Goal: Transaction & Acquisition: Purchase product/service

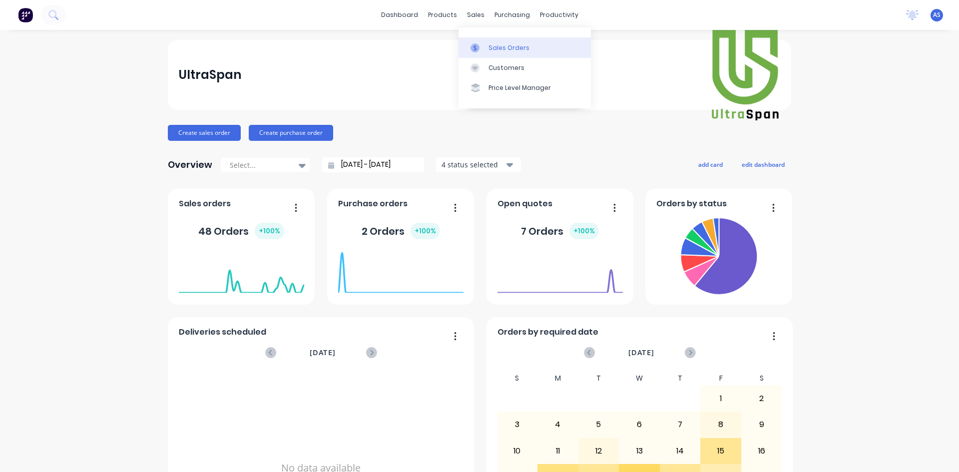
click at [490, 50] on div "Sales Orders" at bounding box center [508, 47] width 41 height 9
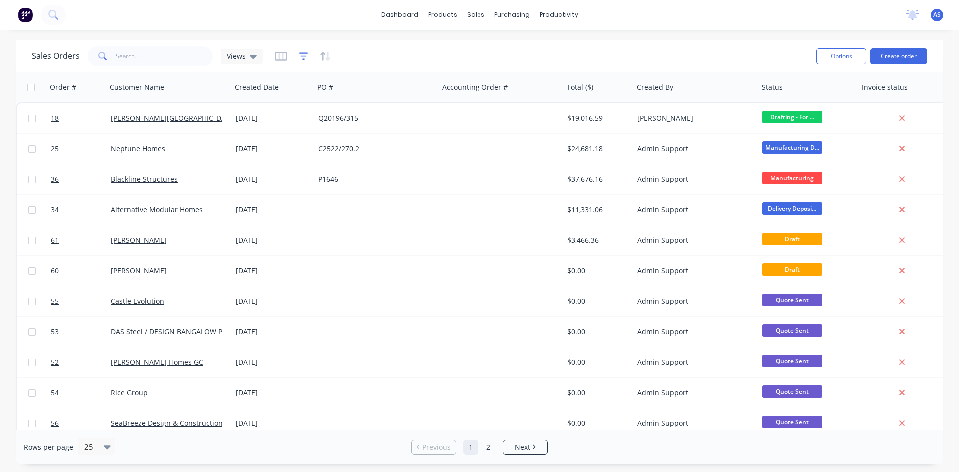
click at [303, 59] on icon "button" at bounding box center [303, 55] width 9 height 7
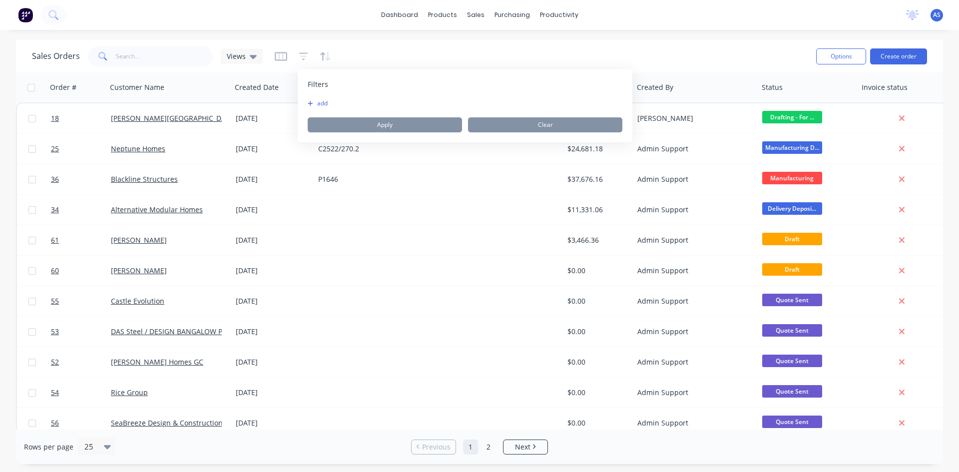
click at [318, 103] on button "add" at bounding box center [320, 103] width 25 height 8
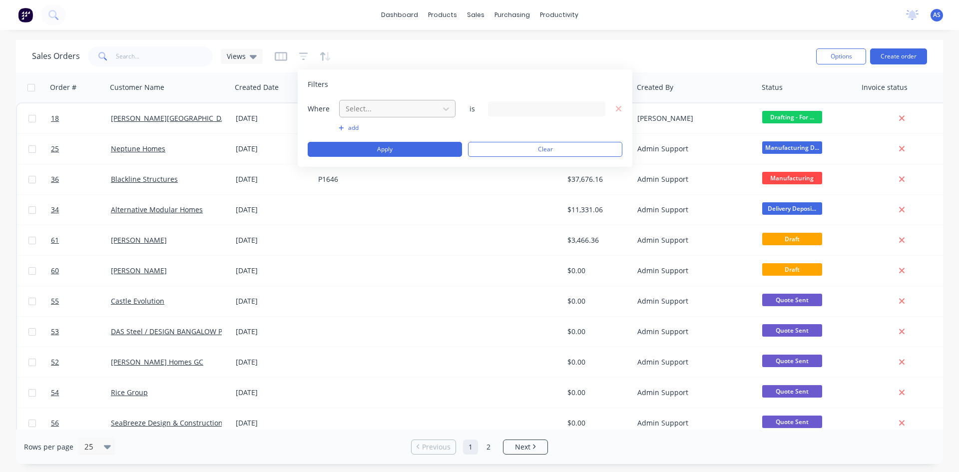
click at [366, 114] on div at bounding box center [389, 108] width 89 height 12
type input "project"
click at [378, 151] on div "Project Number:" at bounding box center [397, 151] width 116 height 18
click at [502, 105] on input "text" at bounding box center [546, 108] width 117 height 15
click at [523, 108] on input "text" at bounding box center [546, 108] width 117 height 15
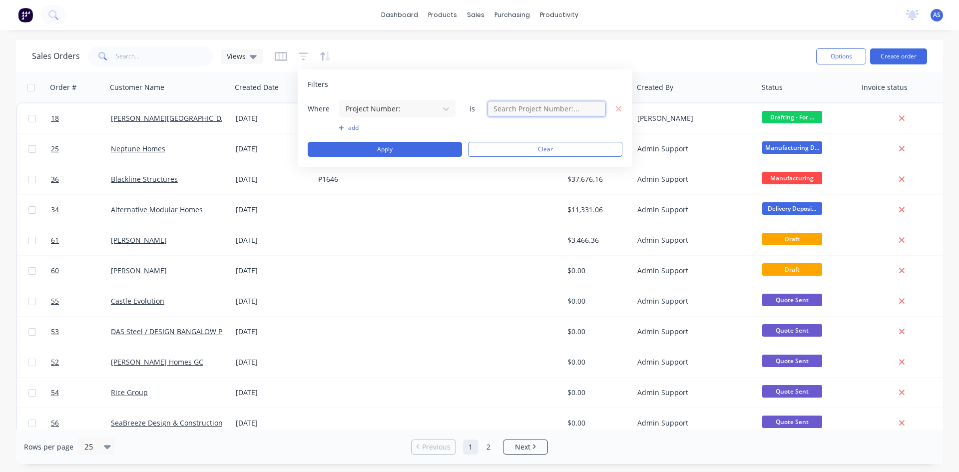
click at [532, 111] on input "text" at bounding box center [546, 108] width 117 height 15
type input "5081313"
click at [383, 153] on button "Apply" at bounding box center [385, 149] width 154 height 15
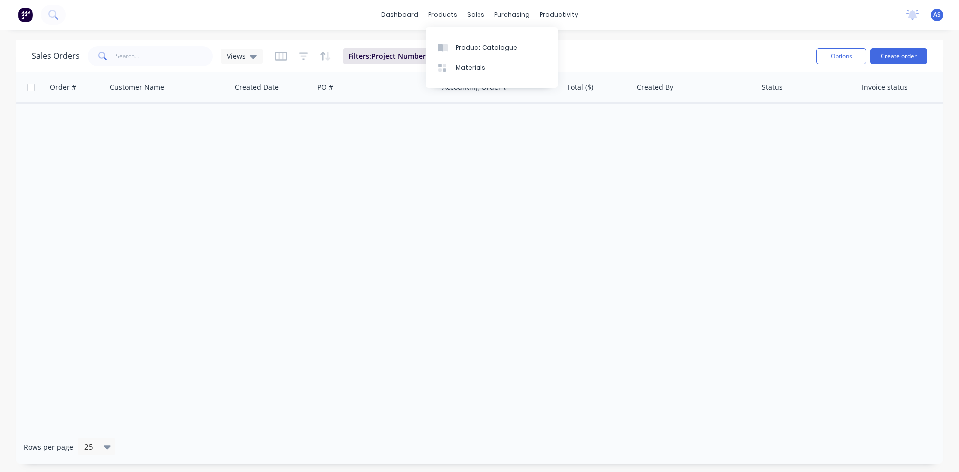
click at [401, 169] on div "Order # Customer Name Created Date PO # Accounting Order # Total ($) Created By…" at bounding box center [479, 250] width 927 height 357
click at [464, 55] on button "Reset" at bounding box center [469, 56] width 24 height 14
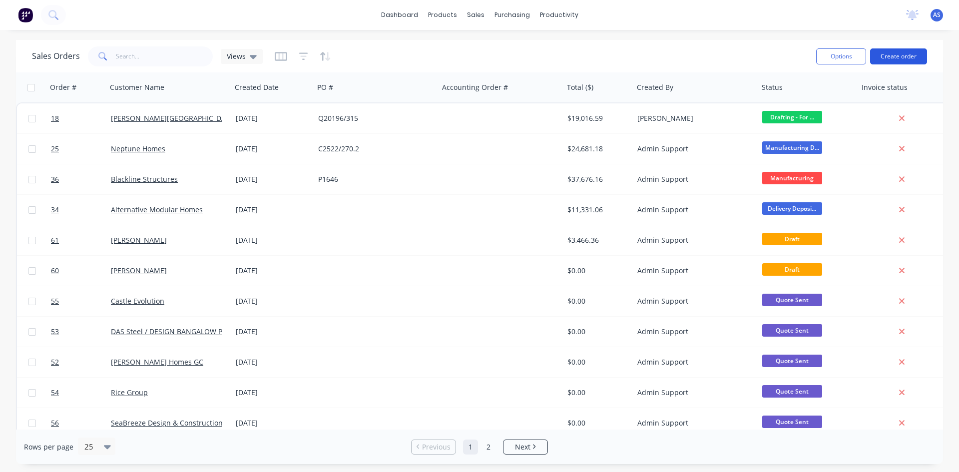
click at [876, 54] on button "Create order" at bounding box center [898, 56] width 57 height 16
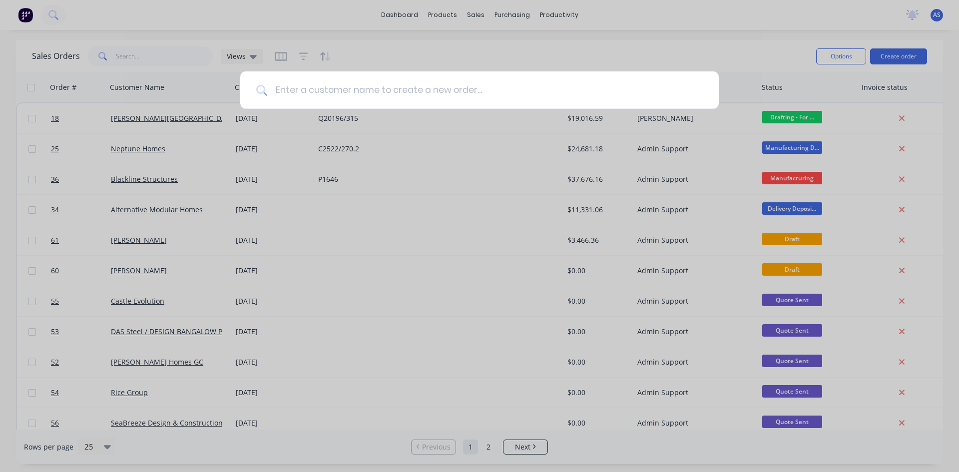
click at [291, 86] on input at bounding box center [484, 89] width 435 height 37
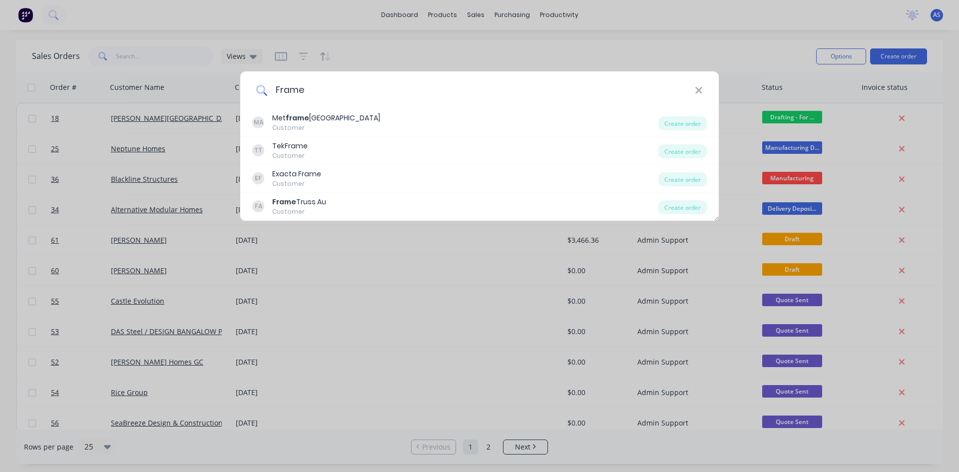
drag, startPoint x: 333, startPoint y: 93, endPoint x: 240, endPoint y: 93, distance: 92.4
click at [240, 93] on div "Frame" at bounding box center [479, 89] width 478 height 37
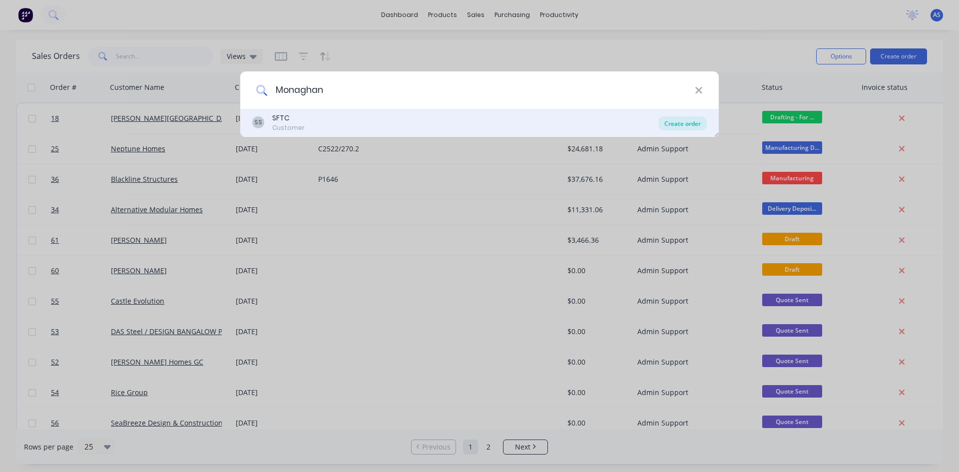
type input "Monaghan"
click at [691, 120] on div "Create order" at bounding box center [682, 123] width 48 height 14
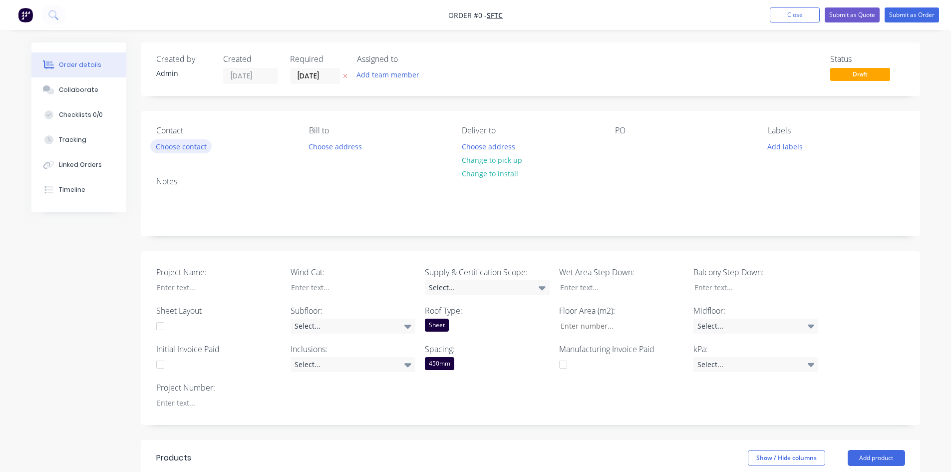
click at [194, 148] on button "Choose contact" at bounding box center [180, 145] width 61 height 13
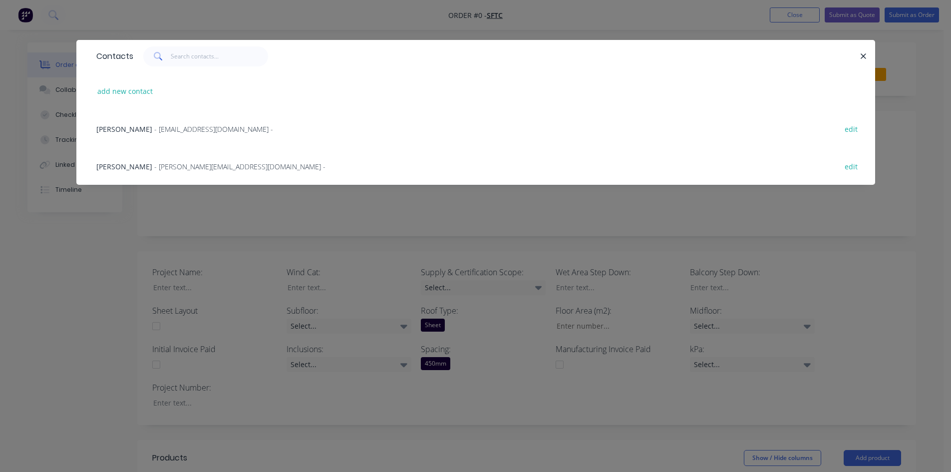
click at [123, 168] on span "Matt Monaghan" at bounding box center [124, 166] width 56 height 9
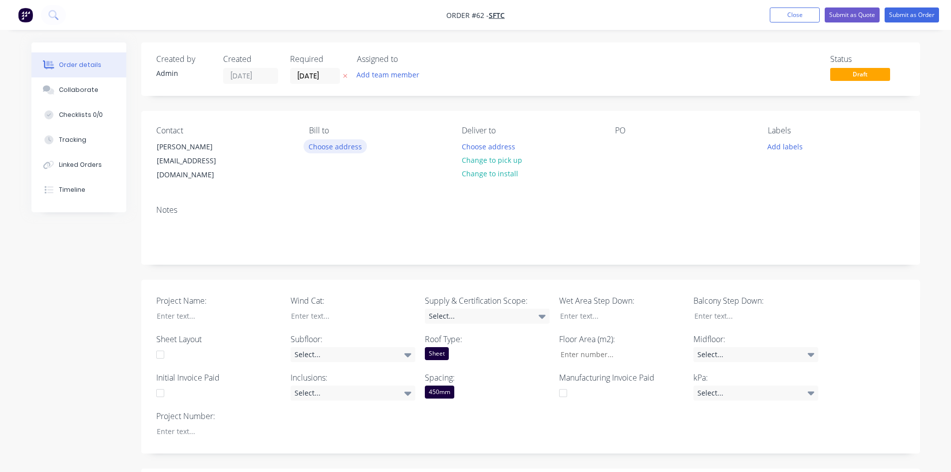
click at [345, 148] on button "Choose address" at bounding box center [336, 145] width 64 height 13
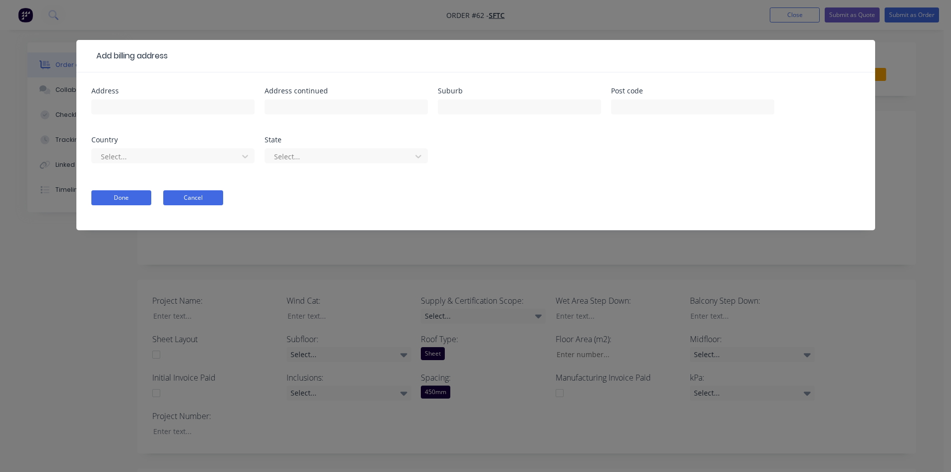
click at [191, 201] on button "Cancel" at bounding box center [193, 197] width 60 height 15
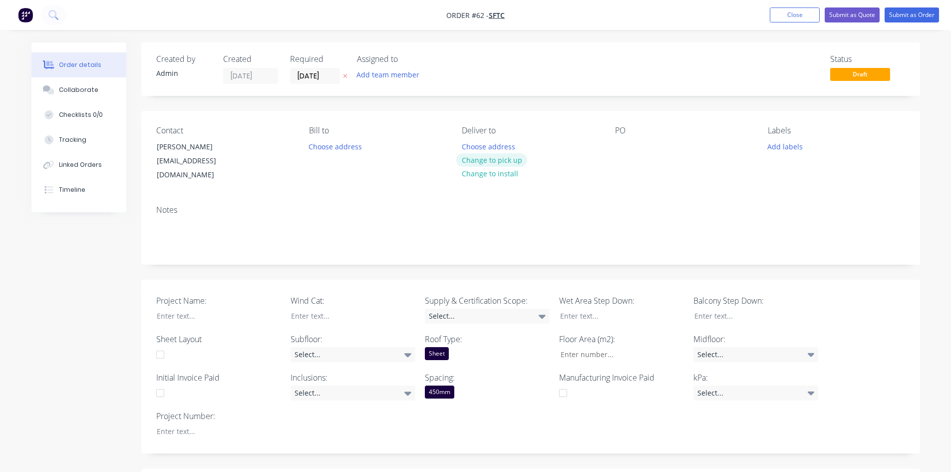
click at [483, 161] on button "Change to pick up" at bounding box center [491, 159] width 71 height 13
click at [364, 205] on div "Notes" at bounding box center [530, 209] width 749 height 9
click at [625, 147] on div at bounding box center [623, 146] width 16 height 14
click at [633, 148] on div "PO" at bounding box center [627, 146] width 25 height 14
click at [178, 311] on div at bounding box center [211, 316] width 125 height 14
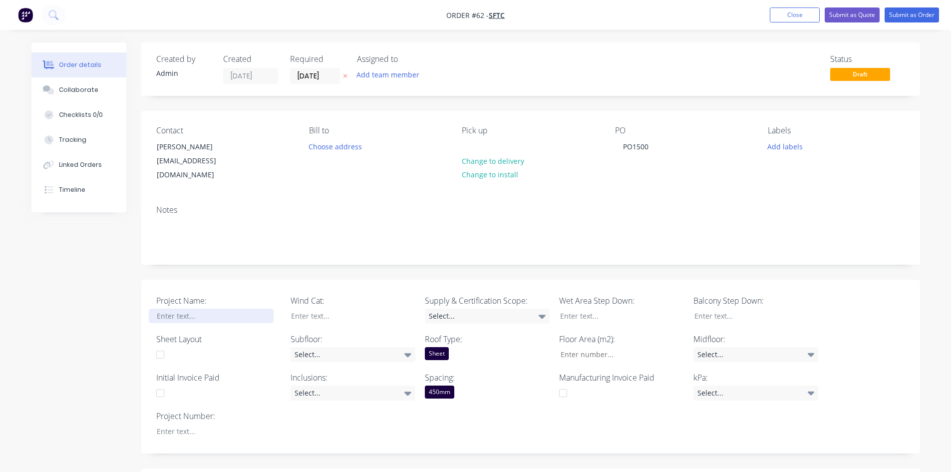
click at [183, 309] on div at bounding box center [211, 316] width 125 height 14
paste div
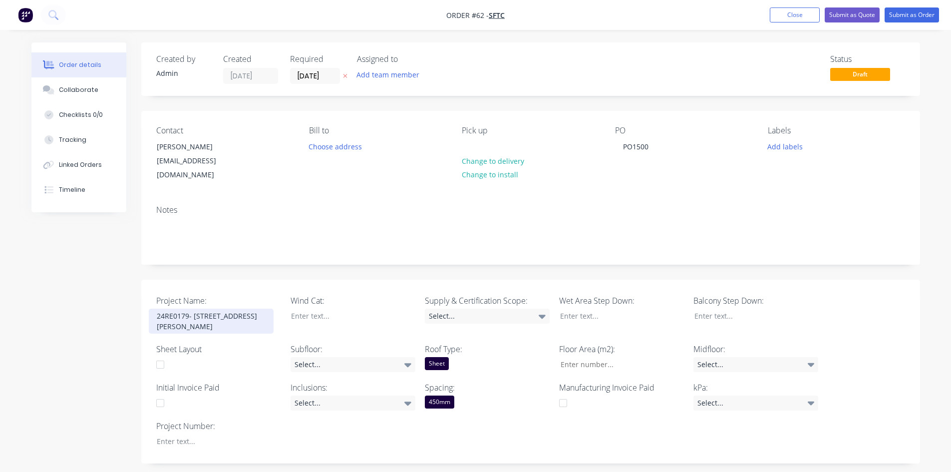
click at [152, 314] on div "24RE0179- 8 QUIRK PLACE,KINGSCLIFF NSW" at bounding box center [211, 321] width 125 height 25
click at [167, 434] on div at bounding box center [211, 441] width 125 height 14
click at [203, 434] on div at bounding box center [211, 441] width 125 height 14
click at [320, 357] on div "Select..." at bounding box center [353, 364] width 125 height 15
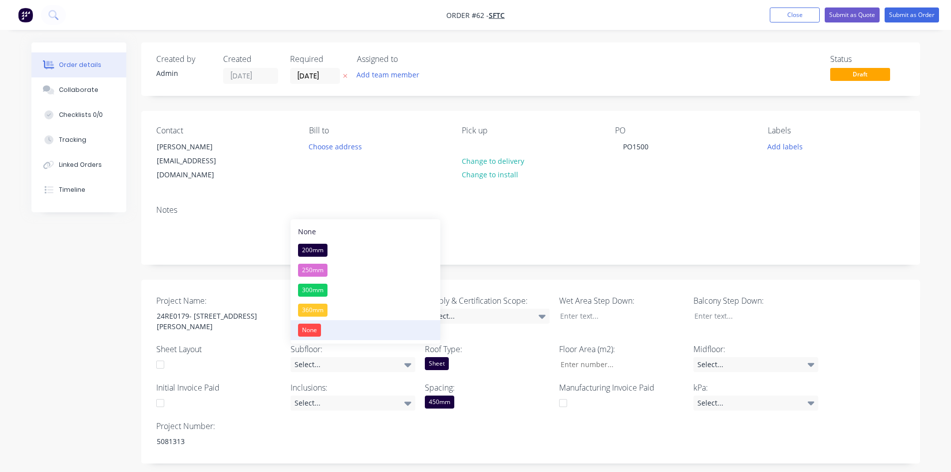
click at [320, 335] on div "None" at bounding box center [309, 330] width 23 height 13
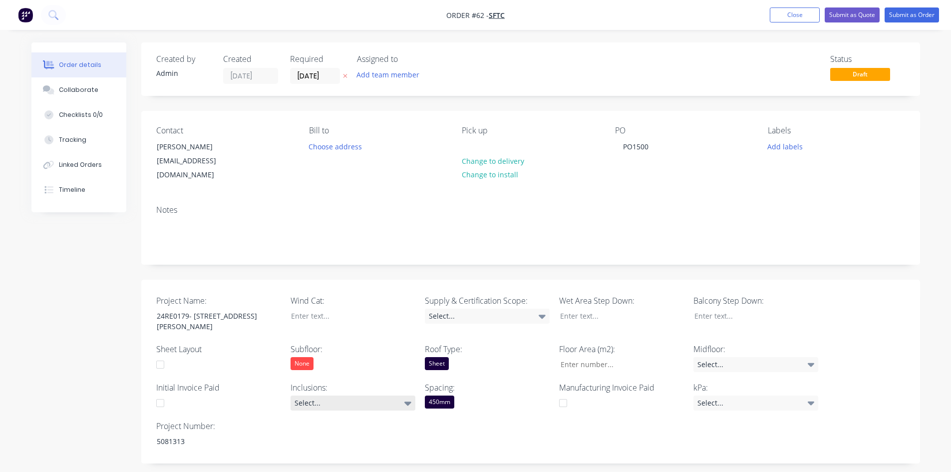
click at [337, 395] on div "Select..." at bounding box center [353, 402] width 125 height 15
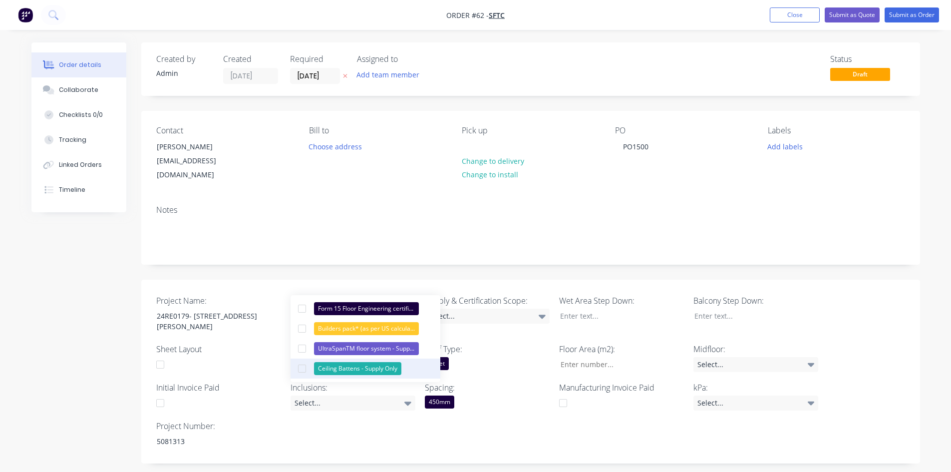
click at [336, 372] on div "Ceiling Battens - Supply Only" at bounding box center [357, 368] width 87 height 13
click at [492, 309] on div "Select..." at bounding box center [487, 316] width 125 height 15
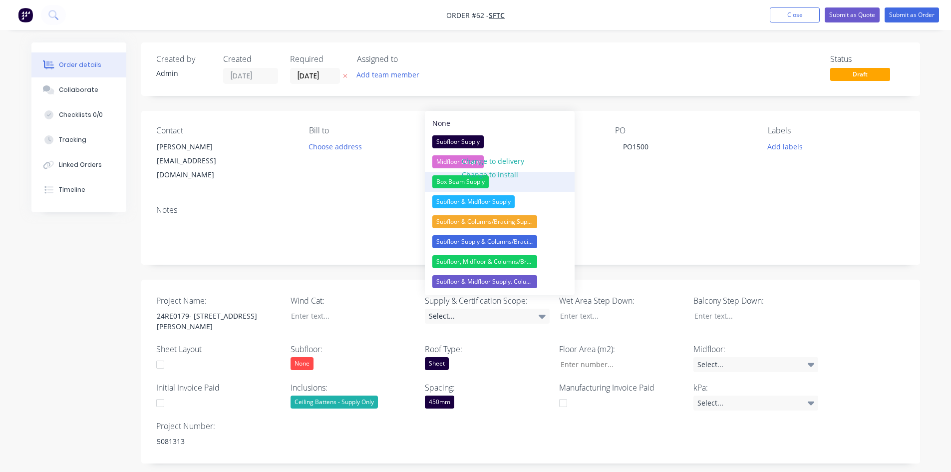
click at [430, 188] on button "Box Beam Supply" at bounding box center [500, 182] width 150 height 20
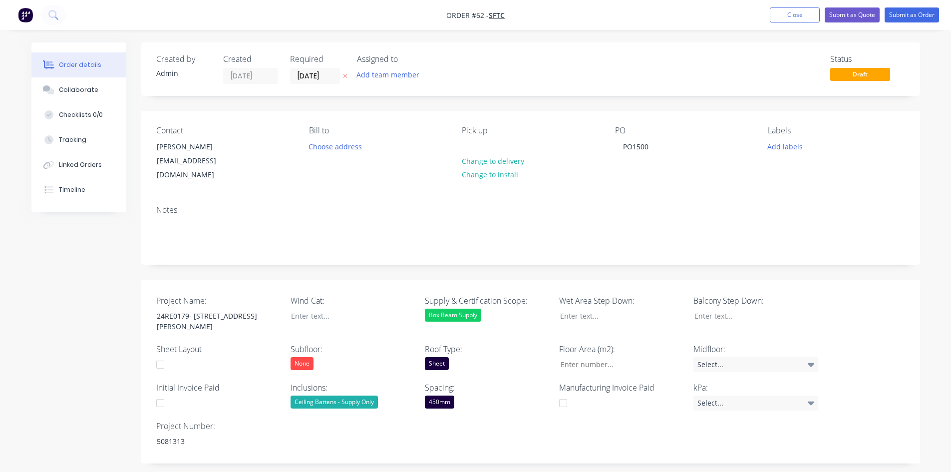
click at [357, 395] on div "Ceiling Battens - Supply Only" at bounding box center [334, 401] width 87 height 13
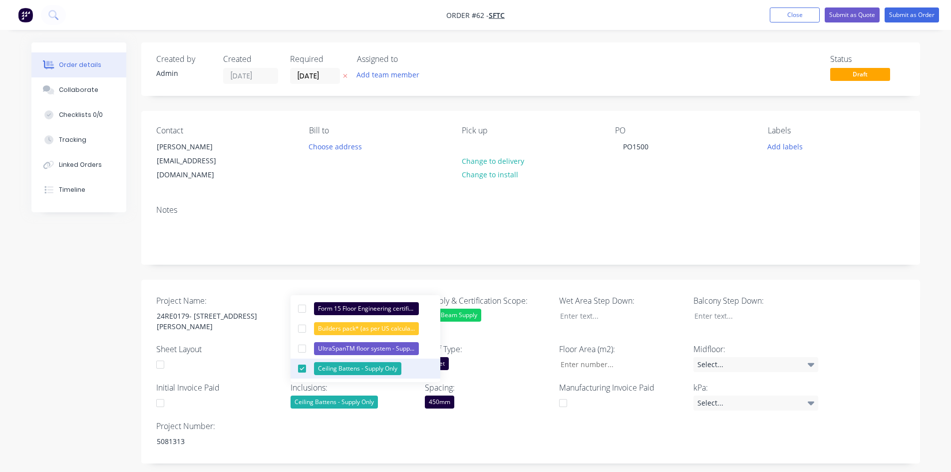
click at [305, 367] on div at bounding box center [302, 369] width 20 height 20
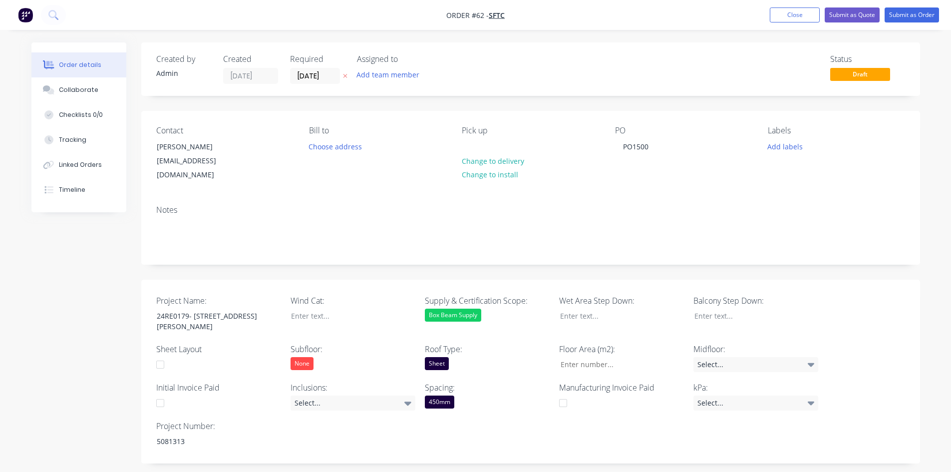
click at [367, 419] on div "Project Name: 24RE0179- 8 QUIRK PLACE,KINGSCLIFF NSW Wind Cat: Supply & Certifi…" at bounding box center [530, 372] width 779 height 184
click at [378, 395] on div "Select..." at bounding box center [353, 402] width 125 height 15
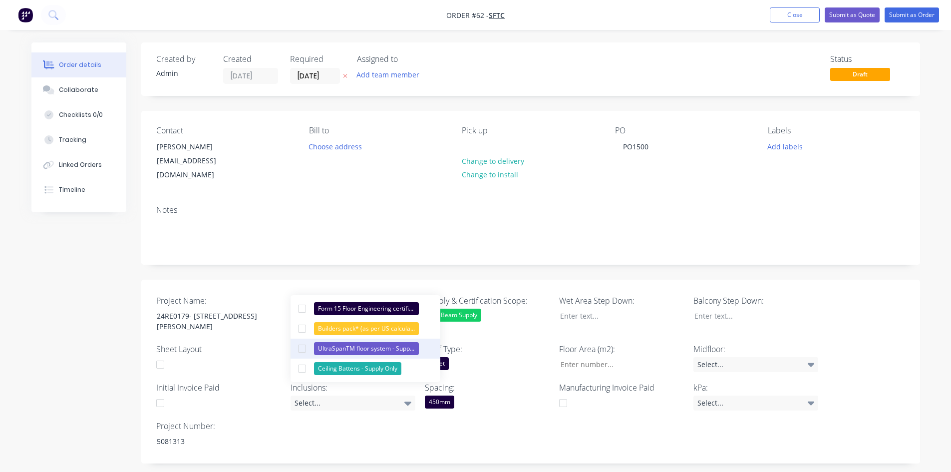
click at [347, 347] on div "UltraSpanTM floor system - Supply Only" at bounding box center [366, 348] width 105 height 13
click at [450, 424] on div "Project Name: 24RE0179- 8 QUIRK PLACE,KINGSCLIFF NSW Wind Cat: Supply & Certifi…" at bounding box center [530, 372] width 779 height 184
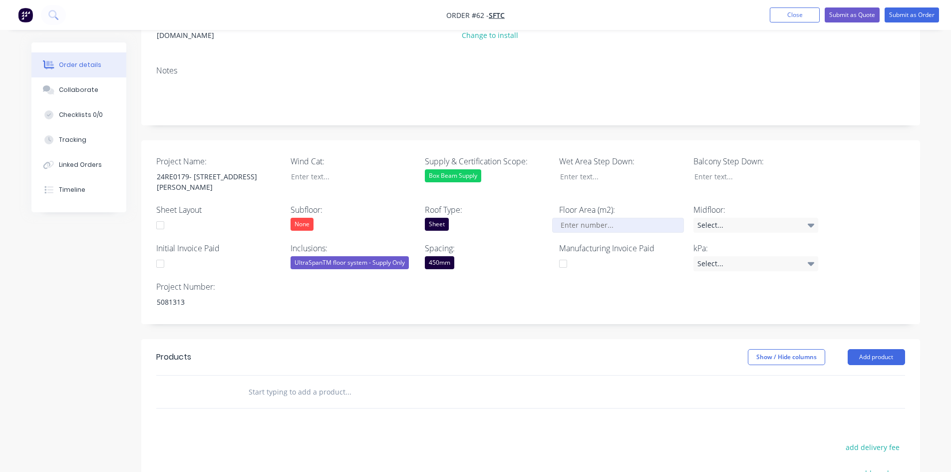
scroll to position [150, 0]
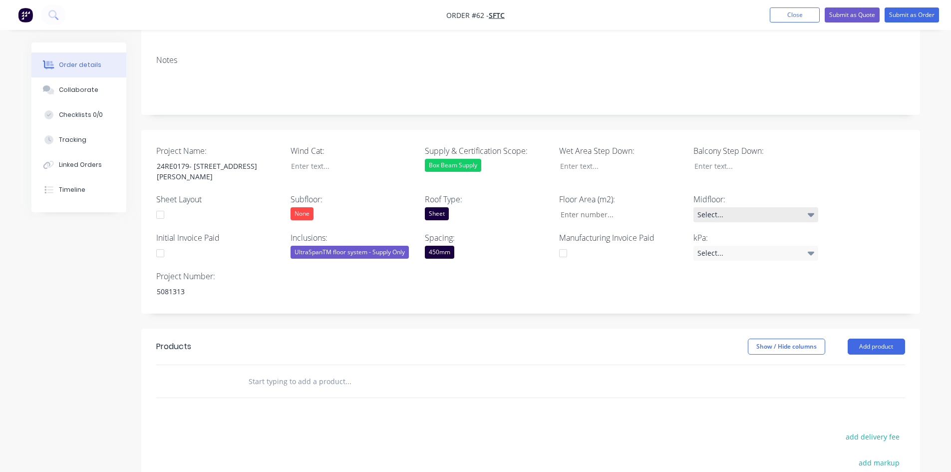
click at [714, 207] on div "Select..." at bounding box center [756, 214] width 125 height 15
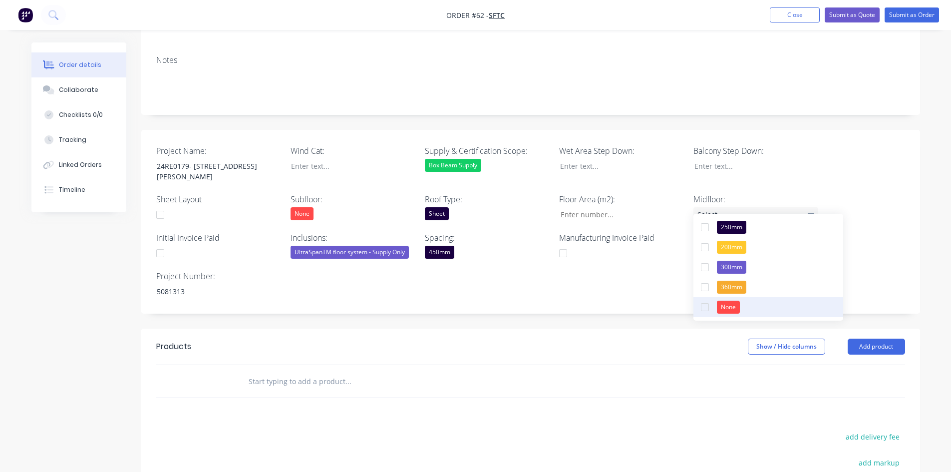
click at [723, 303] on div "None" at bounding box center [728, 307] width 23 height 13
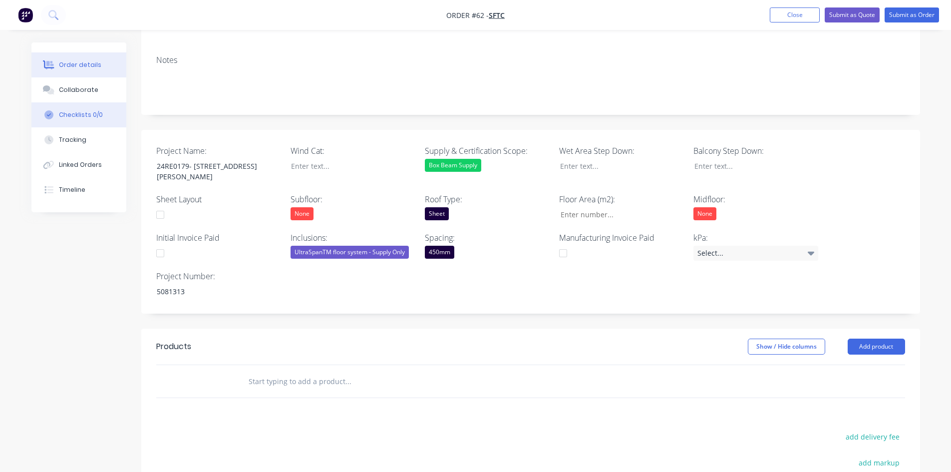
click at [91, 117] on div "Checklists 0/0" at bounding box center [81, 114] width 44 height 9
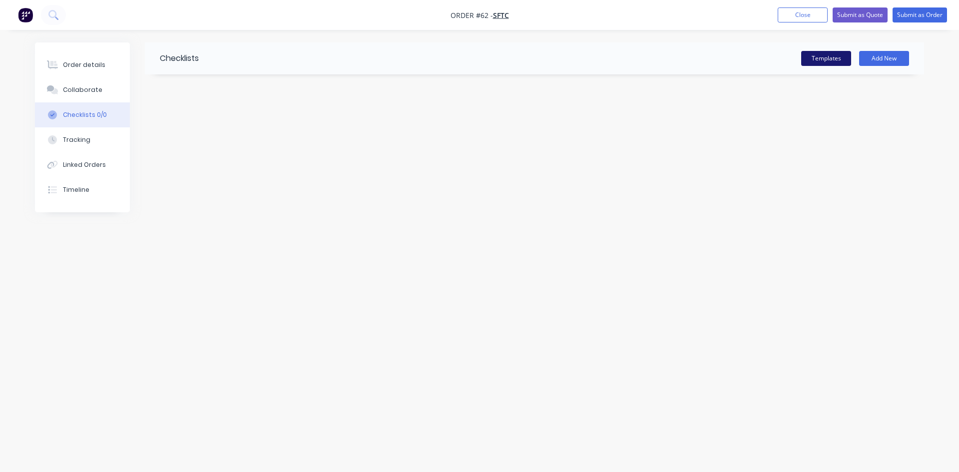
click at [828, 55] on button "Templates" at bounding box center [826, 58] width 50 height 15
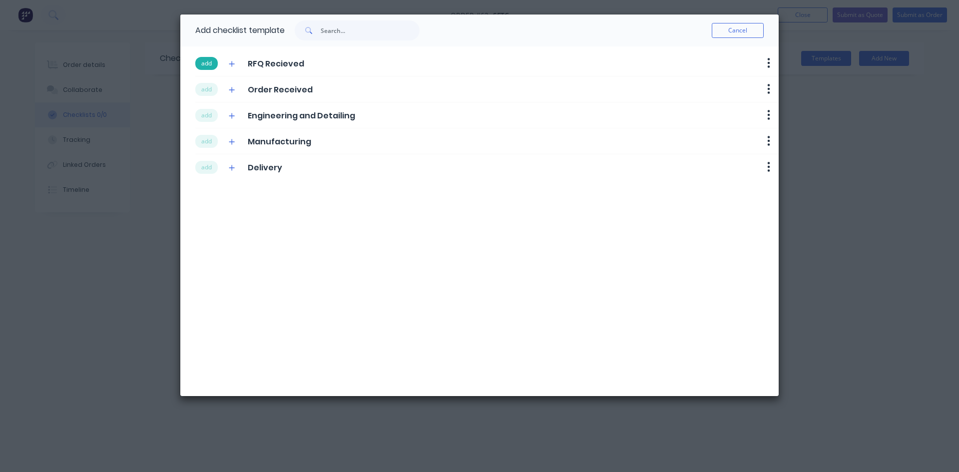
click at [213, 61] on button "add" at bounding box center [206, 63] width 22 height 13
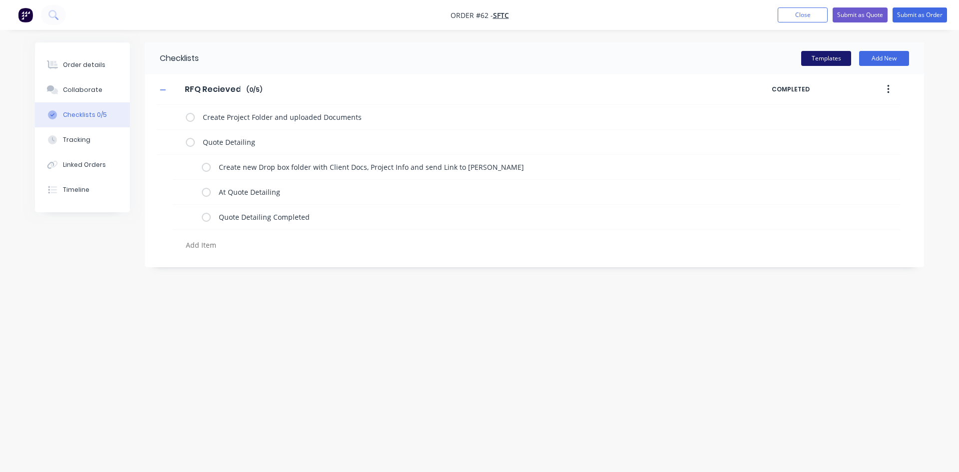
click at [820, 56] on button "Templates" at bounding box center [826, 58] width 50 height 15
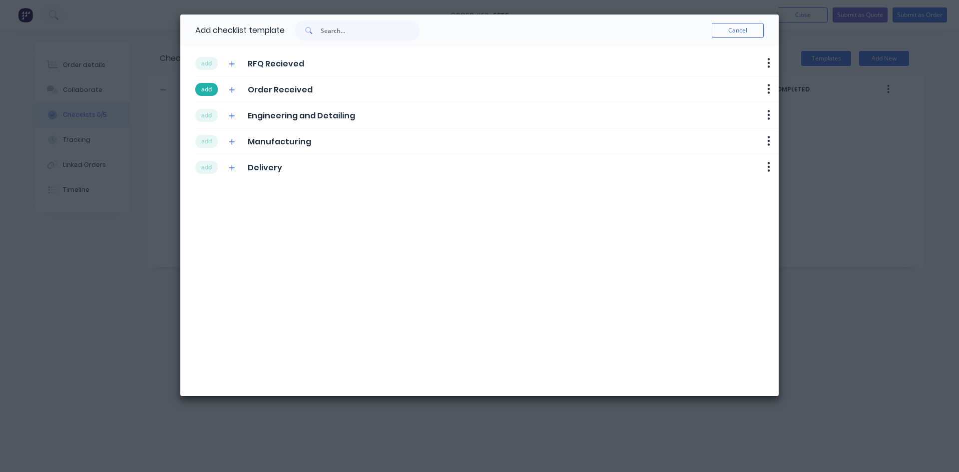
click at [206, 90] on button "add" at bounding box center [206, 89] width 22 height 13
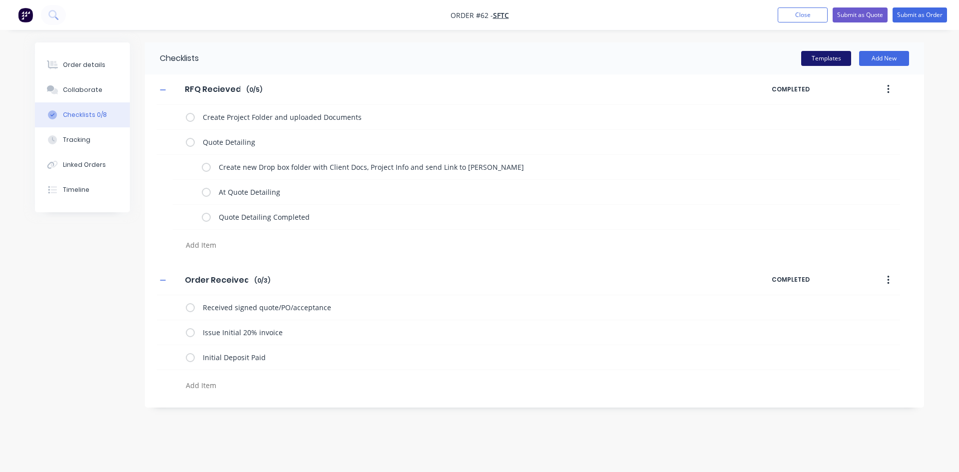
click at [818, 56] on button "Templates" at bounding box center [826, 58] width 50 height 15
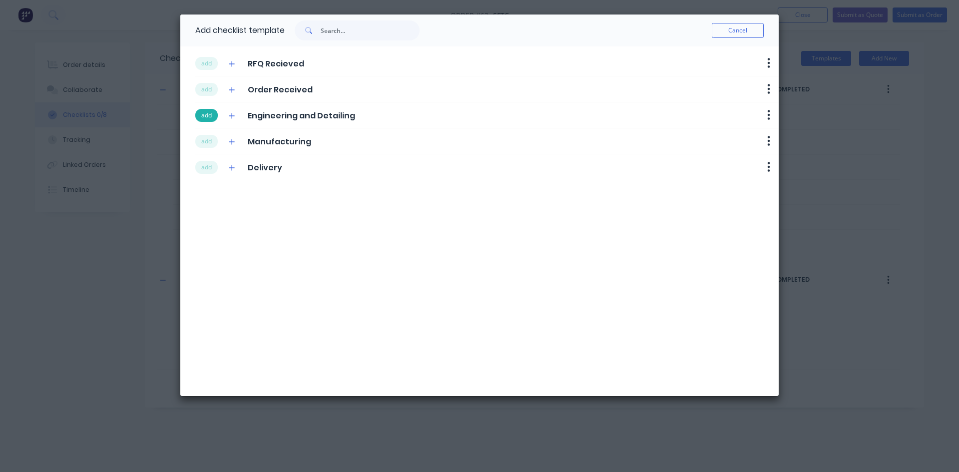
click at [211, 120] on button "add" at bounding box center [206, 115] width 22 height 13
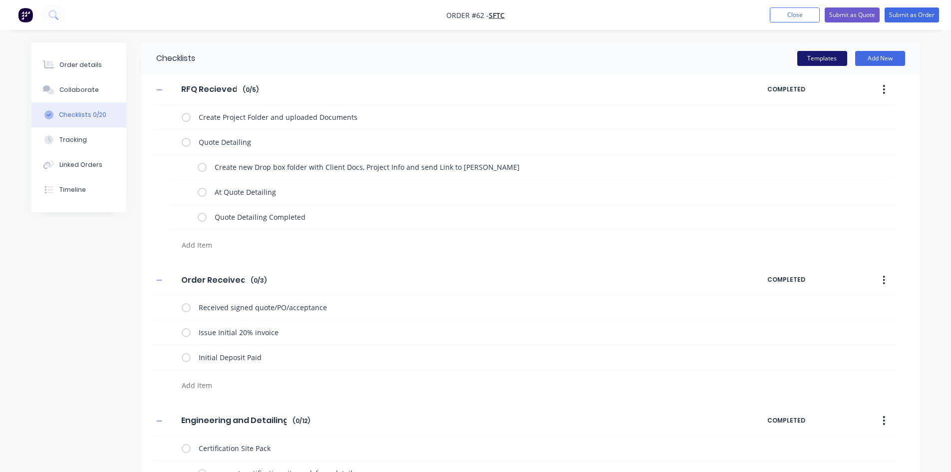
click at [821, 60] on button "Templates" at bounding box center [822, 58] width 50 height 15
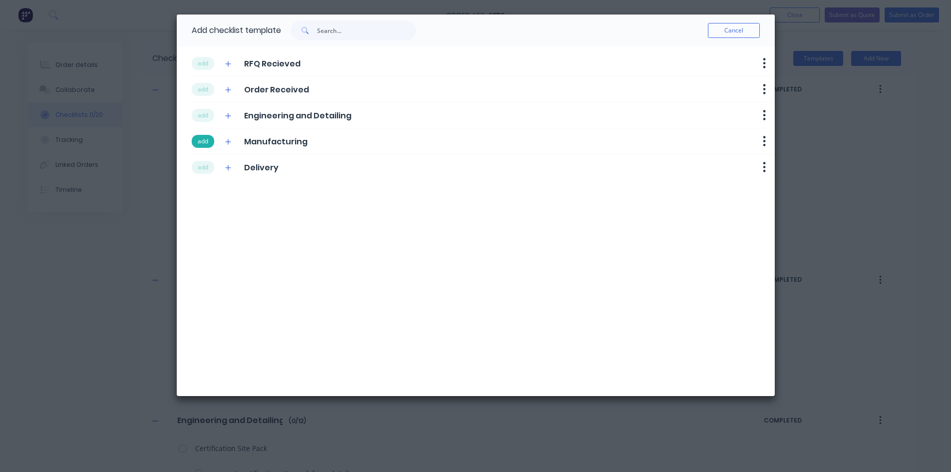
click at [206, 146] on button "add" at bounding box center [203, 141] width 22 height 13
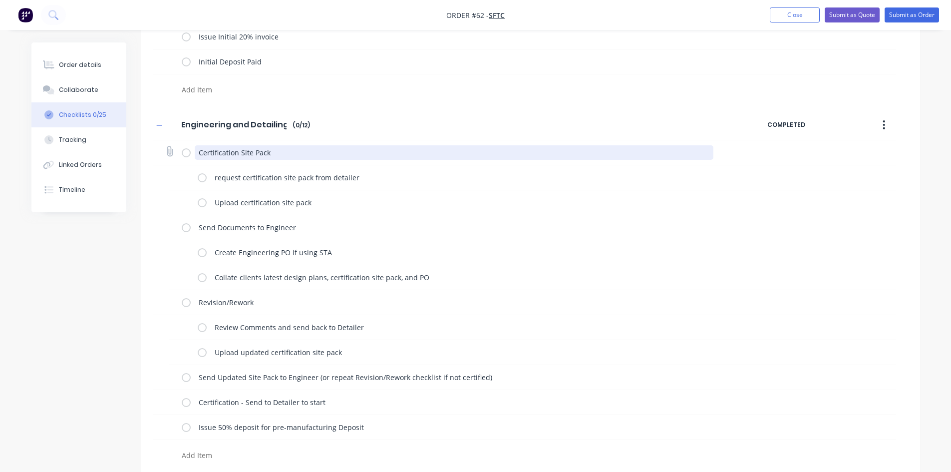
scroll to position [300, 0]
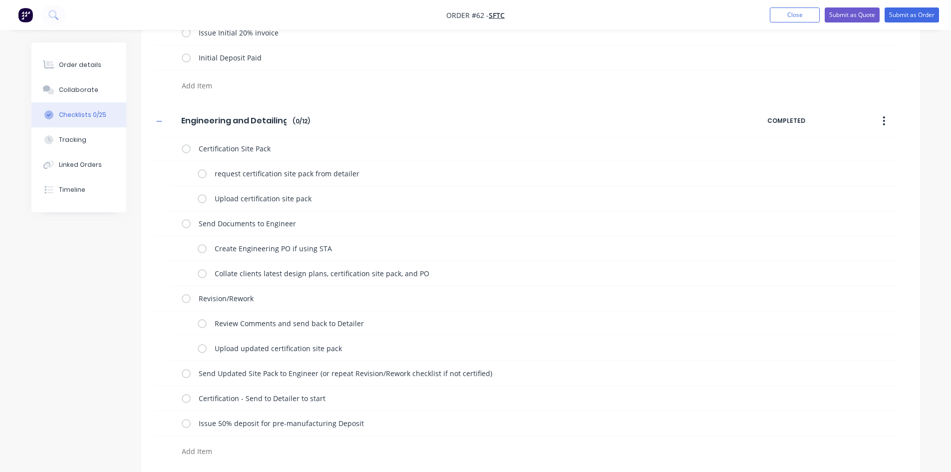
click at [886, 112] on button "button" at bounding box center [883, 121] width 23 height 18
click at [840, 170] on div "Delete" at bounding box center [848, 167] width 77 height 14
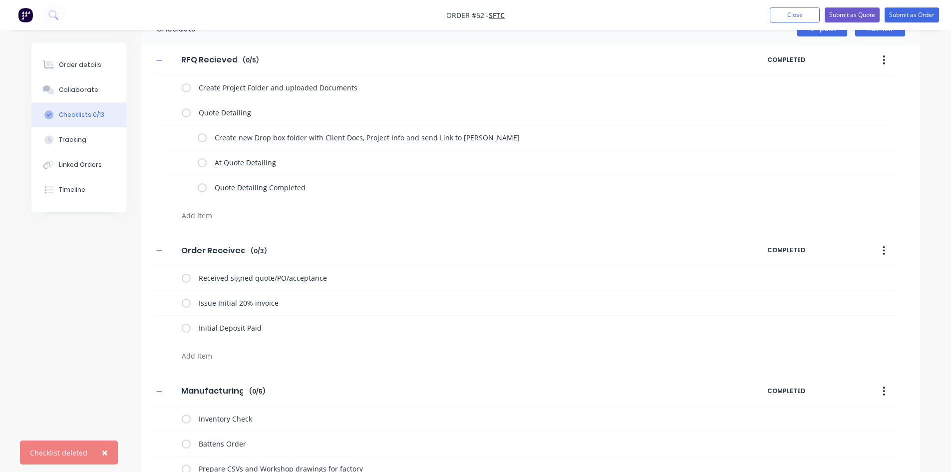
scroll to position [0, 0]
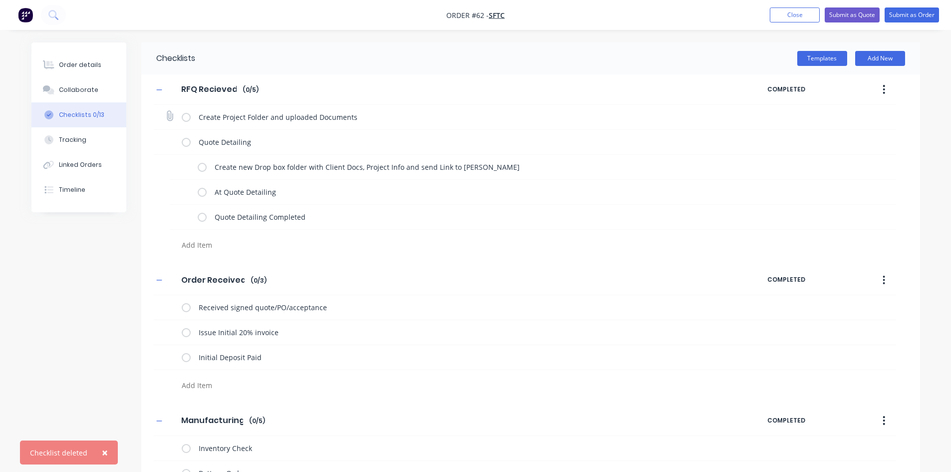
click at [184, 119] on label at bounding box center [186, 117] width 9 height 10
click at [0, 0] on input "checkbox" at bounding box center [0, 0] width 0 height 0
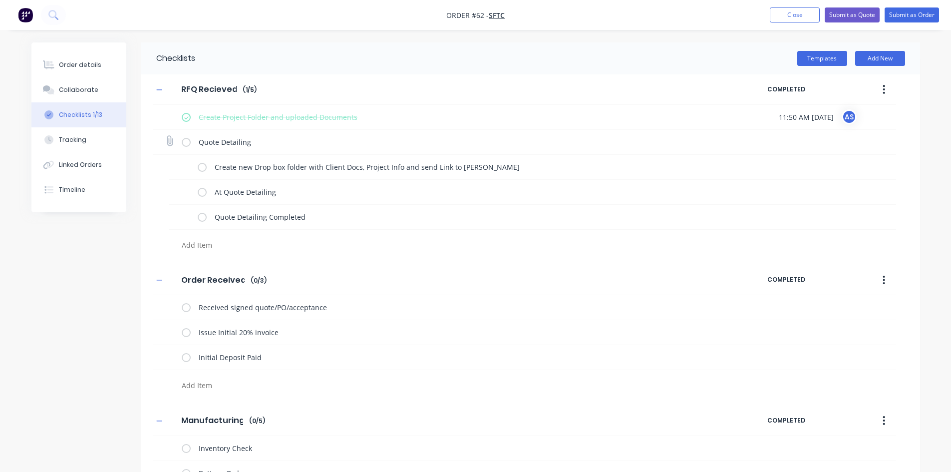
click at [192, 143] on div "Quote Detailing" at bounding box center [450, 142] width 536 height 20
click at [184, 143] on label at bounding box center [186, 142] width 9 height 10
click at [0, 0] on input "checkbox" at bounding box center [0, 0] width 0 height 0
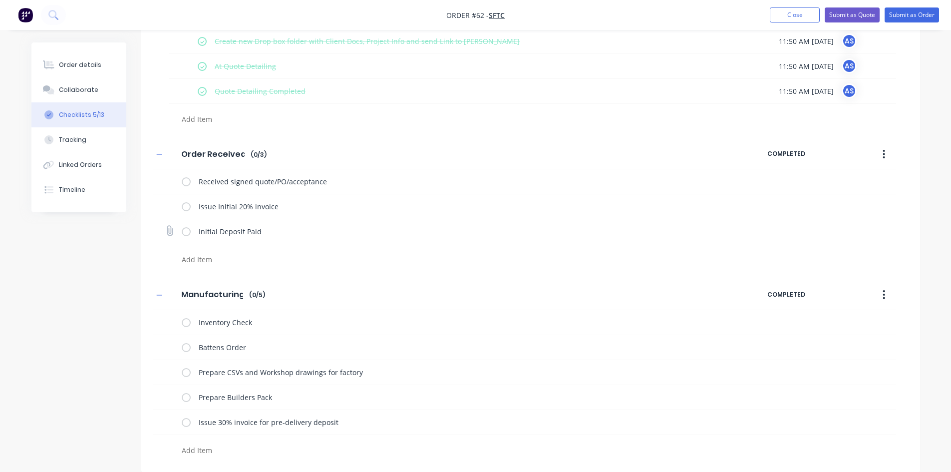
scroll to position [126, 0]
click at [187, 179] on label at bounding box center [186, 181] width 9 height 10
click at [0, 0] on input "checkbox" at bounding box center [0, 0] width 0 height 0
click at [185, 209] on label at bounding box center [186, 206] width 9 height 10
click at [0, 0] on input "checkbox" at bounding box center [0, 0] width 0 height 0
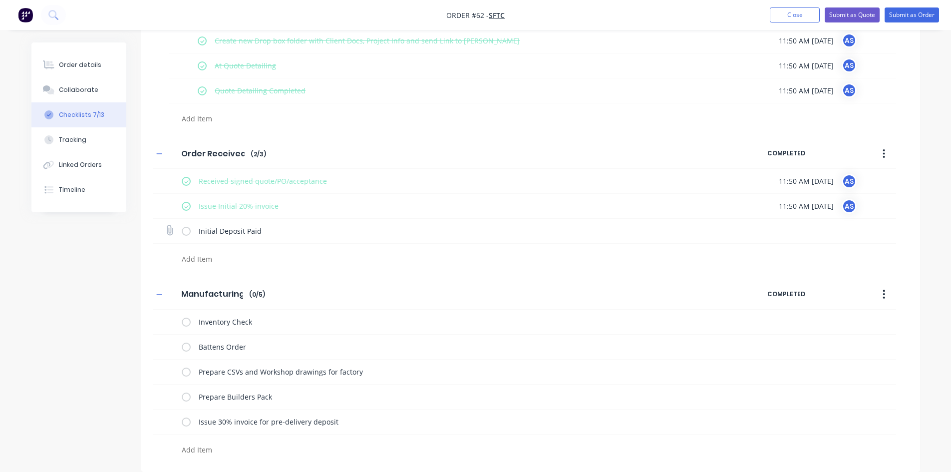
click at [186, 231] on label at bounding box center [186, 231] width 9 height 10
click at [0, 0] on input "checkbox" at bounding box center [0, 0] width 0 height 0
click at [190, 322] on label at bounding box center [186, 322] width 9 height 10
click at [0, 0] on input "checkbox" at bounding box center [0, 0] width 0 height 0
type textarea "x"
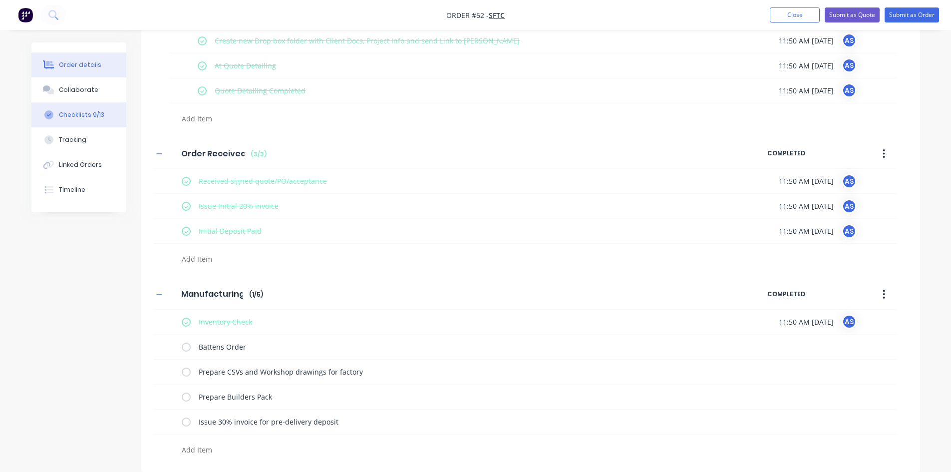
click at [73, 63] on div "Order details" at bounding box center [80, 64] width 42 height 9
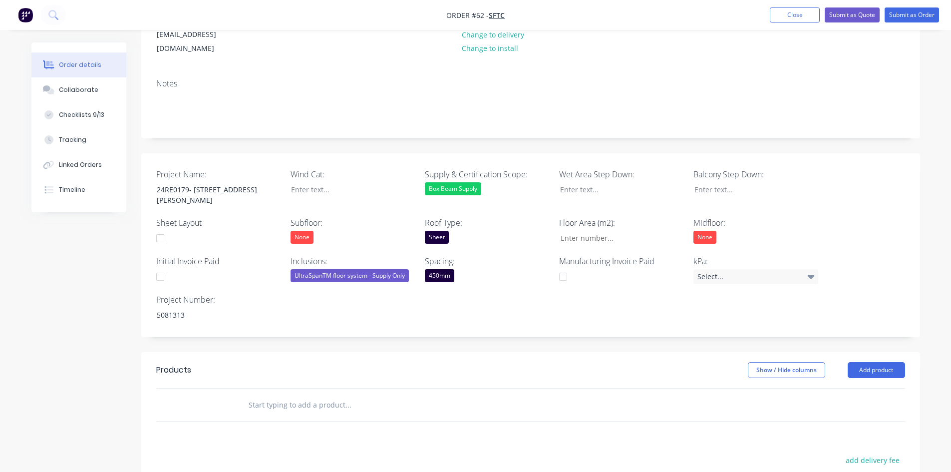
click at [161, 267] on div at bounding box center [160, 277] width 20 height 20
click at [500, 297] on div "Project Name: 24RE0179- 8 QUIRK PLACE,KINGSCLIFF NSW Wind Cat: Supply & Certifi…" at bounding box center [530, 245] width 779 height 184
click at [868, 362] on button "Add product" at bounding box center [876, 370] width 57 height 16
click at [857, 388] on div "Product catalogue" at bounding box center [857, 395] width 77 height 14
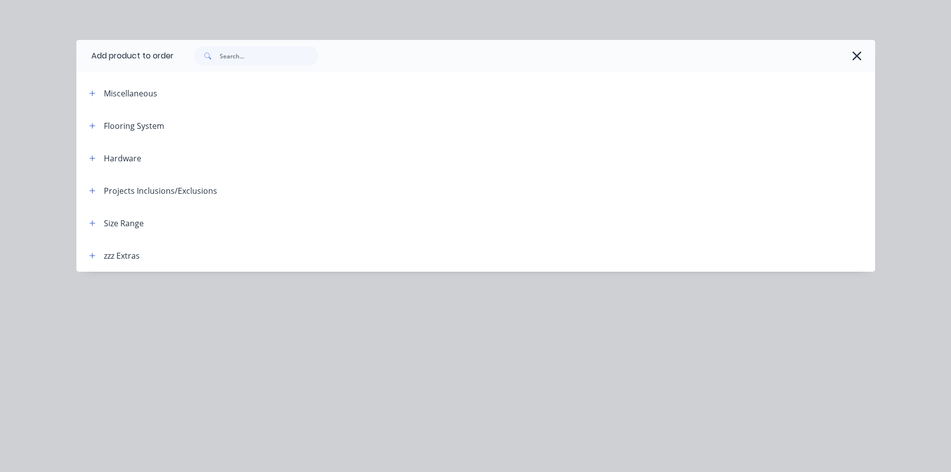
click at [131, 125] on div "Flooring System" at bounding box center [134, 126] width 60 height 12
click at [97, 127] on button "button" at bounding box center [92, 125] width 12 height 12
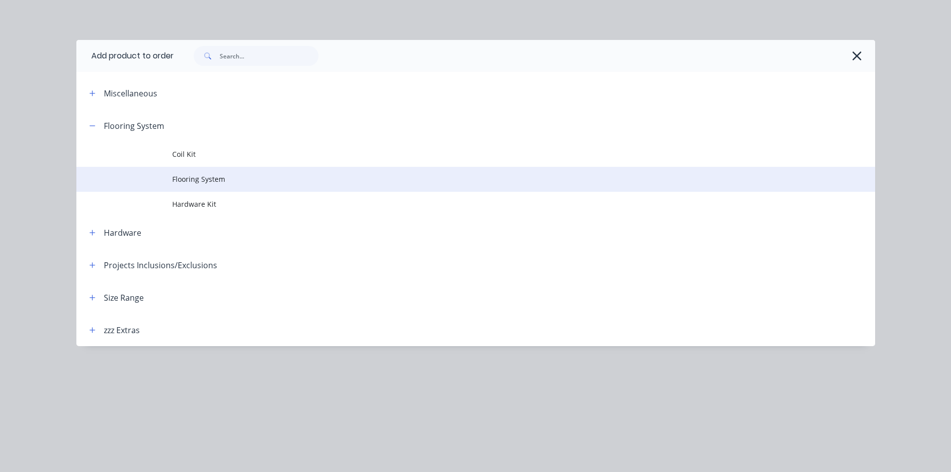
click at [189, 175] on span "Flooring System" at bounding box center [453, 179] width 562 height 10
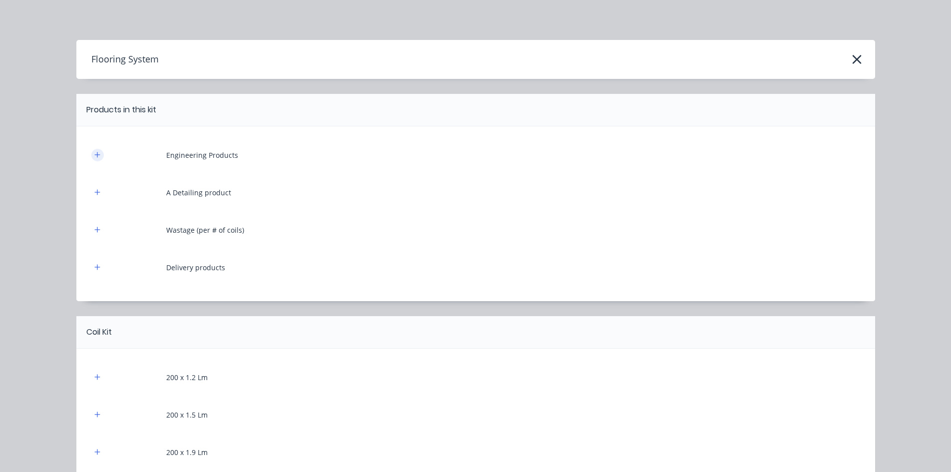
click at [91, 150] on button "button" at bounding box center [97, 155] width 12 height 12
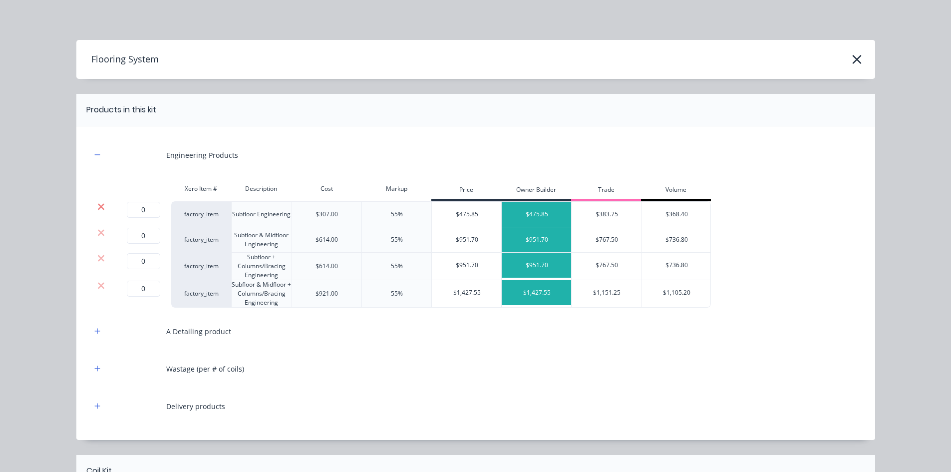
click at [98, 209] on icon at bounding box center [100, 207] width 7 height 10
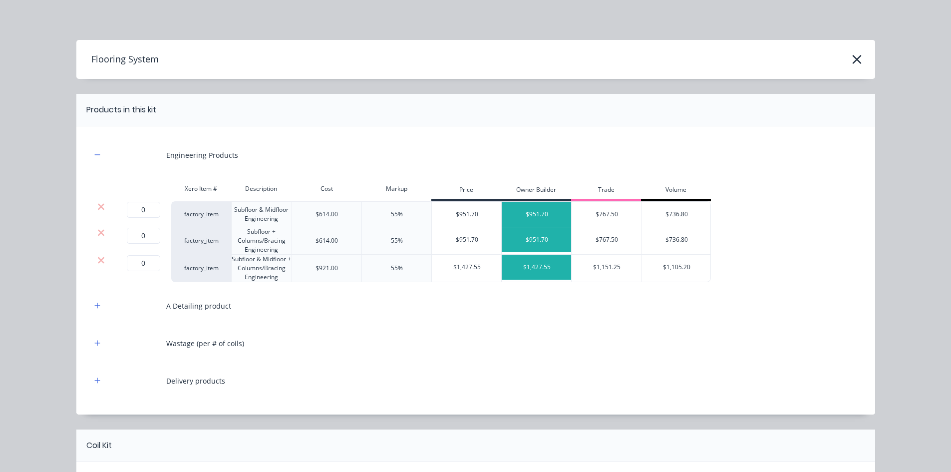
click at [98, 209] on icon at bounding box center [100, 207] width 7 height 10
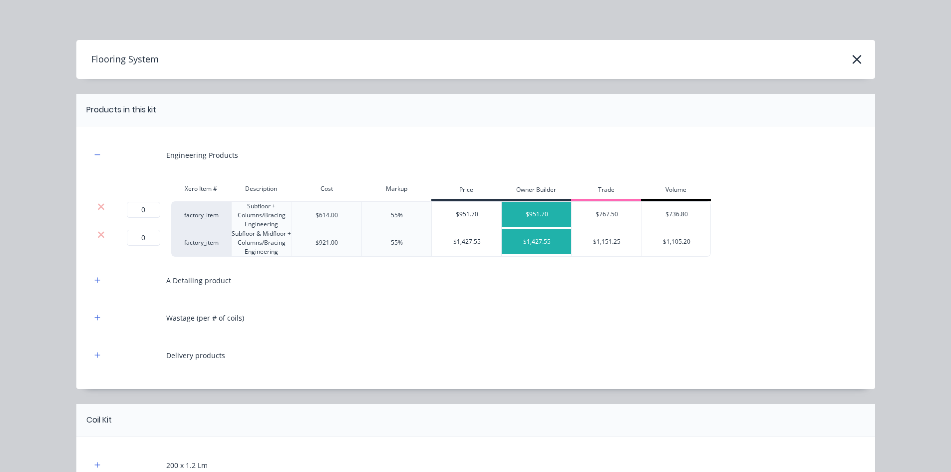
click at [98, 209] on icon at bounding box center [100, 207] width 7 height 10
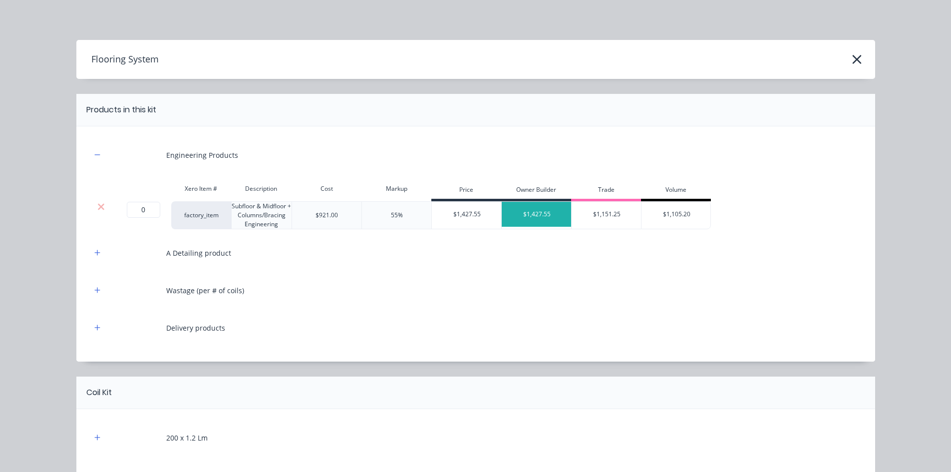
click at [98, 209] on icon at bounding box center [100, 207] width 7 height 10
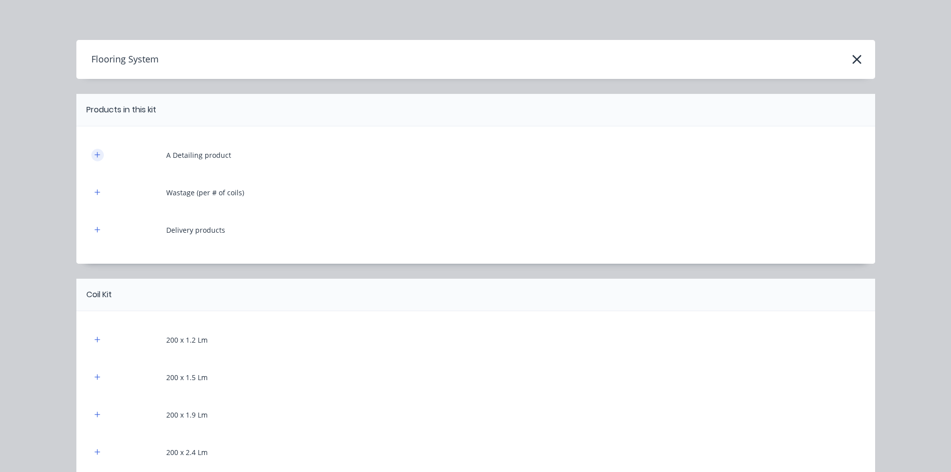
click at [95, 155] on icon "button" at bounding box center [97, 154] width 6 height 7
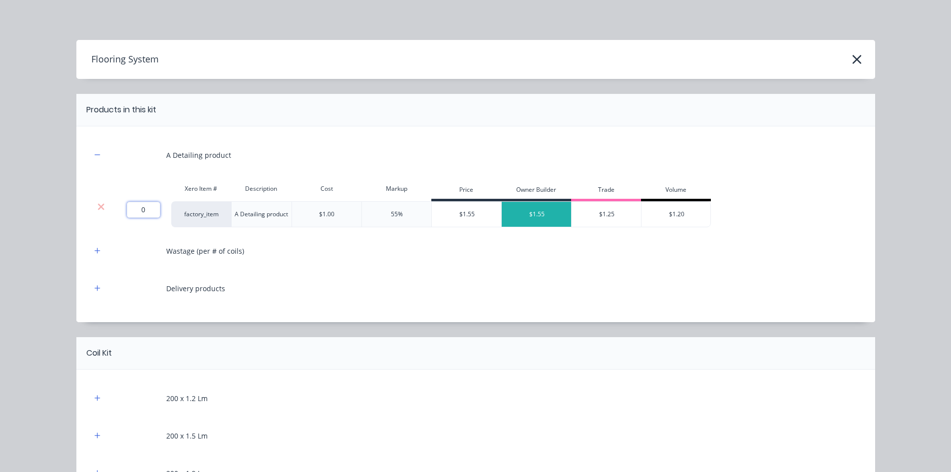
click at [142, 211] on input "0" at bounding box center [143, 210] width 33 height 16
click at [97, 207] on icon at bounding box center [100, 207] width 7 height 10
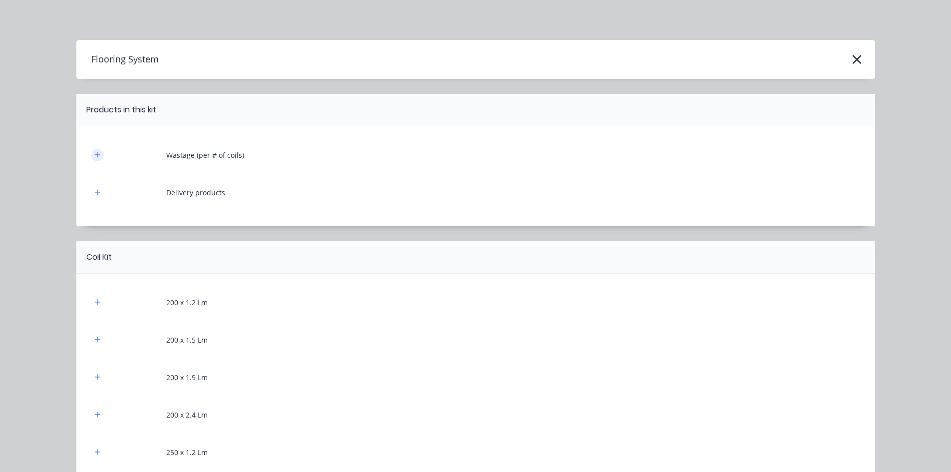
click at [93, 151] on button "button" at bounding box center [97, 155] width 12 height 12
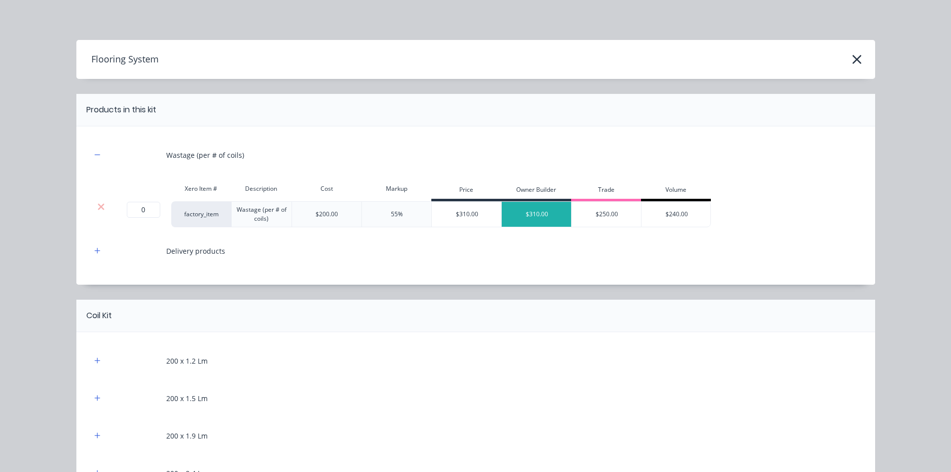
click at [102, 205] on div at bounding box center [101, 207] width 19 height 10
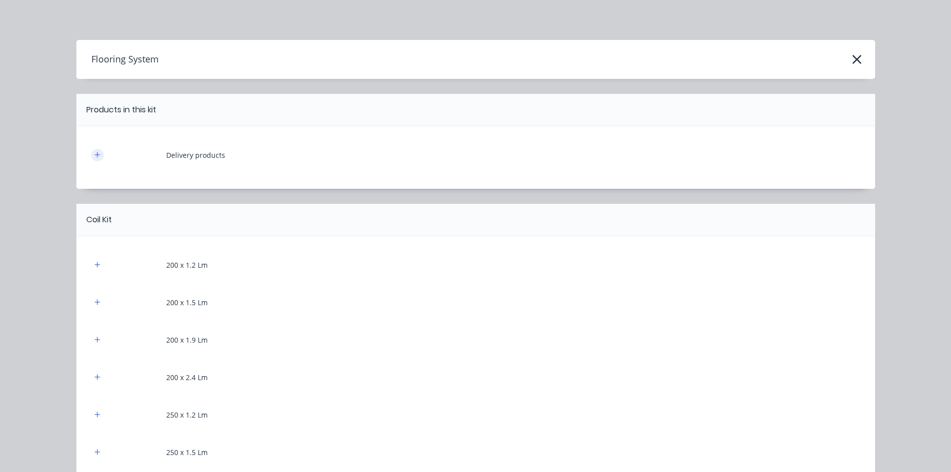
click at [95, 157] on icon "button" at bounding box center [97, 154] width 6 height 7
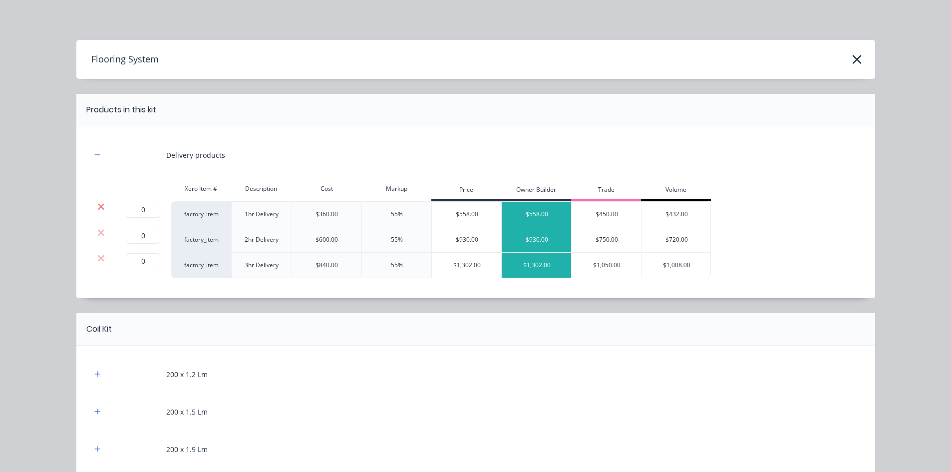
click at [100, 210] on icon at bounding box center [100, 207] width 7 height 10
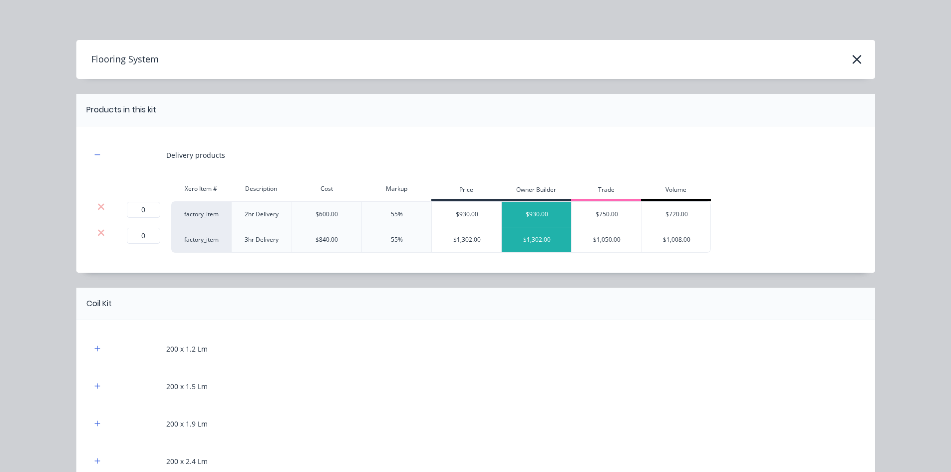
click at [100, 210] on icon at bounding box center [100, 207] width 7 height 10
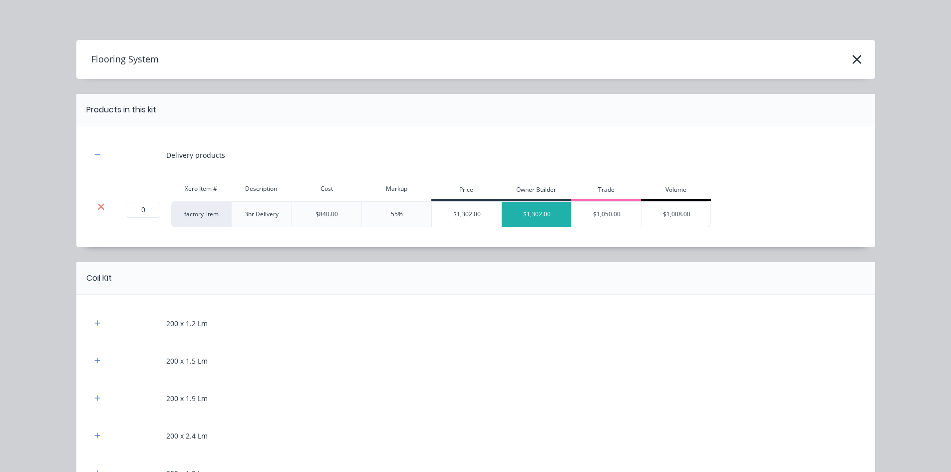
click at [97, 205] on icon at bounding box center [100, 207] width 7 height 10
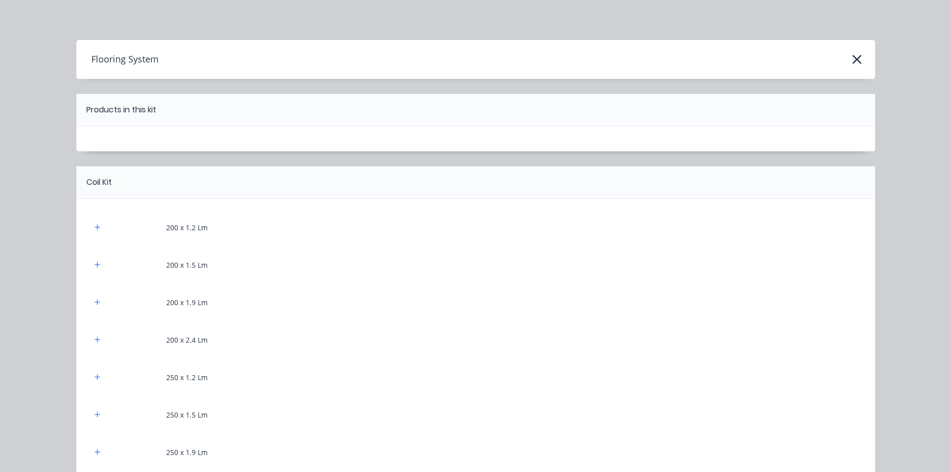
click at [93, 220] on div "200 x 1.2 Lm" at bounding box center [475, 227] width 769 height 27
click at [93, 223] on button "button" at bounding box center [97, 227] width 12 height 12
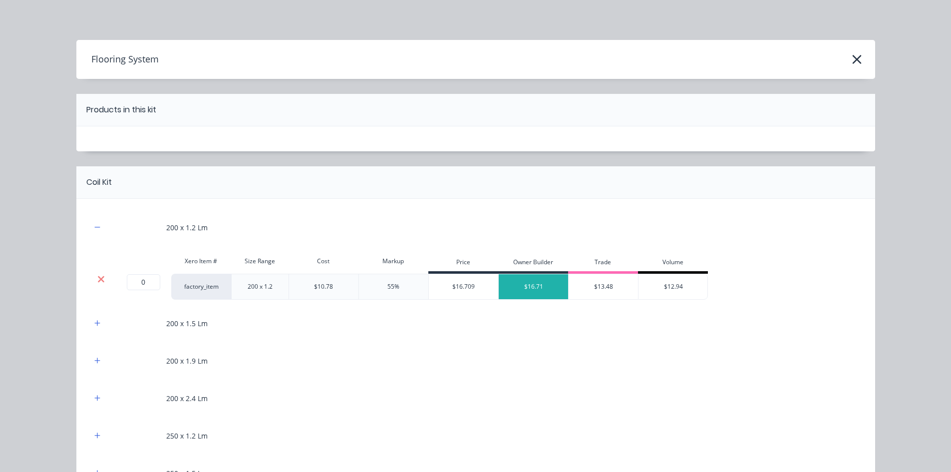
click at [98, 277] on icon at bounding box center [100, 279] width 7 height 10
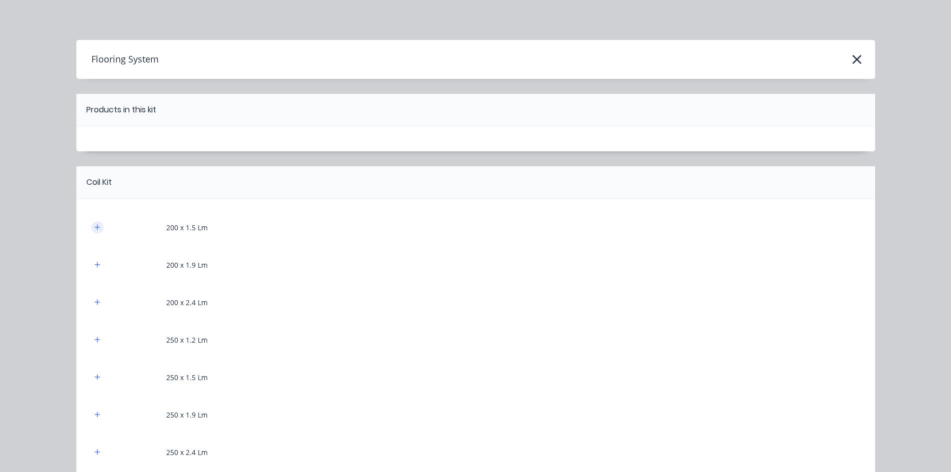
click at [94, 232] on button "button" at bounding box center [97, 227] width 12 height 12
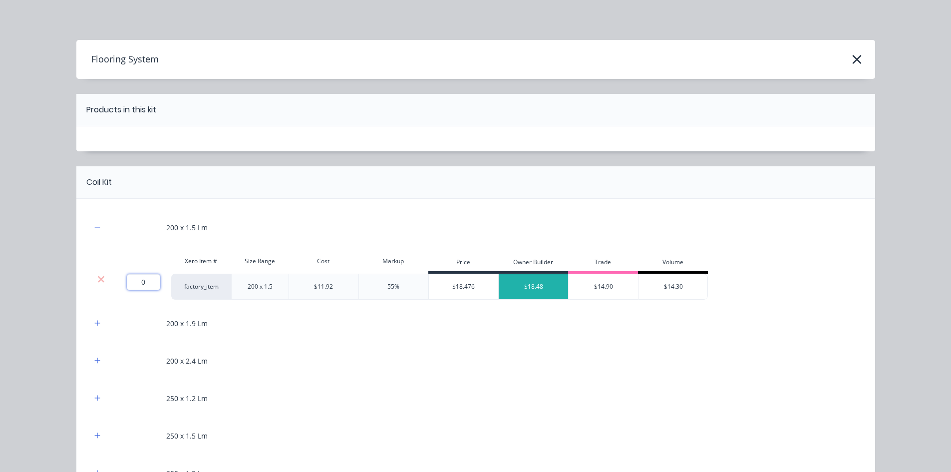
click at [142, 283] on input "0" at bounding box center [143, 282] width 33 height 16
type input "20.85"
click at [314, 294] on div "$11.92" at bounding box center [324, 287] width 70 height 26
click at [329, 287] on div "$11.92" at bounding box center [323, 286] width 19 height 9
click at [407, 228] on div "200 x 1.5 Lm" at bounding box center [475, 227] width 769 height 27
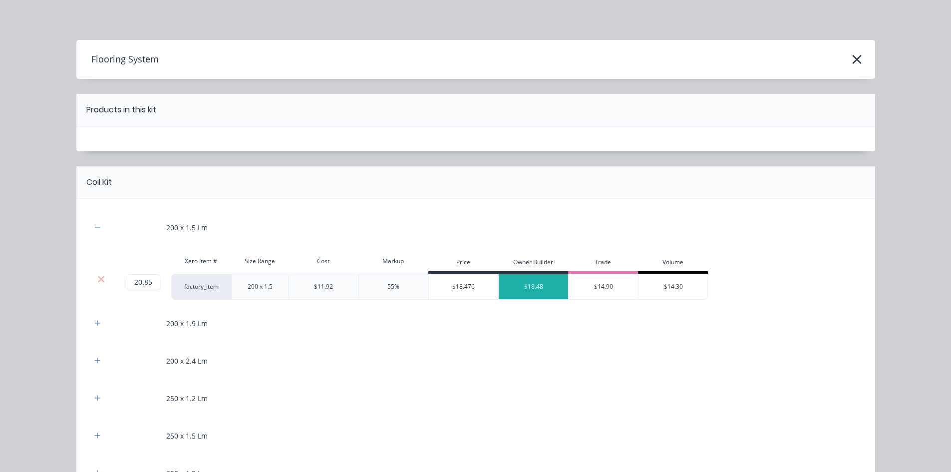
click at [260, 287] on div "200 x 1.5" at bounding box center [259, 287] width 57 height 26
click at [327, 287] on div "$11.92" at bounding box center [323, 286] width 19 height 9
click at [385, 295] on div "55%" at bounding box center [394, 287] width 70 height 26
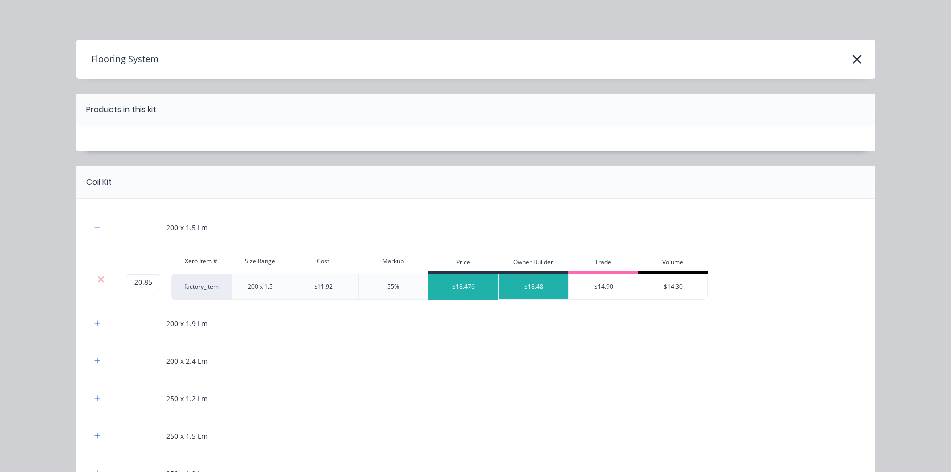
click at [475, 288] on div "$18.476" at bounding box center [464, 286] width 70 height 25
click at [469, 287] on div "$18.476" at bounding box center [464, 286] width 70 height 25
click at [508, 310] on div "200 x 1.9 Lm" at bounding box center [475, 323] width 769 height 27
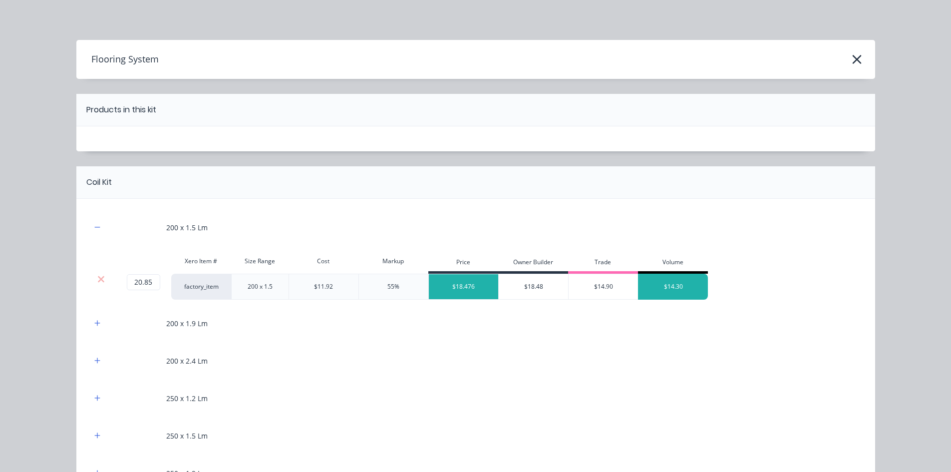
click at [689, 287] on div "$14.30" at bounding box center [674, 286] width 70 height 25
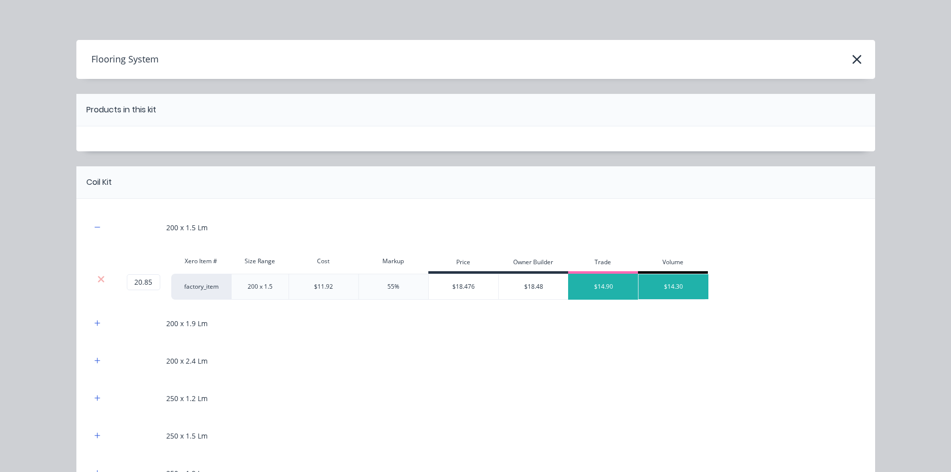
click at [606, 277] on div "$14.90" at bounding box center [604, 286] width 70 height 25
click at [605, 286] on div "$14.90" at bounding box center [604, 286] width 70 height 25
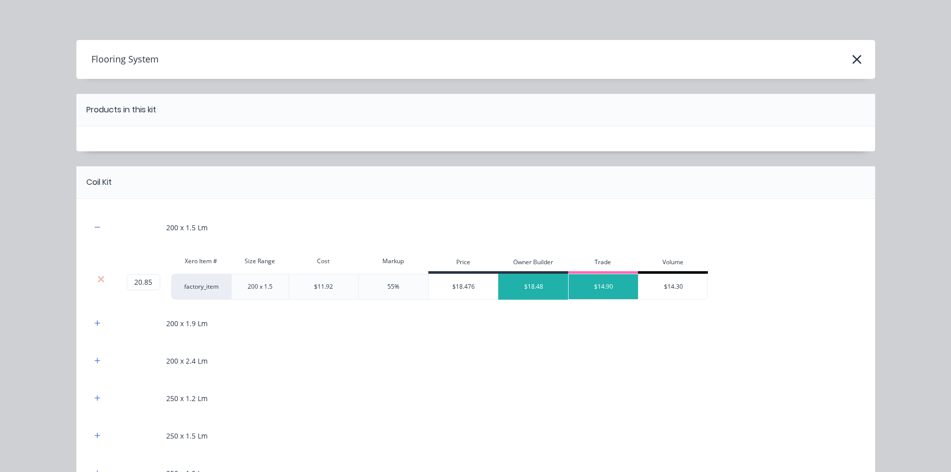
click at [534, 285] on div "$18.48" at bounding box center [534, 286] width 70 height 25
click at [417, 230] on div "200 x 1.5 Lm" at bounding box center [475, 227] width 769 height 27
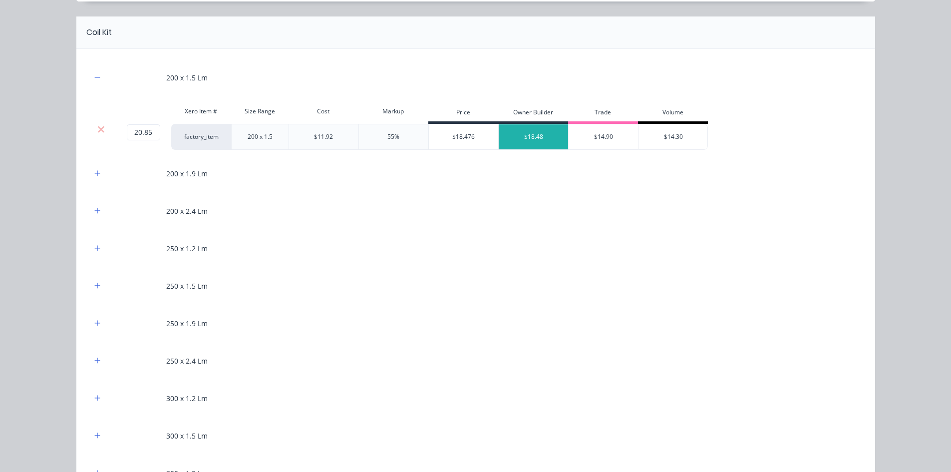
scroll to position [200, 0]
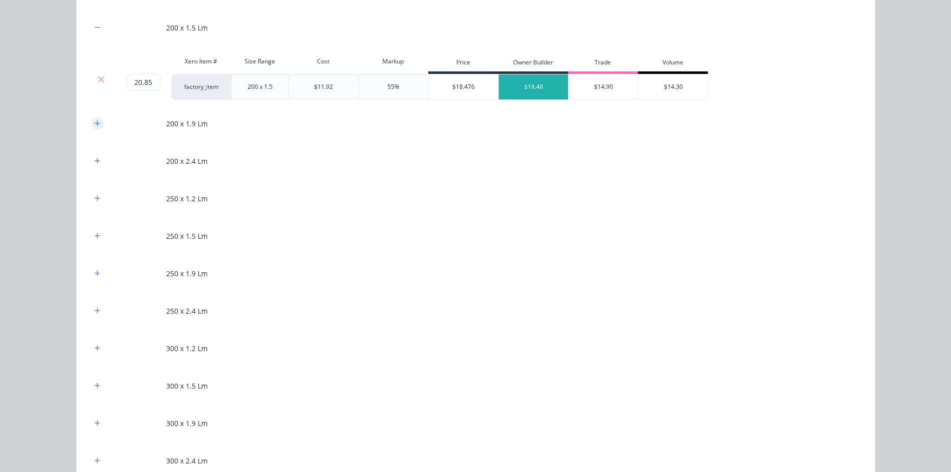
click at [94, 124] on icon "button" at bounding box center [96, 122] width 5 height 5
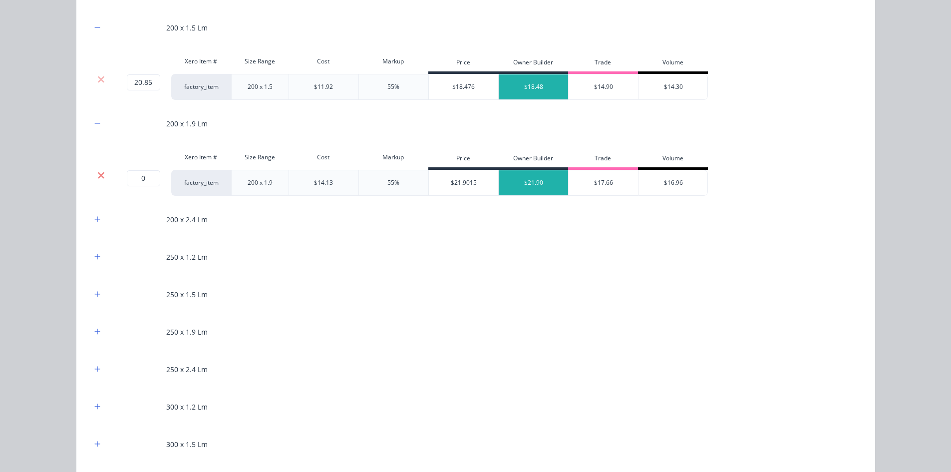
click at [98, 174] on icon at bounding box center [101, 175] width 6 height 6
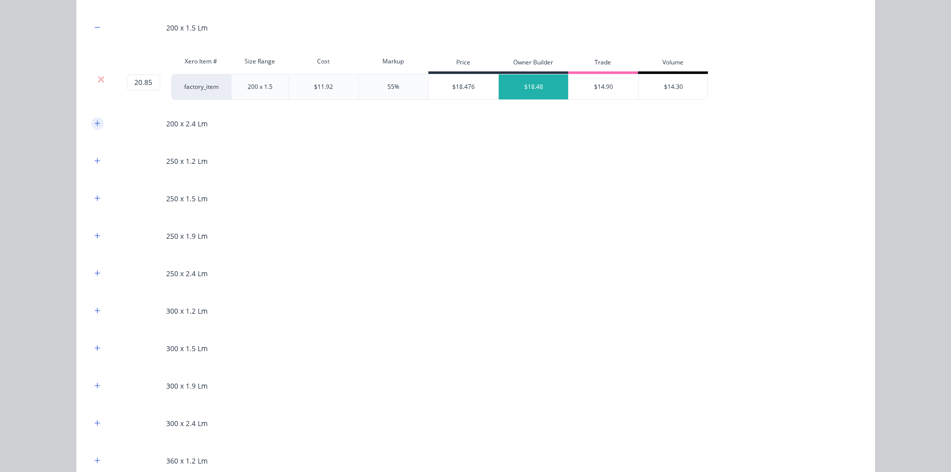
click at [94, 126] on icon "button" at bounding box center [97, 123] width 6 height 7
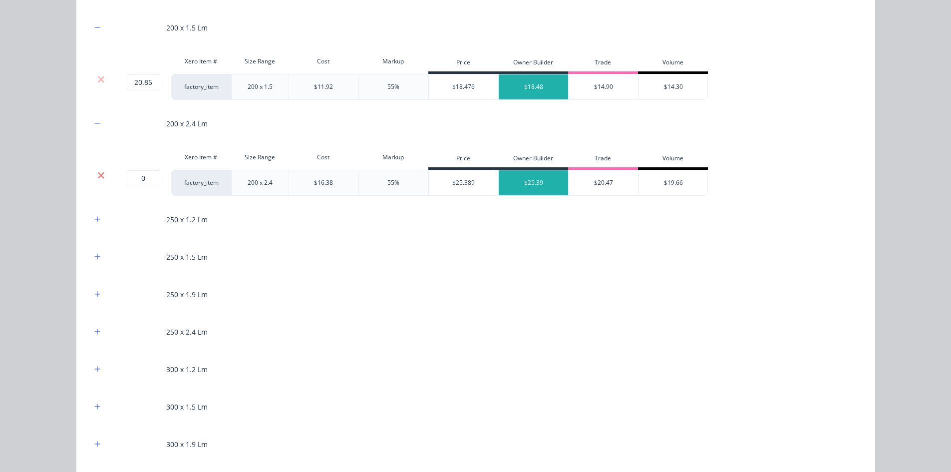
click at [98, 176] on icon at bounding box center [101, 175] width 6 height 6
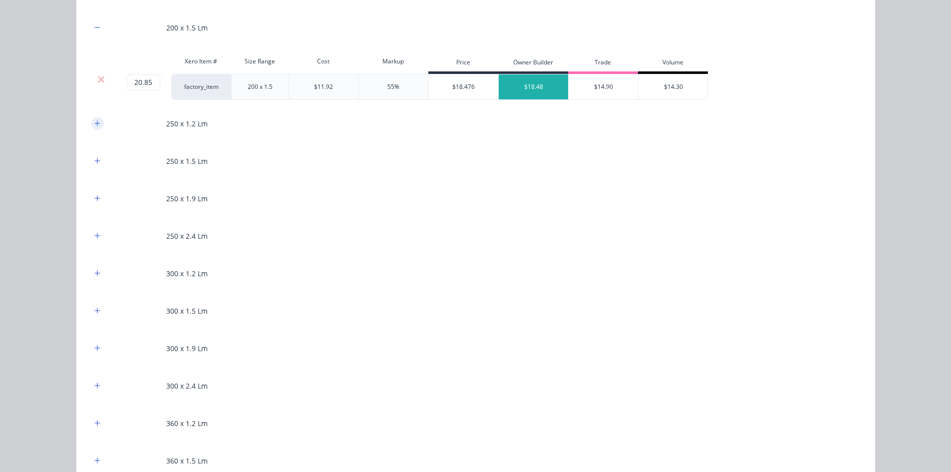
click at [96, 122] on icon "button" at bounding box center [97, 123] width 6 height 7
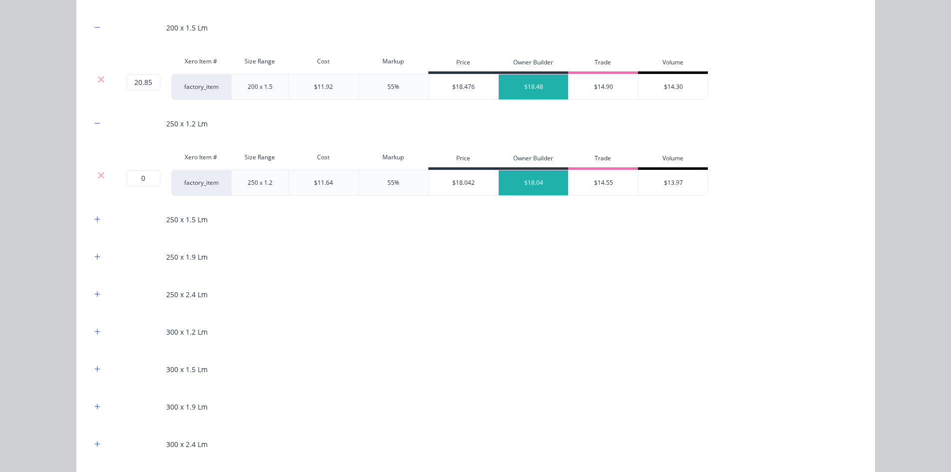
click at [102, 176] on div at bounding box center [101, 175] width 19 height 10
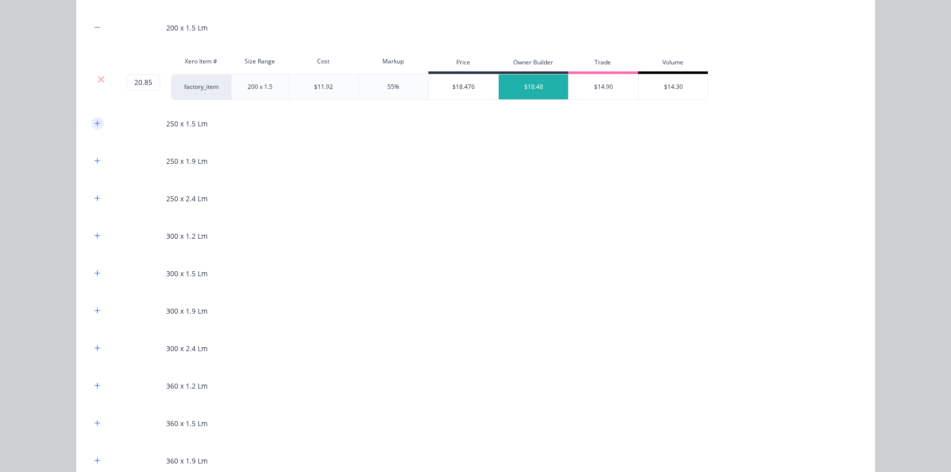
click at [94, 125] on icon "button" at bounding box center [97, 123] width 6 height 7
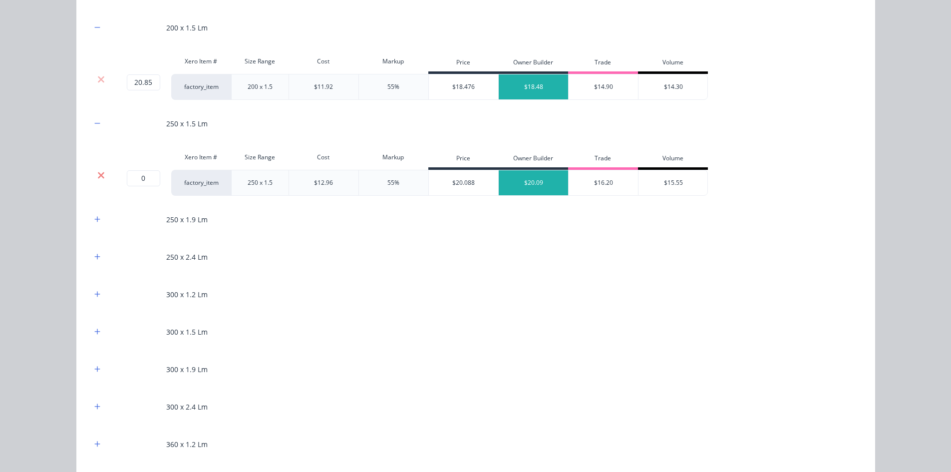
click at [97, 172] on icon at bounding box center [100, 175] width 7 height 10
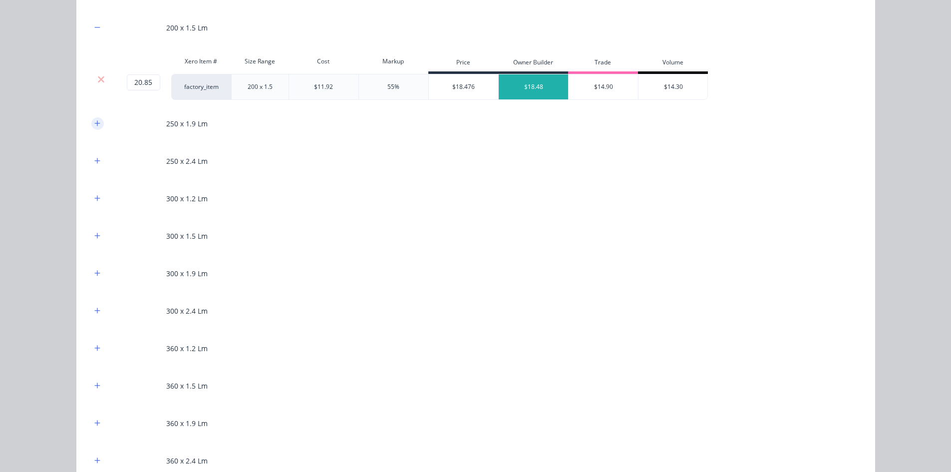
click at [96, 123] on icon "button" at bounding box center [96, 122] width 5 height 5
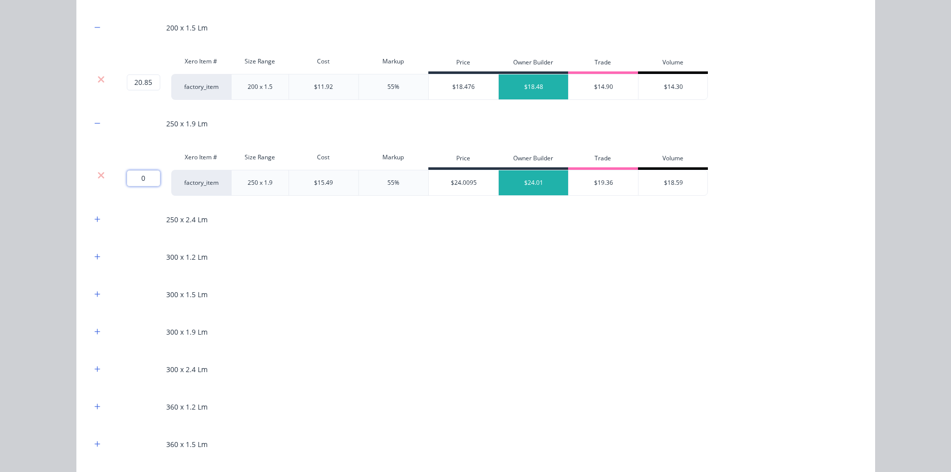
click at [143, 184] on input "0" at bounding box center [143, 178] width 33 height 16
type input "41.754"
click at [94, 216] on icon "button" at bounding box center [97, 219] width 6 height 7
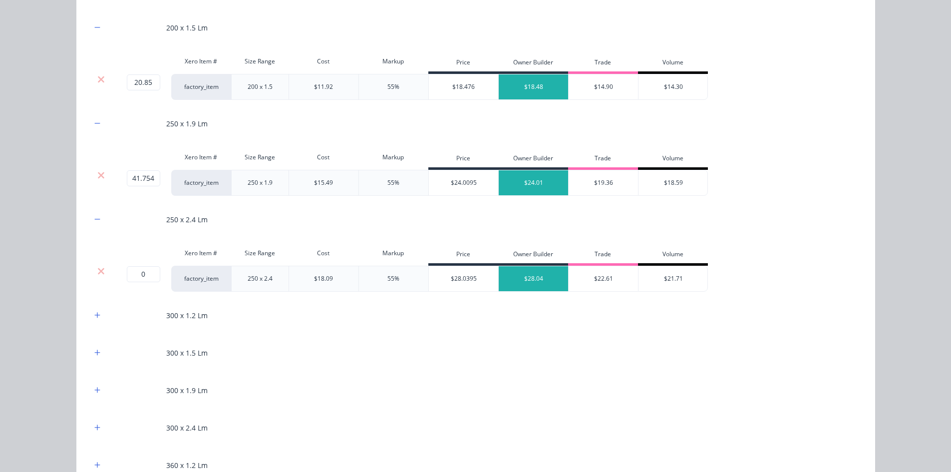
click at [101, 268] on div at bounding box center [101, 271] width 19 height 10
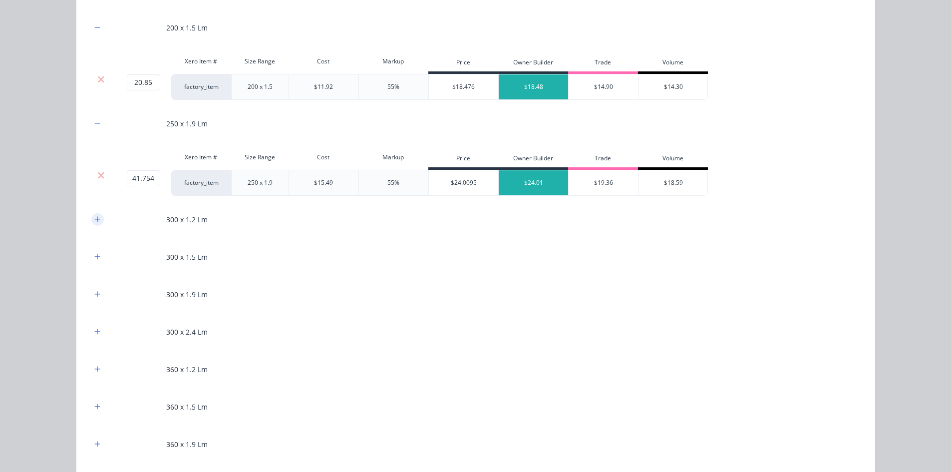
click at [94, 218] on icon "button" at bounding box center [96, 218] width 5 height 5
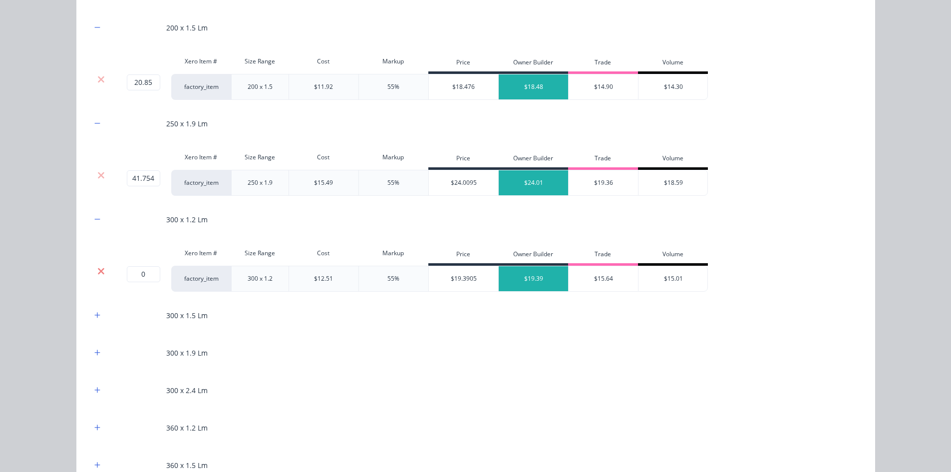
click at [98, 272] on icon at bounding box center [101, 271] width 6 height 6
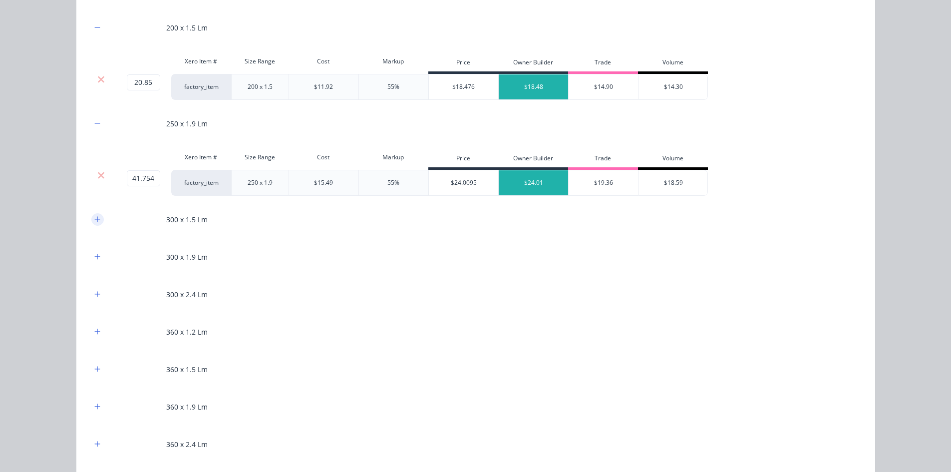
click at [95, 217] on icon "button" at bounding box center [97, 219] width 6 height 7
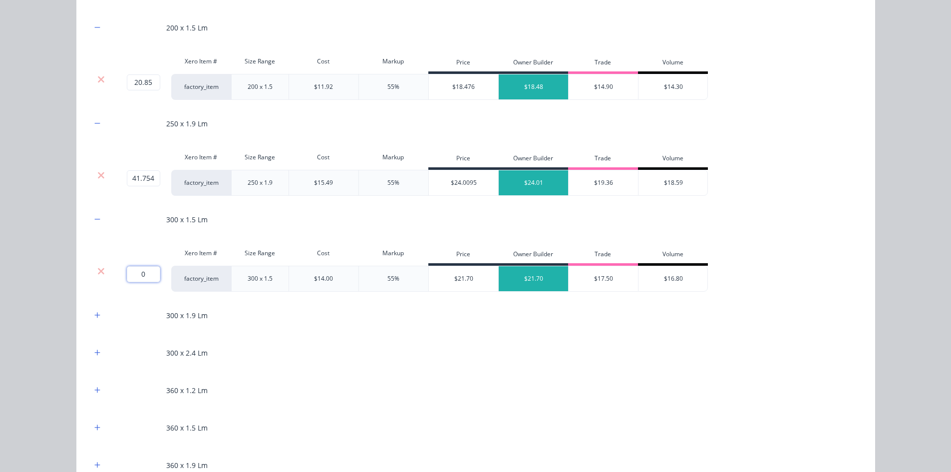
click at [149, 269] on input "0" at bounding box center [143, 274] width 33 height 16
type input "53.88598"
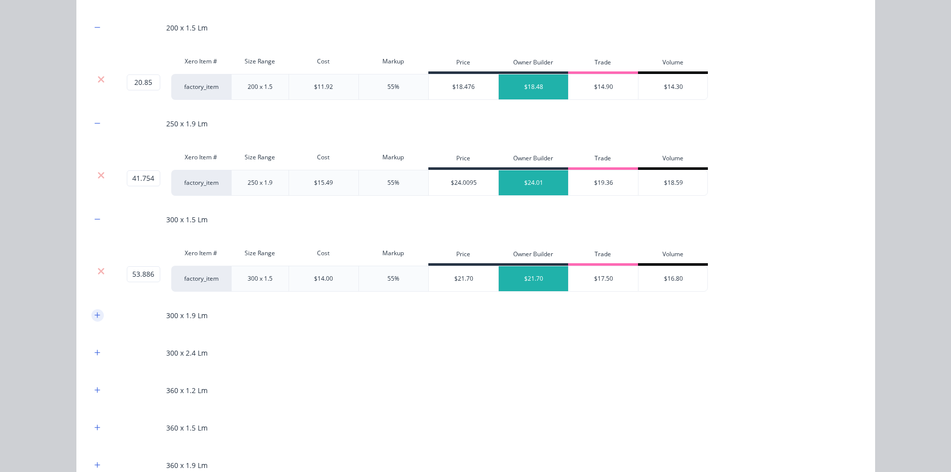
click at [94, 315] on icon "button" at bounding box center [96, 314] width 5 height 5
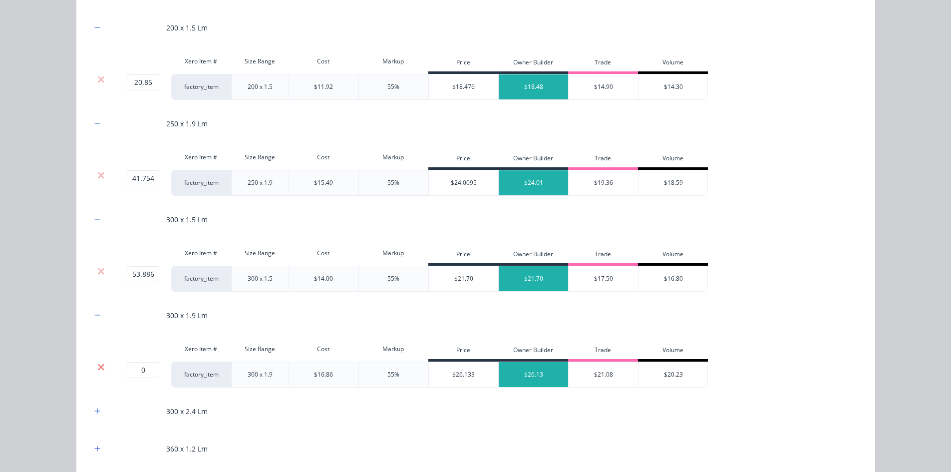
click at [98, 368] on icon at bounding box center [101, 367] width 6 height 6
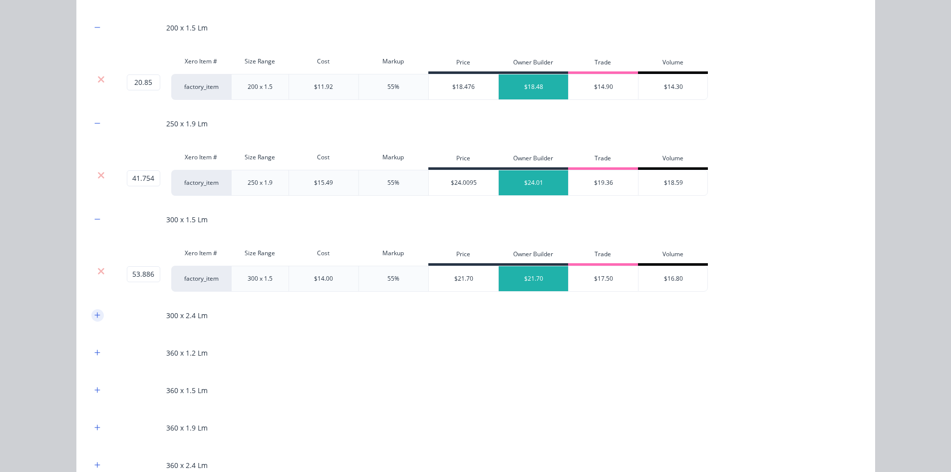
click at [95, 316] on icon "button" at bounding box center [97, 315] width 6 height 7
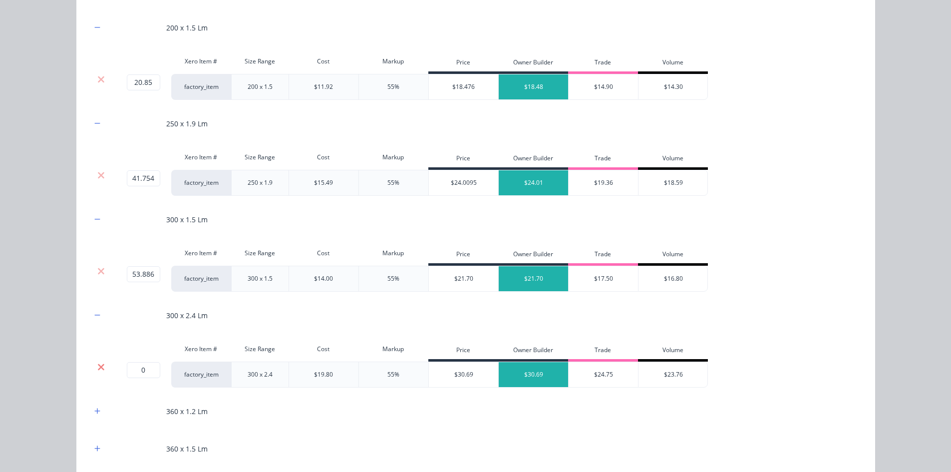
click at [97, 370] on icon at bounding box center [100, 367] width 7 height 10
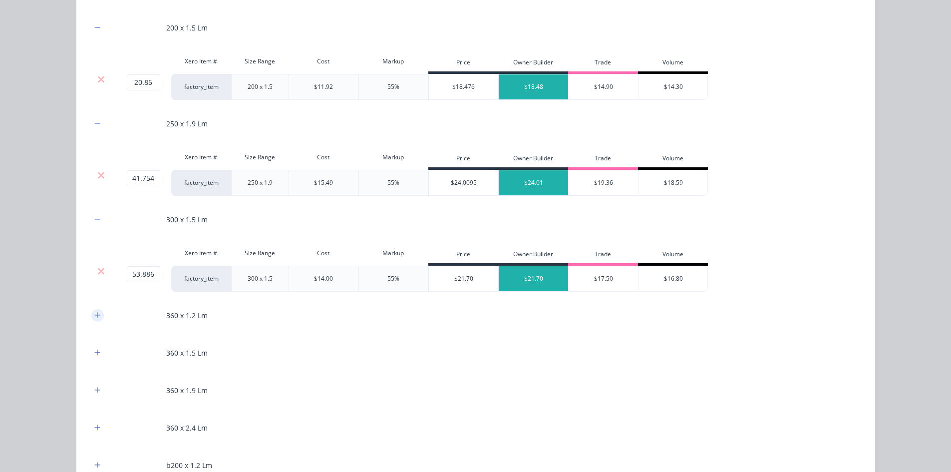
click at [94, 314] on icon "button" at bounding box center [97, 315] width 6 height 7
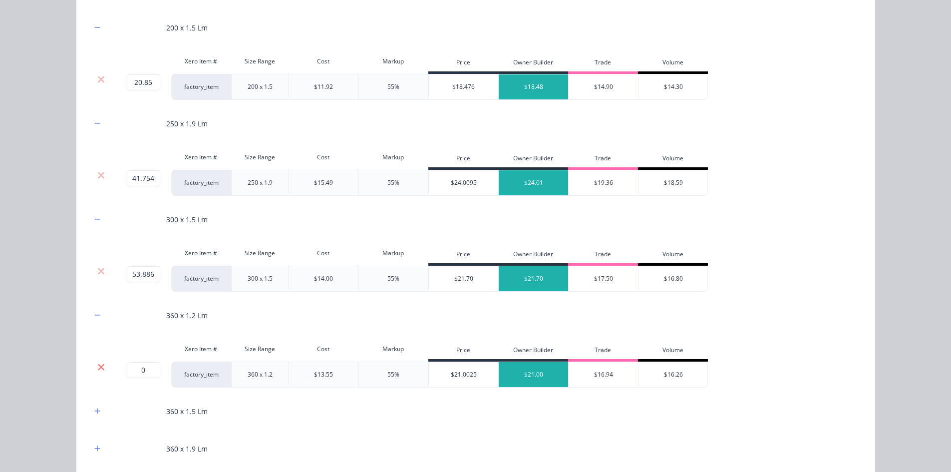
click at [101, 367] on icon at bounding box center [100, 367] width 7 height 10
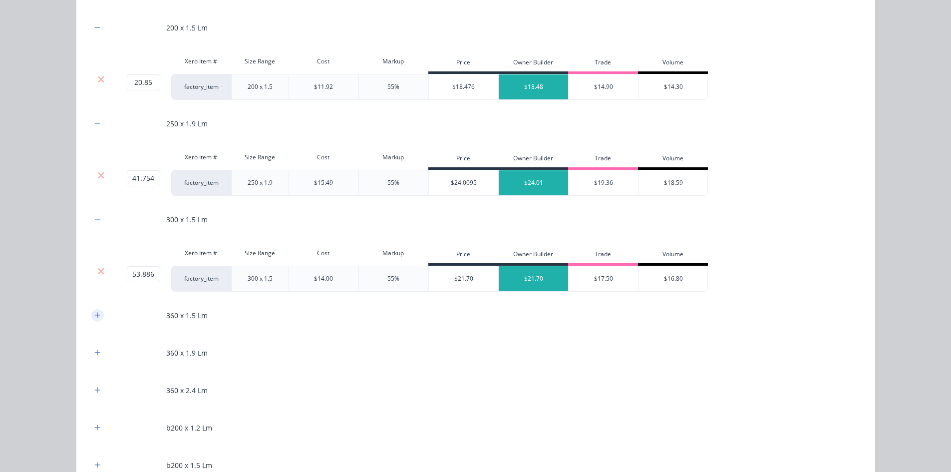
click at [91, 314] on button "button" at bounding box center [97, 315] width 12 height 12
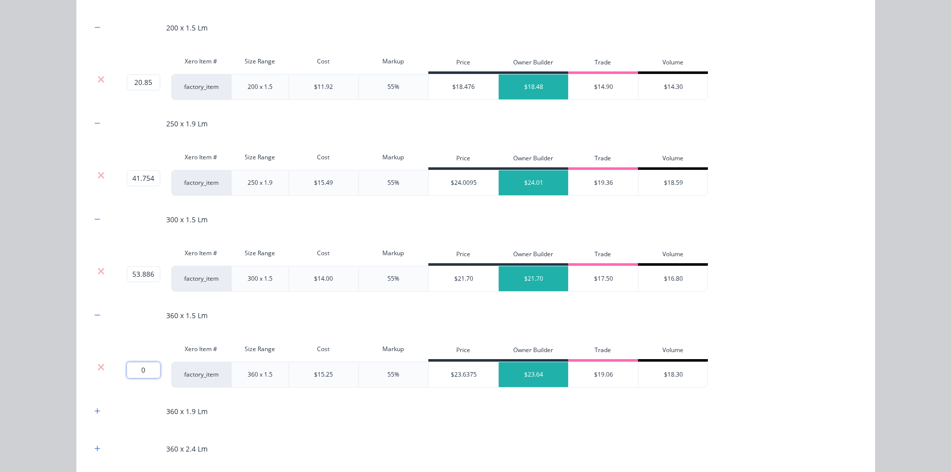
click at [143, 369] on input "0" at bounding box center [143, 370] width 33 height 16
type input "3.87859"
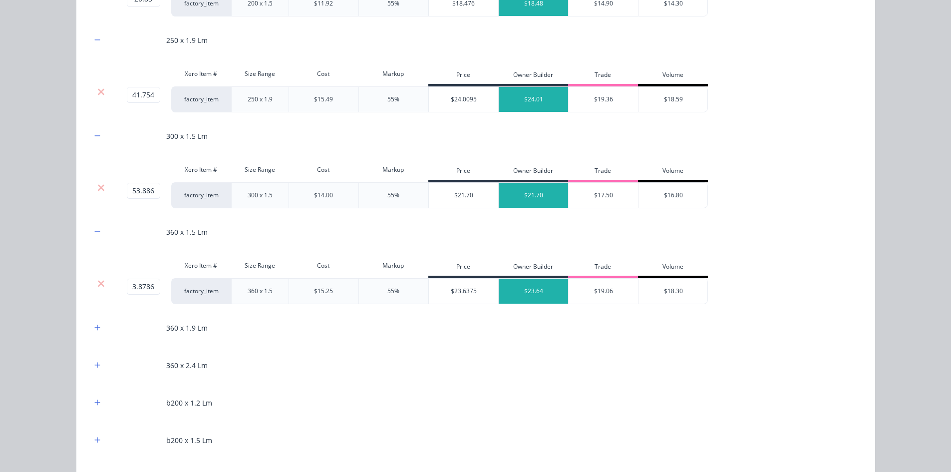
scroll to position [300, 0]
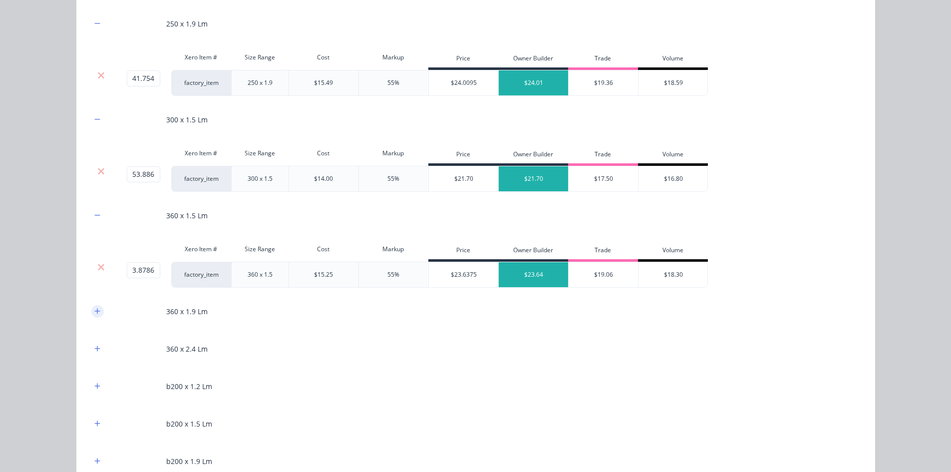
click at [97, 308] on button "button" at bounding box center [97, 311] width 12 height 12
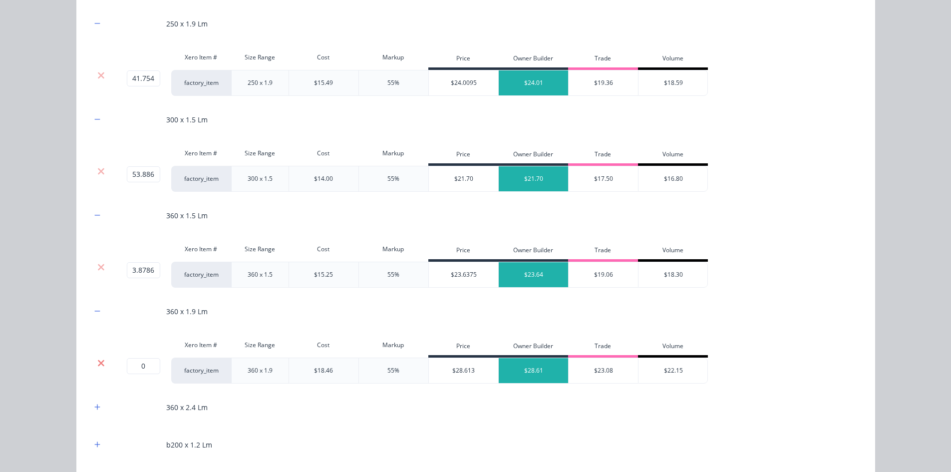
click at [97, 366] on icon at bounding box center [100, 363] width 7 height 10
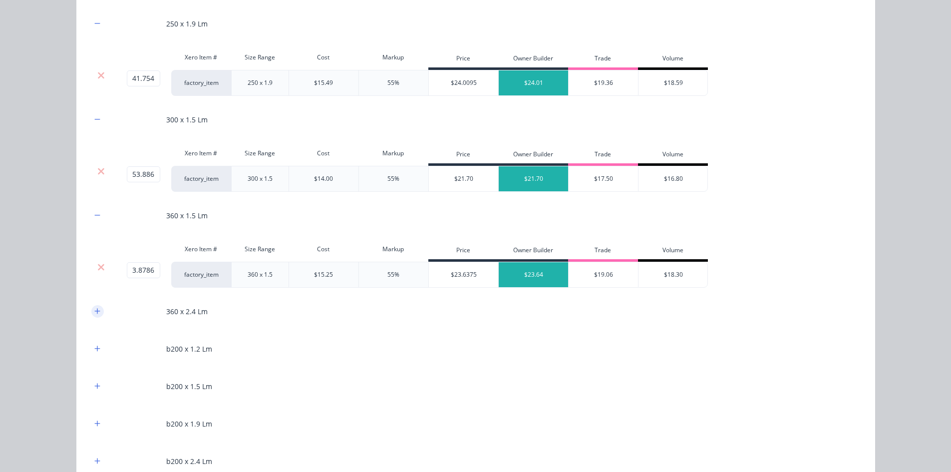
click at [96, 308] on icon "button" at bounding box center [97, 311] width 6 height 7
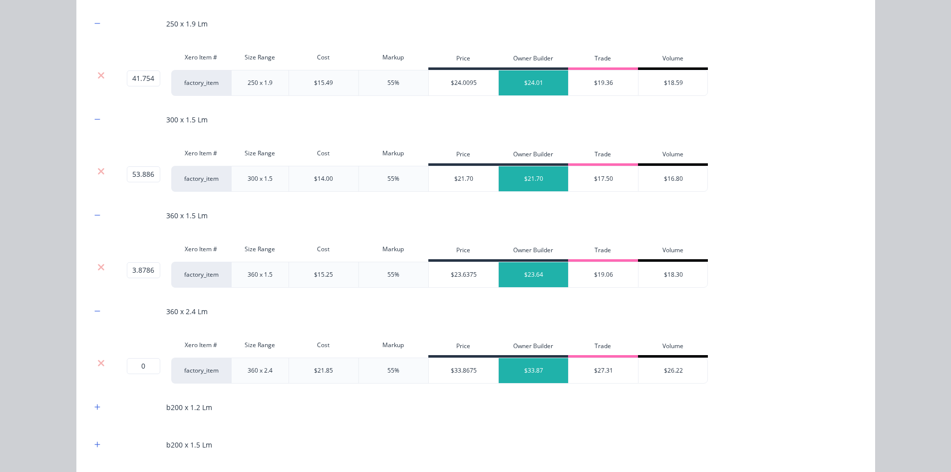
click at [97, 370] on div at bounding box center [101, 371] width 20 height 26
click at [97, 360] on icon at bounding box center [100, 363] width 7 height 10
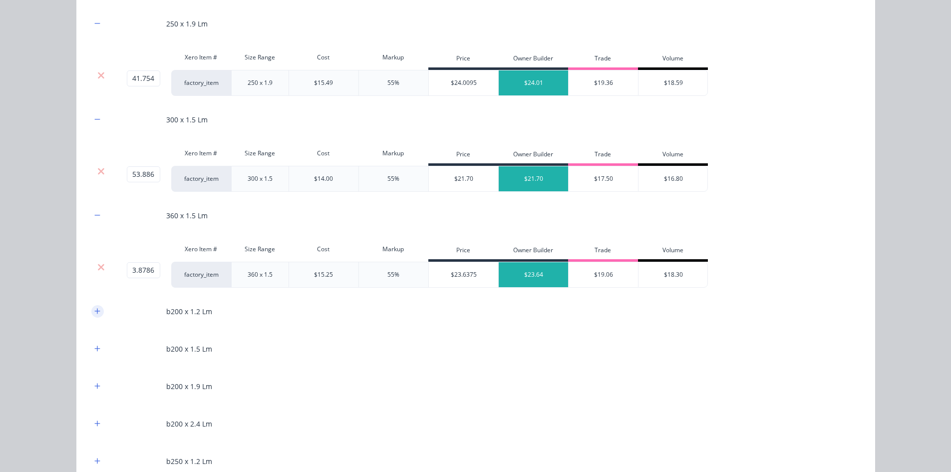
click at [96, 311] on icon "button" at bounding box center [97, 311] width 6 height 7
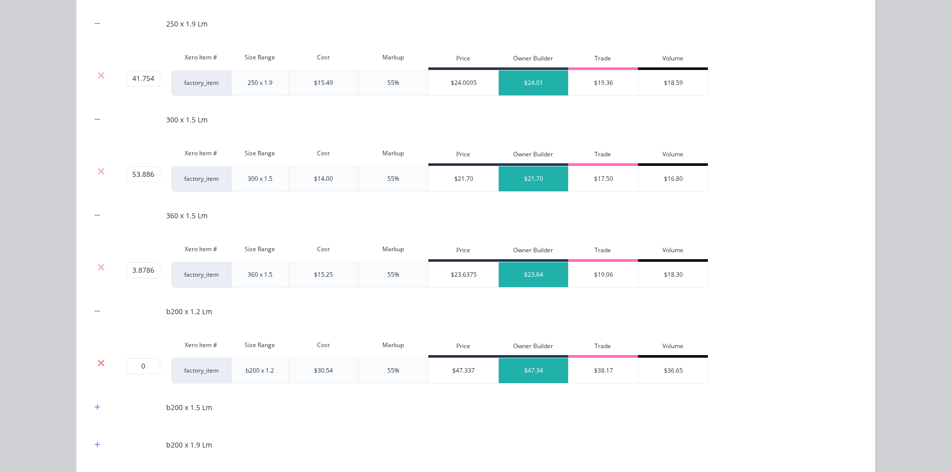
click at [98, 362] on icon at bounding box center [101, 363] width 6 height 6
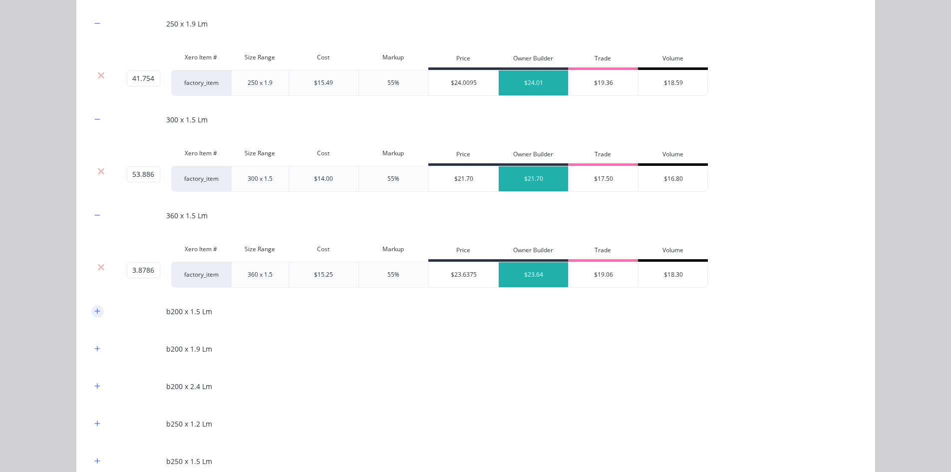
click at [91, 309] on button "button" at bounding box center [97, 311] width 12 height 12
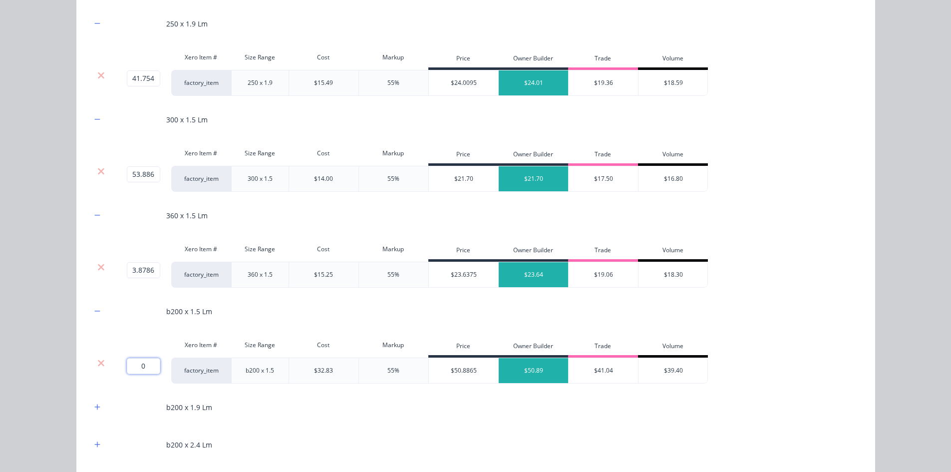
click at [150, 366] on input "0" at bounding box center [143, 366] width 33 height 16
click at [134, 366] on input "1.905" at bounding box center [143, 366] width 33 height 16
type input "6.905"
click at [83, 330] on div "200 x 1.5 Lm Xero Item # Size Range Cost Markup Price Owner Builder Trade Volum…" at bounding box center [475, 413] width 799 height 1029
click at [92, 412] on button "button" at bounding box center [97, 407] width 12 height 12
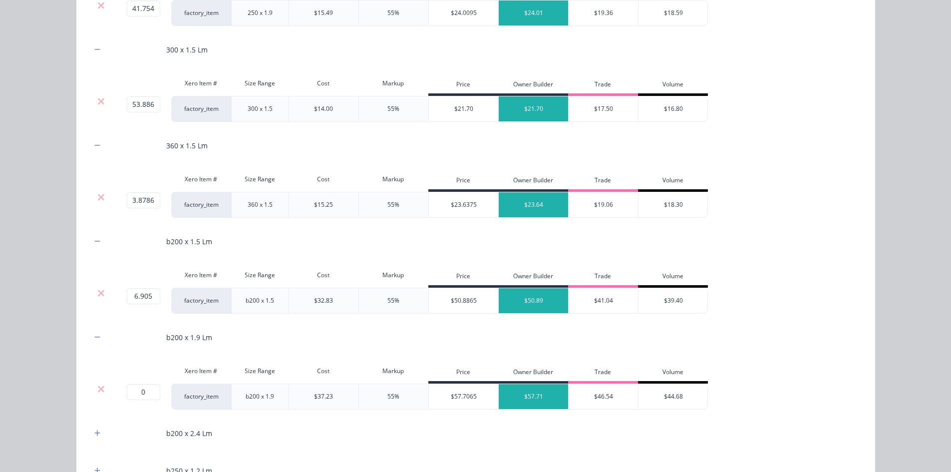
scroll to position [399, 0]
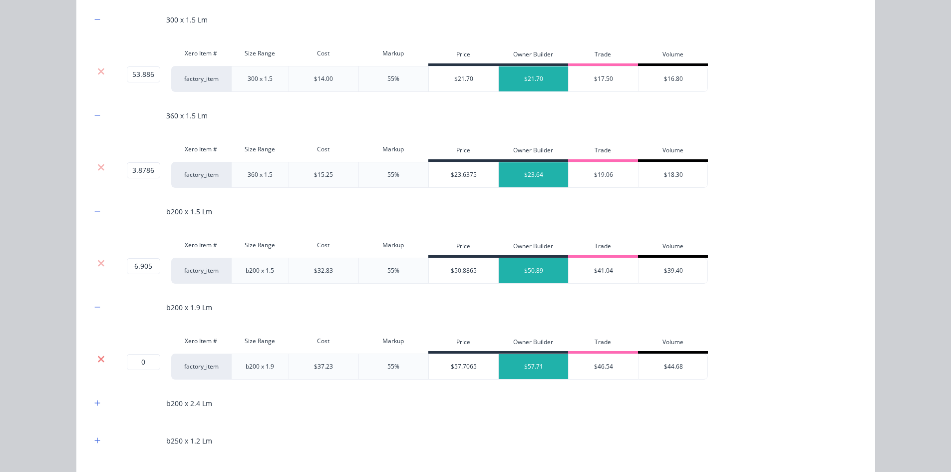
click at [97, 355] on icon at bounding box center [100, 359] width 7 height 10
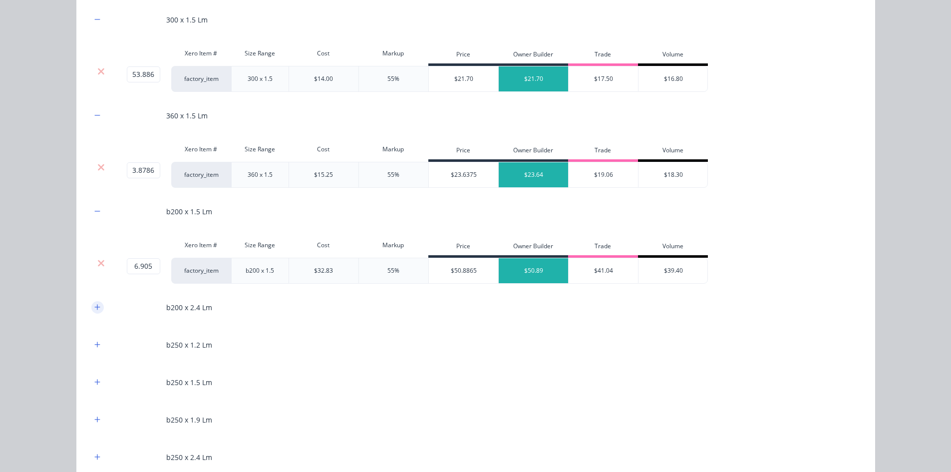
click at [95, 304] on icon "button" at bounding box center [97, 307] width 6 height 7
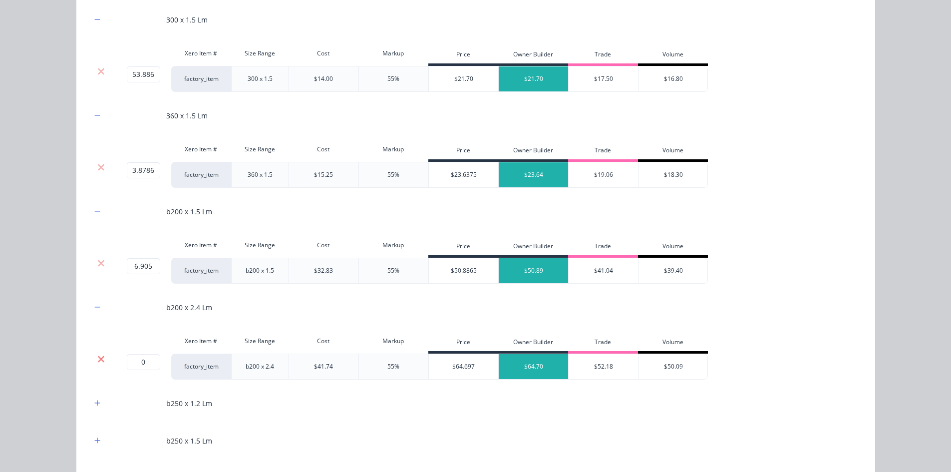
click at [97, 363] on icon at bounding box center [100, 359] width 7 height 10
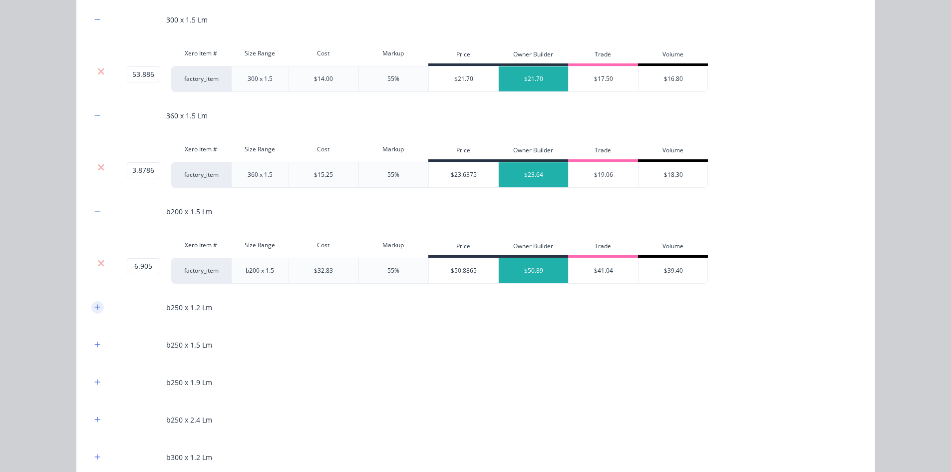
click at [94, 307] on icon "button" at bounding box center [96, 306] width 5 height 5
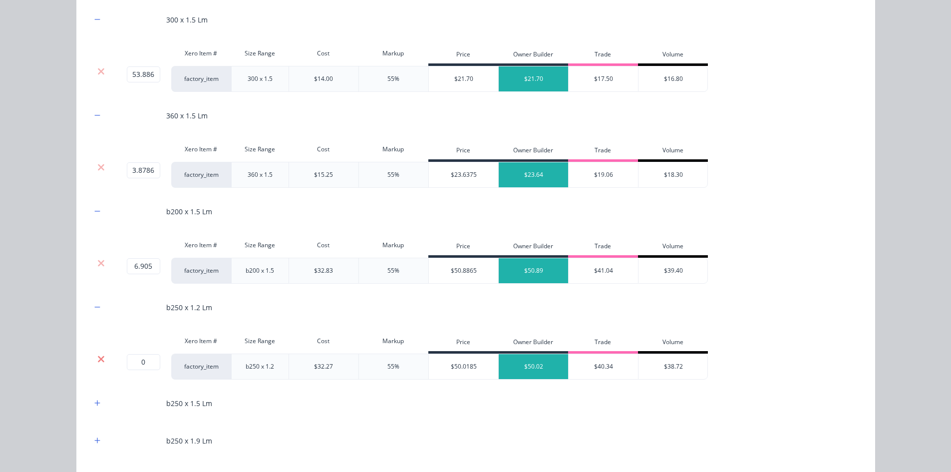
click at [98, 360] on icon at bounding box center [101, 359] width 6 height 6
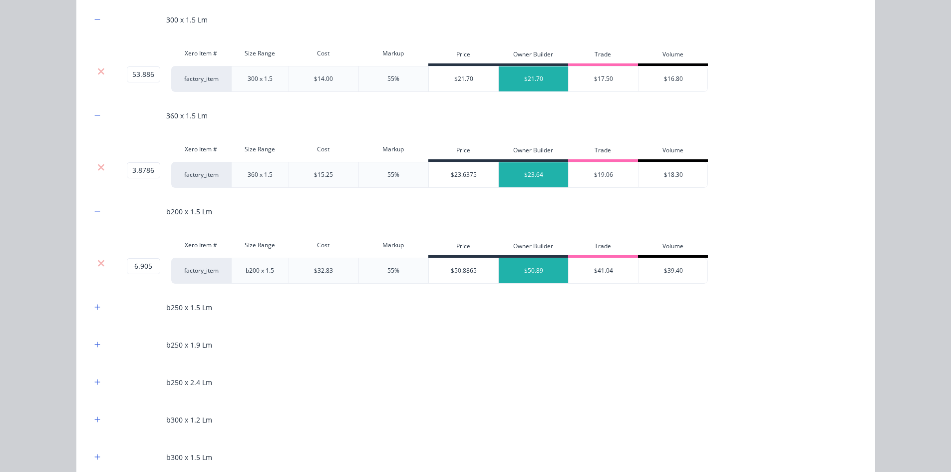
click at [97, 313] on div at bounding box center [97, 307] width 12 height 12
click at [97, 308] on button "button" at bounding box center [97, 307] width 12 height 12
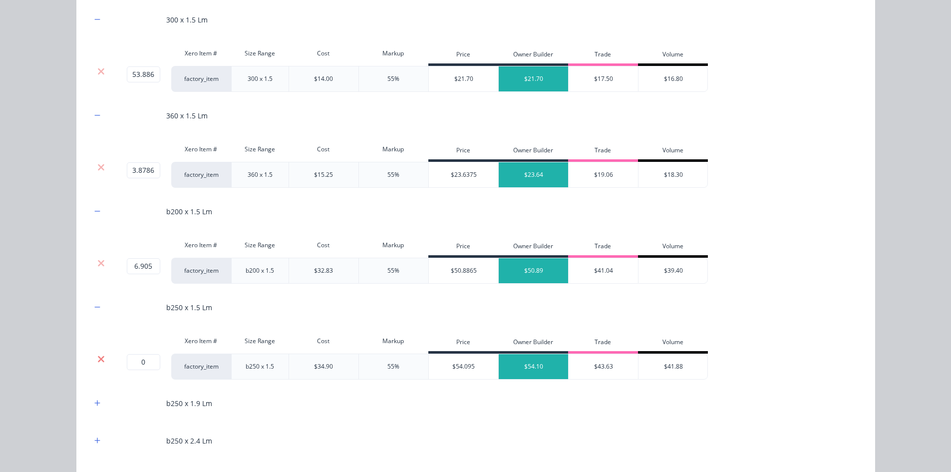
click at [99, 354] on icon at bounding box center [100, 359] width 7 height 10
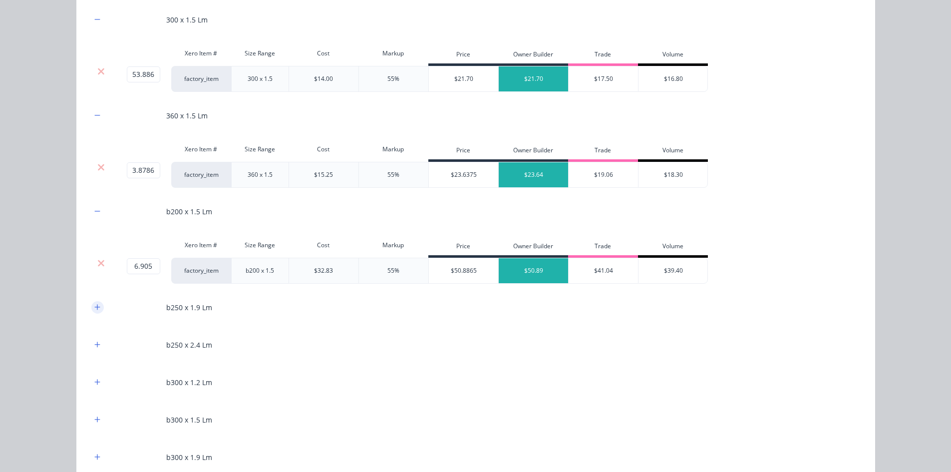
click at [95, 308] on icon "button" at bounding box center [97, 307] width 6 height 7
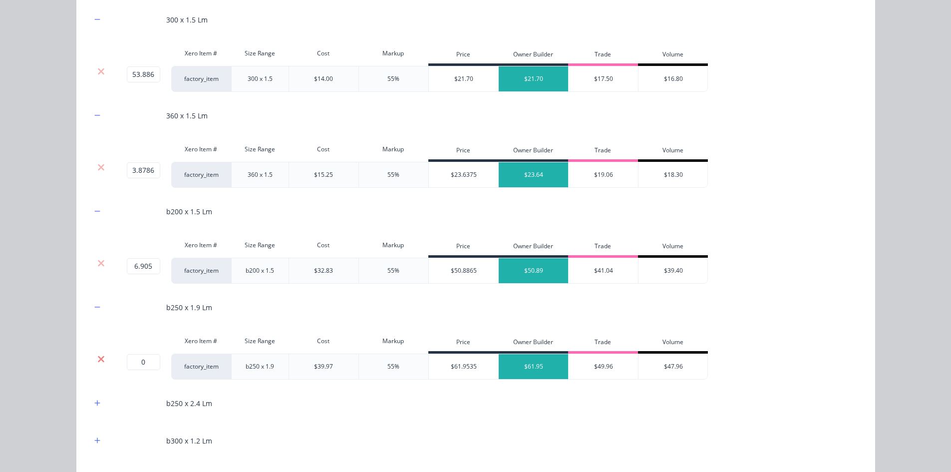
click at [97, 354] on icon at bounding box center [100, 359] width 7 height 10
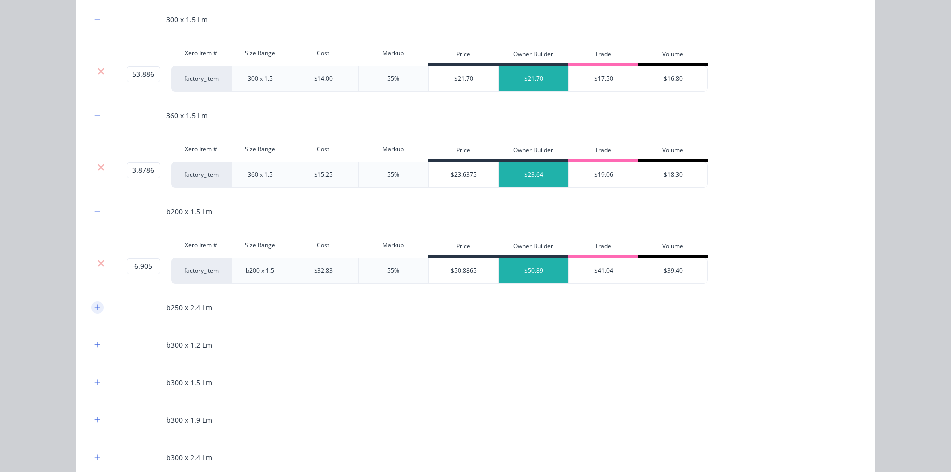
click at [94, 306] on icon "button" at bounding box center [96, 306] width 5 height 5
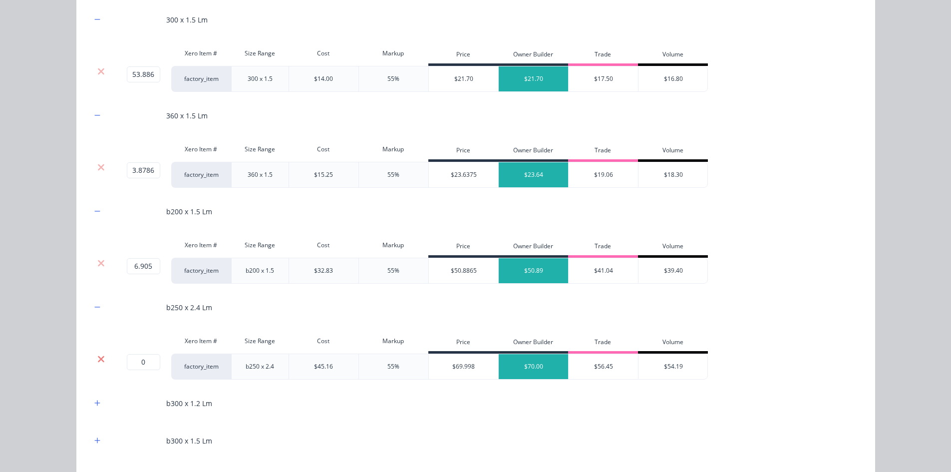
click at [98, 357] on icon at bounding box center [101, 359] width 6 height 6
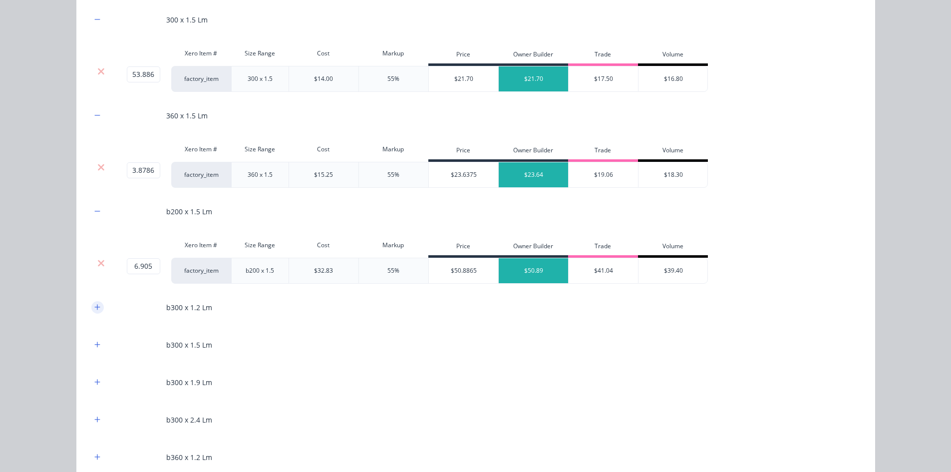
click at [94, 304] on icon "button" at bounding box center [97, 307] width 6 height 7
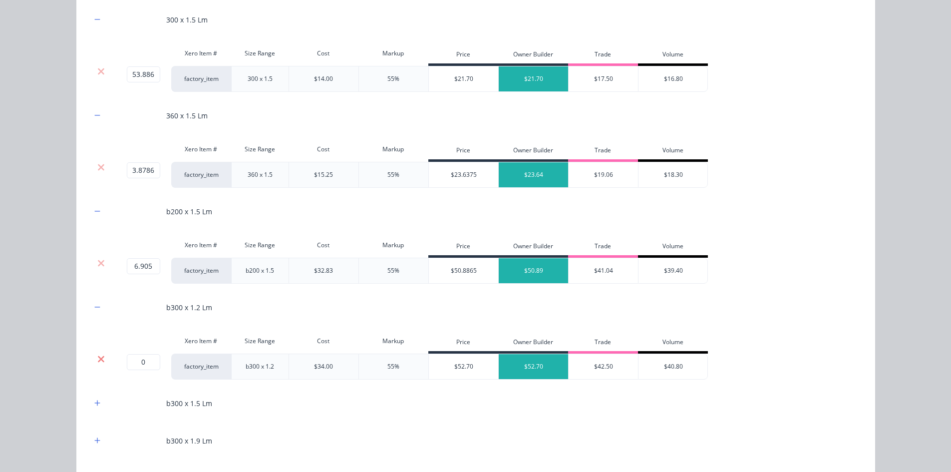
click at [98, 355] on icon at bounding box center [100, 359] width 7 height 10
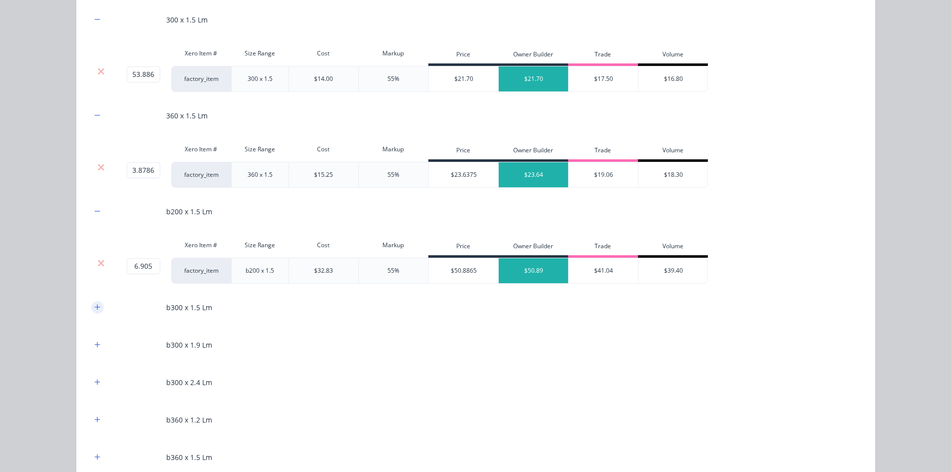
click at [96, 307] on icon "button" at bounding box center [97, 307] width 6 height 7
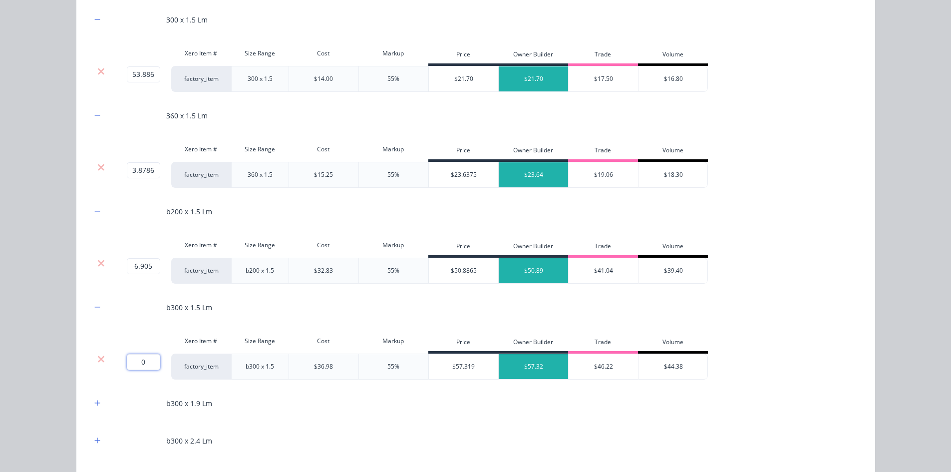
click at [151, 364] on input "0" at bounding box center [143, 362] width 33 height 16
type input "3.87859"
click at [92, 397] on button "button" at bounding box center [97, 403] width 12 height 12
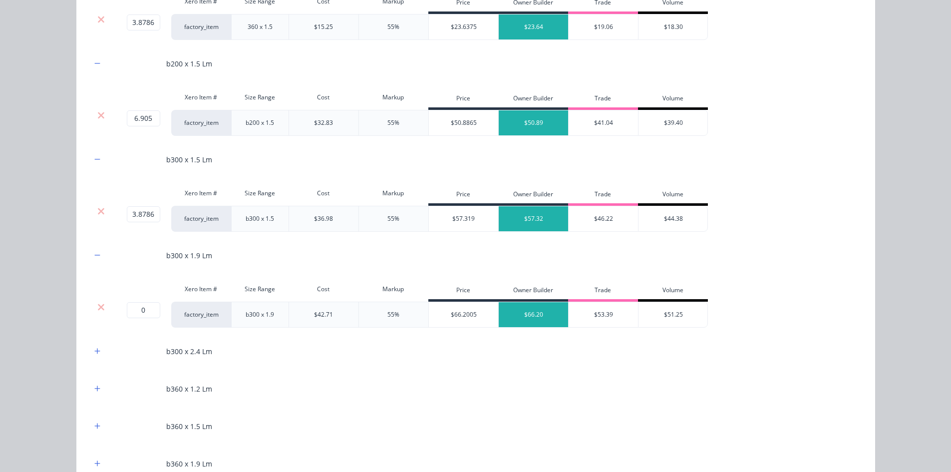
scroll to position [549, 0]
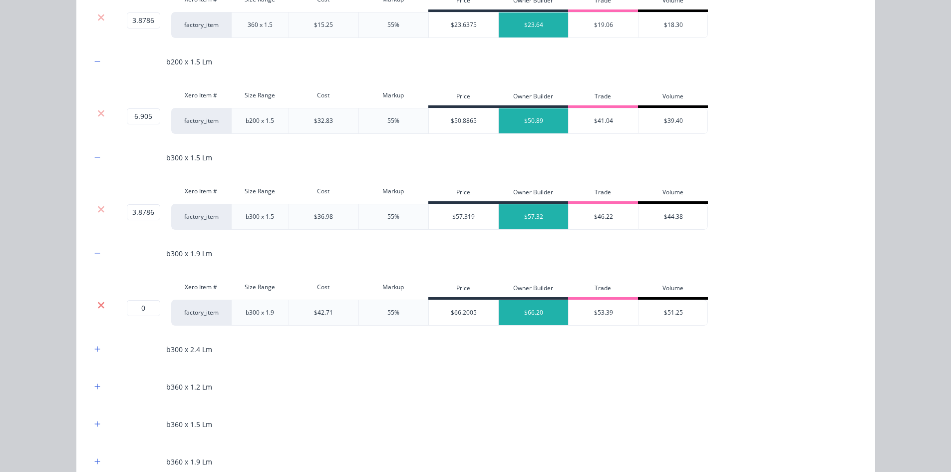
click at [97, 304] on icon at bounding box center [100, 305] width 7 height 10
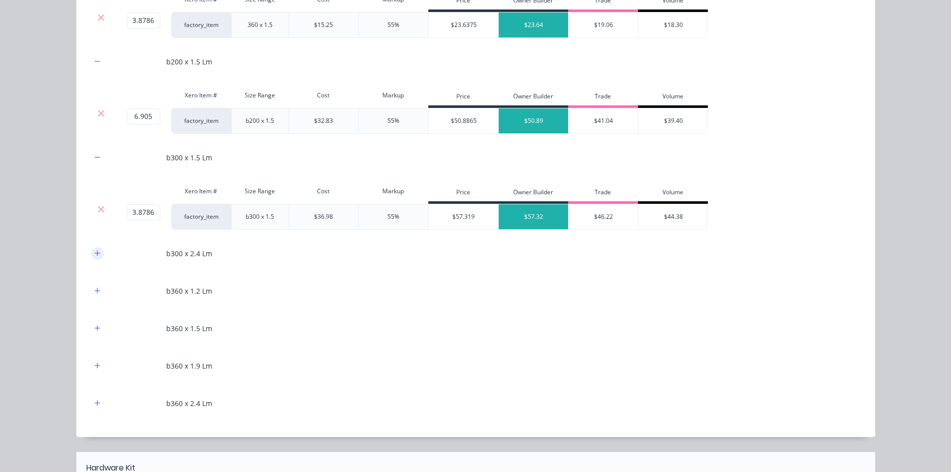
click at [94, 252] on icon "button" at bounding box center [96, 252] width 5 height 5
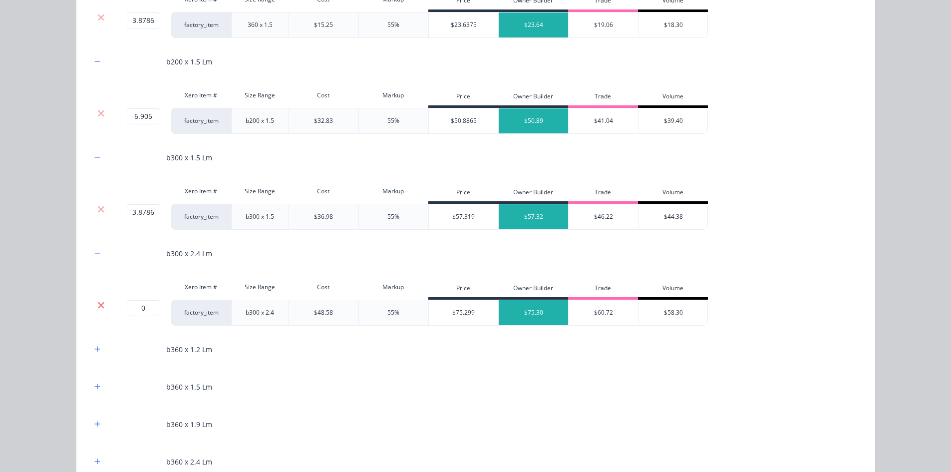
click at [99, 303] on icon at bounding box center [101, 305] width 6 height 6
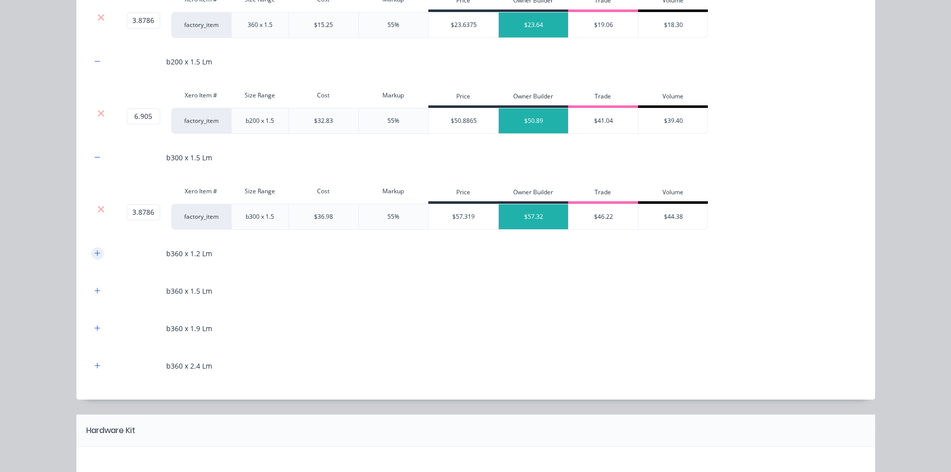
click at [99, 256] on button "button" at bounding box center [97, 253] width 12 height 12
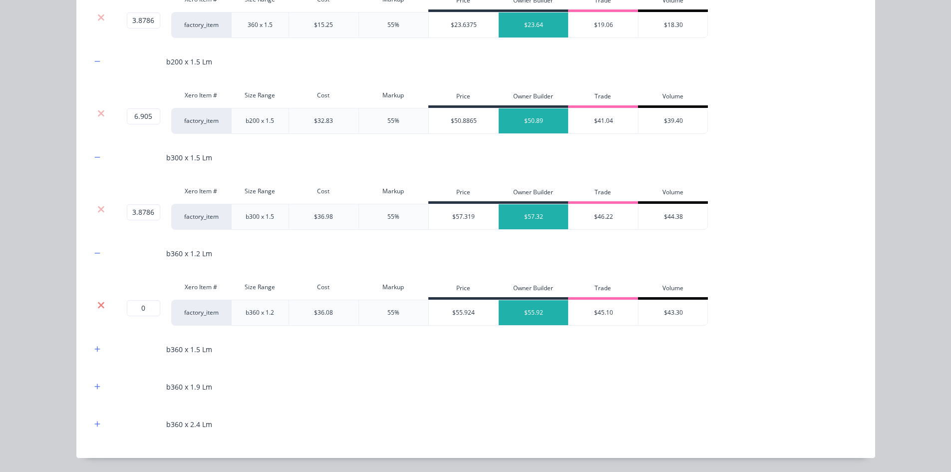
click at [97, 306] on icon at bounding box center [100, 305] width 7 height 10
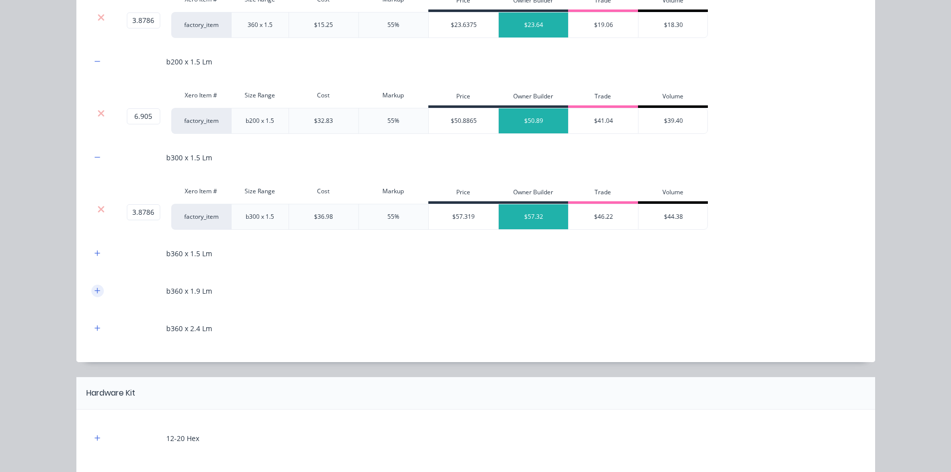
click at [94, 293] on icon "button" at bounding box center [96, 290] width 5 height 5
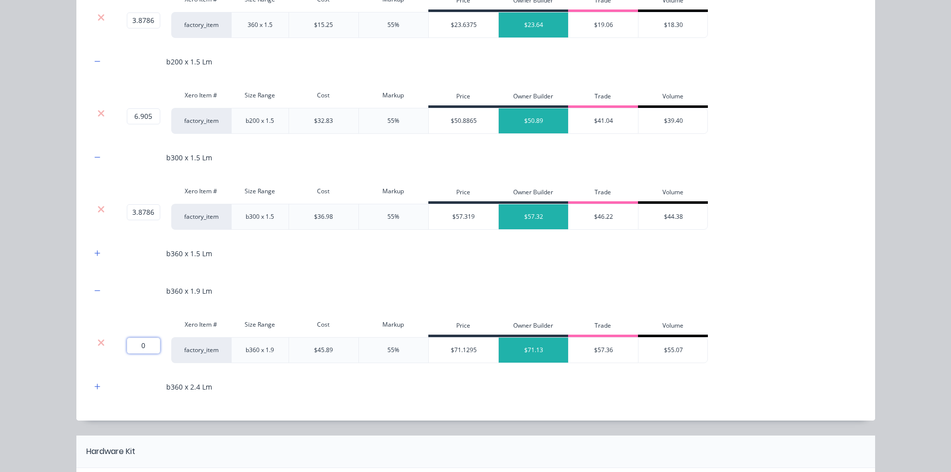
click at [141, 346] on input "0" at bounding box center [143, 346] width 33 height 16
type input "47.70718"
click at [94, 253] on icon "button" at bounding box center [97, 253] width 6 height 7
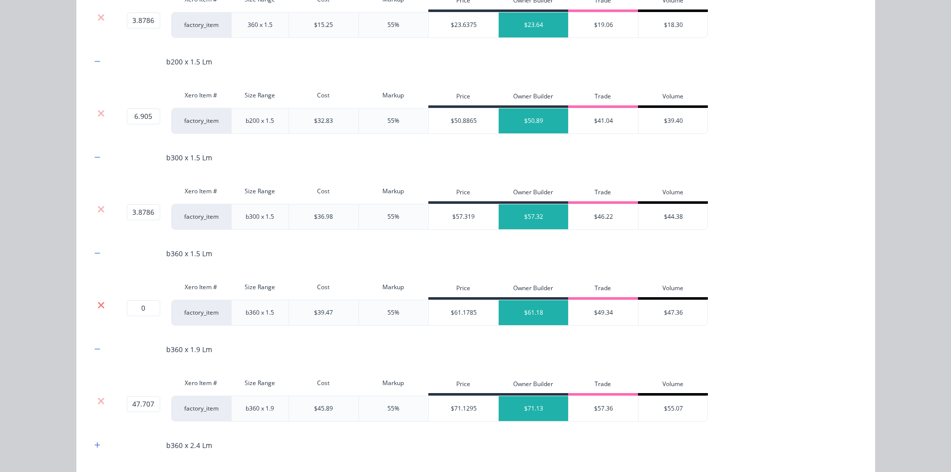
click at [97, 304] on icon at bounding box center [100, 305] width 7 height 10
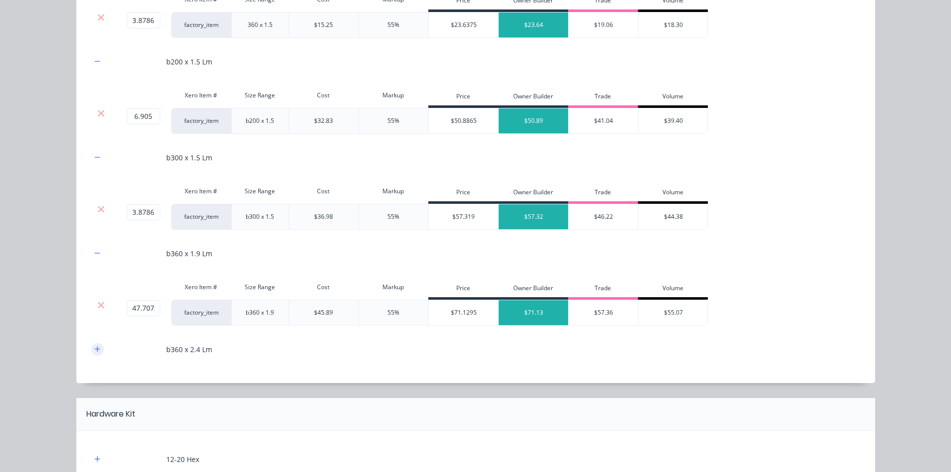
click at [95, 347] on icon "button" at bounding box center [97, 349] width 6 height 7
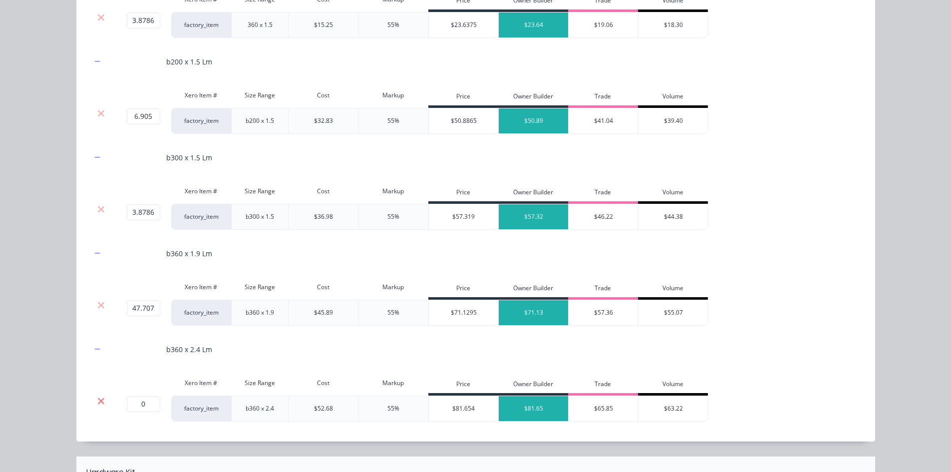
click at [101, 404] on icon at bounding box center [100, 401] width 7 height 10
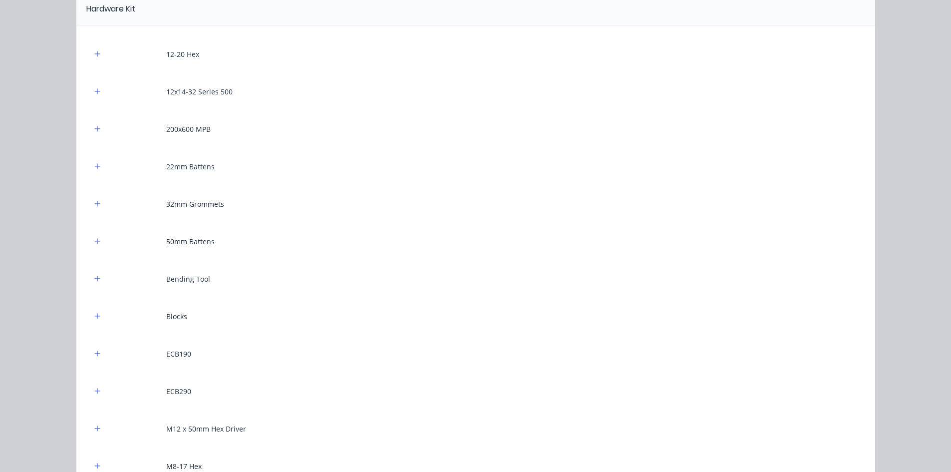
scroll to position [899, 0]
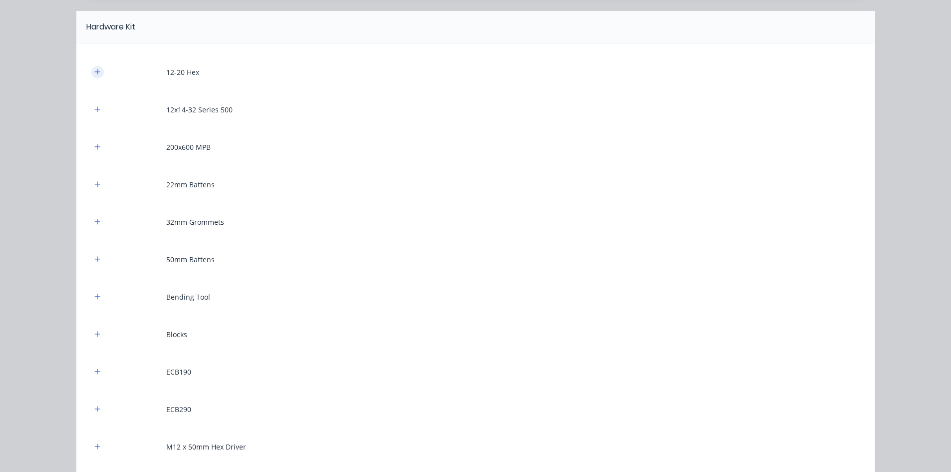
click at [95, 71] on icon "button" at bounding box center [97, 71] width 6 height 7
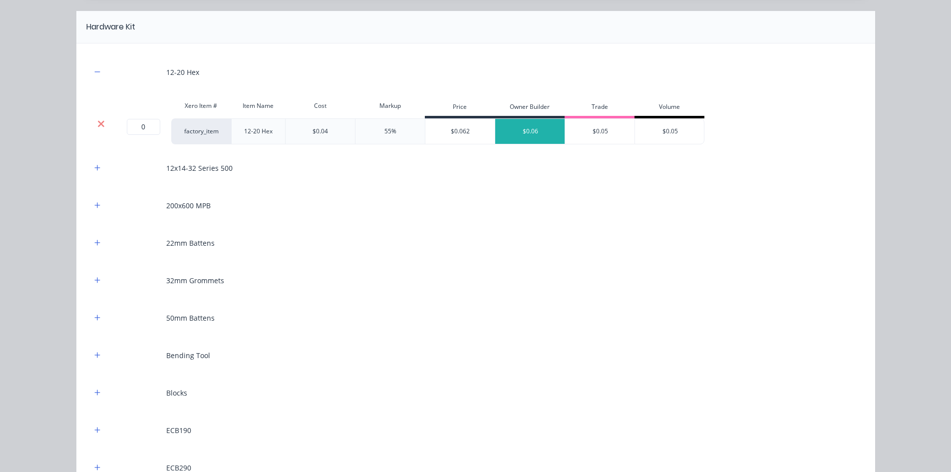
click at [99, 119] on icon at bounding box center [100, 124] width 7 height 10
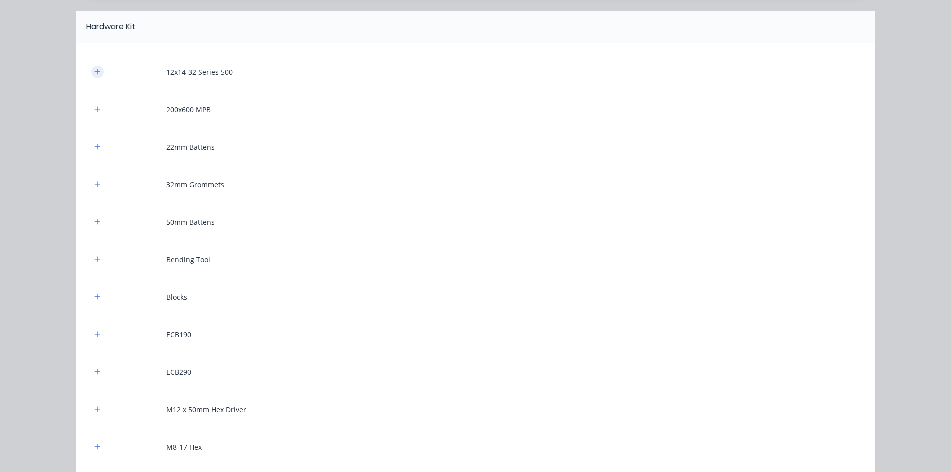
click at [98, 72] on button "button" at bounding box center [97, 72] width 12 height 12
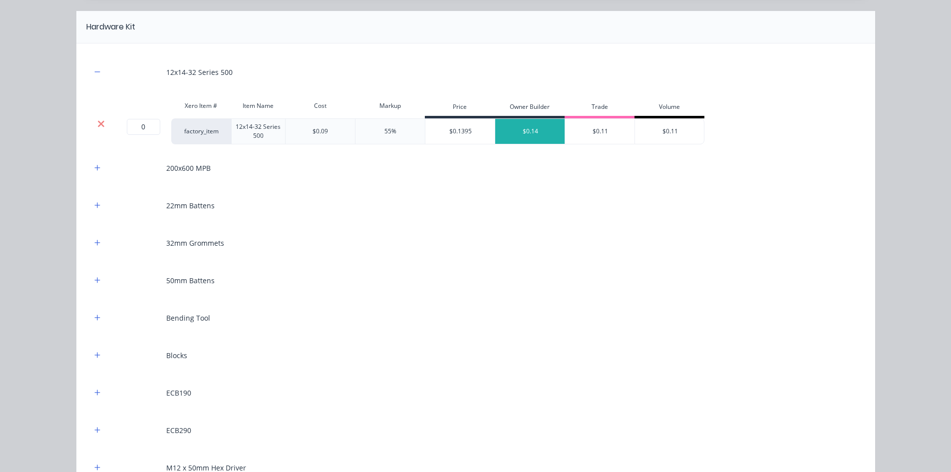
click at [100, 121] on icon at bounding box center [101, 123] width 6 height 6
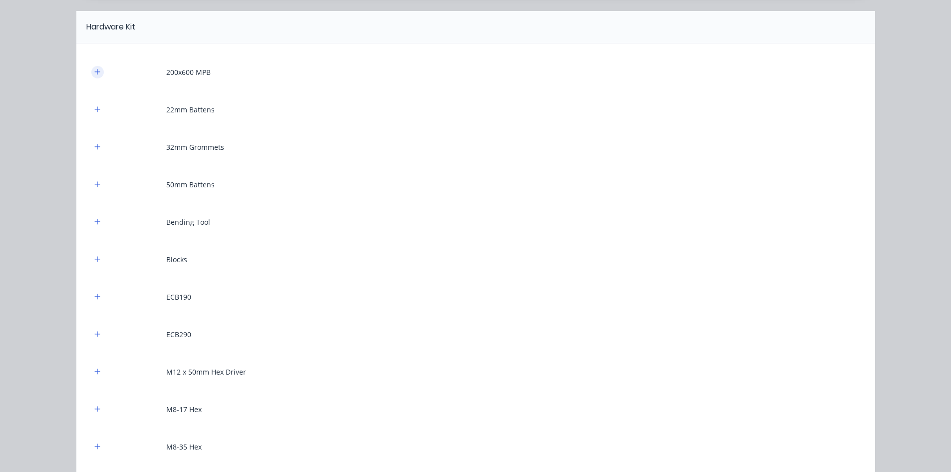
click at [96, 75] on icon "button" at bounding box center [97, 71] width 6 height 7
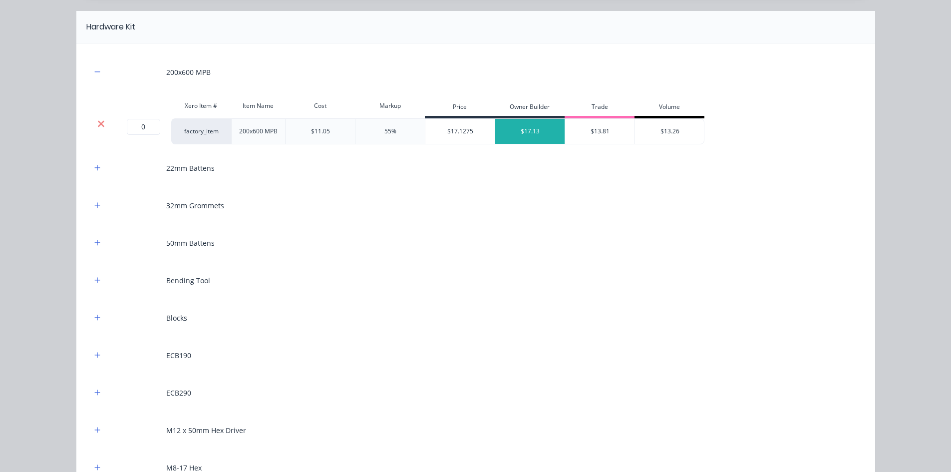
click at [100, 123] on icon at bounding box center [100, 124] width 7 height 10
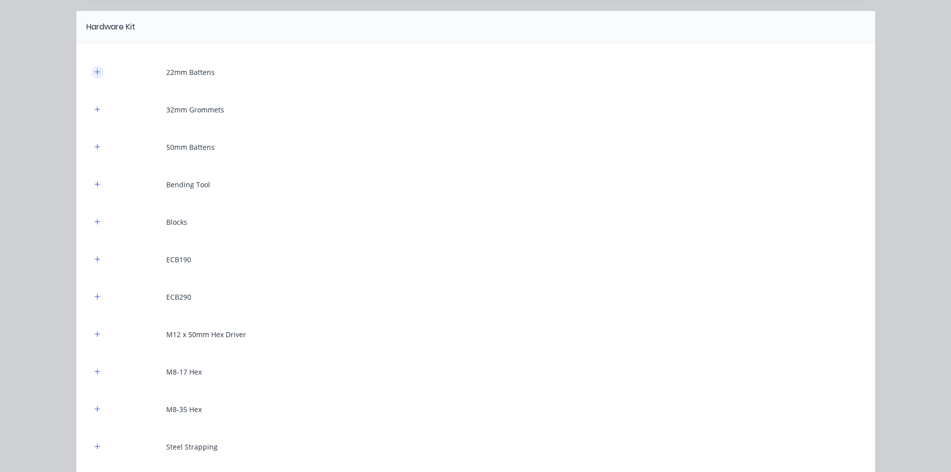
click at [94, 77] on button "button" at bounding box center [97, 72] width 12 height 12
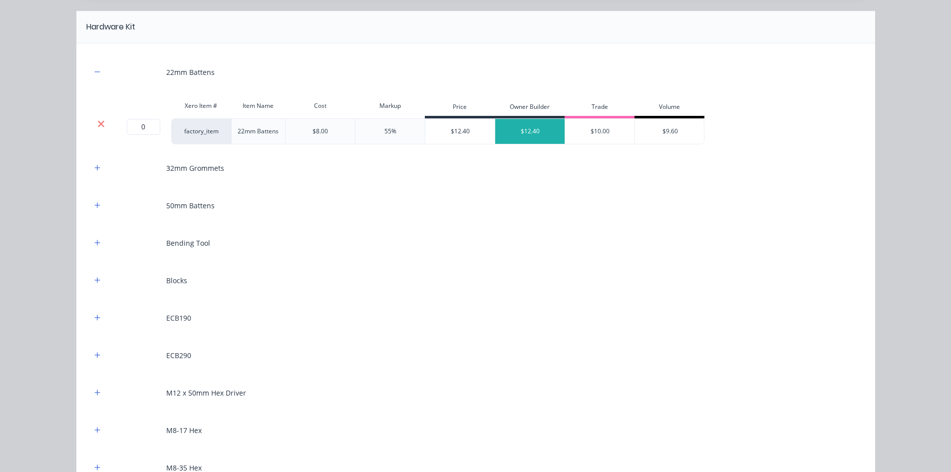
click at [98, 123] on icon at bounding box center [101, 123] width 6 height 6
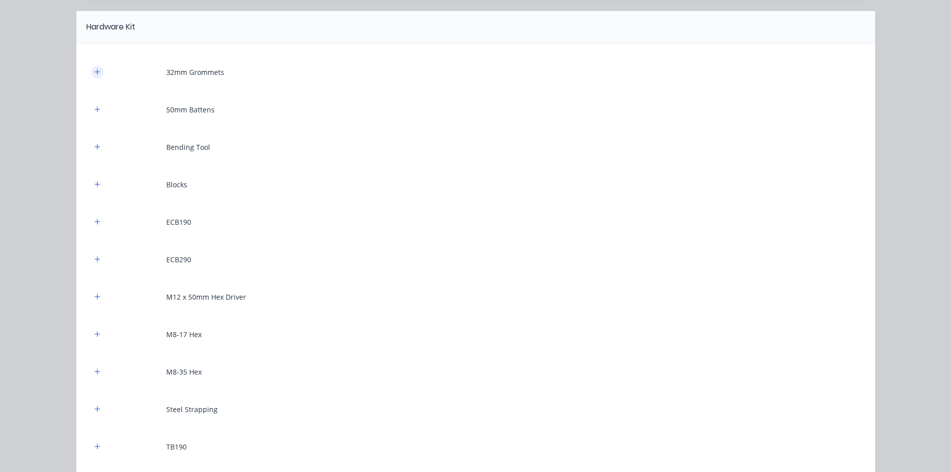
click at [98, 75] on button "button" at bounding box center [97, 72] width 12 height 12
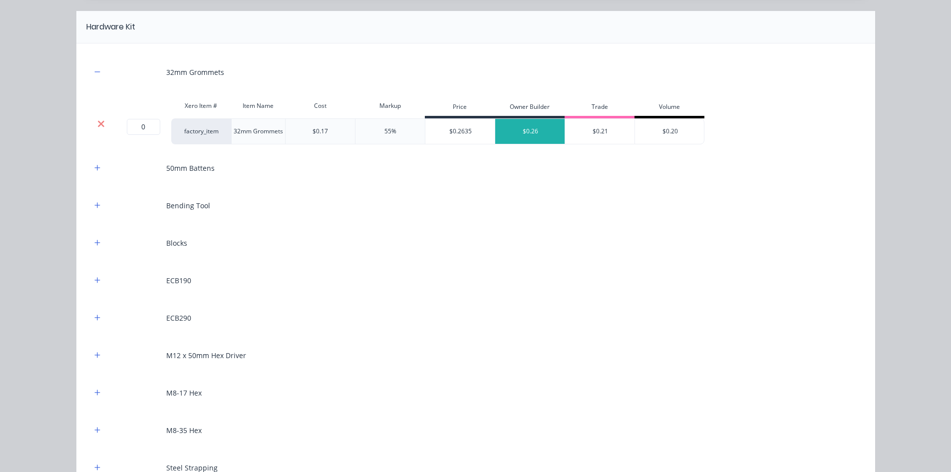
click at [98, 126] on icon at bounding box center [100, 124] width 7 height 10
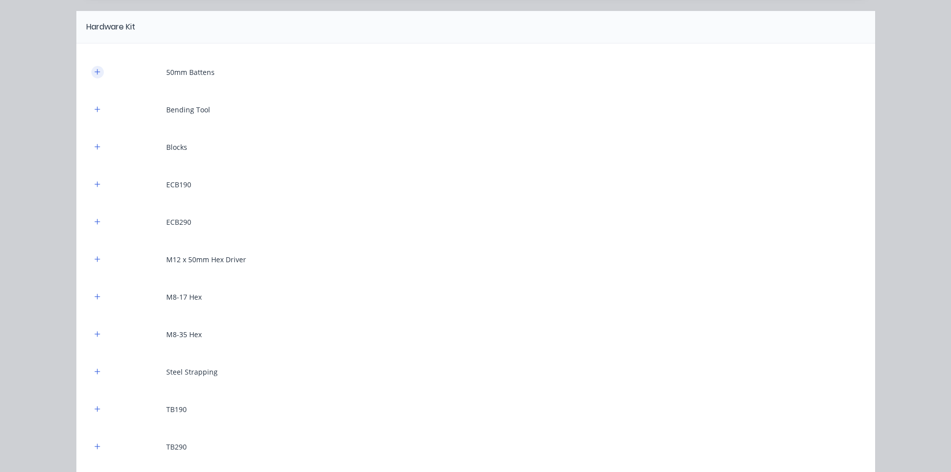
click at [97, 71] on button "button" at bounding box center [97, 72] width 12 height 12
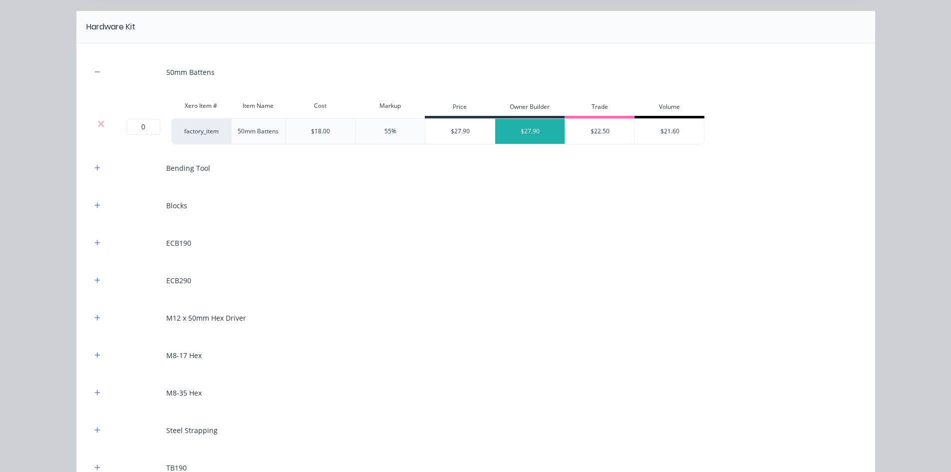
click at [102, 124] on div at bounding box center [101, 124] width 19 height 10
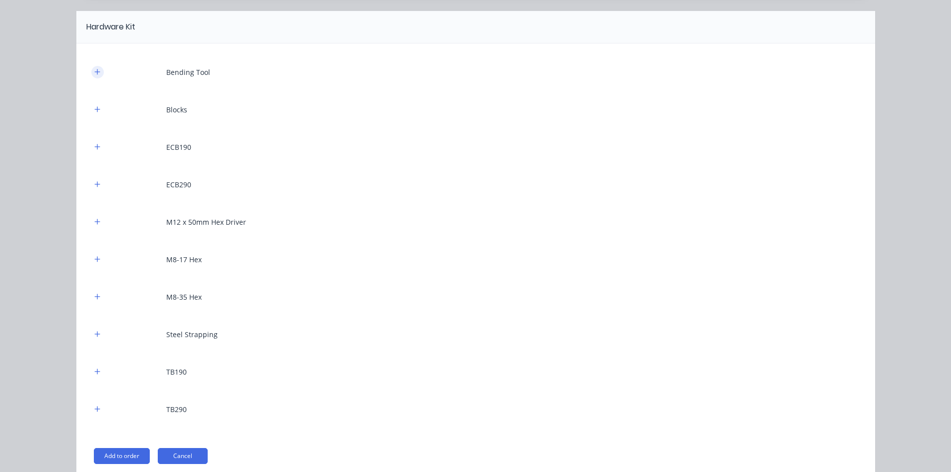
click at [96, 77] on button "button" at bounding box center [97, 72] width 12 height 12
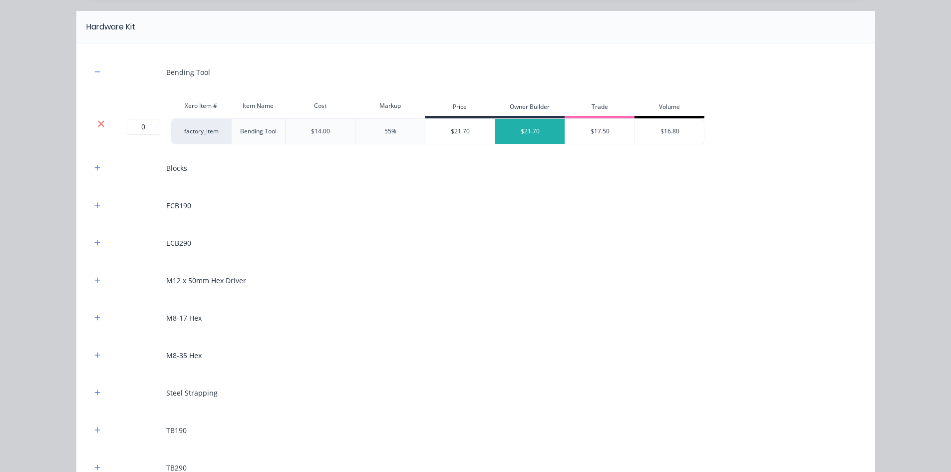
click at [101, 120] on icon at bounding box center [100, 124] width 7 height 10
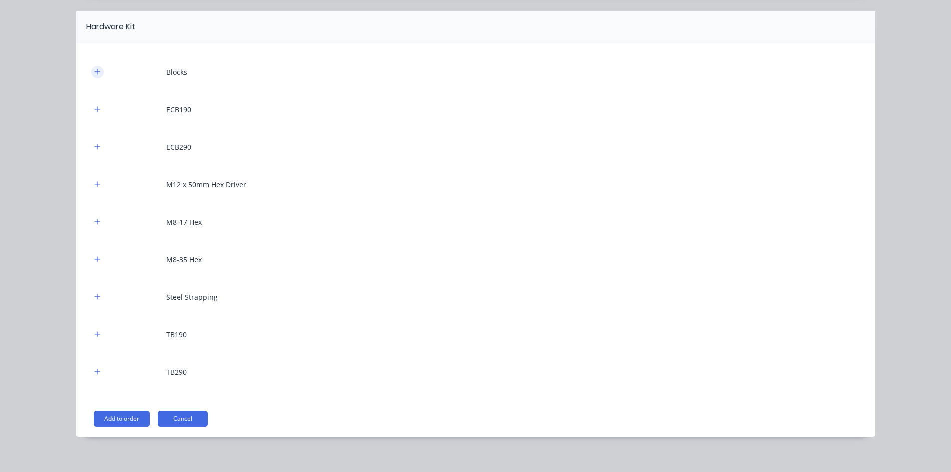
click at [94, 73] on icon "button" at bounding box center [96, 71] width 5 height 5
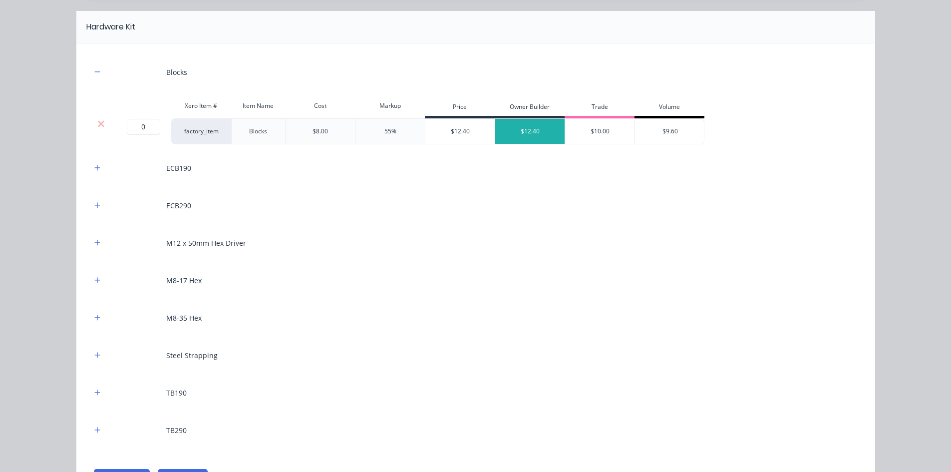
click at [93, 123] on div at bounding box center [101, 124] width 19 height 10
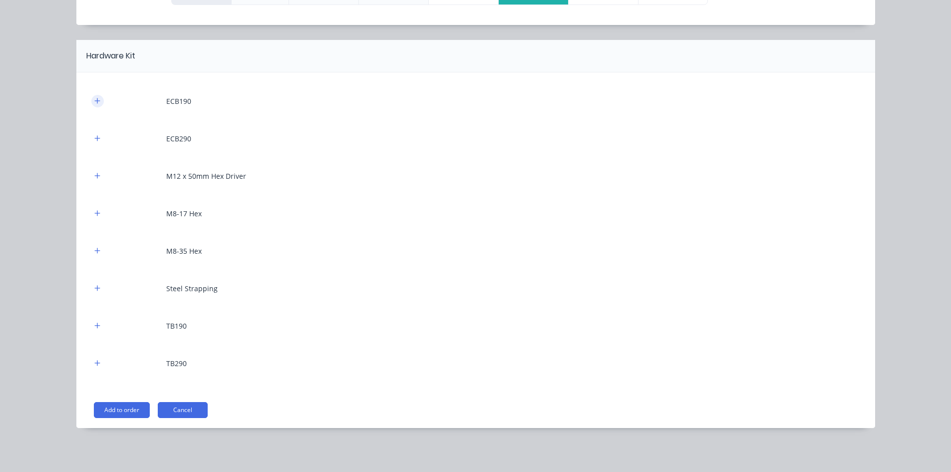
click at [94, 102] on icon "button" at bounding box center [96, 100] width 5 height 5
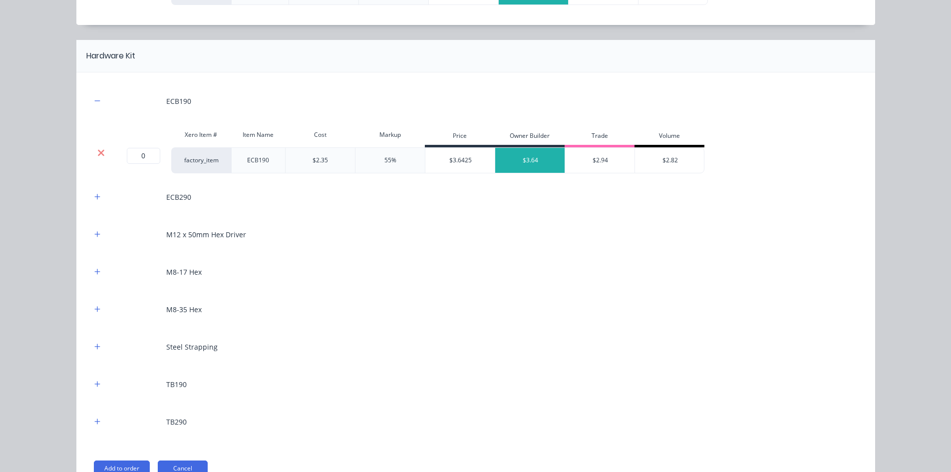
click at [98, 154] on icon at bounding box center [101, 152] width 6 height 6
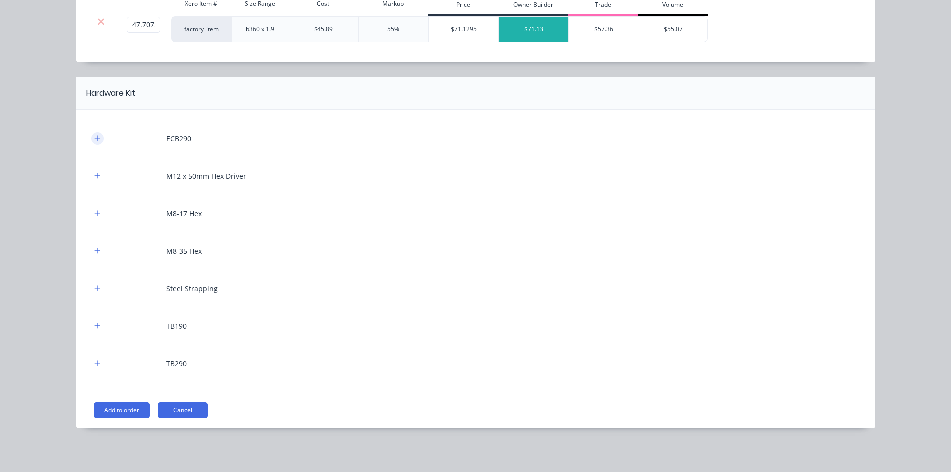
click at [94, 135] on icon "button" at bounding box center [97, 138] width 6 height 7
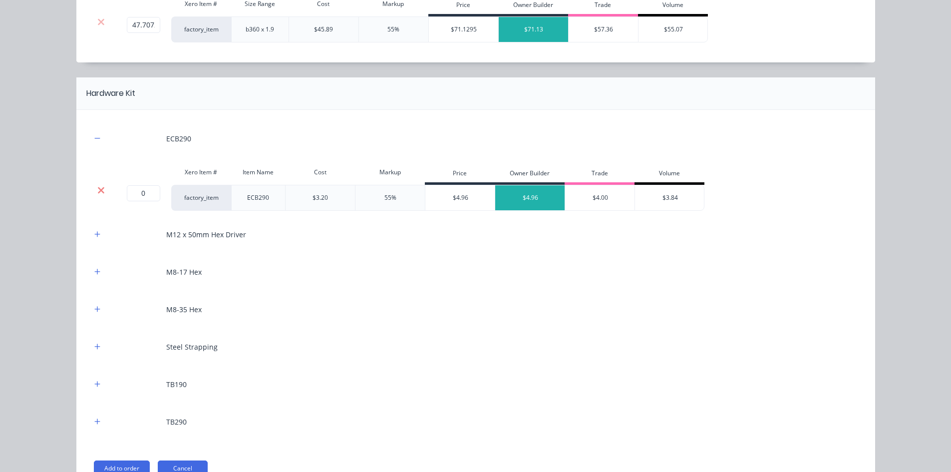
click at [98, 192] on icon at bounding box center [100, 190] width 7 height 10
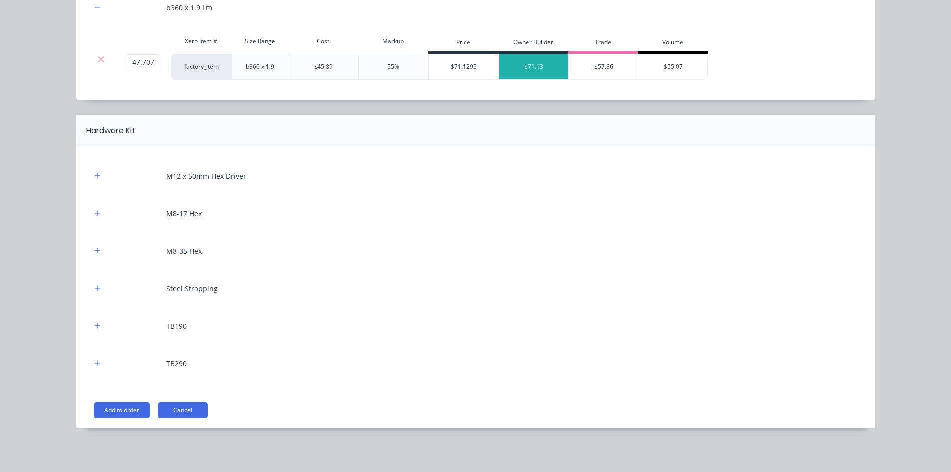
scroll to position [795, 0]
click at [95, 178] on icon "button" at bounding box center [97, 175] width 6 height 7
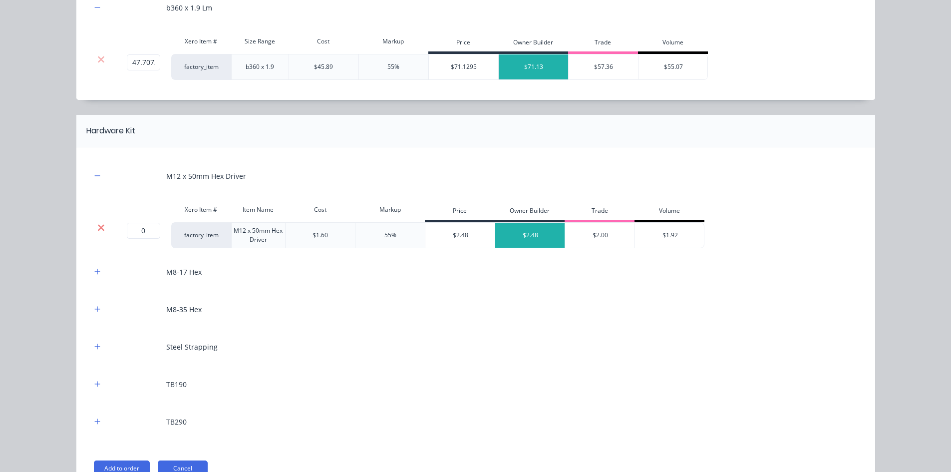
click at [98, 227] on icon at bounding box center [101, 227] width 6 height 6
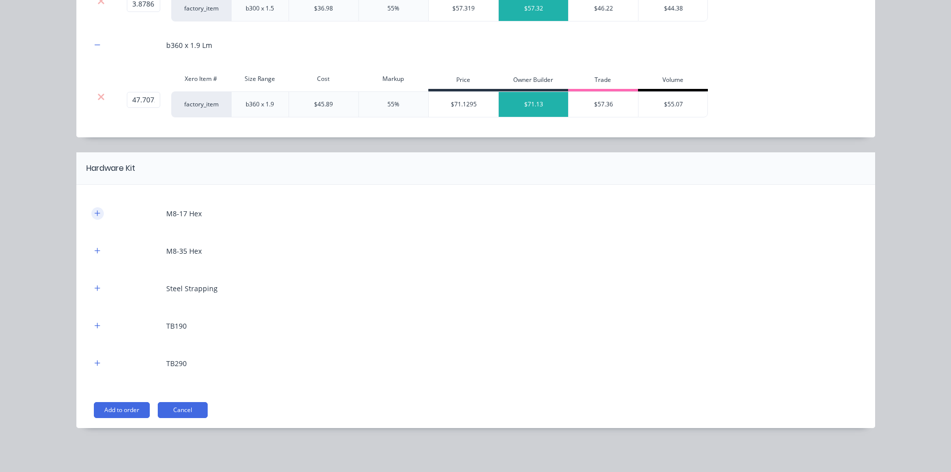
click at [95, 212] on icon "button" at bounding box center [97, 213] width 6 height 7
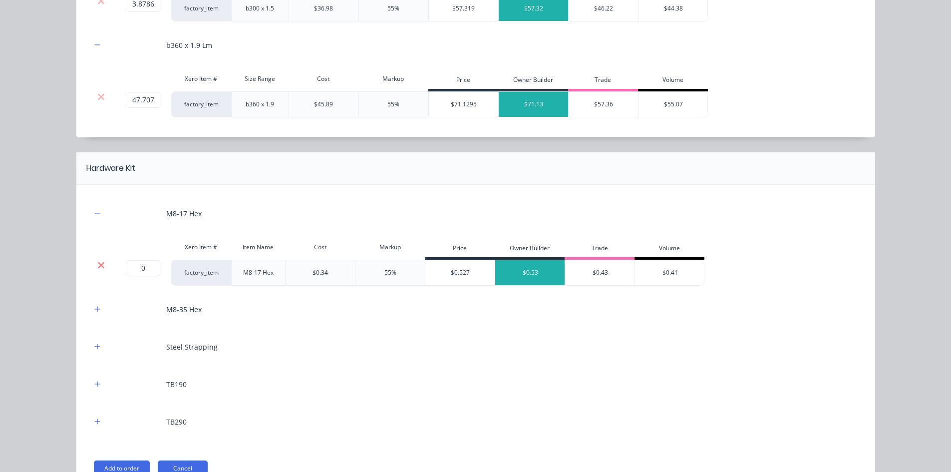
click at [98, 262] on icon at bounding box center [100, 265] width 7 height 10
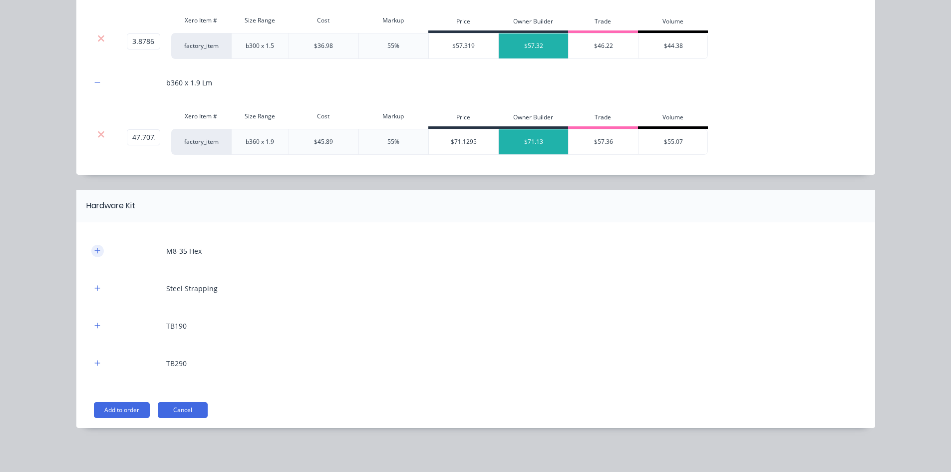
click at [94, 253] on icon "button" at bounding box center [97, 250] width 6 height 7
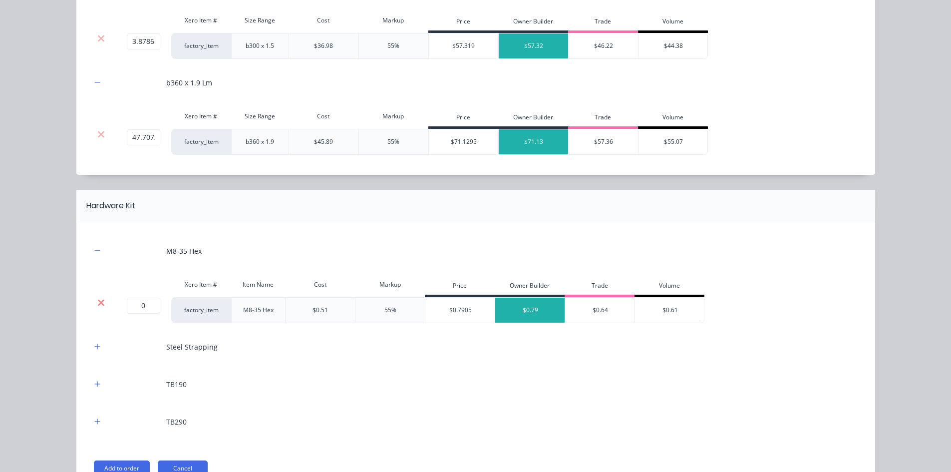
click at [99, 301] on icon at bounding box center [101, 302] width 6 height 6
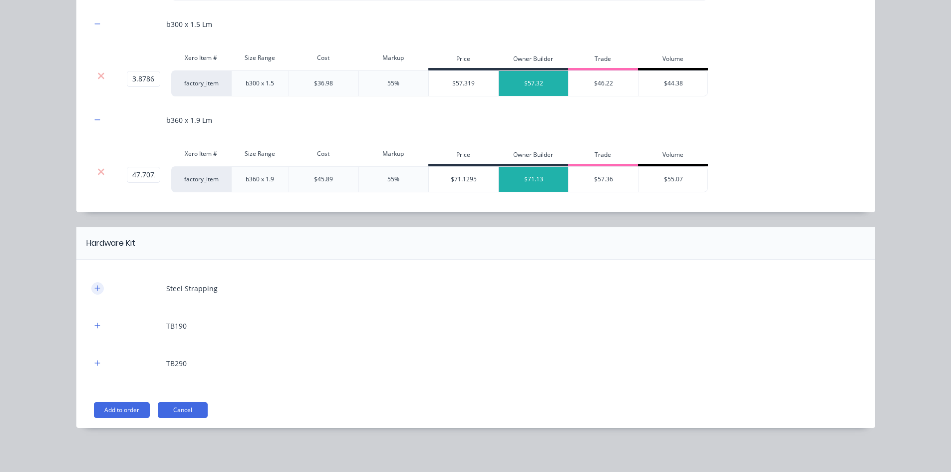
click at [94, 286] on icon "button" at bounding box center [97, 288] width 6 height 7
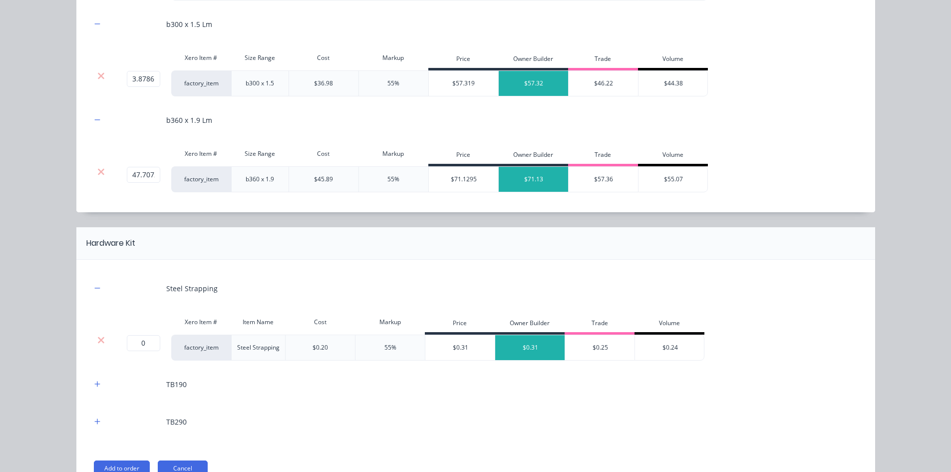
click at [101, 343] on div at bounding box center [101, 340] width 19 height 10
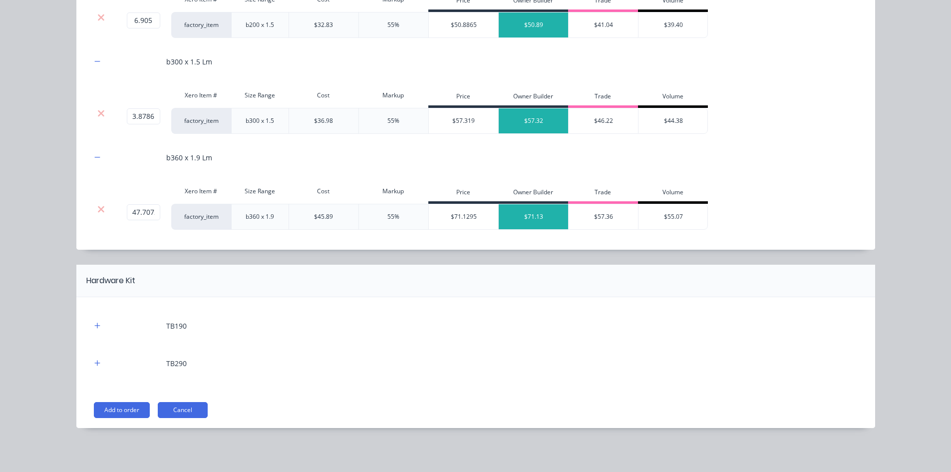
click at [99, 322] on div at bounding box center [97, 326] width 12 height 12
click at [95, 325] on icon "button" at bounding box center [97, 325] width 6 height 7
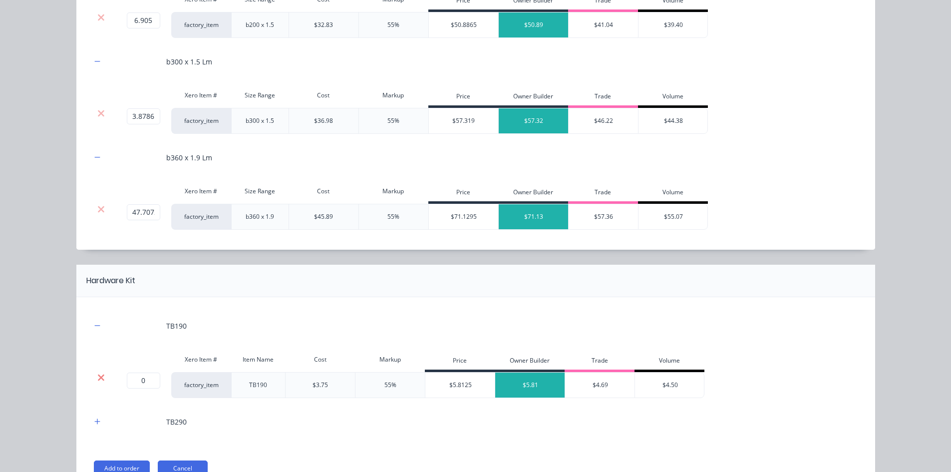
click at [98, 377] on icon at bounding box center [101, 377] width 6 height 6
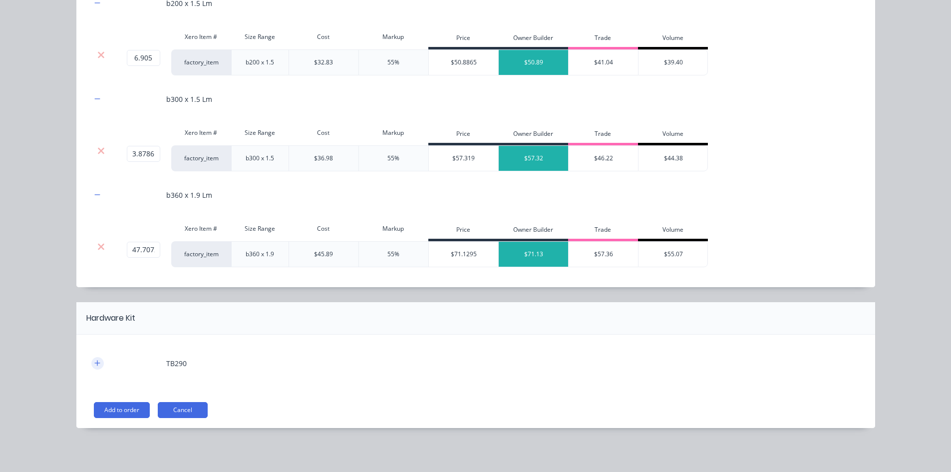
click at [95, 361] on icon "button" at bounding box center [97, 363] width 6 height 7
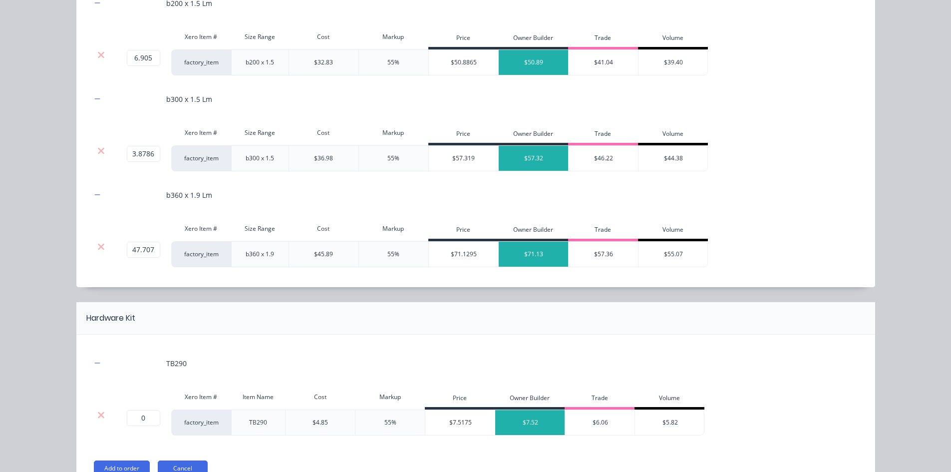
click at [101, 412] on div at bounding box center [101, 415] width 19 height 10
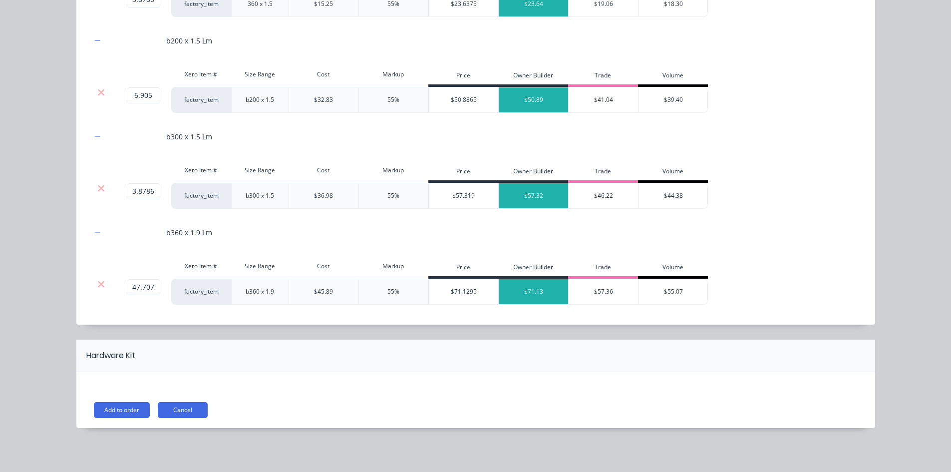
click at [61, 378] on div "Flooring System Products in this kit Coil Kit 200 x 1.5 Lm Xero Item # Size Ran…" at bounding box center [475, 236] width 951 height 472
click at [122, 412] on button "Add to order" at bounding box center [122, 410] width 56 height 16
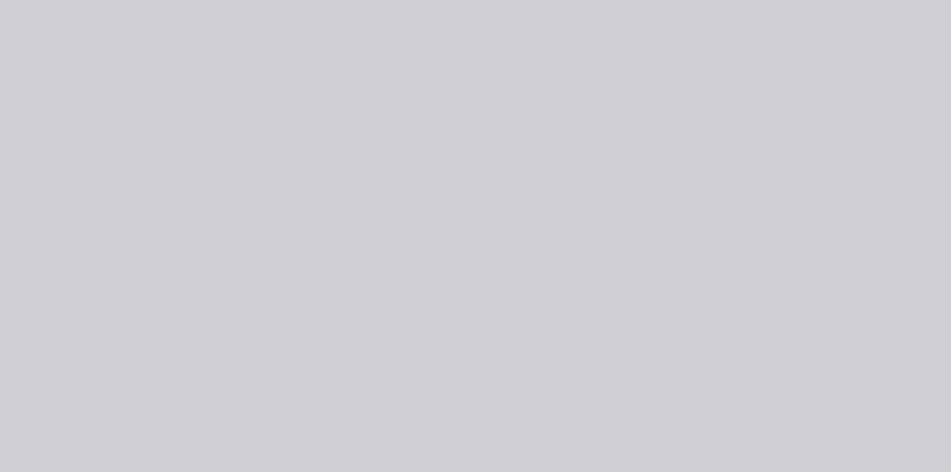
scroll to position [0, 0]
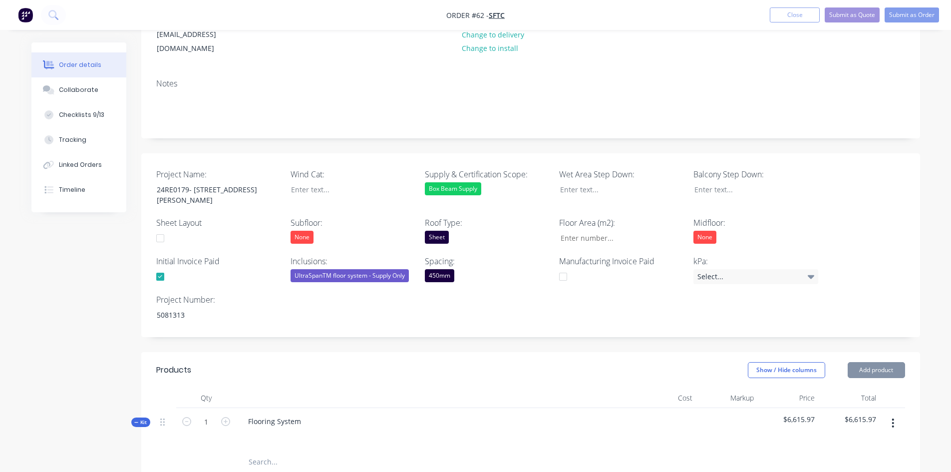
type input "$11.92"
type input "55.03"
type input "$18.48"
type input "$385.31"
type input "$15.49"
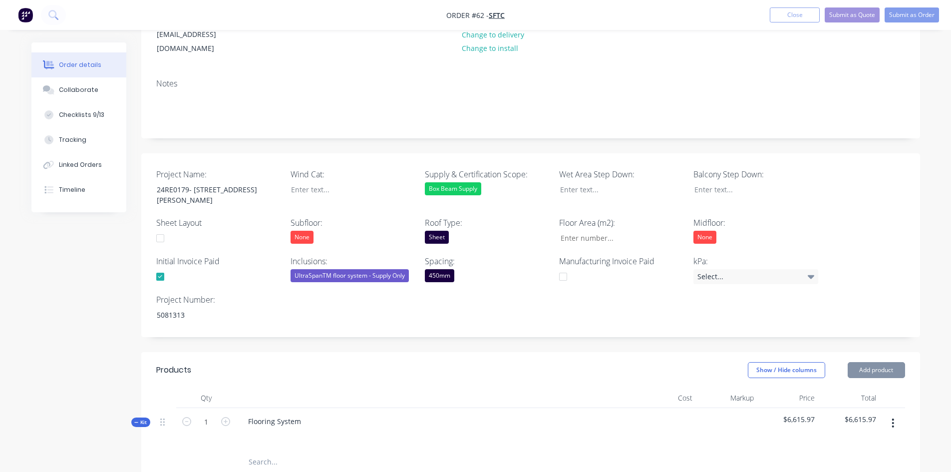
type input "55"
type input "$24.01"
type input "$1,002.51"
type input "$14.00"
type input "55"
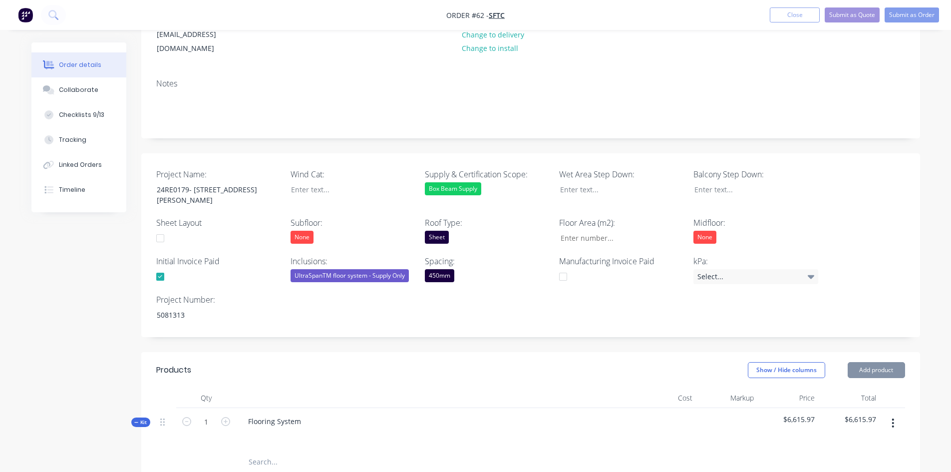
type input "$21.70"
type input "$1,169.33"
type input "$15.25"
type input "55.02"
type input "$23.64"
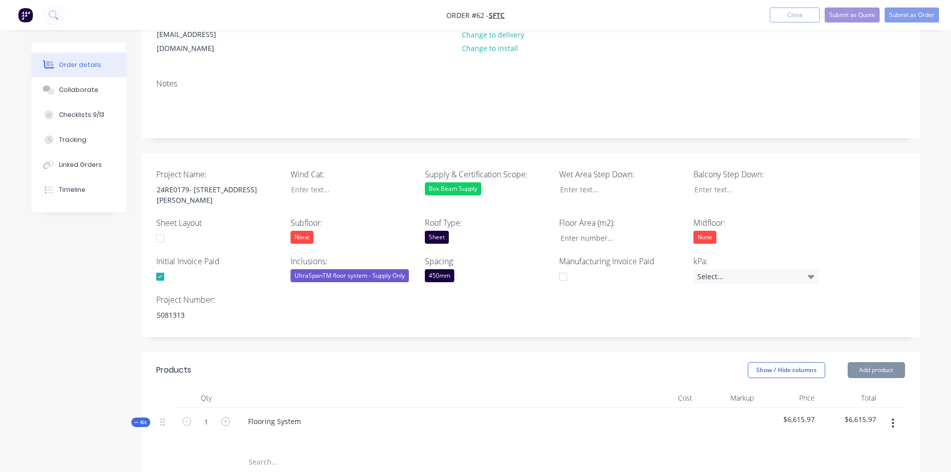
type input "$91.69"
type input "$32.83"
type input "55.01"
type input "$50.89"
type input "$351.40"
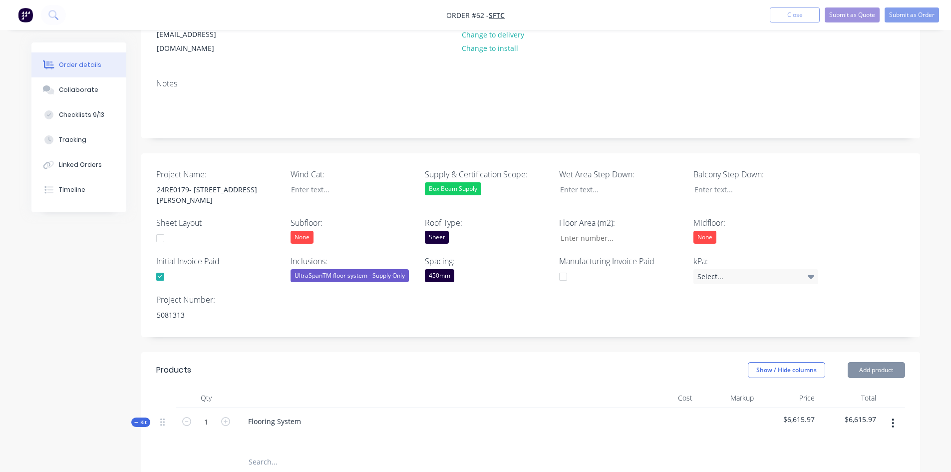
type input "$36.98"
type input "55"
type input "$57.32"
type input "$222.32"
type input "$45.89"
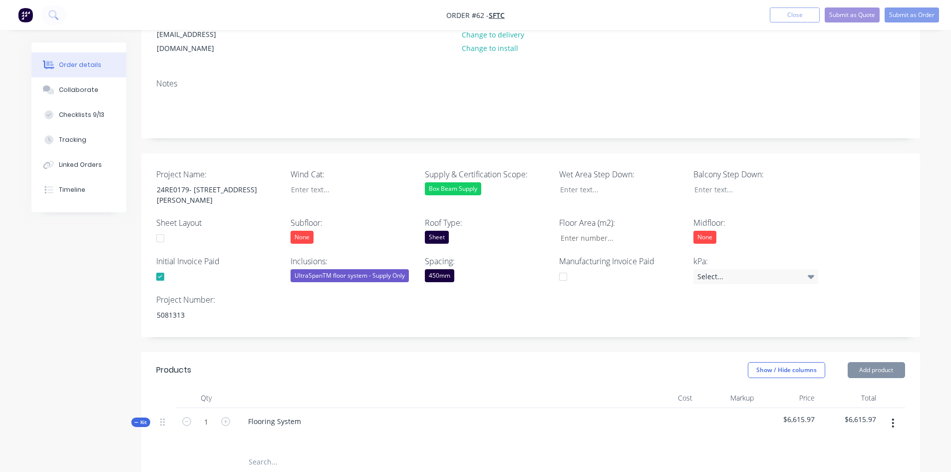
type input "55"
type input "$71.13"
type input "$3,393.41"
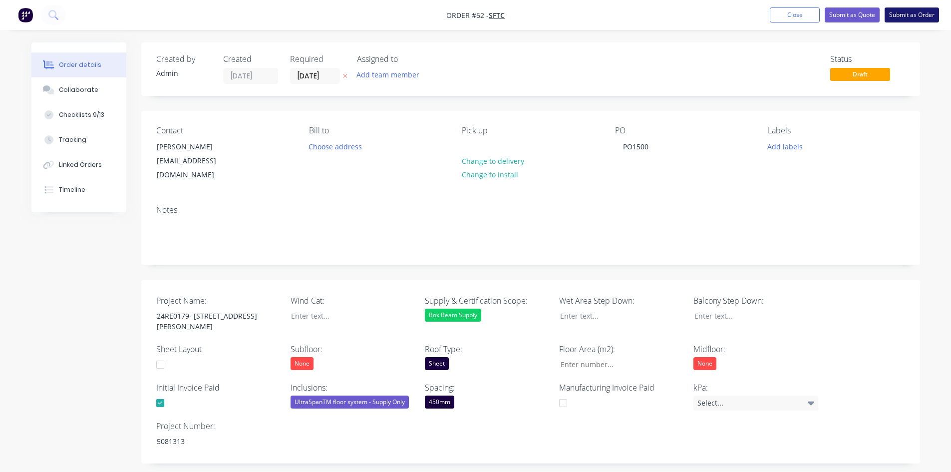
click at [890, 15] on button "Submit as Order" at bounding box center [912, 14] width 54 height 15
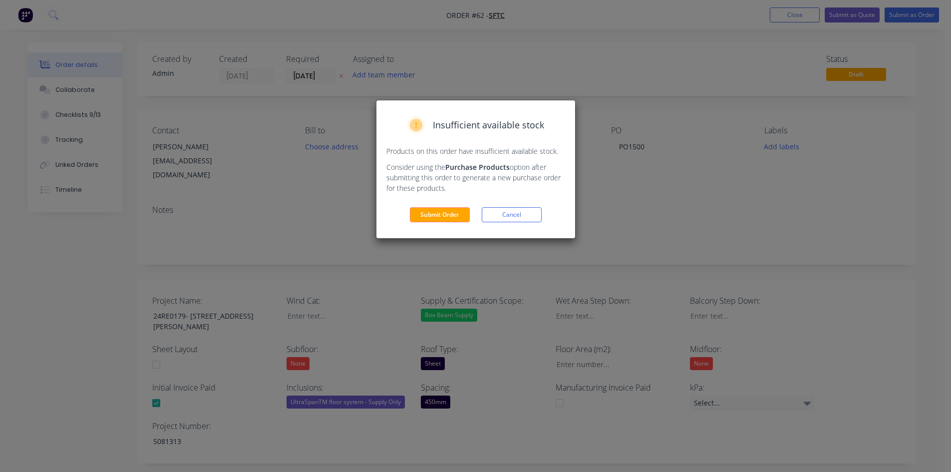
drag, startPoint x: 388, startPoint y: 153, endPoint x: 468, endPoint y: 187, distance: 86.6
click at [468, 187] on div "Insufficient available stock Products on this order have insufficient available…" at bounding box center [475, 169] width 199 height 138
copy div "Products on this order have insufficient available stock. Consider using the Pu…"
click at [552, 143] on div "Insufficient available stock Products on this order have insufficient available…" at bounding box center [475, 169] width 199 height 138
click at [437, 215] on button "Submit Order" at bounding box center [440, 214] width 60 height 15
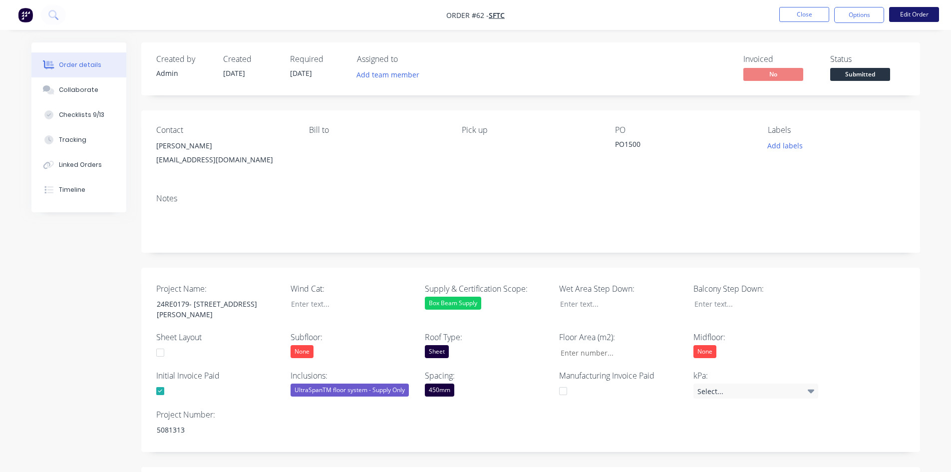
click at [915, 14] on button "Edit Order" at bounding box center [914, 14] width 50 height 15
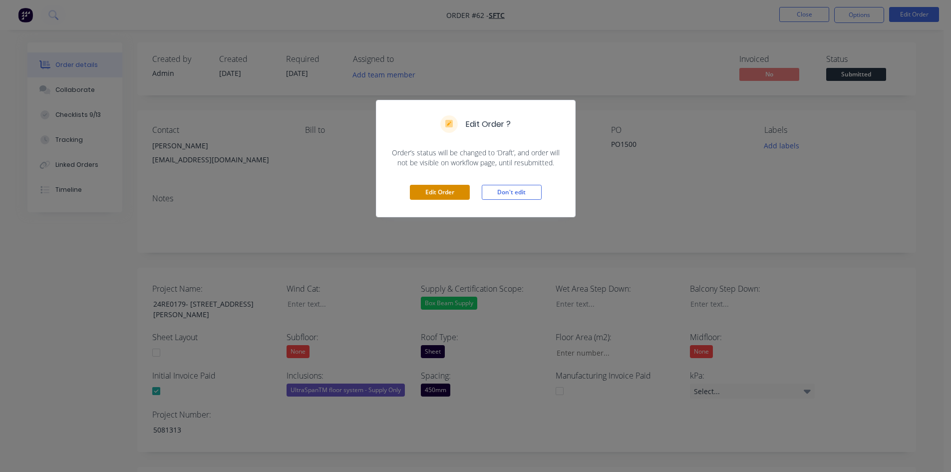
click at [457, 189] on button "Edit Order" at bounding box center [440, 192] width 60 height 15
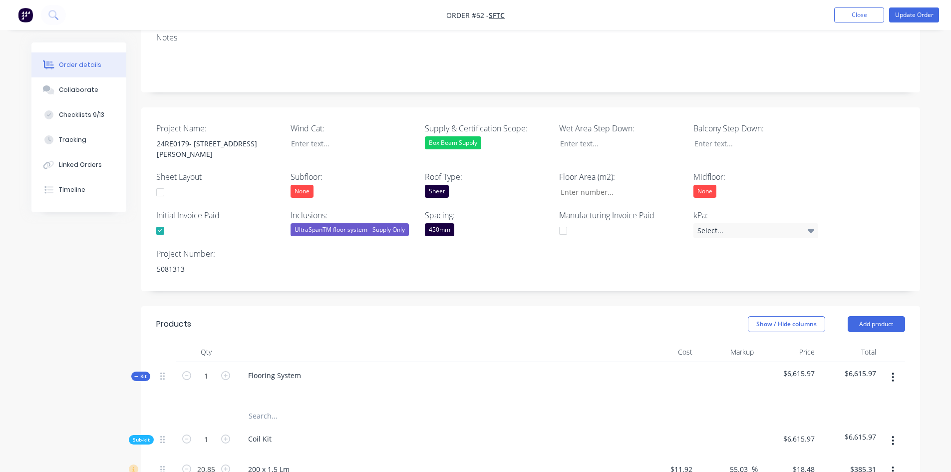
scroll to position [250, 0]
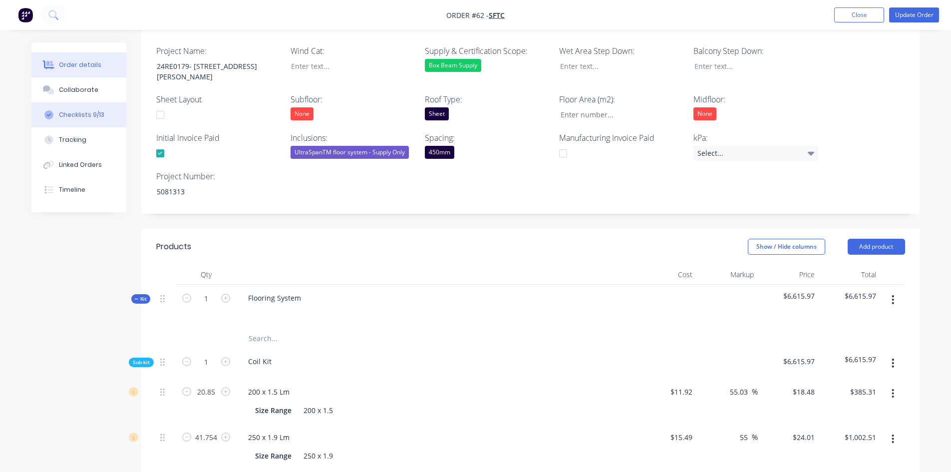
click at [74, 109] on button "Checklists 9/13" at bounding box center [78, 114] width 95 height 25
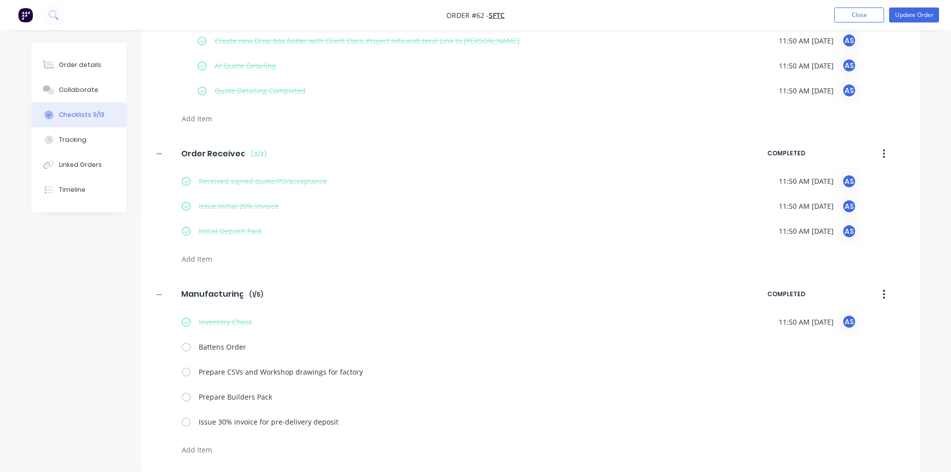
scroll to position [126, 0]
click at [187, 321] on label at bounding box center [186, 322] width 9 height 10
click at [0, 0] on input "checkbox" at bounding box center [0, 0] width 0 height 0
type textarea "x"
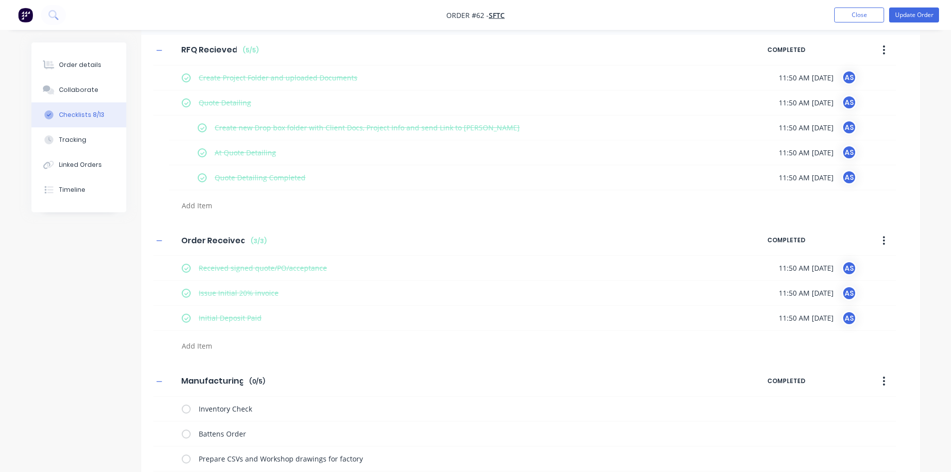
scroll to position [26, 0]
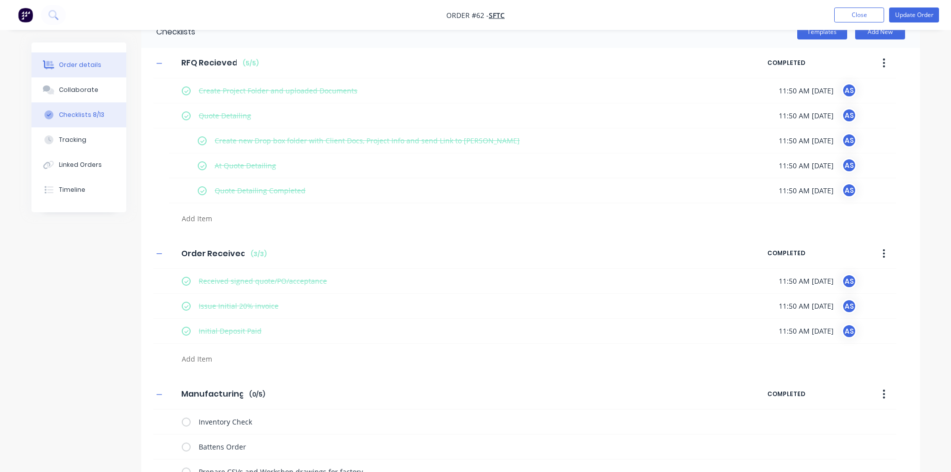
click at [89, 59] on button "Order details" at bounding box center [78, 64] width 95 height 25
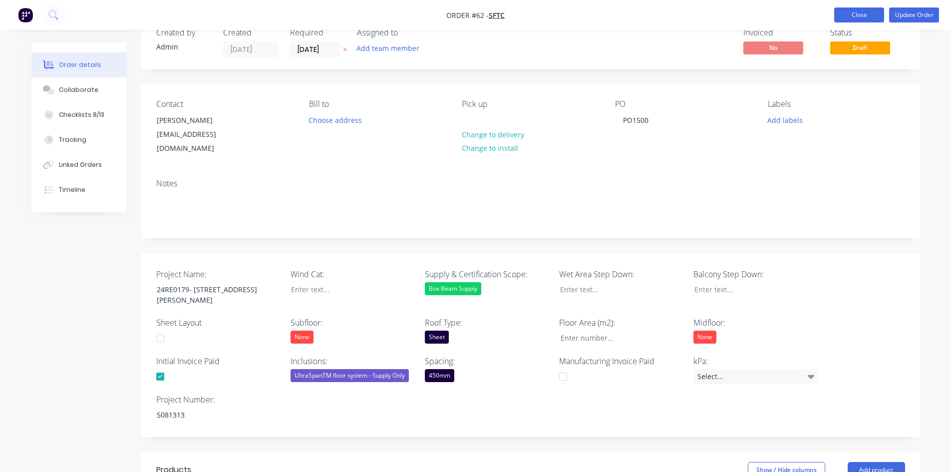
click at [864, 13] on button "Close" at bounding box center [859, 14] width 50 height 15
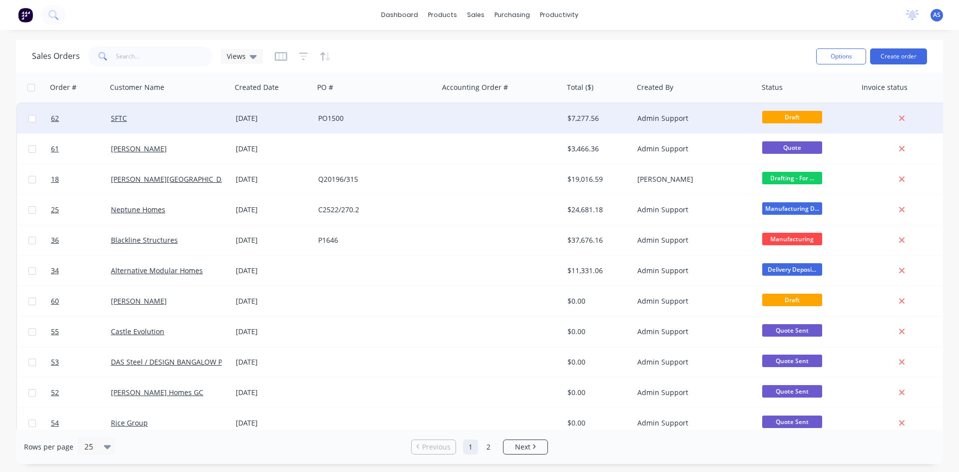
click at [210, 119] on div "SFTC" at bounding box center [166, 118] width 111 height 10
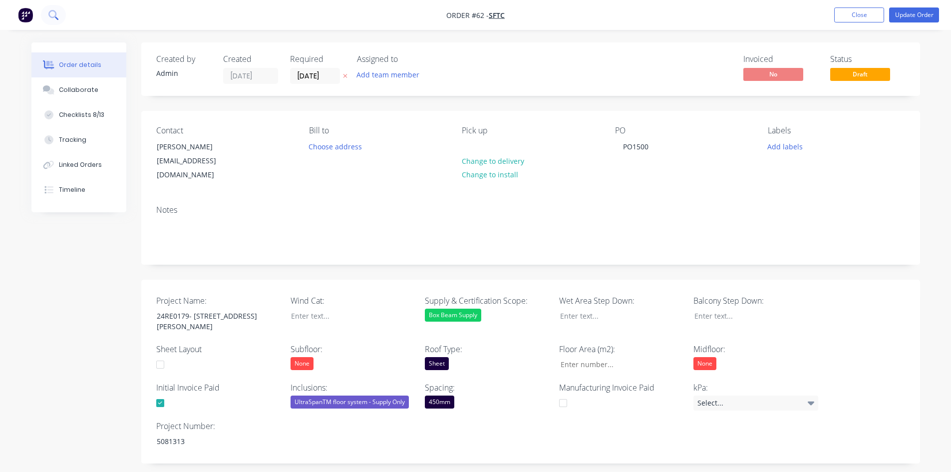
click at [50, 7] on button at bounding box center [53, 15] width 25 height 20
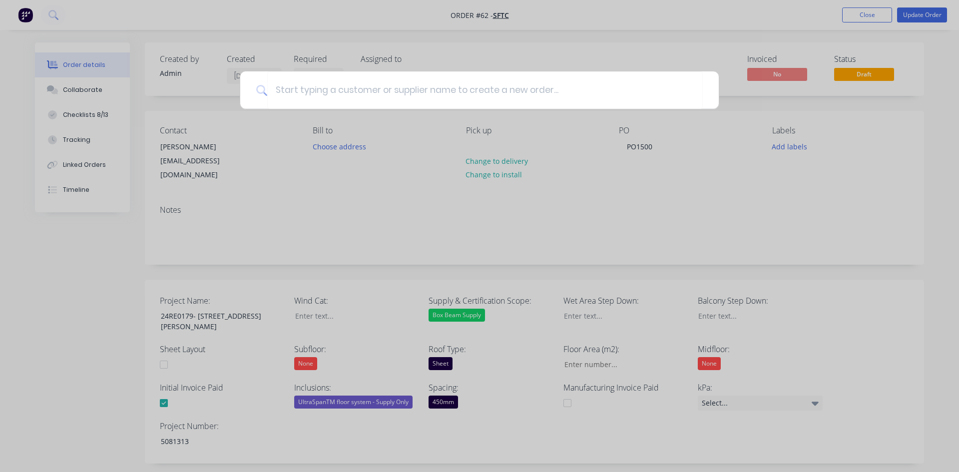
click at [24, 13] on div at bounding box center [479, 236] width 959 height 472
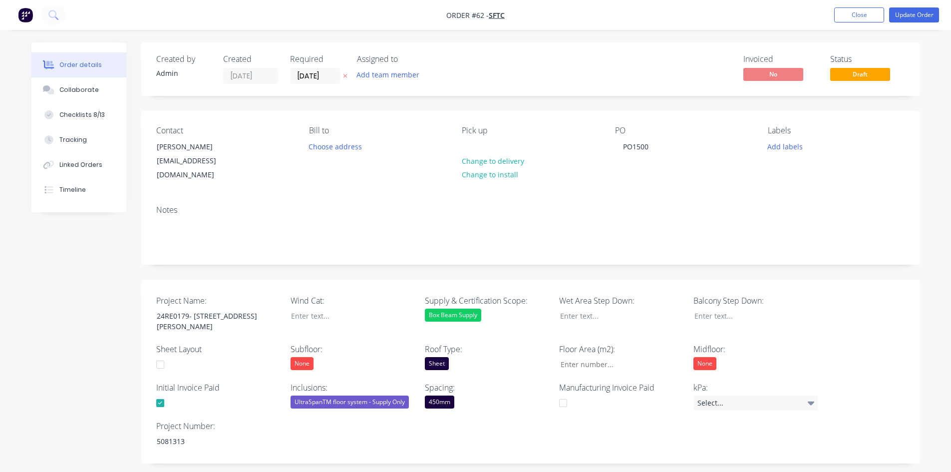
click at [24, 13] on img "button" at bounding box center [25, 14] width 15 height 15
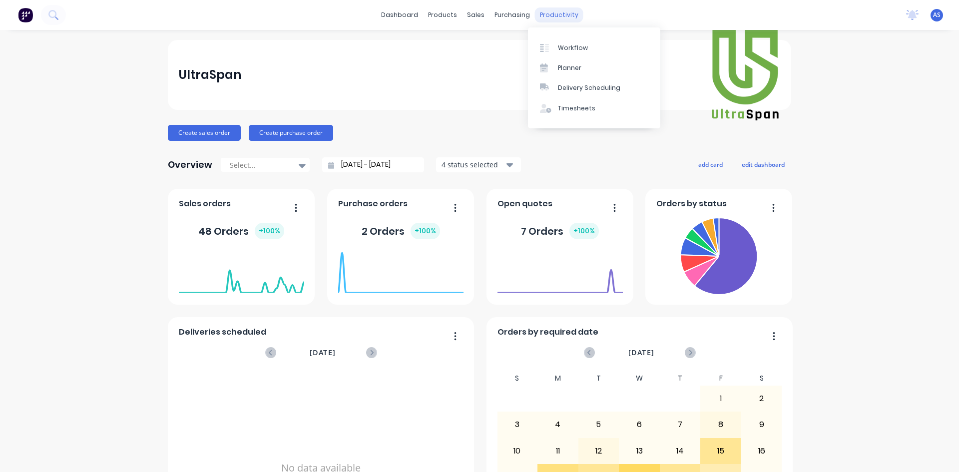
click at [552, 13] on div "productivity" at bounding box center [559, 14] width 48 height 15
click at [554, 46] on div at bounding box center [547, 47] width 15 height 9
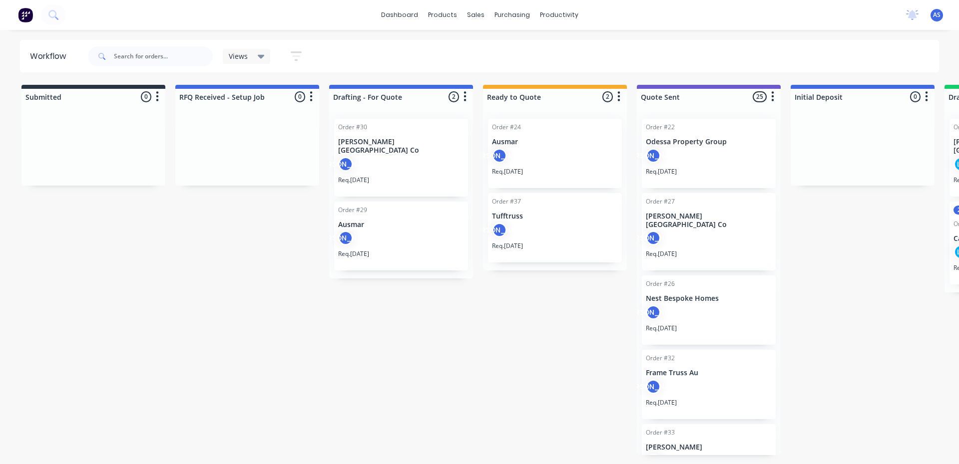
click at [238, 60] on span "Views" at bounding box center [238, 56] width 19 height 10
click at [298, 57] on icon "button" at bounding box center [296, 55] width 8 height 1
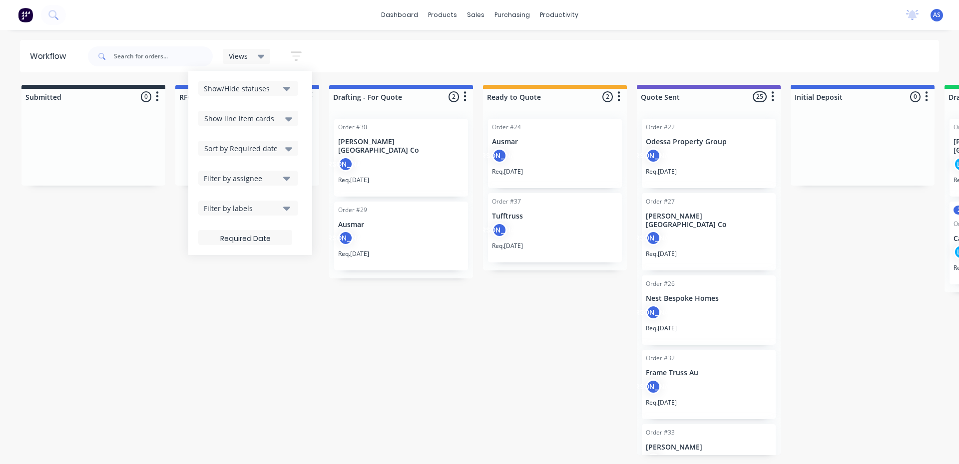
click at [287, 87] on icon "button" at bounding box center [286, 88] width 7 height 11
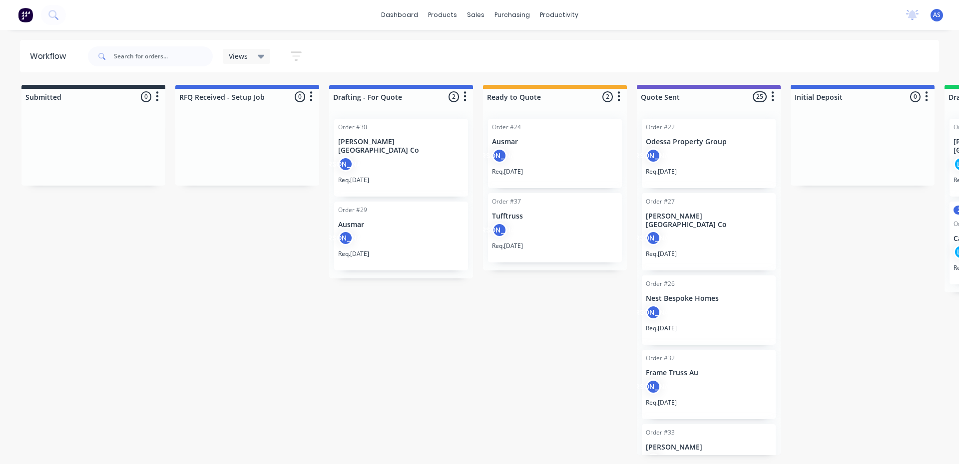
drag, startPoint x: 25, startPoint y: 16, endPoint x: 85, endPoint y: 150, distance: 147.1
click at [85, 150] on div at bounding box center [93, 148] width 144 height 75
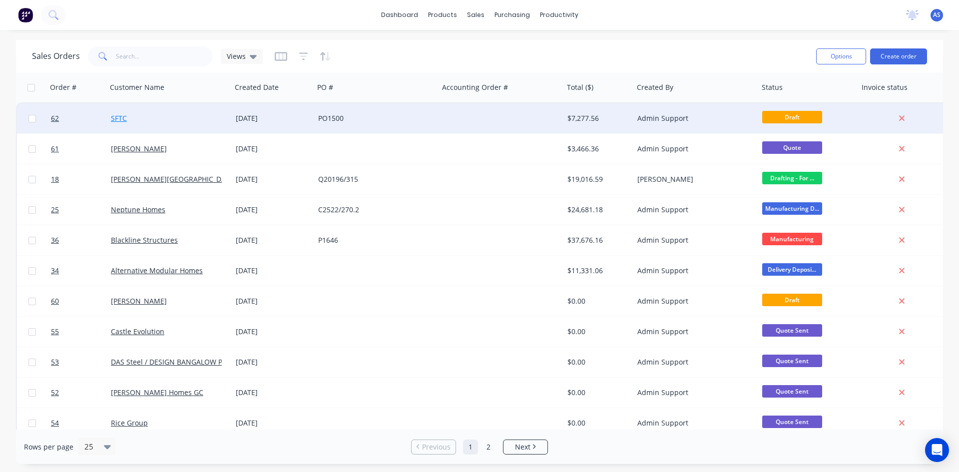
click at [123, 116] on link "SFTC" at bounding box center [119, 117] width 16 height 9
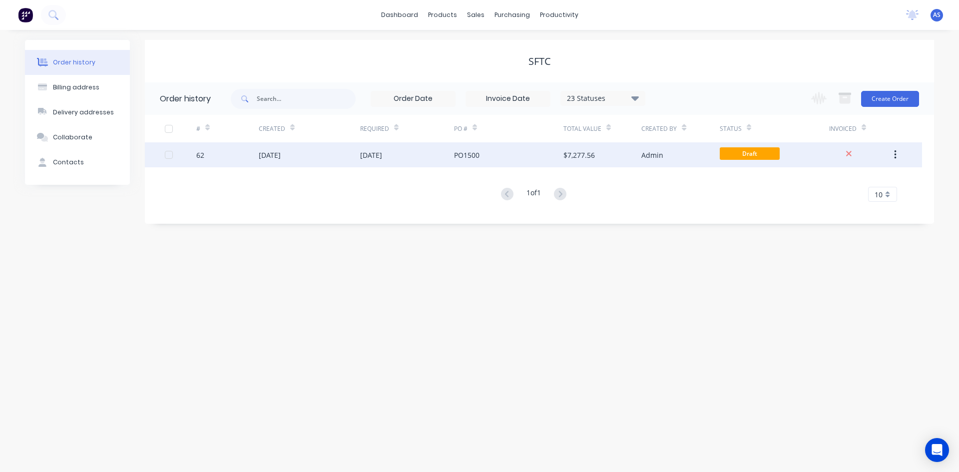
click at [891, 151] on button "button" at bounding box center [894, 155] width 23 height 18
click at [281, 157] on div "[DATE]" at bounding box center [270, 155] width 22 height 10
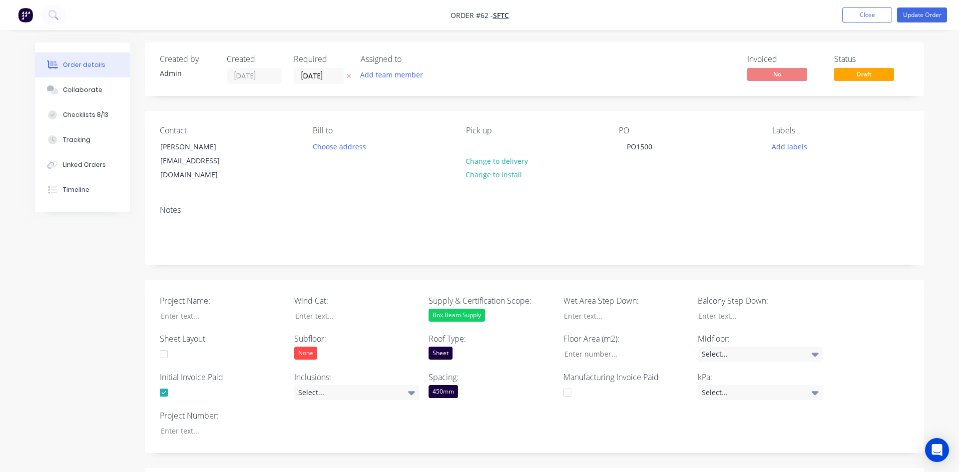
type input "$11.92"
type input "55.03"
type input "$18.48"
type input "$385.31"
type input "$15.49"
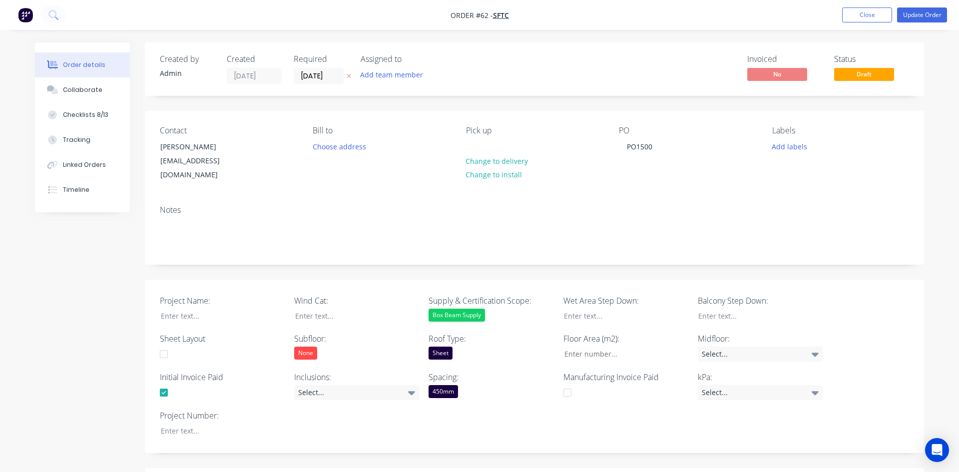
type input "55"
type input "$24.01"
type input "$1,002.51"
type input "$14.00"
type input "55"
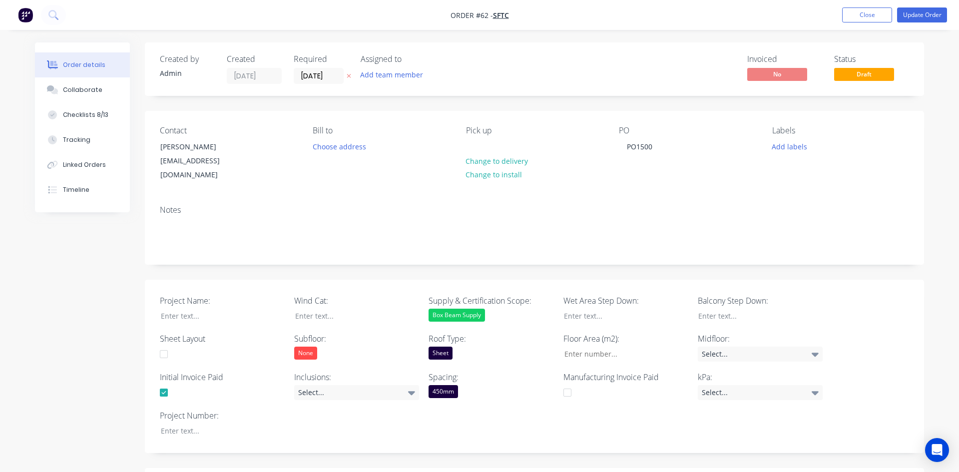
type input "$21.70"
type input "$1,169.33"
type input "$15.25"
type input "55.02"
type input "$23.64"
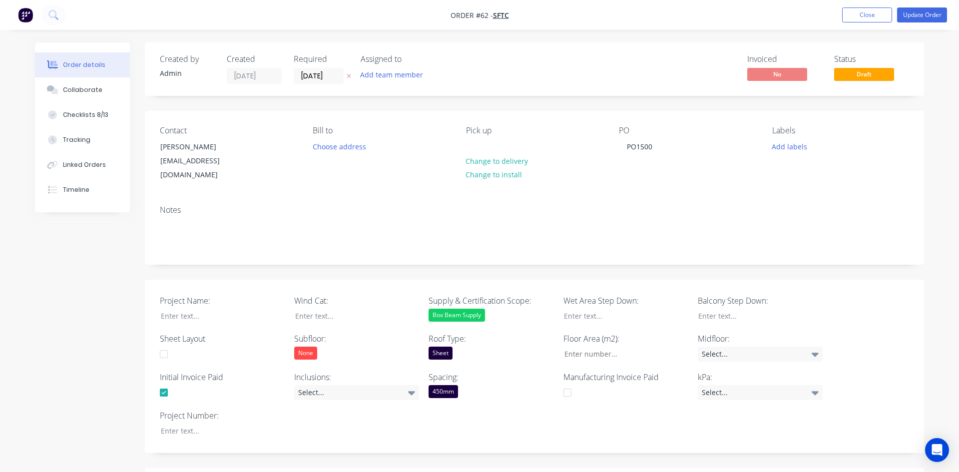
type input "$91.69"
type input "$32.83"
type input "55.01"
type input "$50.89"
type input "$351.40"
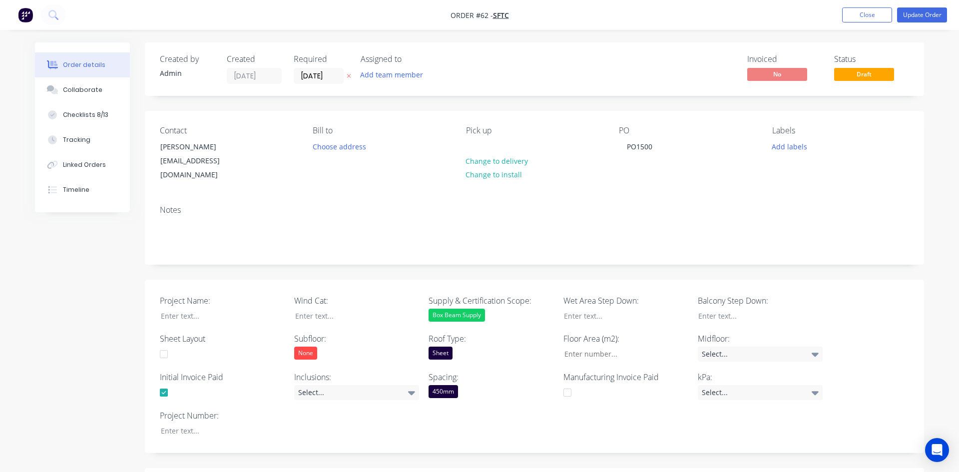
type input "$36.98"
type input "55"
type input "$57.32"
type input "$222.32"
type input "$45.89"
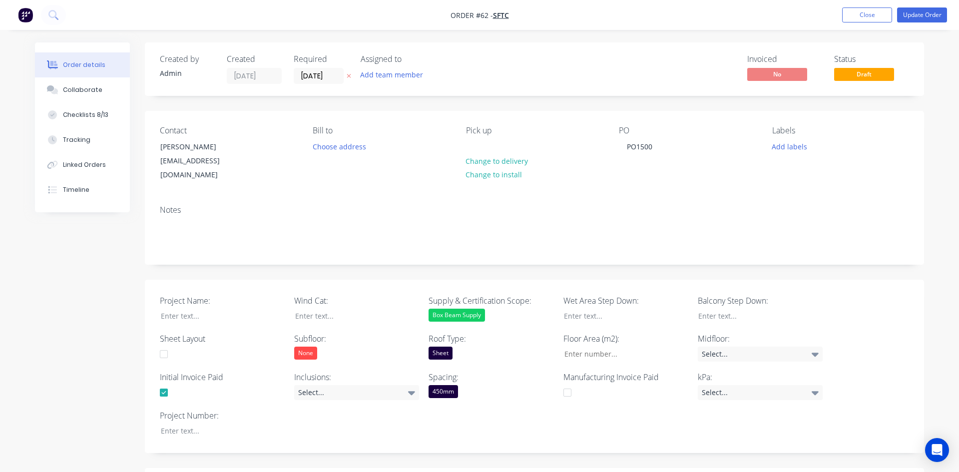
type input "55"
type input "$71.13"
type input "$3,393.41"
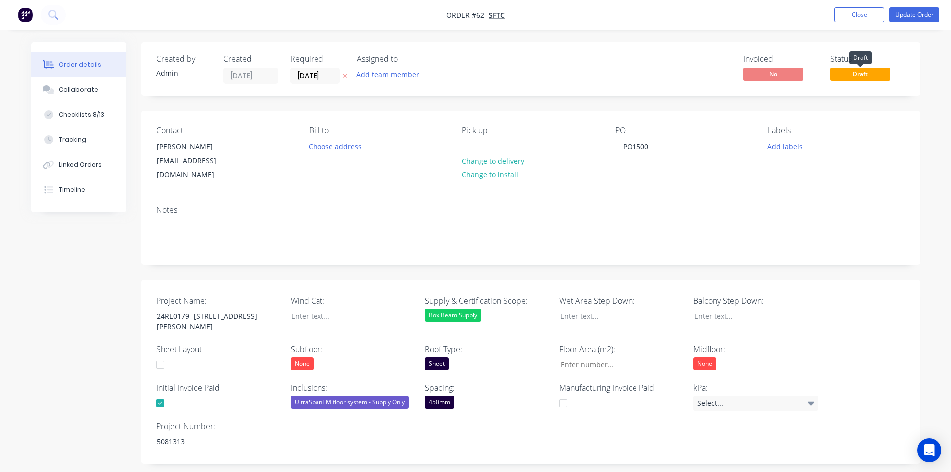
click at [871, 76] on span "Draft" at bounding box center [860, 74] width 60 height 12
click at [847, 75] on span "Draft" at bounding box center [860, 74] width 60 height 12
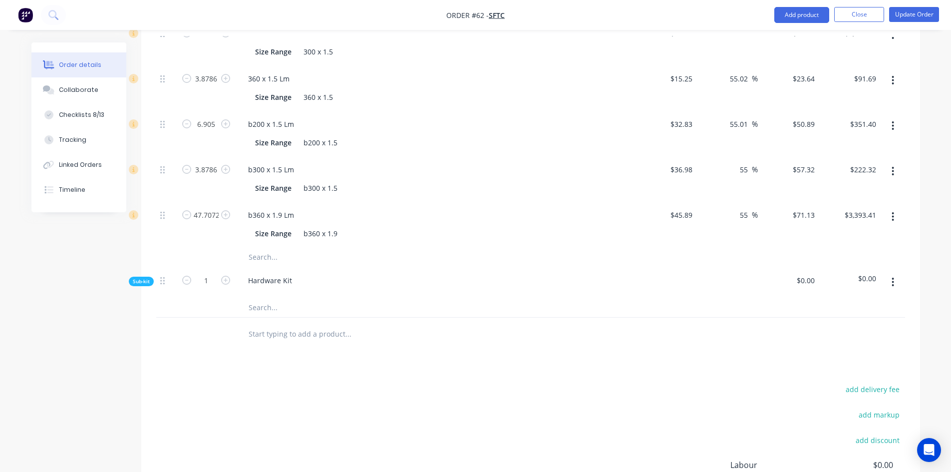
scroll to position [821, 0]
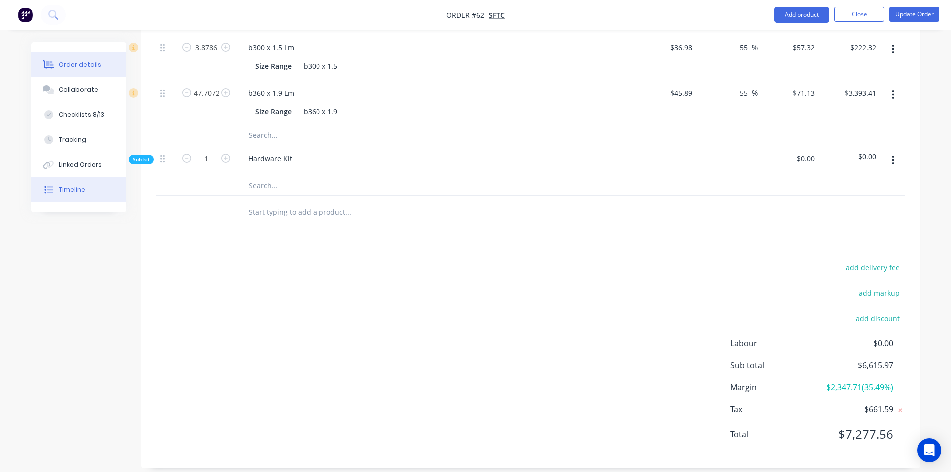
click at [39, 187] on button "Timeline" at bounding box center [78, 189] width 95 height 25
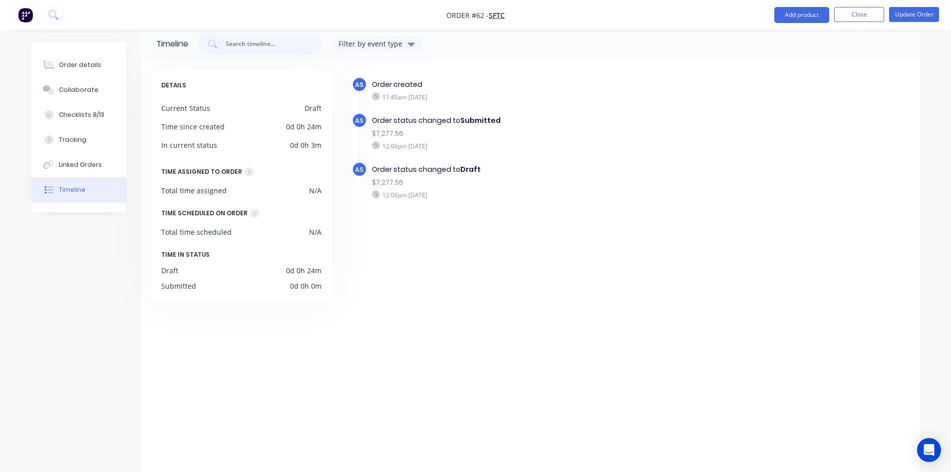
click at [301, 105] on div "Current Status Draft" at bounding box center [241, 108] width 160 height 10
click at [197, 110] on div "Current Status" at bounding box center [185, 108] width 49 height 10
click at [198, 118] on div "DETAILS Current Status Draft Time since created 0d 0h 24m In current status 0d …" at bounding box center [241, 185] width 180 height 231
click at [183, 277] on div "DETAILS Current Status Draft Time since created 0d 0h 24m In current status 0d …" at bounding box center [241, 185] width 180 height 231
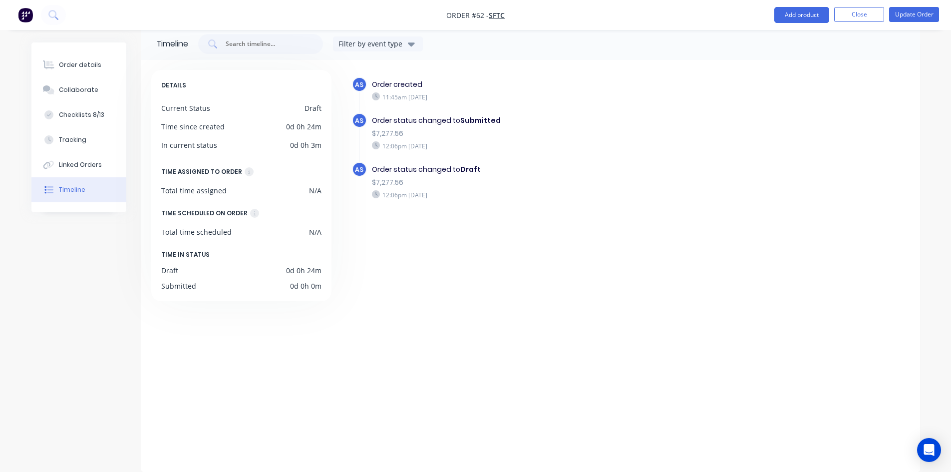
click at [172, 294] on div "DETAILS Current Status Draft Time since created 0d 0h 24m In current status 0d …" at bounding box center [241, 185] width 180 height 231
click at [283, 290] on div "Submitted 0d 0h 0m" at bounding box center [241, 286] width 160 height 10
click at [415, 177] on div "$7,277.56" at bounding box center [545, 182] width 346 height 10
click at [416, 138] on div "$7,277.56" at bounding box center [545, 133] width 346 height 10
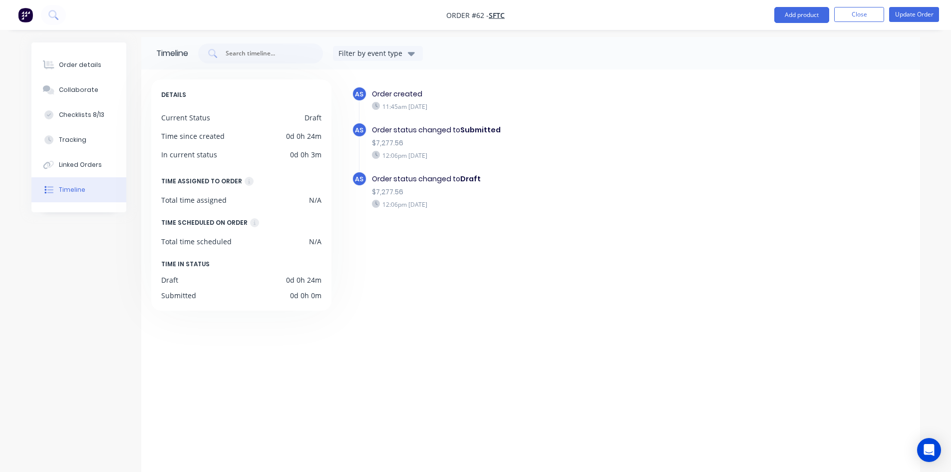
scroll to position [0, 0]
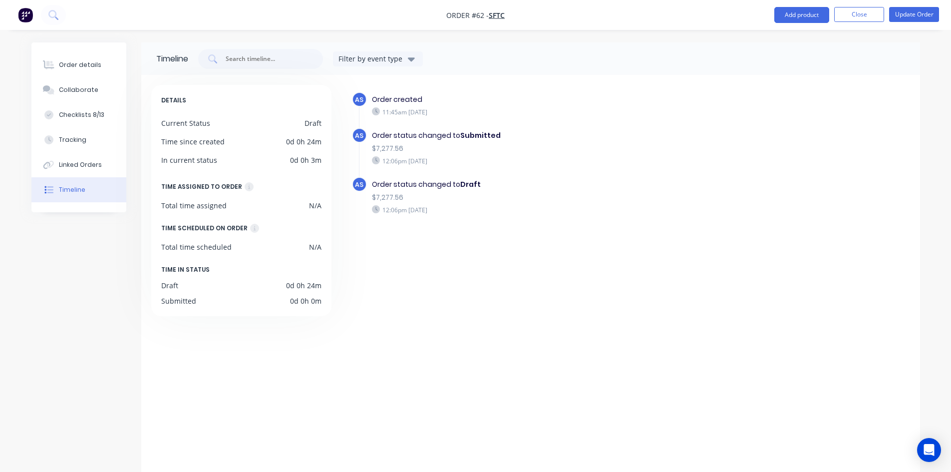
click at [408, 62] on button "Filter by event type" at bounding box center [378, 58] width 90 height 15
click at [94, 164] on div "Linked Orders" at bounding box center [80, 164] width 43 height 9
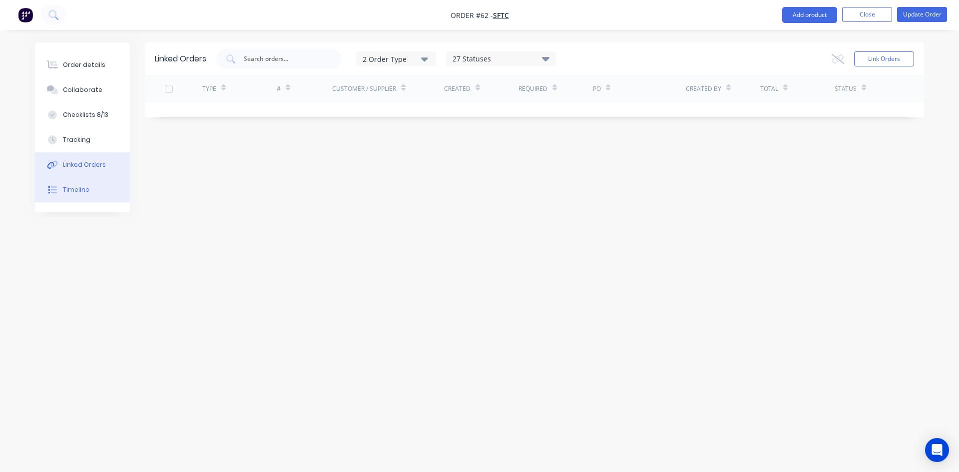
click at [72, 183] on button "Timeline" at bounding box center [82, 189] width 95 height 25
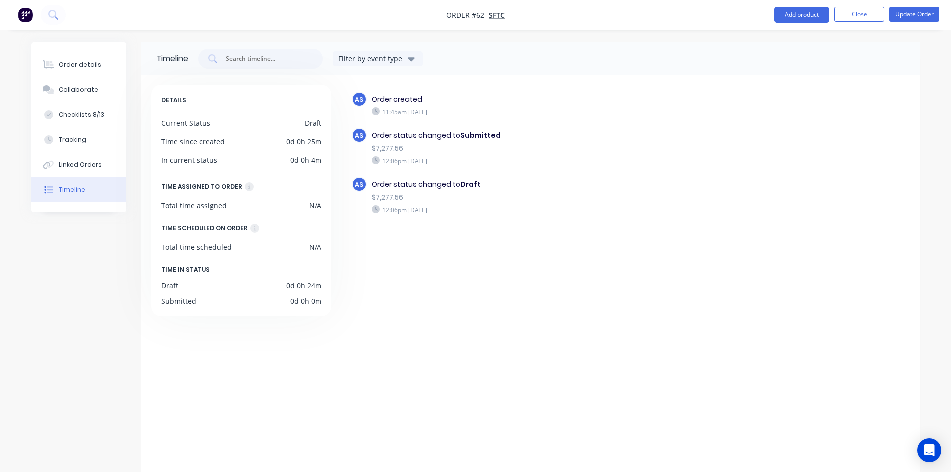
click at [254, 136] on div "Time since created 0d 0h 25m" at bounding box center [241, 141] width 160 height 10
click at [273, 63] on input "text" at bounding box center [266, 59] width 83 height 10
click at [77, 138] on div "Tracking" at bounding box center [72, 139] width 27 height 9
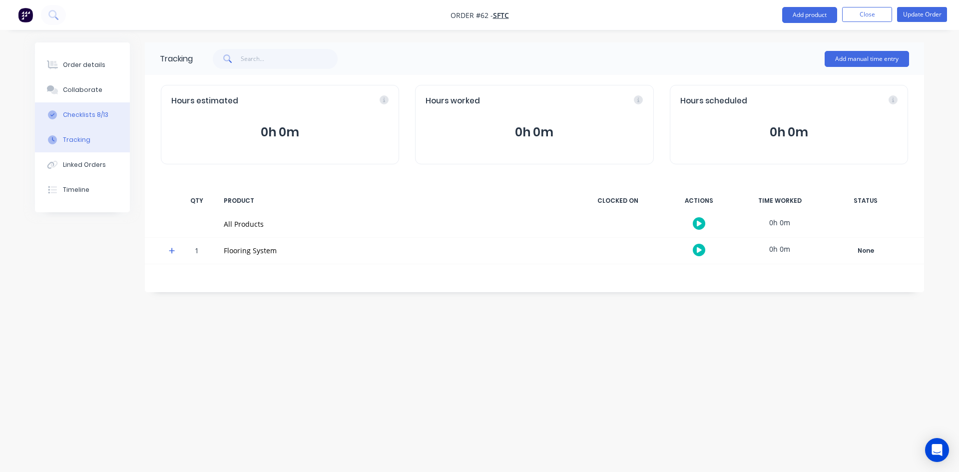
click at [94, 122] on button "Checklists 8/13" at bounding box center [82, 114] width 95 height 25
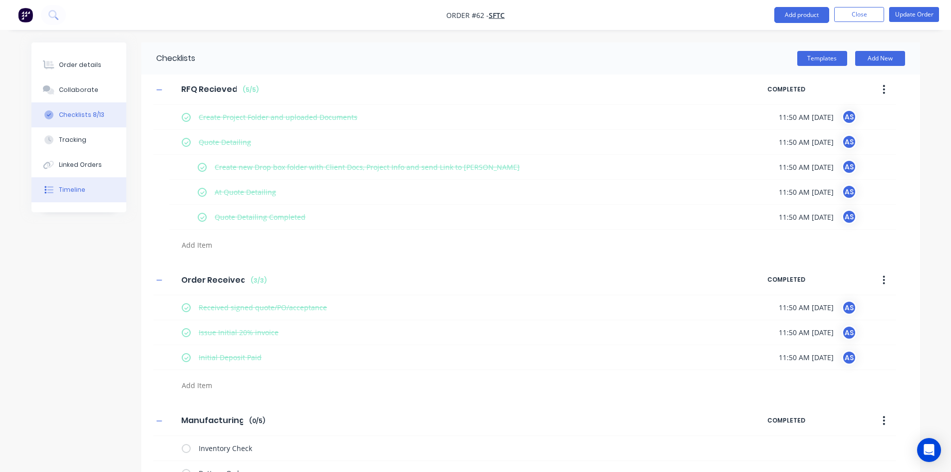
click at [78, 189] on div "Timeline" at bounding box center [72, 189] width 26 height 9
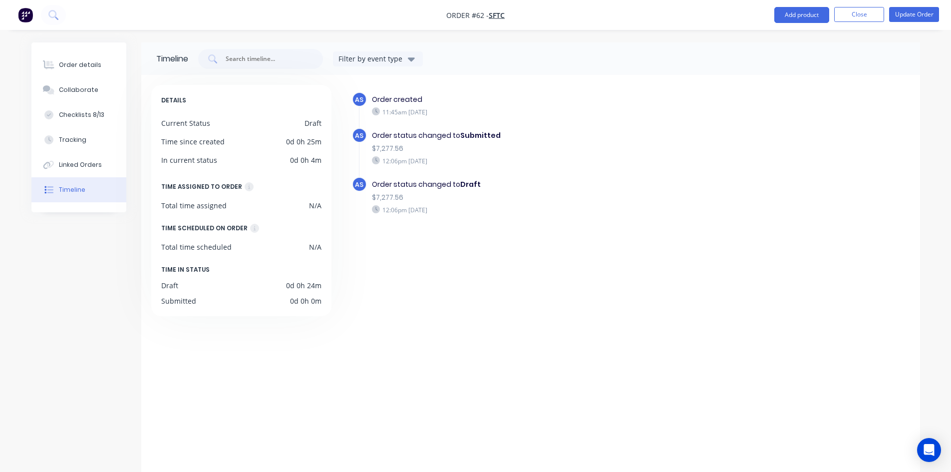
click at [248, 260] on div "DETAILS Current Status Draft Time since created 0d 0h 25m In current status 0d …" at bounding box center [241, 200] width 180 height 231
click at [315, 131] on div "DETAILS Current Status Draft Time since created 0d 0h 25m In current status 0d …" at bounding box center [241, 200] width 180 height 231
click at [408, 67] on div "Filter by event type" at bounding box center [310, 59] width 225 height 20
click at [410, 61] on icon "button" at bounding box center [411, 58] width 7 height 11
click at [597, 153] on div "$7,277.56" at bounding box center [545, 148] width 346 height 10
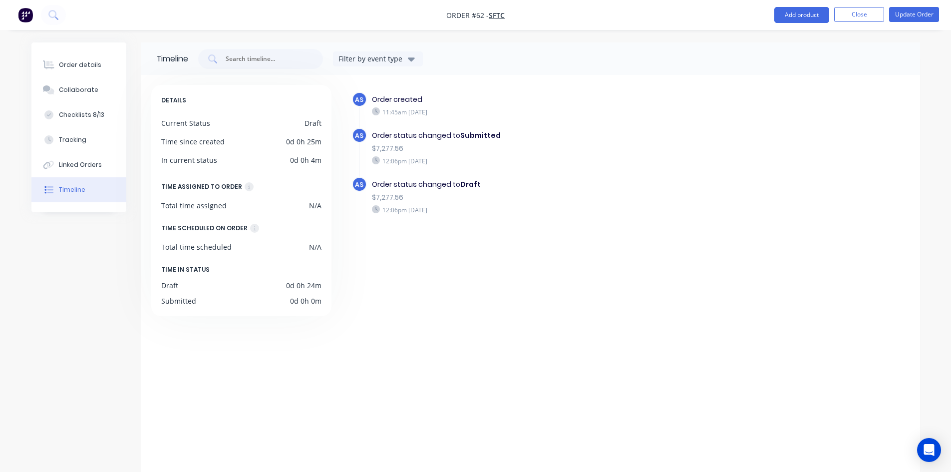
click at [554, 239] on div "AS Order created 11:45am Monday 25/08/25 AS Order status changed to Submitted $…" at bounding box center [631, 171] width 558 height 159
click at [89, 74] on button "Order details" at bounding box center [78, 64] width 95 height 25
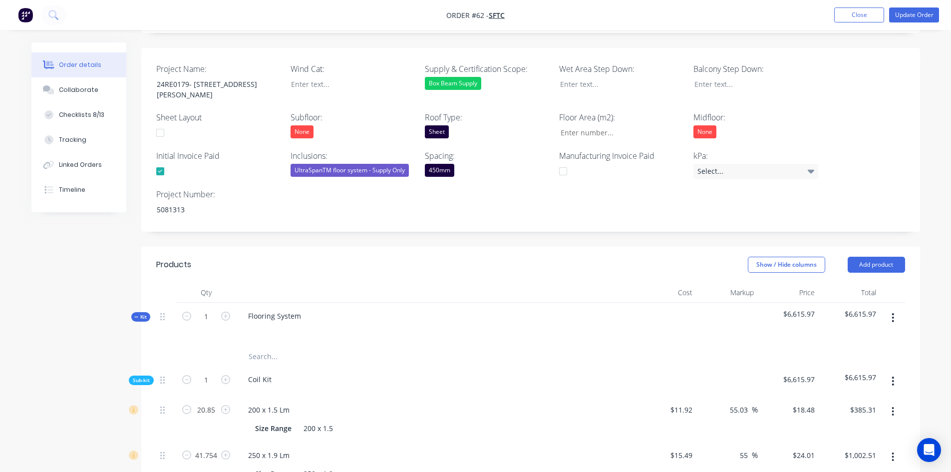
scroll to position [300, 0]
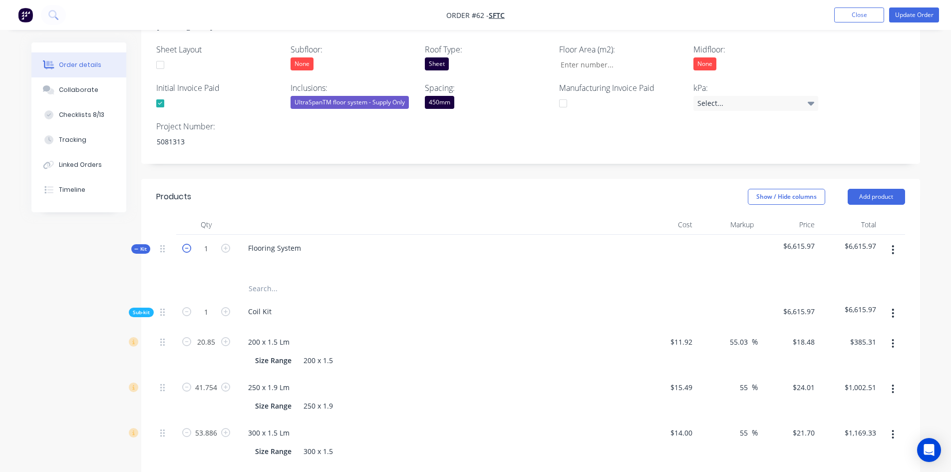
click at [187, 244] on icon "button" at bounding box center [186, 248] width 9 height 9
click at [885, 241] on button "button" at bounding box center [892, 250] width 23 height 18
click at [840, 329] on div "Delete" at bounding box center [857, 336] width 77 height 14
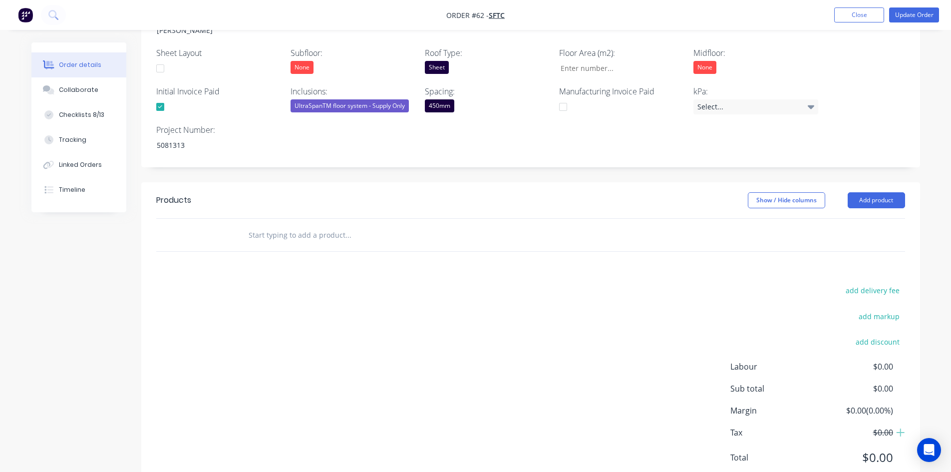
scroll to position [320, 0]
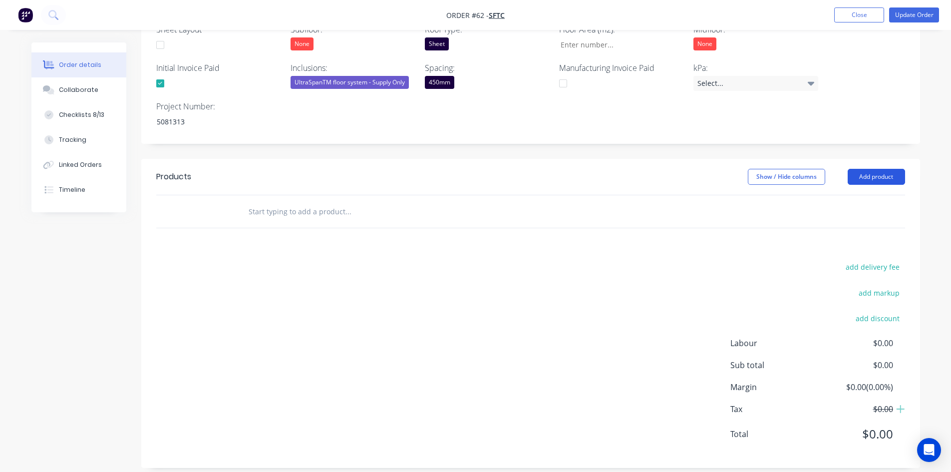
click at [861, 169] on button "Add product" at bounding box center [876, 177] width 57 height 16
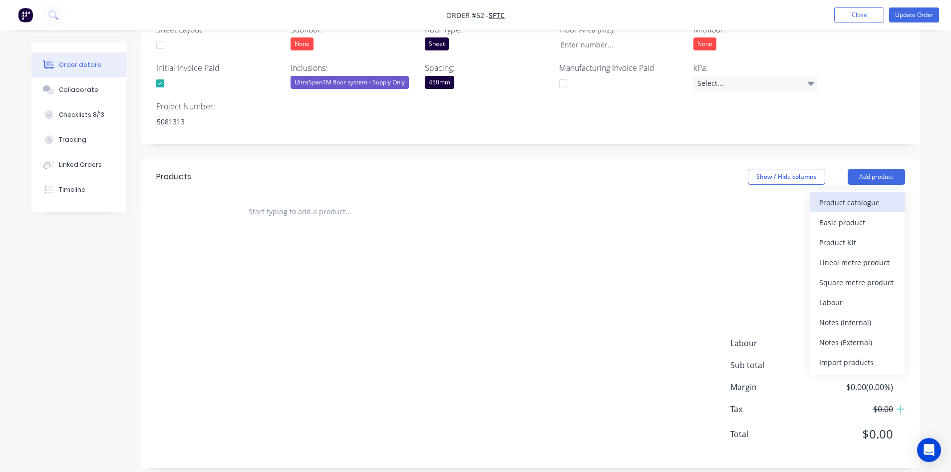
click at [856, 195] on div "Product catalogue" at bounding box center [857, 202] width 77 height 14
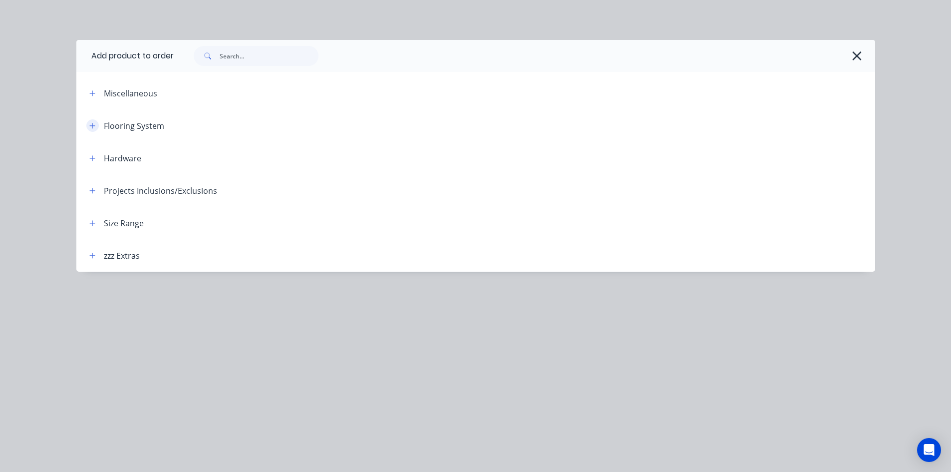
click at [90, 129] on button "button" at bounding box center [92, 125] width 12 height 12
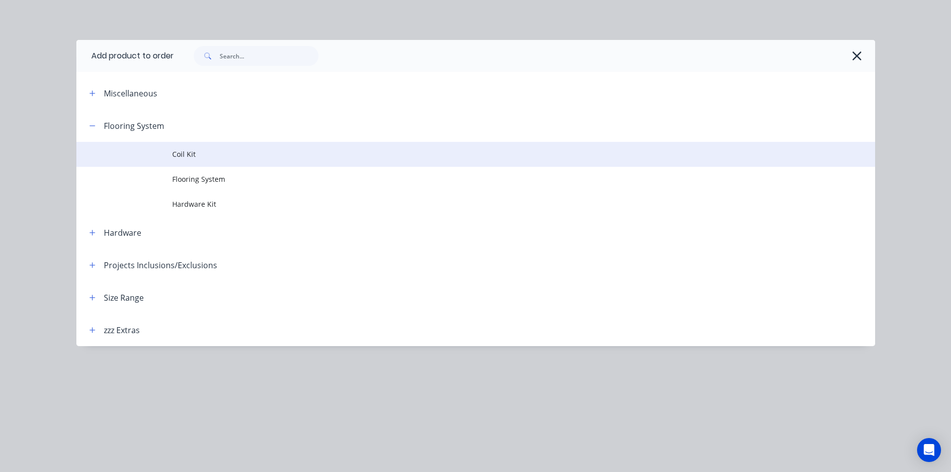
click at [184, 152] on span "Coil Kit" at bounding box center [453, 154] width 562 height 10
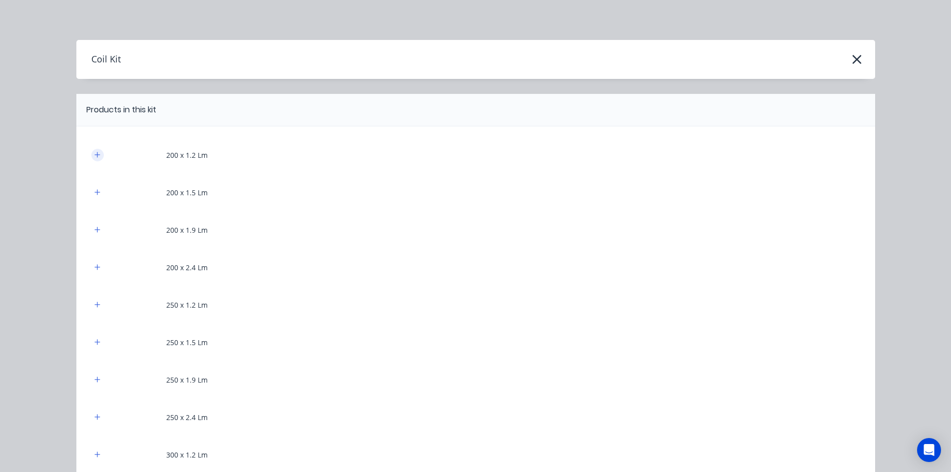
click at [94, 152] on icon "button" at bounding box center [97, 154] width 6 height 7
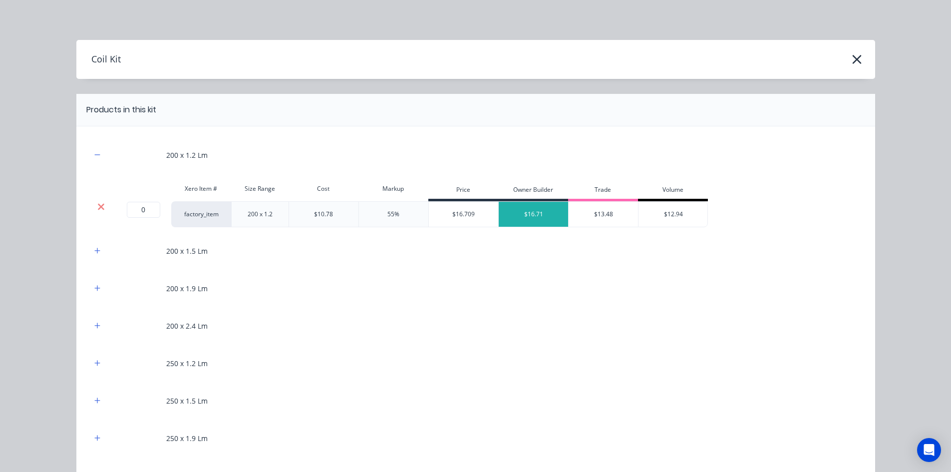
click at [100, 208] on icon at bounding box center [101, 206] width 6 height 6
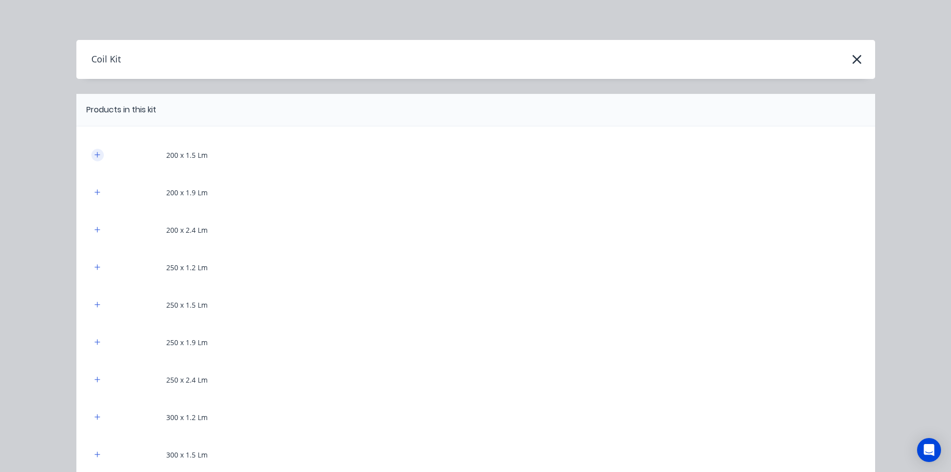
click at [94, 156] on icon "button" at bounding box center [97, 154] width 6 height 7
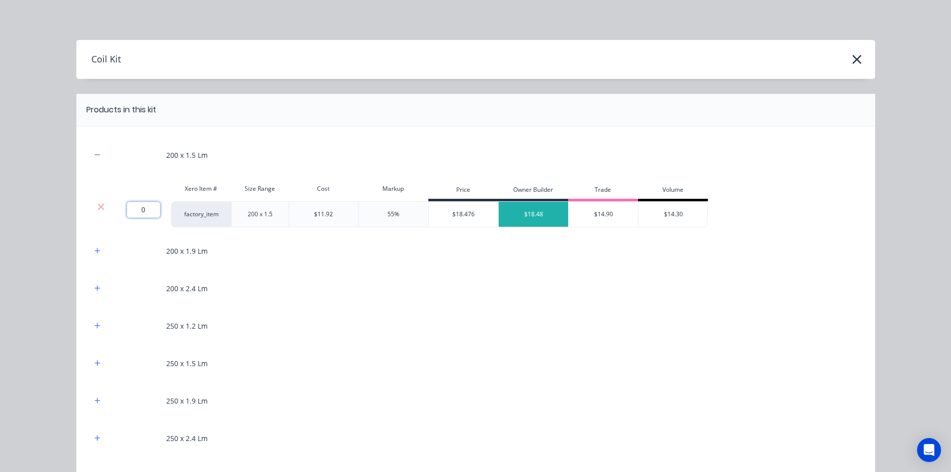
click at [148, 207] on input "0" at bounding box center [143, 210] width 33 height 16
type input "20.85"
click at [450, 218] on div "$18.476" at bounding box center [464, 214] width 70 height 25
click at [478, 214] on div "$18.476" at bounding box center [464, 214] width 70 height 25
click at [468, 212] on div "$18.476" at bounding box center [464, 214] width 70 height 25
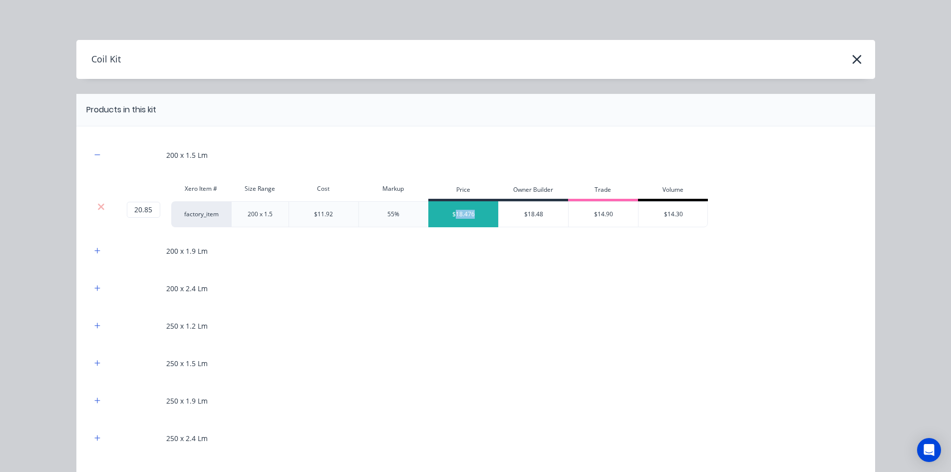
click at [468, 212] on div "$18.476" at bounding box center [464, 214] width 70 height 25
click at [528, 217] on div "$18.48" at bounding box center [534, 214] width 70 height 25
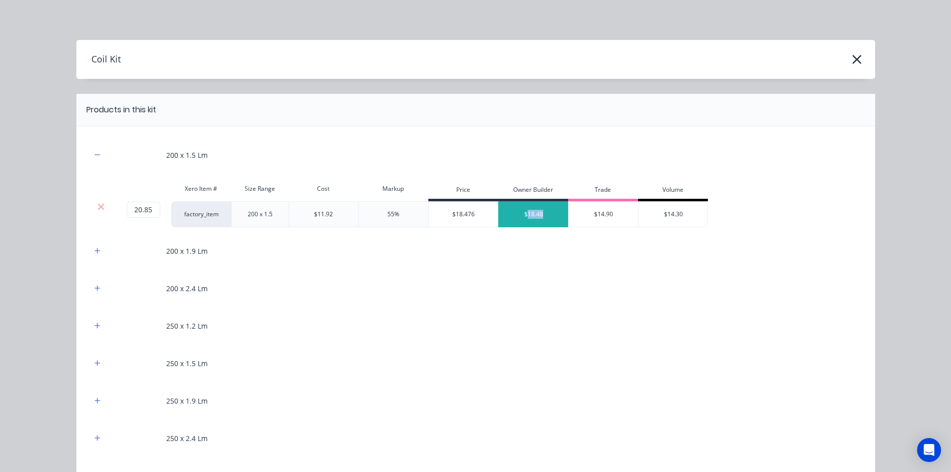
click at [528, 217] on div "$18.48" at bounding box center [534, 214] width 70 height 25
click at [622, 210] on div "$14.90" at bounding box center [604, 214] width 70 height 25
click at [598, 215] on div "$14.90" at bounding box center [604, 214] width 70 height 25
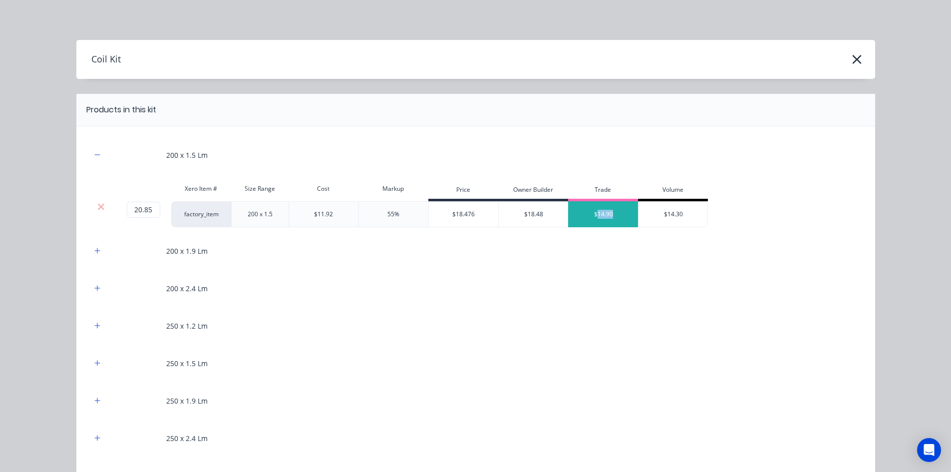
click at [598, 215] on div "$14.90" at bounding box center [604, 214] width 70 height 25
click at [675, 216] on div "$14.30" at bounding box center [674, 214] width 70 height 25
click at [430, 281] on div "200 x 2.4 Lm" at bounding box center [475, 288] width 769 height 27
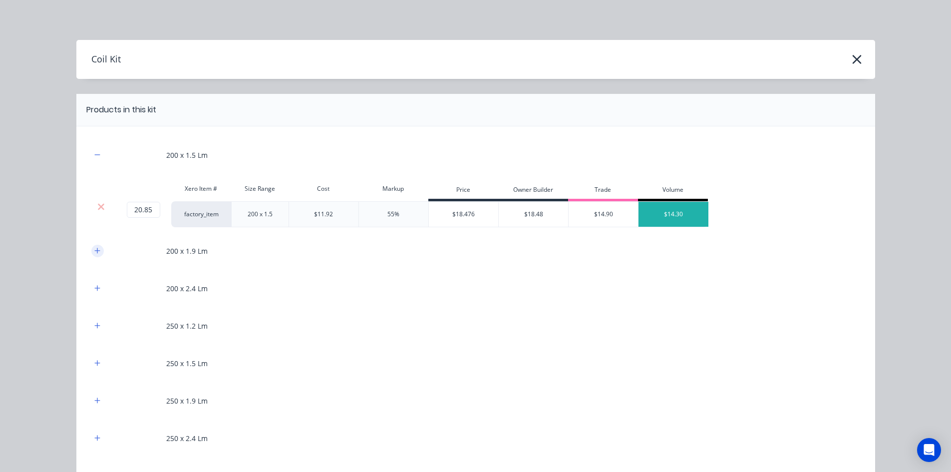
click at [94, 249] on icon "button" at bounding box center [97, 250] width 6 height 7
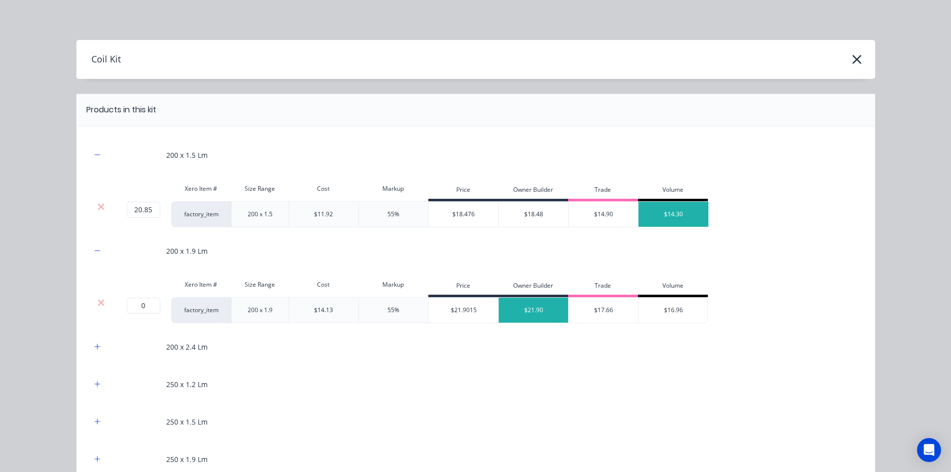
drag, startPoint x: 90, startPoint y: 254, endPoint x: 88, endPoint y: 273, distance: 19.1
click at [96, 249] on icon "button" at bounding box center [97, 250] width 6 height 7
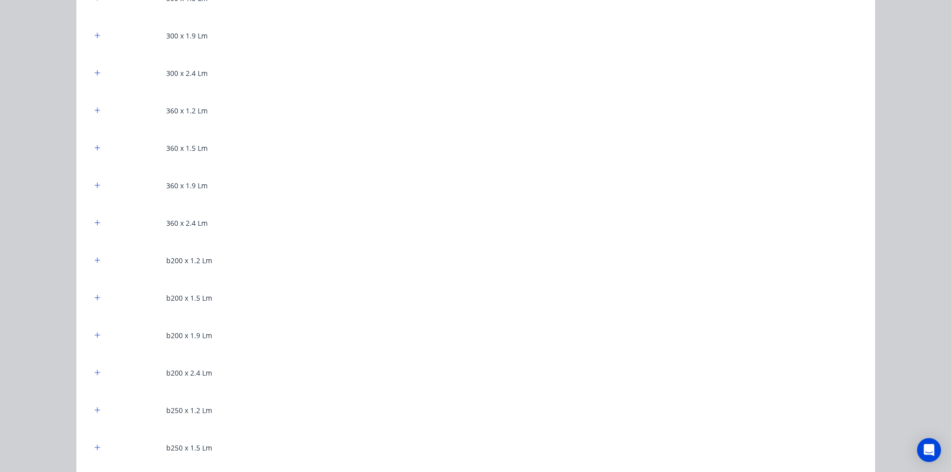
scroll to position [549, 0]
click at [91, 260] on button "button" at bounding box center [97, 263] width 12 height 12
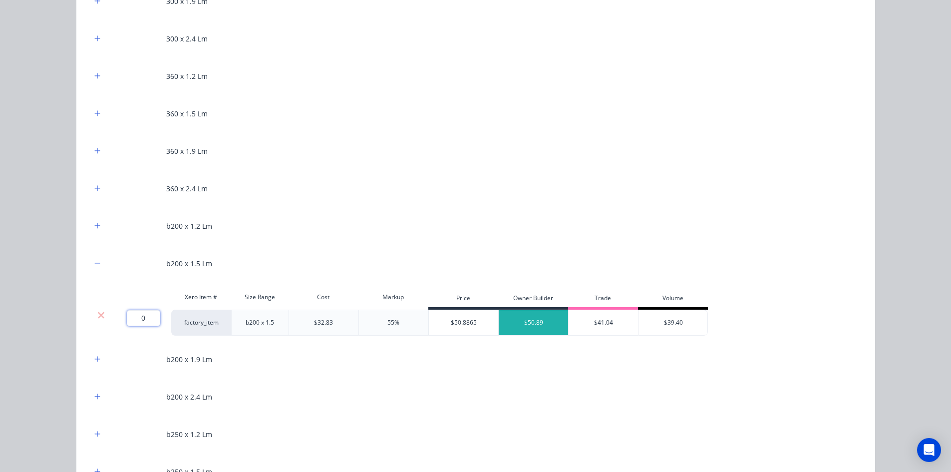
click at [149, 319] on input "0" at bounding box center [143, 318] width 33 height 16
type input "6.905"
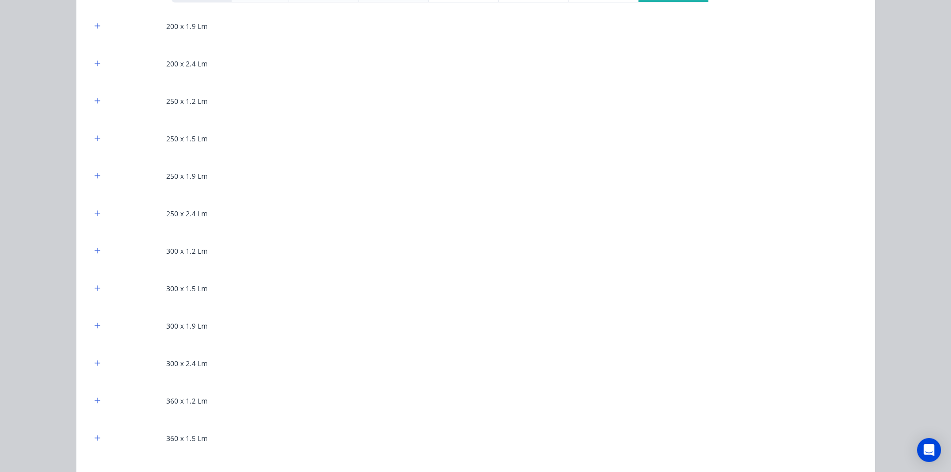
scroll to position [200, 0]
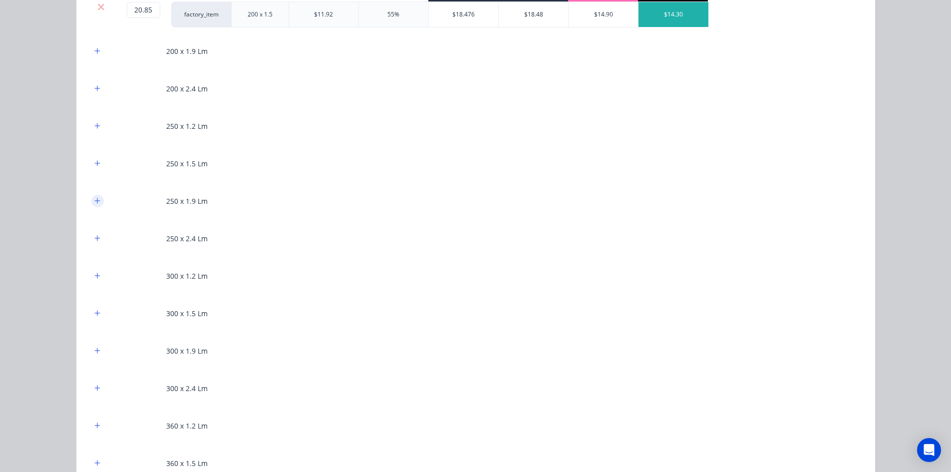
click at [97, 200] on button "button" at bounding box center [97, 201] width 12 height 12
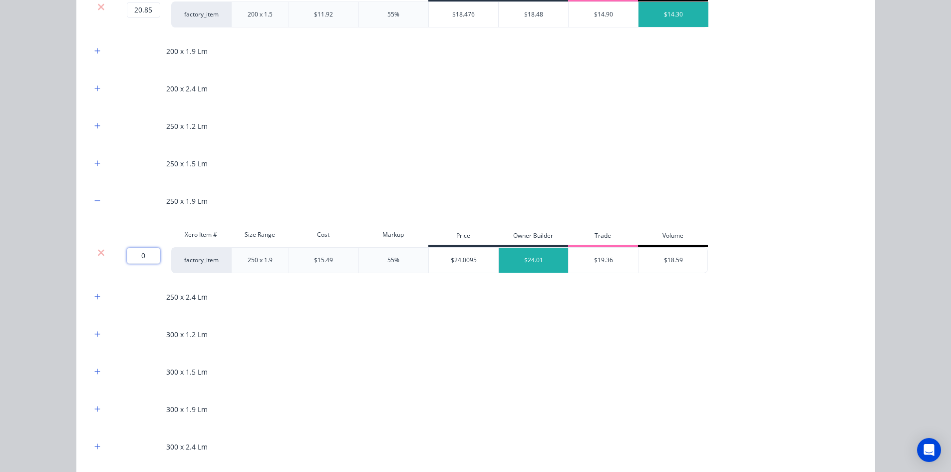
click at [139, 258] on input "0" at bounding box center [143, 256] width 33 height 16
type input "41.754"
click at [37, 266] on div "Coil Kit Products in this kit 200 x 1.5 Lm Xero Item # Size Range Cost Markup P…" at bounding box center [475, 236] width 951 height 472
click at [97, 369] on button "button" at bounding box center [97, 371] width 12 height 12
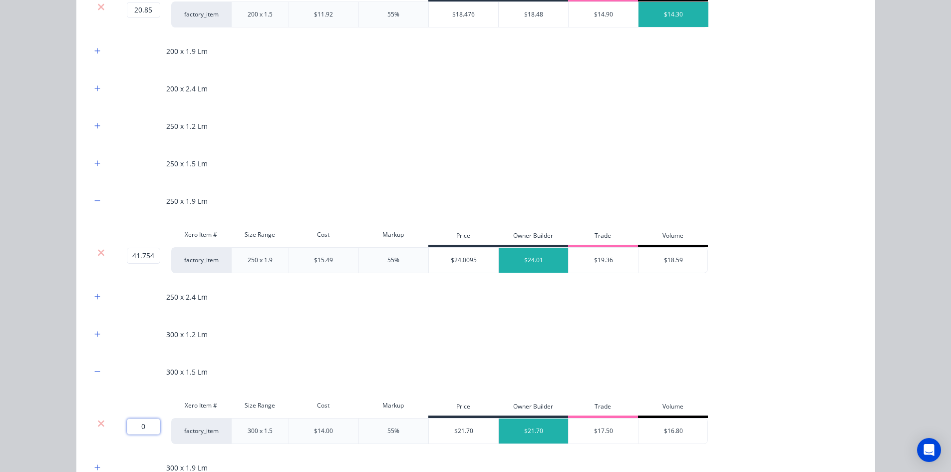
click at [138, 431] on input "0" at bounding box center [143, 426] width 33 height 16
type input "53.88598"
click at [26, 387] on div "Coil Kit Products in this kit 200 x 1.5 Lm Xero Item # Size Range Cost Markup P…" at bounding box center [475, 236] width 951 height 472
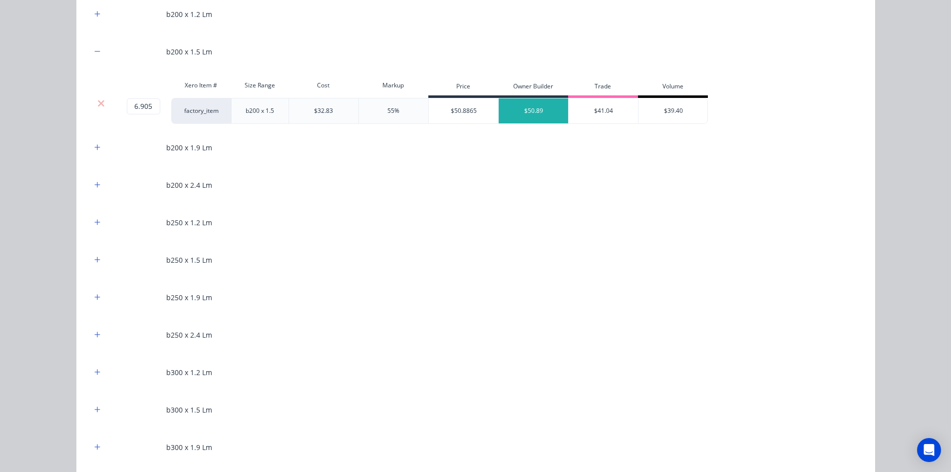
scroll to position [899, 0]
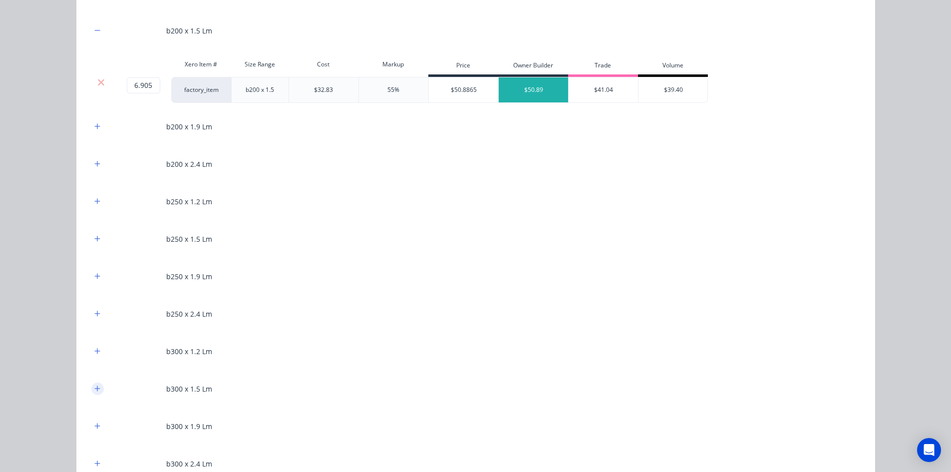
click at [96, 389] on icon "button" at bounding box center [97, 388] width 6 height 7
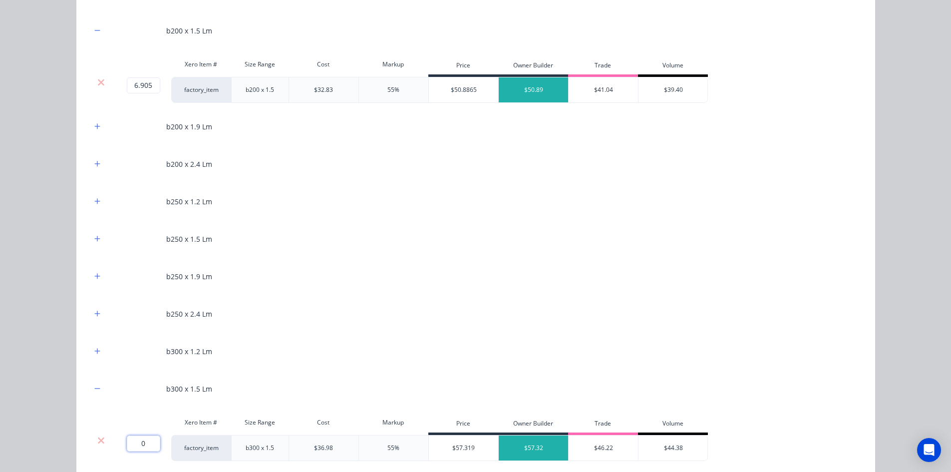
click at [141, 441] on input "0" at bounding box center [143, 443] width 33 height 16
type input "3.87859"
click at [33, 390] on div "Coil Kit Products in this kit 200 x 1.5 Lm Xero Item # Size Range Cost Markup P…" at bounding box center [475, 236] width 951 height 472
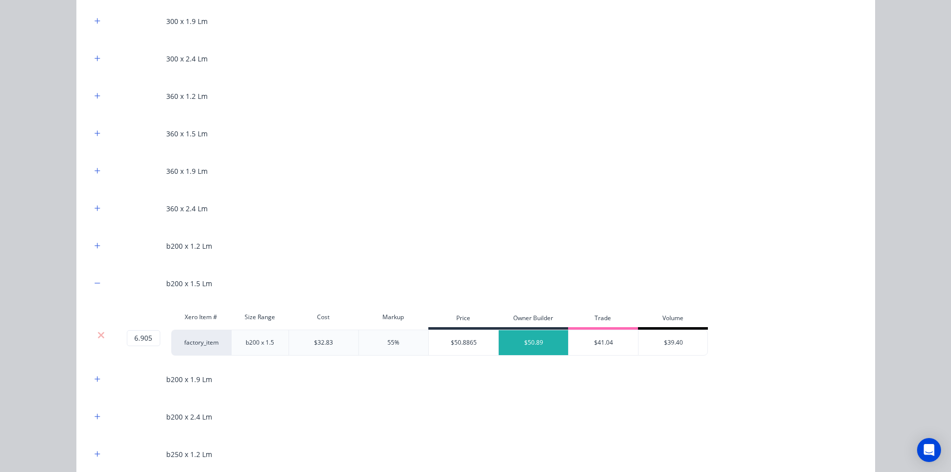
scroll to position [599, 0]
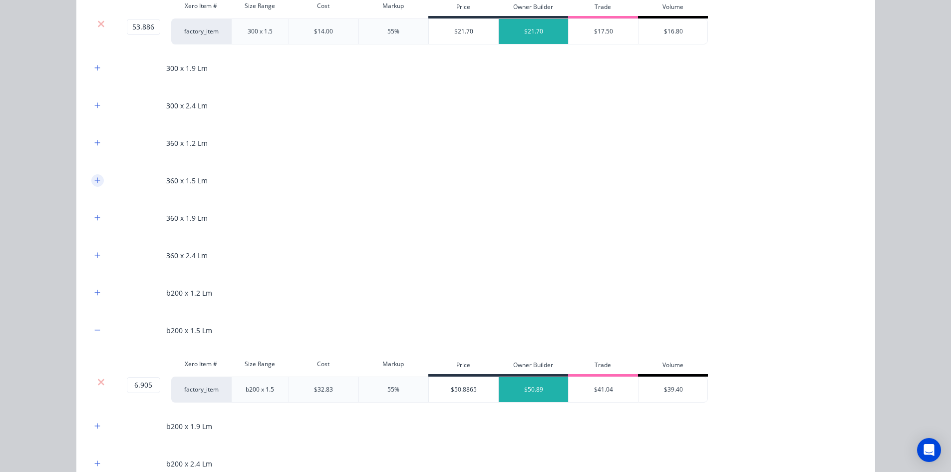
click at [94, 183] on icon "button" at bounding box center [97, 180] width 6 height 7
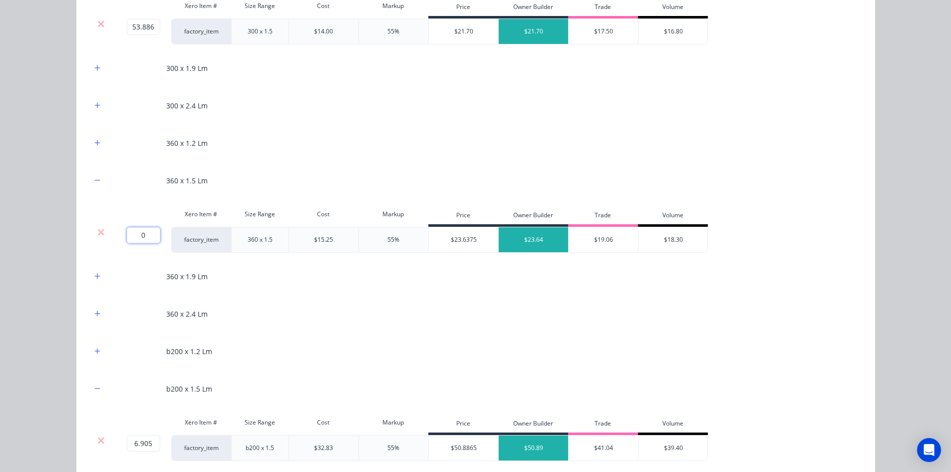
click at [139, 237] on input "0" at bounding box center [143, 235] width 33 height 16
type input "347.98967"
click at [50, 199] on div "Coil Kit Products in this kit 200 x 1.5 Lm Xero Item # Size Range Cost Markup P…" at bounding box center [475, 236] width 951 height 472
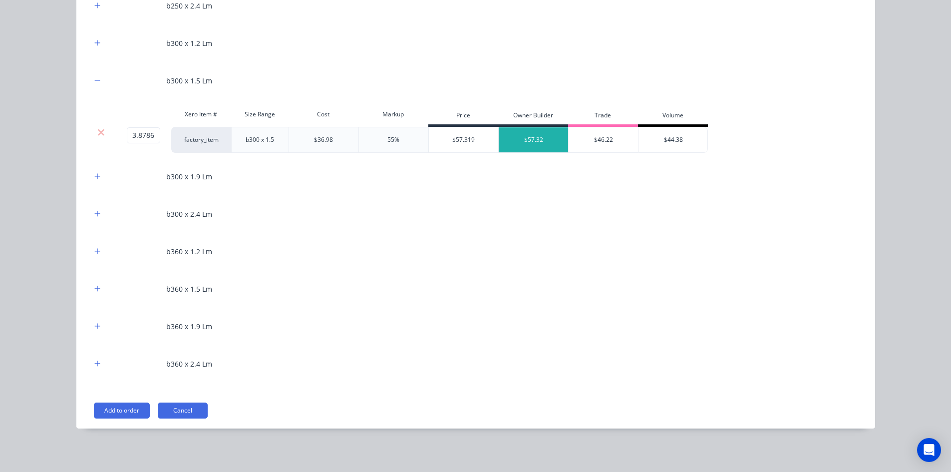
scroll to position [1266, 0]
click at [96, 326] on icon "button" at bounding box center [96, 325] width 5 height 5
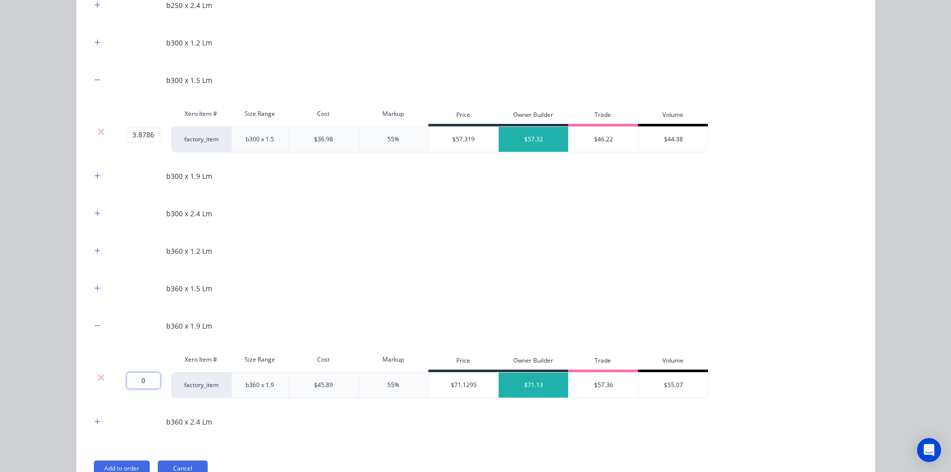
click at [136, 382] on input "0" at bounding box center [143, 380] width 33 height 16
type input "47.707"
click at [36, 337] on div "Coil Kit Products in this kit 200 x 1.5 Lm Xero Item # Size Range Cost Markup P…" at bounding box center [475, 236] width 951 height 472
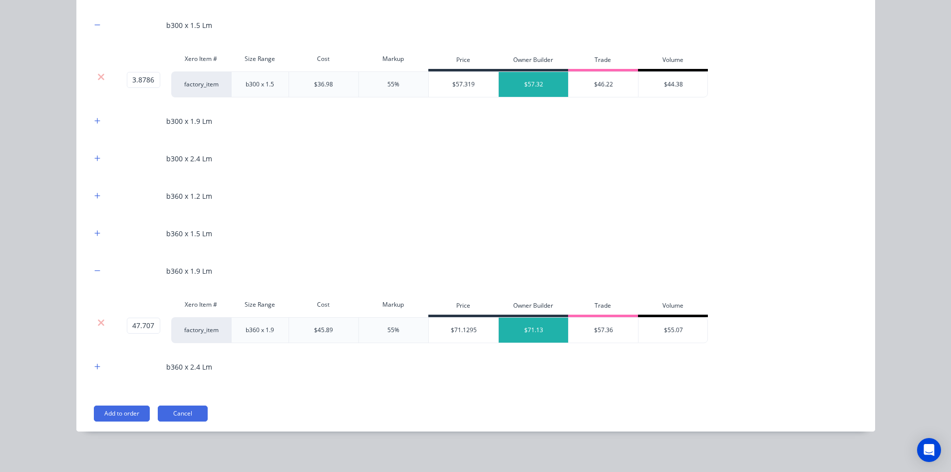
scroll to position [1324, 0]
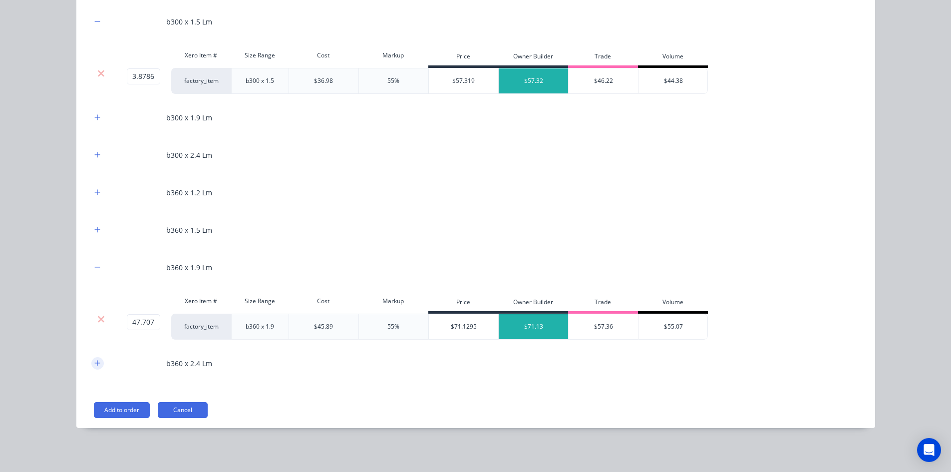
click at [98, 360] on button "button" at bounding box center [97, 363] width 12 height 12
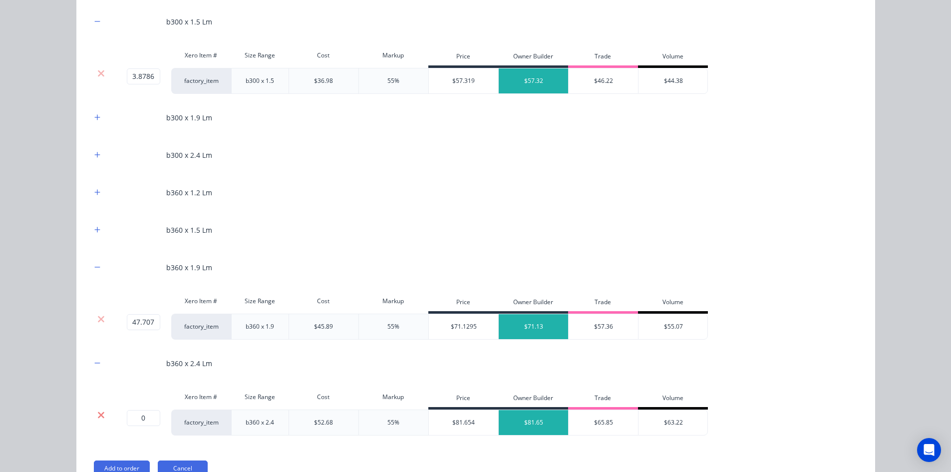
click at [98, 414] on icon at bounding box center [101, 414] width 6 height 6
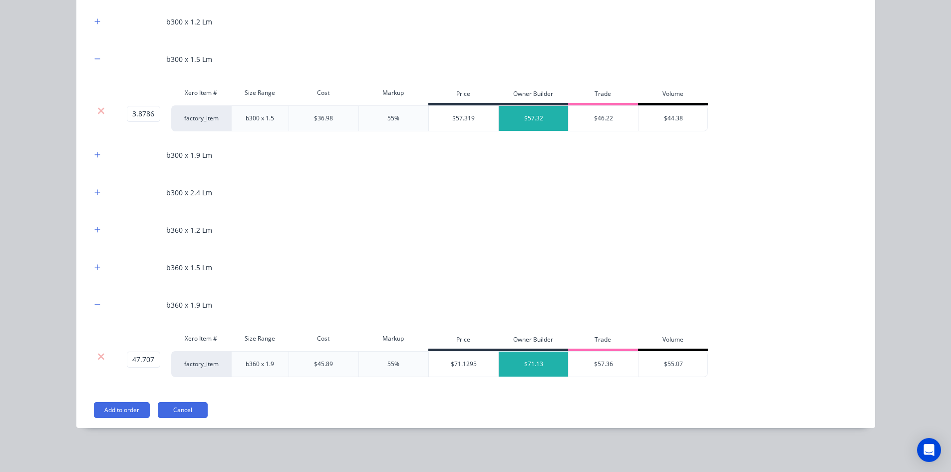
scroll to position [1287, 0]
click at [97, 272] on button "button" at bounding box center [97, 267] width 12 height 12
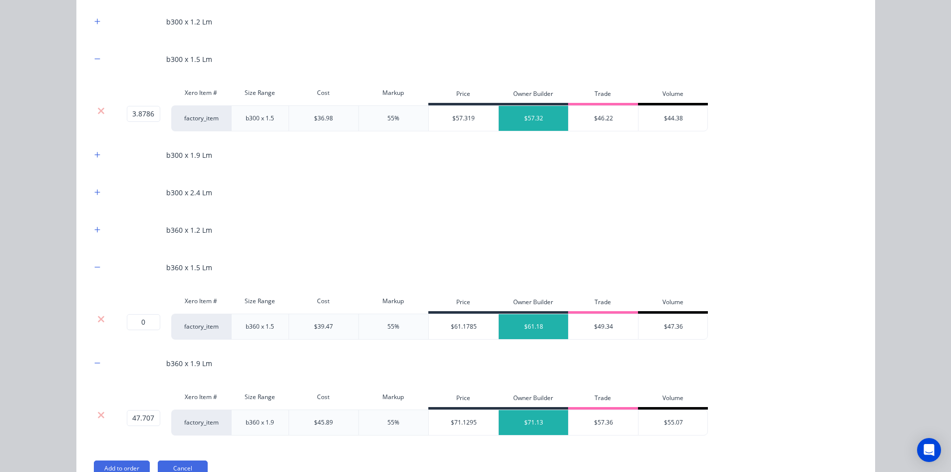
click at [102, 318] on div at bounding box center [101, 319] width 19 height 10
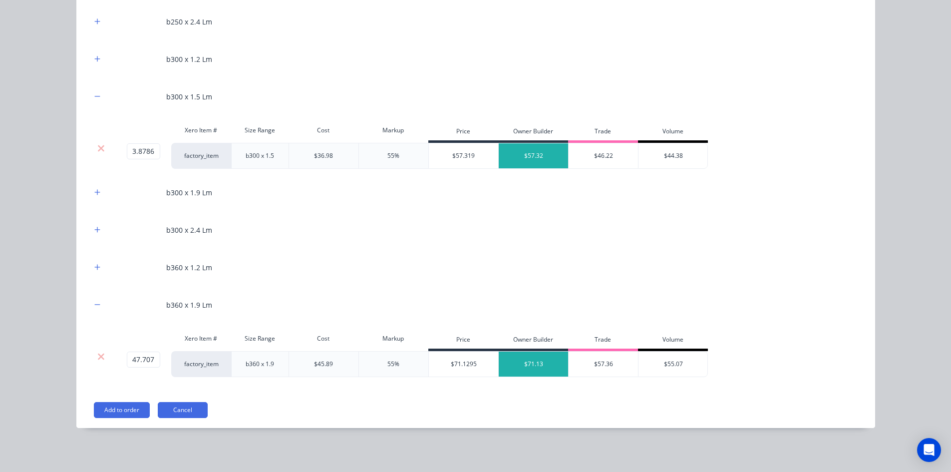
scroll to position [1249, 0]
click at [93, 263] on button "button" at bounding box center [97, 267] width 12 height 12
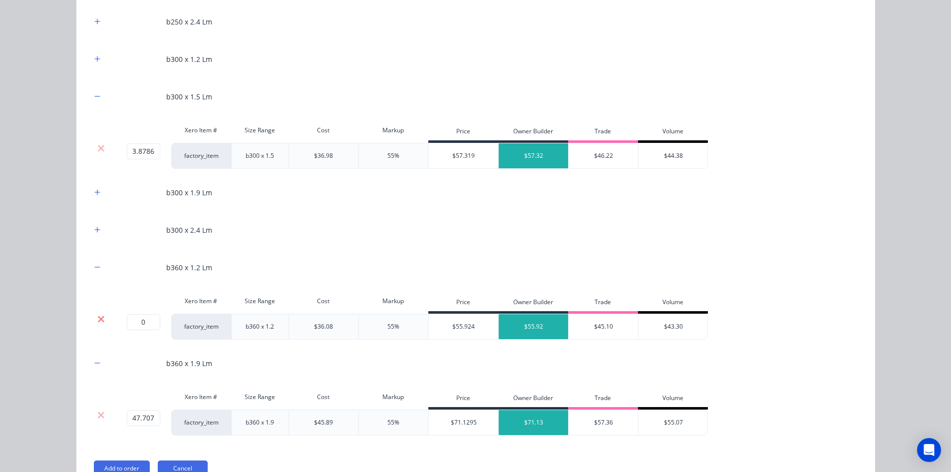
click at [97, 321] on icon at bounding box center [100, 319] width 7 height 10
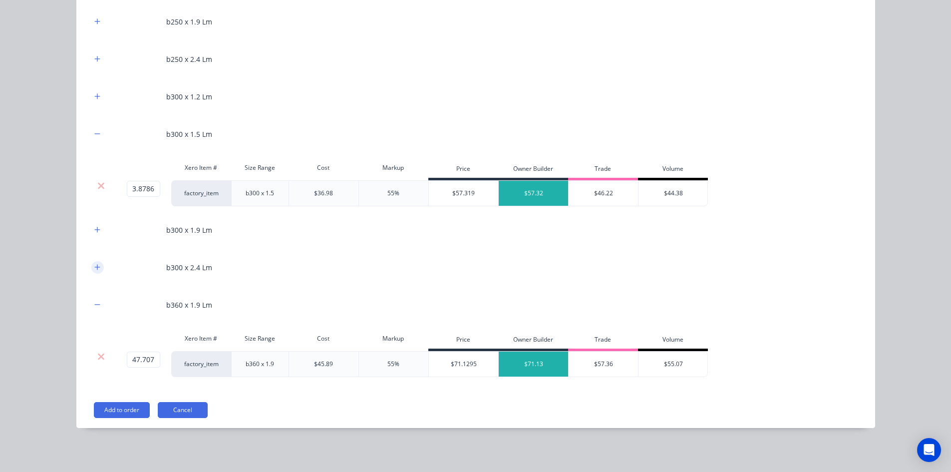
click at [94, 264] on icon "button" at bounding box center [97, 267] width 6 height 7
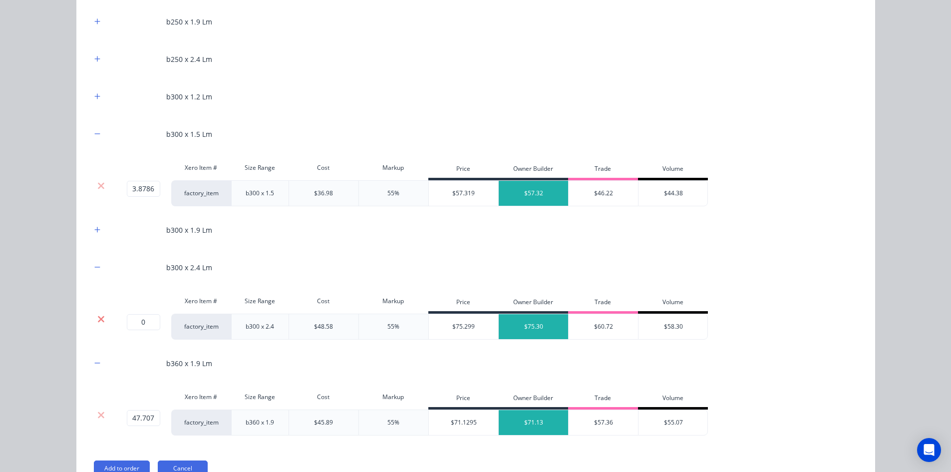
click at [97, 317] on icon at bounding box center [100, 319] width 7 height 10
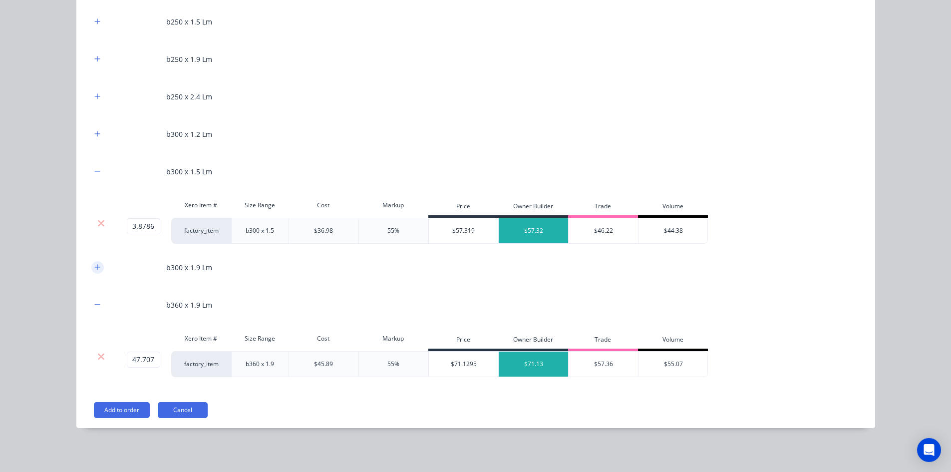
click at [95, 267] on icon "button" at bounding box center [97, 267] width 6 height 7
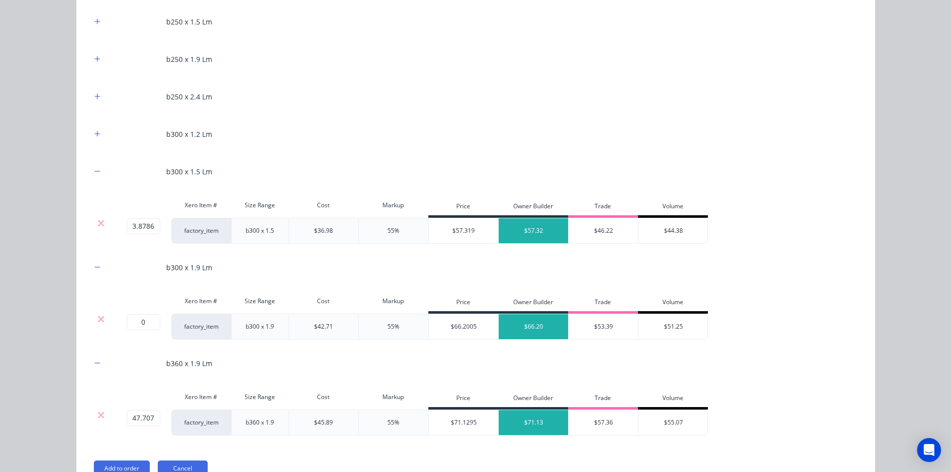
click at [99, 313] on div "Xero Item # Size Range Cost Markup Price Owner Builder Trade Volume" at bounding box center [399, 302] width 617 height 22
click at [92, 318] on div at bounding box center [101, 319] width 19 height 10
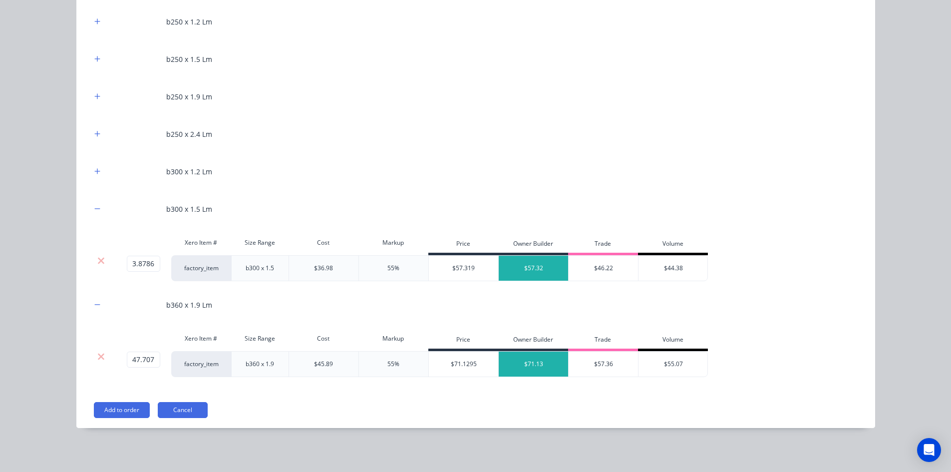
scroll to position [1137, 0]
click at [95, 171] on icon "button" at bounding box center [96, 170] width 5 height 5
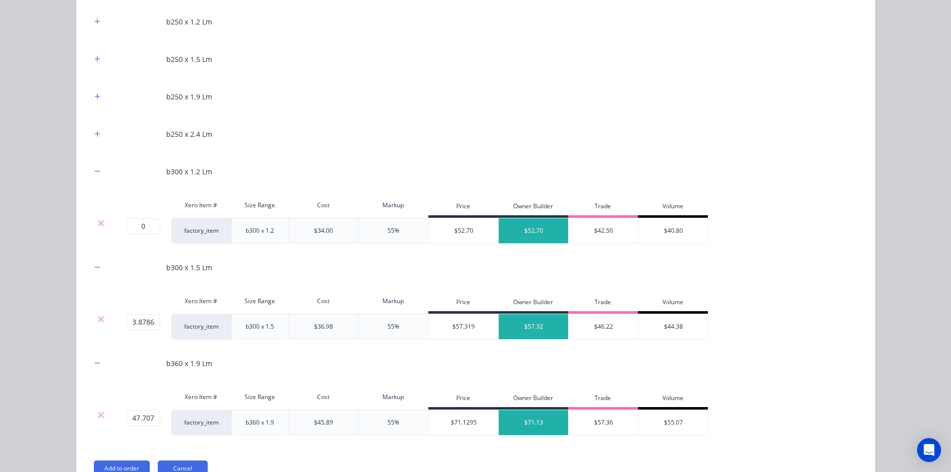
click at [101, 224] on div at bounding box center [101, 223] width 19 height 10
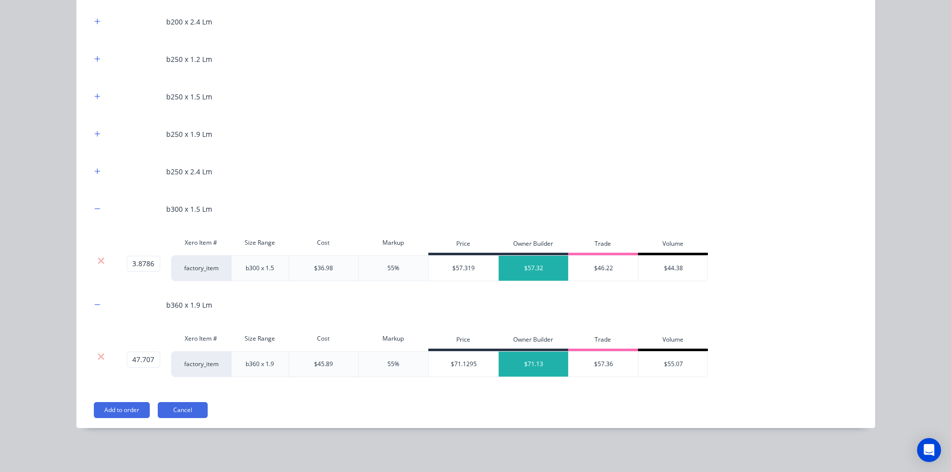
scroll to position [1099, 0]
click at [96, 173] on icon "button" at bounding box center [97, 171] width 6 height 7
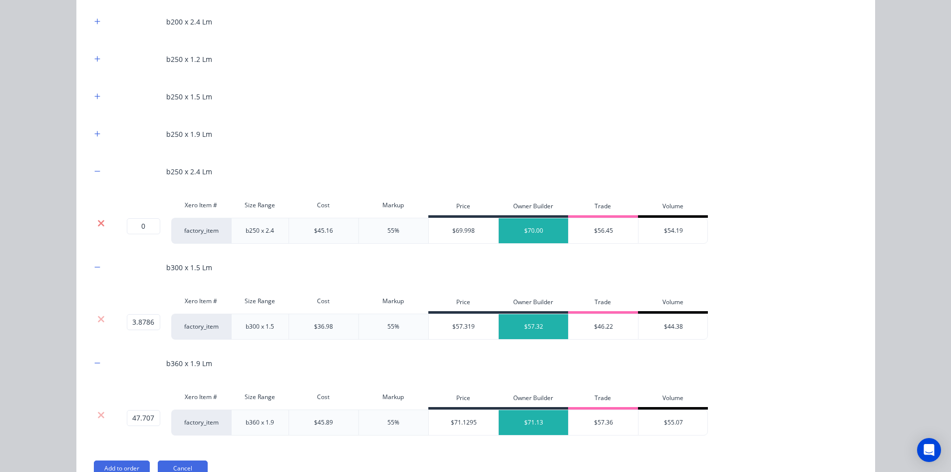
click at [98, 221] on icon at bounding box center [100, 223] width 7 height 10
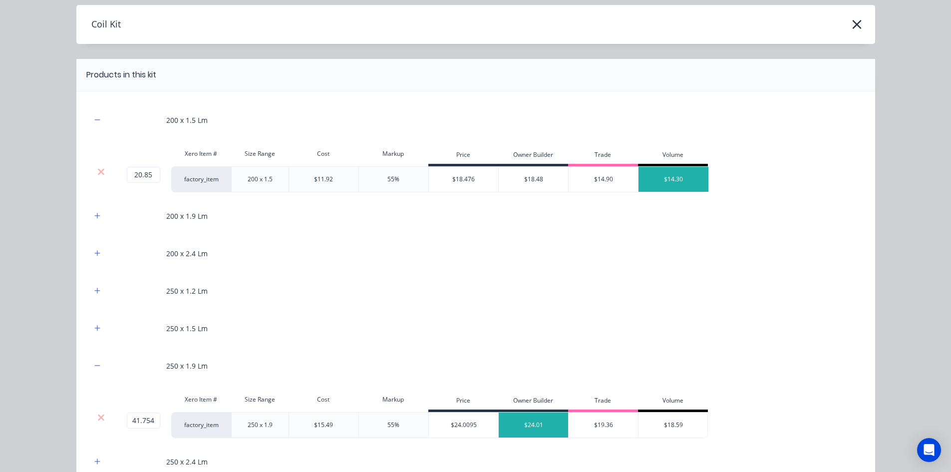
scroll to position [0, 0]
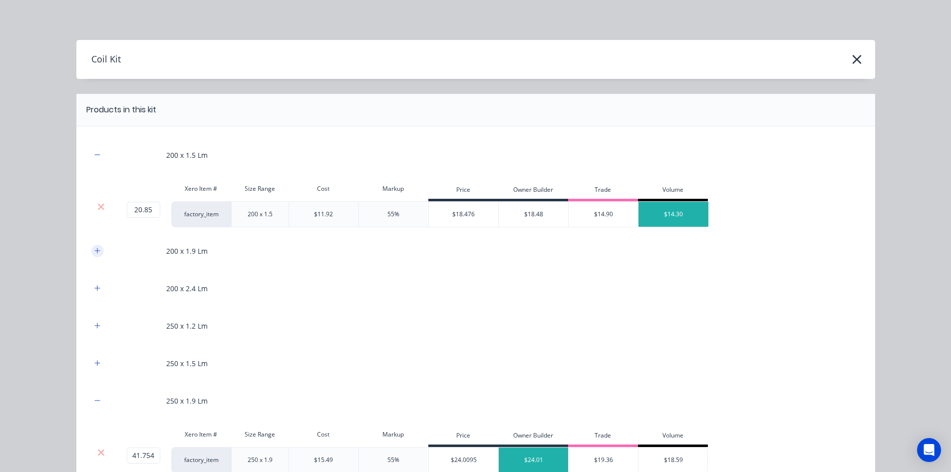
click at [91, 255] on button "button" at bounding box center [97, 251] width 12 height 12
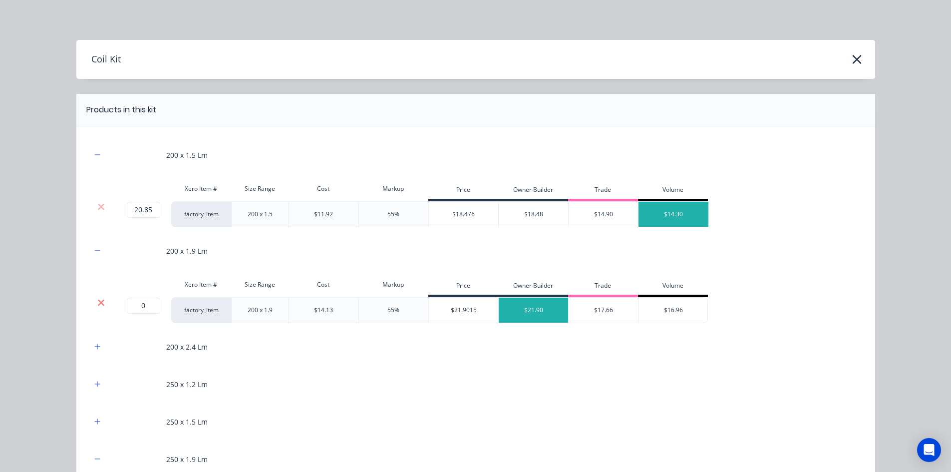
click at [97, 298] on icon at bounding box center [100, 303] width 7 height 10
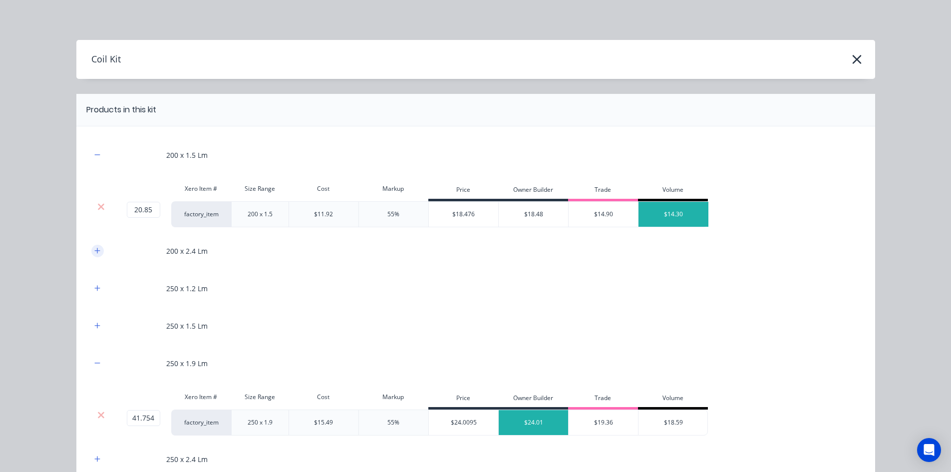
click at [94, 250] on icon "button" at bounding box center [96, 250] width 5 height 5
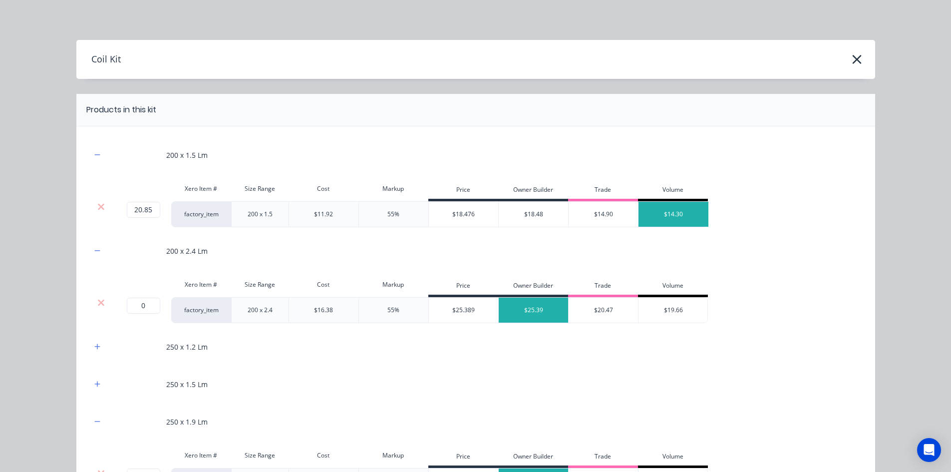
click at [101, 301] on div at bounding box center [101, 303] width 19 height 10
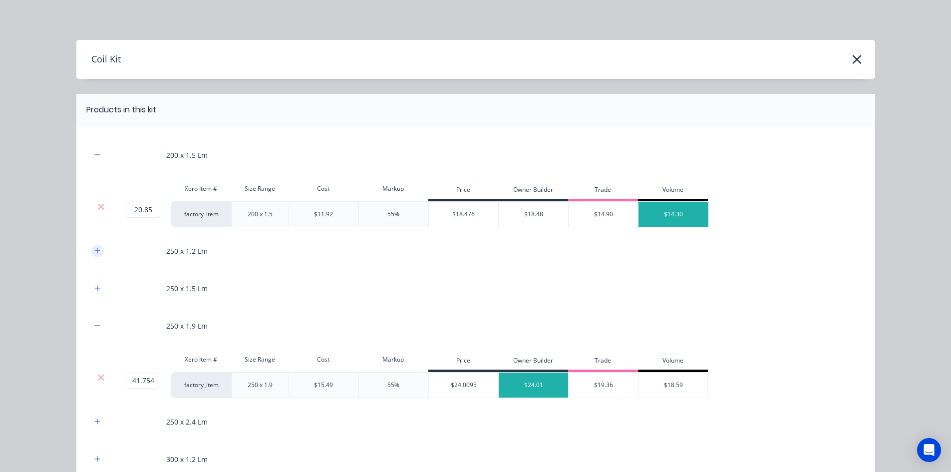
click at [94, 253] on icon "button" at bounding box center [97, 250] width 6 height 7
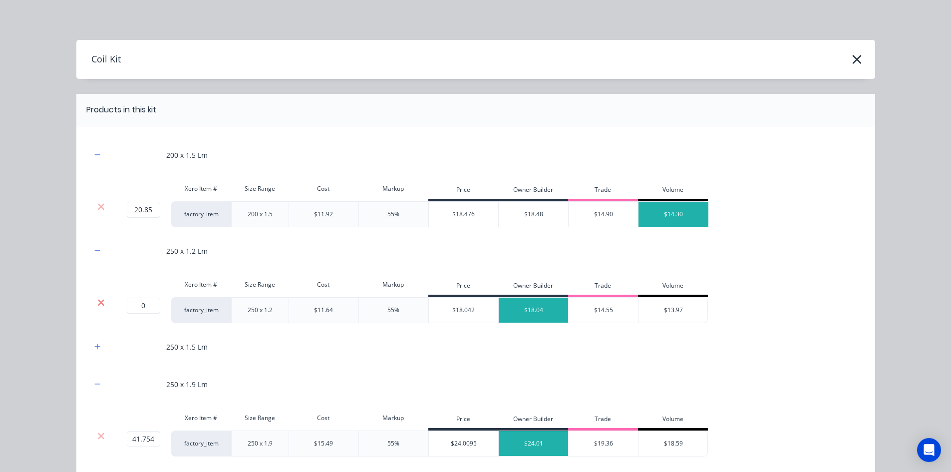
click at [97, 302] on icon at bounding box center [100, 303] width 7 height 10
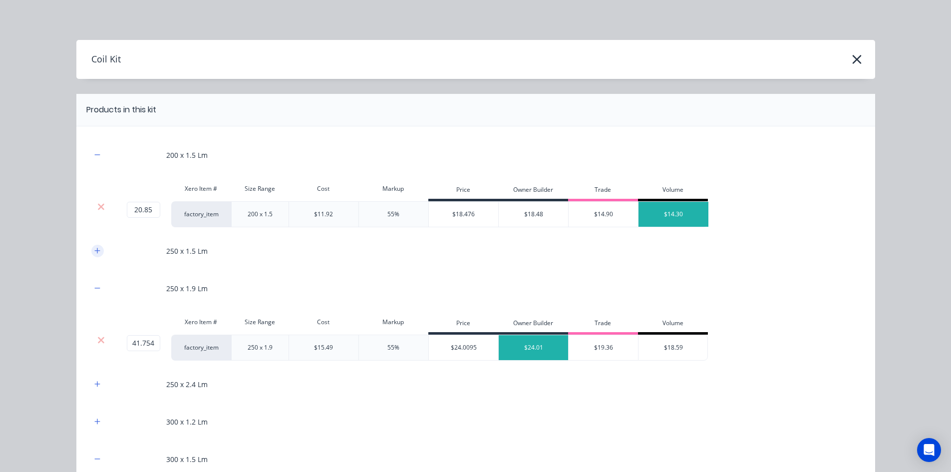
click at [95, 254] on icon "button" at bounding box center [97, 250] width 6 height 7
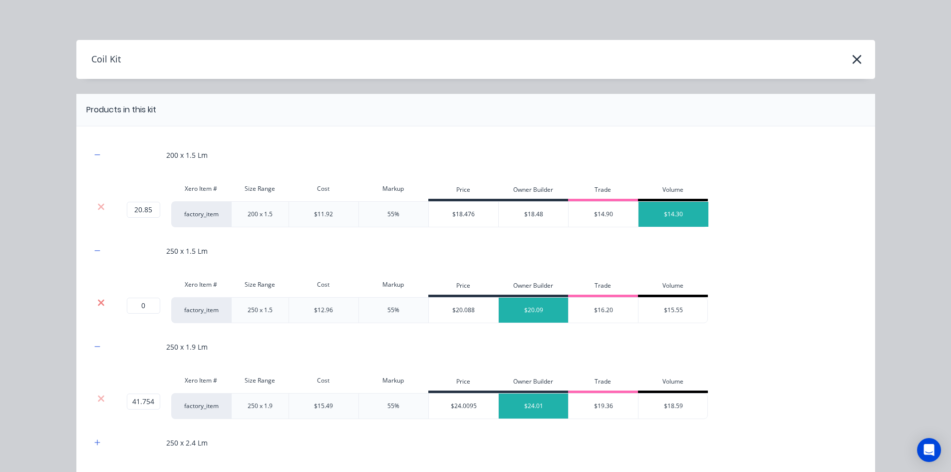
click at [99, 303] on icon at bounding box center [100, 303] width 7 height 10
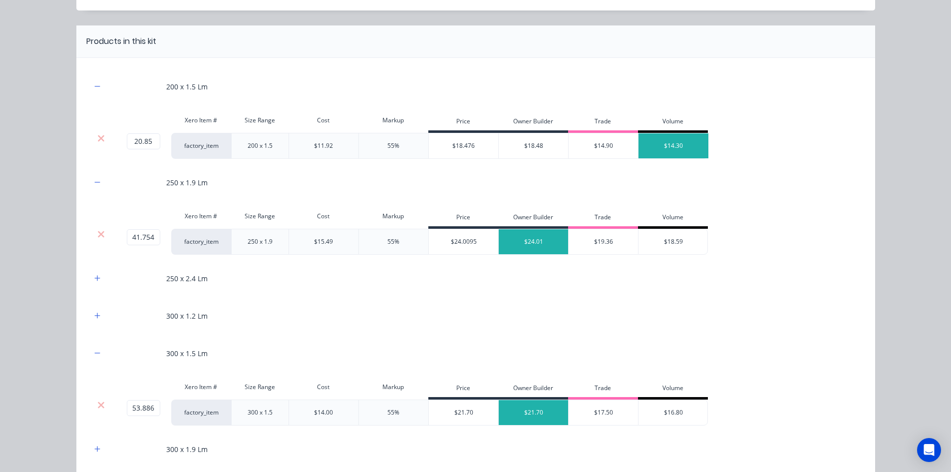
scroll to position [100, 0]
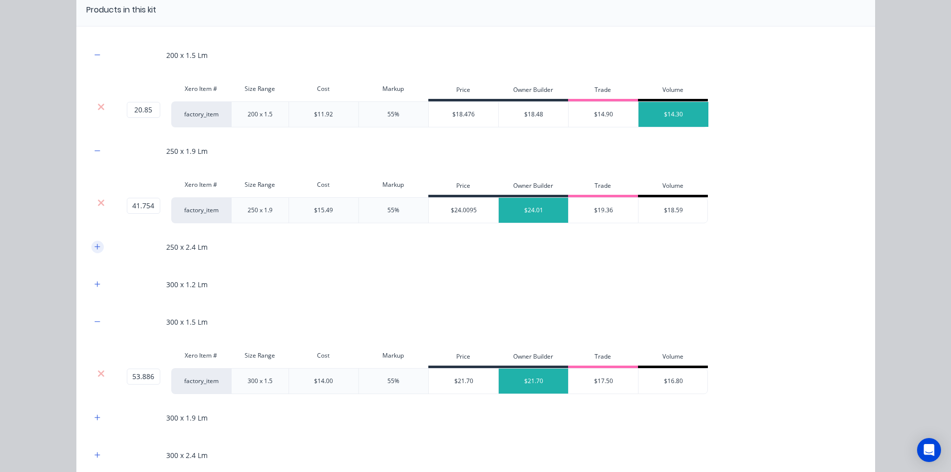
click at [97, 250] on button "button" at bounding box center [97, 247] width 12 height 12
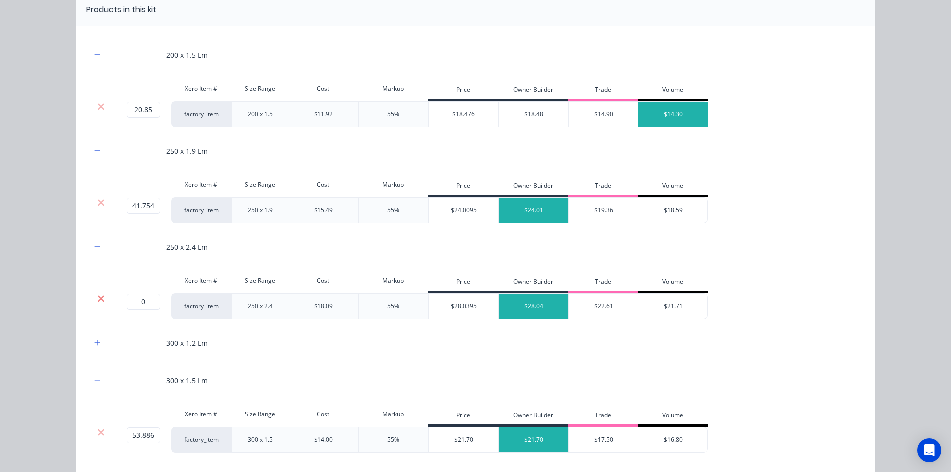
click at [98, 298] on icon at bounding box center [101, 298] width 6 height 6
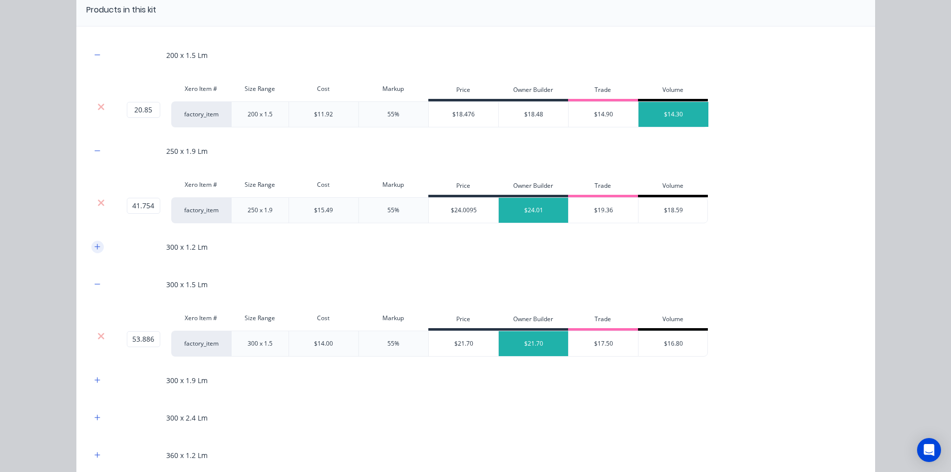
click at [95, 252] on button "button" at bounding box center [97, 247] width 12 height 12
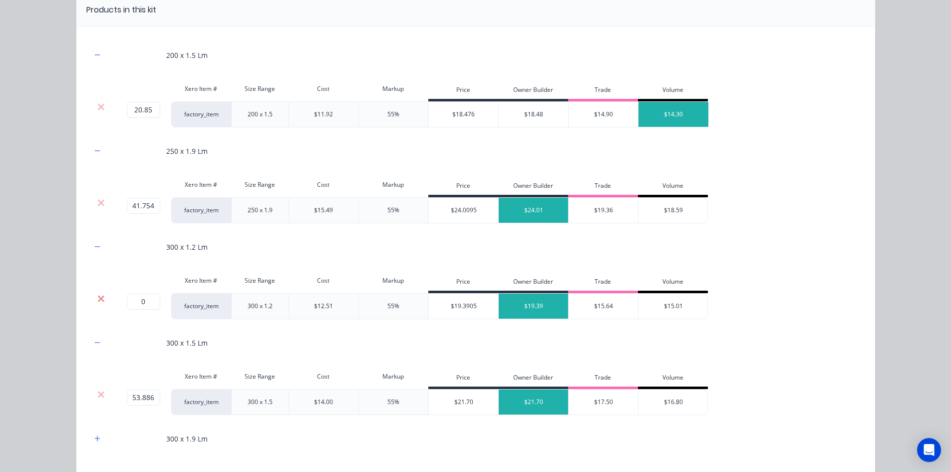
click at [97, 295] on icon at bounding box center [100, 299] width 7 height 10
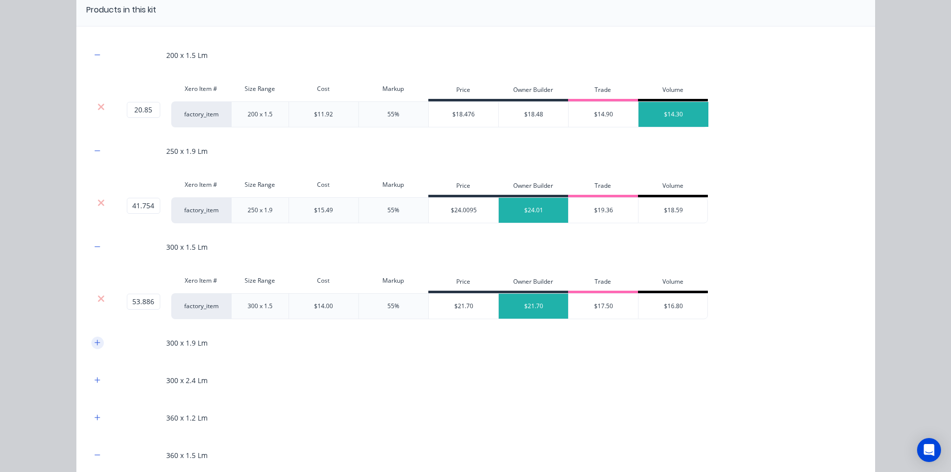
click at [95, 343] on icon "button" at bounding box center [97, 342] width 6 height 7
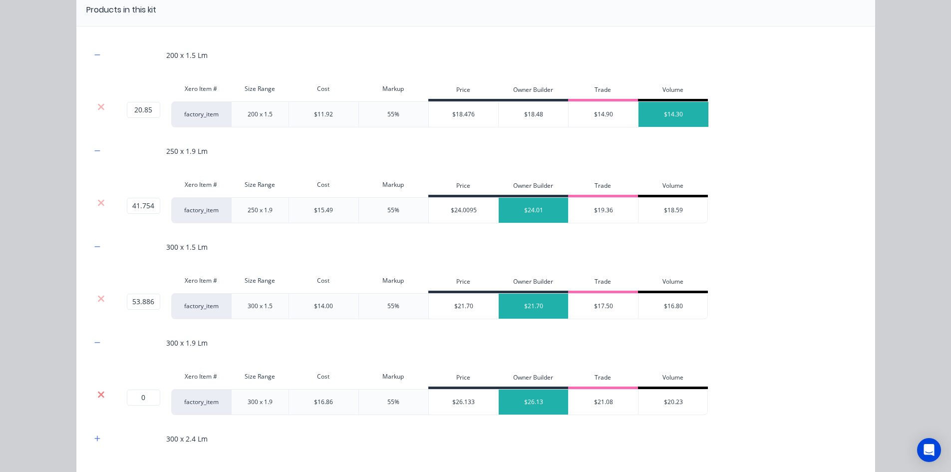
click at [97, 397] on icon at bounding box center [100, 394] width 7 height 10
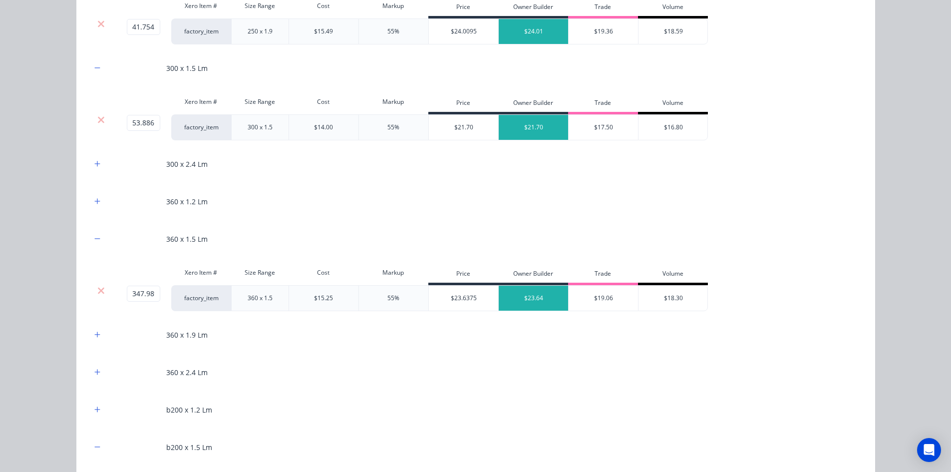
scroll to position [300, 0]
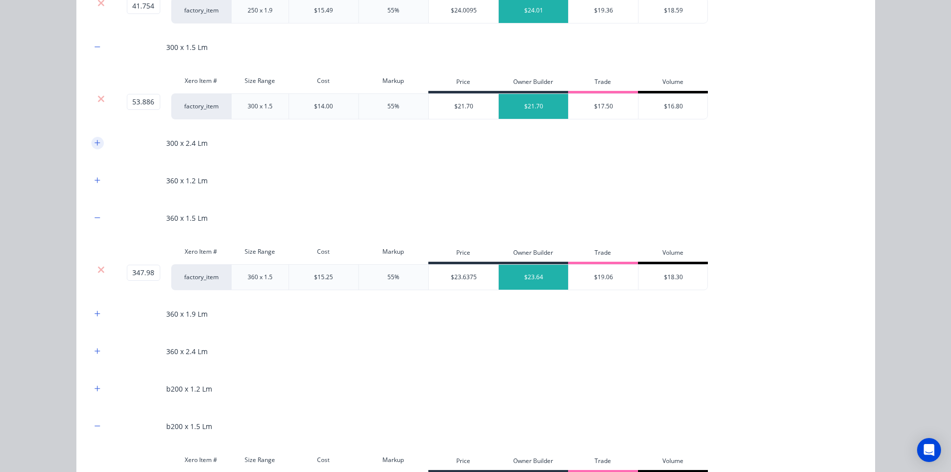
click at [97, 144] on button "button" at bounding box center [97, 143] width 12 height 12
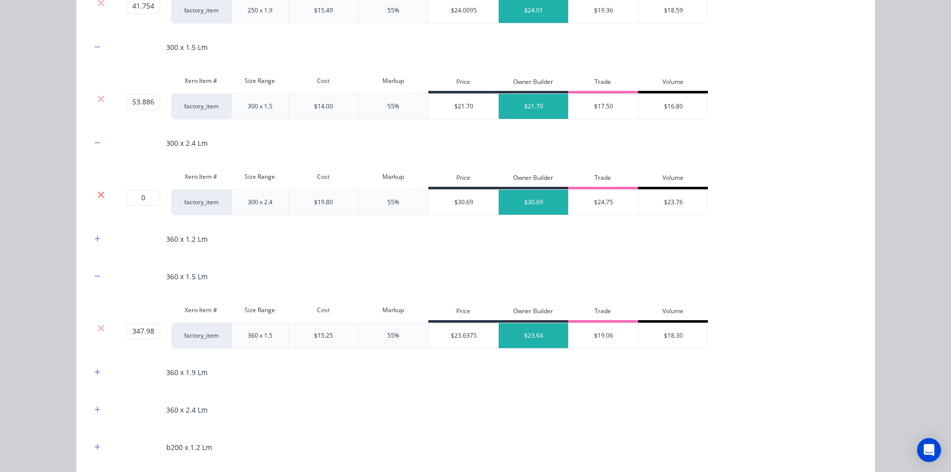
click at [100, 192] on icon at bounding box center [101, 194] width 6 height 6
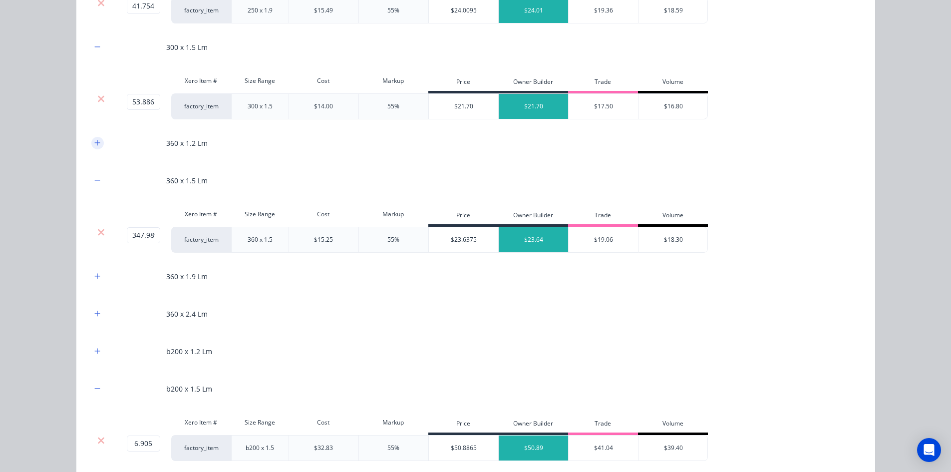
click at [94, 147] on button "button" at bounding box center [97, 143] width 12 height 12
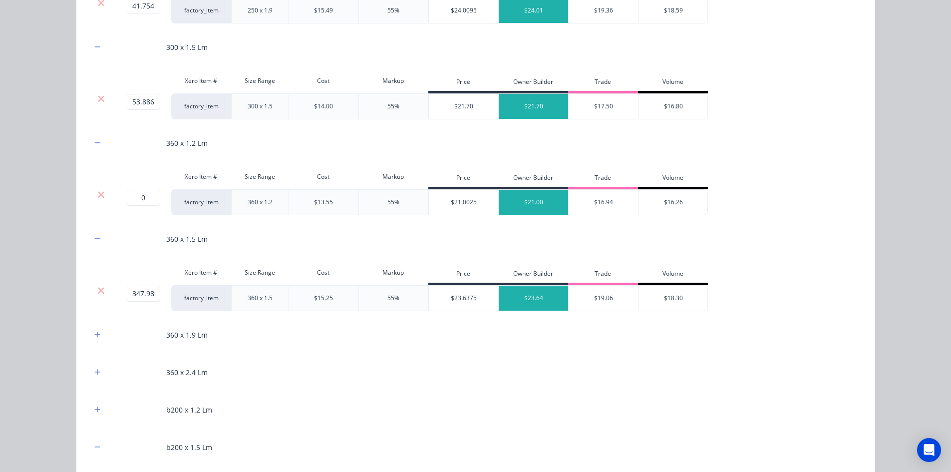
click at [102, 194] on div at bounding box center [101, 195] width 19 height 10
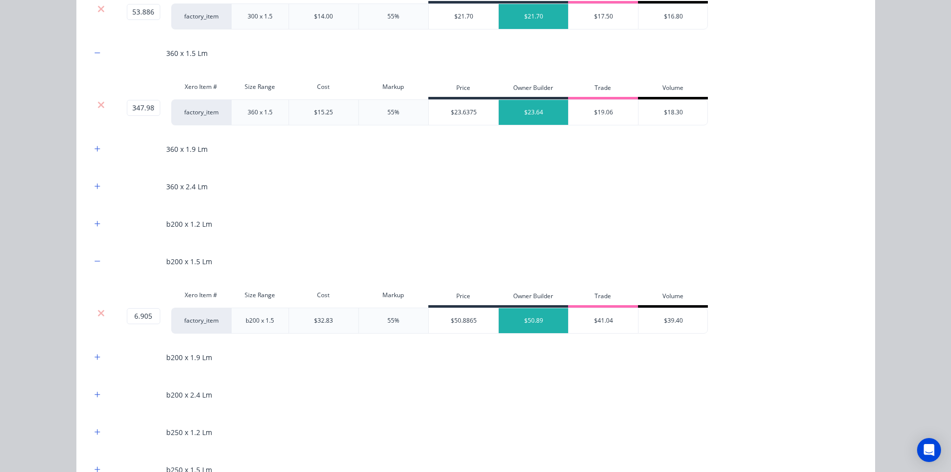
scroll to position [399, 0]
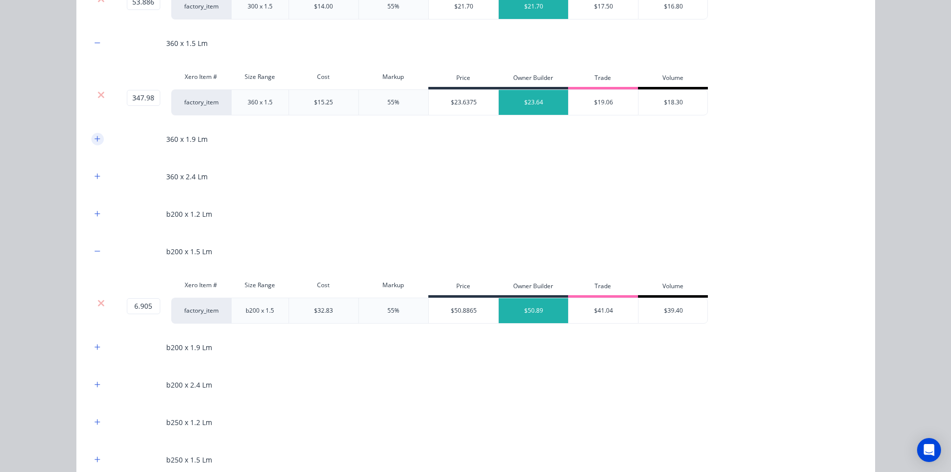
click at [94, 140] on icon "button" at bounding box center [96, 138] width 5 height 5
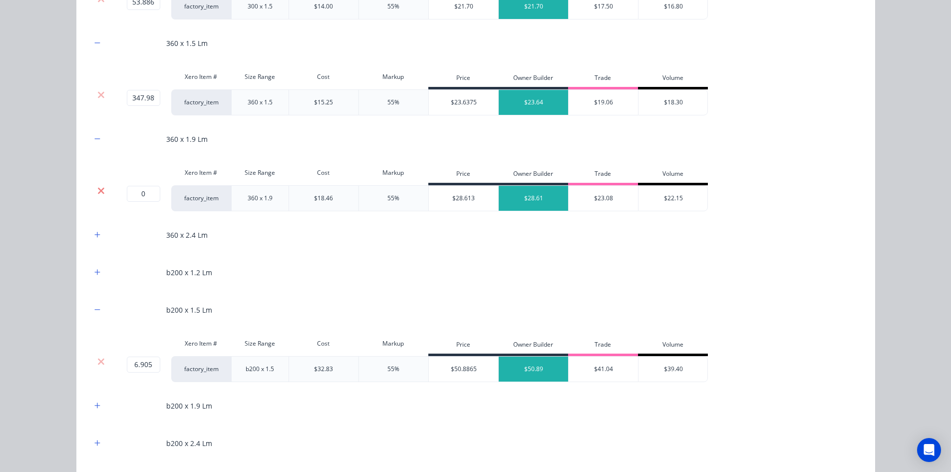
click at [98, 188] on icon at bounding box center [100, 191] width 7 height 10
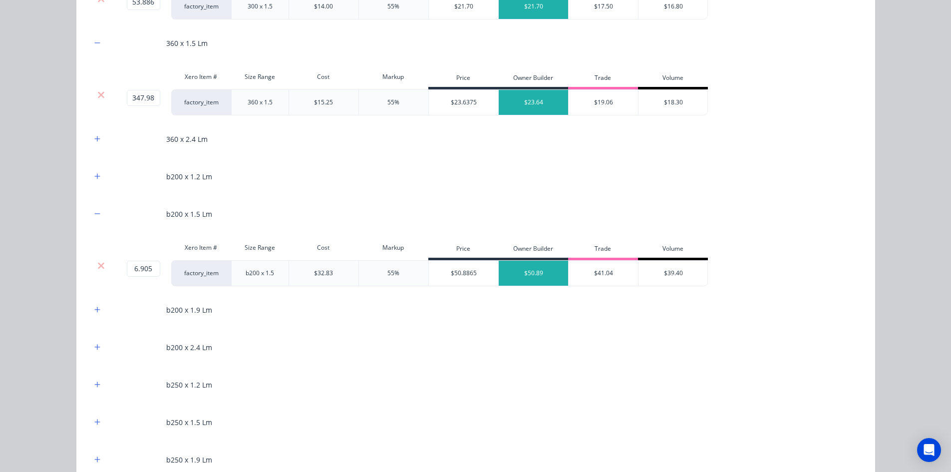
click at [96, 147] on div "360 x 2.4 Lm" at bounding box center [475, 138] width 769 height 27
click at [96, 136] on icon "button" at bounding box center [97, 138] width 6 height 7
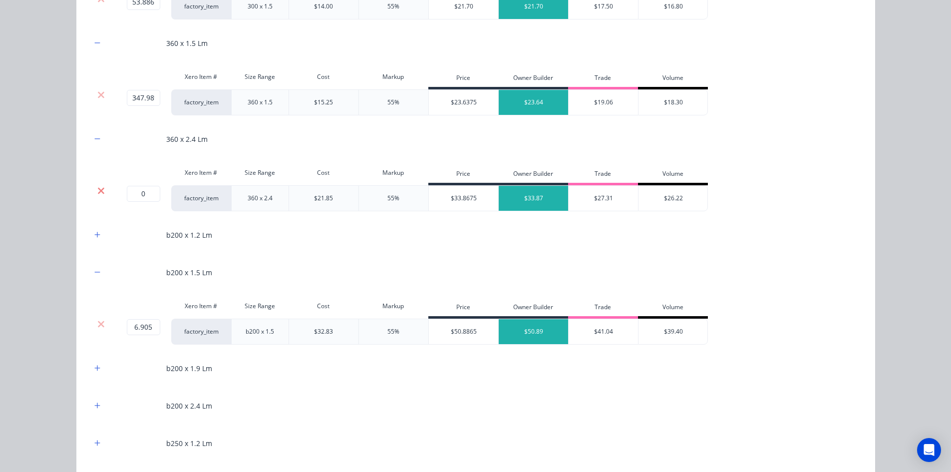
click at [100, 187] on icon at bounding box center [100, 191] width 7 height 10
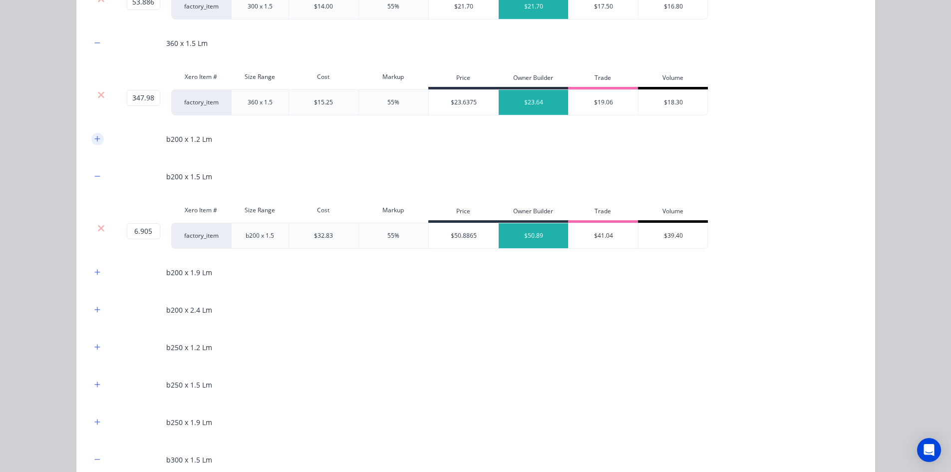
click at [99, 140] on button "button" at bounding box center [97, 139] width 12 height 12
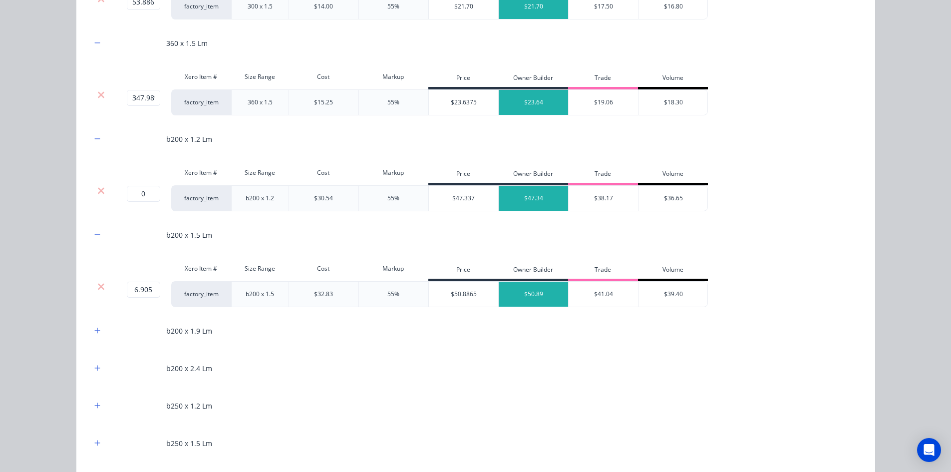
click at [103, 188] on div at bounding box center [101, 191] width 19 height 10
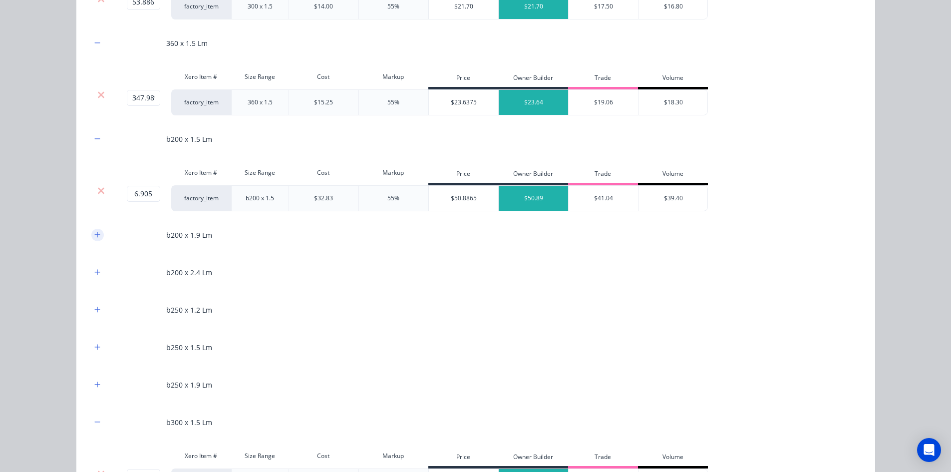
click at [94, 234] on icon "button" at bounding box center [96, 234] width 5 height 5
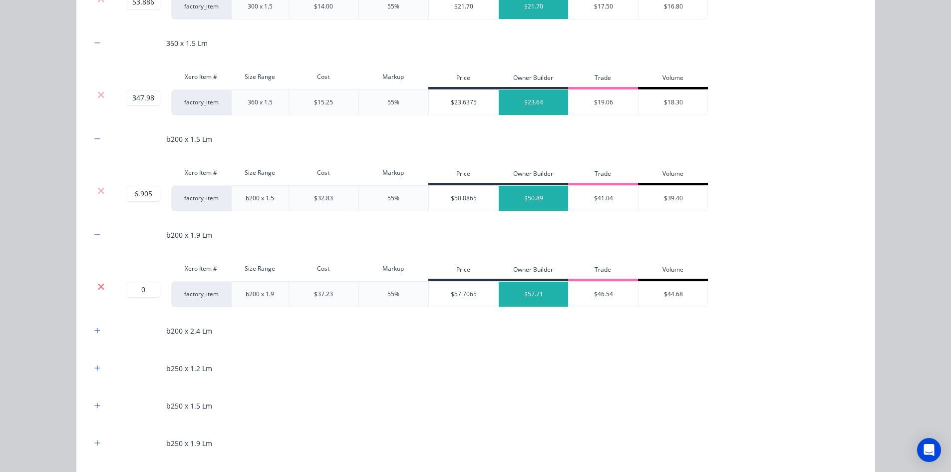
click at [97, 289] on icon at bounding box center [100, 287] width 7 height 10
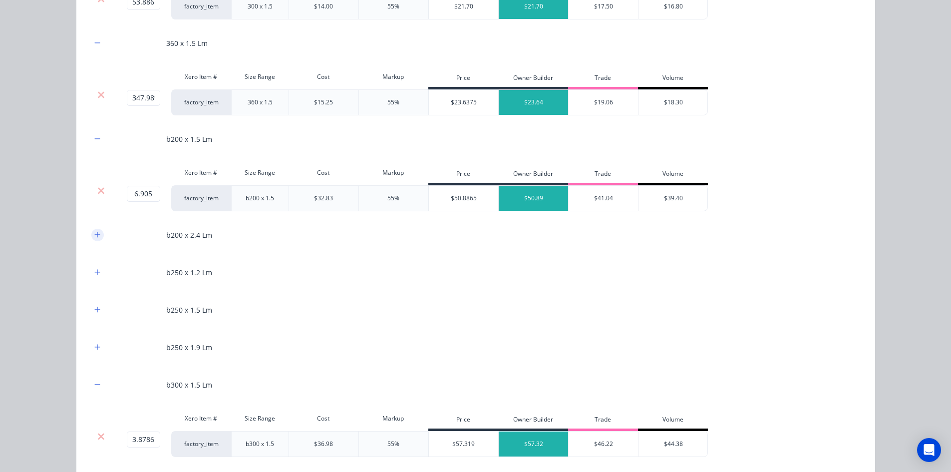
click at [91, 237] on button "button" at bounding box center [97, 235] width 12 height 12
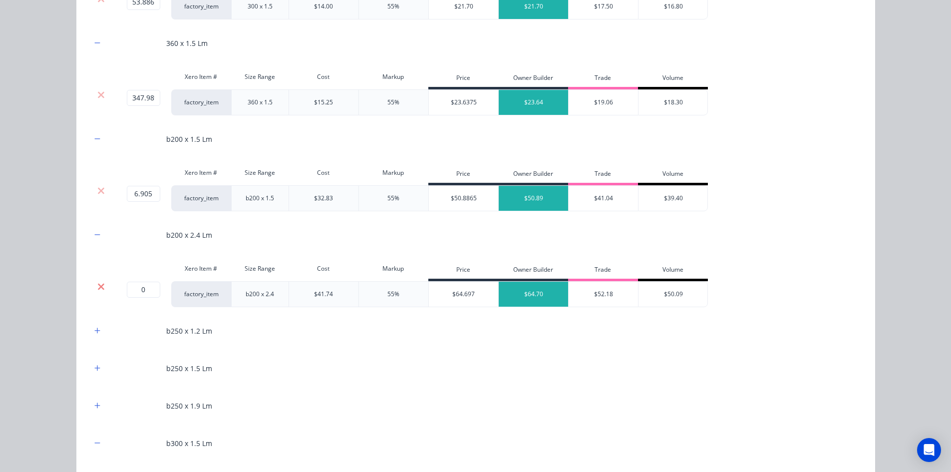
click at [98, 284] on icon at bounding box center [101, 286] width 6 height 6
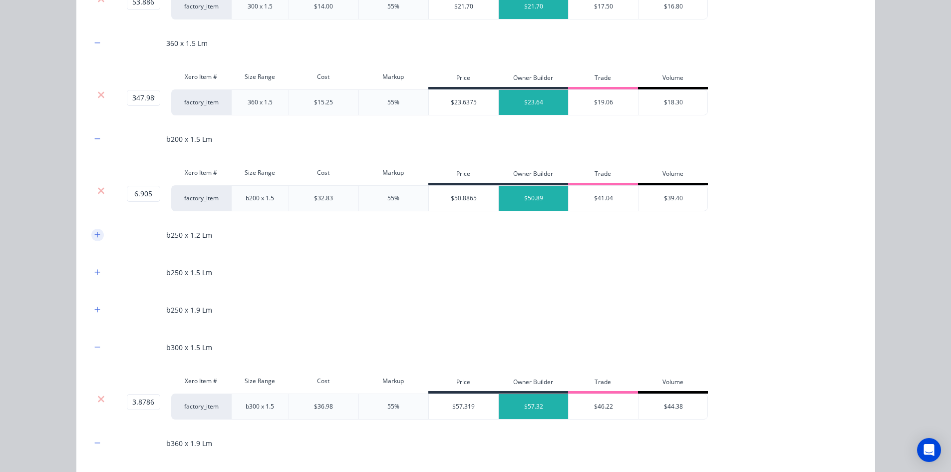
click at [95, 237] on icon "button" at bounding box center [97, 234] width 6 height 7
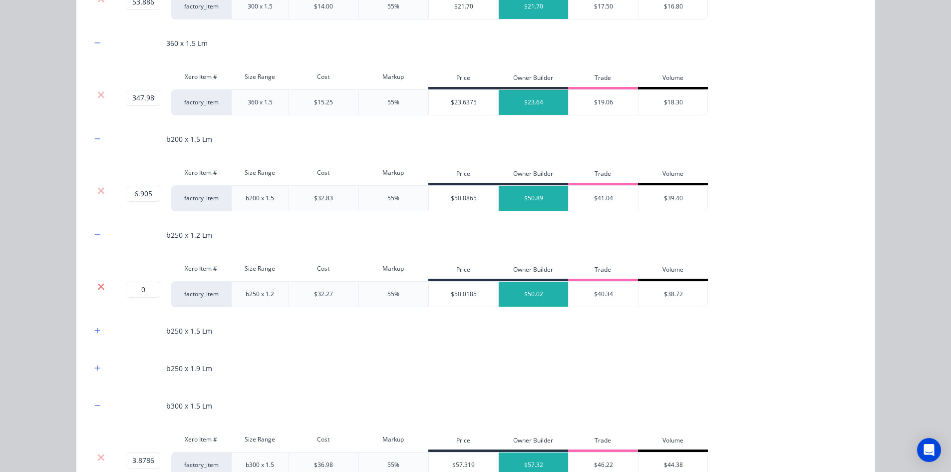
click at [100, 282] on icon at bounding box center [100, 287] width 7 height 10
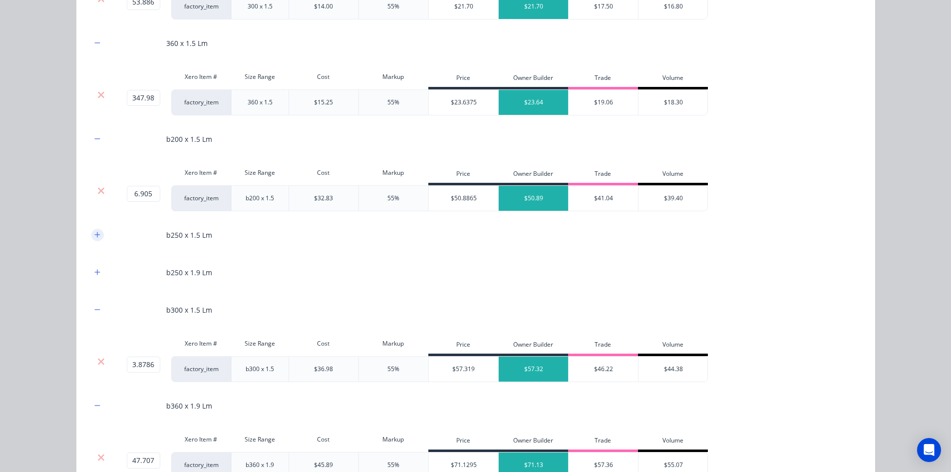
click at [95, 237] on icon "button" at bounding box center [97, 234] width 6 height 7
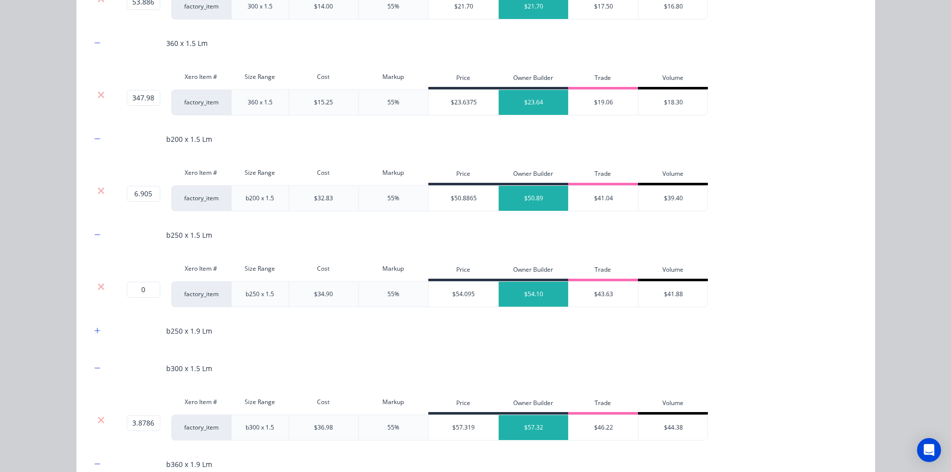
click at [101, 287] on div at bounding box center [101, 287] width 19 height 10
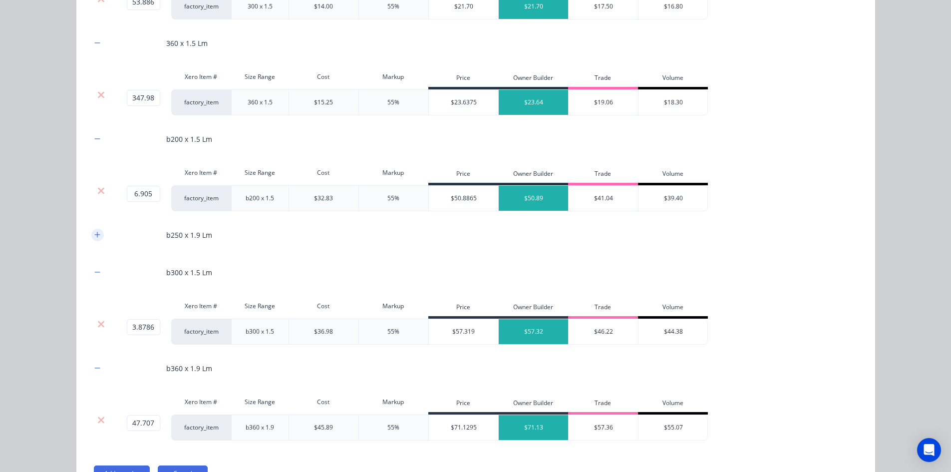
click at [96, 239] on button "button" at bounding box center [97, 235] width 12 height 12
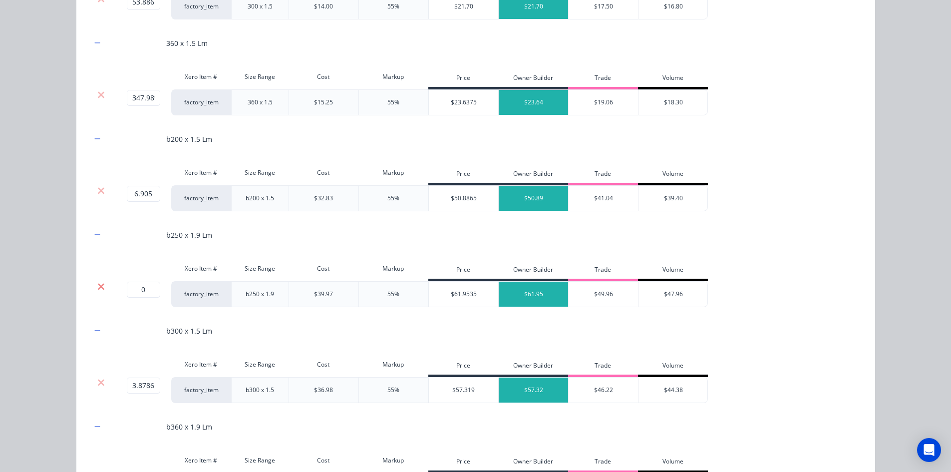
click at [98, 285] on icon at bounding box center [101, 286] width 6 height 6
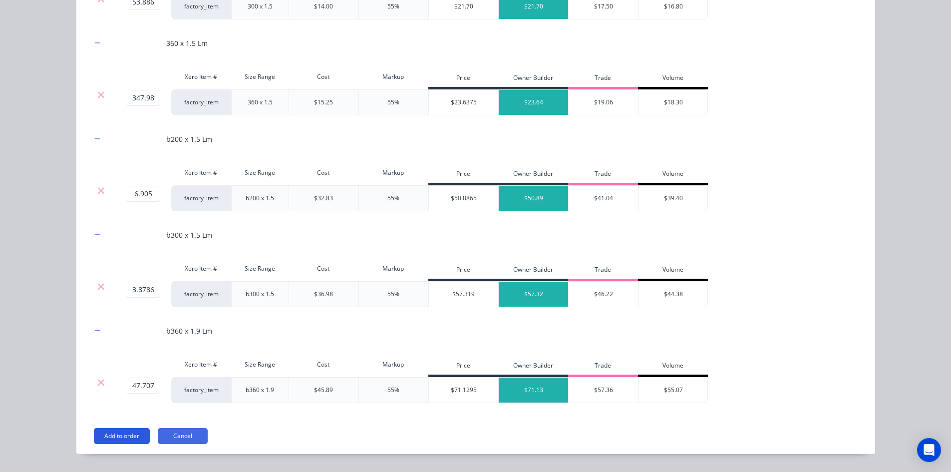
click at [121, 431] on button "Add to order" at bounding box center [122, 436] width 56 height 16
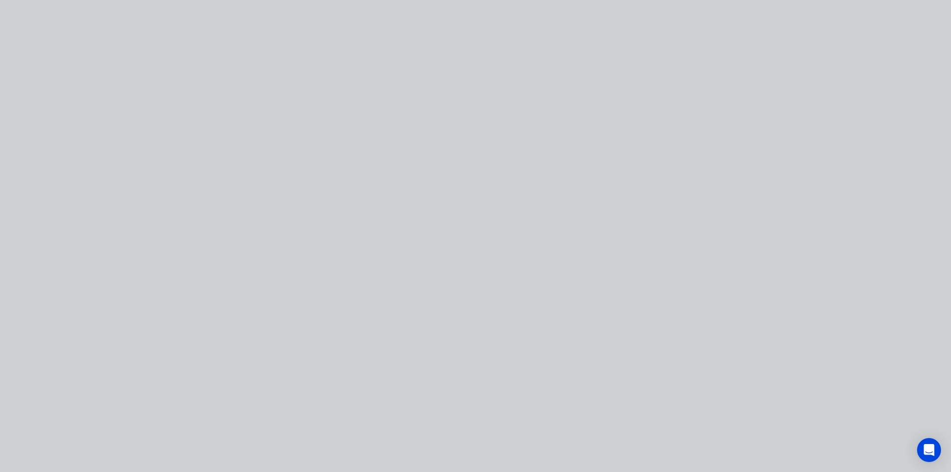
scroll to position [0, 0]
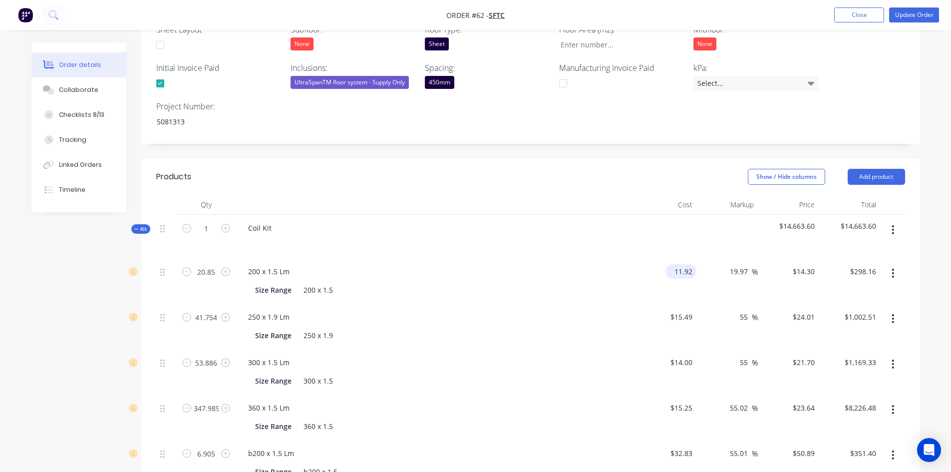
click at [690, 264] on input "11.92" at bounding box center [683, 271] width 27 height 14
type input "$11.92"
click at [797, 264] on div "14.3 14.3" at bounding box center [807, 271] width 23 height 14
type input "17.94"
type input "50.5"
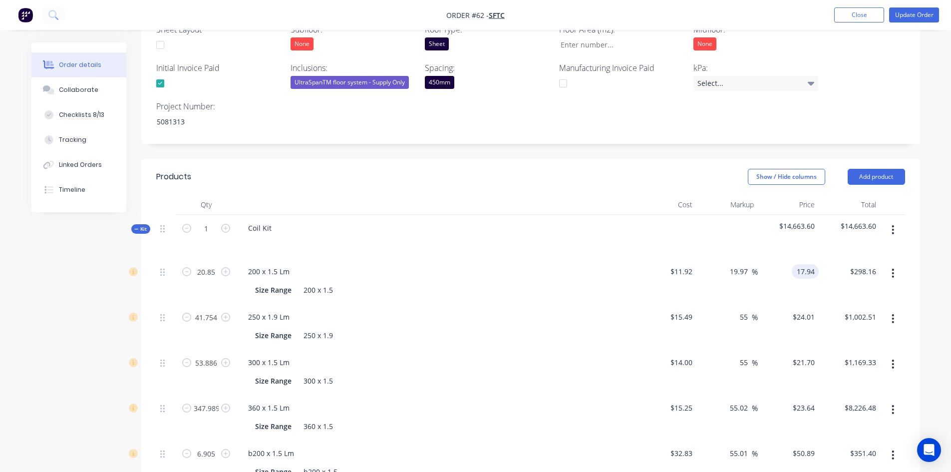
type input "$17.94"
type input "$374.05"
click at [579, 169] on div "Show / Hide columns Add product" at bounding box center [610, 177] width 590 height 16
click at [683, 264] on input "11.92" at bounding box center [685, 271] width 23 height 14
type input "$17.94"
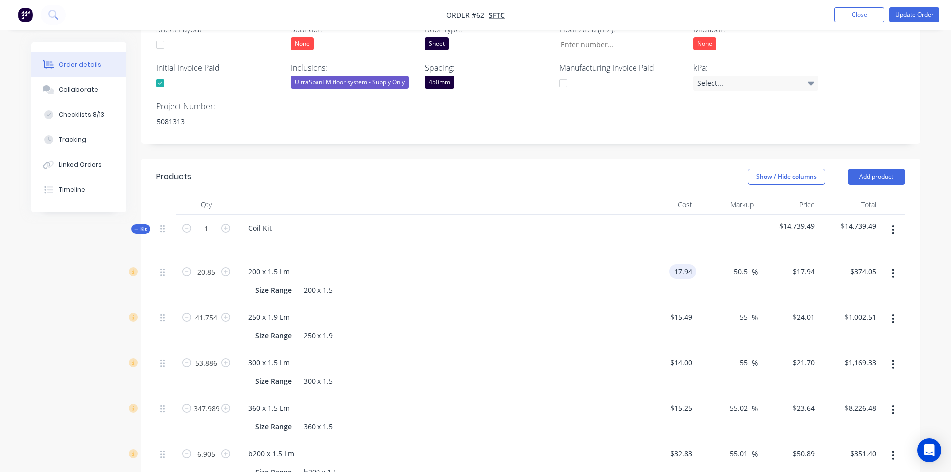
type input "$27.0003"
type input "$562.96"
click at [608, 201] on div at bounding box center [435, 205] width 399 height 20
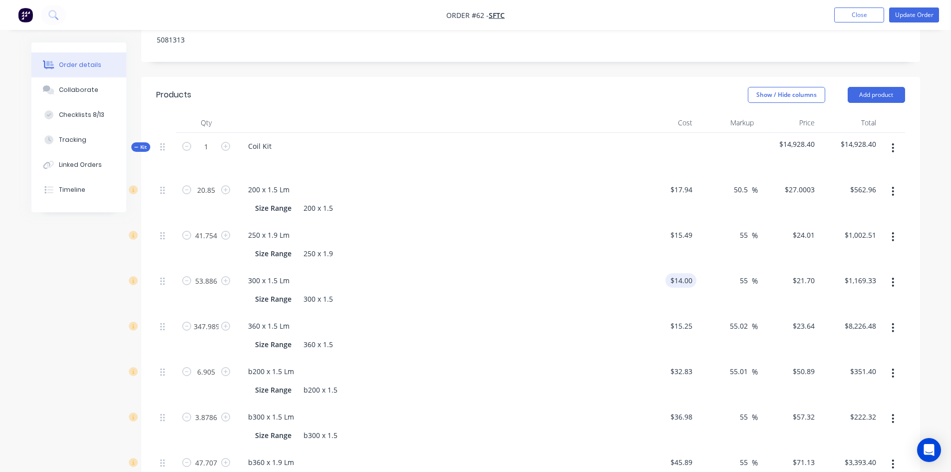
scroll to position [419, 0]
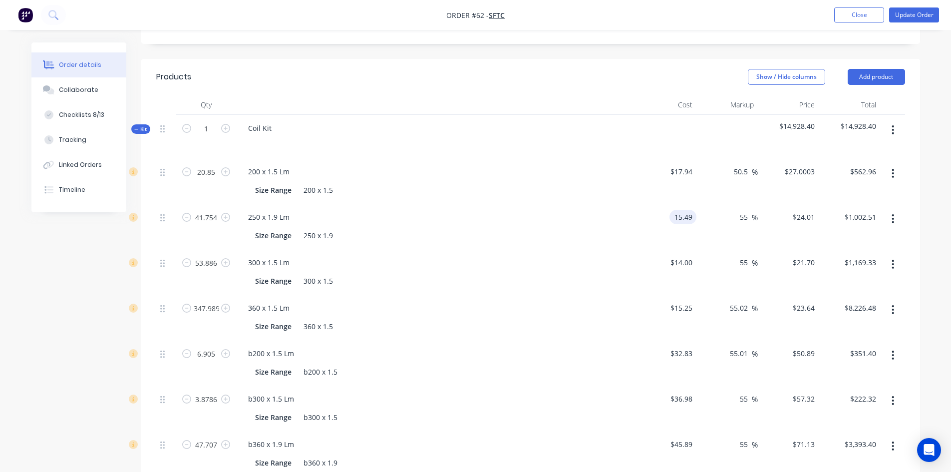
click at [681, 210] on input "15.49" at bounding box center [685, 217] width 23 height 14
type input "4"
type input "$21.92"
type input "$33.9767"
type input "$1,418.66"
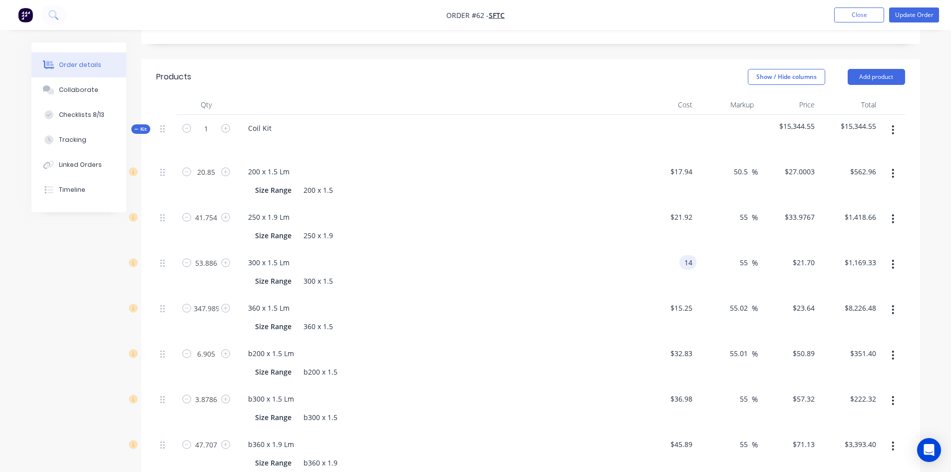
click at [686, 255] on input "14" at bounding box center [690, 262] width 13 height 14
type input "$20.65"
type input "$32.0075"
type input "$1,724.76"
click at [682, 301] on input "15.25" at bounding box center [685, 308] width 23 height 14
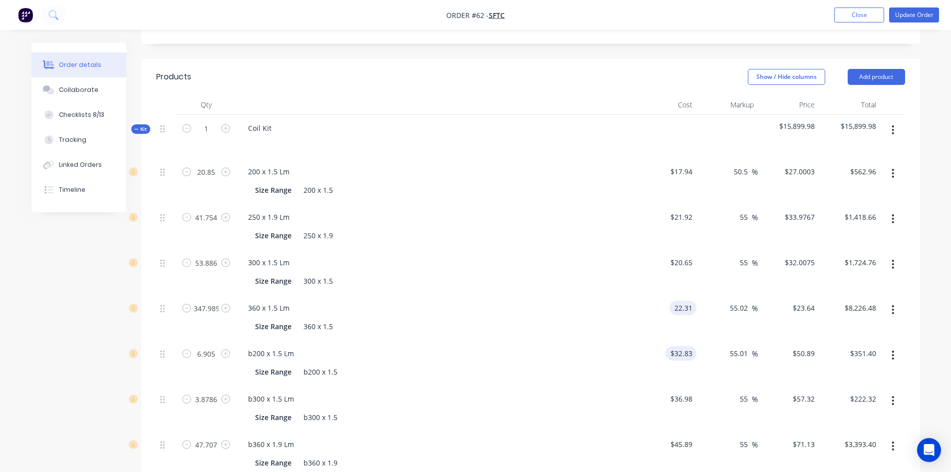
type input "$22.31"
type input "$34.5842"
type input "$12,034.95"
click at [683, 346] on input "32.83" at bounding box center [683, 353] width 27 height 14
type input "$42.12"
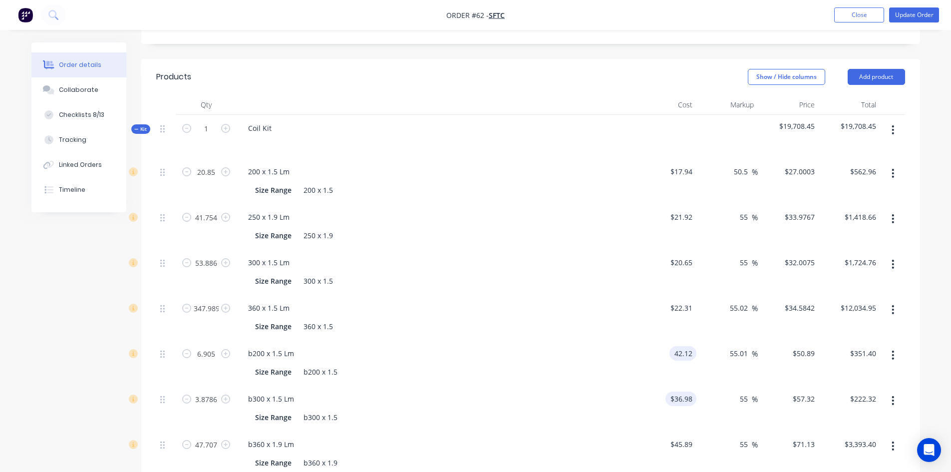
type input "$65.2905"
type input "$450.83"
click at [687, 391] on input "36.98" at bounding box center [683, 398] width 27 height 14
click at [683, 391] on input "36.98" at bounding box center [685, 398] width 23 height 14
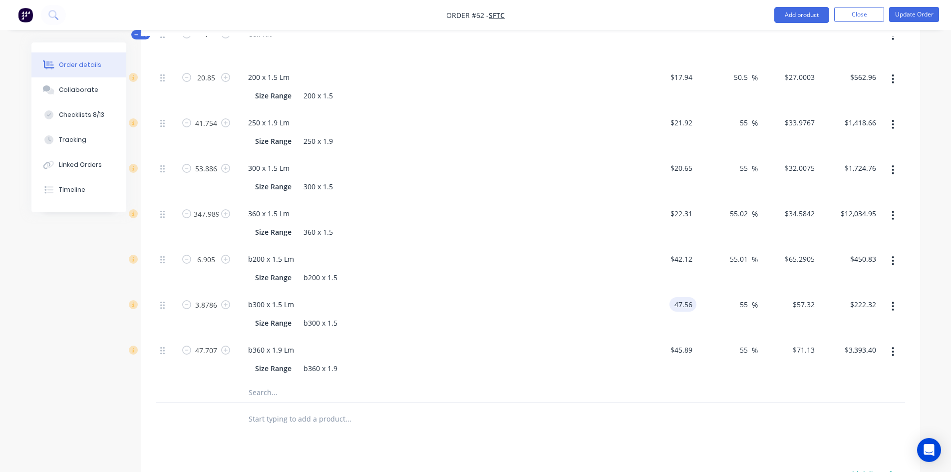
scroll to position [519, 0]
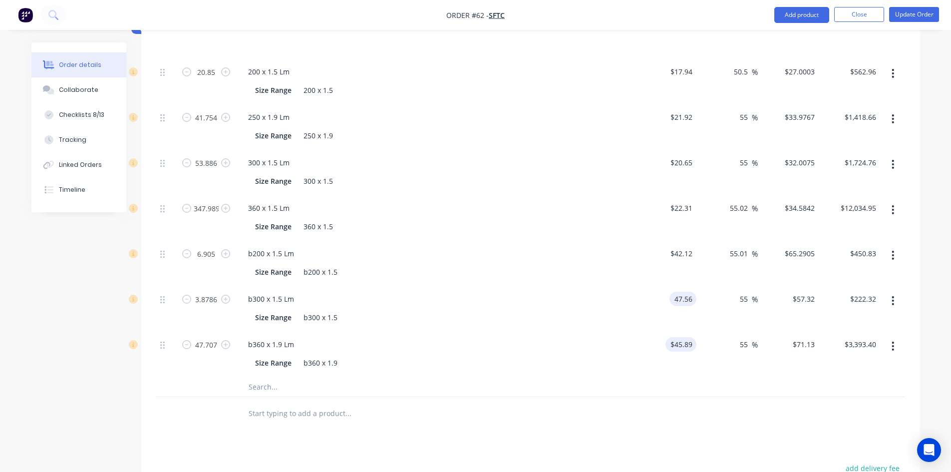
type input "$47.56"
type input "$73.7193"
type input "$285.93"
click at [687, 337] on input "45.89" at bounding box center [685, 344] width 23 height 14
type input "$58.61"
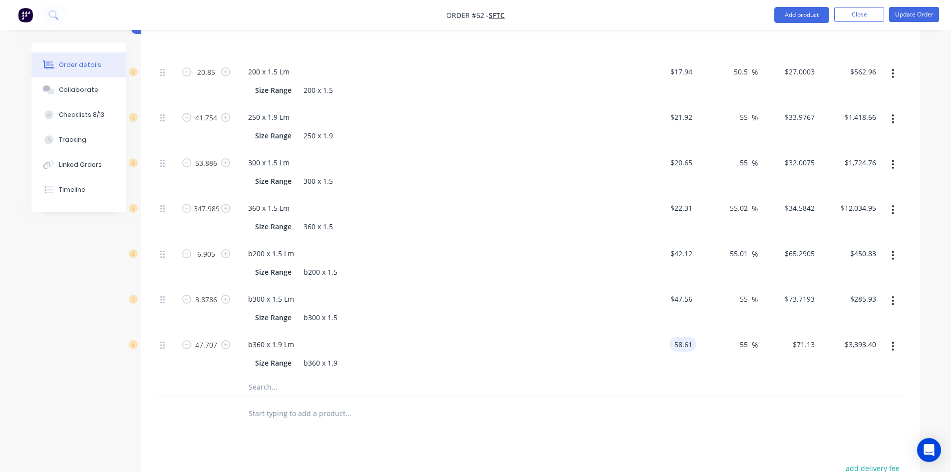
type input "$90.8461"
type input "$4,333.99"
click at [681, 416] on div at bounding box center [530, 413] width 749 height 32
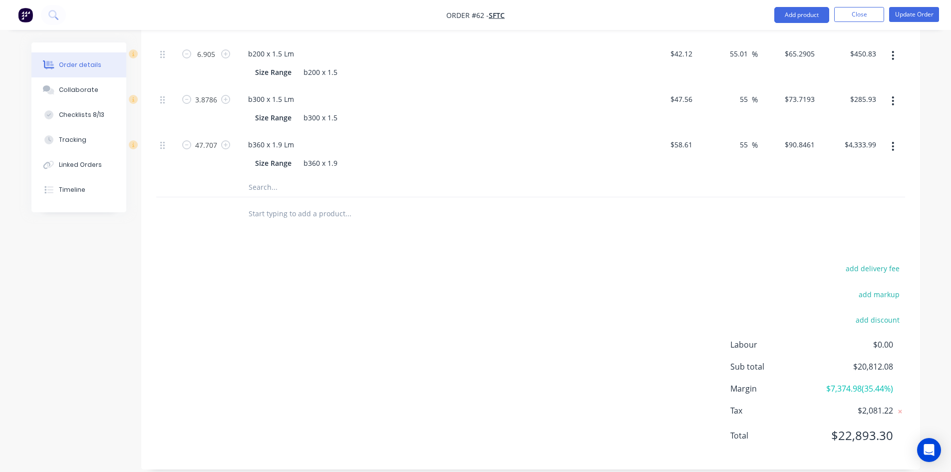
scroll to position [721, 0]
click at [623, 334] on div "add delivery fee add markup add discount Labour $0.00 Sub total $20,812.08 Marg…" at bounding box center [530, 356] width 749 height 193
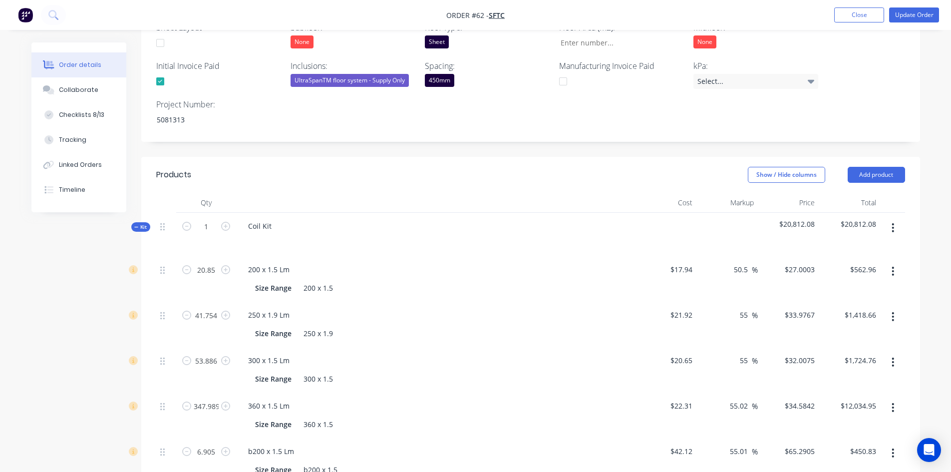
scroll to position [321, 0]
click at [875, 167] on button "Add product" at bounding box center [876, 175] width 57 height 16
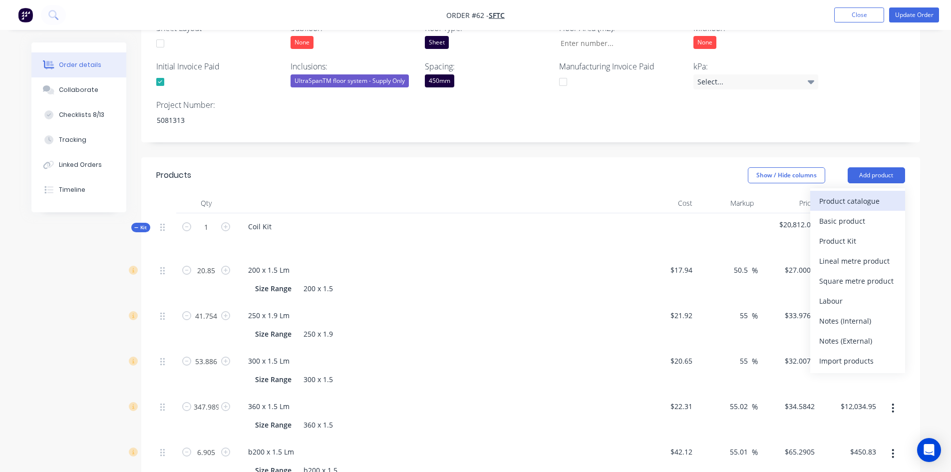
click at [861, 194] on div "Product catalogue" at bounding box center [857, 201] width 77 height 14
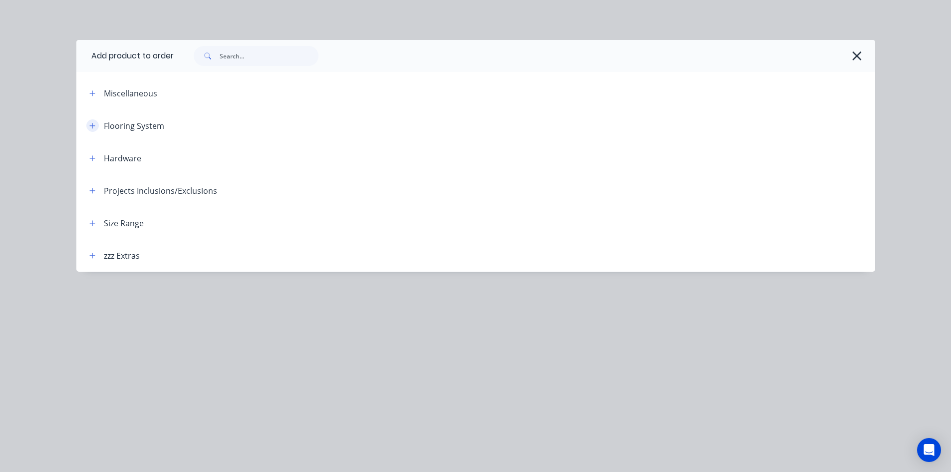
click at [96, 127] on button "button" at bounding box center [92, 125] width 12 height 12
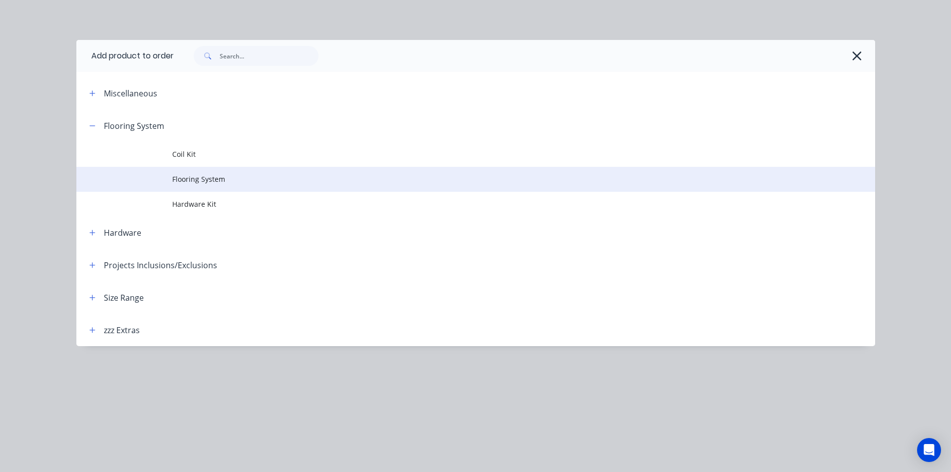
click at [190, 183] on span "Flooring System" at bounding box center [453, 179] width 562 height 10
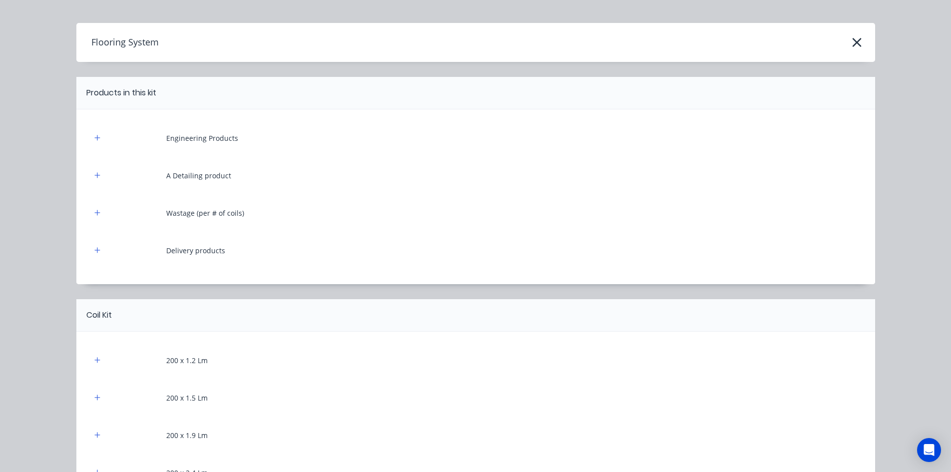
scroll to position [0, 0]
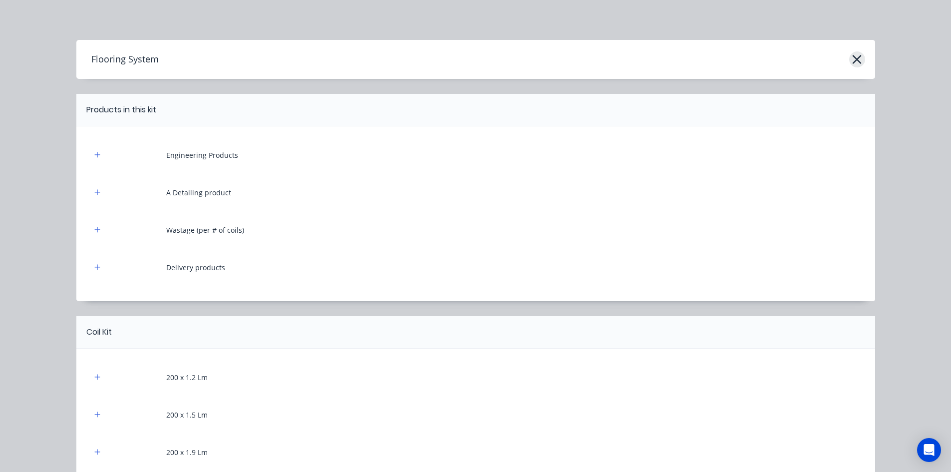
click at [858, 61] on icon "button" at bounding box center [857, 59] width 10 height 14
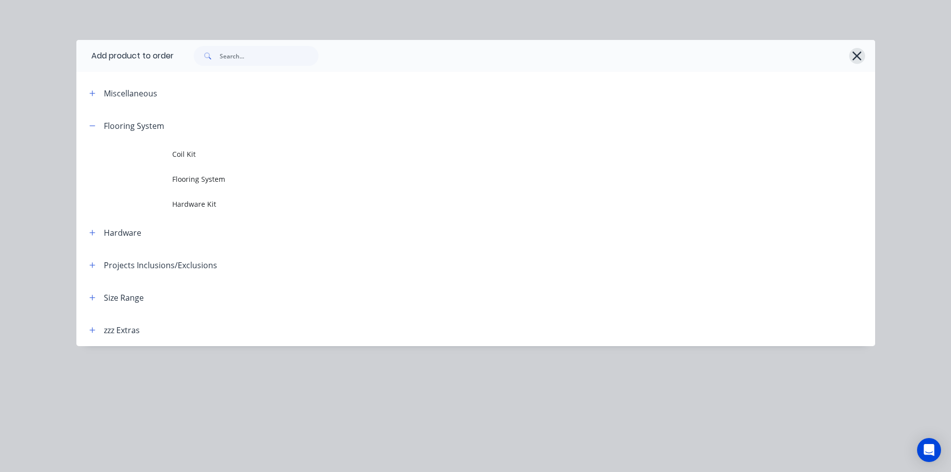
click at [855, 58] on icon "button" at bounding box center [857, 55] width 9 height 9
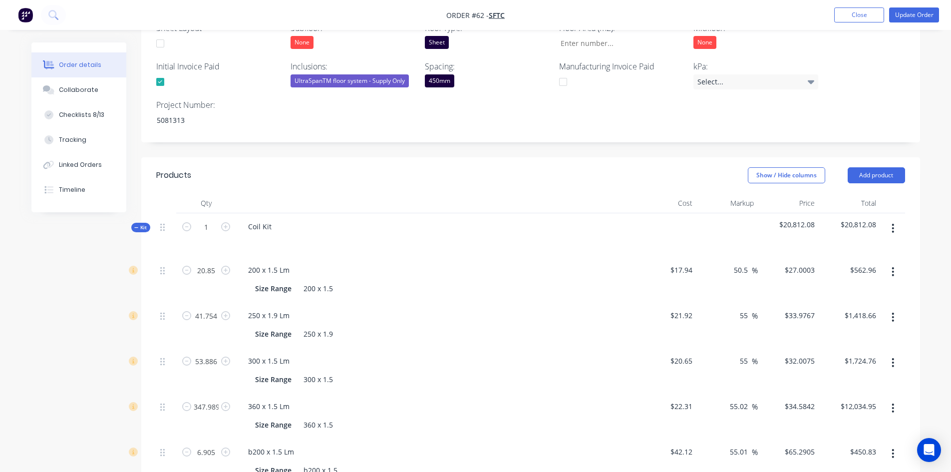
click at [893, 219] on button "button" at bounding box center [892, 228] width 23 height 18
click at [843, 307] on div "Delete" at bounding box center [857, 314] width 77 height 14
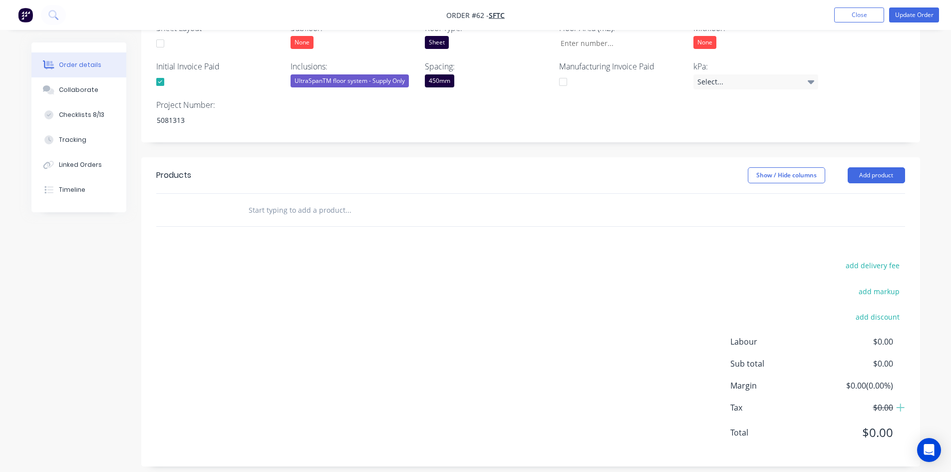
scroll to position [320, 0]
click at [874, 169] on button "Add product" at bounding box center [876, 177] width 57 height 16
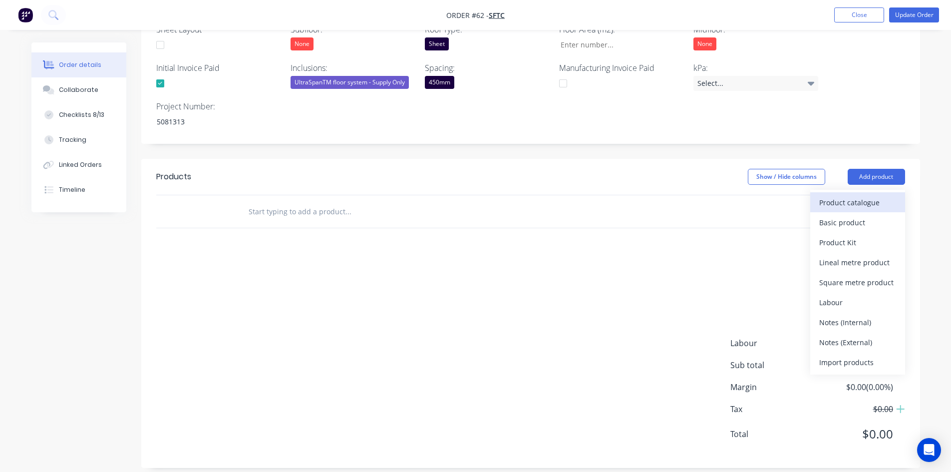
click at [816, 192] on button "Product catalogue" at bounding box center [857, 202] width 95 height 20
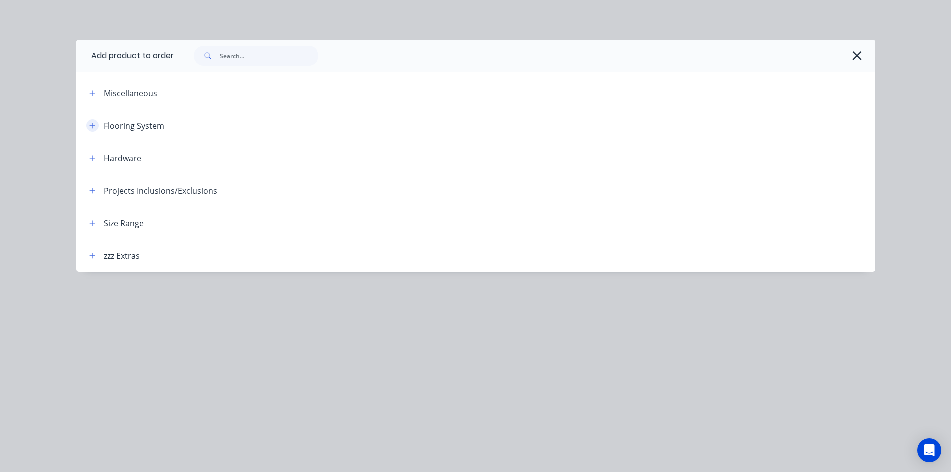
click at [91, 121] on button "button" at bounding box center [92, 125] width 12 height 12
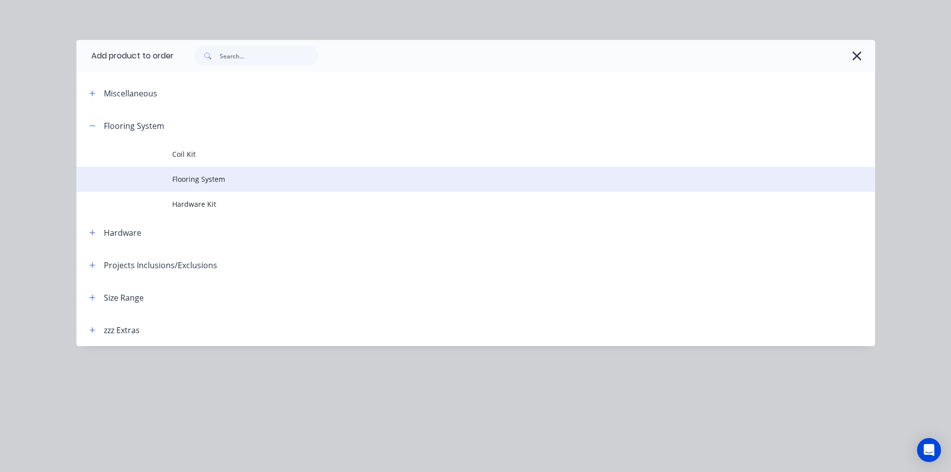
click at [198, 178] on span "Flooring System" at bounding box center [453, 179] width 562 height 10
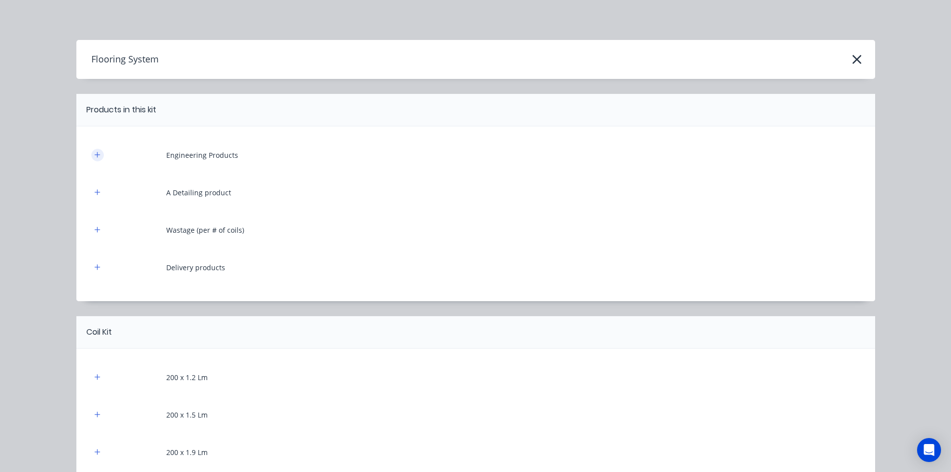
click at [96, 158] on icon "button" at bounding box center [97, 154] width 6 height 7
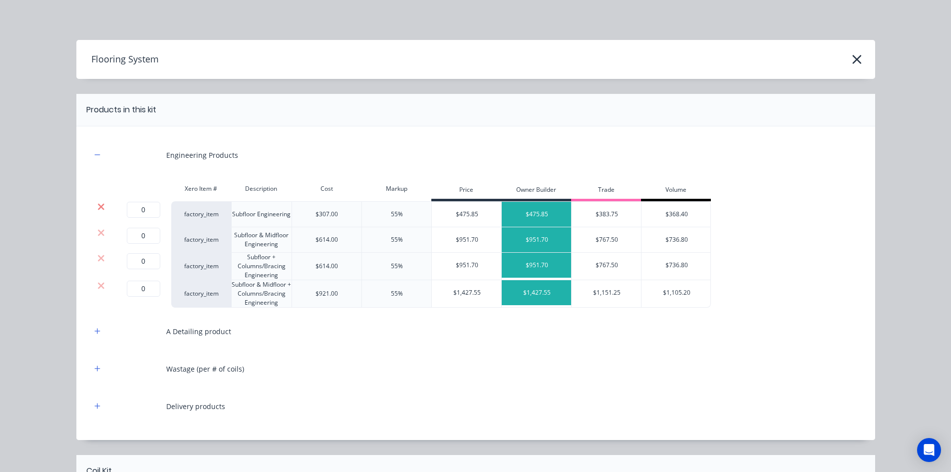
click at [97, 211] on icon at bounding box center [100, 207] width 7 height 10
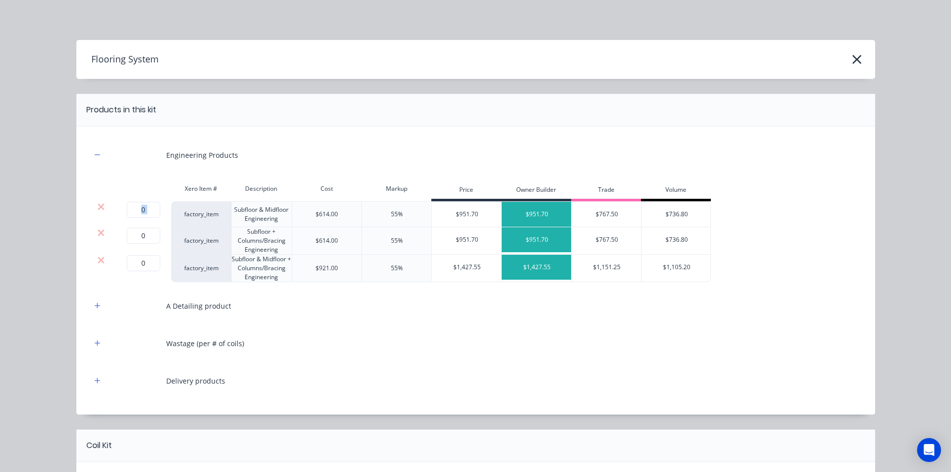
click at [97, 211] on icon at bounding box center [100, 207] width 7 height 10
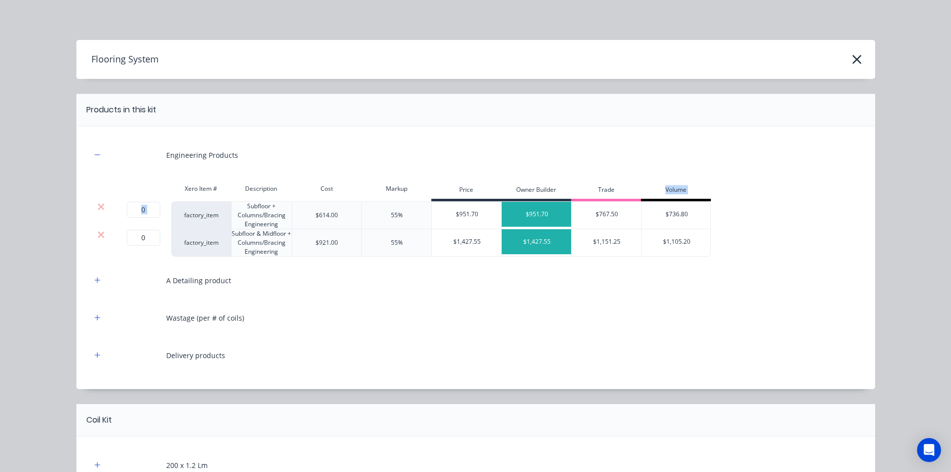
click at [97, 211] on icon at bounding box center [100, 207] width 7 height 10
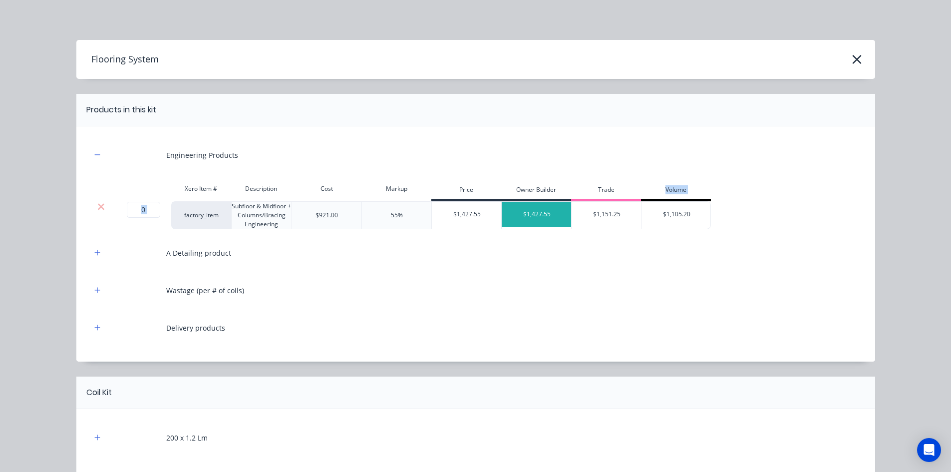
click at [97, 211] on icon at bounding box center [100, 207] width 7 height 10
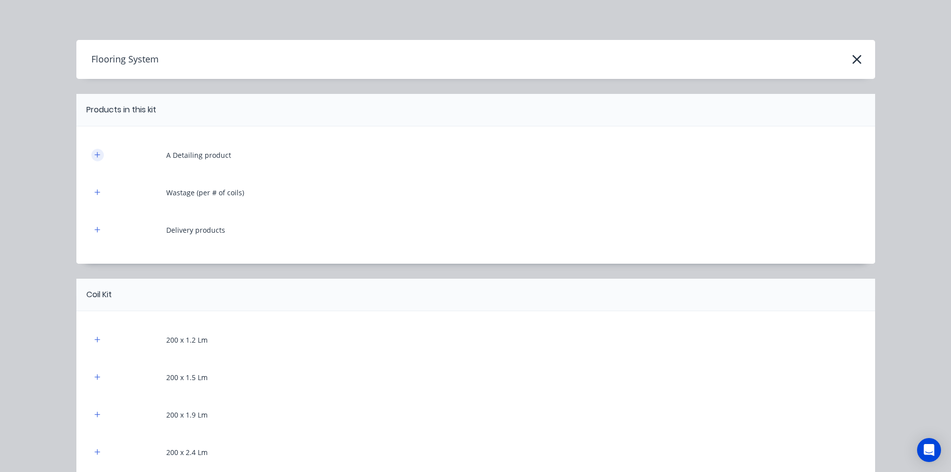
click at [95, 156] on icon "button" at bounding box center [97, 154] width 6 height 7
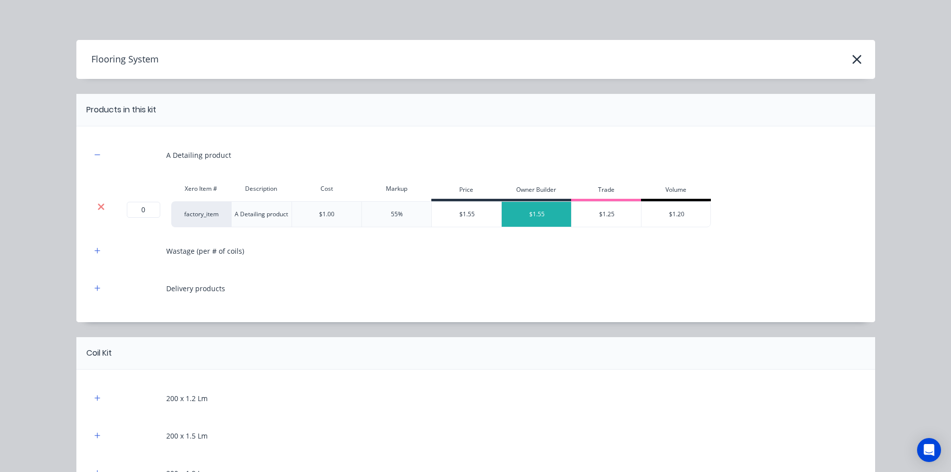
click at [99, 208] on icon at bounding box center [101, 206] width 6 height 6
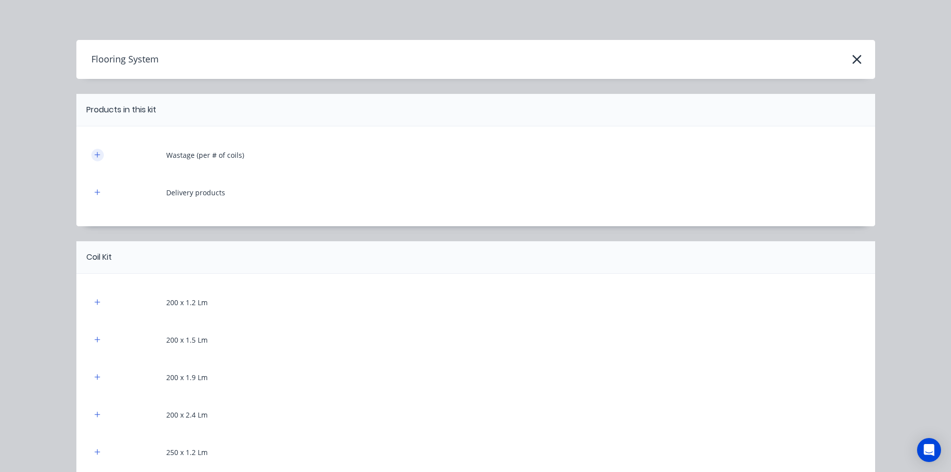
click at [95, 159] on button "button" at bounding box center [97, 155] width 12 height 12
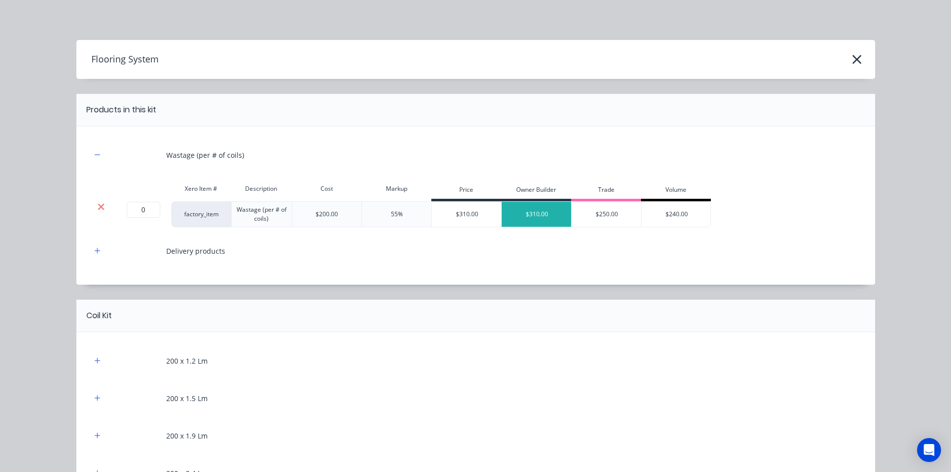
click at [97, 209] on icon at bounding box center [100, 207] width 7 height 10
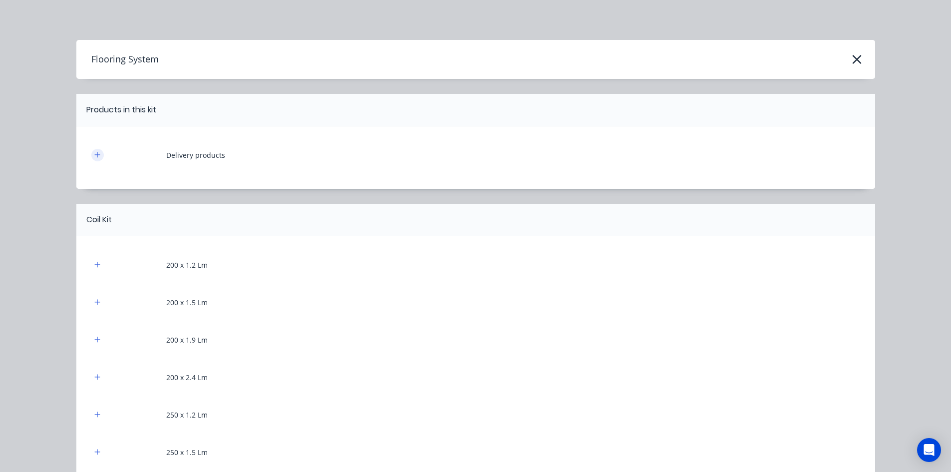
click at [96, 159] on button "button" at bounding box center [97, 155] width 12 height 12
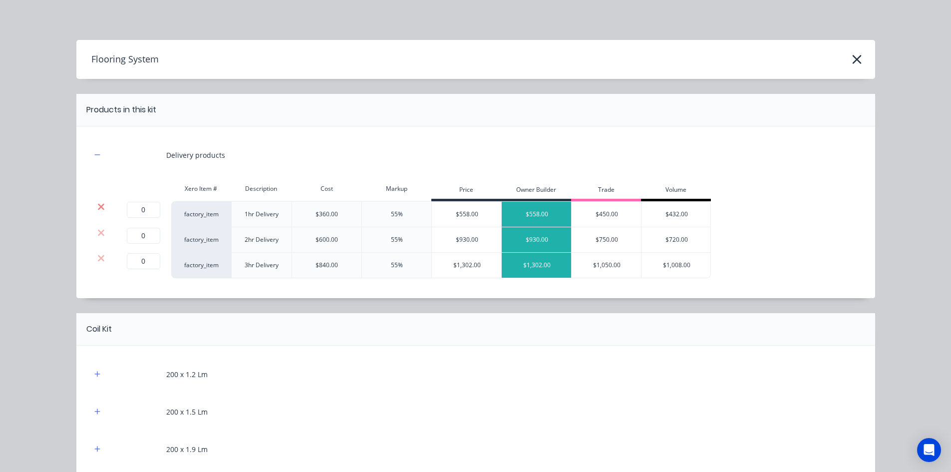
click at [98, 211] on icon at bounding box center [100, 207] width 7 height 10
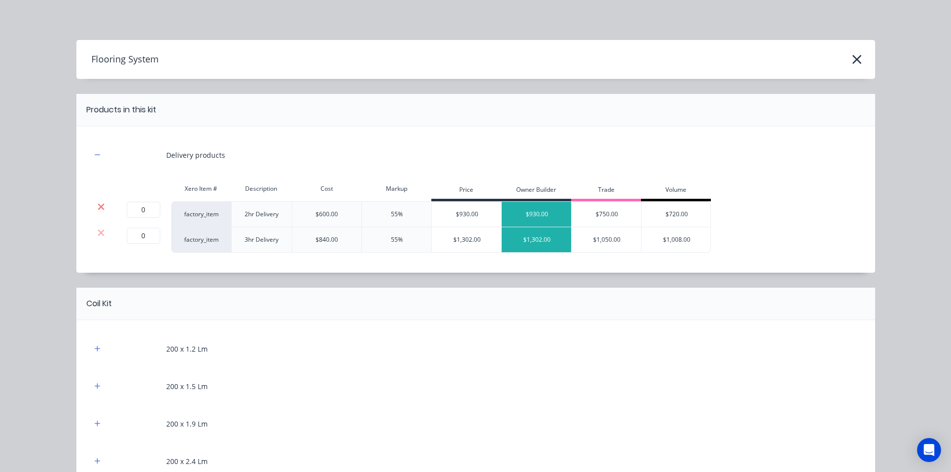
click at [98, 207] on icon at bounding box center [101, 206] width 6 height 6
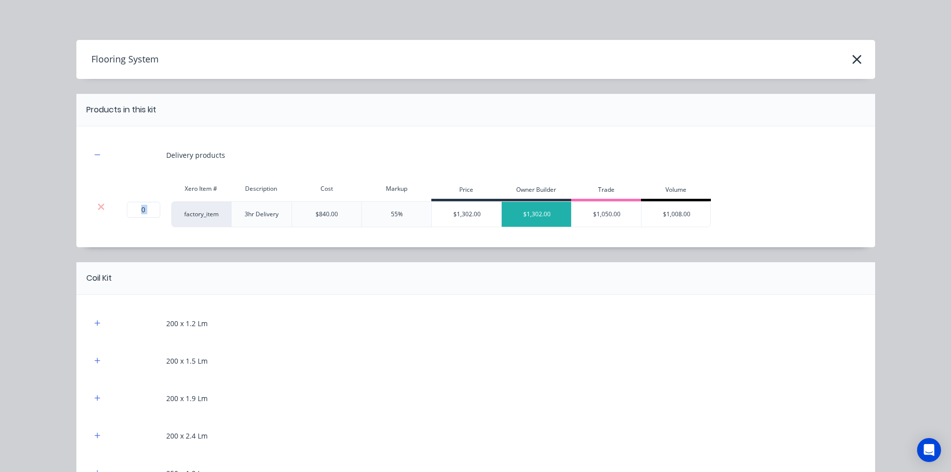
click at [98, 207] on icon at bounding box center [101, 206] width 6 height 6
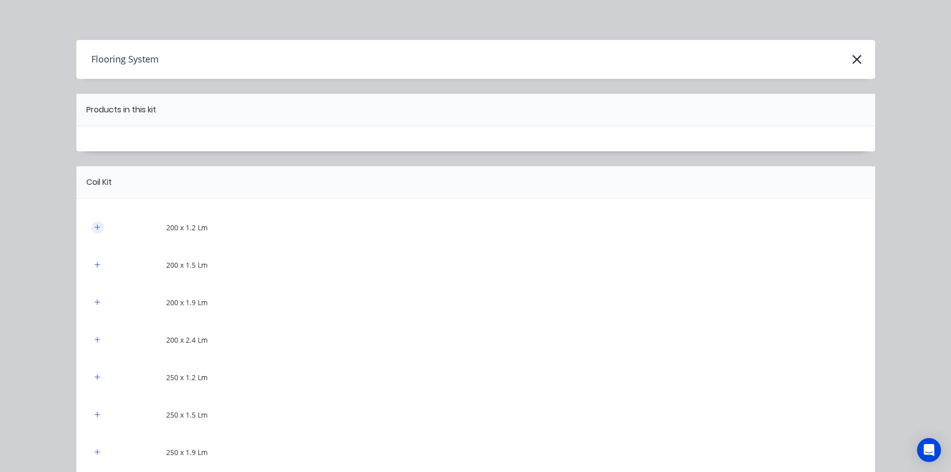
click at [92, 232] on button "button" at bounding box center [97, 227] width 12 height 12
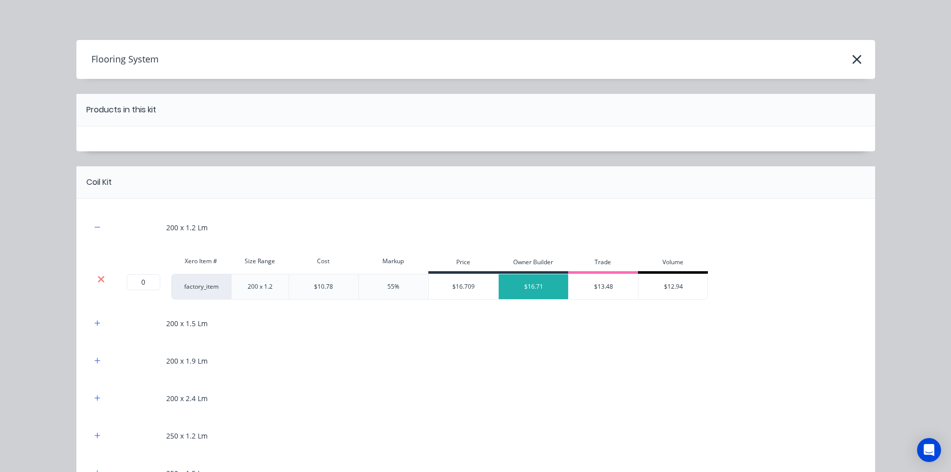
click at [98, 277] on icon at bounding box center [100, 279] width 7 height 10
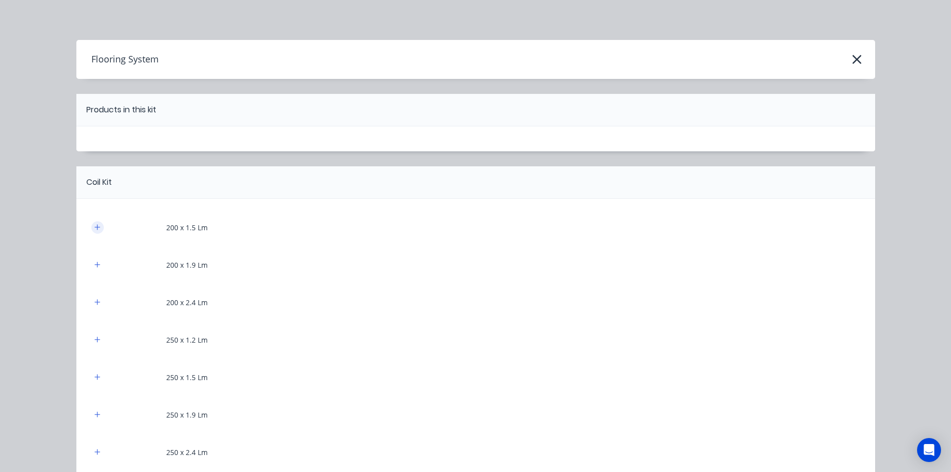
click at [97, 229] on button "button" at bounding box center [97, 227] width 12 height 12
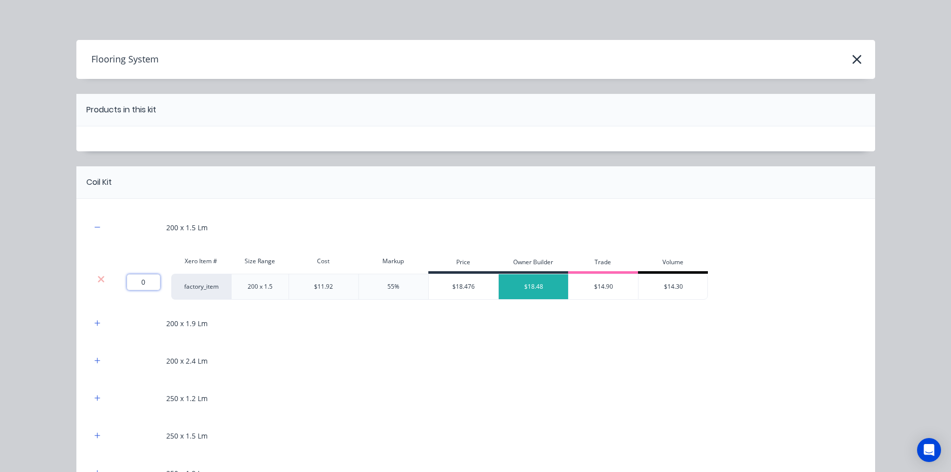
click at [135, 277] on input "0" at bounding box center [143, 282] width 33 height 16
type input "20.85"
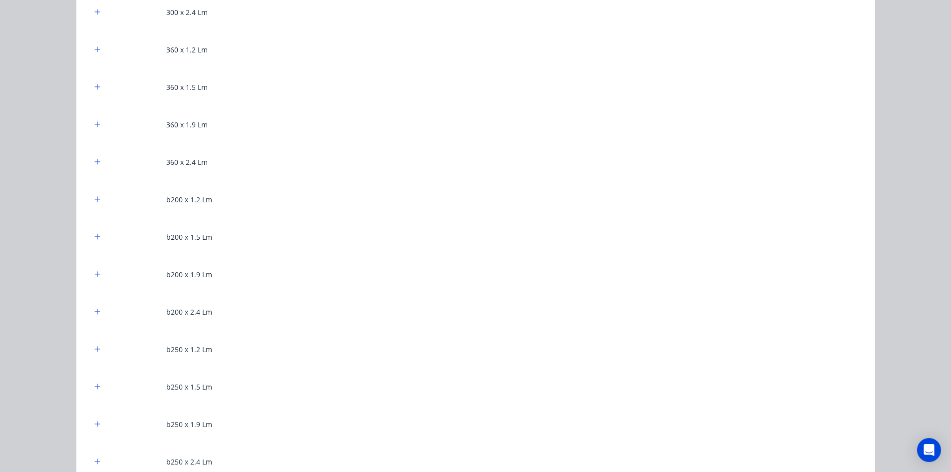
scroll to position [649, 0]
click at [93, 240] on button "button" at bounding box center [97, 236] width 12 height 12
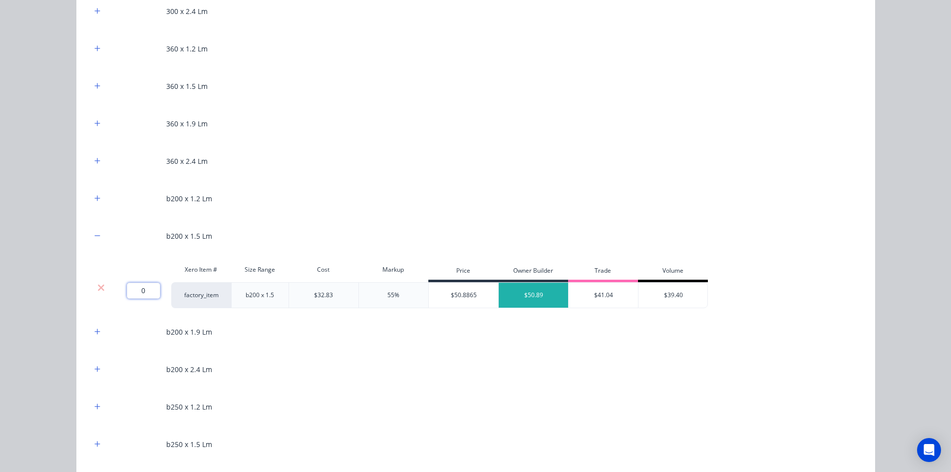
click at [130, 288] on input "0" at bounding box center [143, 291] width 33 height 16
type input "6.905"
click at [39, 301] on div "Flooring System Products in this kit Coil Kit 200 x 1.5 Lm Xero Item # Size Ran…" at bounding box center [475, 236] width 951 height 472
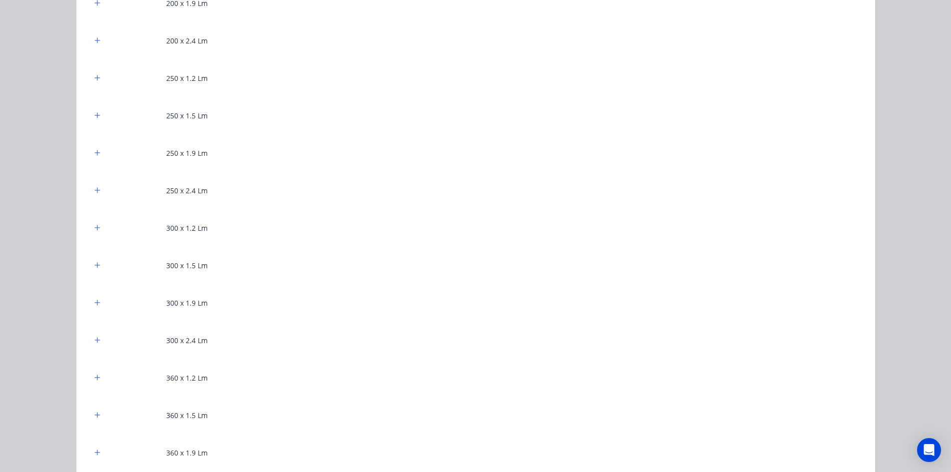
scroll to position [350, 0]
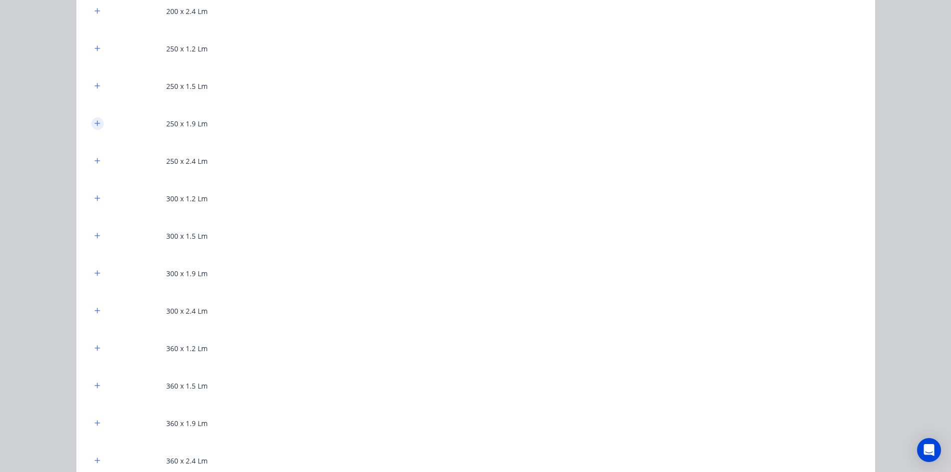
click at [96, 120] on icon "button" at bounding box center [97, 123] width 6 height 7
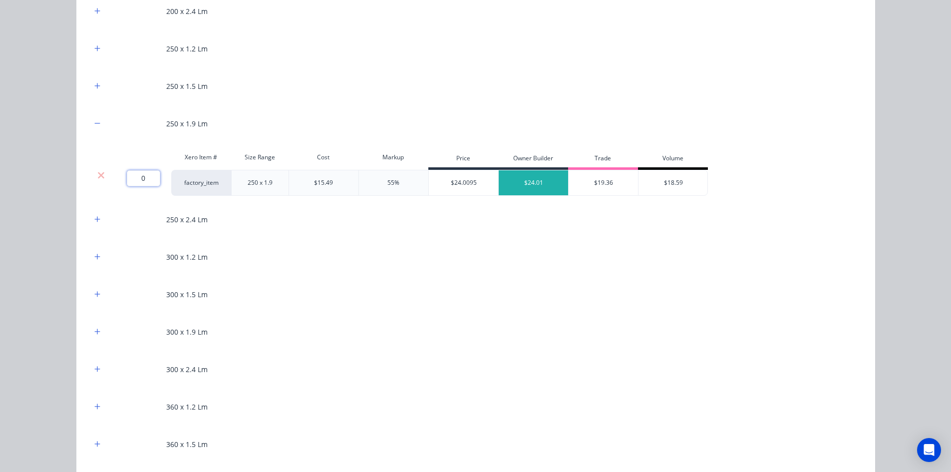
click at [140, 182] on input "0" at bounding box center [143, 178] width 33 height 16
type input "41.754"
click at [55, 174] on div "Flooring System Products in this kit Coil Kit 200 x 1.5 Lm Xero Item # Size Ran…" at bounding box center [475, 236] width 951 height 472
click at [94, 295] on icon "button" at bounding box center [97, 294] width 6 height 7
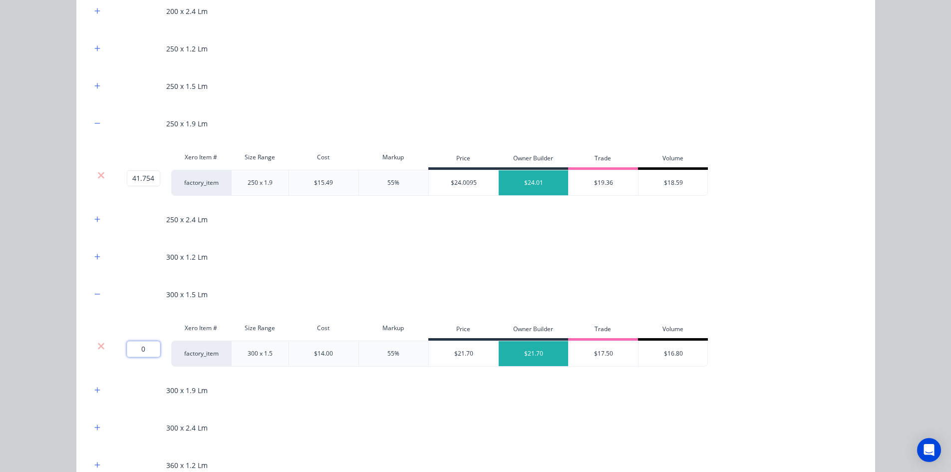
click at [141, 349] on input "0" at bounding box center [143, 349] width 33 height 16
type input "53.88598"
click at [58, 348] on div "Flooring System Products in this kit Coil Kit 200 x 1.5 Lm Xero Item # Size Ran…" at bounding box center [475, 236] width 951 height 472
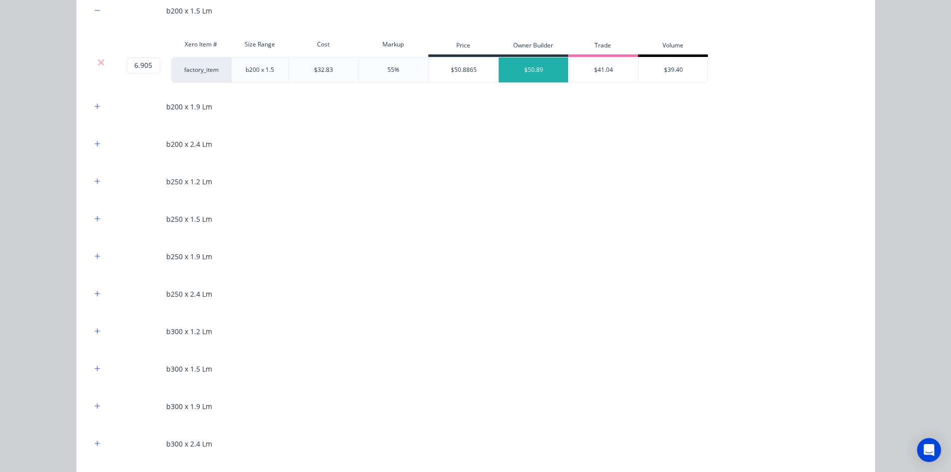
scroll to position [999, 0]
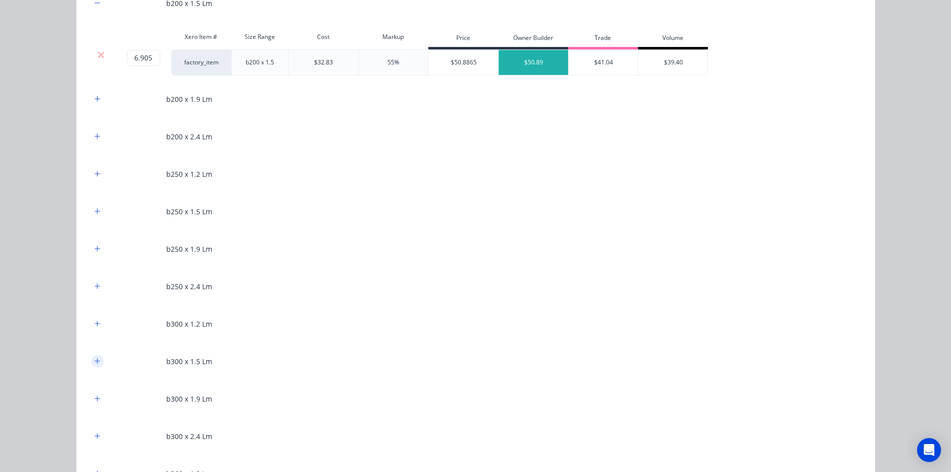
click at [96, 358] on icon "button" at bounding box center [97, 361] width 6 height 7
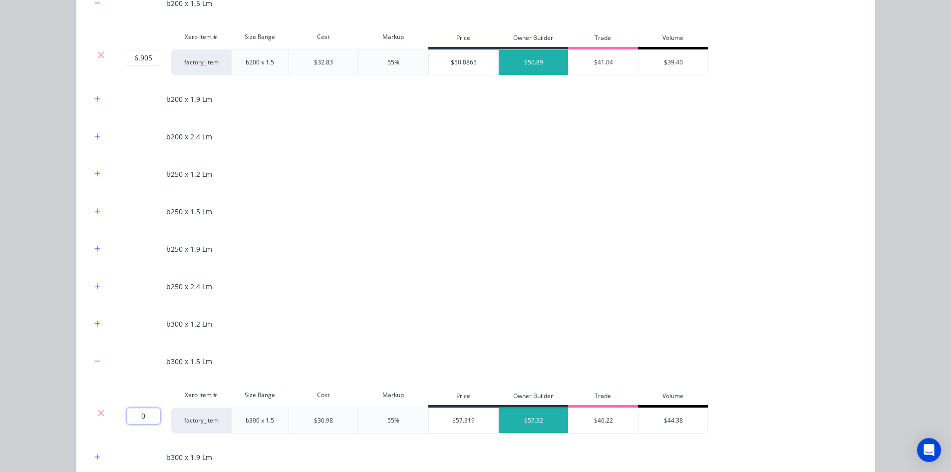
click at [143, 420] on input "0" at bounding box center [143, 416] width 33 height 16
type input "3.87859"
click at [31, 358] on div "Flooring System Products in this kit Coil Kit 200 x 1.5 Lm Xero Item # Size Ran…" at bounding box center [475, 236] width 951 height 472
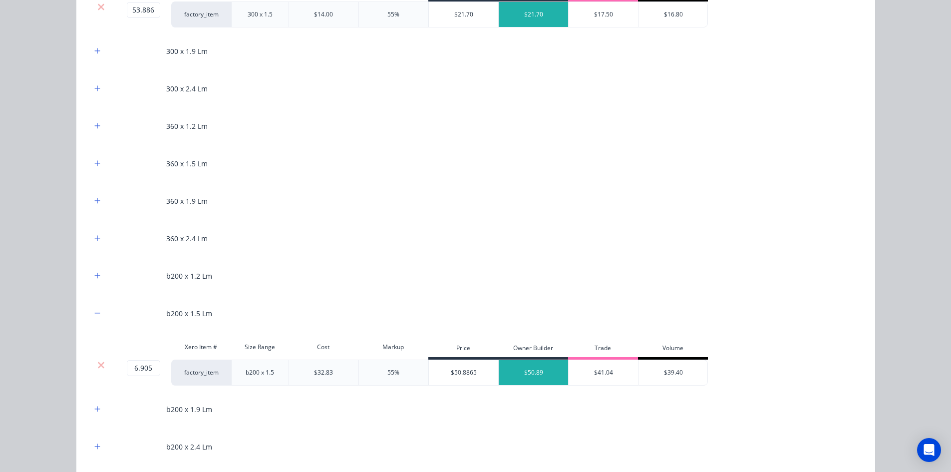
scroll to position [649, 0]
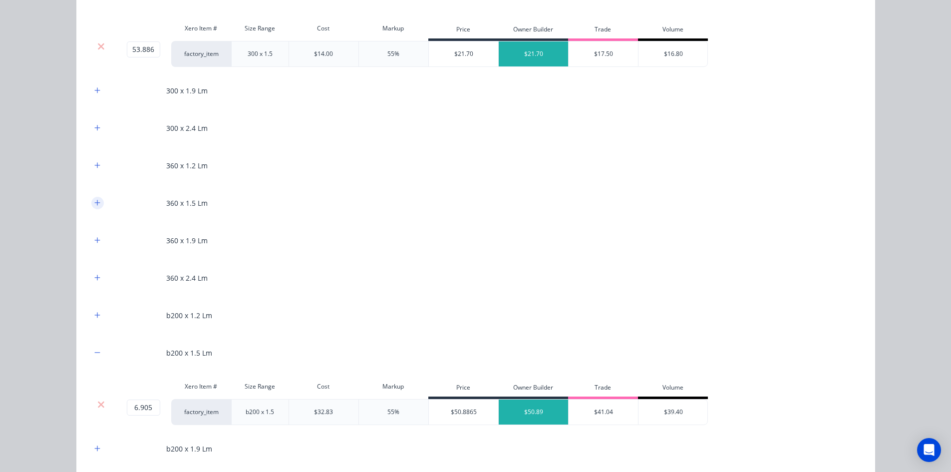
click at [94, 203] on icon "button" at bounding box center [97, 202] width 6 height 7
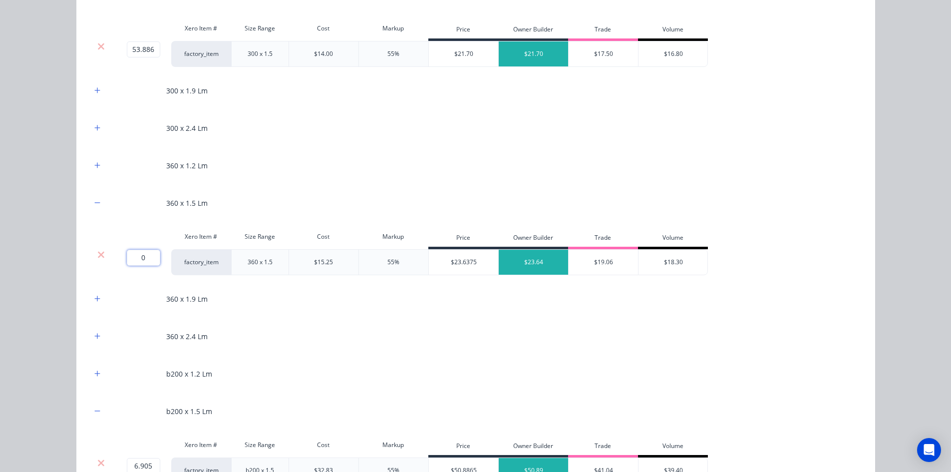
click at [135, 260] on input "0" at bounding box center [143, 258] width 33 height 16
type input "347..98967"
click at [33, 251] on div "Flooring System Products in this kit Coil Kit 200 x 1.5 Lm Xero Item # Size Ran…" at bounding box center [475, 236] width 951 height 472
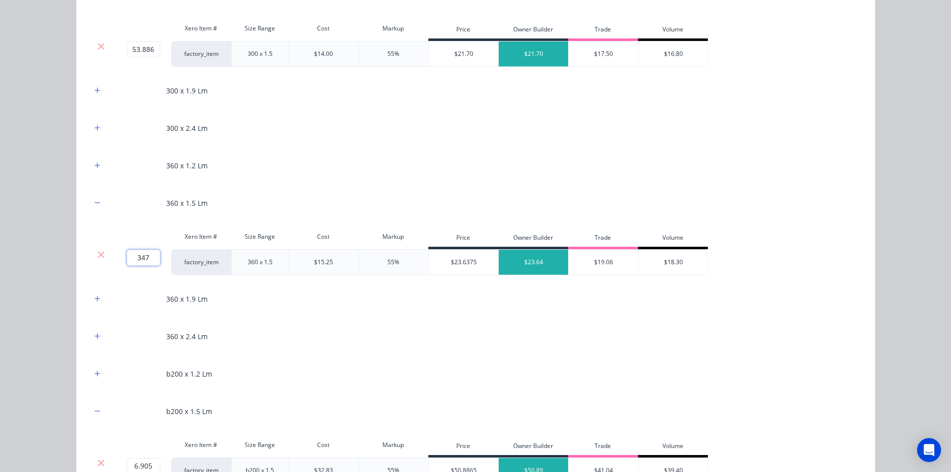
click at [144, 259] on input "347" at bounding box center [143, 258] width 33 height 16
type input "347.98967"
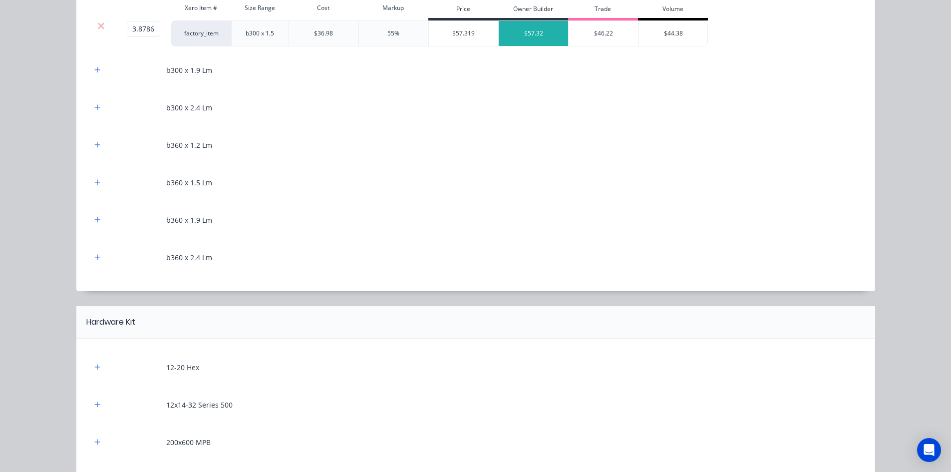
scroll to position [1448, 0]
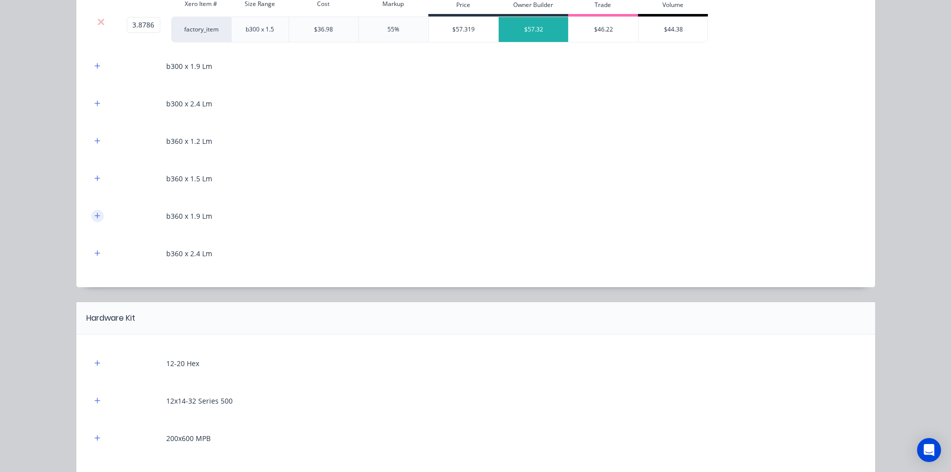
click at [94, 219] on icon "button" at bounding box center [97, 215] width 6 height 7
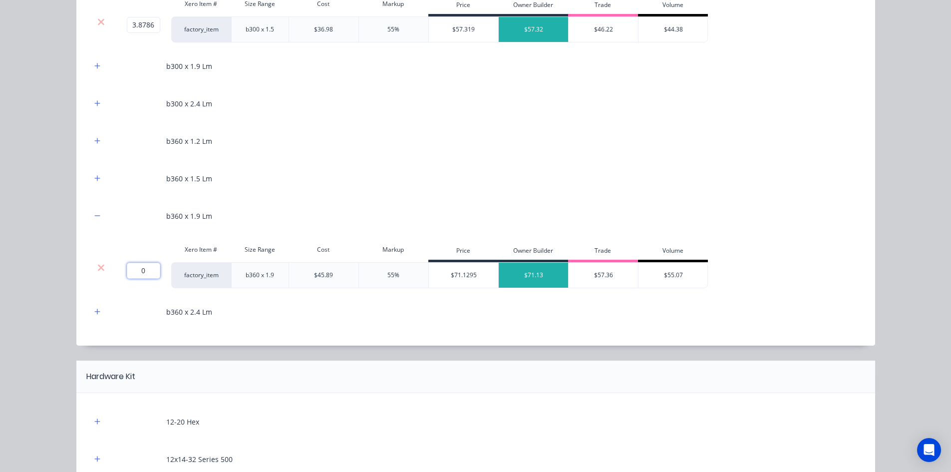
click at [151, 272] on input "0" at bounding box center [143, 271] width 33 height 16
type input "47.70718"
click at [98, 314] on button "button" at bounding box center [97, 312] width 12 height 12
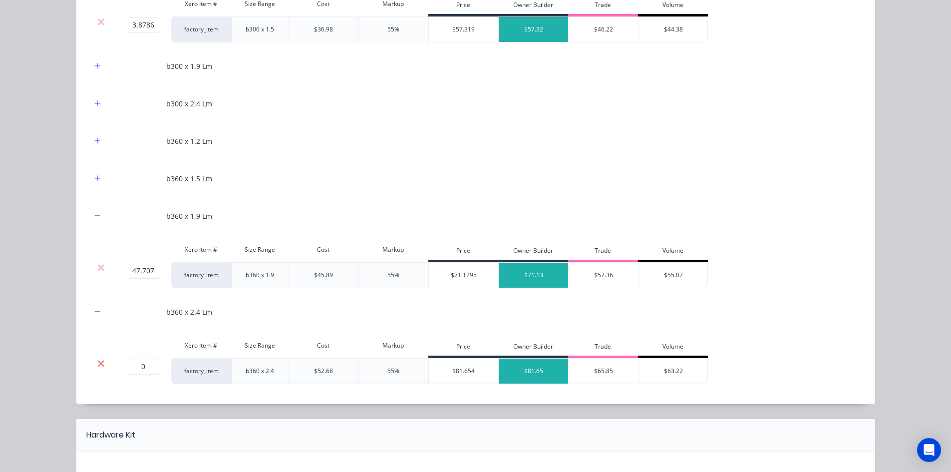
click at [101, 365] on icon at bounding box center [100, 364] width 7 height 10
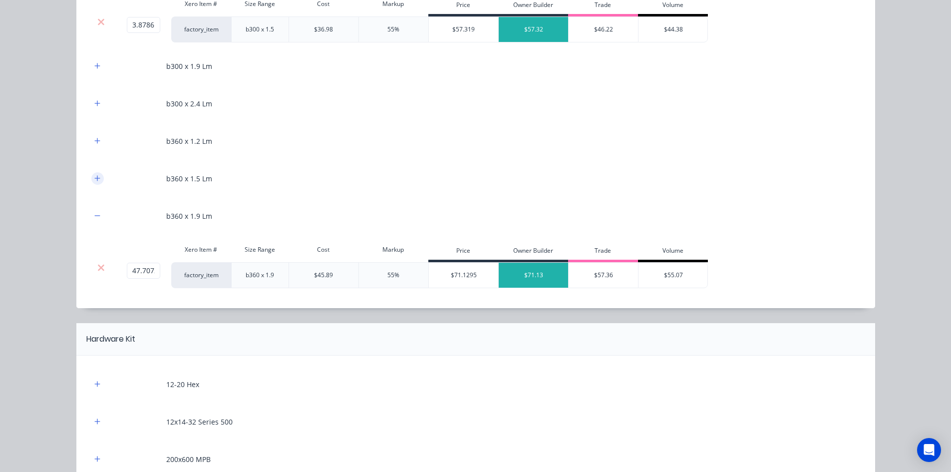
click at [94, 178] on icon "button" at bounding box center [96, 177] width 5 height 5
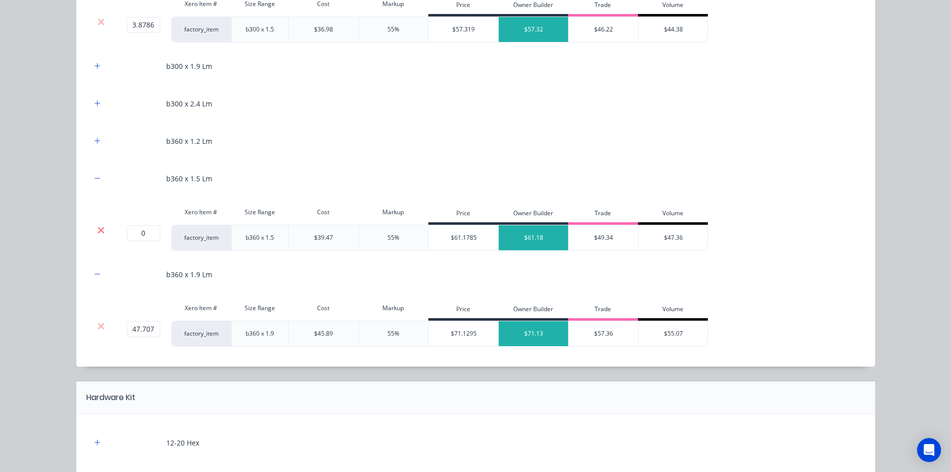
click at [99, 230] on icon at bounding box center [100, 230] width 7 height 10
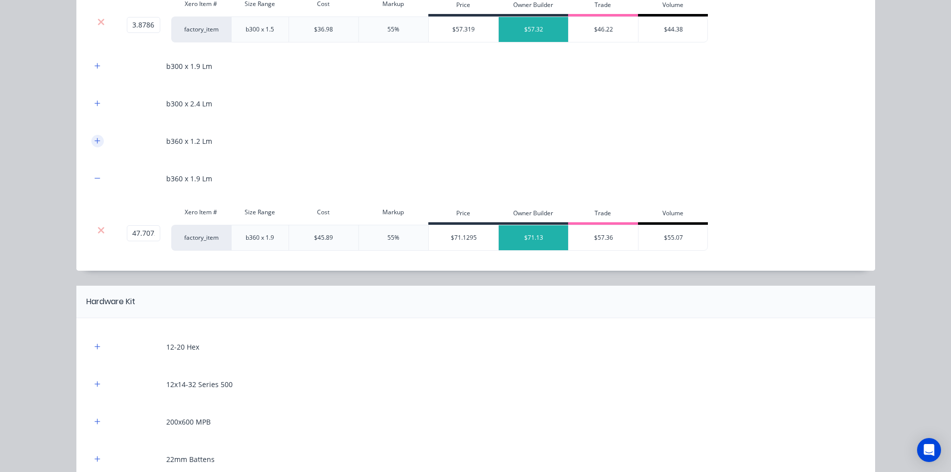
click at [91, 137] on button "button" at bounding box center [97, 141] width 12 height 12
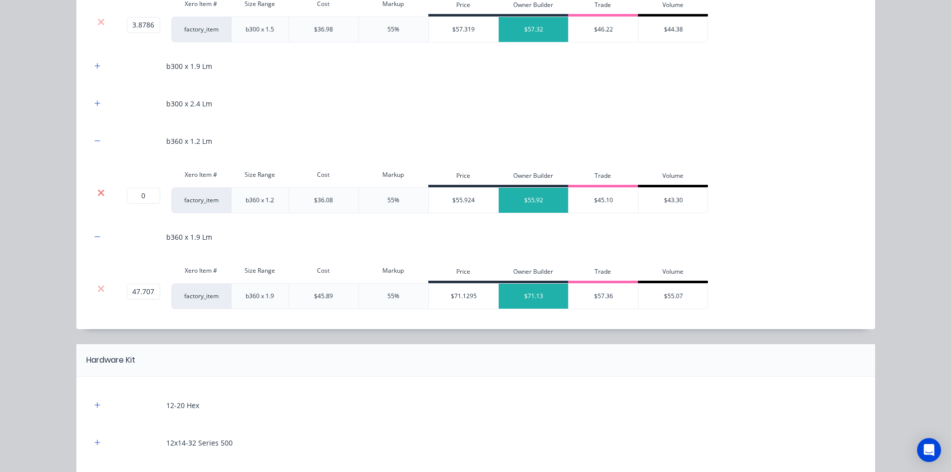
click at [97, 189] on icon at bounding box center [100, 193] width 7 height 10
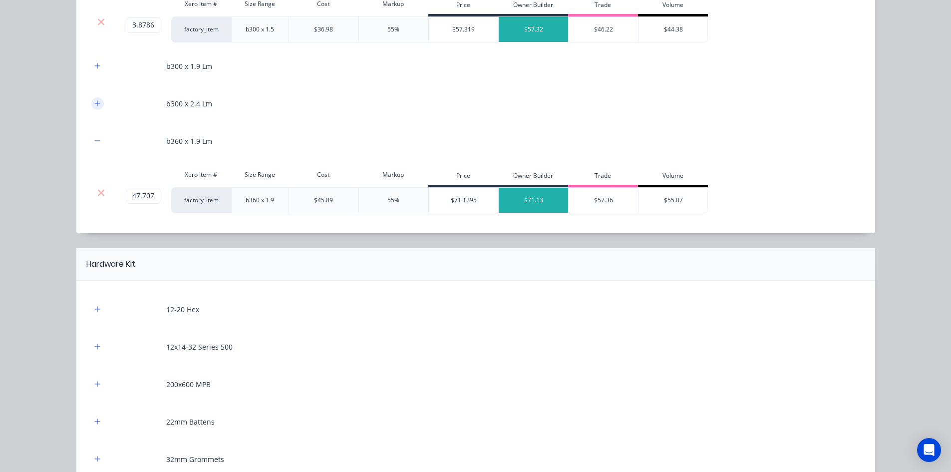
click at [94, 104] on icon "button" at bounding box center [97, 103] width 6 height 7
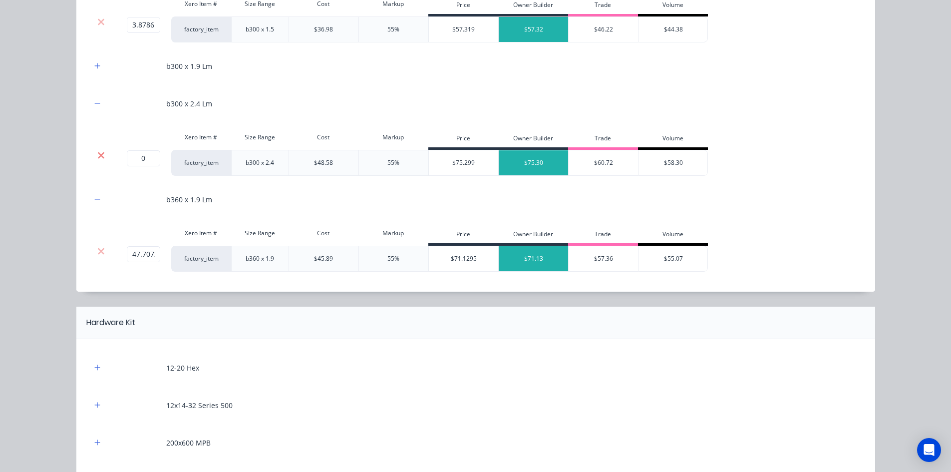
click at [99, 154] on icon at bounding box center [101, 155] width 6 height 6
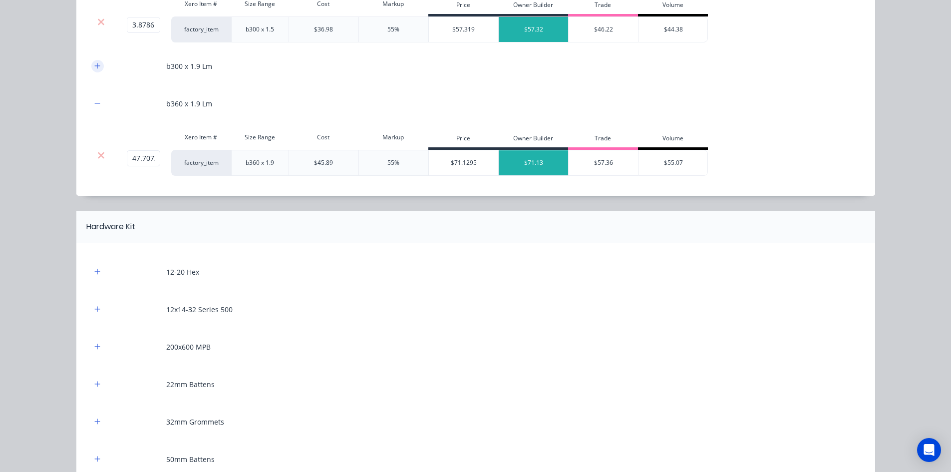
click at [95, 65] on icon "button" at bounding box center [97, 65] width 6 height 7
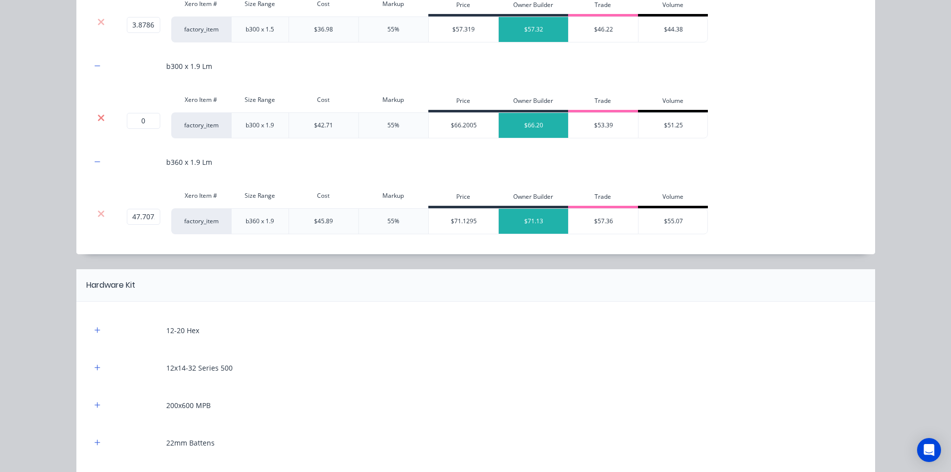
click at [98, 113] on icon at bounding box center [100, 118] width 7 height 10
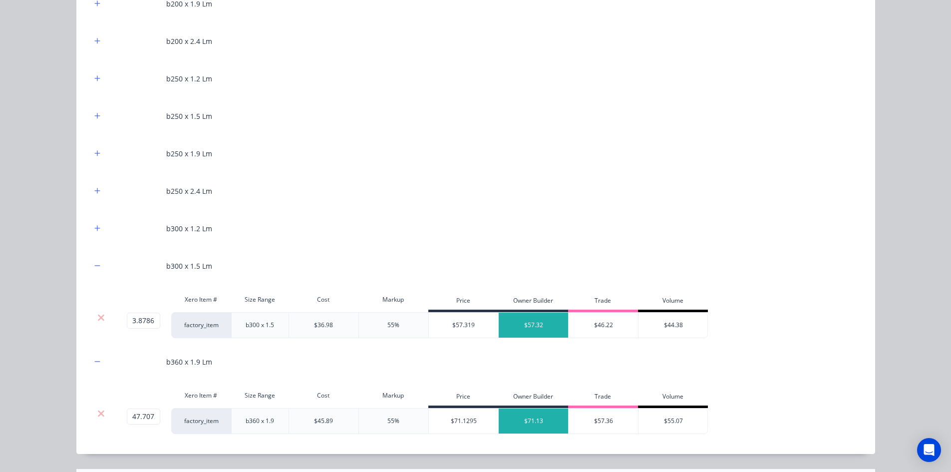
scroll to position [1148, 0]
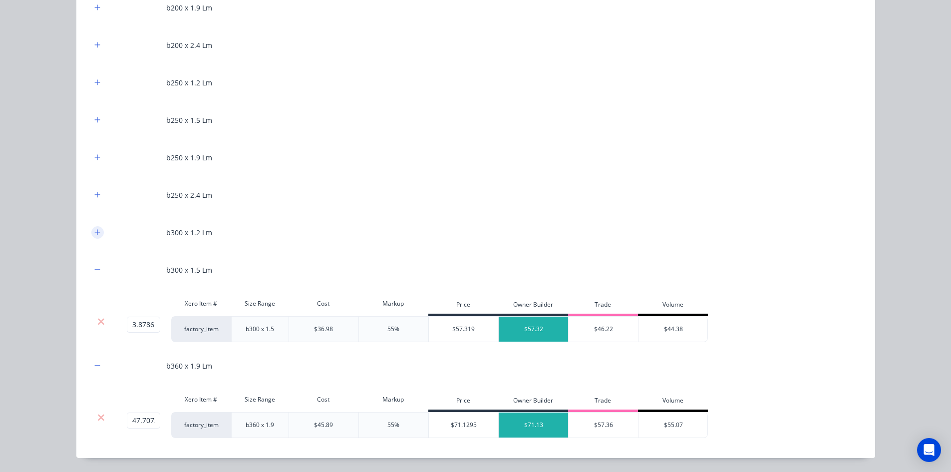
click at [94, 233] on icon "button" at bounding box center [96, 231] width 5 height 5
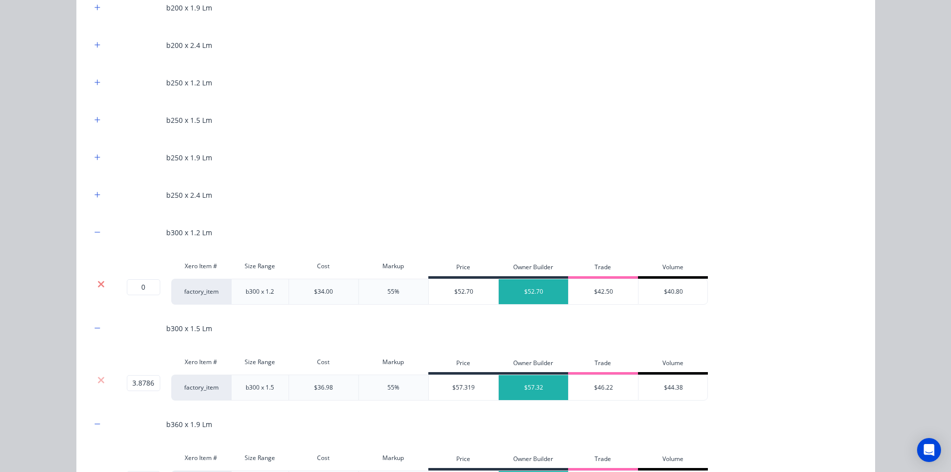
click at [100, 281] on icon at bounding box center [101, 284] width 6 height 6
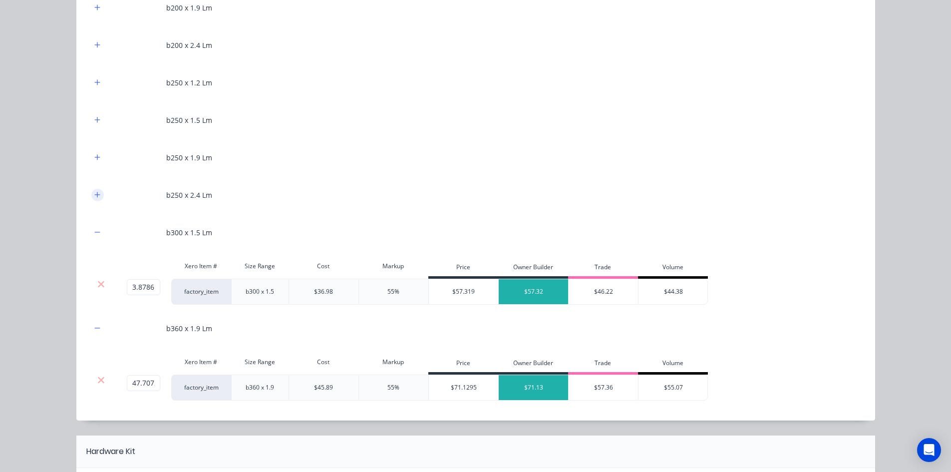
click at [94, 190] on button "button" at bounding box center [97, 195] width 12 height 12
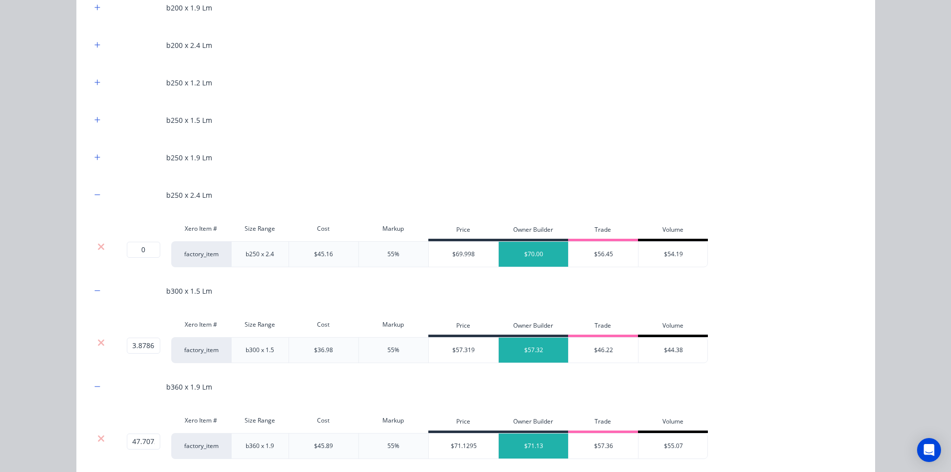
click at [96, 240] on div "Xero Item # Size Range Cost Markup Price Owner Builder Trade Volume" at bounding box center [399, 230] width 617 height 22
click at [97, 244] on icon at bounding box center [100, 247] width 7 height 10
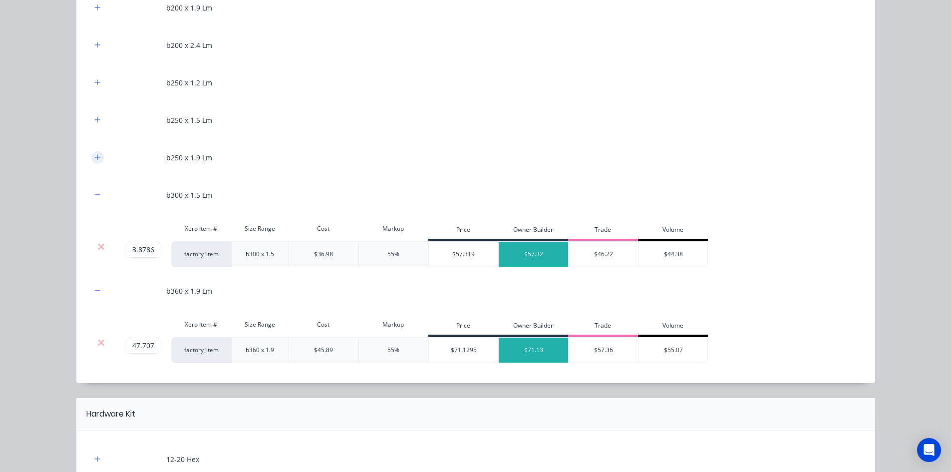
click at [98, 159] on button "button" at bounding box center [97, 157] width 12 height 12
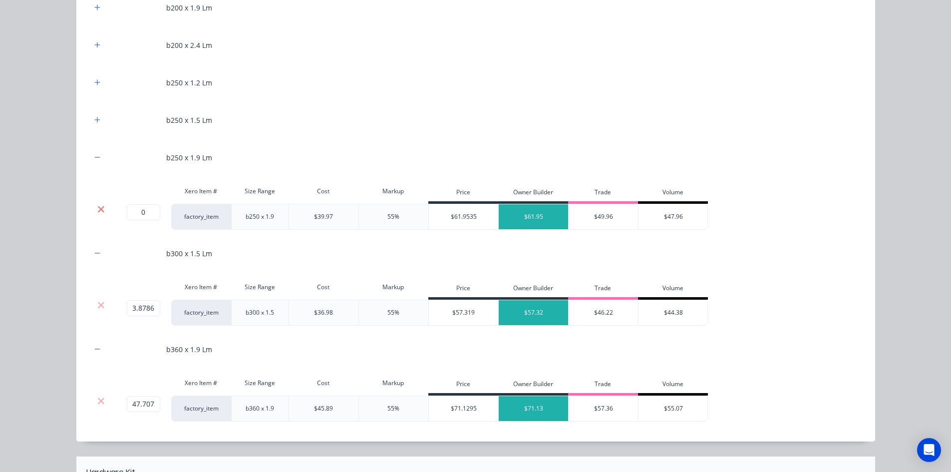
click at [97, 205] on icon at bounding box center [100, 209] width 7 height 10
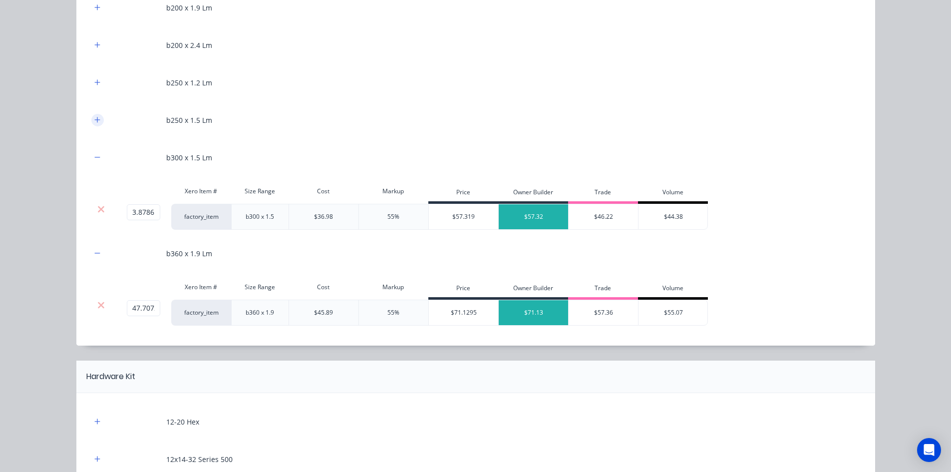
click at [94, 123] on icon "button" at bounding box center [97, 119] width 6 height 7
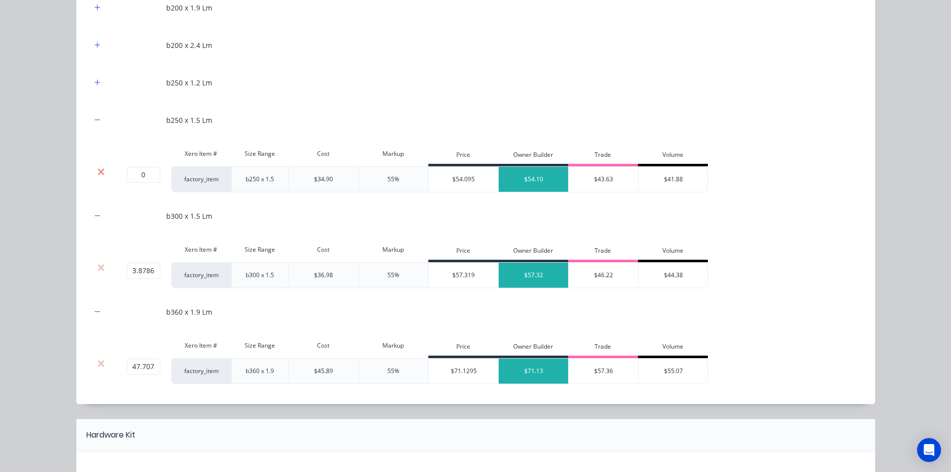
click at [98, 174] on icon at bounding box center [100, 172] width 7 height 10
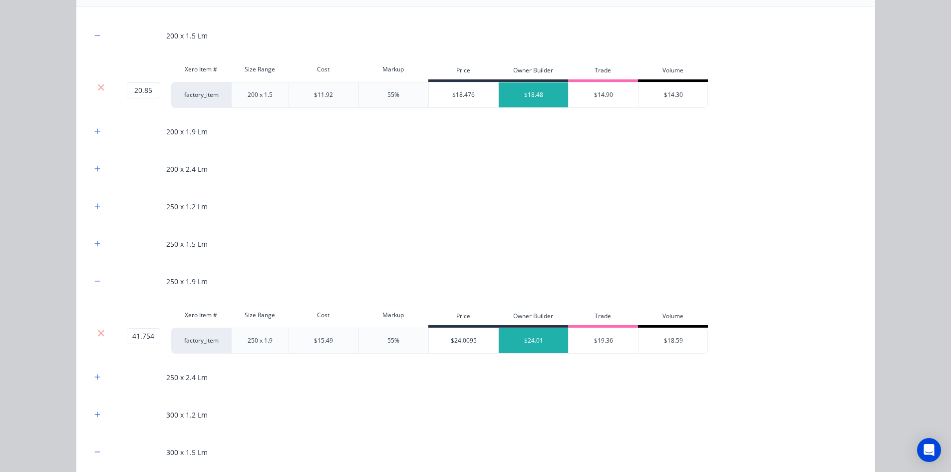
scroll to position [200, 0]
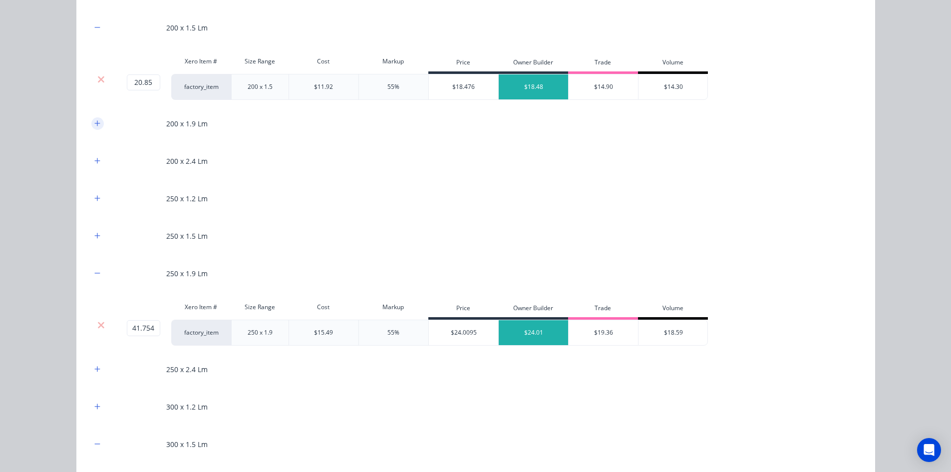
click at [94, 124] on icon "button" at bounding box center [97, 123] width 6 height 7
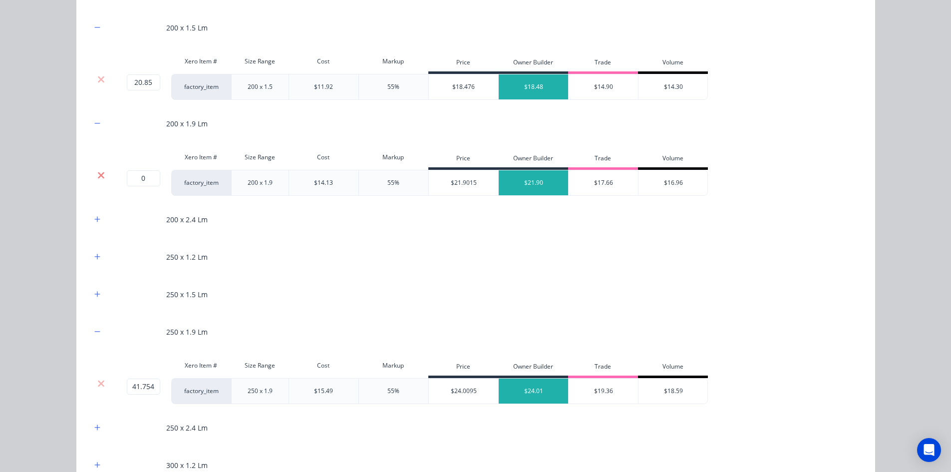
click at [99, 176] on icon at bounding box center [101, 175] width 6 height 6
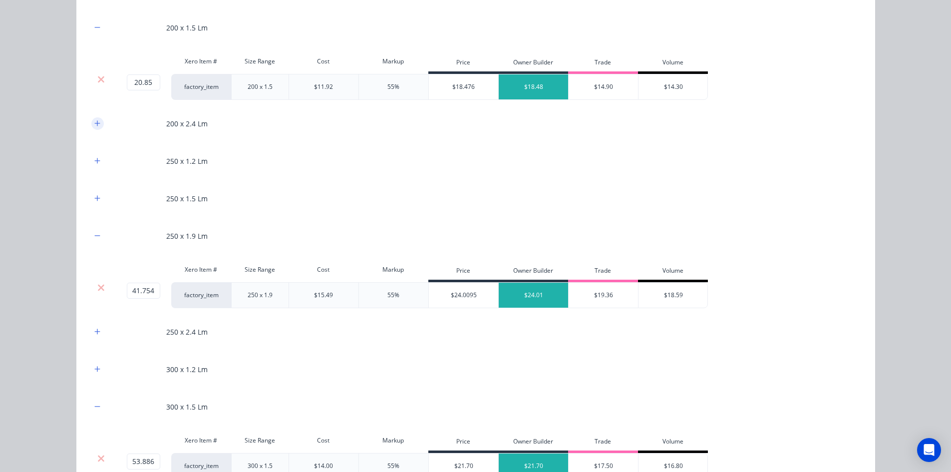
click at [95, 123] on icon "button" at bounding box center [96, 122] width 5 height 5
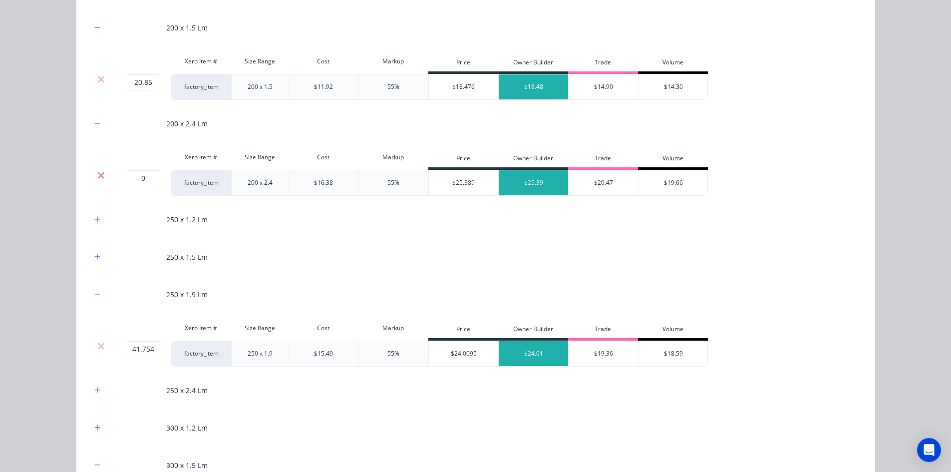
click at [97, 171] on icon at bounding box center [100, 175] width 7 height 10
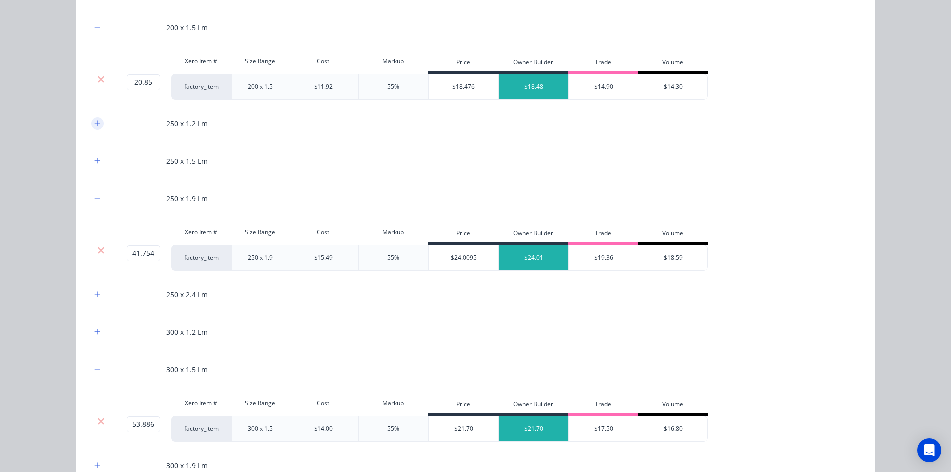
click at [94, 129] on button "button" at bounding box center [97, 123] width 12 height 12
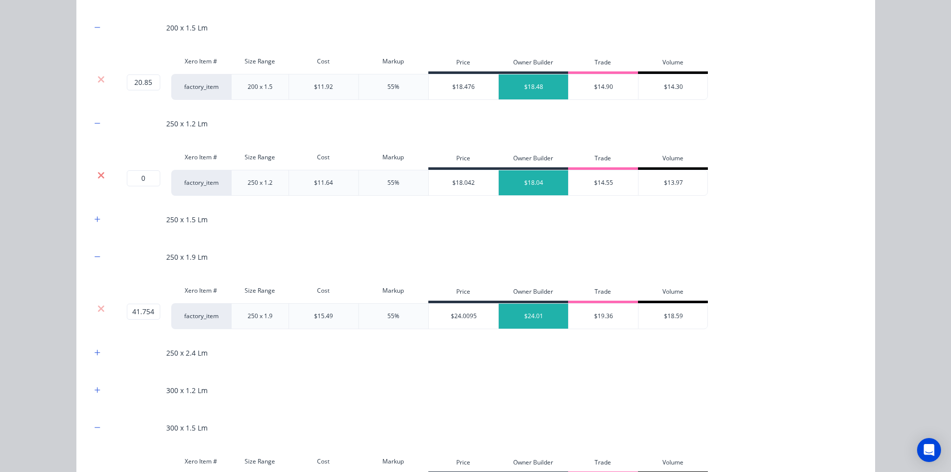
click at [97, 179] on icon at bounding box center [100, 175] width 7 height 10
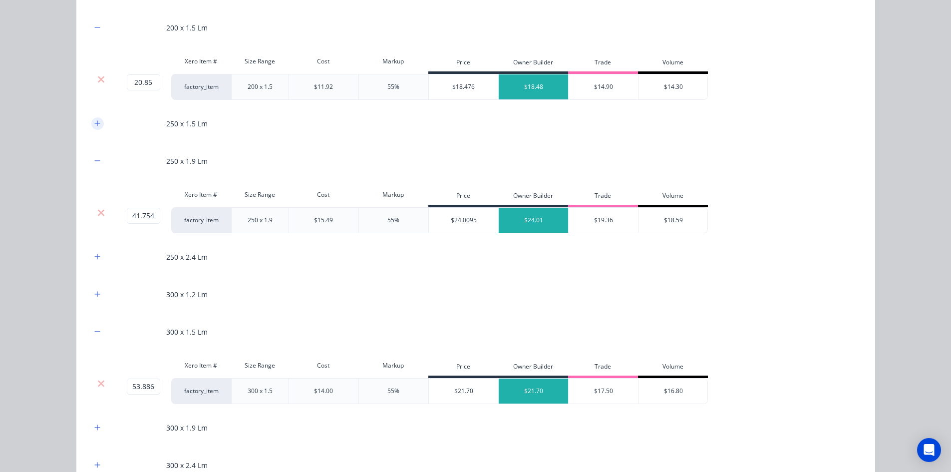
click at [95, 124] on icon "button" at bounding box center [97, 123] width 6 height 7
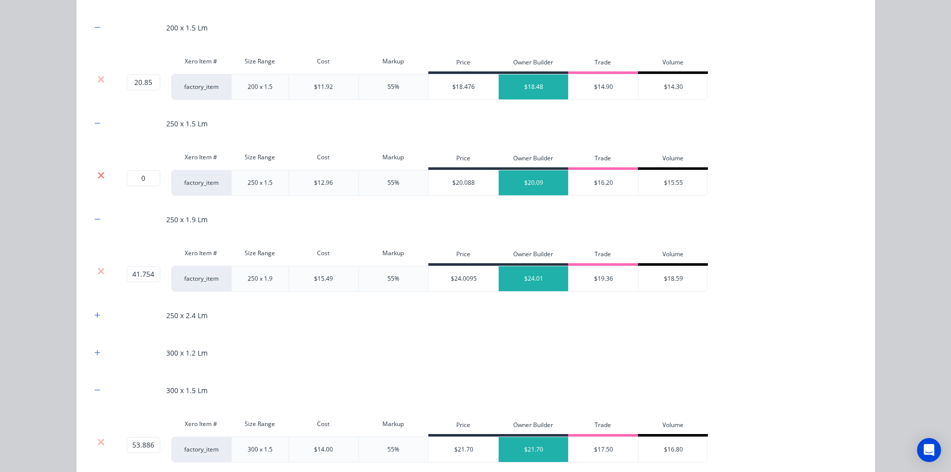
click at [97, 172] on icon at bounding box center [100, 175] width 7 height 10
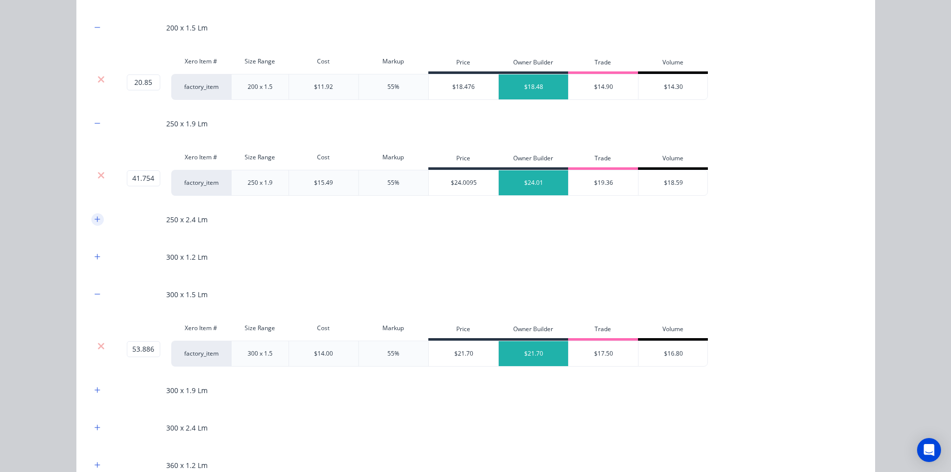
click at [91, 218] on button "button" at bounding box center [97, 219] width 12 height 12
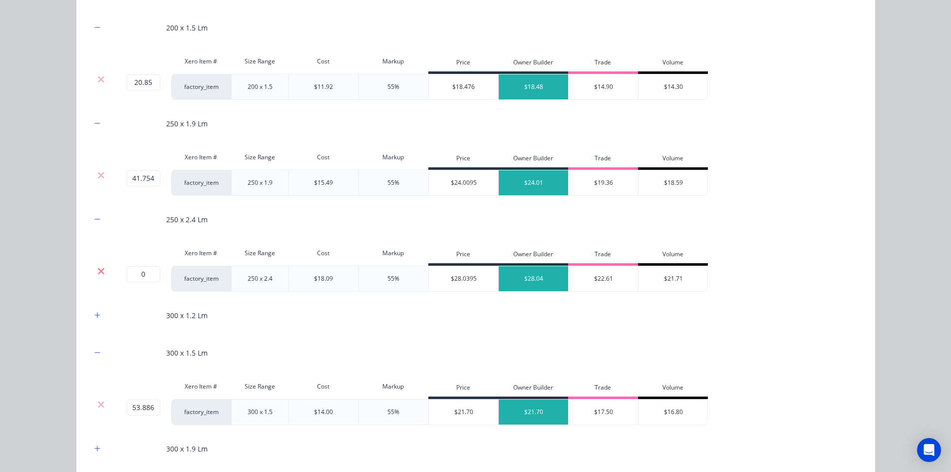
click at [99, 270] on icon at bounding box center [101, 271] width 6 height 6
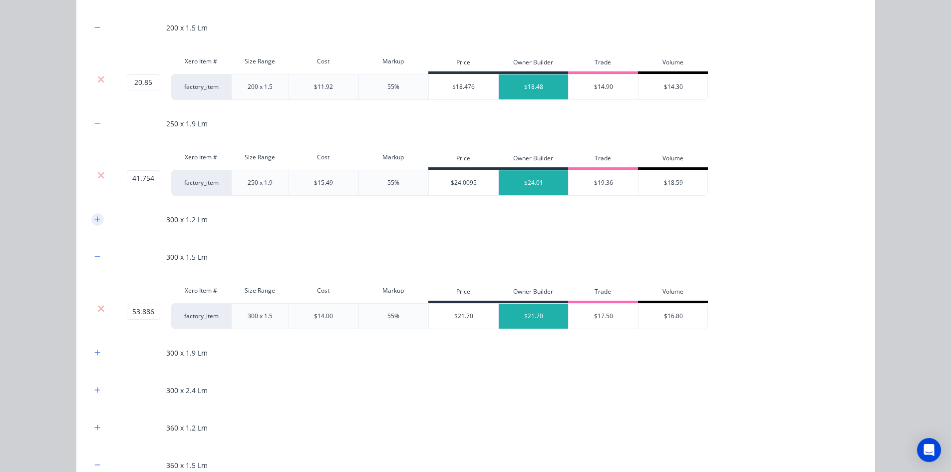
click at [95, 215] on button "button" at bounding box center [97, 219] width 12 height 12
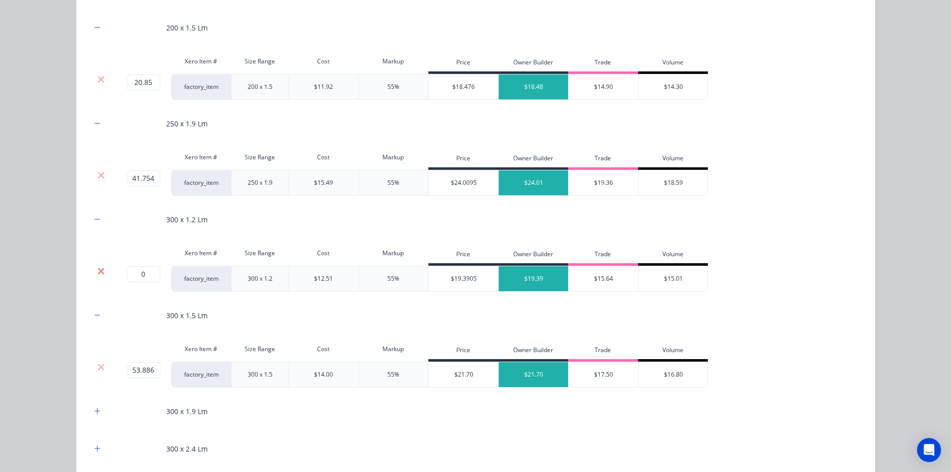
click at [100, 266] on icon at bounding box center [100, 271] width 7 height 10
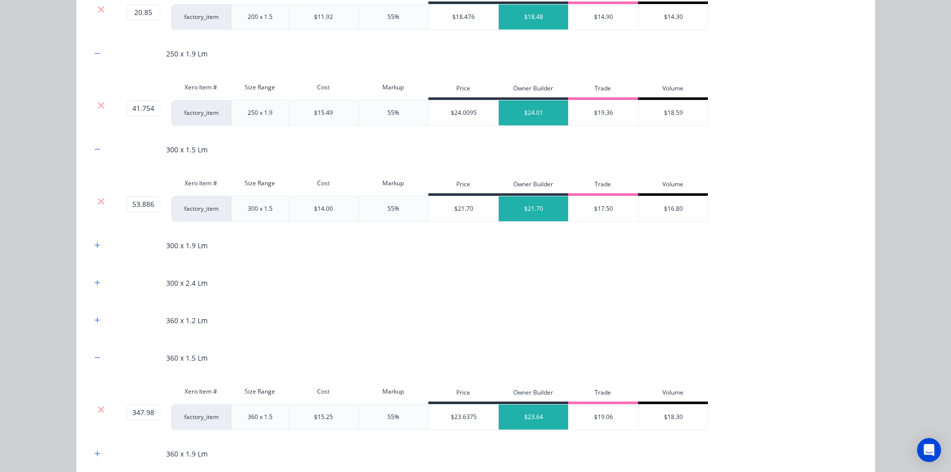
scroll to position [300, 0]
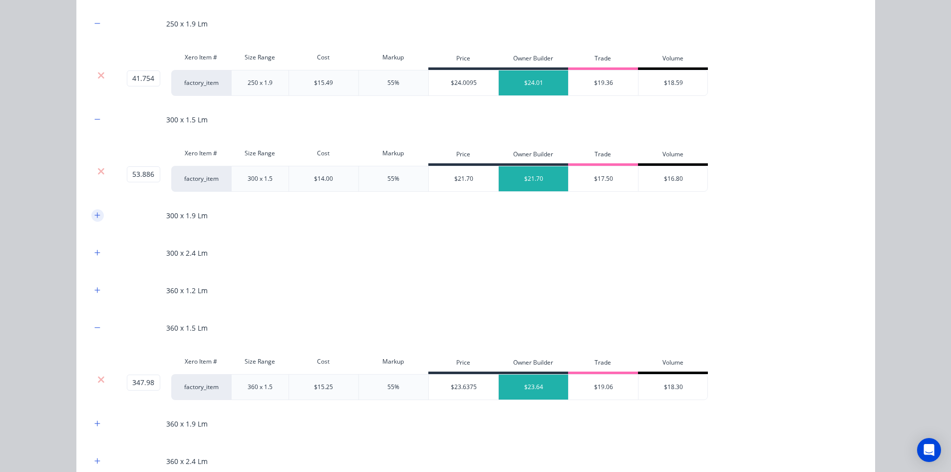
click at [95, 220] on button "button" at bounding box center [97, 215] width 12 height 12
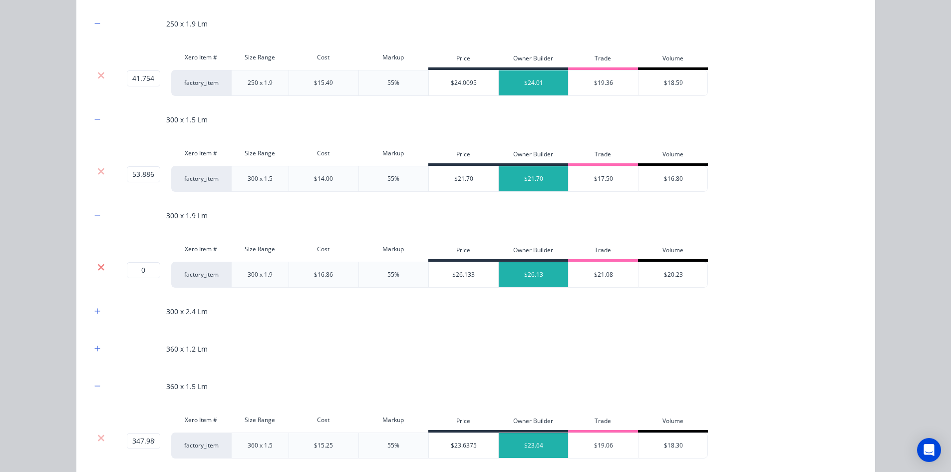
click at [99, 263] on icon at bounding box center [100, 267] width 7 height 10
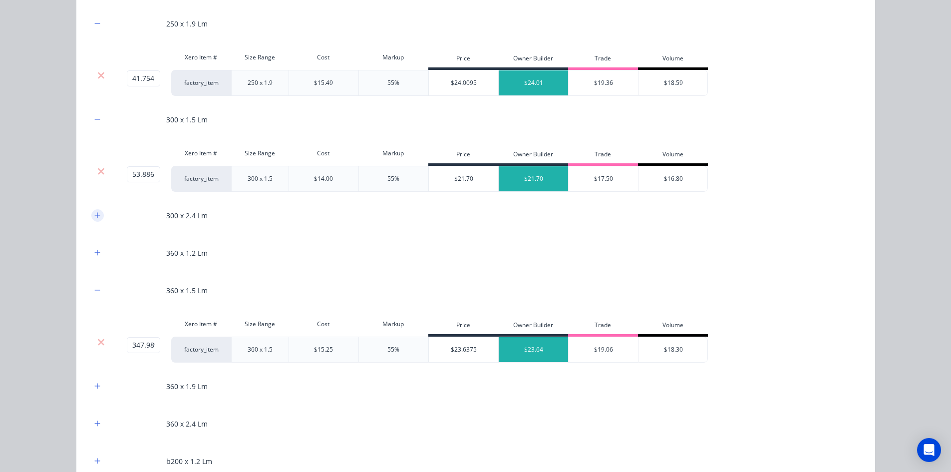
click at [95, 216] on icon "button" at bounding box center [97, 215] width 6 height 7
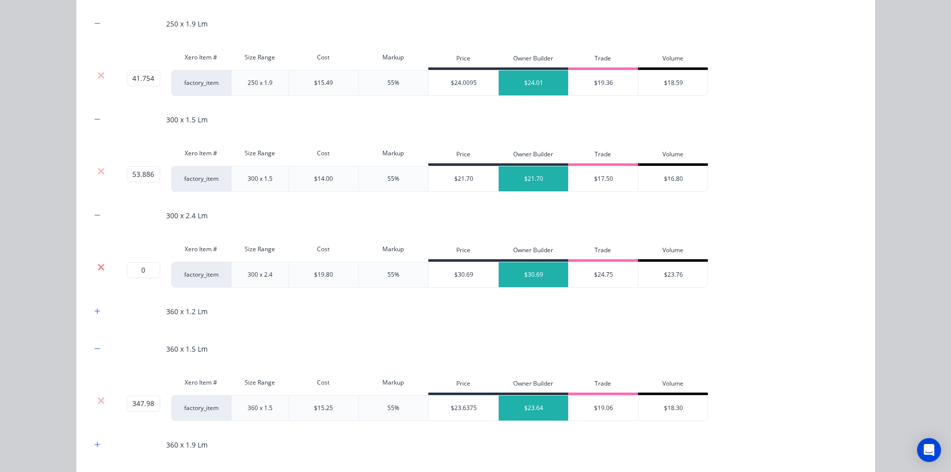
click at [98, 266] on icon at bounding box center [101, 267] width 6 height 6
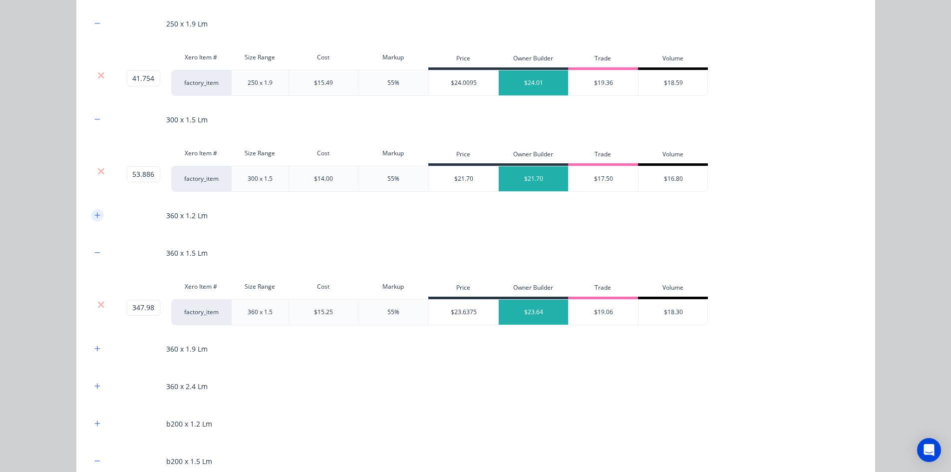
click at [94, 213] on icon "button" at bounding box center [96, 214] width 5 height 5
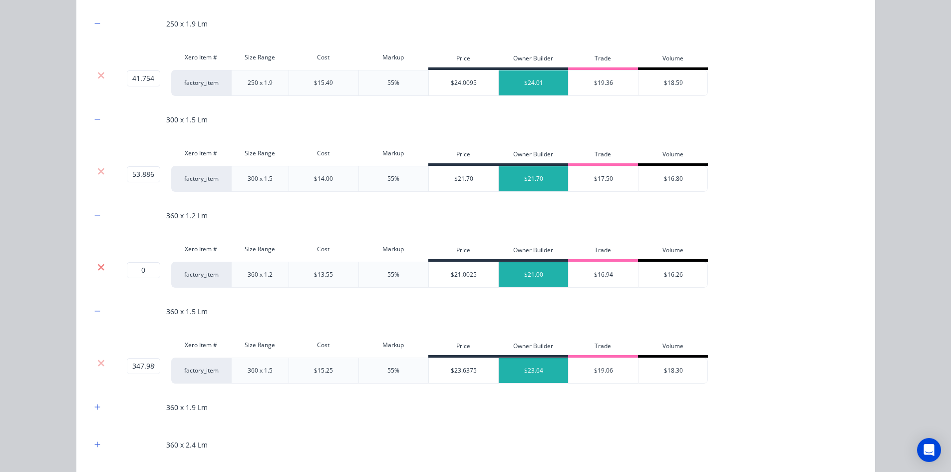
click at [97, 270] on icon at bounding box center [100, 267] width 7 height 10
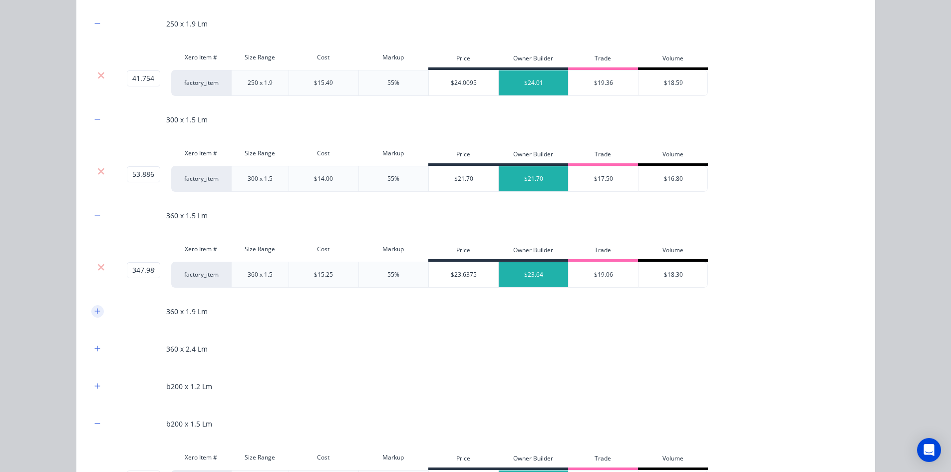
click at [94, 310] on icon "button" at bounding box center [96, 310] width 5 height 5
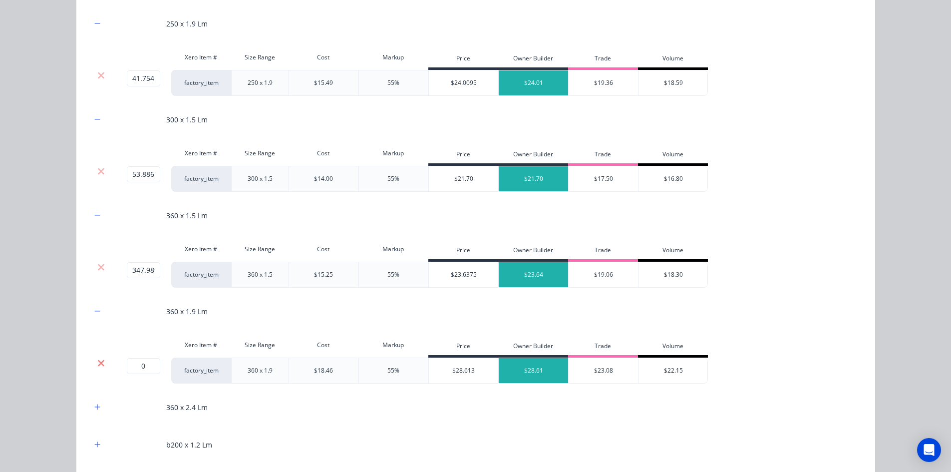
click at [99, 362] on icon at bounding box center [101, 363] width 6 height 6
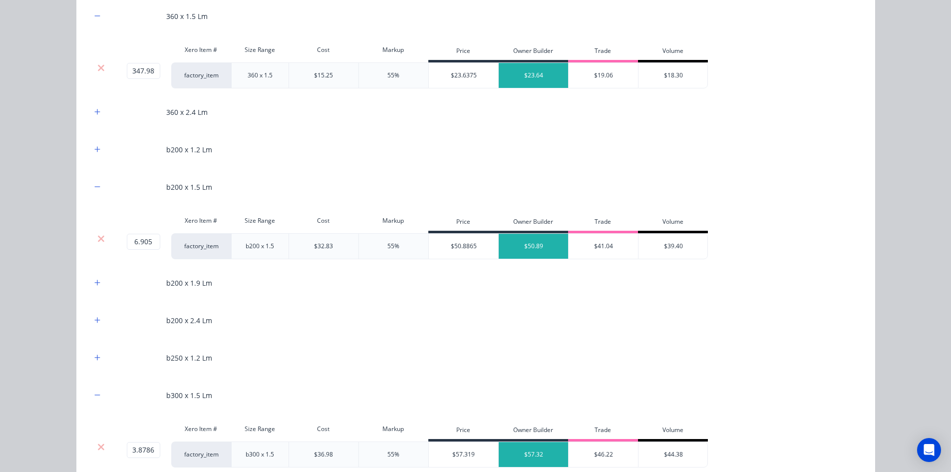
scroll to position [499, 0]
click at [97, 109] on button "button" at bounding box center [97, 111] width 12 height 12
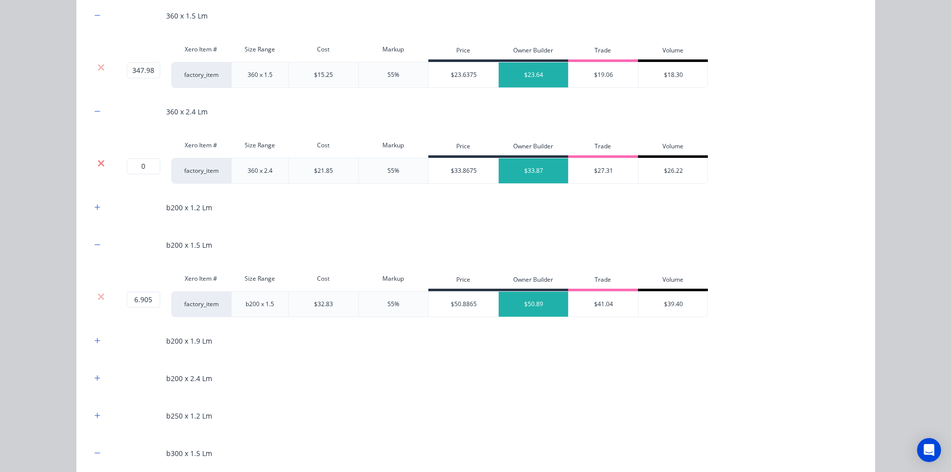
click at [101, 163] on icon at bounding box center [100, 163] width 7 height 10
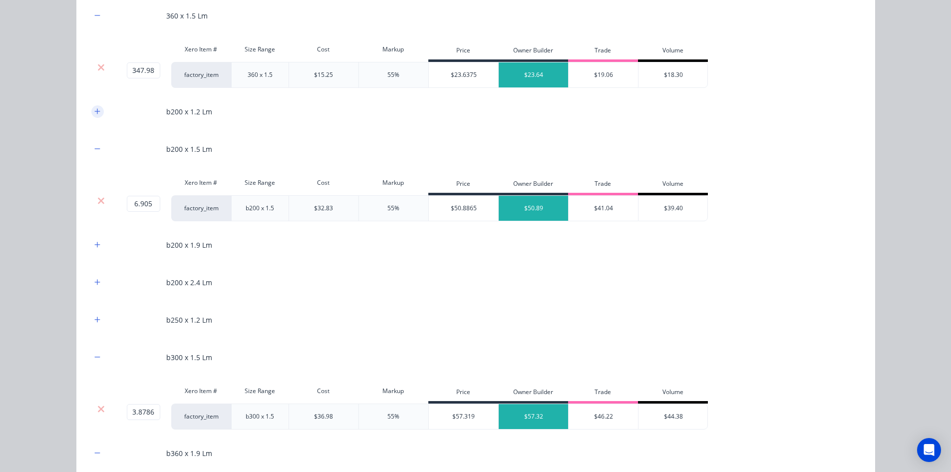
click at [93, 106] on button "button" at bounding box center [97, 111] width 12 height 12
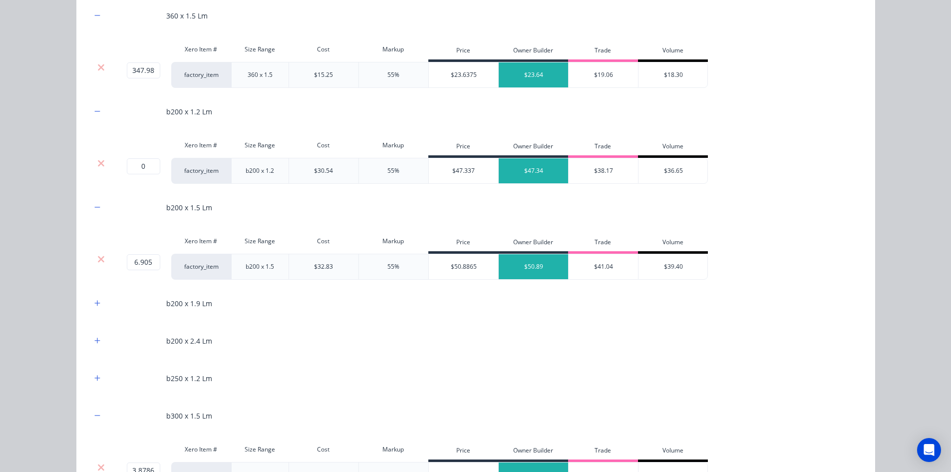
click at [97, 157] on div "Xero Item # Size Range Cost Markup Price Owner Builder Trade Volume" at bounding box center [399, 146] width 617 height 22
click at [97, 166] on icon at bounding box center [100, 163] width 7 height 10
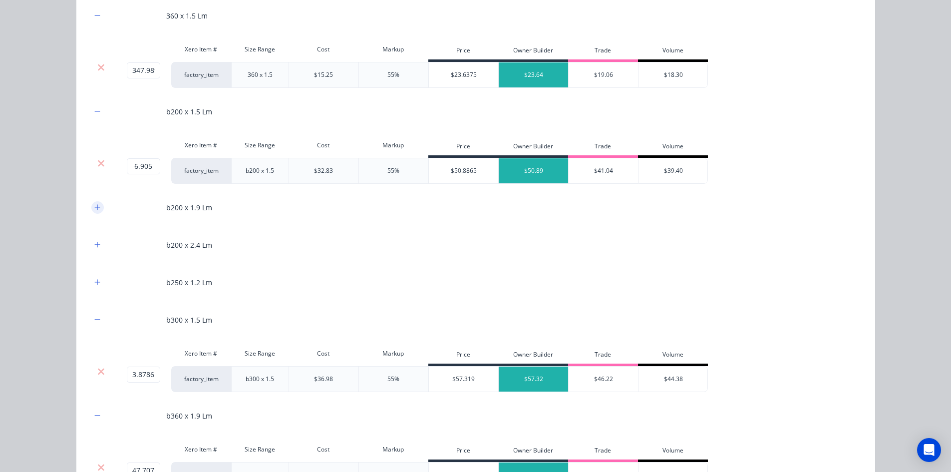
click at [94, 212] on button "button" at bounding box center [97, 207] width 12 height 12
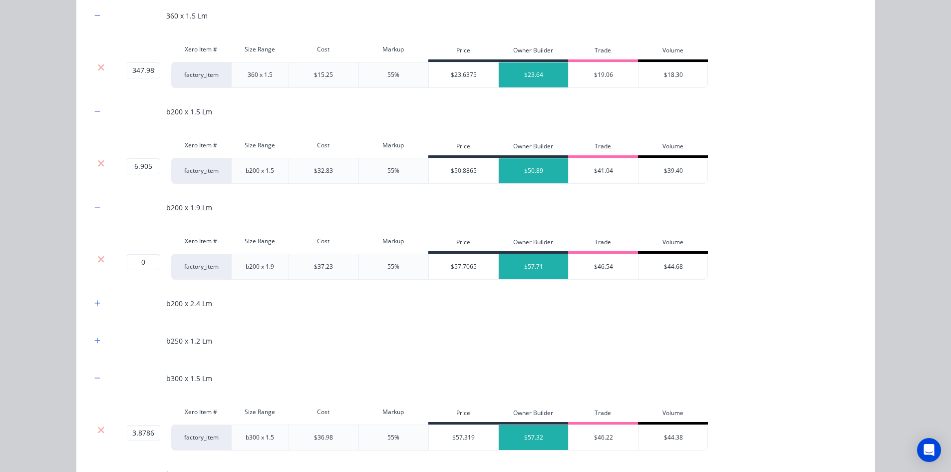
click at [102, 257] on div at bounding box center [101, 259] width 19 height 10
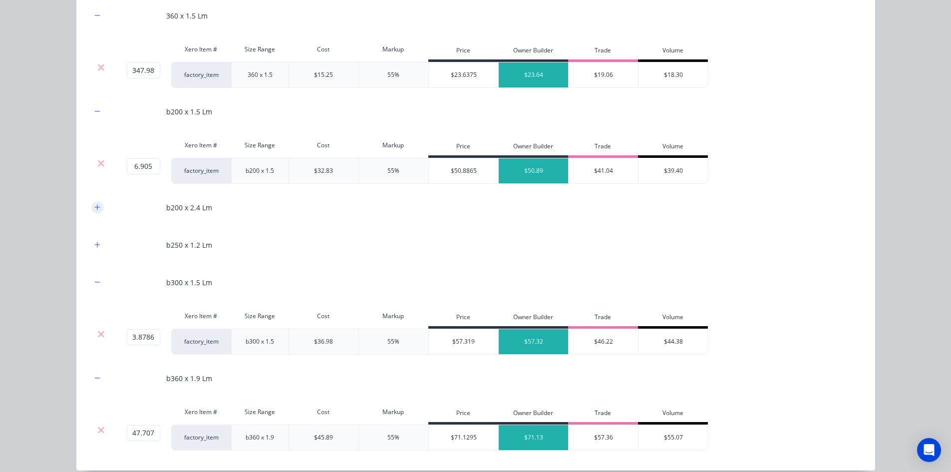
click at [94, 207] on icon "button" at bounding box center [96, 206] width 5 height 5
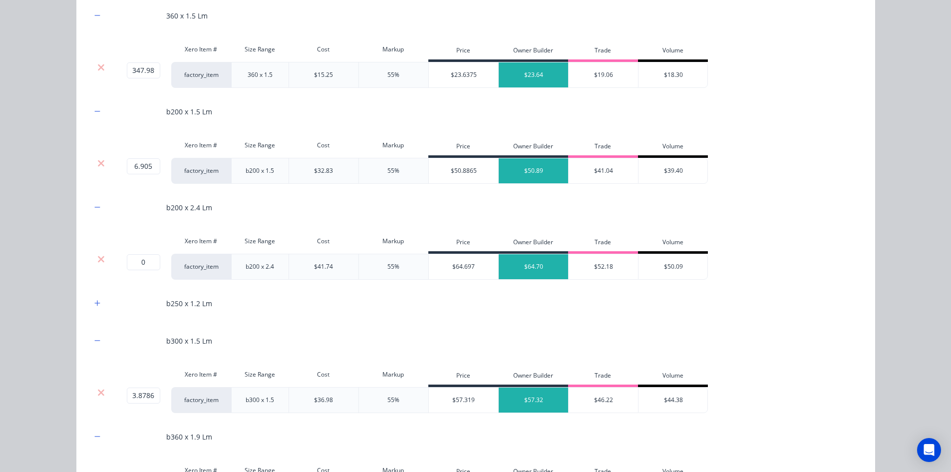
click at [103, 256] on div at bounding box center [101, 259] width 19 height 10
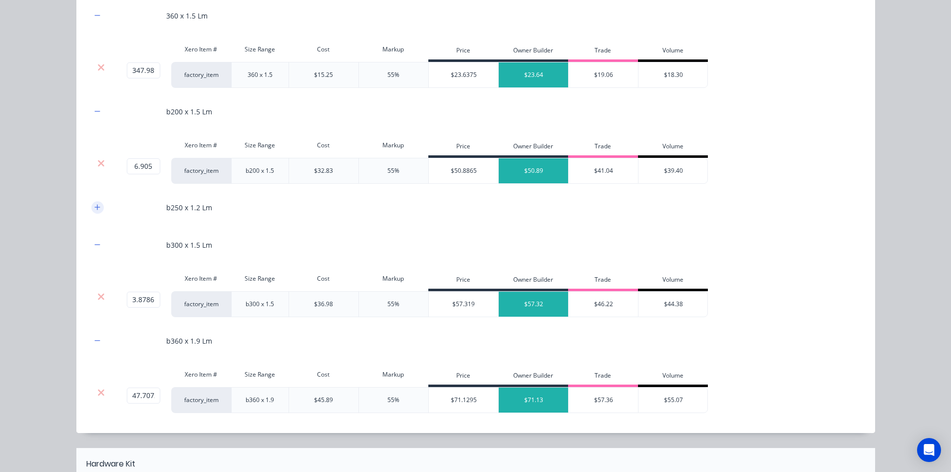
click at [97, 211] on button "button" at bounding box center [97, 207] width 12 height 12
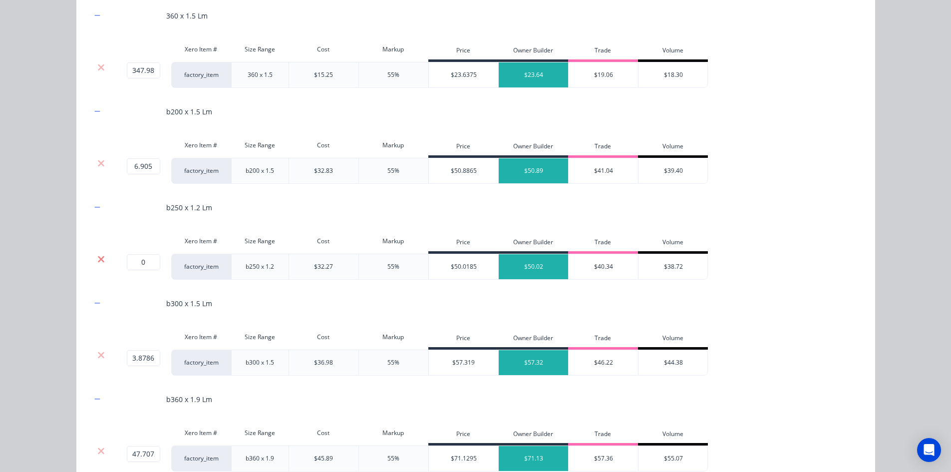
click at [98, 255] on icon at bounding box center [100, 259] width 7 height 10
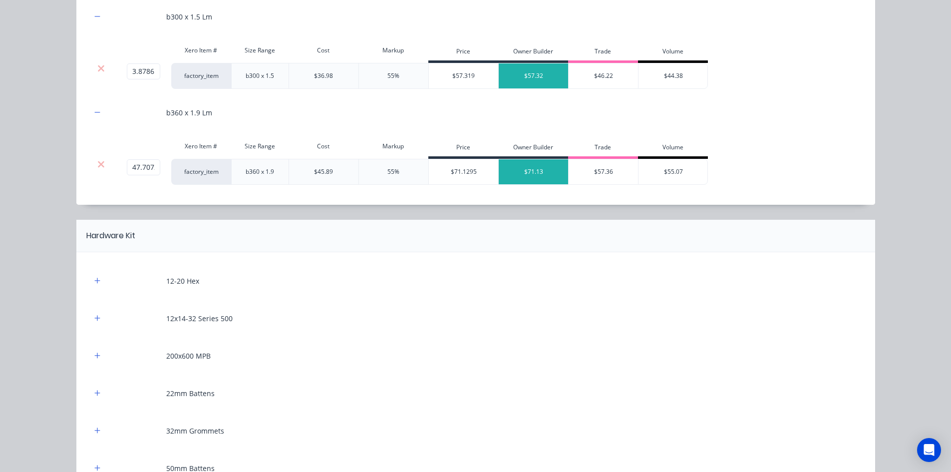
scroll to position [699, 0]
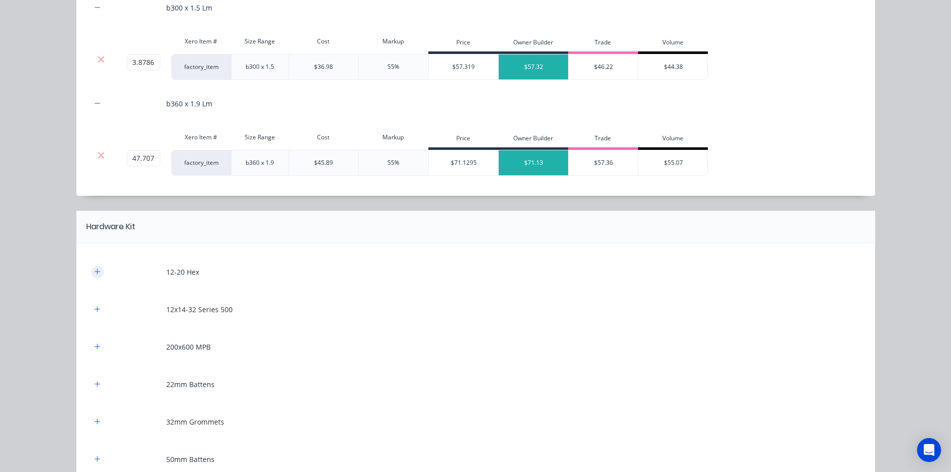
click at [95, 269] on icon "button" at bounding box center [97, 271] width 6 height 7
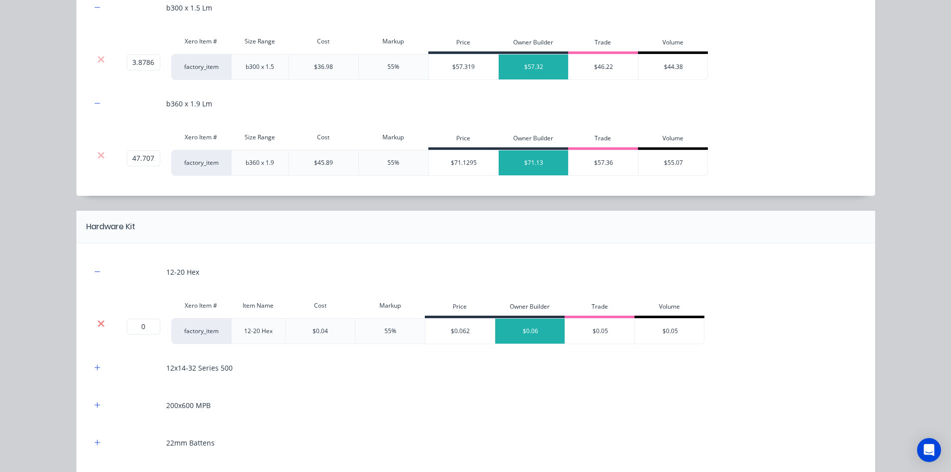
click at [97, 320] on icon at bounding box center [100, 324] width 7 height 10
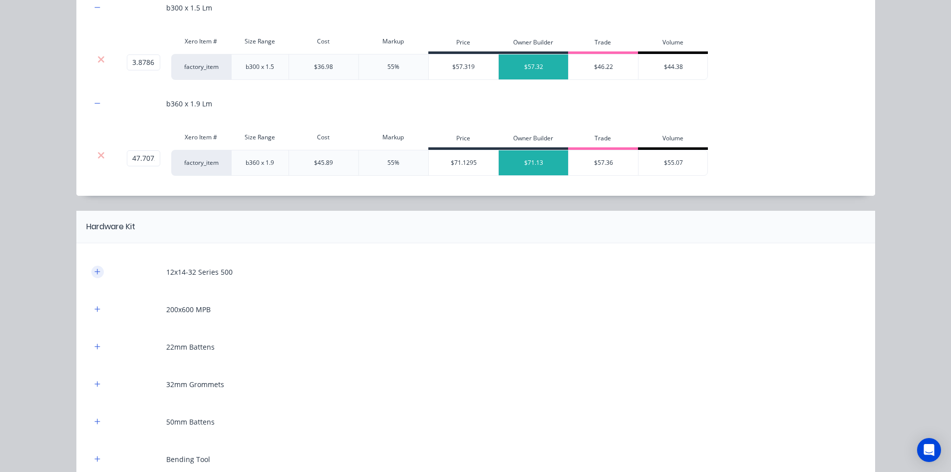
click at [94, 273] on icon "button" at bounding box center [97, 271] width 6 height 7
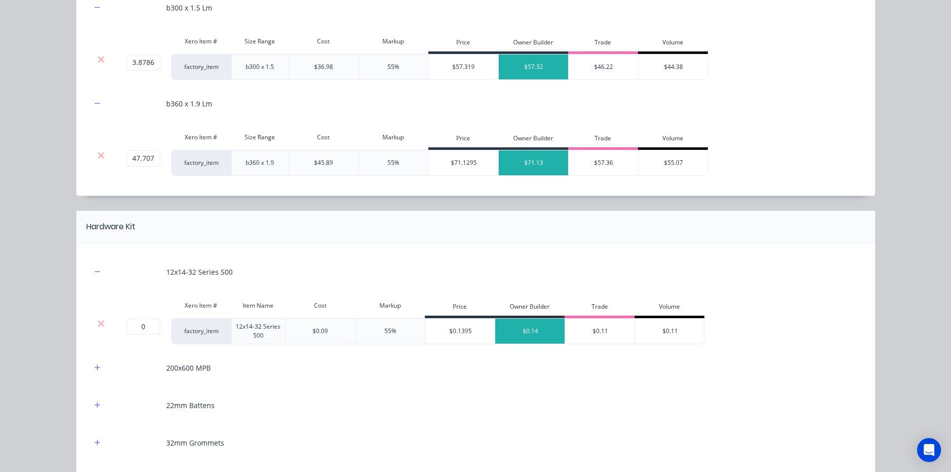
click at [98, 318] on div at bounding box center [101, 331] width 20 height 26
click at [98, 325] on icon at bounding box center [100, 324] width 7 height 10
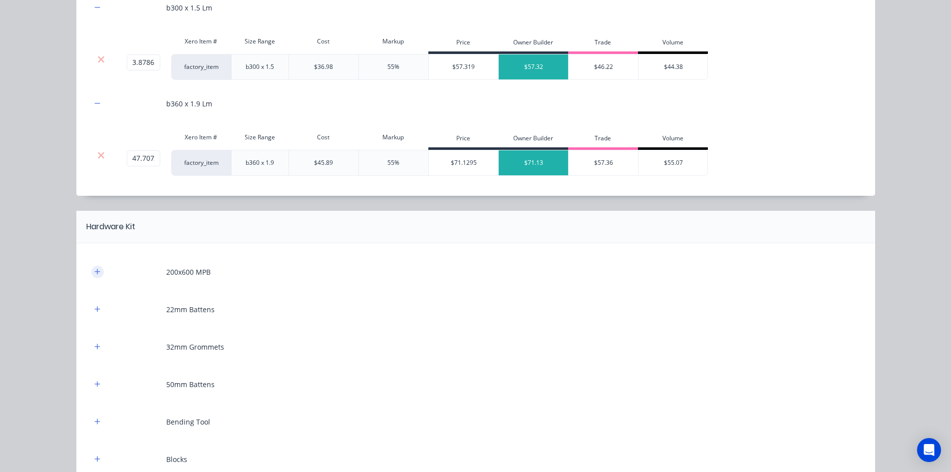
click at [94, 271] on icon "button" at bounding box center [97, 271] width 6 height 7
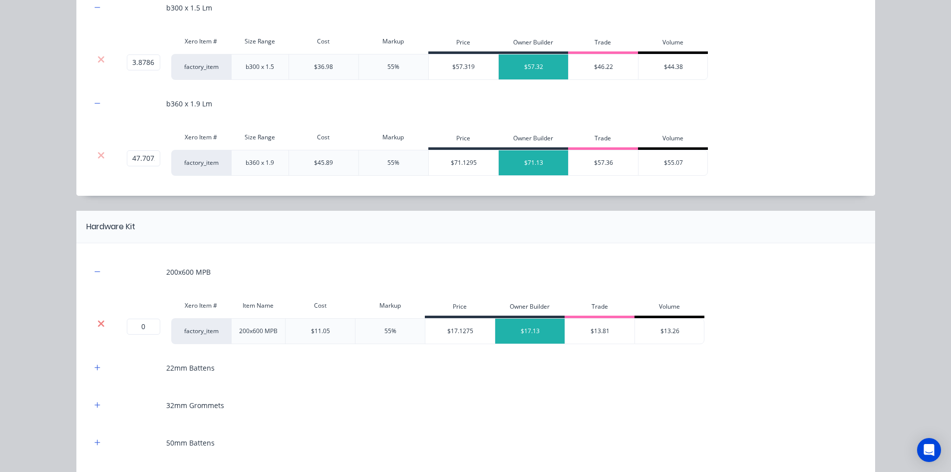
click at [98, 322] on icon at bounding box center [100, 324] width 7 height 10
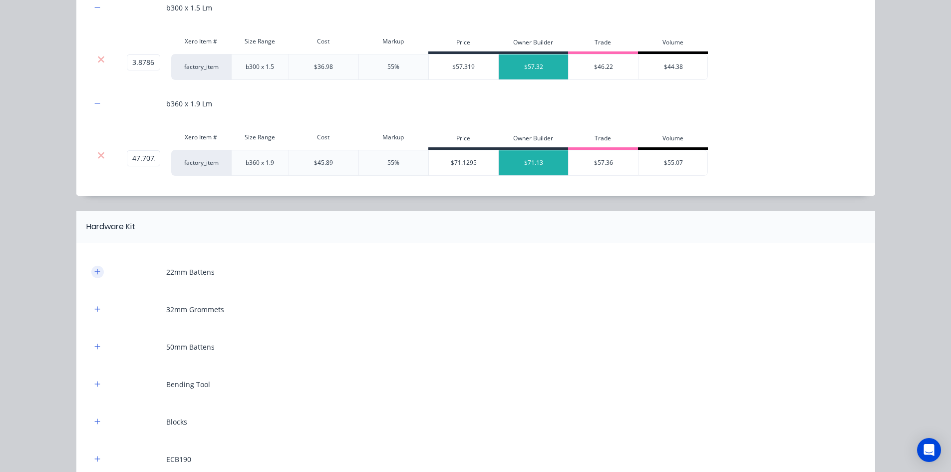
click at [94, 275] on icon "button" at bounding box center [97, 271] width 6 height 7
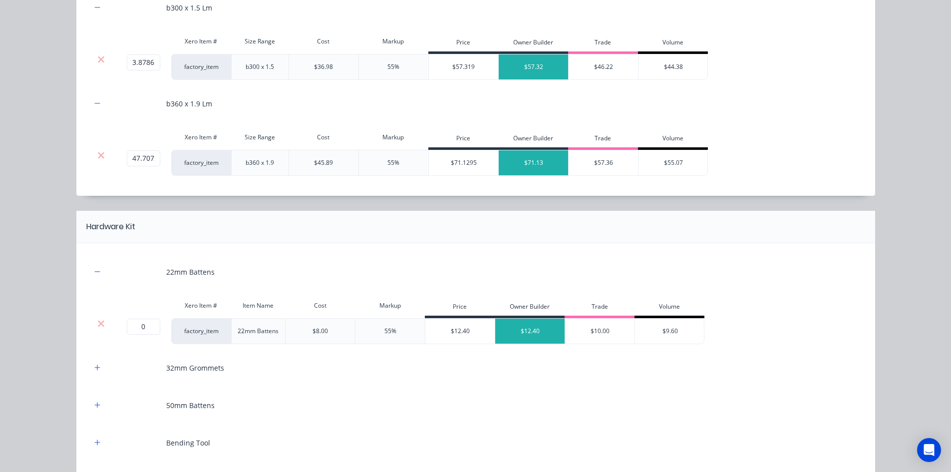
click at [103, 321] on div at bounding box center [101, 324] width 19 height 10
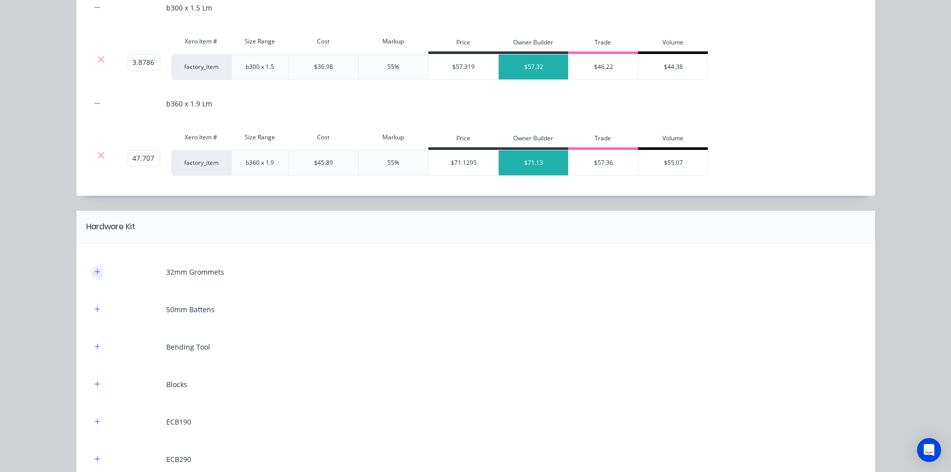
click at [96, 272] on icon "button" at bounding box center [96, 271] width 5 height 5
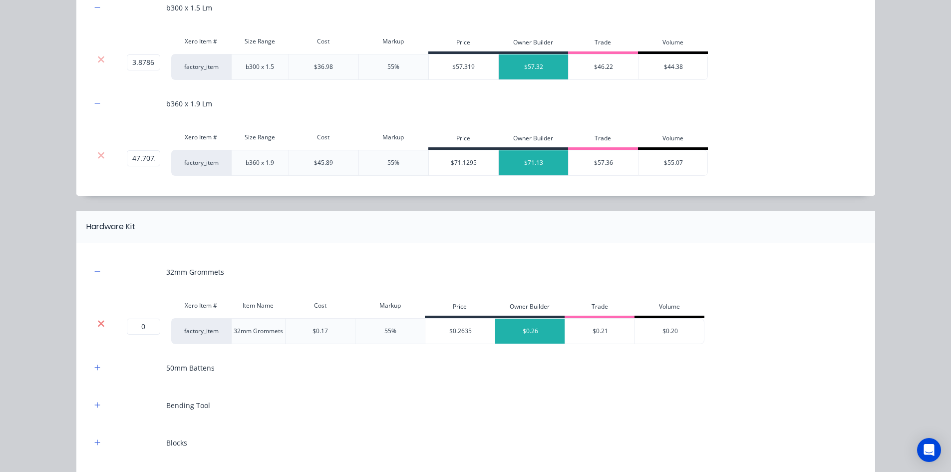
click at [98, 325] on icon at bounding box center [100, 324] width 7 height 10
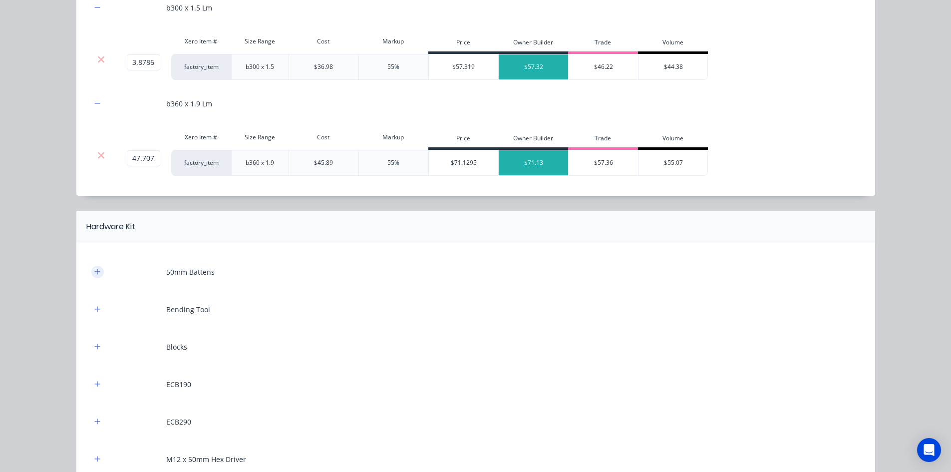
click at [96, 273] on icon "button" at bounding box center [97, 271] width 6 height 7
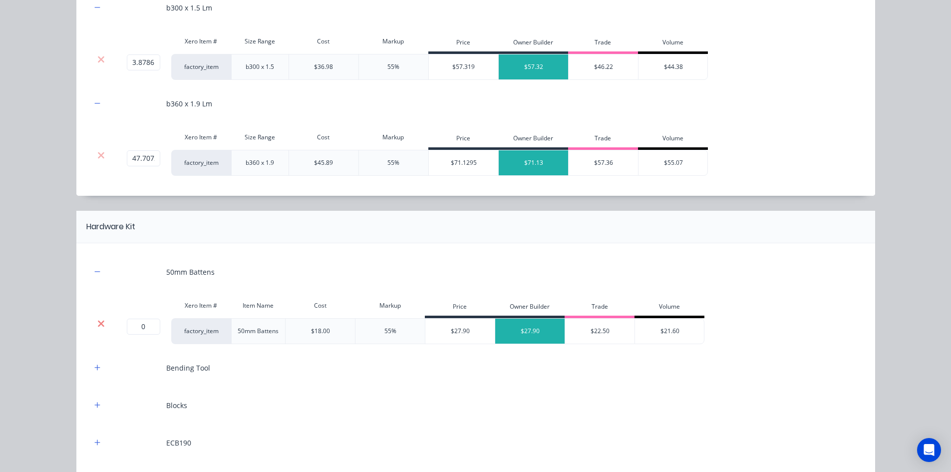
click at [98, 325] on icon at bounding box center [101, 323] width 6 height 6
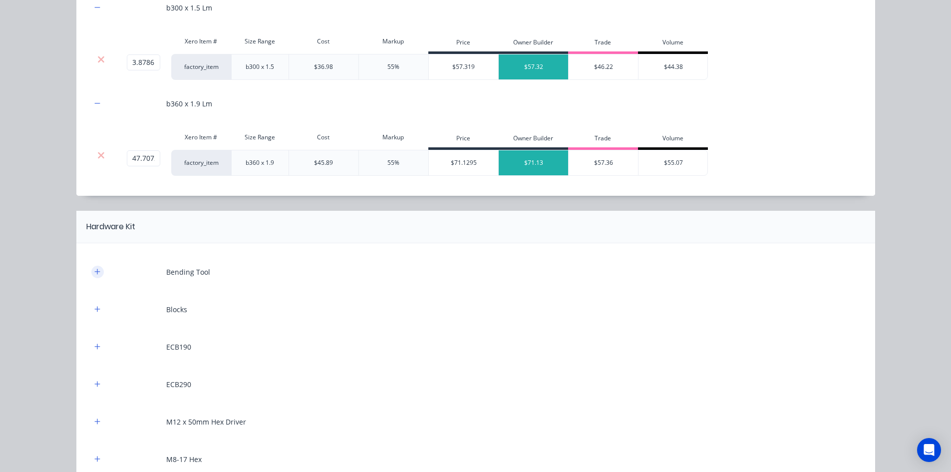
click at [94, 271] on icon "button" at bounding box center [96, 271] width 5 height 5
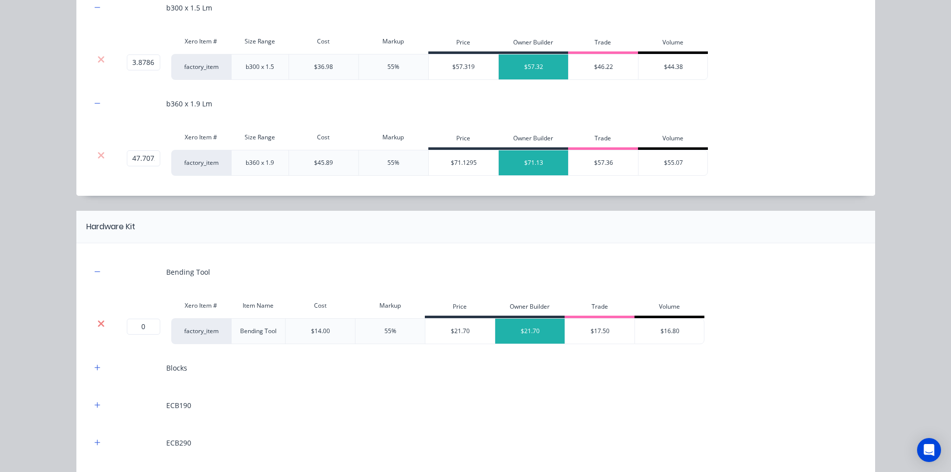
click at [97, 319] on icon at bounding box center [100, 324] width 7 height 10
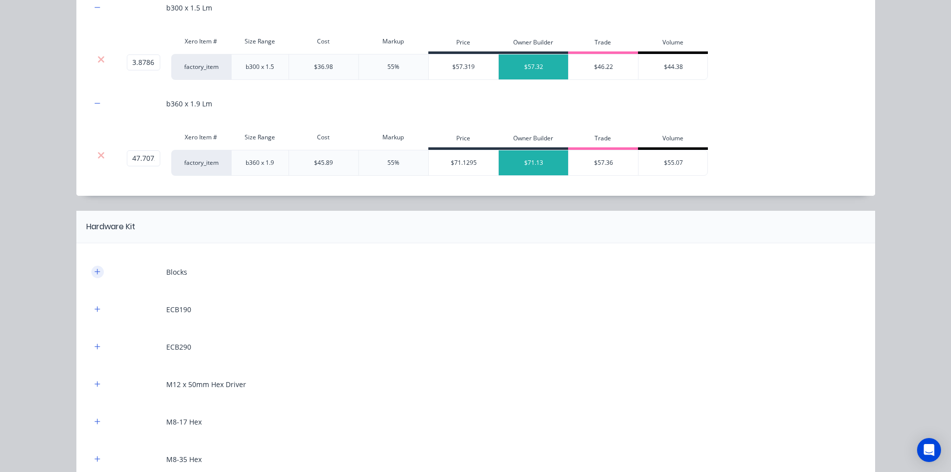
click at [94, 270] on icon "button" at bounding box center [97, 271] width 6 height 7
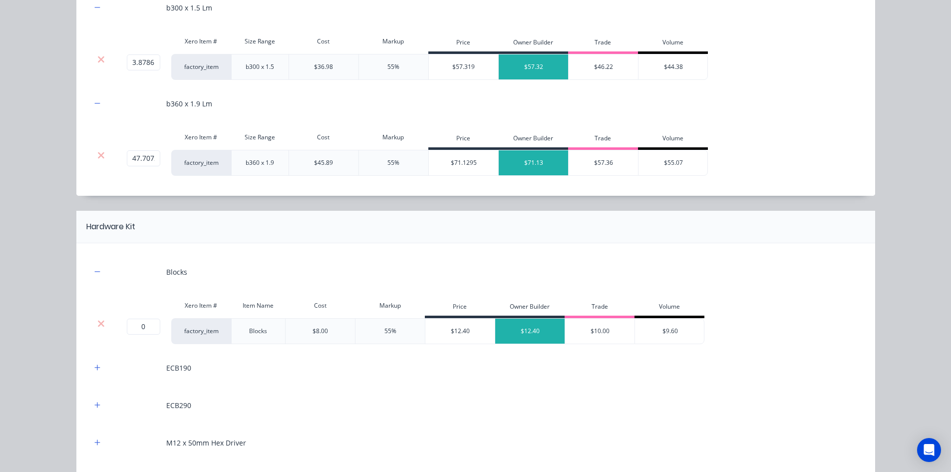
click at [97, 316] on div "Xero Item # Item Name Cost Markup Price Owner Builder Trade Volume" at bounding box center [398, 307] width 614 height 22
click at [97, 318] on div at bounding box center [101, 331] width 20 height 26
click at [98, 323] on icon at bounding box center [101, 323] width 6 height 6
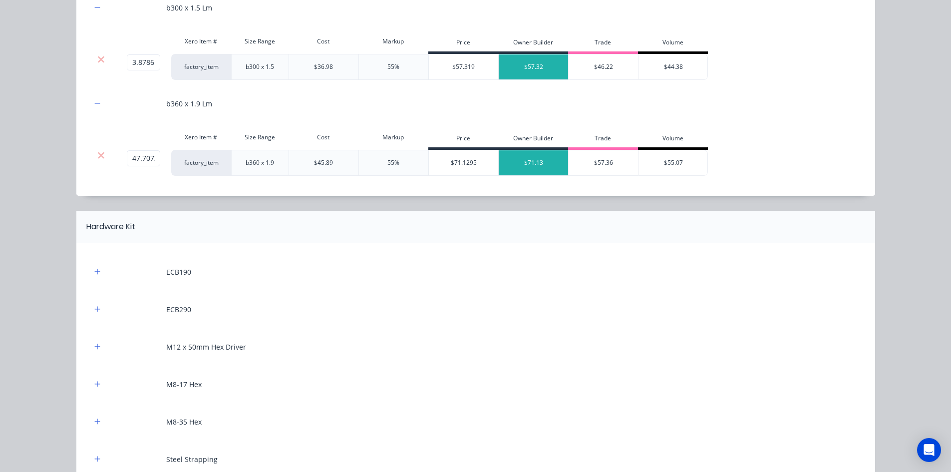
click at [92, 282] on div "ECB190" at bounding box center [475, 271] width 769 height 27
click at [96, 277] on button "button" at bounding box center [97, 272] width 12 height 12
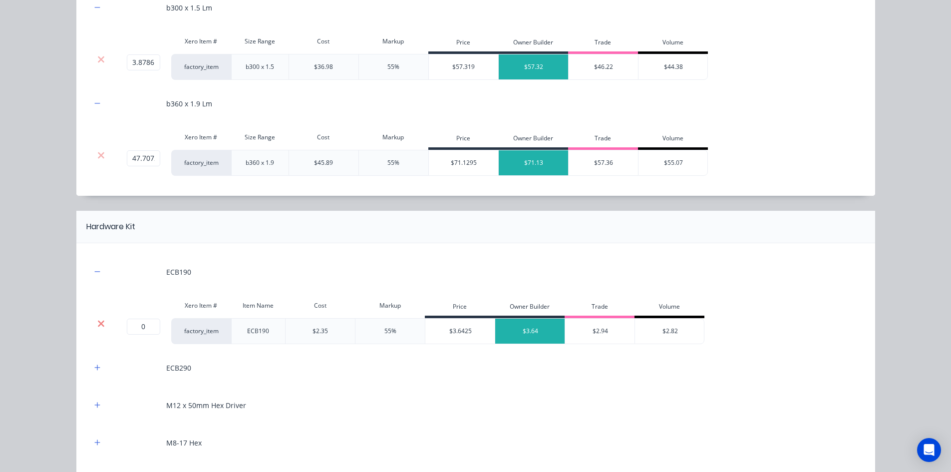
click at [99, 321] on icon at bounding box center [101, 323] width 6 height 6
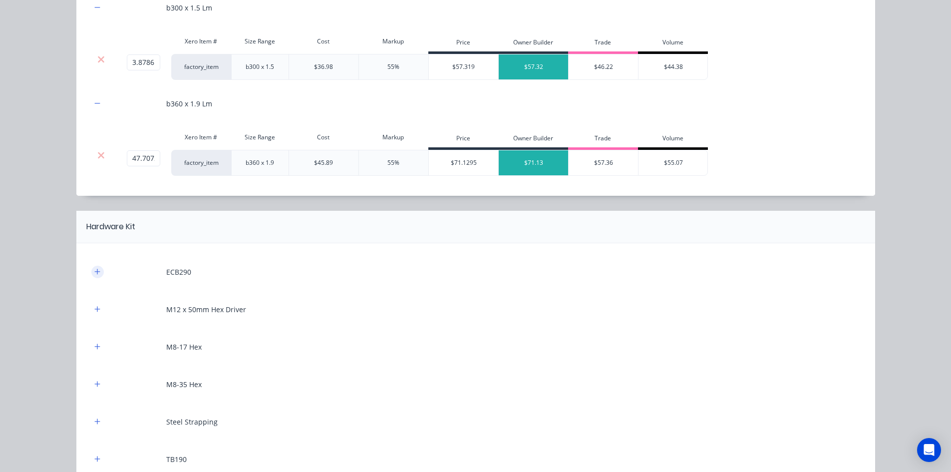
click at [95, 272] on icon "button" at bounding box center [96, 271] width 5 height 5
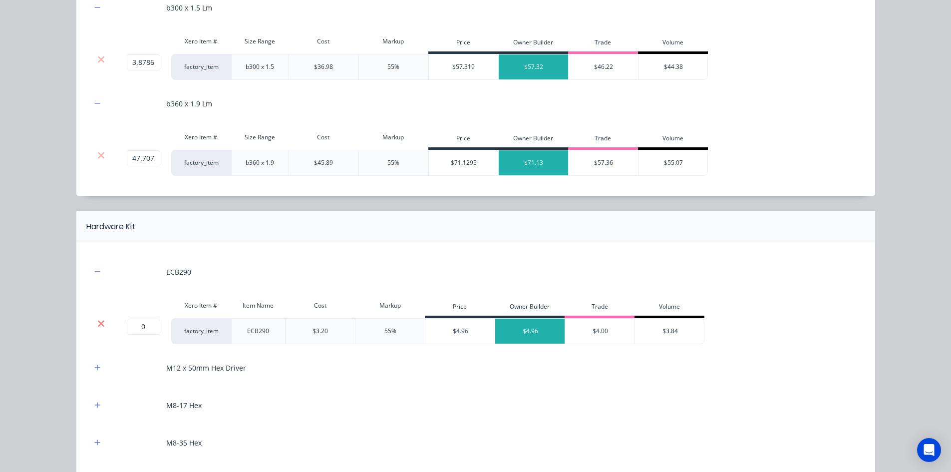
click at [98, 321] on icon at bounding box center [100, 324] width 7 height 10
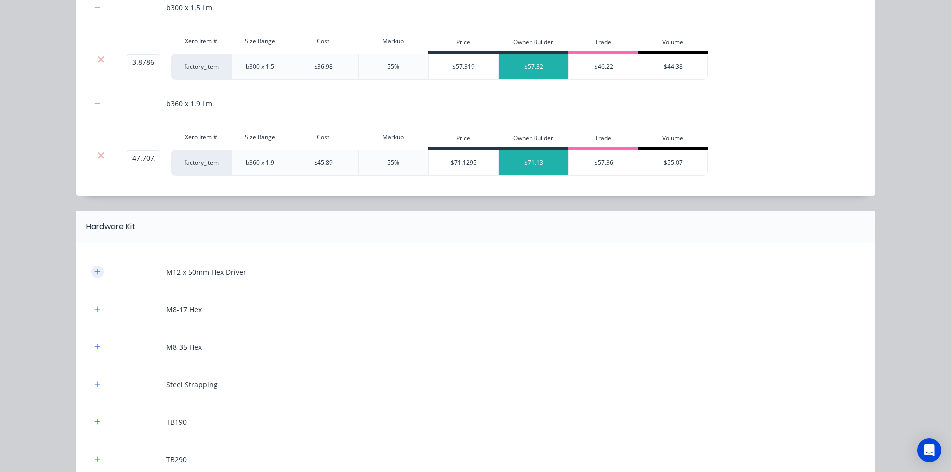
click at [96, 274] on icon "button" at bounding box center [97, 271] width 6 height 7
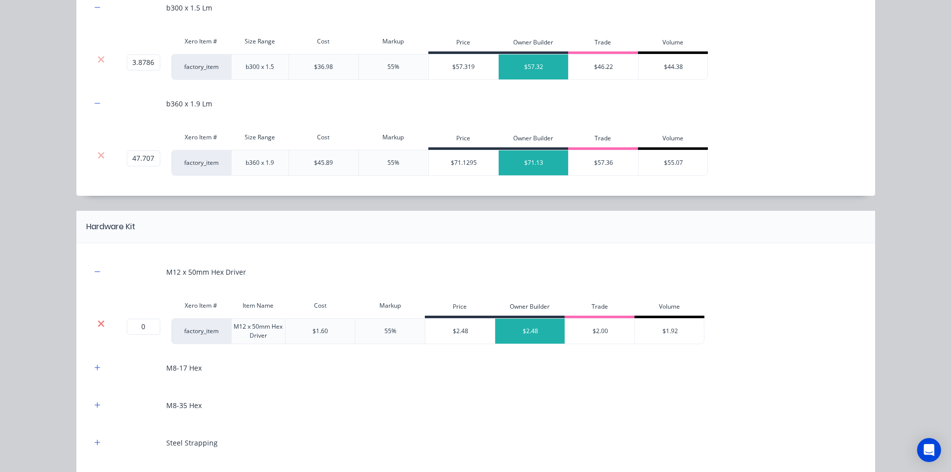
click at [97, 319] on icon at bounding box center [100, 324] width 7 height 10
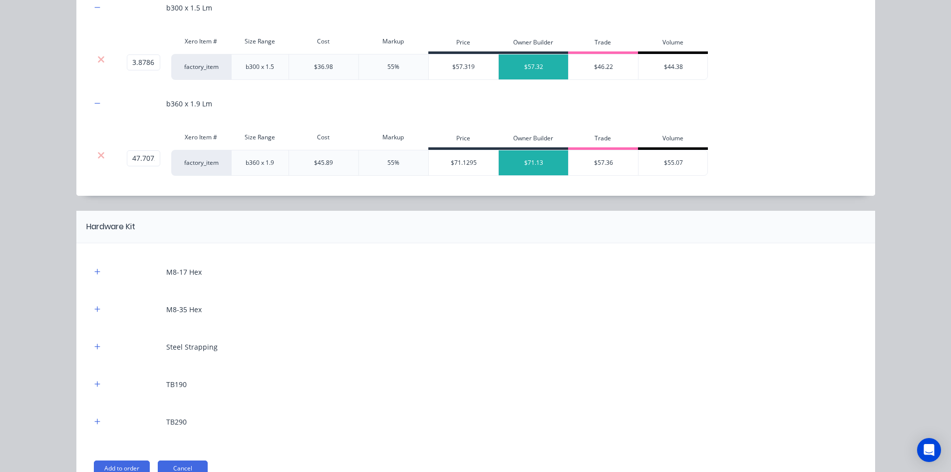
click at [93, 278] on div "M8-17 Hex" at bounding box center [475, 271] width 769 height 27
click at [96, 269] on icon "button" at bounding box center [97, 271] width 6 height 7
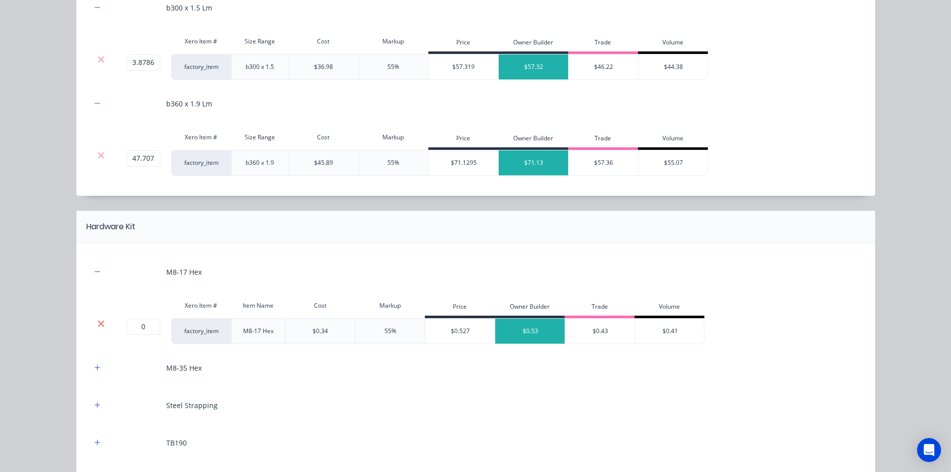
click at [97, 321] on icon at bounding box center [100, 324] width 7 height 10
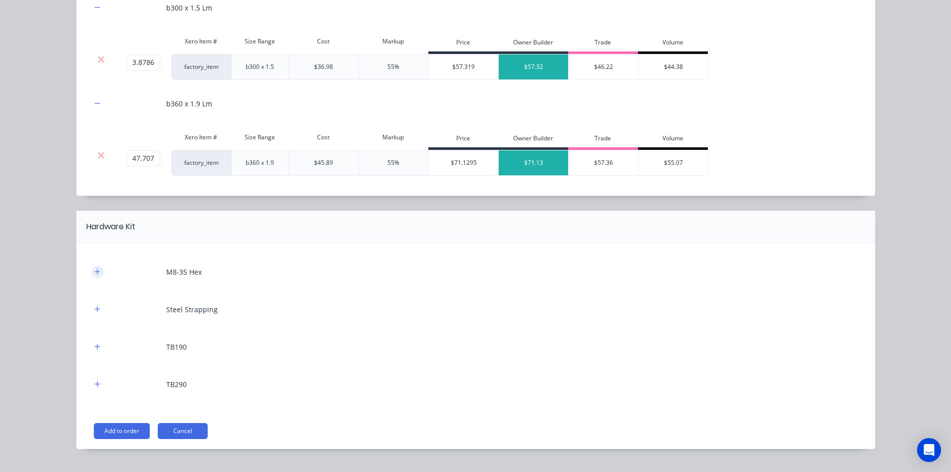
click at [96, 273] on icon "button" at bounding box center [97, 271] width 6 height 7
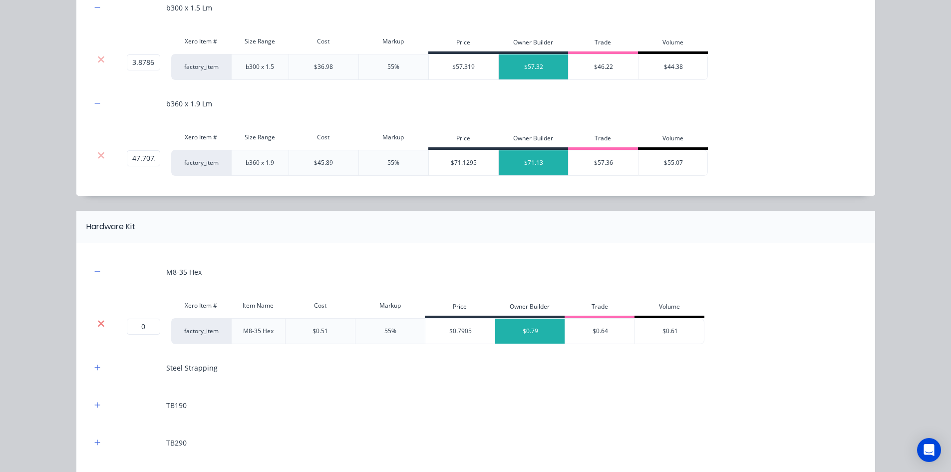
click at [97, 321] on icon at bounding box center [100, 324] width 7 height 10
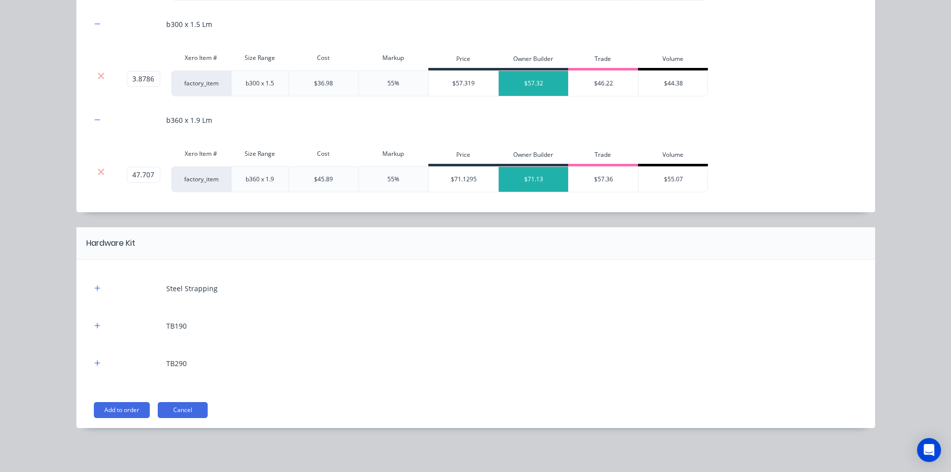
scroll to position [683, 0]
click at [94, 286] on icon "button" at bounding box center [97, 288] width 6 height 7
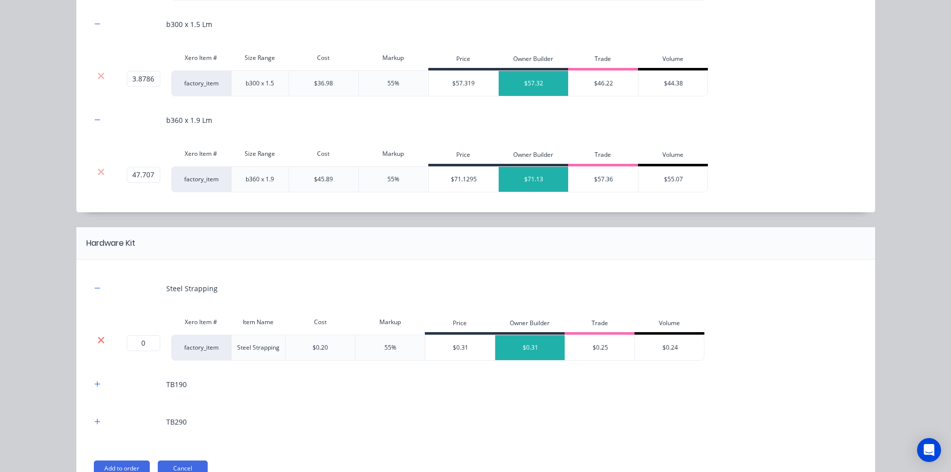
click at [97, 337] on icon at bounding box center [100, 340] width 7 height 10
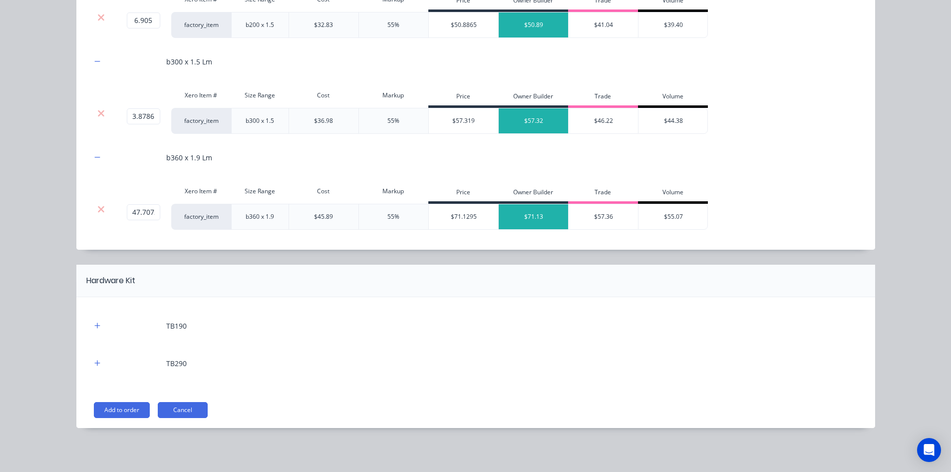
scroll to position [645, 0]
click at [95, 327] on icon "button" at bounding box center [97, 325] width 6 height 7
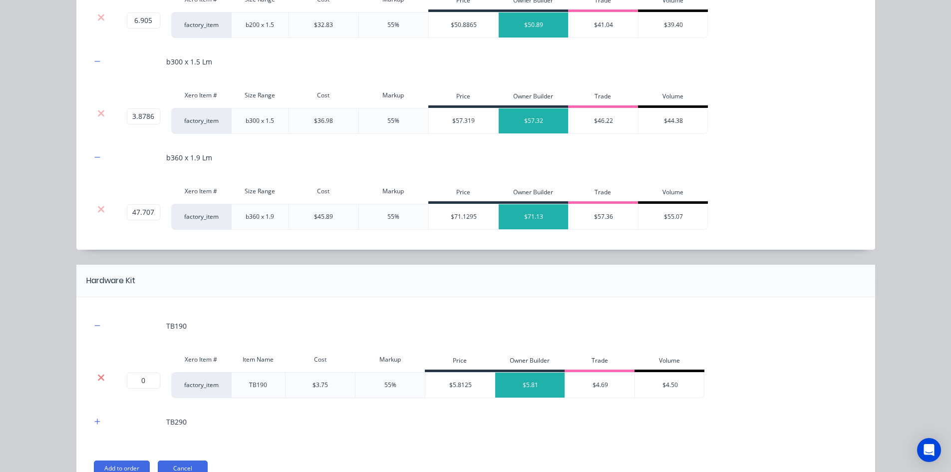
click at [98, 378] on icon at bounding box center [101, 377] width 6 height 6
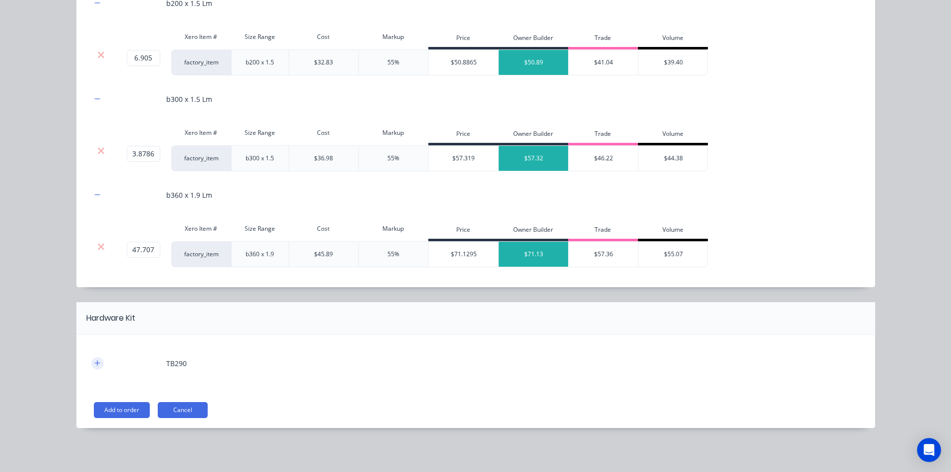
click at [94, 365] on icon "button" at bounding box center [96, 362] width 5 height 5
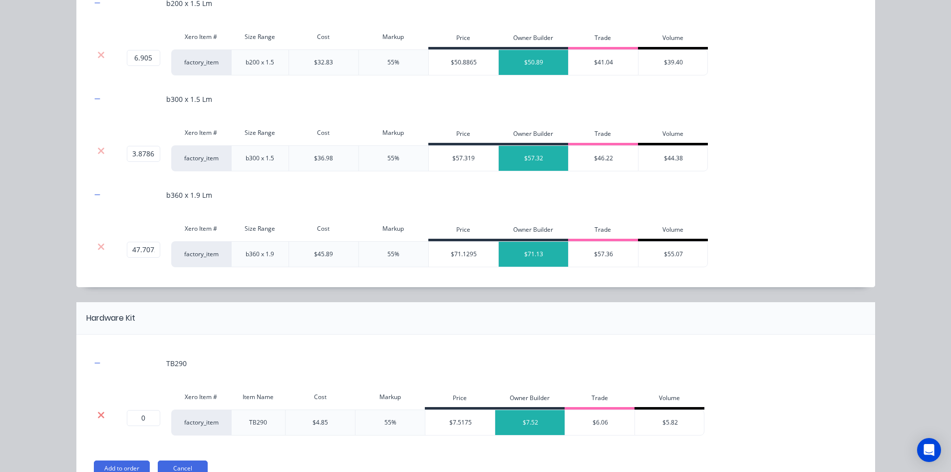
click at [98, 417] on icon at bounding box center [101, 414] width 6 height 6
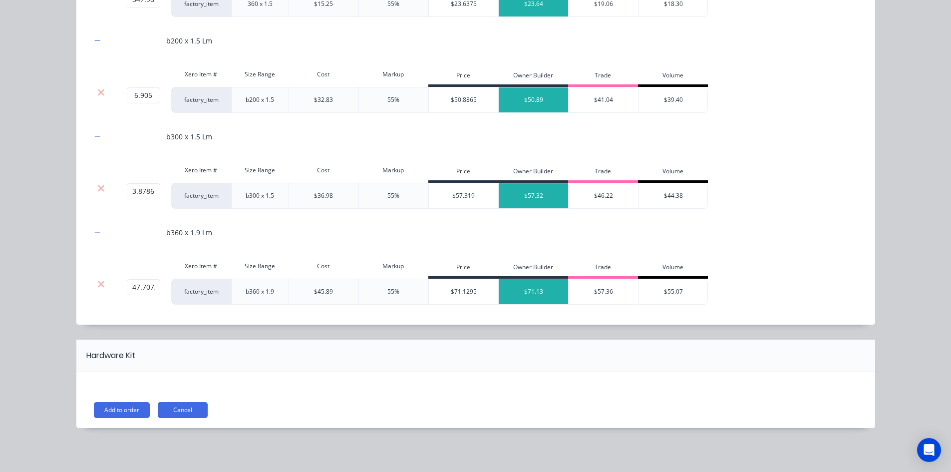
scroll to position [570, 0]
click at [320, 294] on div "$45.89" at bounding box center [323, 291] width 19 height 9
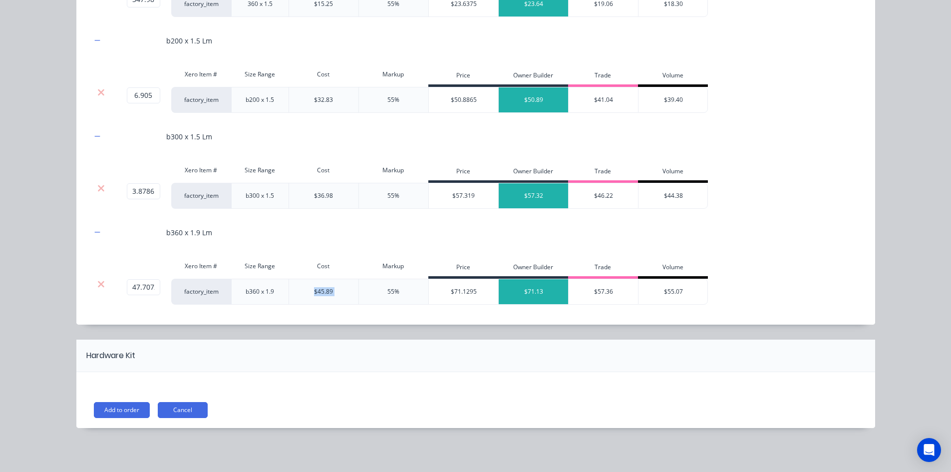
click at [320, 294] on div "$45.89" at bounding box center [323, 291] width 19 height 9
click at [136, 402] on button "Add to order" at bounding box center [122, 410] width 56 height 16
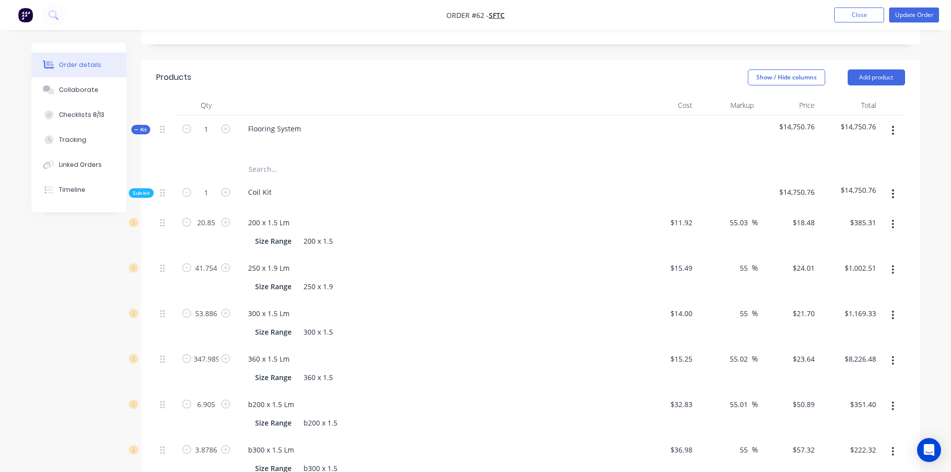
scroll to position [419, 0]
click at [186, 124] on icon "button" at bounding box center [186, 128] width 9 height 9
click at [208, 121] on input "1" at bounding box center [206, 128] width 26 height 15
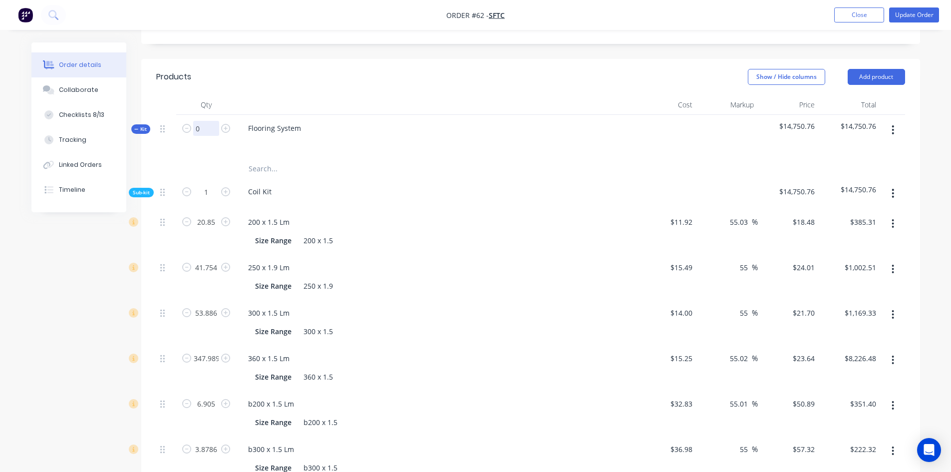
type input "0"
click at [71, 232] on div "Created by Admin Created 25/08/25 Required 25/08/25 Assigned to Add team member…" at bounding box center [475, 253] width 889 height 1261
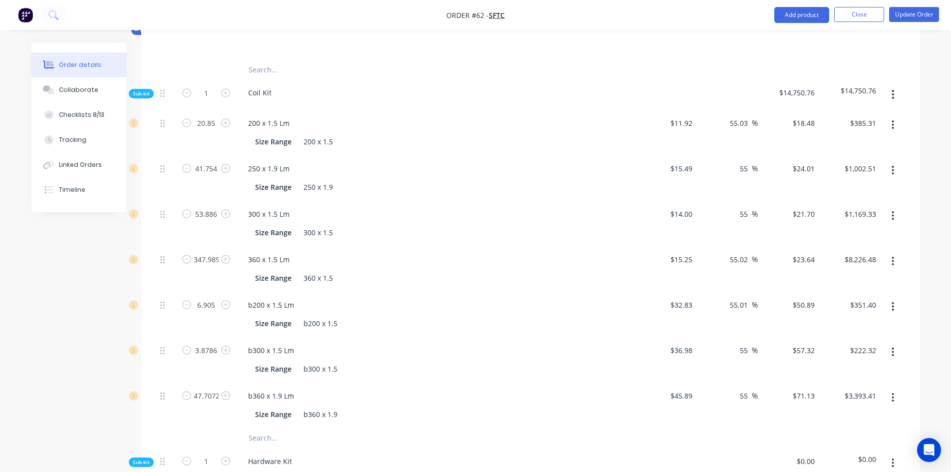
scroll to position [519, 0]
click at [680, 115] on input "11.92" at bounding box center [685, 122] width 23 height 14
type input "$17.94"
type input "$27.813"
type input "$579.90"
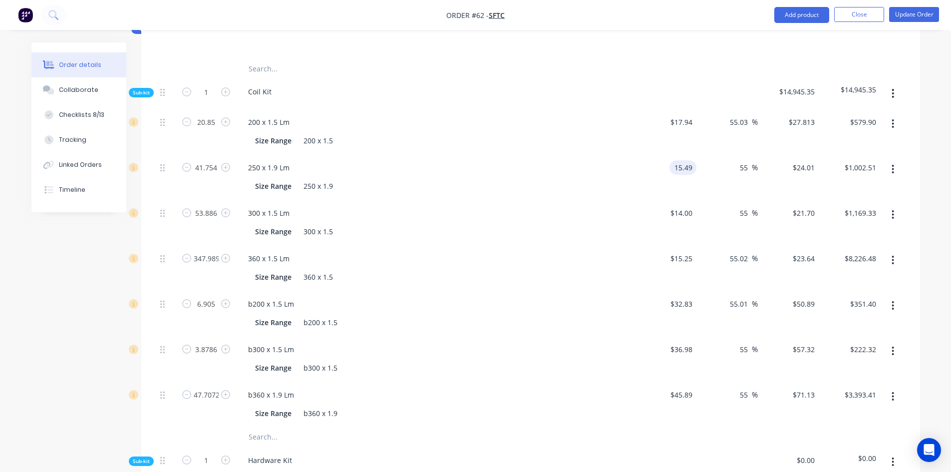
click at [685, 160] on input "15.49" at bounding box center [685, 167] width 23 height 14
type input "$21.92"
type input "$33.9767"
type input "$1,418.66"
click at [681, 206] on div "14 14" at bounding box center [688, 213] width 17 height 14
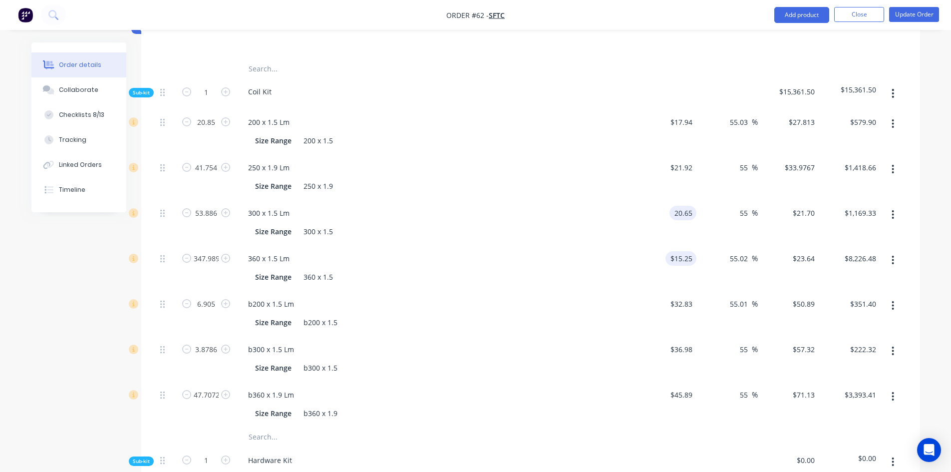
type input "$20.65"
type input "$32.0075"
type input "$1,724.76"
click at [677, 251] on input "15.25" at bounding box center [685, 258] width 23 height 14
type input "$22.31"
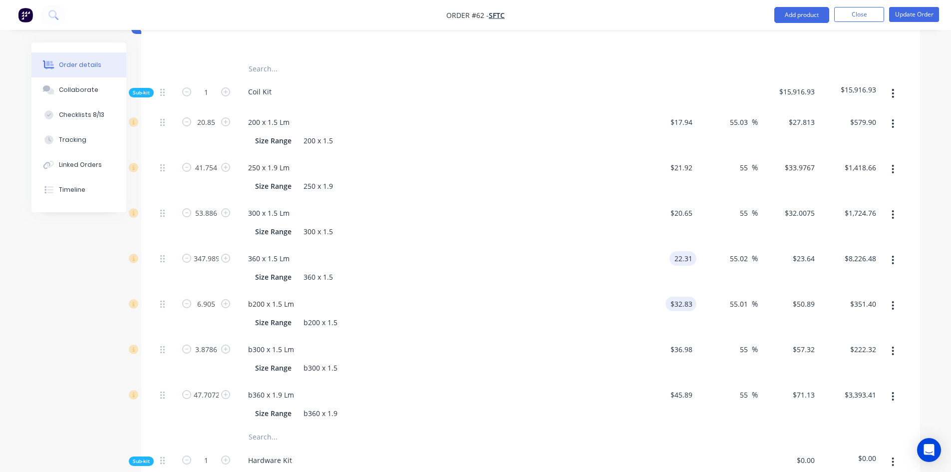
type input "$34.5842"
type input "$12,034.95"
click at [683, 299] on input "32.83" at bounding box center [683, 304] width 27 height 14
type input "$42.12"
type input "$65.2905"
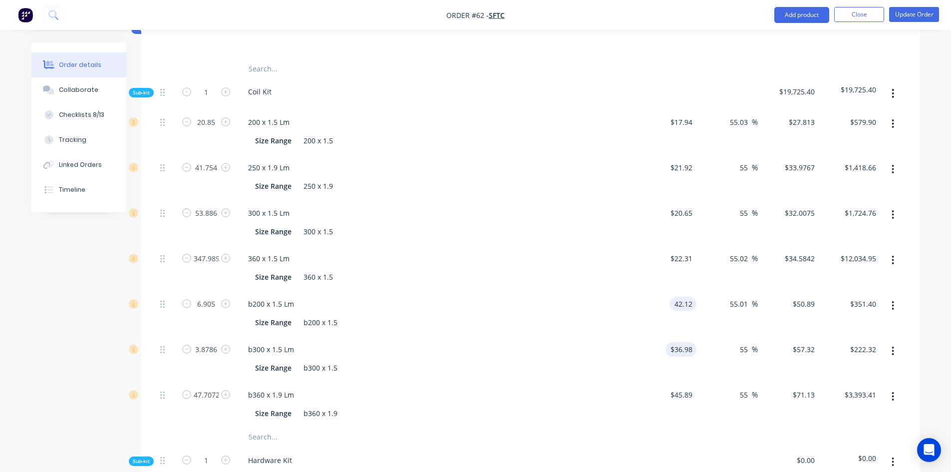
type input "$450.83"
click at [679, 342] on input "36.98" at bounding box center [683, 349] width 27 height 14
type input "$47.56"
type input "$73.7193"
type input "$285.93"
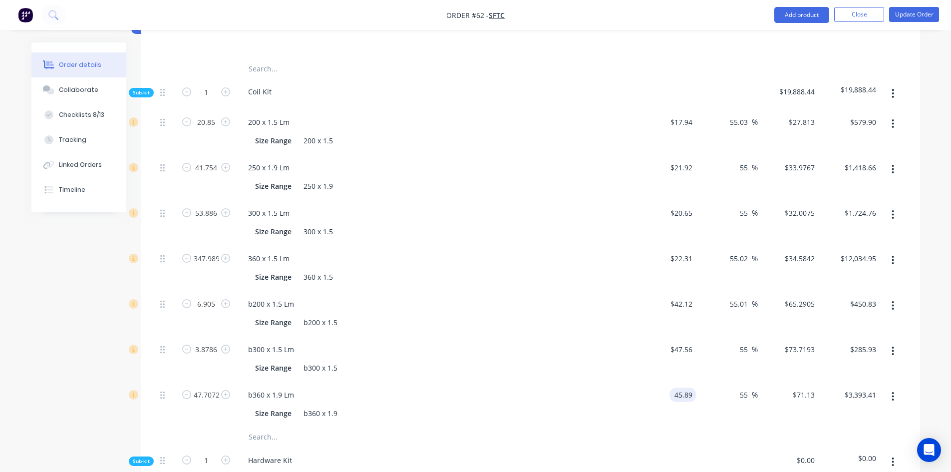
click at [692, 387] on input "45.89" at bounding box center [685, 394] width 23 height 14
type input "$58.61"
type input "$90.8461"
type input "$4,334.01"
click at [630, 58] on div at bounding box center [530, 68] width 749 height 20
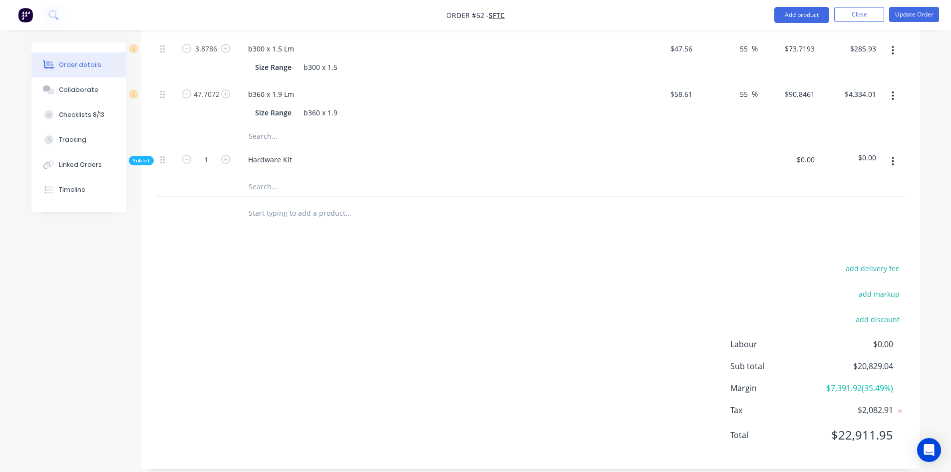
scroll to position [821, 0]
click at [549, 295] on div "add delivery fee add markup add discount Labour $0.00 Sub total $20,829.04 Marg…" at bounding box center [530, 356] width 749 height 193
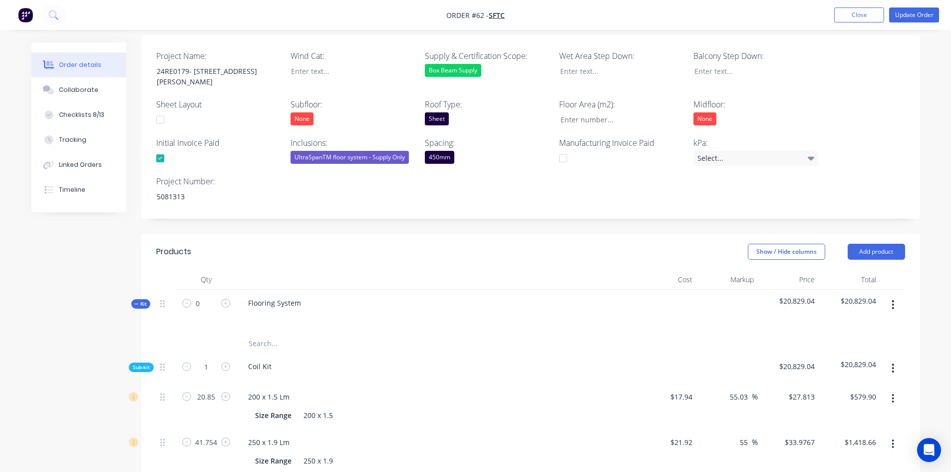
scroll to position [222, 0]
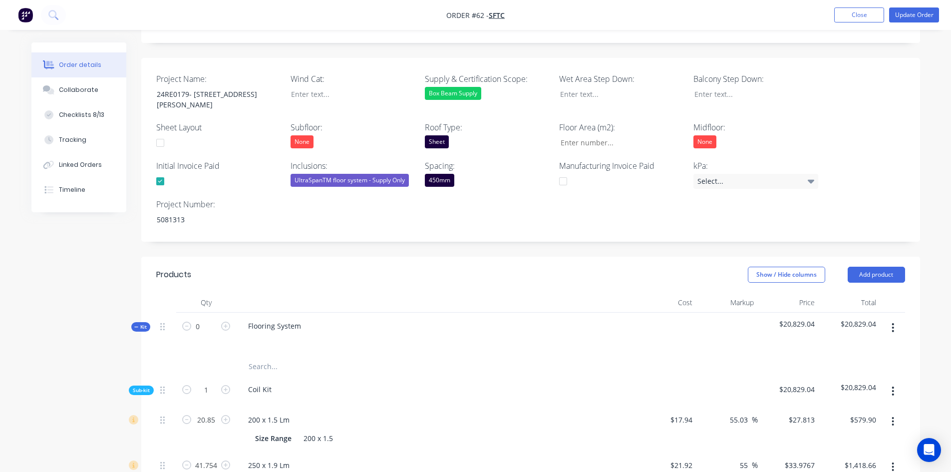
click at [539, 317] on div "Flooring System" at bounding box center [435, 334] width 399 height 43
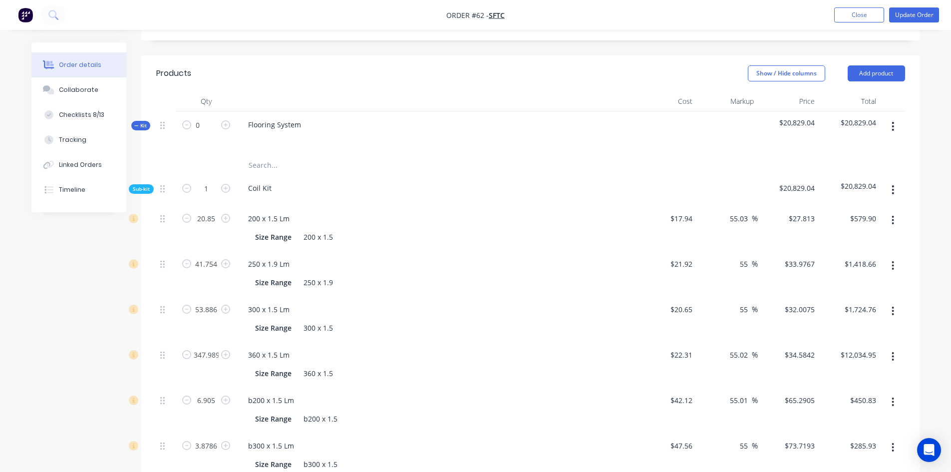
scroll to position [421, 0]
click at [223, 122] on icon "button" at bounding box center [225, 126] width 9 height 9
click at [225, 122] on icon "button" at bounding box center [225, 126] width 9 height 9
click at [200, 119] on input "0" at bounding box center [206, 126] width 26 height 15
click at [72, 264] on div "Created by Admin Created 25/08/25 Required 25/08/25 Assigned to Add team member…" at bounding box center [475, 251] width 889 height 1261
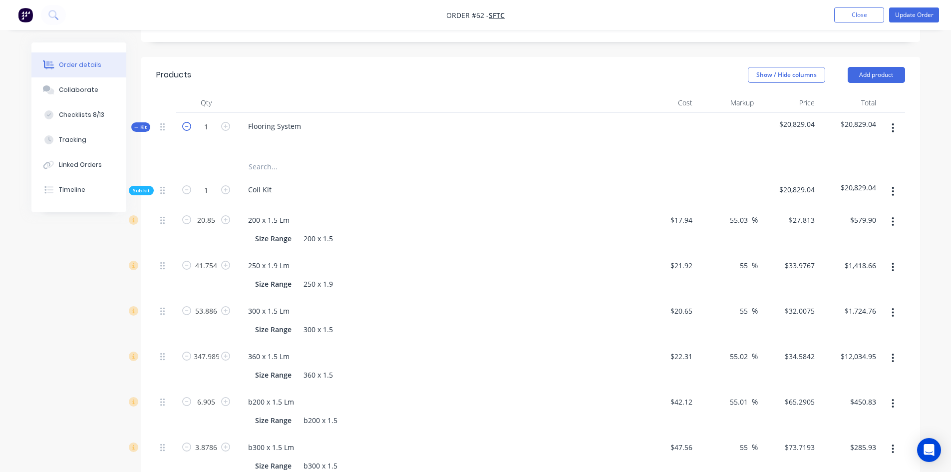
click at [187, 122] on icon "button" at bounding box center [186, 126] width 9 height 9
click at [213, 119] on input "1" at bounding box center [206, 126] width 26 height 15
type input "0"
click at [34, 273] on div "Created by Admin Created 25/08/25 Required 25/08/25 Assigned to Add team member…" at bounding box center [475, 251] width 889 height 1261
click at [864, 20] on button "Close" at bounding box center [859, 14] width 50 height 15
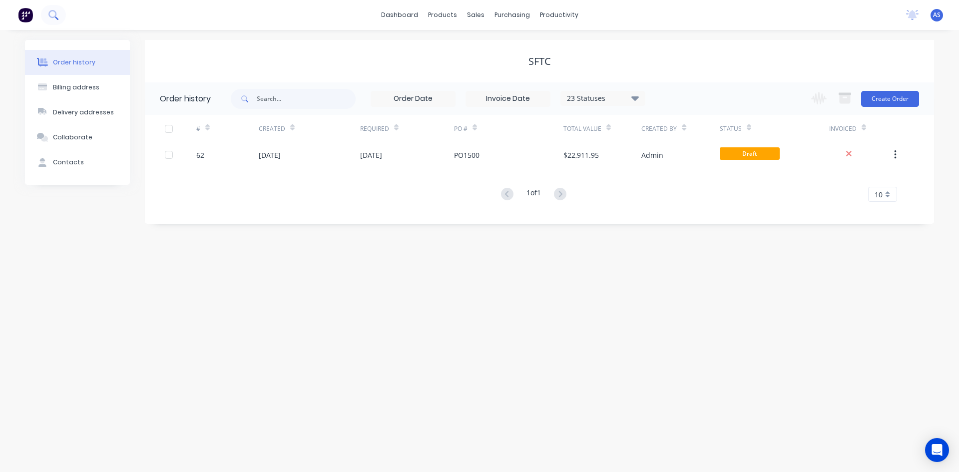
click at [54, 21] on button at bounding box center [53, 15] width 25 height 20
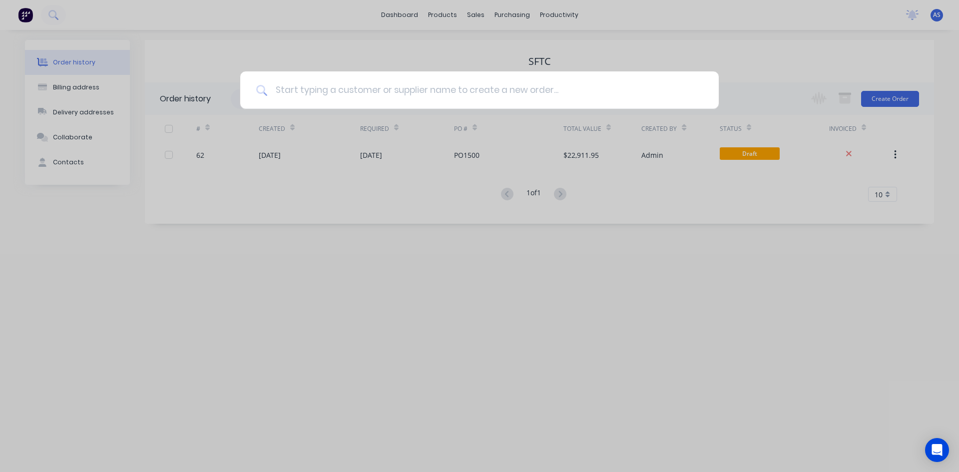
click at [301, 83] on input at bounding box center [484, 89] width 435 height 37
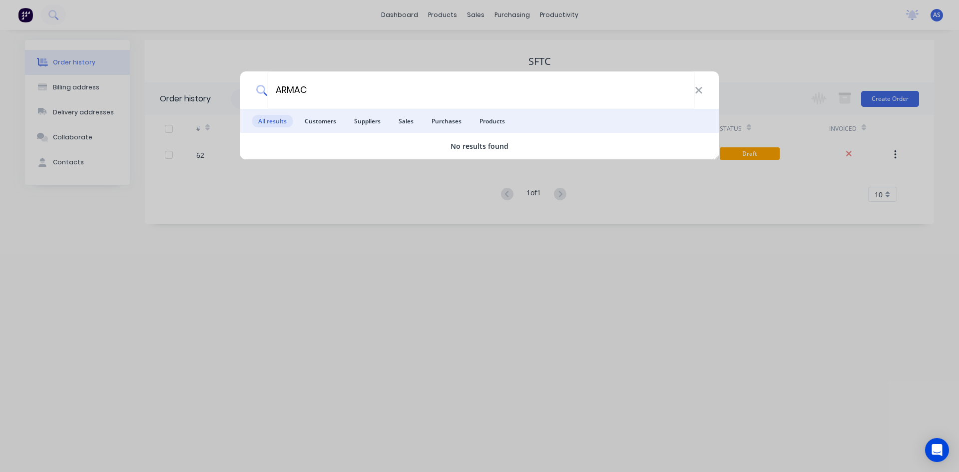
type input "ARMAC"
click at [703, 97] on div "ARMAC" at bounding box center [479, 89] width 478 height 37
click at [697, 88] on icon at bounding box center [698, 90] width 6 height 6
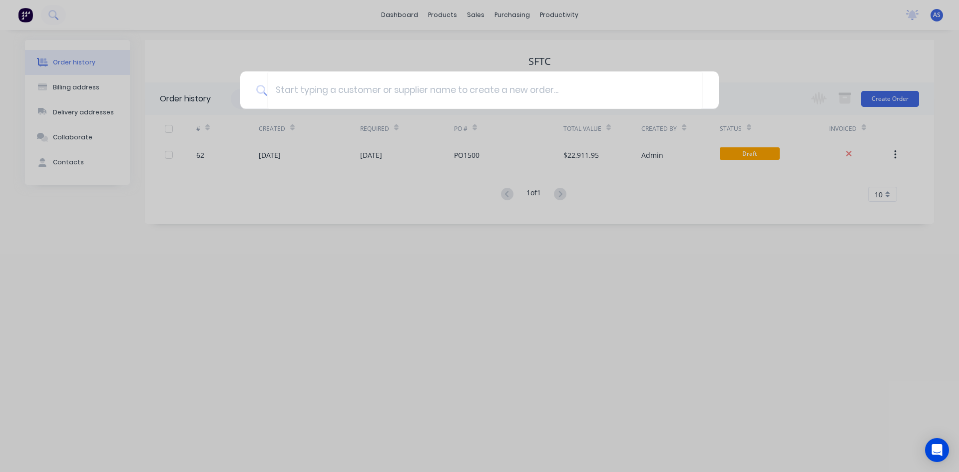
click at [502, 12] on div at bounding box center [479, 236] width 959 height 472
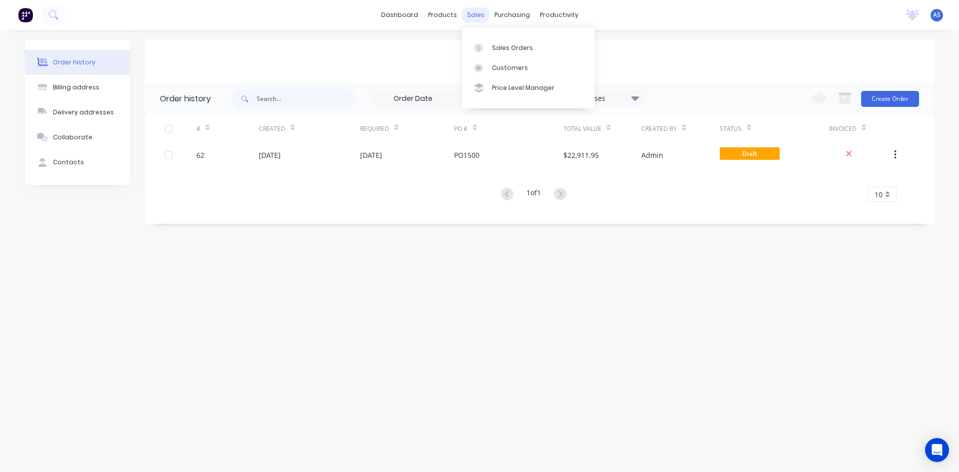
click at [477, 14] on div "sales" at bounding box center [475, 14] width 27 height 15
click at [495, 67] on div "Customers" at bounding box center [510, 67] width 36 height 9
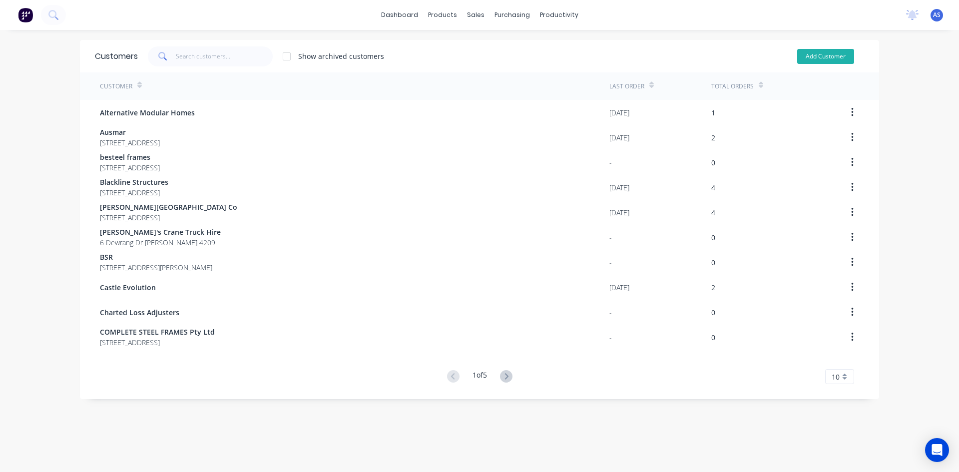
click at [797, 57] on button "Add Customer" at bounding box center [825, 56] width 57 height 15
select select "AU"
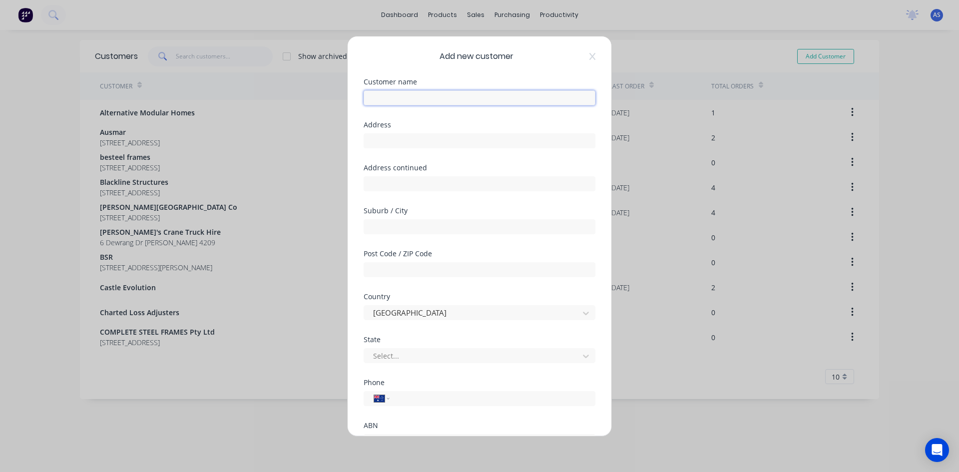
click at [454, 101] on input "text" at bounding box center [480, 97] width 232 height 15
type input "ARMAC Construction"
click at [412, 142] on input "text" at bounding box center [480, 140] width 232 height 15
type input "256 Darlington Drive"
click at [419, 230] on input "text" at bounding box center [480, 226] width 232 height 15
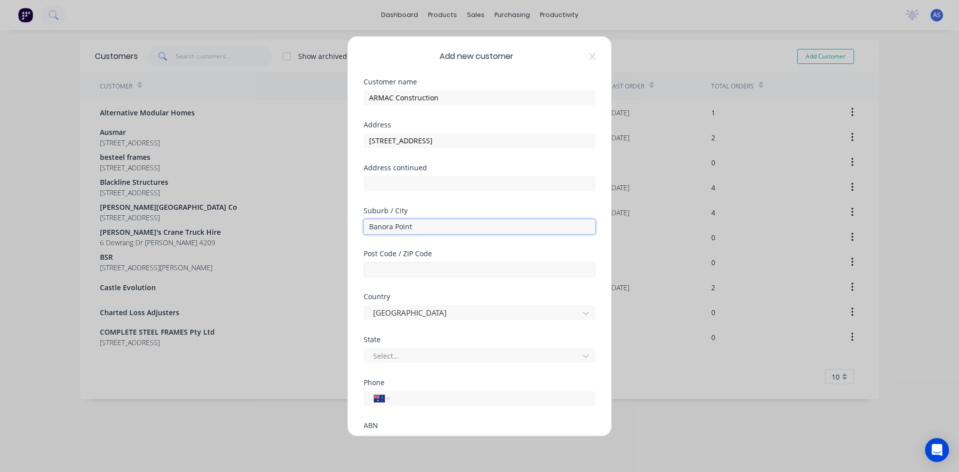
type input "Banora Point"
click at [395, 272] on input "text" at bounding box center [480, 269] width 232 height 15
type input "2486"
click at [416, 356] on div at bounding box center [473, 356] width 202 height 12
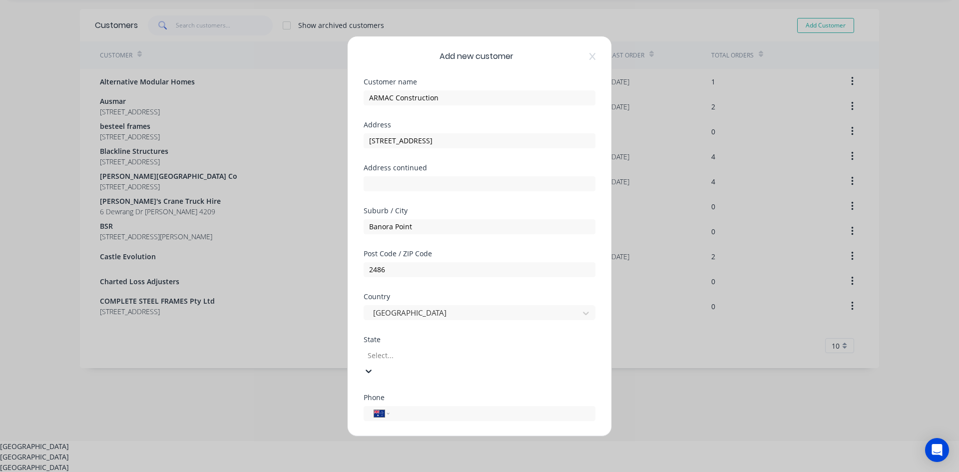
scroll to position [34, 0]
click at [408, 448] on div "New South Wales" at bounding box center [479, 453] width 959 height 10
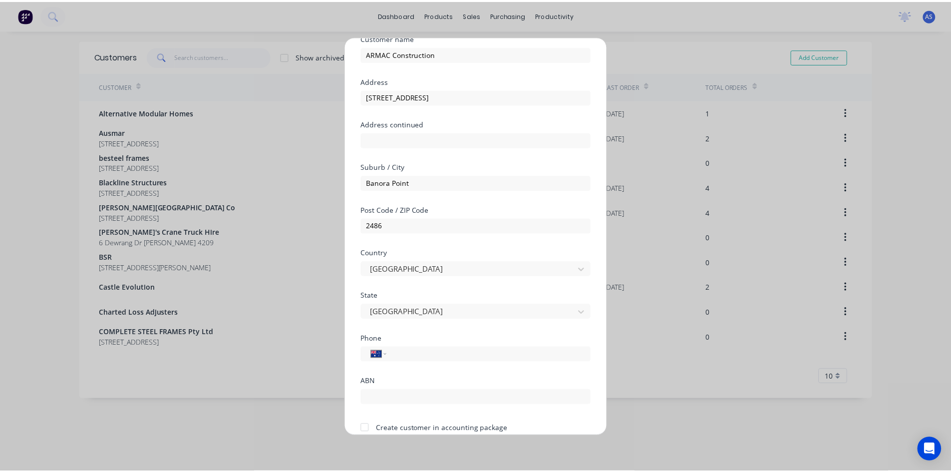
scroll to position [88, 0]
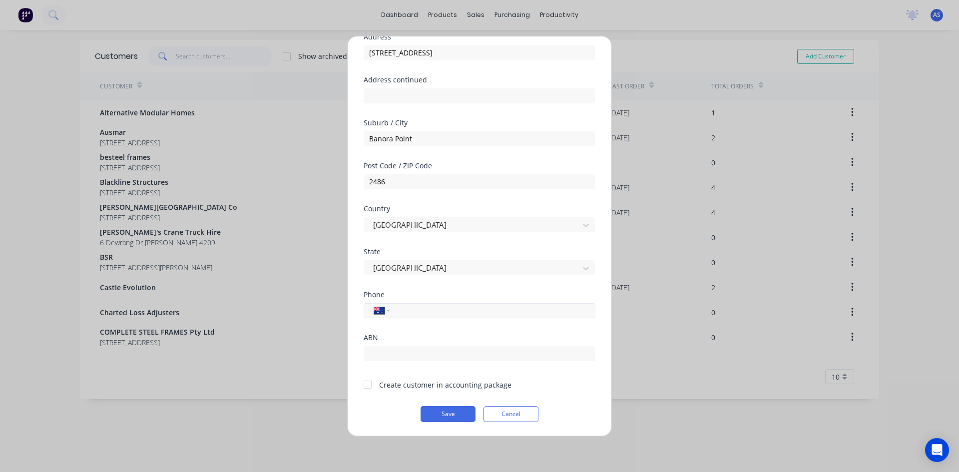
click at [421, 312] on input "tel" at bounding box center [490, 310] width 188 height 11
type input "0475 279 994"
click at [450, 411] on button "Save" at bounding box center [447, 414] width 55 height 16
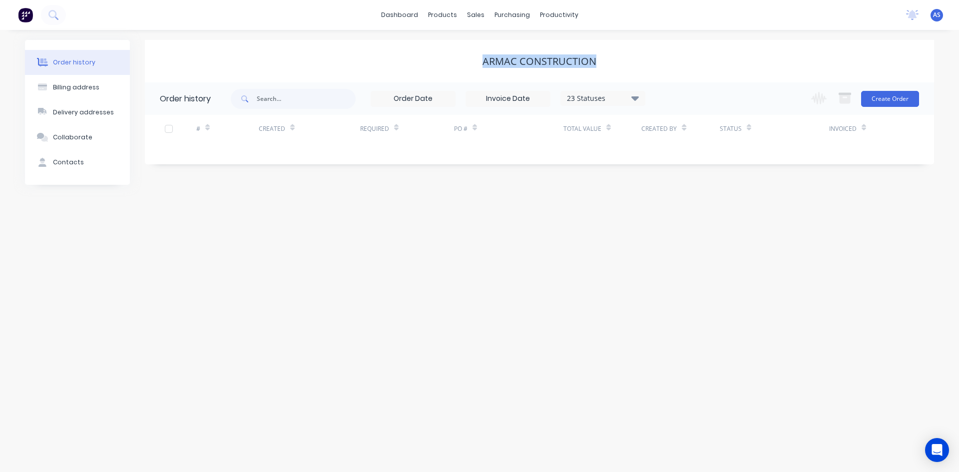
drag, startPoint x: 599, startPoint y: 66, endPoint x: 482, endPoint y: 66, distance: 116.8
click at [482, 66] on div "ARMAC Construction" at bounding box center [539, 61] width 789 height 12
copy div "ARMAC Construction"
click at [473, 330] on div "Order history Billing address Delivery addresses Collaborate Contacts ARMAC Con…" at bounding box center [479, 251] width 959 height 442
click at [889, 95] on button "Create Order" at bounding box center [890, 99] width 58 height 16
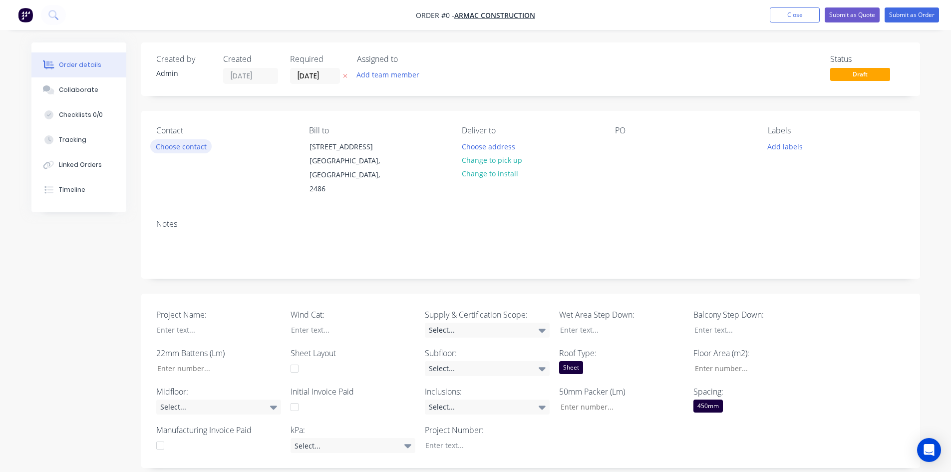
click at [196, 150] on button "Choose contact" at bounding box center [180, 145] width 61 height 13
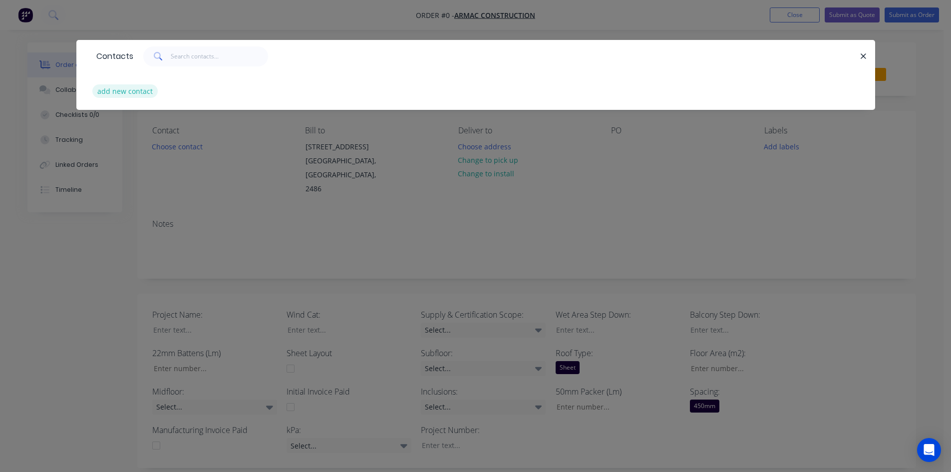
click at [120, 93] on button "add new contact" at bounding box center [125, 90] width 66 height 13
select select "AU"
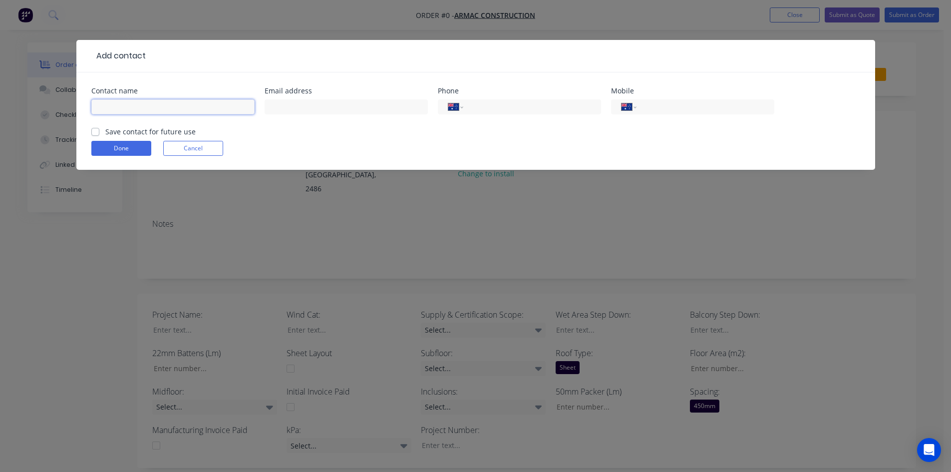
click at [166, 102] on input "text" at bounding box center [172, 106] width 163 height 15
type input "Ben Butler"
click at [364, 101] on input "text" at bounding box center [346, 106] width 163 height 15
type input "ben@armacconstruction.com.au"
click at [660, 110] on input "tel" at bounding box center [704, 106] width 120 height 11
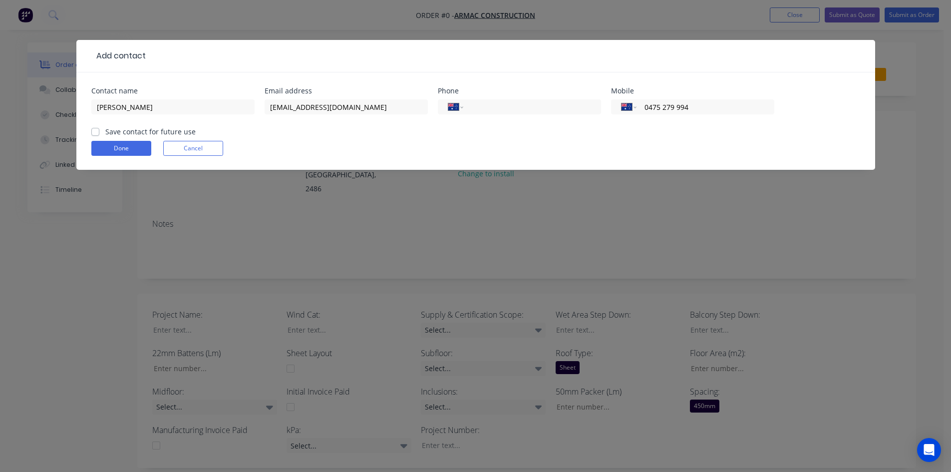
type input "0475 279 994"
click at [105, 131] on label "Save contact for future use" at bounding box center [150, 131] width 90 height 10
click at [96, 131] on input "Save contact for future use" at bounding box center [95, 130] width 8 height 9
checkbox input "true"
click at [119, 146] on button "Done" at bounding box center [121, 148] width 60 height 15
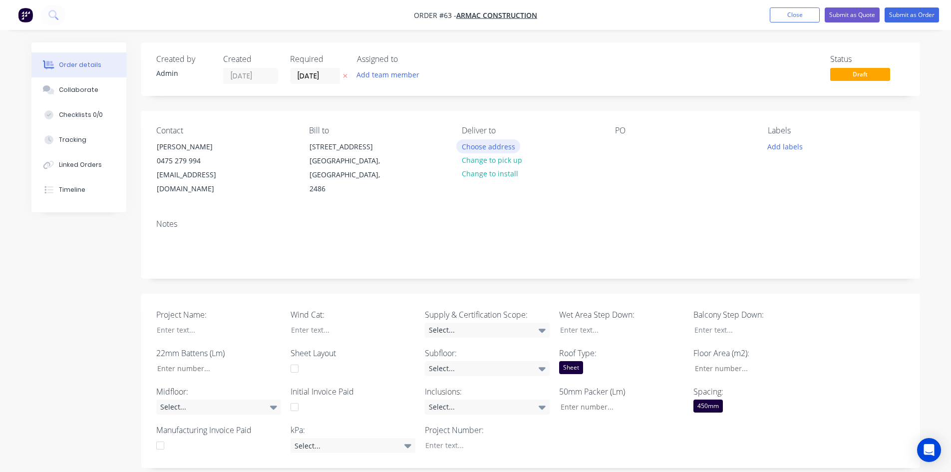
click at [475, 148] on button "Choose address" at bounding box center [488, 145] width 64 height 13
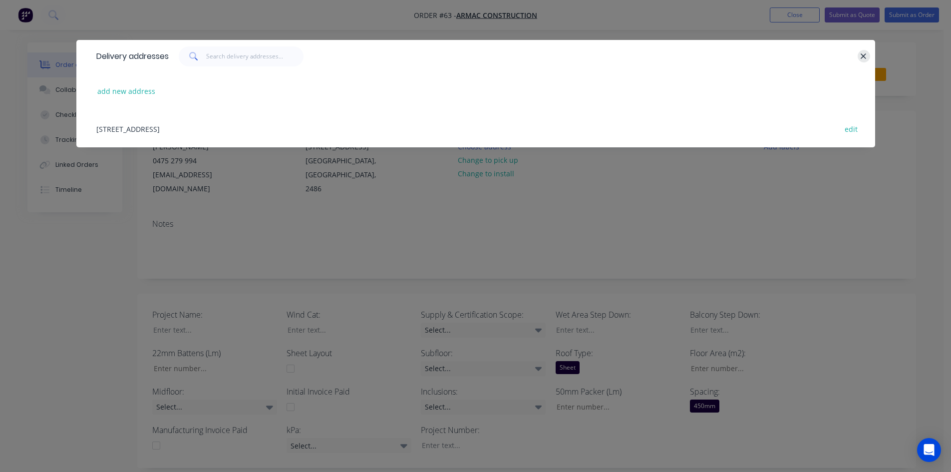
click at [864, 55] on icon "button" at bounding box center [863, 56] width 6 height 9
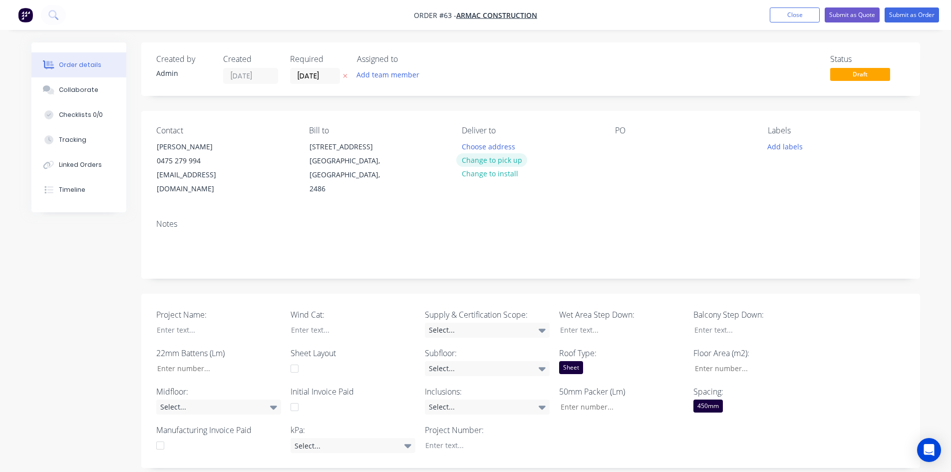
click at [511, 160] on button "Change to pick up" at bounding box center [491, 159] width 71 height 13
click at [404, 219] on div "Notes" at bounding box center [530, 223] width 749 height 9
click at [185, 323] on div at bounding box center [211, 330] width 125 height 14
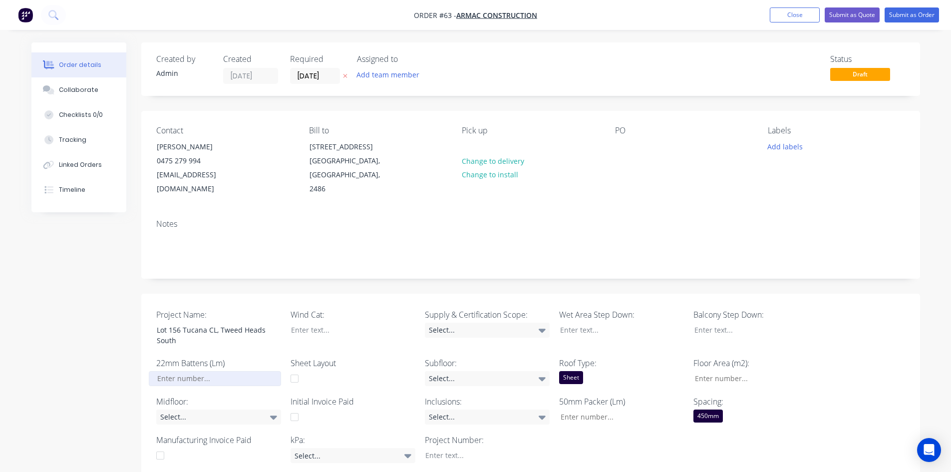
click at [197, 371] on input "Project Name:" at bounding box center [215, 378] width 132 height 15
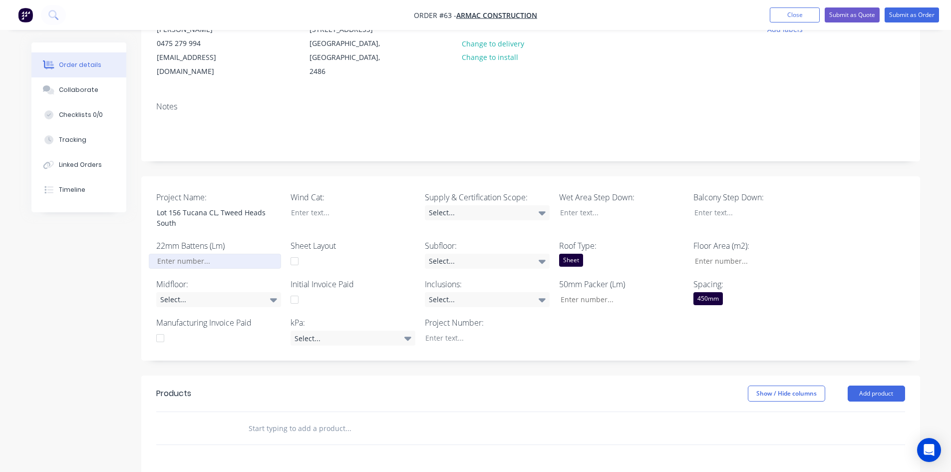
scroll to position [100, 0]
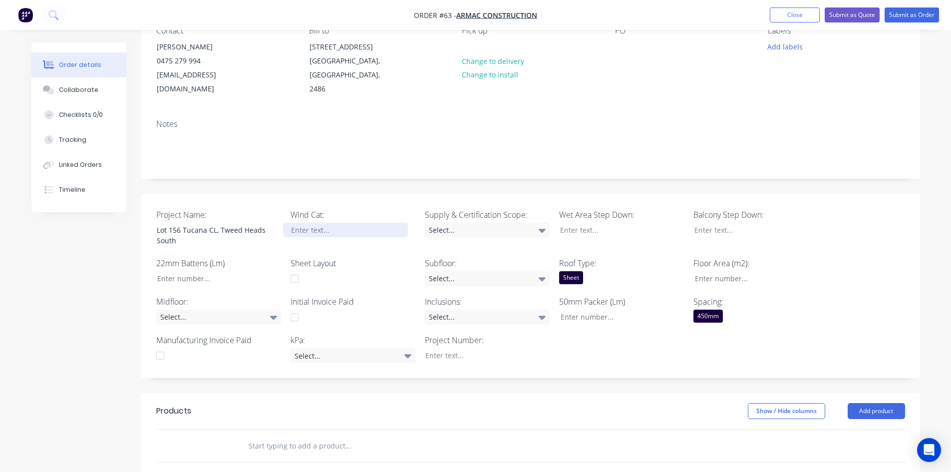
click at [311, 223] on div at bounding box center [345, 230] width 125 height 14
click at [195, 310] on div "Select..." at bounding box center [218, 317] width 125 height 15
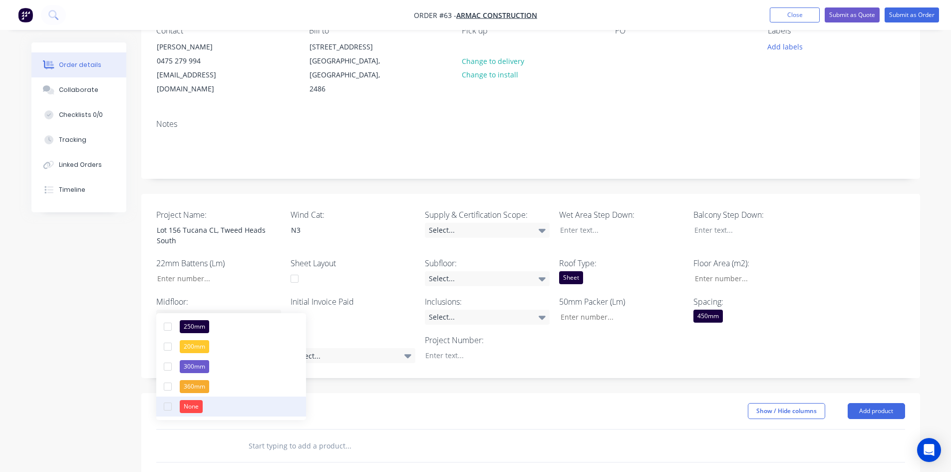
click at [202, 409] on div "None" at bounding box center [191, 406] width 23 height 13
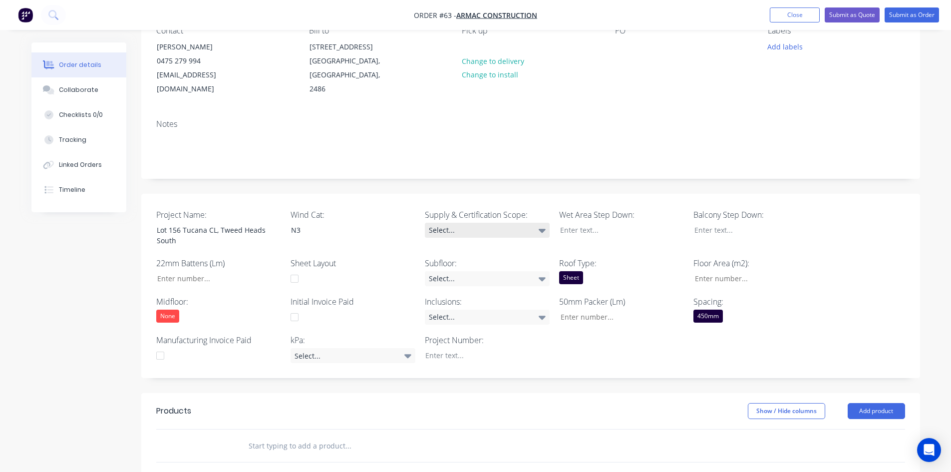
click at [505, 223] on div "Select..." at bounding box center [487, 230] width 125 height 15
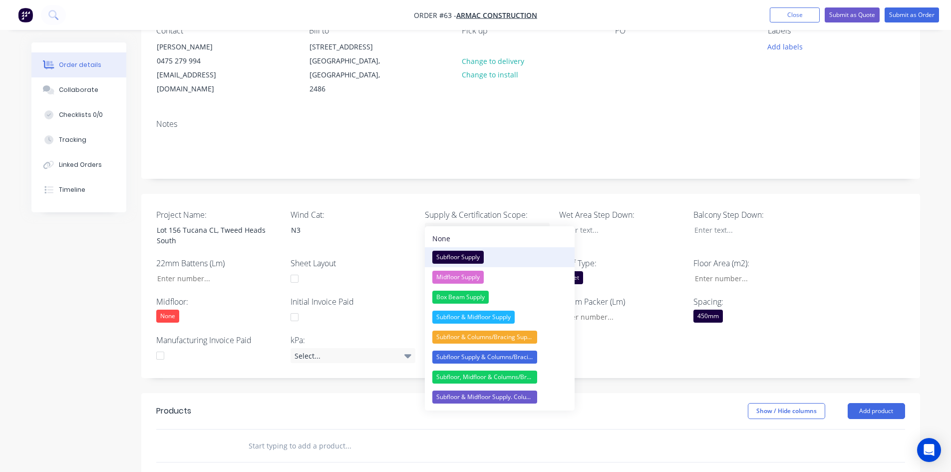
click at [475, 255] on div "Subfloor Supply" at bounding box center [457, 257] width 51 height 13
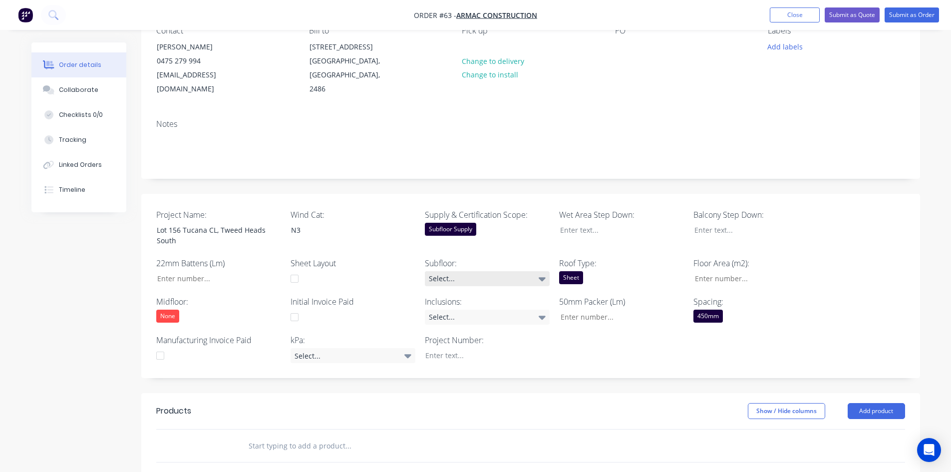
click at [442, 271] on div "Select..." at bounding box center [487, 278] width 125 height 15
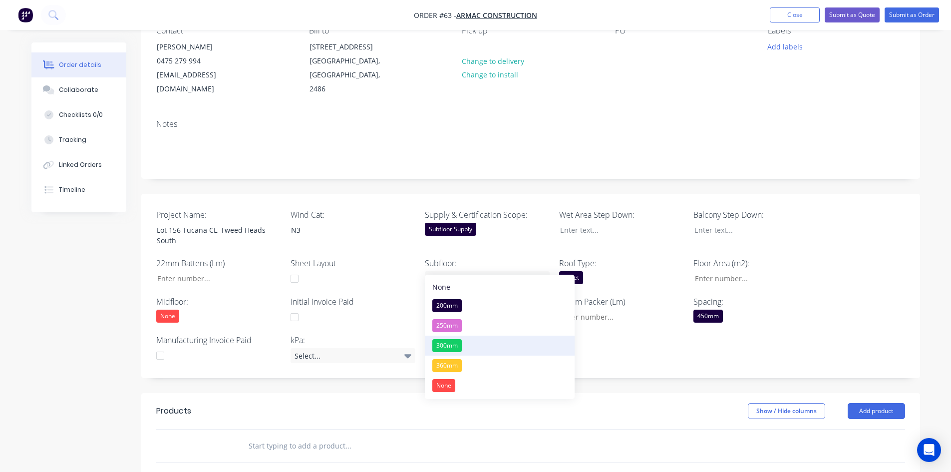
click at [455, 343] on div "300mm" at bounding box center [446, 345] width 29 height 13
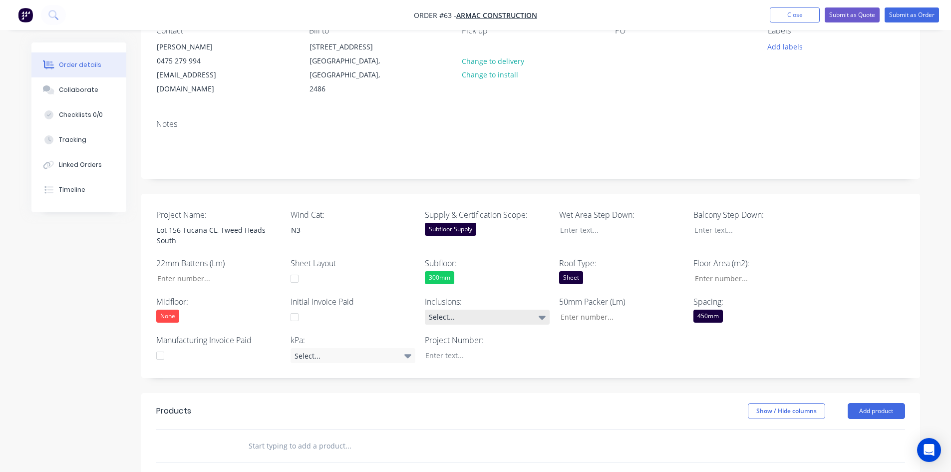
click at [444, 310] on div "Select..." at bounding box center [487, 317] width 125 height 15
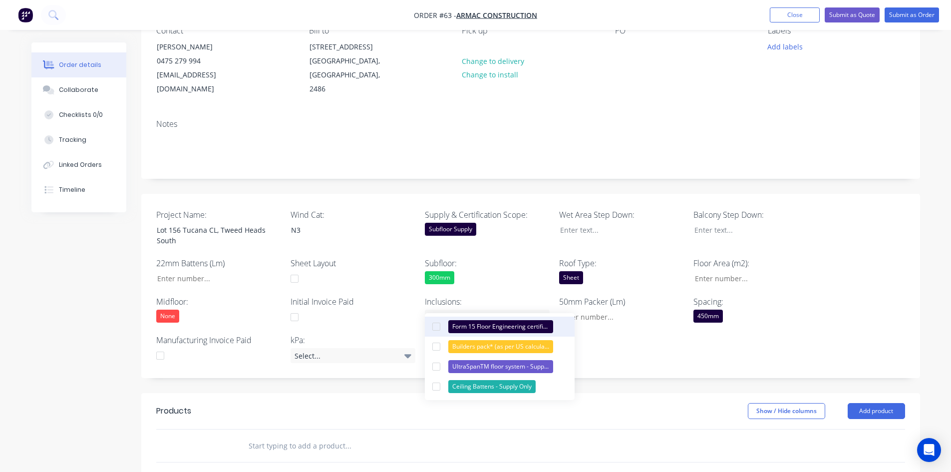
click at [450, 326] on div "Form 15 Floor Engineering certificate (or similar)" at bounding box center [500, 326] width 105 height 13
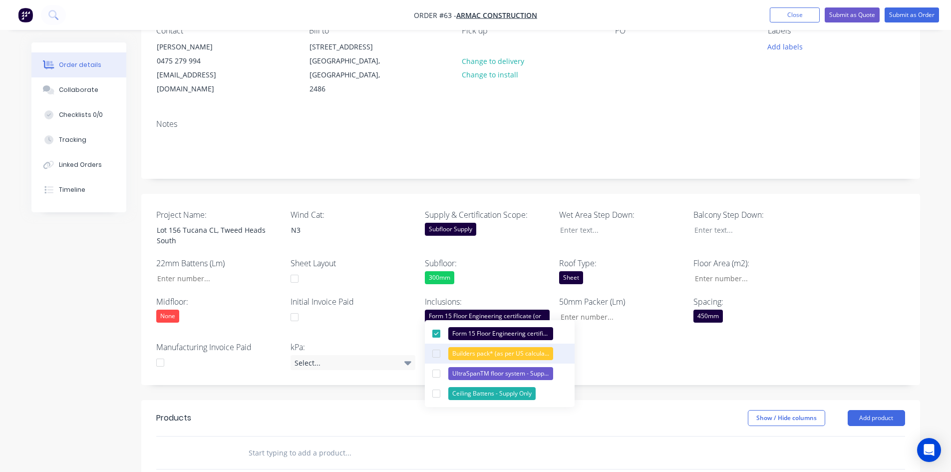
click at [455, 350] on div "Builders pack* (as per US calculations of hardware required)" at bounding box center [500, 353] width 105 height 13
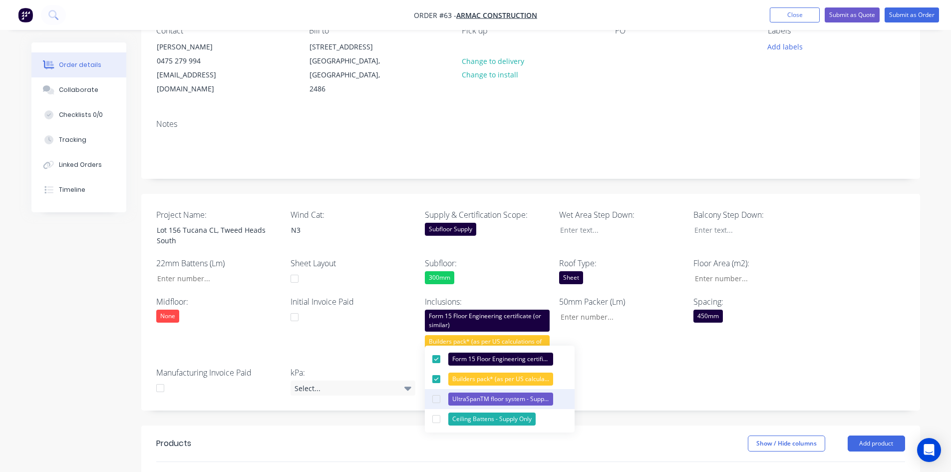
click at [529, 397] on div "UltraSpanTM floor system - Supply Only" at bounding box center [500, 398] width 105 height 13
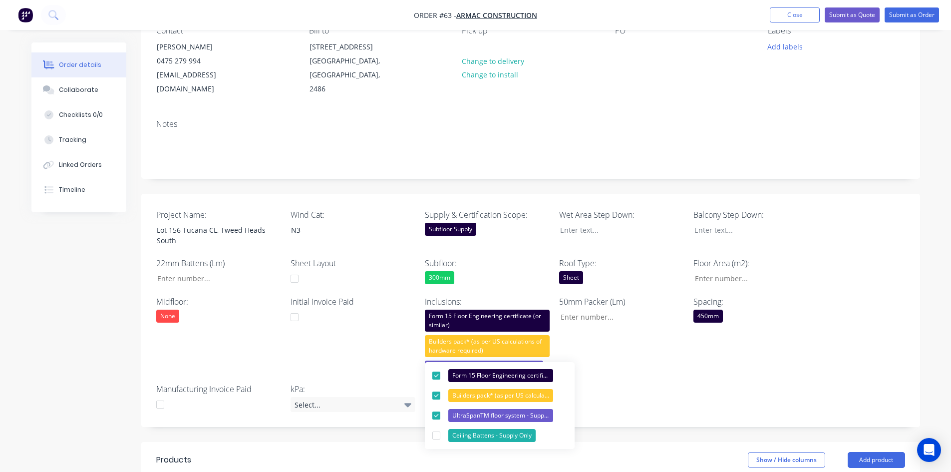
click at [357, 425] on div "Created by Admin Created 25/08/25 Required 25/08/25 Assigned to Add team member…" at bounding box center [530, 347] width 779 height 808
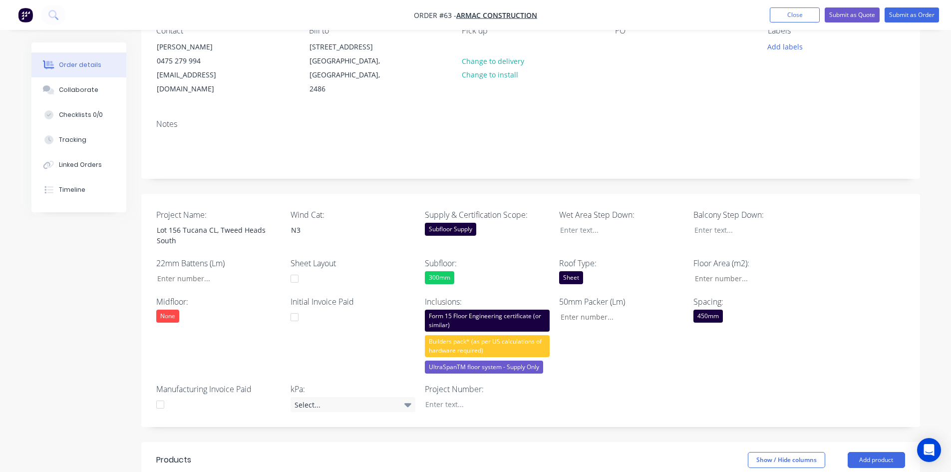
click at [354, 399] on div "Project Name: Lot 156 Tucana CL, Tweed Heads South Wind Cat: N3 Supply & Certif…" at bounding box center [530, 311] width 779 height 234
click at [359, 397] on div "Select..." at bounding box center [353, 404] width 125 height 15
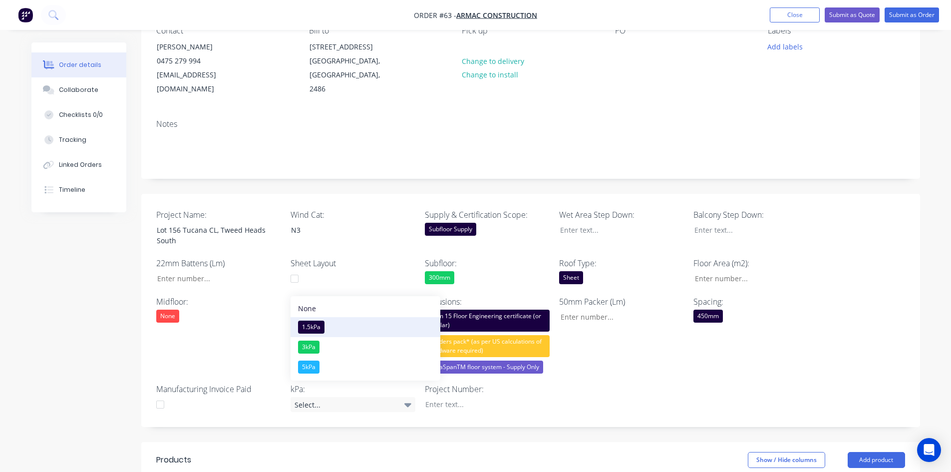
click at [321, 326] on div "1.5kPa" at bounding box center [311, 327] width 26 height 13
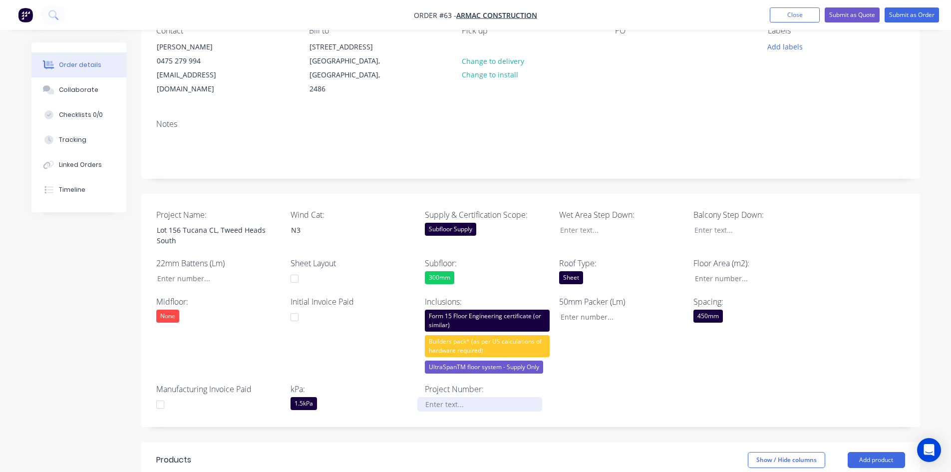
click at [453, 397] on div at bounding box center [479, 404] width 125 height 14
click at [616, 367] on div "Project Name: Lot 156 Tucana CL, Tweed Heads South Wind Cat: N3 Supply & Certif…" at bounding box center [530, 311] width 779 height 234
click at [589, 310] on input "Project Name:" at bounding box center [618, 317] width 132 height 15
click at [637, 310] on input "Project Name:" at bounding box center [618, 317] width 132 height 15
type input "0"
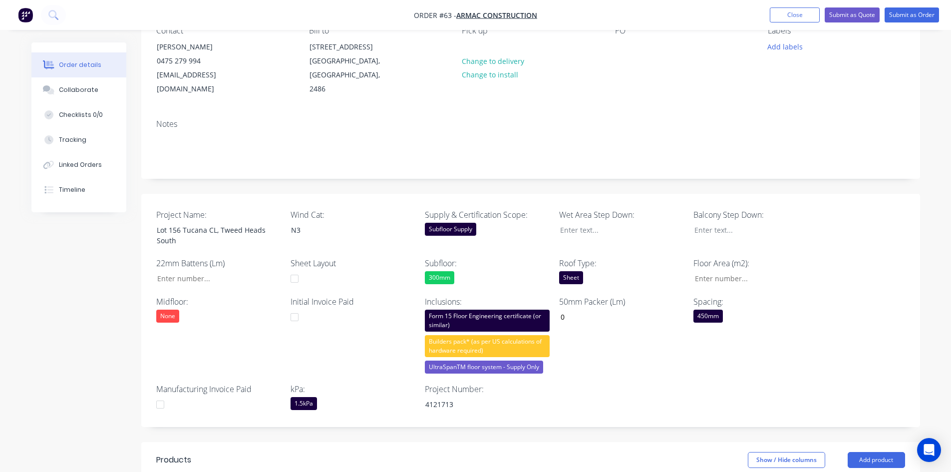
click at [660, 349] on div "50mm Packer (Lm) 0" at bounding box center [621, 335] width 125 height 78
click at [714, 223] on div at bounding box center [749, 230] width 125 height 14
click at [717, 271] on input "Project Name:" at bounding box center [753, 278] width 132 height 15
type input "312"
click at [714, 223] on div at bounding box center [749, 230] width 125 height 14
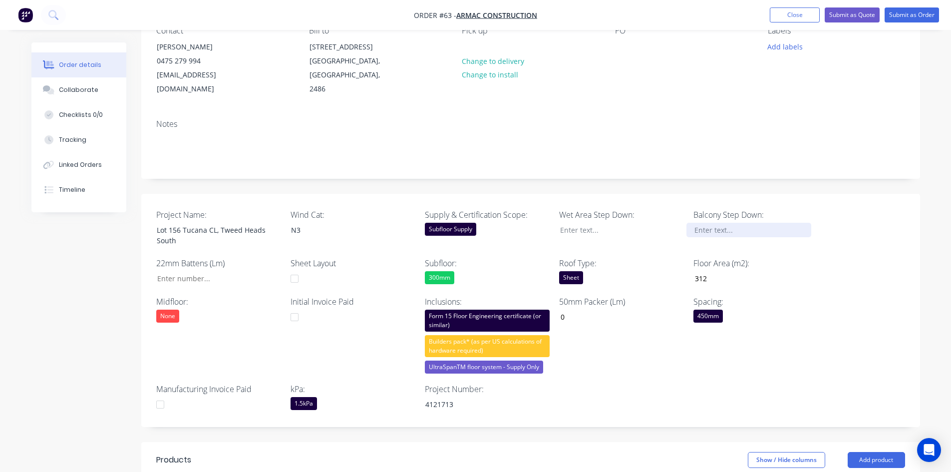
click at [714, 223] on div at bounding box center [749, 230] width 125 height 14
click at [594, 223] on div at bounding box center [614, 230] width 125 height 14
click at [582, 223] on div at bounding box center [614, 230] width 125 height 14
click at [194, 271] on input "Project Name:" at bounding box center [215, 278] width 132 height 15
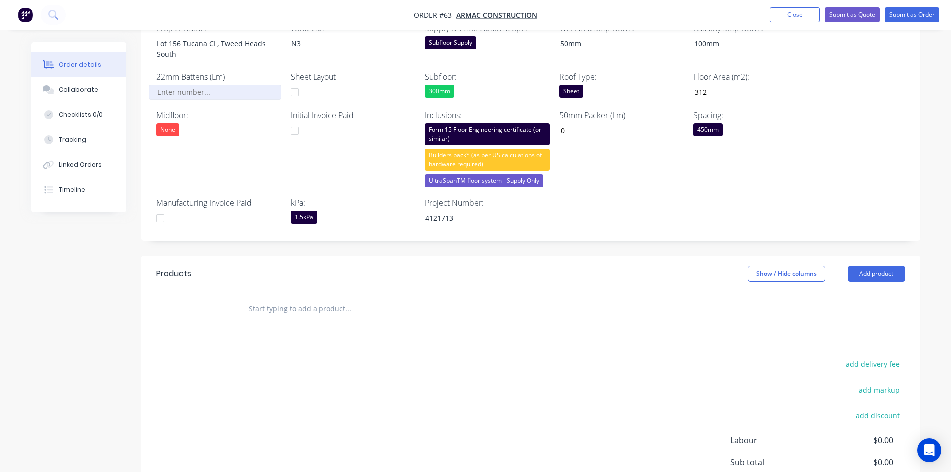
scroll to position [300, 0]
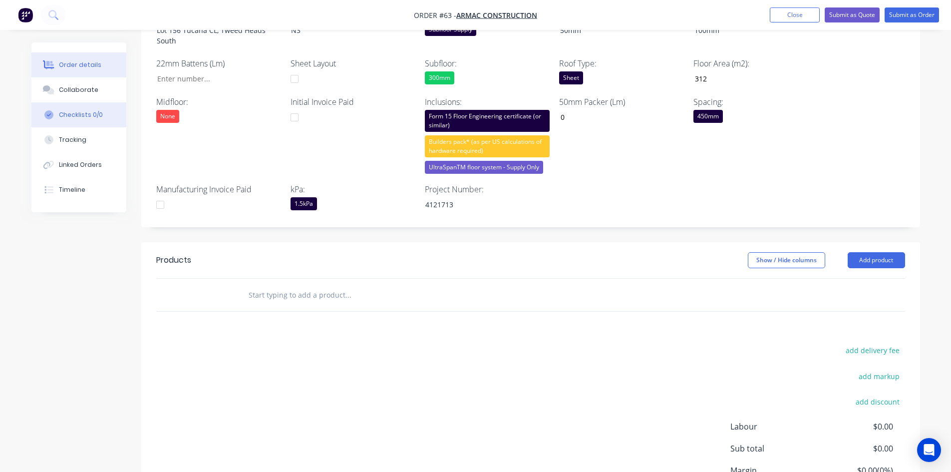
click at [61, 112] on div "Checklists 0/0" at bounding box center [81, 114] width 44 height 9
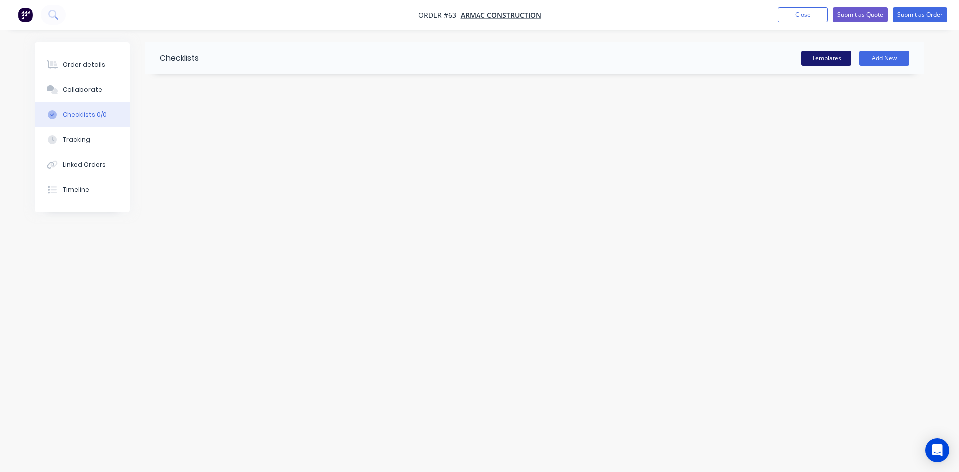
click at [812, 62] on button "Templates" at bounding box center [826, 58] width 50 height 15
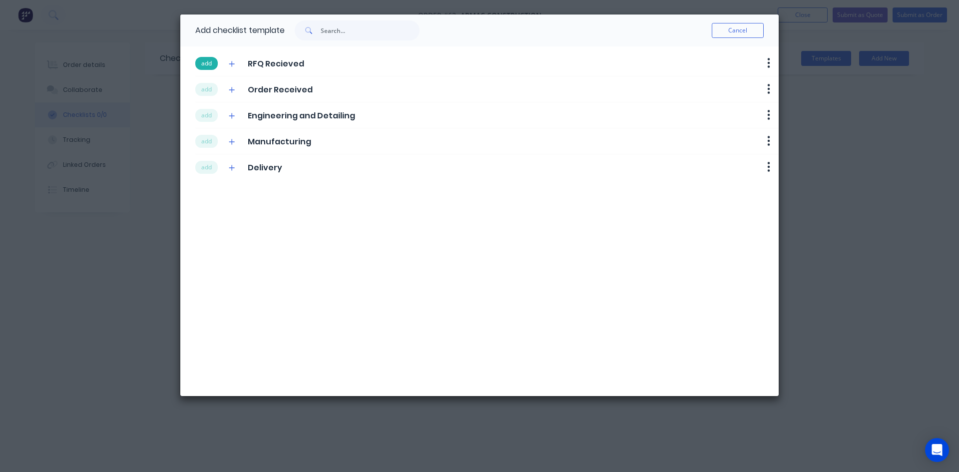
click at [213, 60] on button "add" at bounding box center [206, 63] width 22 height 13
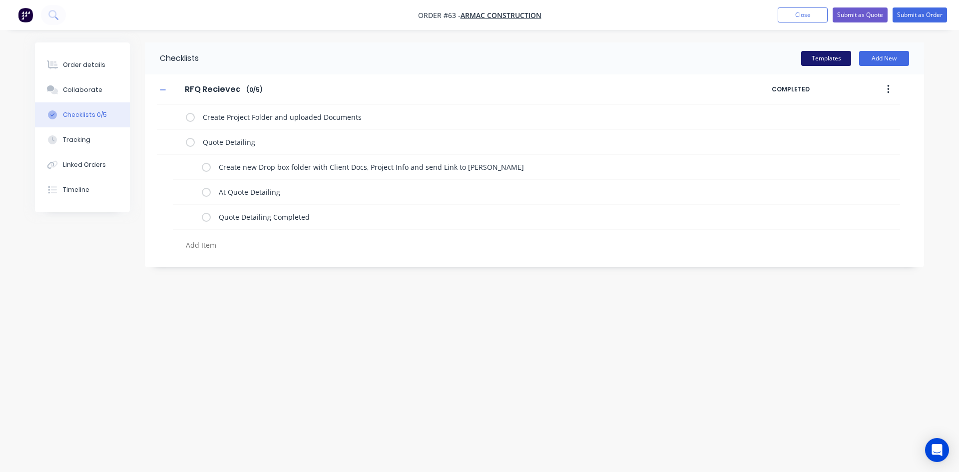
click at [804, 61] on button "Templates" at bounding box center [826, 58] width 50 height 15
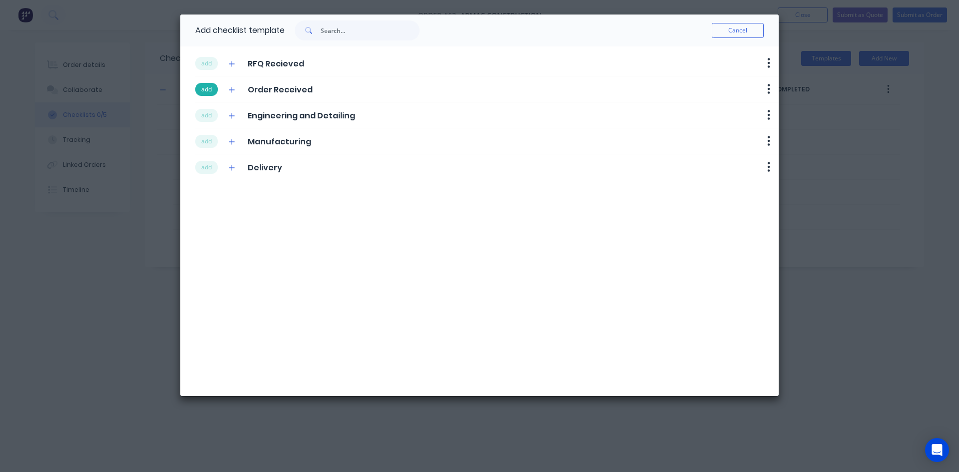
click at [211, 83] on button "add" at bounding box center [206, 89] width 22 height 13
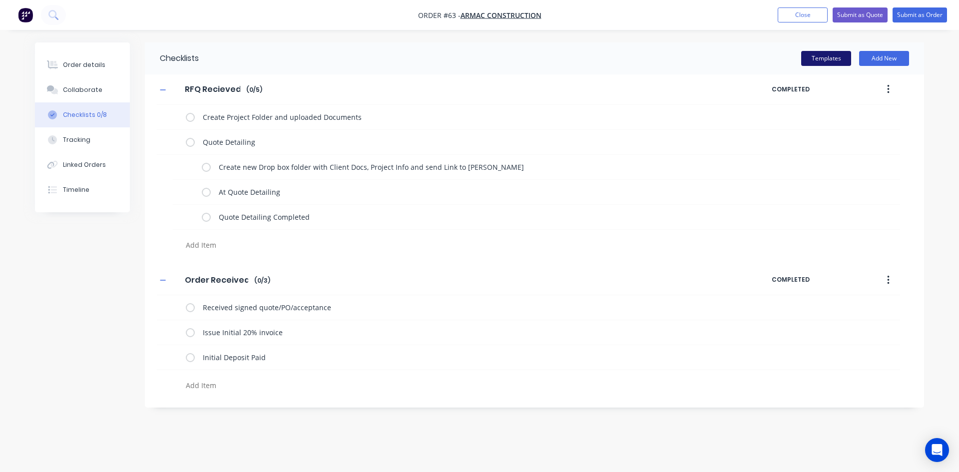
click at [813, 63] on button "Templates" at bounding box center [826, 58] width 50 height 15
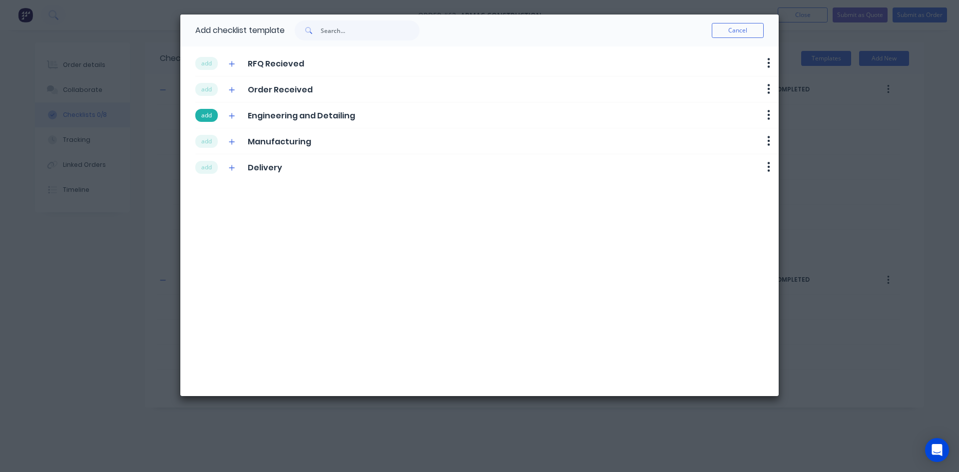
click at [211, 115] on button "add" at bounding box center [206, 115] width 22 height 13
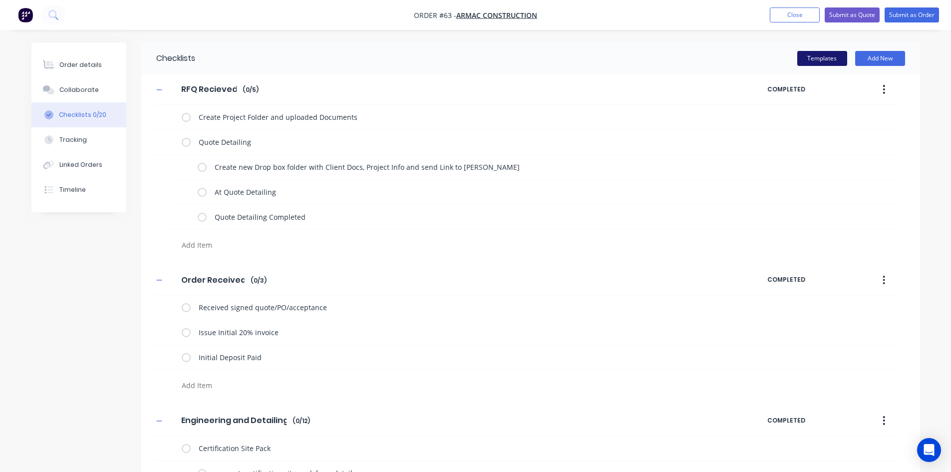
click at [828, 64] on button "Templates" at bounding box center [822, 58] width 50 height 15
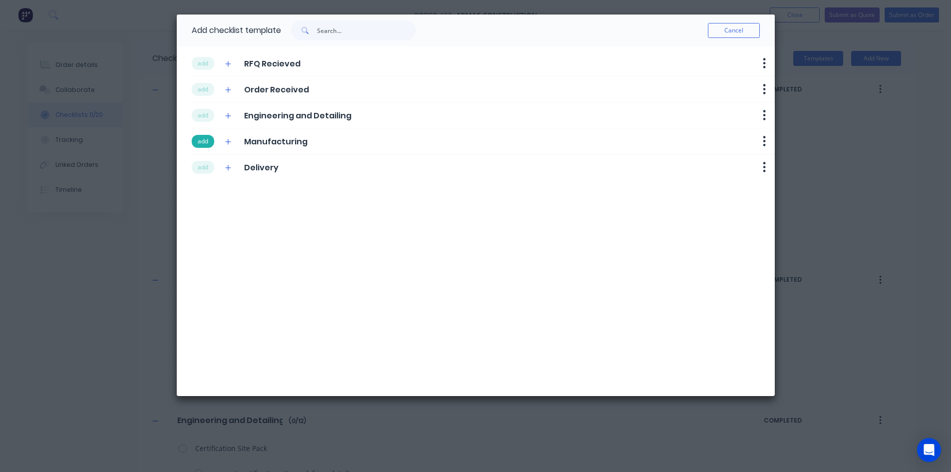
click at [202, 138] on button "add" at bounding box center [203, 141] width 22 height 13
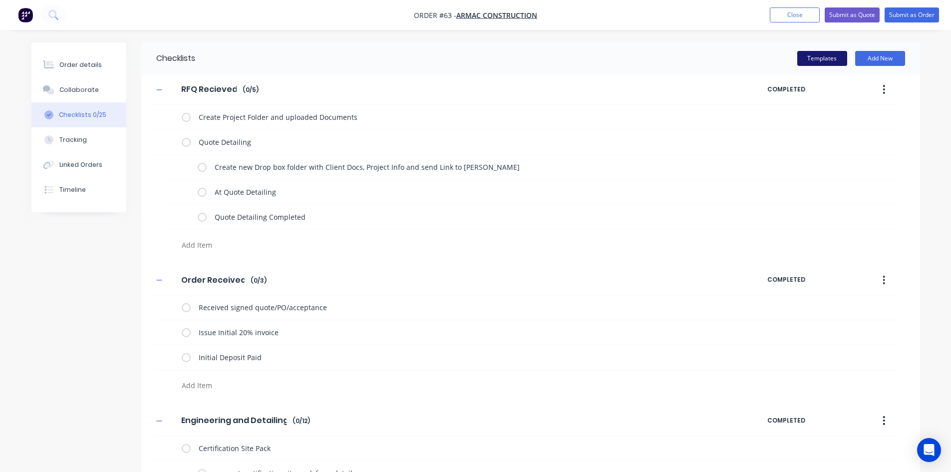
click at [814, 58] on button "Templates" at bounding box center [822, 58] width 50 height 15
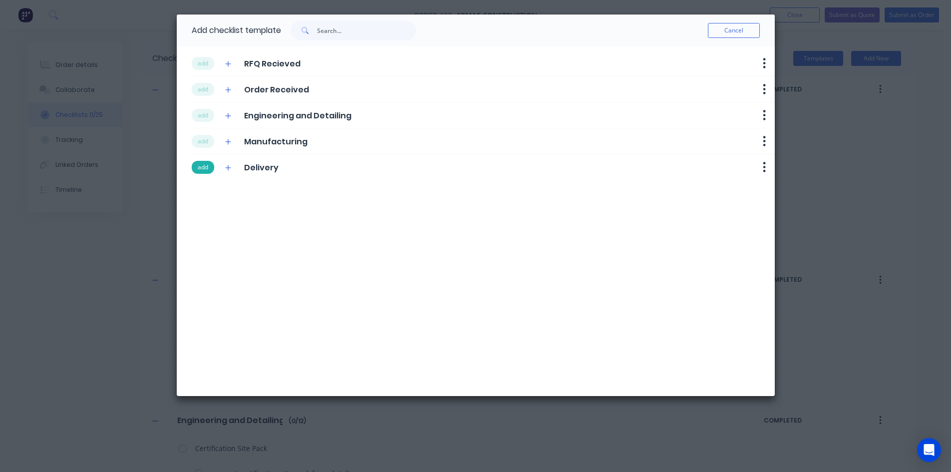
click at [200, 167] on button "add" at bounding box center [203, 167] width 22 height 13
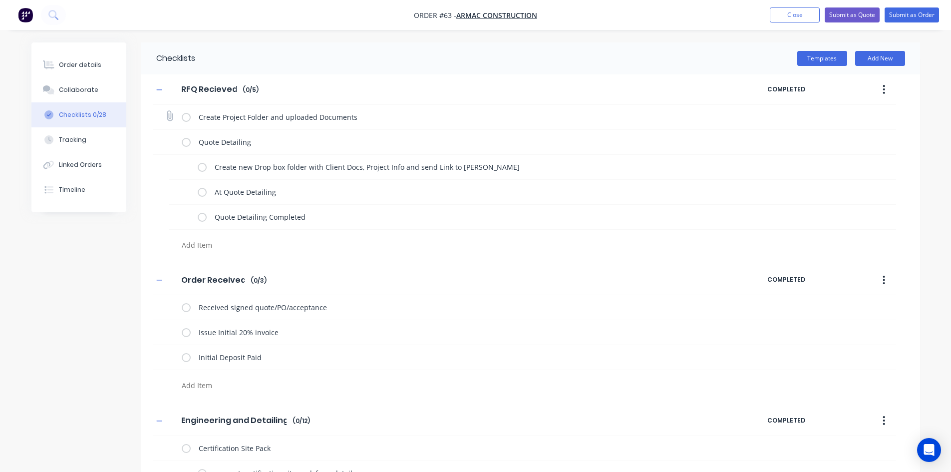
click at [187, 116] on label at bounding box center [186, 117] width 9 height 10
click at [0, 0] on input "checkbox" at bounding box center [0, 0] width 0 height 0
click at [188, 146] on label at bounding box center [186, 142] width 9 height 10
click at [0, 0] on input "checkbox" at bounding box center [0, 0] width 0 height 0
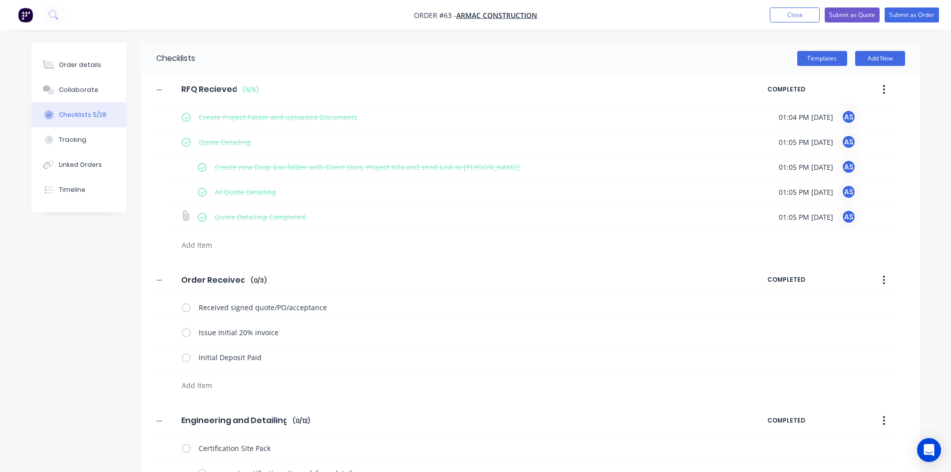
click at [203, 217] on label at bounding box center [202, 217] width 9 height 10
click at [0, 0] on input "checkbox" at bounding box center [0, 0] width 0 height 0
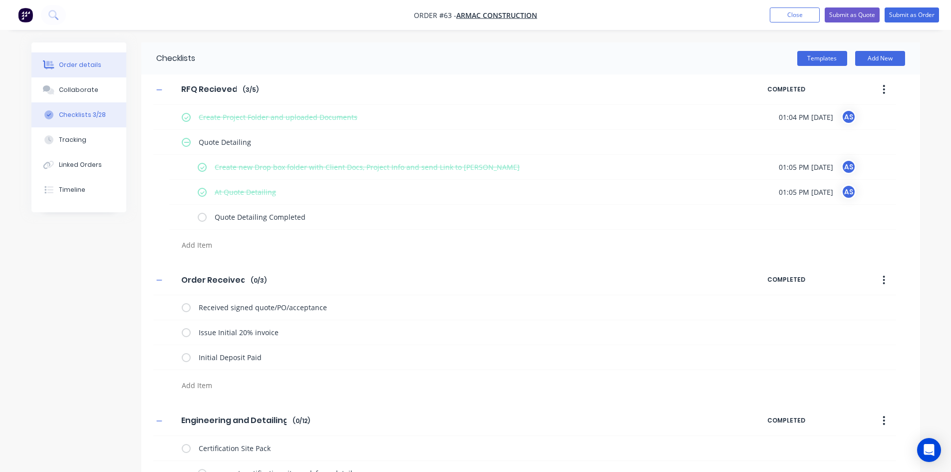
click at [70, 56] on button "Order details" at bounding box center [78, 64] width 95 height 25
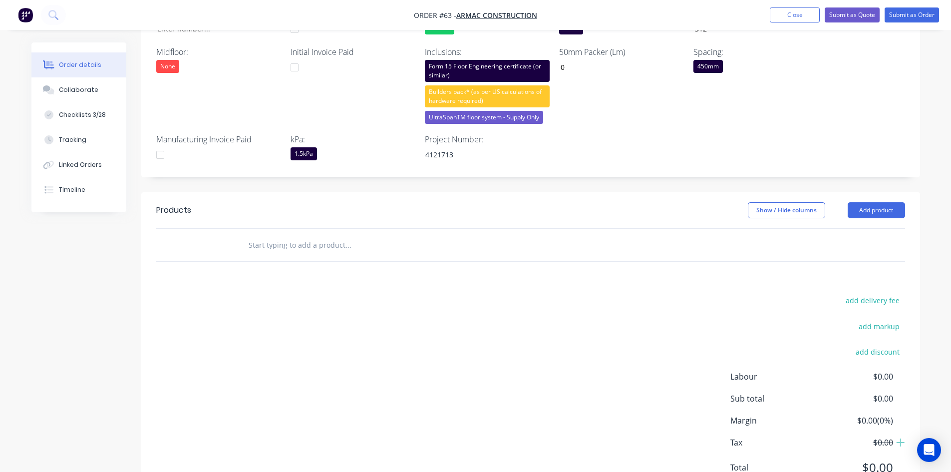
scroll to position [380, 0]
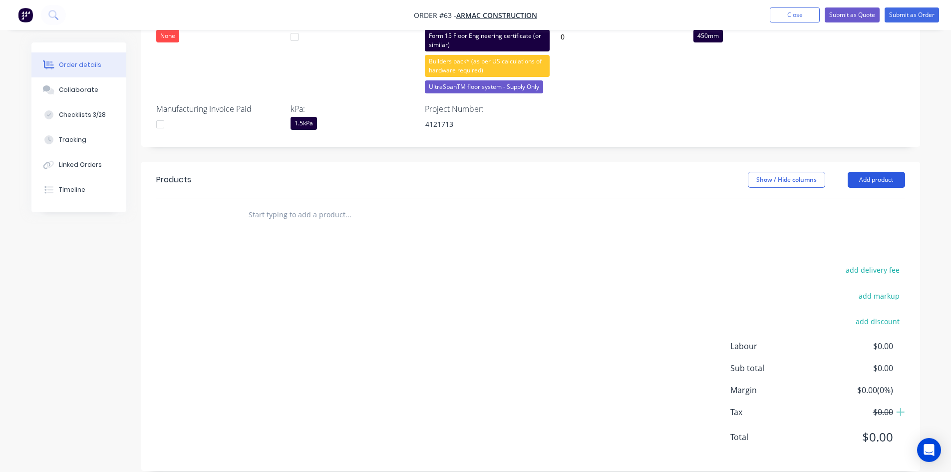
click at [877, 172] on button "Add product" at bounding box center [876, 180] width 57 height 16
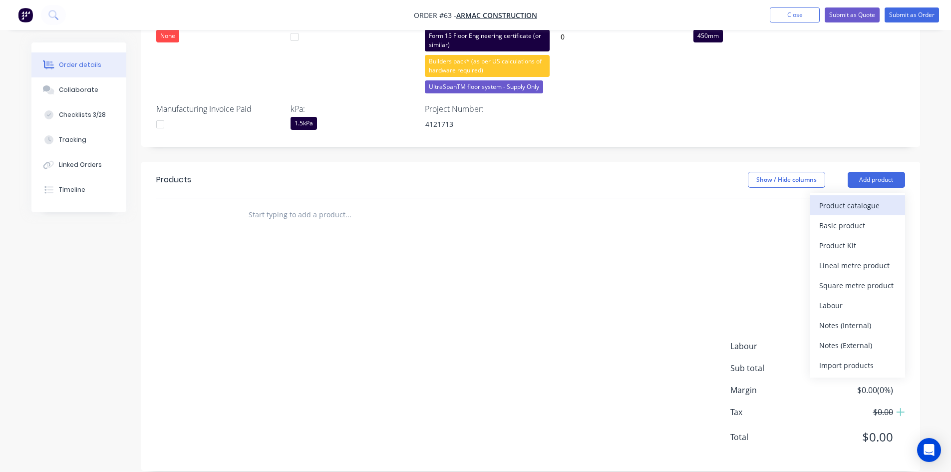
click at [848, 198] on div "Product catalogue" at bounding box center [857, 205] width 77 height 14
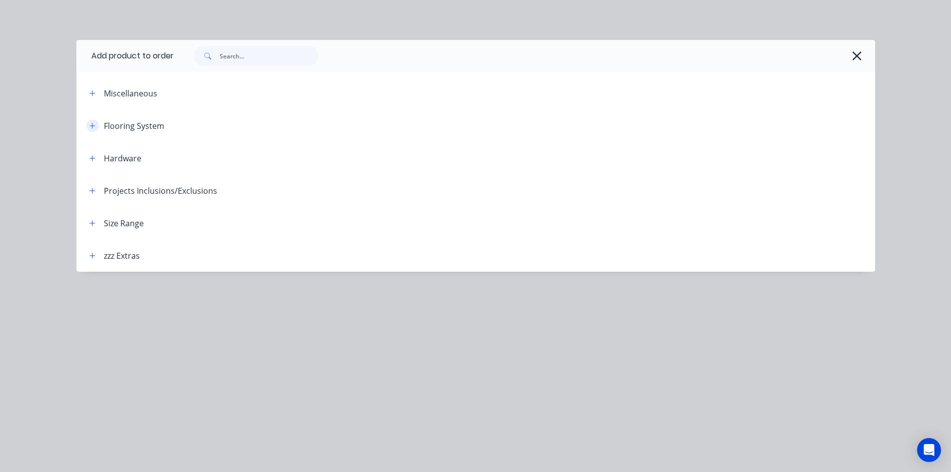
click at [91, 126] on icon "button" at bounding box center [91, 125] width 5 height 5
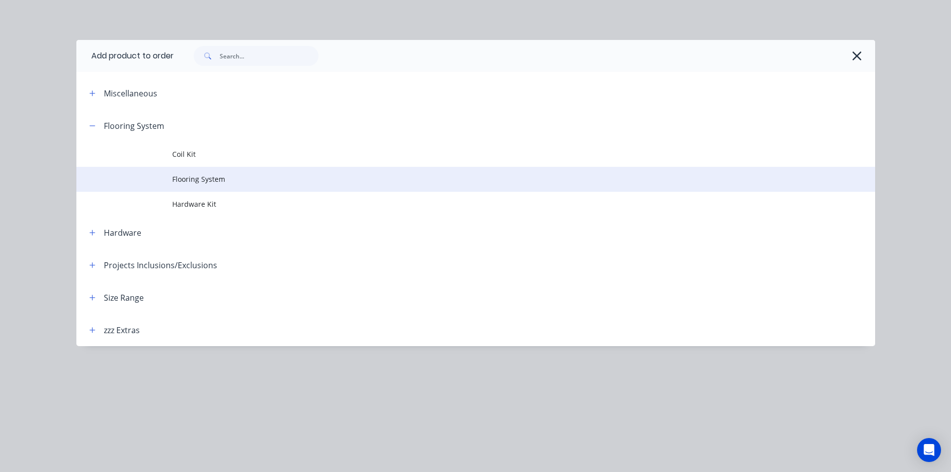
click at [209, 177] on span "Flooring System" at bounding box center [453, 179] width 562 height 10
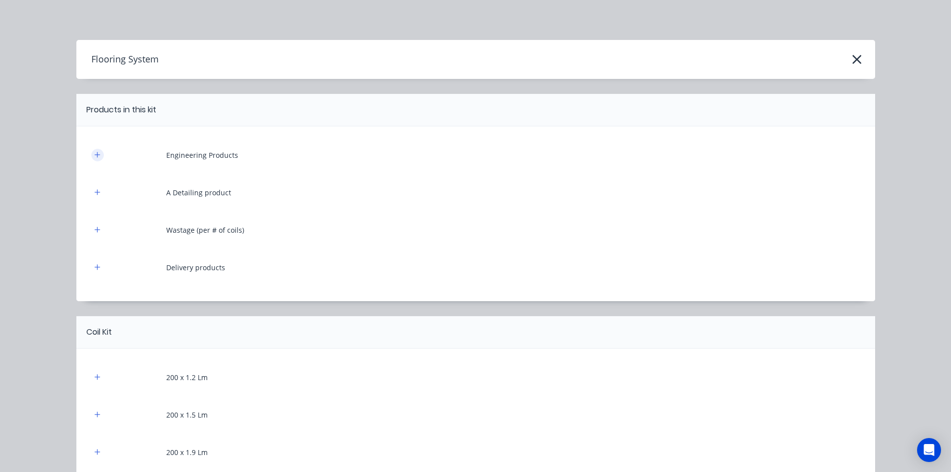
click at [97, 154] on button "button" at bounding box center [97, 155] width 12 height 12
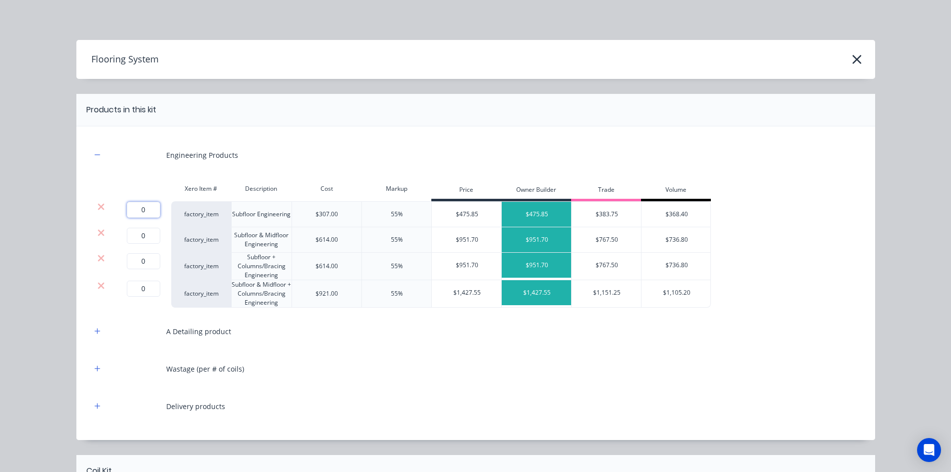
click at [149, 212] on input "0" at bounding box center [143, 210] width 33 height 16
type input "2"
click at [99, 233] on icon at bounding box center [100, 233] width 7 height 10
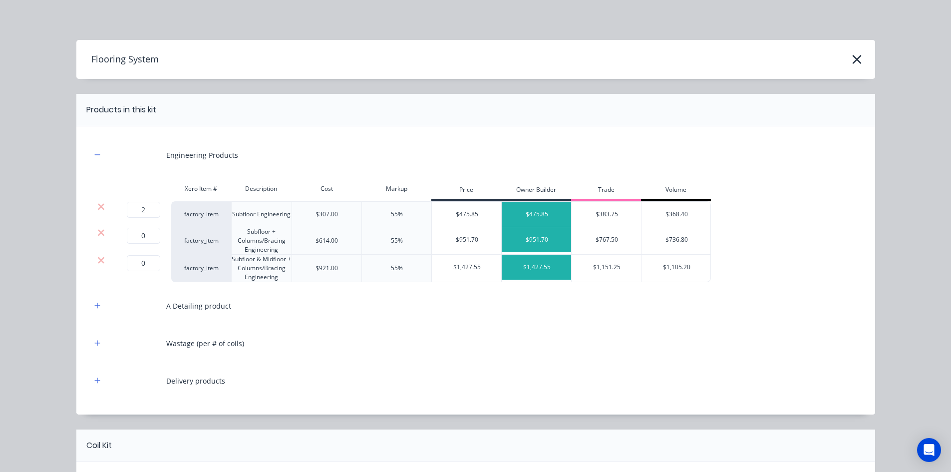
click at [99, 233] on icon at bounding box center [100, 233] width 7 height 10
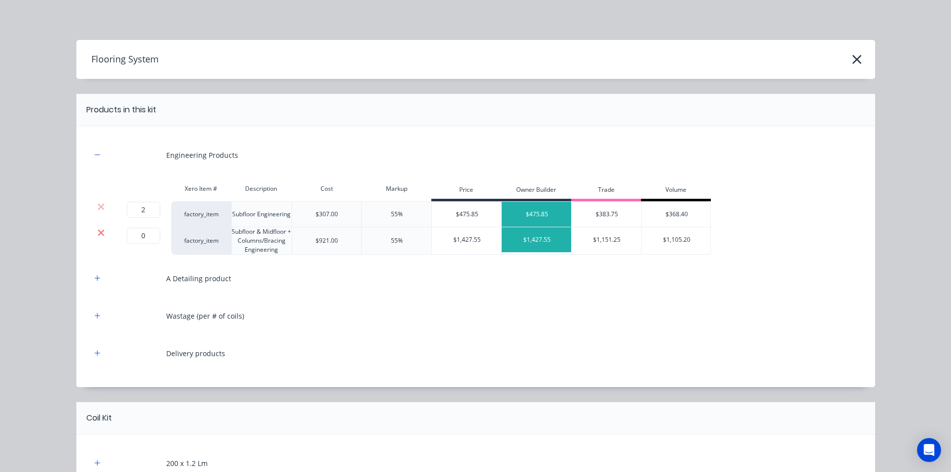
click at [99, 233] on icon at bounding box center [100, 233] width 7 height 10
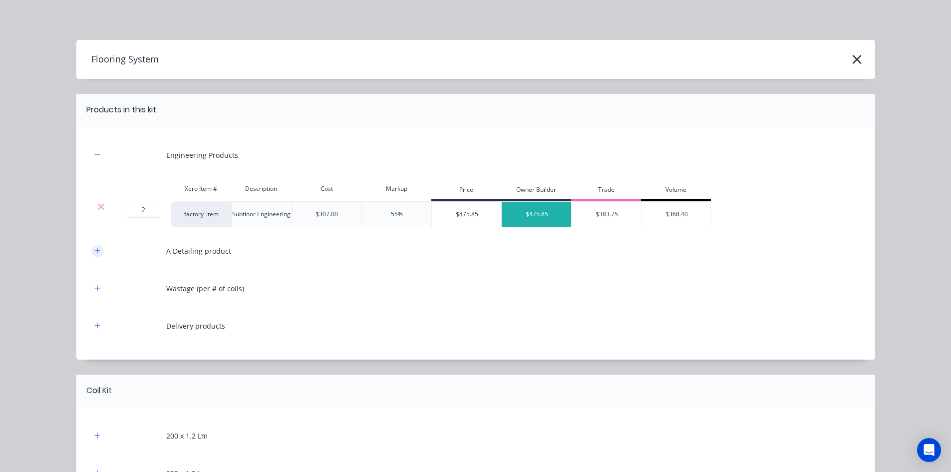
click at [94, 250] on icon "button" at bounding box center [96, 250] width 5 height 5
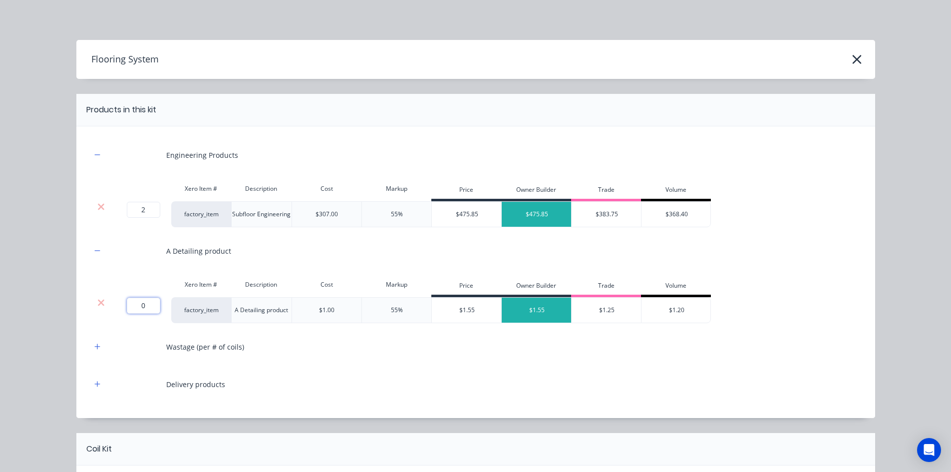
click at [147, 307] on input "0" at bounding box center [143, 306] width 33 height 16
type input "1022"
click at [91, 348] on button "button" at bounding box center [97, 347] width 12 height 12
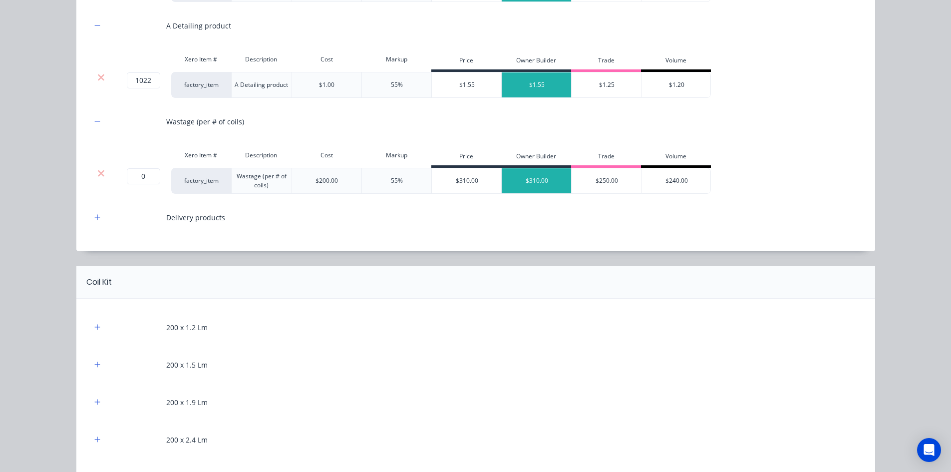
scroll to position [250, 0]
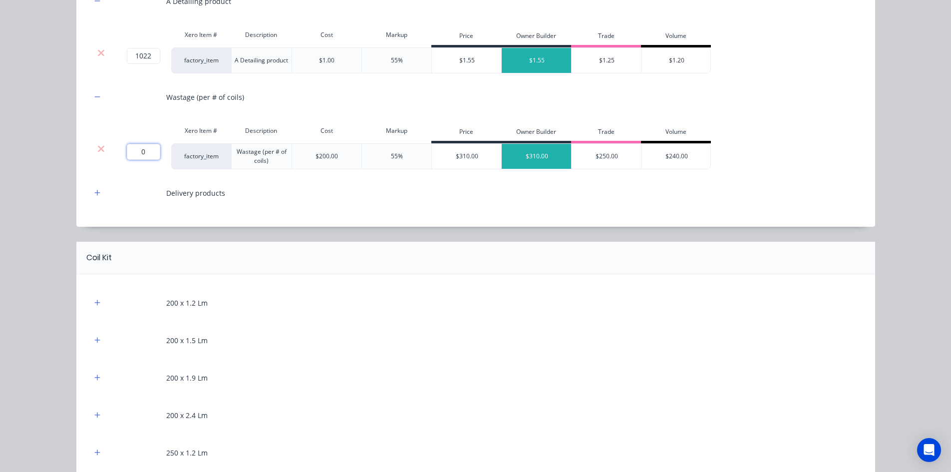
click at [149, 153] on input "0" at bounding box center [143, 152] width 33 height 16
type input "2"
click at [44, 172] on div "Flooring System Products in this kit Engineering Products Xero Item # Descripti…" at bounding box center [475, 236] width 951 height 472
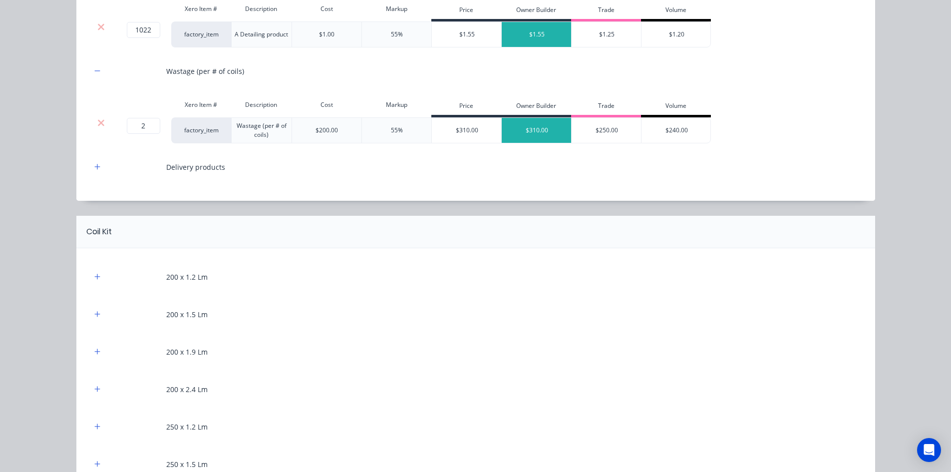
scroll to position [300, 0]
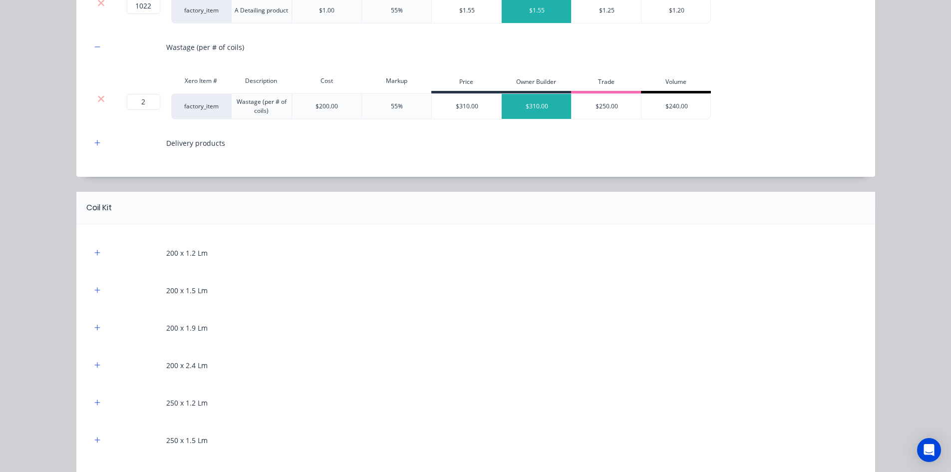
click at [87, 141] on div "Engineering Products Xero Item # Description Cost Markup Price Owner Builder Tr…" at bounding box center [475, 2] width 799 height 350
click at [95, 144] on icon "button" at bounding box center [97, 142] width 6 height 7
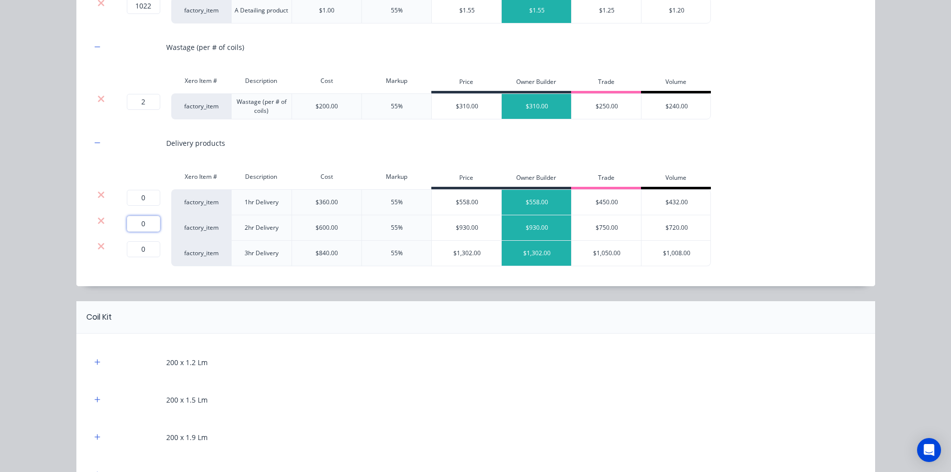
click at [138, 228] on input "0" at bounding box center [143, 224] width 33 height 16
type input "1"
click at [98, 246] on icon at bounding box center [101, 246] width 6 height 6
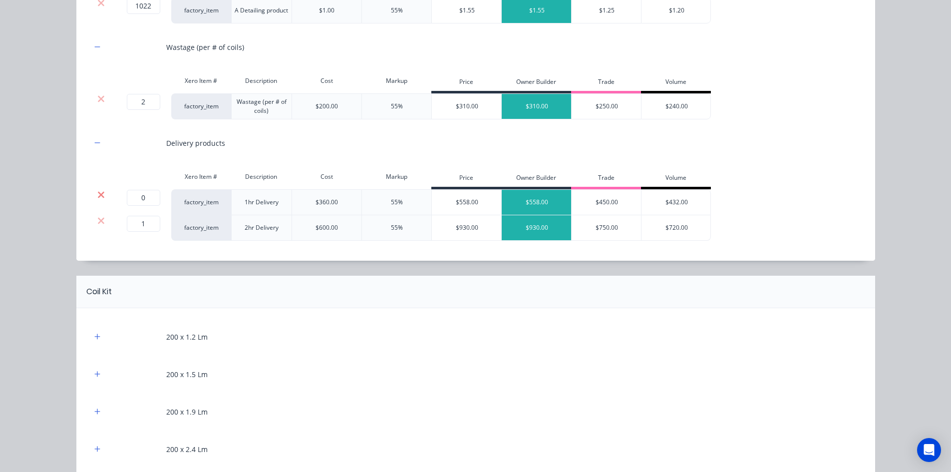
click at [98, 193] on icon at bounding box center [101, 194] width 6 height 6
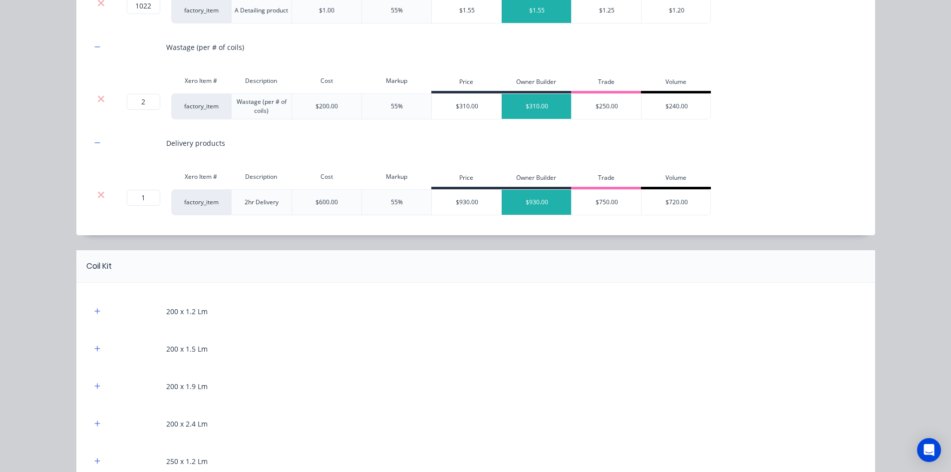
click at [39, 228] on div "Flooring System Products in this kit Engineering Products Xero Item # Descripti…" at bounding box center [475, 236] width 951 height 472
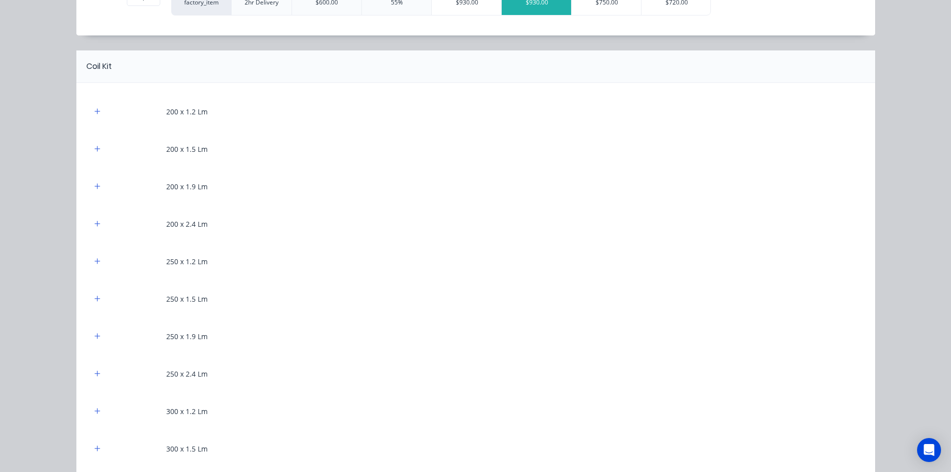
scroll to position [549, 0]
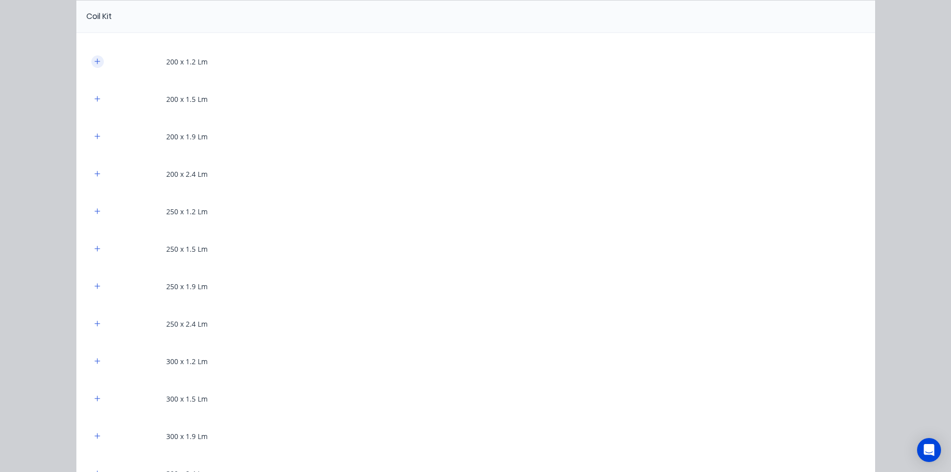
click at [97, 60] on button "button" at bounding box center [97, 61] width 12 height 12
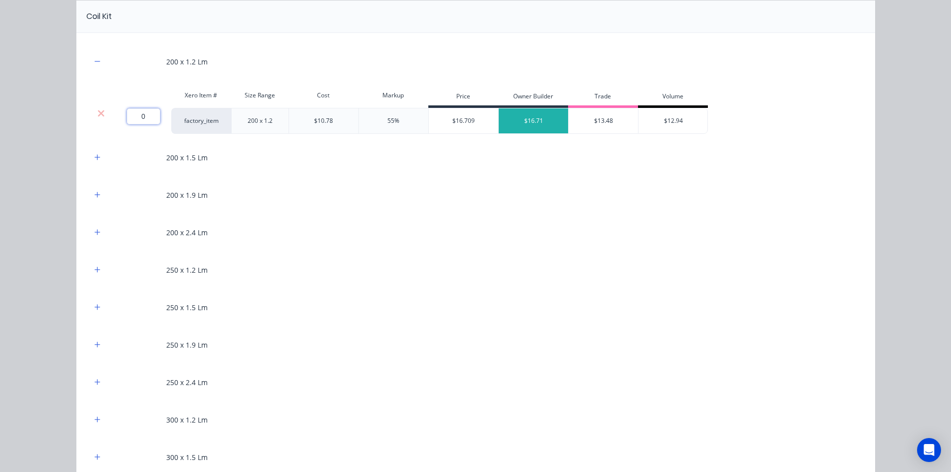
click at [139, 116] on input "0" at bounding box center [143, 116] width 33 height 16
type input "253"
click at [96, 154] on icon "button" at bounding box center [97, 157] width 6 height 7
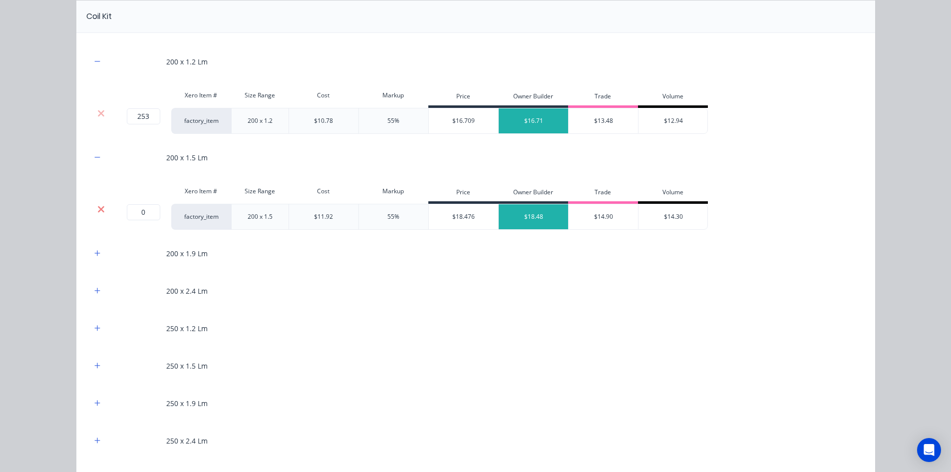
click at [97, 212] on icon at bounding box center [100, 209] width 7 height 10
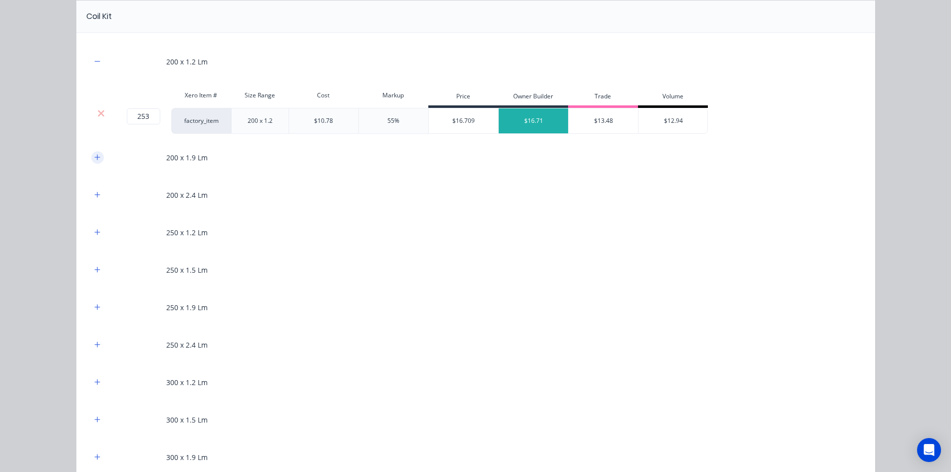
click at [97, 156] on button "button" at bounding box center [97, 157] width 12 height 12
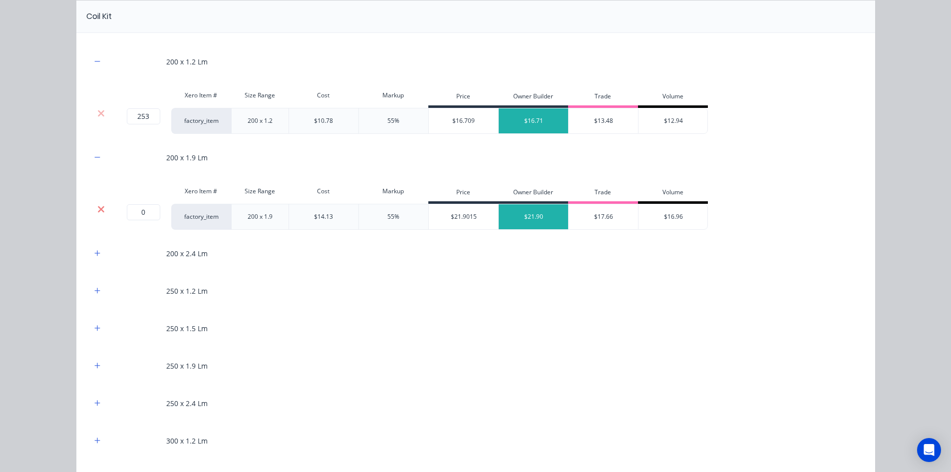
click at [97, 205] on icon at bounding box center [100, 209] width 7 height 10
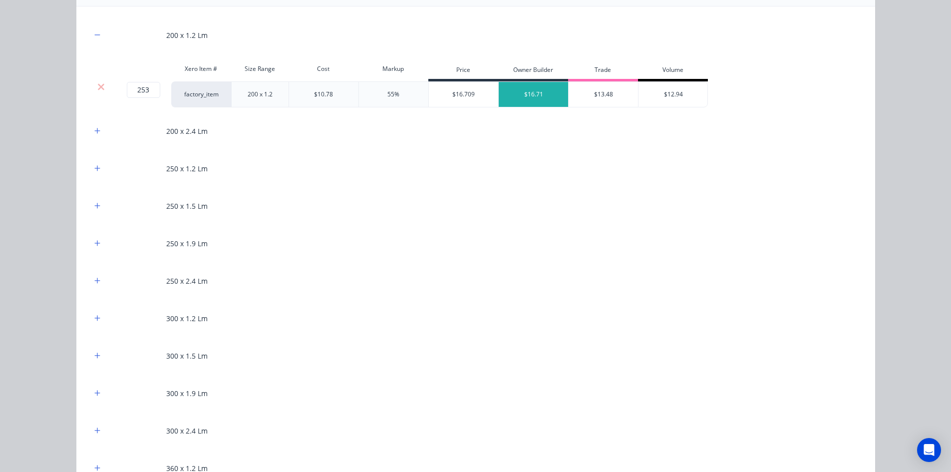
scroll to position [649, 0]
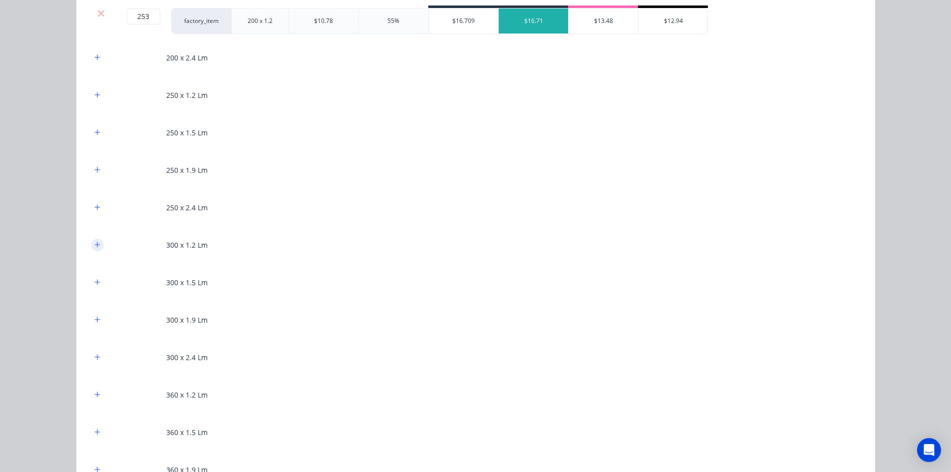
click at [94, 246] on icon "button" at bounding box center [97, 244] width 6 height 7
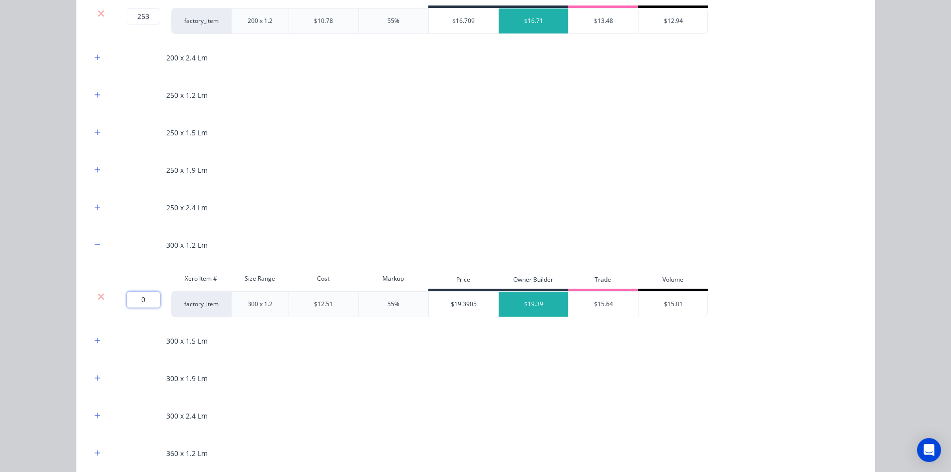
click at [139, 297] on input "0" at bounding box center [143, 300] width 33 height 16
type input "644"
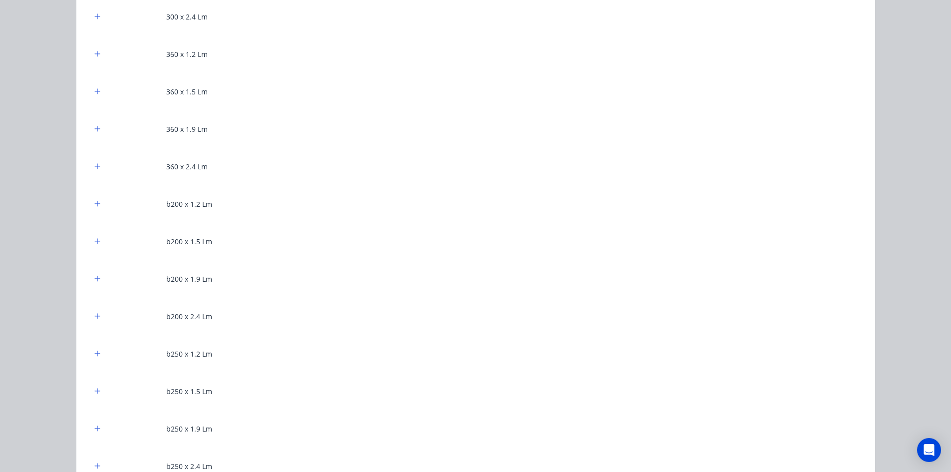
scroll to position [1049, 0]
click at [94, 355] on icon "button" at bounding box center [97, 353] width 6 height 7
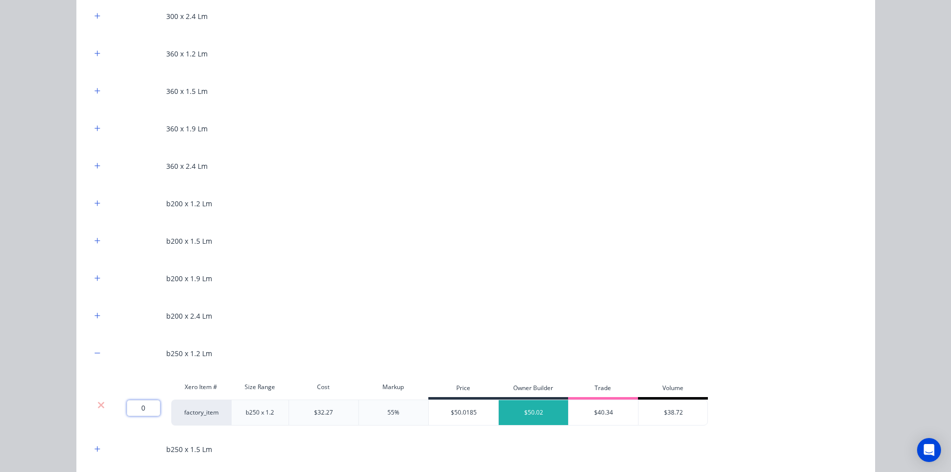
click at [135, 405] on input "0" at bounding box center [143, 408] width 33 height 16
type input "19"
click at [42, 357] on div "Flooring System Products in this kit Engineering Products Xero Item # Descripti…" at bounding box center [475, 236] width 951 height 472
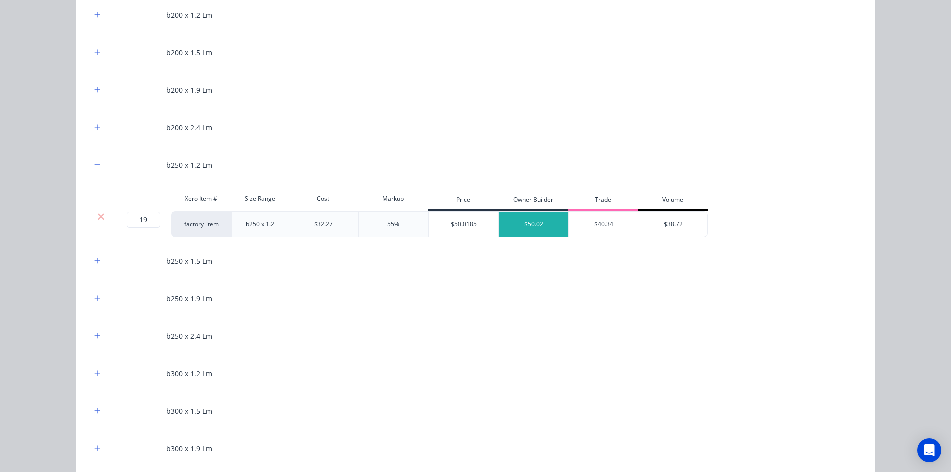
scroll to position [1248, 0]
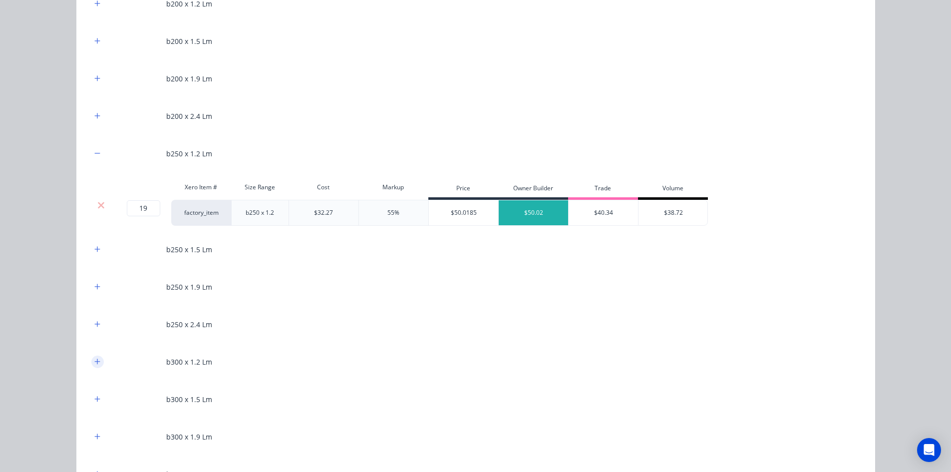
click at [96, 362] on icon "button" at bounding box center [96, 361] width 5 height 5
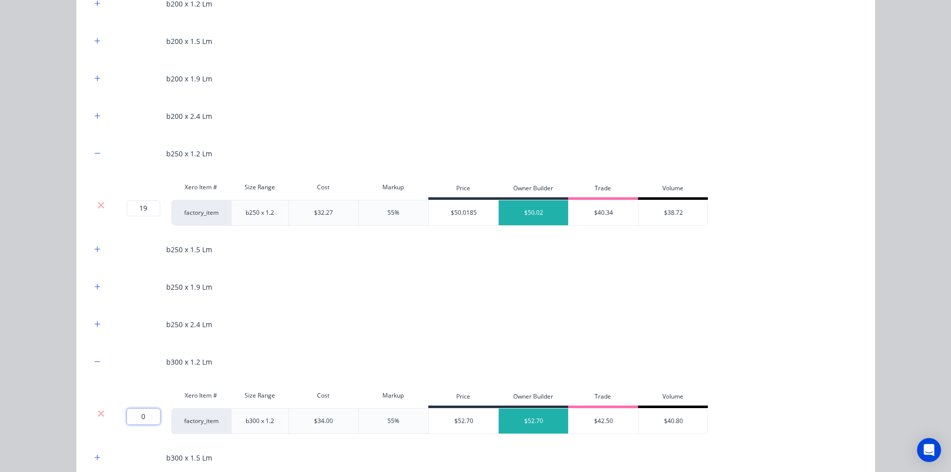
click at [137, 416] on input "0" at bounding box center [143, 416] width 33 height 16
type input "105"
click at [22, 343] on div "Flooring System Products in this kit Engineering Products Xero Item # Descripti…" at bounding box center [475, 236] width 951 height 472
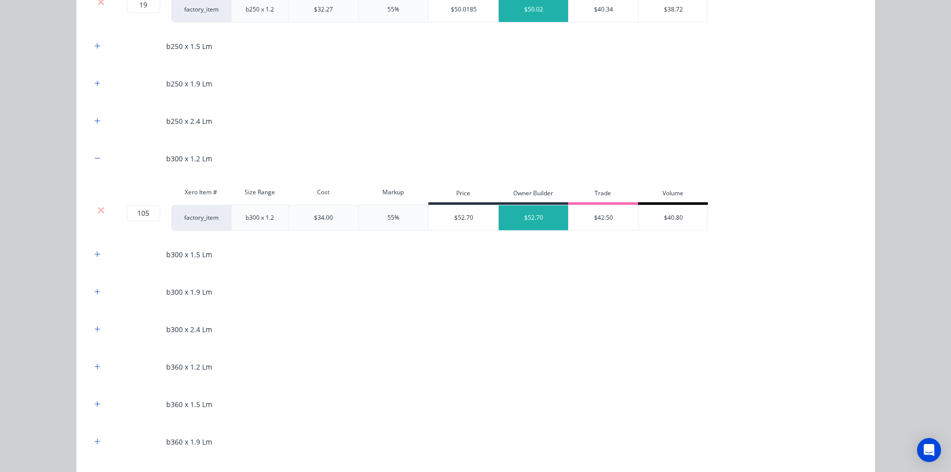
scroll to position [1648, 0]
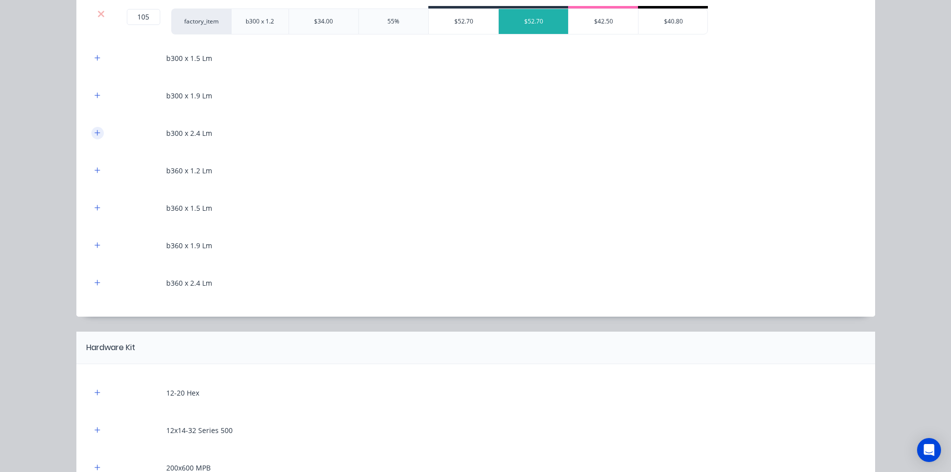
click at [94, 135] on icon "button" at bounding box center [97, 132] width 6 height 7
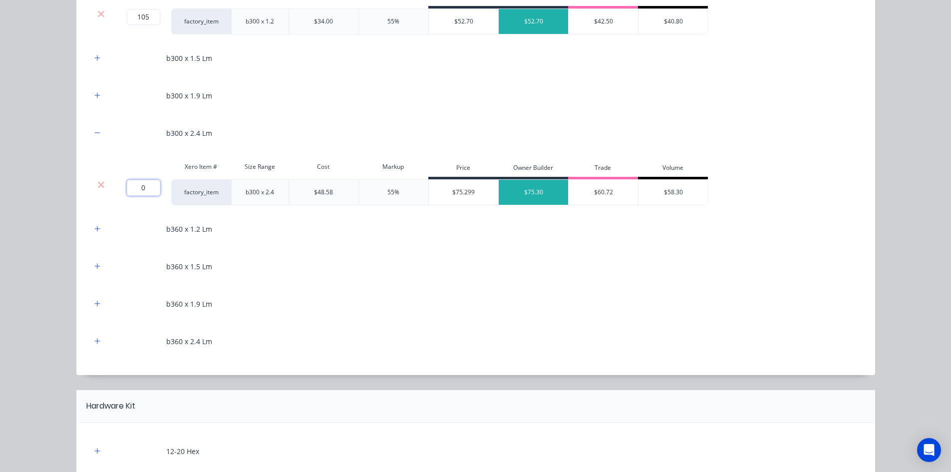
click at [139, 191] on input "0" at bounding box center [143, 188] width 33 height 16
type input "1"
click at [91, 232] on button "button" at bounding box center [97, 229] width 12 height 12
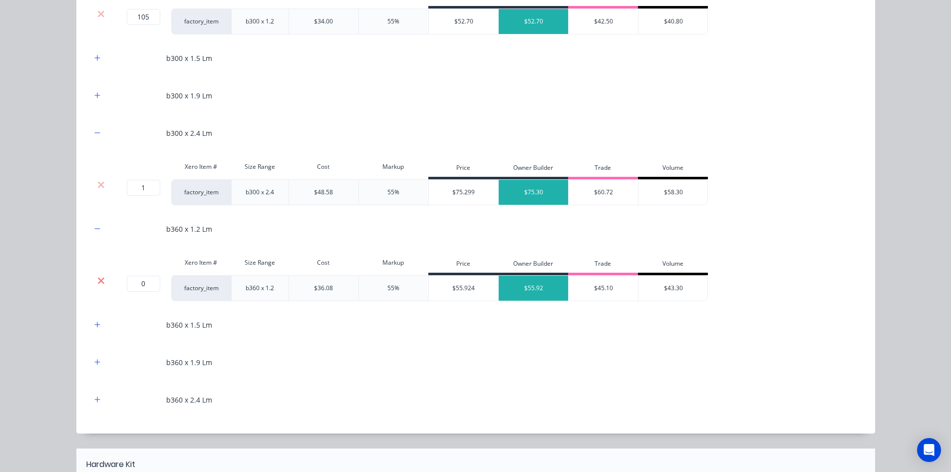
click at [98, 279] on icon at bounding box center [101, 280] width 6 height 6
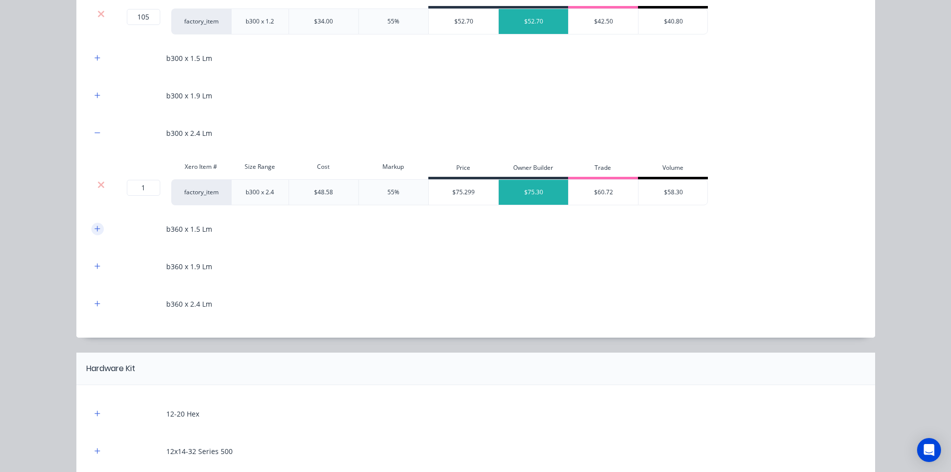
click at [91, 234] on button "button" at bounding box center [97, 229] width 12 height 12
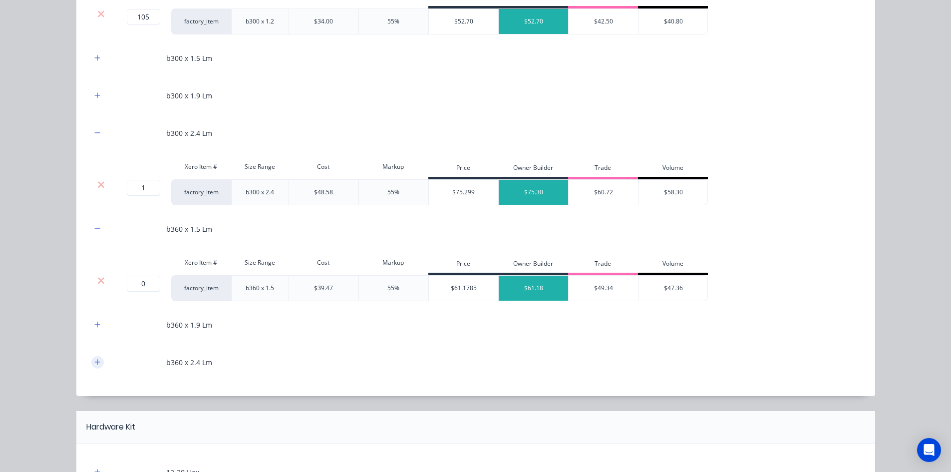
drag, startPoint x: 96, startPoint y: 281, endPoint x: 96, endPoint y: 264, distance: 17.0
click at [98, 281] on icon at bounding box center [101, 280] width 6 height 6
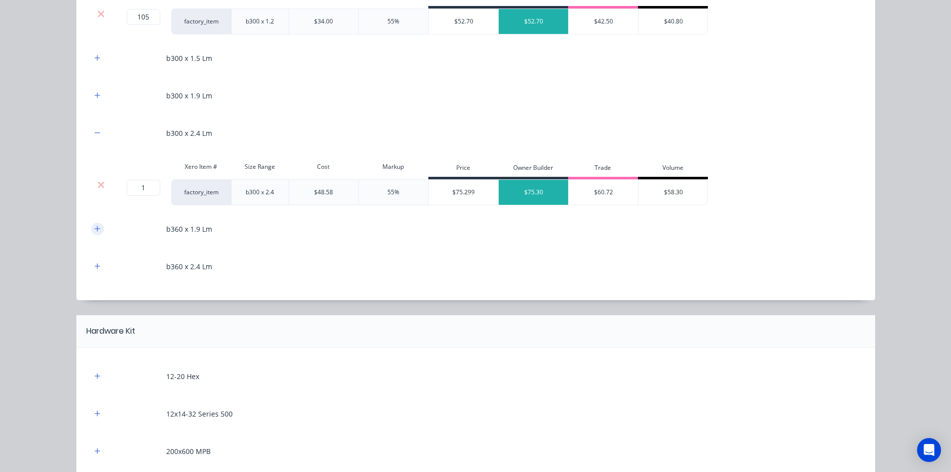
click at [94, 229] on icon "button" at bounding box center [96, 228] width 5 height 5
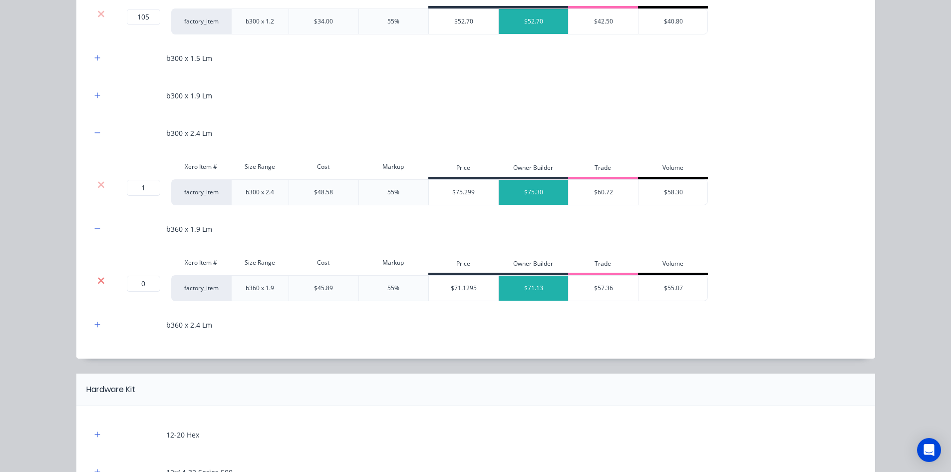
click at [101, 283] on icon at bounding box center [100, 281] width 7 height 10
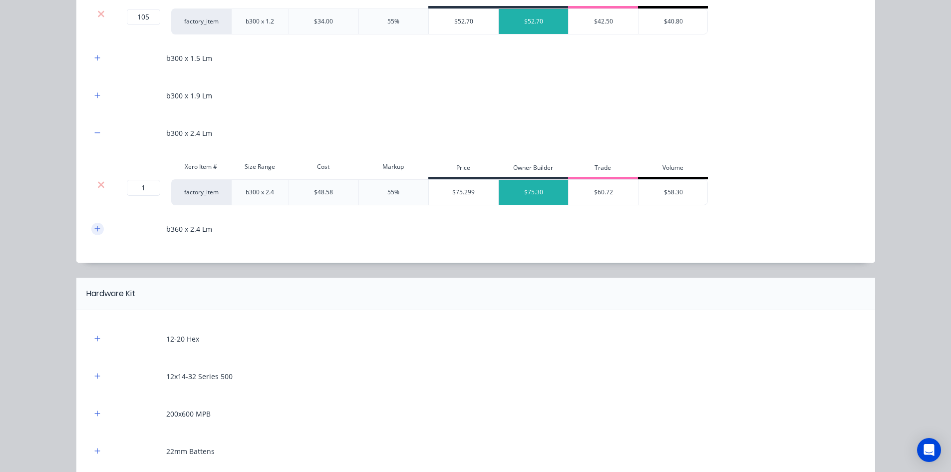
click at [91, 233] on button "button" at bounding box center [97, 229] width 12 height 12
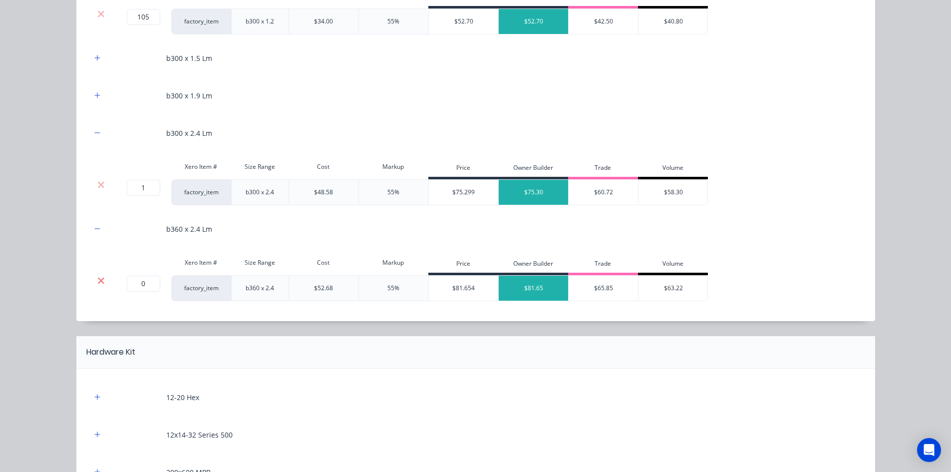
click at [100, 283] on icon at bounding box center [101, 280] width 6 height 6
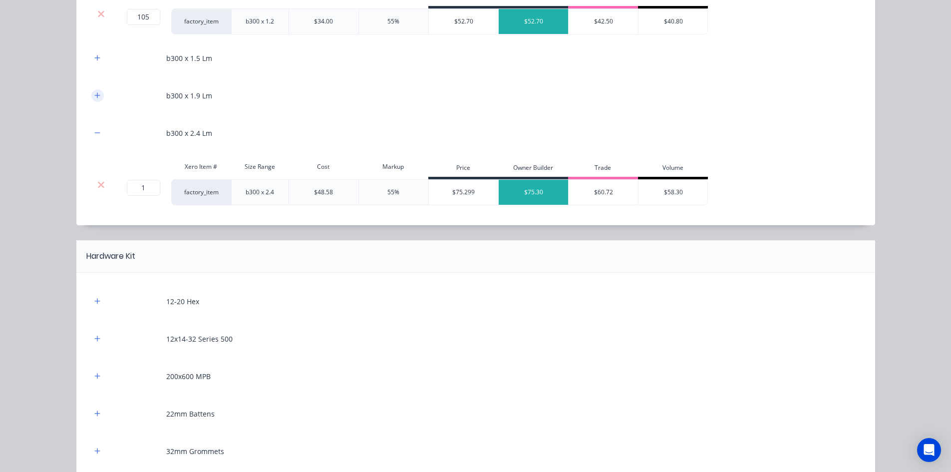
click at [96, 98] on icon "button" at bounding box center [97, 95] width 6 height 7
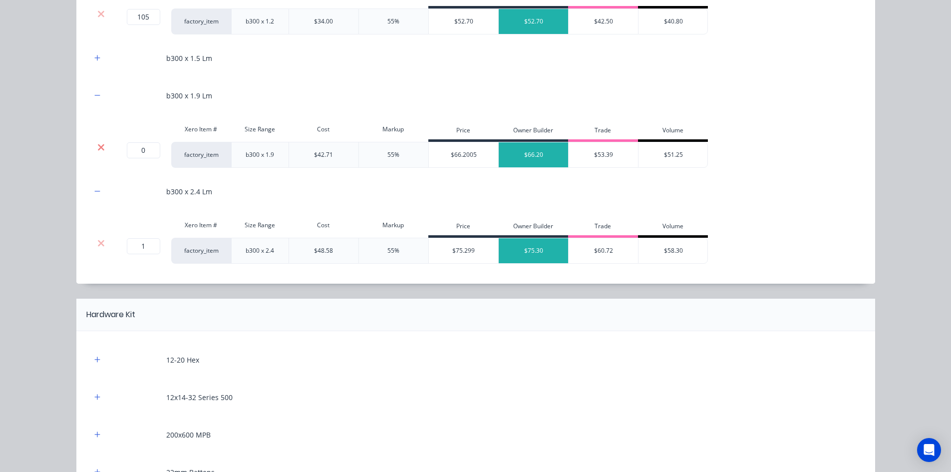
click at [98, 149] on icon at bounding box center [101, 147] width 6 height 6
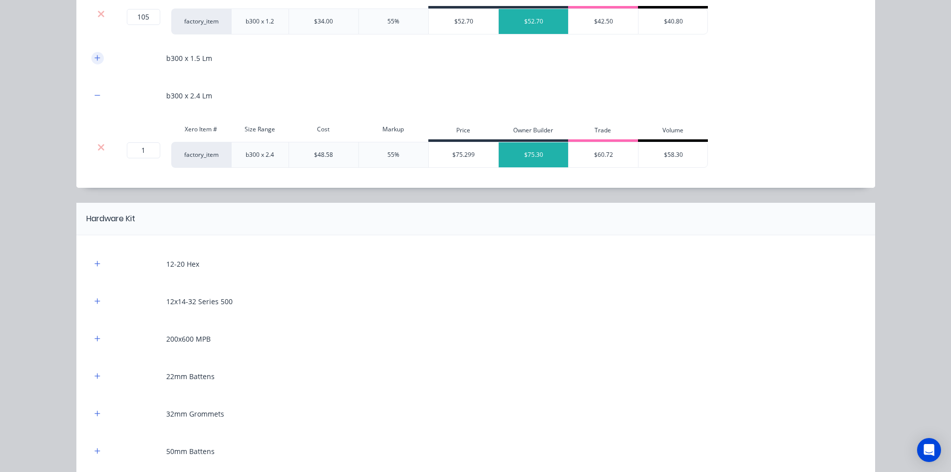
click at [94, 58] on icon "button" at bounding box center [96, 57] width 5 height 5
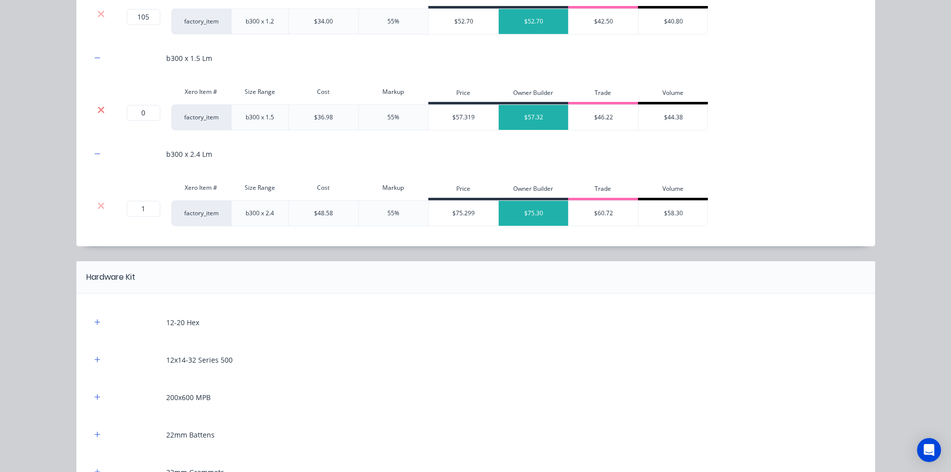
click at [100, 113] on icon at bounding box center [100, 110] width 7 height 10
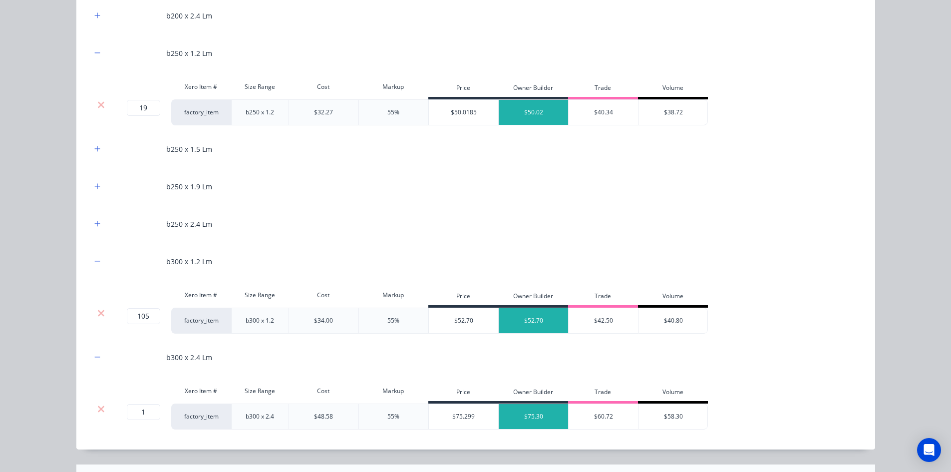
scroll to position [1298, 0]
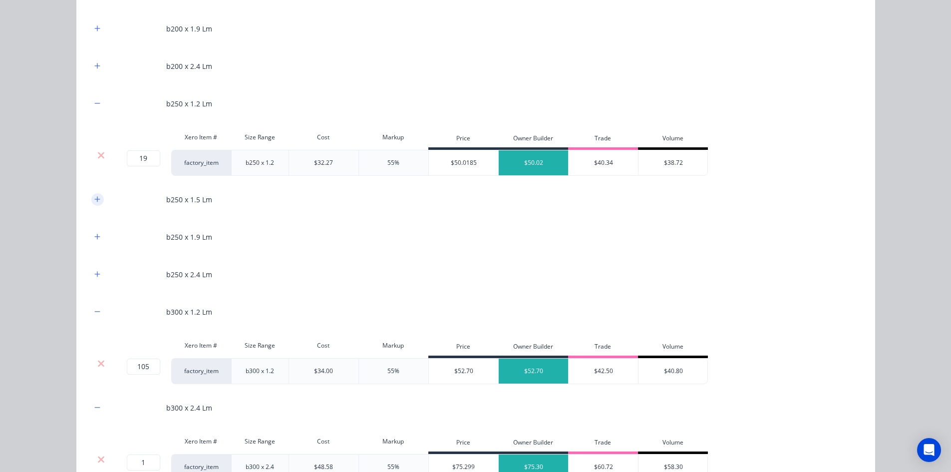
click at [94, 201] on icon "button" at bounding box center [97, 199] width 6 height 7
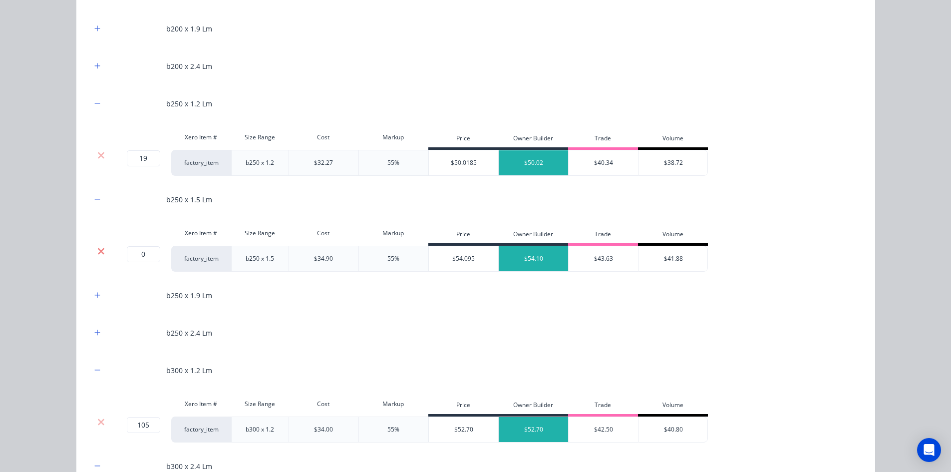
click at [98, 250] on icon at bounding box center [101, 251] width 6 height 6
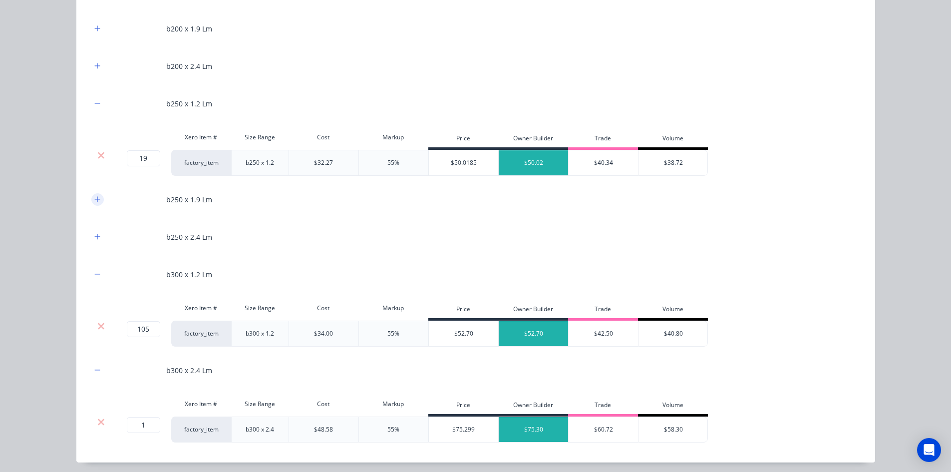
click at [98, 199] on button "button" at bounding box center [97, 199] width 12 height 12
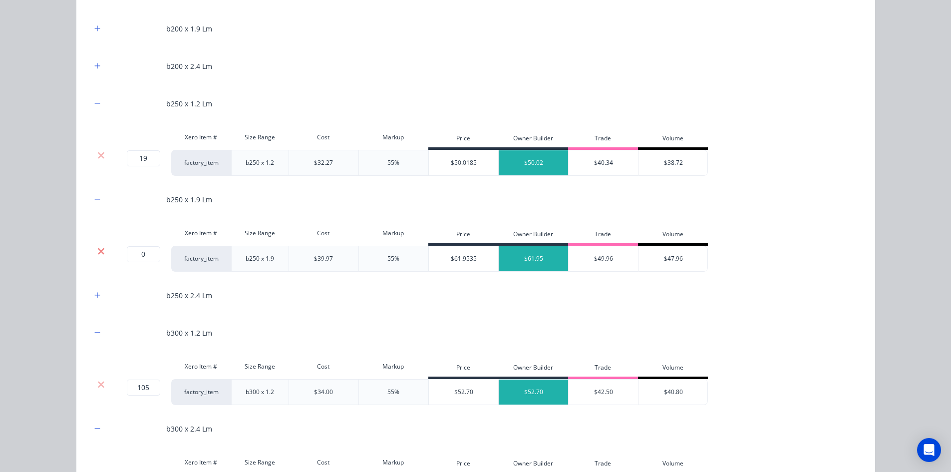
click at [98, 251] on icon at bounding box center [101, 251] width 6 height 6
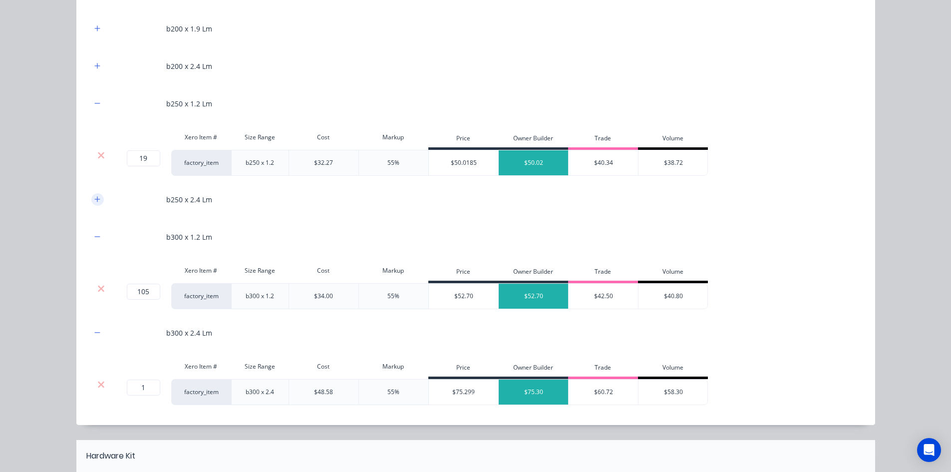
click at [94, 195] on button "button" at bounding box center [97, 199] width 12 height 12
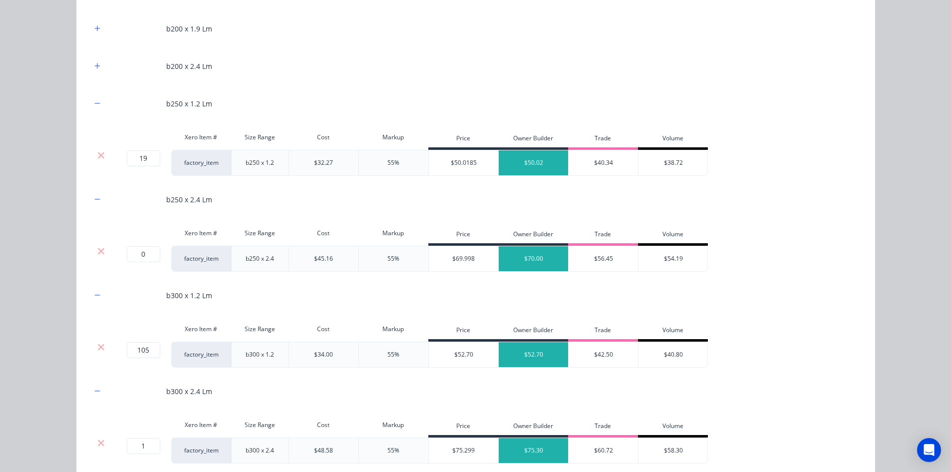
click at [103, 253] on div at bounding box center [101, 251] width 19 height 10
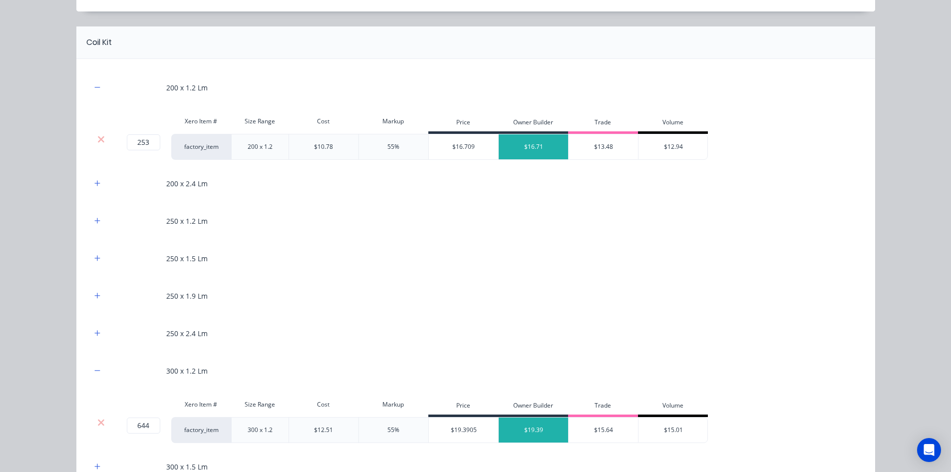
scroll to position [499, 0]
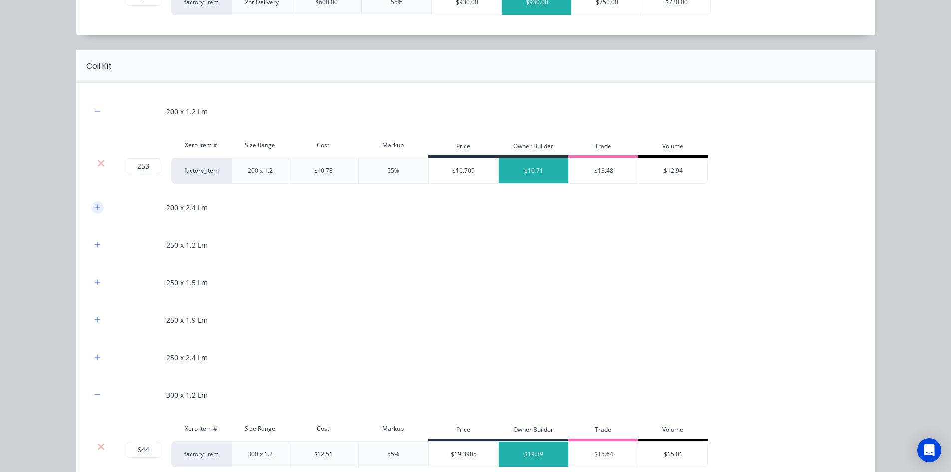
click at [94, 204] on icon "button" at bounding box center [97, 207] width 6 height 7
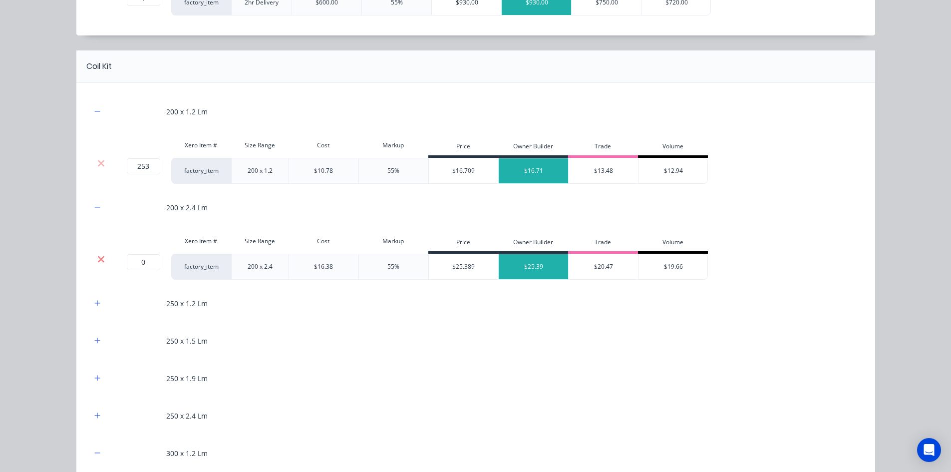
click at [98, 261] on icon at bounding box center [101, 259] width 6 height 6
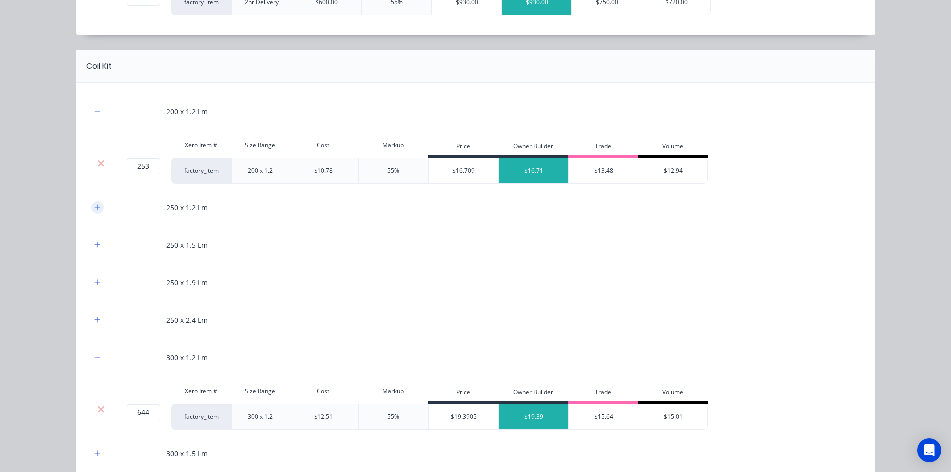
click at [94, 212] on button "button" at bounding box center [97, 207] width 12 height 12
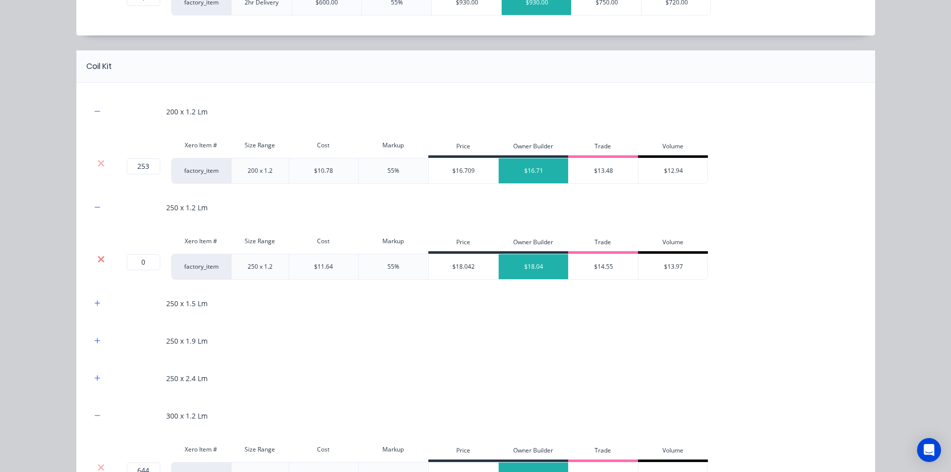
click at [97, 256] on icon at bounding box center [100, 259] width 7 height 10
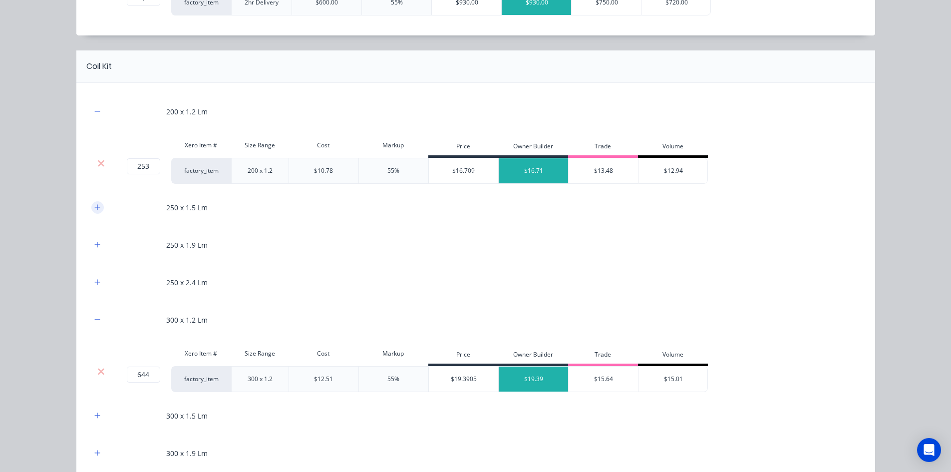
click at [95, 210] on icon "button" at bounding box center [97, 207] width 6 height 7
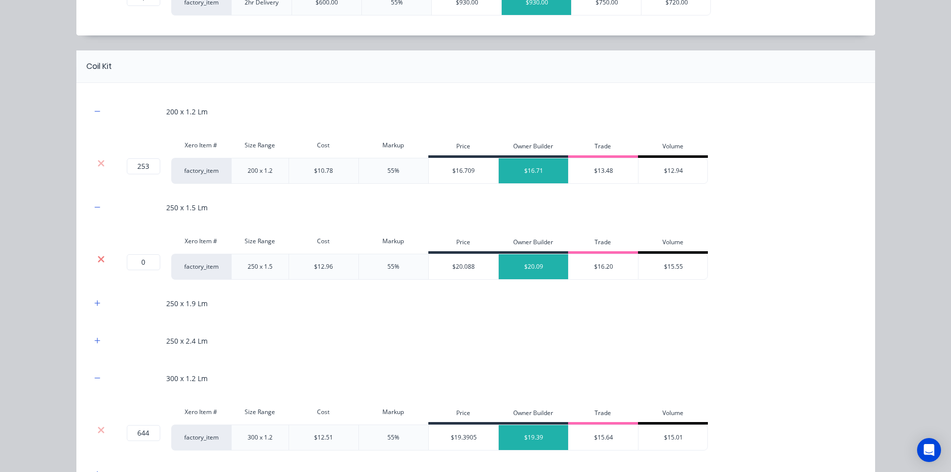
click at [98, 261] on icon at bounding box center [100, 259] width 7 height 10
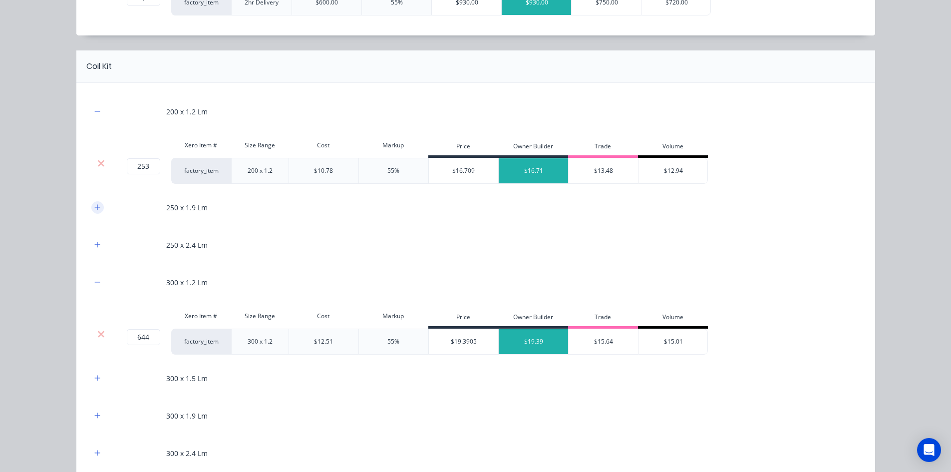
click at [95, 213] on button "button" at bounding box center [97, 207] width 12 height 12
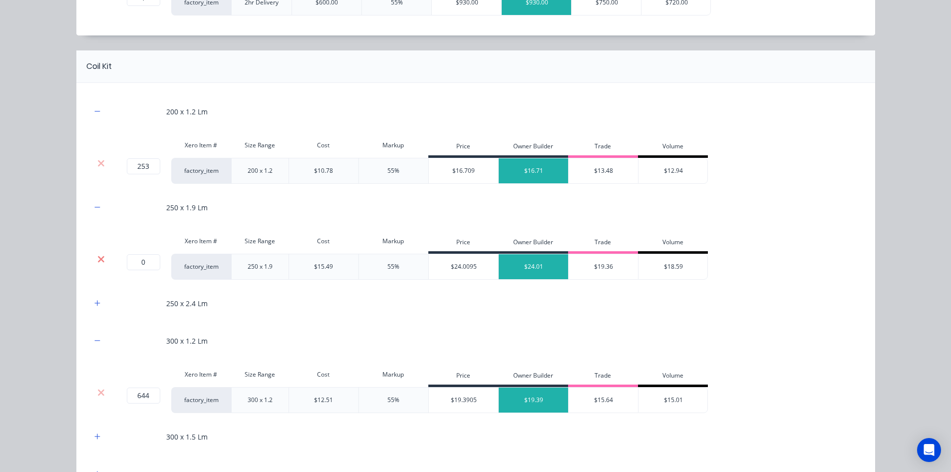
click at [100, 259] on icon at bounding box center [100, 259] width 7 height 10
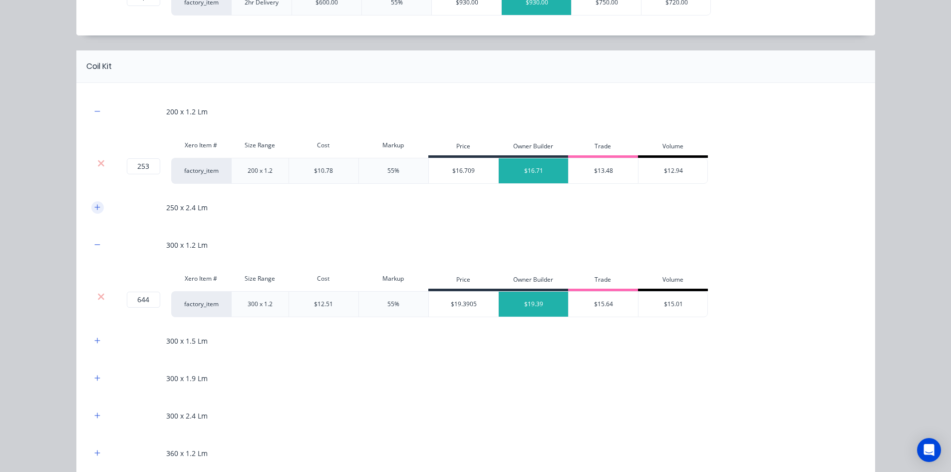
click at [96, 207] on icon "button" at bounding box center [96, 206] width 5 height 5
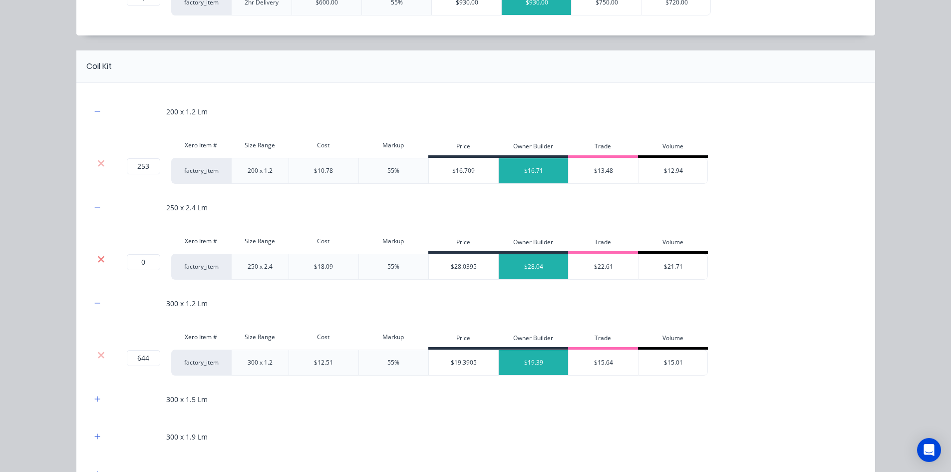
click at [97, 260] on icon at bounding box center [100, 259] width 7 height 10
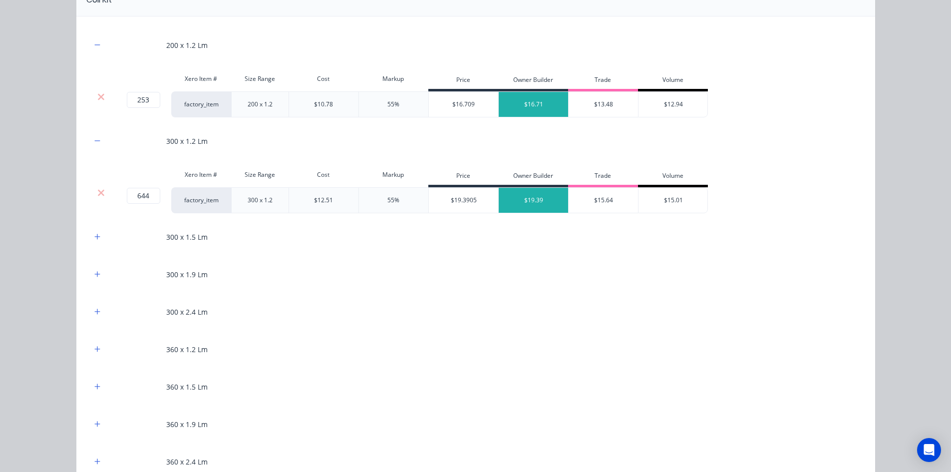
scroll to position [599, 0]
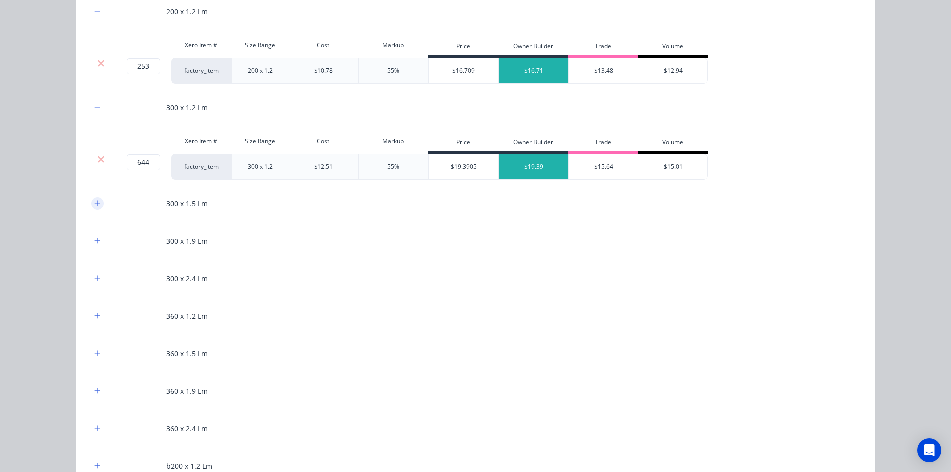
click at [96, 201] on icon "button" at bounding box center [97, 203] width 6 height 7
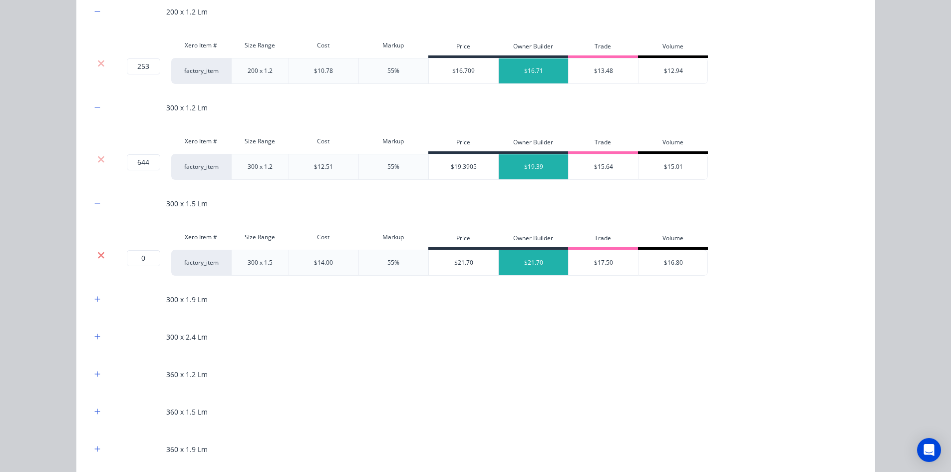
click at [98, 256] on icon at bounding box center [101, 255] width 6 height 6
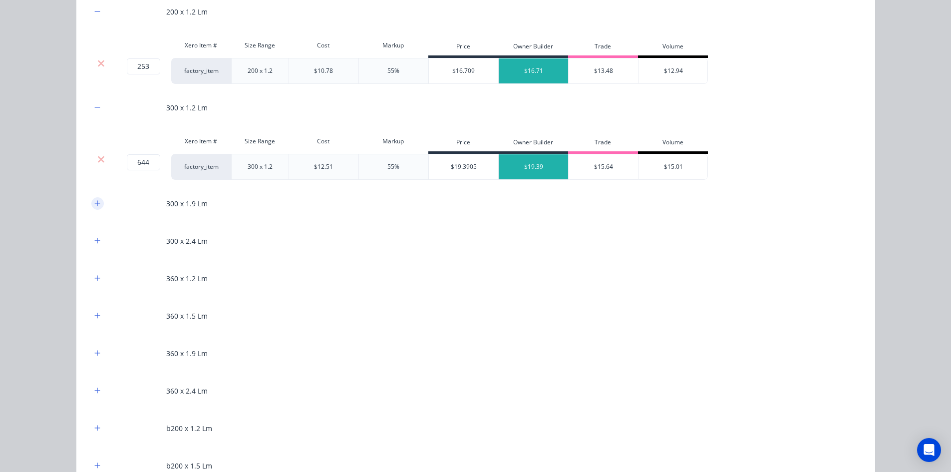
click at [94, 206] on icon "button" at bounding box center [97, 203] width 6 height 7
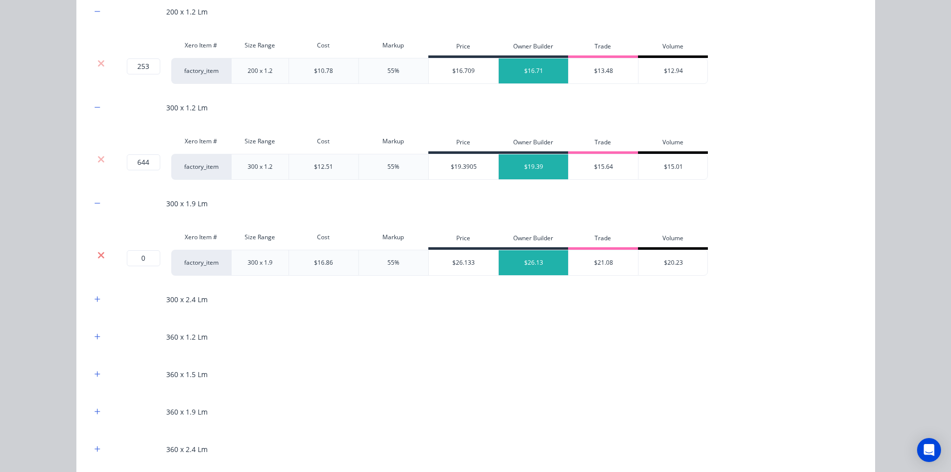
click at [98, 254] on icon at bounding box center [101, 255] width 6 height 6
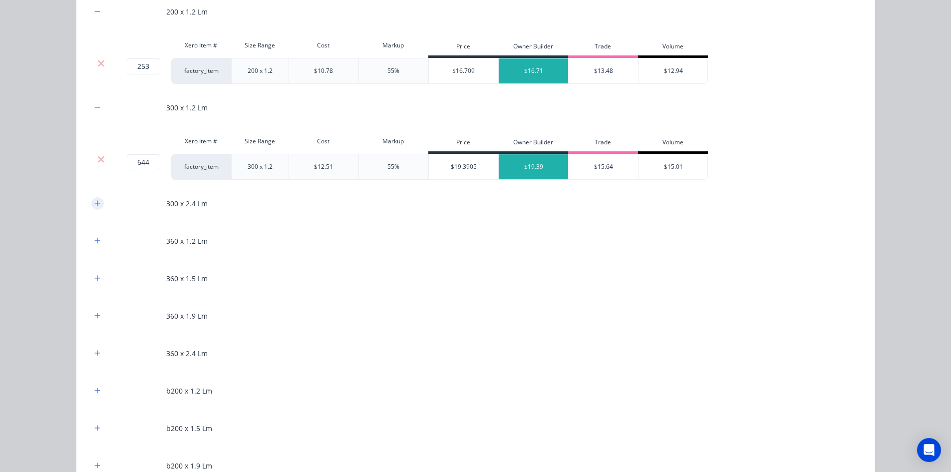
click at [94, 209] on button "button" at bounding box center [97, 203] width 12 height 12
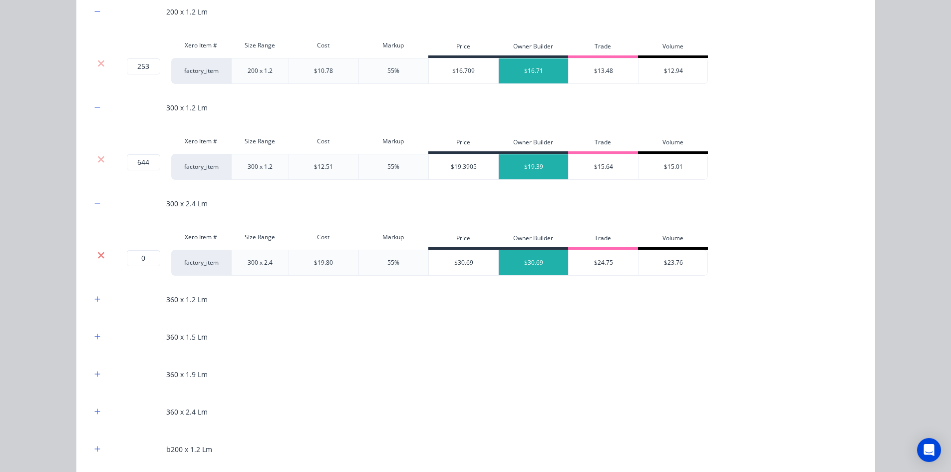
click at [97, 254] on icon at bounding box center [100, 255] width 7 height 10
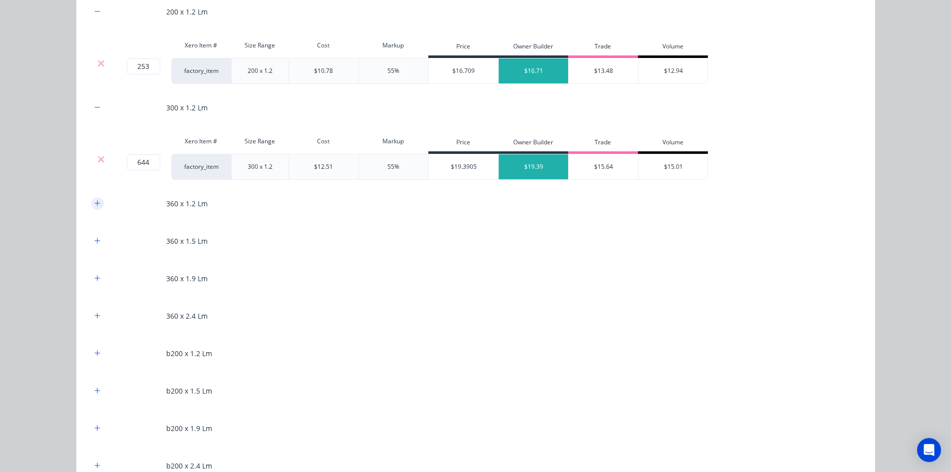
click at [91, 204] on button "button" at bounding box center [97, 203] width 12 height 12
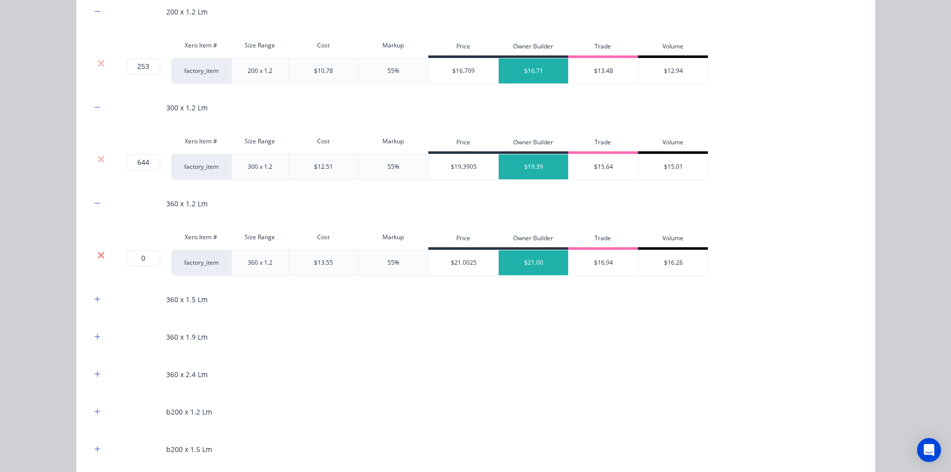
click at [99, 253] on icon at bounding box center [101, 255] width 6 height 6
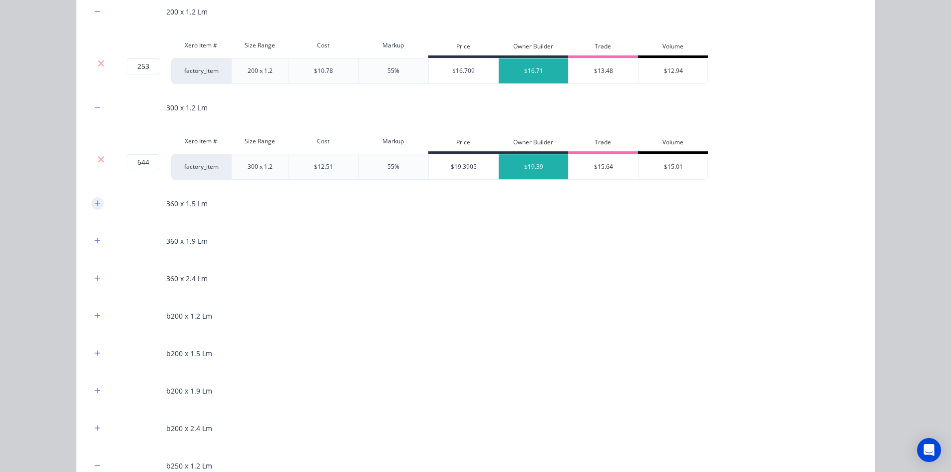
click at [94, 206] on icon "button" at bounding box center [96, 202] width 5 height 5
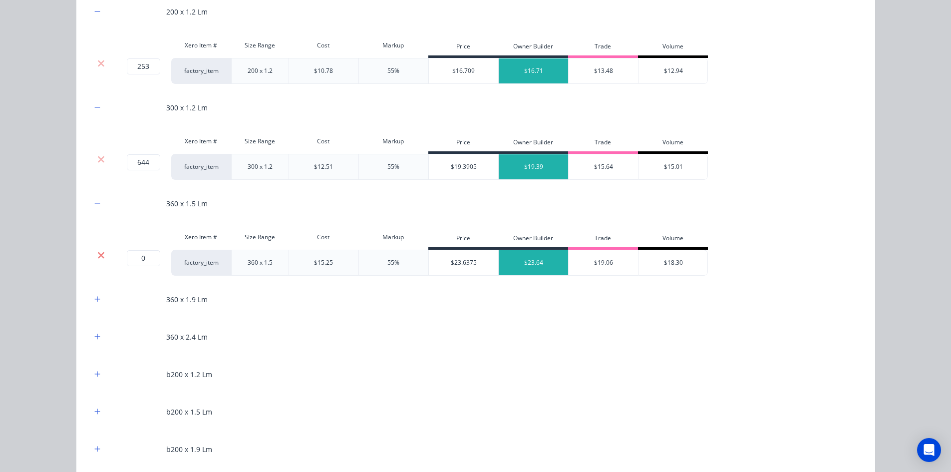
click at [98, 253] on icon at bounding box center [101, 255] width 6 height 6
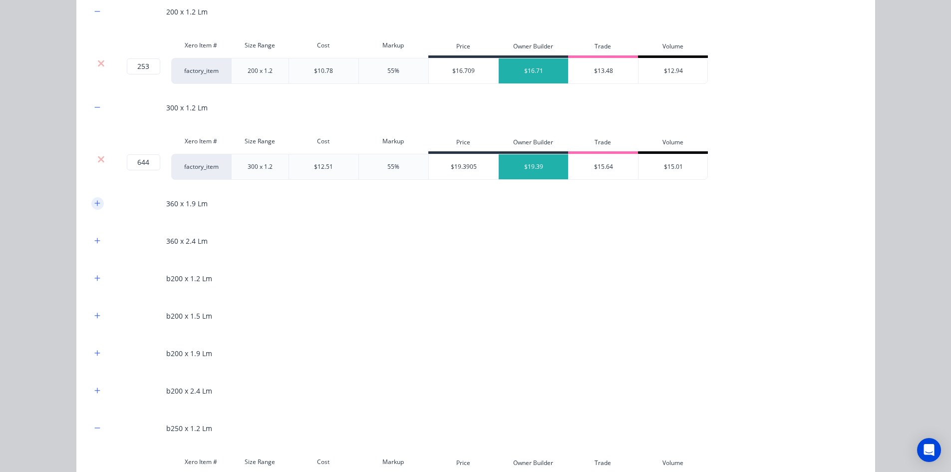
click at [94, 207] on icon "button" at bounding box center [97, 203] width 6 height 7
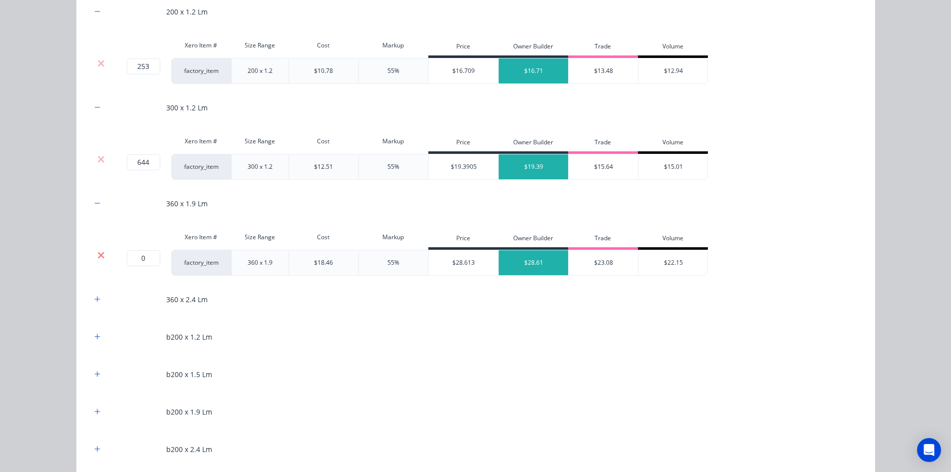
click at [98, 257] on icon at bounding box center [100, 255] width 7 height 10
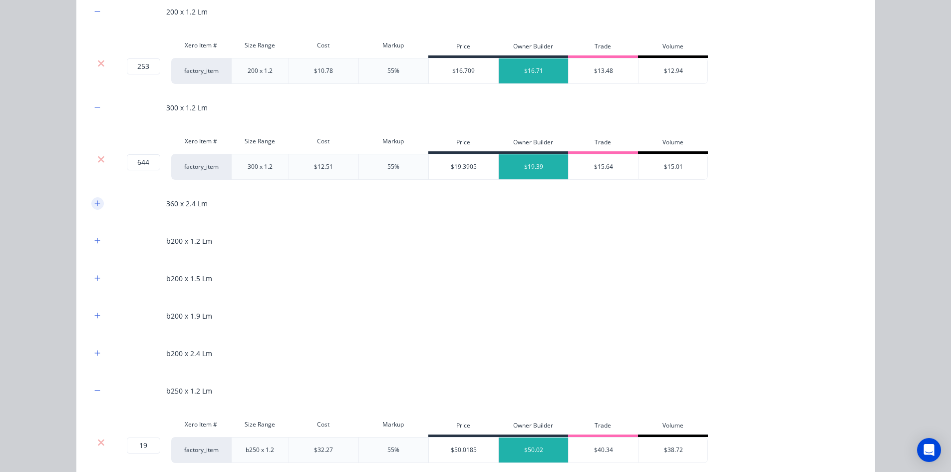
click at [94, 202] on icon "button" at bounding box center [97, 203] width 6 height 7
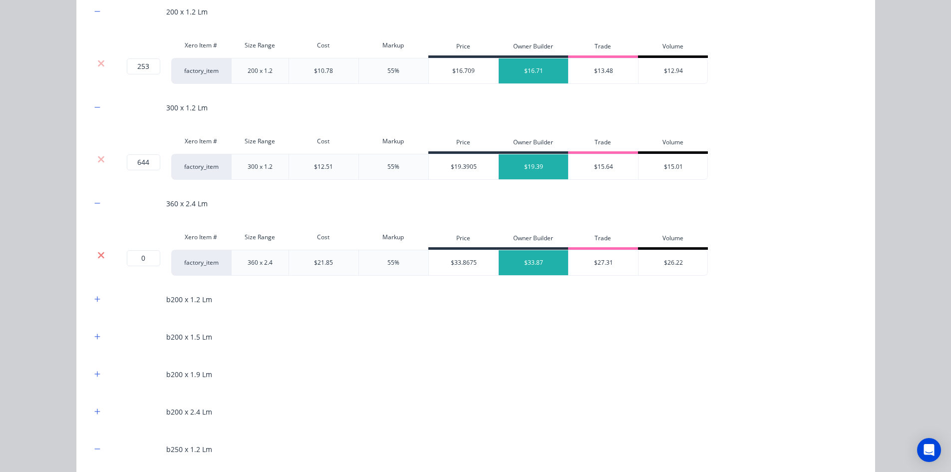
click at [98, 252] on icon at bounding box center [100, 255] width 7 height 10
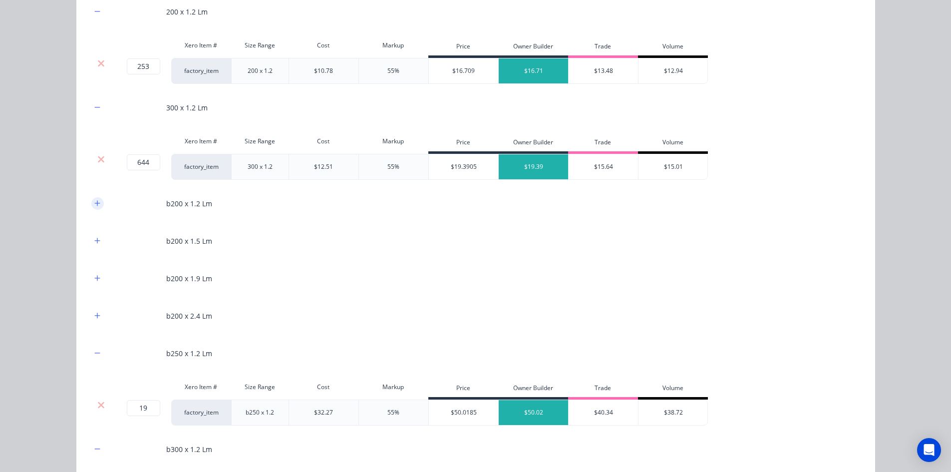
click at [96, 209] on button "button" at bounding box center [97, 203] width 12 height 12
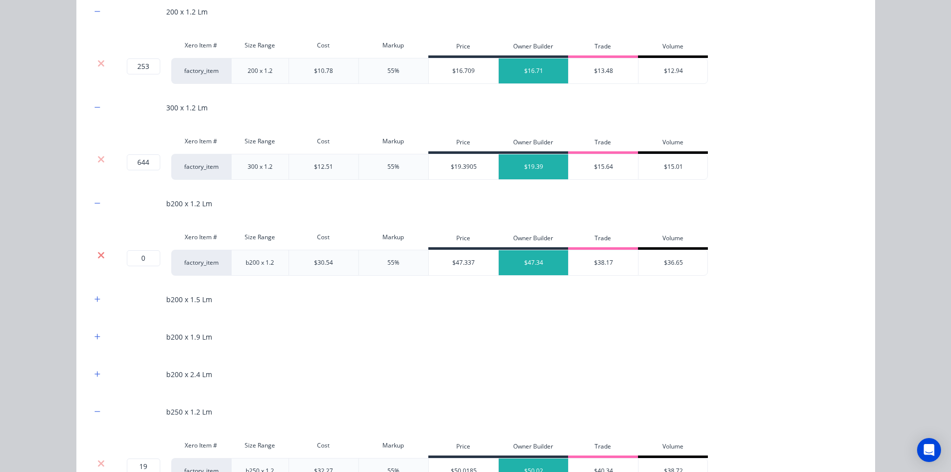
click at [97, 253] on icon at bounding box center [100, 255] width 7 height 10
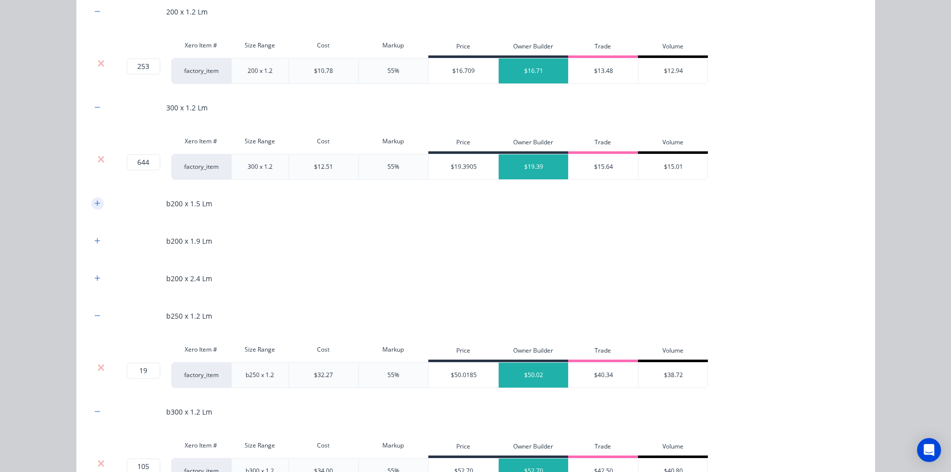
click at [94, 203] on icon "button" at bounding box center [96, 202] width 5 height 5
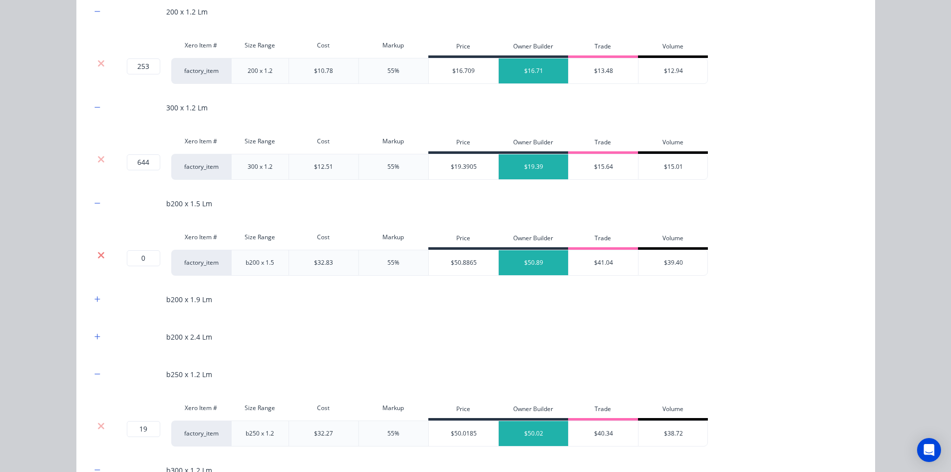
click at [98, 256] on icon at bounding box center [101, 255] width 6 height 6
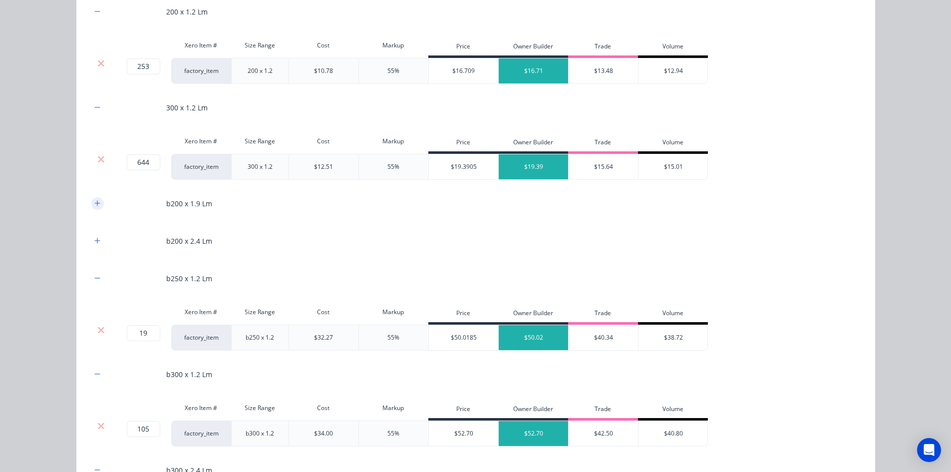
click at [94, 206] on icon "button" at bounding box center [97, 203] width 6 height 7
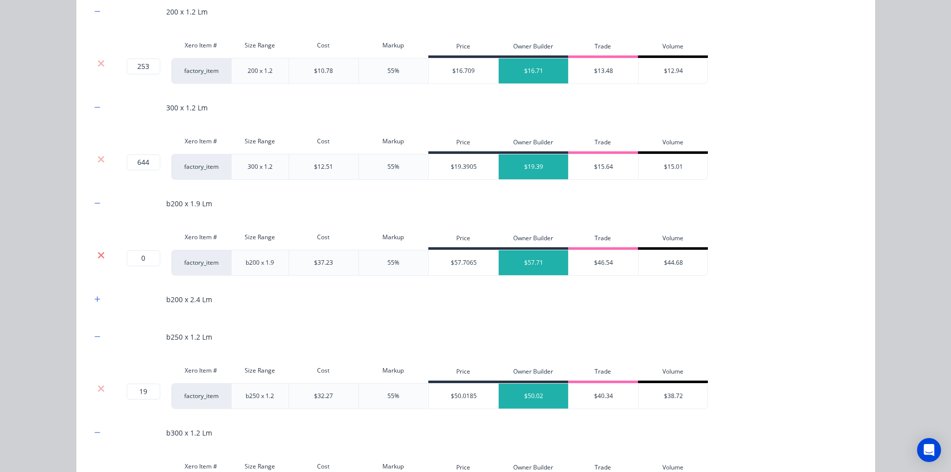
click at [99, 256] on icon at bounding box center [101, 255] width 6 height 6
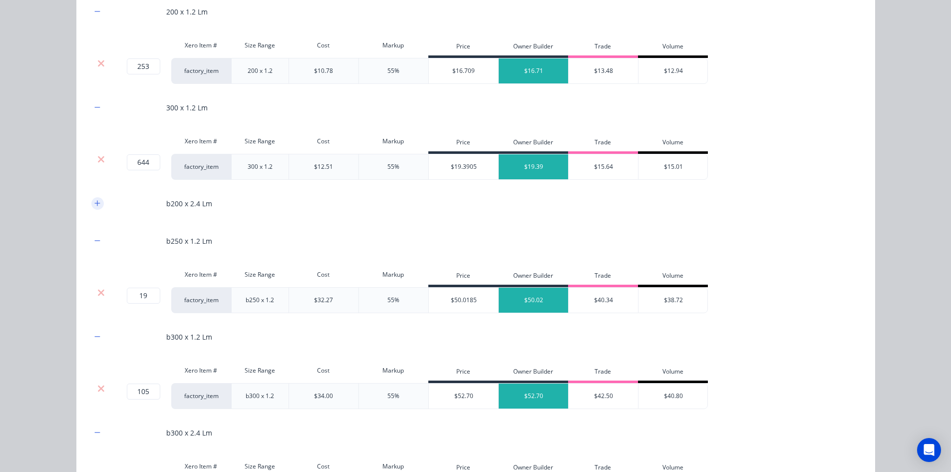
click at [95, 208] on button "button" at bounding box center [97, 203] width 12 height 12
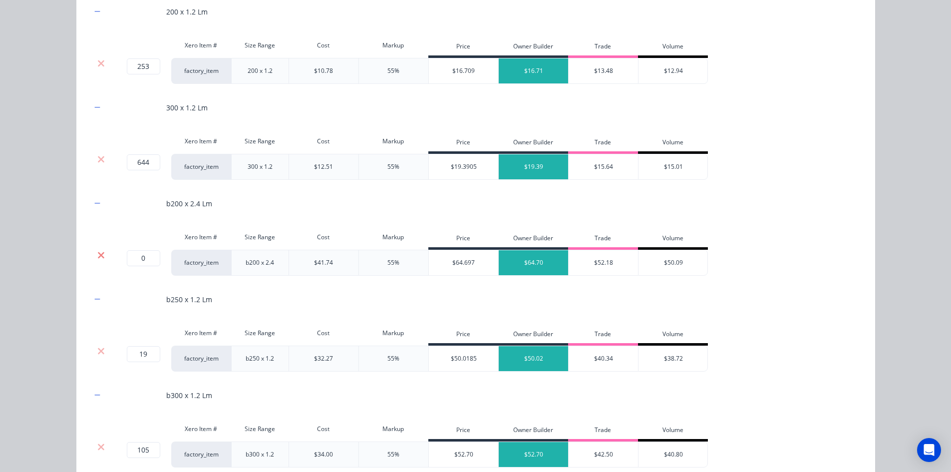
click at [100, 254] on icon at bounding box center [100, 255] width 7 height 10
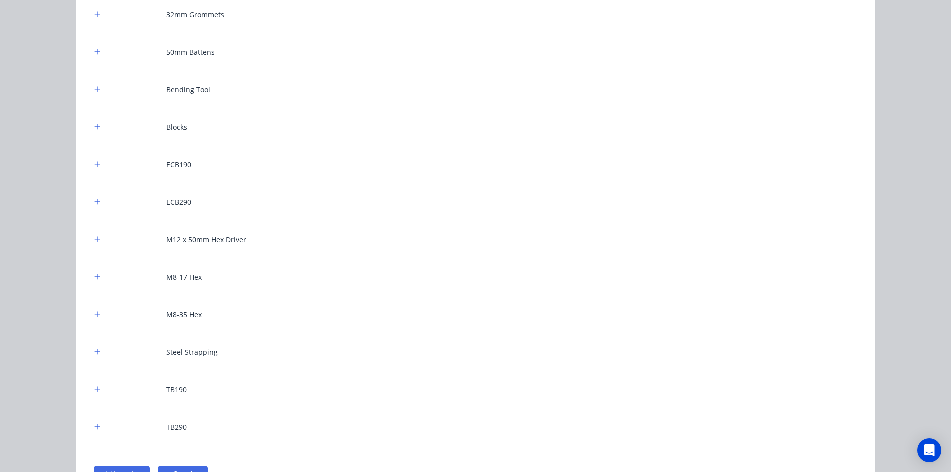
scroll to position [1298, 0]
click at [95, 277] on icon "button" at bounding box center [97, 276] width 6 height 7
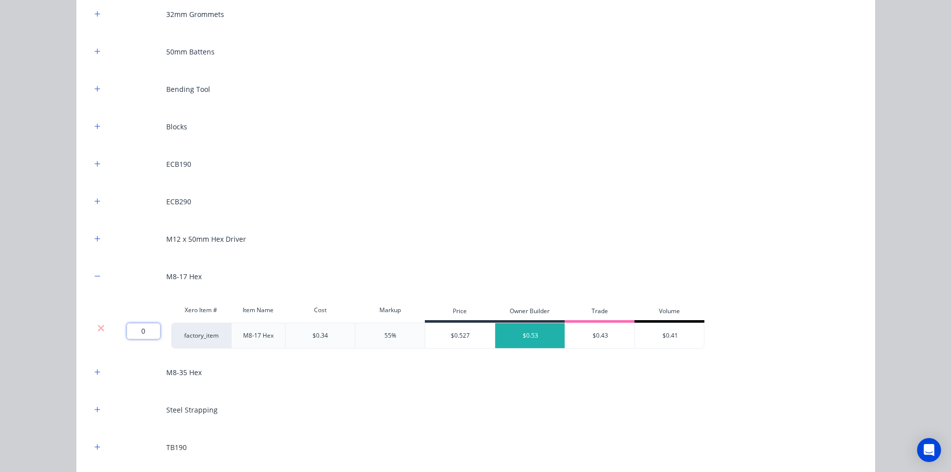
click at [147, 328] on input "0" at bounding box center [143, 331] width 33 height 16
type input "6"
type input "700"
click at [40, 363] on div "Flooring System Products in this kit Engineering Products Xero Item # Descripti…" at bounding box center [475, 236] width 951 height 472
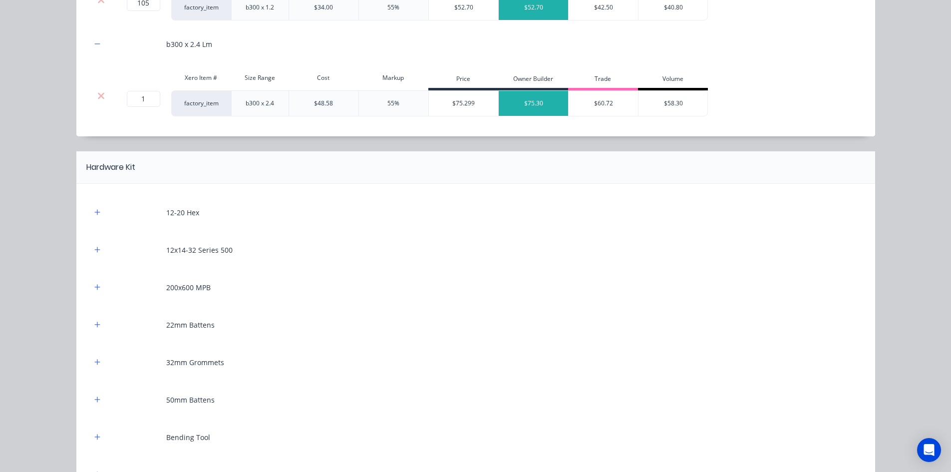
scroll to position [949, 0]
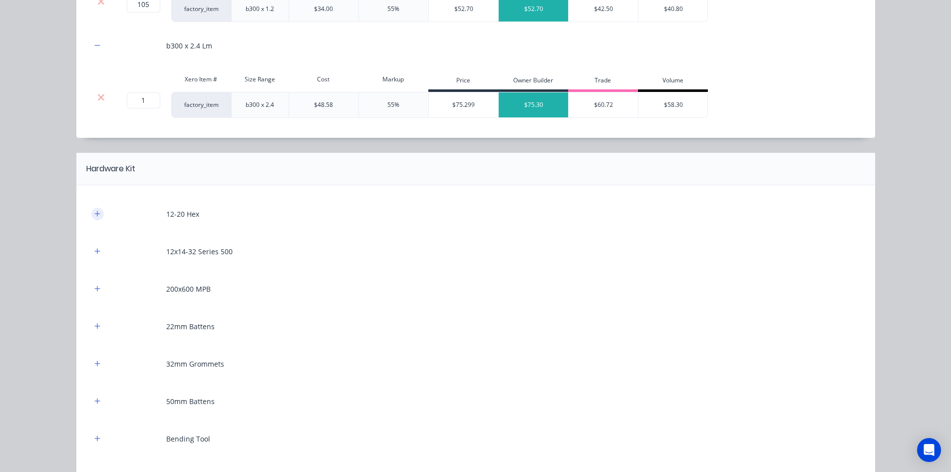
click at [98, 213] on button "button" at bounding box center [97, 214] width 12 height 12
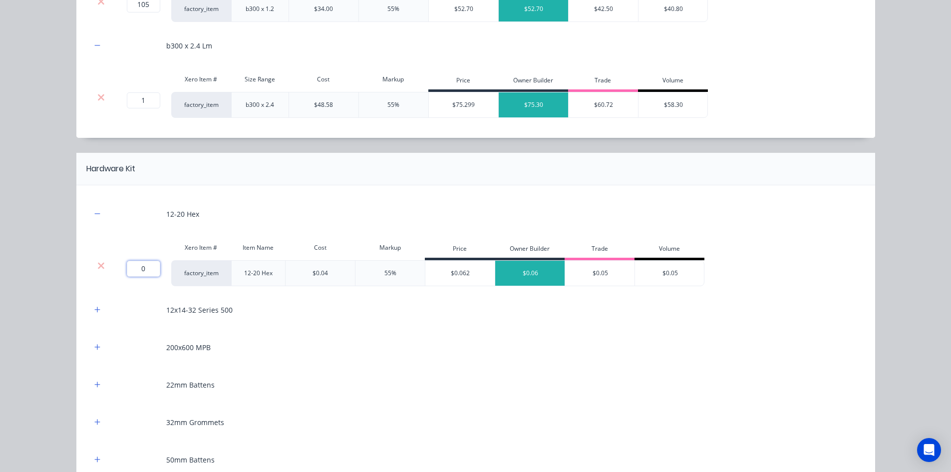
click at [144, 267] on input "0" at bounding box center [143, 269] width 33 height 16
type input "800"
click at [25, 269] on div "Flooring System Products in this kit Engineering Products Xero Item # Descripti…" at bounding box center [475, 236] width 951 height 472
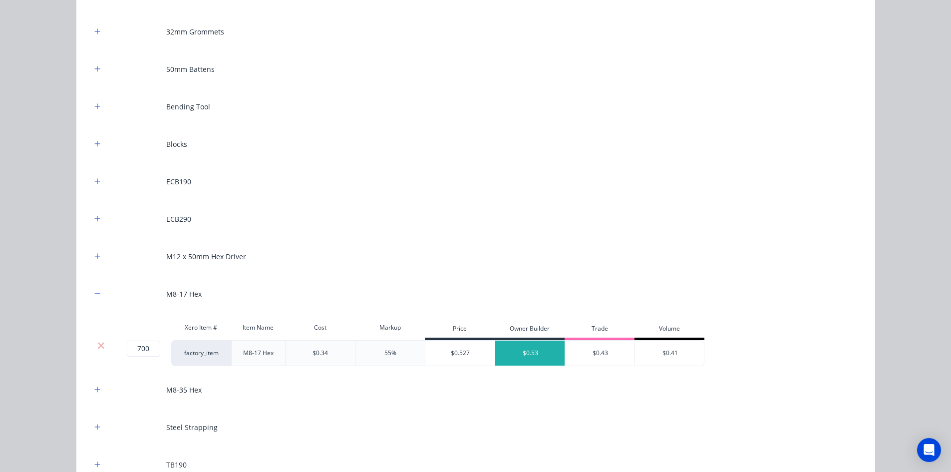
scroll to position [1328, 0]
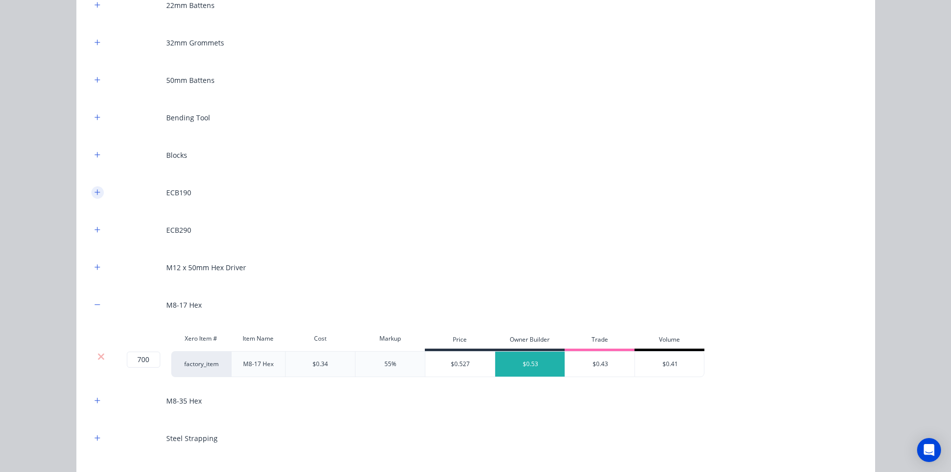
click at [94, 191] on icon "button" at bounding box center [97, 192] width 6 height 7
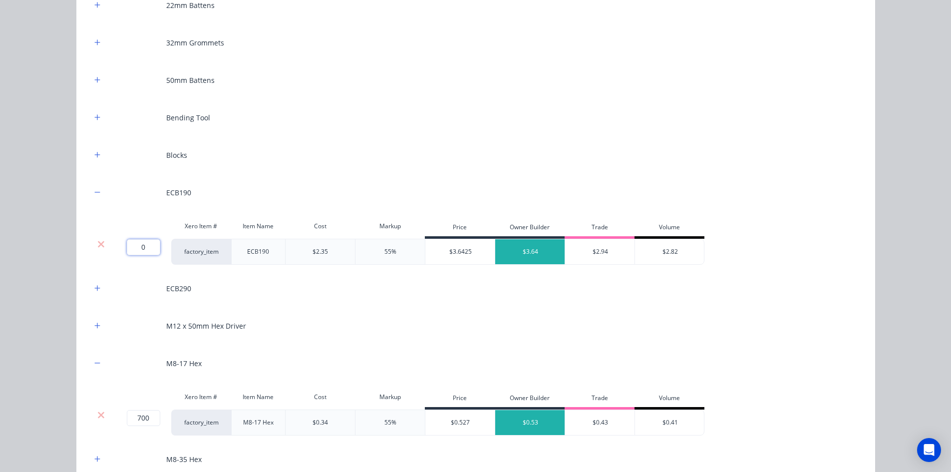
click at [135, 248] on input "0" at bounding box center [143, 247] width 33 height 16
type input "41"
click at [94, 285] on icon "button" at bounding box center [97, 288] width 6 height 7
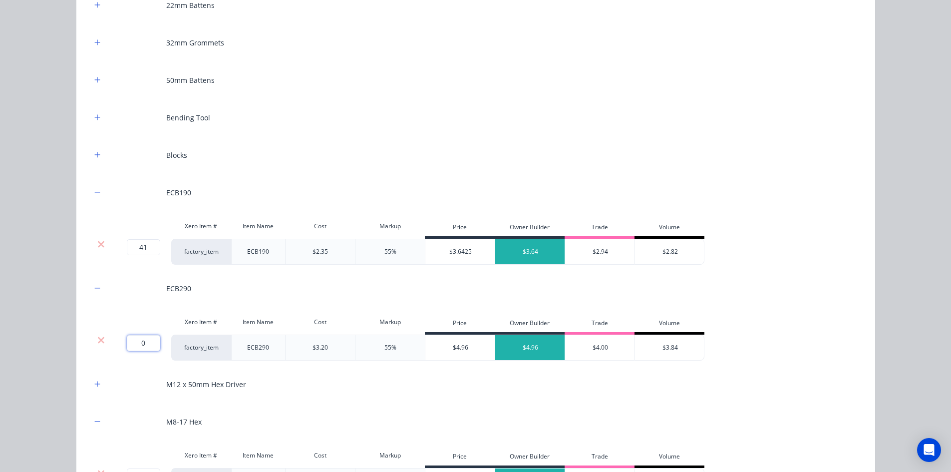
click at [132, 345] on input "0" at bounding box center [143, 343] width 33 height 16
type input "56"
click at [39, 305] on div "Flooring System Products in this kit Engineering Products Xero Item # Descripti…" at bounding box center [475, 236] width 951 height 472
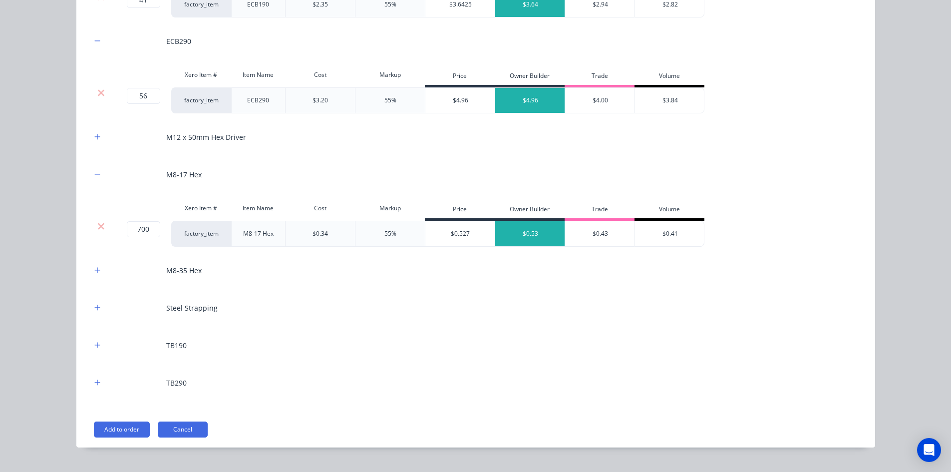
scroll to position [1595, 0]
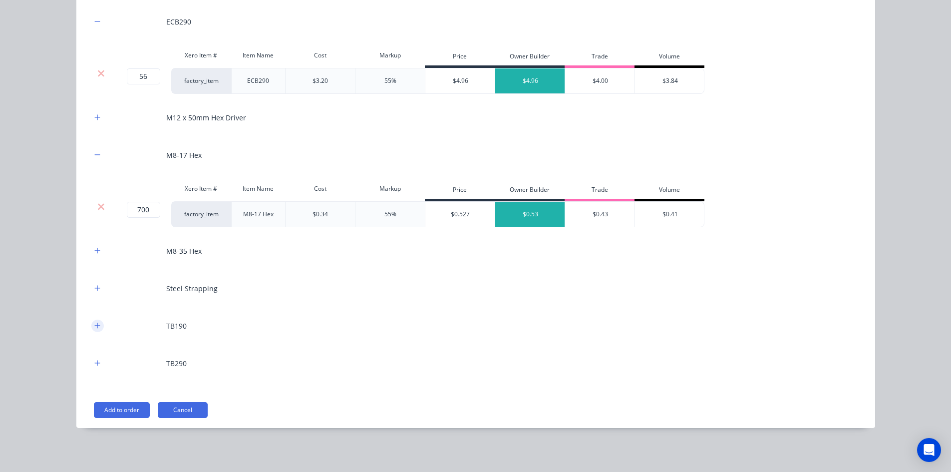
click at [94, 325] on icon "button" at bounding box center [97, 325] width 6 height 7
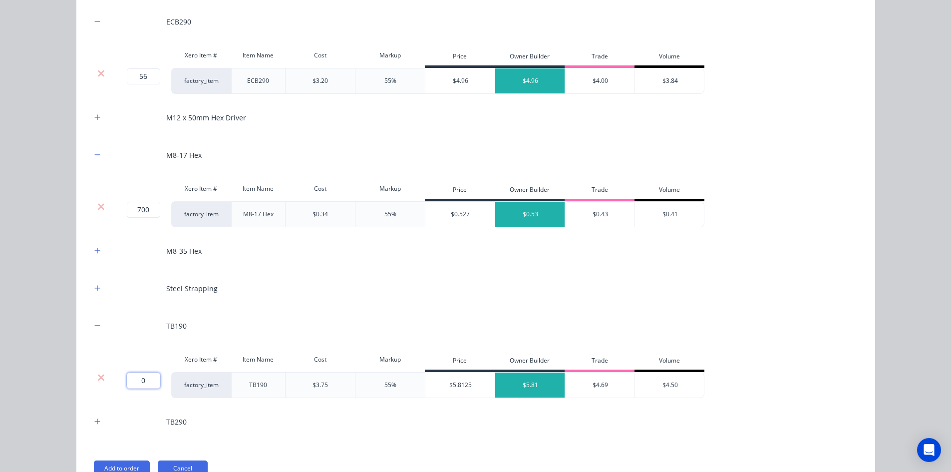
click at [136, 383] on input "0" at bounding box center [143, 380] width 33 height 16
type input "6"
click at [94, 424] on icon "button" at bounding box center [97, 421] width 6 height 7
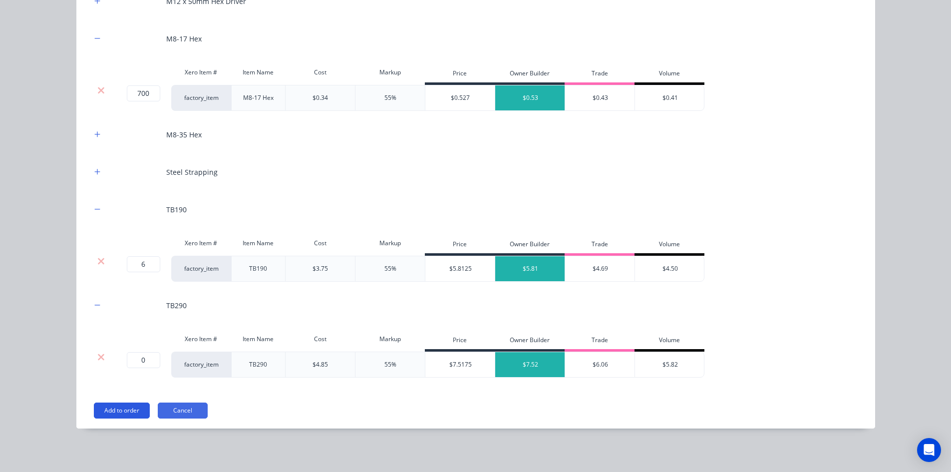
scroll to position [1712, 0]
click at [143, 352] on input "0" at bounding box center [143, 360] width 33 height 16
type input "6"
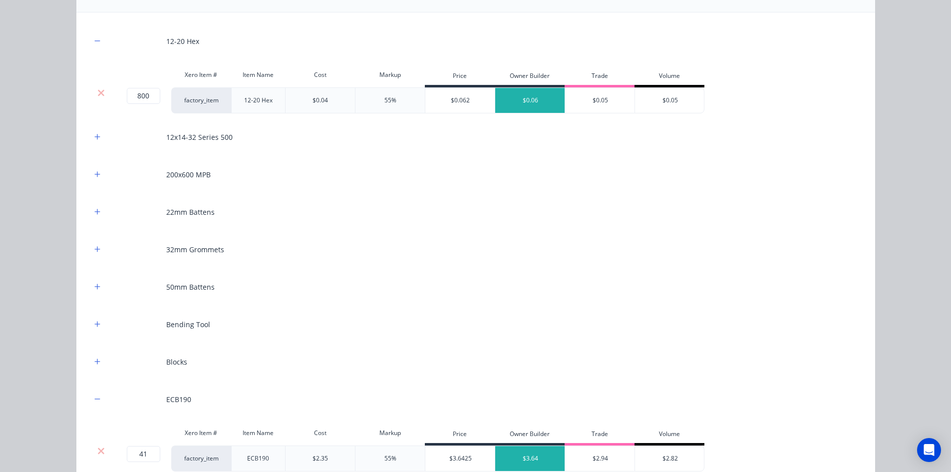
scroll to position [1162, 0]
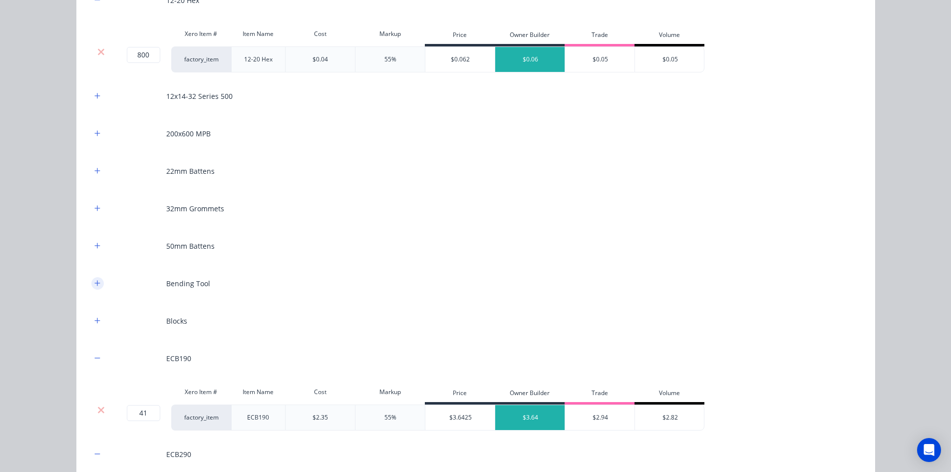
click at [97, 282] on button "button" at bounding box center [97, 283] width 12 height 12
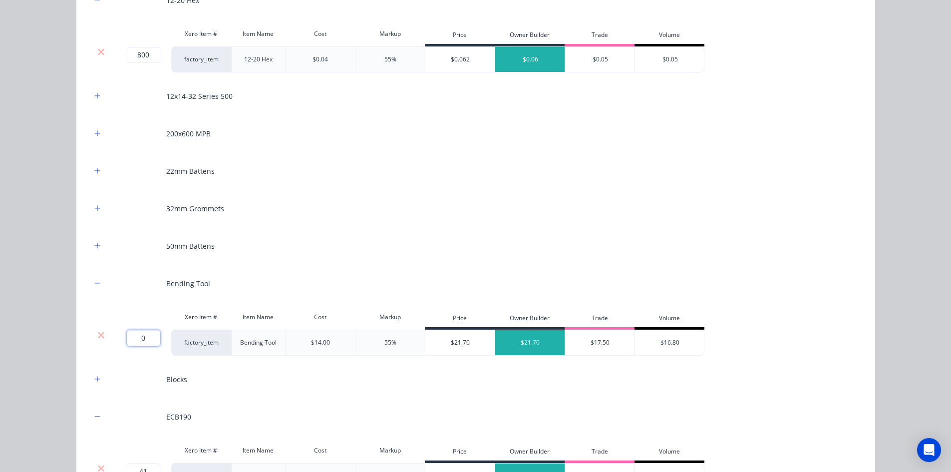
click at [138, 337] on input "0" at bounding box center [143, 338] width 33 height 16
type input "4"
click at [46, 300] on div "Flooring System Products in this kit Engineering Products Xero Item # Descripti…" at bounding box center [475, 236] width 951 height 472
click at [94, 170] on icon "button" at bounding box center [97, 170] width 6 height 7
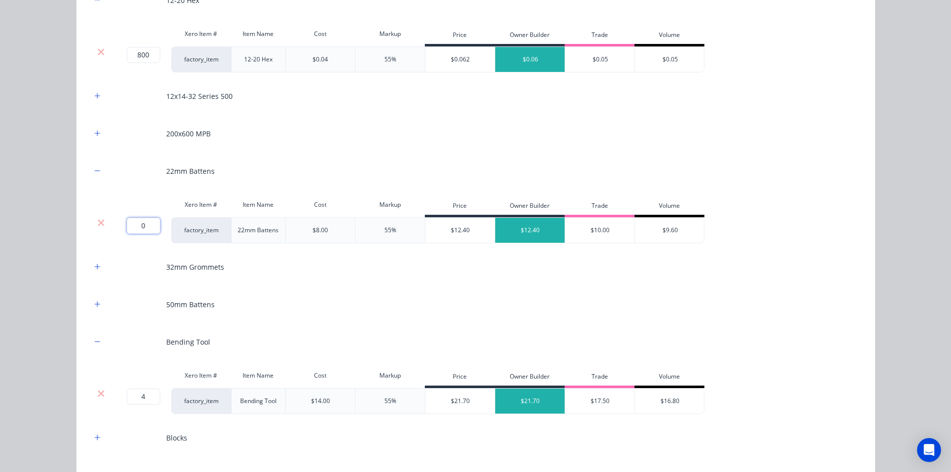
click at [142, 229] on input "0" at bounding box center [143, 226] width 33 height 16
type input "47"
click at [21, 192] on div "Flooring System Products in this kit Engineering Products Xero Item # Descripti…" at bounding box center [475, 236] width 951 height 472
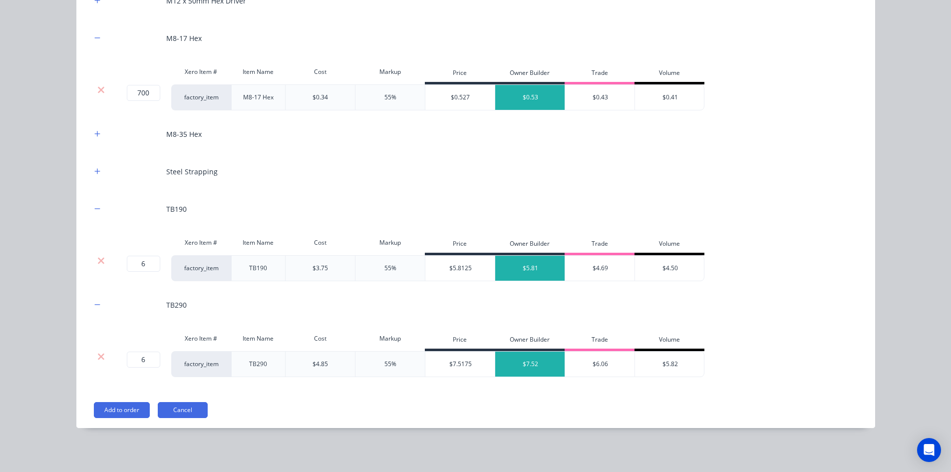
scroll to position [1779, 0]
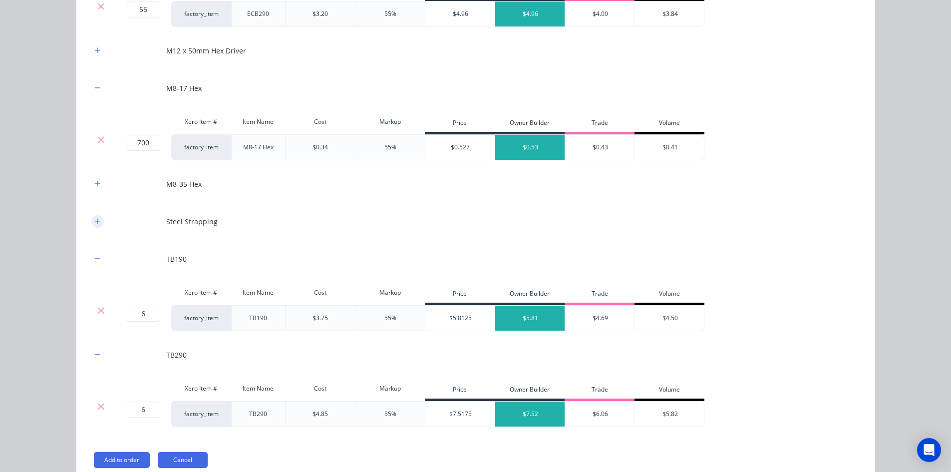
click at [91, 220] on button "button" at bounding box center [97, 221] width 12 height 12
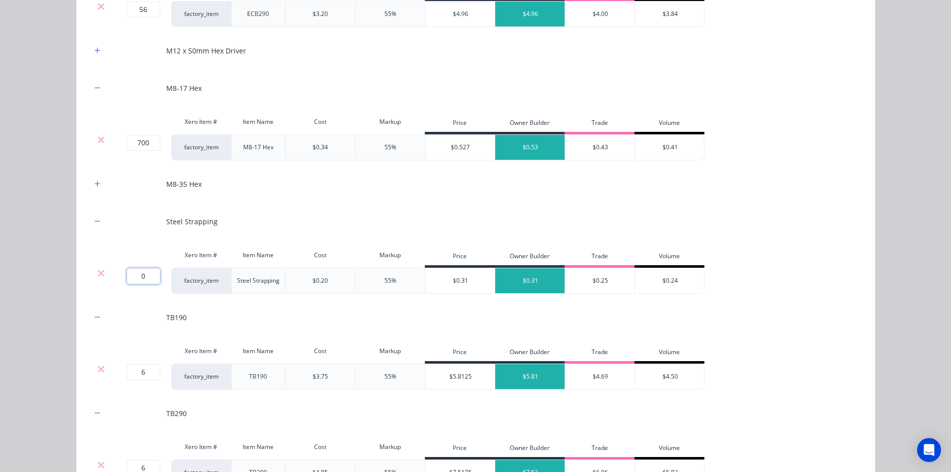
click at [141, 270] on input "0" at bounding box center [143, 276] width 33 height 16
type input "50"
click at [44, 256] on div "Flooring System Products in this kit Engineering Products Xero Item # Descripti…" at bounding box center [475, 236] width 951 height 472
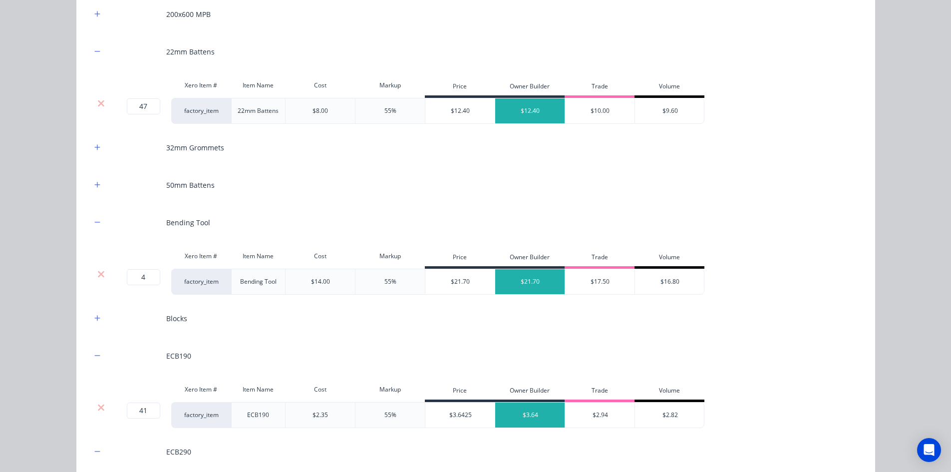
scroll to position [1279, 0]
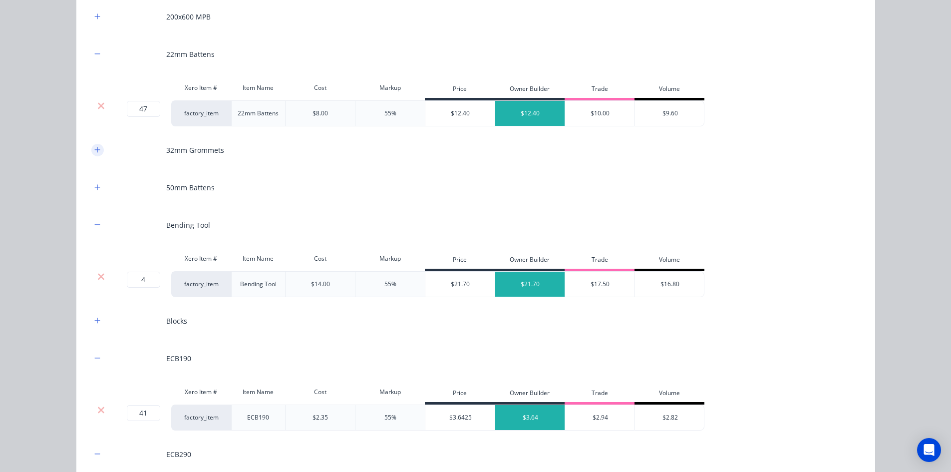
click at [97, 147] on button "button" at bounding box center [97, 150] width 12 height 12
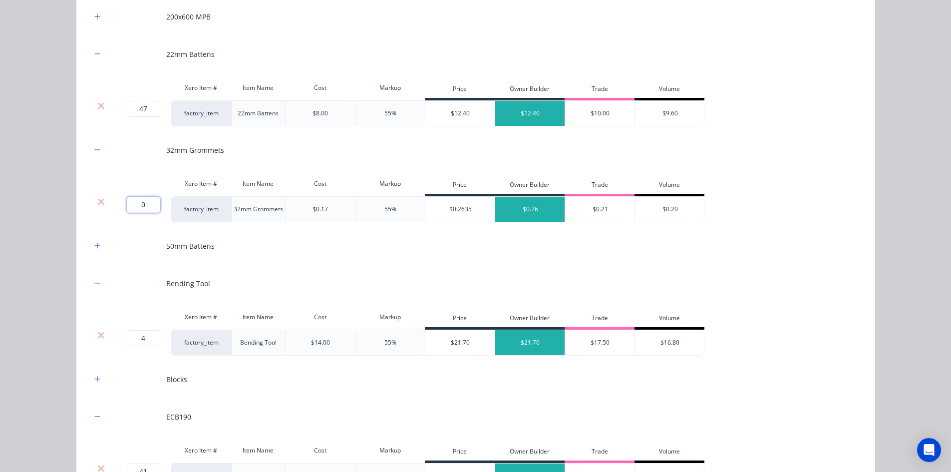
click at [138, 212] on input "0" at bounding box center [143, 205] width 33 height 16
type input "100"
click at [70, 181] on div "Flooring System Products in this kit Engineering Products Xero Item # Descripti…" at bounding box center [475, 236] width 951 height 472
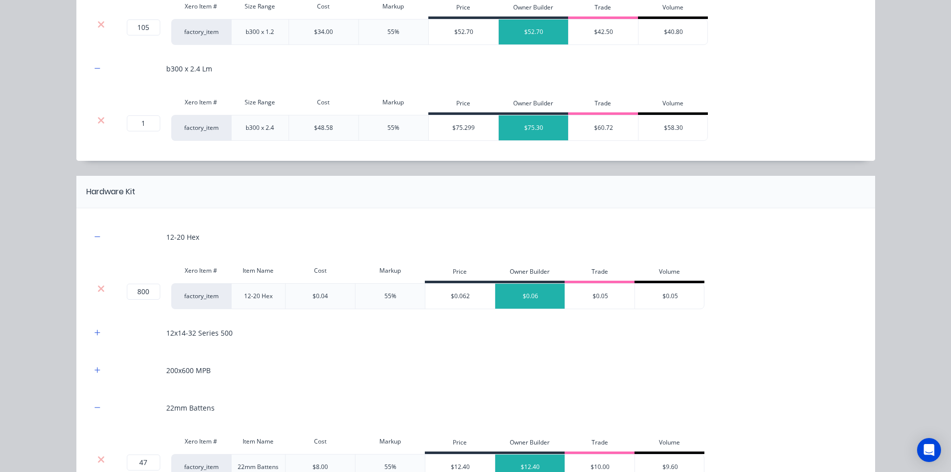
scroll to position [980, 0]
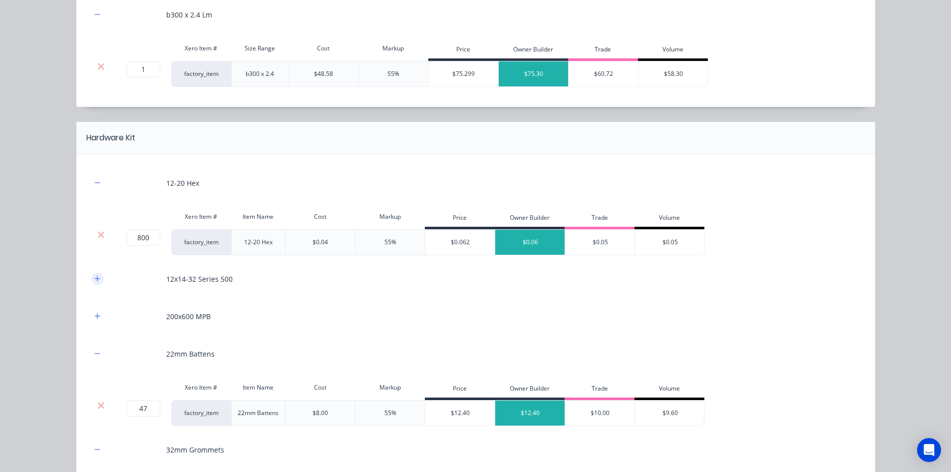
click at [95, 274] on button "button" at bounding box center [97, 279] width 12 height 12
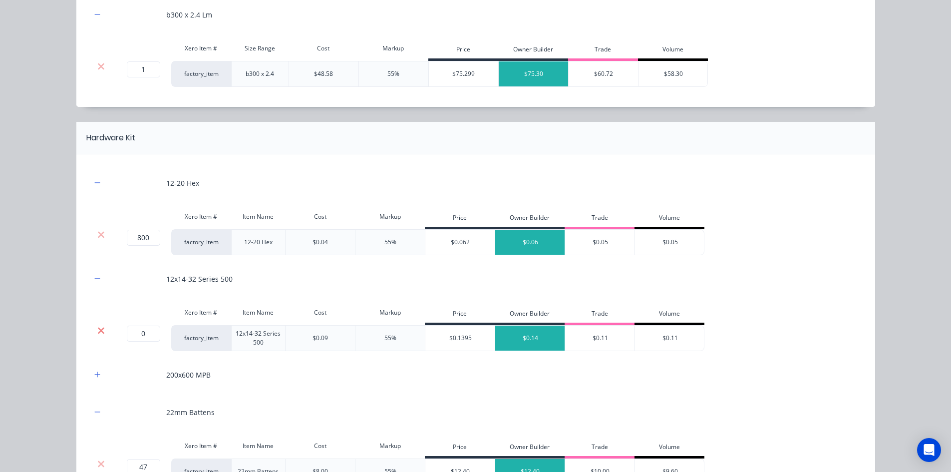
click at [97, 332] on icon at bounding box center [100, 331] width 7 height 10
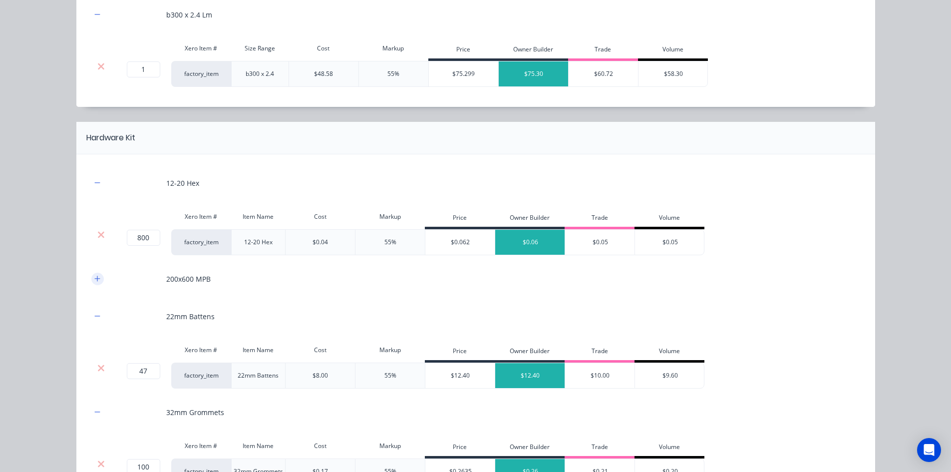
click at [93, 283] on button "button" at bounding box center [97, 279] width 12 height 12
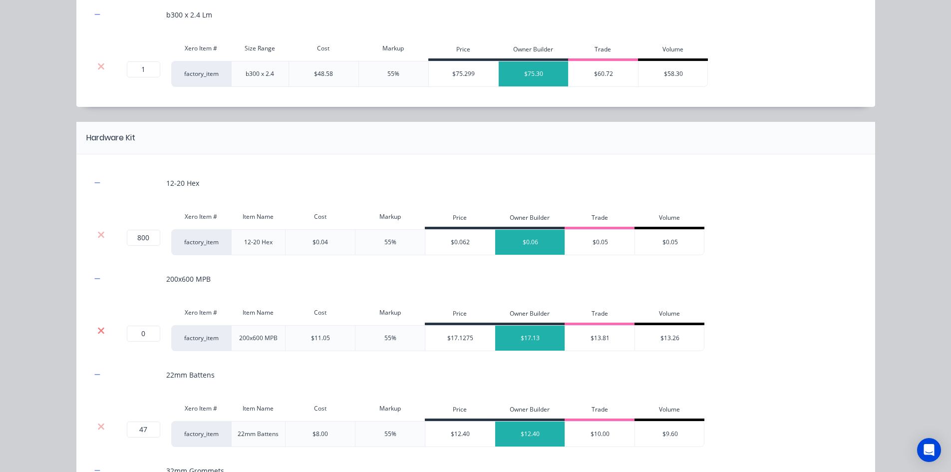
click at [100, 326] on icon at bounding box center [100, 331] width 7 height 10
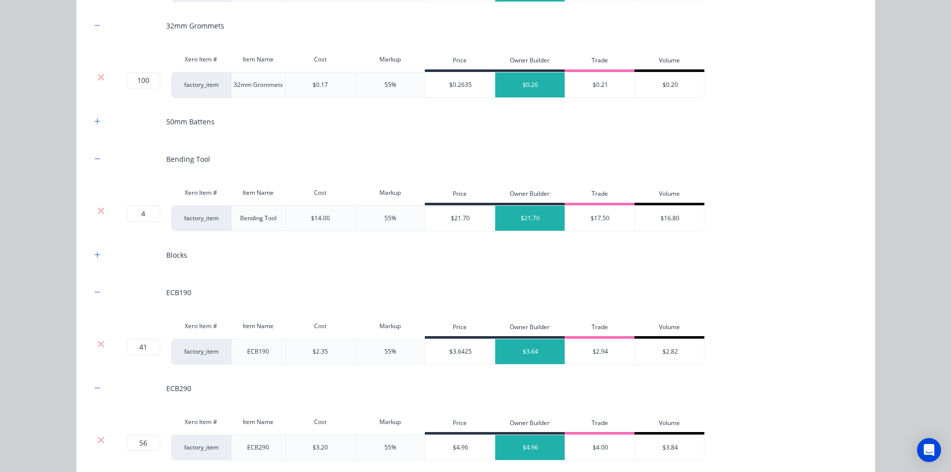
scroll to position [1329, 0]
click at [96, 121] on icon "button" at bounding box center [97, 120] width 6 height 7
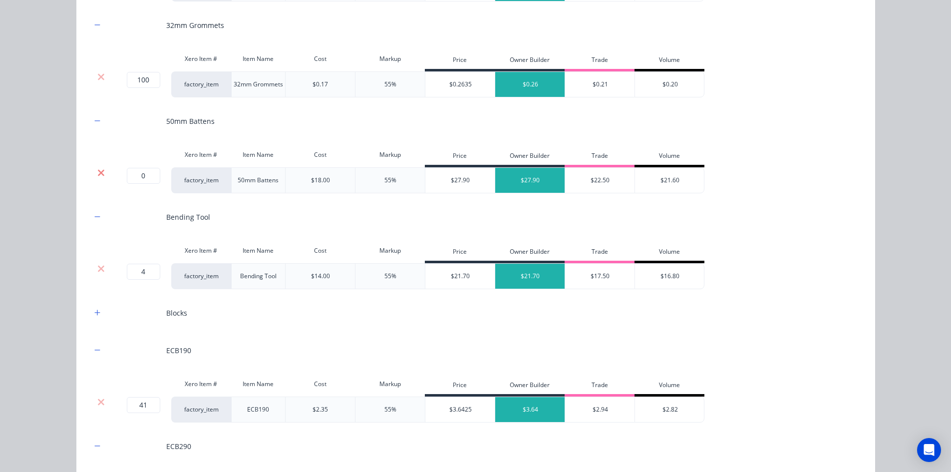
click at [98, 173] on icon at bounding box center [101, 172] width 6 height 6
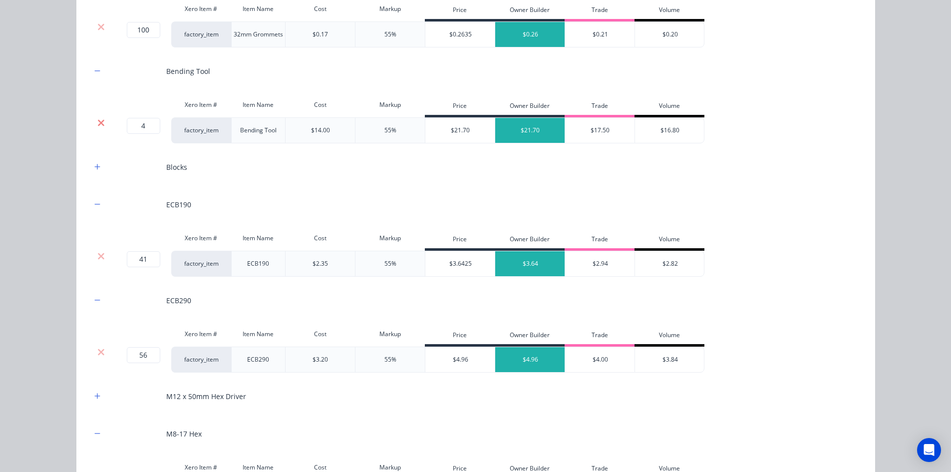
scroll to position [1429, 0]
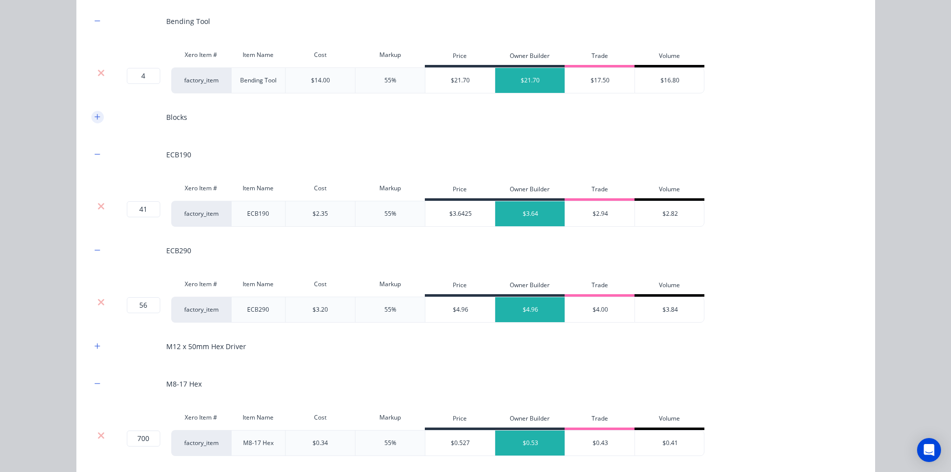
click at [93, 112] on button "button" at bounding box center [97, 117] width 12 height 12
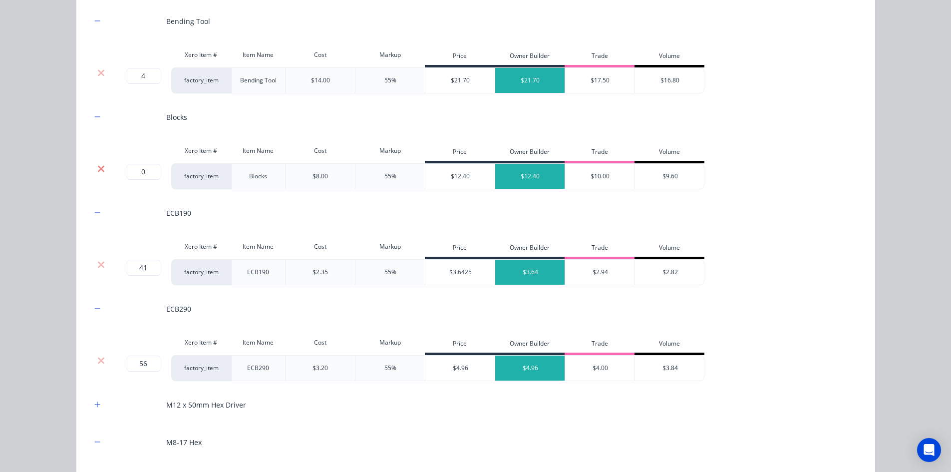
click at [99, 164] on icon at bounding box center [100, 169] width 7 height 10
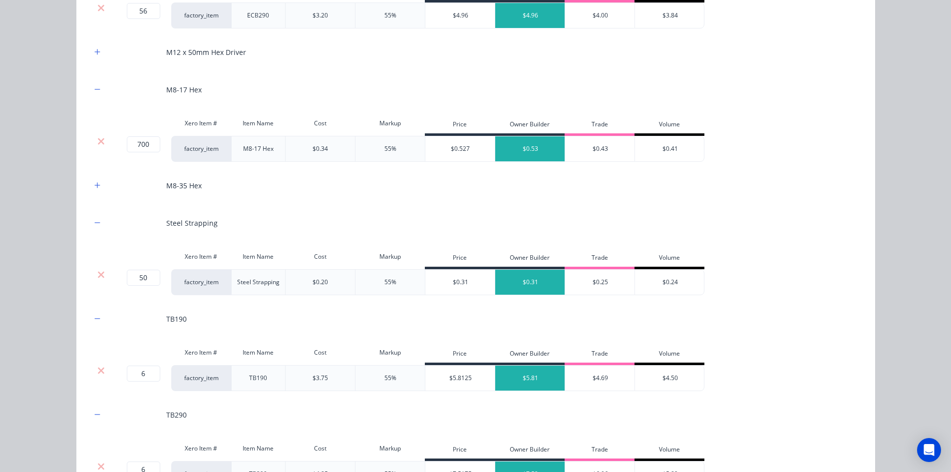
scroll to position [1729, 0]
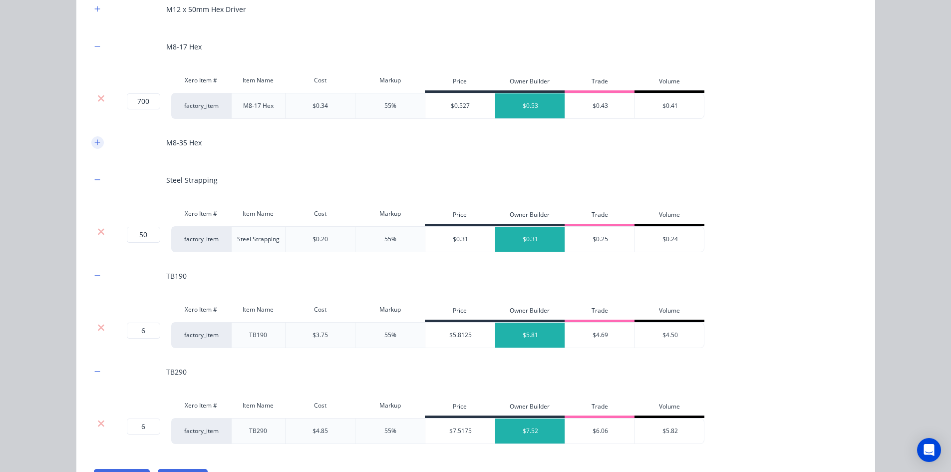
click at [94, 140] on icon "button" at bounding box center [97, 142] width 6 height 7
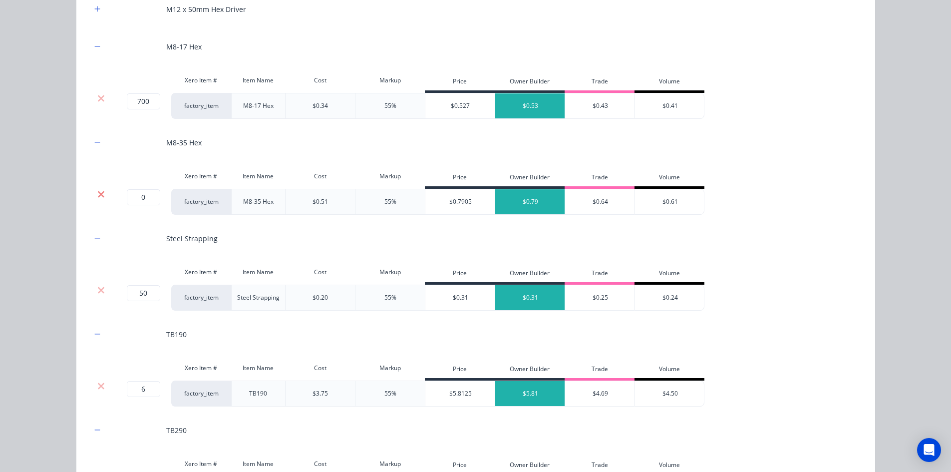
click at [97, 190] on icon at bounding box center [100, 194] width 7 height 10
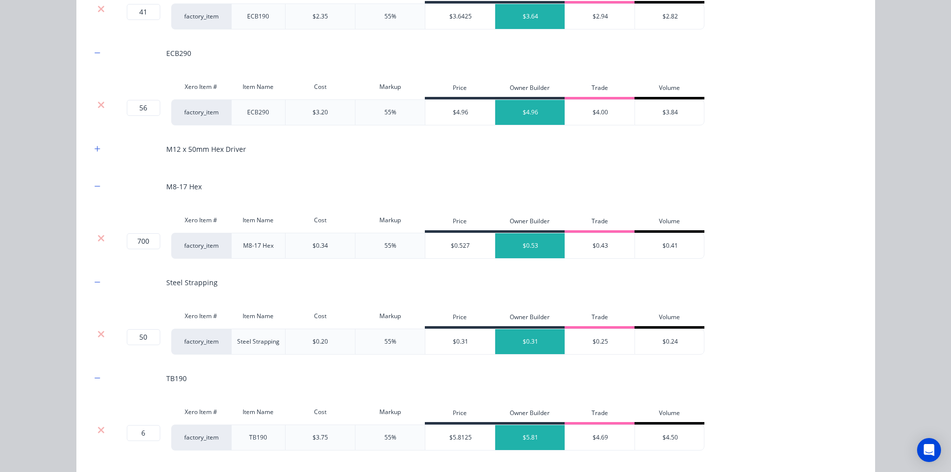
scroll to position [1758, 0]
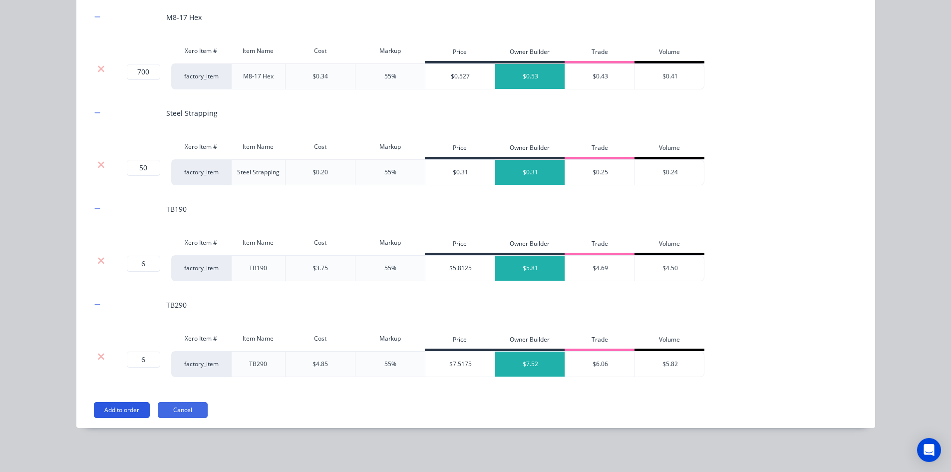
click at [101, 406] on button "Add to order" at bounding box center [122, 410] width 56 height 16
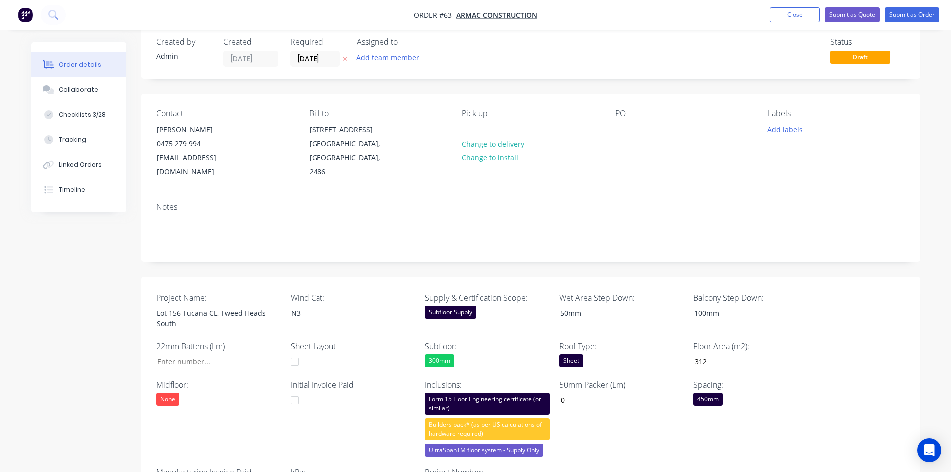
scroll to position [0, 0]
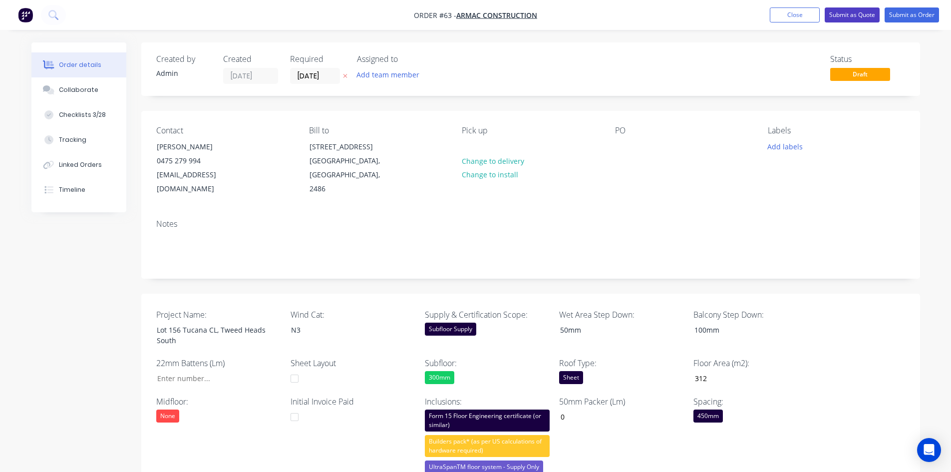
click at [837, 16] on button "Submit as Quote" at bounding box center [852, 14] width 55 height 15
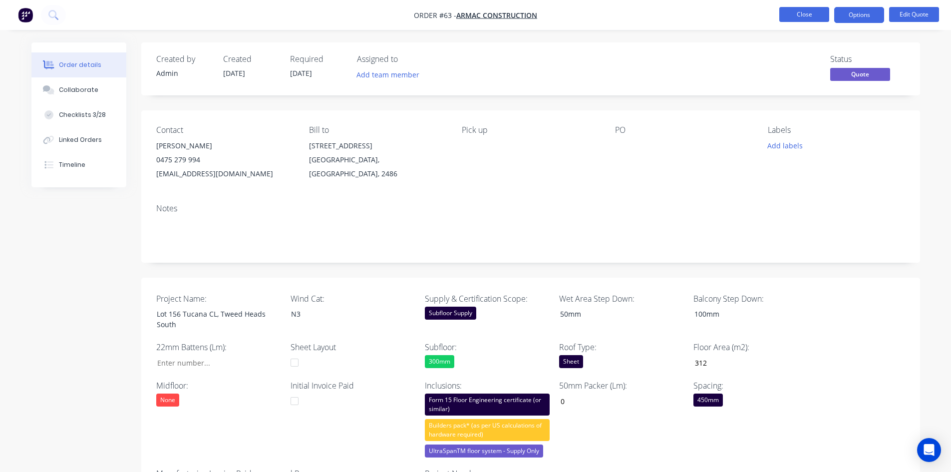
click at [817, 15] on button "Close" at bounding box center [804, 14] width 50 height 15
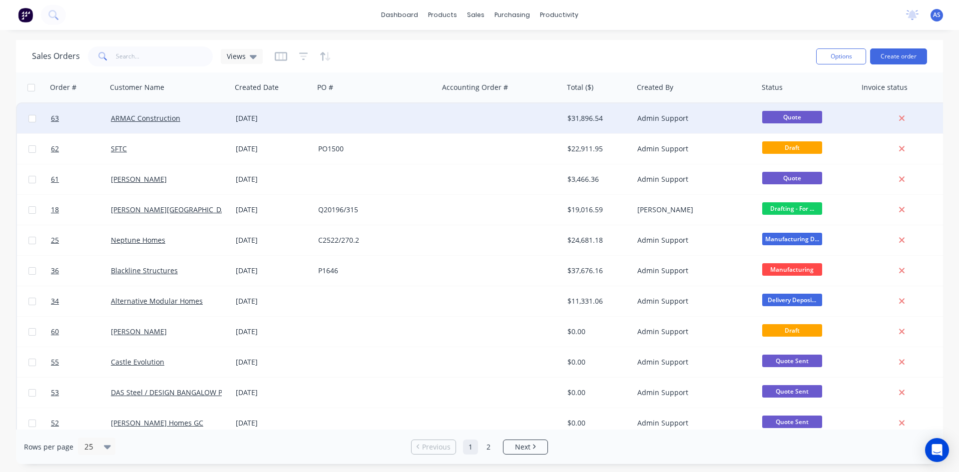
click at [288, 126] on div "25 Aug 2025" at bounding box center [273, 118] width 82 height 30
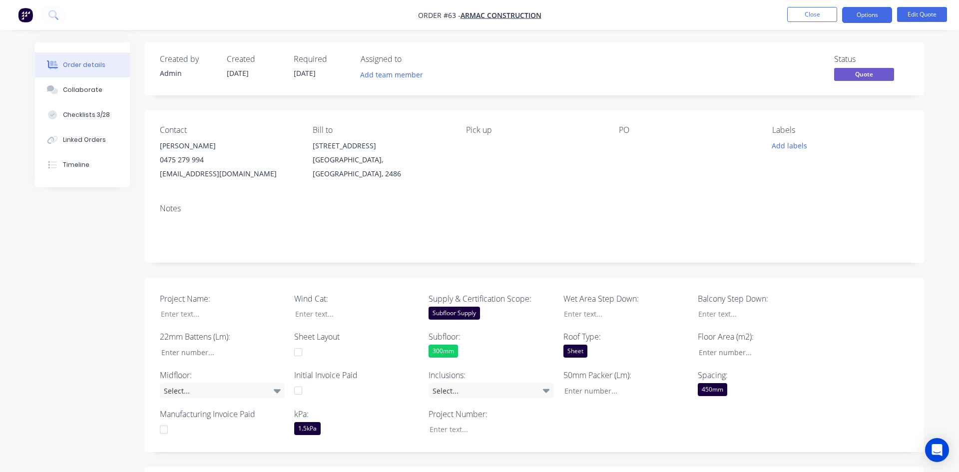
type input "312"
type input "0"
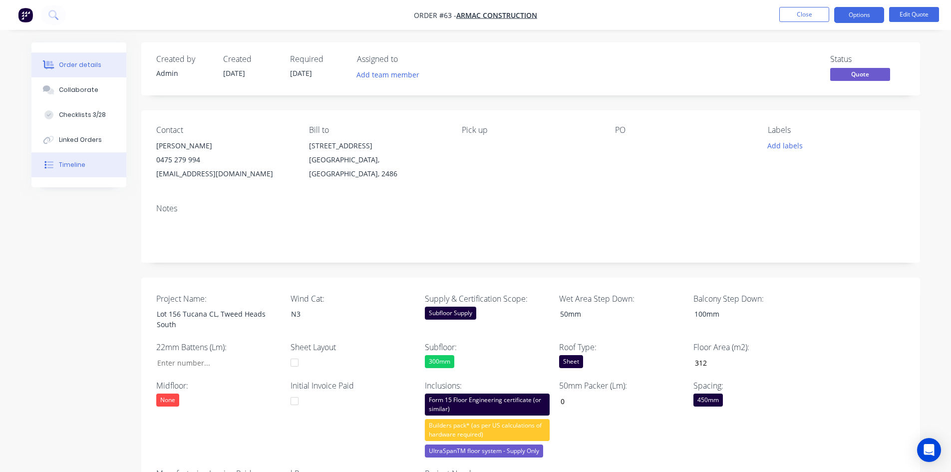
click at [68, 167] on div "Timeline" at bounding box center [72, 164] width 26 height 9
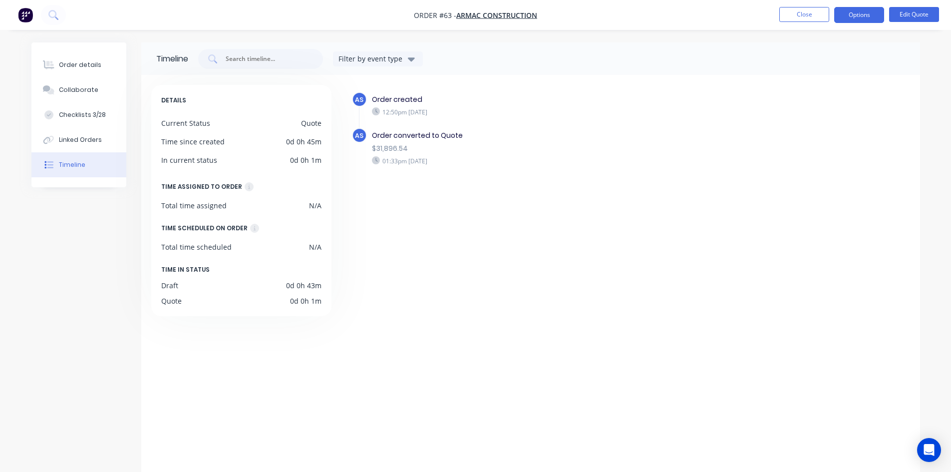
click at [316, 121] on div "Quote" at bounding box center [311, 123] width 20 height 10
click at [313, 121] on div "Quote" at bounding box center [311, 123] width 20 height 10
click at [309, 140] on div "0d 0h 45m" at bounding box center [303, 141] width 35 height 10
click at [307, 200] on div "Total time assigned N/A" at bounding box center [241, 205] width 160 height 10
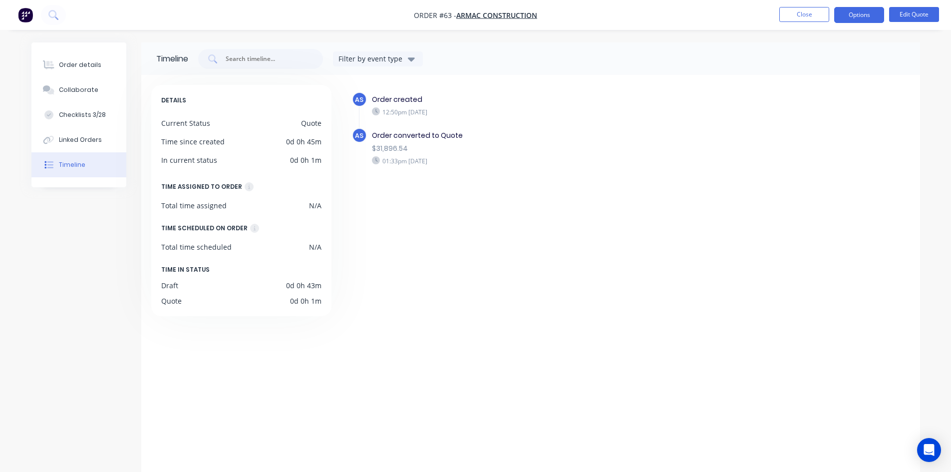
click at [305, 176] on div "DETAILS Current Status Quote Time since created 0d 0h 45m In current status 0d …" at bounding box center [241, 200] width 180 height 231
click at [316, 154] on div "DETAILS Current Status Quote Time since created 0d 0h 45m In current status 0d …" at bounding box center [241, 200] width 180 height 231
click at [316, 163] on div "0d 0h 1m" at bounding box center [305, 160] width 31 height 10
click at [245, 188] on icon at bounding box center [249, 186] width 9 height 9
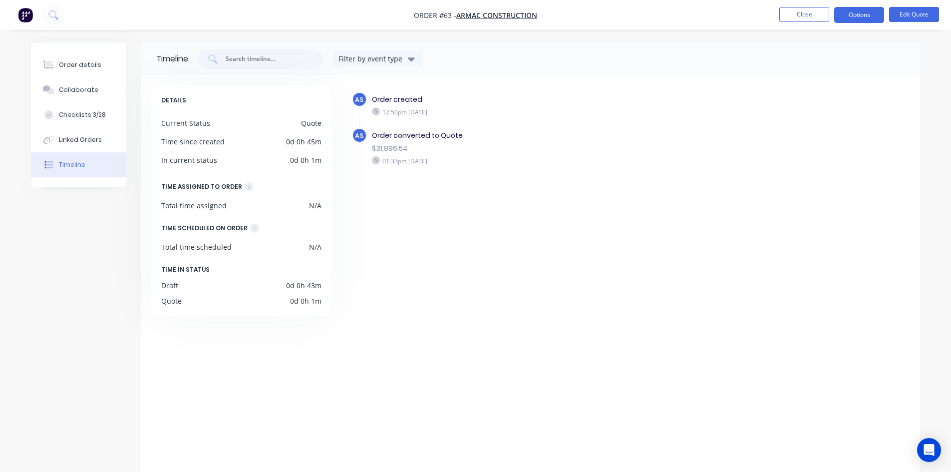
click at [176, 103] on span "DETAILS" at bounding box center [173, 100] width 25 height 11
click at [859, 15] on button "Options" at bounding box center [859, 15] width 50 height 16
click at [697, 63] on div "Filter by event type" at bounding box center [551, 59] width 707 height 20
click at [62, 62] on div "Order details" at bounding box center [80, 64] width 42 height 9
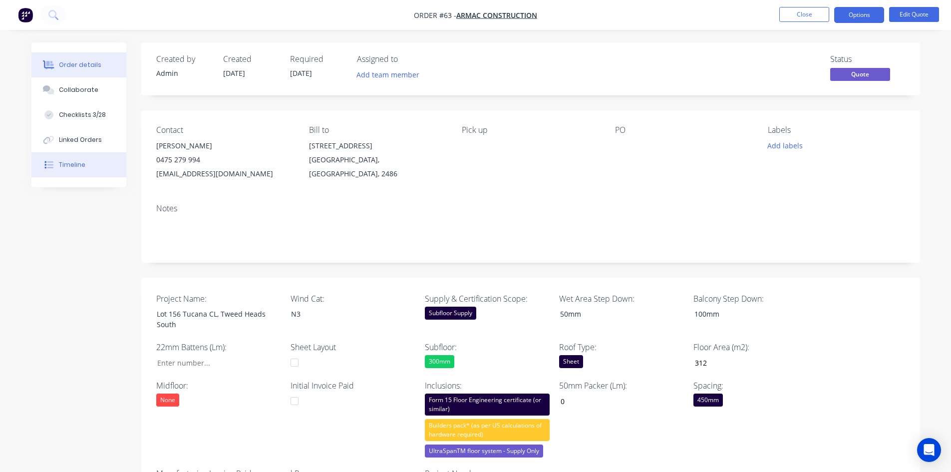
click at [68, 166] on div "Timeline" at bounding box center [72, 164] width 26 height 9
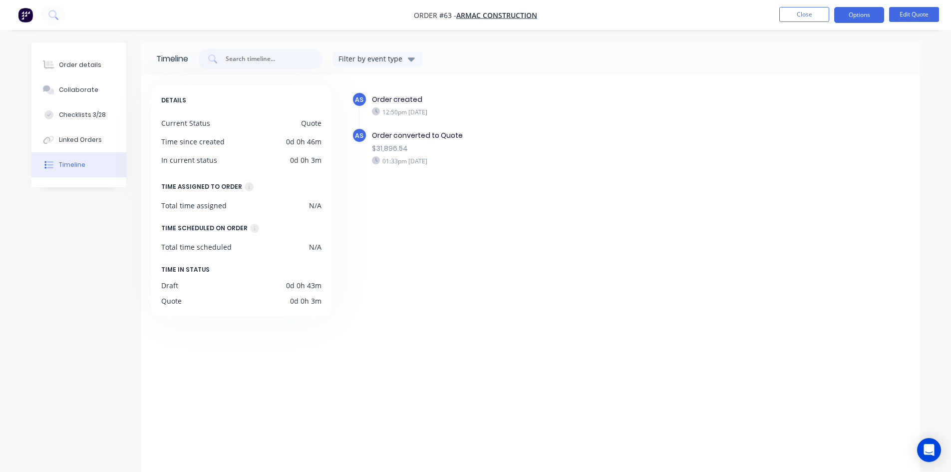
click at [198, 193] on div "DETAILS Current Status Quote Time since created 0d 0h 46m In current status 0d …" at bounding box center [241, 200] width 180 height 231
click at [89, 66] on div "Order details" at bounding box center [80, 64] width 42 height 9
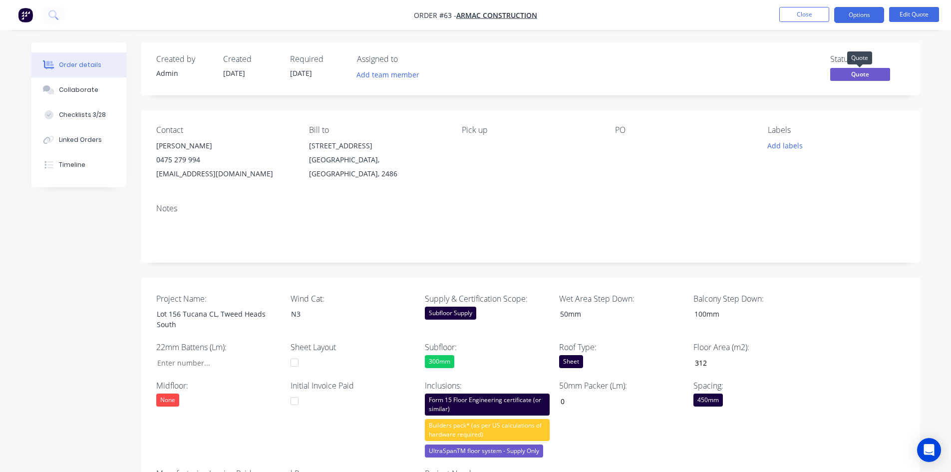
click at [869, 72] on span "Quote" at bounding box center [860, 74] width 60 height 12
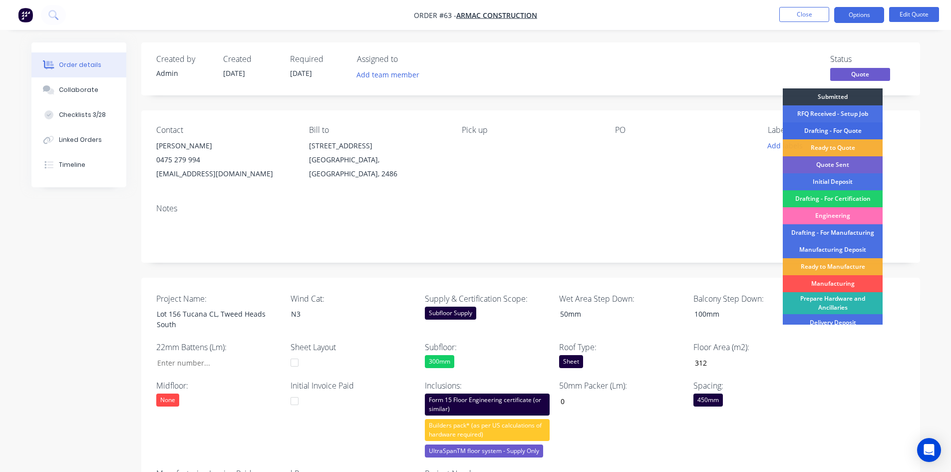
click at [826, 131] on div "Drafting - For Quote" at bounding box center [833, 130] width 100 height 17
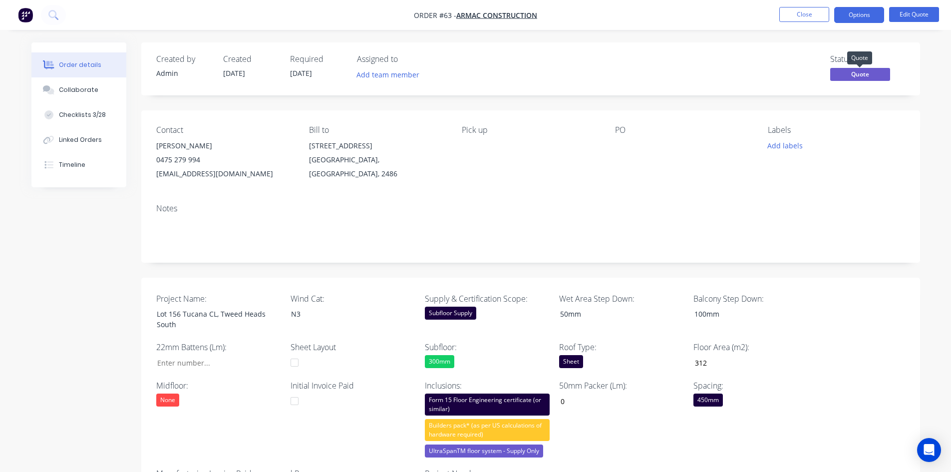
click at [845, 77] on span "Quote" at bounding box center [860, 74] width 60 height 12
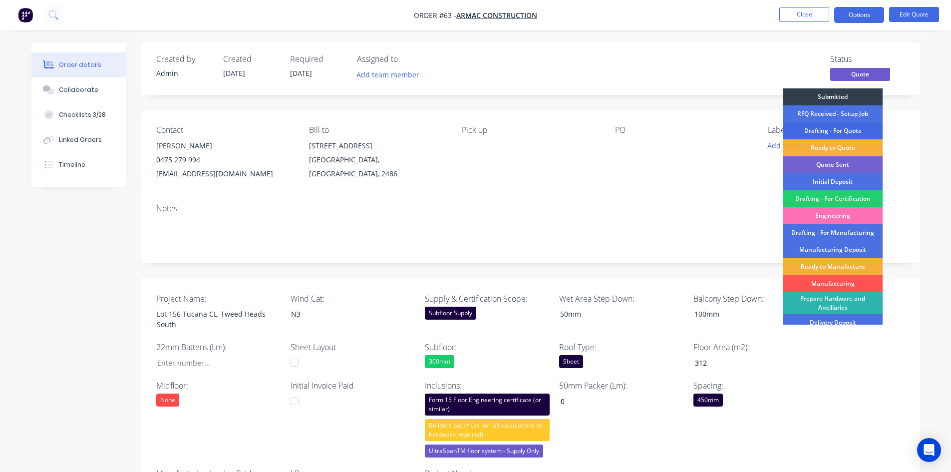
click at [822, 132] on div "Drafting - For Quote" at bounding box center [833, 130] width 100 height 17
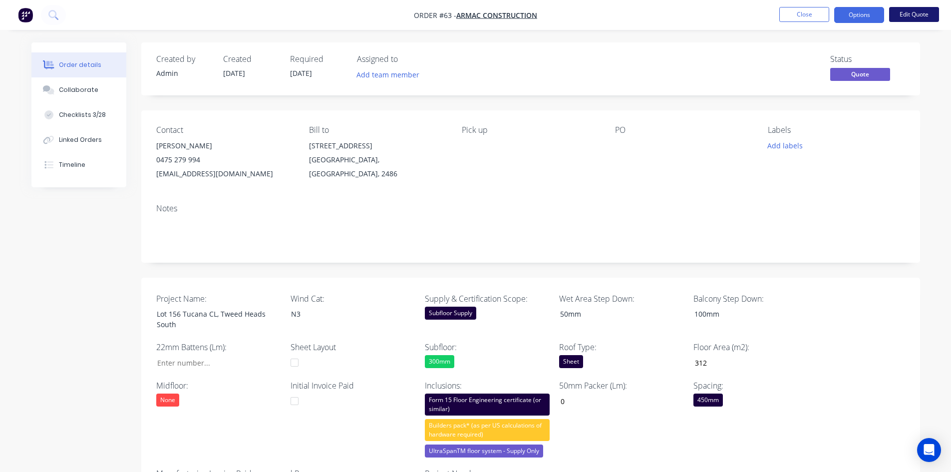
click at [909, 17] on button "Edit Quote" at bounding box center [914, 14] width 50 height 15
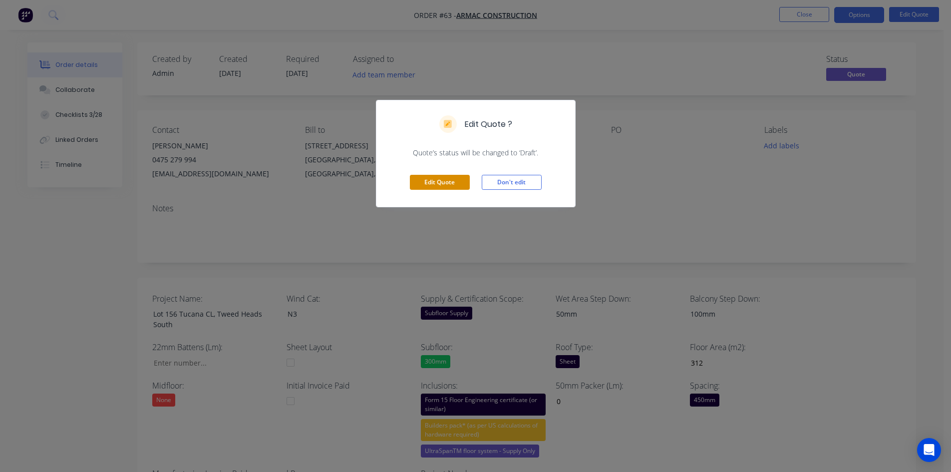
click at [448, 180] on button "Edit Quote" at bounding box center [440, 182] width 60 height 15
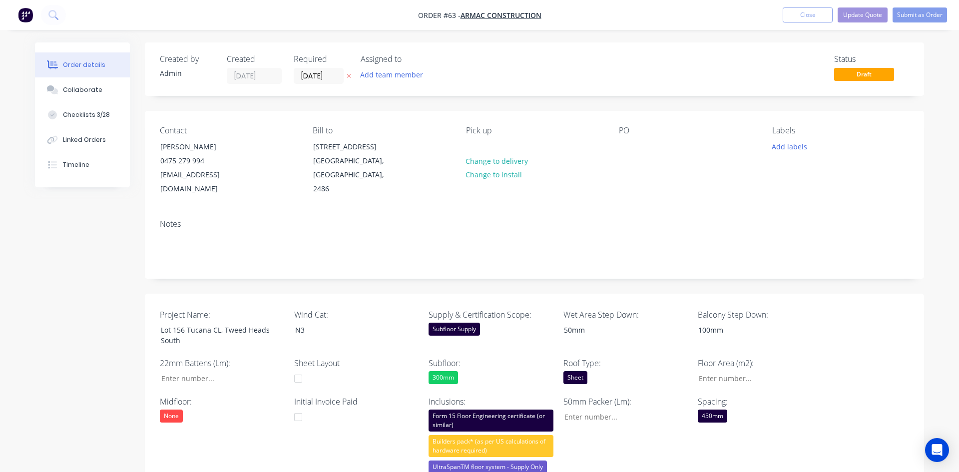
type input "312"
type input "0"
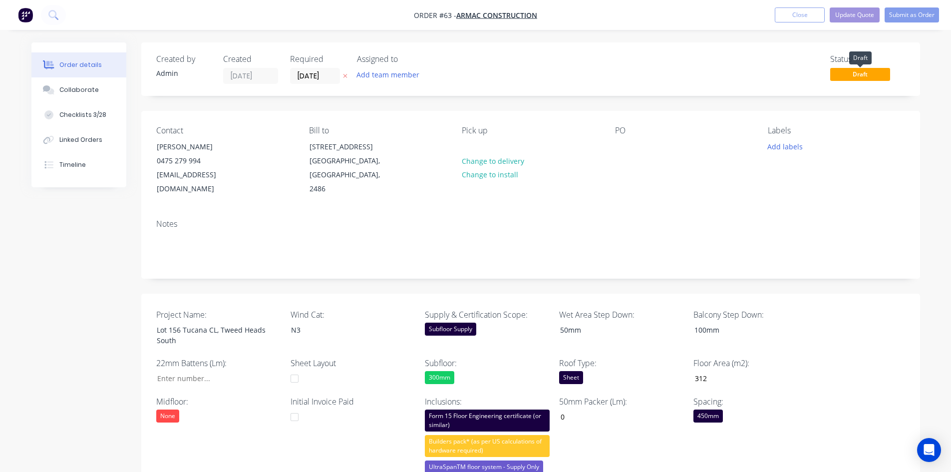
click at [867, 74] on span "Draft" at bounding box center [860, 74] width 60 height 12
click at [861, 74] on span "Draft" at bounding box center [860, 74] width 60 height 12
click at [842, 78] on span "Draft" at bounding box center [860, 74] width 60 height 12
click at [873, 76] on span "Draft" at bounding box center [860, 74] width 60 height 12
click at [878, 77] on span "Draft" at bounding box center [860, 74] width 60 height 12
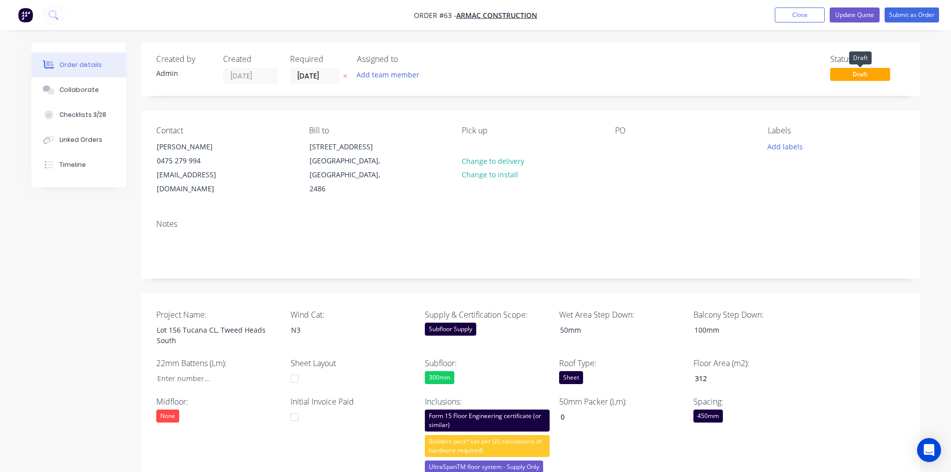
click at [859, 77] on span "Draft" at bounding box center [860, 74] width 60 height 12
click at [797, 13] on button "Close" at bounding box center [800, 14] width 50 height 15
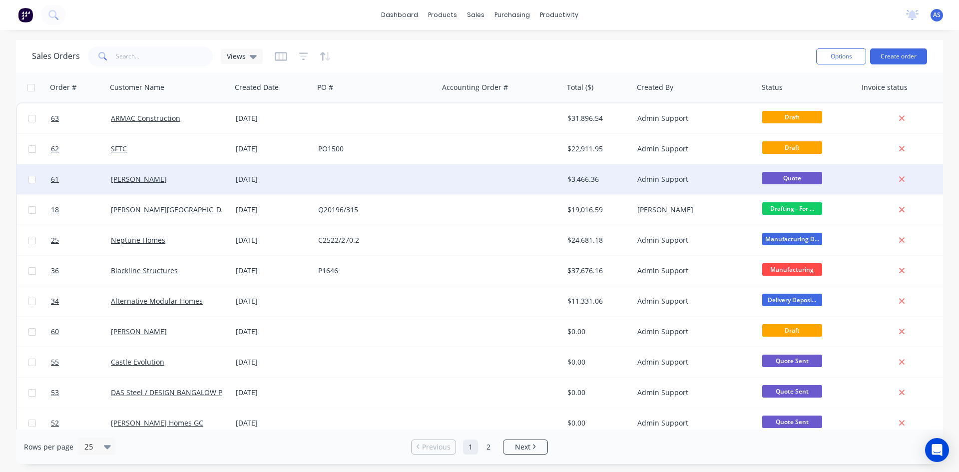
click at [583, 181] on div "$3,466.36" at bounding box center [596, 179] width 59 height 10
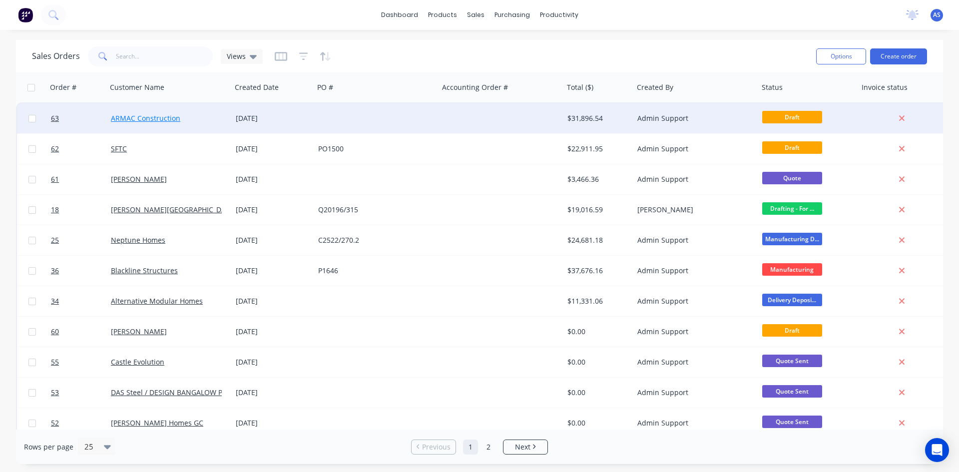
click at [172, 117] on link "ARMAC Construction" at bounding box center [145, 117] width 69 height 9
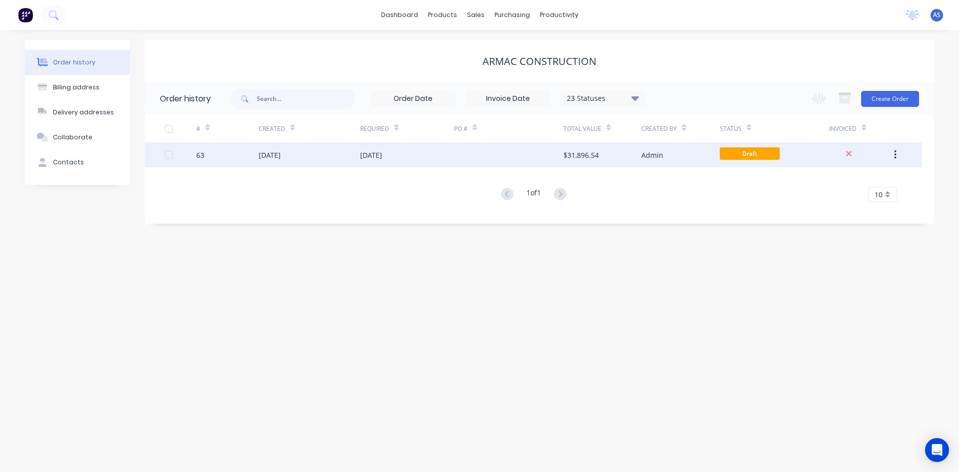
click at [281, 150] on div "25 Aug 2025" at bounding box center [270, 155] width 22 height 10
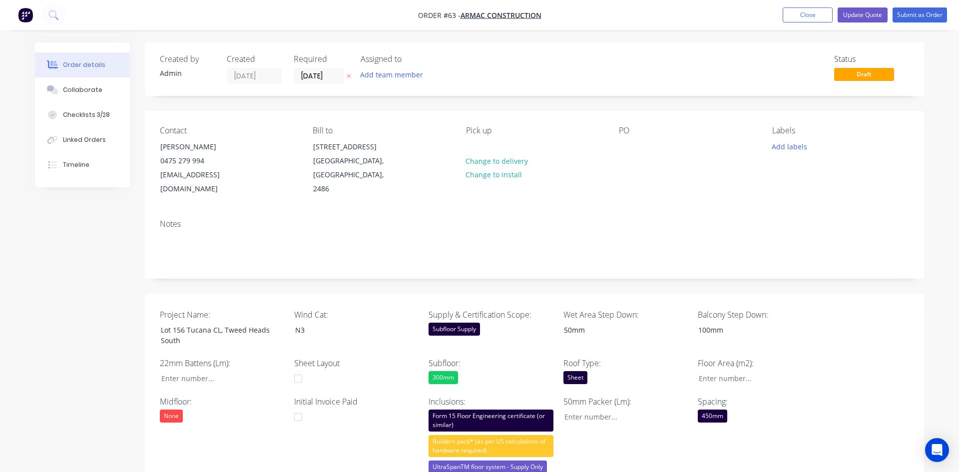
type input "312"
type input "0"
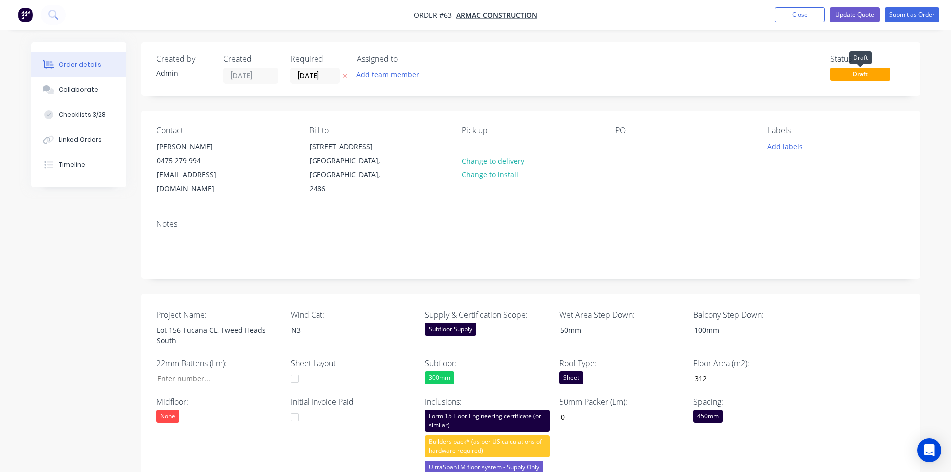
click at [856, 72] on span "Draft" at bounding box center [860, 74] width 60 height 12
click at [857, 78] on span "Draft" at bounding box center [860, 74] width 60 height 12
click at [857, 79] on span "Draft" at bounding box center [860, 74] width 60 height 12
click at [848, 70] on span "Draft" at bounding box center [860, 74] width 60 height 12
click at [848, 80] on span "Draft" at bounding box center [860, 74] width 60 height 12
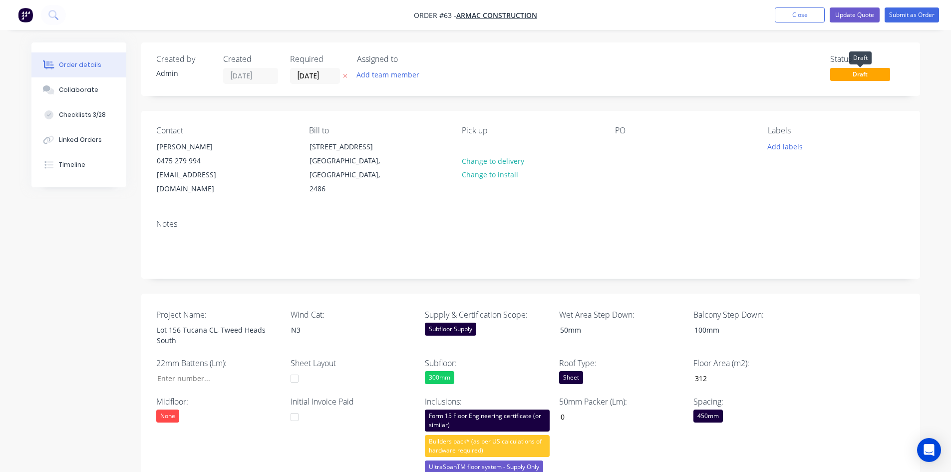
click at [848, 71] on span "Draft" at bounding box center [860, 74] width 60 height 12
click at [852, 12] on button "Update Quote" at bounding box center [855, 14] width 50 height 15
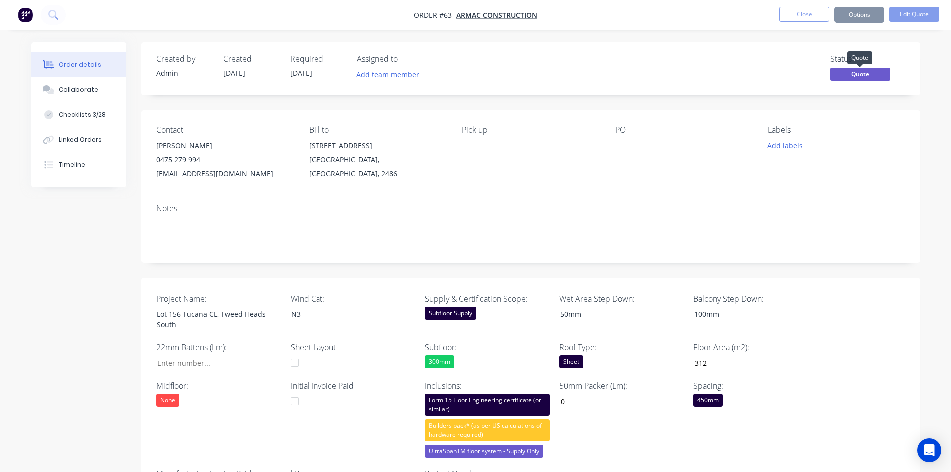
click at [854, 71] on span "Quote" at bounding box center [860, 74] width 60 height 12
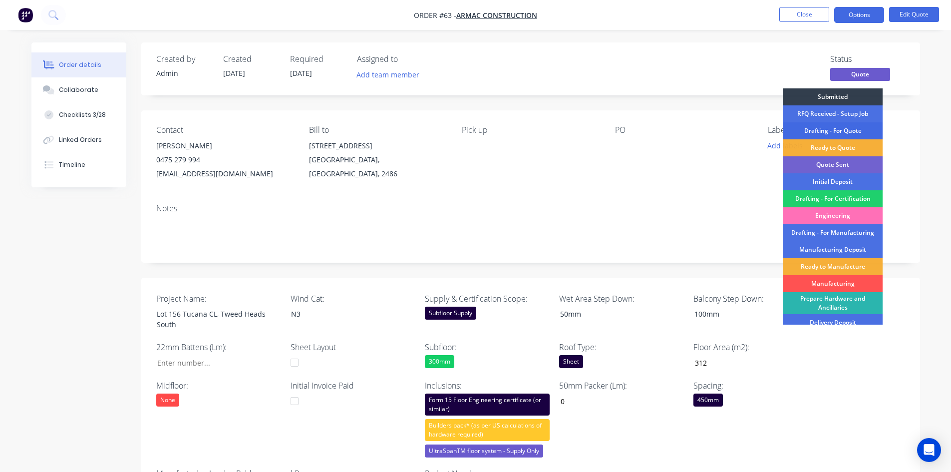
click at [836, 127] on div "Drafting - For Quote" at bounding box center [833, 130] width 100 height 17
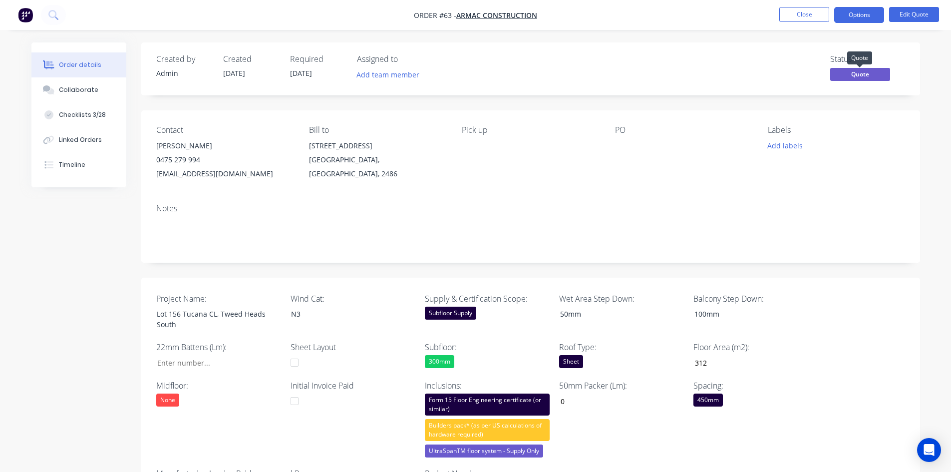
click at [858, 77] on span "Quote" at bounding box center [860, 74] width 60 height 12
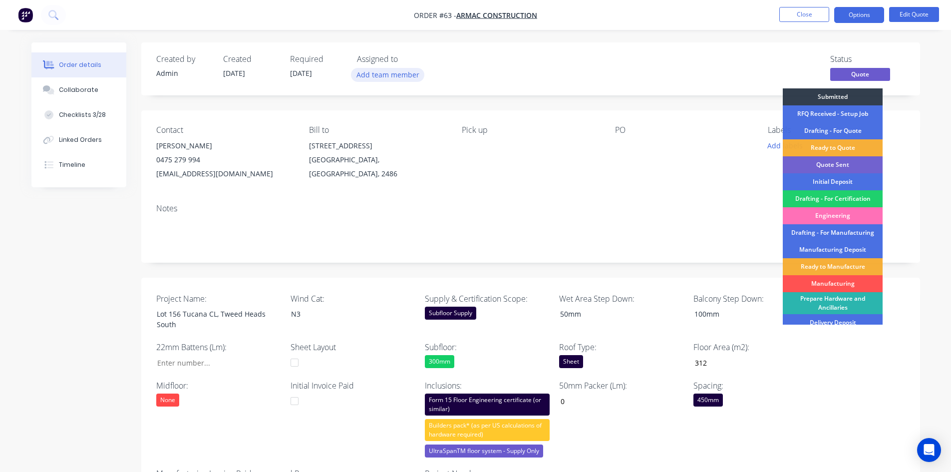
click at [365, 81] on button "Add team member" at bounding box center [387, 74] width 73 height 13
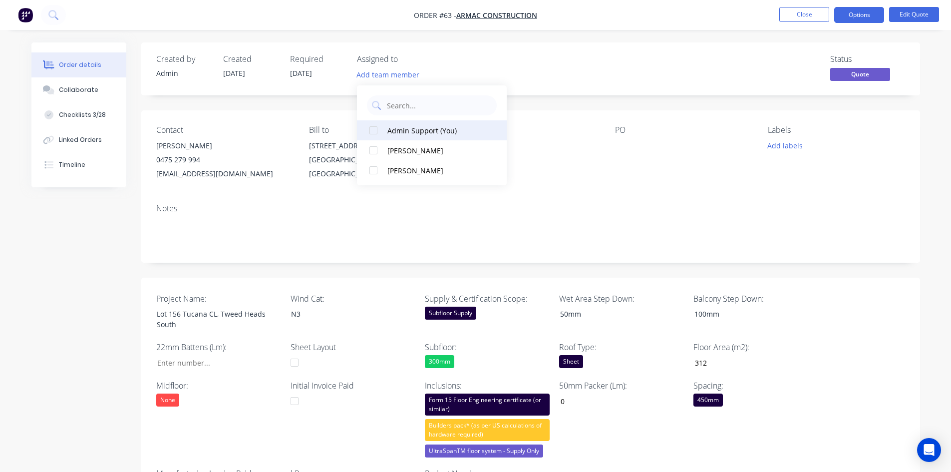
click at [394, 133] on div "Admin Support (You)" at bounding box center [437, 130] width 100 height 10
click at [572, 174] on div "Pick up" at bounding box center [530, 152] width 137 height 55
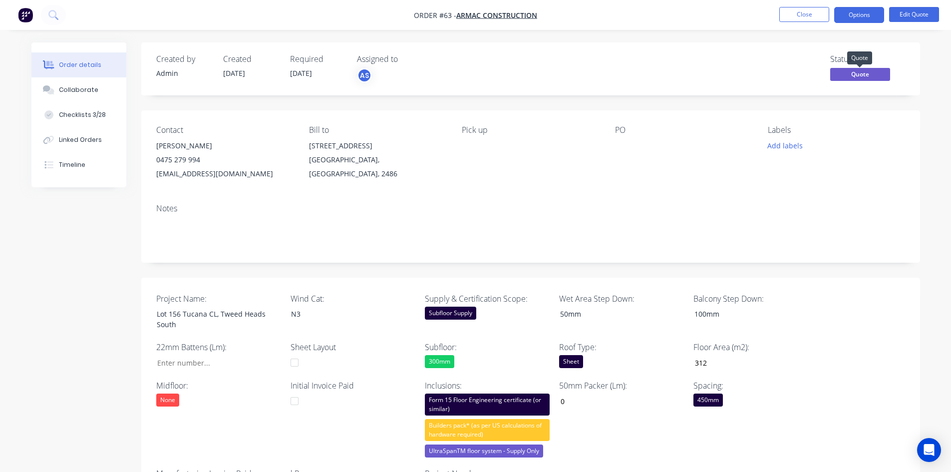
click at [848, 78] on span "Quote" at bounding box center [860, 74] width 60 height 12
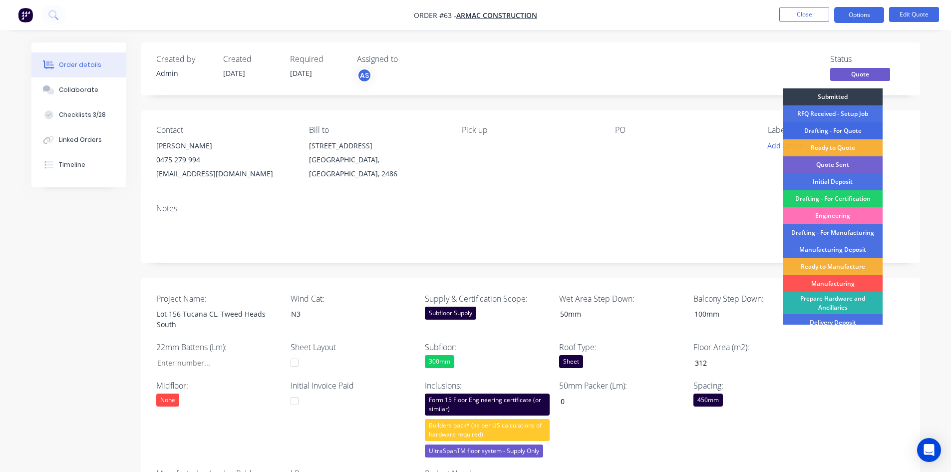
click at [816, 134] on div "Drafting - For Quote" at bounding box center [833, 130] width 100 height 17
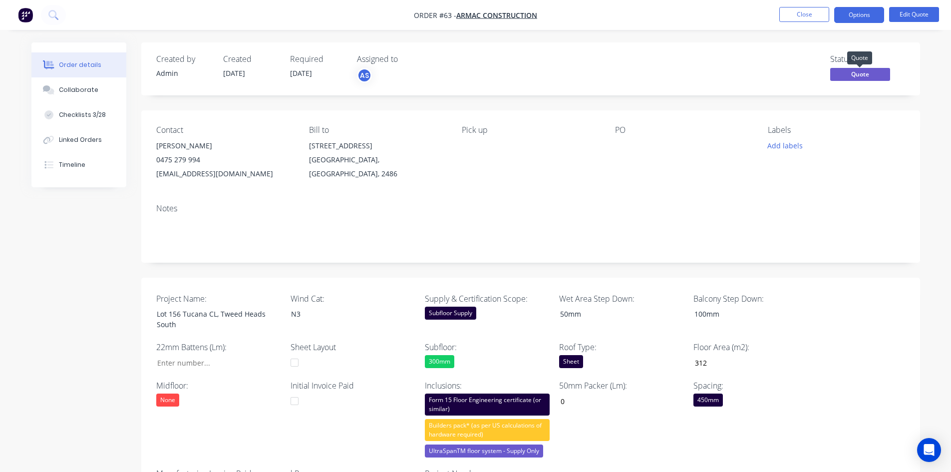
click at [848, 71] on span "Quote" at bounding box center [860, 74] width 60 height 12
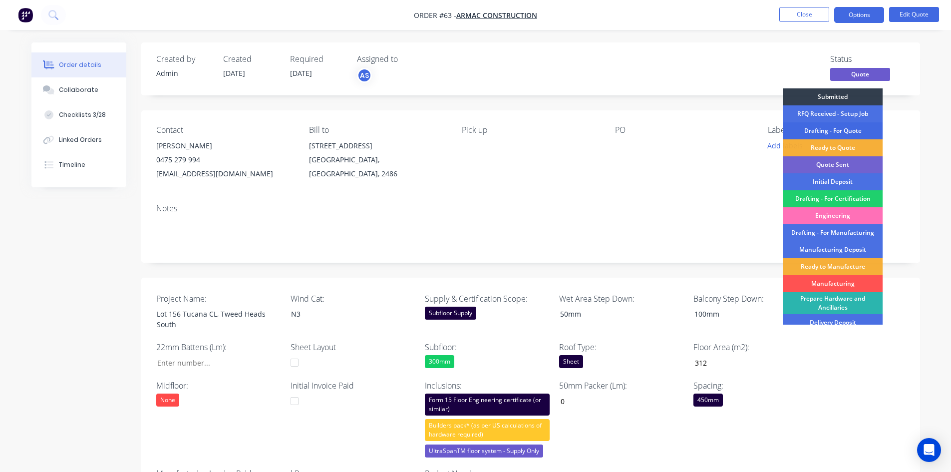
click at [838, 125] on div "Drafting - For Quote" at bounding box center [833, 130] width 100 height 17
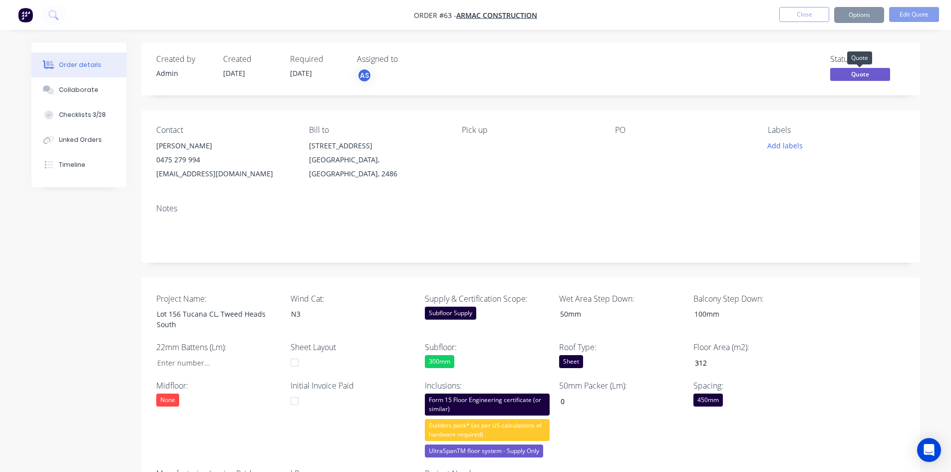
click at [857, 80] on span "Quote" at bounding box center [860, 74] width 60 height 12
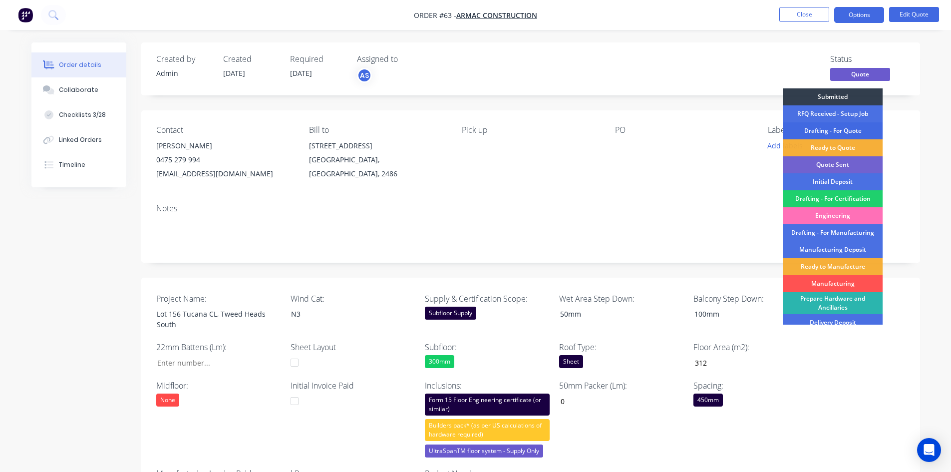
click at [813, 131] on div "Drafting - For Quote" at bounding box center [833, 130] width 100 height 17
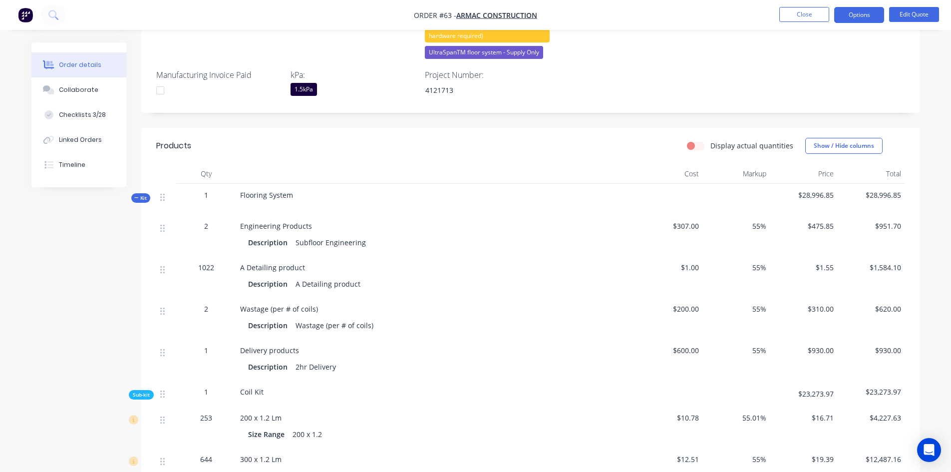
scroll to position [399, 0]
click at [849, 13] on button "Options" at bounding box center [859, 15] width 50 height 16
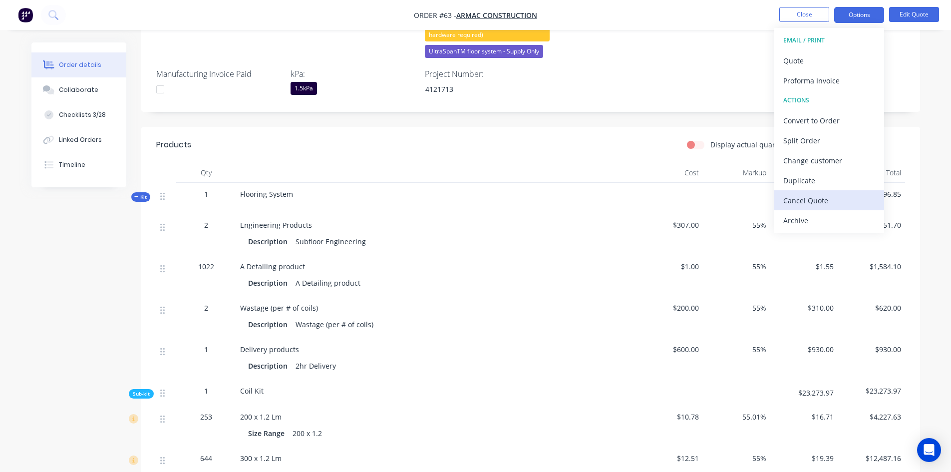
click at [824, 197] on div "Cancel Quote" at bounding box center [829, 200] width 92 height 14
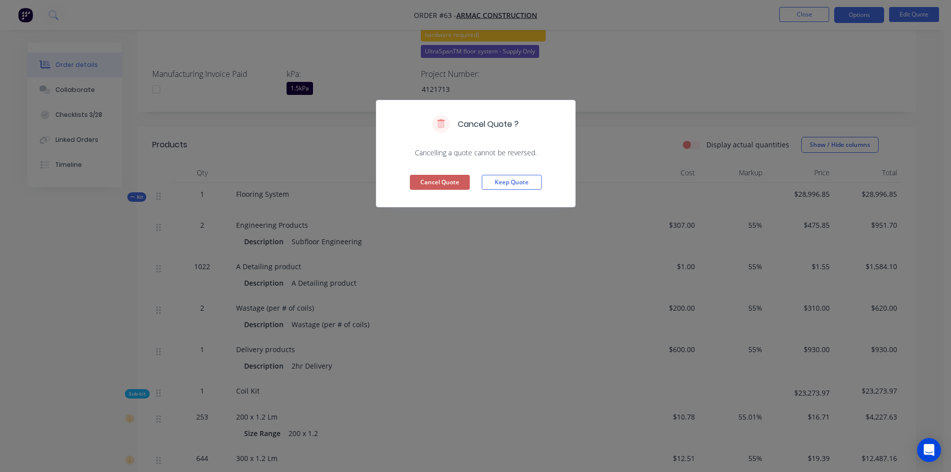
click at [454, 179] on button "Cancel Quote" at bounding box center [440, 182] width 60 height 15
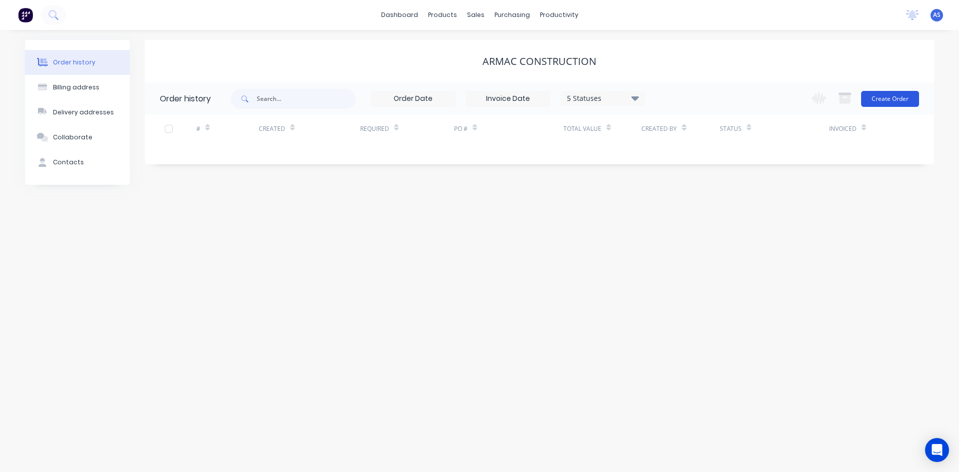
click at [900, 98] on button "Create Order" at bounding box center [890, 99] width 58 height 16
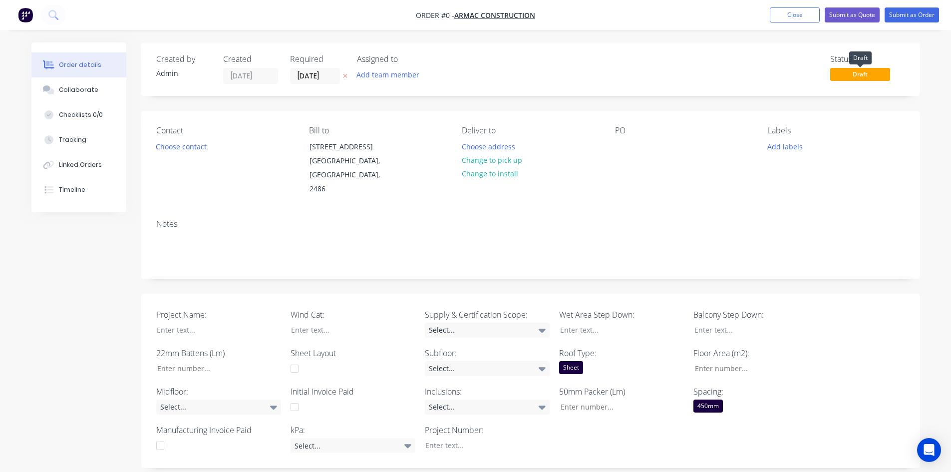
click at [874, 69] on span "Draft" at bounding box center [860, 74] width 60 height 12
click at [859, 76] on span "Draft" at bounding box center [860, 74] width 60 height 12
click at [856, 76] on span "Draft" at bounding box center [860, 74] width 60 height 12
click at [840, 72] on span "Draft" at bounding box center [860, 74] width 60 height 12
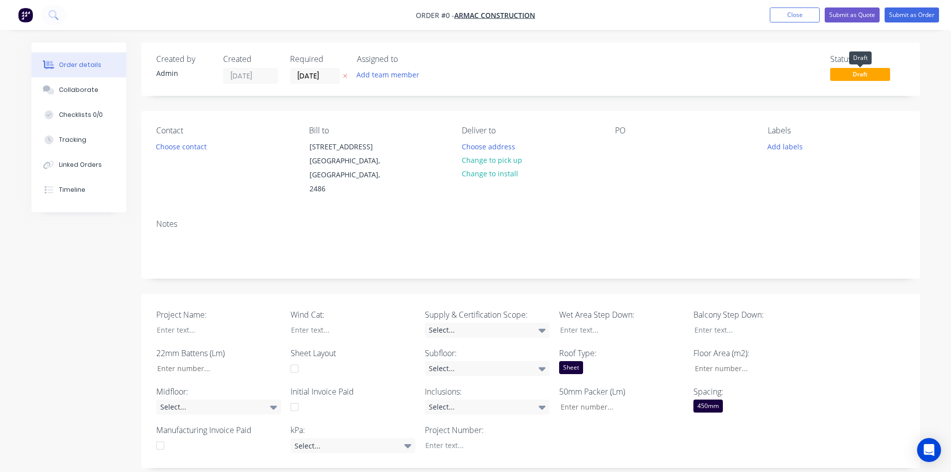
click at [877, 76] on span "Draft" at bounding box center [860, 74] width 60 height 12
click at [864, 76] on span "Draft" at bounding box center [860, 74] width 60 height 12
click at [855, 74] on span "Draft" at bounding box center [860, 74] width 60 height 12
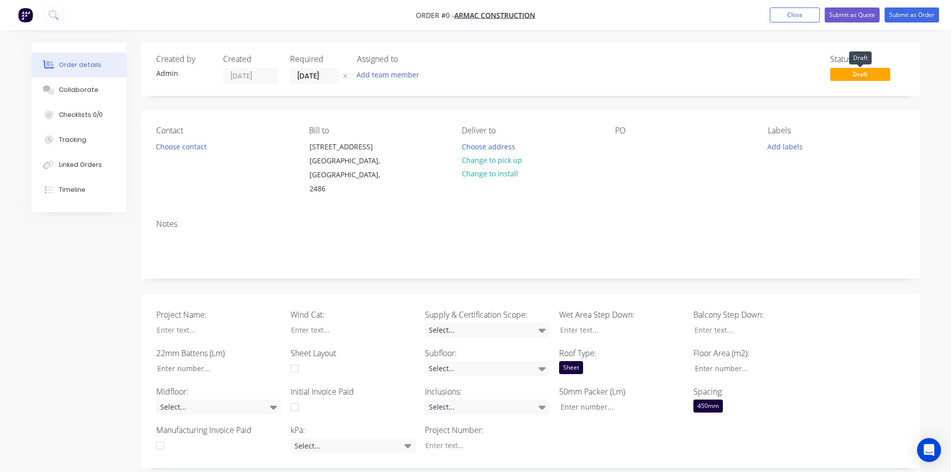
click at [855, 74] on span "Draft" at bounding box center [860, 74] width 60 height 12
click at [870, 74] on span "Draft" at bounding box center [860, 74] width 60 height 12
click at [176, 149] on button "Choose contact" at bounding box center [180, 145] width 61 height 13
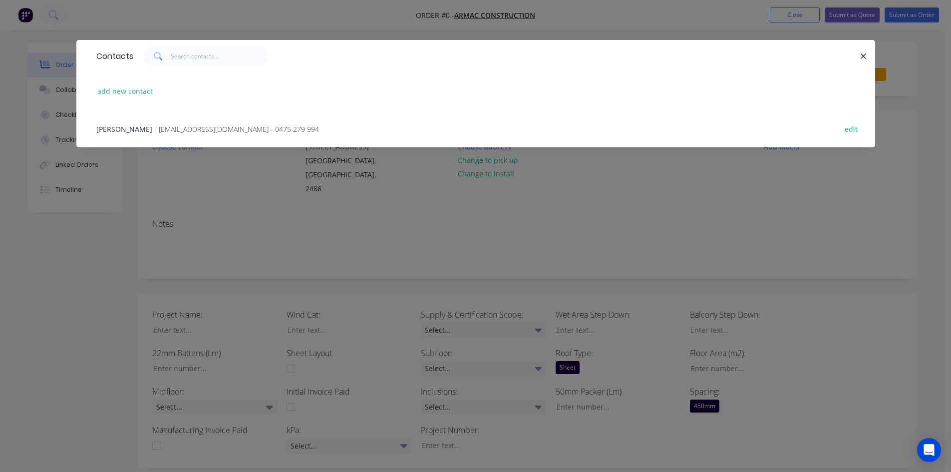
click at [213, 121] on div "Ben Butler - ben@armacconstruction.com.au - 0475 279 994 edit" at bounding box center [475, 128] width 769 height 37
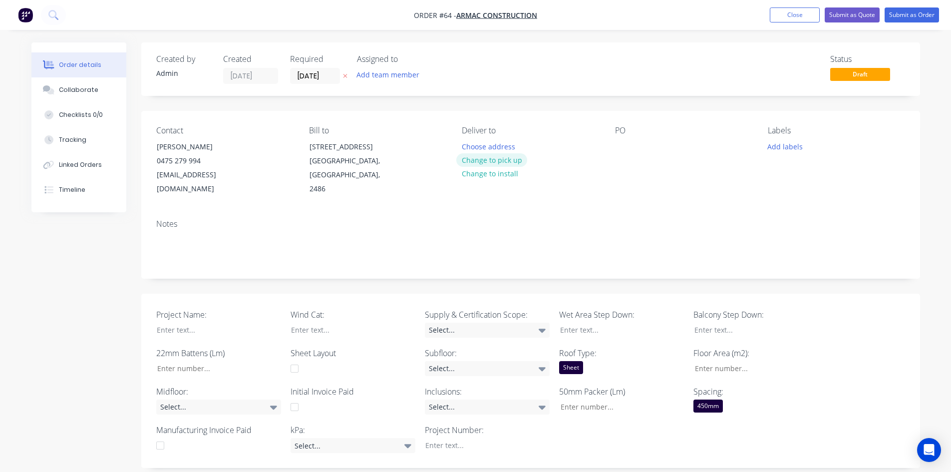
click at [483, 157] on button "Change to pick up" at bounding box center [491, 159] width 71 height 13
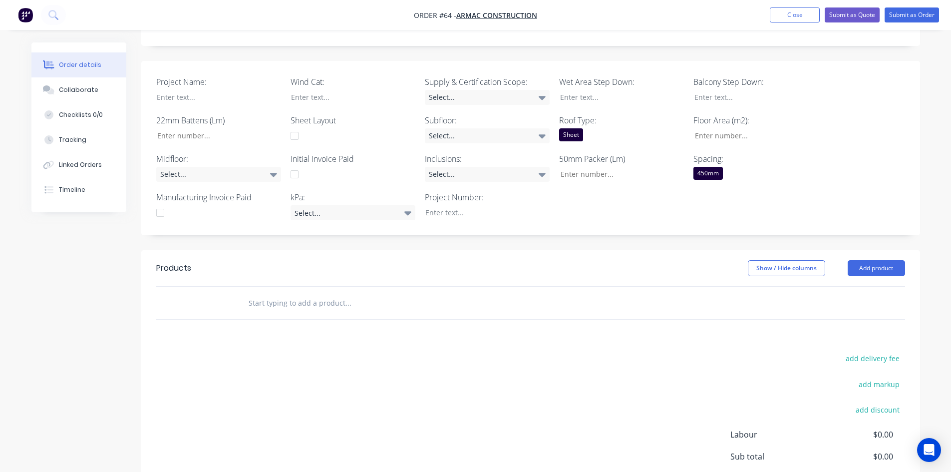
scroll to position [250, 0]
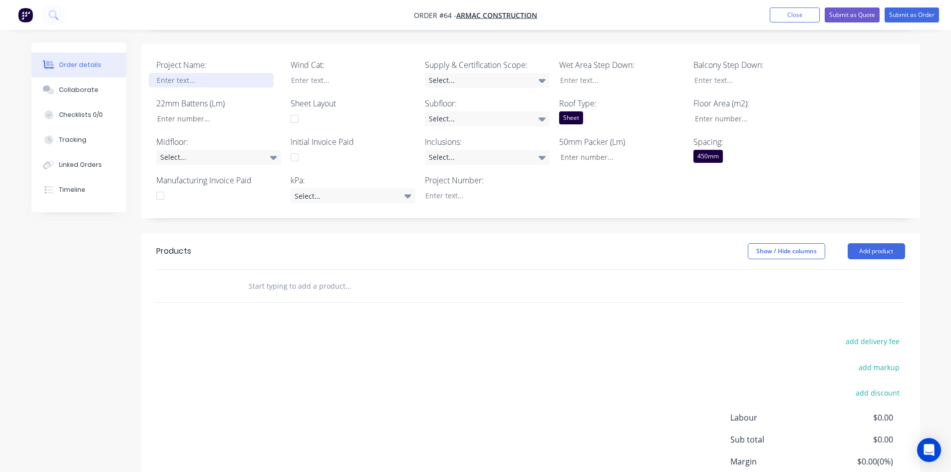
click at [193, 73] on div at bounding box center [211, 80] width 125 height 14
click at [187, 111] on input "Project Name:" at bounding box center [215, 118] width 132 height 15
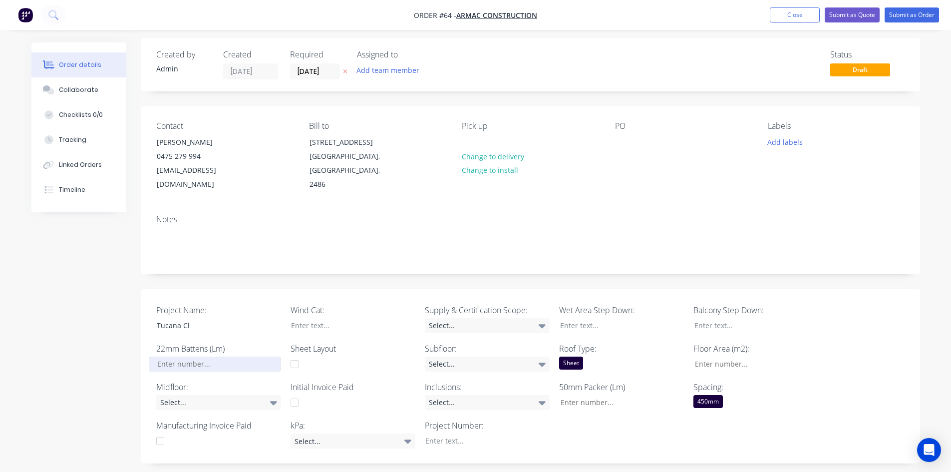
scroll to position [0, 0]
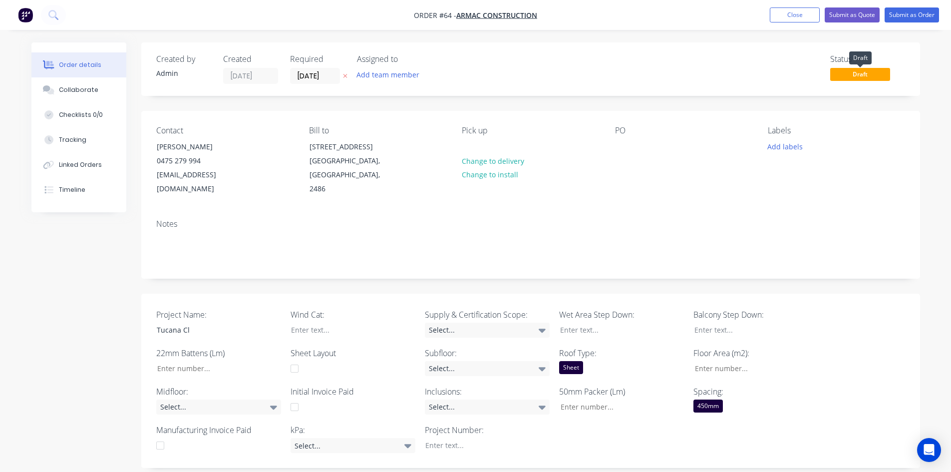
click at [857, 69] on span "Draft" at bounding box center [860, 74] width 60 height 12
click at [857, 76] on span "Draft" at bounding box center [860, 74] width 60 height 12
click at [856, 79] on span "Draft" at bounding box center [860, 74] width 60 height 12
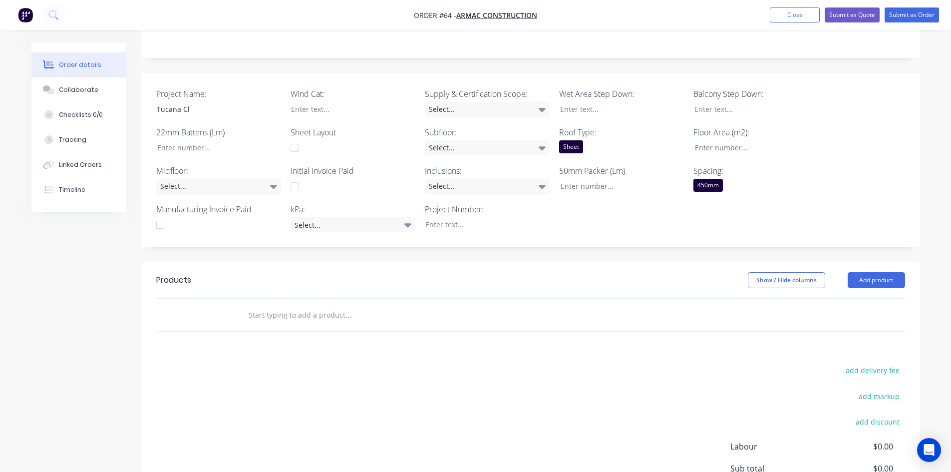
scroll to position [250, 0]
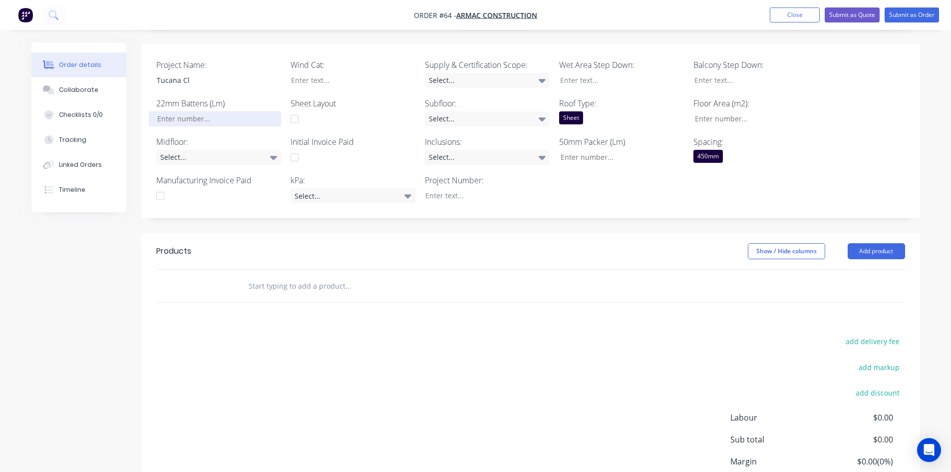
click at [184, 111] on input "Project Name:" at bounding box center [215, 118] width 132 height 15
click at [219, 150] on div "Select..." at bounding box center [218, 157] width 125 height 15
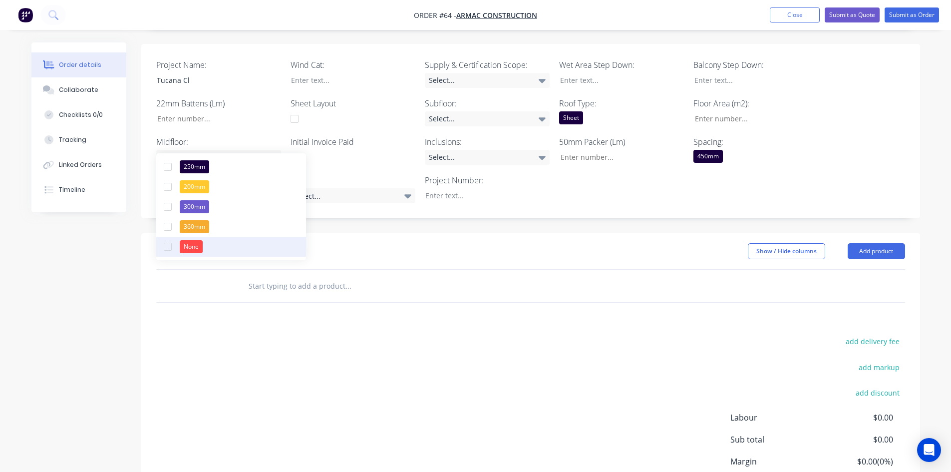
click at [208, 242] on button "None" at bounding box center [231, 247] width 150 height 20
click at [123, 218] on div "Created by Admin Created 25/08/25 Required 25/08/25 Assigned to Add team member…" at bounding box center [475, 175] width 889 height 764
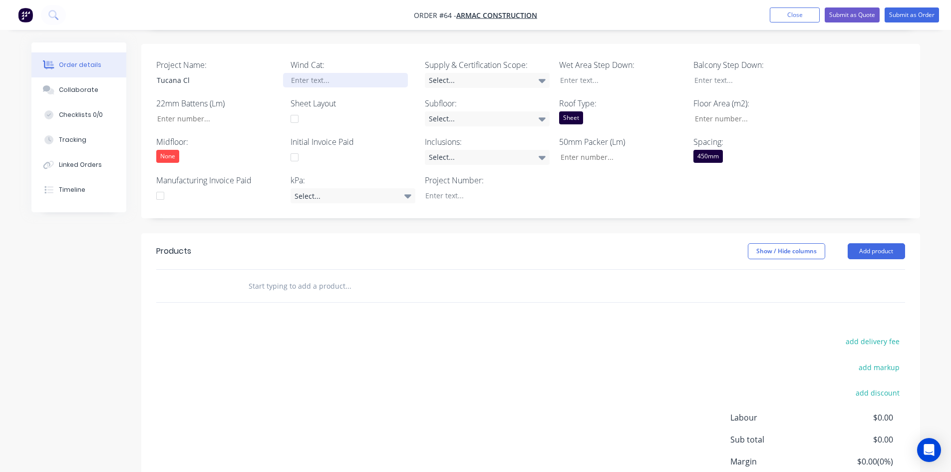
click at [336, 73] on div at bounding box center [345, 80] width 125 height 14
click at [330, 188] on div "Select..." at bounding box center [353, 195] width 125 height 15
click at [322, 220] on div "1.5kPa" at bounding box center [311, 222] width 26 height 13
click at [488, 73] on div "Select..." at bounding box center [487, 80] width 125 height 15
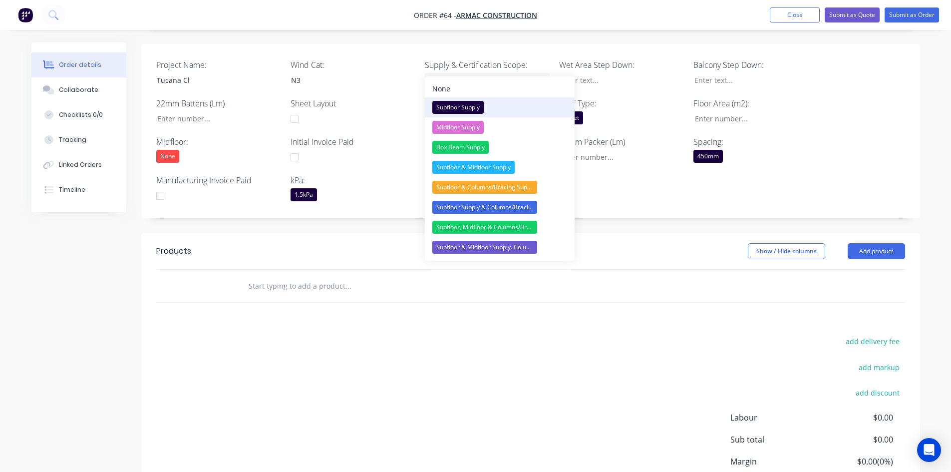
click at [458, 107] on div "Subfloor Supply" at bounding box center [457, 107] width 51 height 13
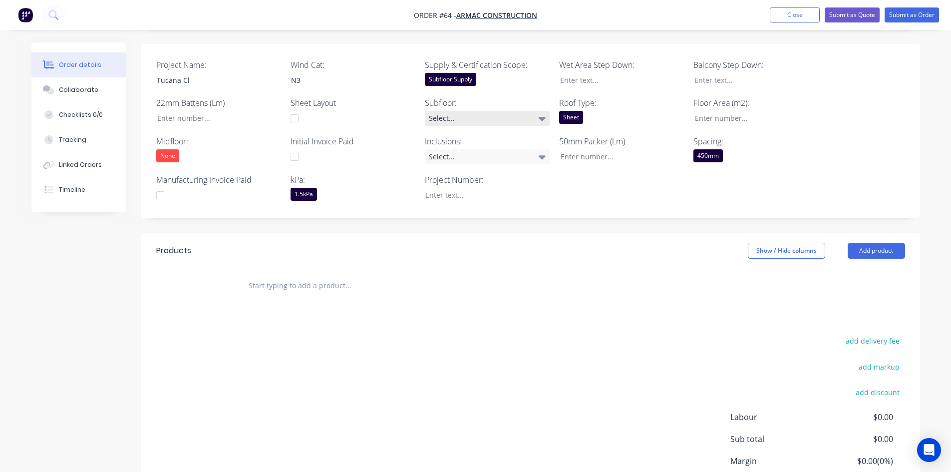
click at [458, 111] on div "Select..." at bounding box center [487, 118] width 125 height 15
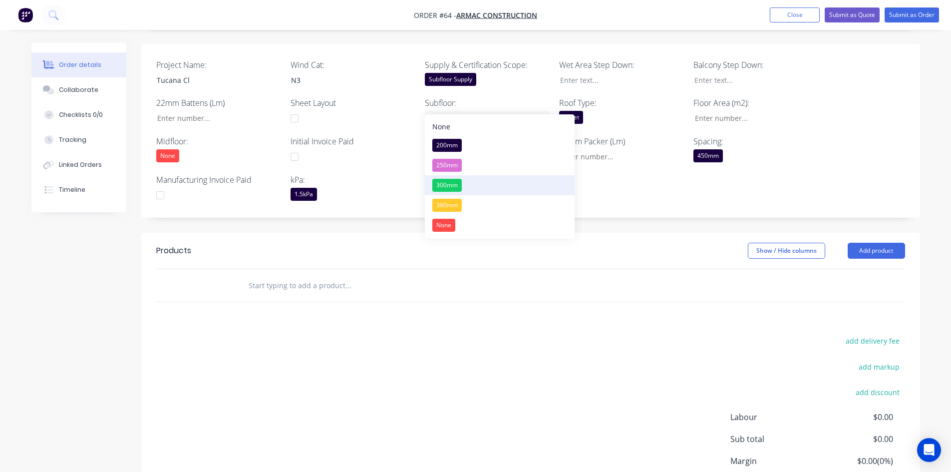
click at [453, 186] on div "300mm" at bounding box center [446, 185] width 29 height 13
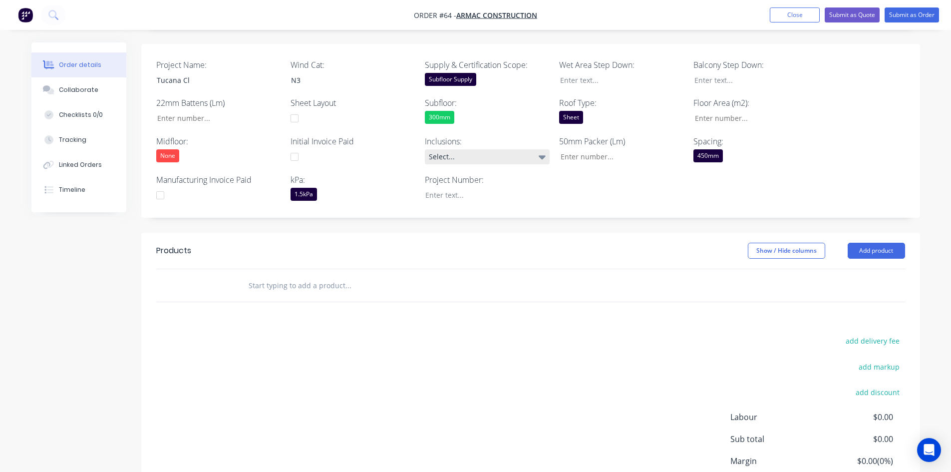
click at [473, 149] on div "Select..." at bounding box center [487, 156] width 125 height 15
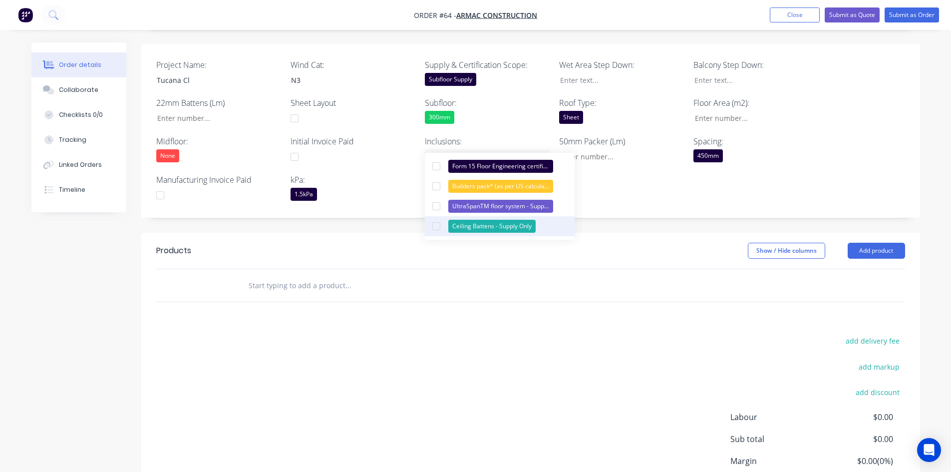
click at [480, 225] on div "Ceiling Battens - Supply Only" at bounding box center [491, 226] width 87 height 13
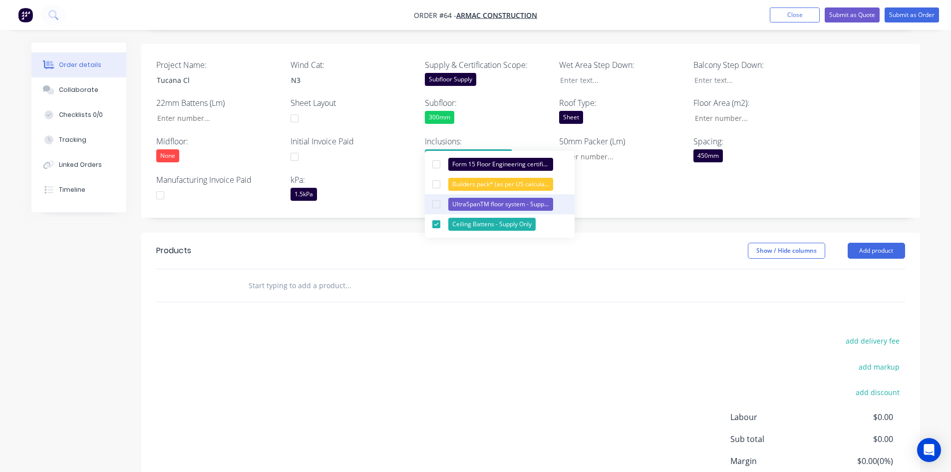
click at [459, 207] on div "UltraSpanTM floor system - Supply Only" at bounding box center [500, 204] width 105 height 13
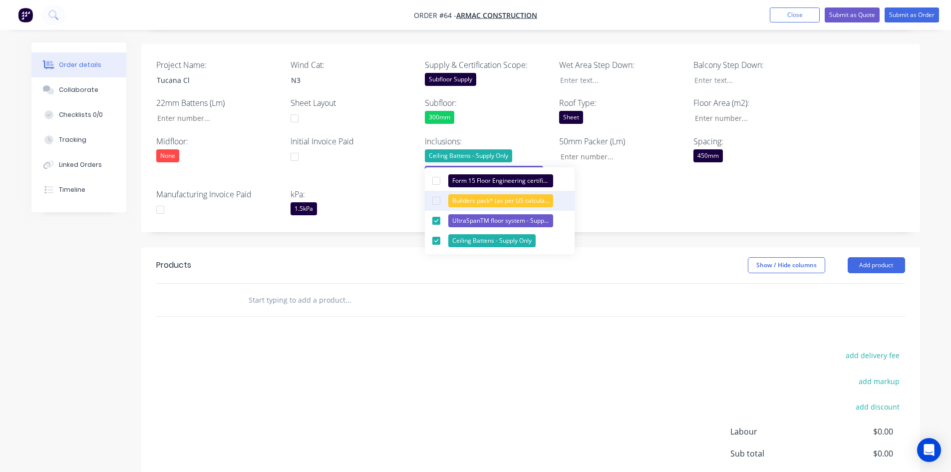
click at [458, 197] on div "Builders pack* (as per US calculations of hardware required)" at bounding box center [500, 200] width 105 height 13
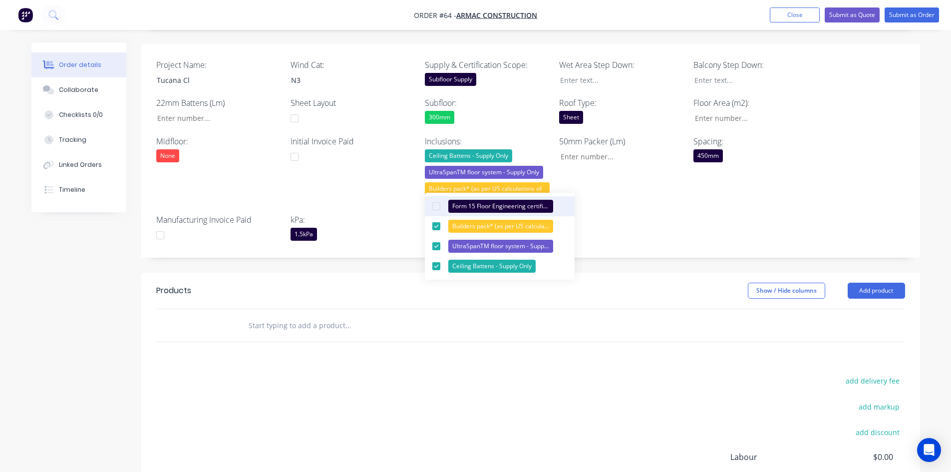
click at [463, 200] on div "Form 15 Floor Engineering certificate (or similar)" at bounding box center [500, 206] width 105 height 13
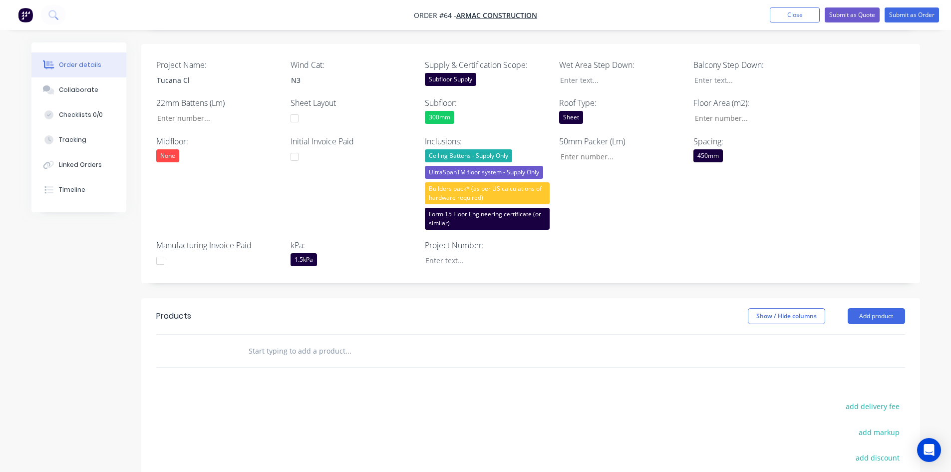
click at [674, 212] on div "50mm Packer (Lm)" at bounding box center [621, 182] width 125 height 94
click at [462, 253] on div at bounding box center [479, 260] width 125 height 14
click at [633, 227] on div "Project Name: Tucana Cl Wind Cat: N3 Supply & Certification Scope: Subfloor Sup…" at bounding box center [530, 164] width 779 height 240
click at [603, 73] on div at bounding box center [614, 80] width 125 height 14
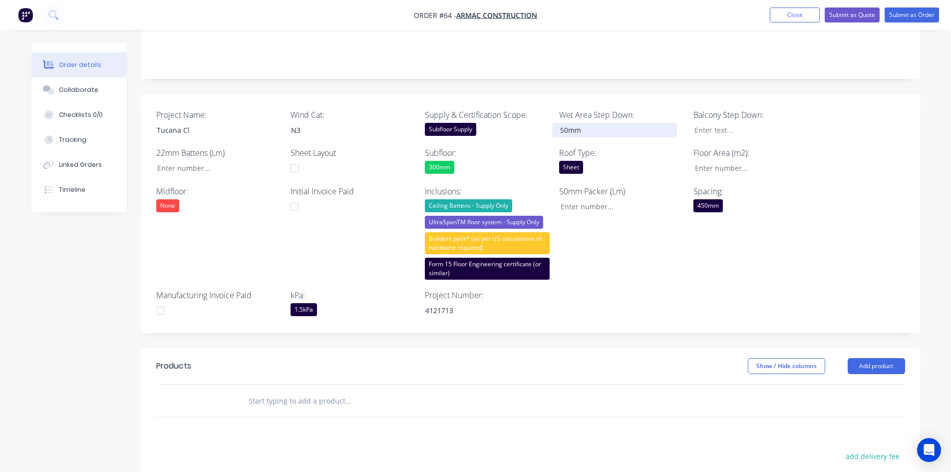
scroll to position [150, 0]
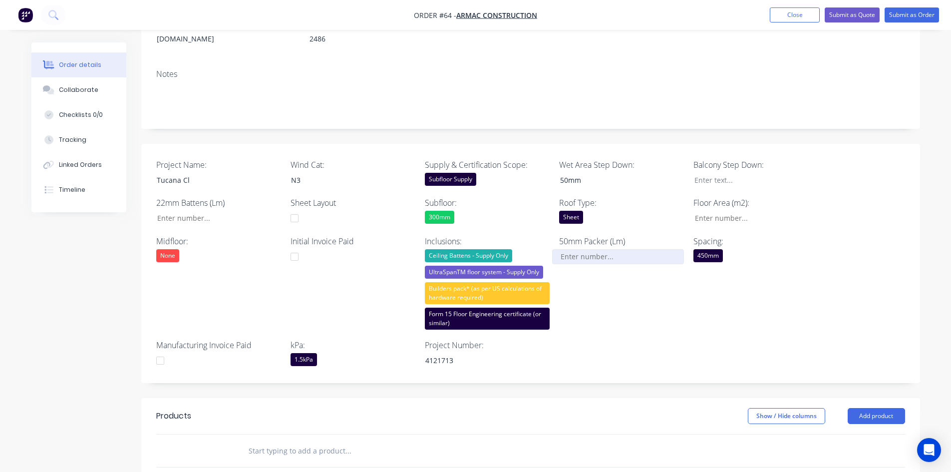
click at [589, 249] on input "Project Name:" at bounding box center [618, 256] width 132 height 15
type input "0"
click at [722, 173] on div at bounding box center [749, 180] width 125 height 14
click at [725, 211] on input "Project Name:" at bounding box center [753, 218] width 132 height 15
type input "312"
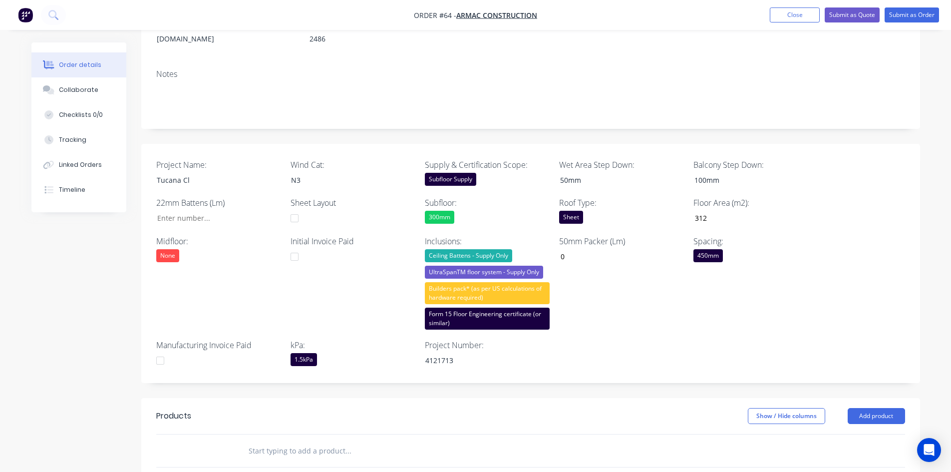
click at [750, 326] on div "Project Name: Tucana Cl Wind Cat: N3 Supply & Certification Scope: Subfloor Sup…" at bounding box center [530, 264] width 779 height 240
click at [593, 337] on div "Project Name: Tucana Cl Wind Cat: N3 Supply & Certification Scope: Subfloor Sup…" at bounding box center [530, 264] width 779 height 240
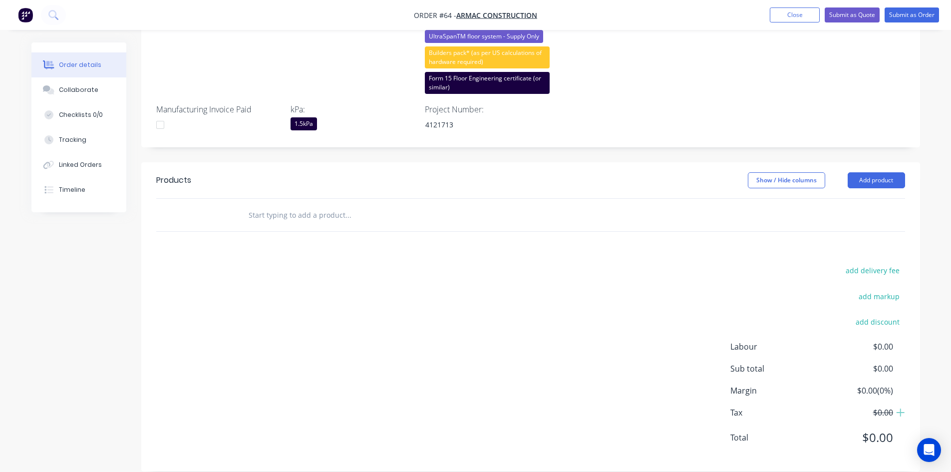
scroll to position [386, 0]
click at [73, 115] on div "Checklists 0/0" at bounding box center [81, 114] width 44 height 9
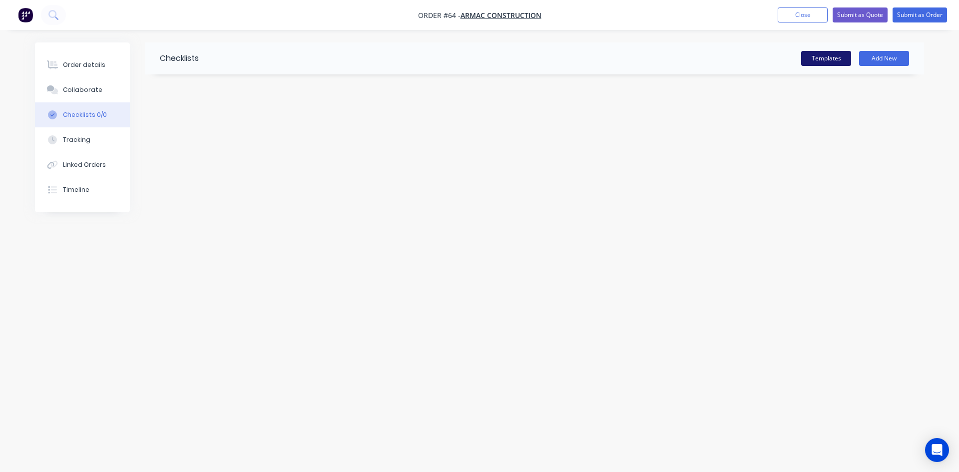
click at [821, 56] on button "Templates" at bounding box center [826, 58] width 50 height 15
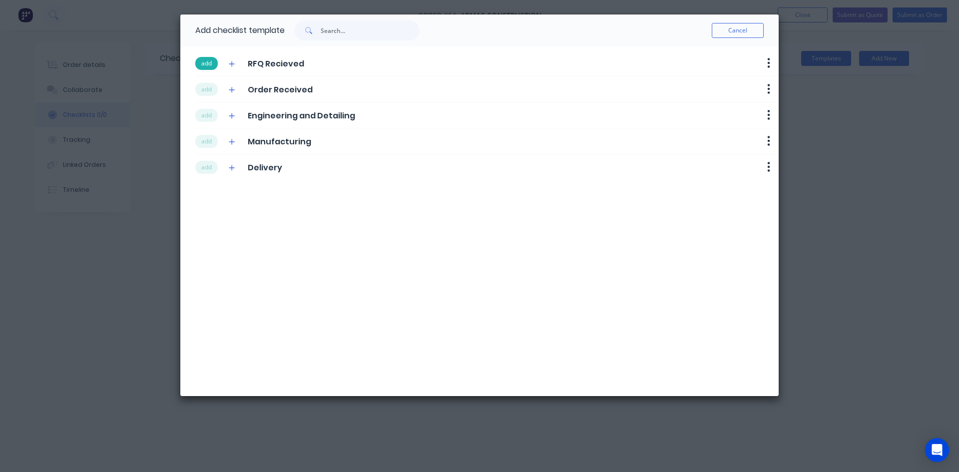
click at [206, 63] on button "add" at bounding box center [206, 63] width 22 height 13
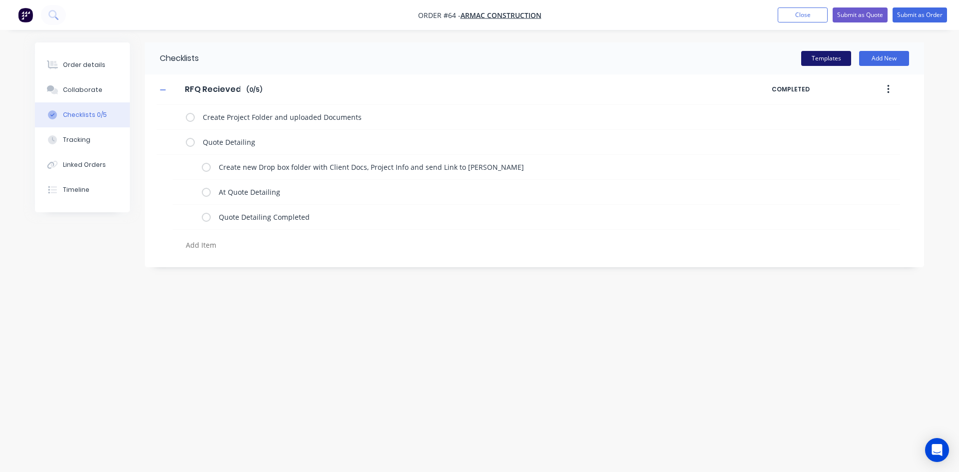
click at [805, 57] on button "Templates" at bounding box center [826, 58] width 50 height 15
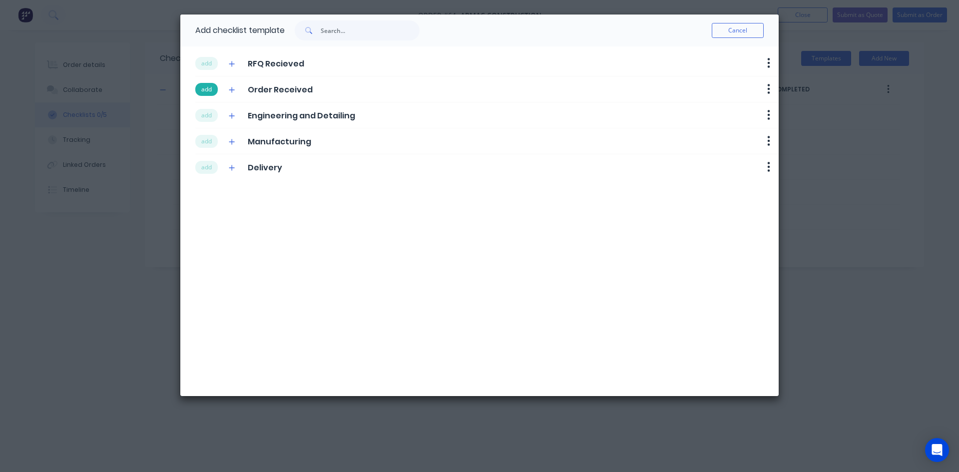
click at [205, 93] on button "add" at bounding box center [206, 89] width 22 height 13
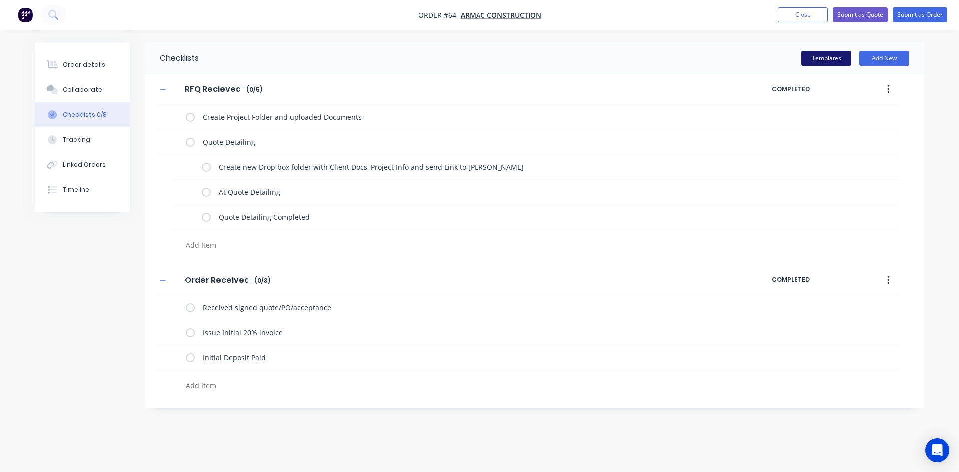
click at [831, 57] on button "Templates" at bounding box center [826, 58] width 50 height 15
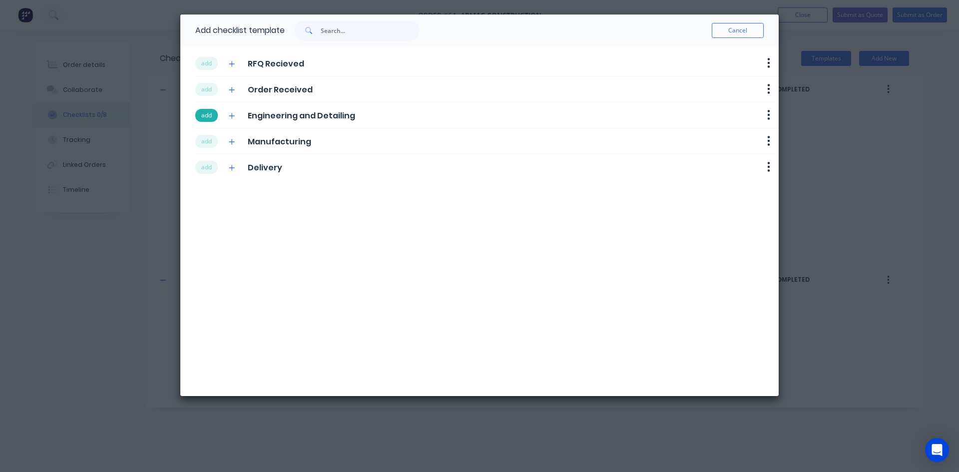
click at [215, 118] on button "add" at bounding box center [206, 115] width 22 height 13
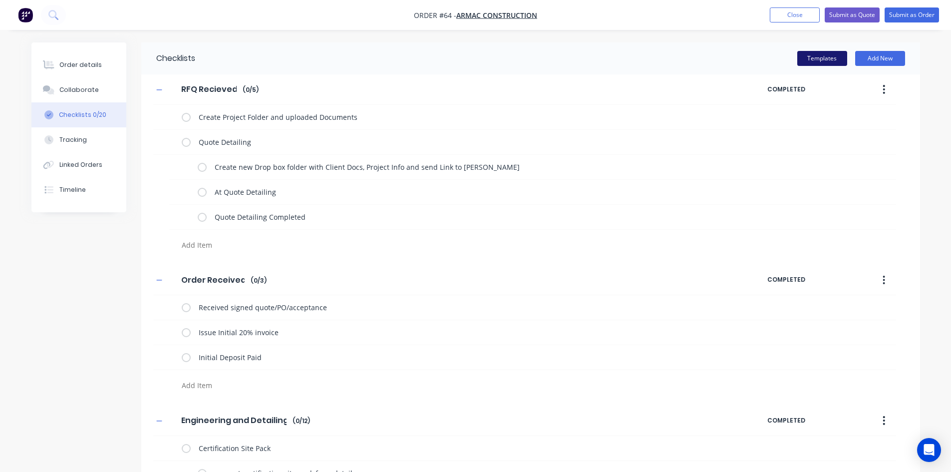
click at [834, 61] on button "Templates" at bounding box center [822, 58] width 50 height 15
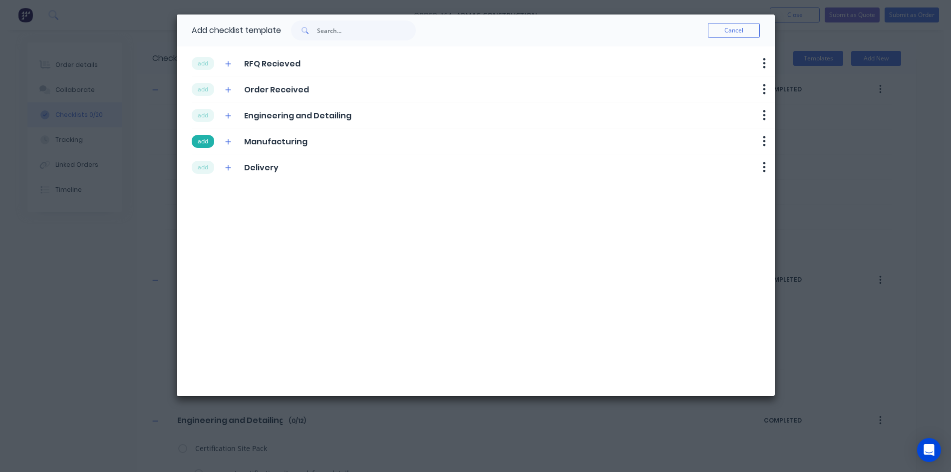
click at [209, 143] on button "add" at bounding box center [203, 141] width 22 height 13
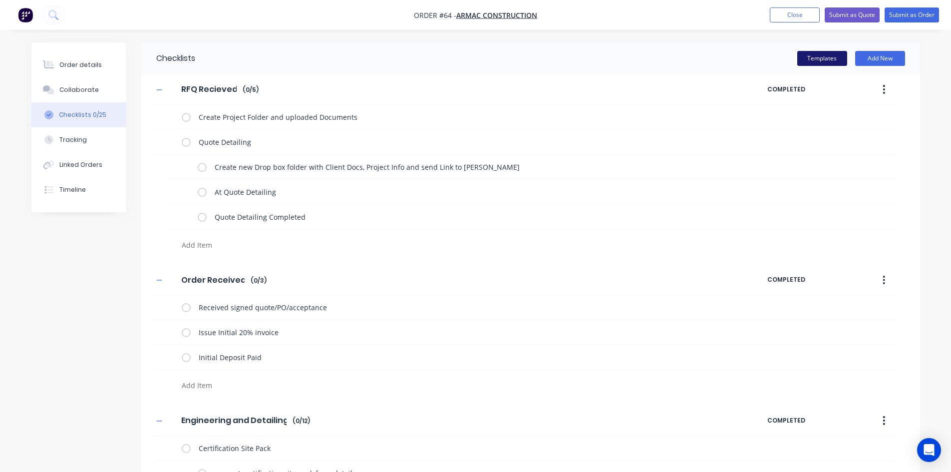
click at [819, 52] on button "Templates" at bounding box center [822, 58] width 50 height 15
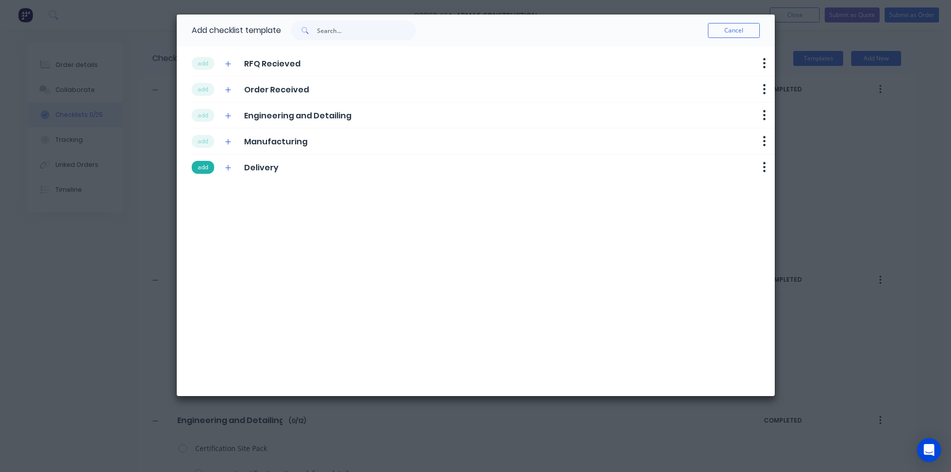
click at [199, 166] on button "add" at bounding box center [203, 167] width 22 height 13
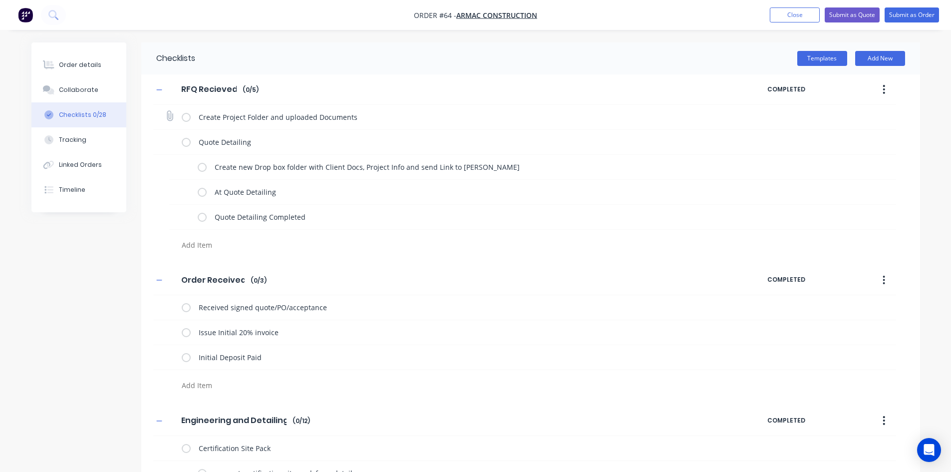
click at [187, 121] on label at bounding box center [186, 117] width 9 height 10
click at [0, 0] on input "checkbox" at bounding box center [0, 0] width 0 height 0
click at [186, 144] on label at bounding box center [186, 142] width 9 height 10
click at [0, 0] on input "checkbox" at bounding box center [0, 0] width 0 height 0
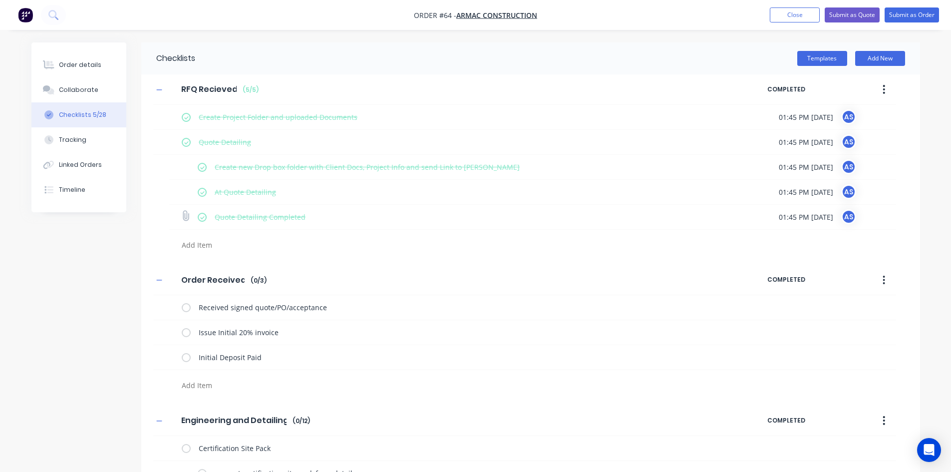
click at [201, 219] on label at bounding box center [202, 217] width 9 height 10
click at [0, 0] on input "checkbox" at bounding box center [0, 0] width 0 height 0
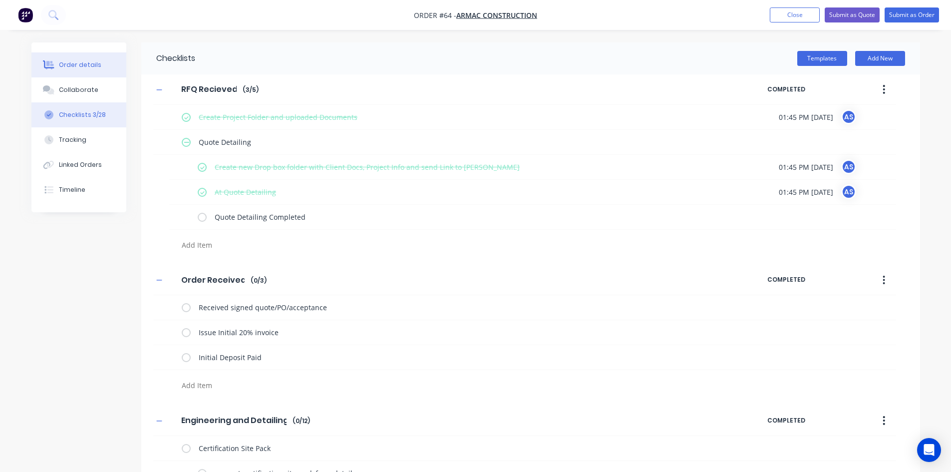
click at [94, 72] on button "Order details" at bounding box center [78, 64] width 95 height 25
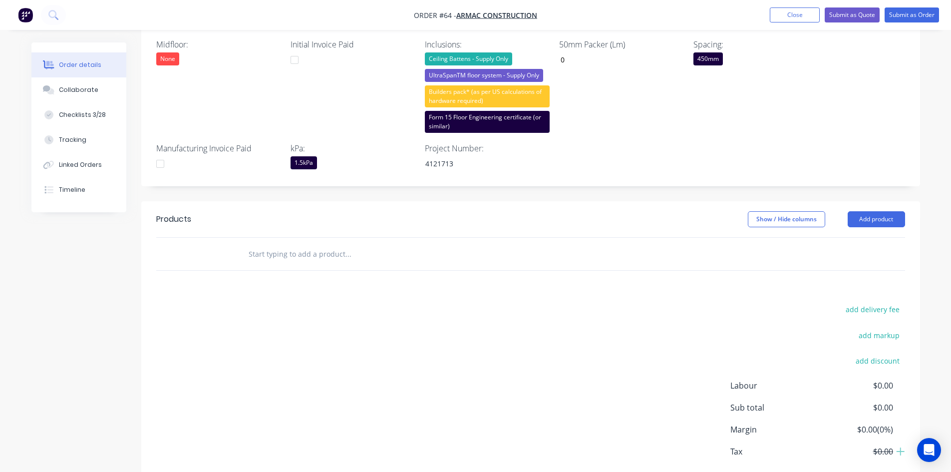
scroll to position [386, 0]
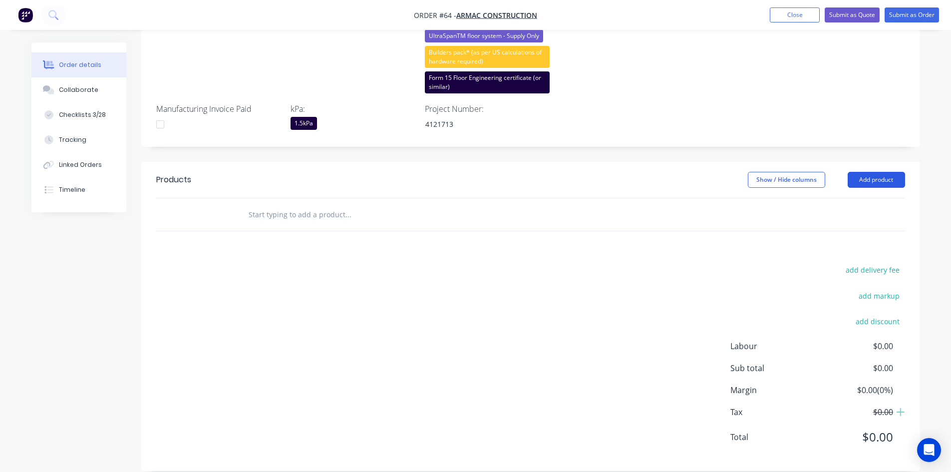
click at [888, 172] on button "Add product" at bounding box center [876, 180] width 57 height 16
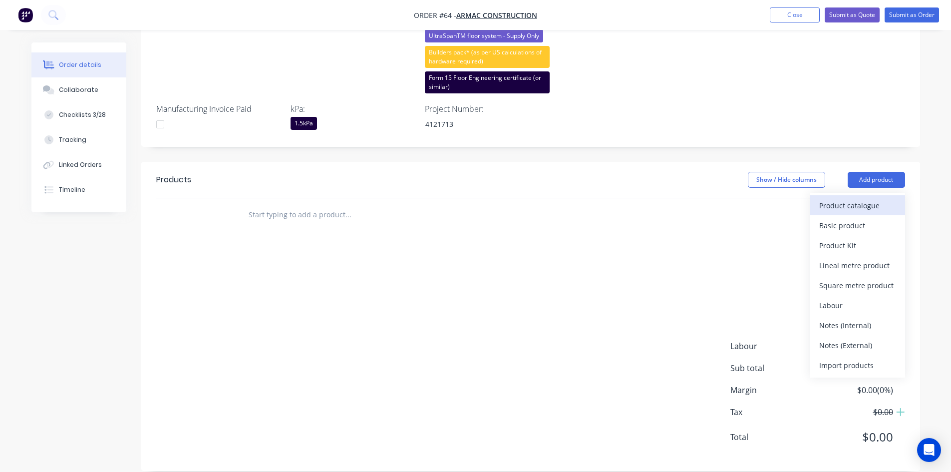
click at [873, 198] on div "Product catalogue" at bounding box center [857, 205] width 77 height 14
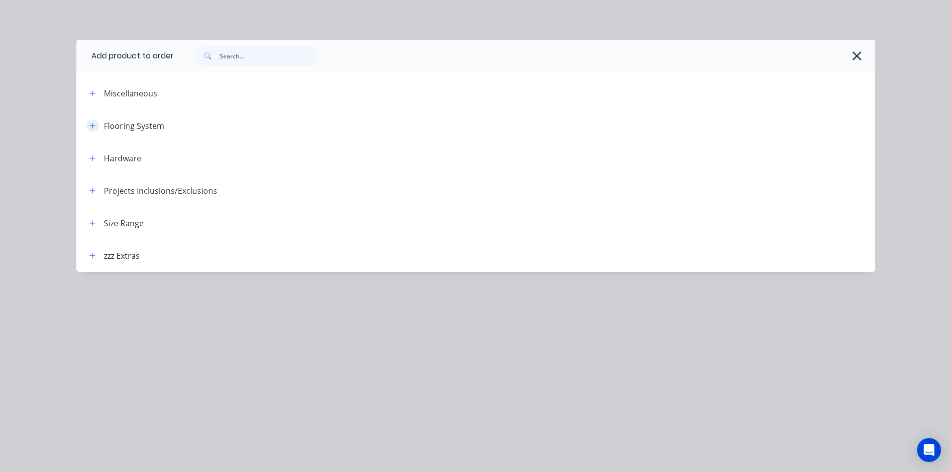
click at [92, 127] on icon "button" at bounding box center [91, 125] width 5 height 5
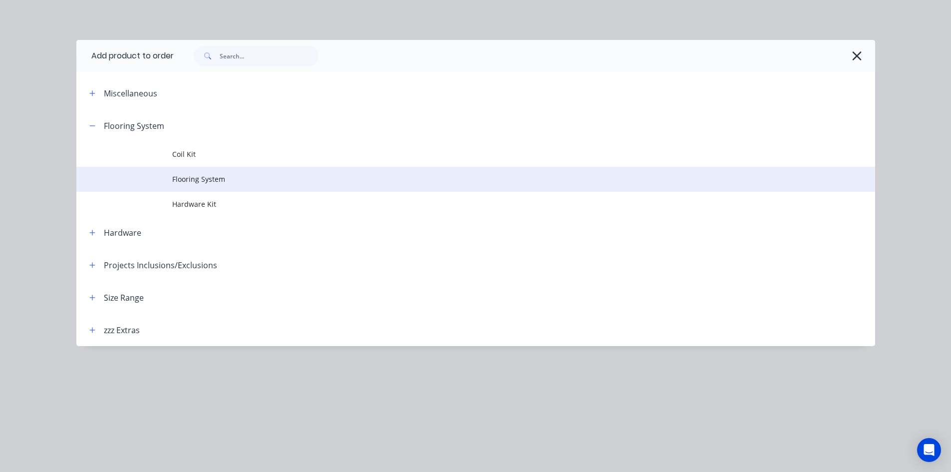
click at [149, 178] on td at bounding box center [124, 179] width 96 height 25
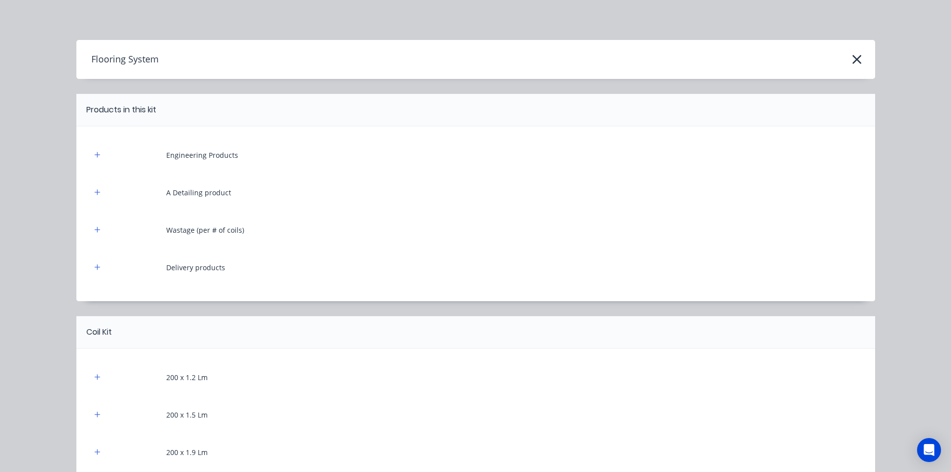
click at [91, 148] on div "Engineering Products" at bounding box center [475, 154] width 769 height 27
click at [96, 153] on icon "button" at bounding box center [97, 154] width 6 height 7
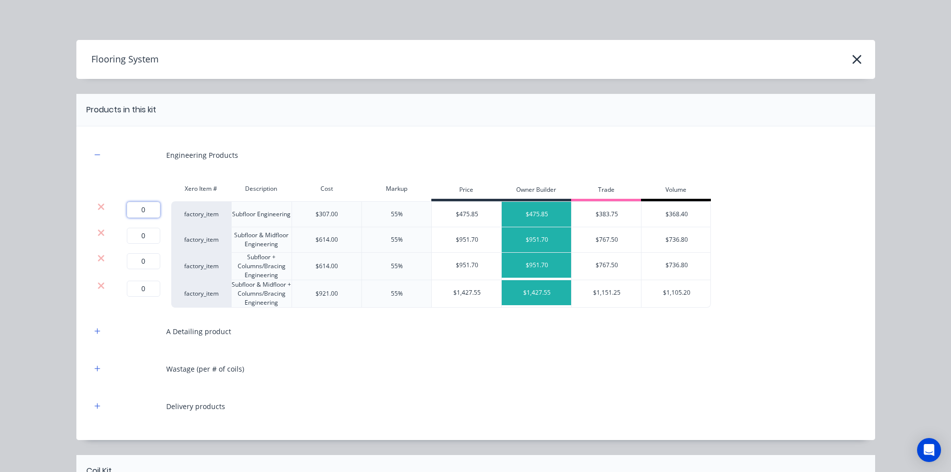
click at [139, 213] on input "0" at bounding box center [143, 210] width 33 height 16
type input "2"
click at [98, 233] on icon at bounding box center [101, 232] width 6 height 6
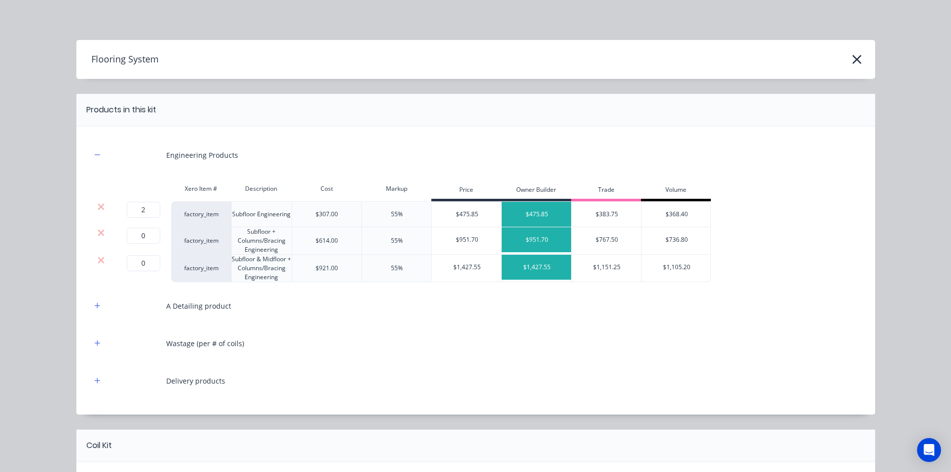
click at [98, 233] on icon at bounding box center [101, 232] width 6 height 6
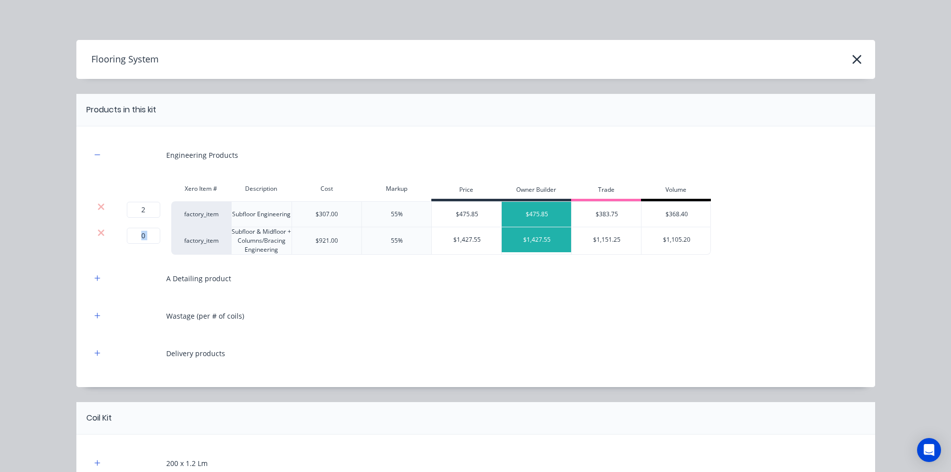
click at [98, 233] on icon at bounding box center [101, 232] width 6 height 6
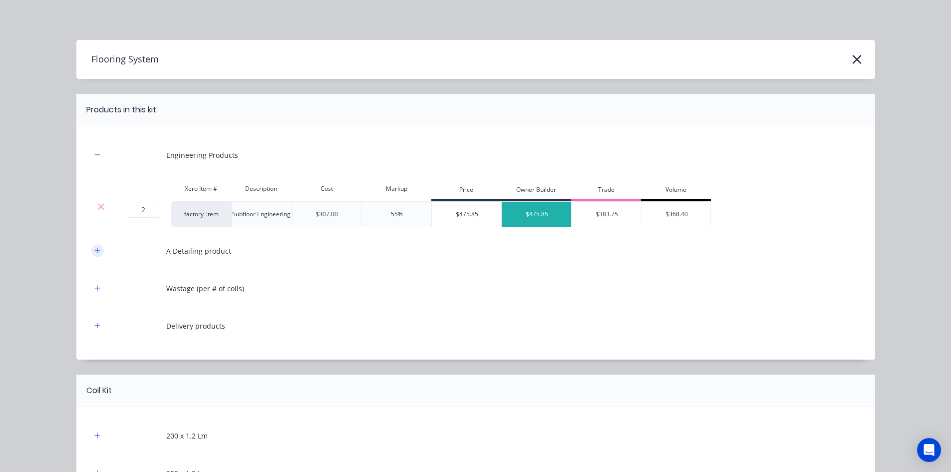
click at [96, 255] on button "button" at bounding box center [97, 251] width 12 height 12
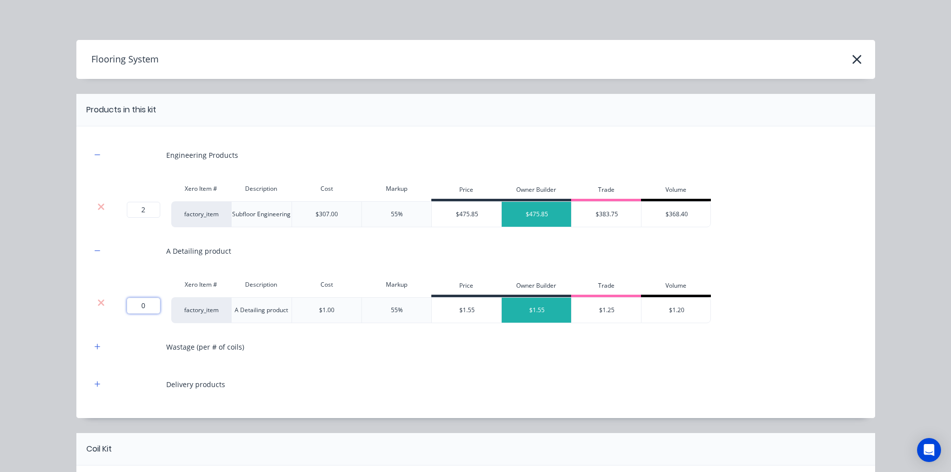
click at [142, 310] on input "0" at bounding box center [143, 306] width 33 height 16
type input "1022"
click at [94, 349] on icon "button" at bounding box center [97, 346] width 6 height 7
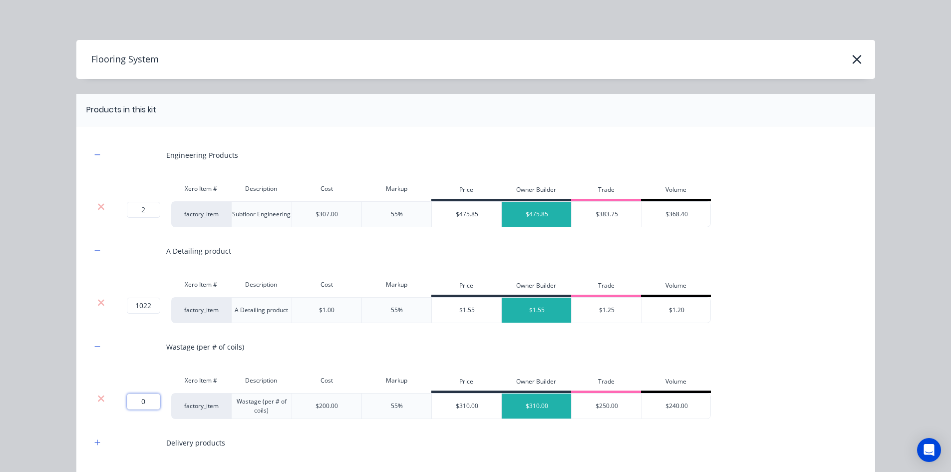
click at [140, 407] on input "0" at bounding box center [143, 401] width 33 height 16
type input "2"
click at [51, 339] on div "Flooring System Products in this kit Engineering Products Xero Item # Descripti…" at bounding box center [475, 236] width 951 height 472
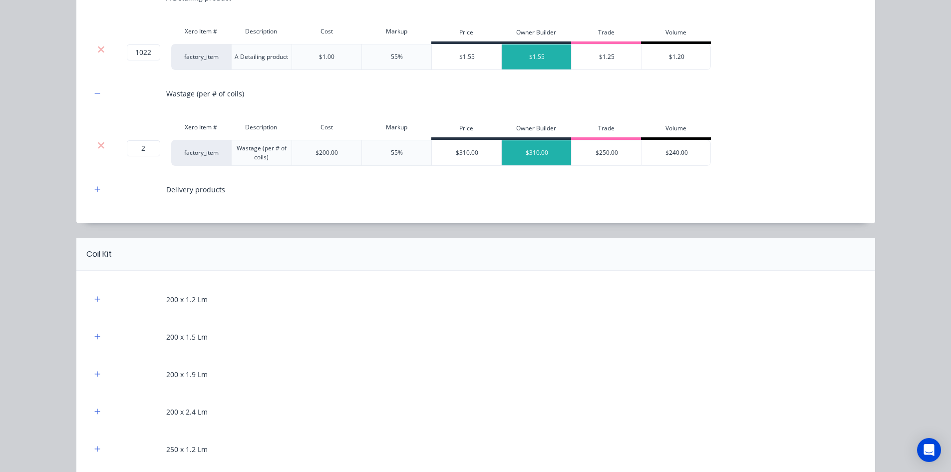
scroll to position [300, 0]
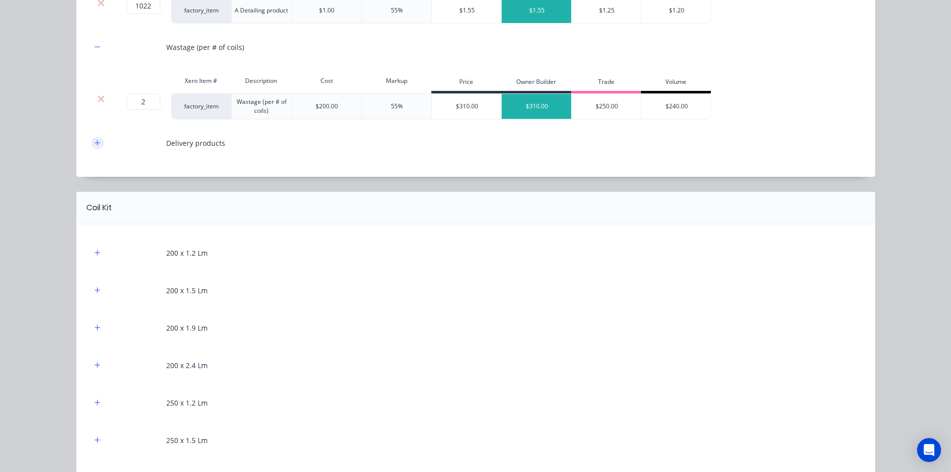
click at [95, 142] on icon "button" at bounding box center [97, 142] width 6 height 7
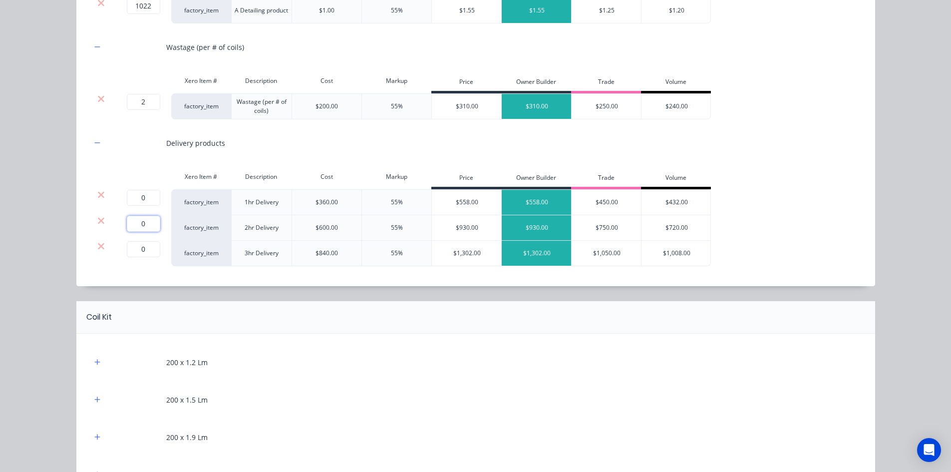
click at [142, 225] on input "0" at bounding box center [143, 224] width 33 height 16
type input "1"
click at [97, 249] on icon at bounding box center [100, 246] width 7 height 10
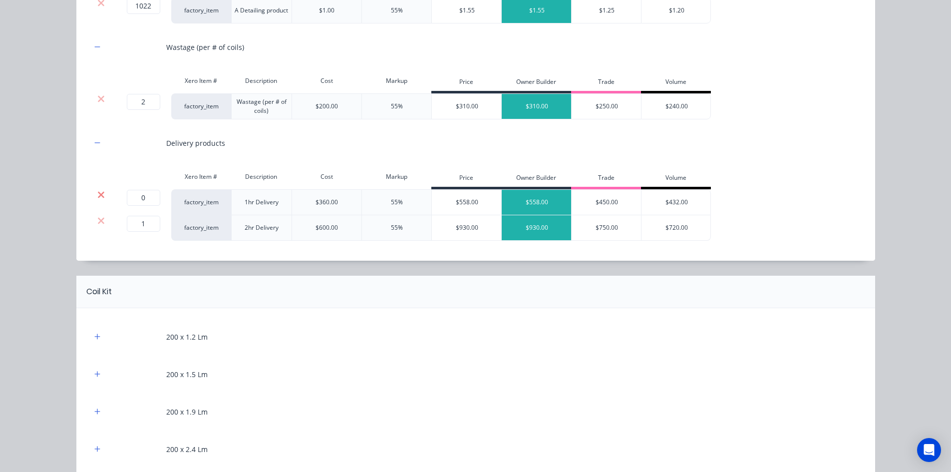
click at [100, 193] on icon at bounding box center [100, 195] width 7 height 10
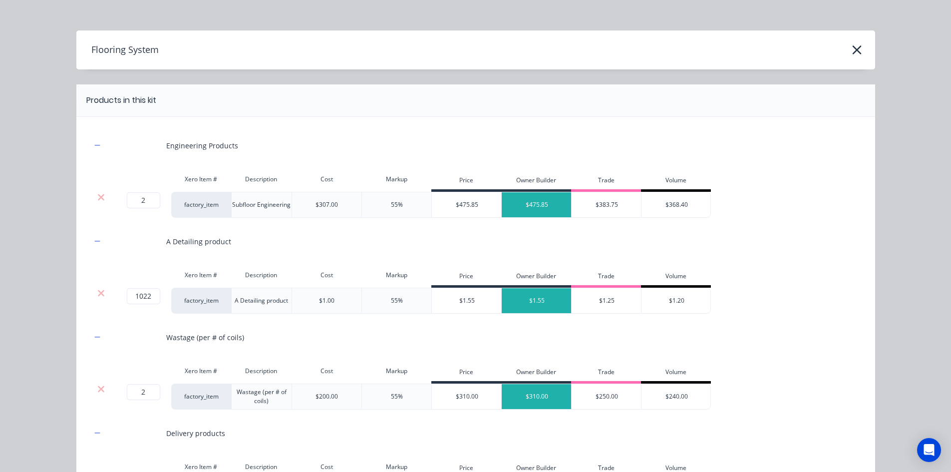
scroll to position [0, 0]
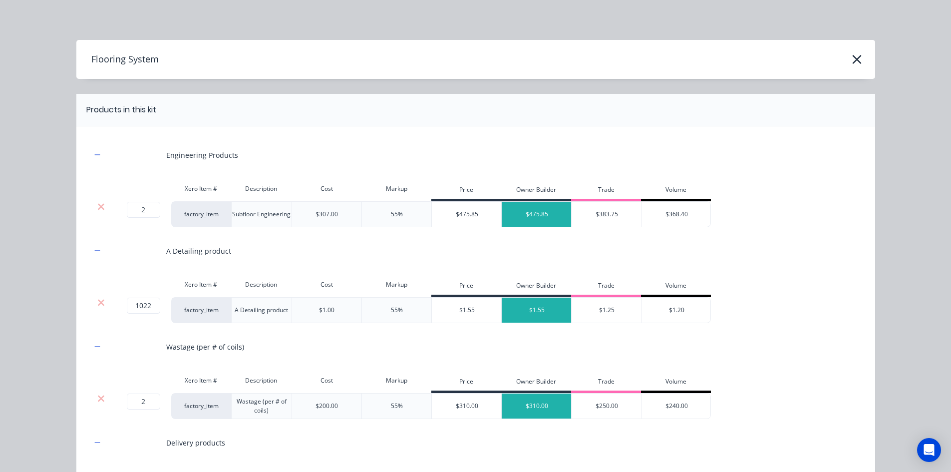
click at [202, 65] on div "Flooring System" at bounding box center [475, 59] width 799 height 19
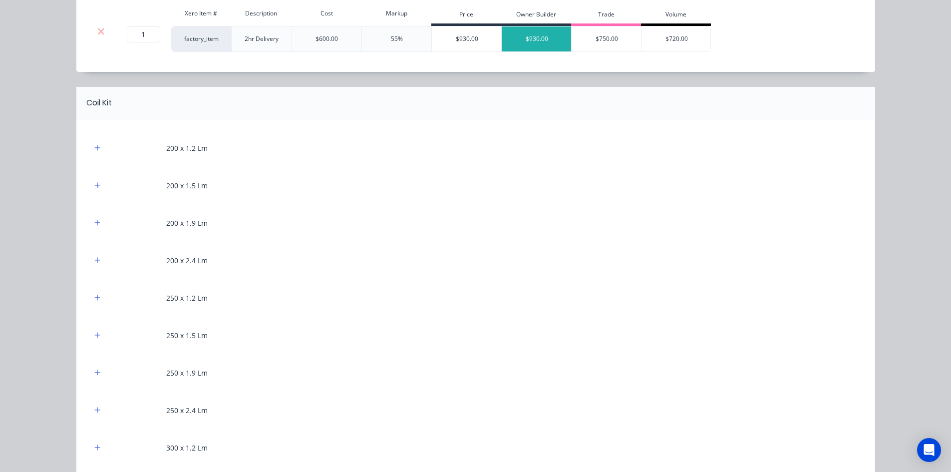
scroll to position [499, 0]
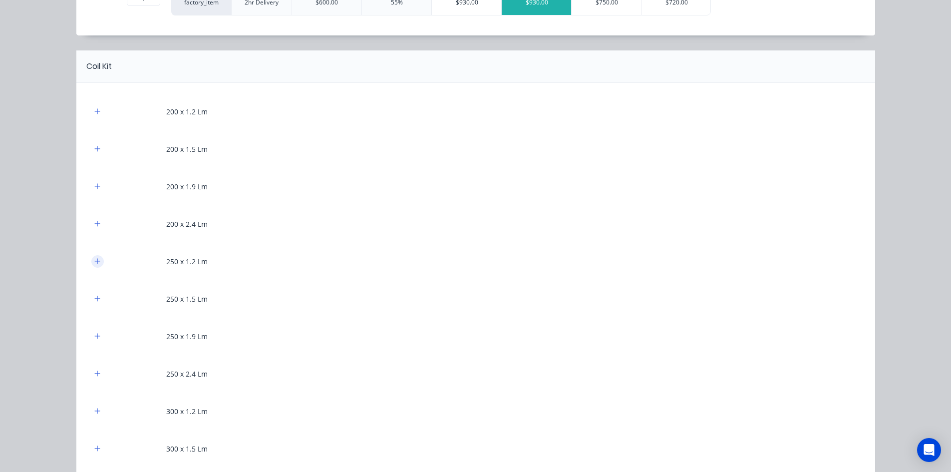
click at [96, 262] on icon "button" at bounding box center [97, 261] width 6 height 7
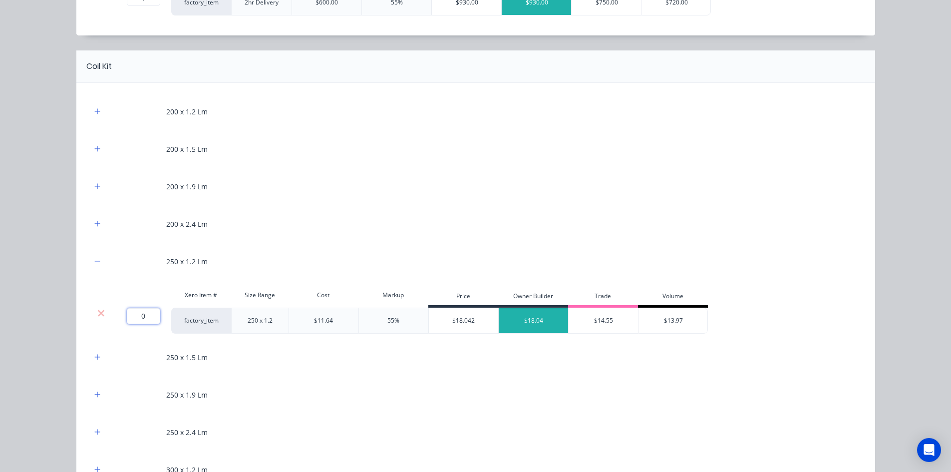
click at [129, 312] on input "0" at bounding box center [143, 316] width 33 height 16
type input "253"
click at [45, 267] on div "Flooring System Products in this kit Engineering Products Xero Item # Descripti…" at bounding box center [475, 236] width 951 height 472
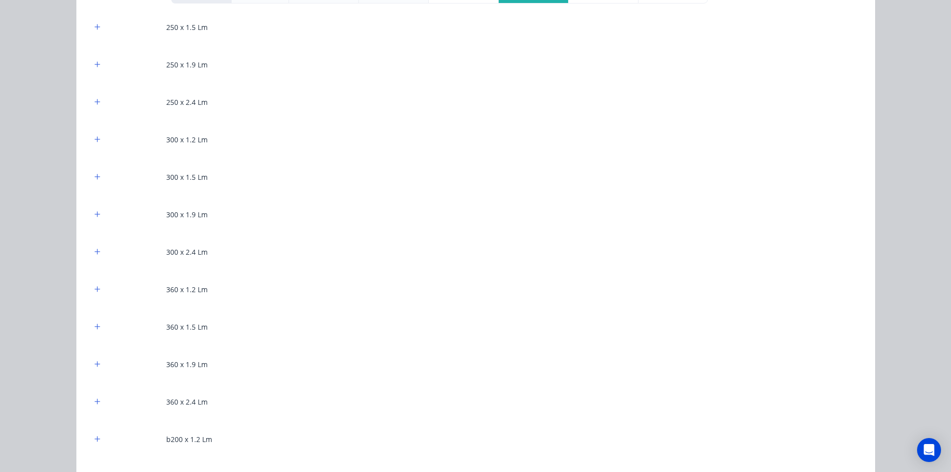
scroll to position [849, 0]
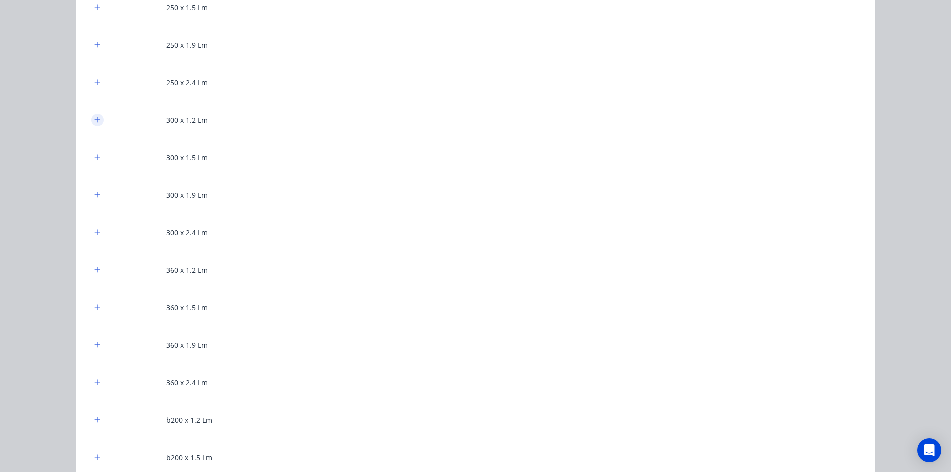
click at [96, 118] on icon "button" at bounding box center [97, 119] width 6 height 7
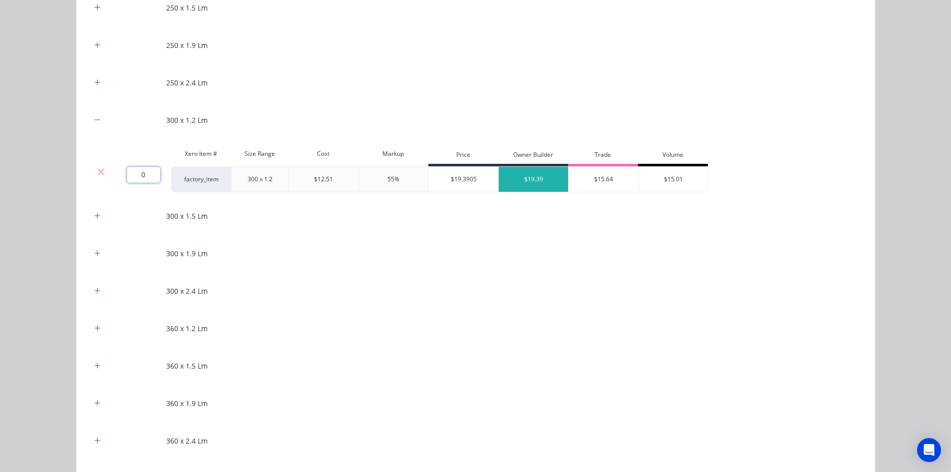
click at [138, 176] on input "0" at bounding box center [143, 175] width 33 height 16
type input "644"
click at [31, 158] on div "Flooring System Products in this kit Engineering Products Xero Item # Descripti…" at bounding box center [475, 236] width 951 height 472
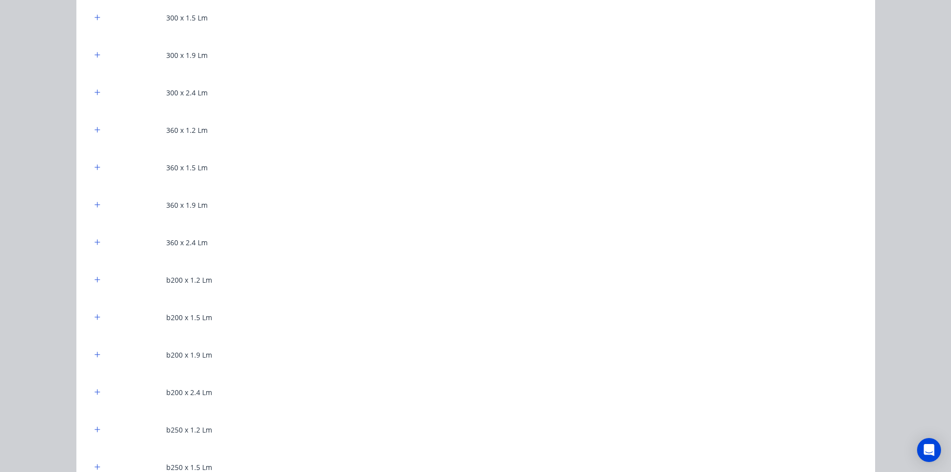
scroll to position [1198, 0]
click at [94, 281] on icon "button" at bounding box center [97, 278] width 6 height 7
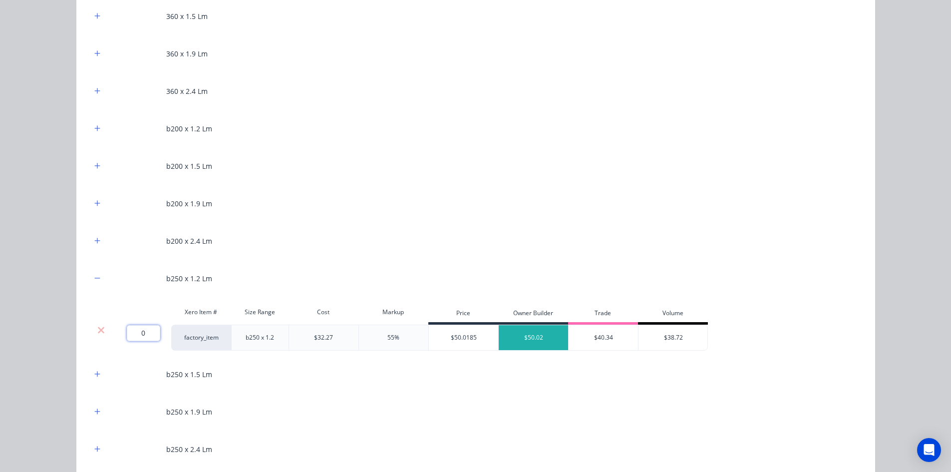
click at [129, 329] on input "0" at bounding box center [143, 333] width 33 height 16
type input "19"
click at [38, 238] on div "Flooring System Products in this kit Engineering Products Xero Item # Descripti…" at bounding box center [475, 236] width 951 height 472
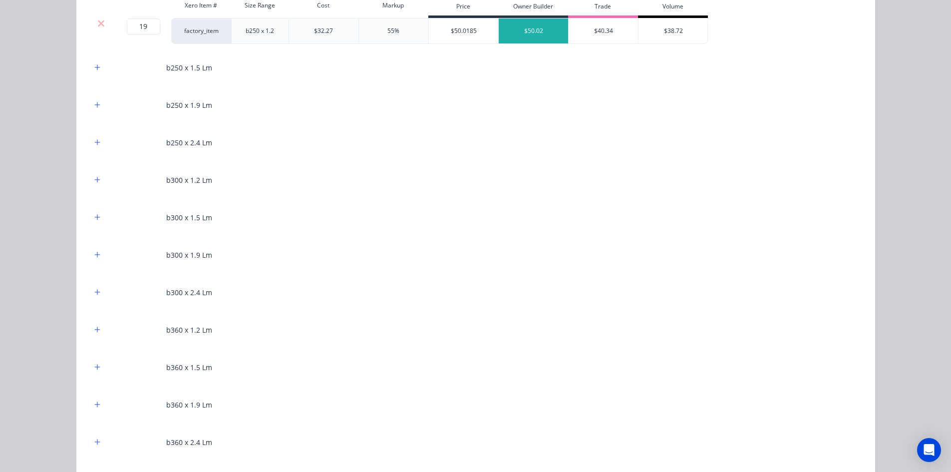
scroll to position [1548, 0]
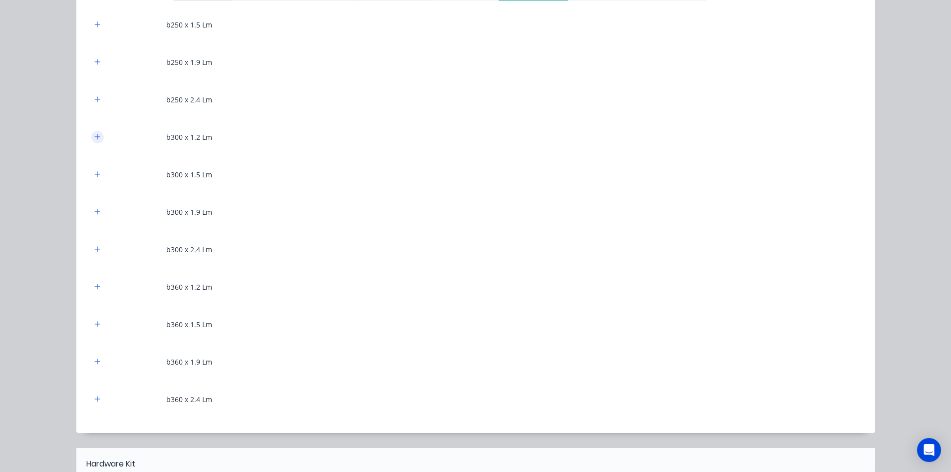
click at [91, 136] on button "button" at bounding box center [97, 137] width 12 height 12
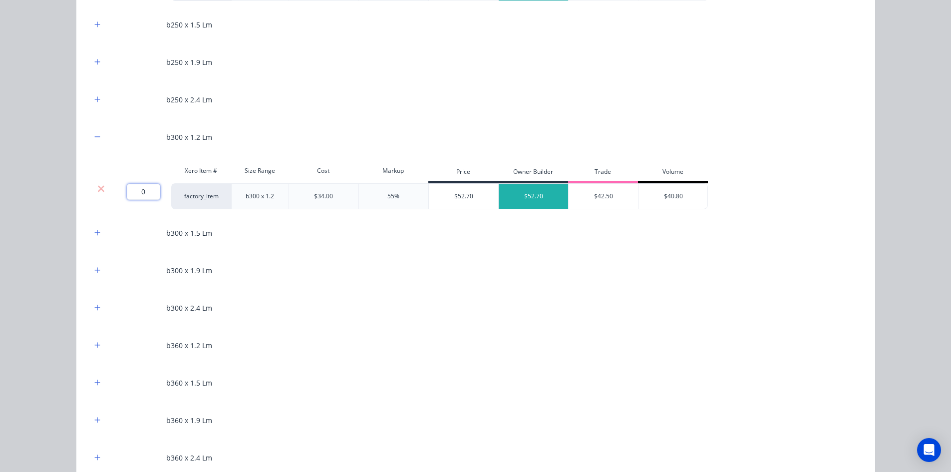
click at [129, 189] on input "0" at bounding box center [143, 192] width 33 height 16
type input "105"
click at [50, 162] on div "Flooring System Products in this kit Engineering Products Xero Item # Descripti…" at bounding box center [475, 236] width 951 height 472
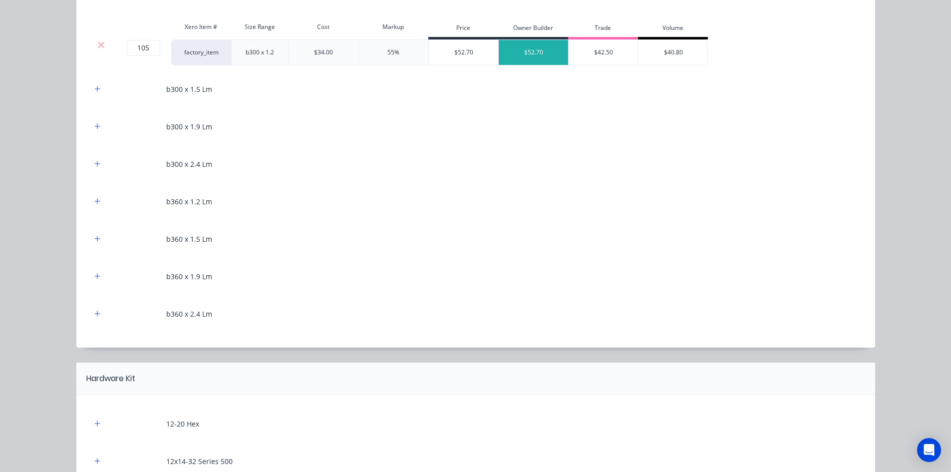
scroll to position [1698, 0]
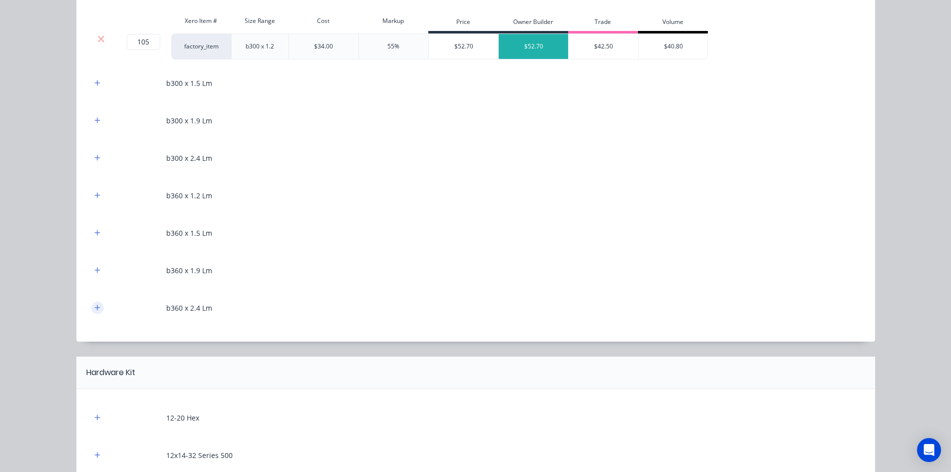
click at [94, 308] on icon "button" at bounding box center [97, 307] width 6 height 7
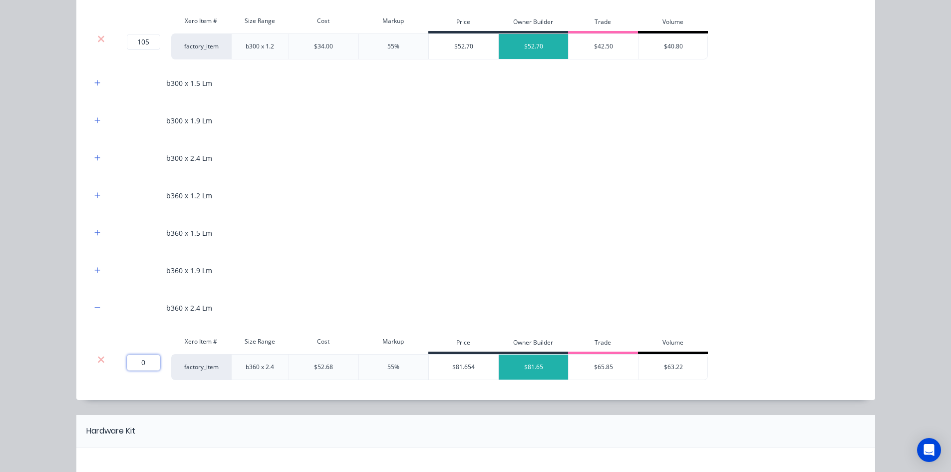
click at [140, 365] on input "0" at bounding box center [143, 363] width 33 height 16
type input "1"
click at [16, 241] on div "Flooring System Products in this kit Engineering Products Xero Item # Descripti…" at bounding box center [475, 236] width 951 height 472
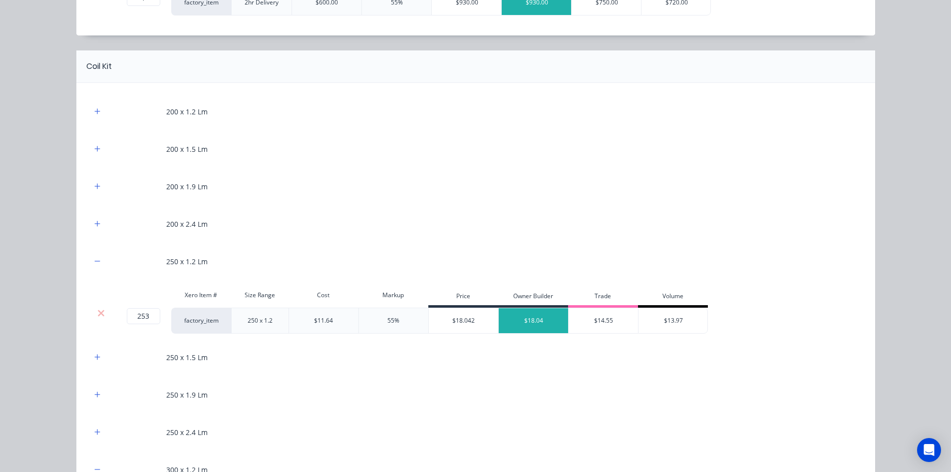
scroll to position [399, 0]
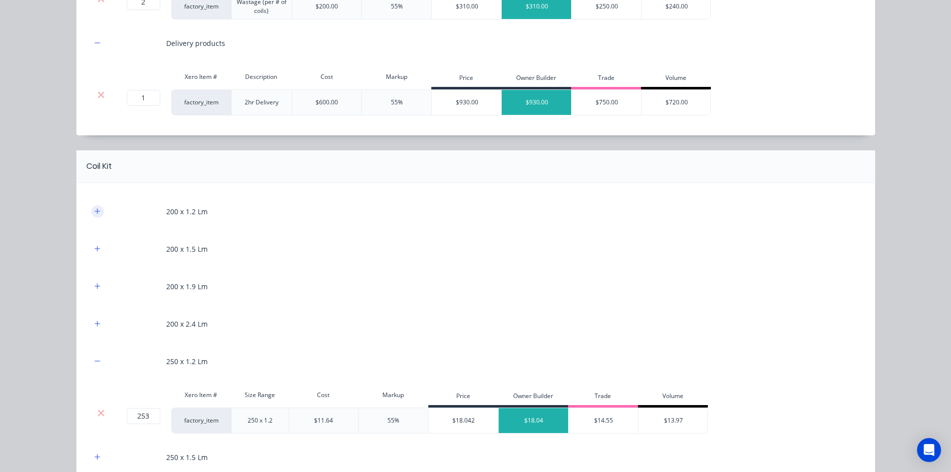
click at [96, 210] on icon "button" at bounding box center [97, 211] width 6 height 7
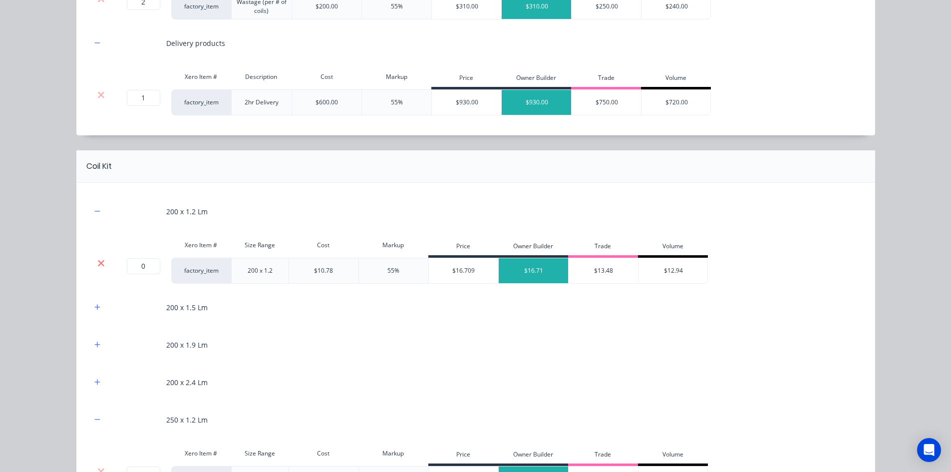
click at [97, 265] on icon at bounding box center [100, 263] width 7 height 10
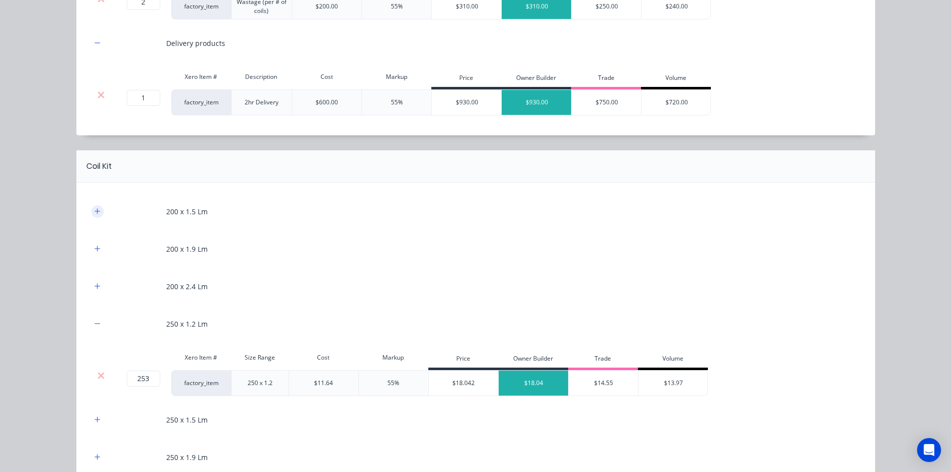
click at [93, 207] on button "button" at bounding box center [97, 211] width 12 height 12
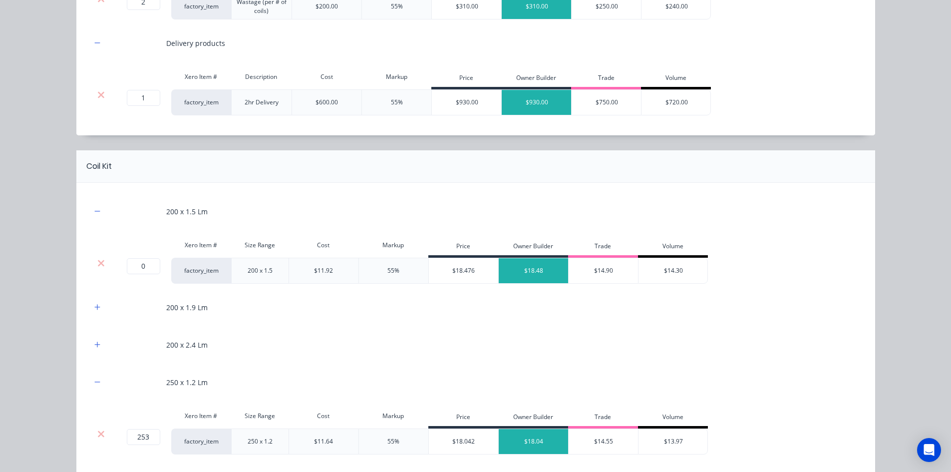
click at [98, 255] on div "Xero Item # Size Range Cost Markup Price Owner Builder Trade Volume" at bounding box center [399, 246] width 617 height 22
click at [98, 267] on icon at bounding box center [100, 263] width 7 height 10
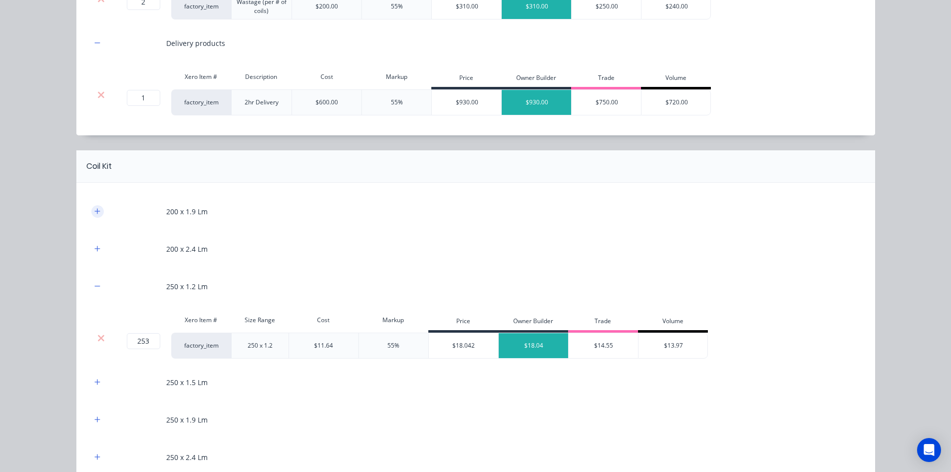
click at [91, 212] on button "button" at bounding box center [97, 211] width 12 height 12
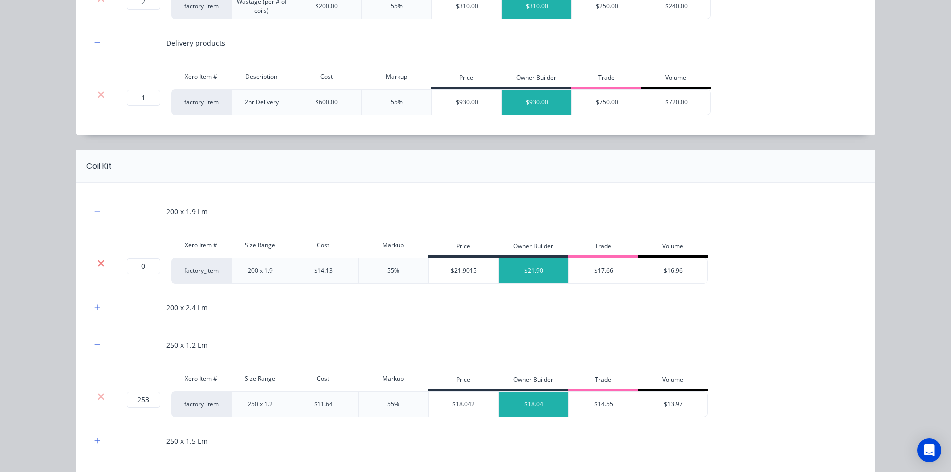
click at [99, 263] on icon at bounding box center [100, 263] width 7 height 10
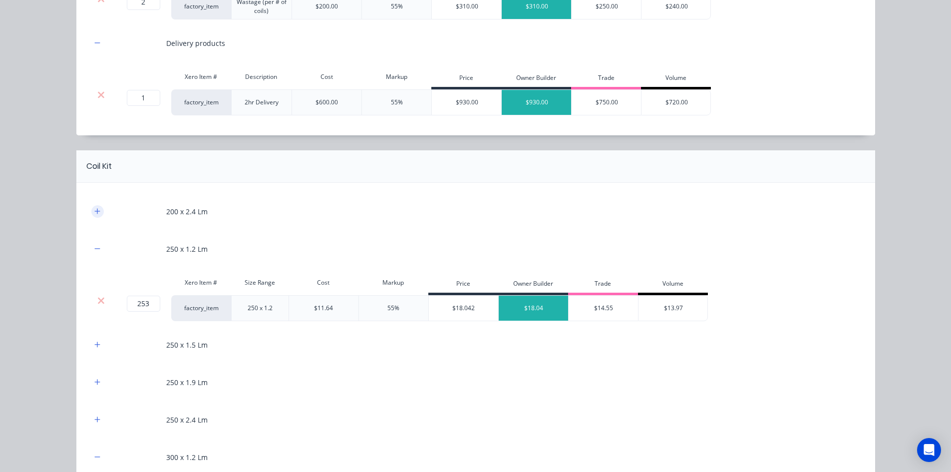
click at [93, 206] on button "button" at bounding box center [97, 211] width 12 height 12
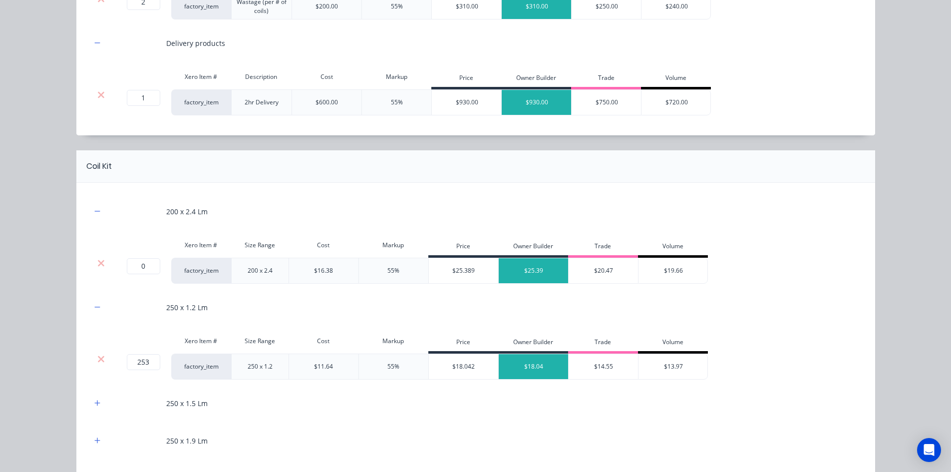
click at [100, 258] on div at bounding box center [101, 271] width 20 height 26
click at [100, 265] on icon at bounding box center [101, 263] width 6 height 6
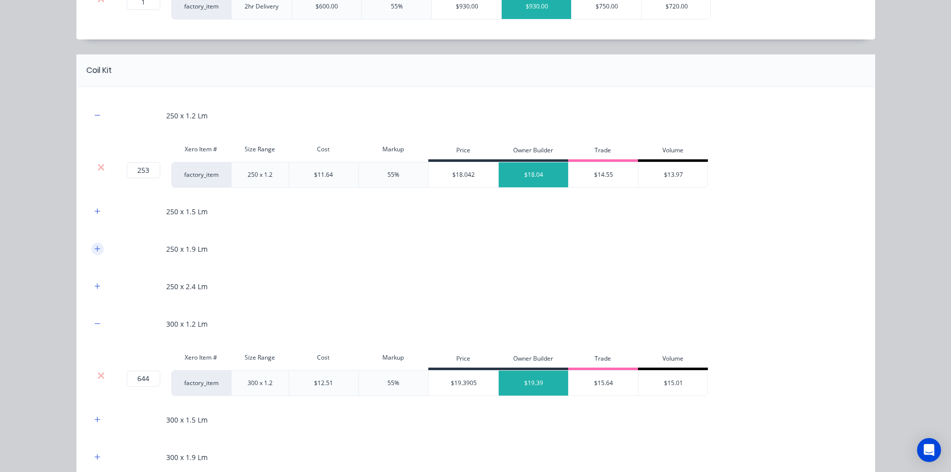
scroll to position [499, 0]
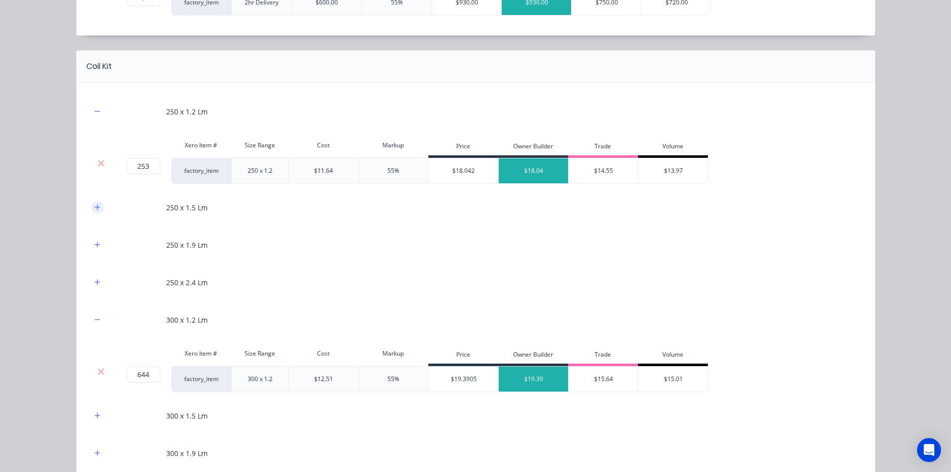
click at [99, 205] on button "button" at bounding box center [97, 207] width 12 height 12
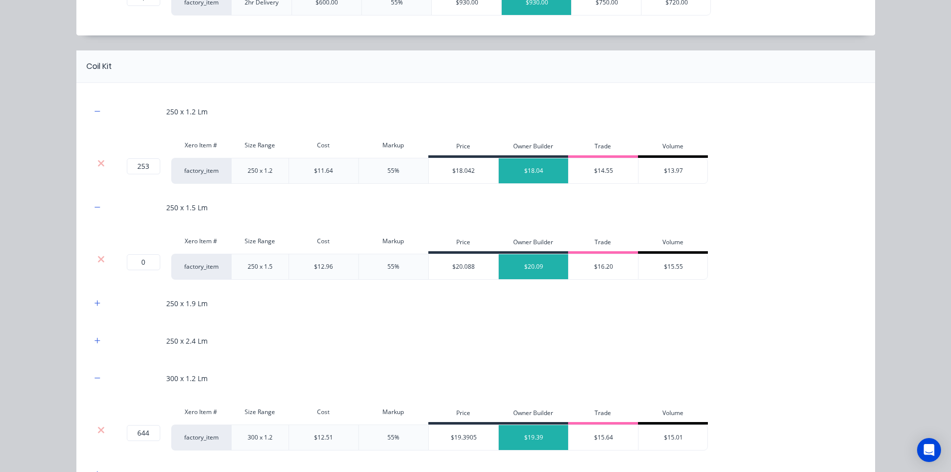
click at [103, 262] on div at bounding box center [101, 259] width 19 height 10
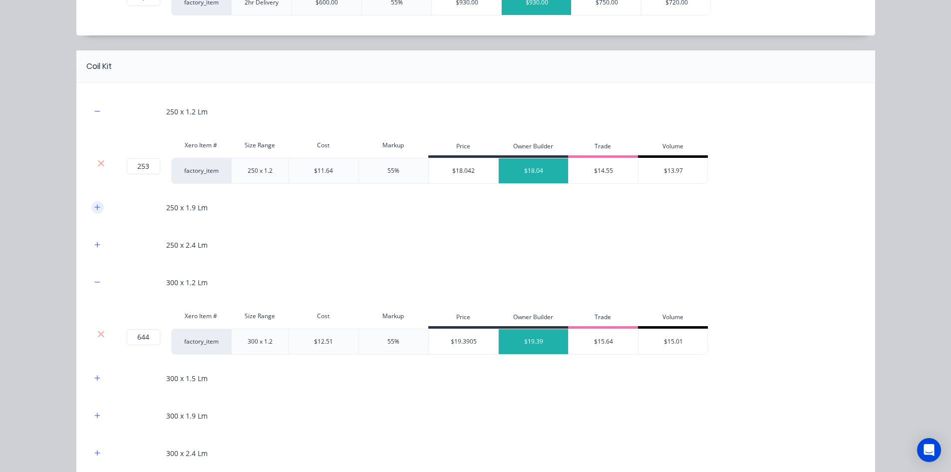
click at [96, 207] on icon "button" at bounding box center [97, 207] width 6 height 7
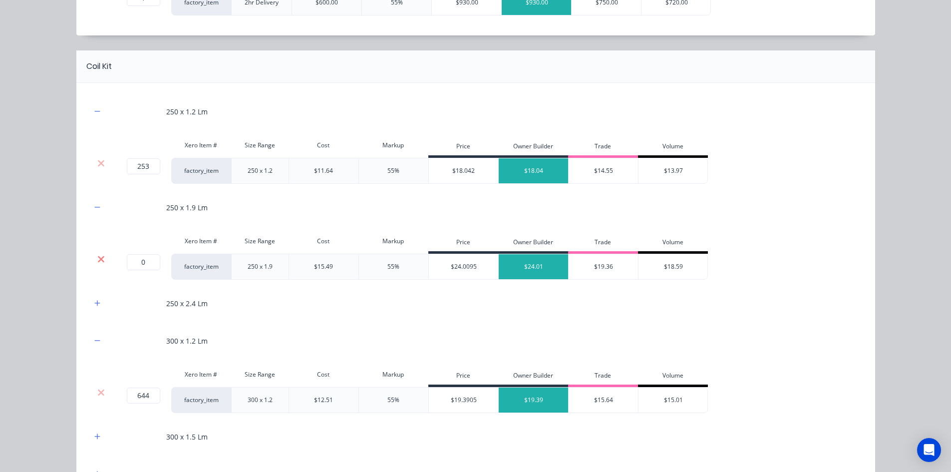
click at [99, 254] on icon at bounding box center [100, 259] width 7 height 10
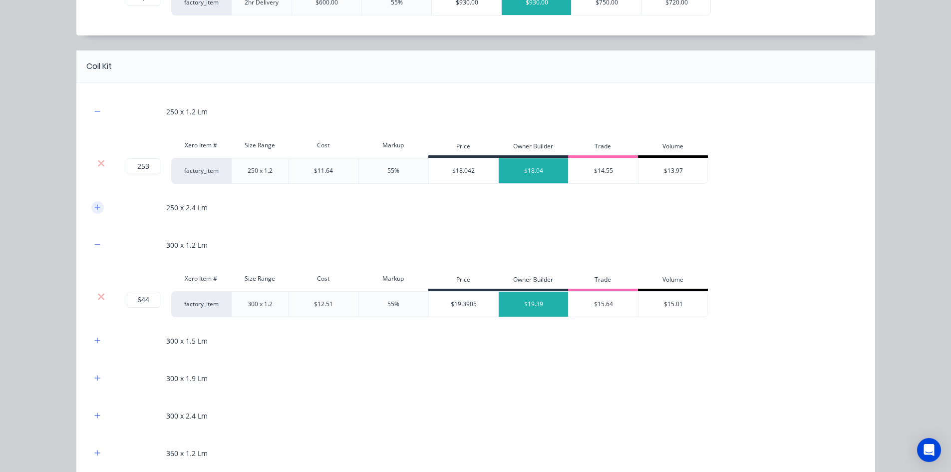
click at [94, 210] on icon "button" at bounding box center [97, 207] width 6 height 7
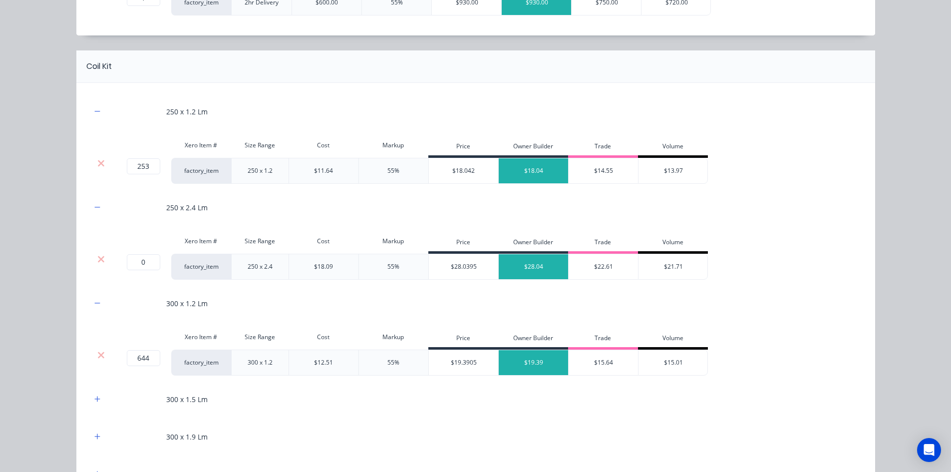
click at [102, 261] on div at bounding box center [101, 259] width 19 height 10
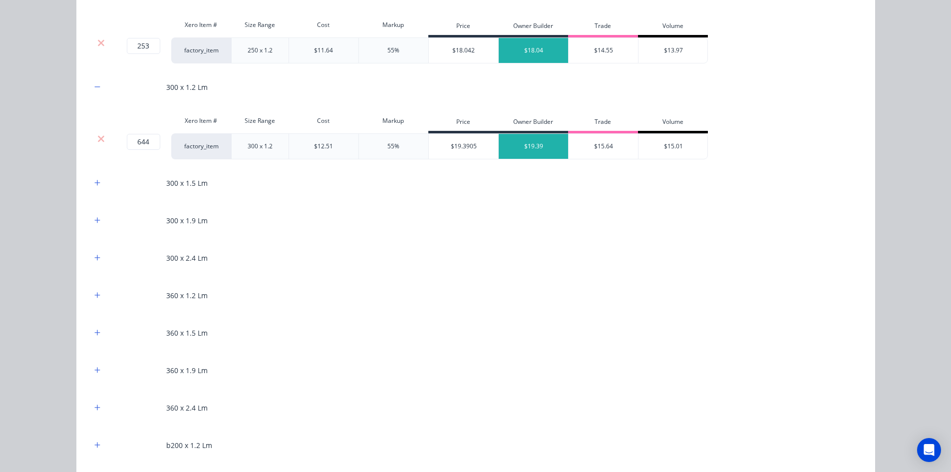
scroll to position [649, 0]
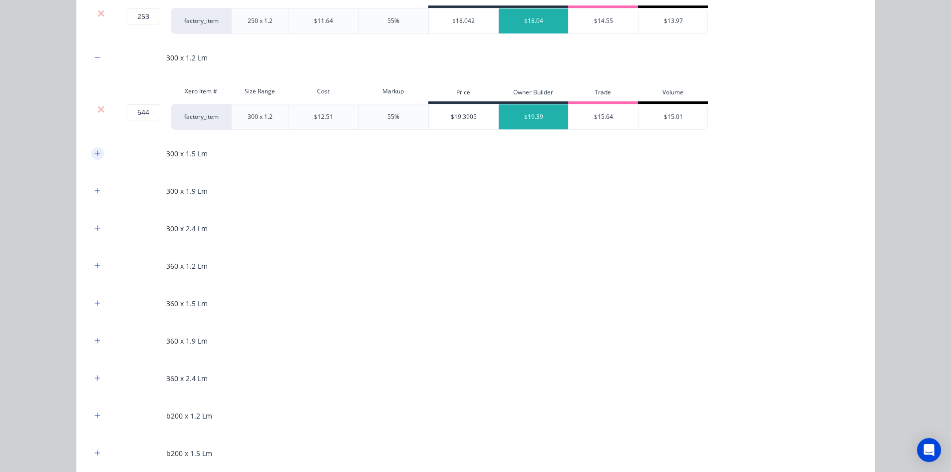
click at [95, 148] on button "button" at bounding box center [97, 153] width 12 height 12
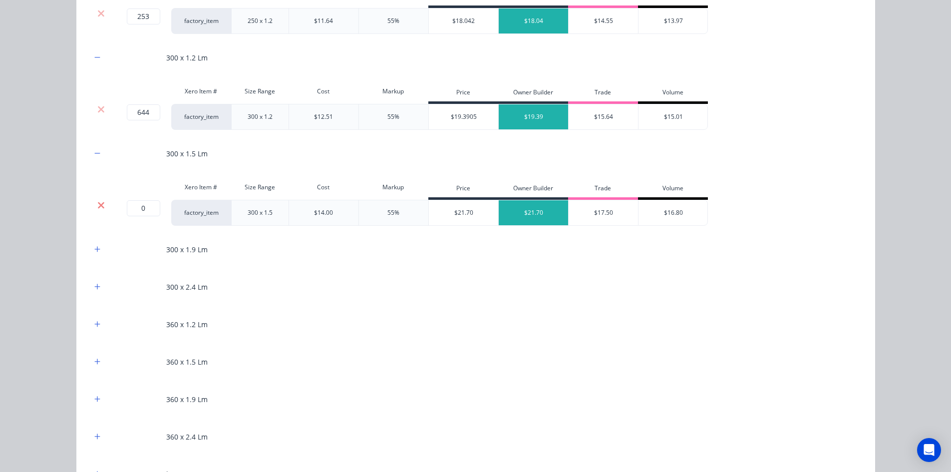
click at [98, 204] on icon at bounding box center [101, 205] width 6 height 6
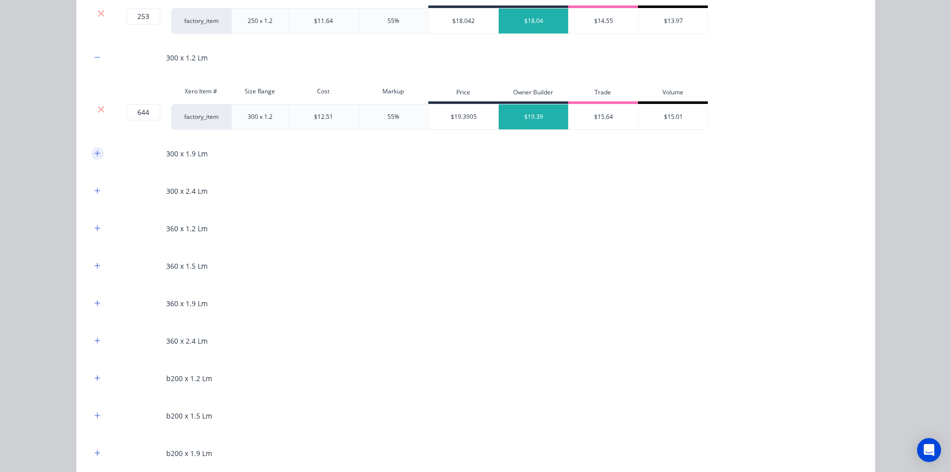
click at [94, 153] on icon "button" at bounding box center [96, 152] width 5 height 5
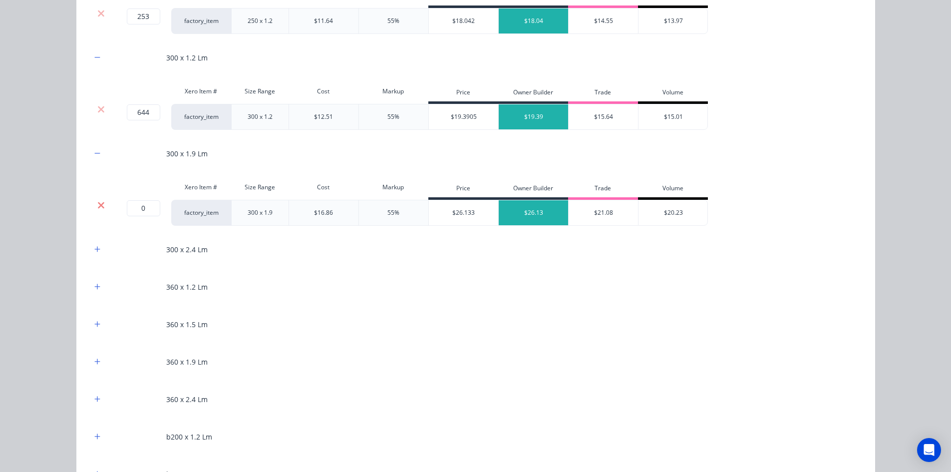
click at [97, 203] on icon at bounding box center [100, 205] width 7 height 10
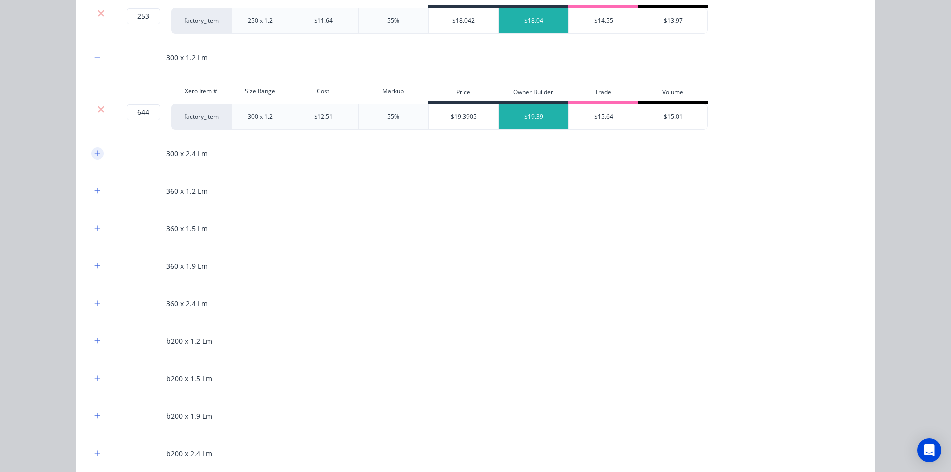
click at [98, 156] on button "button" at bounding box center [97, 153] width 12 height 12
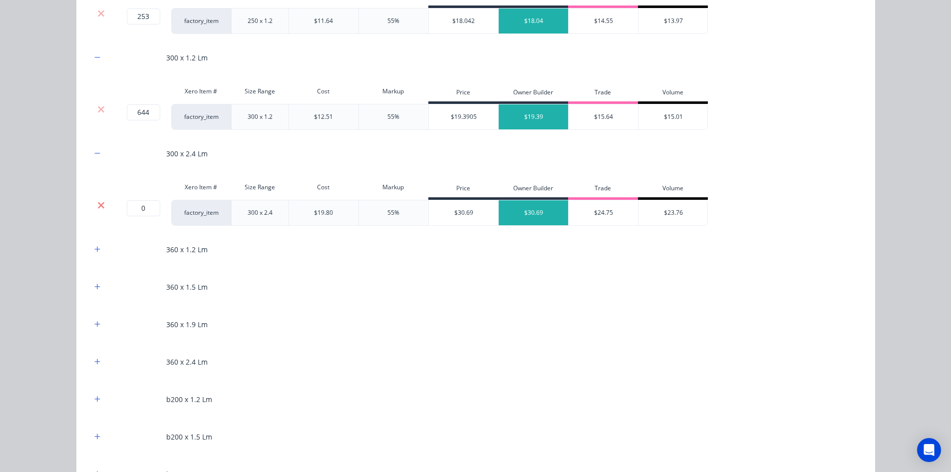
click at [100, 205] on icon at bounding box center [100, 205] width 7 height 10
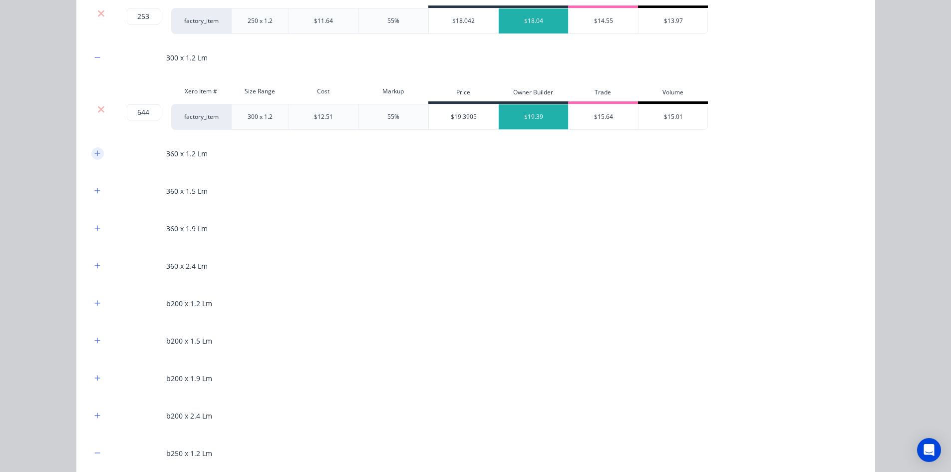
click at [94, 154] on icon "button" at bounding box center [97, 153] width 6 height 7
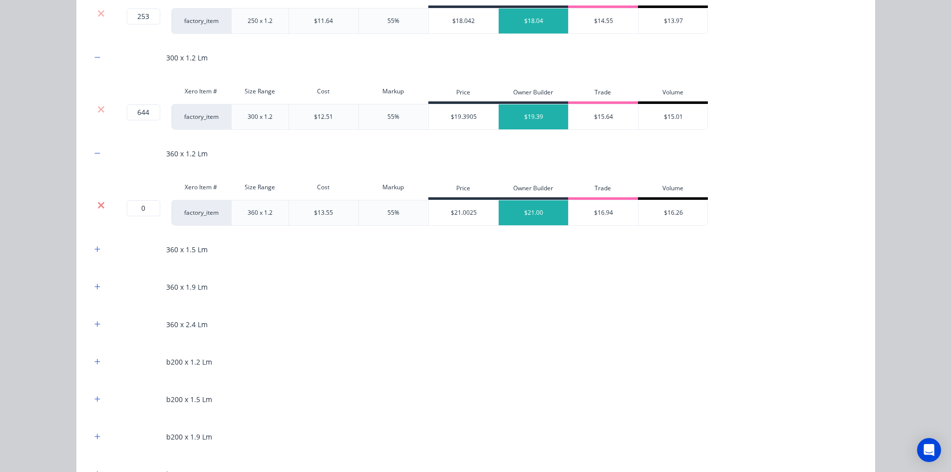
click at [100, 206] on icon at bounding box center [100, 205] width 7 height 10
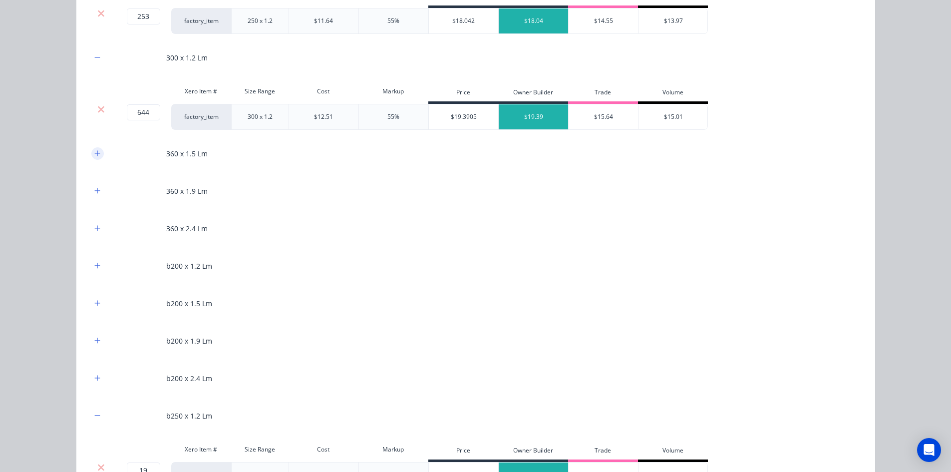
click at [94, 153] on icon "button" at bounding box center [97, 153] width 6 height 7
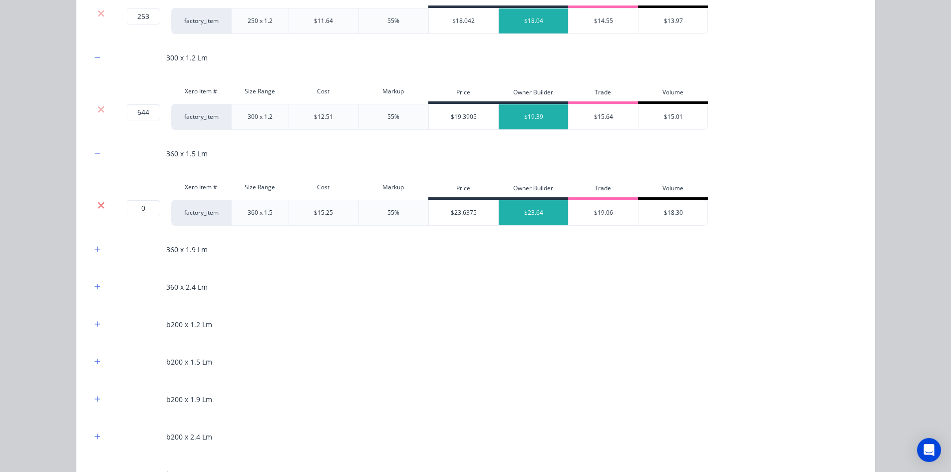
click at [97, 201] on icon at bounding box center [100, 205] width 7 height 10
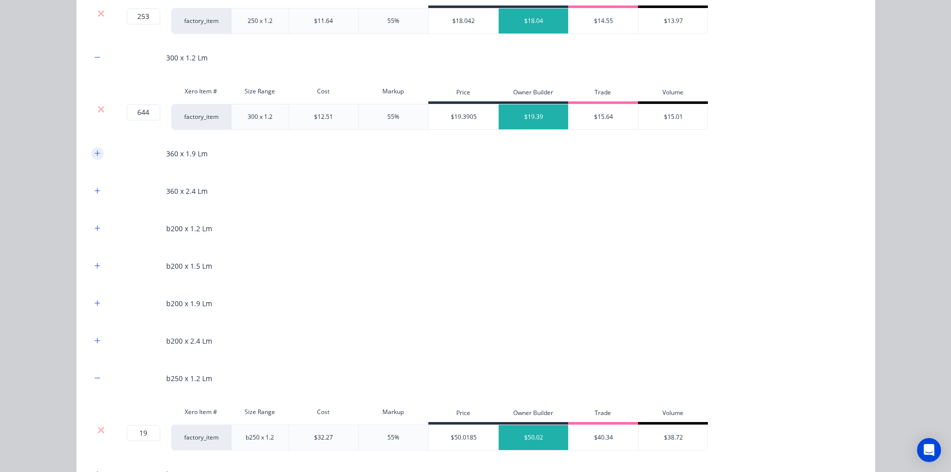
click at [94, 153] on icon "button" at bounding box center [96, 152] width 5 height 5
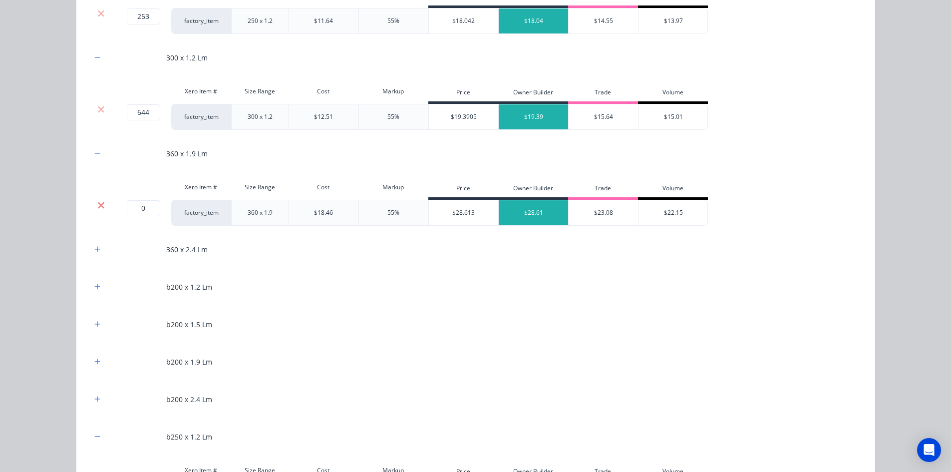
click at [97, 203] on icon at bounding box center [100, 205] width 7 height 10
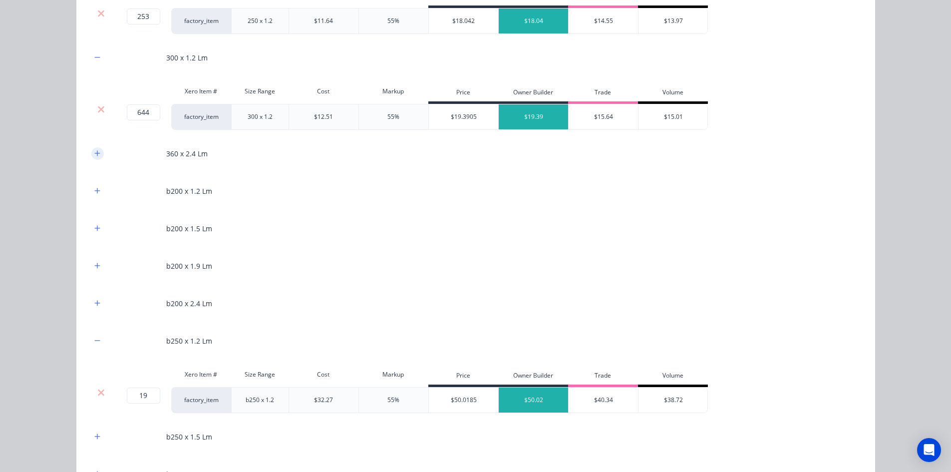
click at [95, 159] on button "button" at bounding box center [97, 153] width 12 height 12
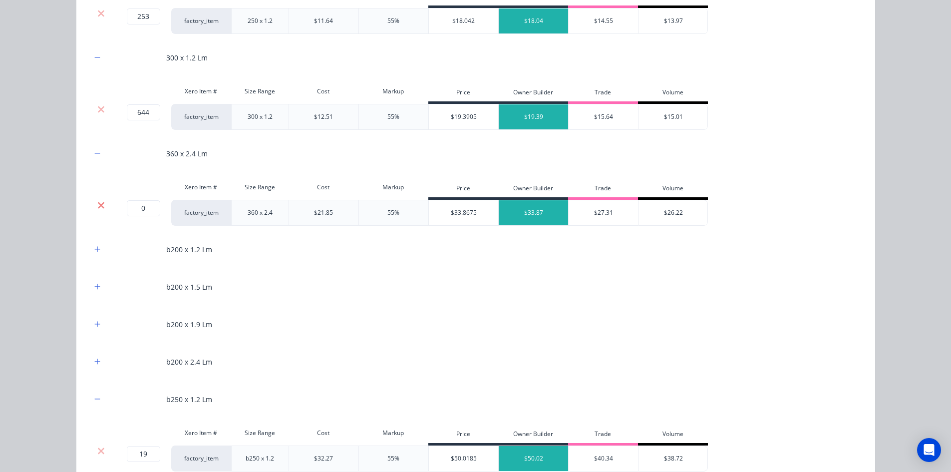
click at [99, 205] on icon at bounding box center [100, 205] width 7 height 10
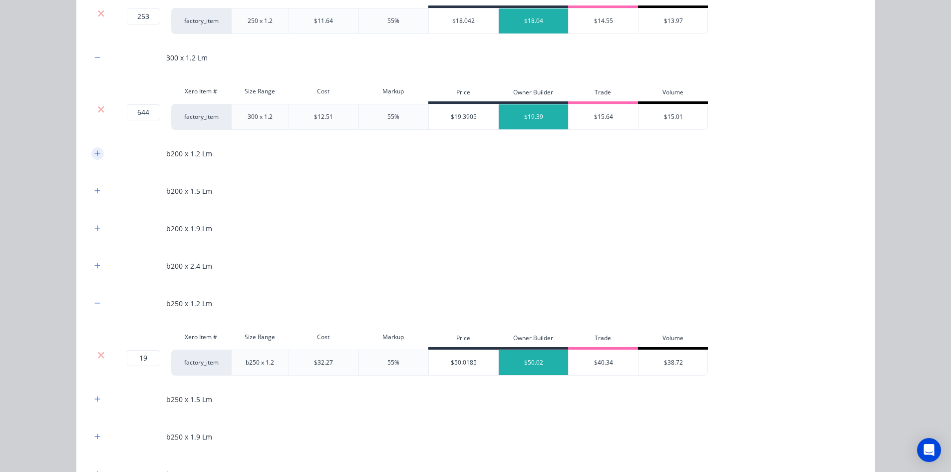
click at [96, 157] on button "button" at bounding box center [97, 153] width 12 height 12
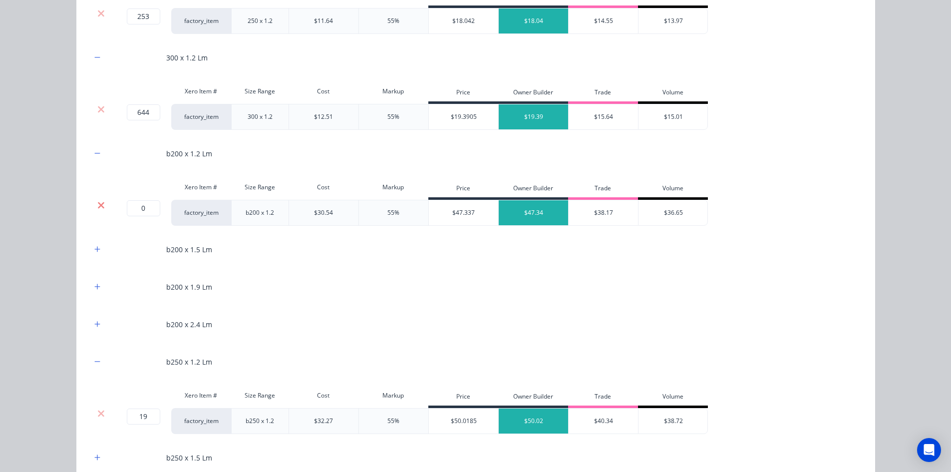
click at [99, 205] on icon at bounding box center [100, 205] width 7 height 10
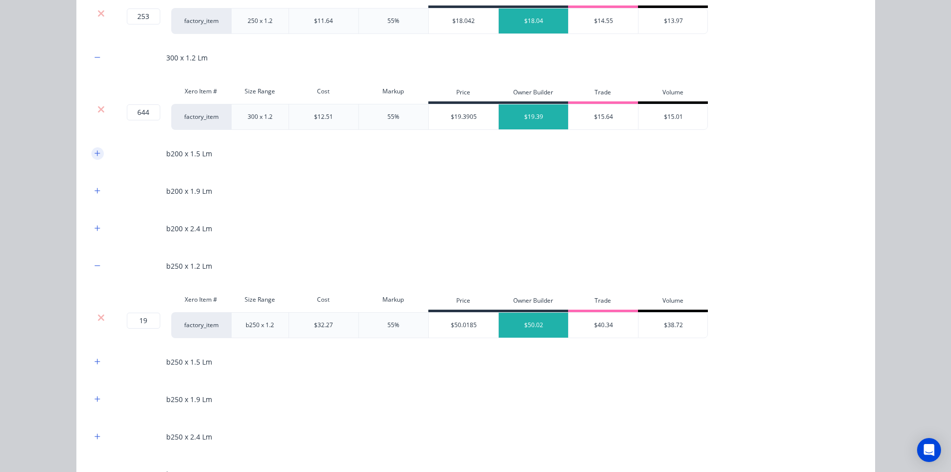
click at [94, 156] on icon "button" at bounding box center [96, 152] width 5 height 5
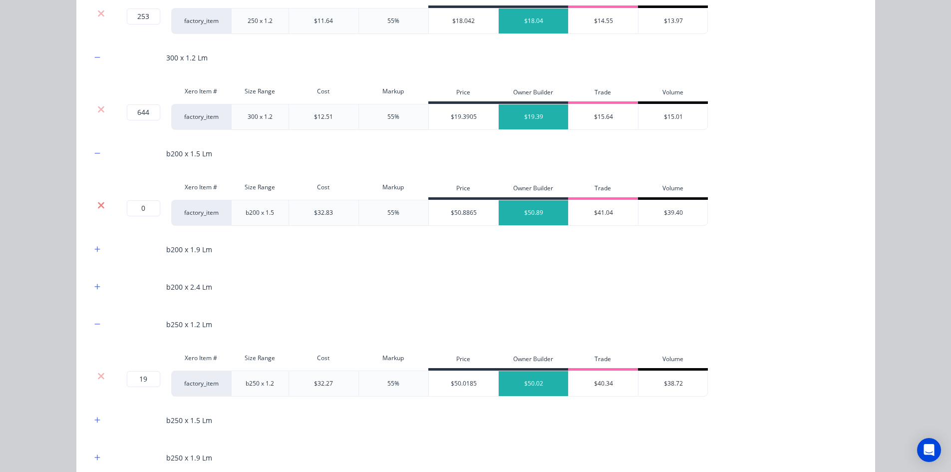
click at [98, 205] on icon at bounding box center [101, 205] width 6 height 6
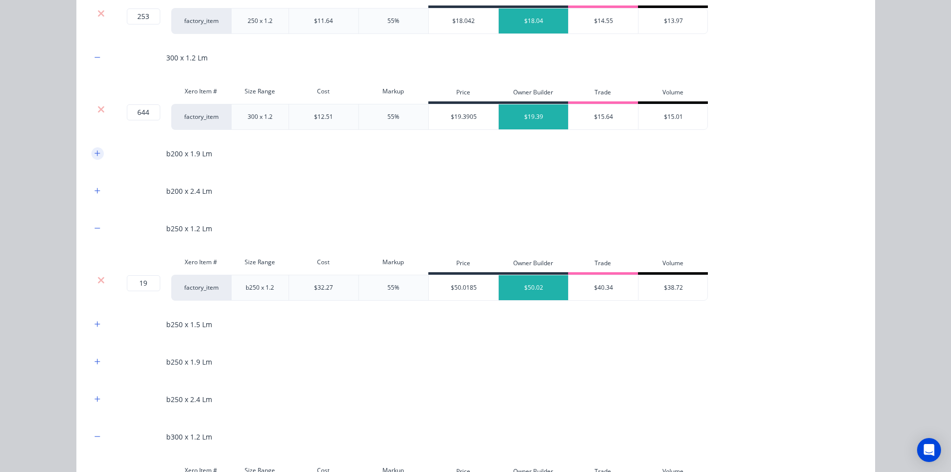
click at [98, 157] on button "button" at bounding box center [97, 153] width 12 height 12
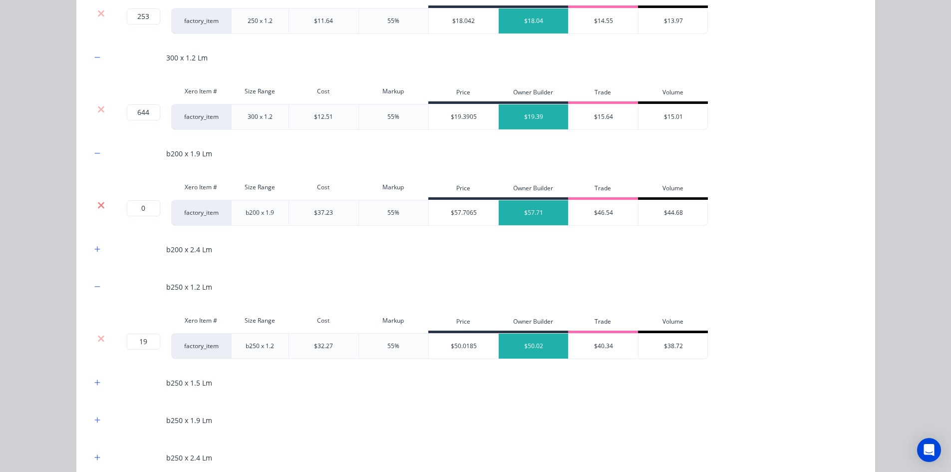
click at [100, 209] on icon at bounding box center [100, 205] width 7 height 10
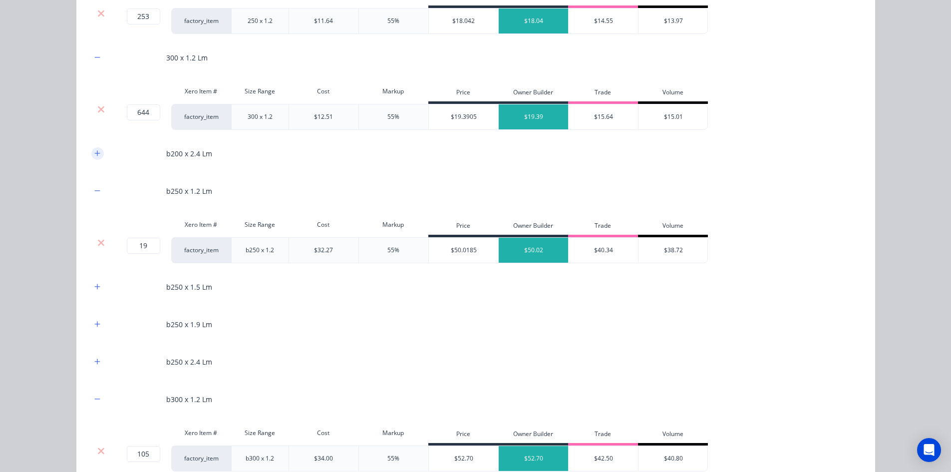
click at [92, 157] on button "button" at bounding box center [97, 153] width 12 height 12
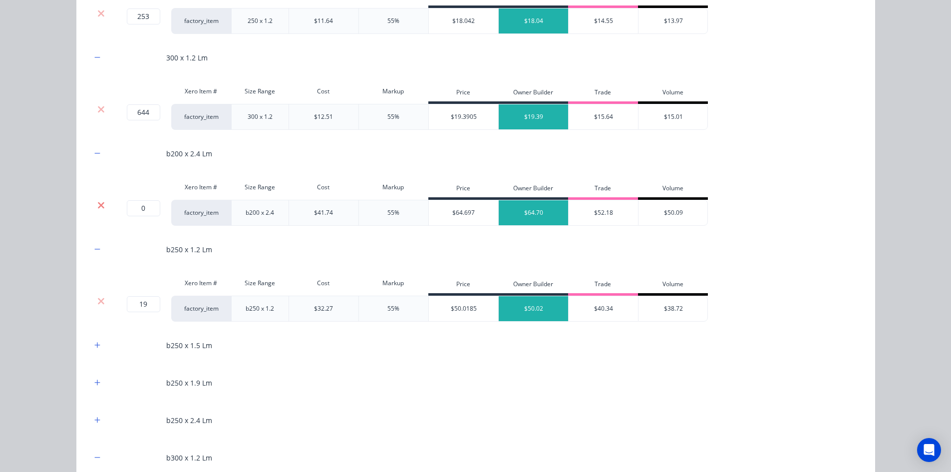
click at [99, 207] on icon at bounding box center [101, 205] width 6 height 6
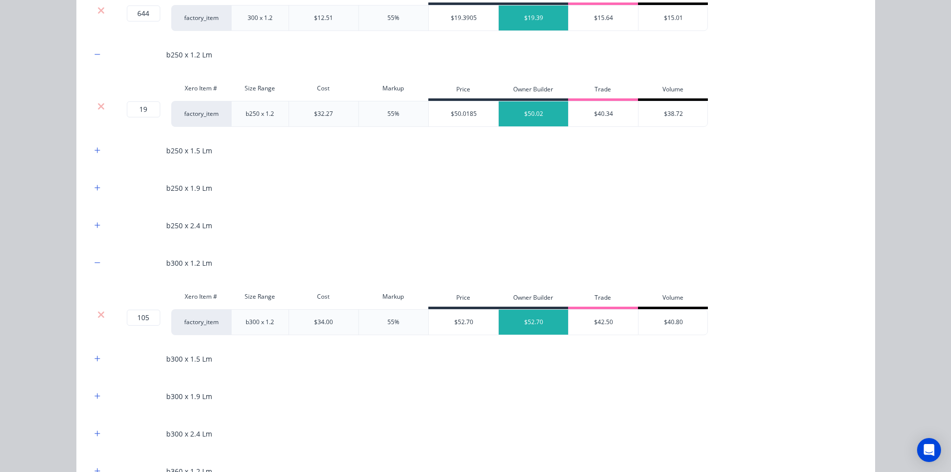
scroll to position [749, 0]
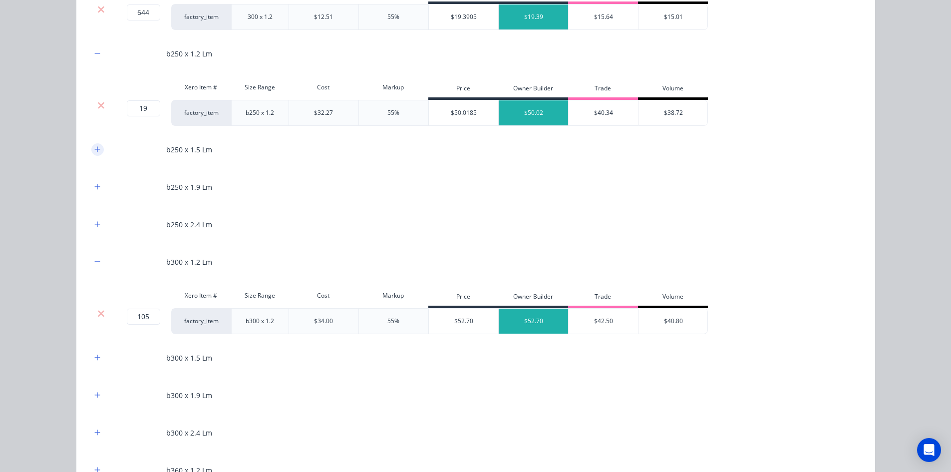
click at [91, 147] on button "button" at bounding box center [97, 149] width 12 height 12
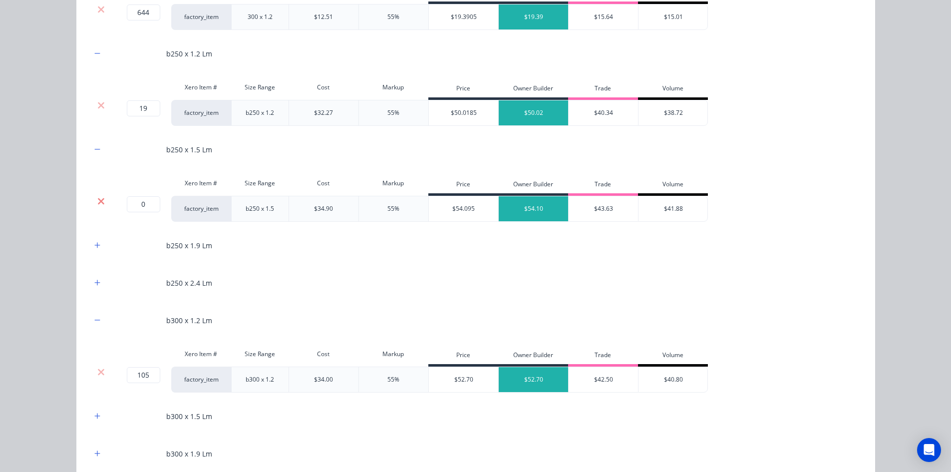
click at [100, 202] on icon at bounding box center [100, 201] width 7 height 10
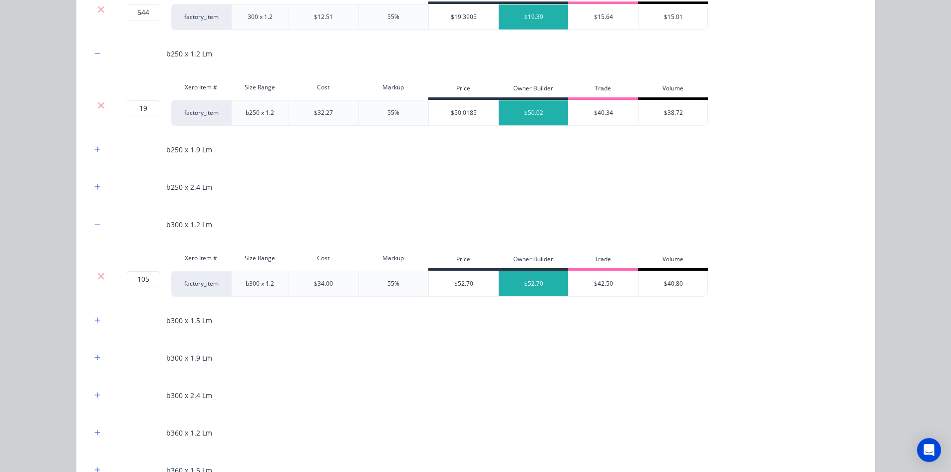
click at [95, 156] on div "b250 x 1.9 Lm" at bounding box center [475, 149] width 769 height 27
click at [98, 149] on button "button" at bounding box center [97, 149] width 12 height 12
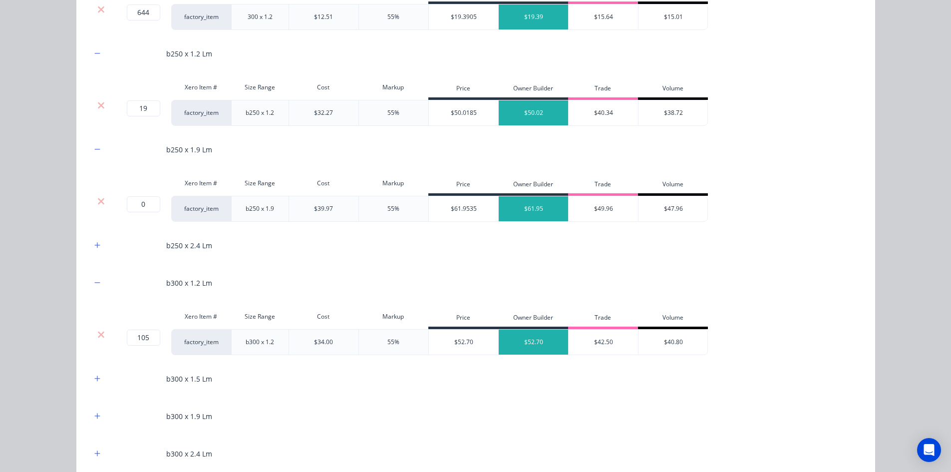
click at [101, 199] on div at bounding box center [101, 201] width 19 height 10
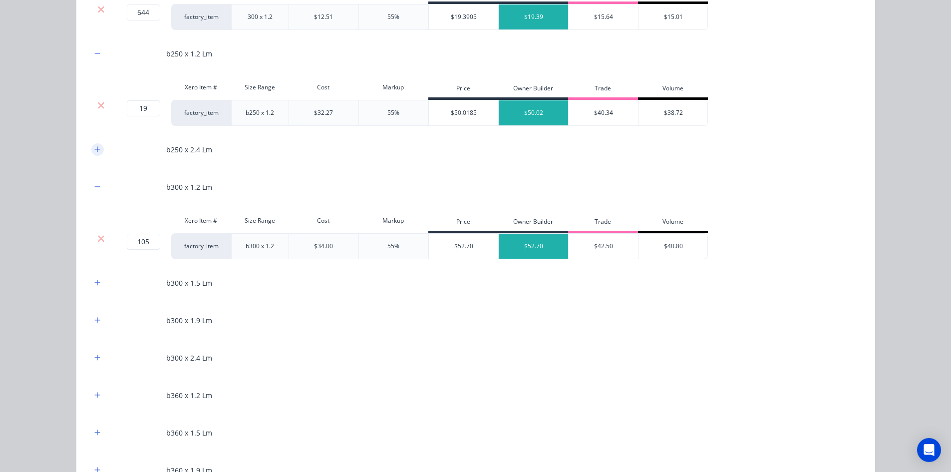
click at [94, 149] on icon "button" at bounding box center [96, 148] width 5 height 5
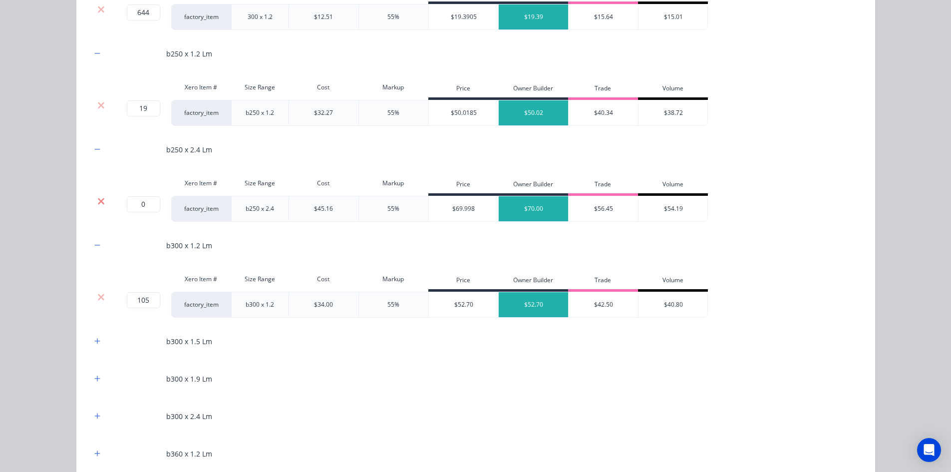
click at [98, 200] on icon at bounding box center [101, 201] width 6 height 6
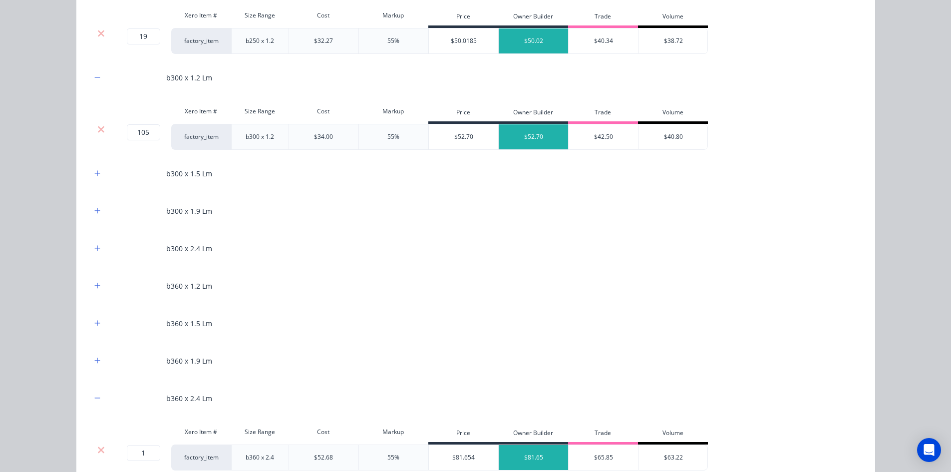
scroll to position [899, 0]
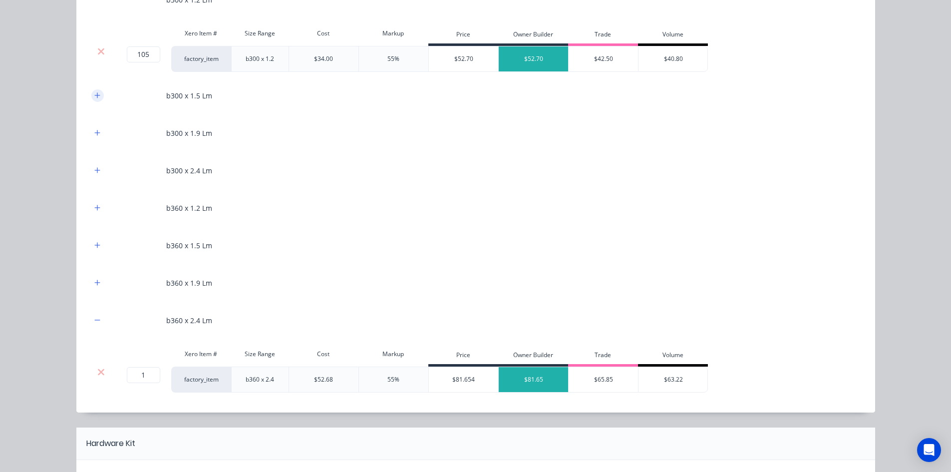
click at [97, 92] on button "button" at bounding box center [97, 95] width 12 height 12
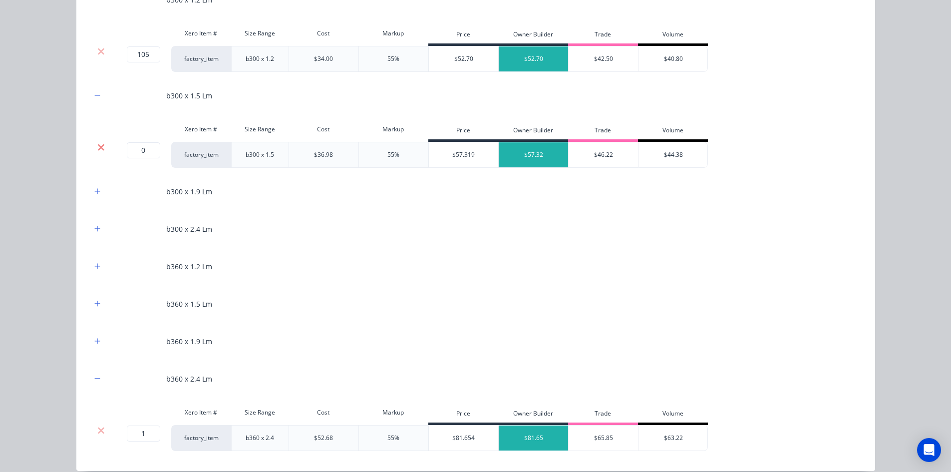
click at [97, 151] on icon at bounding box center [100, 147] width 7 height 10
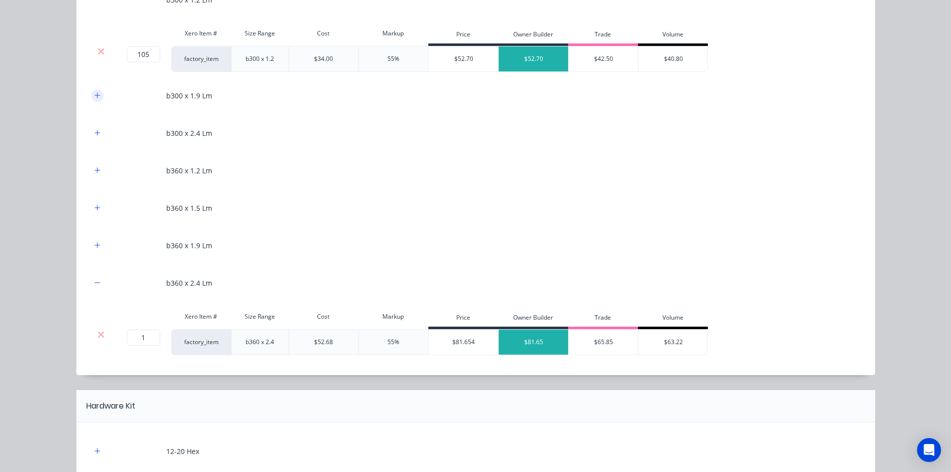
click at [96, 93] on icon "button" at bounding box center [97, 95] width 6 height 7
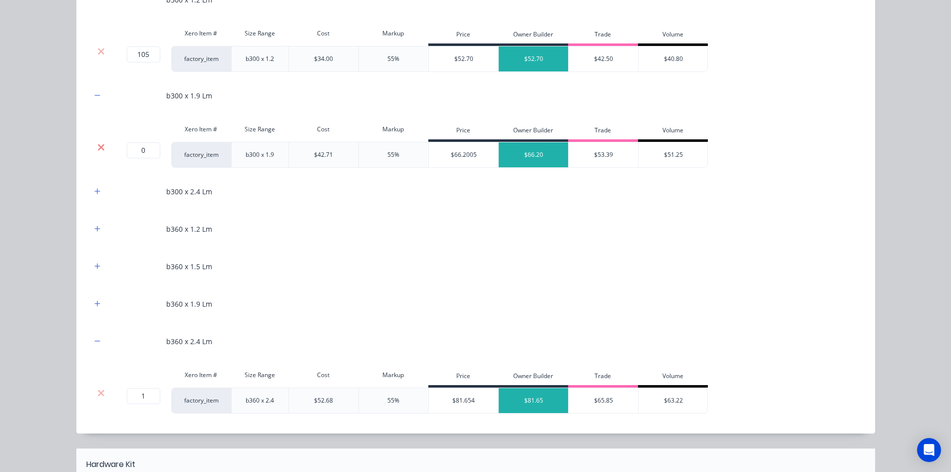
click at [98, 144] on icon at bounding box center [100, 147] width 7 height 10
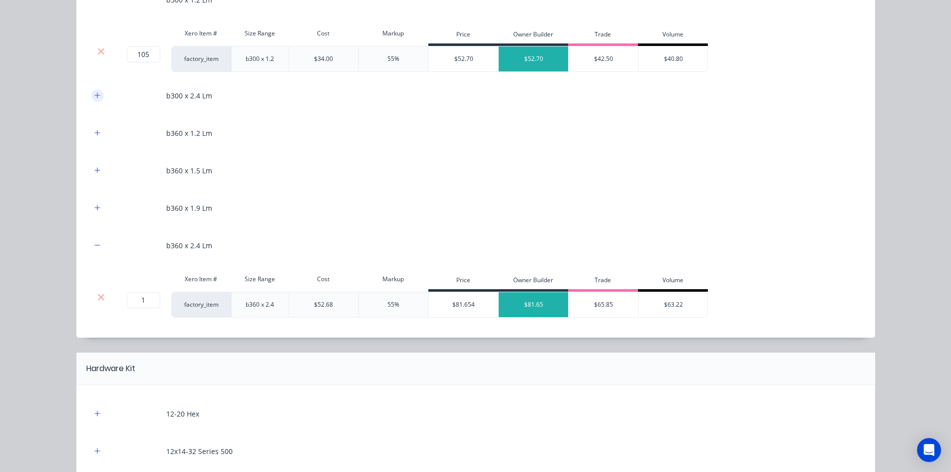
click at [97, 100] on button "button" at bounding box center [97, 95] width 12 height 12
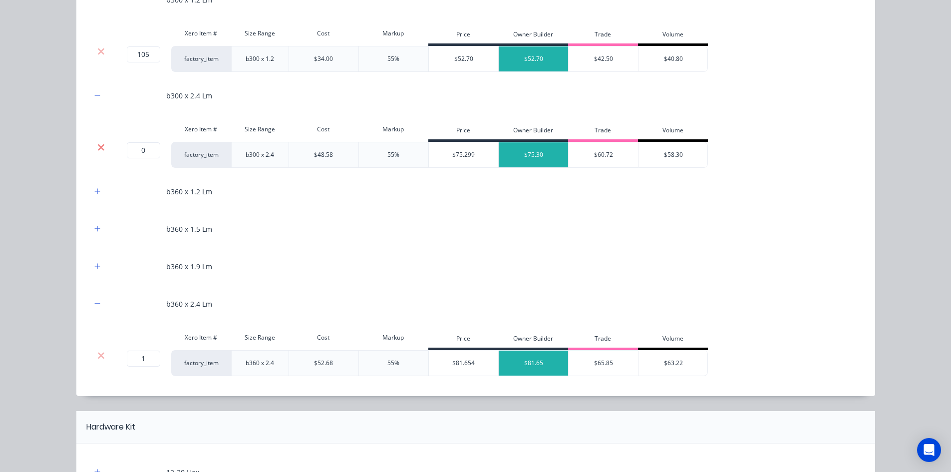
click at [97, 149] on icon at bounding box center [100, 147] width 7 height 10
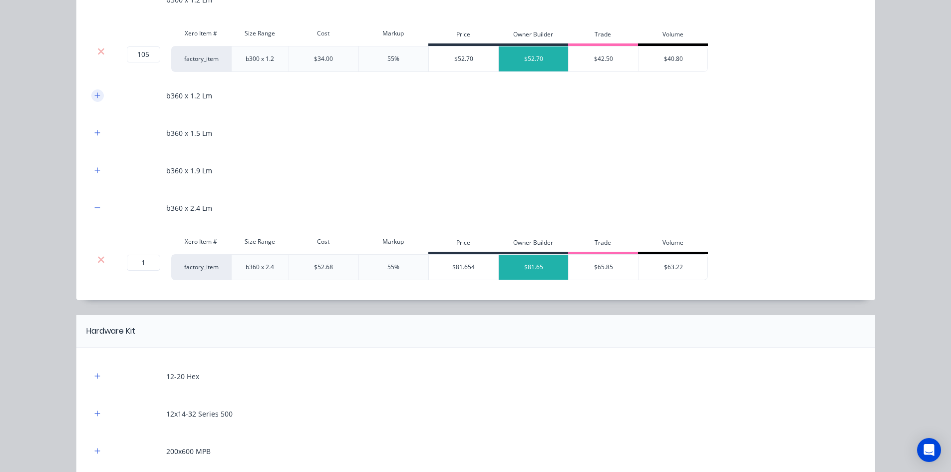
click at [95, 94] on icon "button" at bounding box center [97, 95] width 6 height 7
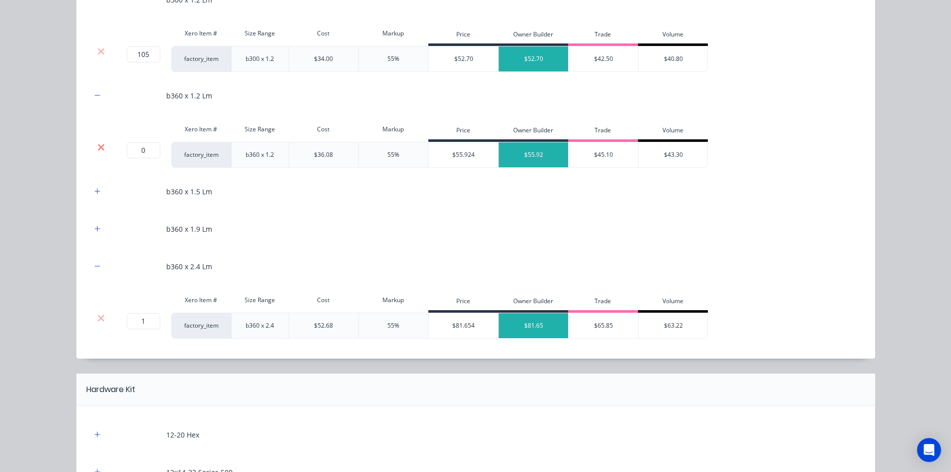
click at [97, 149] on icon at bounding box center [100, 147] width 7 height 10
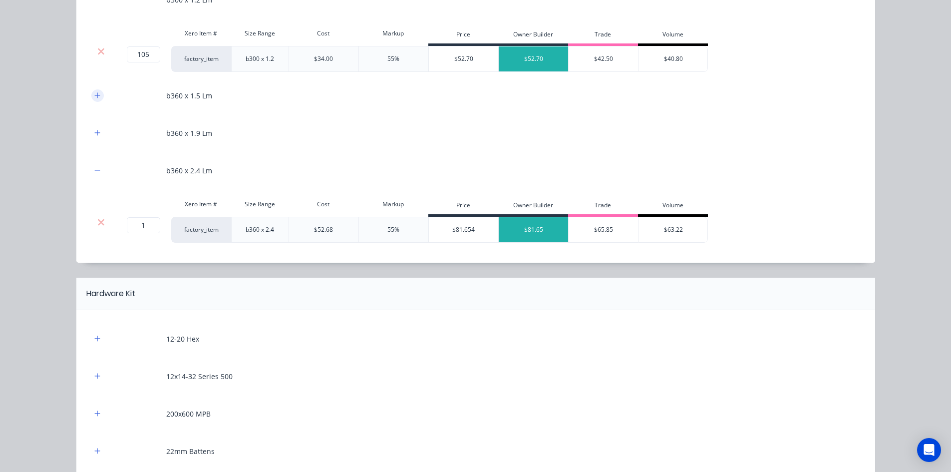
click at [94, 95] on icon "button" at bounding box center [96, 94] width 5 height 5
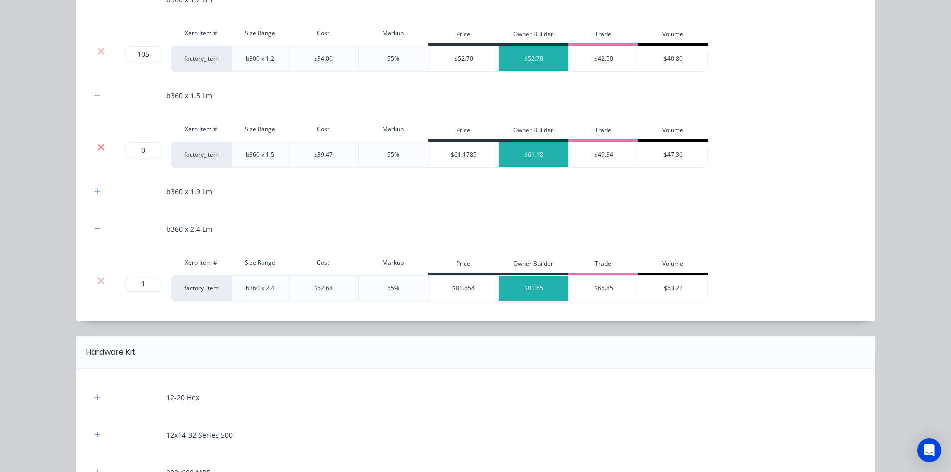
click at [97, 144] on icon at bounding box center [100, 147] width 7 height 10
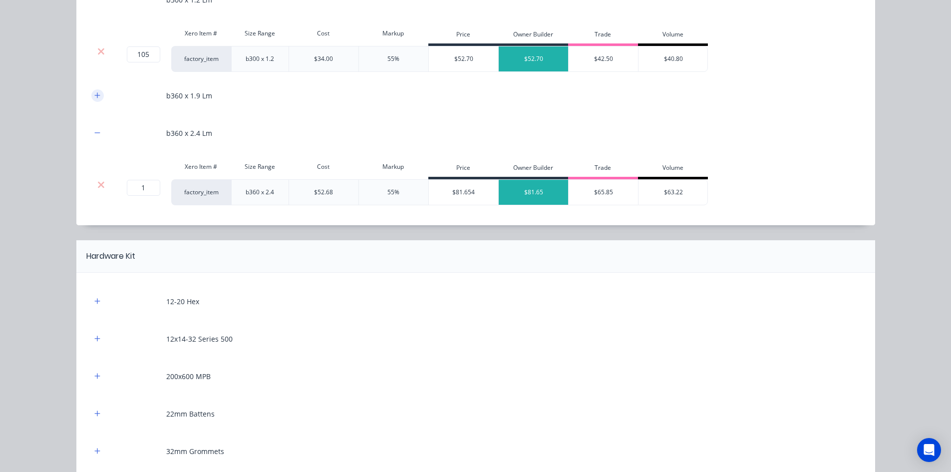
click at [93, 90] on button "button" at bounding box center [97, 95] width 12 height 12
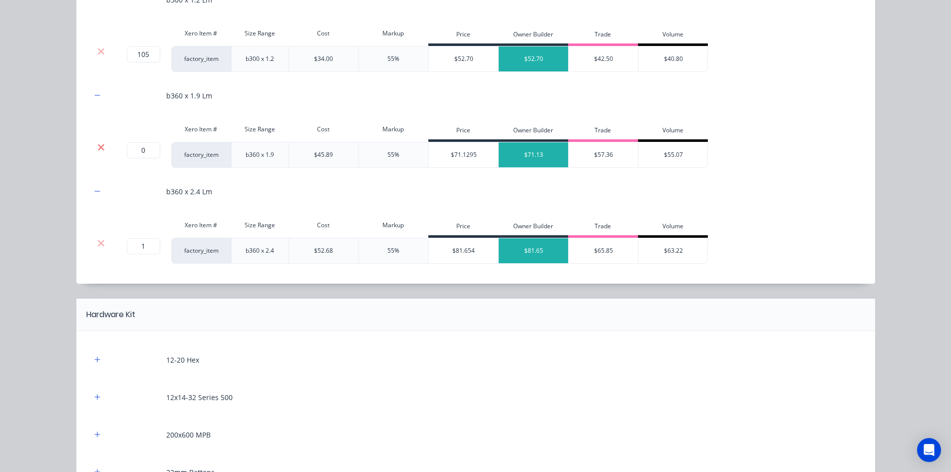
click at [98, 147] on icon at bounding box center [101, 147] width 6 height 6
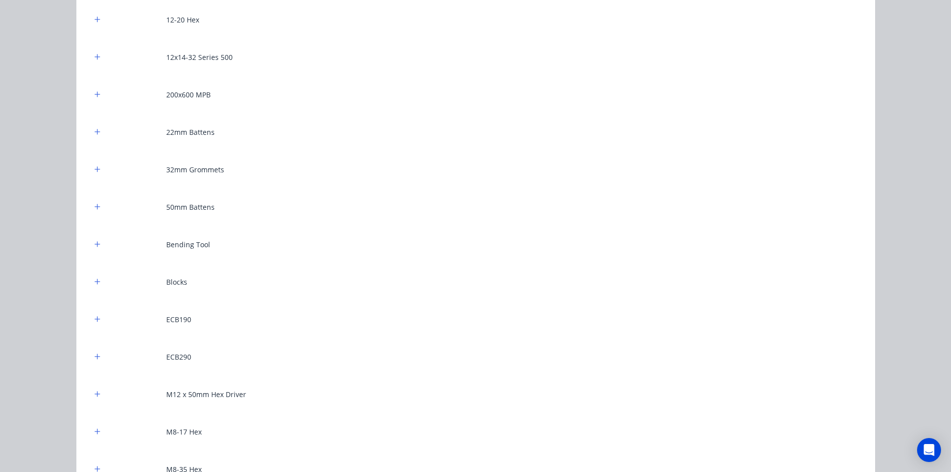
scroll to position [1248, 0]
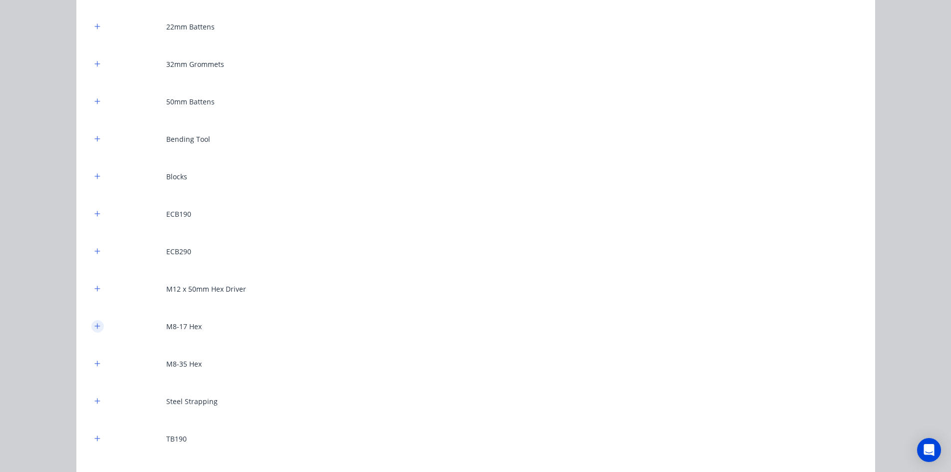
click at [97, 328] on button "button" at bounding box center [97, 326] width 12 height 12
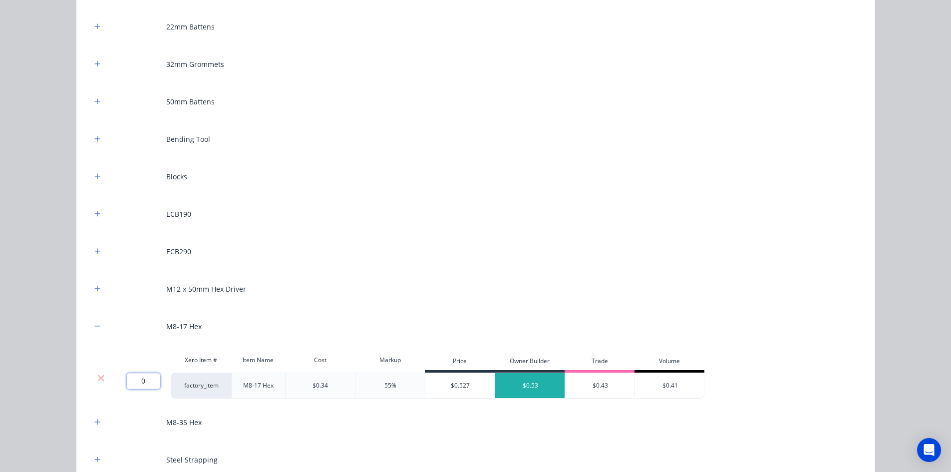
click at [148, 377] on input "0" at bounding box center [143, 381] width 33 height 16
type input "686"
click at [76, 382] on div "12-20 Hex 12x14-32 Series 500 200x600 MPB 22mm Battens 32mm Grommets 50mm Batte…" at bounding box center [475, 243] width 799 height 714
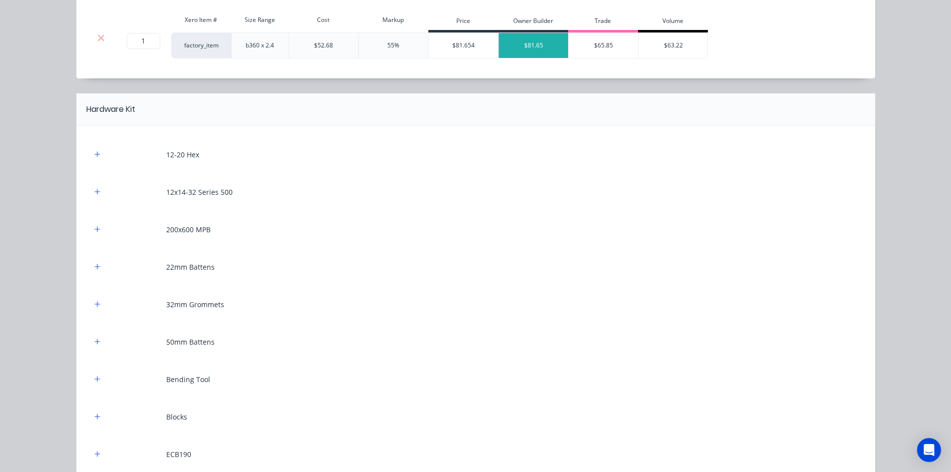
scroll to position [949, 0]
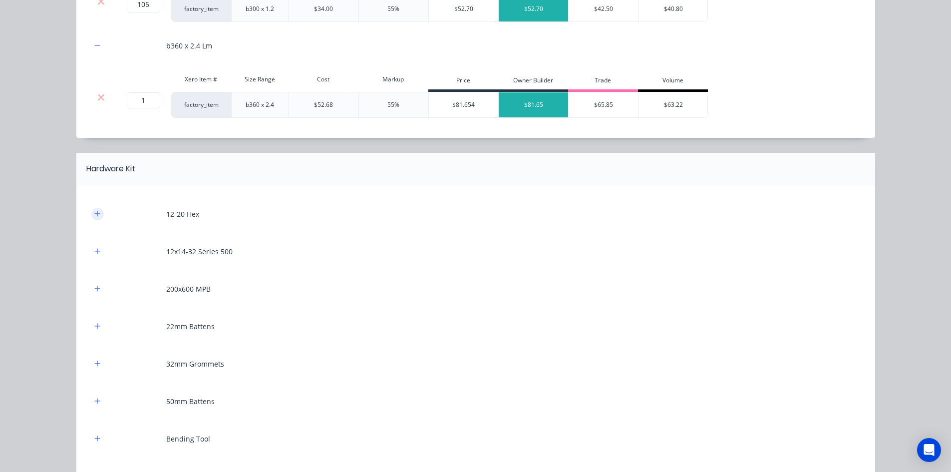
click at [94, 209] on button "button" at bounding box center [97, 214] width 12 height 12
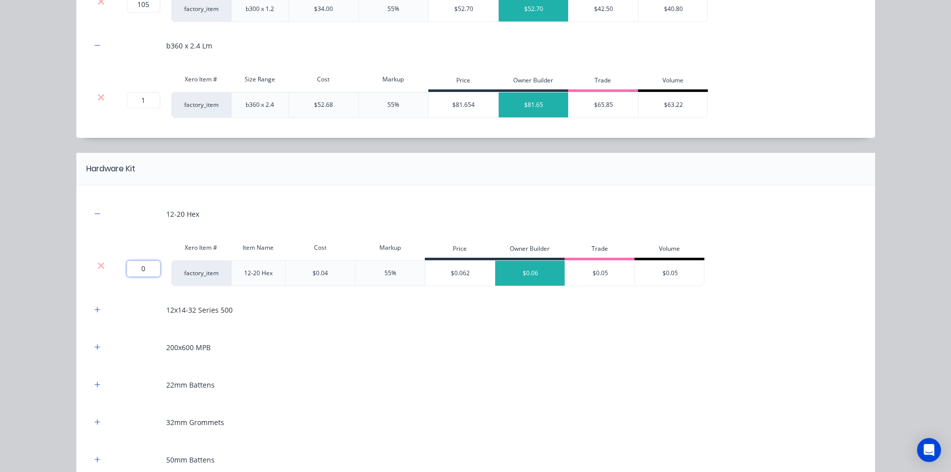
click at [145, 268] on input "0" at bounding box center [143, 269] width 33 height 16
type input "800"
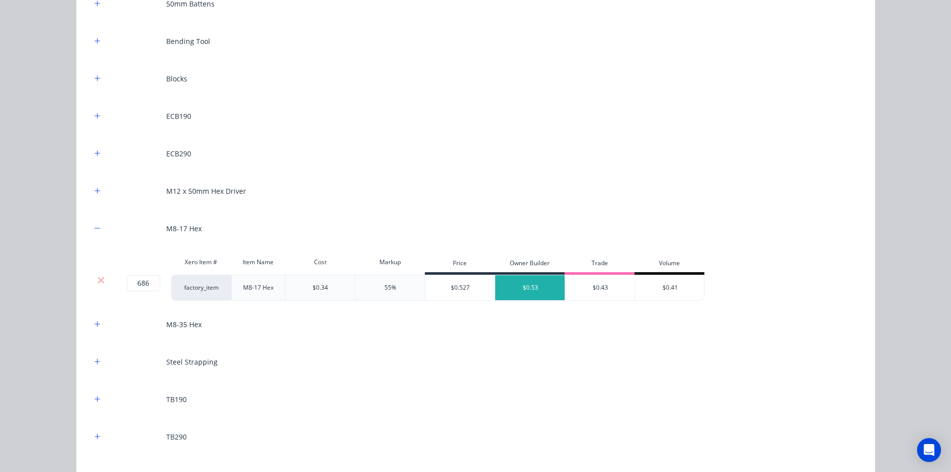
scroll to position [1478, 0]
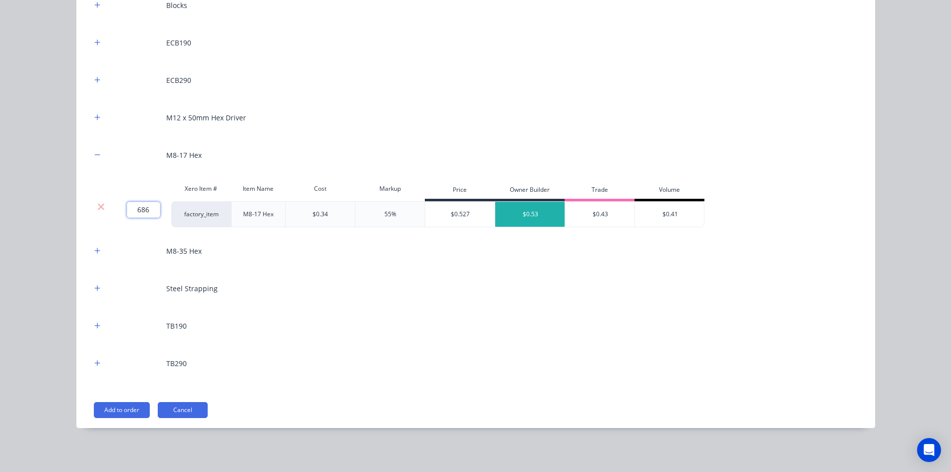
click at [146, 203] on input "686" at bounding box center [143, 210] width 33 height 16
type input "700"
click at [19, 174] on div "Flooring System Products in this kit Engineering Products Xero Item # Descripti…" at bounding box center [475, 236] width 951 height 472
click at [95, 42] on icon "button" at bounding box center [96, 41] width 5 height 5
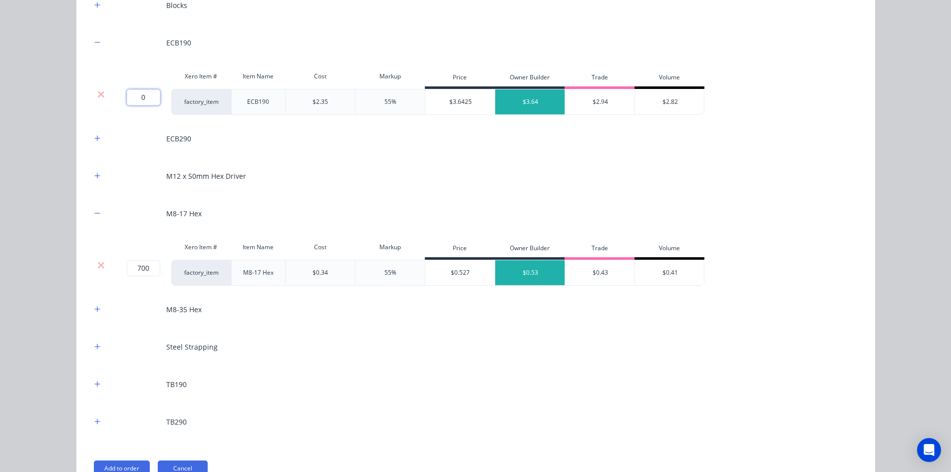
click at [146, 102] on input "0" at bounding box center [143, 97] width 33 height 16
type input "41"
click at [94, 141] on icon "button" at bounding box center [97, 138] width 6 height 7
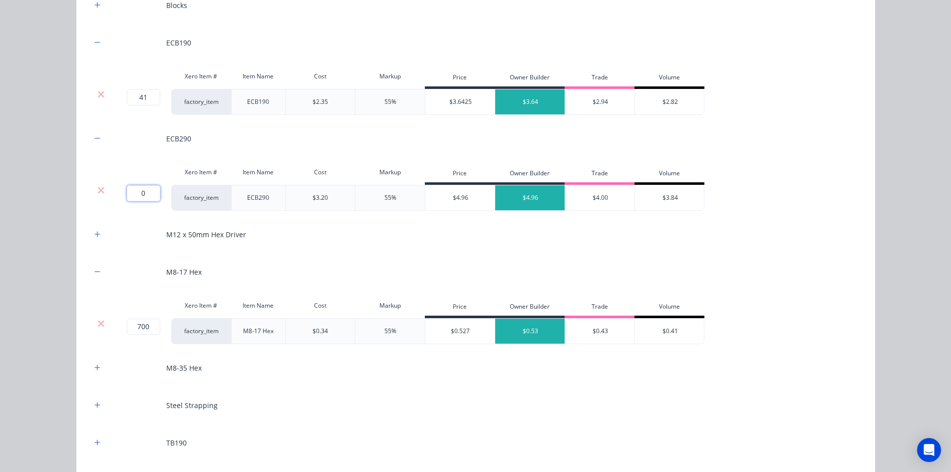
click at [141, 192] on input "0" at bounding box center [143, 193] width 33 height 16
type input "56"
click at [34, 211] on div "Flooring System Products in this kit Engineering Products Xero Item # Descripti…" at bounding box center [475, 236] width 951 height 472
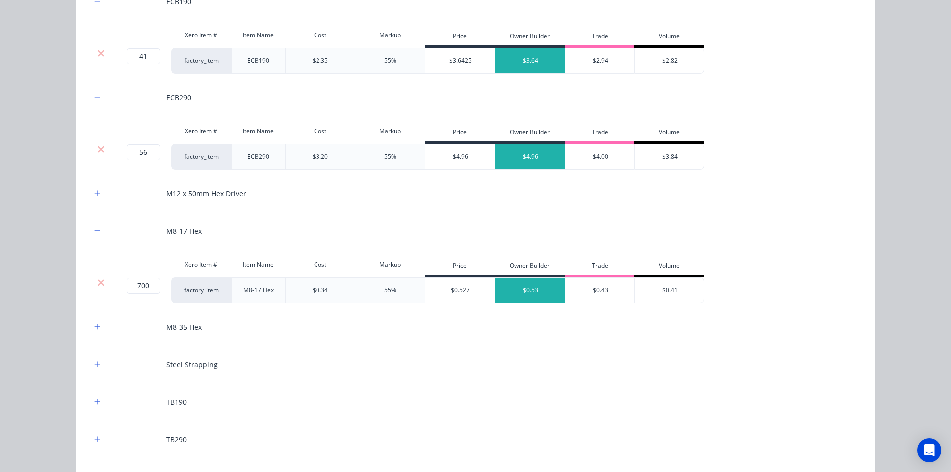
scroll to position [1595, 0]
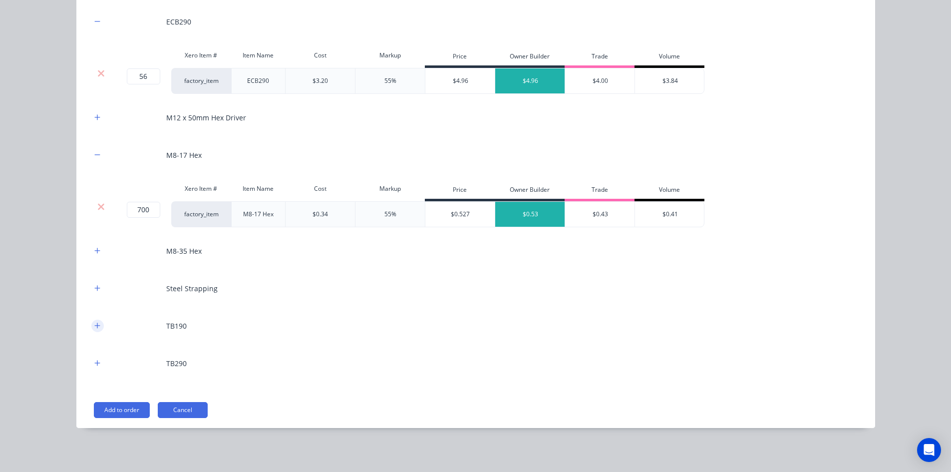
click at [97, 325] on button "button" at bounding box center [97, 326] width 12 height 12
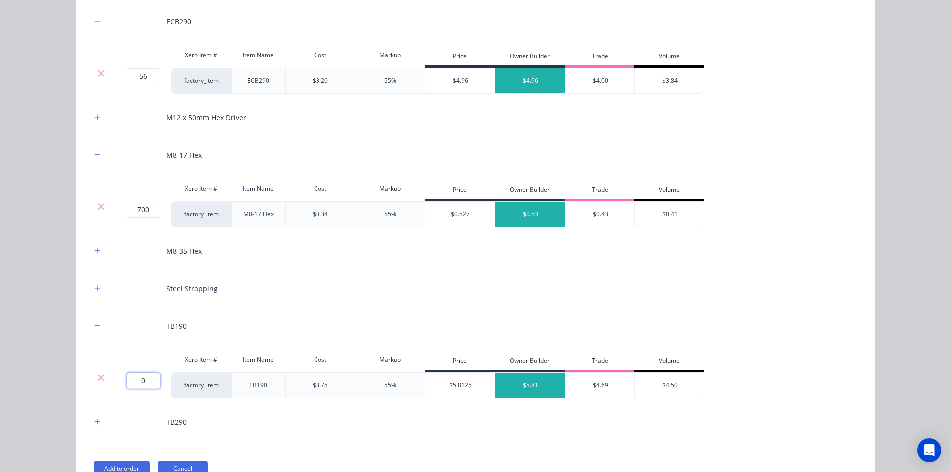
click at [128, 382] on input "0" at bounding box center [143, 380] width 33 height 16
type input "6"
click at [98, 424] on button "button" at bounding box center [97, 421] width 12 height 12
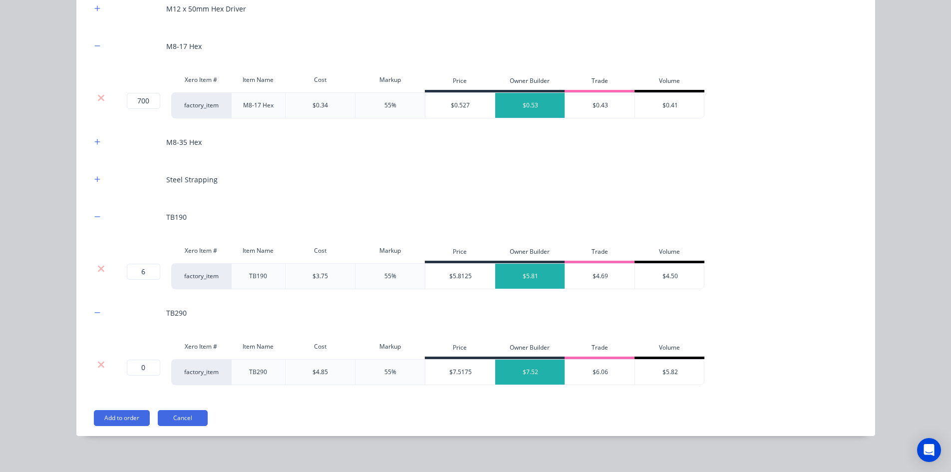
scroll to position [1712, 0]
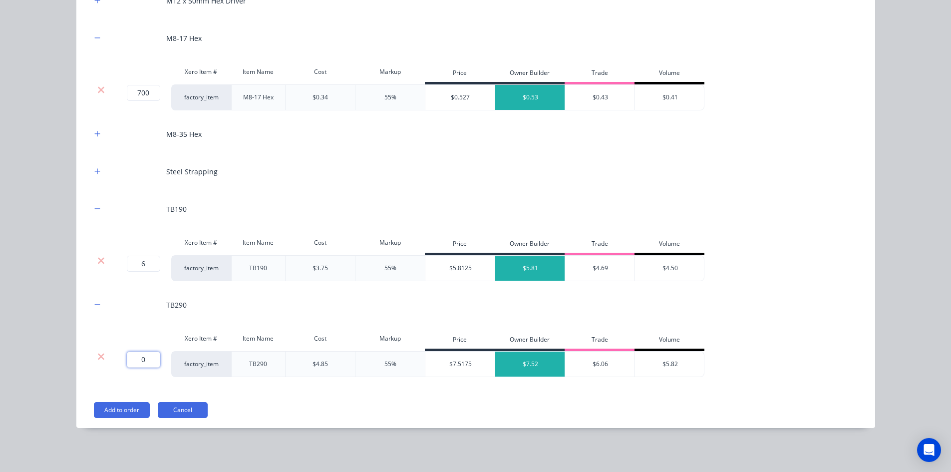
click at [146, 362] on input "0" at bounding box center [143, 360] width 33 height 16
type input "6"
click at [48, 308] on div "Flooring System Products in this kit Engineering Products Xero Item # Descripti…" at bounding box center [475, 236] width 951 height 472
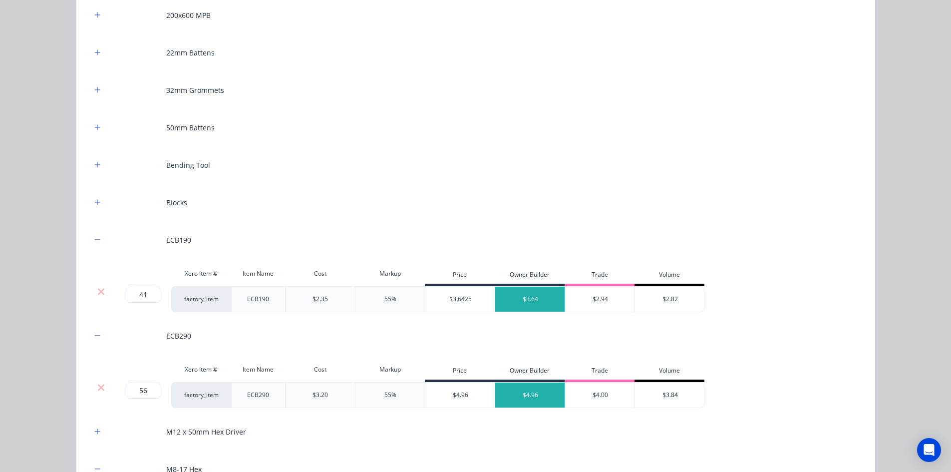
scroll to position [1262, 0]
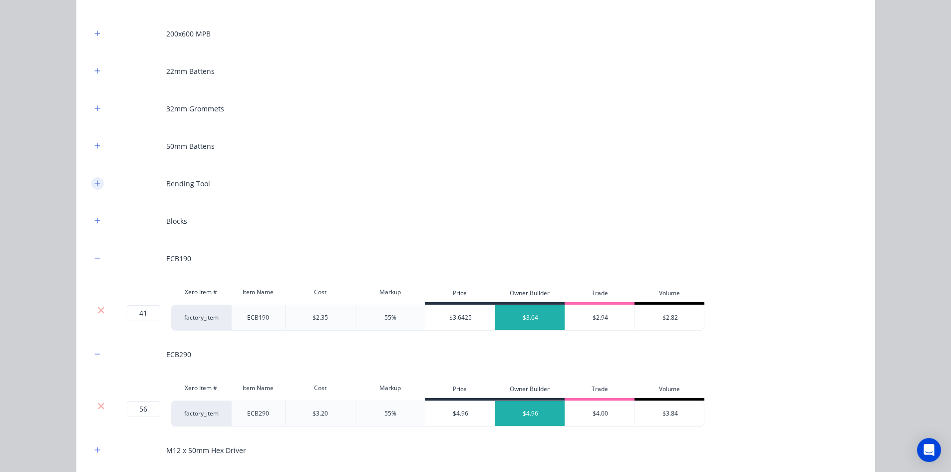
click at [94, 183] on icon "button" at bounding box center [96, 182] width 5 height 5
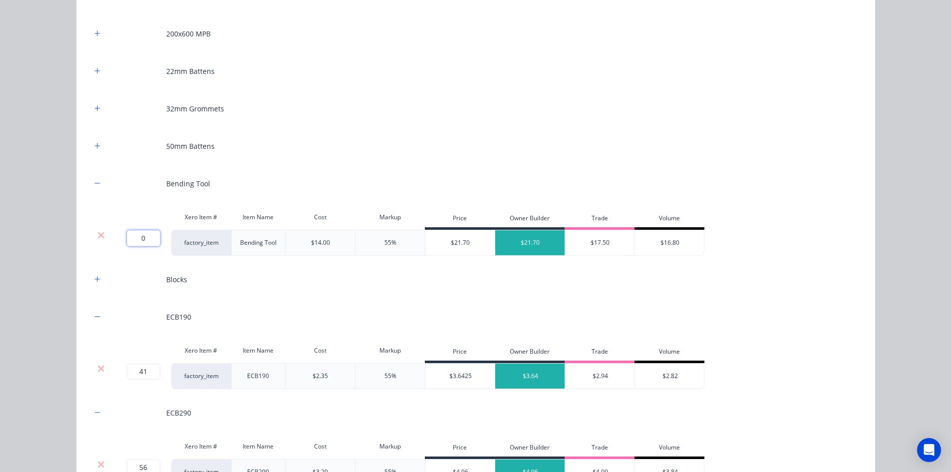
click at [128, 238] on input "0" at bounding box center [143, 238] width 33 height 16
type input "4"
click at [36, 191] on div "Flooring System Products in this kit Engineering Products Xero Item # Descripti…" at bounding box center [475, 236] width 951 height 472
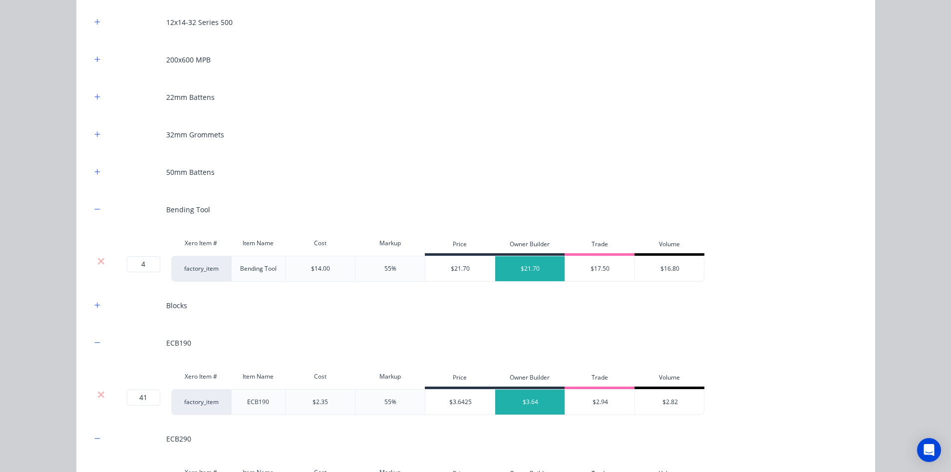
scroll to position [1221, 0]
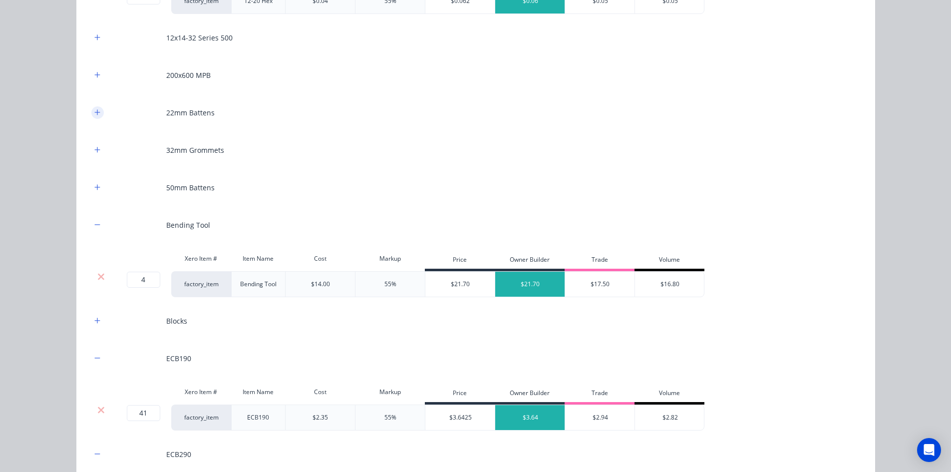
click at [94, 114] on icon "button" at bounding box center [97, 112] width 6 height 7
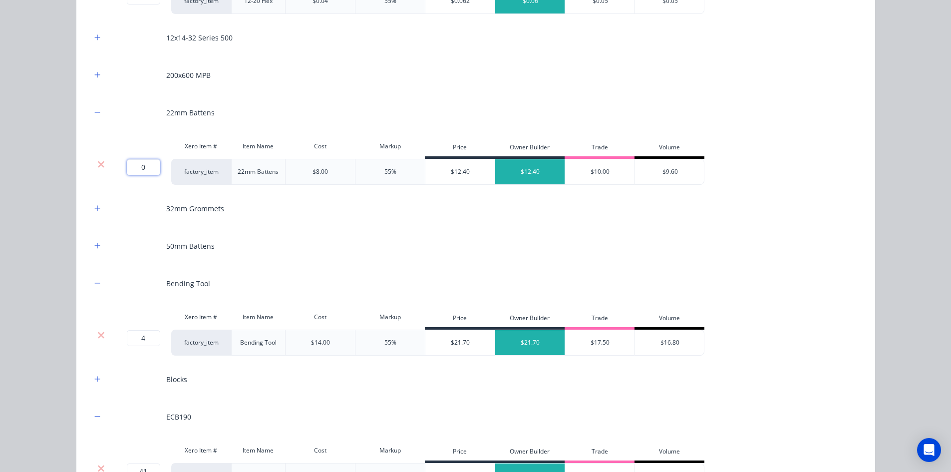
click at [143, 171] on input "0" at bounding box center [143, 167] width 33 height 16
type input "47"
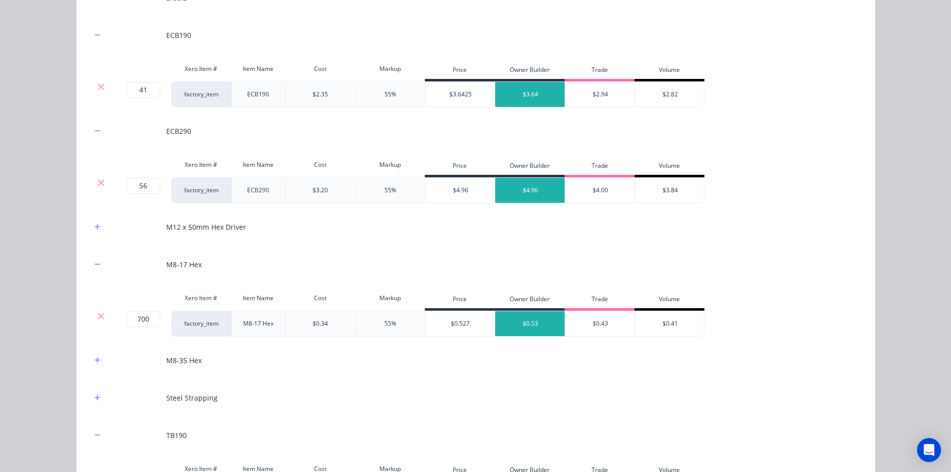
scroll to position [1620, 0]
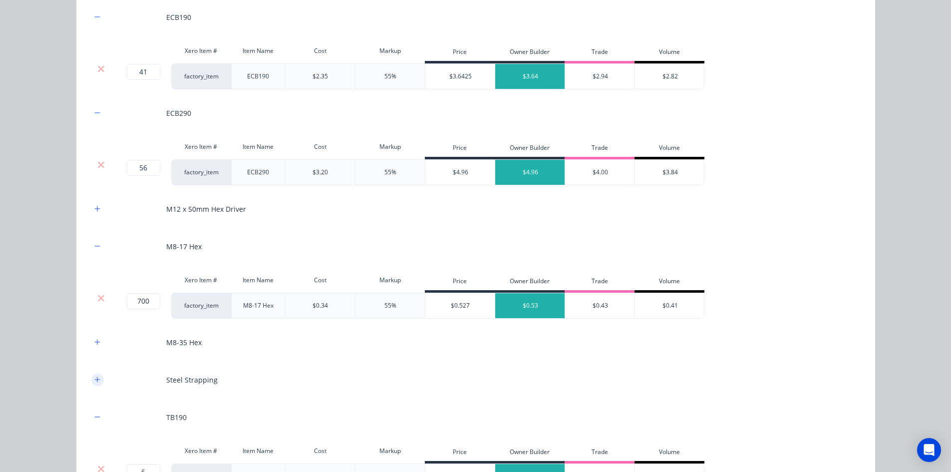
click at [94, 382] on icon "button" at bounding box center [97, 379] width 6 height 7
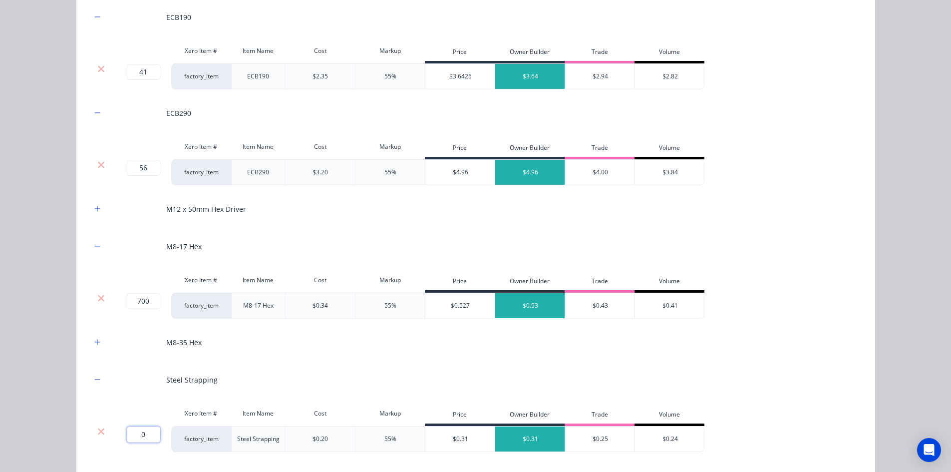
click at [134, 439] on input "0" at bounding box center [143, 434] width 33 height 16
type input "50"
click at [42, 342] on div "Flooring System Products in this kit Engineering Products Xero Item # Descripti…" at bounding box center [475, 236] width 951 height 472
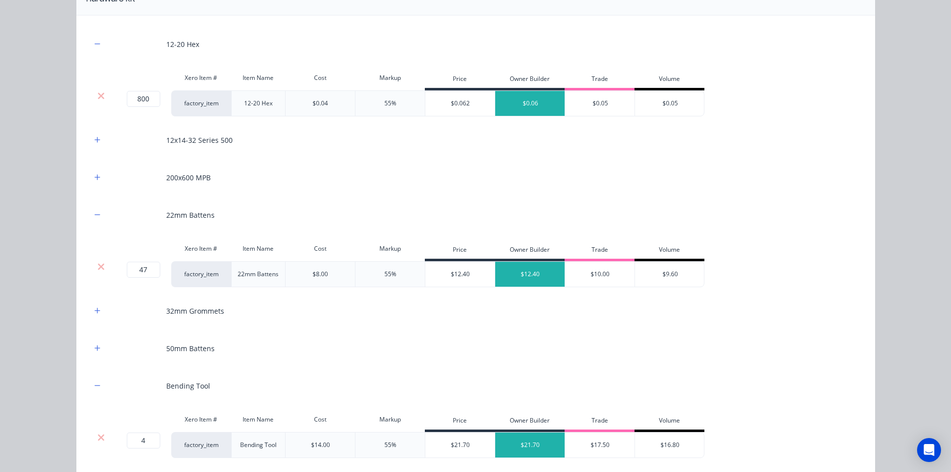
scroll to position [1021, 0]
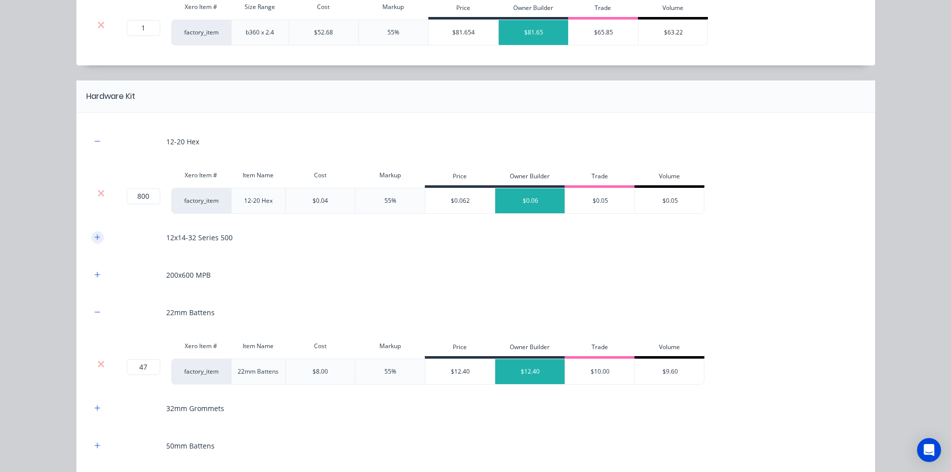
click at [94, 231] on button "button" at bounding box center [97, 237] width 12 height 12
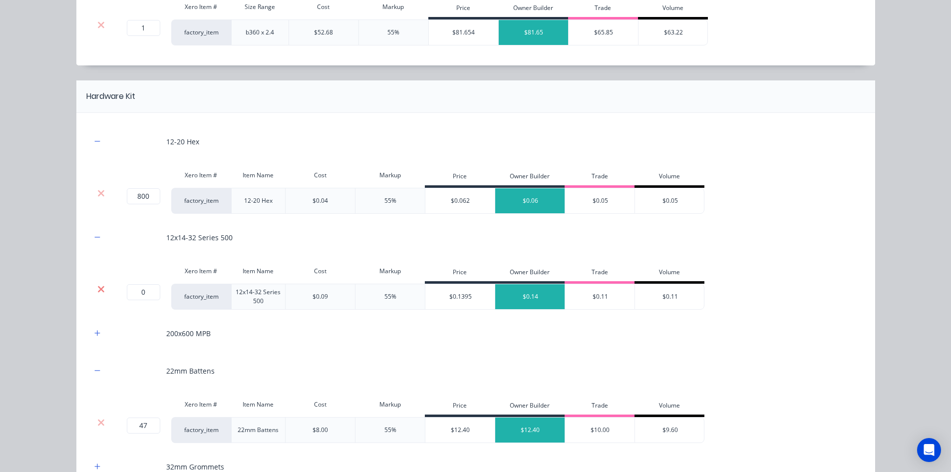
click at [97, 292] on icon at bounding box center [100, 289] width 7 height 10
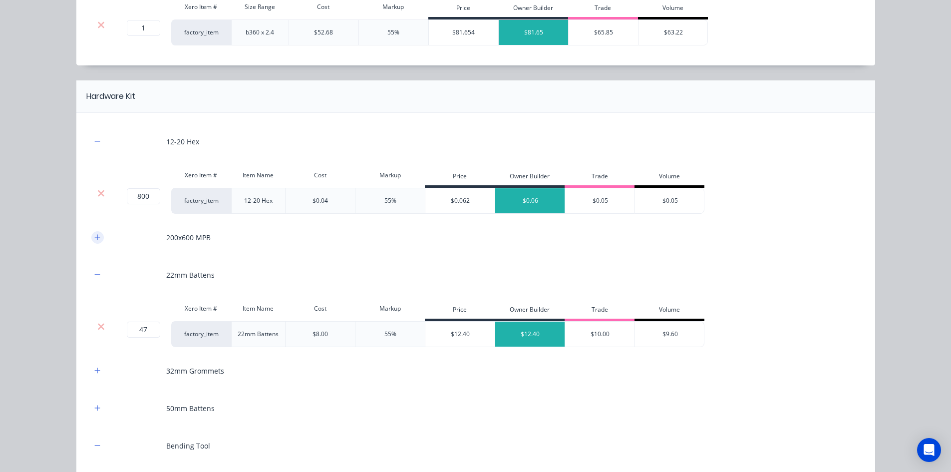
click at [94, 240] on icon "button" at bounding box center [97, 237] width 6 height 7
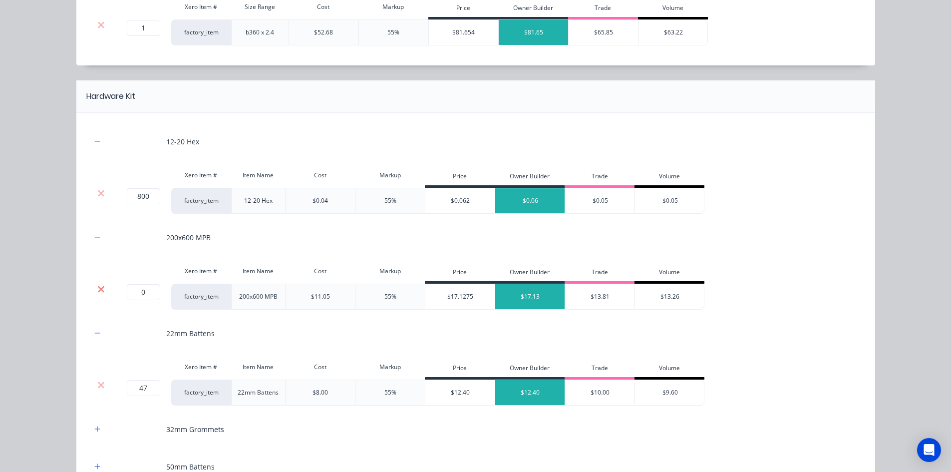
click at [100, 289] on icon at bounding box center [100, 289] width 7 height 10
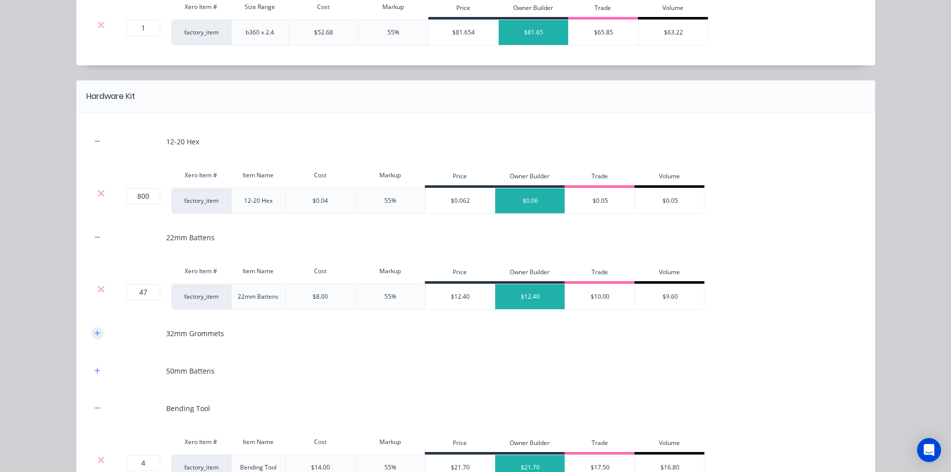
click at [94, 334] on icon "button" at bounding box center [96, 332] width 5 height 5
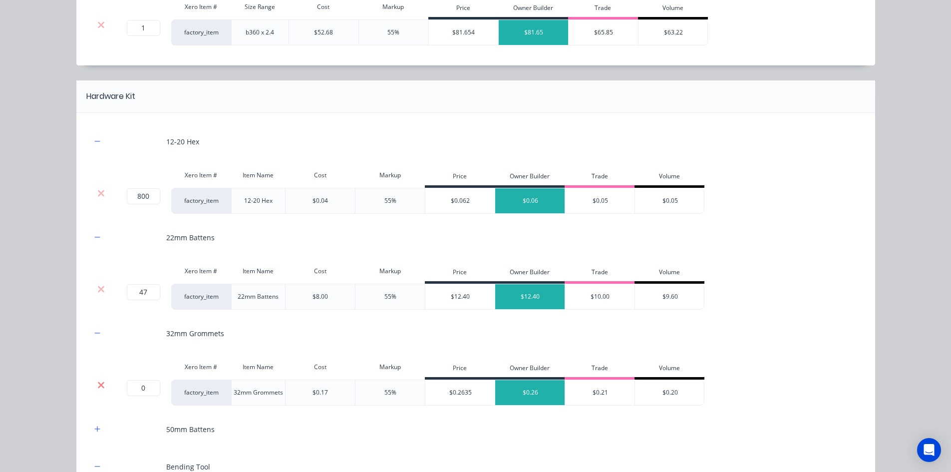
click at [101, 383] on icon at bounding box center [100, 385] width 7 height 10
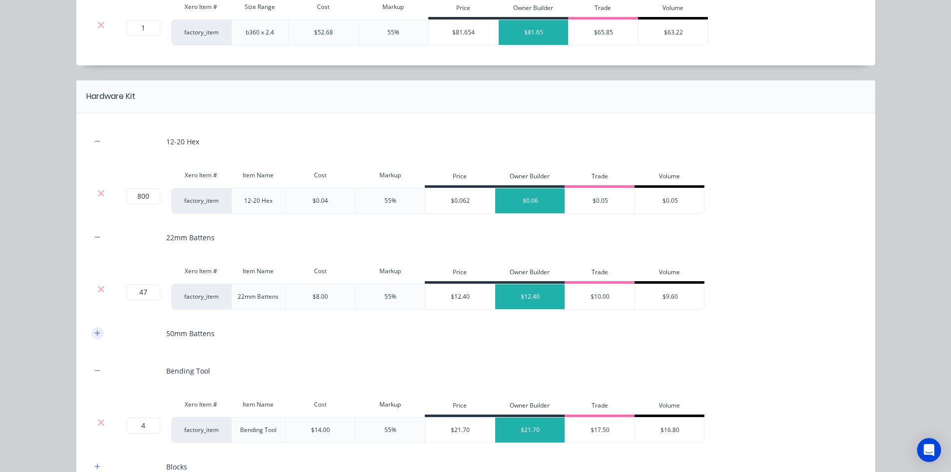
click at [94, 338] on button "button" at bounding box center [97, 333] width 12 height 12
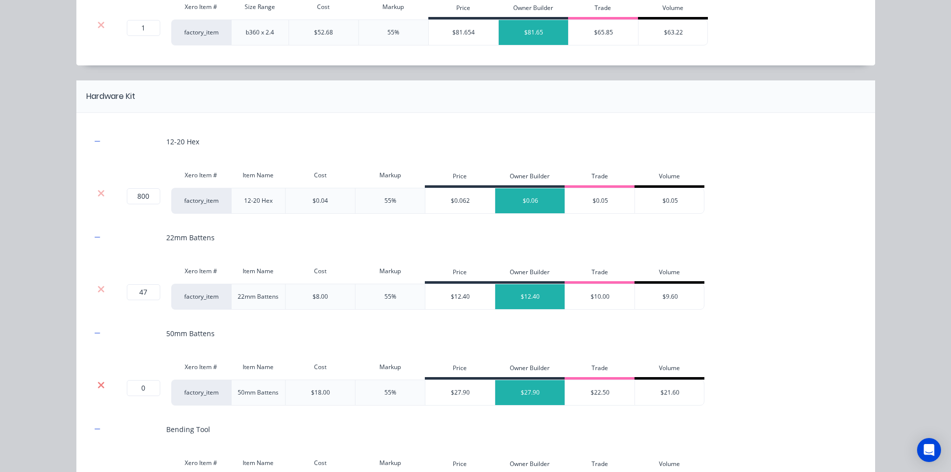
click at [99, 384] on icon at bounding box center [100, 385] width 7 height 10
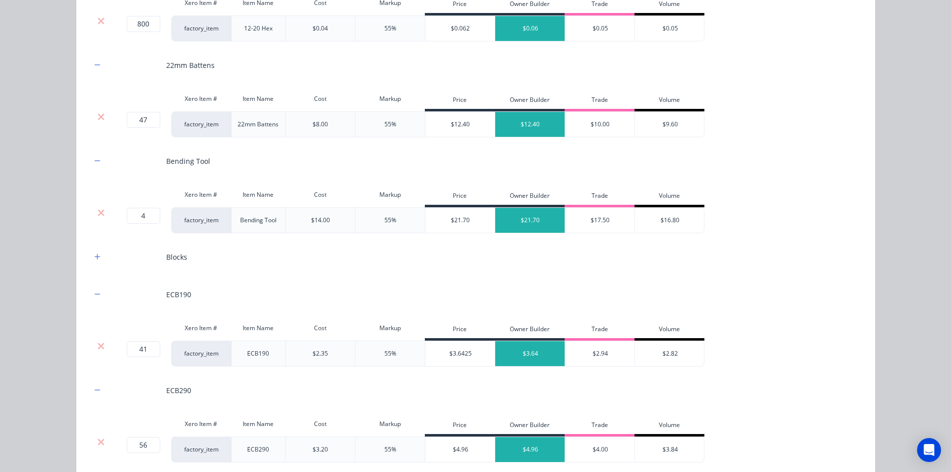
scroll to position [1221, 0]
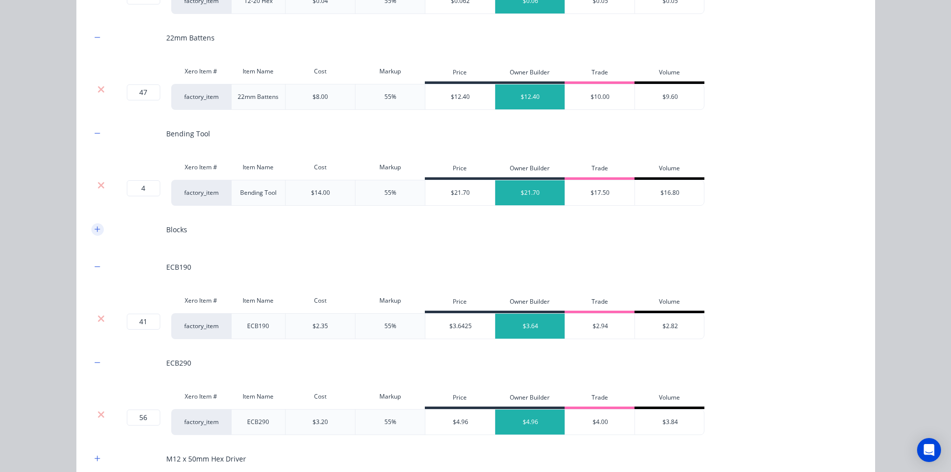
click at [94, 231] on icon "button" at bounding box center [97, 229] width 6 height 7
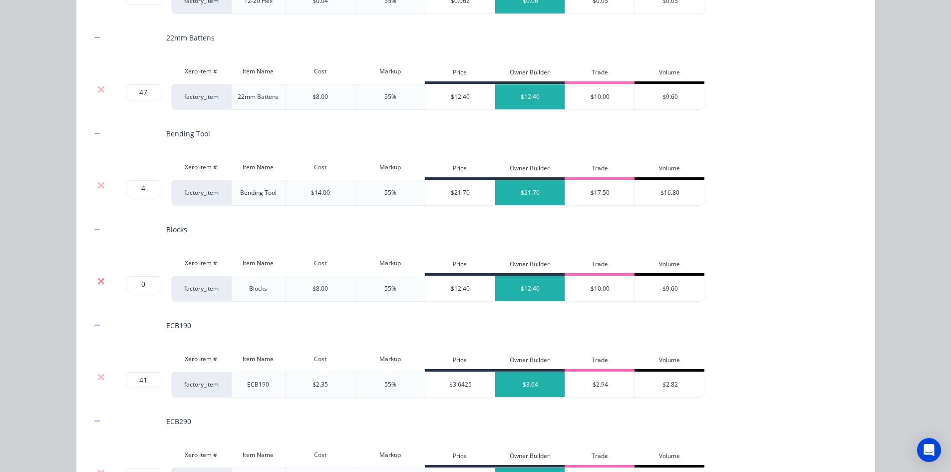
click at [99, 280] on icon at bounding box center [101, 281] width 6 height 6
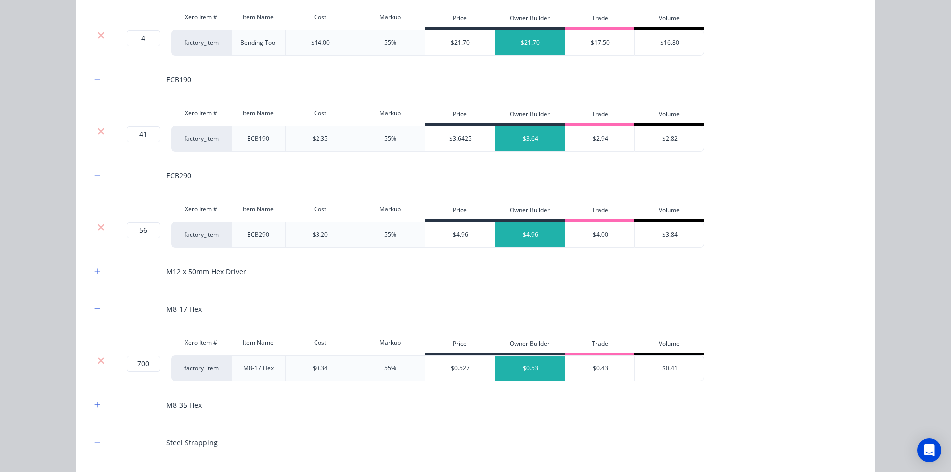
scroll to position [1421, 0]
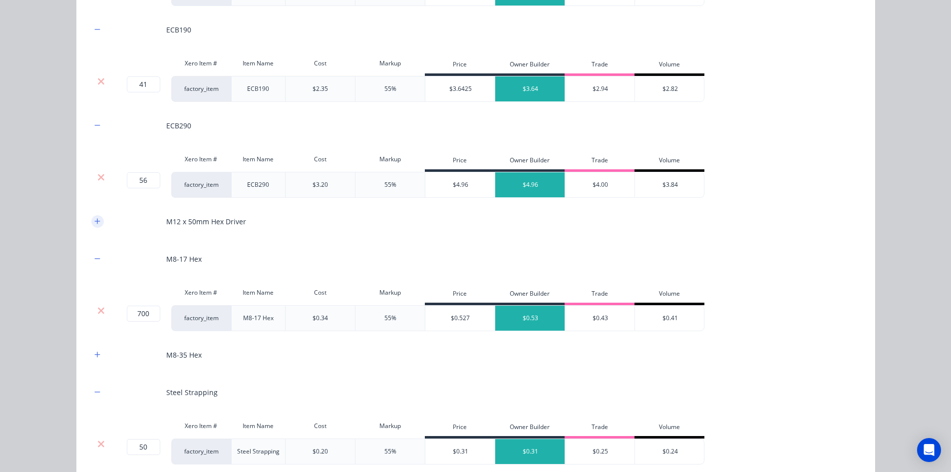
click at [91, 224] on button "button" at bounding box center [97, 221] width 12 height 12
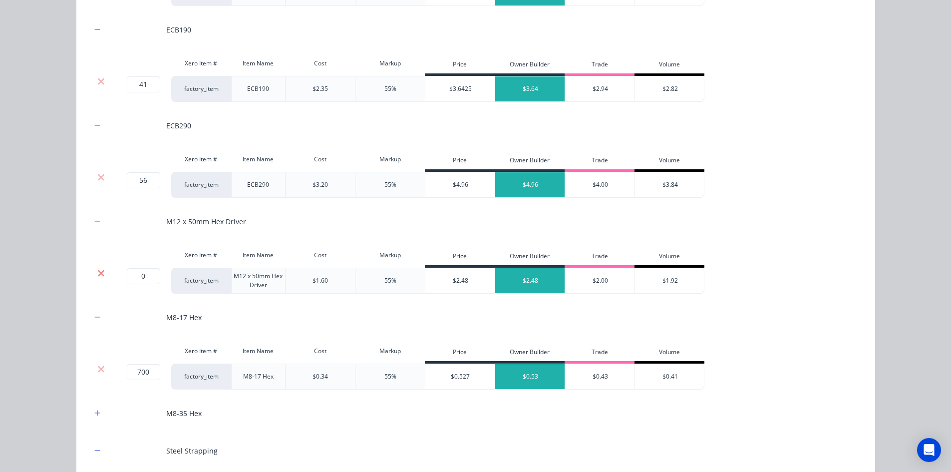
click at [98, 273] on icon at bounding box center [101, 273] width 6 height 6
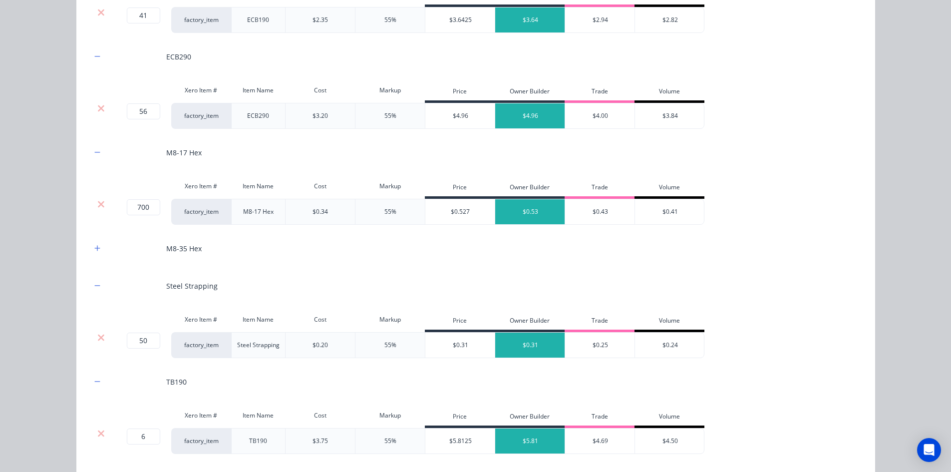
scroll to position [1520, 0]
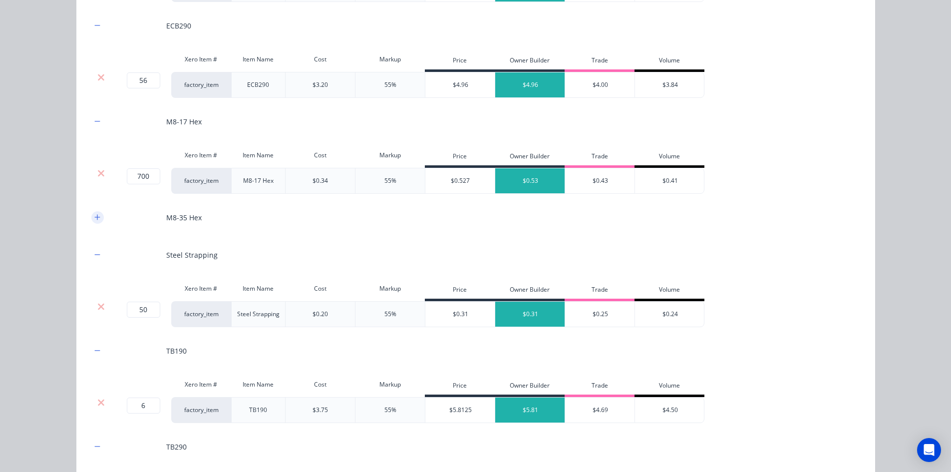
click at [95, 217] on icon "button" at bounding box center [96, 216] width 5 height 5
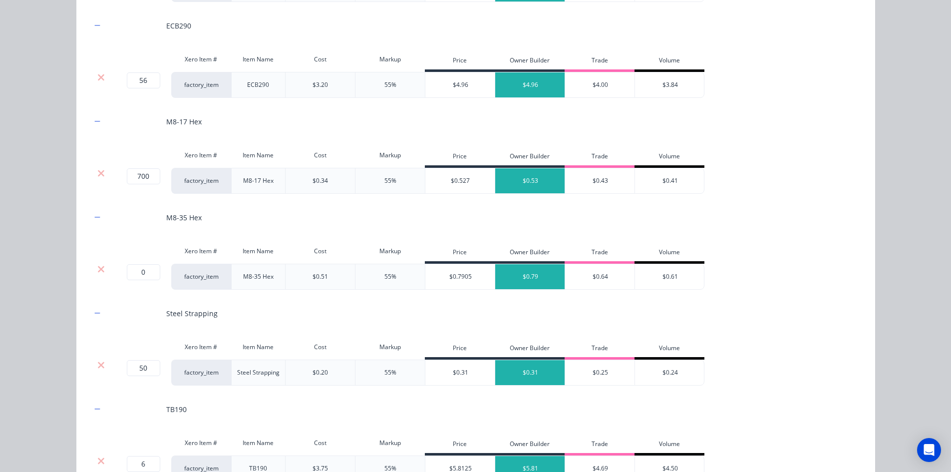
click at [102, 267] on div at bounding box center [101, 269] width 19 height 10
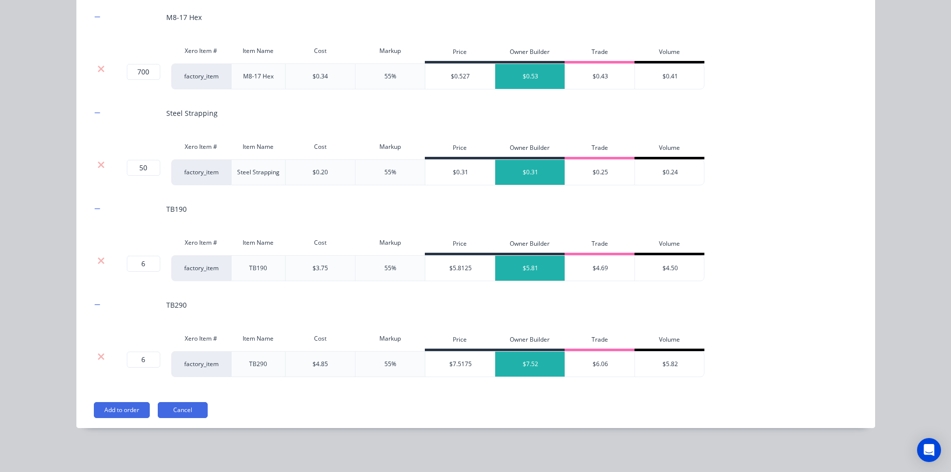
scroll to position [400, 0]
click at [101, 410] on button "Add to order" at bounding box center [122, 410] width 56 height 16
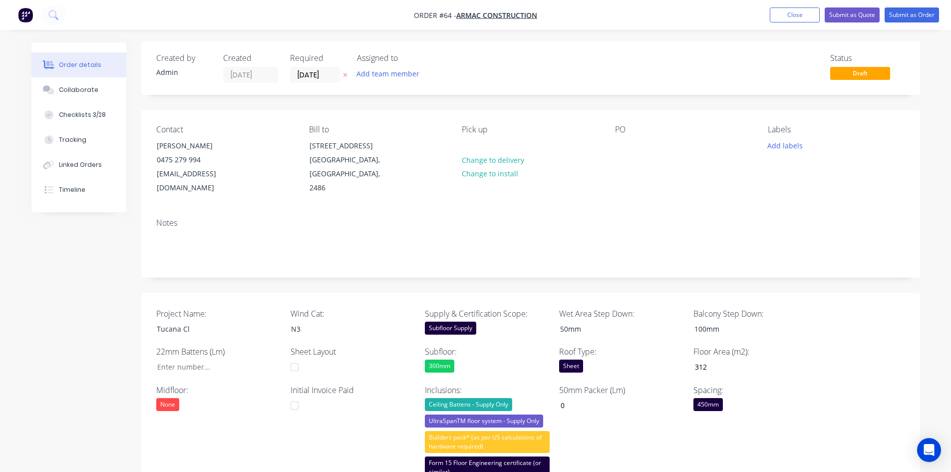
scroll to position [0, 0]
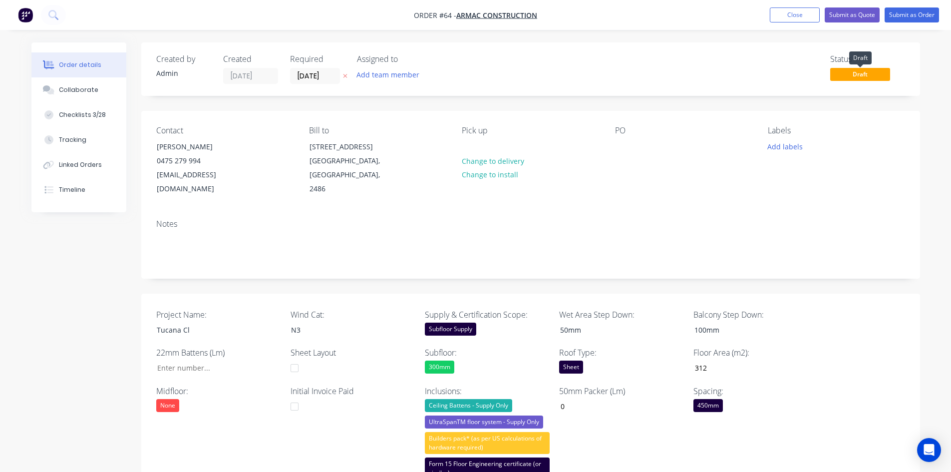
click at [836, 72] on span "Draft" at bounding box center [860, 74] width 60 height 12
click at [857, 76] on span "Draft" at bounding box center [860, 74] width 60 height 12
click at [792, 11] on button "Close" at bounding box center [795, 14] width 50 height 15
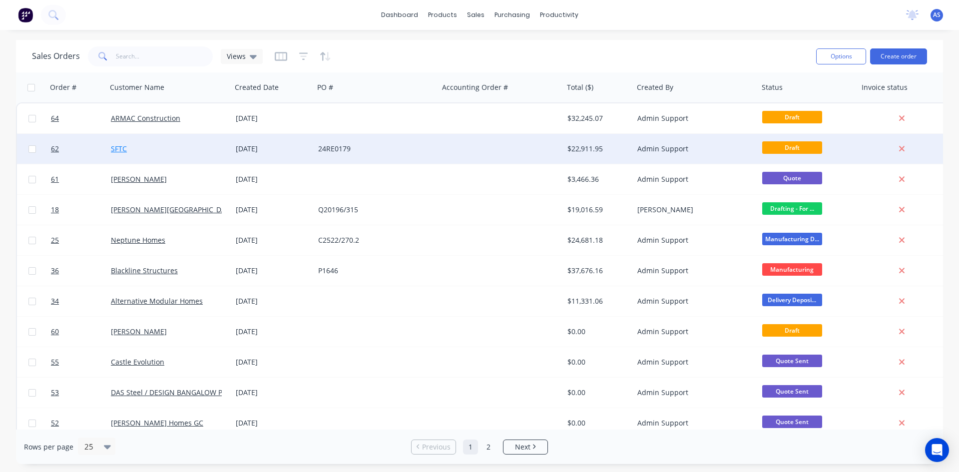
click at [121, 152] on link "SFTC" at bounding box center [119, 148] width 16 height 9
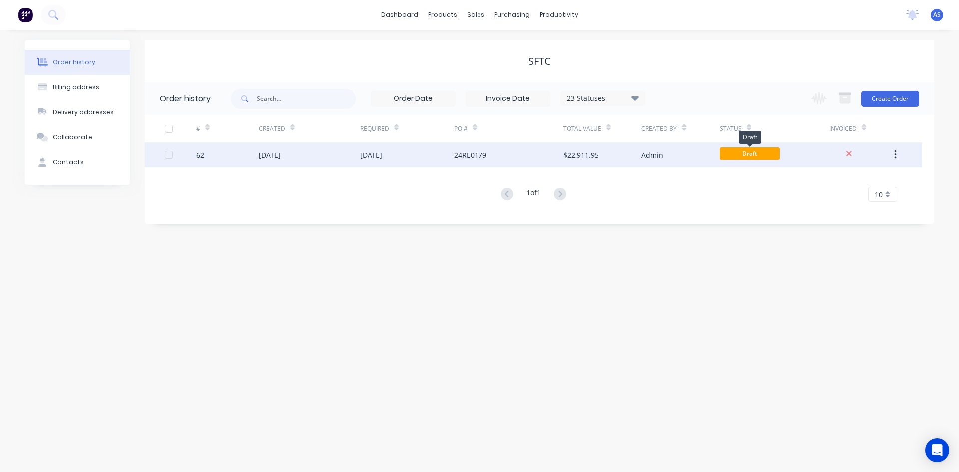
click at [752, 155] on span "Draft" at bounding box center [750, 153] width 60 height 12
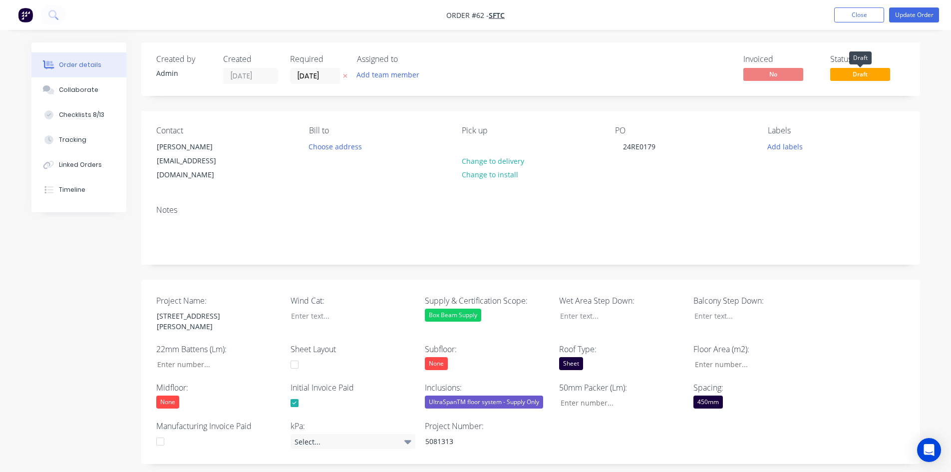
click at [852, 71] on span "Draft" at bounding box center [860, 74] width 60 height 12
click at [853, 78] on span "Draft" at bounding box center [860, 74] width 60 height 12
click at [857, 77] on span "Draft" at bounding box center [860, 74] width 60 height 12
click at [855, 77] on span "Draft" at bounding box center [860, 74] width 60 height 12
click at [870, 69] on span "Draft" at bounding box center [860, 74] width 60 height 12
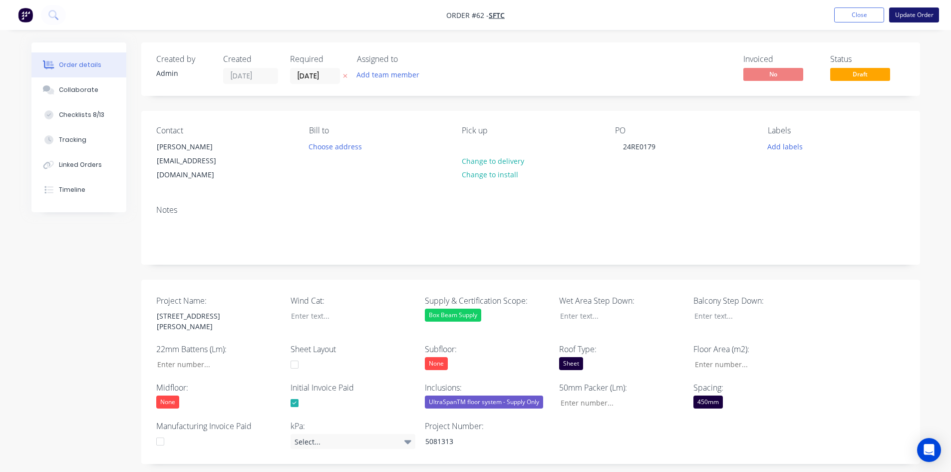
click at [918, 10] on button "Update Order" at bounding box center [914, 14] width 50 height 15
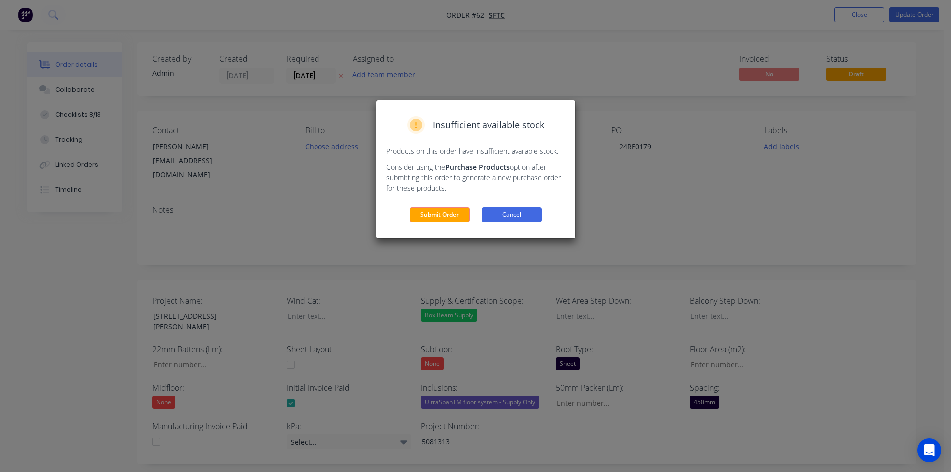
click at [526, 215] on button "Cancel" at bounding box center [512, 214] width 60 height 15
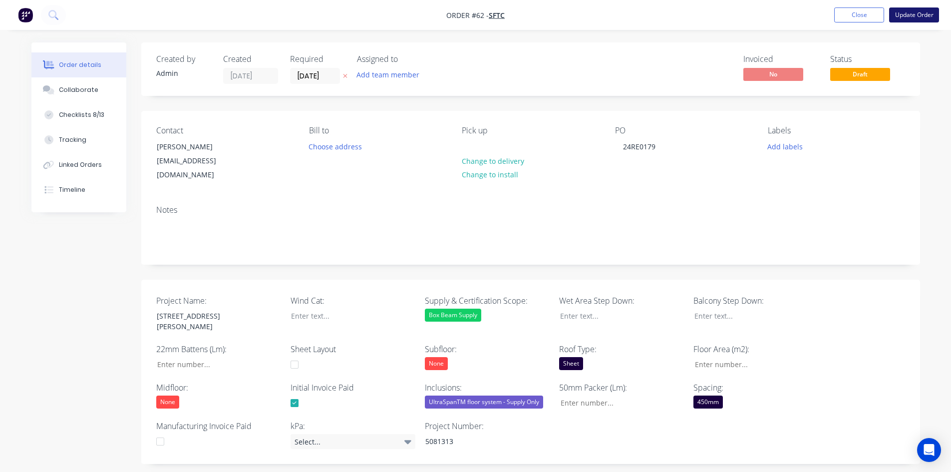
click at [914, 20] on button "Update Order" at bounding box center [914, 14] width 50 height 15
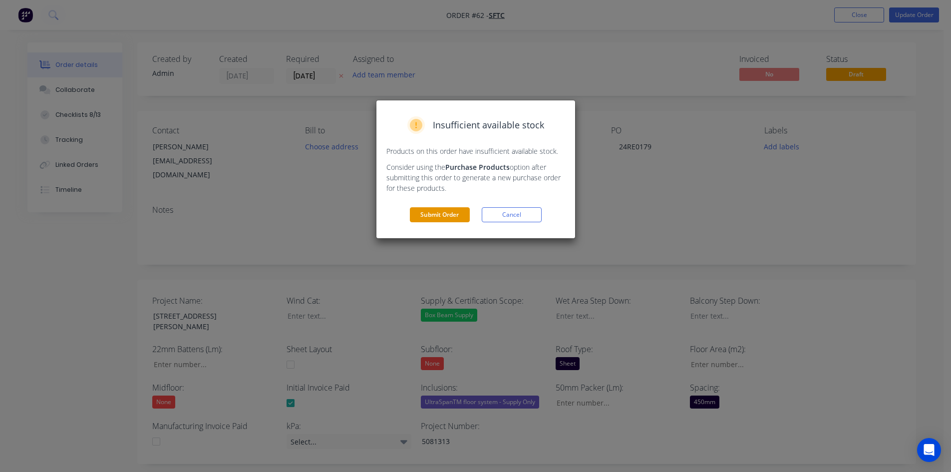
click at [459, 218] on button "Submit Order" at bounding box center [440, 214] width 60 height 15
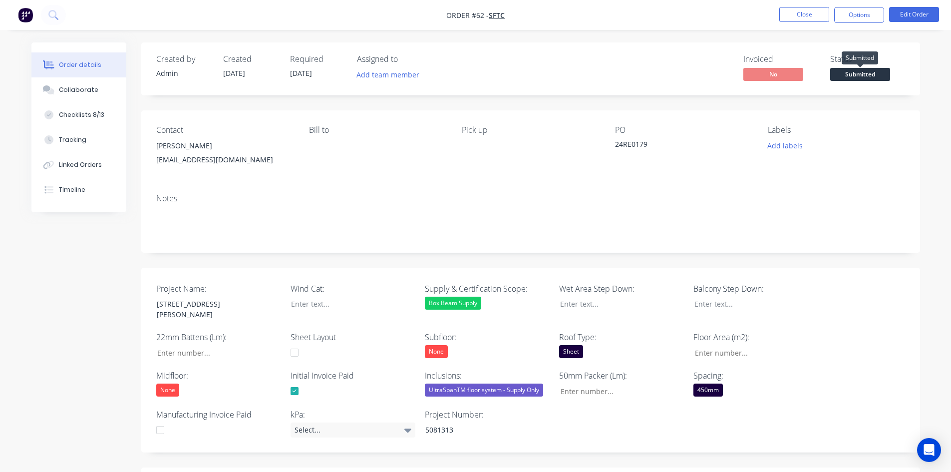
click at [850, 72] on span "Submitted" at bounding box center [860, 74] width 60 height 12
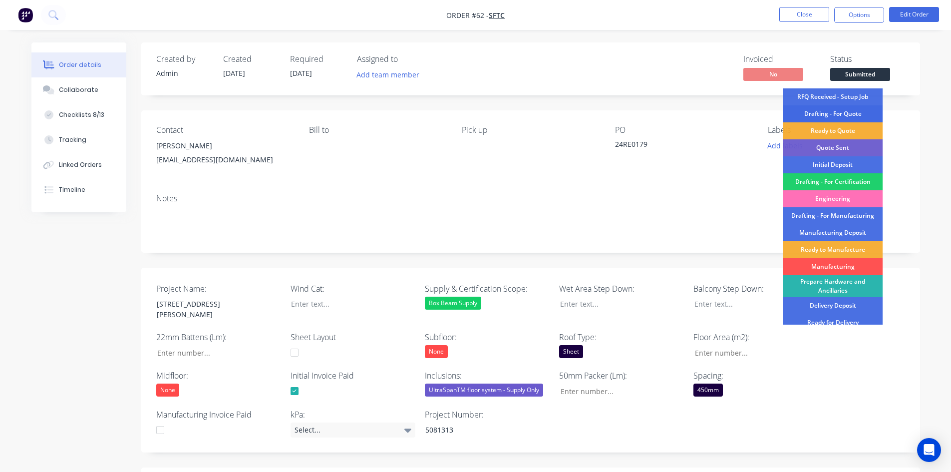
click at [827, 113] on div "Drafting - For Quote" at bounding box center [833, 113] width 100 height 17
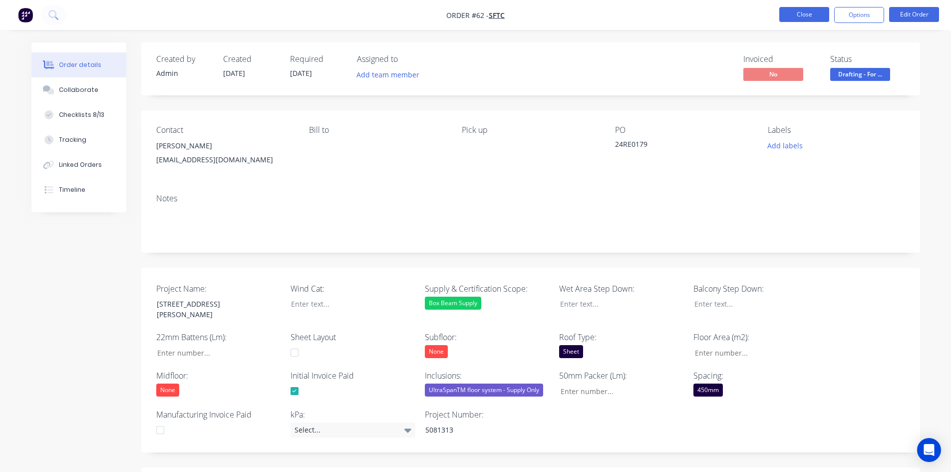
click at [813, 18] on button "Close" at bounding box center [804, 14] width 50 height 15
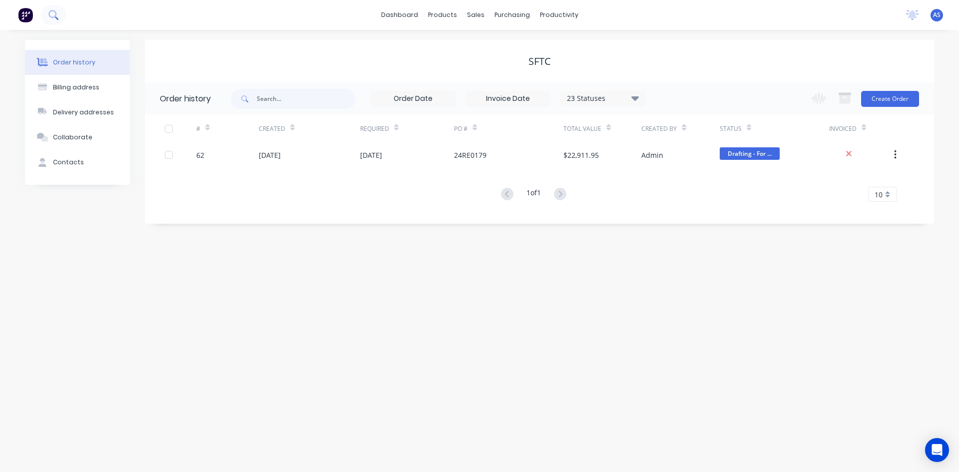
click at [54, 9] on button at bounding box center [53, 15] width 25 height 20
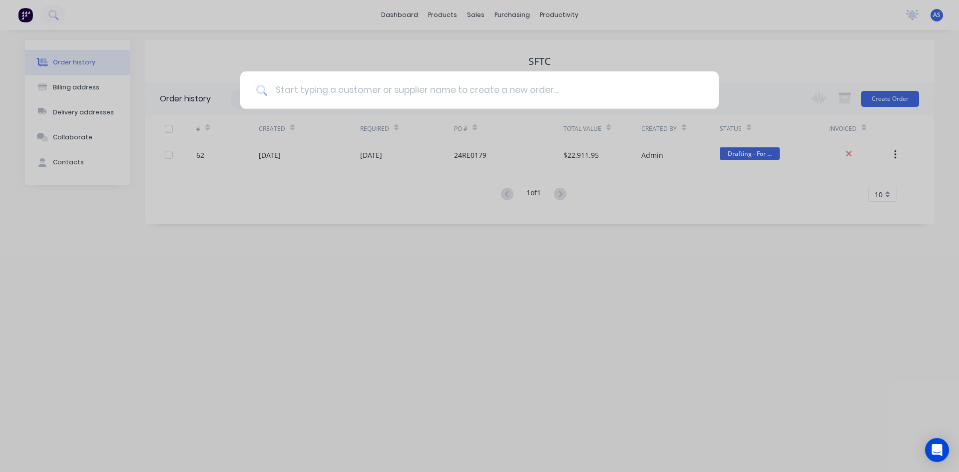
click at [286, 88] on input at bounding box center [484, 89] width 435 height 37
type input "armac"
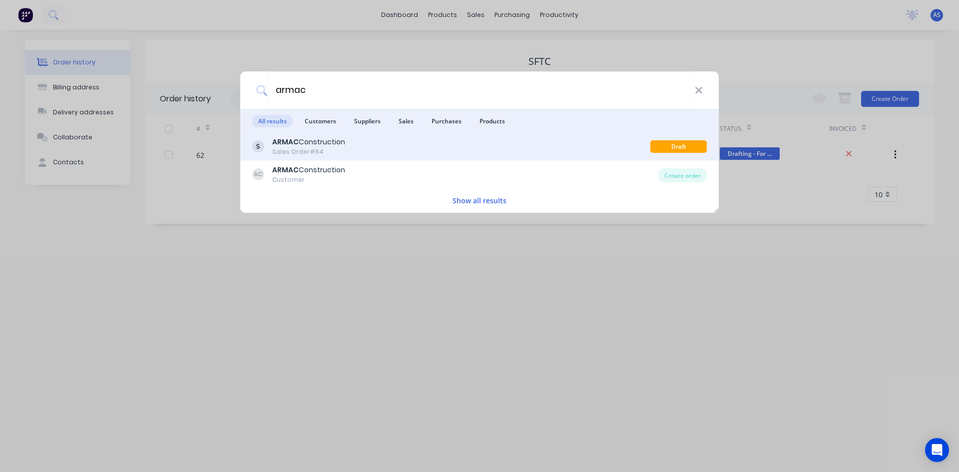
click at [306, 140] on div "ARMAC Construction" at bounding box center [308, 142] width 73 height 10
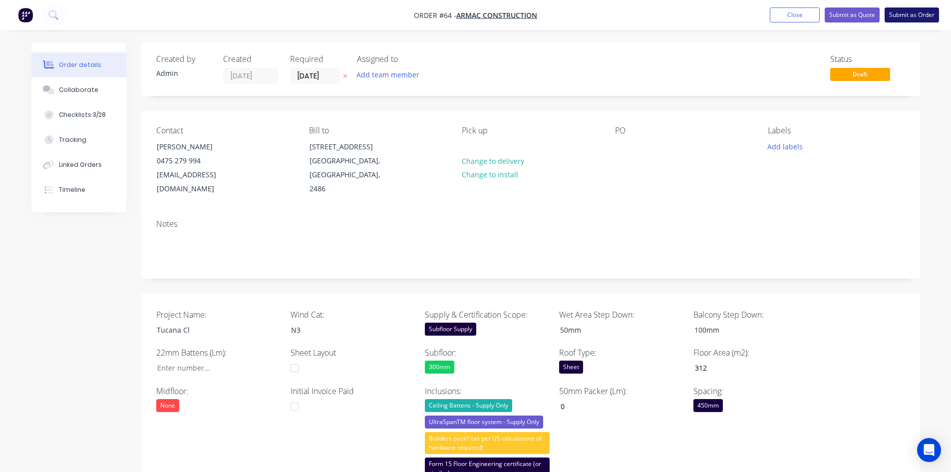
click at [916, 10] on button "Submit as Order" at bounding box center [912, 14] width 54 height 15
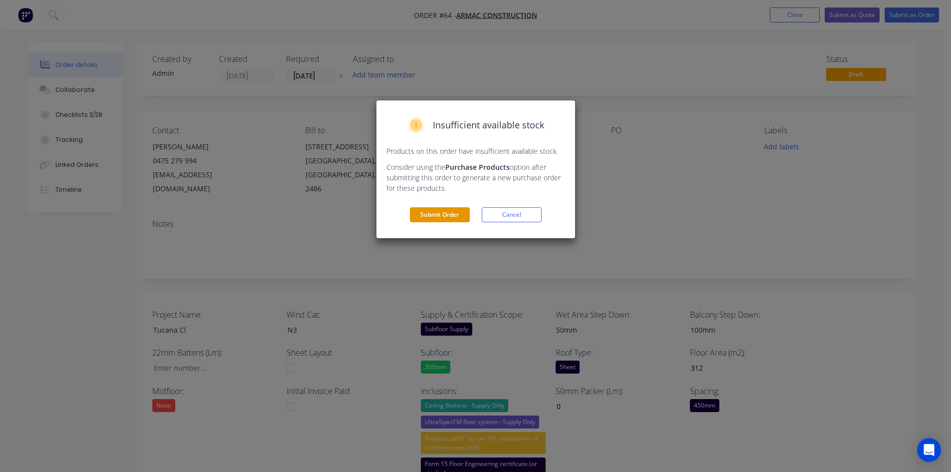
click at [451, 212] on button "Submit Order" at bounding box center [440, 214] width 60 height 15
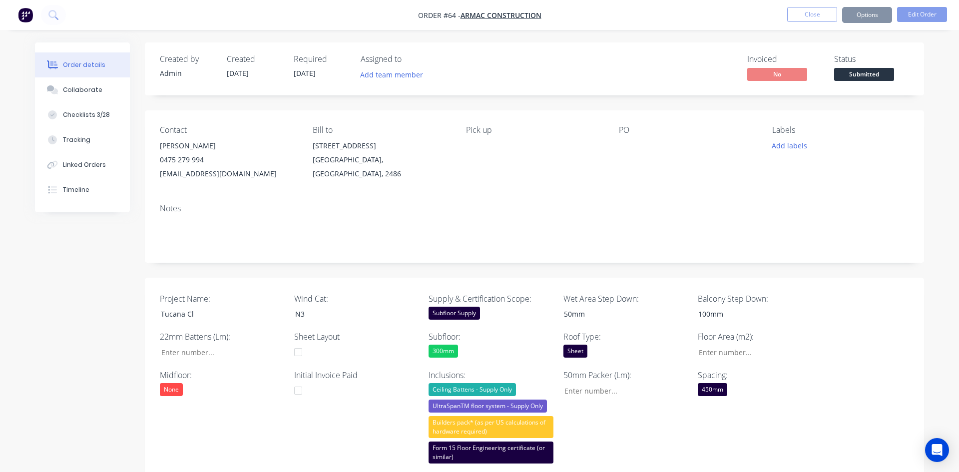
type input "312"
type input "0"
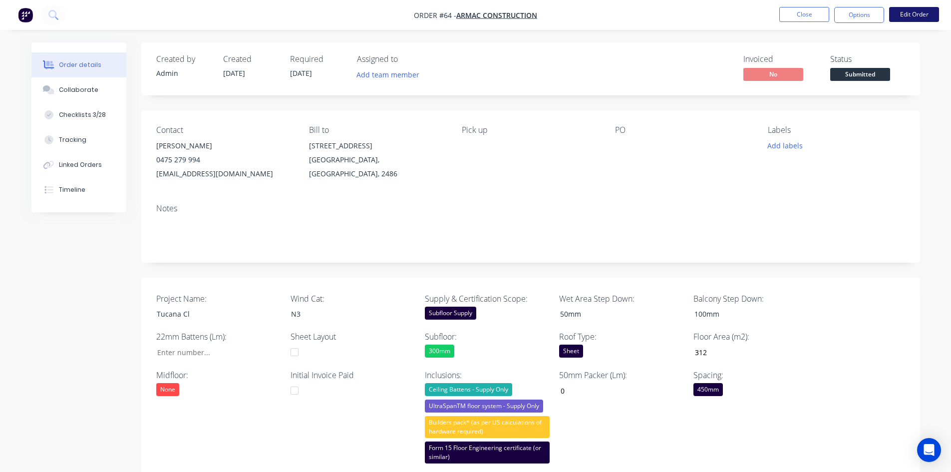
click at [912, 18] on button "Edit Order" at bounding box center [914, 14] width 50 height 15
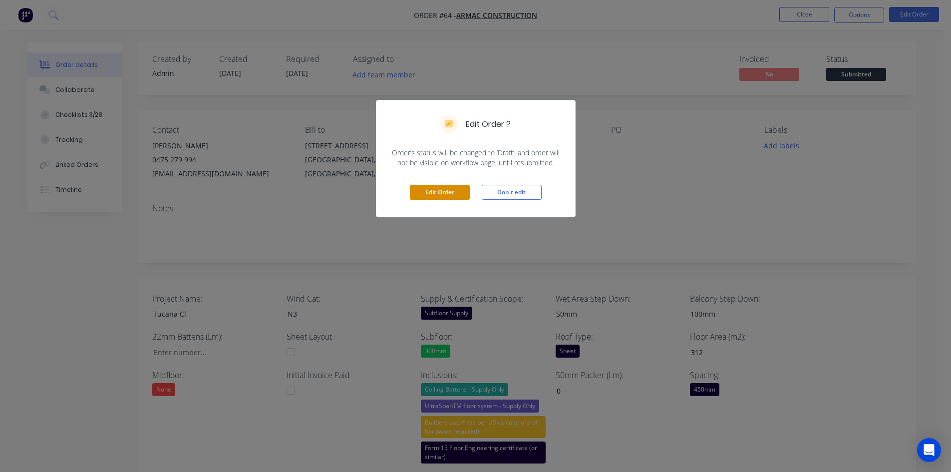
click at [458, 198] on button "Edit Order" at bounding box center [440, 192] width 60 height 15
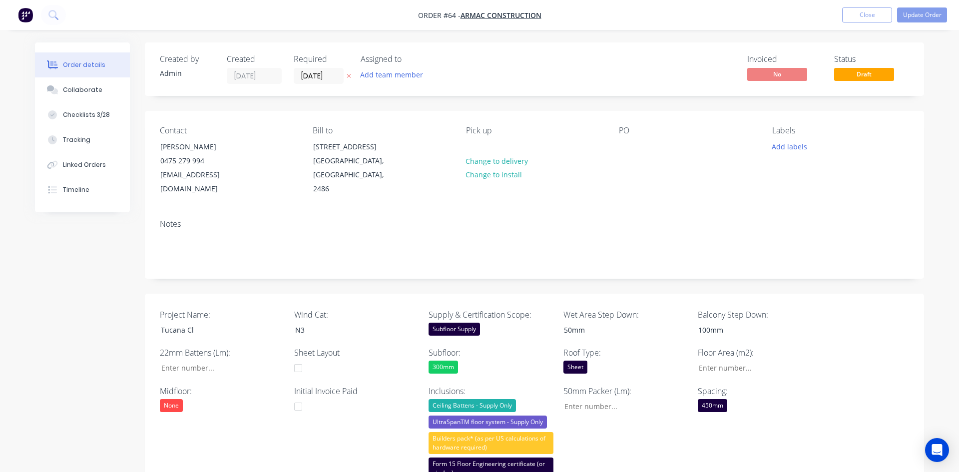
type input "312"
type input "0"
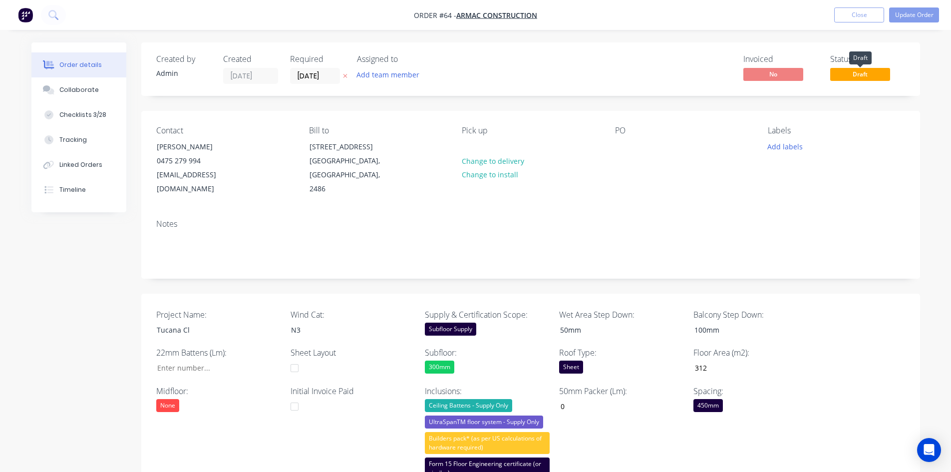
click at [869, 74] on span "Draft" at bounding box center [860, 74] width 60 height 12
click at [862, 77] on span "Draft" at bounding box center [860, 74] width 60 height 12
click at [873, 71] on span "Draft" at bounding box center [860, 74] width 60 height 12
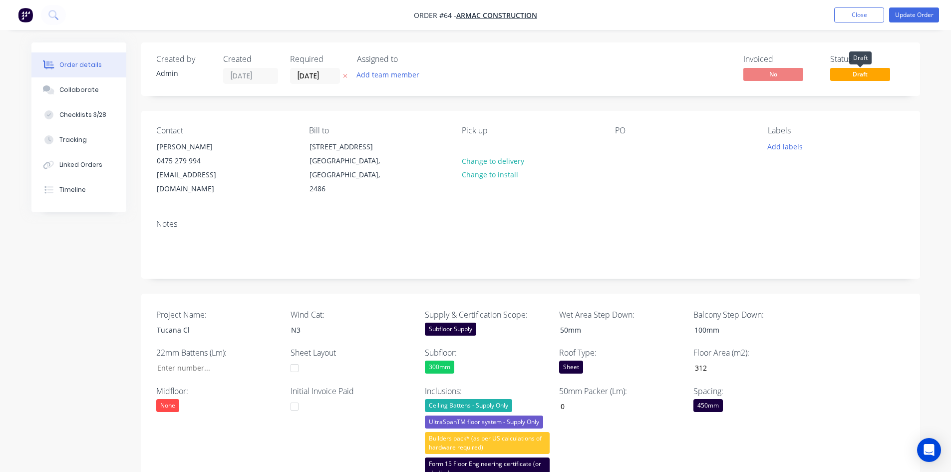
click at [869, 72] on span "Draft" at bounding box center [860, 74] width 60 height 12
click at [908, 16] on button "Update Order" at bounding box center [914, 14] width 50 height 15
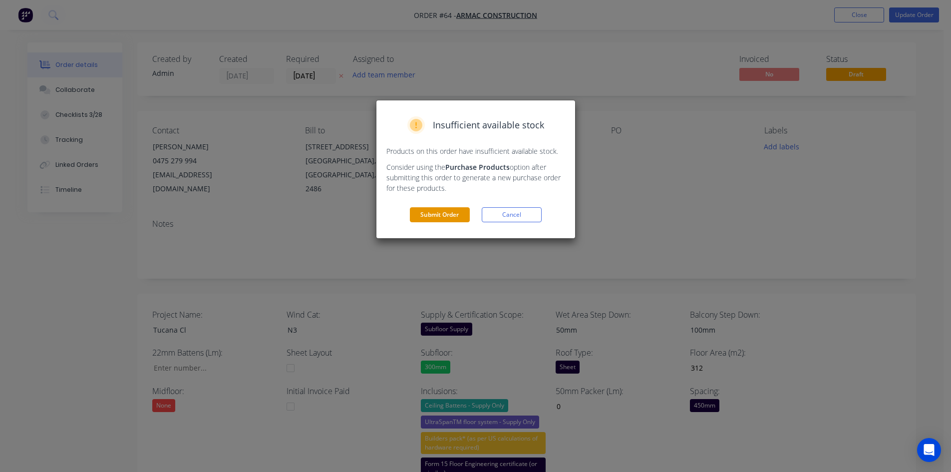
click at [454, 212] on button "Submit Order" at bounding box center [440, 214] width 60 height 15
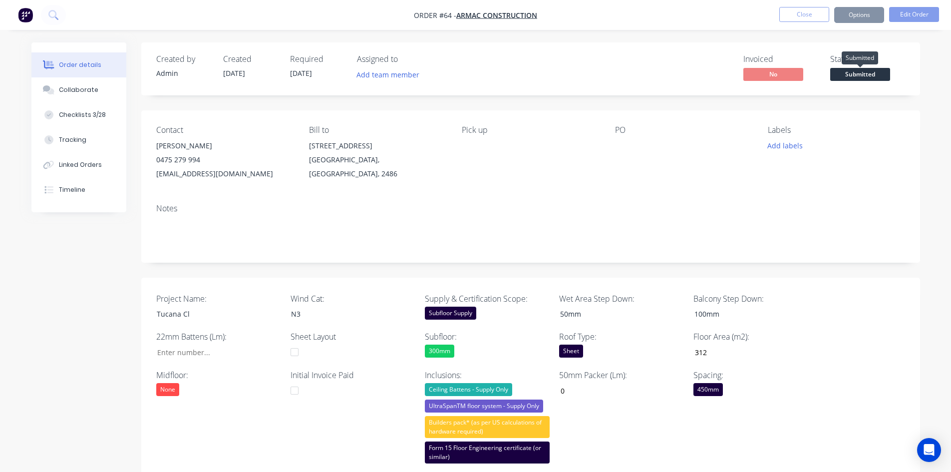
click at [861, 73] on span "Submitted" at bounding box center [860, 74] width 60 height 12
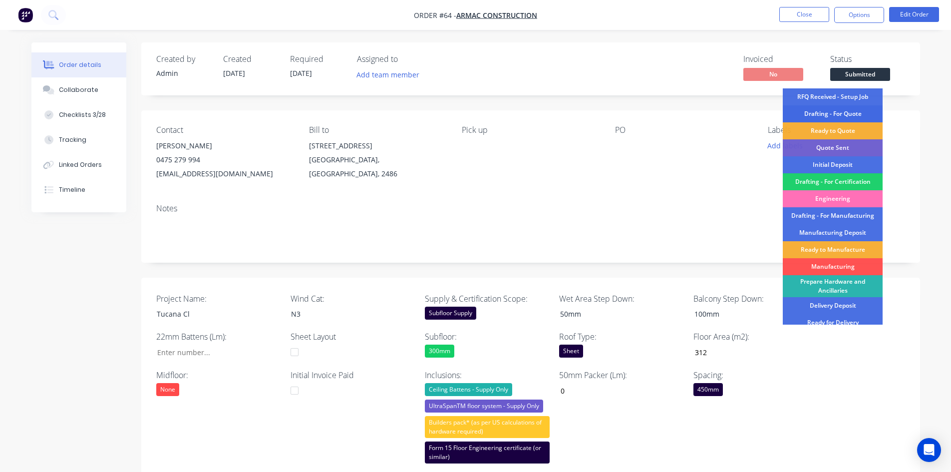
click at [829, 113] on div "Drafting - For Quote" at bounding box center [833, 113] width 100 height 17
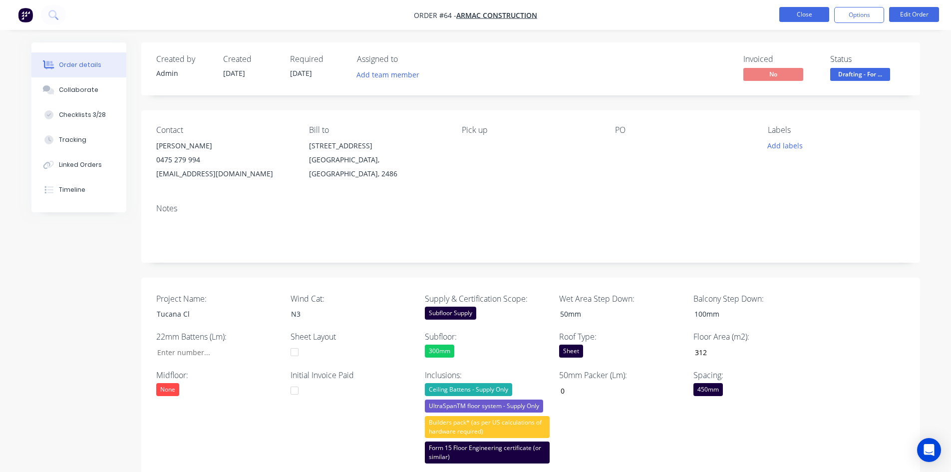
click at [820, 20] on button "Close" at bounding box center [804, 14] width 50 height 15
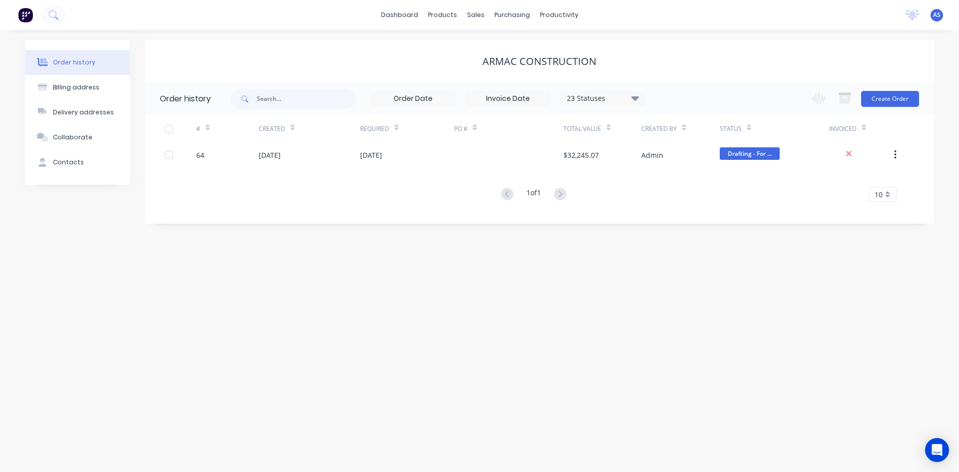
click at [356, 267] on div "Order history Billing address Delivery addresses Collaborate Contacts ARMAC Con…" at bounding box center [479, 251] width 959 height 442
click at [529, 315] on div "Order history Billing address Delivery addresses Collaborate Contacts ARMAC Con…" at bounding box center [479, 251] width 959 height 442
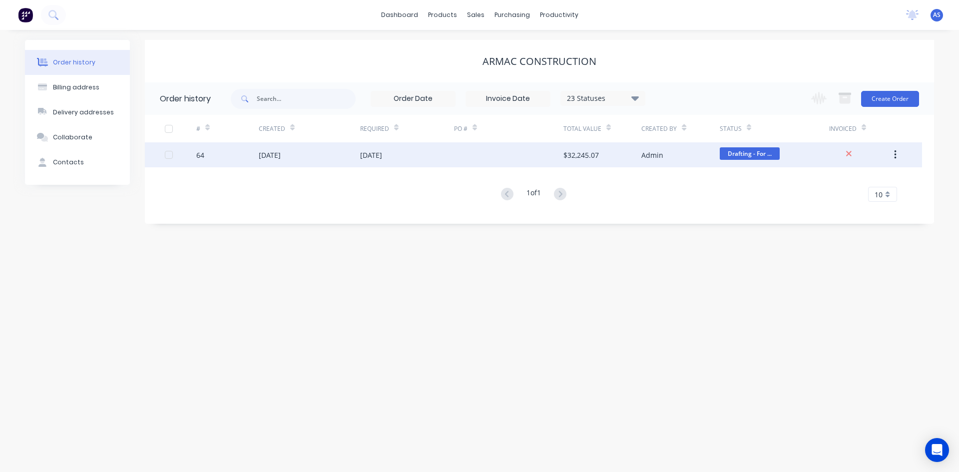
click at [263, 162] on div "25 Aug 2025" at bounding box center [309, 154] width 101 height 25
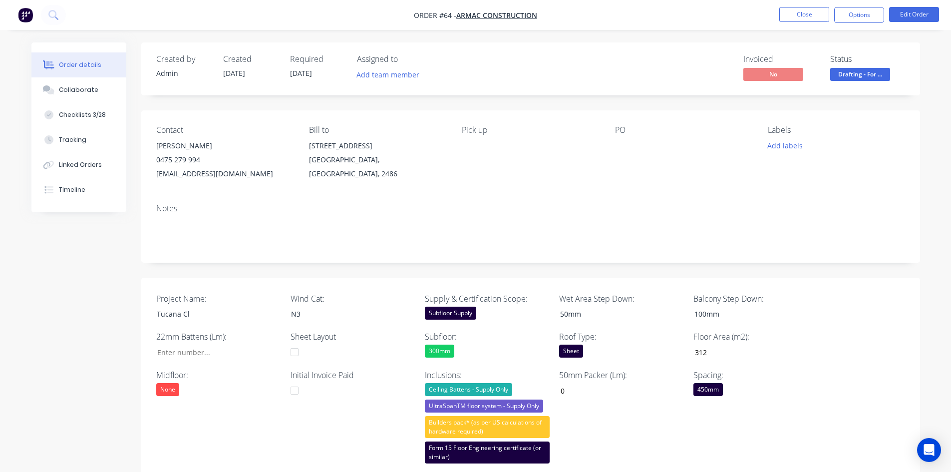
click at [506, 152] on div "Pick up" at bounding box center [530, 152] width 137 height 55
click at [474, 136] on div "Pick up" at bounding box center [530, 152] width 137 height 55
click at [909, 20] on button "Edit Order" at bounding box center [914, 14] width 50 height 15
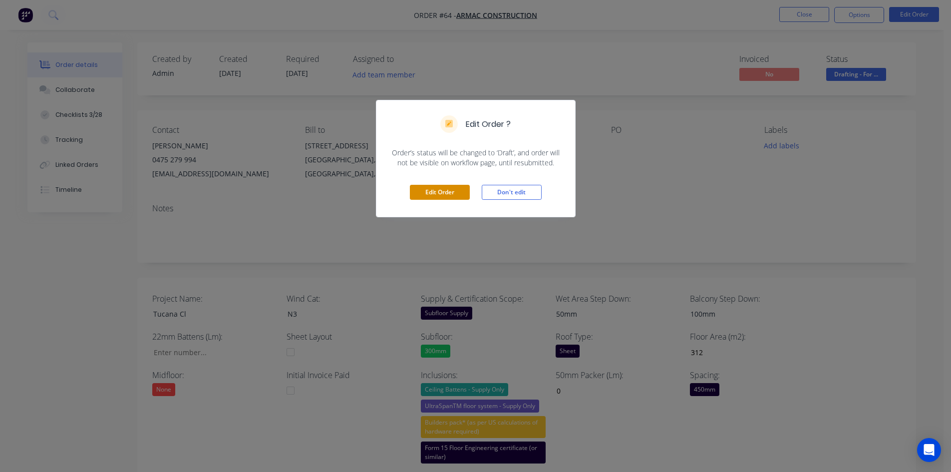
click at [443, 193] on button "Edit Order" at bounding box center [440, 192] width 60 height 15
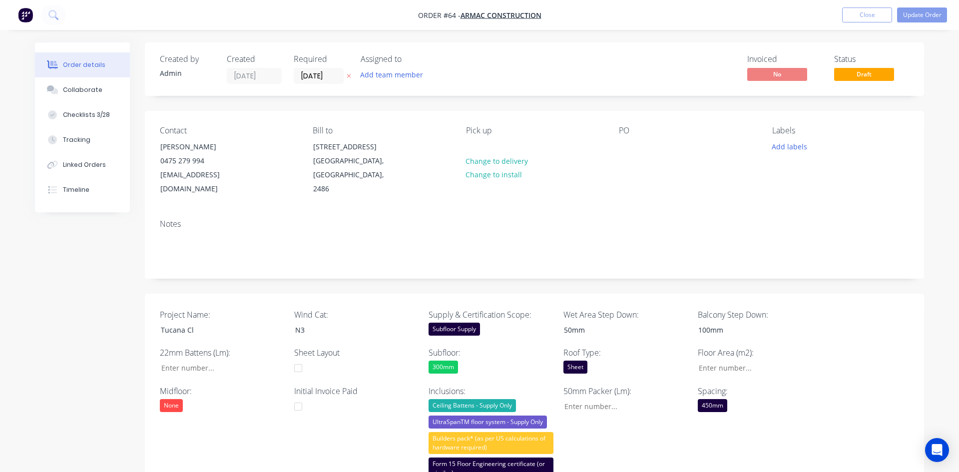
type input "312"
type input "0"
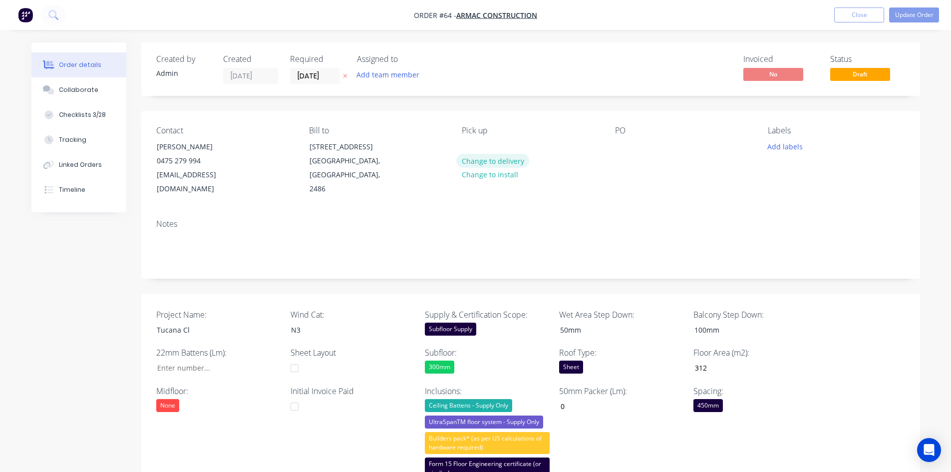
click at [491, 160] on button "Change to delivery" at bounding box center [492, 160] width 73 height 13
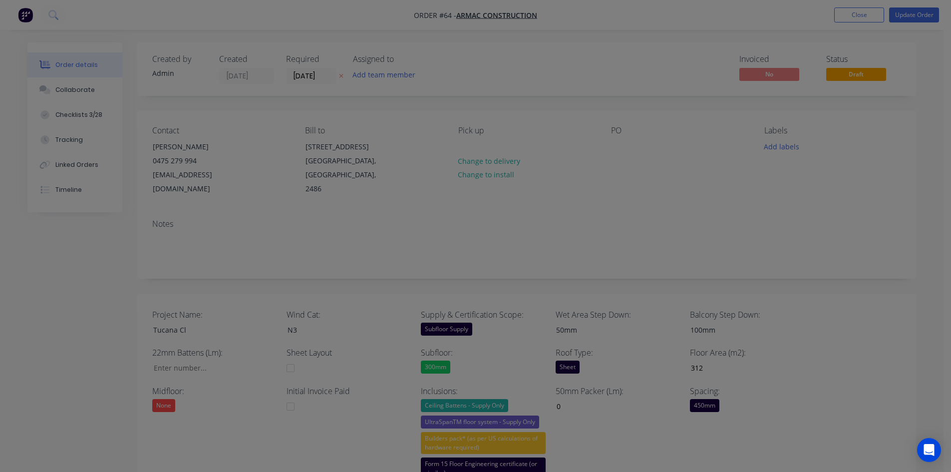
click at [405, 211] on div at bounding box center [475, 236] width 951 height 472
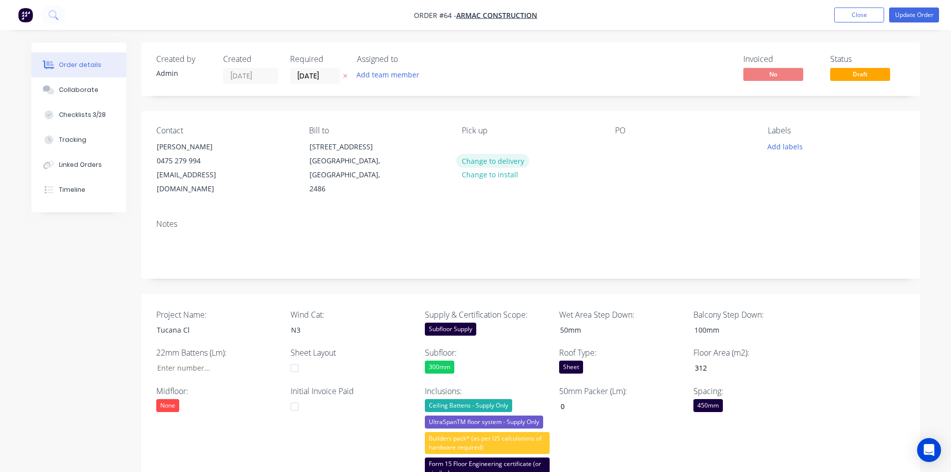
click at [472, 159] on button "Change to delivery" at bounding box center [492, 160] width 73 height 13
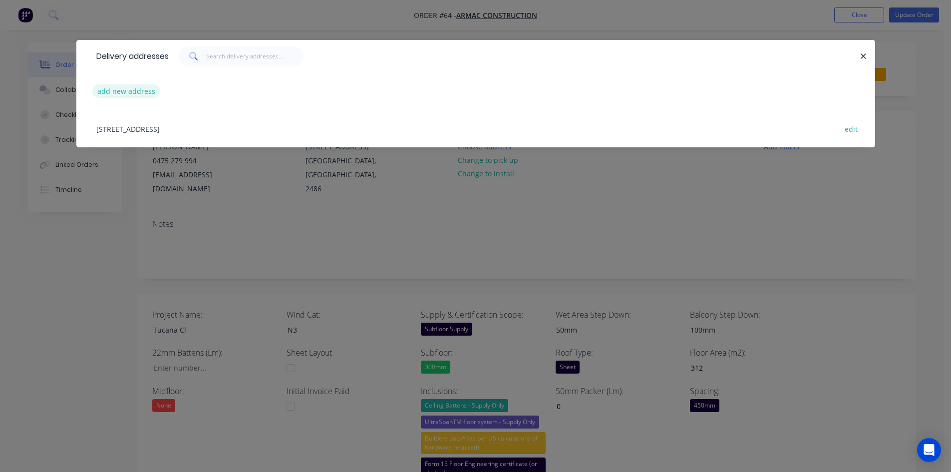
click at [117, 87] on button "add new address" at bounding box center [126, 90] width 68 height 13
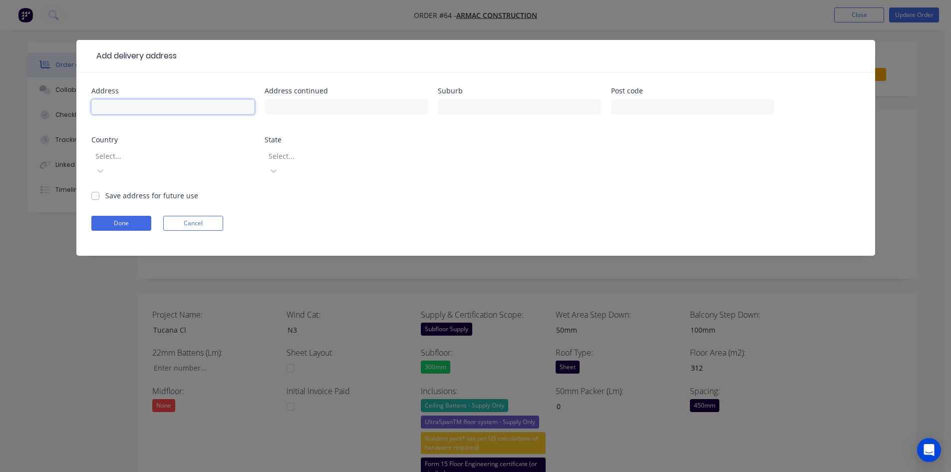
click at [140, 109] on input "text" at bounding box center [172, 106] width 163 height 15
type input "Lot 156 Tucana Cl"
click at [547, 111] on input "text" at bounding box center [519, 106] width 163 height 15
type input "W"
type input "Tweed Heads South"
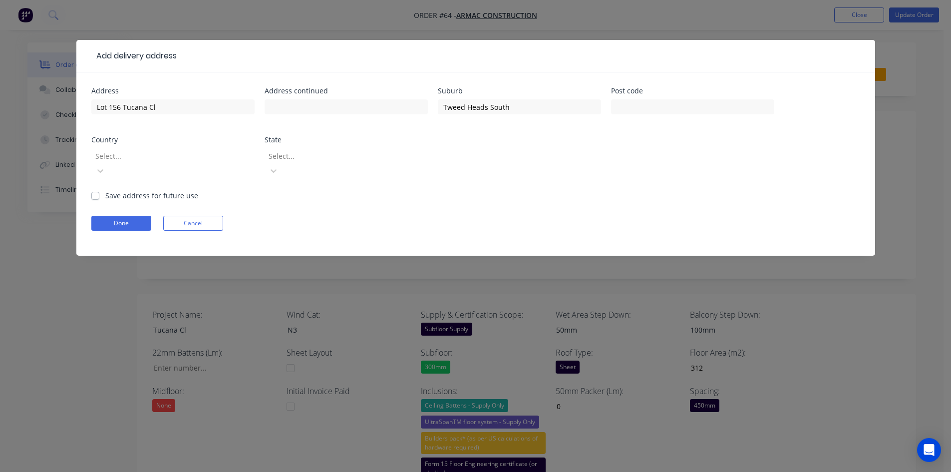
click at [105, 190] on label "Save address for future use" at bounding box center [151, 195] width 93 height 10
click at [95, 190] on input "Save address for future use" at bounding box center [95, 194] width 8 height 9
checkbox input "true"
click at [105, 216] on button "Done" at bounding box center [121, 223] width 60 height 15
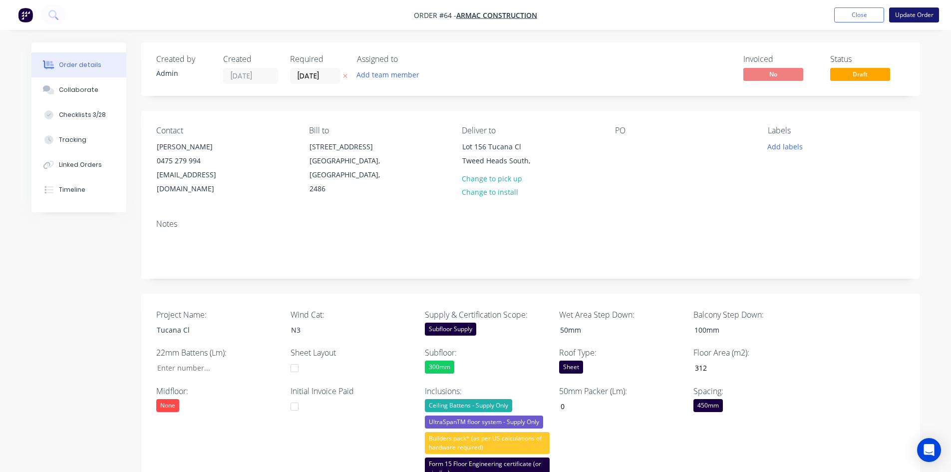
click at [923, 16] on button "Update Order" at bounding box center [914, 14] width 50 height 15
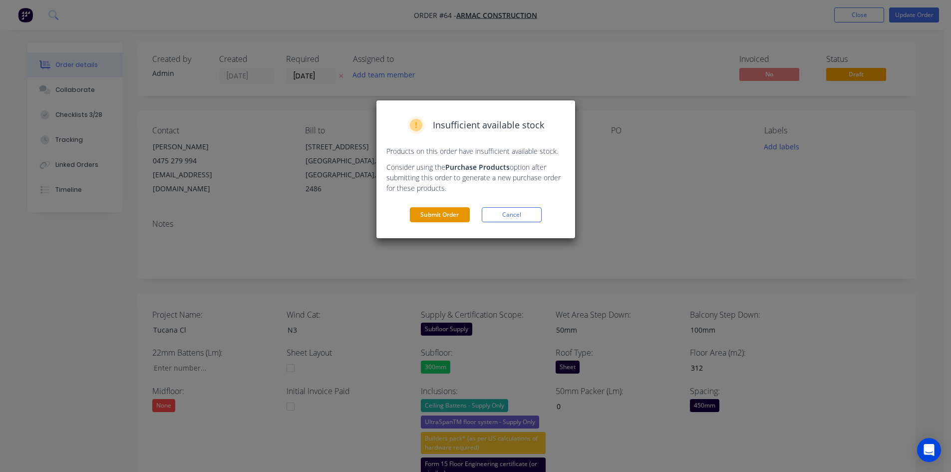
click at [465, 212] on button "Submit Order" at bounding box center [440, 214] width 60 height 15
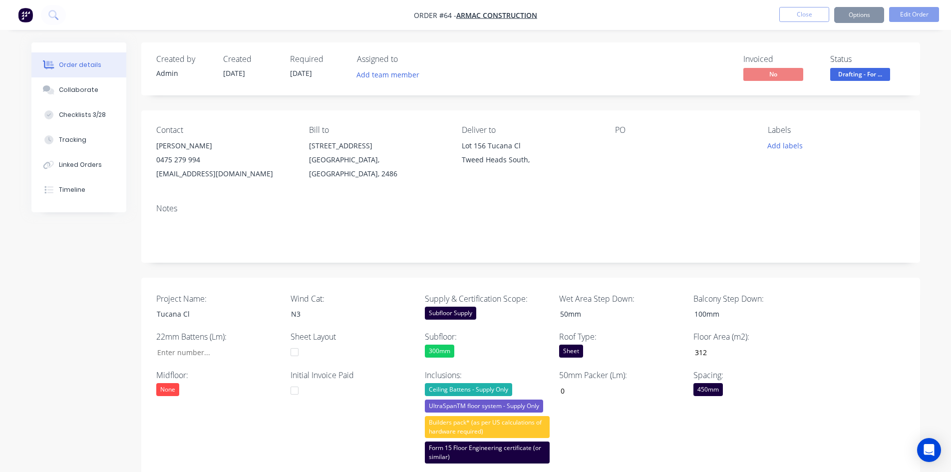
click at [860, 115] on div "Contact Ben Butler 0475 279 994 ben@armacconstruction.com.au Bill to 256 Darlin…" at bounding box center [530, 152] width 779 height 85
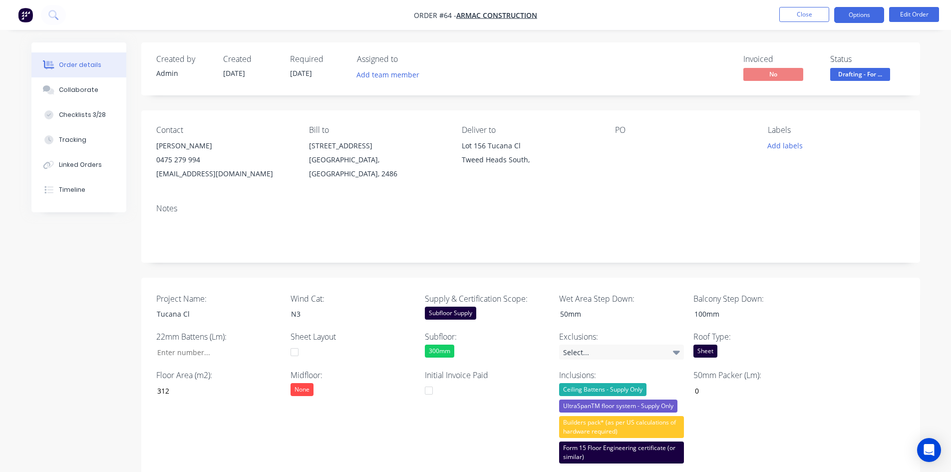
click at [872, 20] on button "Options" at bounding box center [859, 15] width 50 height 16
click at [395, 76] on button "Add team member" at bounding box center [387, 74] width 73 height 13
click at [920, 10] on button "Edit Order" at bounding box center [914, 14] width 50 height 15
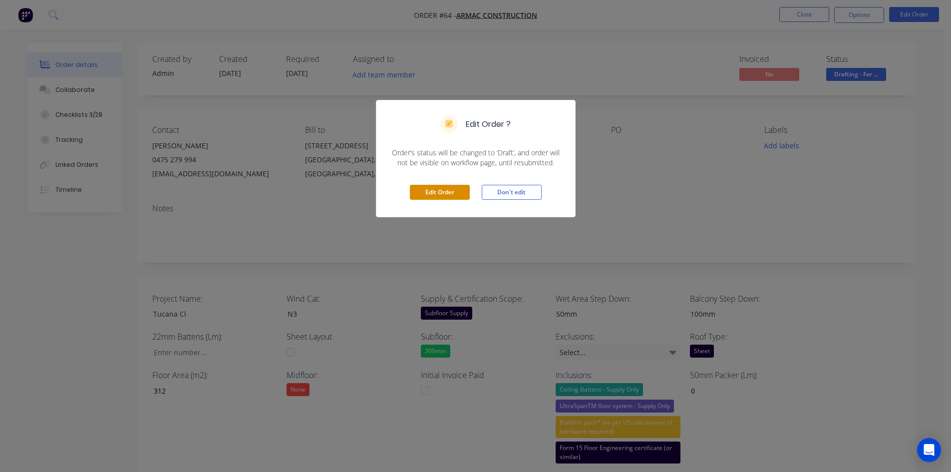
click at [429, 185] on button "Edit Order" at bounding box center [440, 192] width 60 height 15
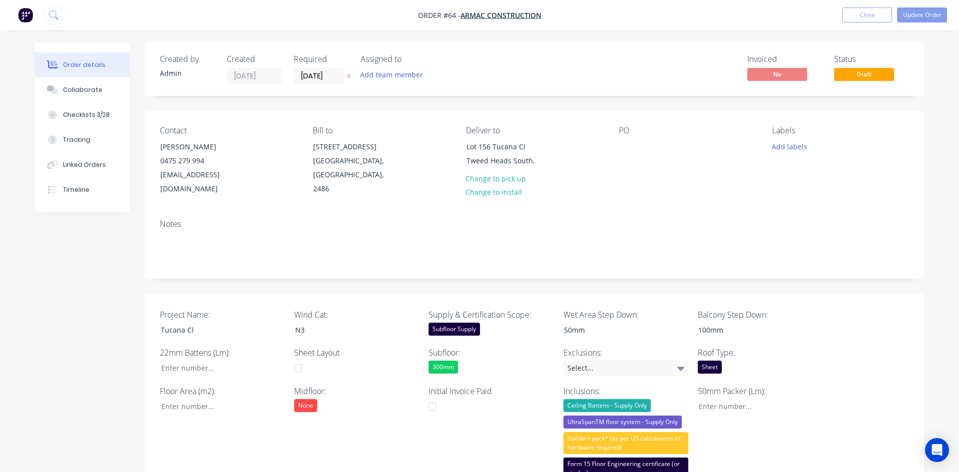
type input "312"
type input "0"
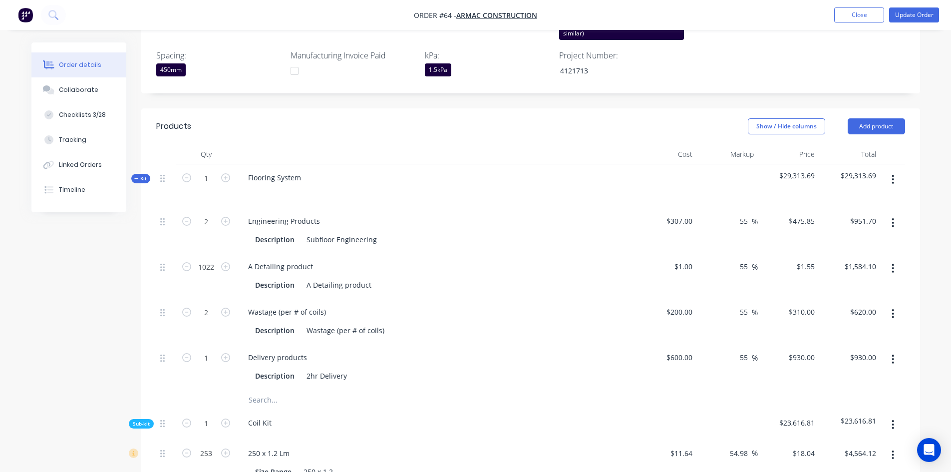
scroll to position [399, 0]
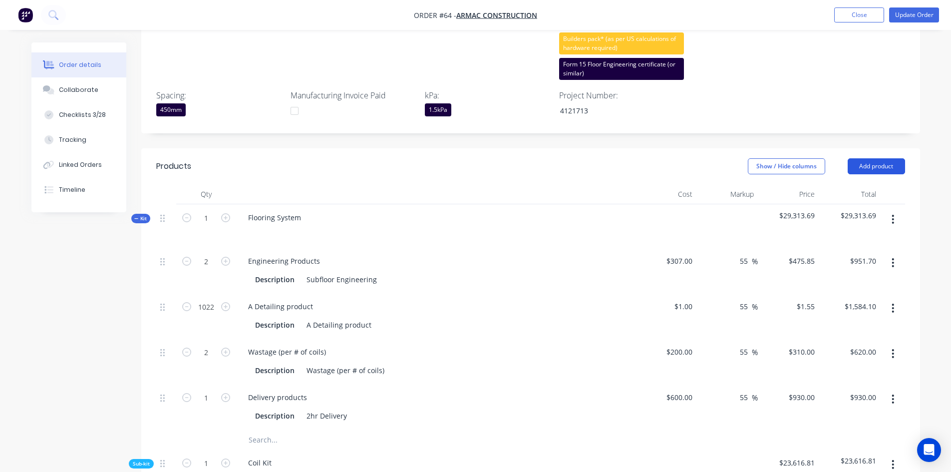
click at [894, 158] on button "Add product" at bounding box center [876, 166] width 57 height 16
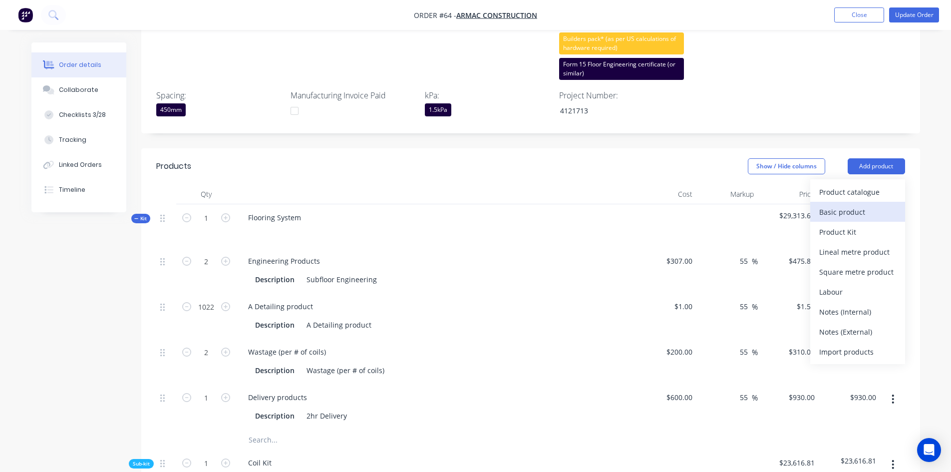
click at [844, 205] on div "Basic product" at bounding box center [857, 212] width 77 height 14
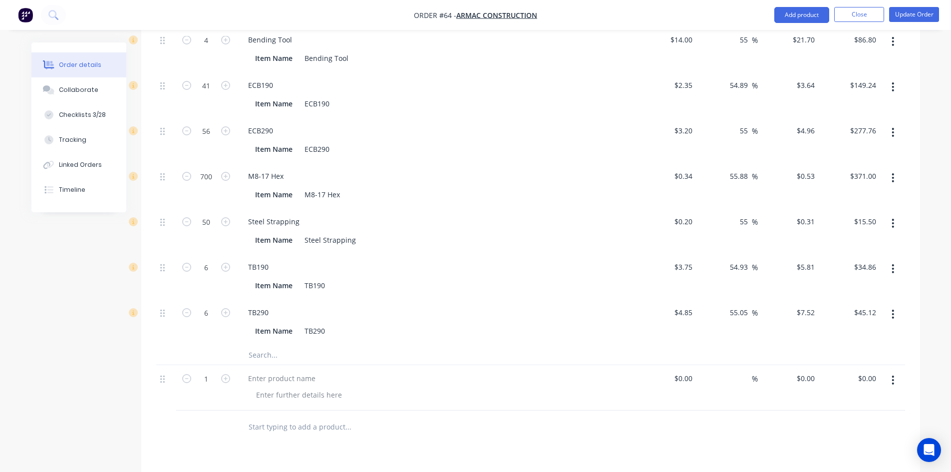
scroll to position [1445, 0]
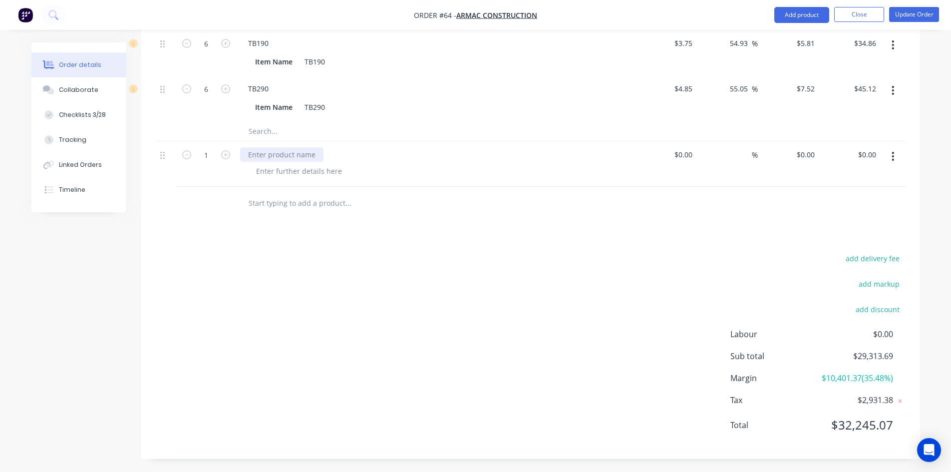
click at [315, 147] on div at bounding box center [281, 154] width 83 height 14
paste div
drag, startPoint x: 277, startPoint y: 140, endPoint x: 204, endPoint y: 142, distance: 72.4
click at [204, 142] on div "1 75X75KD Bunnage $0.00 $0.00 % $0.00 $0.00 $0.00 $0.00" at bounding box center [530, 163] width 749 height 45
click at [278, 164] on div at bounding box center [299, 171] width 102 height 14
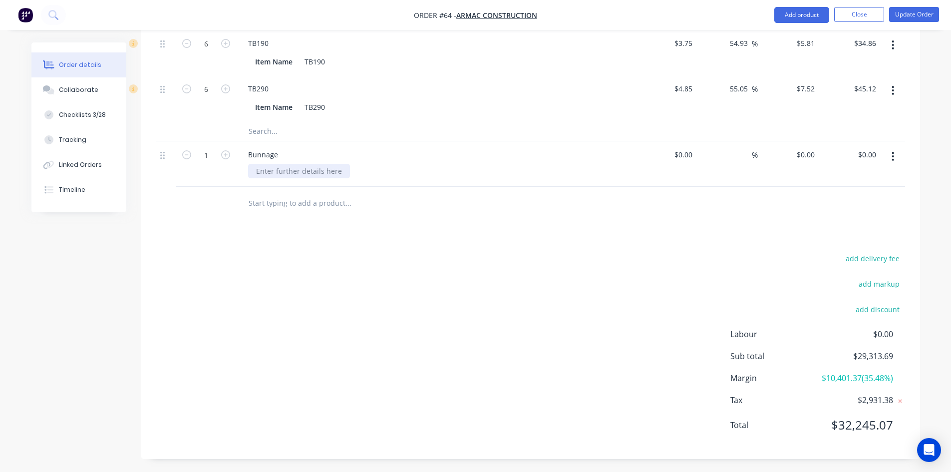
click at [308, 164] on div at bounding box center [299, 171] width 102 height 14
paste div
click at [680, 141] on div "$0.00" at bounding box center [666, 163] width 61 height 45
type input "$46.40"
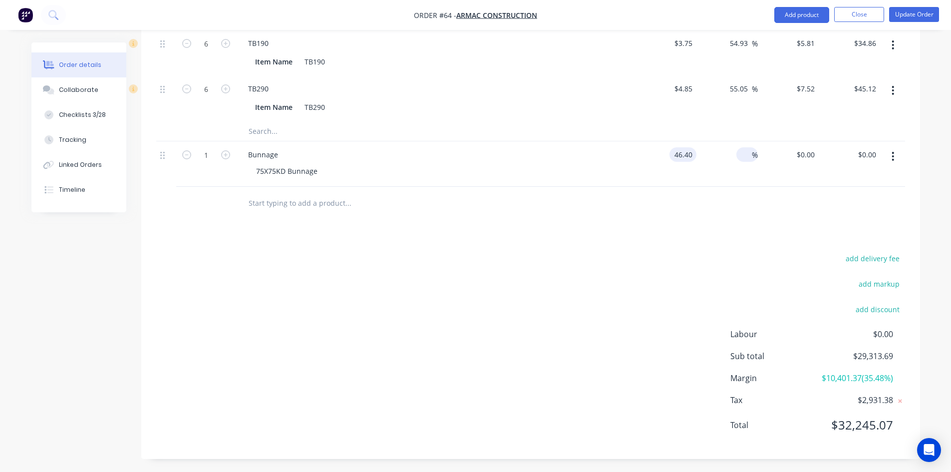
type input "$46.40"
click at [752, 149] on span "%" at bounding box center [755, 154] width 6 height 11
type input "55"
type input "$71.92"
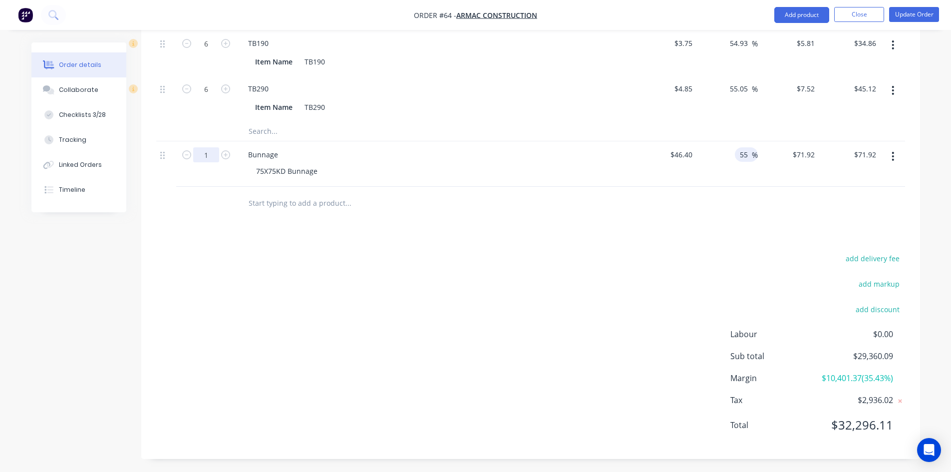
type input "8"
type input "$575.36"
click at [332, 274] on div "add delivery fee add markup add discount Labour $0.00 Sub total $29,889.05 Marg…" at bounding box center [530, 347] width 749 height 193
click at [902, 15] on button "Update Order" at bounding box center [914, 14] width 50 height 15
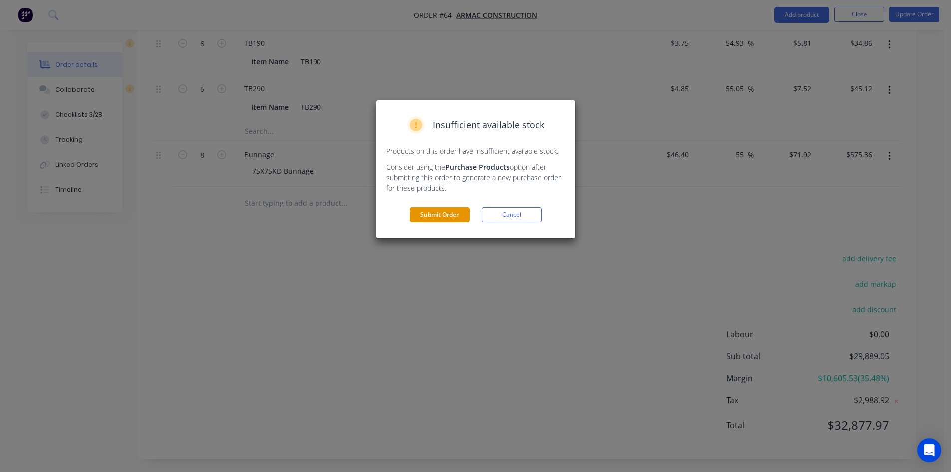
click at [430, 209] on button "Submit Order" at bounding box center [440, 214] width 60 height 15
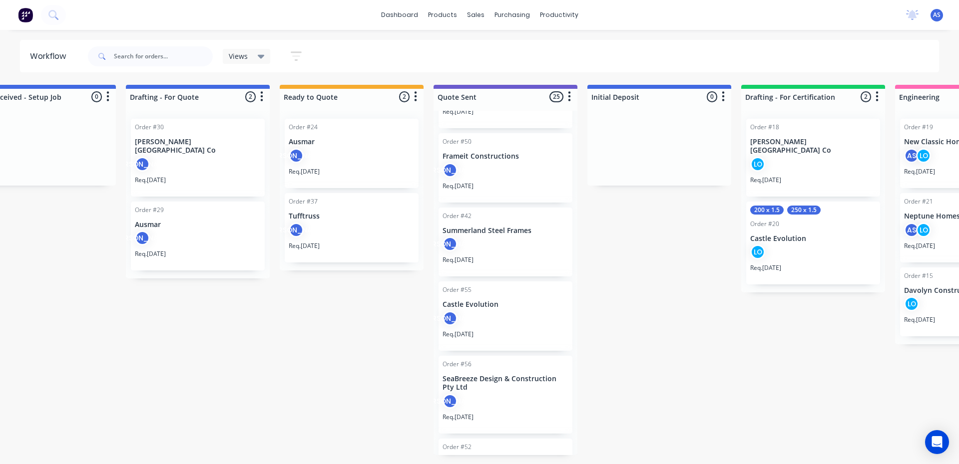
scroll to position [1541, 0]
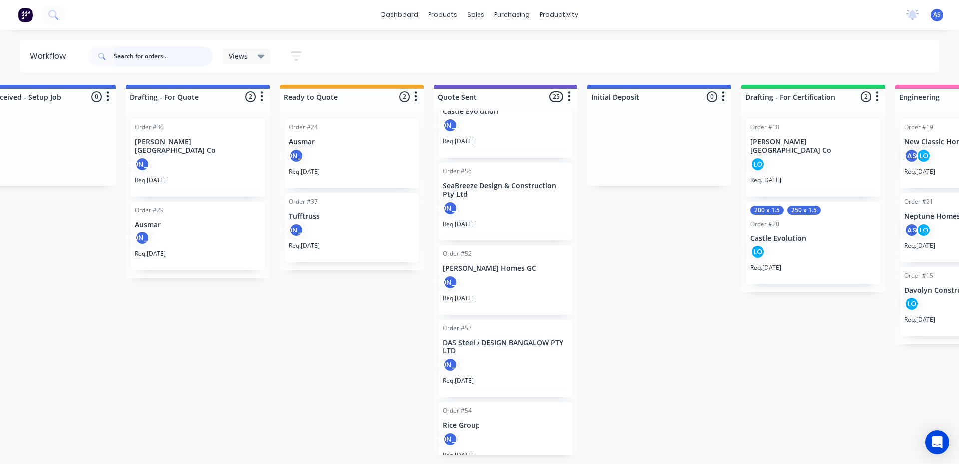
click at [157, 55] on input "text" at bounding box center [163, 56] width 99 height 20
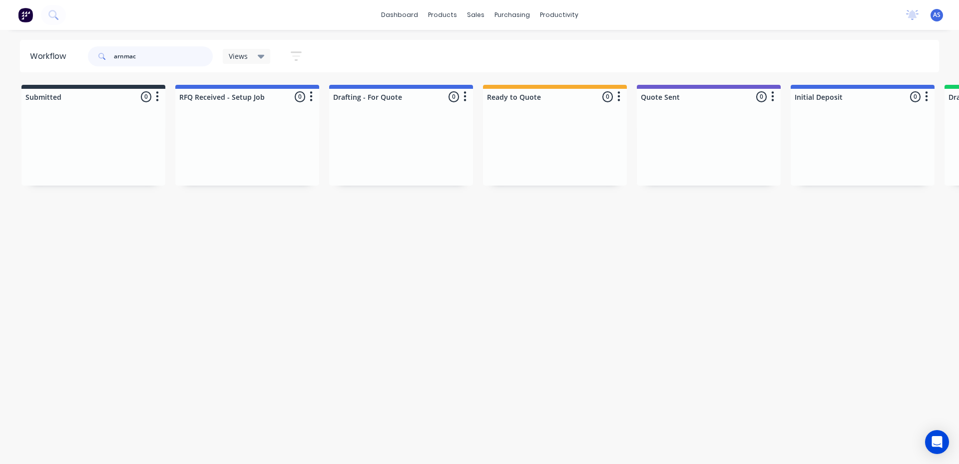
click at [124, 57] on input "arnmac" at bounding box center [163, 56] width 99 height 20
type input "armac"
drag, startPoint x: 155, startPoint y: 60, endPoint x: 36, endPoint y: 58, distance: 119.4
click at [36, 58] on header "Workflow armac Views Save new view None (Default) edit Show/Hide statuses Show …" at bounding box center [479, 56] width 919 height 32
click at [231, 320] on div "Workflow Views Save new view None (Default) edit Show/Hide statuses Show line i…" at bounding box center [479, 242] width 959 height 404
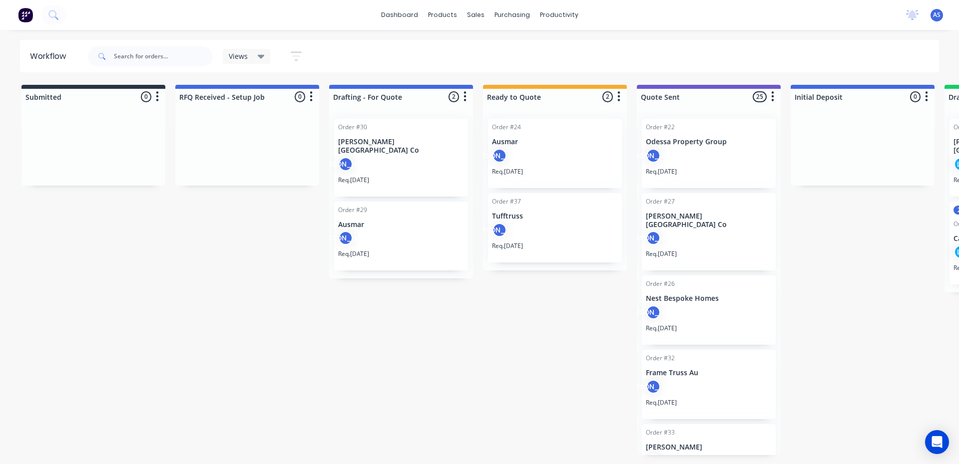
click at [313, 100] on icon "button" at bounding box center [311, 96] width 3 height 12
click at [200, 125] on div at bounding box center [247, 148] width 144 height 75
click at [188, 106] on div at bounding box center [247, 108] width 144 height 6
click at [216, 94] on div at bounding box center [247, 97] width 144 height 16
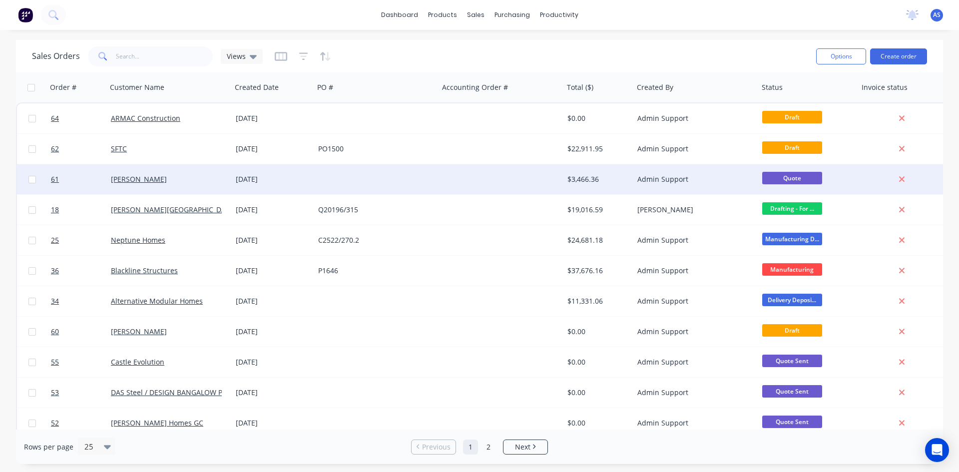
click at [140, 179] on div "[PERSON_NAME]" at bounding box center [166, 179] width 111 height 10
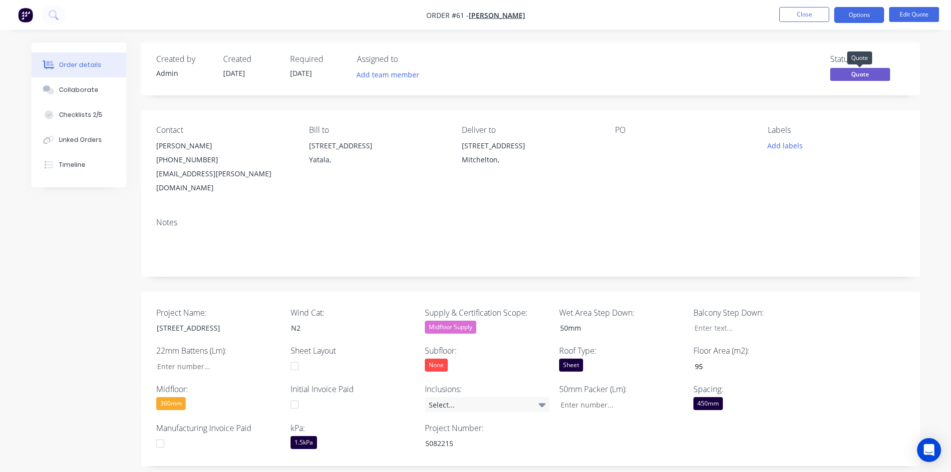
click at [868, 70] on span "Quote" at bounding box center [860, 74] width 60 height 12
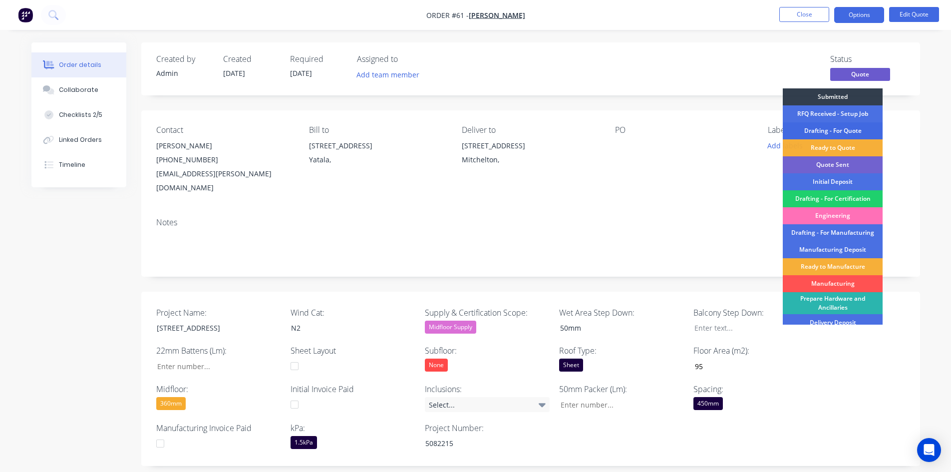
click at [827, 131] on div "Drafting - For Quote" at bounding box center [833, 130] width 100 height 17
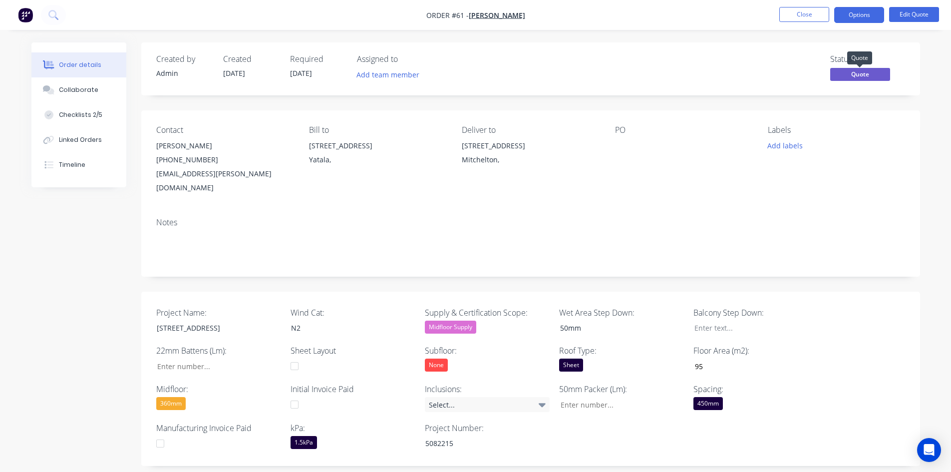
click at [860, 69] on span "Quote" at bounding box center [860, 74] width 60 height 12
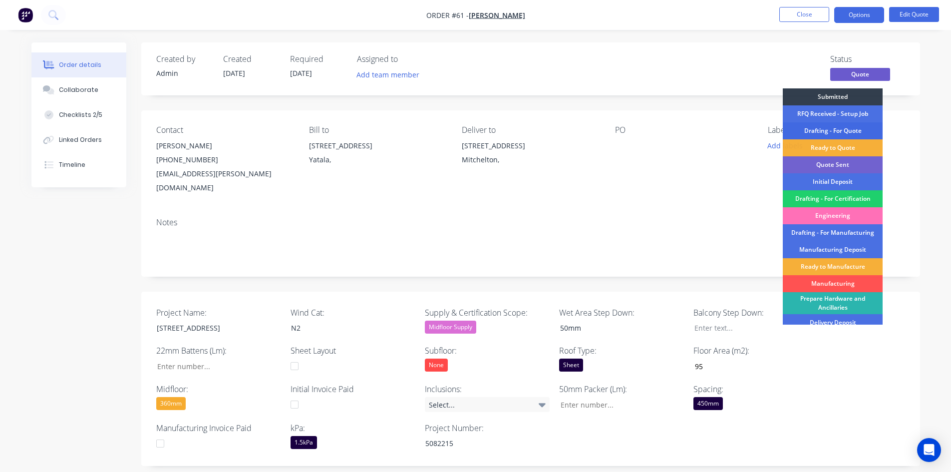
click at [832, 128] on div "Drafting - For Quote" at bounding box center [833, 130] width 100 height 17
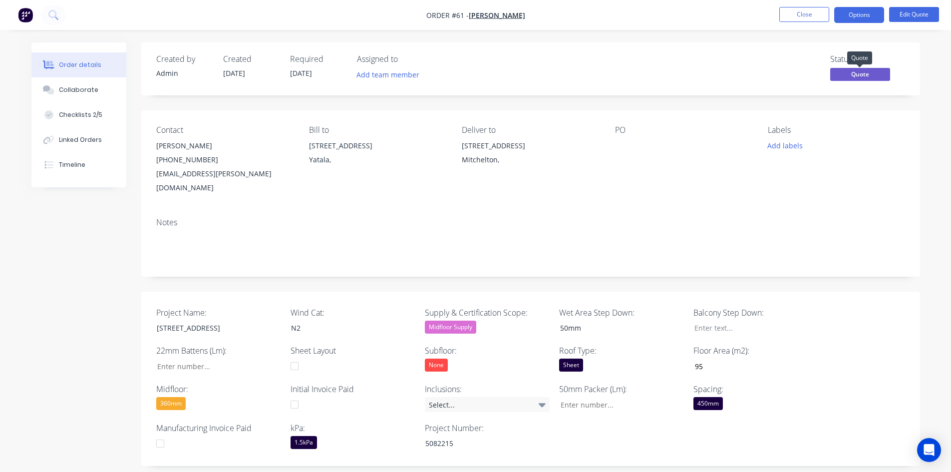
click at [860, 68] on span "Quote" at bounding box center [860, 74] width 60 height 12
click at [32, 19] on img "button" at bounding box center [25, 14] width 15 height 15
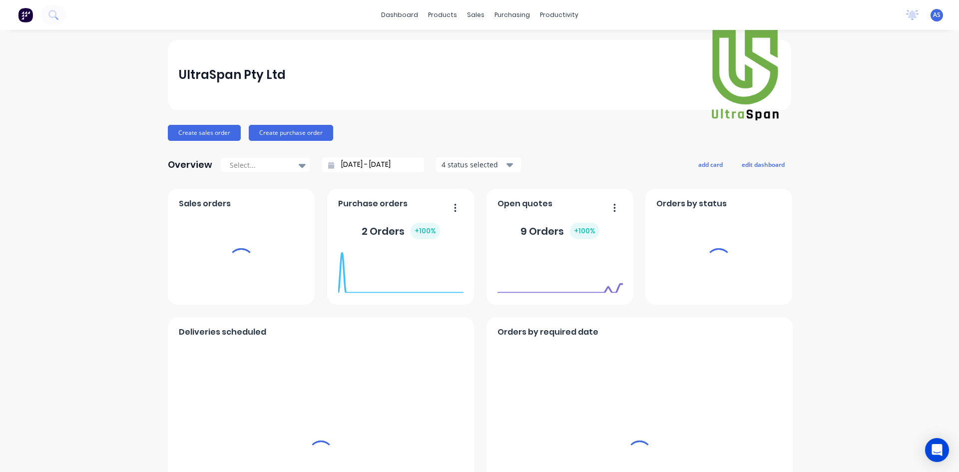
click at [472, 23] on div "dashboard products sales purchasing productivity dashboard products Product Cat…" at bounding box center [479, 15] width 959 height 30
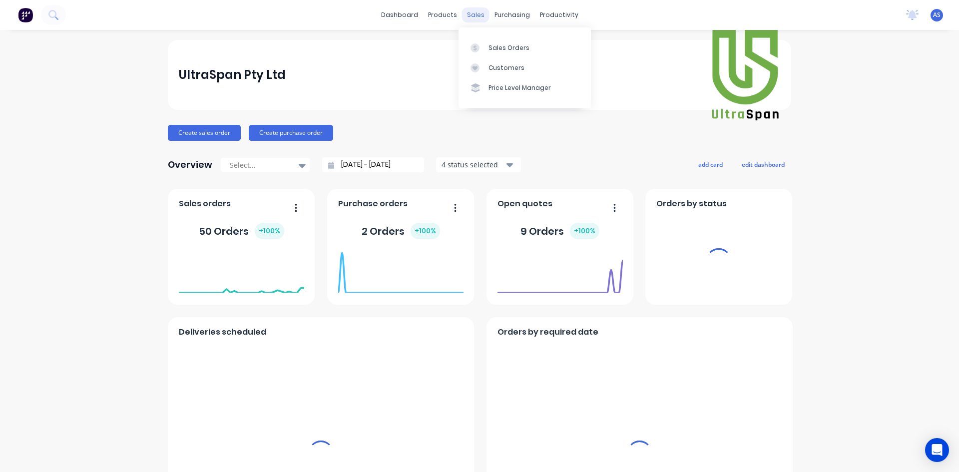
click at [475, 16] on div "sales" at bounding box center [475, 14] width 27 height 15
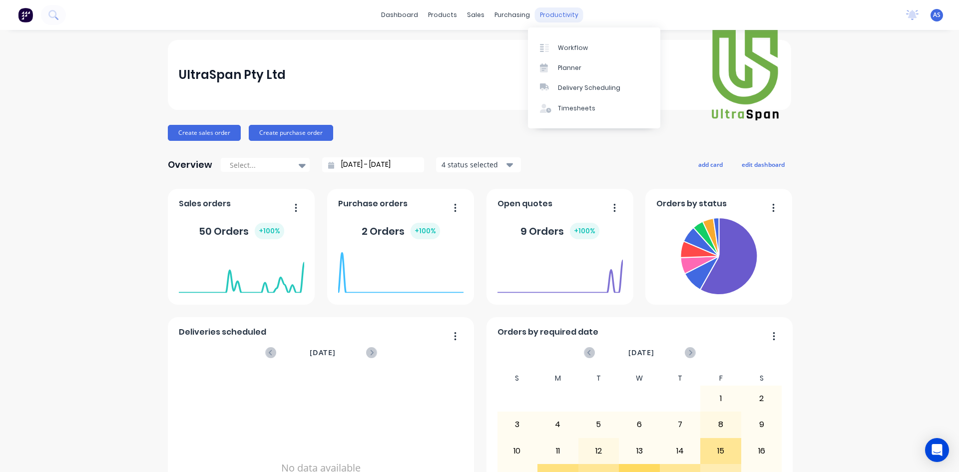
click at [552, 17] on div "productivity" at bounding box center [559, 14] width 48 height 15
click at [558, 43] on div "Workflow" at bounding box center [573, 47] width 30 height 9
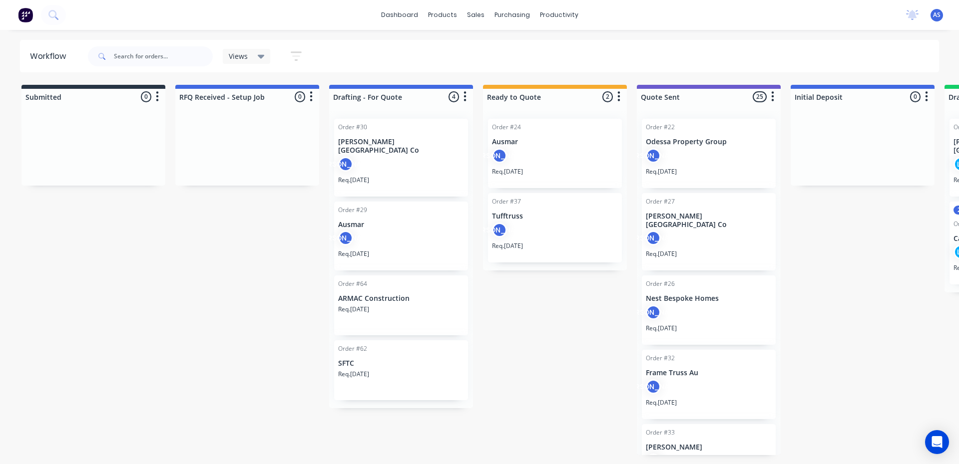
click at [464, 99] on icon "button" at bounding box center [464, 96] width 3 height 12
click at [364, 295] on p "ARMAC Construction" at bounding box center [401, 299] width 126 height 8
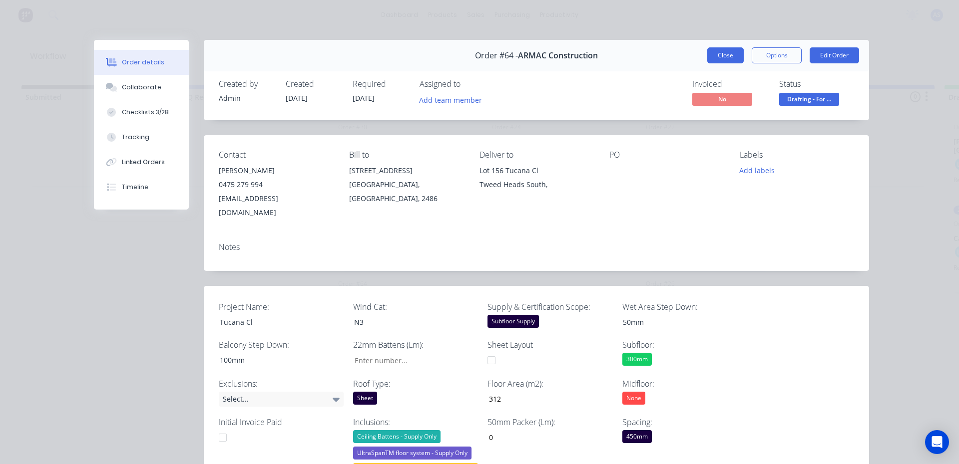
click at [715, 49] on button "Close" at bounding box center [725, 55] width 36 height 16
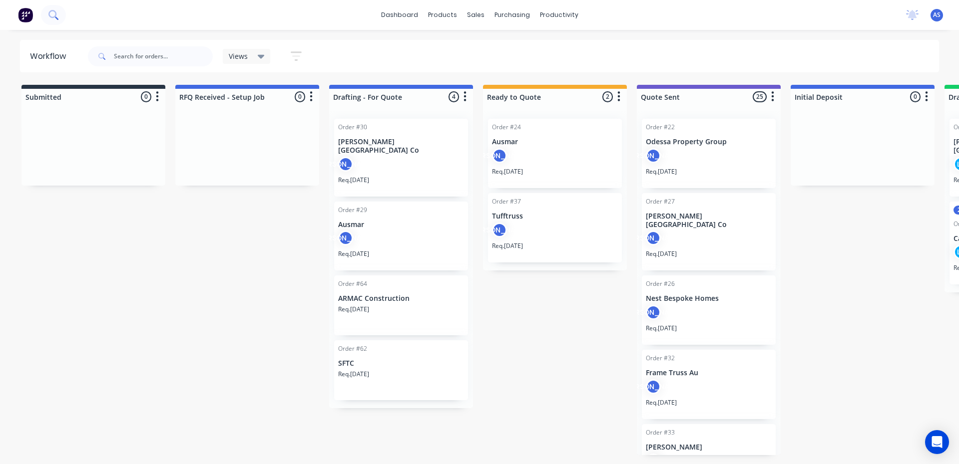
click at [58, 17] on button at bounding box center [53, 15] width 25 height 20
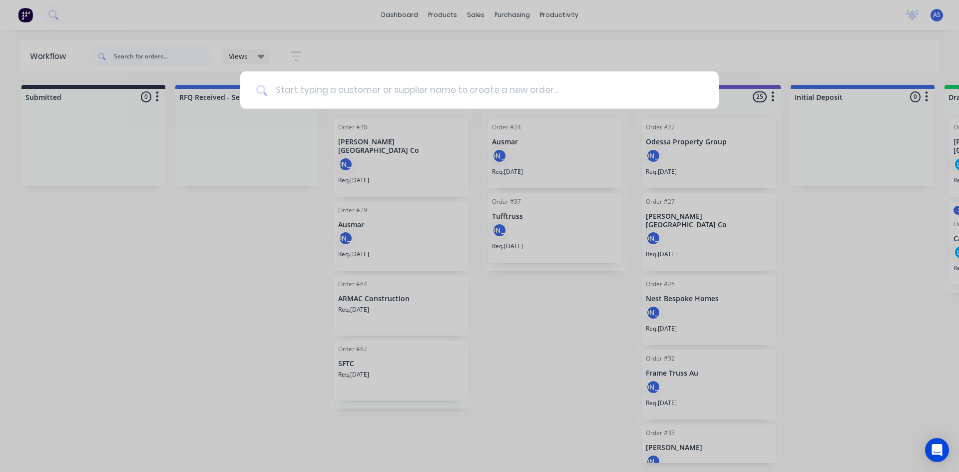
click at [478, 100] on input at bounding box center [484, 89] width 435 height 37
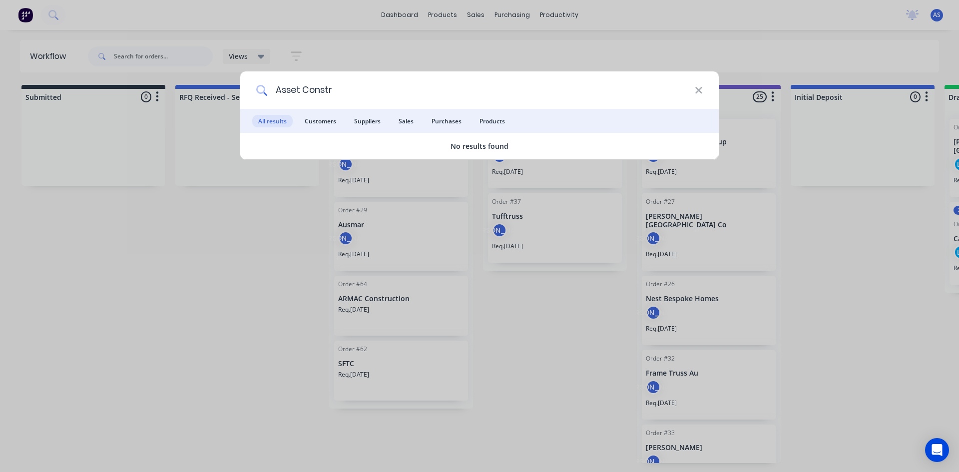
type input "Asset Constr"
click at [206, 255] on div "Asset Constr All results Customers Suppliers Sales Purchases Products No result…" at bounding box center [479, 236] width 959 height 472
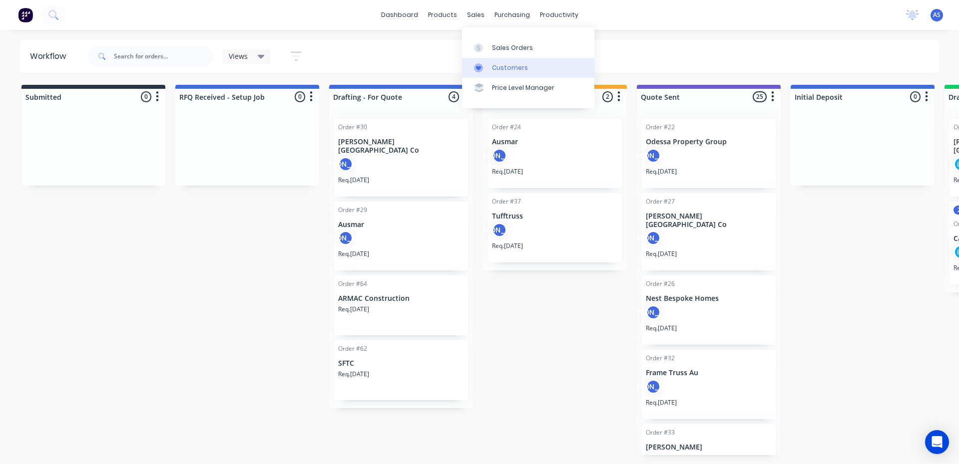
click at [505, 65] on div "Customers" at bounding box center [510, 67] width 36 height 9
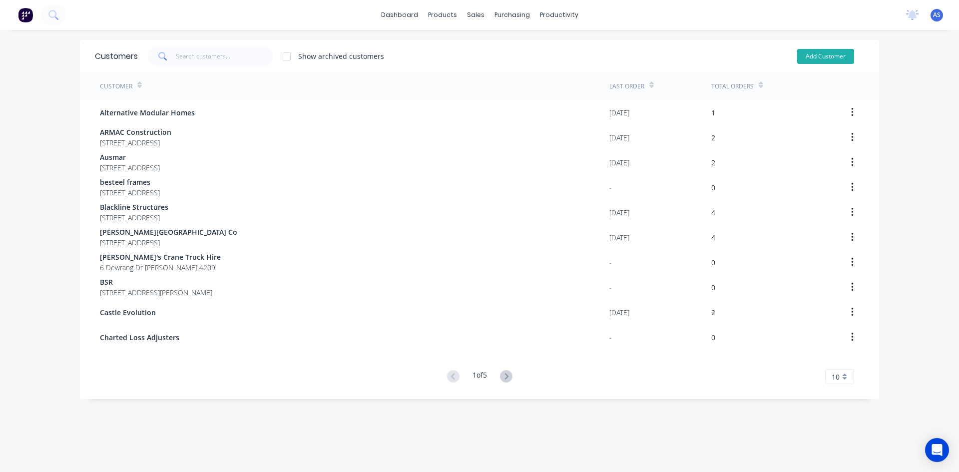
click at [810, 59] on button "Add Customer" at bounding box center [825, 56] width 57 height 15
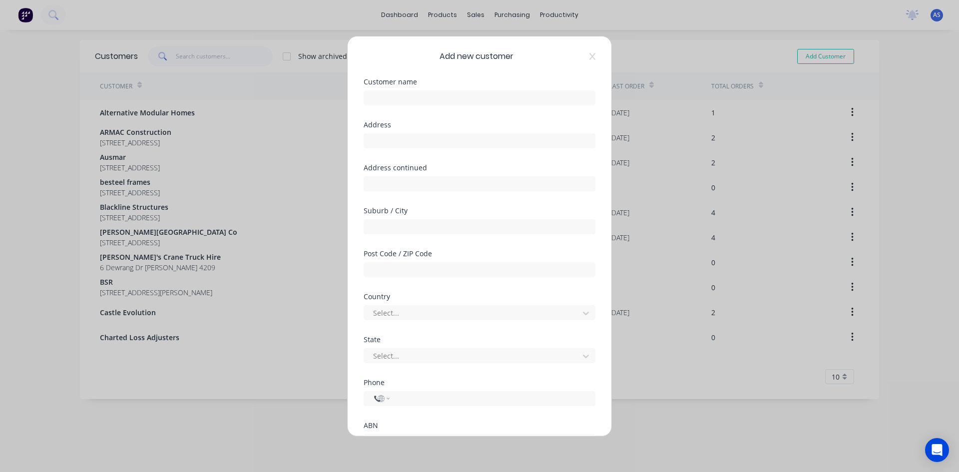
select select "AU"
click at [416, 93] on input "text" at bounding box center [480, 97] width 232 height 15
type input "Asset Construction"
click at [403, 141] on input "text" at bounding box center [480, 140] width 232 height 15
type input "[STREET_ADDRESS]"
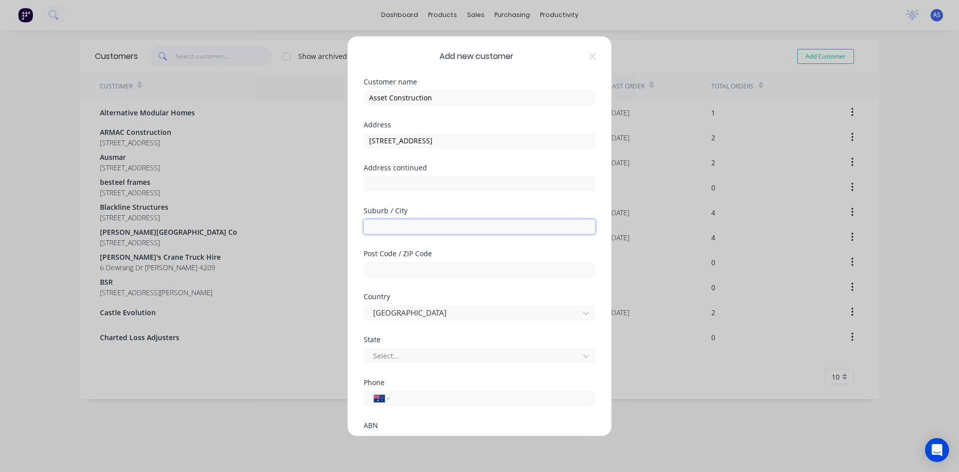
click at [393, 230] on input "text" at bounding box center [480, 226] width 232 height 15
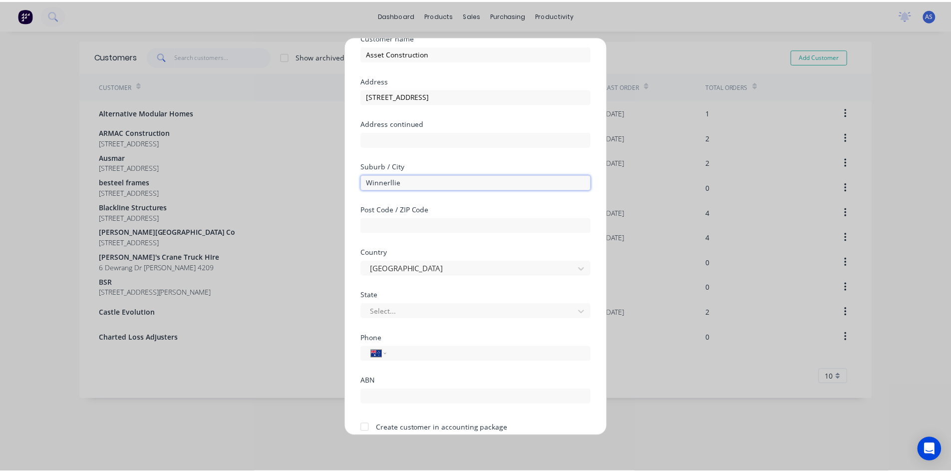
scroll to position [88, 0]
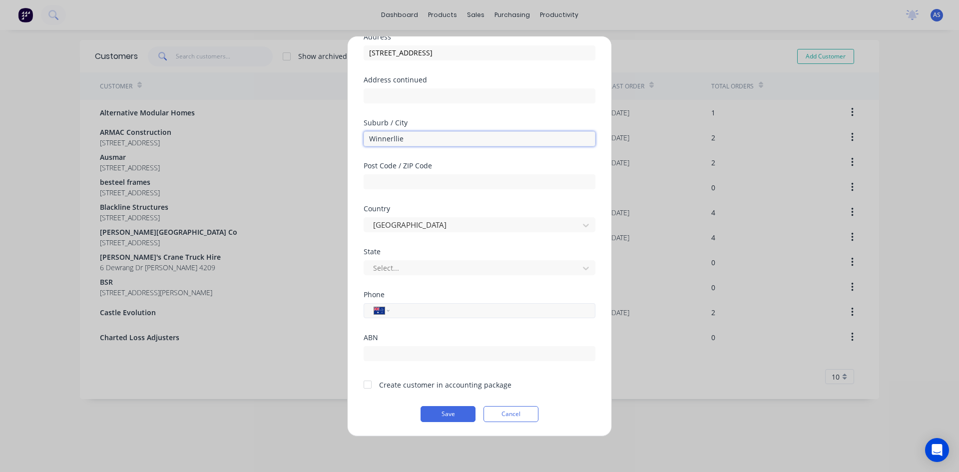
type input "Winnerllie"
click at [406, 306] on input "tel" at bounding box center [490, 310] width 188 height 11
type input "0423 149 392"
click at [364, 384] on div at bounding box center [368, 384] width 20 height 20
click at [424, 417] on button "Save" at bounding box center [447, 414] width 55 height 16
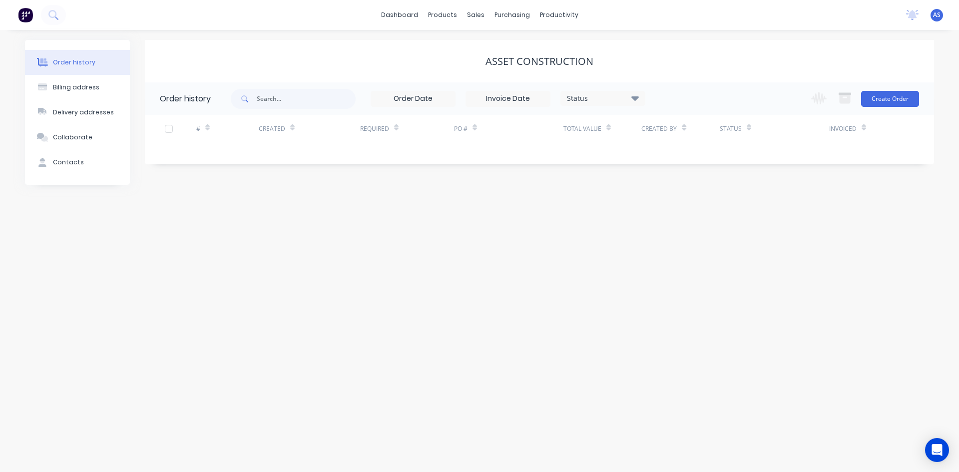
click at [275, 289] on div "Order history Billing address Delivery addresses Collaborate Contacts Asset Con…" at bounding box center [479, 251] width 959 height 442
click at [886, 97] on button "Create Order" at bounding box center [890, 99] width 58 height 16
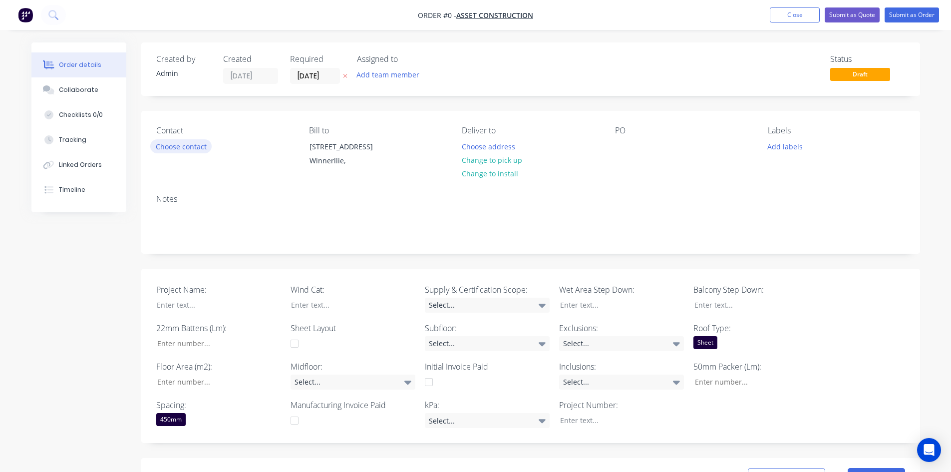
click at [186, 146] on button "Choose contact" at bounding box center [180, 145] width 61 height 13
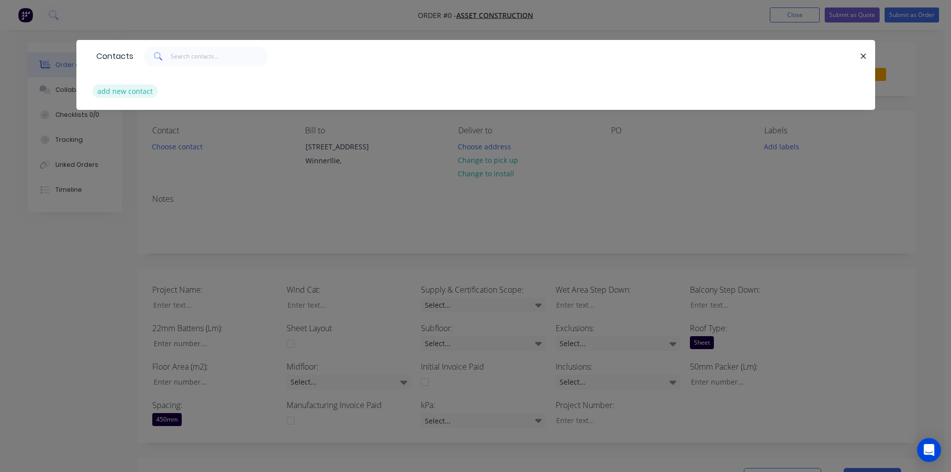
click at [123, 94] on button "add new contact" at bounding box center [125, 90] width 66 height 13
select select "AU"
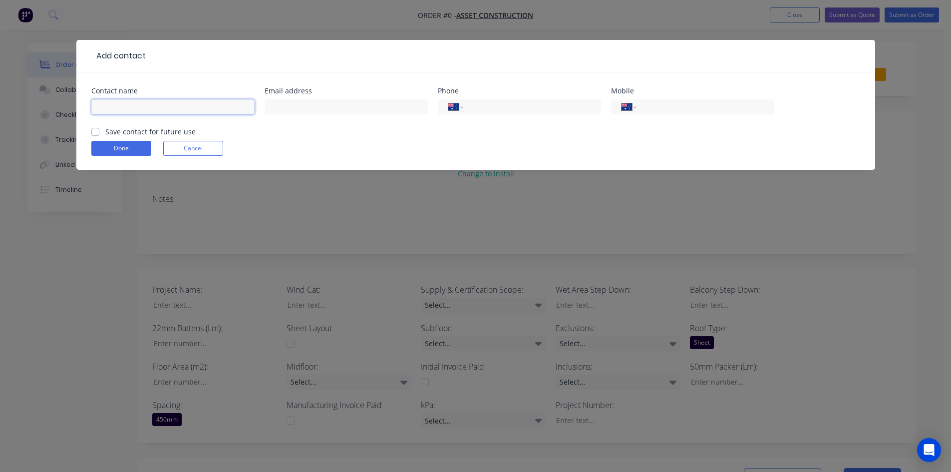
click at [144, 101] on input "text" at bounding box center [172, 106] width 163 height 15
type input "[PERSON_NAME]"
click at [282, 109] on input "text" at bounding box center [346, 106] width 163 height 15
type input "[EMAIL_ADDRESS][DOMAIN_NAME]"
click at [656, 102] on input "tel" at bounding box center [704, 106] width 120 height 11
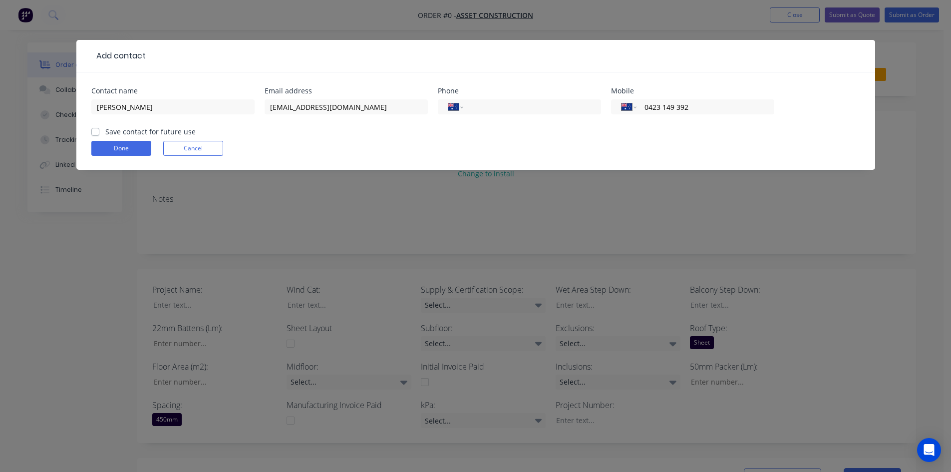
type input "0423 149 392"
click at [105, 129] on label "Save contact for future use" at bounding box center [150, 131] width 90 height 10
click at [93, 129] on input "Save contact for future use" at bounding box center [95, 130] width 8 height 9
checkbox input "true"
click at [109, 150] on button "Done" at bounding box center [121, 148] width 60 height 15
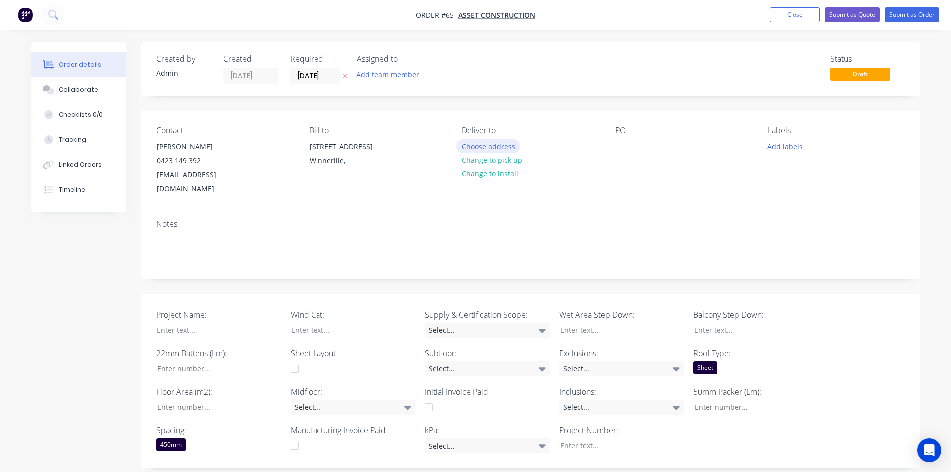
click at [469, 144] on button "Choose address" at bounding box center [488, 145] width 64 height 13
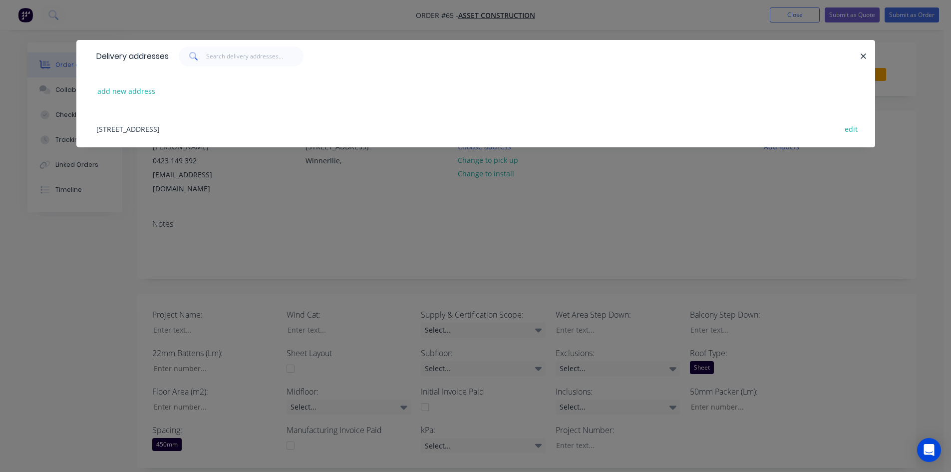
click at [157, 125] on div "1/11 Albatross St, Winnerllie, Australia edit" at bounding box center [475, 128] width 769 height 37
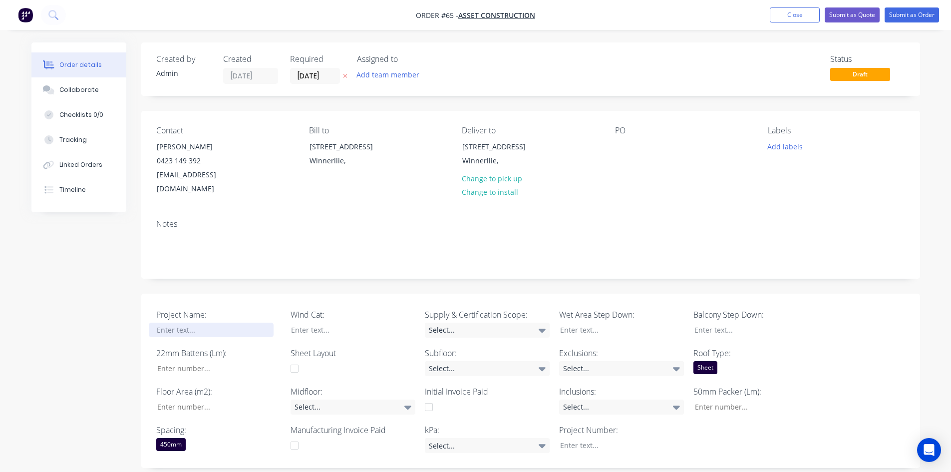
drag, startPoint x: 92, startPoint y: 253, endPoint x: 158, endPoint y: 310, distance: 87.1
click at [98, 258] on div "Created by Admin Created 25/08/25 Required 25/08/25 Assigned to Add team member…" at bounding box center [475, 424] width 889 height 764
click at [158, 323] on div at bounding box center [211, 330] width 125 height 14
click at [179, 361] on input "Project Name:" at bounding box center [215, 368] width 132 height 15
click at [216, 399] on input "Project Name:" at bounding box center [215, 406] width 132 height 15
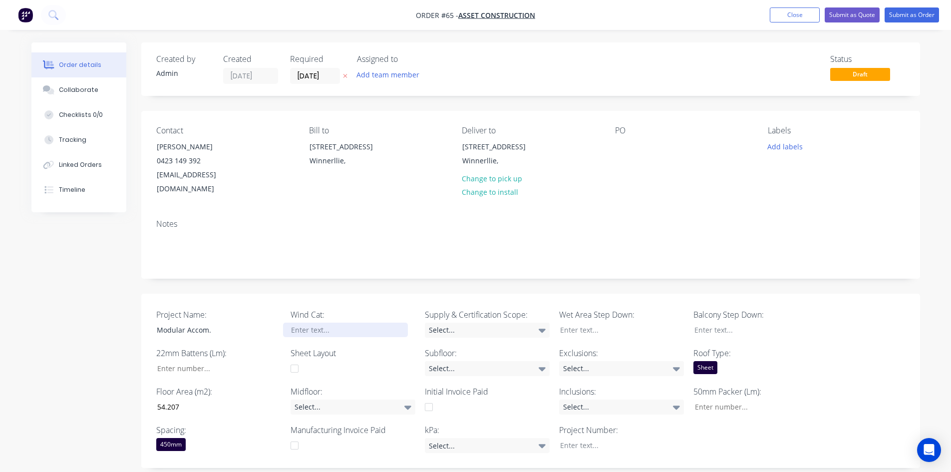
type input "54"
click at [325, 323] on div at bounding box center [345, 330] width 125 height 14
click at [361, 399] on div "Select..." at bounding box center [353, 406] width 125 height 15
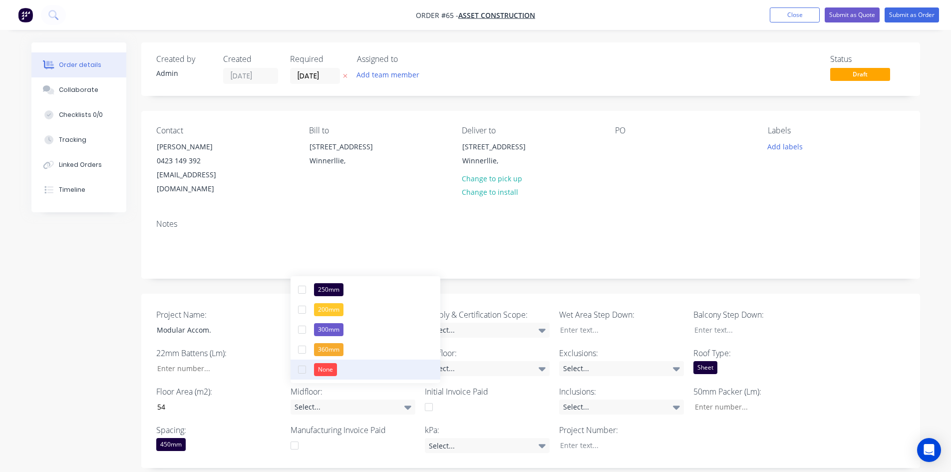
click at [340, 369] on button "None" at bounding box center [366, 370] width 150 height 20
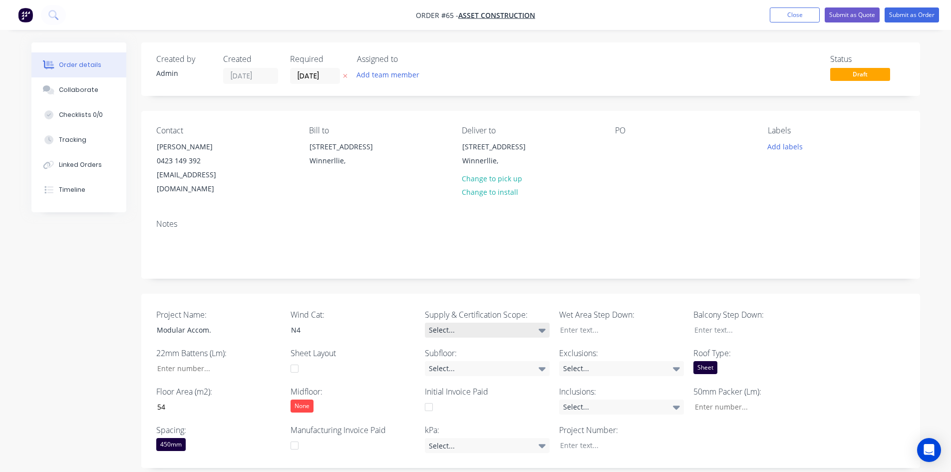
click at [485, 323] on div "Select..." at bounding box center [487, 330] width 125 height 15
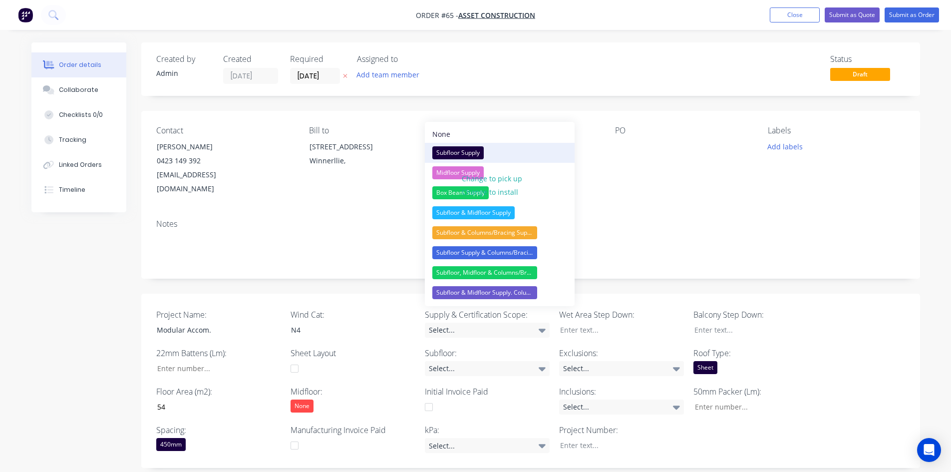
click at [438, 153] on div "Subfloor Supply" at bounding box center [457, 152] width 51 height 13
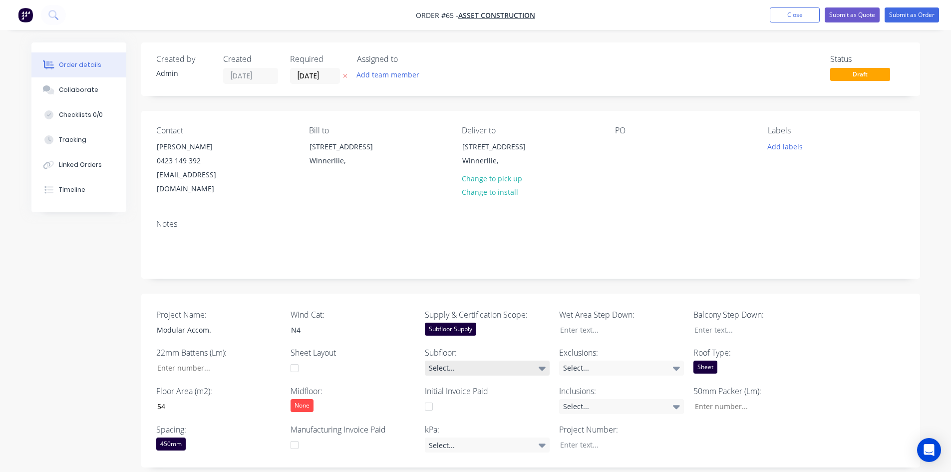
click at [449, 361] on div "Select..." at bounding box center [487, 368] width 125 height 15
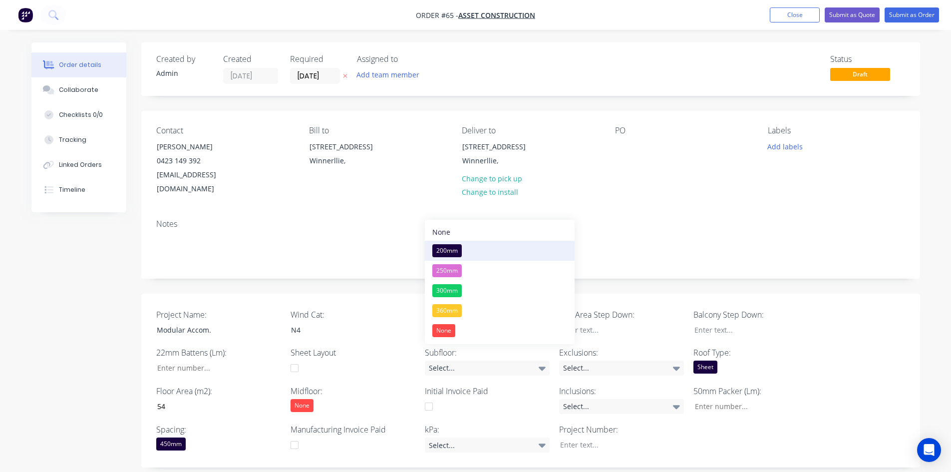
click at [451, 251] on div "200mm" at bounding box center [446, 250] width 29 height 13
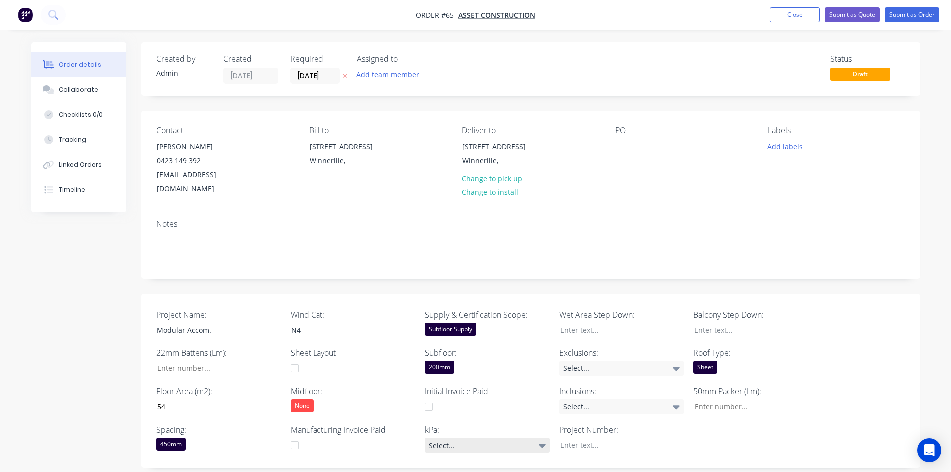
click at [462, 437] on div "Select..." at bounding box center [487, 444] width 125 height 15
click at [472, 371] on button "1.5kPa" at bounding box center [500, 368] width 150 height 20
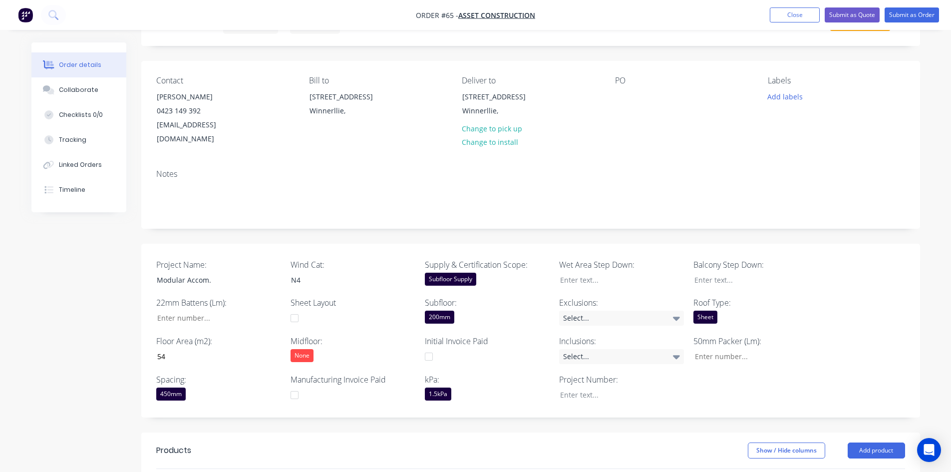
click at [438, 387] on div "1.5kPa" at bounding box center [438, 393] width 26 height 13
click at [611, 273] on div at bounding box center [614, 280] width 125 height 14
click at [602, 311] on div "Select..." at bounding box center [621, 318] width 125 height 15
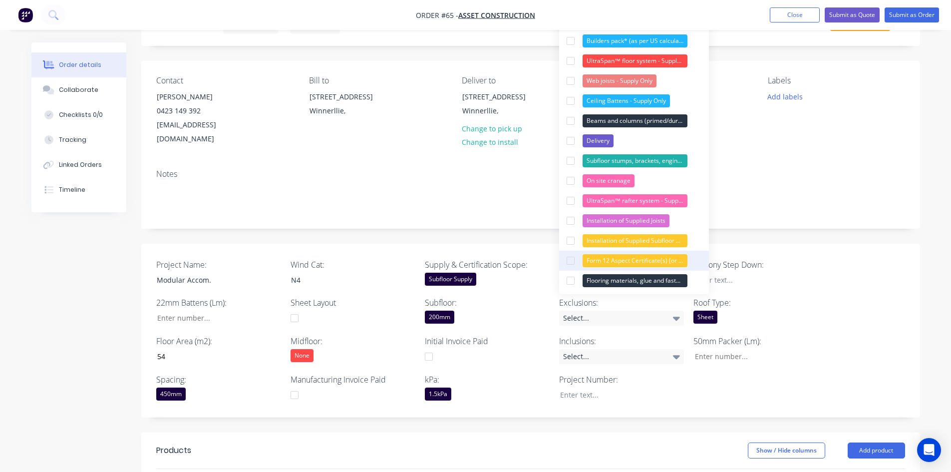
scroll to position [0, 0]
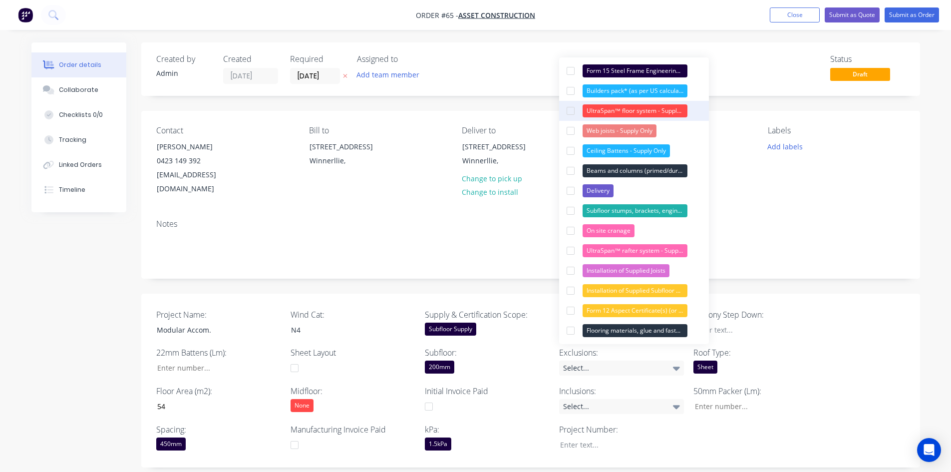
click at [574, 110] on div at bounding box center [571, 111] width 20 height 20
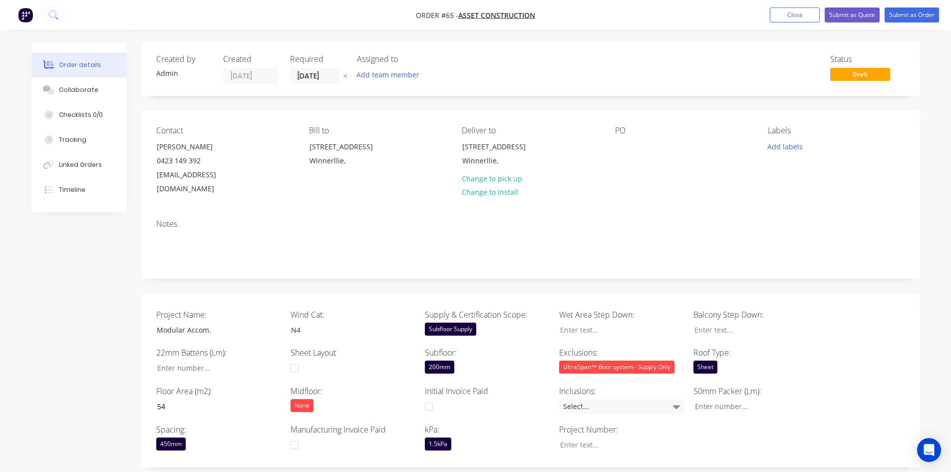
drag, startPoint x: 536, startPoint y: 15, endPoint x: 483, endPoint y: 21, distance: 53.3
click at [483, 21] on nav "Order #65 - Asset Construction Add product Close Submit as Quote Submit as Order" at bounding box center [475, 15] width 951 height 30
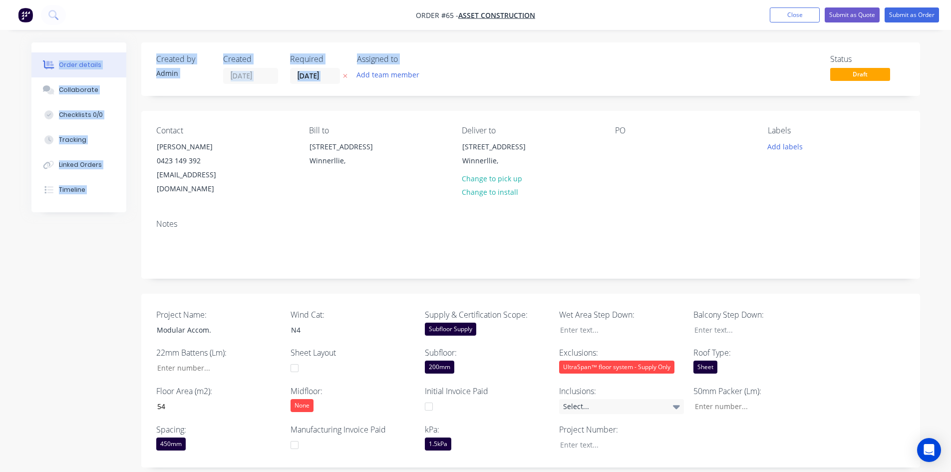
drag, startPoint x: 551, startPoint y: 18, endPoint x: 516, endPoint y: 50, distance: 47.4
click at [516, 50] on div "Order #65 - Asset Construction Add product Close Submit as Quote Submit as Orde…" at bounding box center [475, 403] width 951 height 806
click at [544, 52] on div "Created by Admin Created 25/08/25 Required 25/08/25 Assigned to Add team member…" at bounding box center [530, 68] width 779 height 53
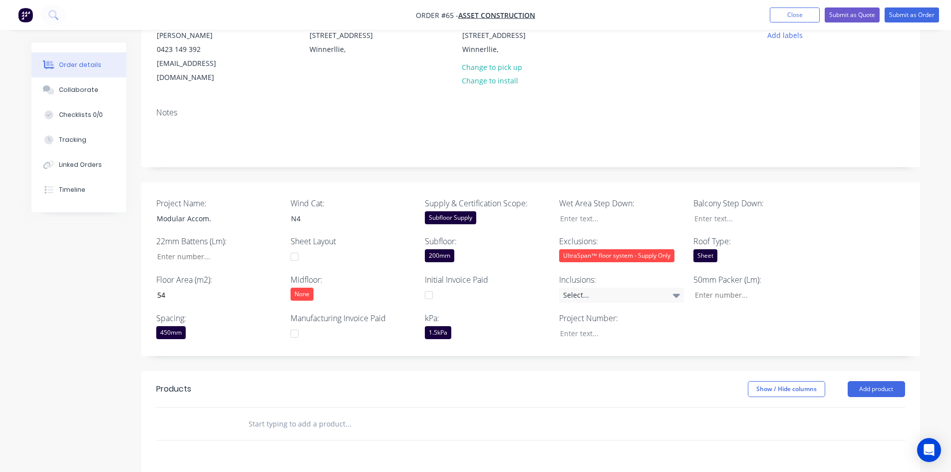
scroll to position [150, 0]
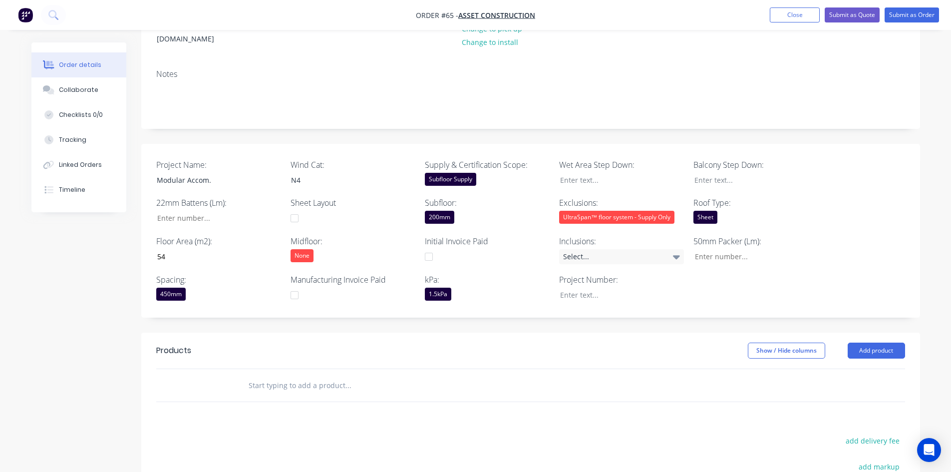
click at [595, 211] on div "UltraSpan™ floor system - Supply Only" at bounding box center [616, 217] width 115 height 13
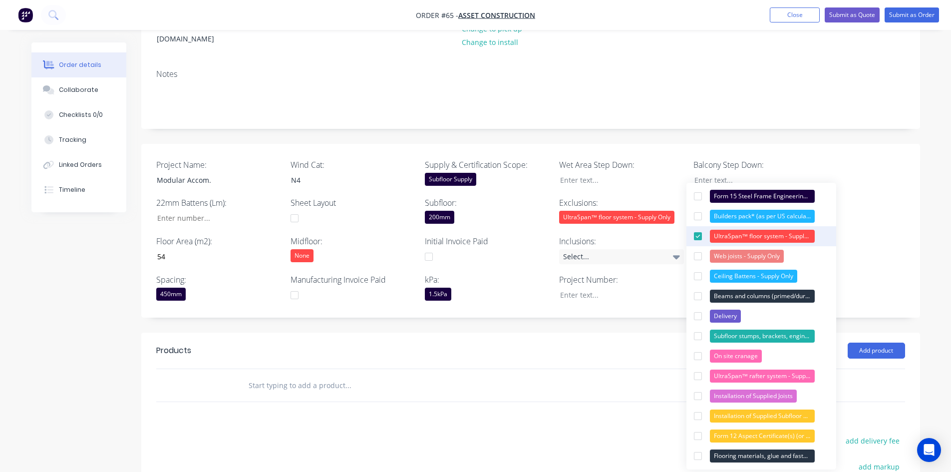
click at [700, 235] on div at bounding box center [698, 236] width 20 height 20
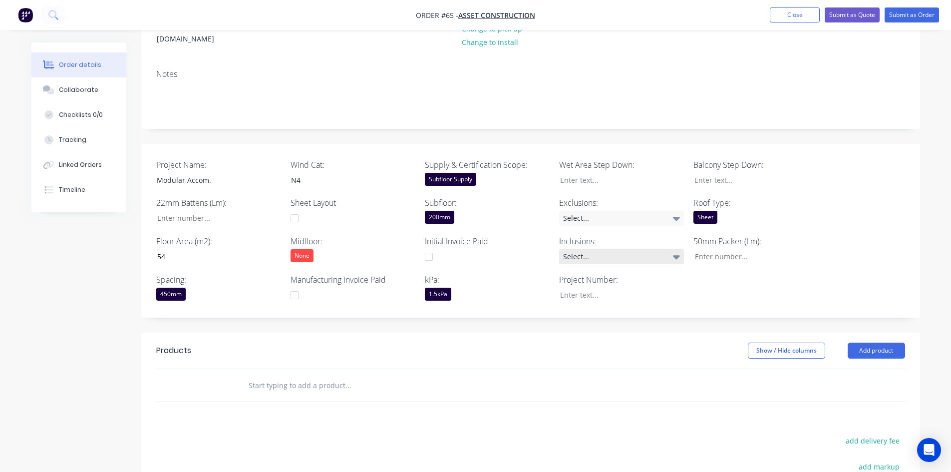
click at [659, 249] on div "Select..." at bounding box center [621, 256] width 125 height 15
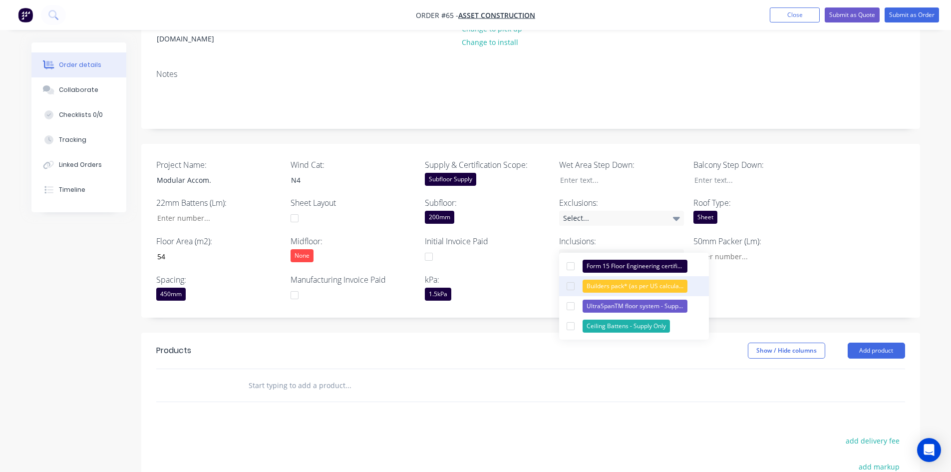
click at [567, 289] on div at bounding box center [571, 286] width 20 height 20
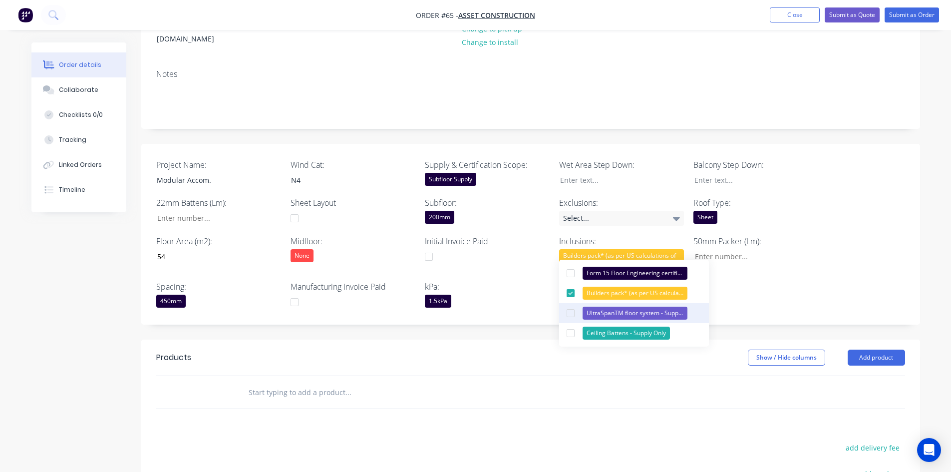
click at [574, 312] on div at bounding box center [571, 313] width 20 height 20
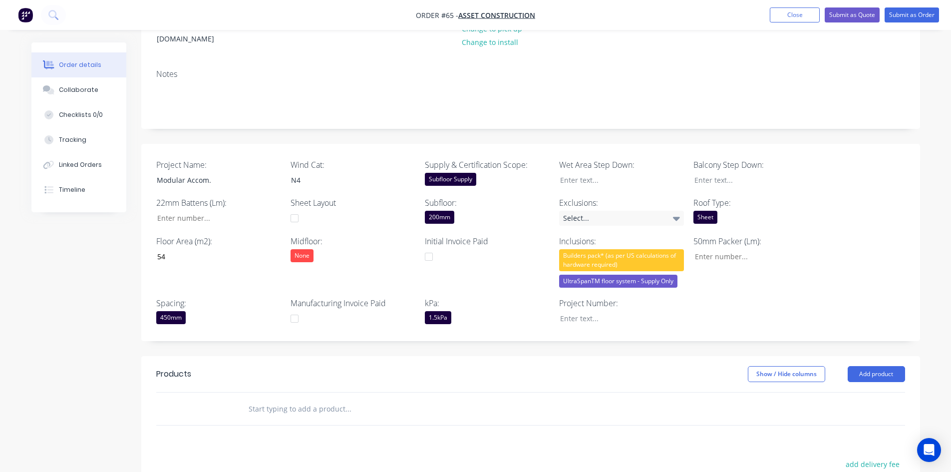
click at [525, 297] on label "kPa:" at bounding box center [487, 303] width 125 height 12
click at [593, 211] on div "Select..." at bounding box center [621, 218] width 125 height 15
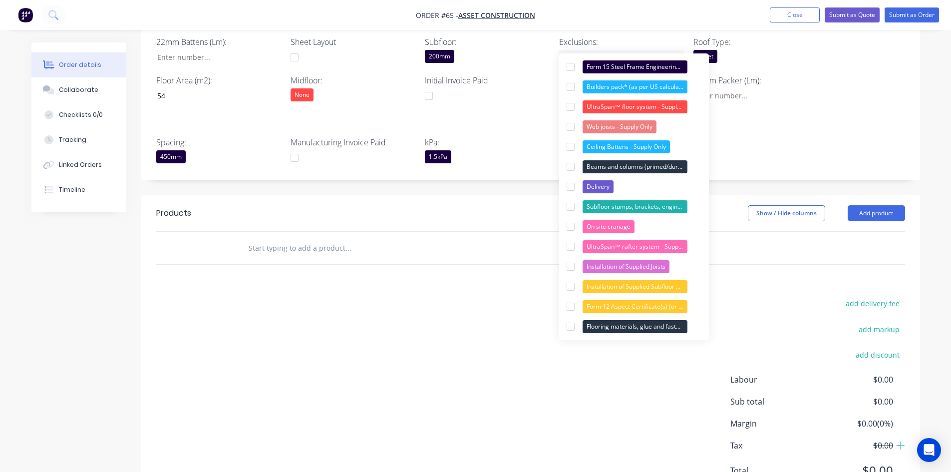
scroll to position [294, 0]
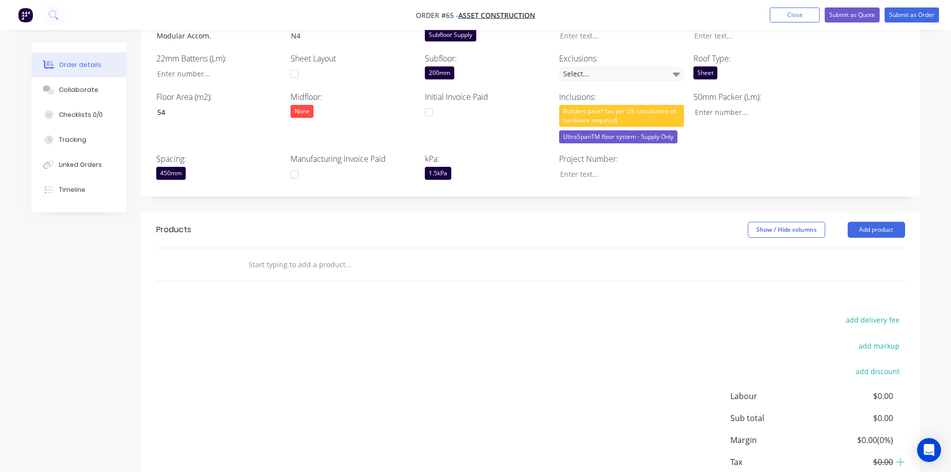
click at [488, 299] on div "Products Show / Hide columns Add product add delivery fee add markup add discou…" at bounding box center [530, 366] width 779 height 309
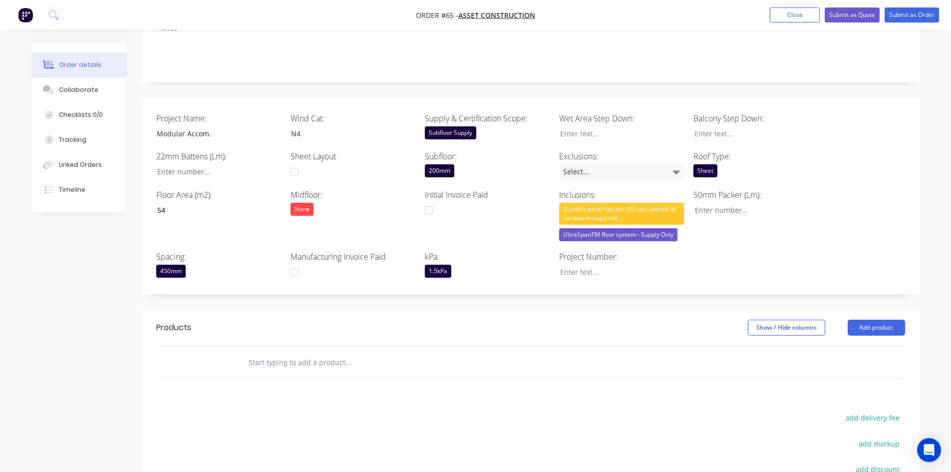
scroll to position [194, 0]
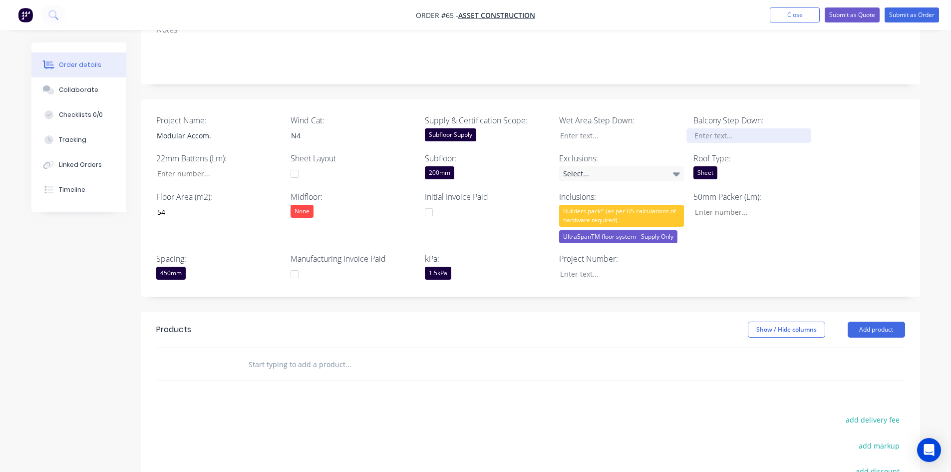
click at [727, 128] on div at bounding box center [749, 135] width 125 height 14
click at [716, 205] on input "Project Name:" at bounding box center [753, 212] width 132 height 15
click at [207, 166] on input "Project Name:" at bounding box center [215, 173] width 132 height 15
type input "0"
click at [712, 205] on input "Project Name:" at bounding box center [753, 212] width 132 height 15
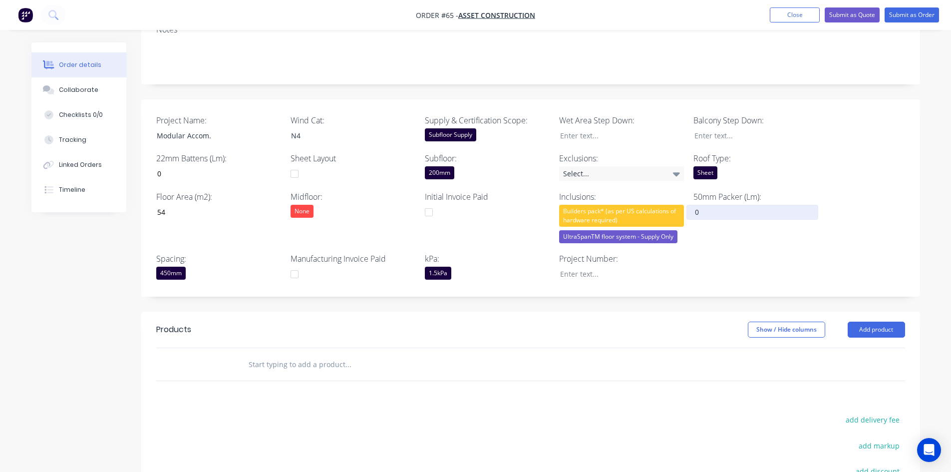
type input "0"
click at [742, 238] on div "Project Name: Modular Accom. Wind Cat: N4 Supply & Certification Scope: Subfloo…" at bounding box center [530, 198] width 779 height 198
click at [731, 128] on div at bounding box center [749, 135] width 125 height 14
click at [582, 128] on div at bounding box center [614, 135] width 125 height 14
click at [635, 281] on div "Project Name: Modular Accom. Wind Cat: N4 Supply & Certification Scope: Subfloo…" at bounding box center [530, 198] width 779 height 198
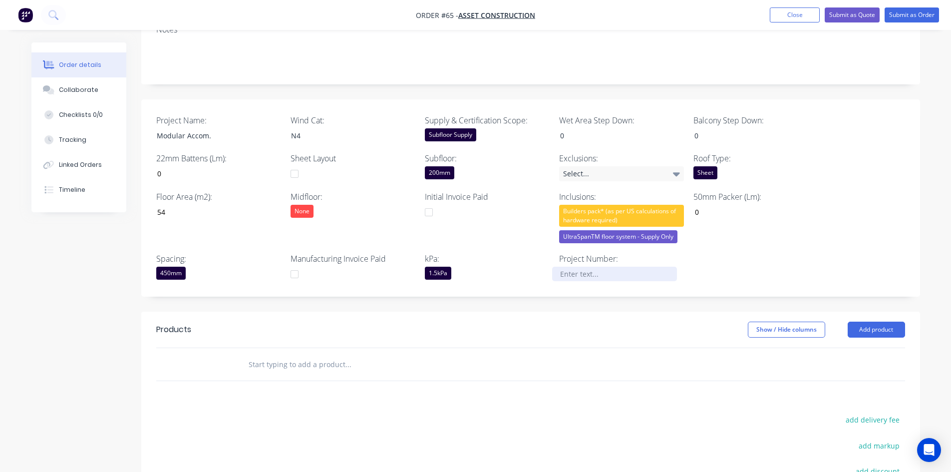
click at [587, 267] on div at bounding box center [614, 274] width 125 height 14
click at [570, 322] on div "Show / Hide columns Add product" at bounding box center [610, 330] width 590 height 16
click at [67, 116] on div "Checklists 0/0" at bounding box center [81, 114] width 44 height 9
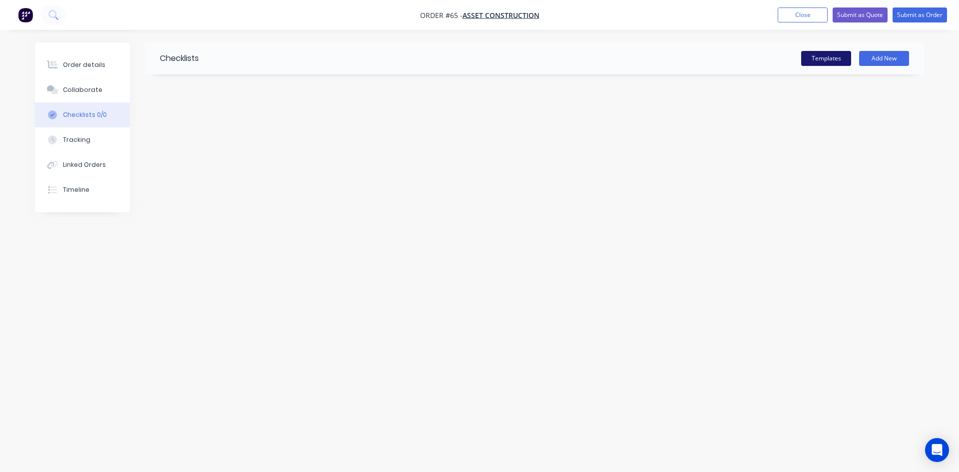
click at [815, 58] on button "Templates" at bounding box center [826, 58] width 50 height 15
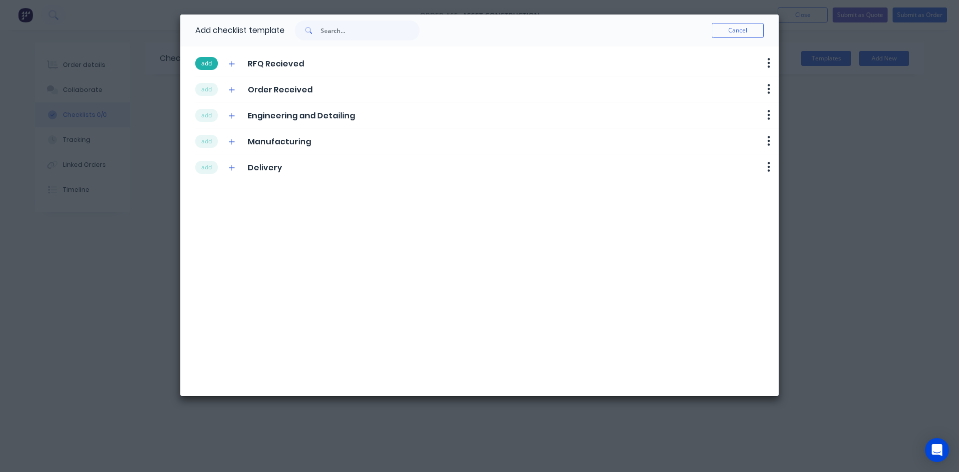
click at [214, 64] on button "add" at bounding box center [206, 63] width 22 height 13
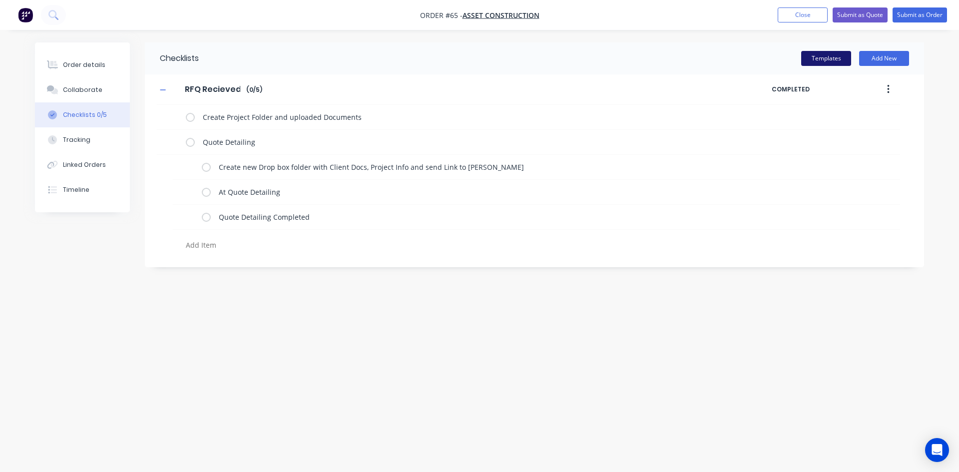
click at [814, 60] on button "Templates" at bounding box center [826, 58] width 50 height 15
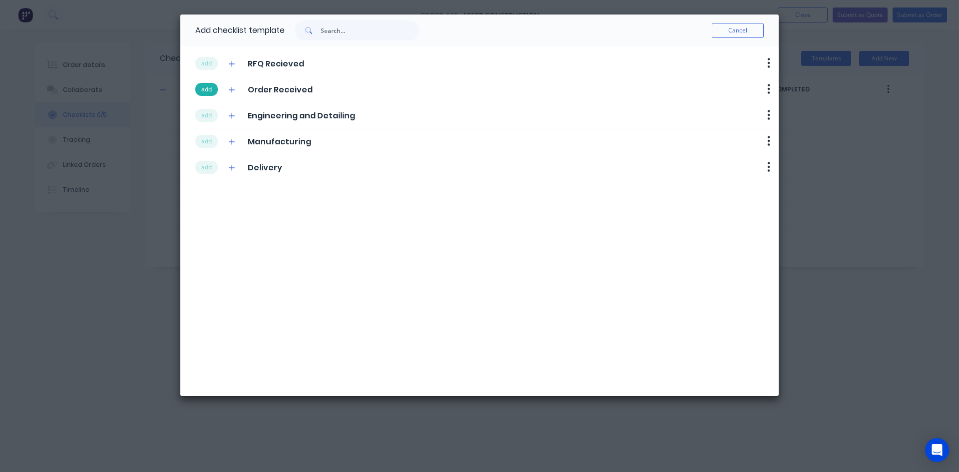
click at [216, 91] on button "add" at bounding box center [206, 89] width 22 height 13
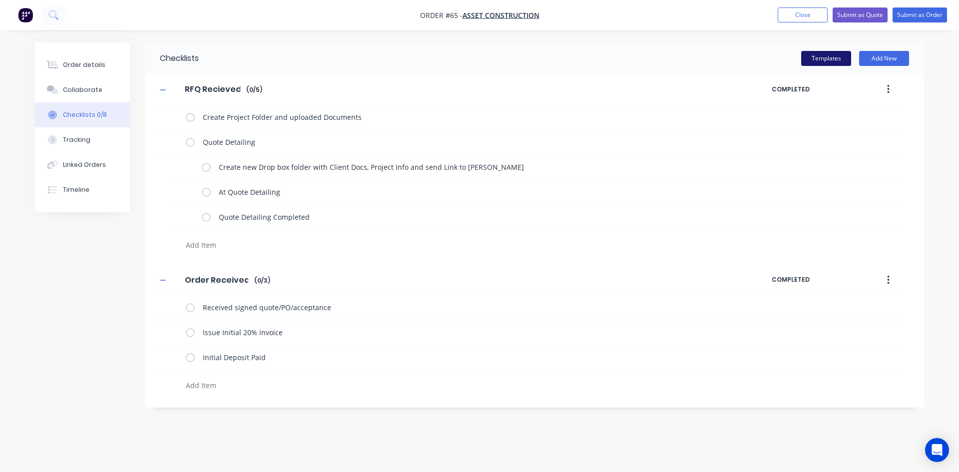
click at [815, 60] on button "Templates" at bounding box center [826, 58] width 50 height 15
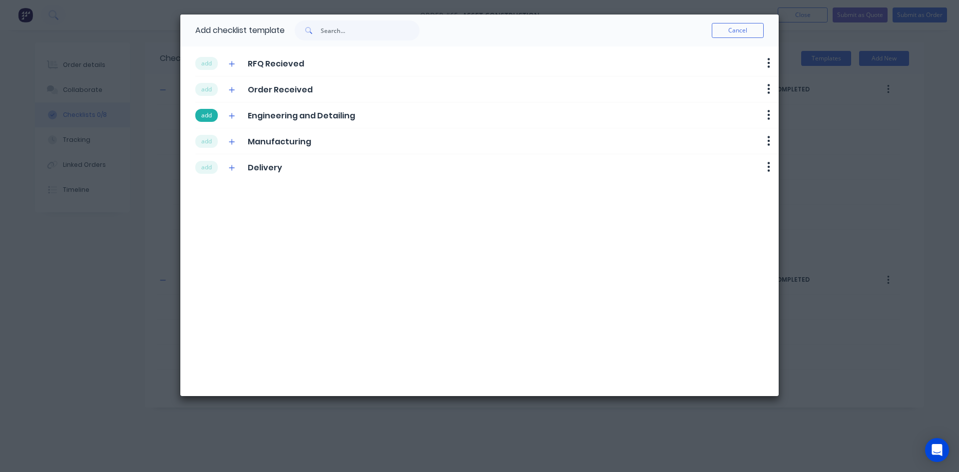
click at [203, 114] on button "add" at bounding box center [206, 115] width 22 height 13
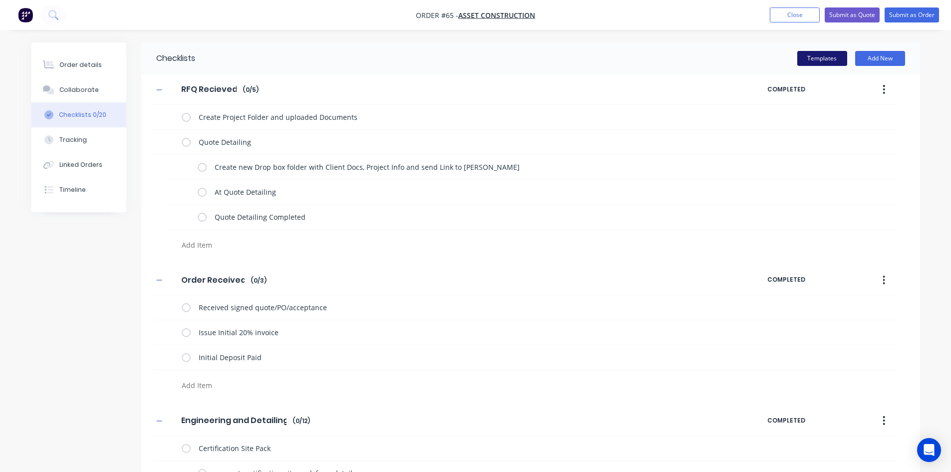
click at [804, 60] on button "Templates" at bounding box center [822, 58] width 50 height 15
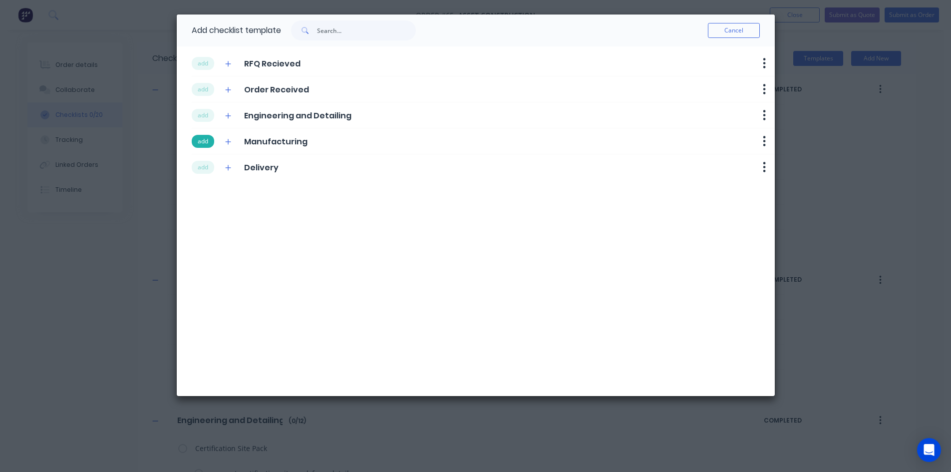
click at [198, 138] on button "add" at bounding box center [203, 141] width 22 height 13
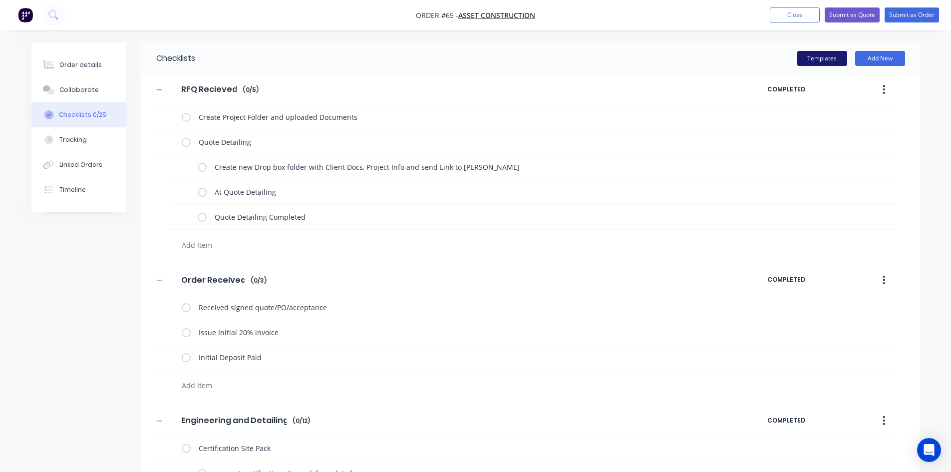
click at [810, 59] on button "Templates" at bounding box center [822, 58] width 50 height 15
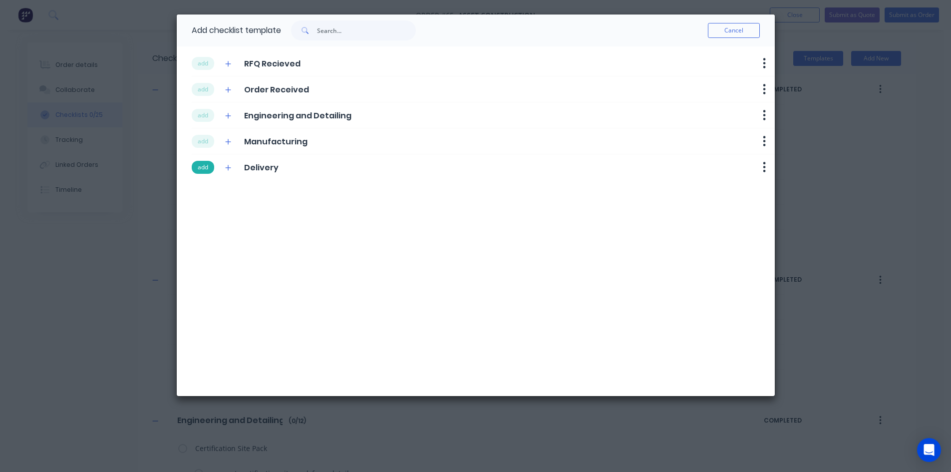
click at [209, 164] on button "add" at bounding box center [203, 167] width 22 height 13
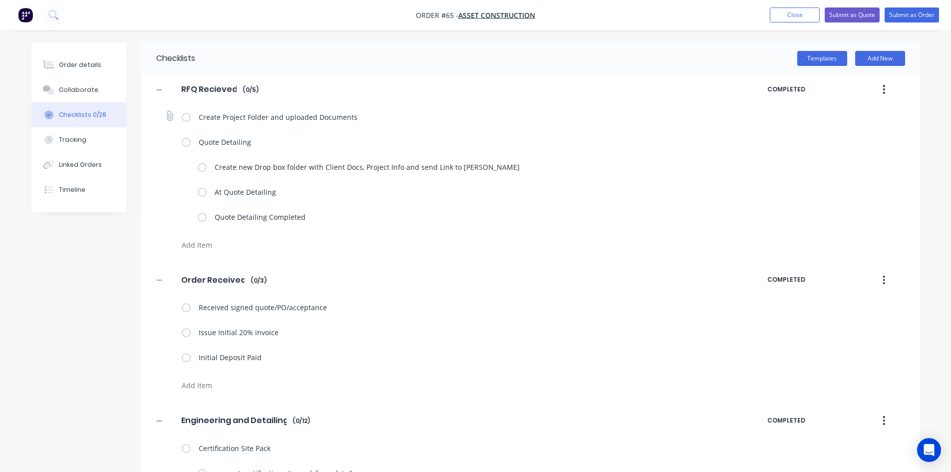
click at [188, 119] on label at bounding box center [186, 117] width 9 height 10
click at [0, 0] on input "checkbox" at bounding box center [0, 0] width 0 height 0
click at [186, 144] on label at bounding box center [186, 142] width 9 height 10
click at [0, 0] on input "checkbox" at bounding box center [0, 0] width 0 height 0
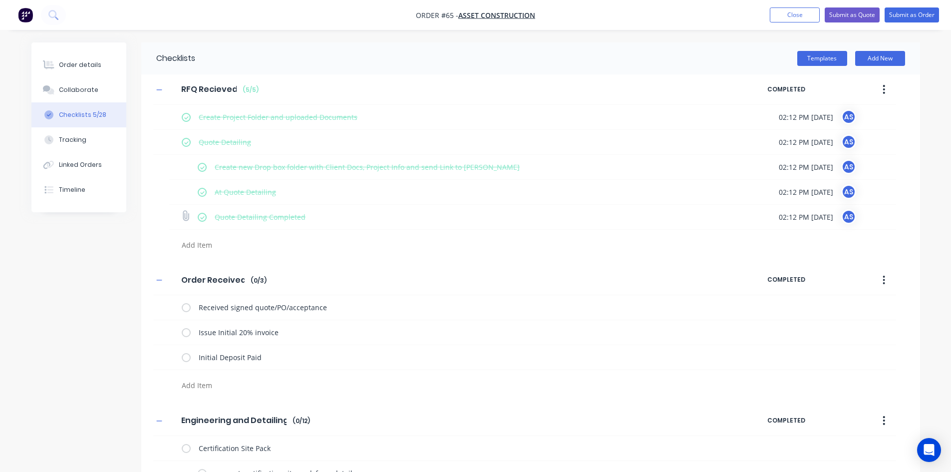
click at [200, 217] on label at bounding box center [202, 217] width 9 height 10
click at [0, 0] on input "checkbox" at bounding box center [0, 0] width 0 height 0
type textarea "x"
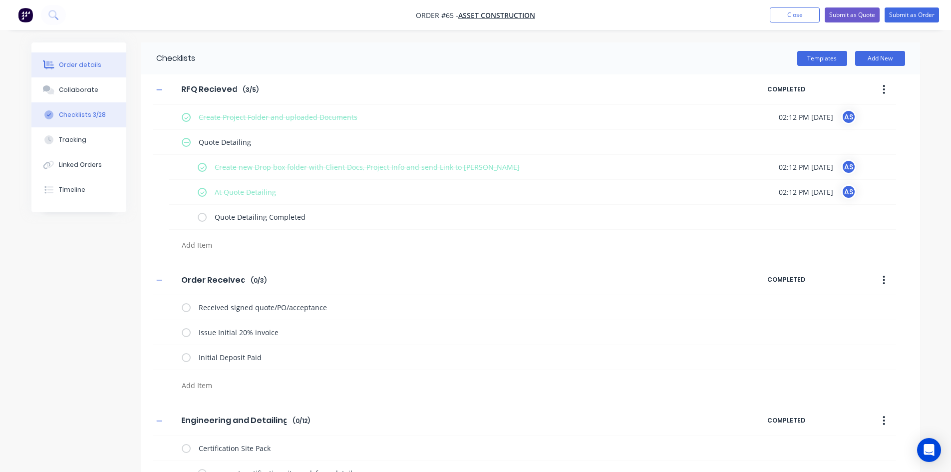
click at [81, 63] on div "Order details" at bounding box center [80, 64] width 42 height 9
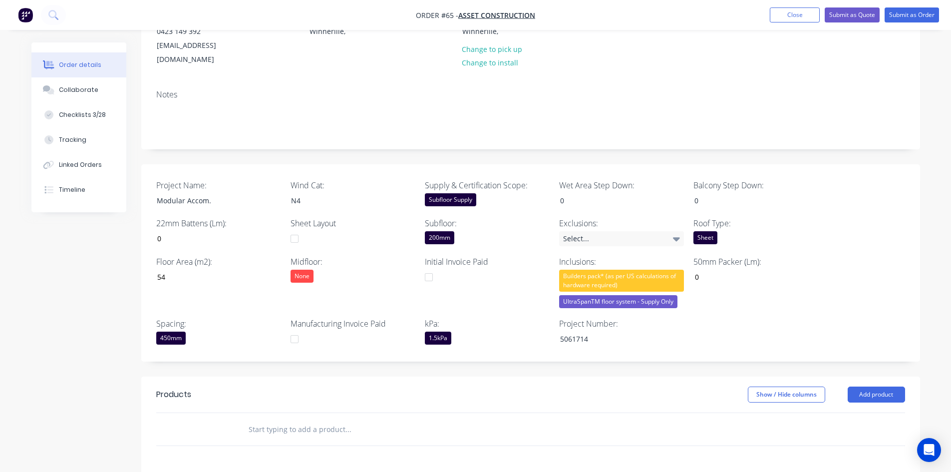
scroll to position [344, 0]
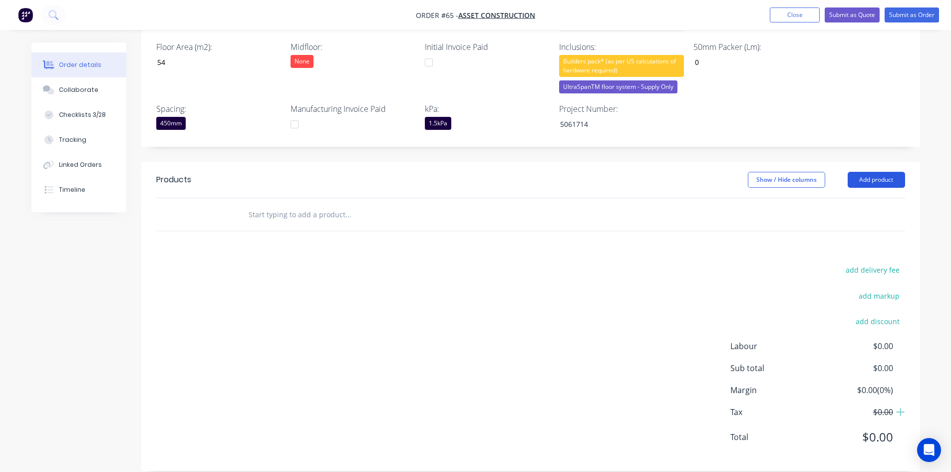
click at [861, 172] on button "Add product" at bounding box center [876, 180] width 57 height 16
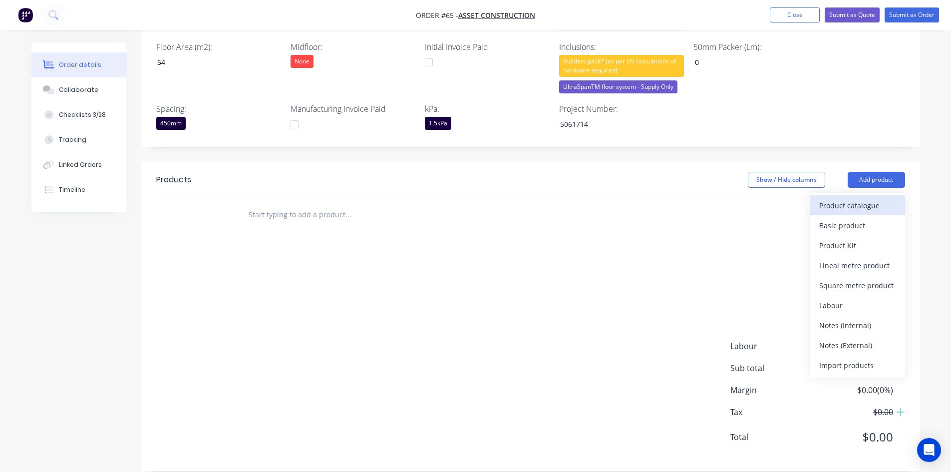
click at [828, 198] on div "Product catalogue" at bounding box center [857, 205] width 77 height 14
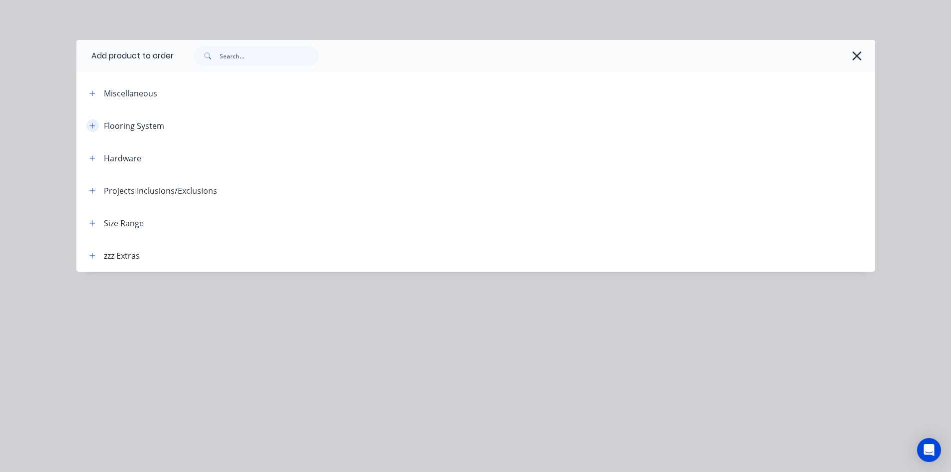
click at [90, 126] on icon "button" at bounding box center [91, 125] width 5 height 5
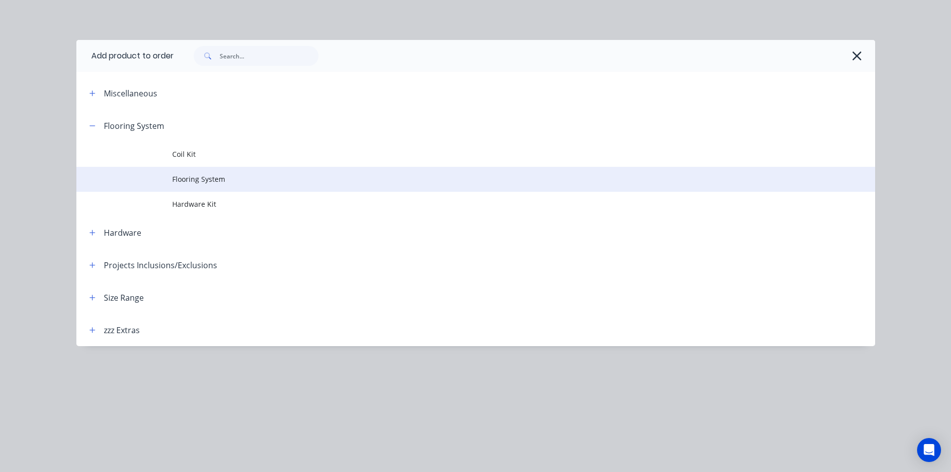
click at [195, 178] on span "Flooring System" at bounding box center [453, 179] width 562 height 10
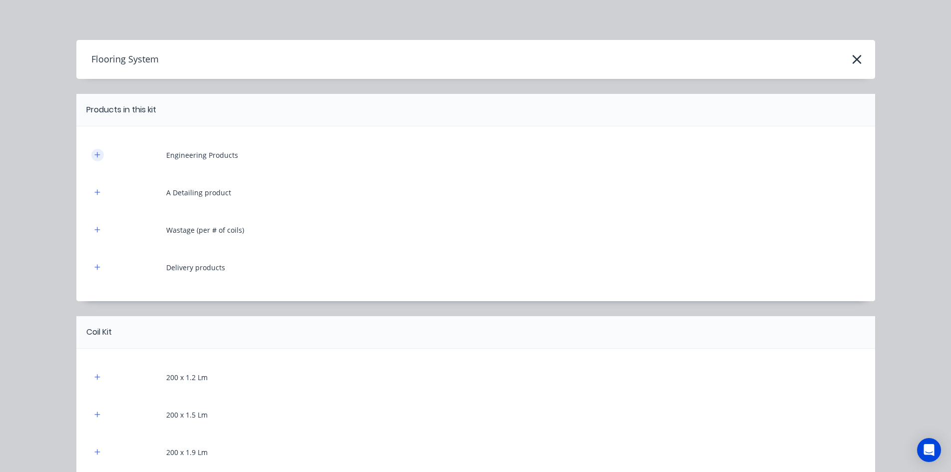
click at [94, 150] on button "button" at bounding box center [97, 155] width 12 height 12
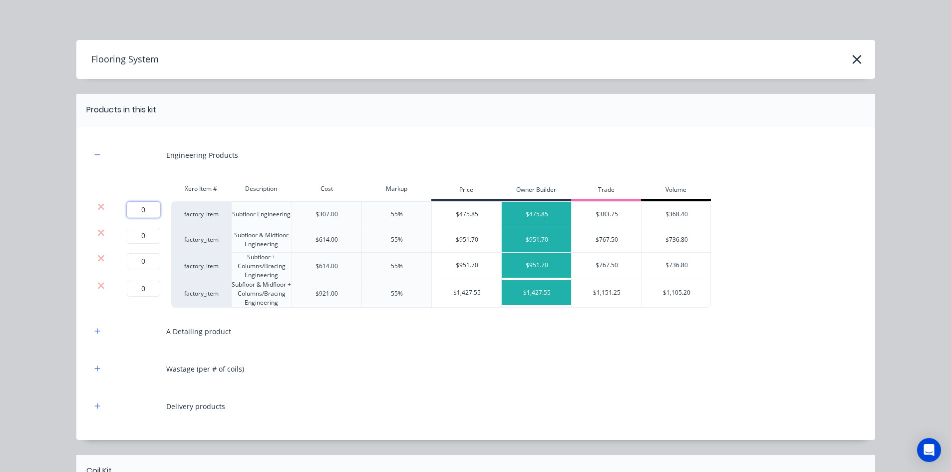
click at [144, 205] on input "0" at bounding box center [143, 210] width 33 height 16
type input "1"
click at [99, 234] on icon at bounding box center [101, 232] width 6 height 6
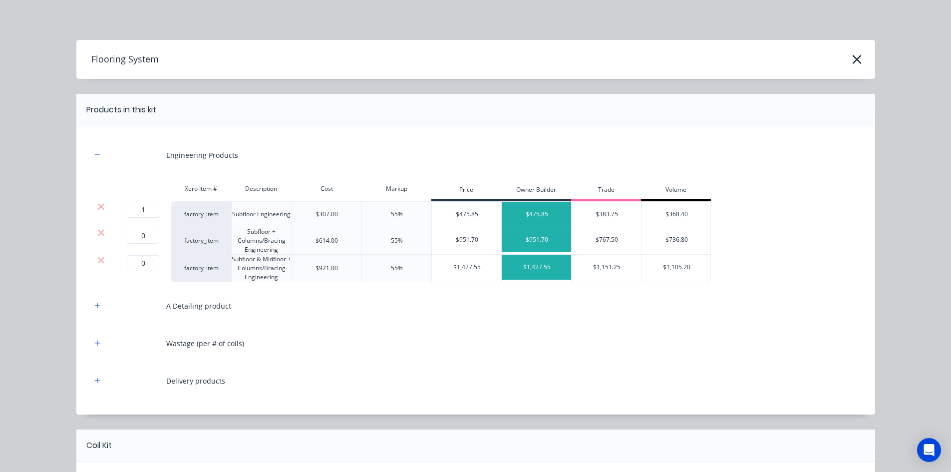
click at [99, 234] on icon at bounding box center [101, 232] width 6 height 6
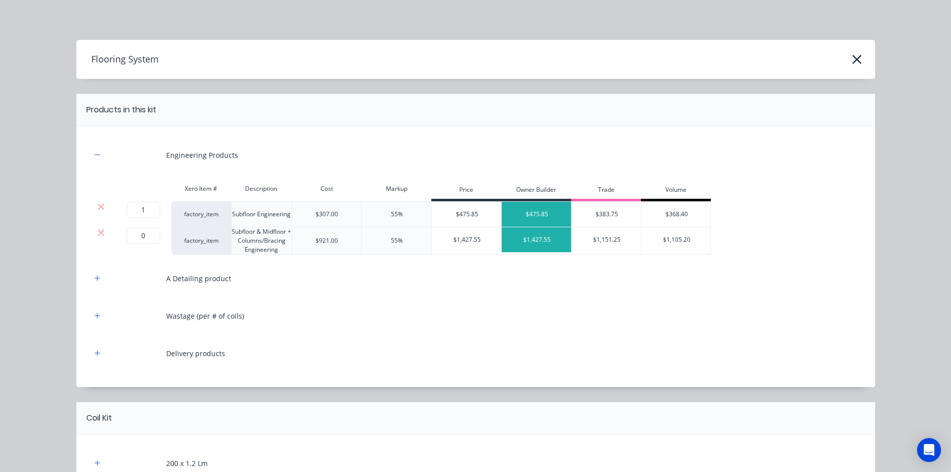
click at [99, 234] on icon at bounding box center [101, 232] width 6 height 6
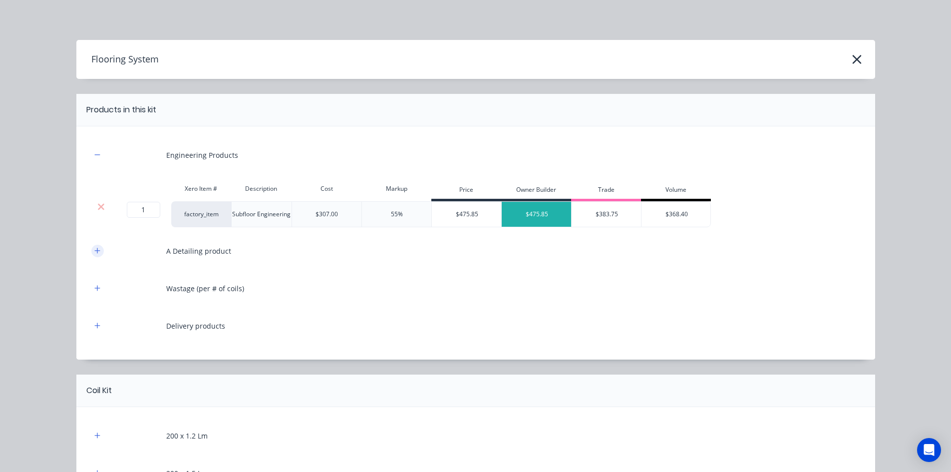
click at [97, 251] on button "button" at bounding box center [97, 251] width 12 height 12
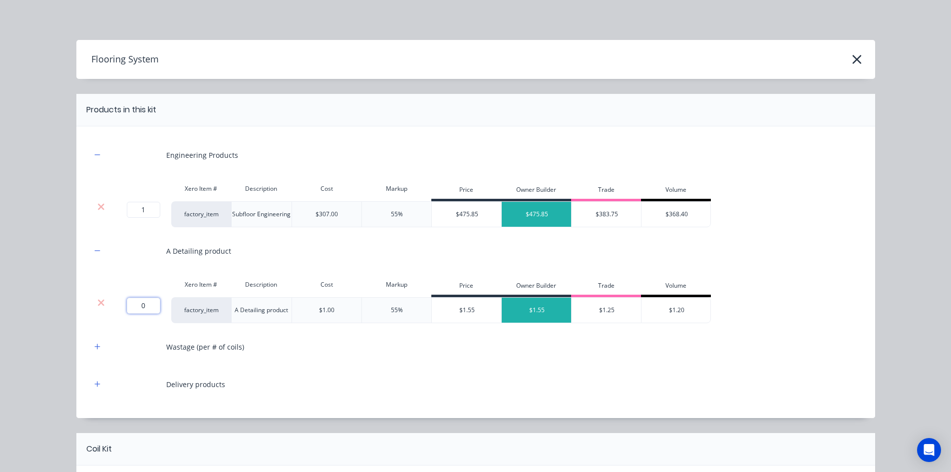
click at [147, 305] on input "0" at bounding box center [143, 306] width 33 height 16
type input "190.298"
click at [94, 346] on icon "button" at bounding box center [97, 346] width 6 height 7
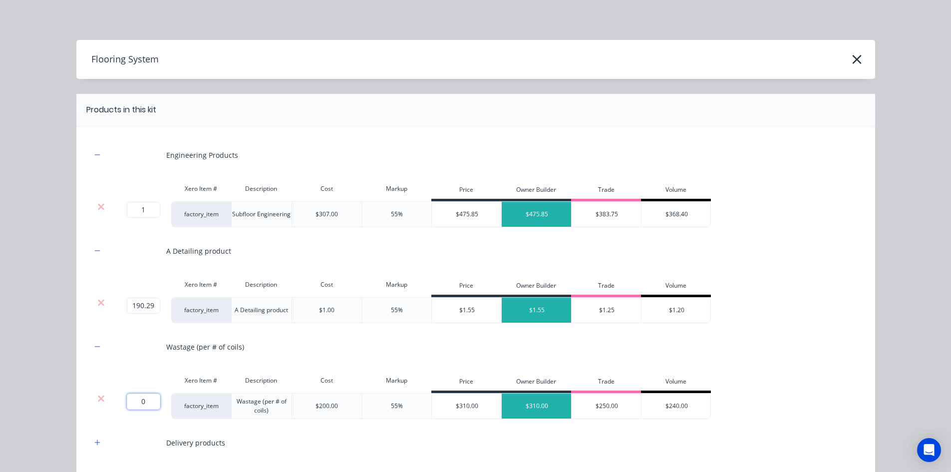
click at [149, 402] on input "0" at bounding box center [143, 401] width 33 height 16
type input "2"
click at [94, 441] on icon "button" at bounding box center [97, 442] width 6 height 7
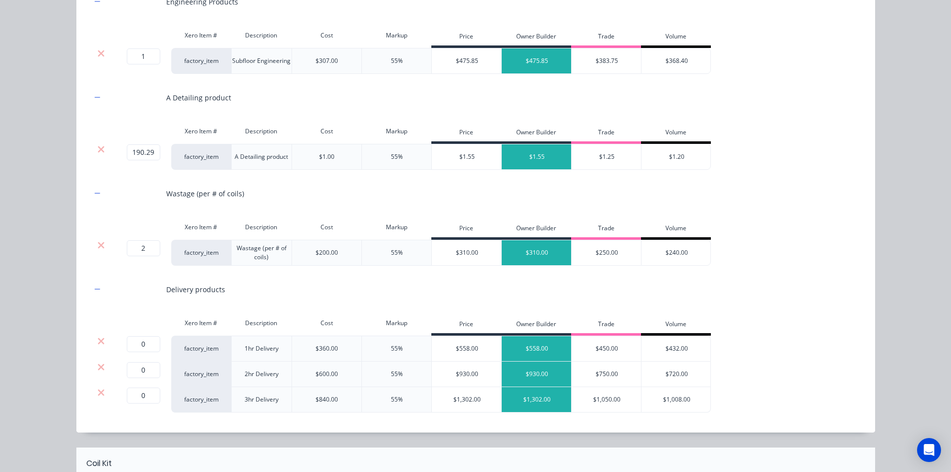
scroll to position [200, 0]
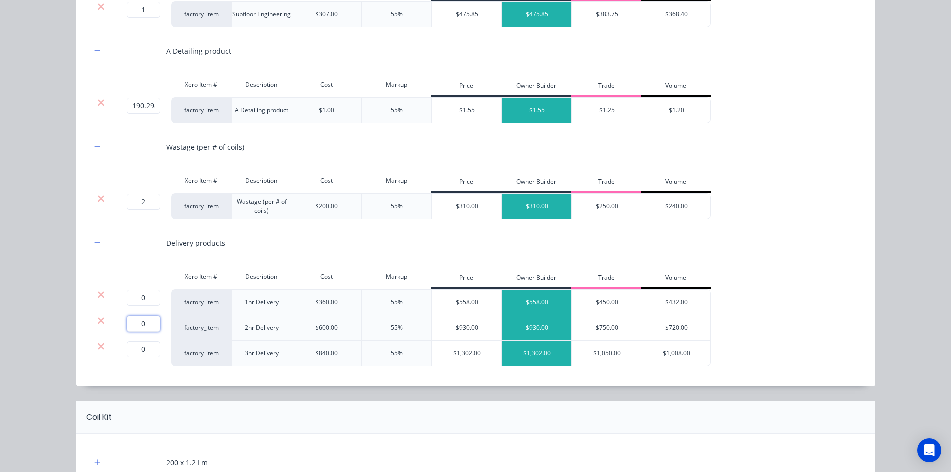
click at [137, 321] on input "0" at bounding box center [143, 324] width 33 height 16
type input "1"
click at [99, 295] on icon at bounding box center [100, 295] width 7 height 10
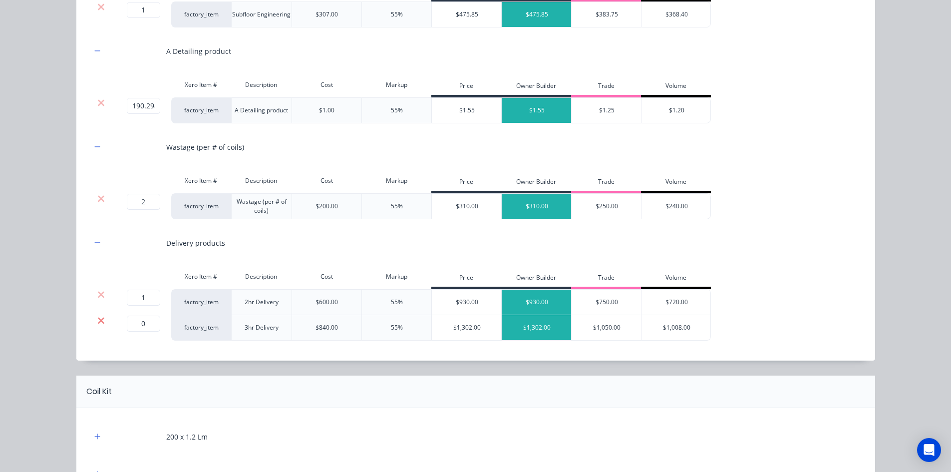
click at [97, 322] on icon at bounding box center [100, 321] width 7 height 10
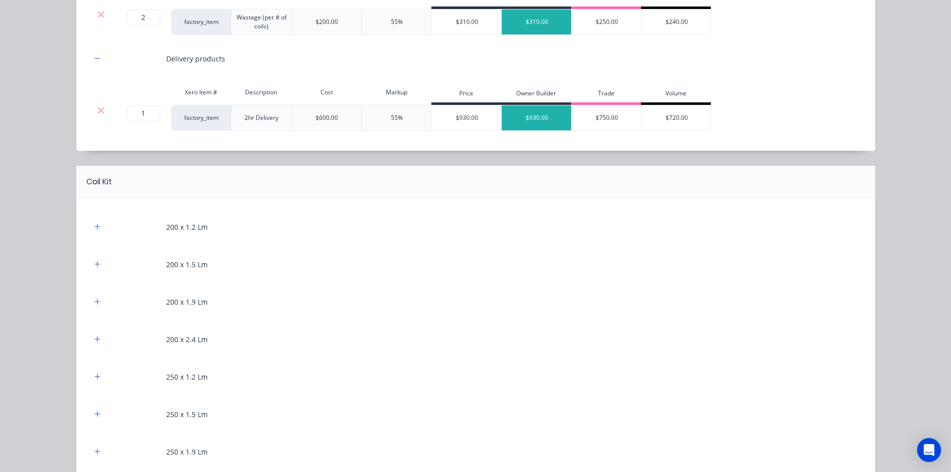
scroll to position [399, 0]
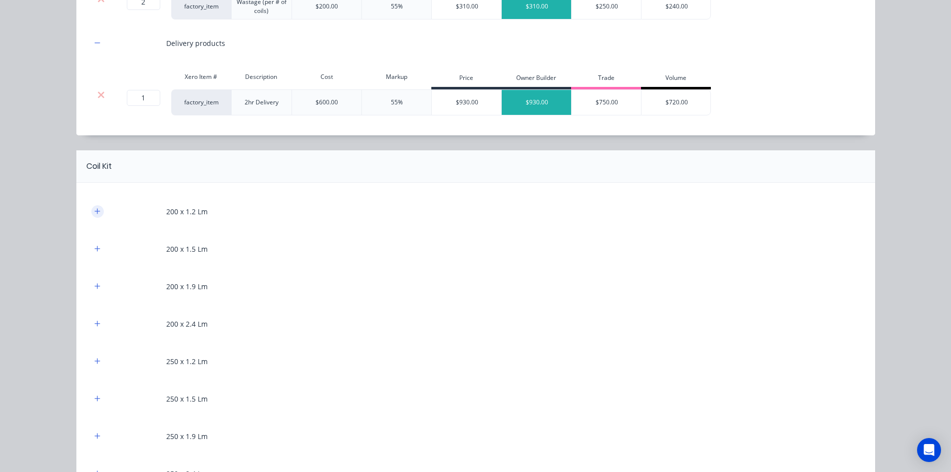
click at [94, 210] on icon "button" at bounding box center [97, 211] width 6 height 7
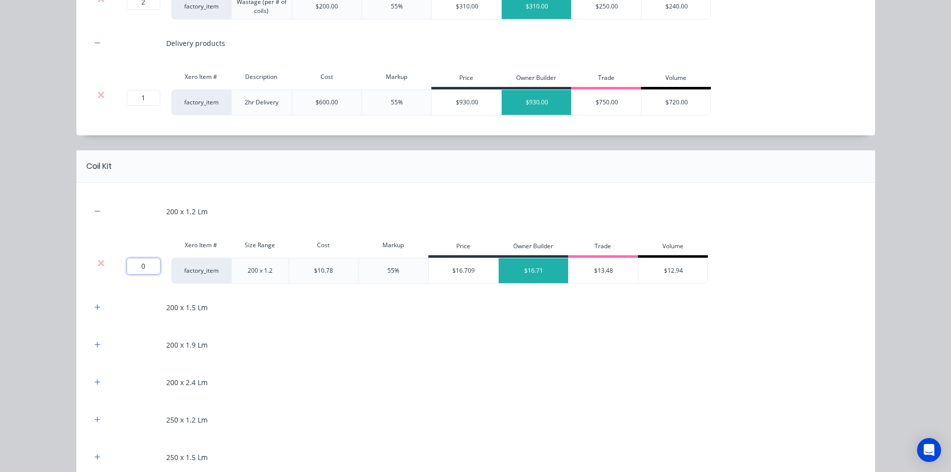
click at [142, 266] on input "0" at bounding box center [143, 266] width 33 height 16
type input "116.298"
click at [63, 285] on div "Flooring System Products in this kit Engineering Products Xero Item # Descripti…" at bounding box center [475, 236] width 951 height 472
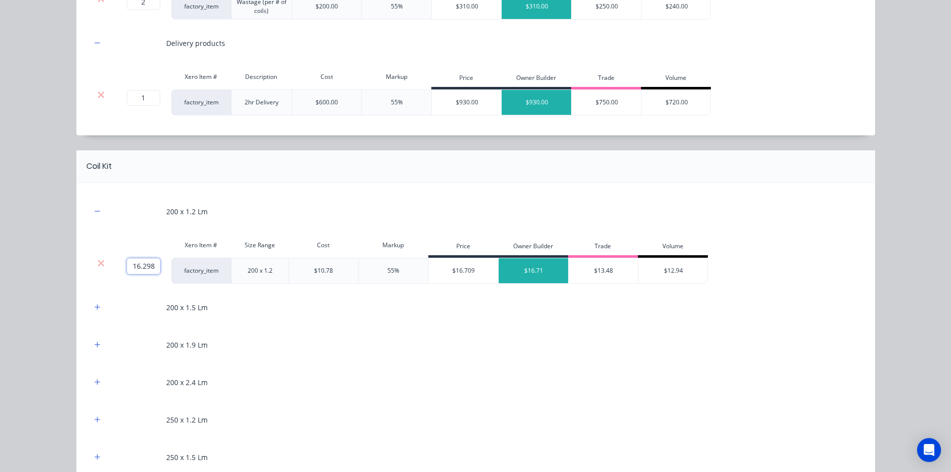
drag, startPoint x: 130, startPoint y: 268, endPoint x: 159, endPoint y: 264, distance: 28.7
click at [159, 264] on div "116.298 116.298 ?" at bounding box center [141, 271] width 60 height 26
type input "152.298"
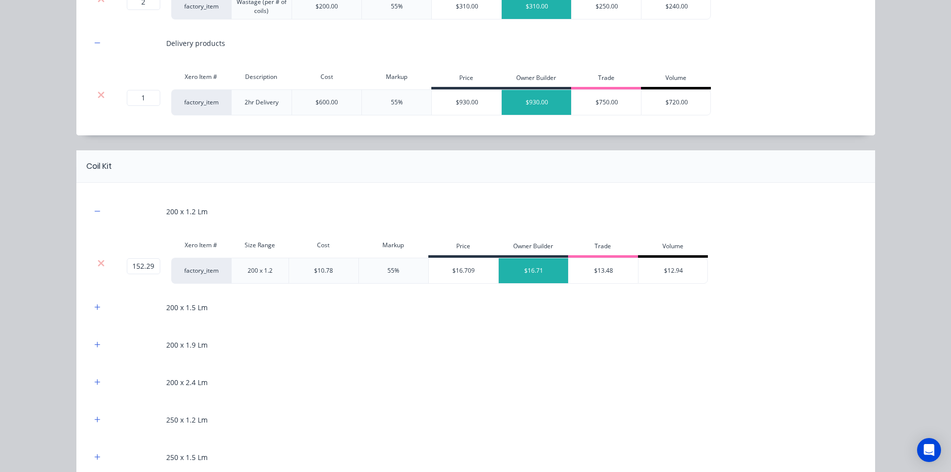
click at [41, 240] on div "Flooring System Products in this kit Engineering Products Xero Item # Descripti…" at bounding box center [475, 236] width 951 height 472
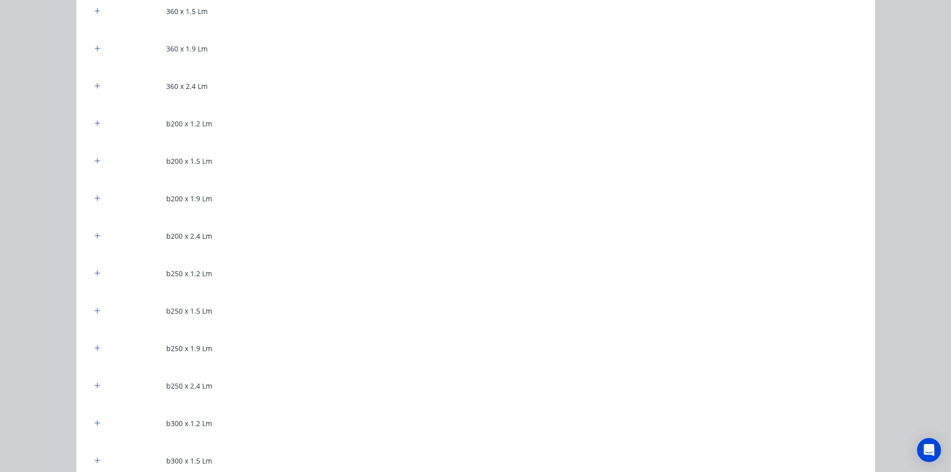
scroll to position [1148, 0]
click at [94, 119] on icon "button" at bounding box center [97, 119] width 6 height 7
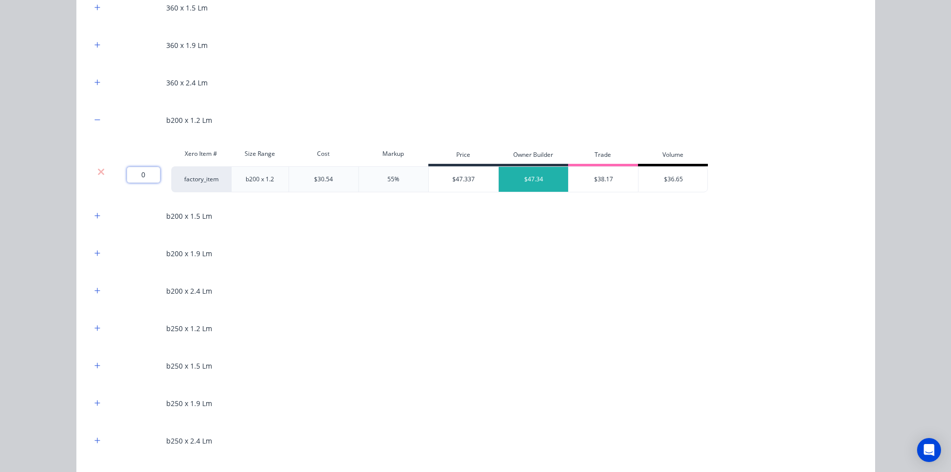
click at [136, 171] on input "0" at bounding box center [143, 175] width 33 height 16
type input "38"
click at [42, 145] on div "Flooring System Products in this kit Engineering Products Xero Item # Descripti…" at bounding box center [475, 236] width 951 height 472
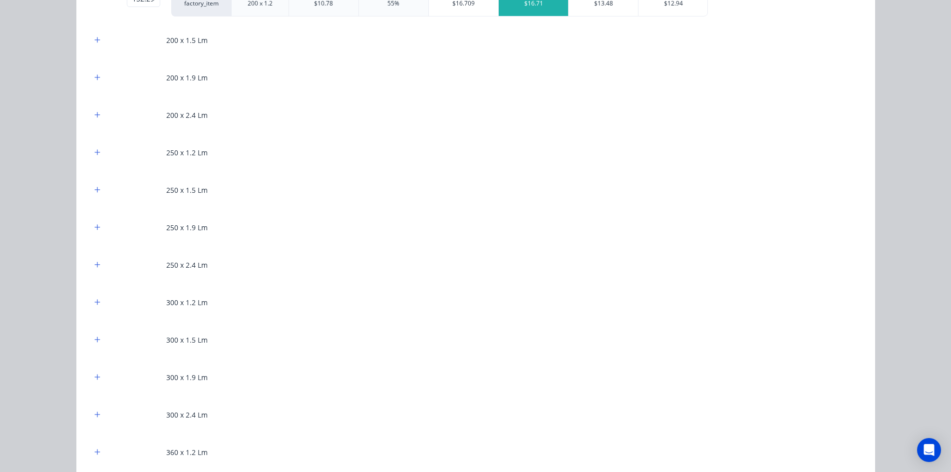
scroll to position [649, 0]
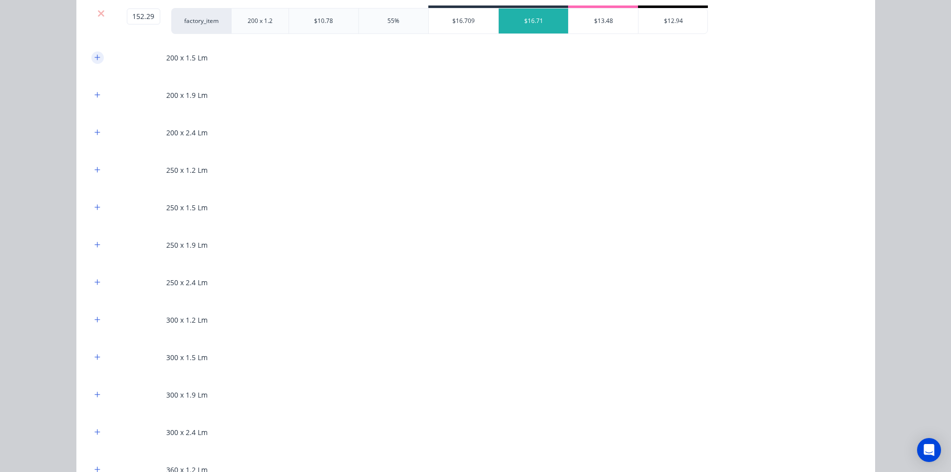
click at [94, 56] on icon "button" at bounding box center [96, 56] width 5 height 5
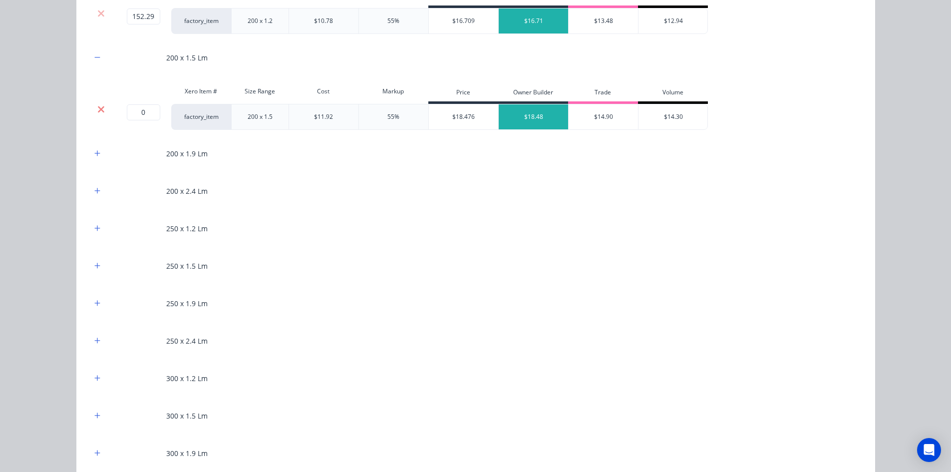
click at [100, 106] on icon at bounding box center [101, 109] width 6 height 6
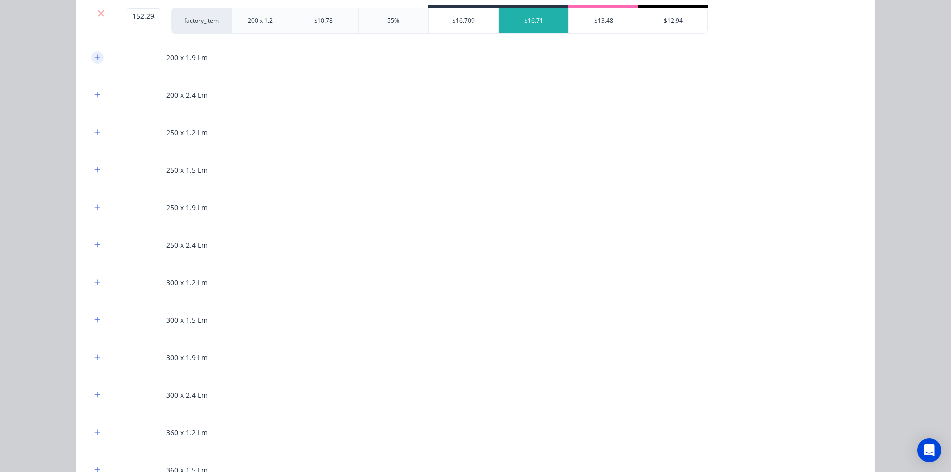
click at [94, 58] on icon "button" at bounding box center [97, 57] width 6 height 7
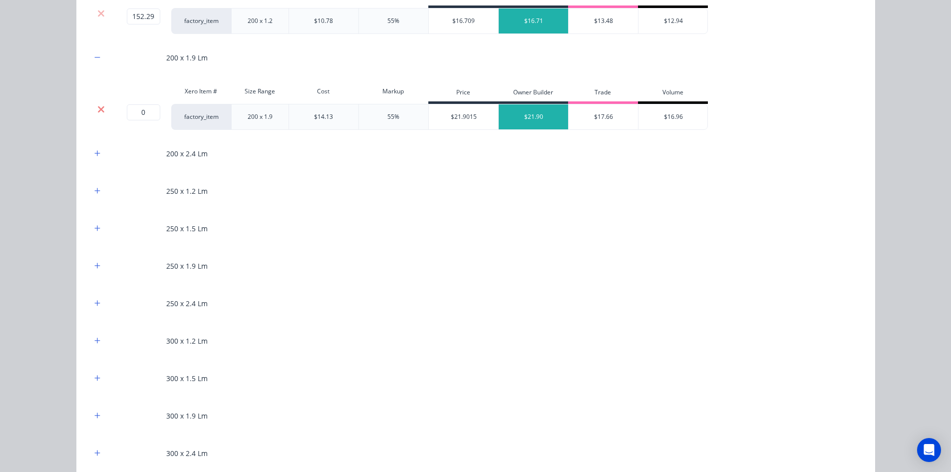
click at [100, 108] on icon at bounding box center [100, 109] width 7 height 10
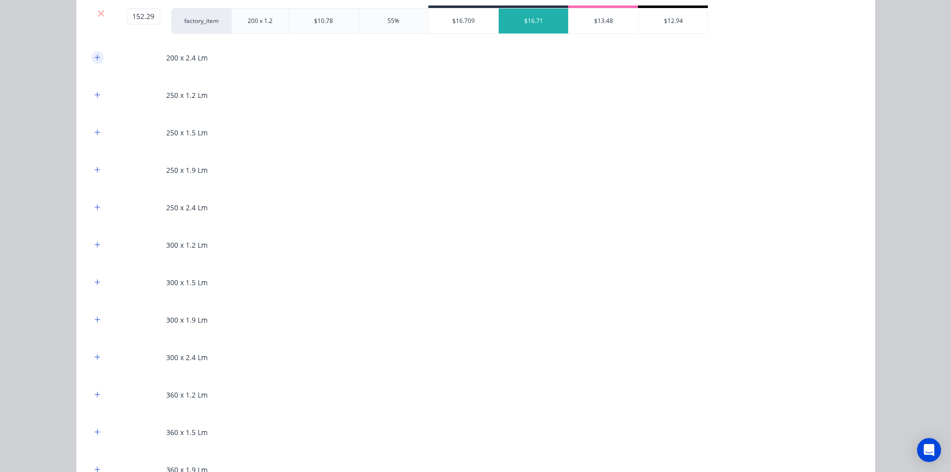
click at [91, 53] on button "button" at bounding box center [97, 57] width 12 height 12
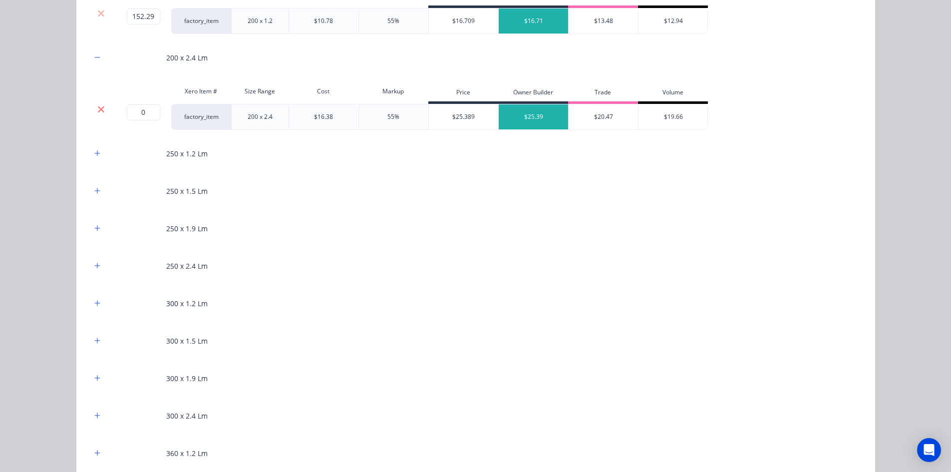
click at [98, 110] on icon at bounding box center [101, 109] width 6 height 6
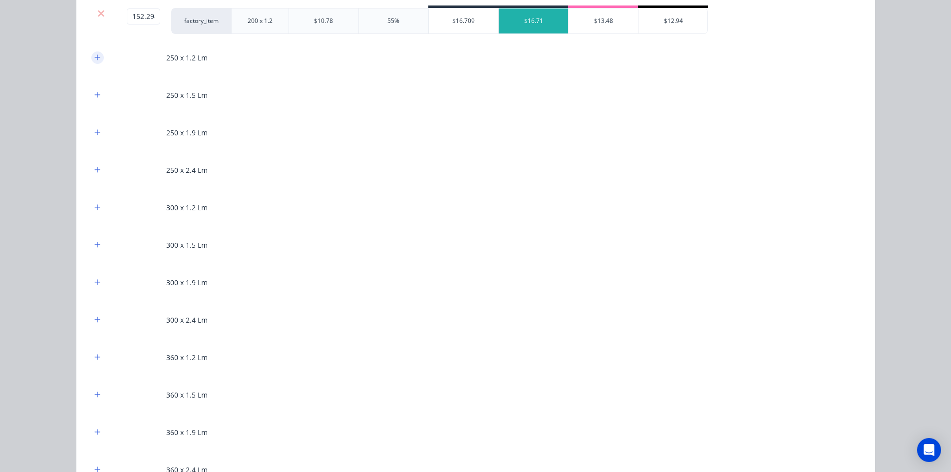
click at [94, 59] on icon "button" at bounding box center [96, 56] width 5 height 5
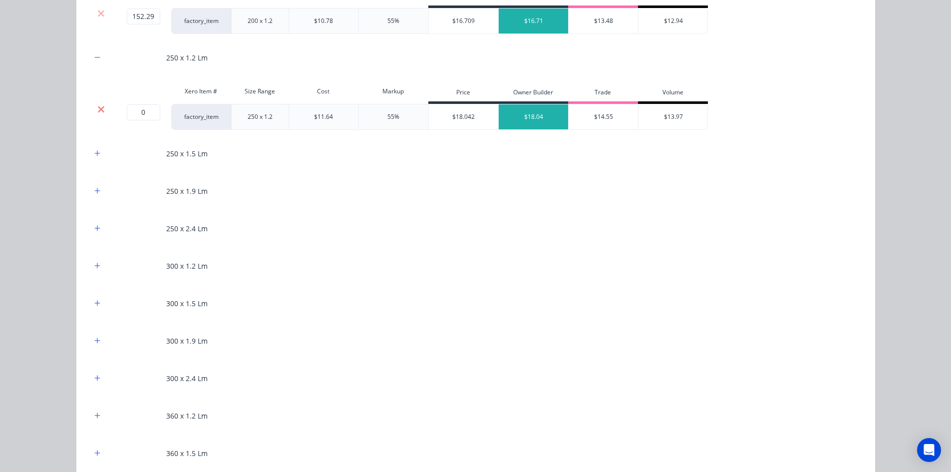
click at [100, 106] on icon at bounding box center [101, 109] width 6 height 6
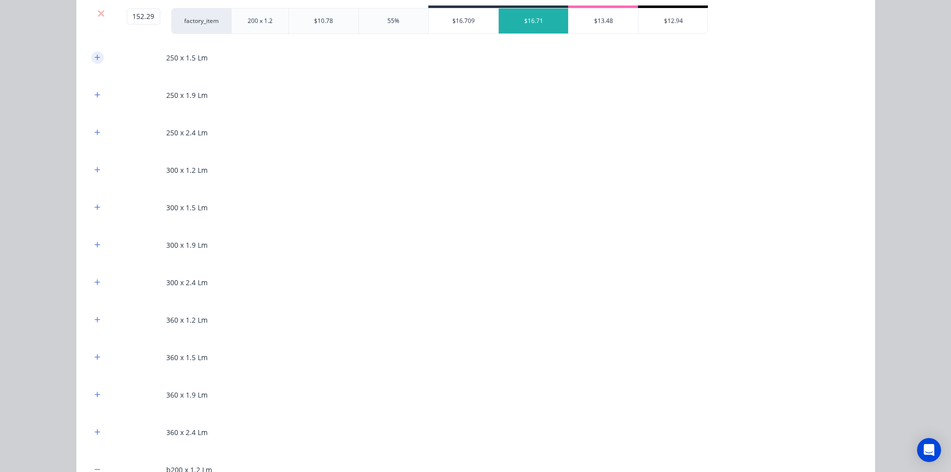
click at [95, 55] on icon "button" at bounding box center [97, 57] width 6 height 7
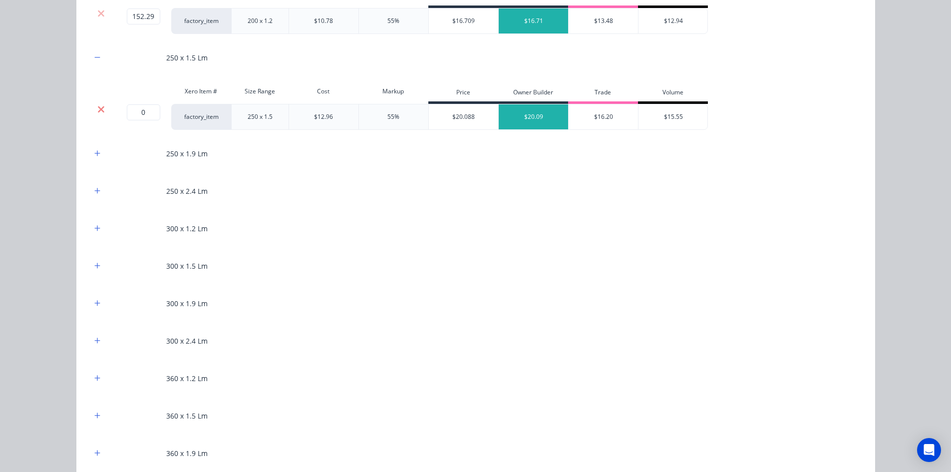
click at [99, 104] on icon at bounding box center [100, 109] width 7 height 10
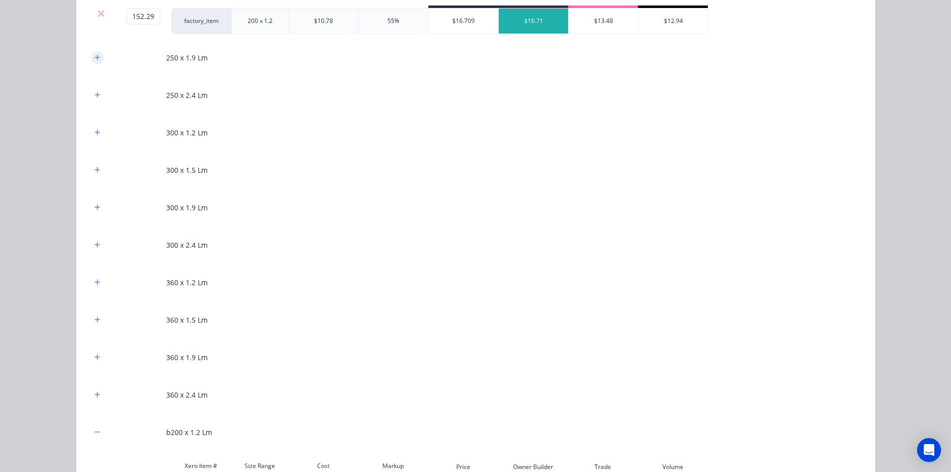
click at [97, 59] on button "button" at bounding box center [97, 57] width 12 height 12
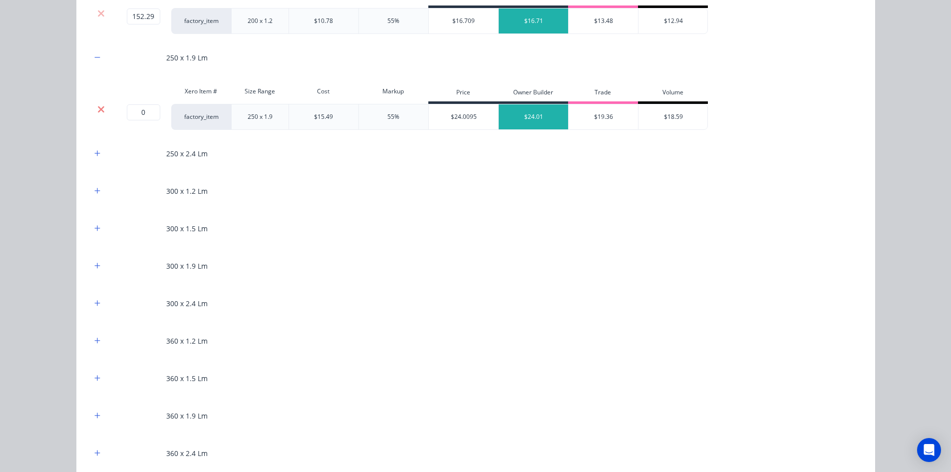
click at [98, 105] on icon at bounding box center [100, 109] width 7 height 10
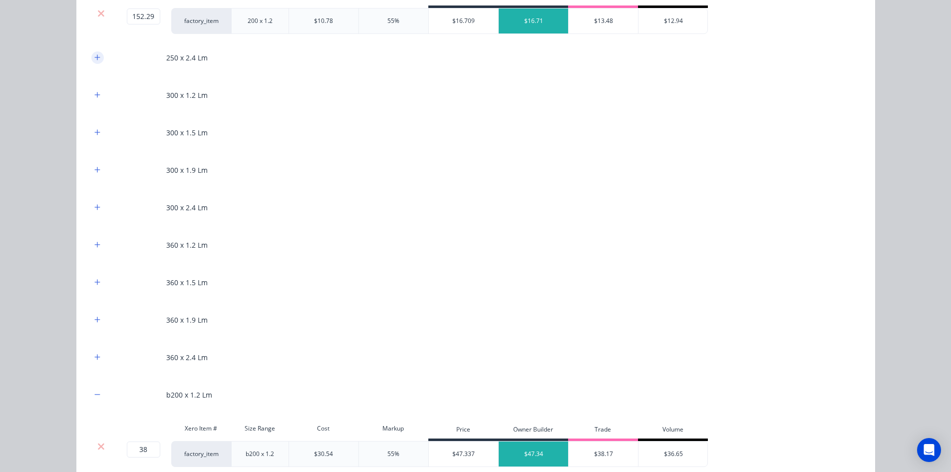
click at [94, 60] on icon "button" at bounding box center [97, 57] width 6 height 7
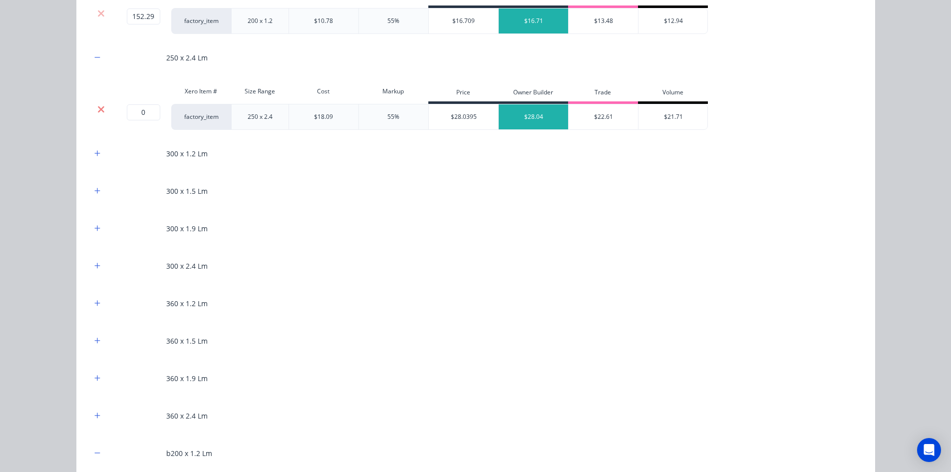
click at [97, 106] on icon at bounding box center [100, 109] width 7 height 10
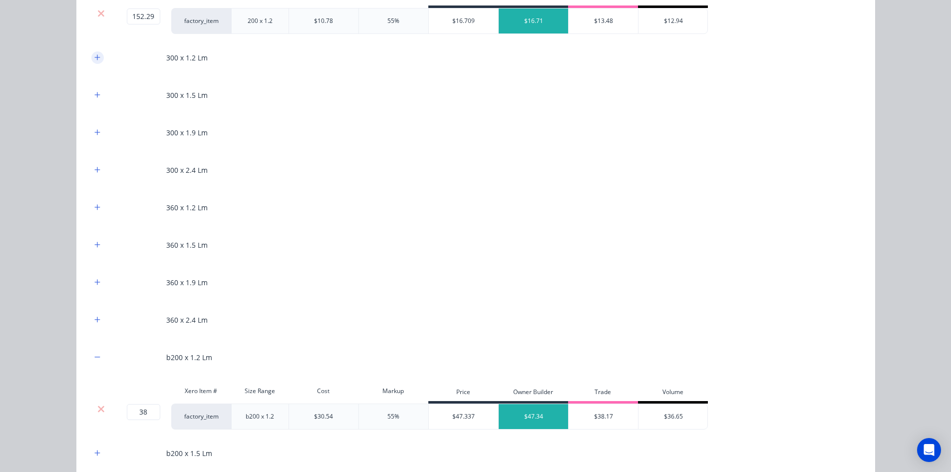
click at [97, 57] on button "button" at bounding box center [97, 57] width 12 height 12
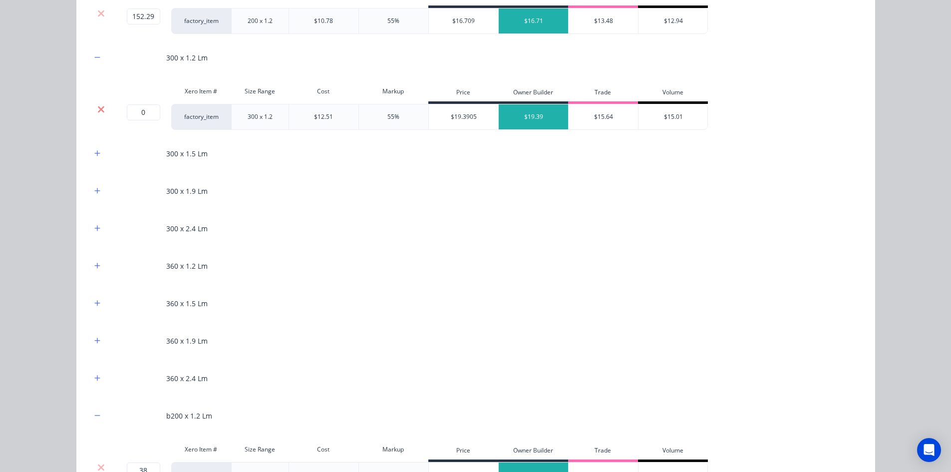
click at [98, 106] on icon at bounding box center [100, 109] width 7 height 10
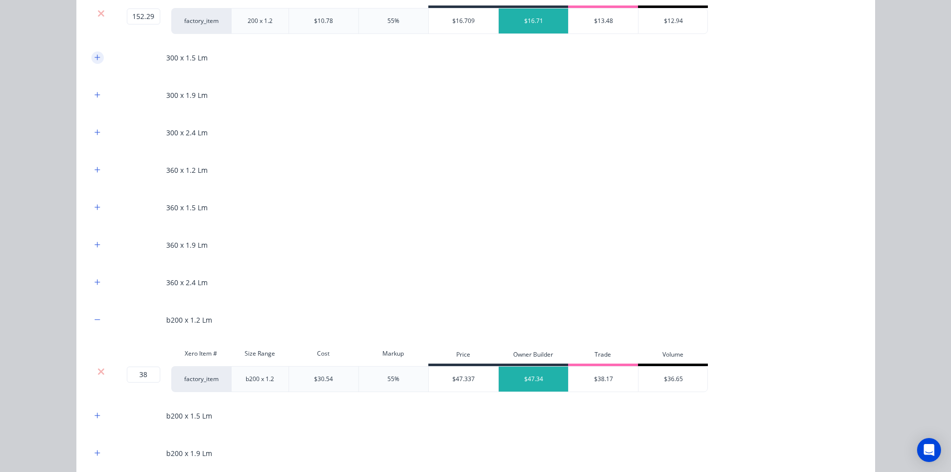
click at [91, 56] on button "button" at bounding box center [97, 57] width 12 height 12
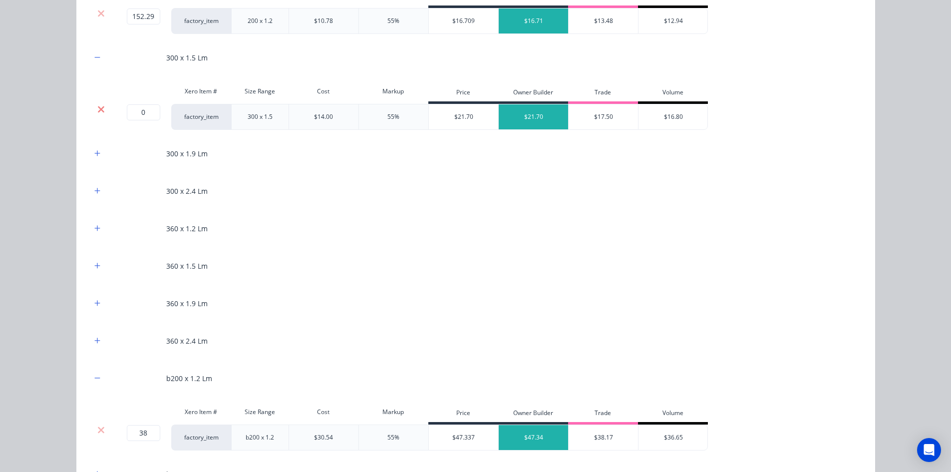
click at [99, 106] on icon at bounding box center [100, 109] width 7 height 10
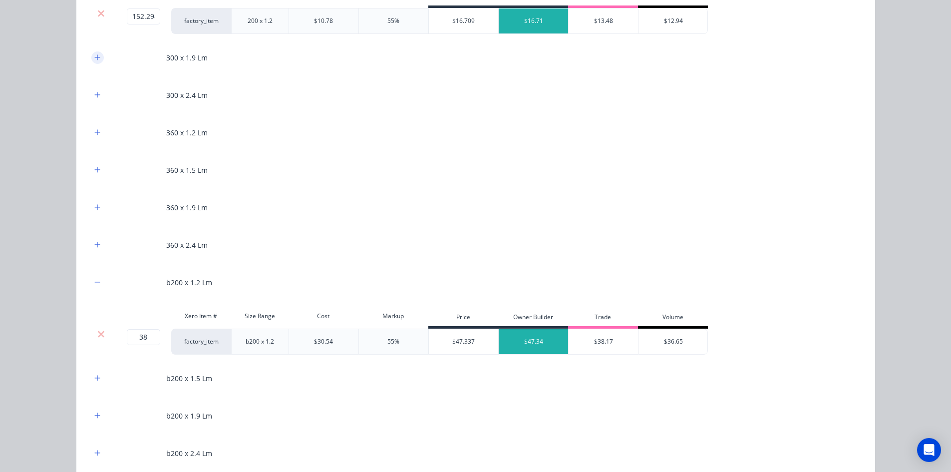
click at [95, 55] on icon "button" at bounding box center [97, 57] width 6 height 7
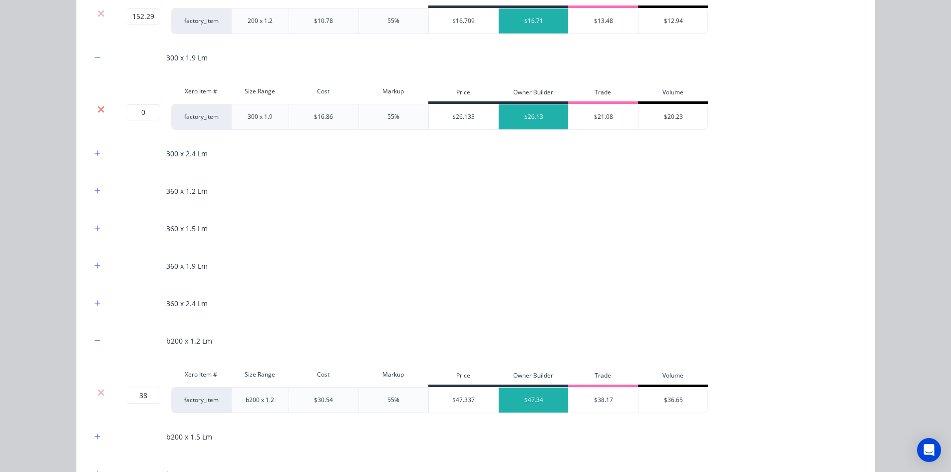
click at [100, 105] on icon at bounding box center [100, 109] width 7 height 10
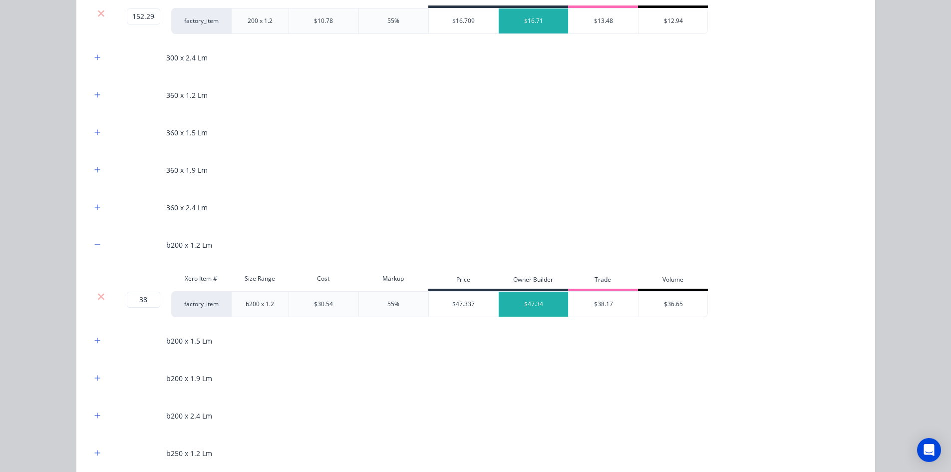
click at [91, 64] on div "300 x 2.4 Lm" at bounding box center [475, 57] width 769 height 27
click at [94, 60] on icon "button" at bounding box center [97, 57] width 6 height 7
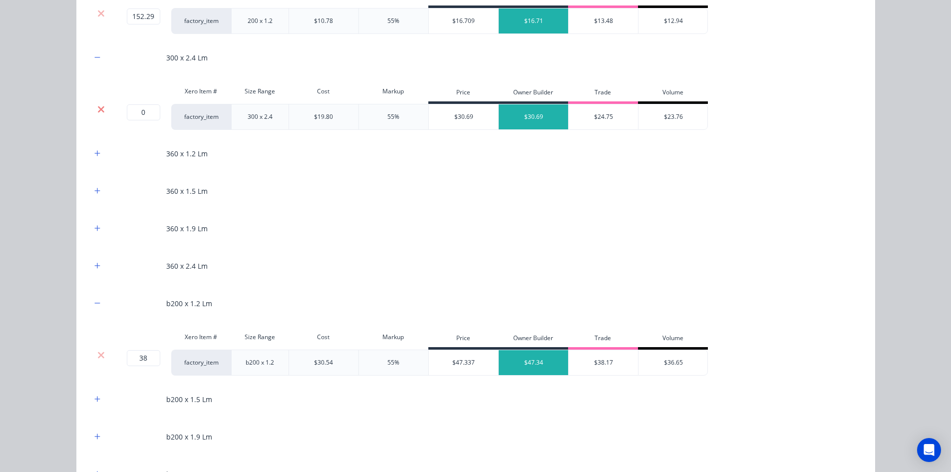
click at [98, 111] on icon at bounding box center [100, 109] width 7 height 10
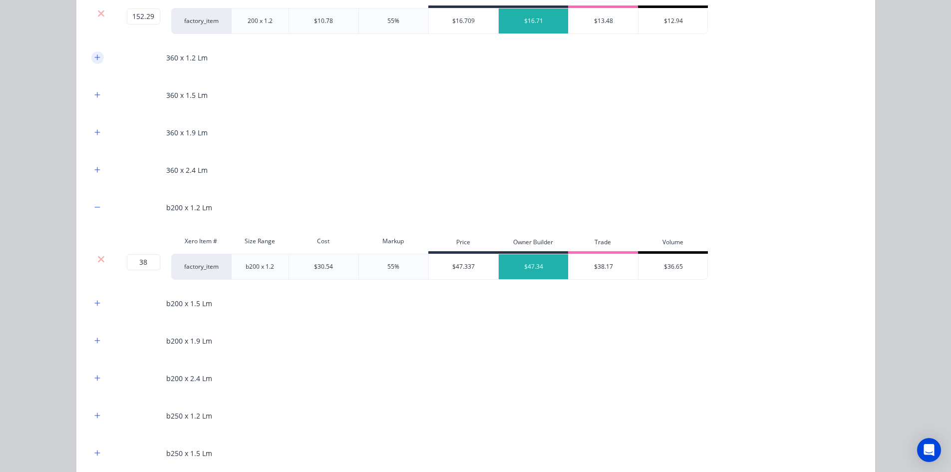
click at [96, 61] on button "button" at bounding box center [97, 57] width 12 height 12
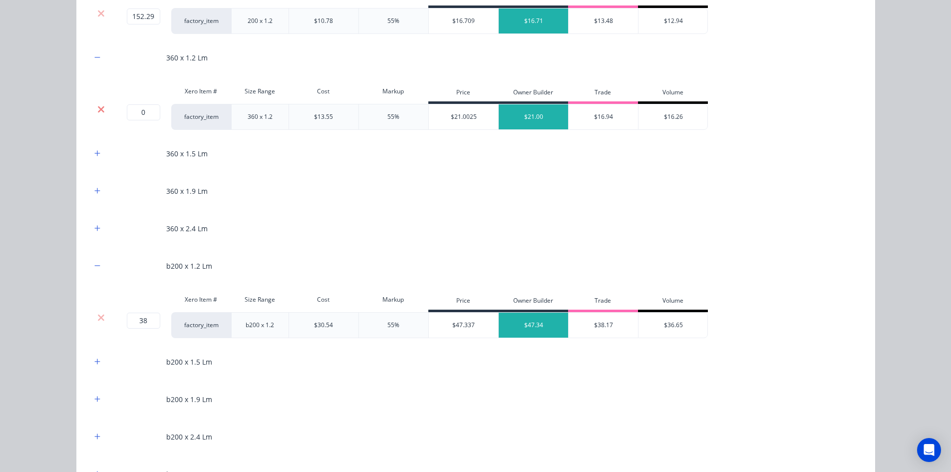
click at [98, 106] on icon at bounding box center [100, 109] width 7 height 10
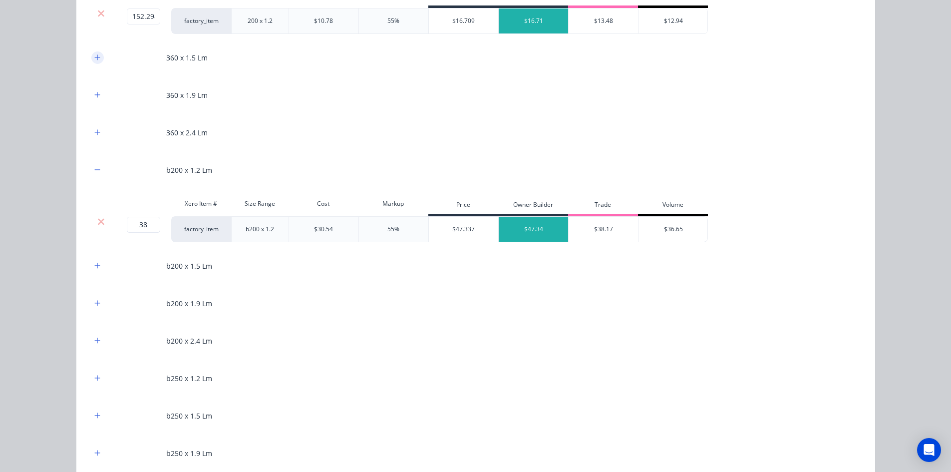
click at [94, 58] on icon "button" at bounding box center [96, 56] width 5 height 5
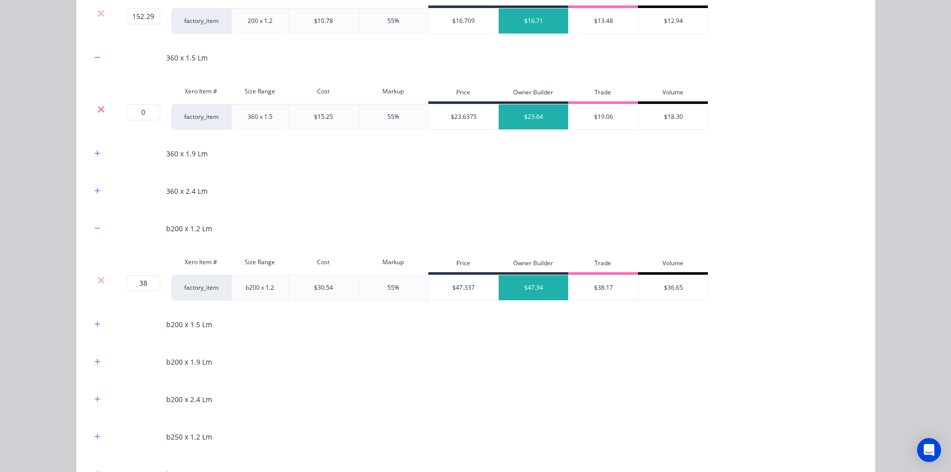
click at [100, 107] on icon at bounding box center [101, 109] width 6 height 6
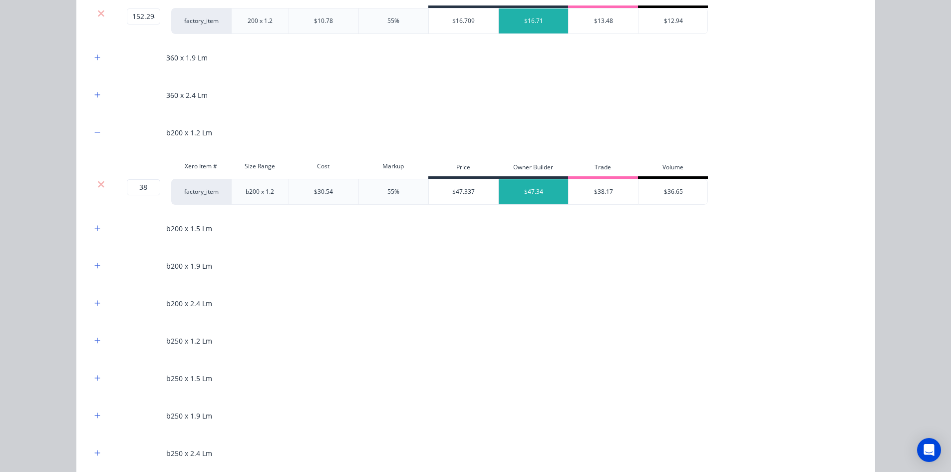
click at [97, 63] on div at bounding box center [97, 57] width 12 height 12
click at [96, 58] on icon "button" at bounding box center [97, 57] width 6 height 7
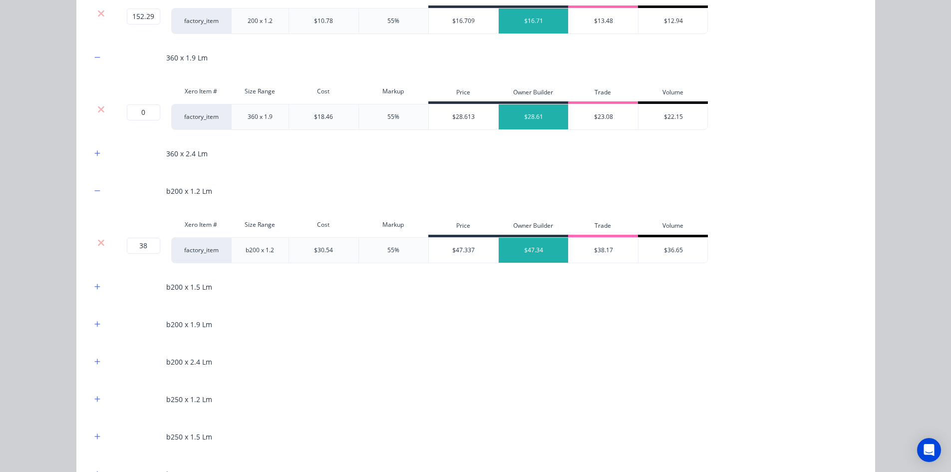
click at [103, 113] on div at bounding box center [101, 109] width 19 height 10
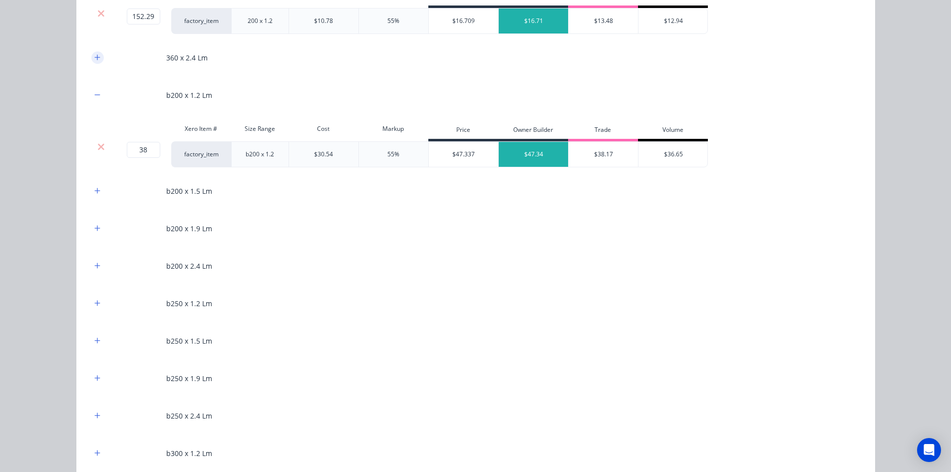
click at [95, 57] on icon "button" at bounding box center [97, 57] width 6 height 7
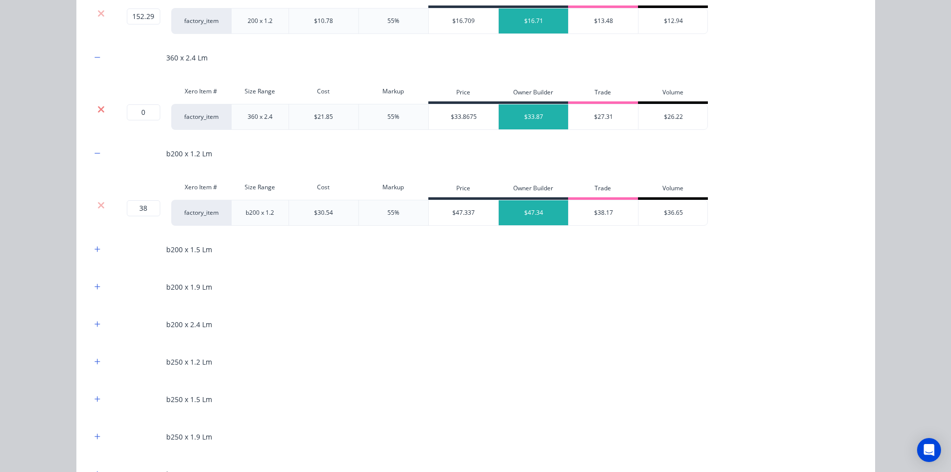
click at [100, 105] on icon at bounding box center [100, 109] width 7 height 10
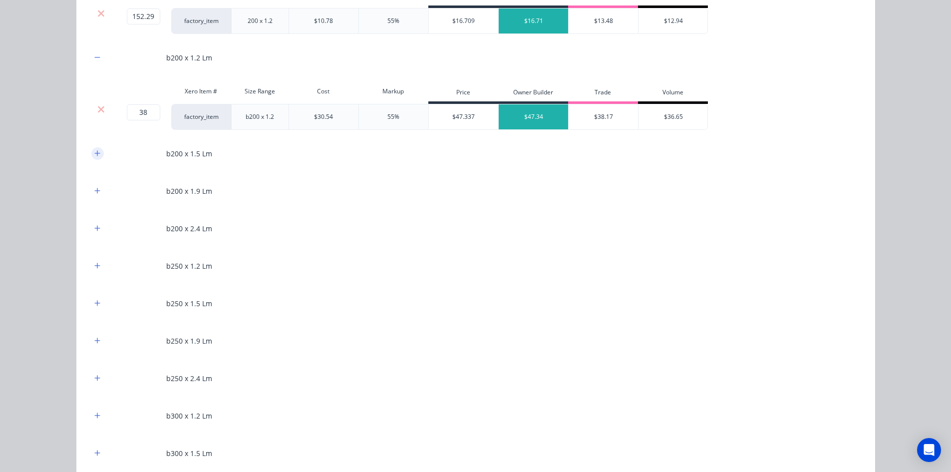
click at [94, 157] on icon "button" at bounding box center [97, 153] width 6 height 7
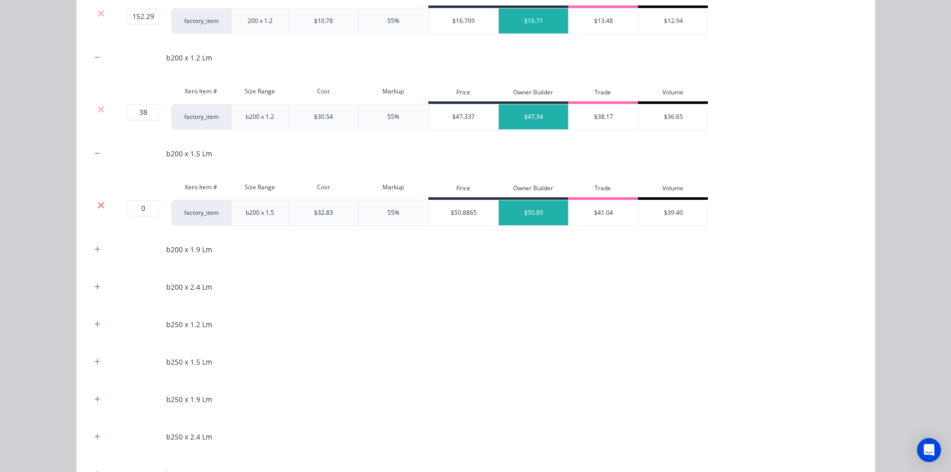
click at [97, 209] on icon at bounding box center [100, 205] width 7 height 10
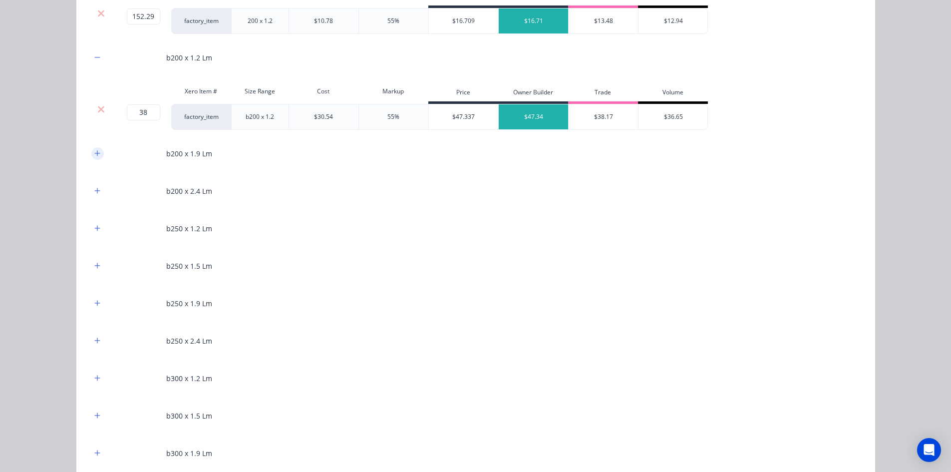
click at [93, 157] on button "button" at bounding box center [97, 153] width 12 height 12
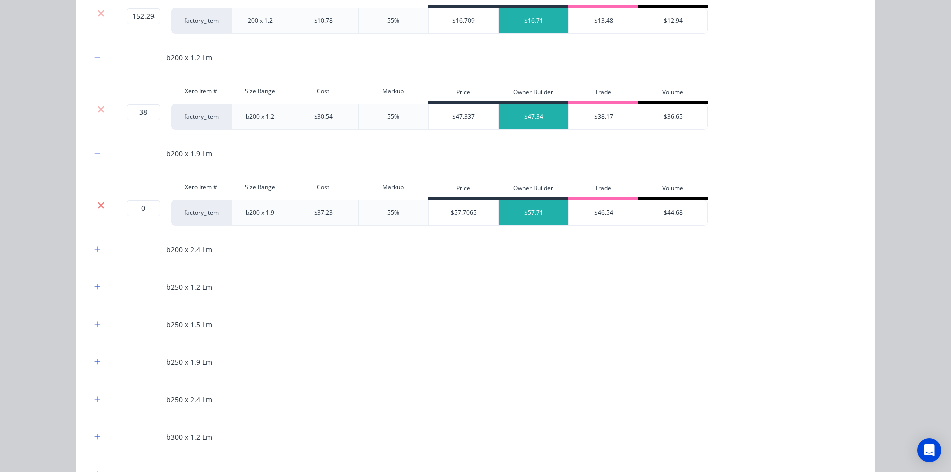
click at [97, 206] on icon at bounding box center [100, 205] width 7 height 10
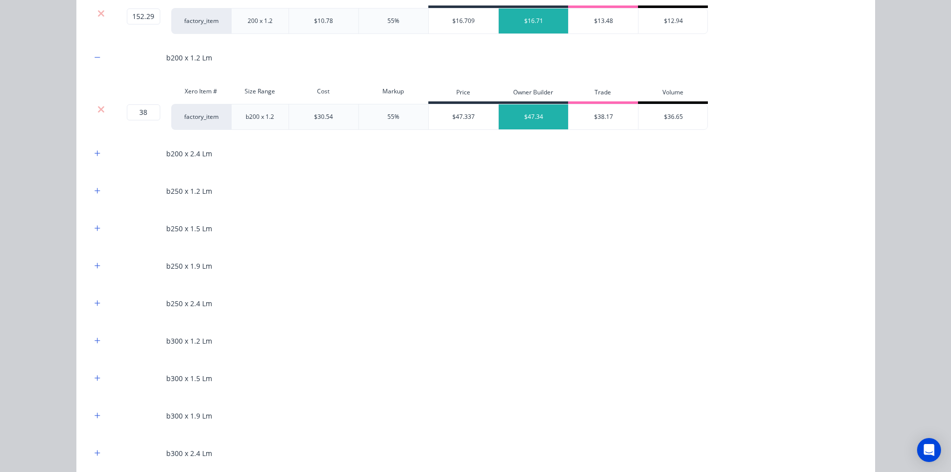
drag, startPoint x: 98, startPoint y: 153, endPoint x: 98, endPoint y: 165, distance: 12.0
click at [98, 153] on button "button" at bounding box center [97, 153] width 12 height 12
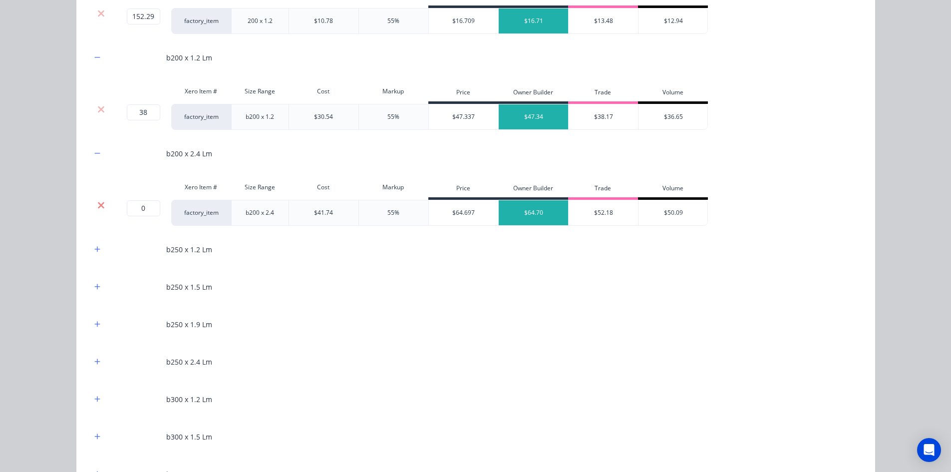
click at [100, 202] on icon at bounding box center [101, 205] width 6 height 6
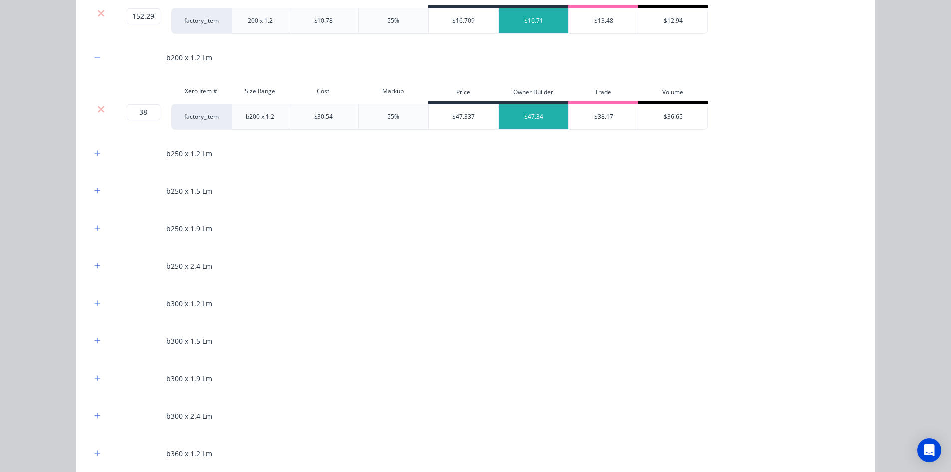
click at [95, 146] on div "b250 x 1.2 Lm" at bounding box center [475, 153] width 769 height 27
click at [92, 160] on div "b250 x 1.2 Lm" at bounding box center [475, 153] width 769 height 27
click at [96, 152] on icon "button" at bounding box center [97, 153] width 6 height 7
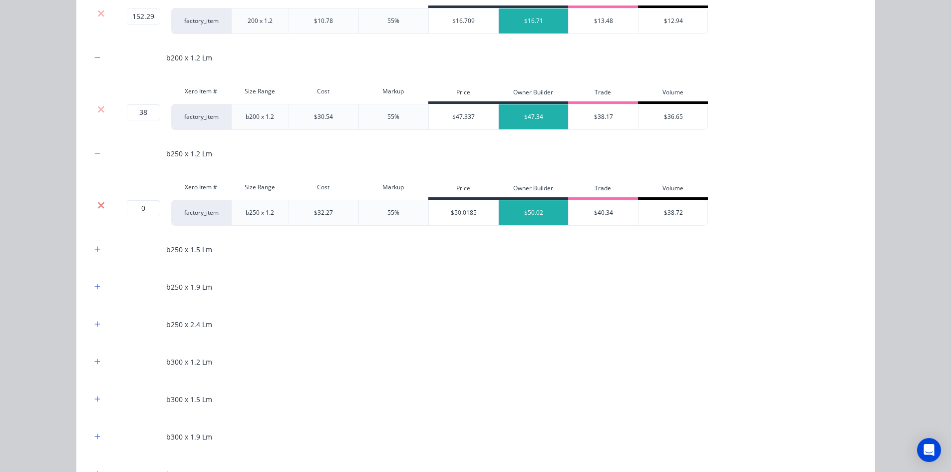
click at [98, 204] on icon at bounding box center [101, 205] width 6 height 6
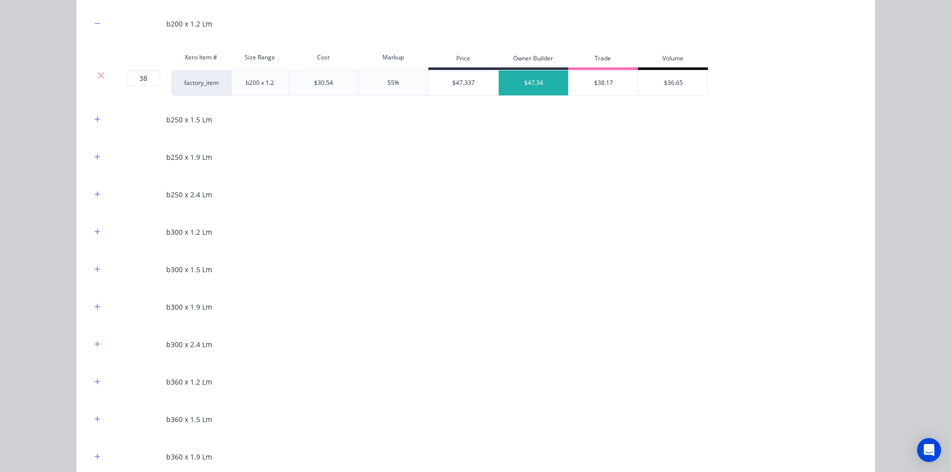
scroll to position [699, 0]
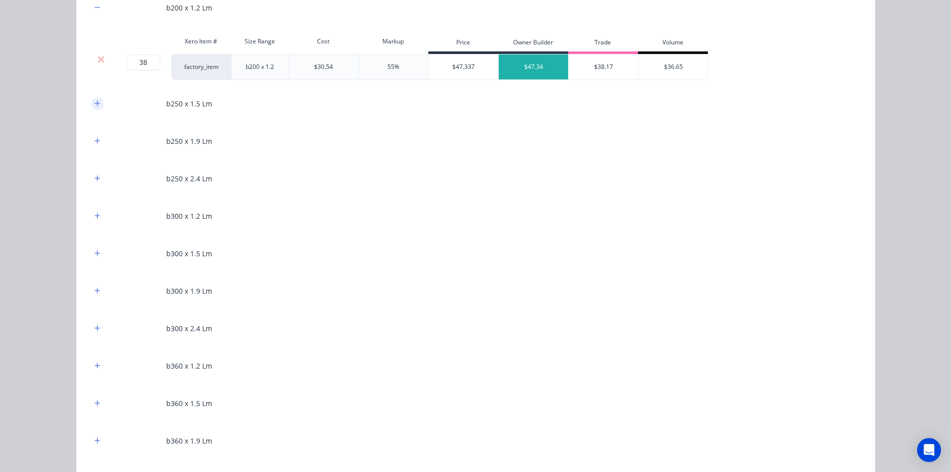
click at [94, 108] on button "button" at bounding box center [97, 103] width 12 height 12
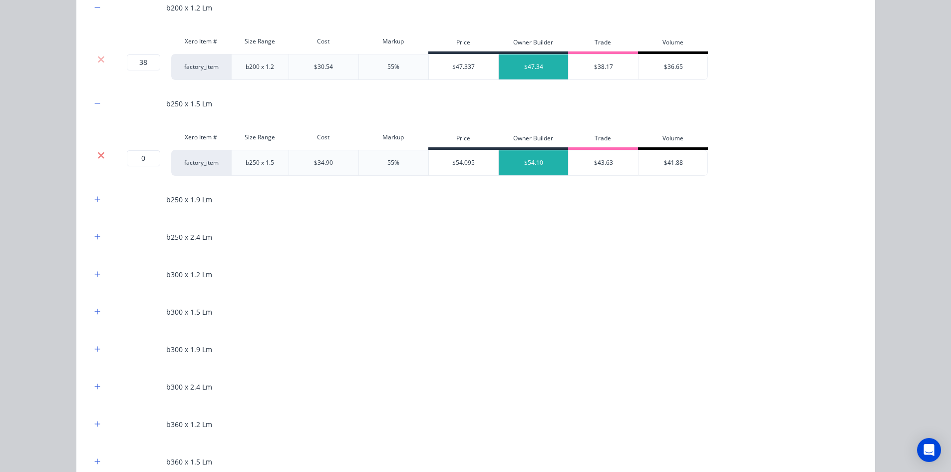
click at [101, 151] on icon at bounding box center [100, 155] width 7 height 10
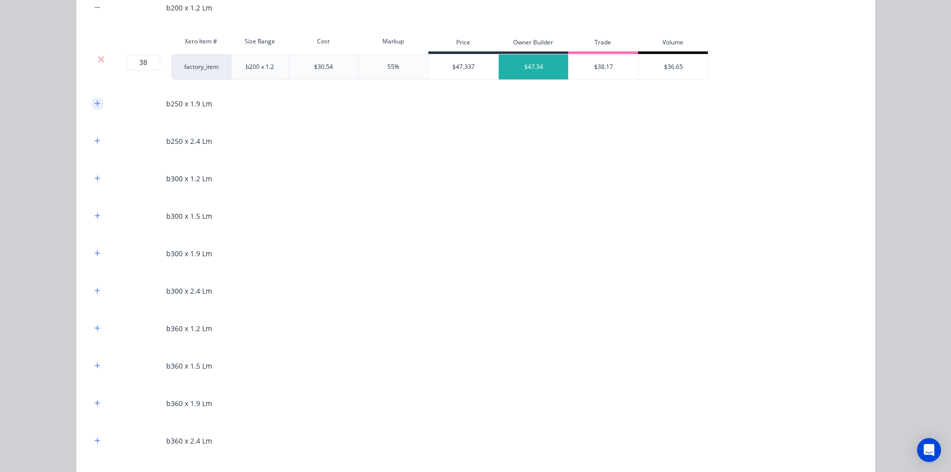
click at [94, 105] on icon "button" at bounding box center [96, 102] width 5 height 5
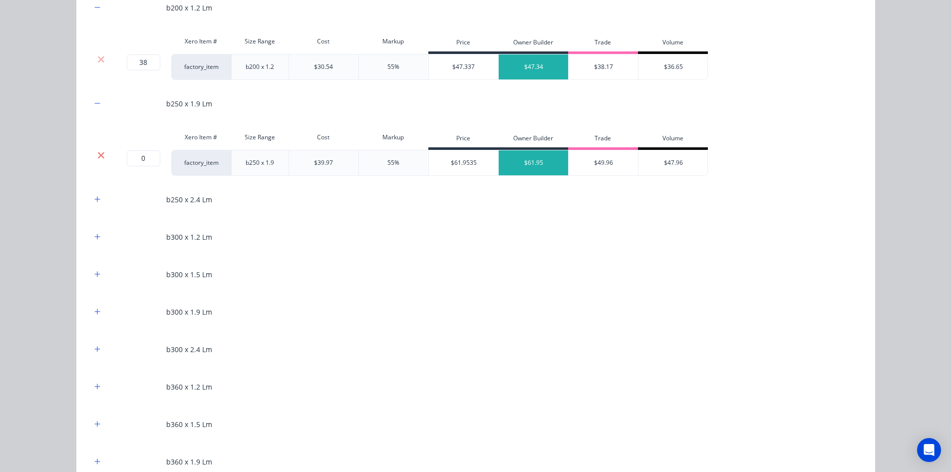
click at [97, 152] on icon at bounding box center [100, 155] width 7 height 10
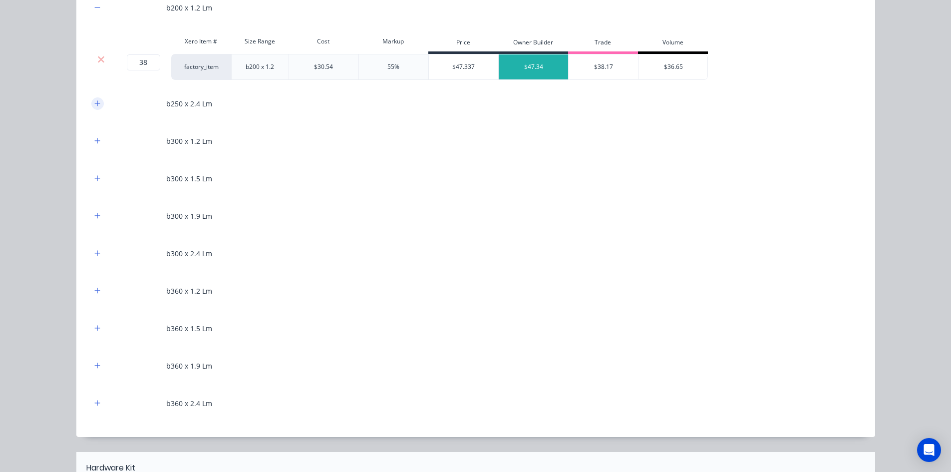
click at [94, 102] on icon "button" at bounding box center [96, 102] width 5 height 5
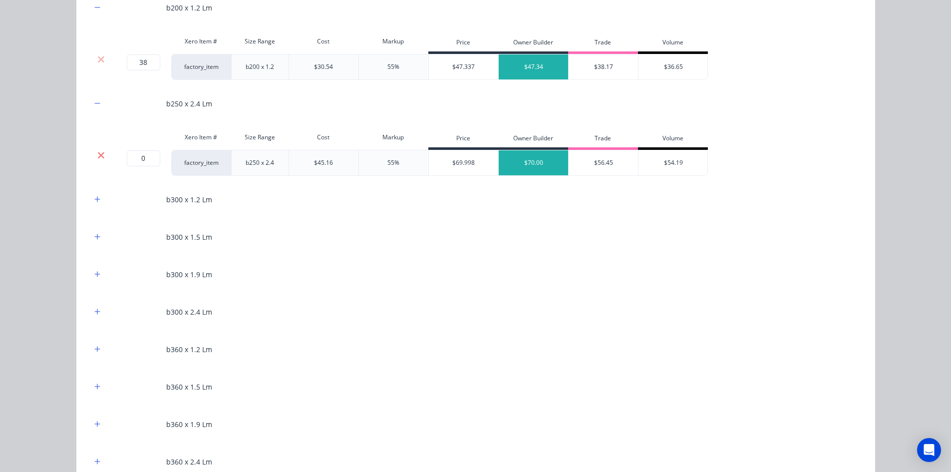
click at [101, 152] on icon at bounding box center [100, 155] width 7 height 10
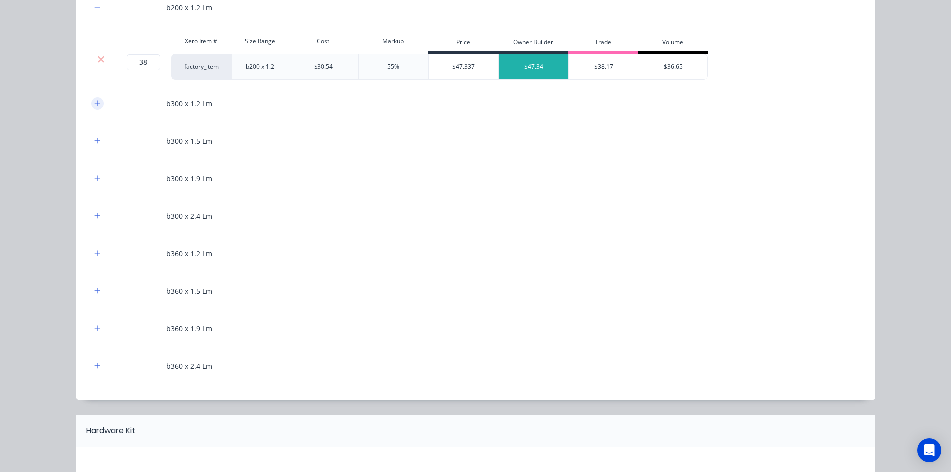
click at [98, 102] on button "button" at bounding box center [97, 103] width 12 height 12
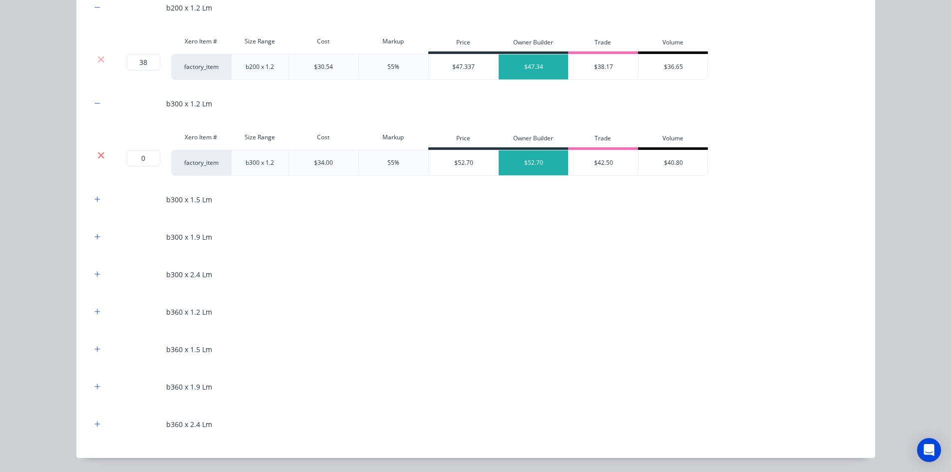
click at [98, 151] on icon at bounding box center [100, 155] width 7 height 10
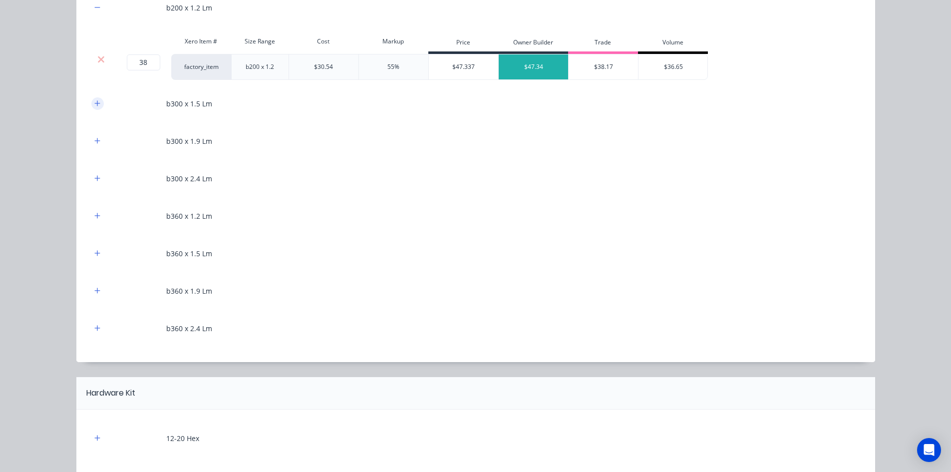
click at [94, 100] on icon "button" at bounding box center [97, 103] width 6 height 7
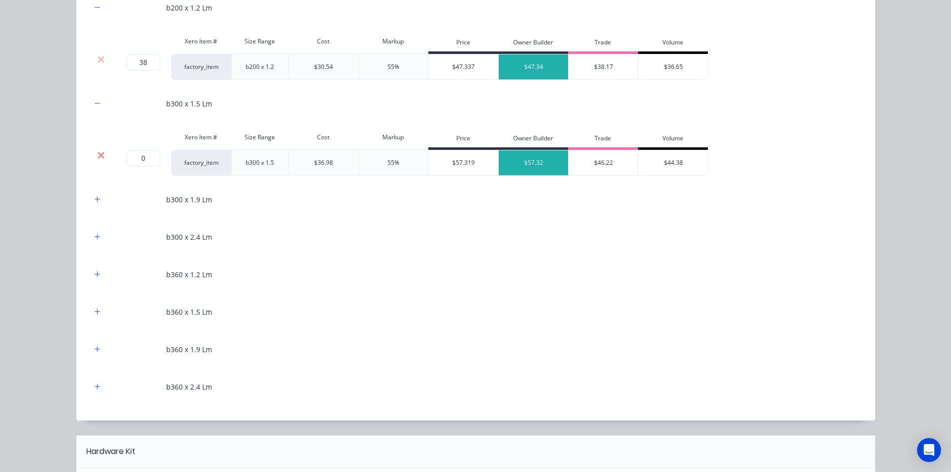
click at [98, 151] on icon at bounding box center [100, 155] width 7 height 10
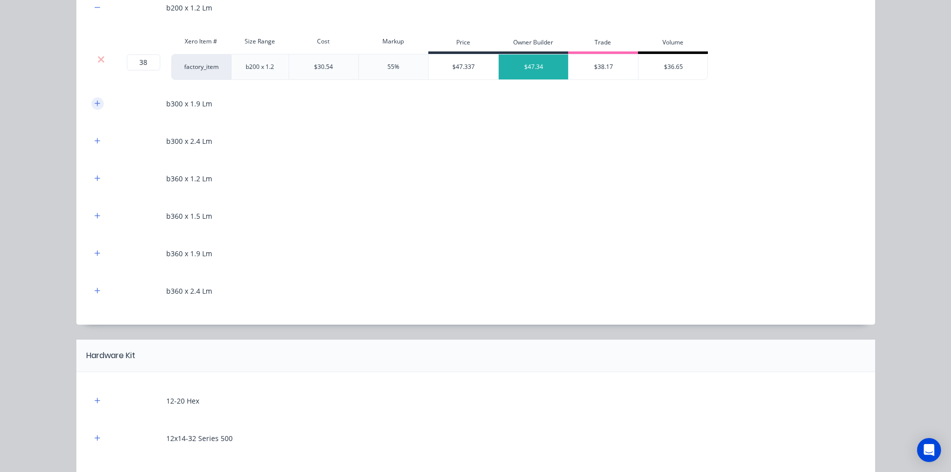
click at [97, 106] on button "button" at bounding box center [97, 103] width 12 height 12
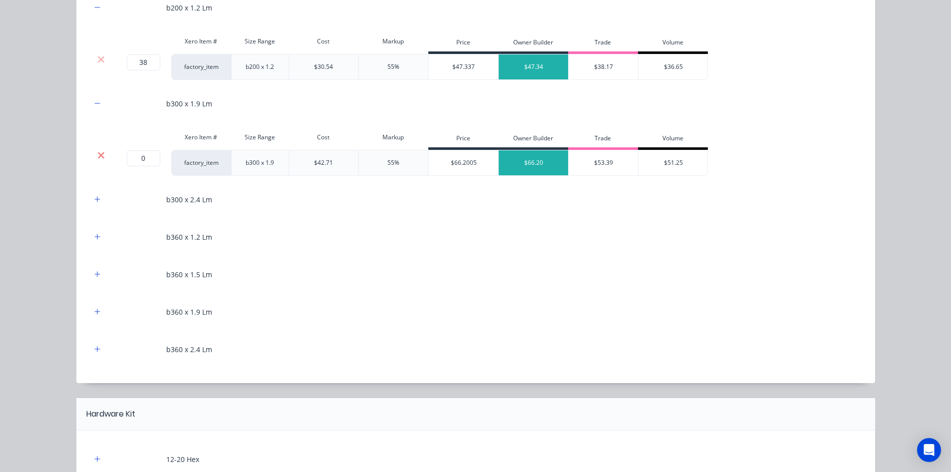
click at [98, 152] on icon at bounding box center [100, 155] width 7 height 10
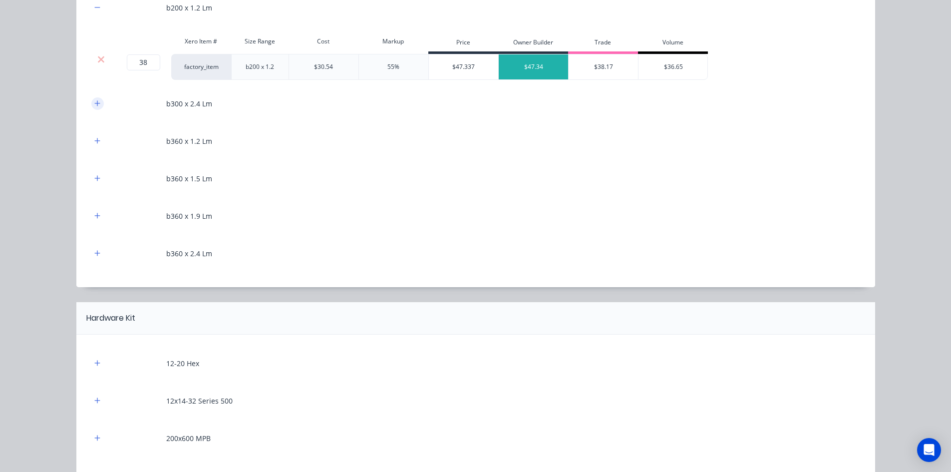
click at [94, 107] on icon "button" at bounding box center [97, 103] width 6 height 7
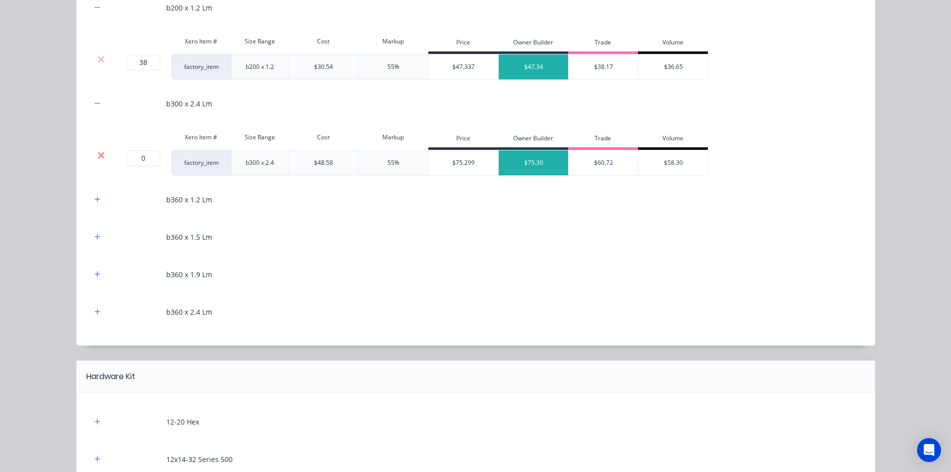
click at [98, 150] on icon at bounding box center [100, 155] width 7 height 10
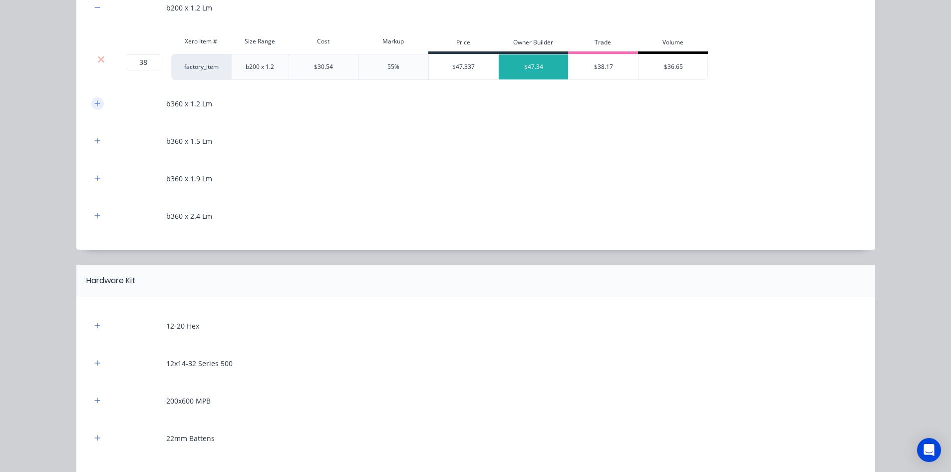
click at [94, 106] on icon "button" at bounding box center [97, 103] width 6 height 7
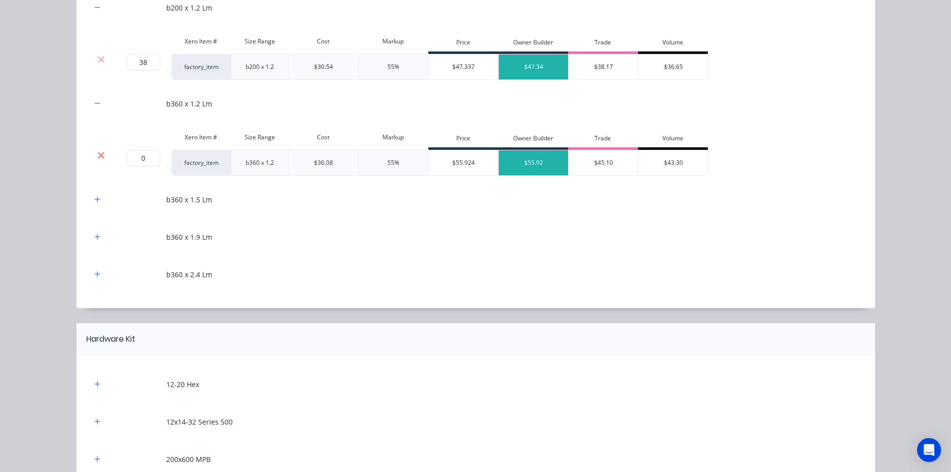
click at [99, 154] on icon at bounding box center [101, 155] width 6 height 6
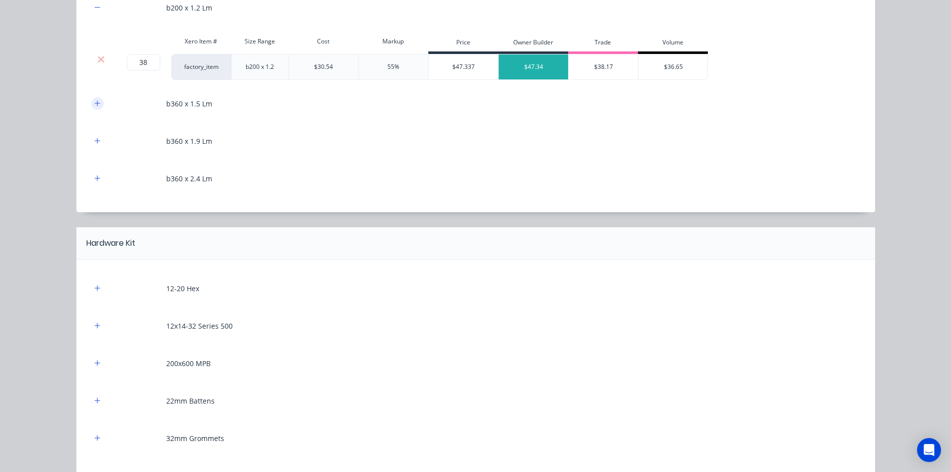
click at [94, 106] on icon "button" at bounding box center [97, 103] width 6 height 7
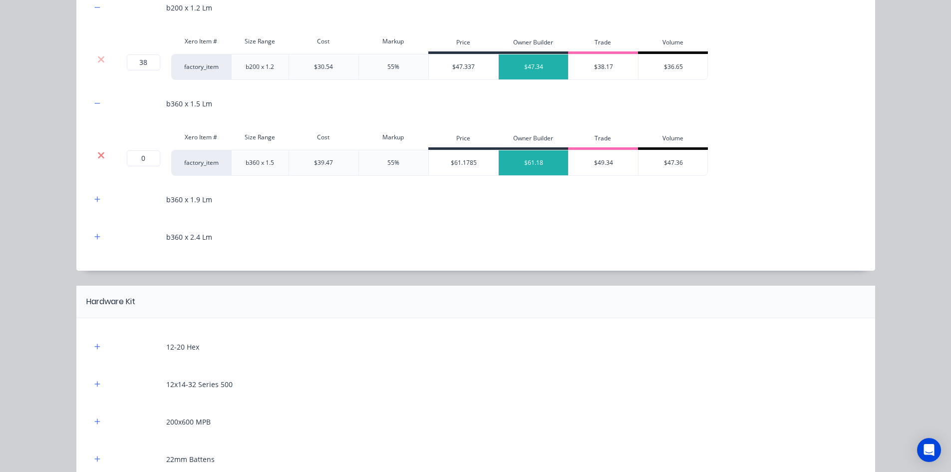
click at [98, 152] on icon at bounding box center [100, 155] width 7 height 10
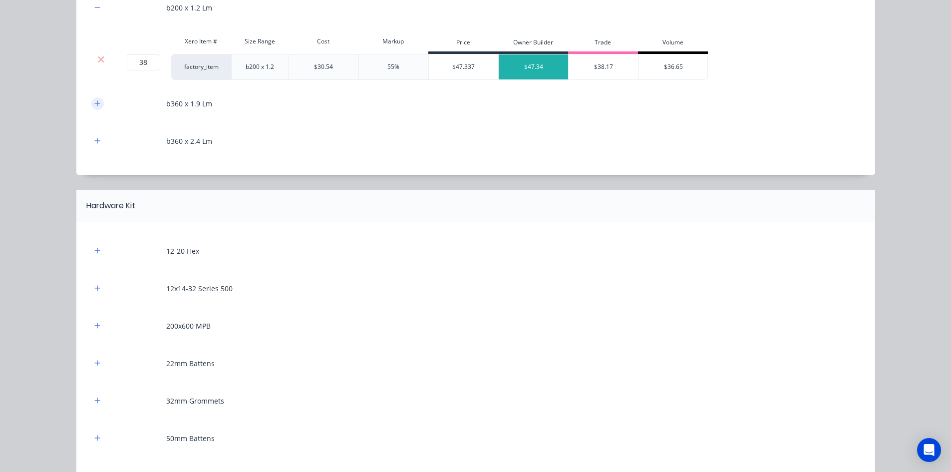
click at [97, 102] on button "button" at bounding box center [97, 103] width 12 height 12
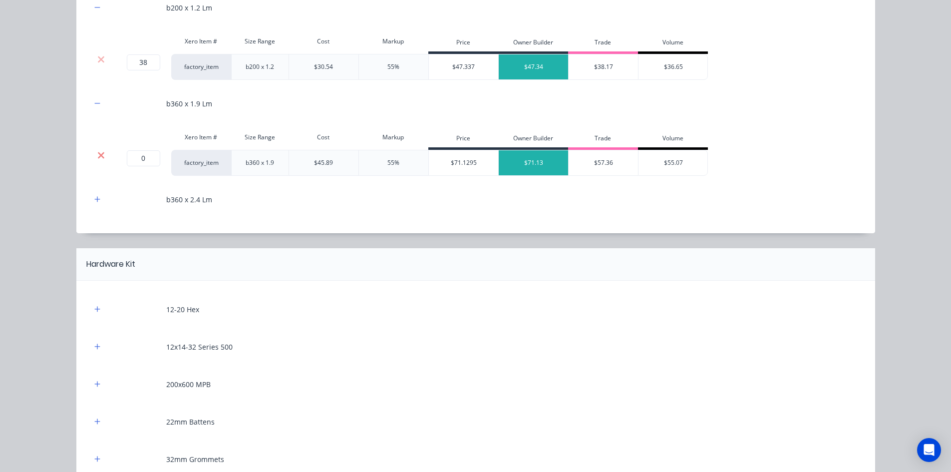
click at [99, 152] on icon at bounding box center [101, 155] width 6 height 6
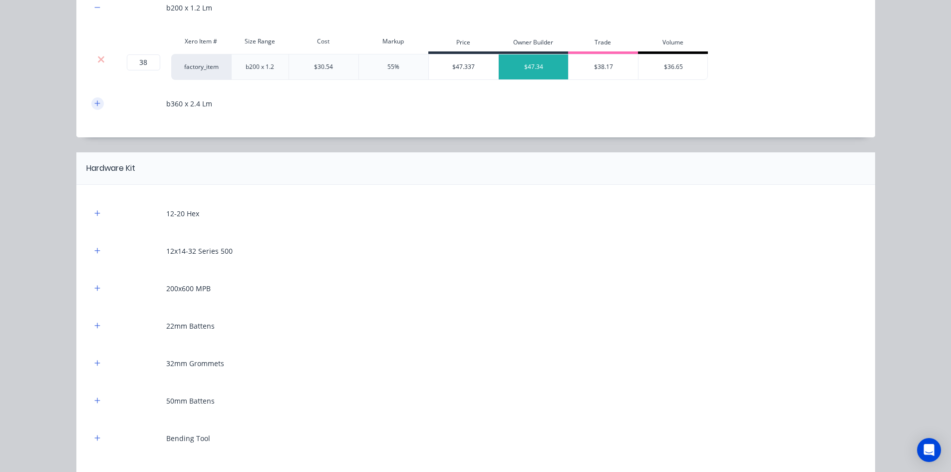
click at [95, 106] on icon "button" at bounding box center [97, 103] width 6 height 7
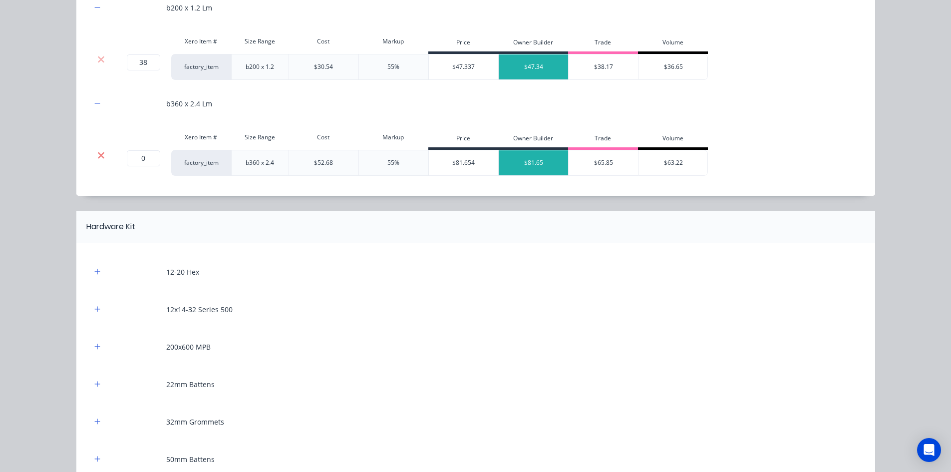
click at [98, 158] on icon at bounding box center [100, 155] width 7 height 10
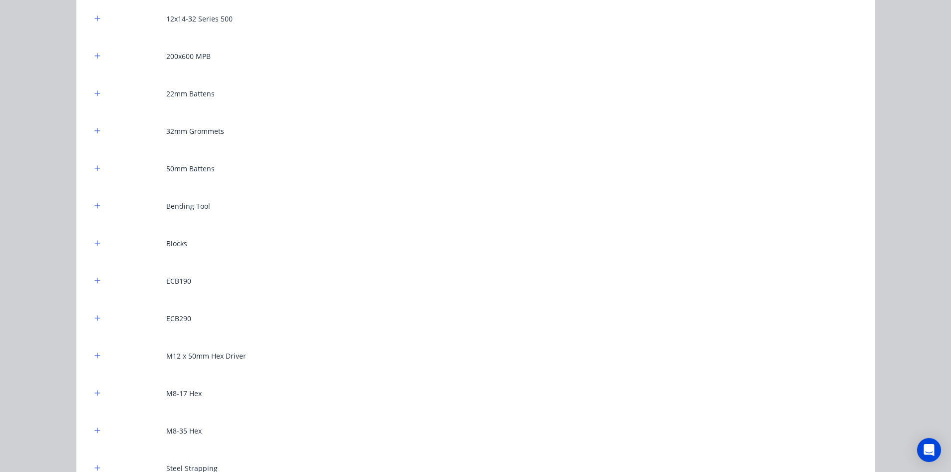
scroll to position [899, 0]
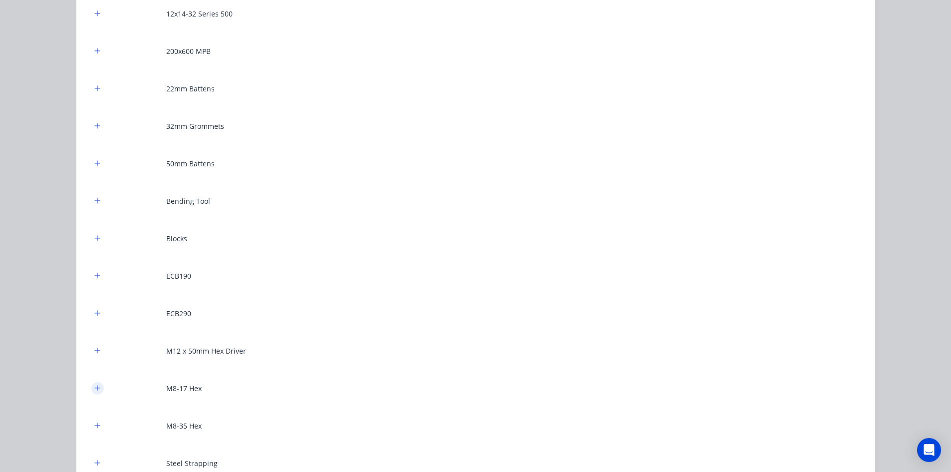
click at [94, 386] on icon "button" at bounding box center [97, 387] width 6 height 7
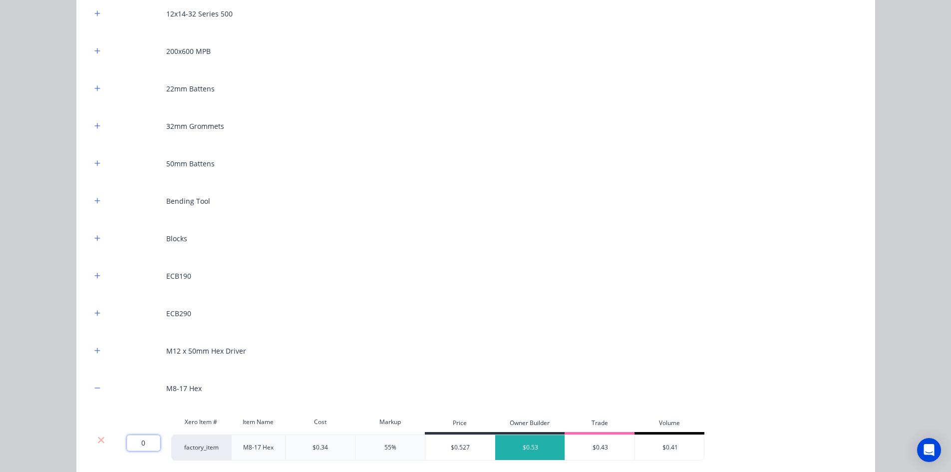
click at [136, 442] on input "0" at bounding box center [143, 443] width 33 height 16
type input "500"
click at [28, 313] on div "Flooring System Products in this kit Engineering Products Xero Item # Descripti…" at bounding box center [475, 236] width 951 height 472
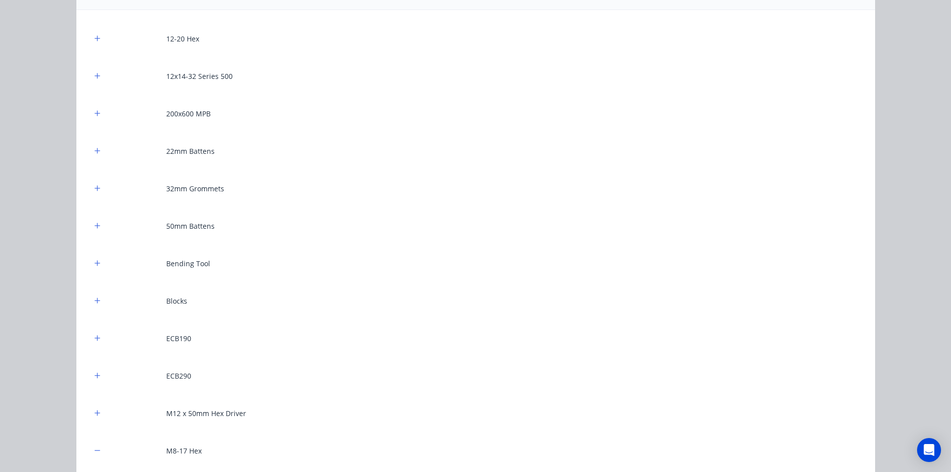
scroll to position [799, 0]
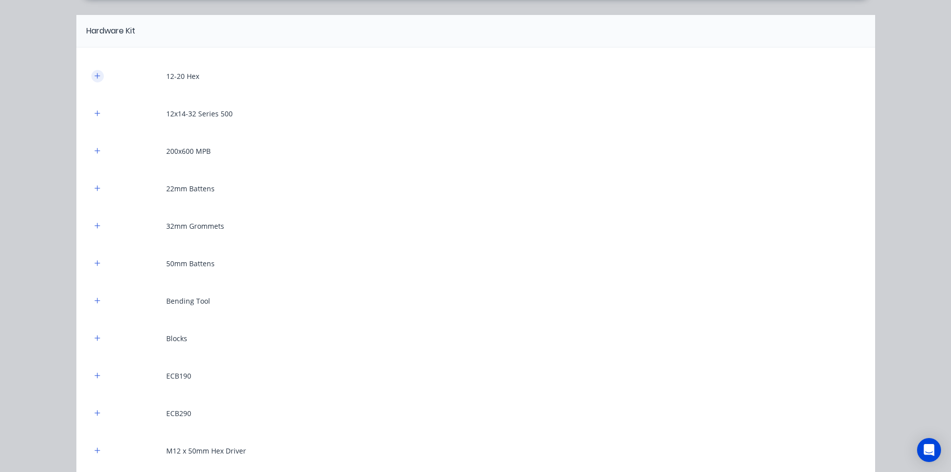
click at [94, 74] on icon "button" at bounding box center [96, 75] width 5 height 5
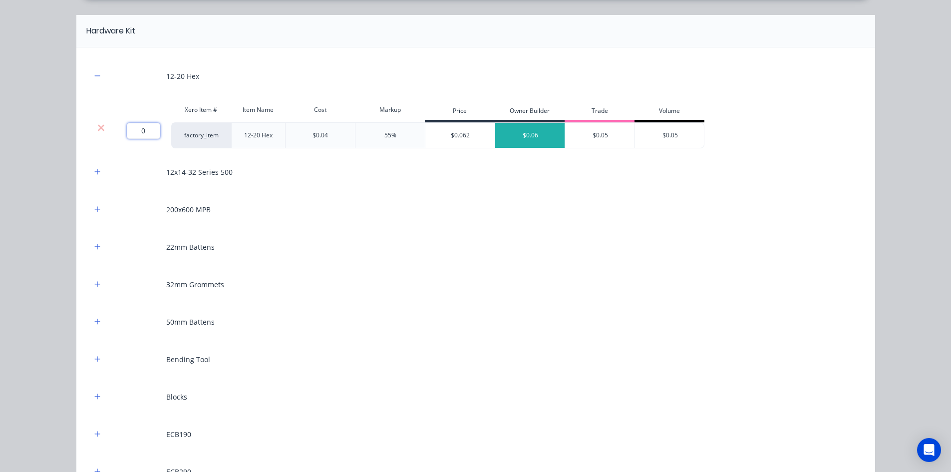
click at [136, 132] on input "0" at bounding box center [143, 131] width 33 height 16
type input "100"
click at [47, 179] on div "Flooring System Products in this kit Engineering Products Xero Item # Descripti…" at bounding box center [475, 236] width 951 height 472
click at [95, 171] on icon "button" at bounding box center [97, 171] width 6 height 7
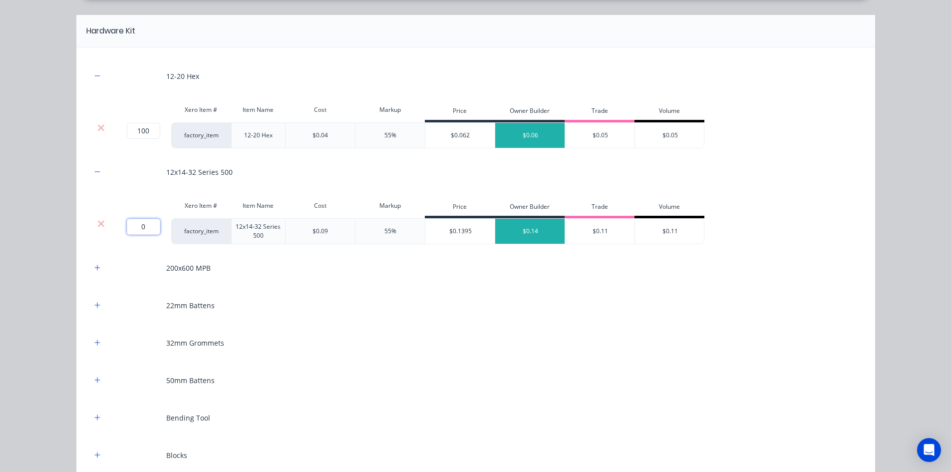
click at [138, 224] on input "0" at bounding box center [143, 227] width 33 height 16
type input "500"
click at [50, 237] on div "Flooring System Products in this kit Engineering Products Xero Item # Descripti…" at bounding box center [475, 236] width 951 height 472
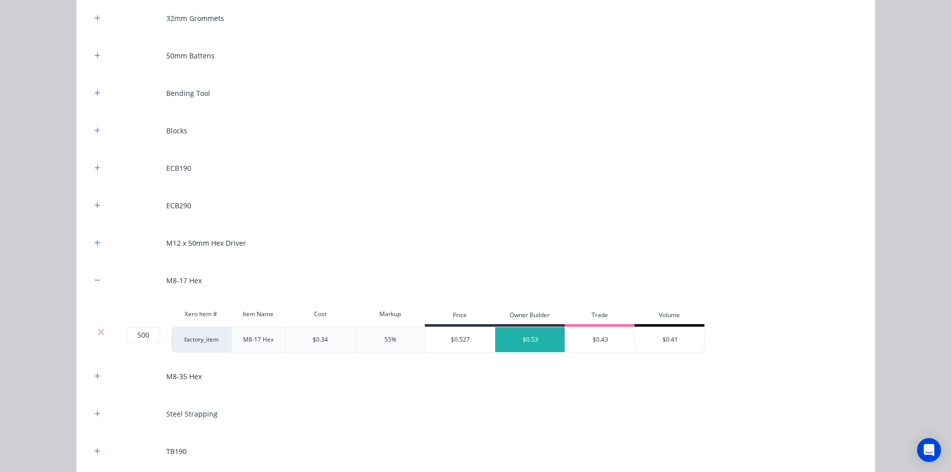
scroll to position [1098, 0]
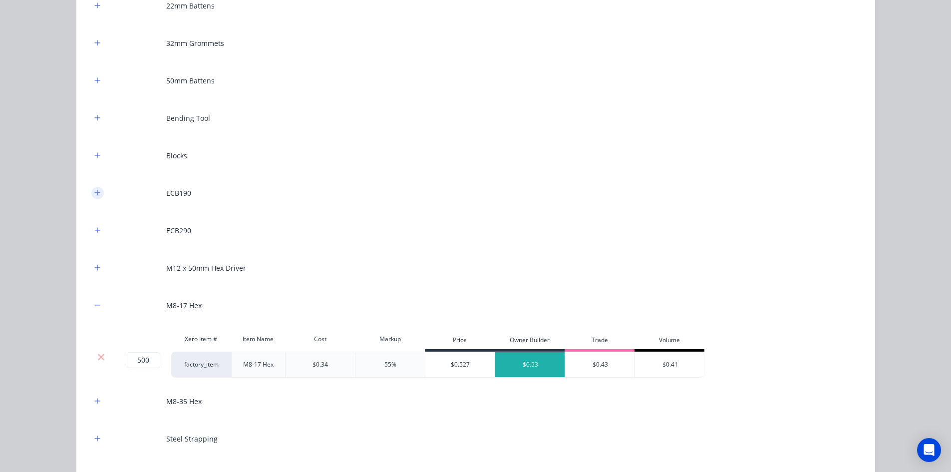
click at [99, 195] on button "button" at bounding box center [97, 193] width 12 height 12
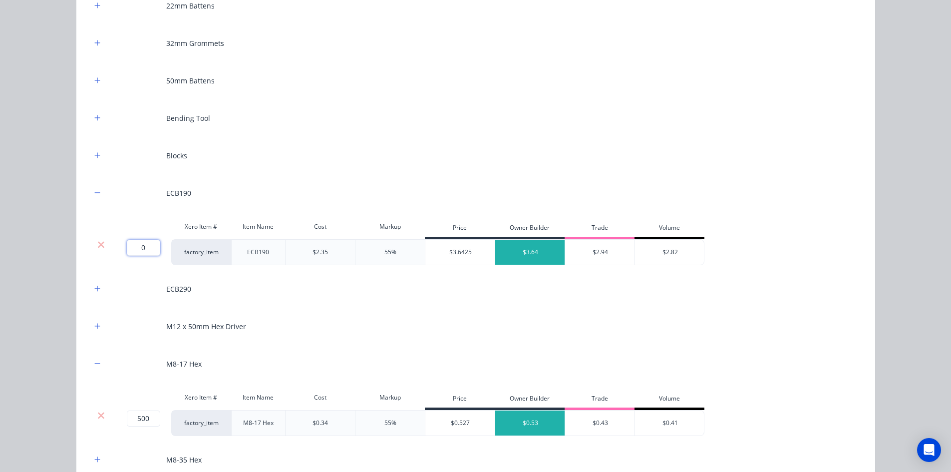
click at [139, 253] on input "0" at bounding box center [143, 248] width 33 height 16
type input "8"
click at [49, 232] on div "Flooring System Products in this kit Engineering Products Xero Item # Descripti…" at bounding box center [475, 236] width 951 height 472
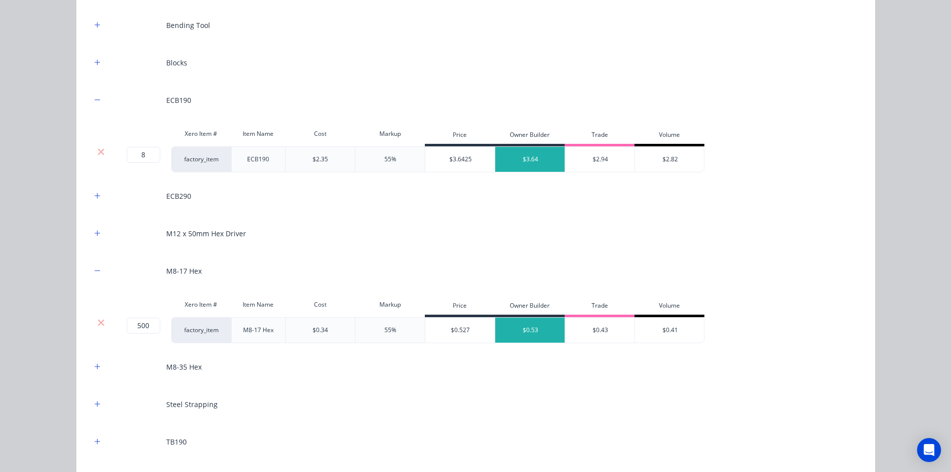
scroll to position [1307, 0]
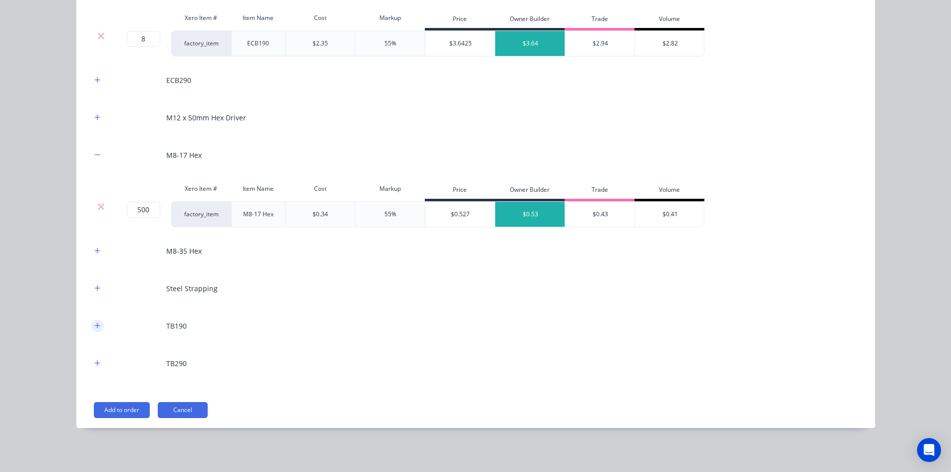
click at [96, 324] on icon "button" at bounding box center [97, 325] width 6 height 7
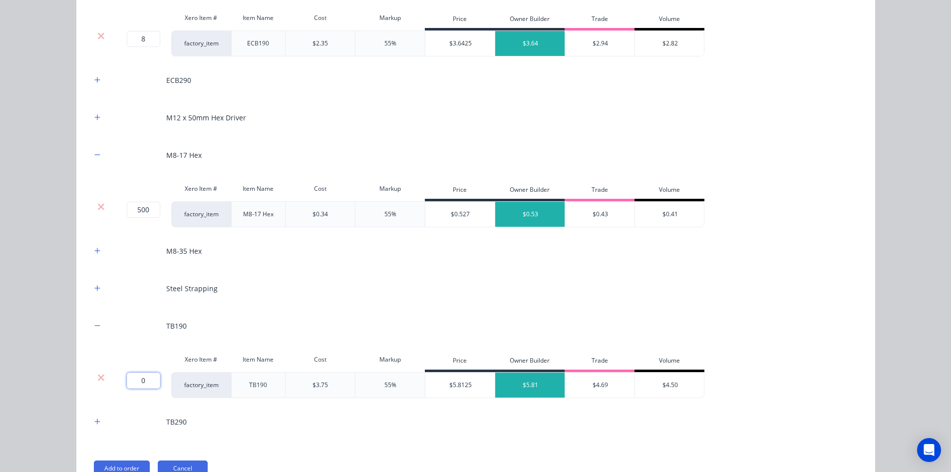
click at [140, 379] on input "0" at bounding box center [143, 380] width 33 height 16
type input "1"
click at [95, 415] on div at bounding box center [97, 421] width 12 height 12
click at [95, 425] on icon "button" at bounding box center [97, 421] width 6 height 7
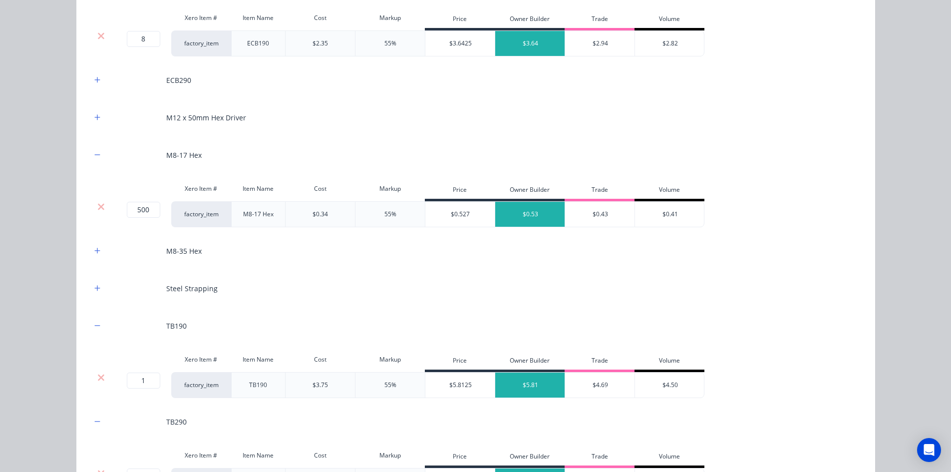
scroll to position [1424, 0]
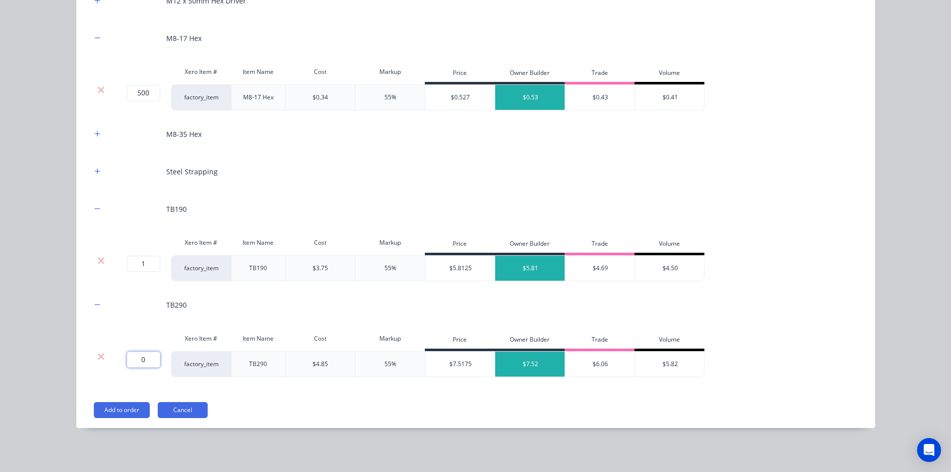
click at [141, 363] on input "0" at bounding box center [143, 360] width 33 height 16
type input "1"
click at [49, 301] on div "Flooring System Products in this kit Engineering Products Xero Item # Descripti…" at bounding box center [475, 236] width 951 height 472
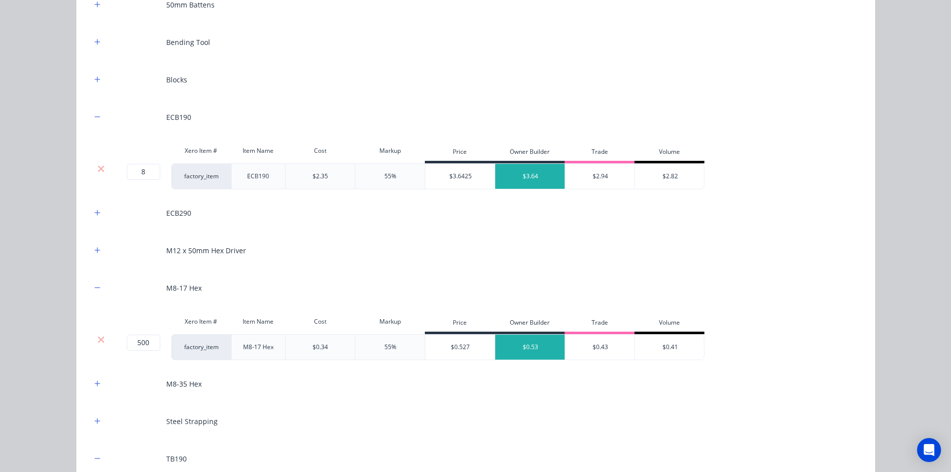
scroll to position [1124, 0]
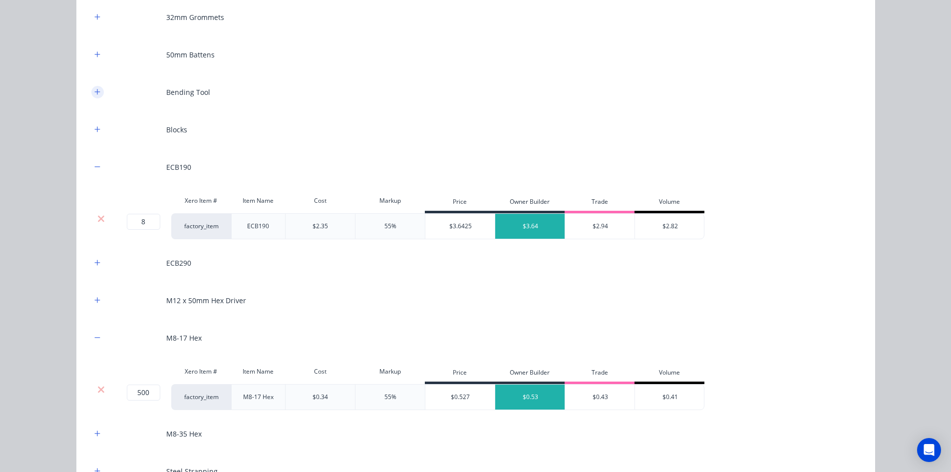
click at [94, 91] on icon "button" at bounding box center [96, 91] width 5 height 5
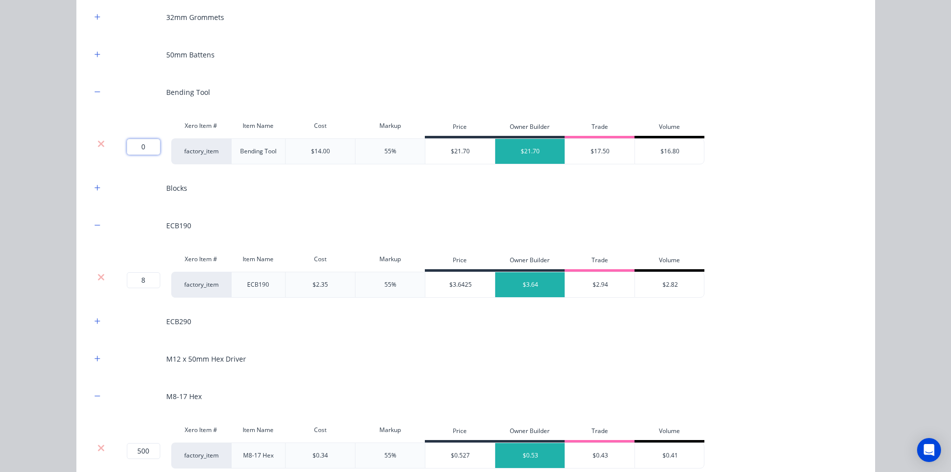
click at [150, 146] on input "0" at bounding box center [143, 147] width 33 height 16
type input "1"
click at [33, 140] on div "Flooring System Products in this kit Engineering Products Xero Item # Descripti…" at bounding box center [475, 236] width 951 height 472
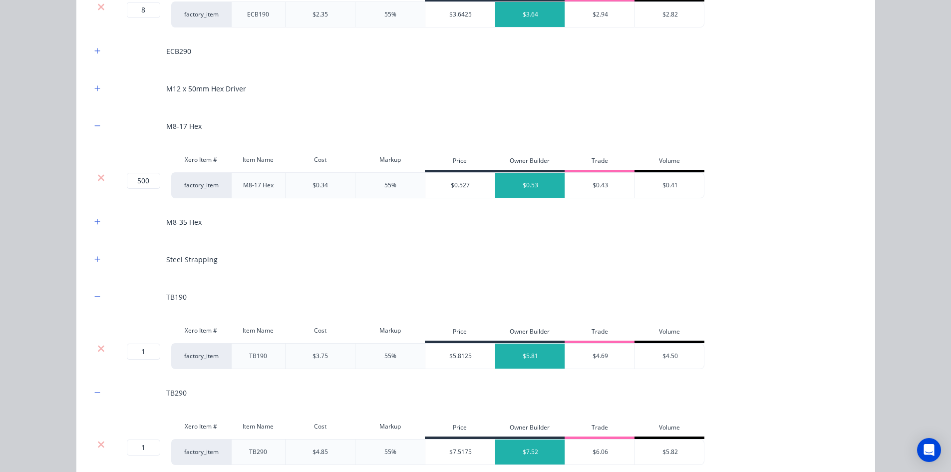
scroll to position [1424, 0]
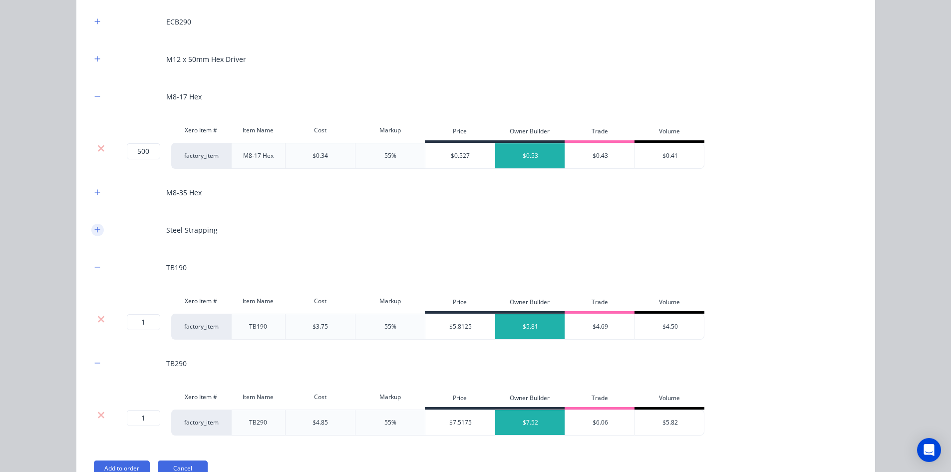
click at [94, 229] on icon "button" at bounding box center [97, 229] width 6 height 7
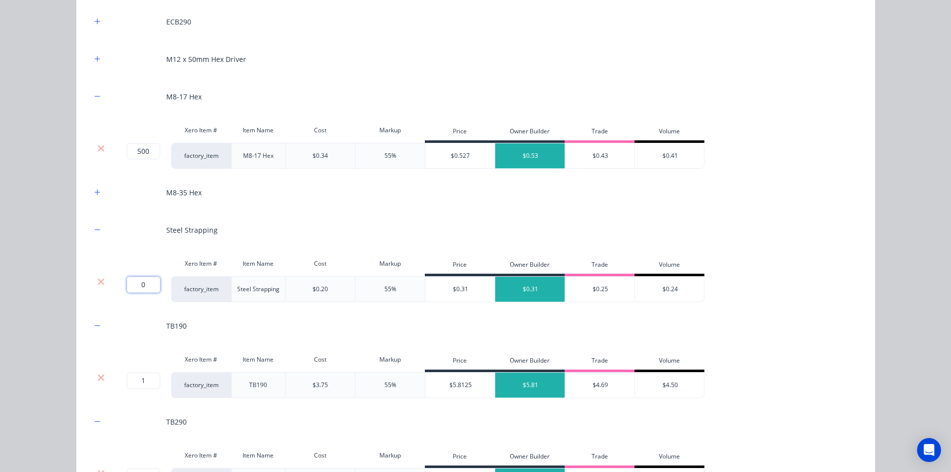
click at [135, 289] on input "0" at bounding box center [143, 285] width 33 height 16
type input "50"
click at [33, 232] on div "Flooring System Products in this kit Engineering Products Xero Item # Descripti…" at bounding box center [475, 236] width 951 height 472
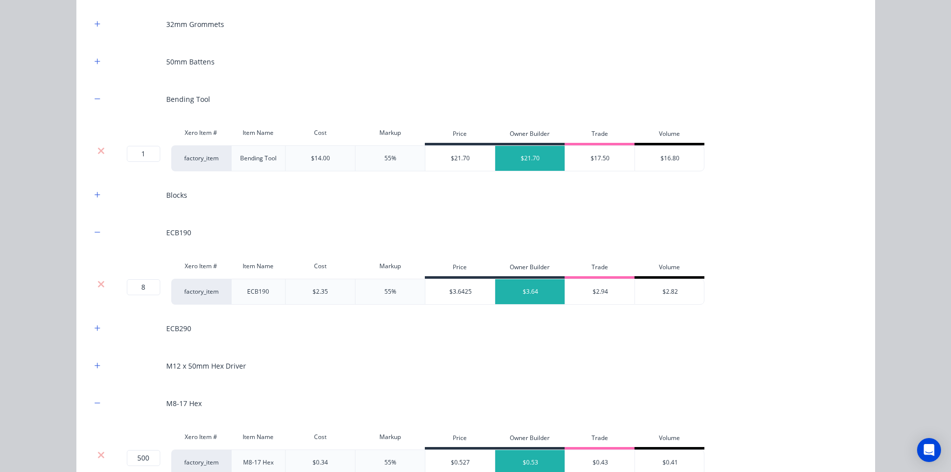
scroll to position [1224, 0]
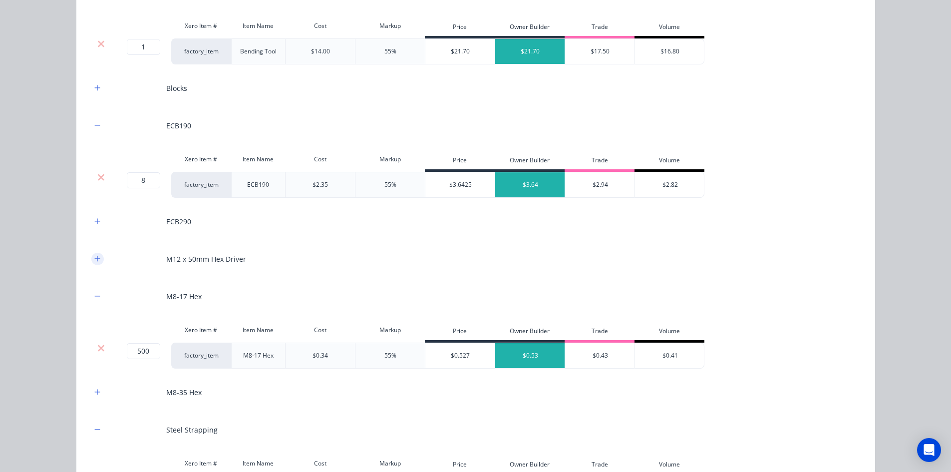
click at [94, 257] on icon "button" at bounding box center [97, 258] width 6 height 7
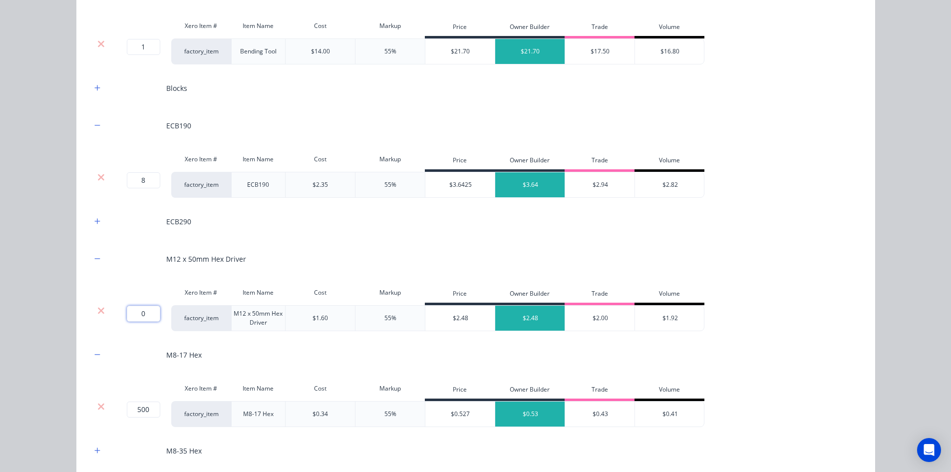
click at [139, 321] on input "0" at bounding box center [143, 314] width 33 height 16
type input "1"
click at [56, 296] on div "Flooring System Products in this kit Engineering Products Xero Item # Descripti…" at bounding box center [475, 236] width 951 height 472
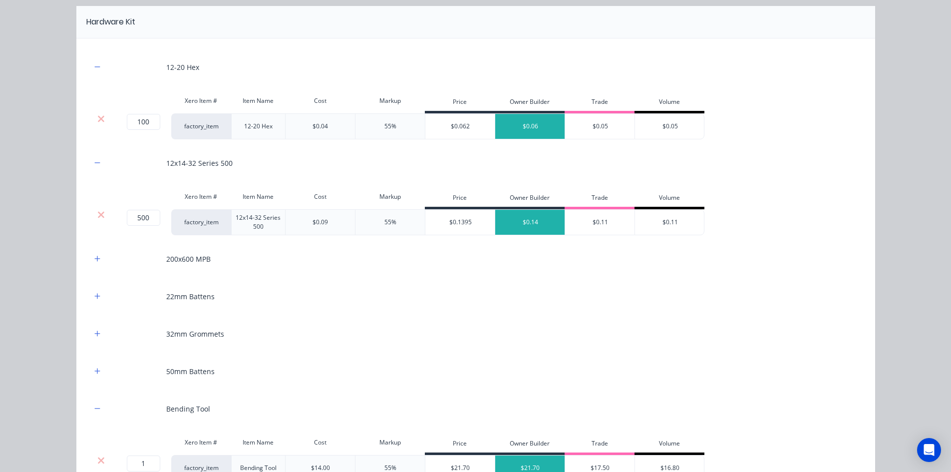
scroll to position [825, 0]
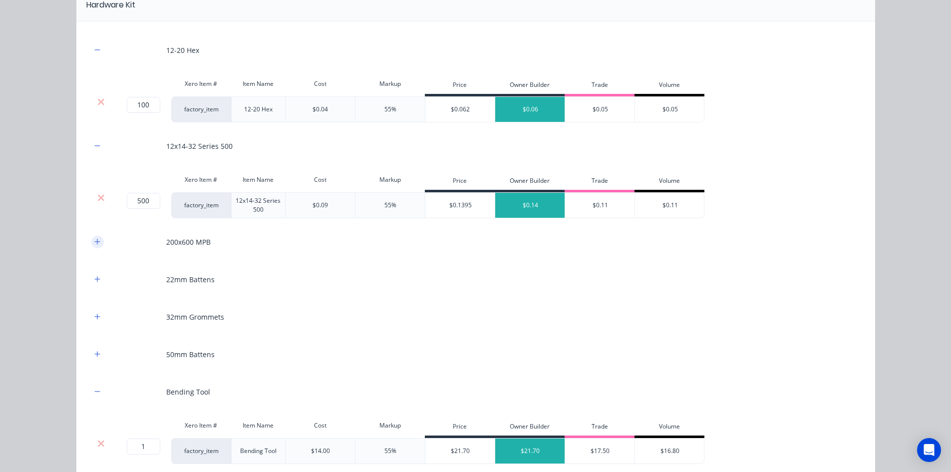
click at [98, 240] on button "button" at bounding box center [97, 242] width 12 height 12
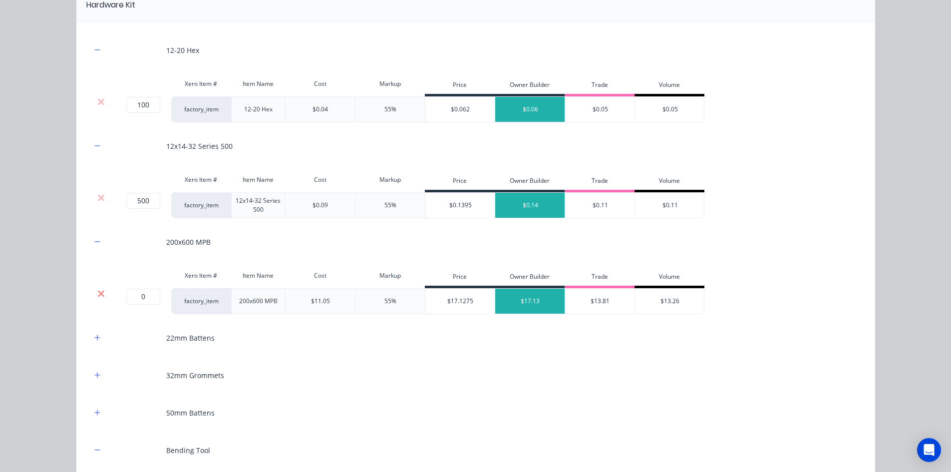
click at [97, 290] on icon at bounding box center [100, 294] width 7 height 10
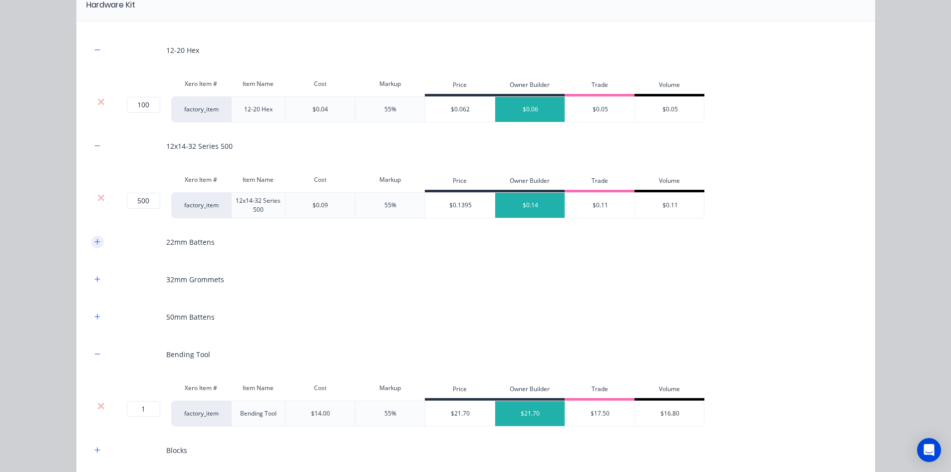
click at [94, 243] on icon "button" at bounding box center [97, 241] width 6 height 7
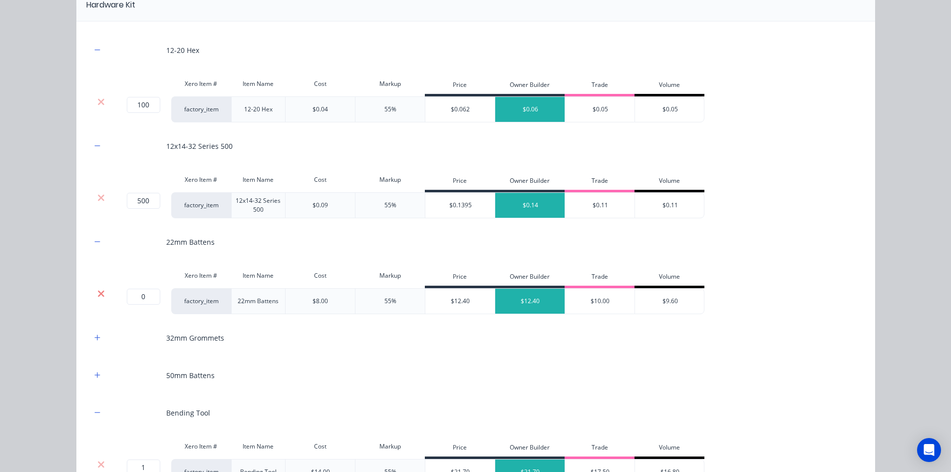
click at [99, 293] on icon at bounding box center [101, 293] width 6 height 6
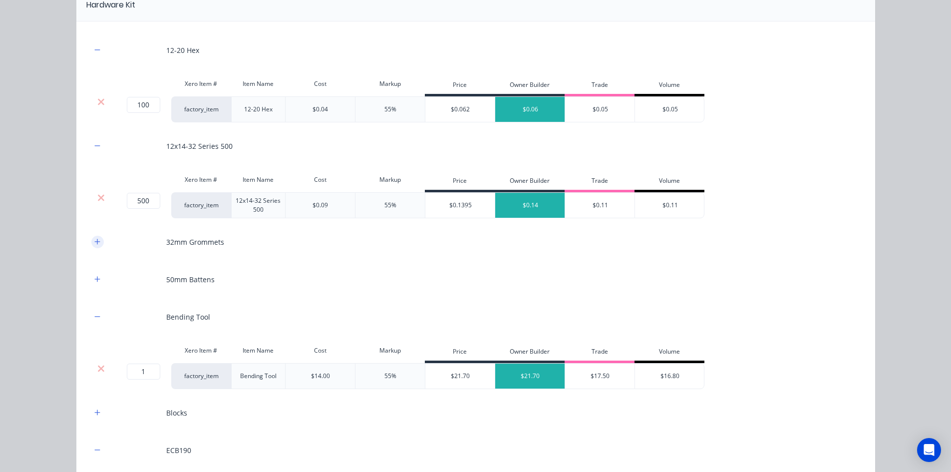
click at [96, 242] on icon "button" at bounding box center [97, 241] width 6 height 7
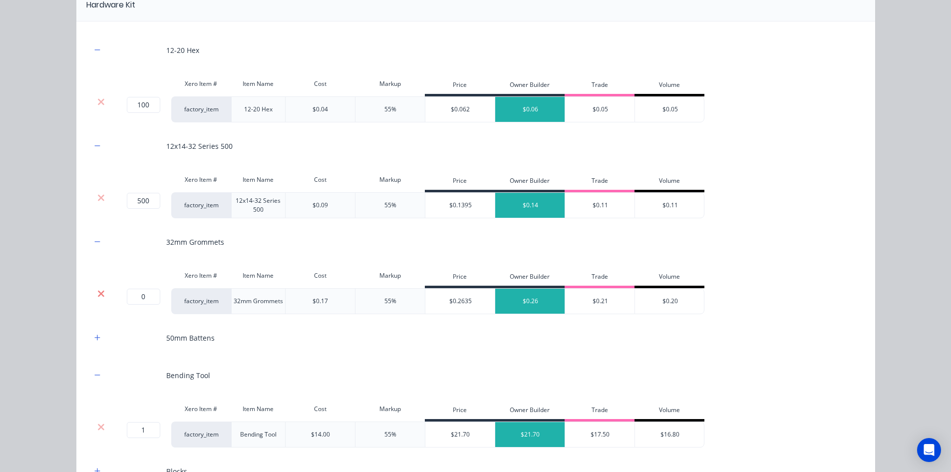
click at [98, 293] on icon at bounding box center [101, 293] width 6 height 6
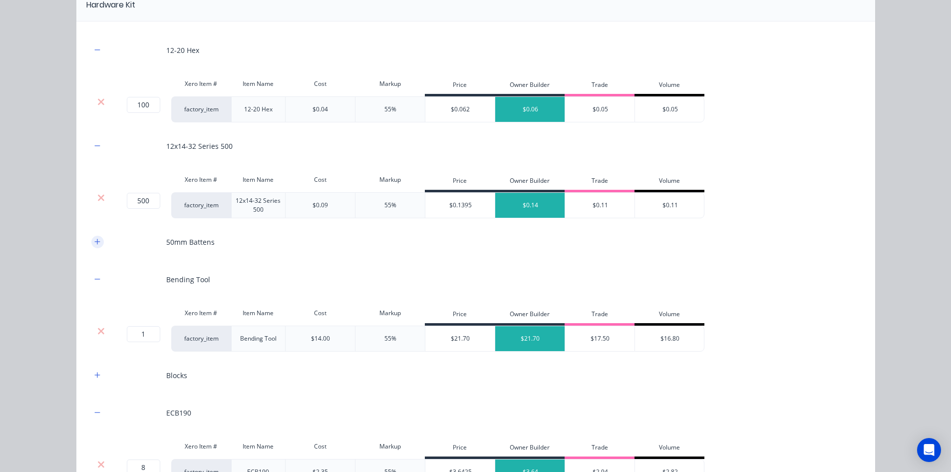
click at [95, 239] on icon "button" at bounding box center [97, 241] width 6 height 7
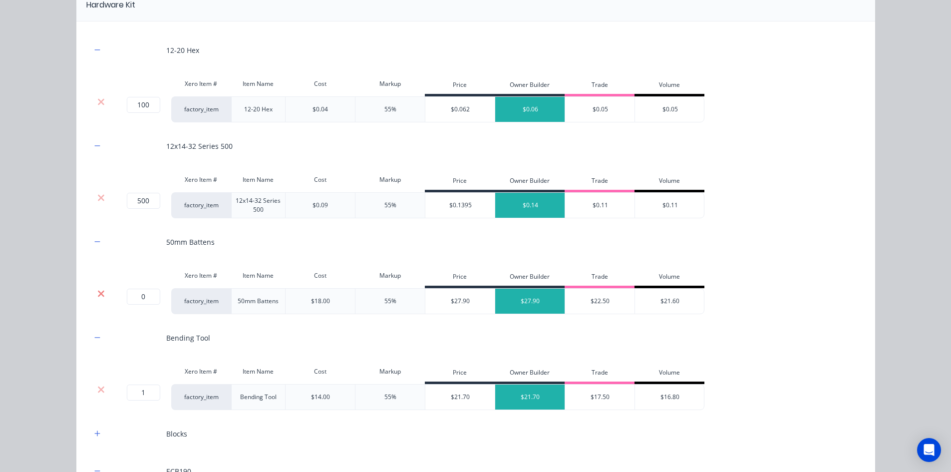
click at [97, 291] on icon at bounding box center [100, 294] width 7 height 10
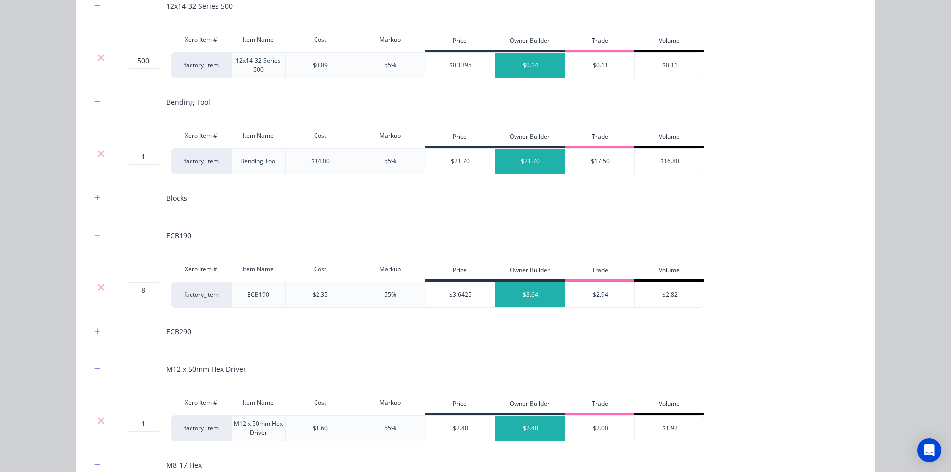
scroll to position [975, 0]
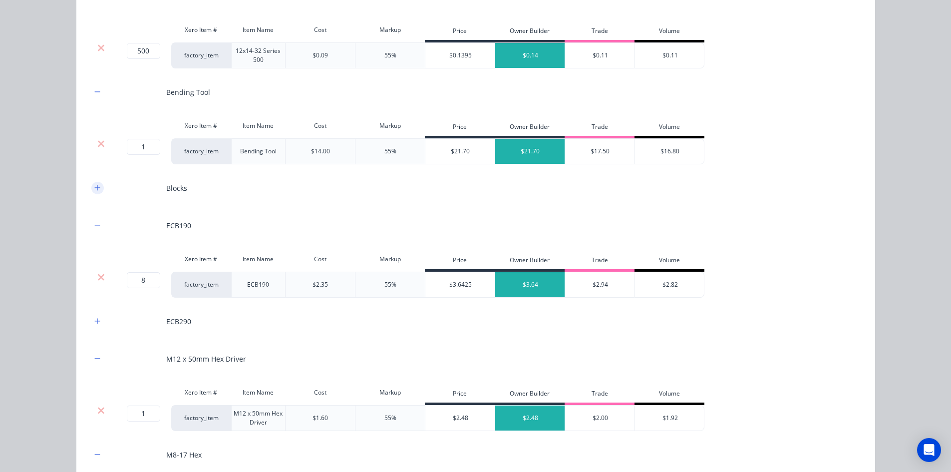
click at [93, 193] on button "button" at bounding box center [97, 188] width 12 height 12
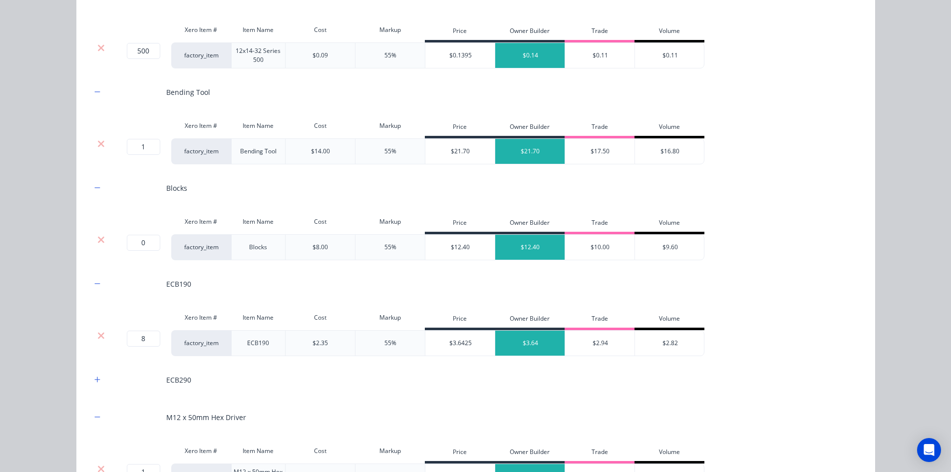
click at [98, 234] on div at bounding box center [101, 247] width 20 height 26
click at [98, 235] on icon at bounding box center [100, 240] width 7 height 10
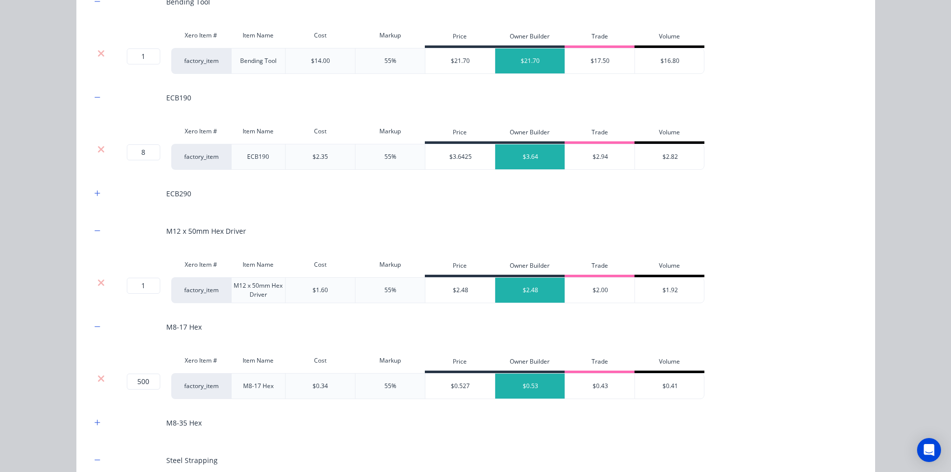
scroll to position [1075, 0]
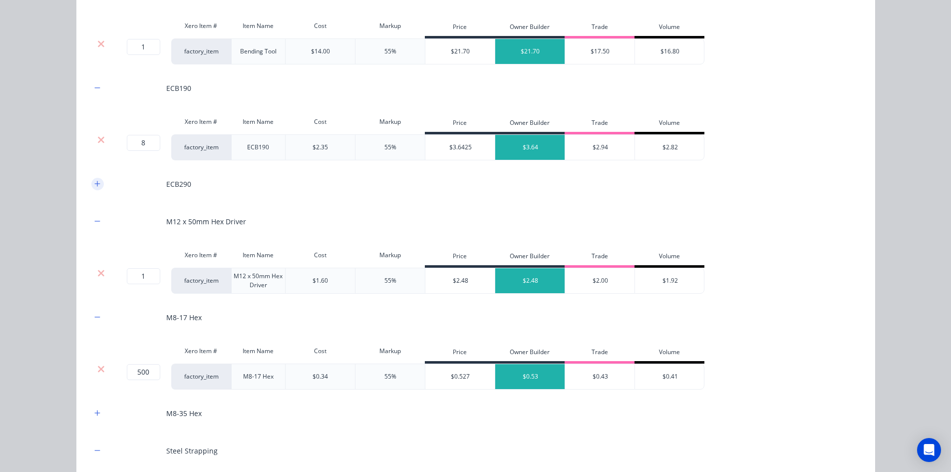
click at [95, 190] on button "button" at bounding box center [97, 184] width 12 height 12
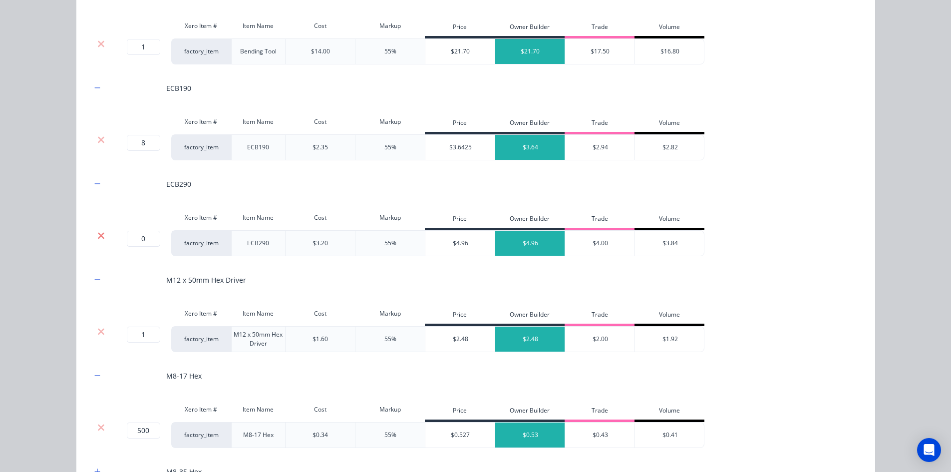
click at [100, 237] on icon at bounding box center [100, 236] width 7 height 10
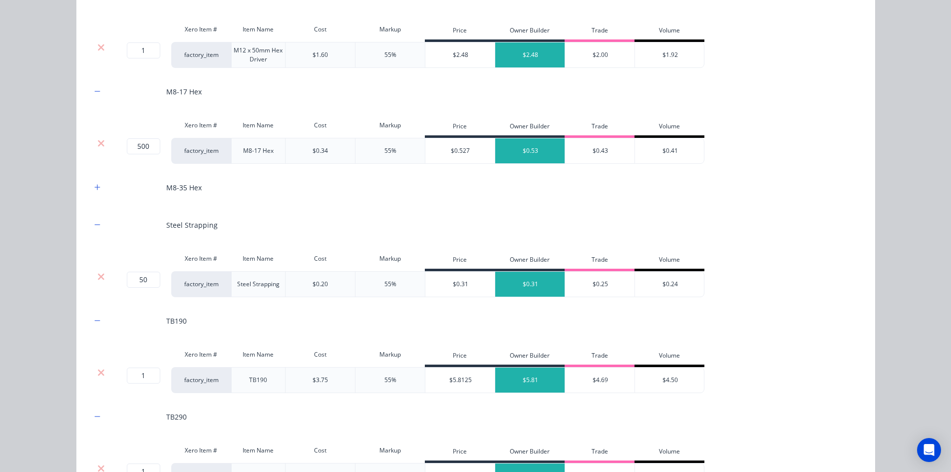
scroll to position [1274, 0]
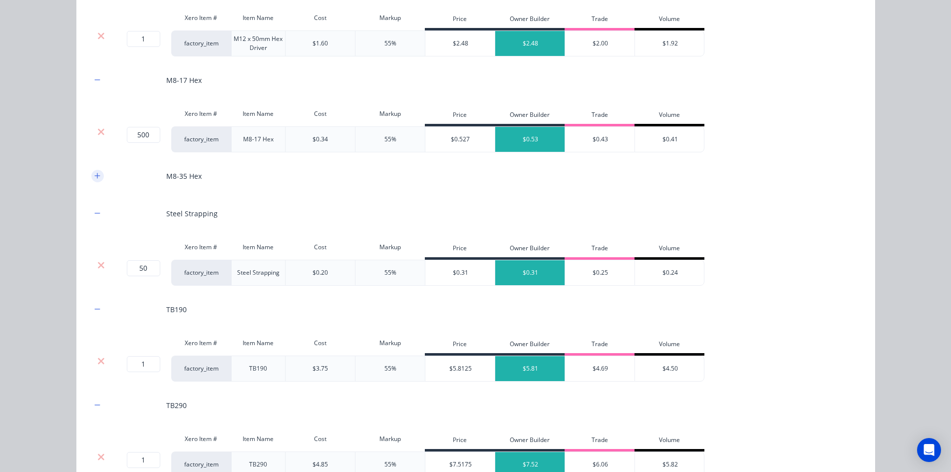
click at [96, 176] on icon "button" at bounding box center [96, 175] width 5 height 5
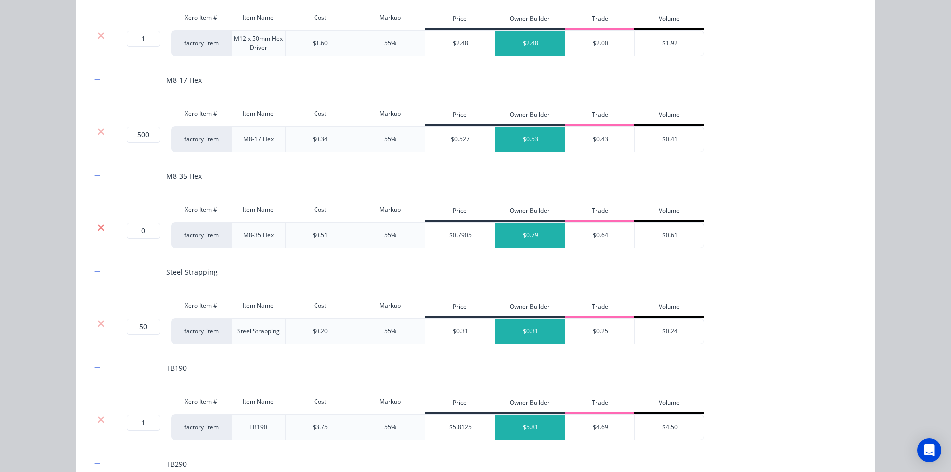
click at [100, 227] on icon at bounding box center [100, 228] width 7 height 10
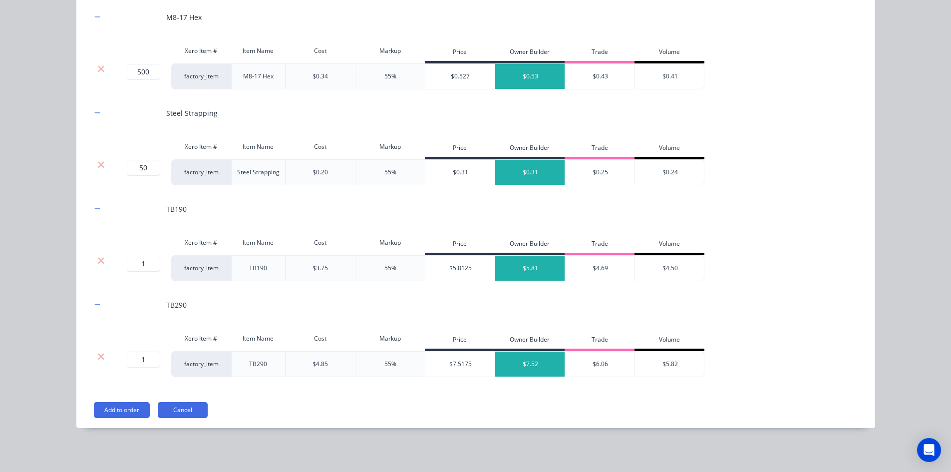
scroll to position [59, 0]
click at [109, 405] on button "Add to order" at bounding box center [122, 410] width 56 height 16
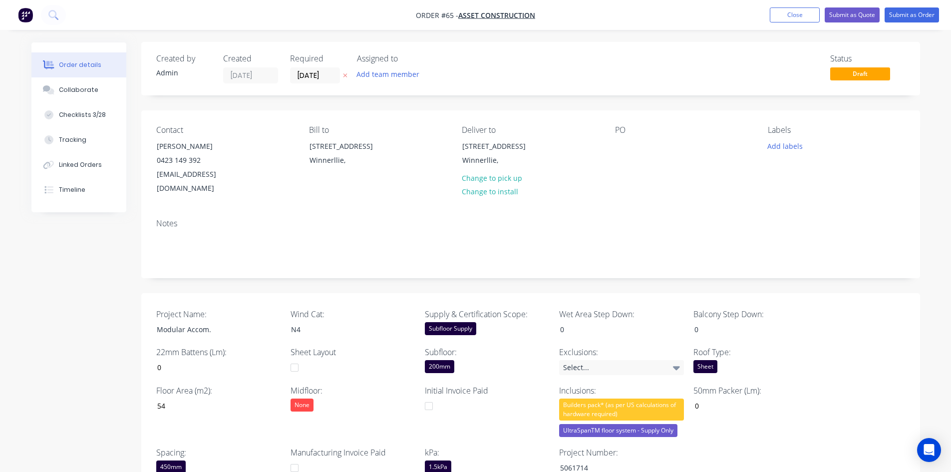
scroll to position [0, 0]
click at [384, 74] on button "Add team member" at bounding box center [387, 74] width 73 height 13
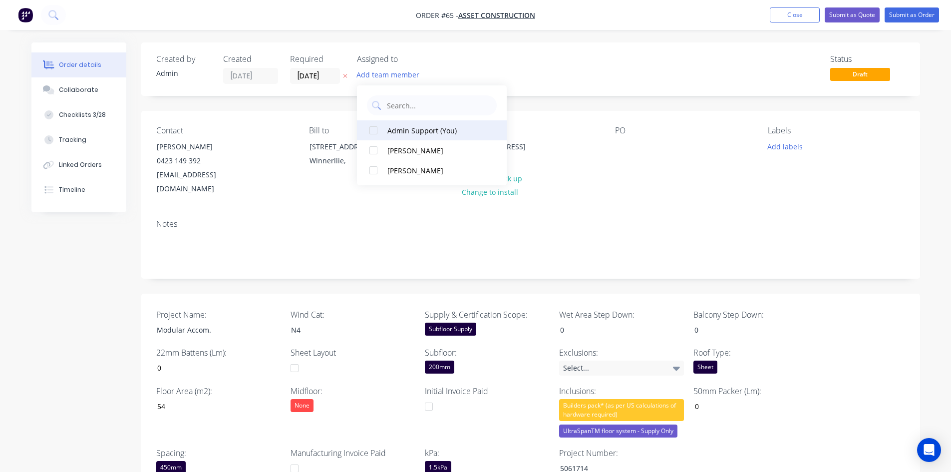
click at [371, 132] on div at bounding box center [374, 130] width 20 height 20
click at [372, 156] on div at bounding box center [374, 150] width 20 height 20
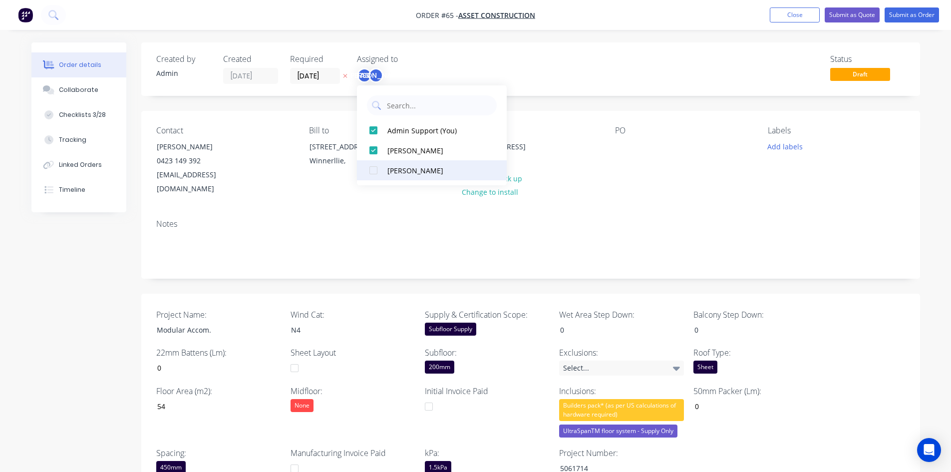
click at [372, 173] on div at bounding box center [374, 170] width 20 height 20
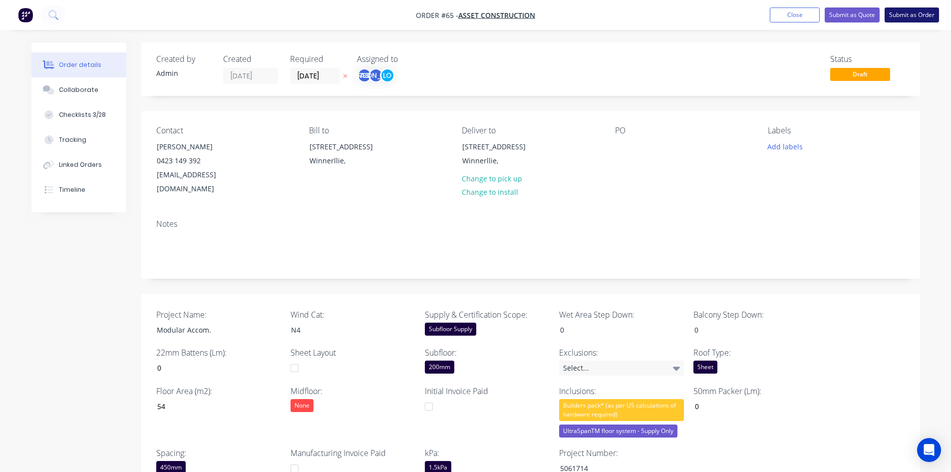
click at [898, 18] on button "Submit as Order" at bounding box center [912, 14] width 54 height 15
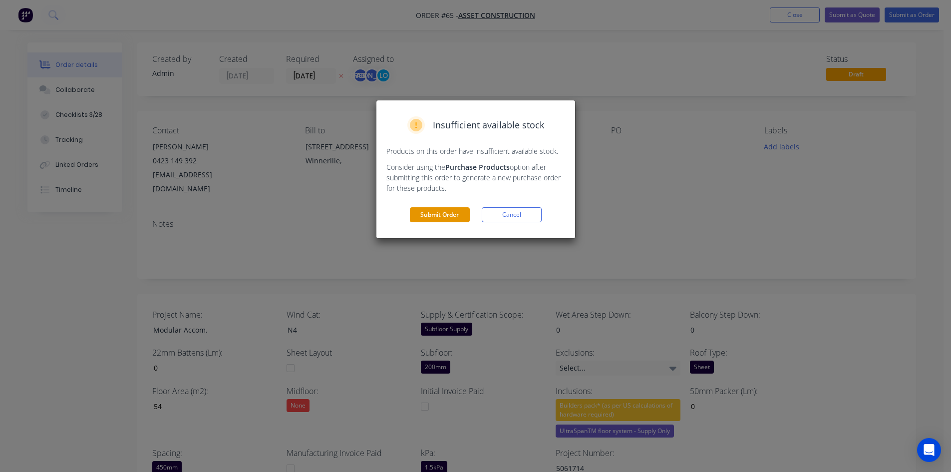
click at [465, 212] on button "Submit Order" at bounding box center [440, 214] width 60 height 15
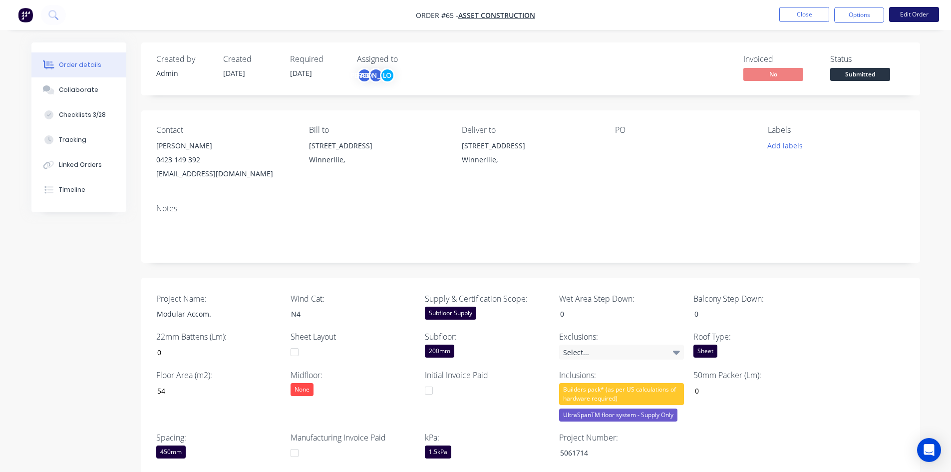
click at [921, 13] on button "Edit Order" at bounding box center [914, 14] width 50 height 15
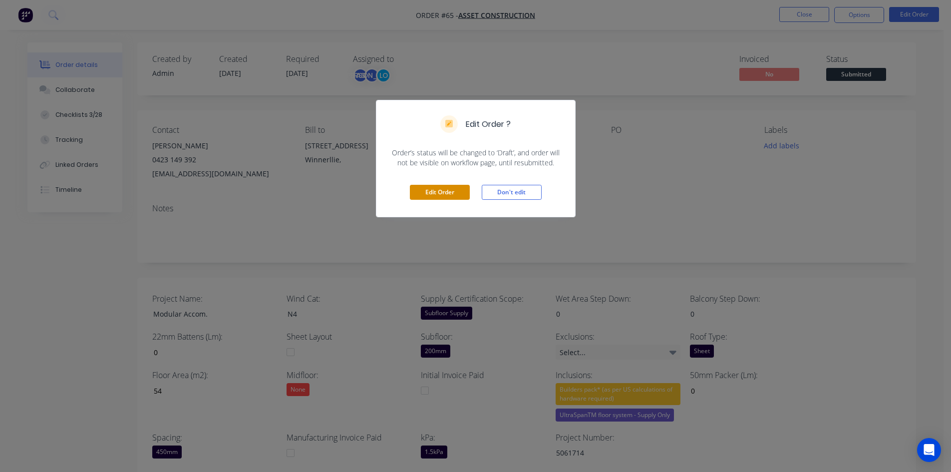
click at [451, 191] on button "Edit Order" at bounding box center [440, 192] width 60 height 15
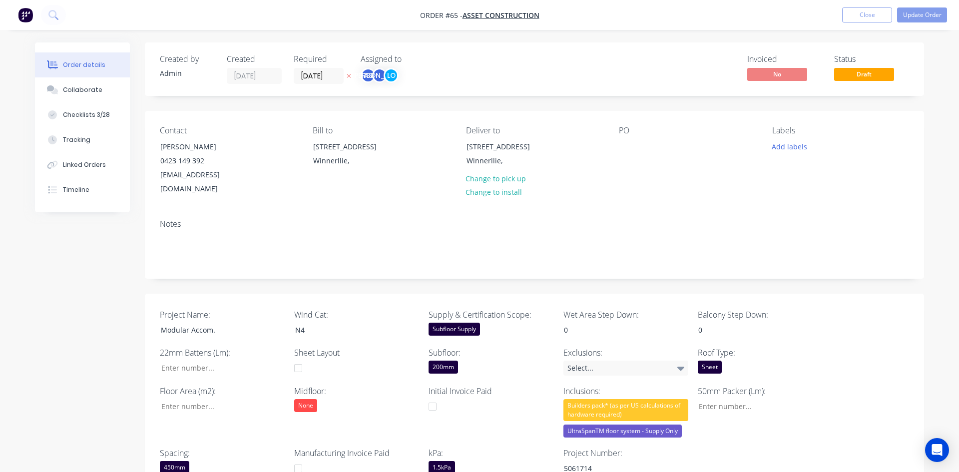
type input "0"
type input "54"
type input "0"
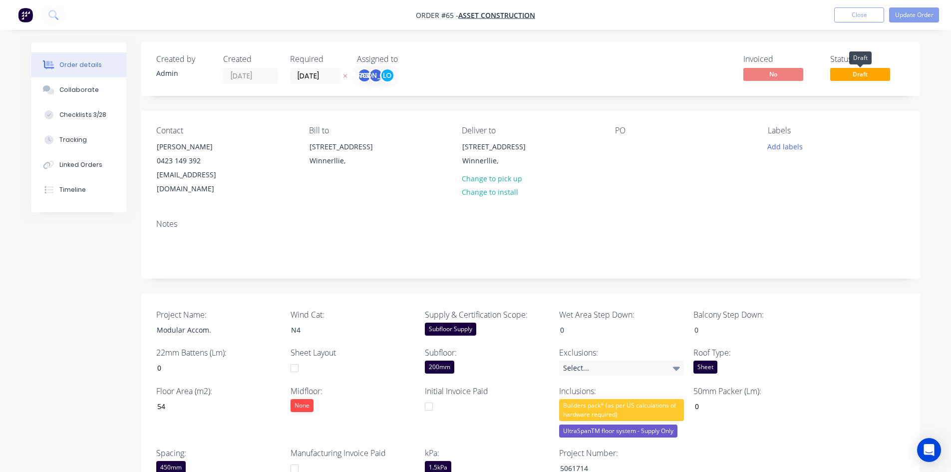
click at [873, 73] on span "Draft" at bounding box center [860, 74] width 60 height 12
click at [848, 76] on span "Draft" at bounding box center [860, 74] width 60 height 12
click at [864, 76] on span "Draft" at bounding box center [860, 74] width 60 height 12
click at [858, 75] on span "Draft" at bounding box center [860, 74] width 60 height 12
click at [926, 14] on button "Update Order" at bounding box center [914, 14] width 50 height 15
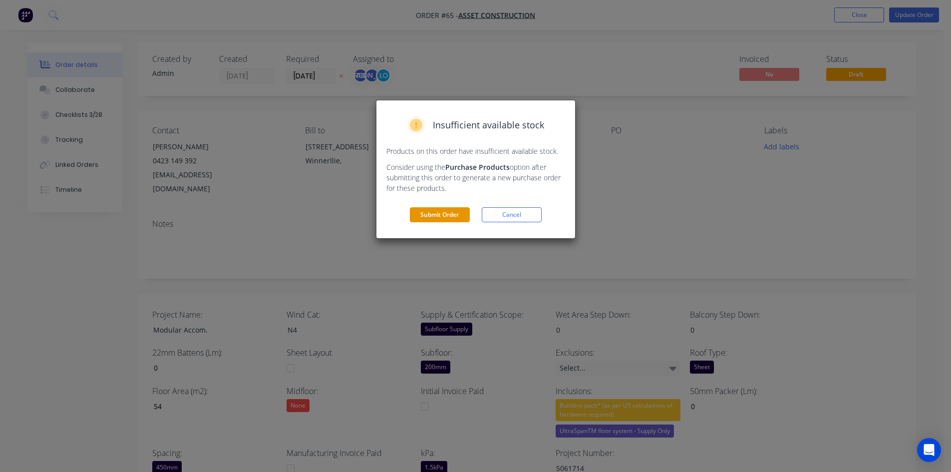
click at [461, 216] on button "Submit Order" at bounding box center [440, 214] width 60 height 15
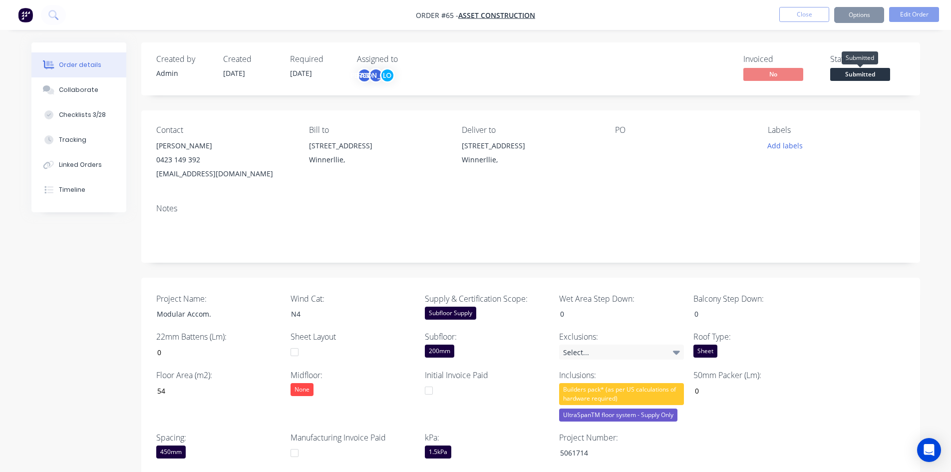
click at [864, 73] on span "Submitted" at bounding box center [860, 74] width 60 height 12
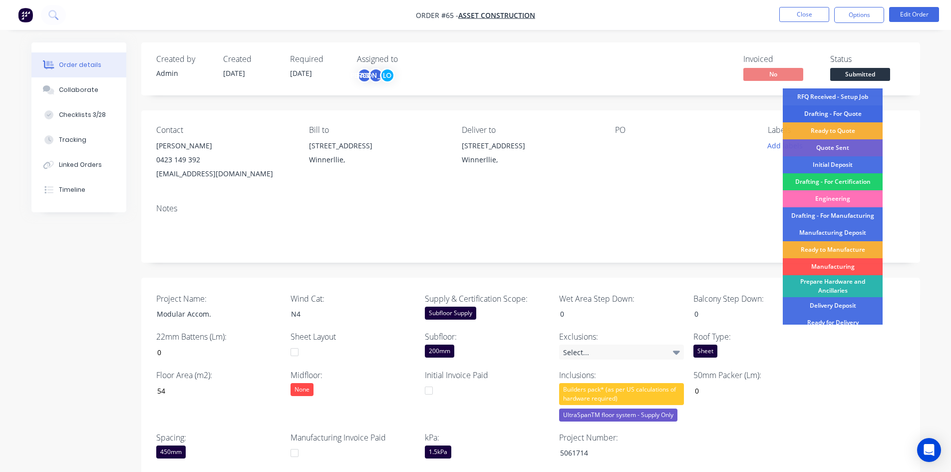
click at [846, 115] on div "Drafting - For Quote" at bounding box center [833, 113] width 100 height 17
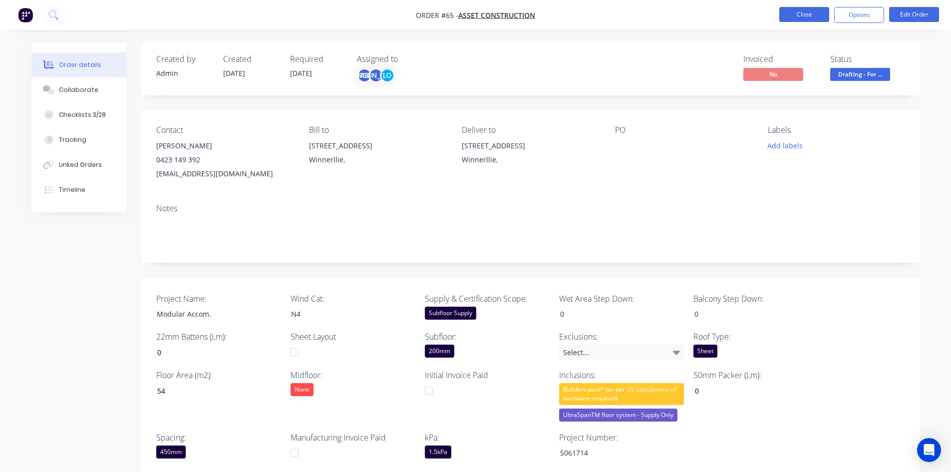
click at [819, 14] on button "Close" at bounding box center [804, 14] width 50 height 15
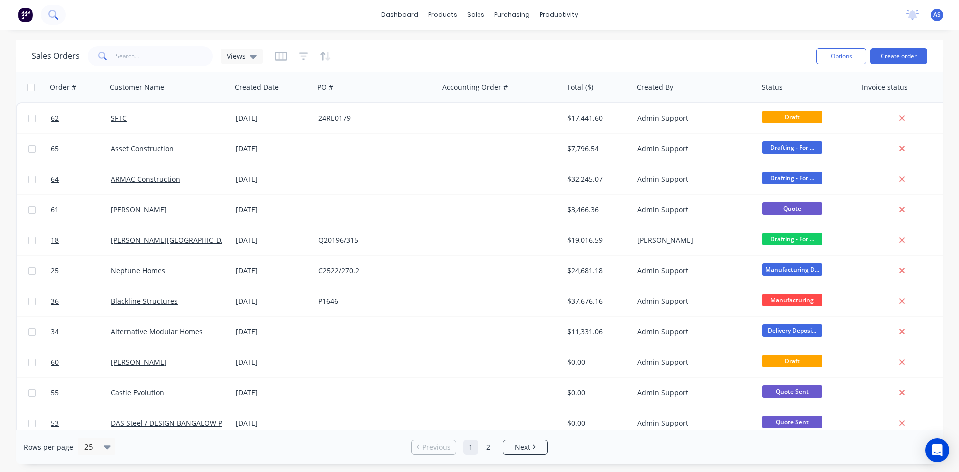
click at [54, 13] on icon at bounding box center [52, 14] width 9 height 9
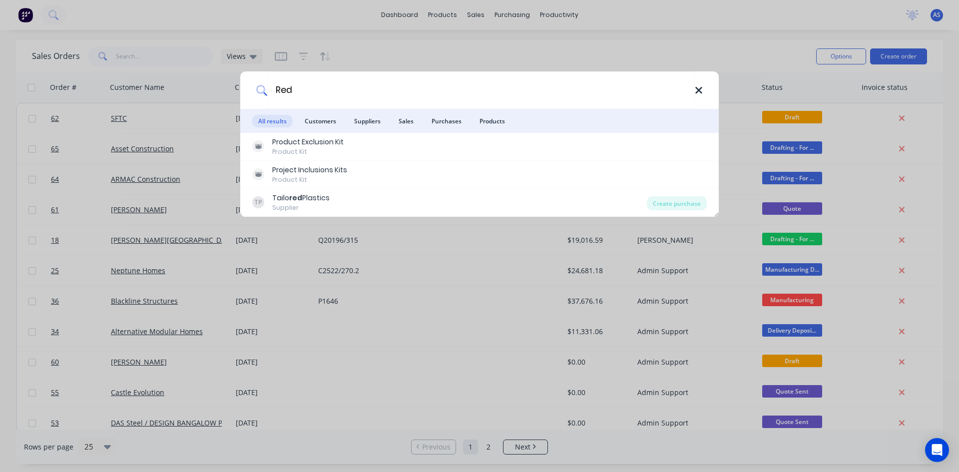
type input "Red"
click at [695, 90] on icon at bounding box center [699, 90] width 8 height 11
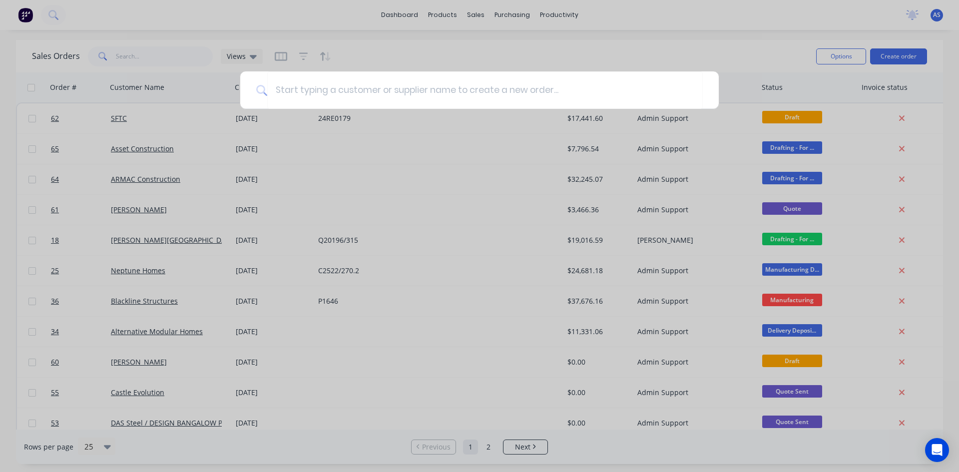
click at [710, 55] on div at bounding box center [479, 236] width 959 height 472
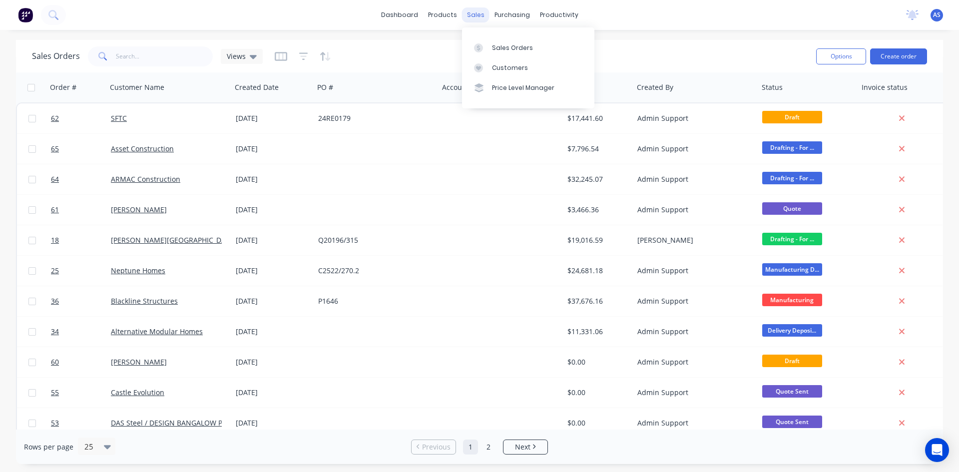
click at [466, 14] on div "sales" at bounding box center [475, 14] width 27 height 15
click at [502, 65] on div "Customers" at bounding box center [510, 67] width 36 height 9
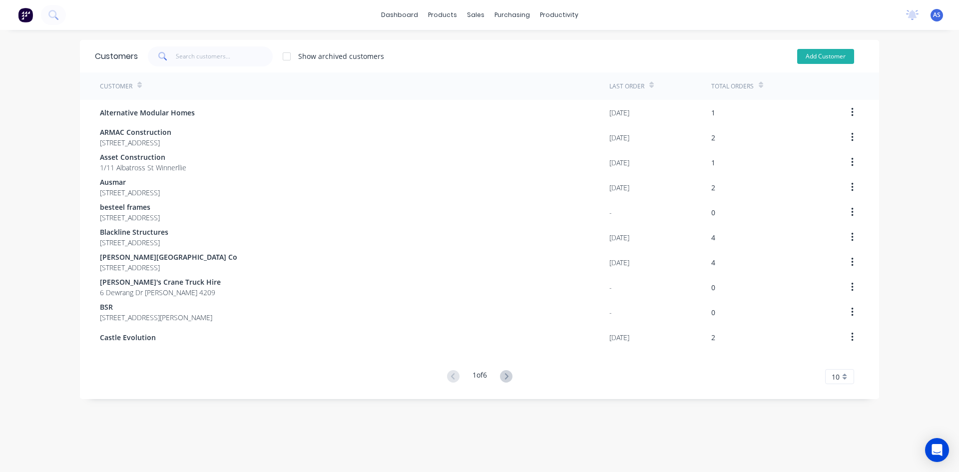
click at [825, 59] on button "Add Customer" at bounding box center [825, 56] width 57 height 15
select select "AU"
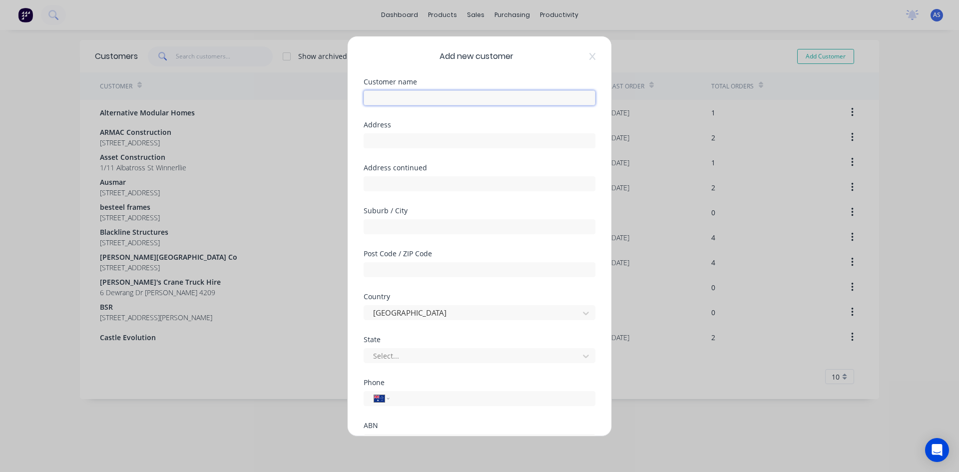
click at [461, 98] on input "text" at bounding box center [480, 97] width 232 height 15
click at [402, 98] on input "text" at bounding box center [480, 97] width 232 height 15
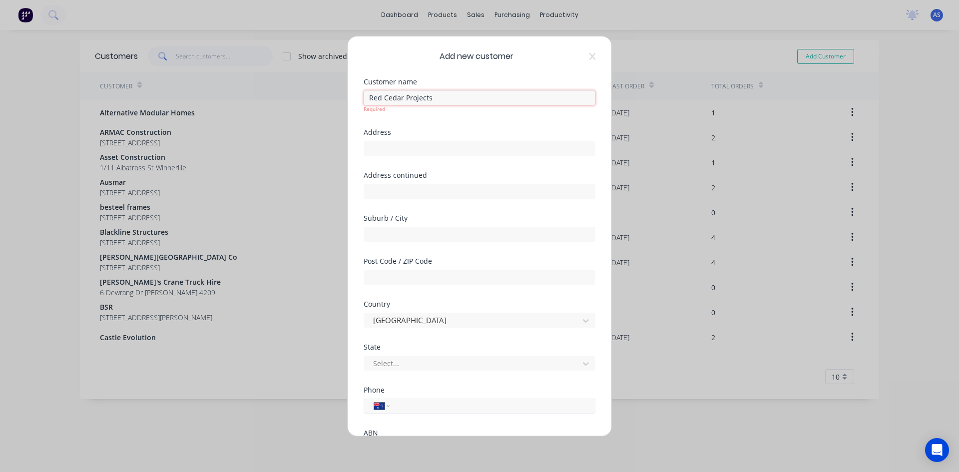
type input "Red Cedar Projects"
click at [419, 403] on input "tel" at bounding box center [490, 397] width 188 height 11
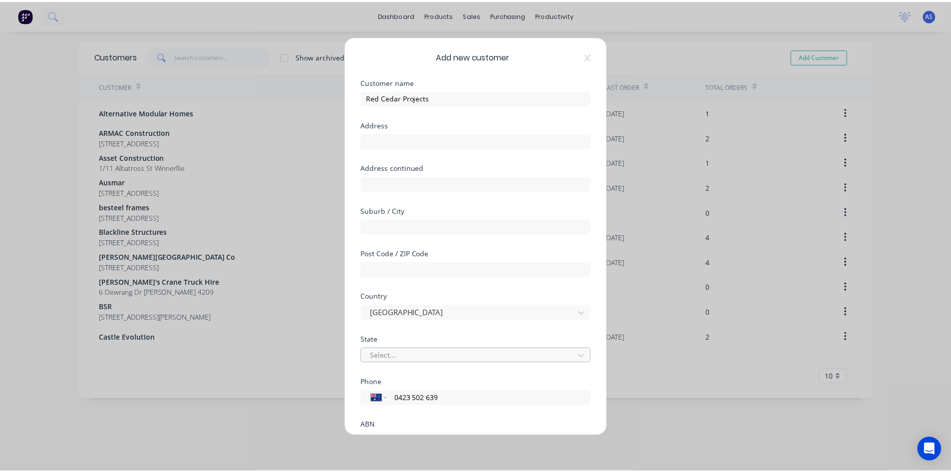
scroll to position [88, 0]
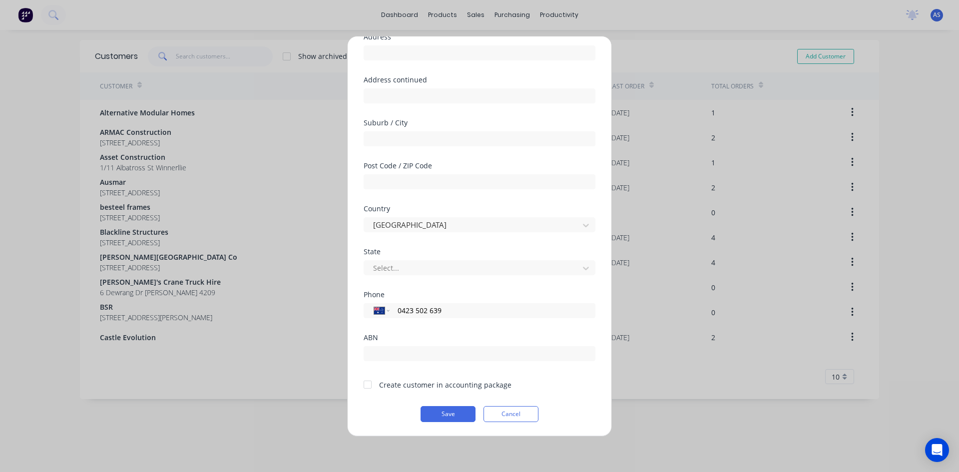
type input "0423 502 639"
click at [368, 384] on div at bounding box center [368, 384] width 20 height 20
click at [449, 411] on button "Save" at bounding box center [447, 414] width 55 height 16
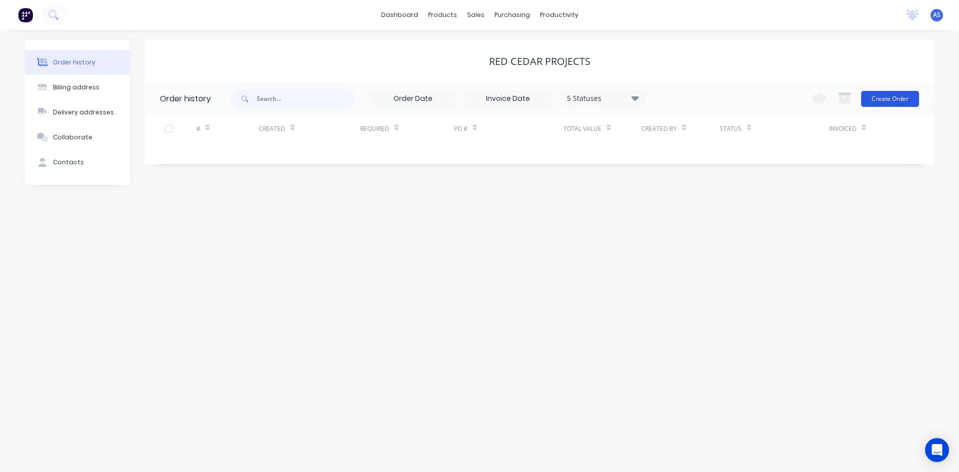
click at [889, 97] on button "Create Order" at bounding box center [890, 99] width 58 height 16
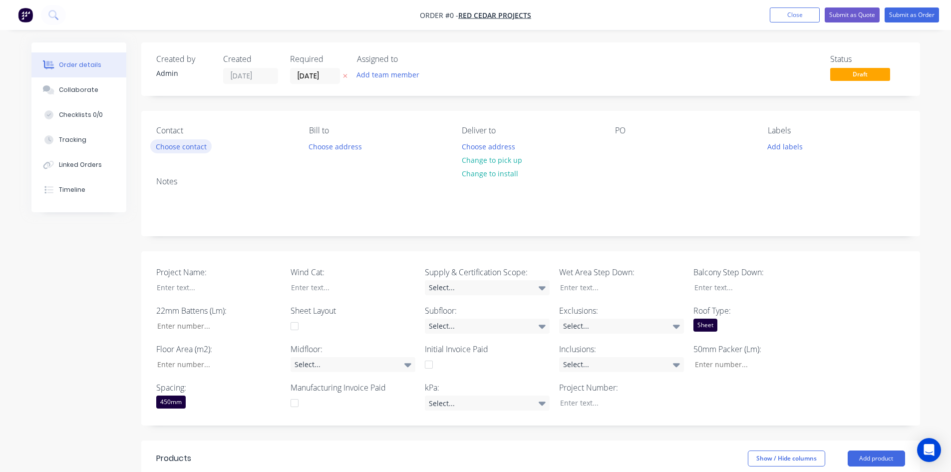
click at [202, 151] on button "Choose contact" at bounding box center [180, 145] width 61 height 13
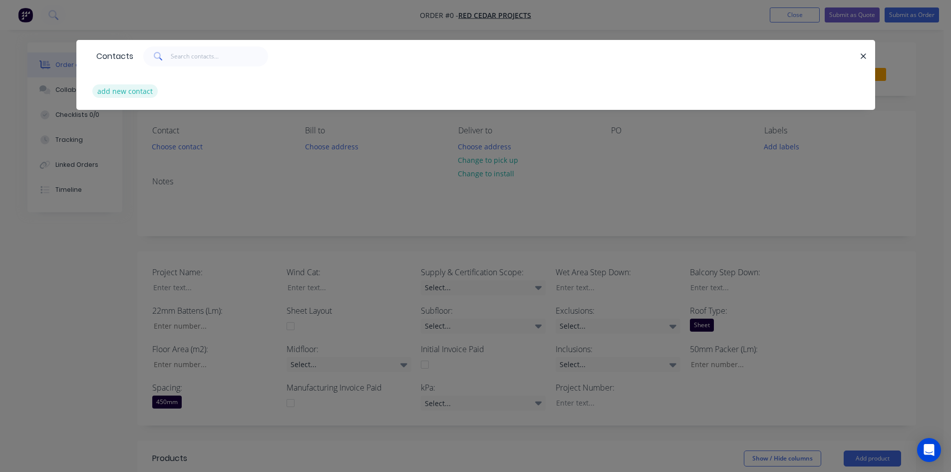
click at [121, 91] on button "add new contact" at bounding box center [125, 90] width 66 height 13
select select "AU"
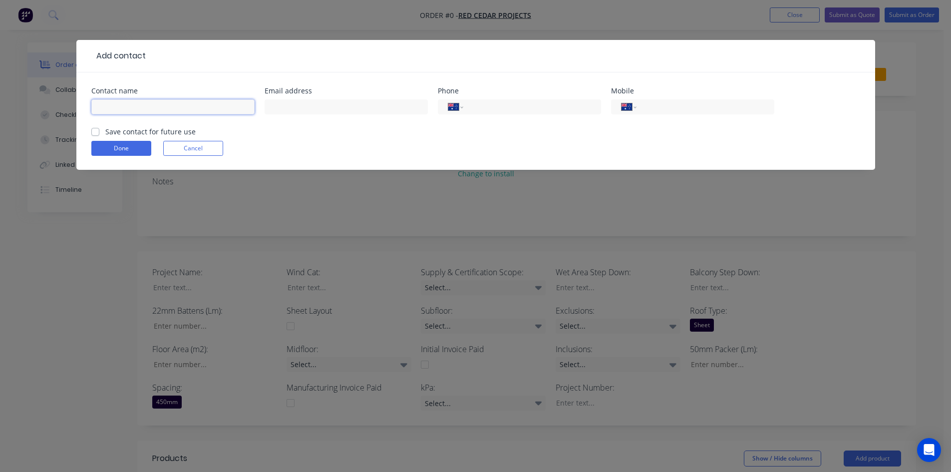
click at [142, 105] on input "text" at bounding box center [172, 106] width 163 height 15
type input "Stuart McGregor"
click at [309, 106] on input "text" at bounding box center [346, 106] width 163 height 15
type input "a"
type input "stu.a.mcg@gmail.com"
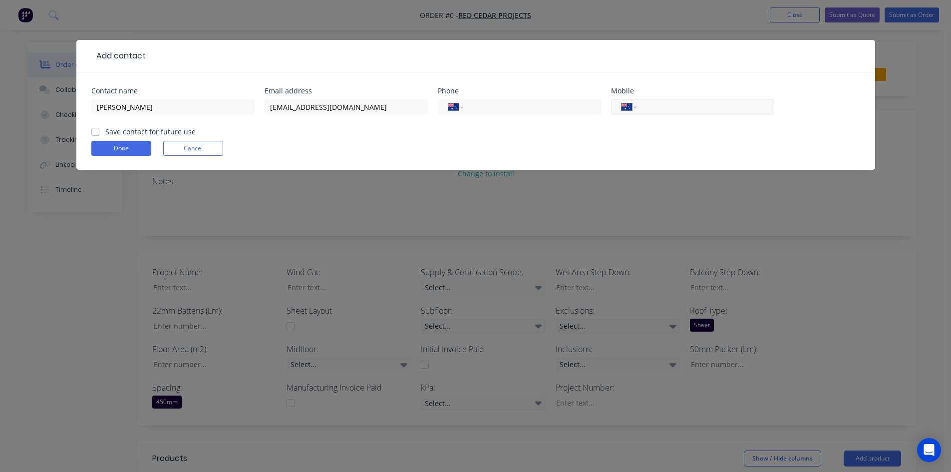
click at [667, 104] on input "tel" at bounding box center [704, 106] width 120 height 11
type input "0423 502 639"
click at [105, 128] on label "Save contact for future use" at bounding box center [150, 131] width 90 height 10
click at [99, 128] on input "Save contact for future use" at bounding box center [95, 130] width 8 height 9
checkbox input "true"
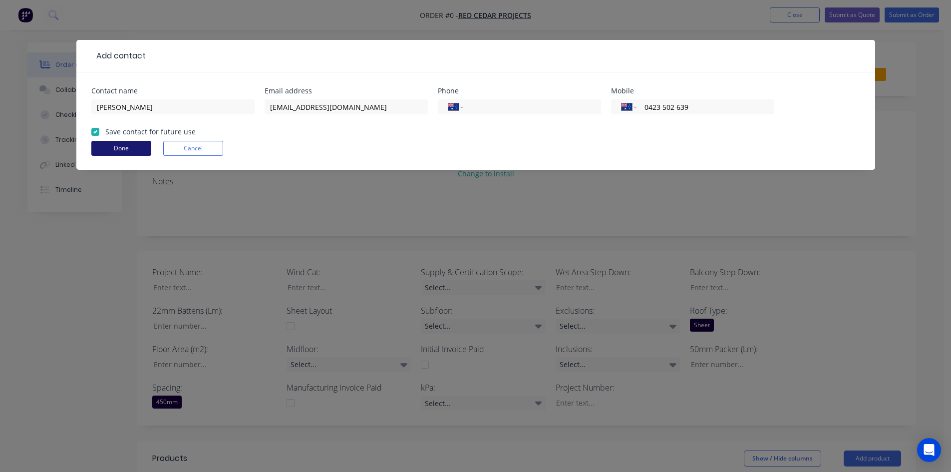
click at [108, 151] on button "Done" at bounding box center [121, 148] width 60 height 15
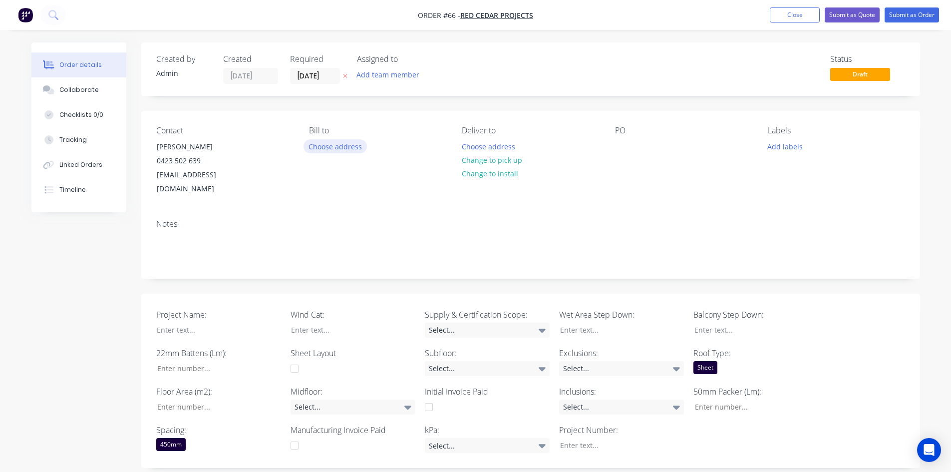
click at [336, 150] on button "Choose address" at bounding box center [336, 145] width 64 height 13
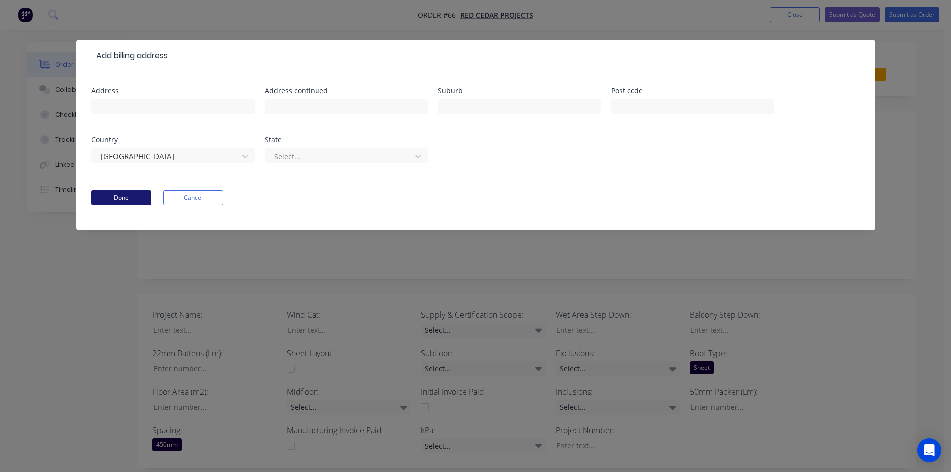
click at [140, 195] on button "Done" at bounding box center [121, 197] width 60 height 15
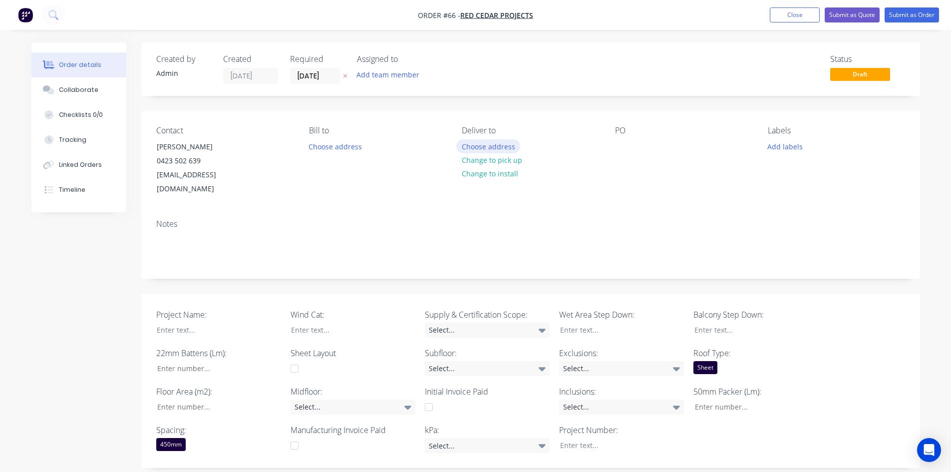
click at [487, 149] on button "Choose address" at bounding box center [488, 145] width 64 height 13
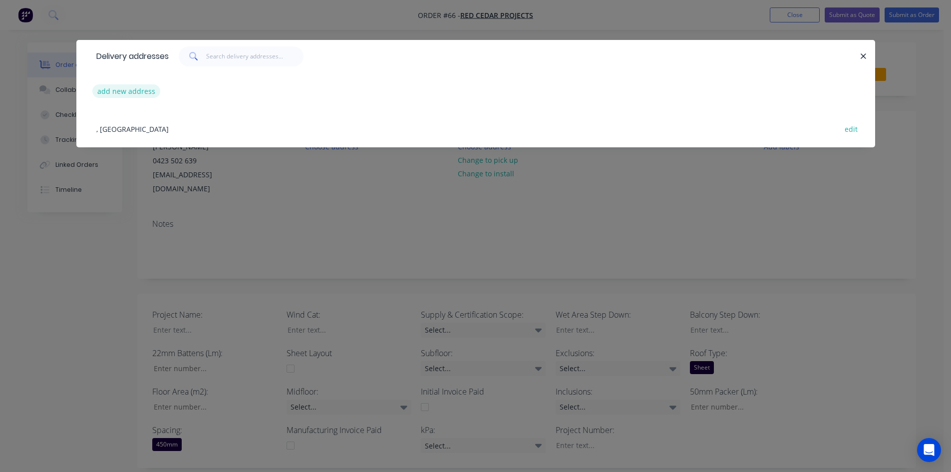
click at [128, 90] on button "add new address" at bounding box center [126, 90] width 68 height 13
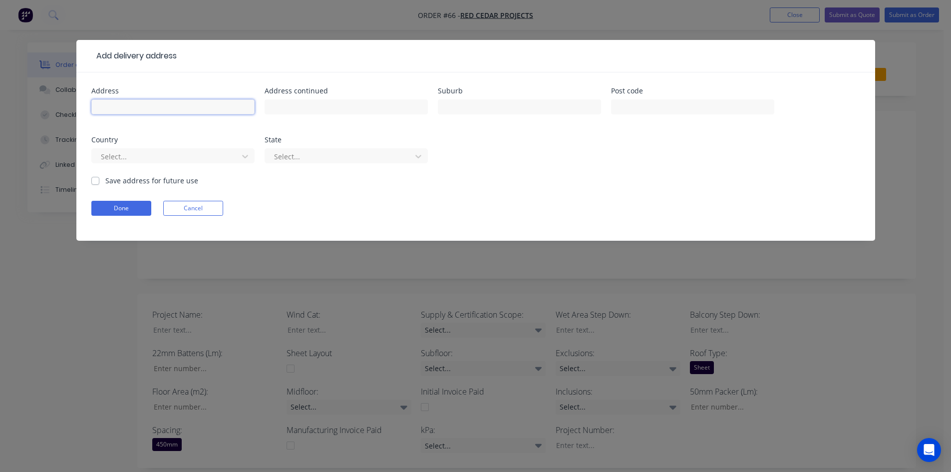
click at [176, 113] on input "text" at bounding box center [172, 106] width 163 height 15
type input "373-443 Dalaney Creek Rd,"
click at [464, 104] on input "text" at bounding box center [519, 106] width 163 height 15
type input "Delaney's Creek"
click at [105, 183] on label "Save address for future use" at bounding box center [151, 180] width 93 height 10
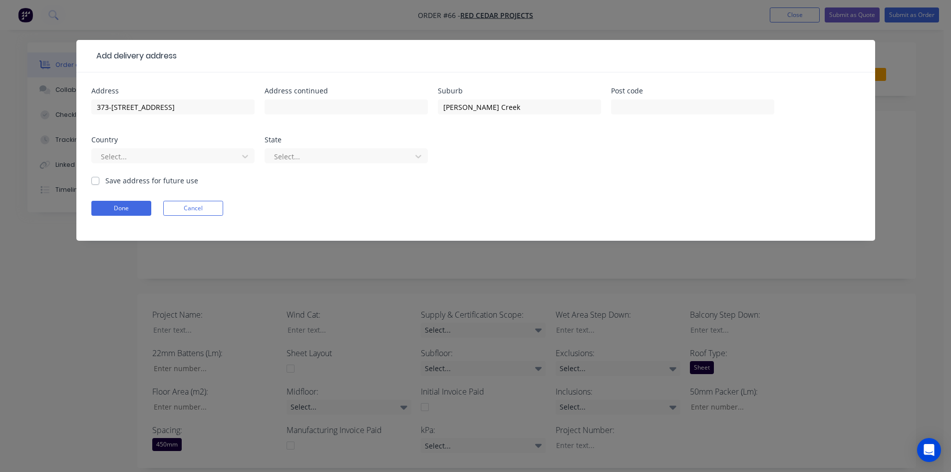
click at [96, 183] on input "Save address for future use" at bounding box center [95, 179] width 8 height 9
checkbox input "true"
click at [110, 211] on button "Done" at bounding box center [121, 208] width 60 height 15
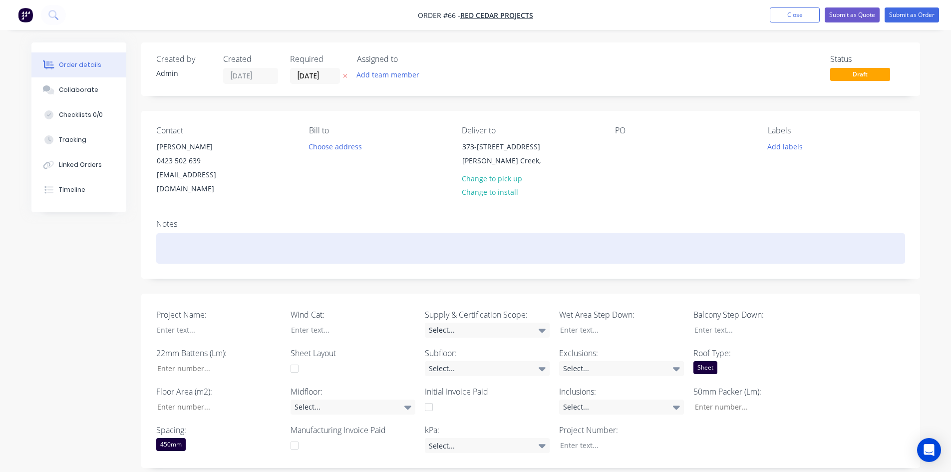
click at [190, 233] on div at bounding box center [530, 248] width 749 height 30
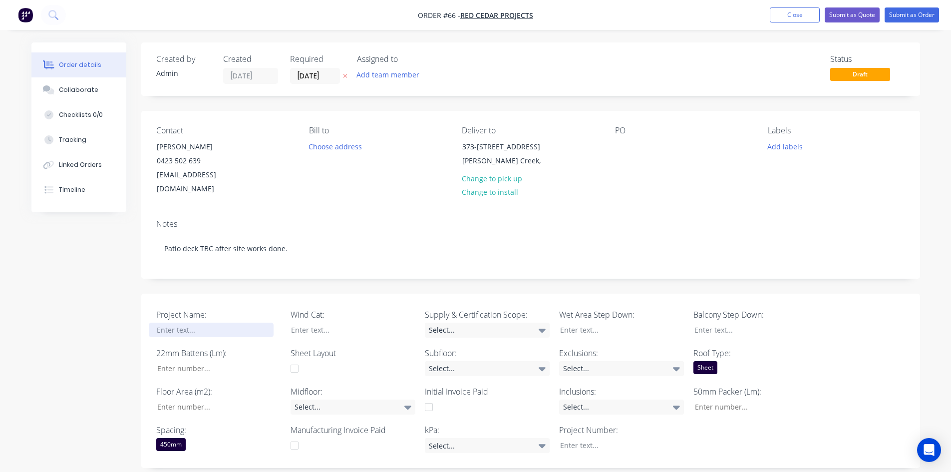
click at [194, 323] on div at bounding box center [211, 330] width 125 height 14
click at [205, 361] on input "Project Name:" at bounding box center [215, 368] width 132 height 15
click at [604, 323] on div at bounding box center [614, 330] width 125 height 14
click at [728, 323] on div at bounding box center [749, 330] width 125 height 14
click at [344, 323] on div at bounding box center [345, 330] width 125 height 14
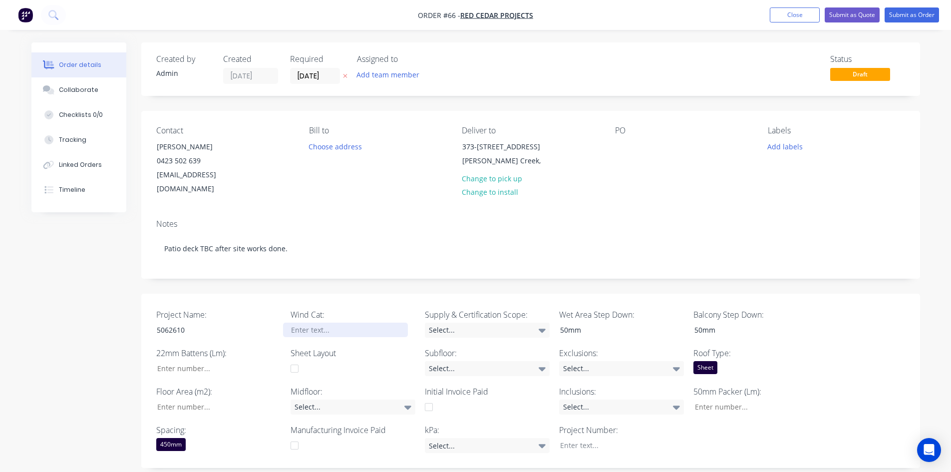
click at [347, 323] on div at bounding box center [345, 330] width 125 height 14
click at [329, 399] on div "Select..." at bounding box center [353, 406] width 125 height 15
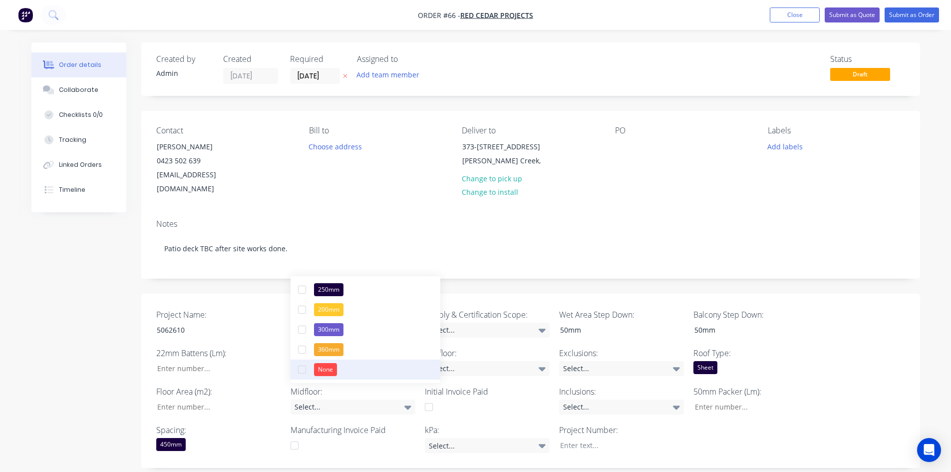
click at [323, 368] on div "None" at bounding box center [325, 369] width 23 height 13
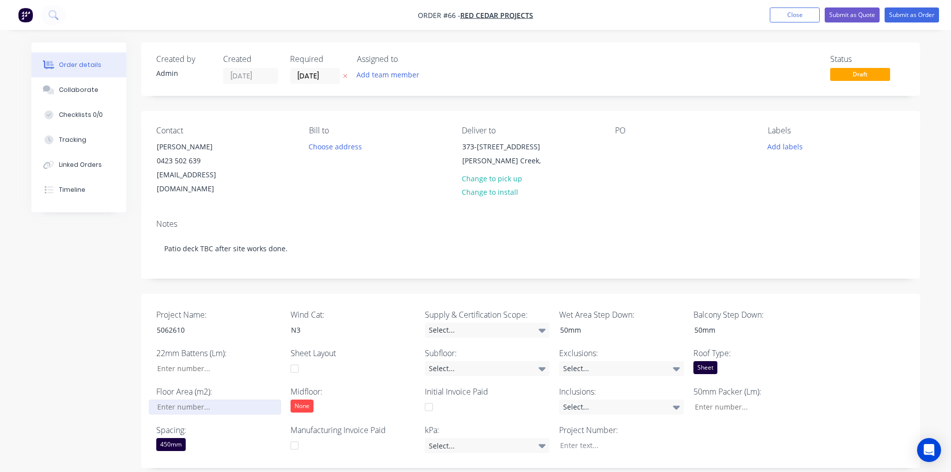
click at [191, 399] on input "Project Name:" at bounding box center [215, 406] width 132 height 15
type input "84"
drag, startPoint x: 122, startPoint y: 345, endPoint x: 104, endPoint y: 348, distance: 18.2
click at [120, 345] on div "Created by Admin Created 25/08/25 Required 25/08/25 Assigned to Add team member…" at bounding box center [475, 424] width 889 height 764
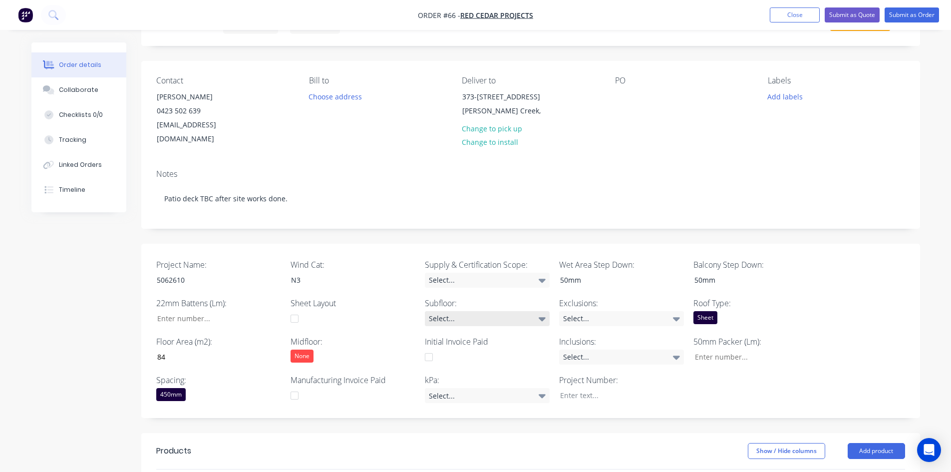
click at [462, 311] on div "Select..." at bounding box center [487, 318] width 125 height 15
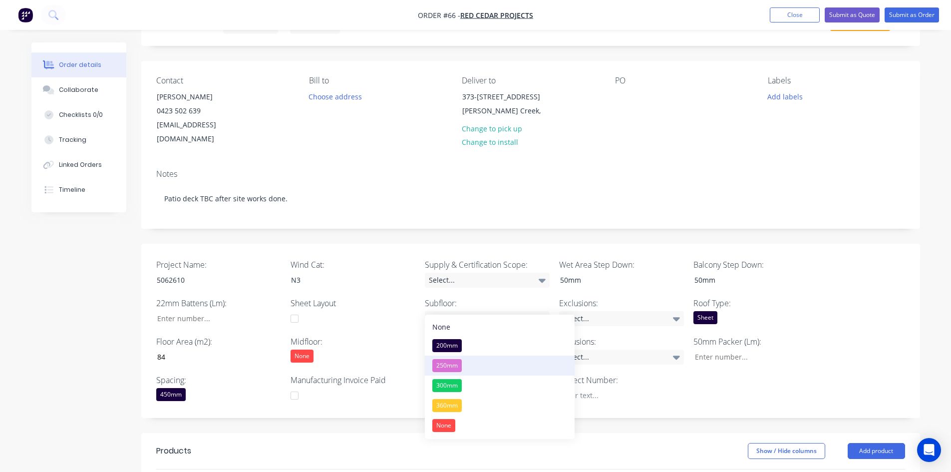
click at [443, 363] on div "250mm" at bounding box center [446, 365] width 29 height 13
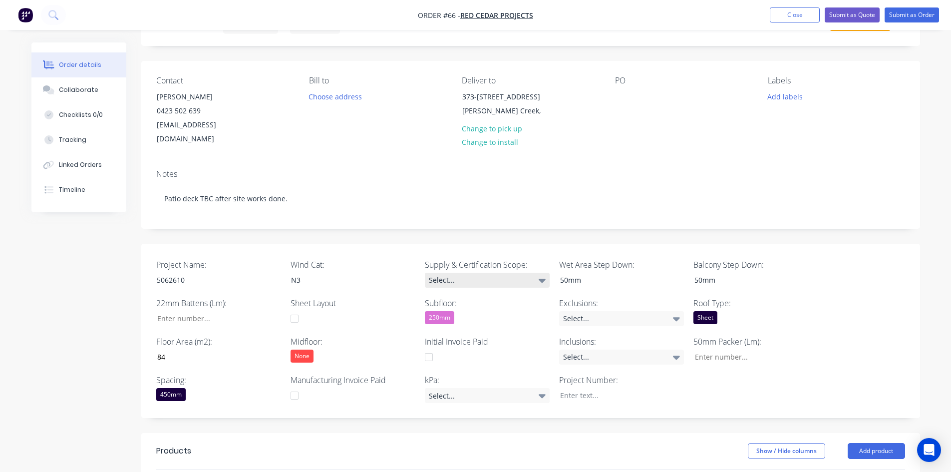
click at [470, 273] on div "Select..." at bounding box center [487, 280] width 125 height 15
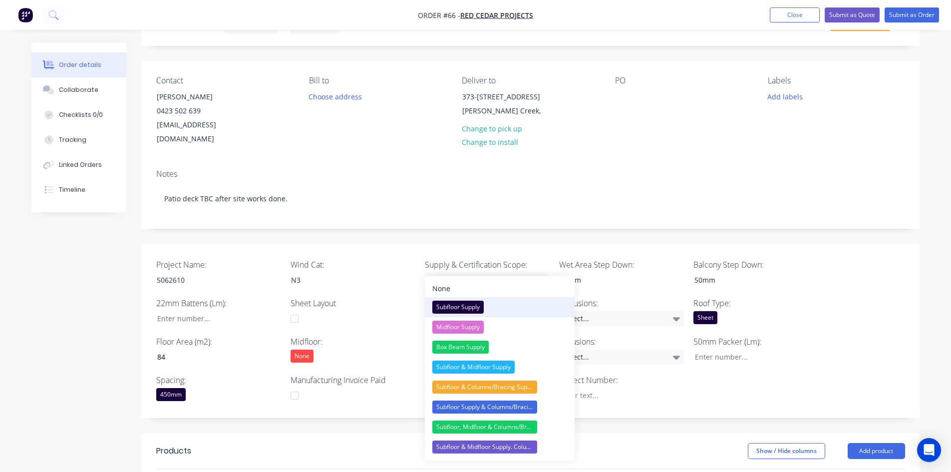
click at [464, 302] on div "Subfloor Supply" at bounding box center [457, 307] width 51 height 13
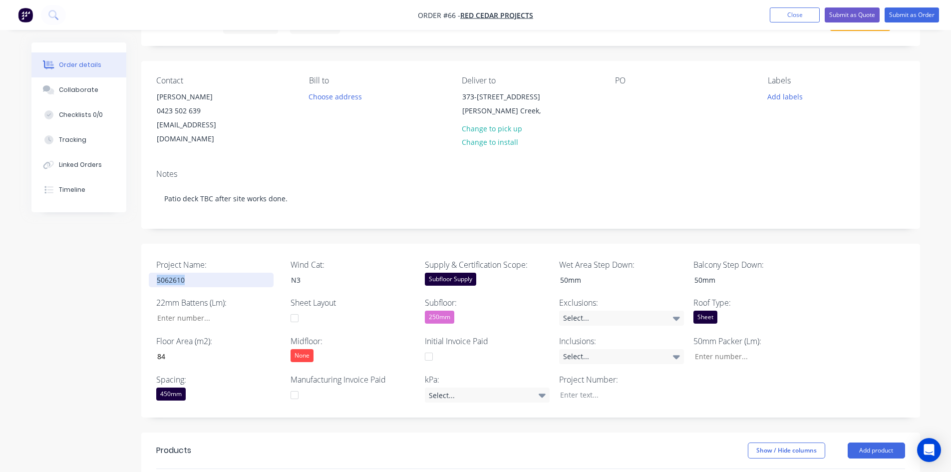
drag, startPoint x: 196, startPoint y: 270, endPoint x: 84, endPoint y: 270, distance: 111.8
click at [84, 270] on div "Created by Admin Created 25/08/25 Required 25/08/25 Assigned to Add team member…" at bounding box center [475, 375] width 889 height 764
click at [596, 387] on div at bounding box center [614, 394] width 125 height 14
paste div
click at [193, 273] on div at bounding box center [211, 280] width 125 height 14
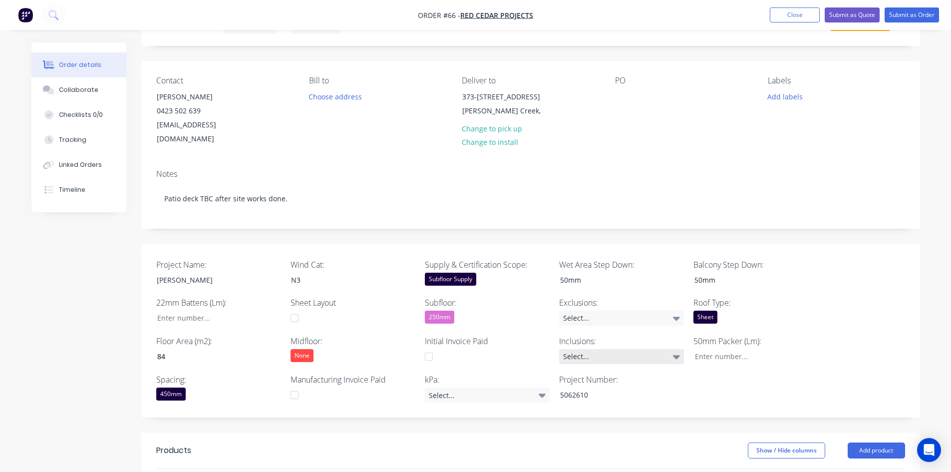
click at [624, 349] on div "Select..." at bounding box center [621, 356] width 125 height 15
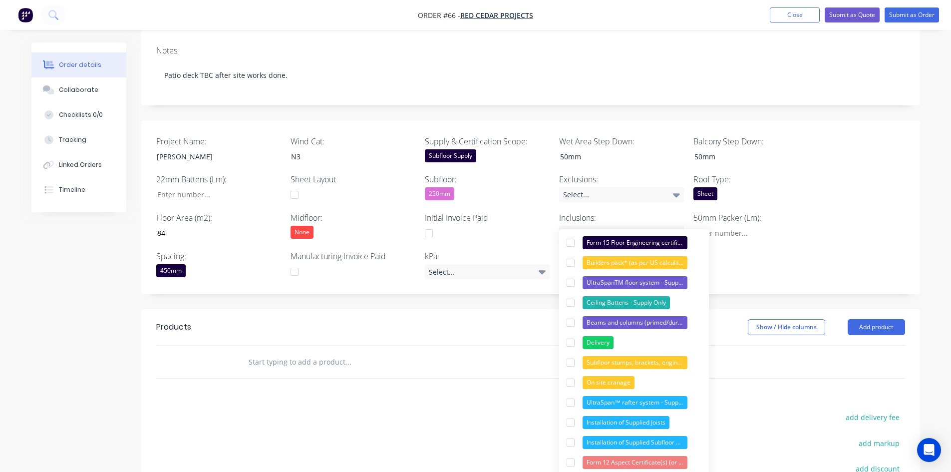
scroll to position [200, 0]
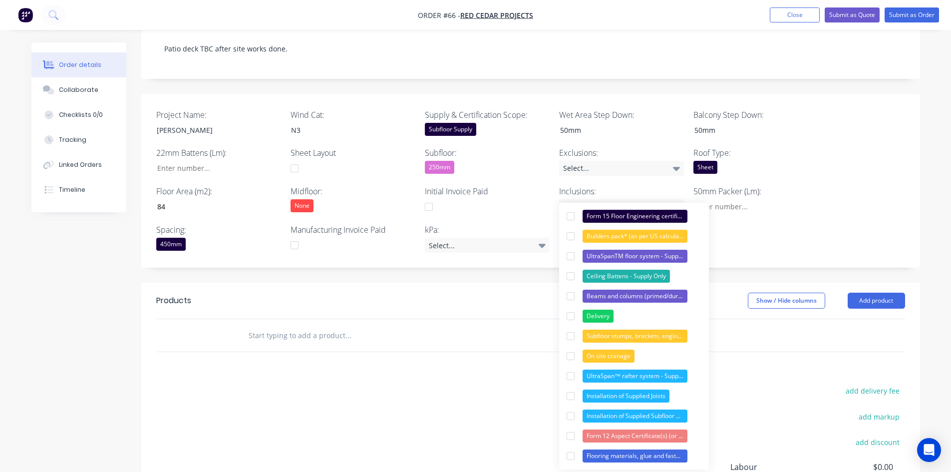
click at [601, 185] on label "Inclusions:" at bounding box center [621, 191] width 125 height 12
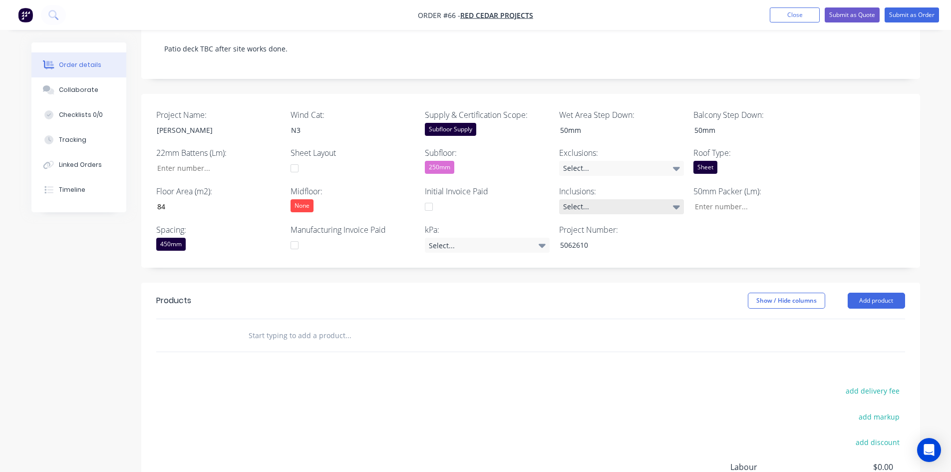
click at [601, 199] on div "Select..." at bounding box center [621, 206] width 125 height 15
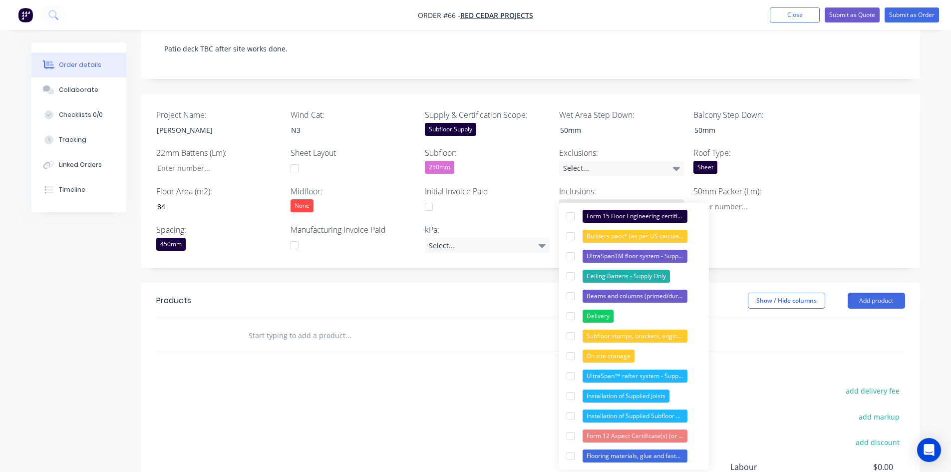
click at [600, 199] on div "Select..." at bounding box center [621, 206] width 125 height 15
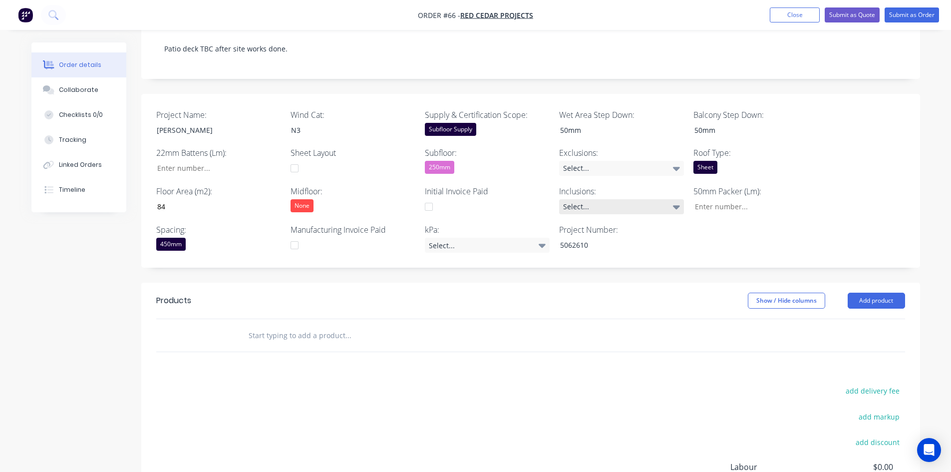
click at [600, 199] on div "Select..." at bounding box center [621, 206] width 125 height 15
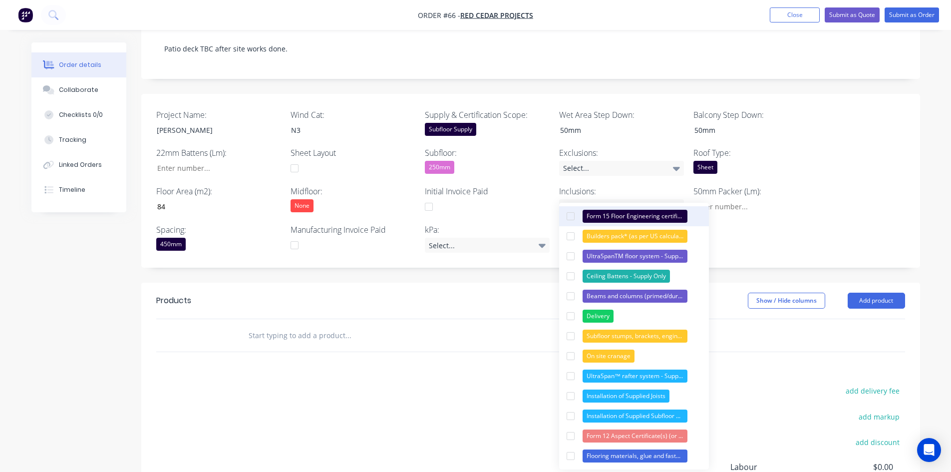
click at [603, 220] on div "Form 15 Floor Engineering certificate (or similar)" at bounding box center [635, 216] width 105 height 13
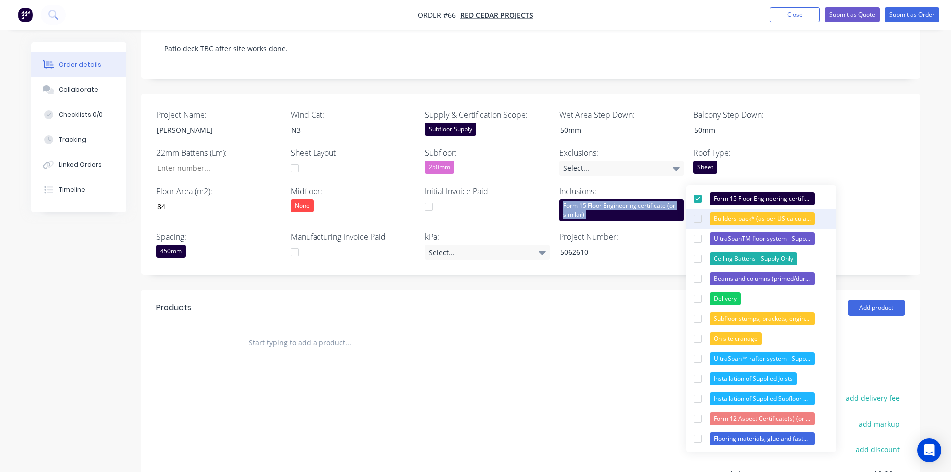
click at [725, 225] on div "Builders pack* (as per US calculations of hardware required)" at bounding box center [762, 218] width 105 height 13
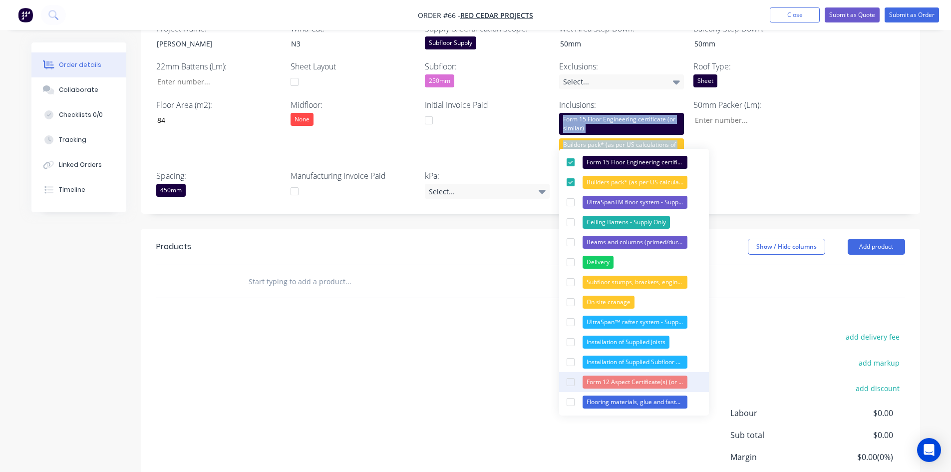
scroll to position [300, 0]
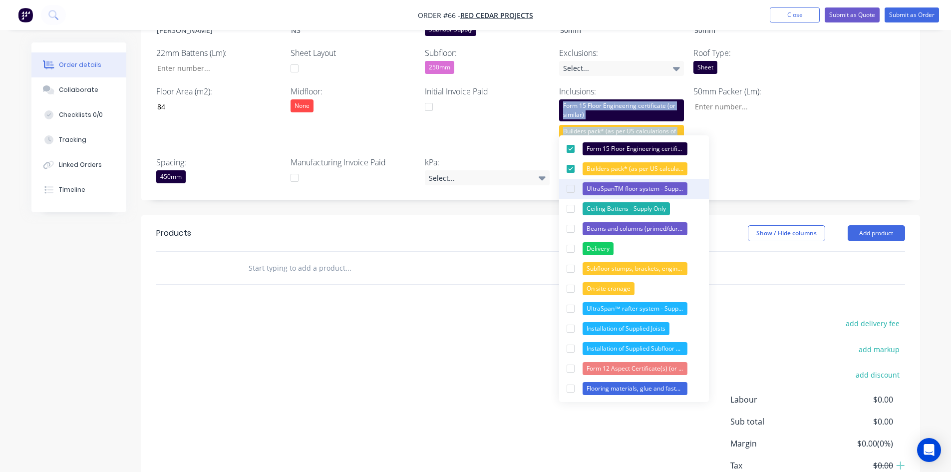
click at [602, 192] on div "UltraSpanTM floor system - Supply Only" at bounding box center [635, 188] width 105 height 13
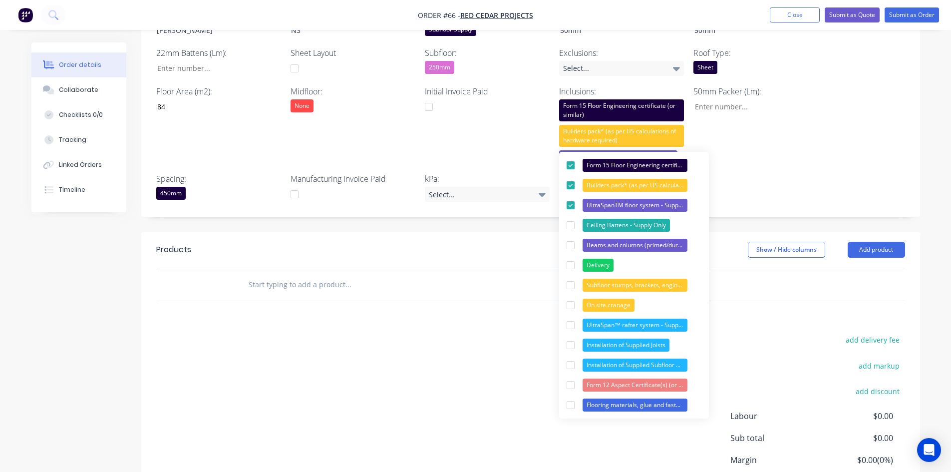
click at [392, 341] on div "add delivery fee add markup add discount Labour $0.00 Sub total $0.00 Margin $0…" at bounding box center [530, 429] width 749 height 193
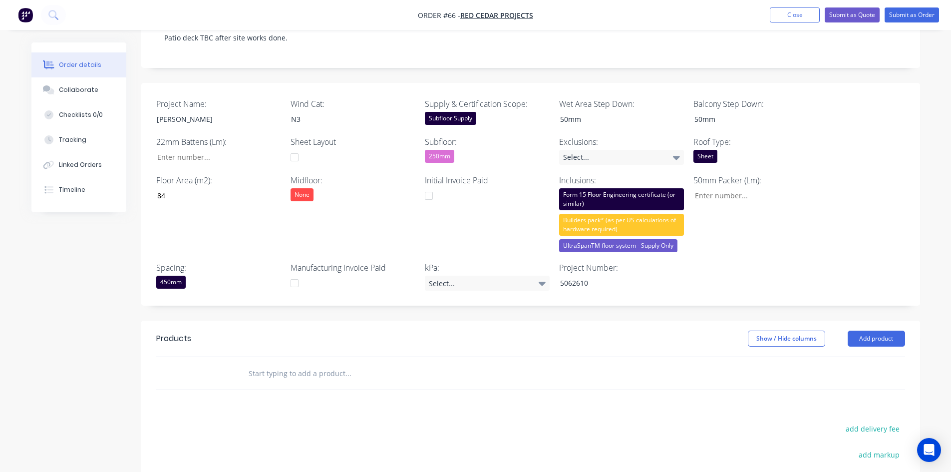
scroll to position [200, 0]
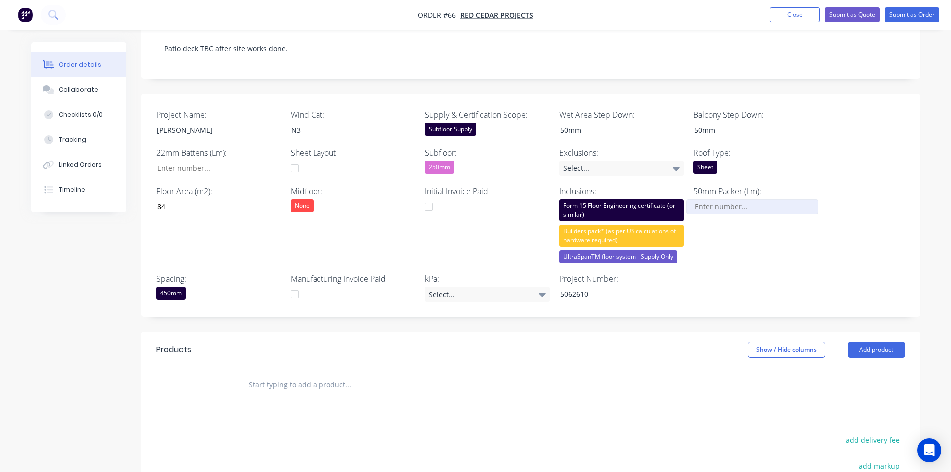
click at [715, 199] on input "Project Name:" at bounding box center [753, 206] width 132 height 15
click at [188, 161] on input "Project Name:" at bounding box center [215, 168] width 132 height 15
type input "14"
click at [733, 199] on input "Project Name:" at bounding box center [753, 206] width 132 height 15
type input "0"
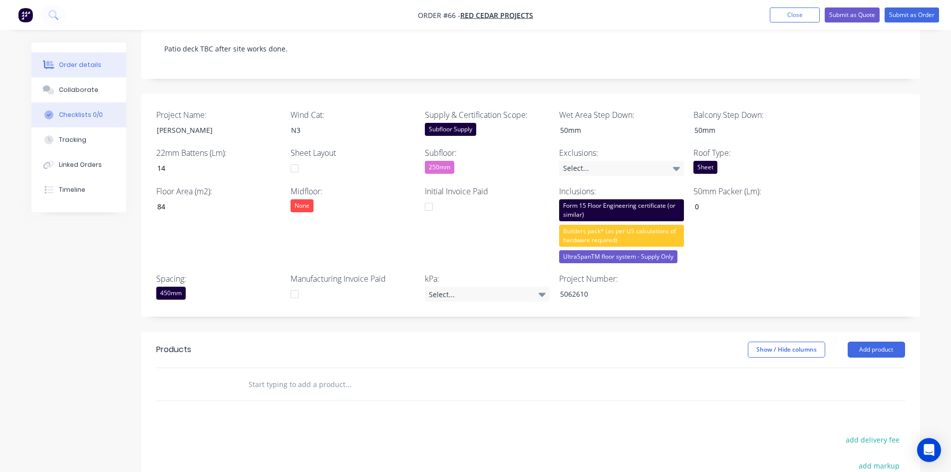
click at [77, 110] on button "Checklists 0/0" at bounding box center [78, 114] width 95 height 25
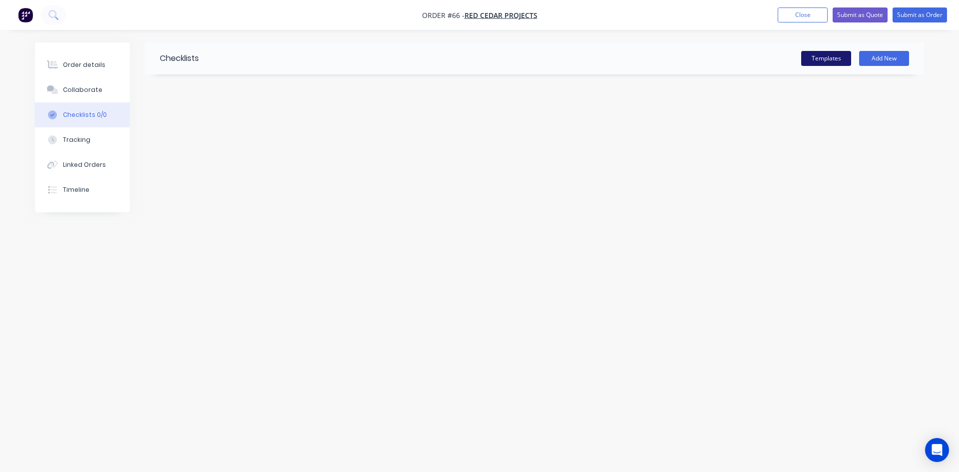
click at [841, 54] on button "Templates" at bounding box center [826, 58] width 50 height 15
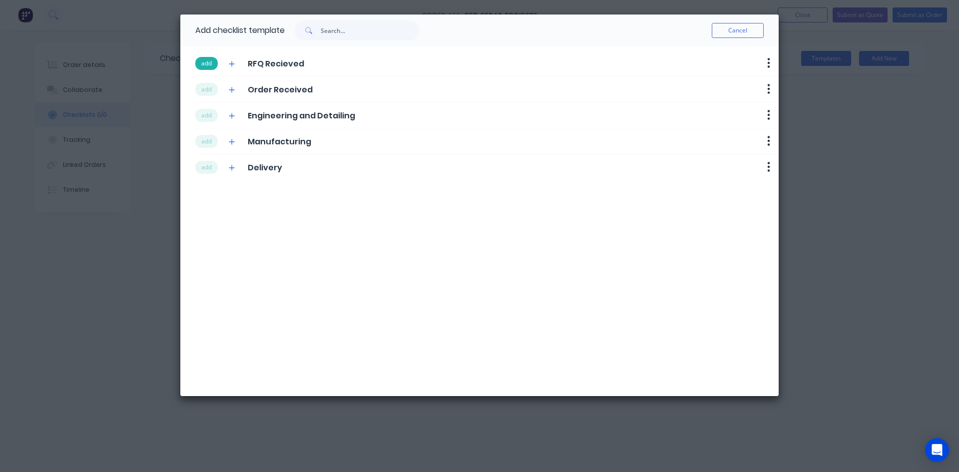
click at [209, 64] on button "add" at bounding box center [206, 63] width 22 height 13
click at [205, 86] on button "add" at bounding box center [206, 89] width 22 height 13
click at [202, 115] on button "add" at bounding box center [206, 115] width 22 height 13
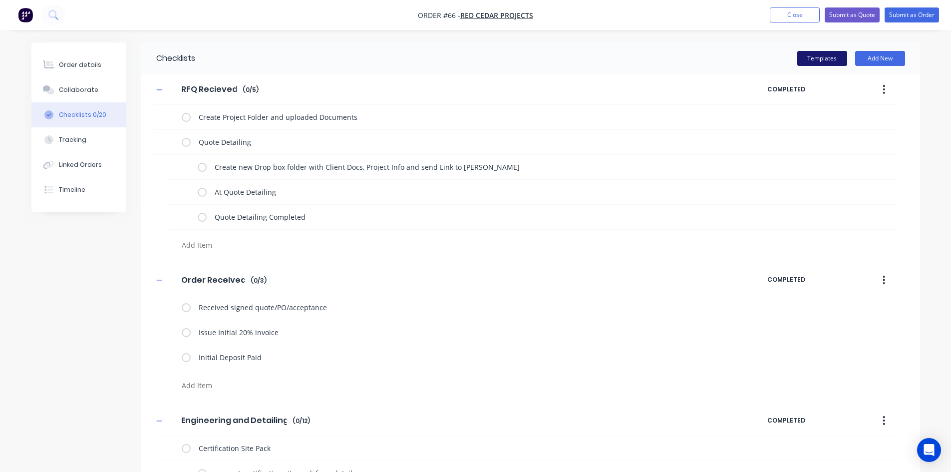
click at [809, 58] on button "Templates" at bounding box center [822, 58] width 50 height 15
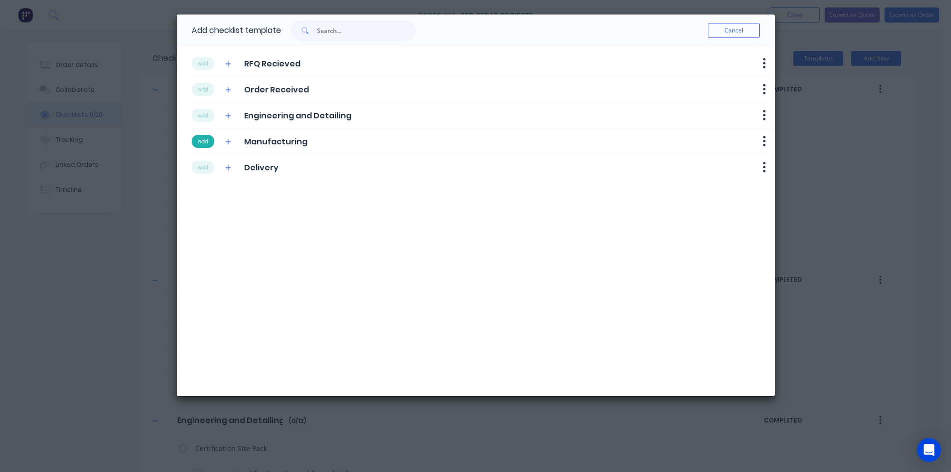
click at [211, 147] on button "add" at bounding box center [203, 141] width 22 height 13
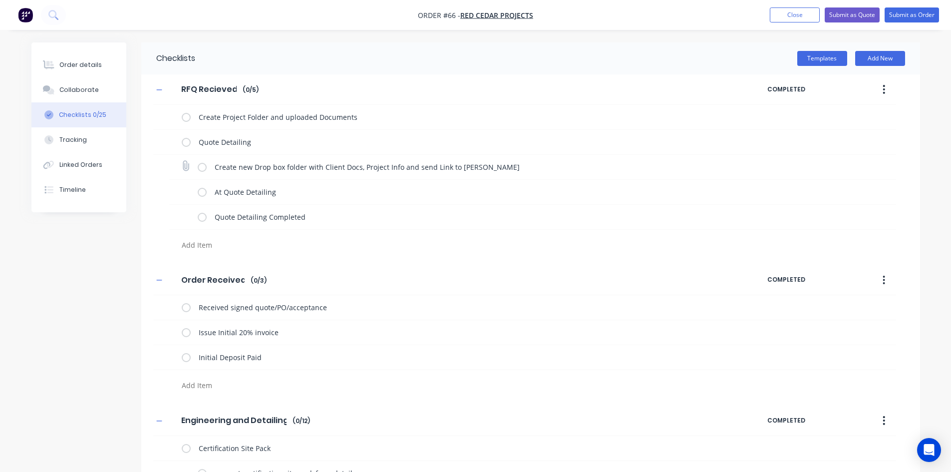
click at [207, 164] on label at bounding box center [202, 167] width 9 height 10
click at [0, 0] on input "checkbox" at bounding box center [0, 0] width 0 height 0
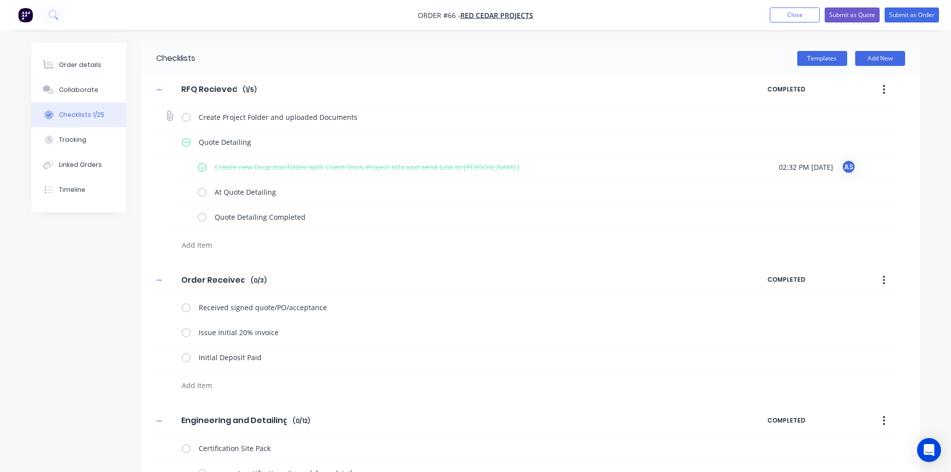
click at [188, 116] on label at bounding box center [186, 117] width 9 height 10
click at [0, 0] on input "checkbox" at bounding box center [0, 0] width 0 height 0
click at [203, 191] on label at bounding box center [202, 192] width 9 height 10
click at [0, 0] on input "checkbox" at bounding box center [0, 0] width 0 height 0
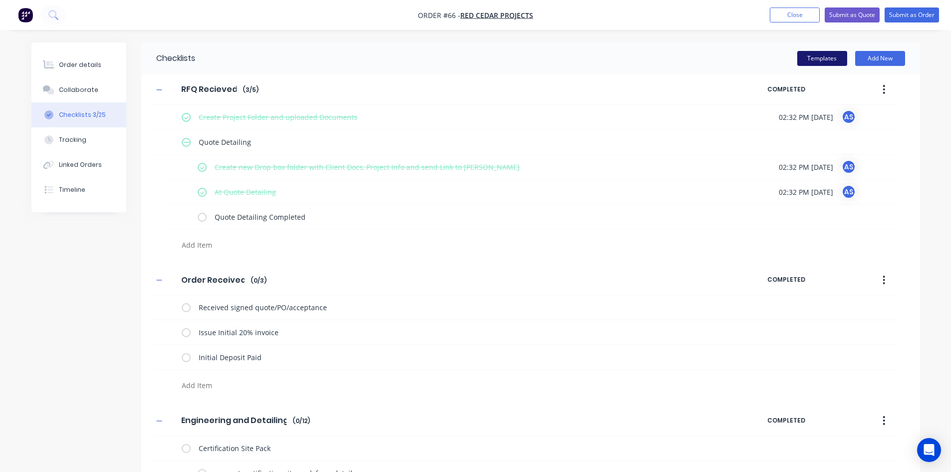
click at [835, 61] on button "Templates" at bounding box center [822, 58] width 50 height 15
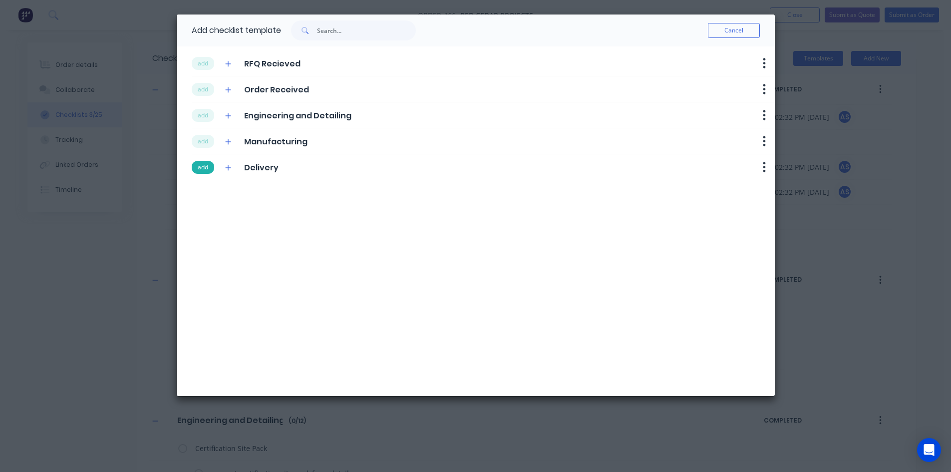
click at [212, 166] on button "add" at bounding box center [203, 167] width 22 height 13
type textarea "x"
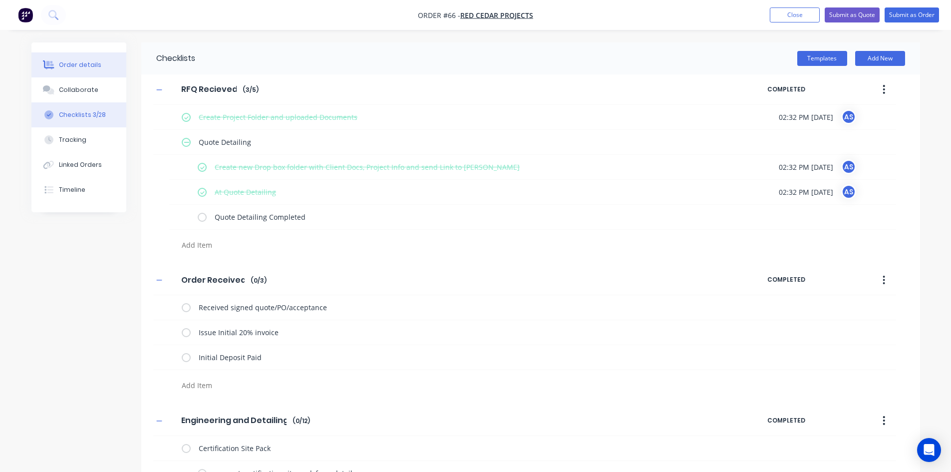
click at [80, 67] on div "Order details" at bounding box center [80, 64] width 42 height 9
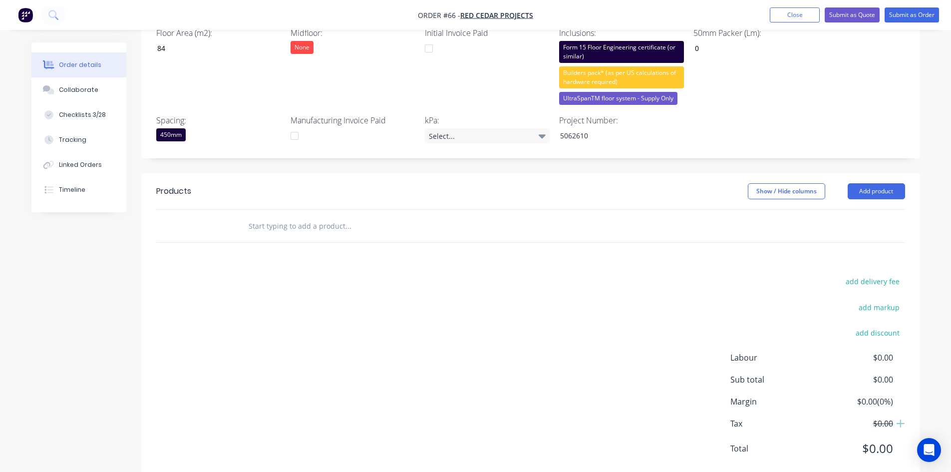
scroll to position [369, 0]
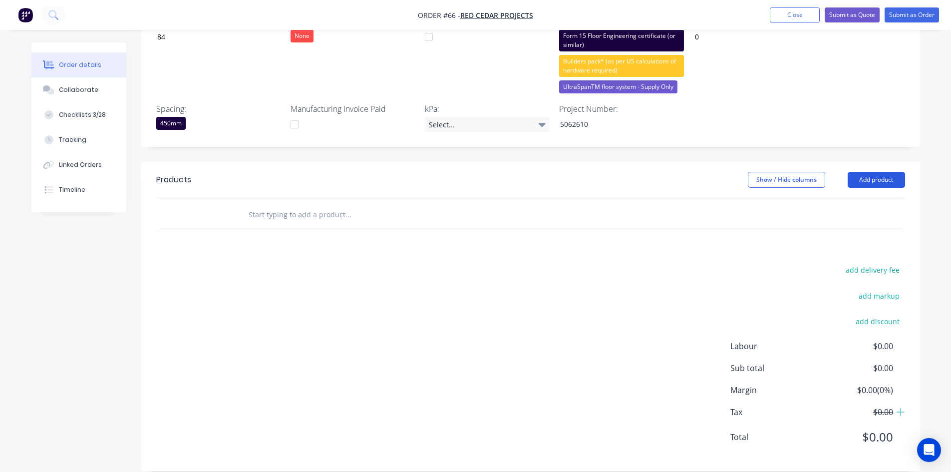
click at [883, 172] on button "Add product" at bounding box center [876, 180] width 57 height 16
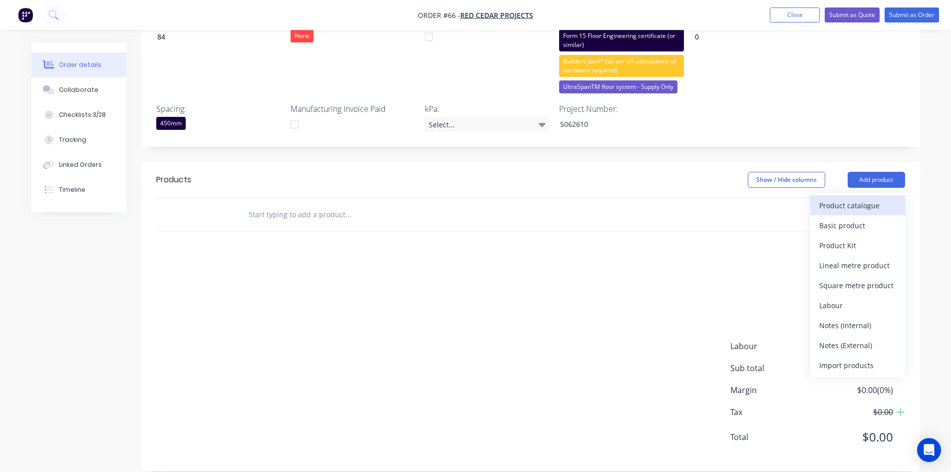
click at [830, 200] on button "Product catalogue" at bounding box center [857, 205] width 95 height 20
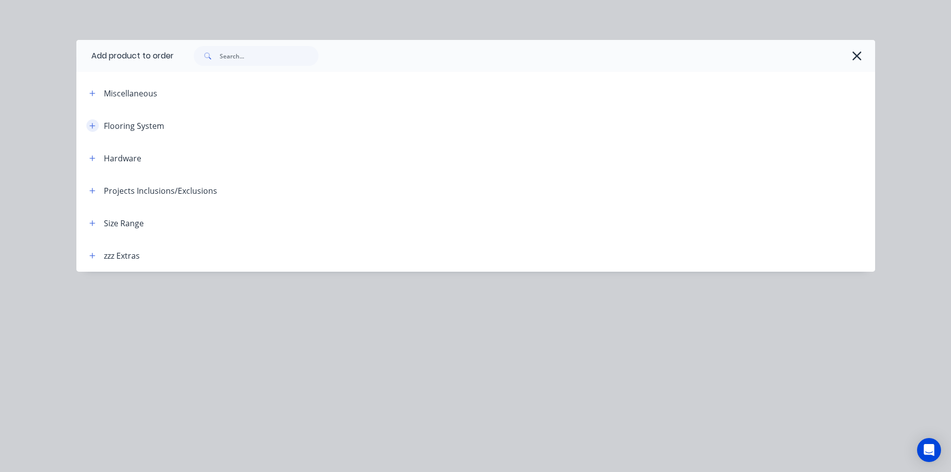
click at [92, 125] on icon "button" at bounding box center [91, 125] width 5 height 5
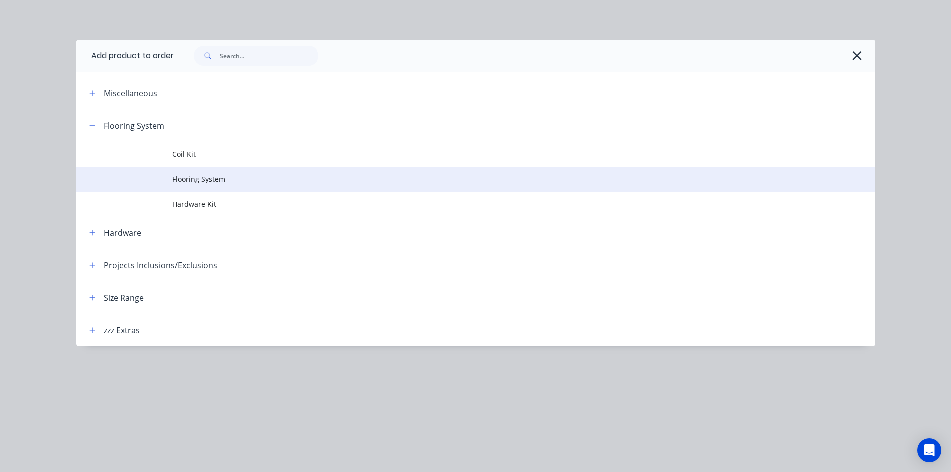
click at [190, 183] on span "Flooring System" at bounding box center [453, 179] width 562 height 10
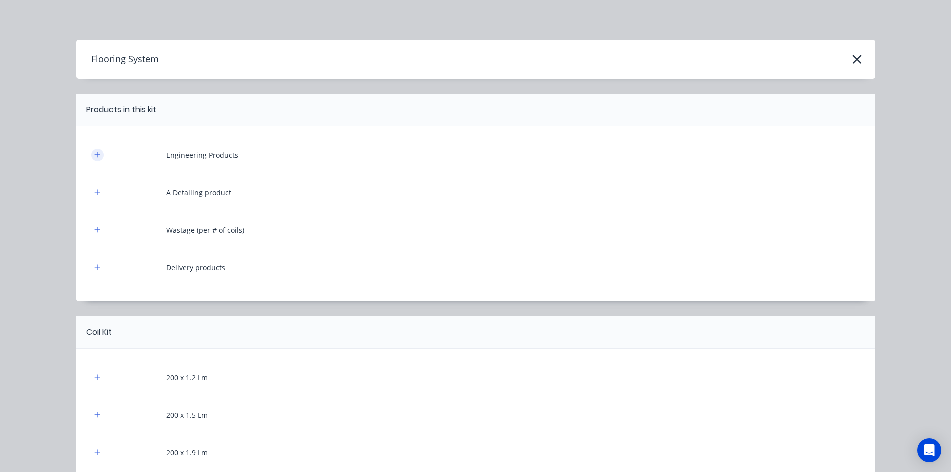
click at [95, 153] on icon "button" at bounding box center [97, 154] width 6 height 7
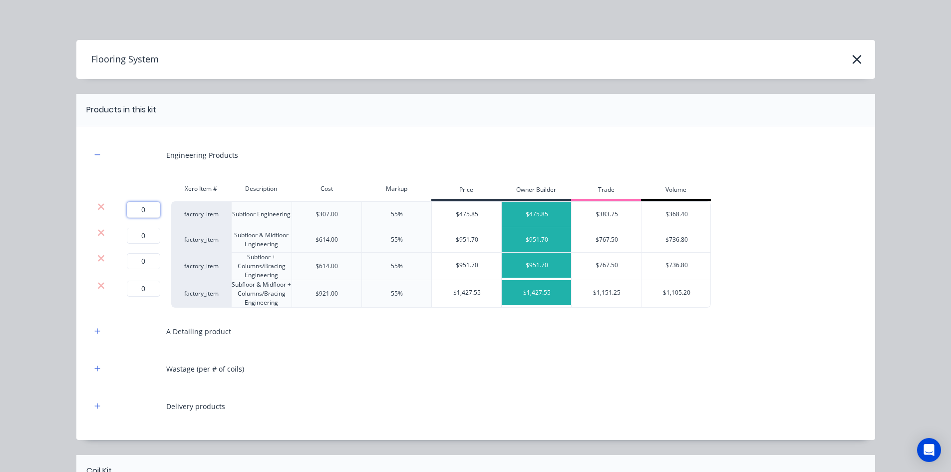
click at [135, 211] on input "0" at bounding box center [143, 210] width 33 height 16
type input "1"
click at [98, 231] on icon at bounding box center [101, 232] width 6 height 6
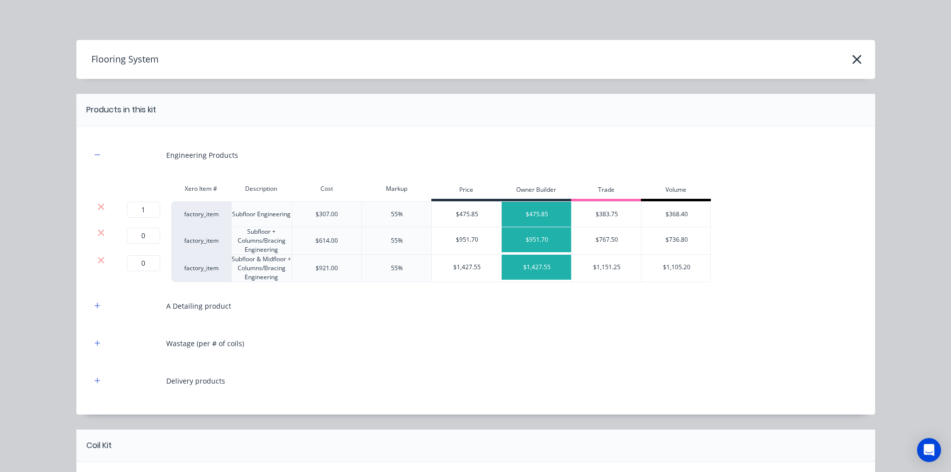
click at [98, 231] on icon at bounding box center [101, 232] width 6 height 6
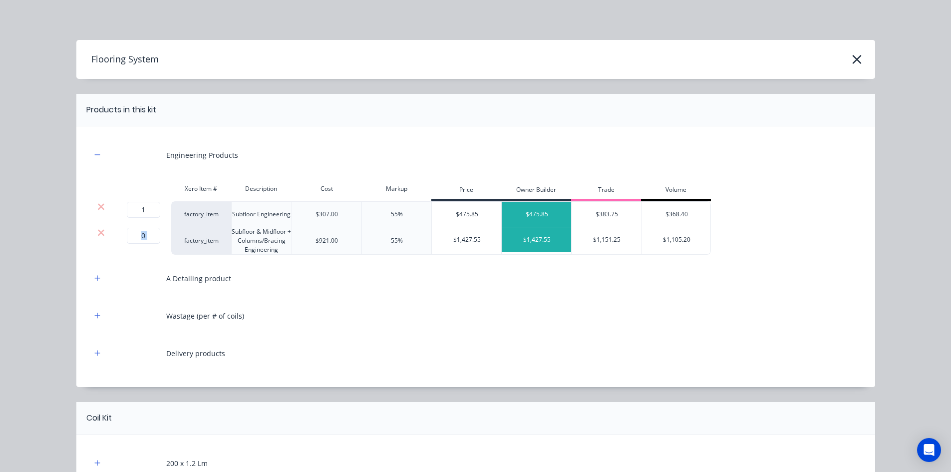
click at [98, 231] on icon at bounding box center [101, 232] width 6 height 6
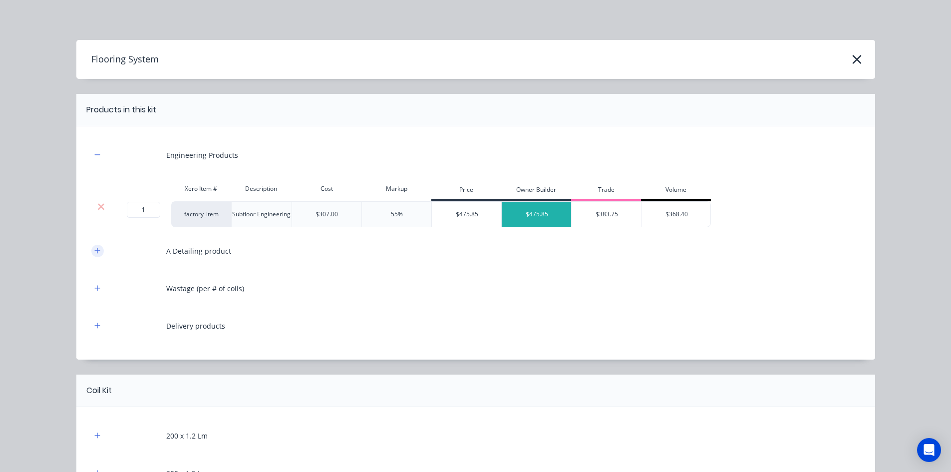
click at [94, 252] on icon "button" at bounding box center [97, 250] width 6 height 7
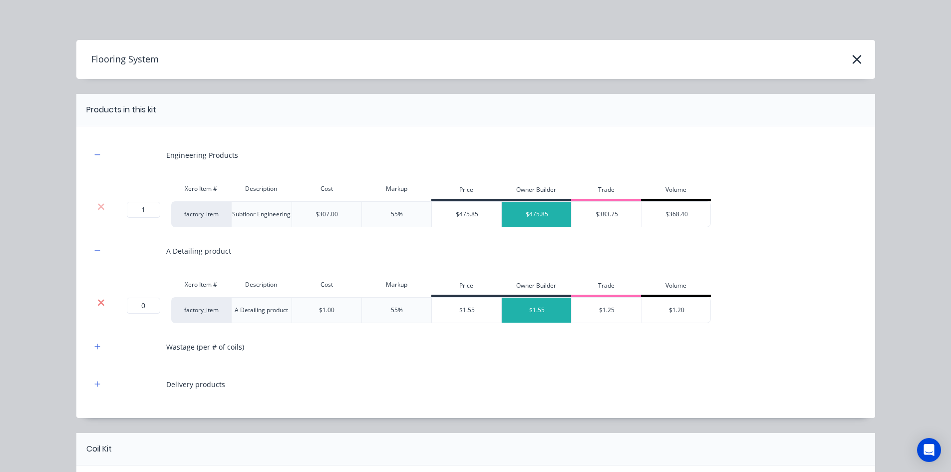
click at [101, 303] on icon at bounding box center [100, 303] width 7 height 10
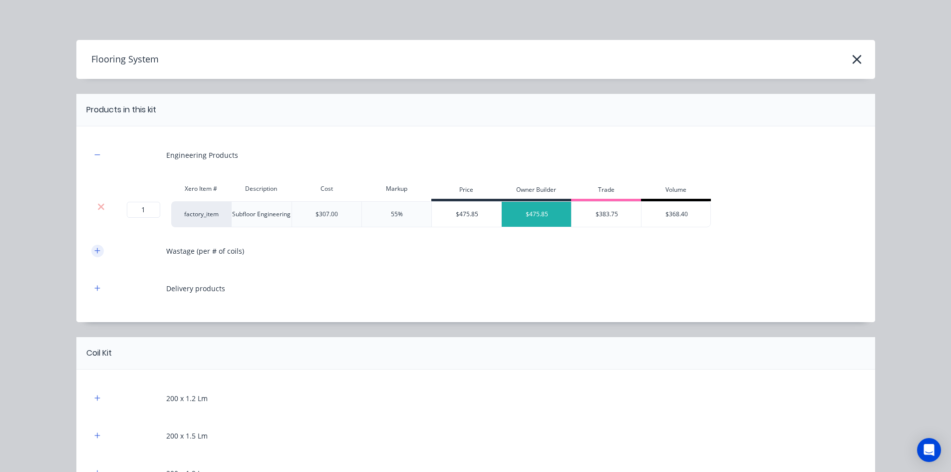
click at [94, 253] on icon "button" at bounding box center [97, 250] width 6 height 7
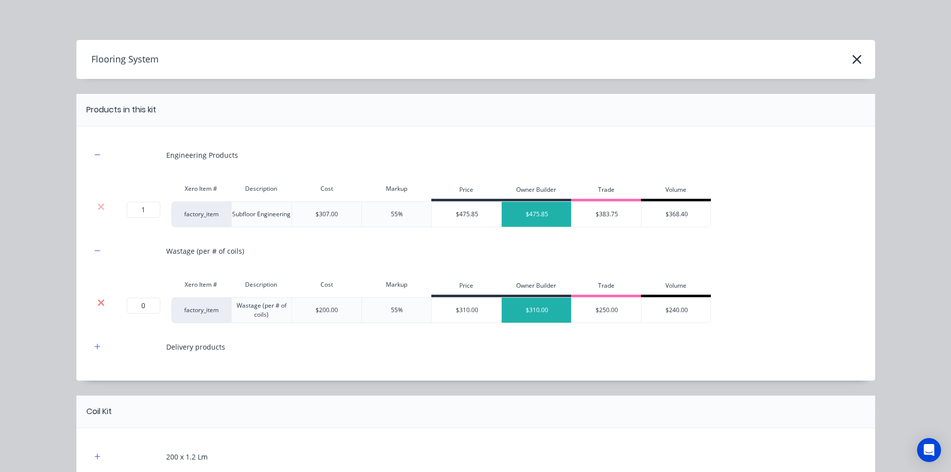
click at [98, 303] on icon at bounding box center [101, 302] width 6 height 6
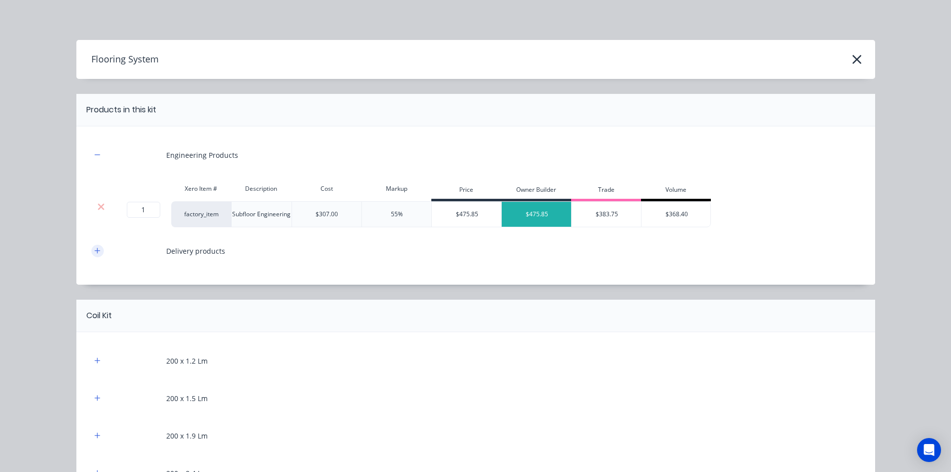
click at [96, 254] on button "button" at bounding box center [97, 251] width 12 height 12
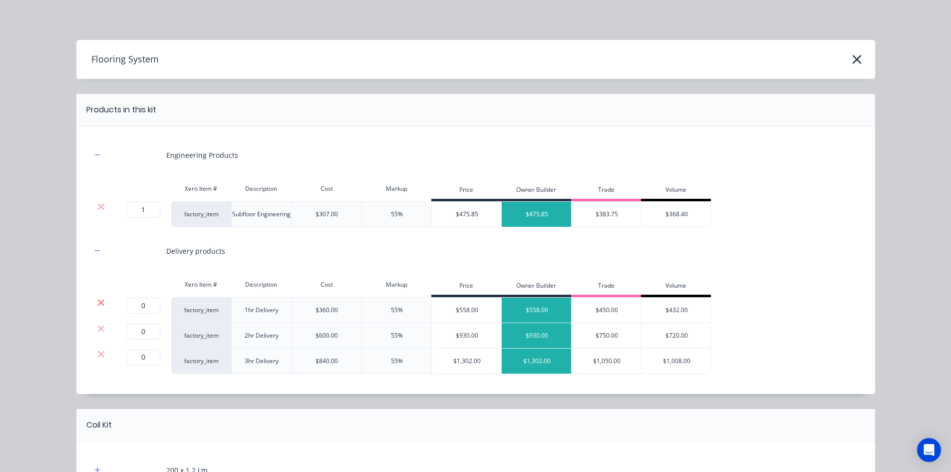
click at [97, 300] on icon at bounding box center [100, 303] width 7 height 10
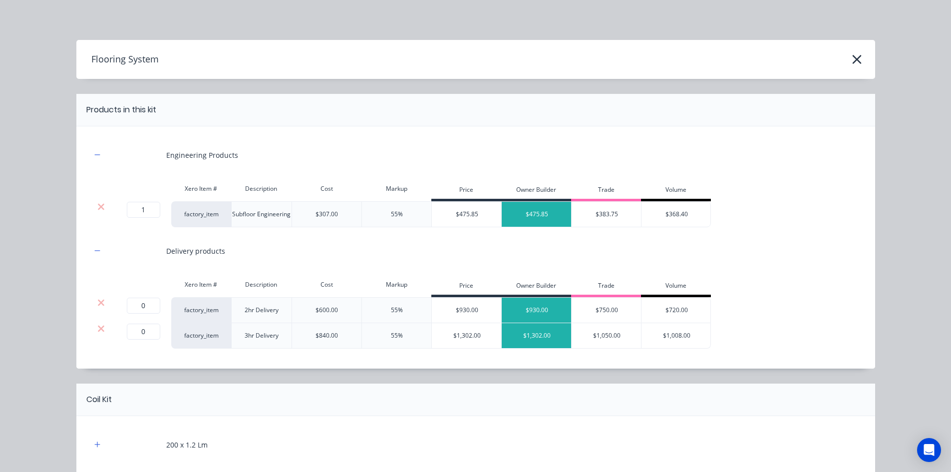
click at [97, 300] on icon at bounding box center [100, 303] width 7 height 10
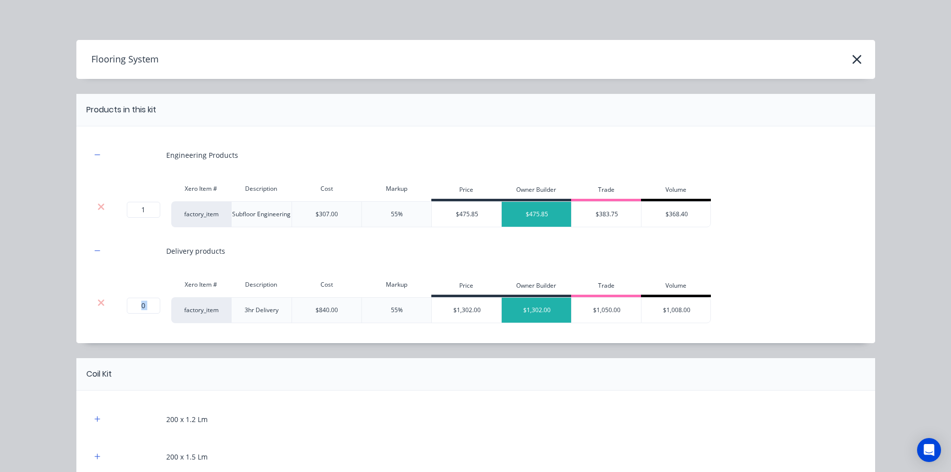
click at [97, 300] on icon at bounding box center [100, 303] width 7 height 10
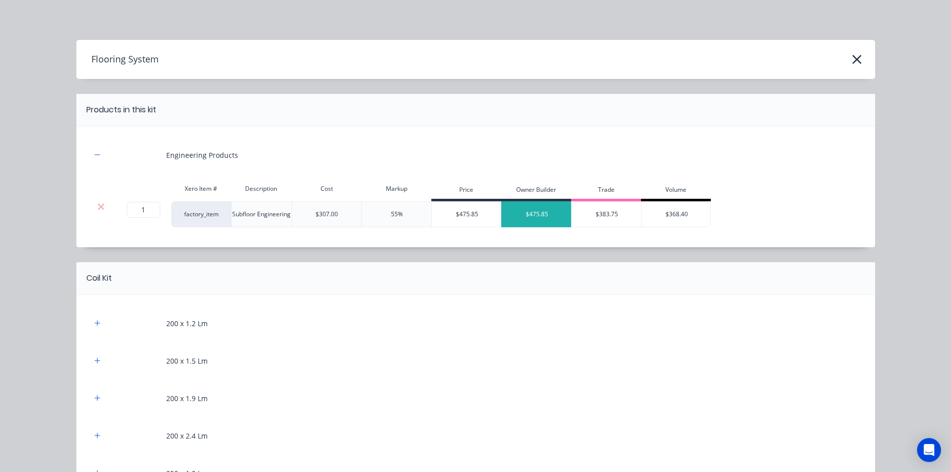
scroll to position [0, 0]
click at [852, 55] on icon "button" at bounding box center [857, 59] width 10 height 14
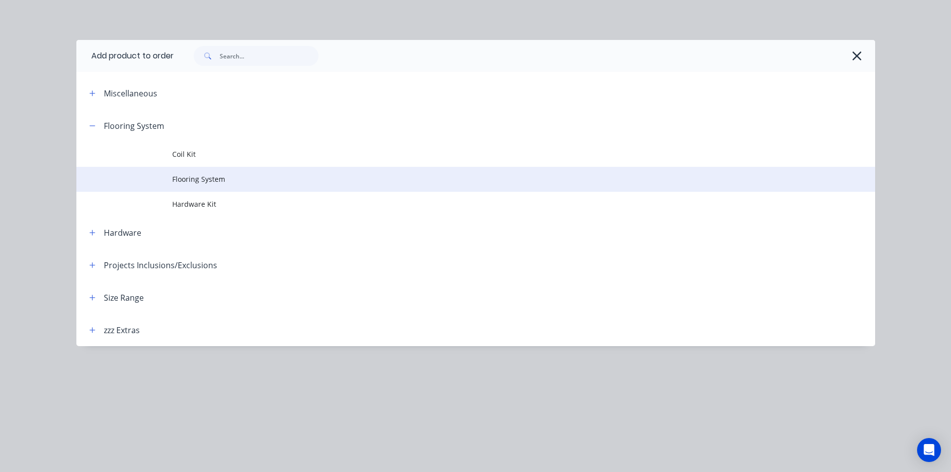
click at [175, 180] on span "Flooring System" at bounding box center [453, 179] width 562 height 10
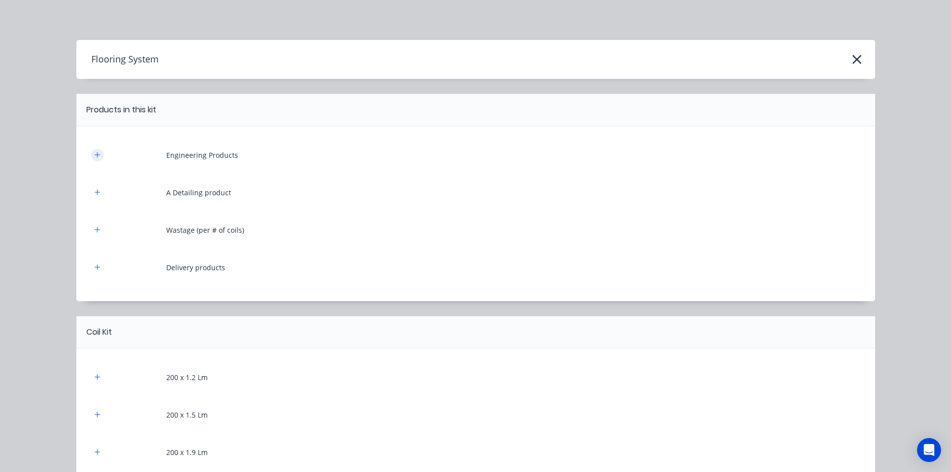
click at [94, 157] on icon "button" at bounding box center [96, 154] width 5 height 5
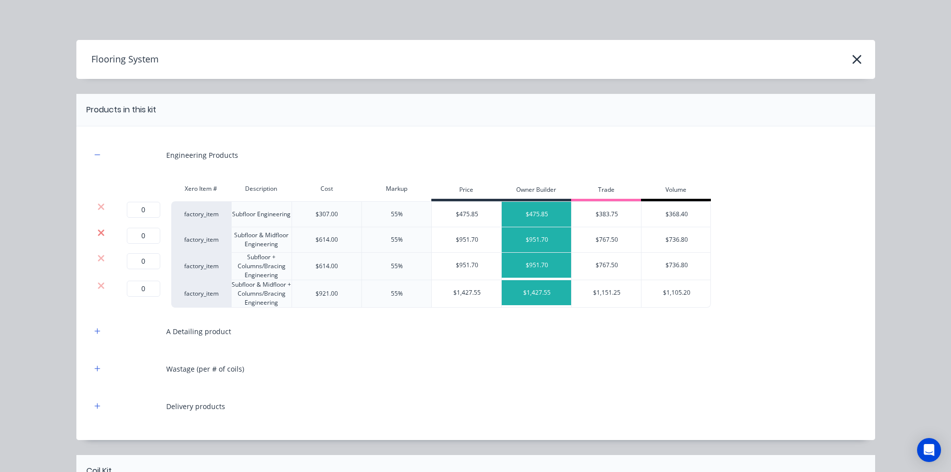
click at [98, 234] on icon at bounding box center [101, 232] width 6 height 6
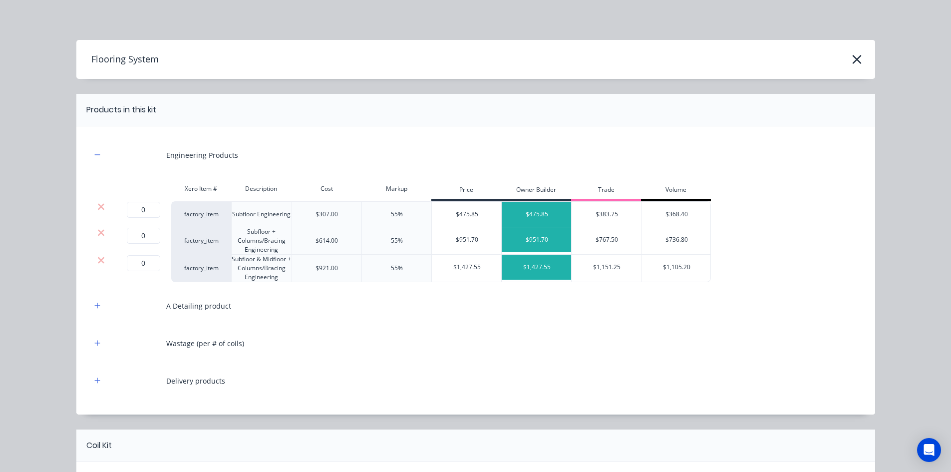
click at [98, 234] on icon at bounding box center [101, 232] width 6 height 6
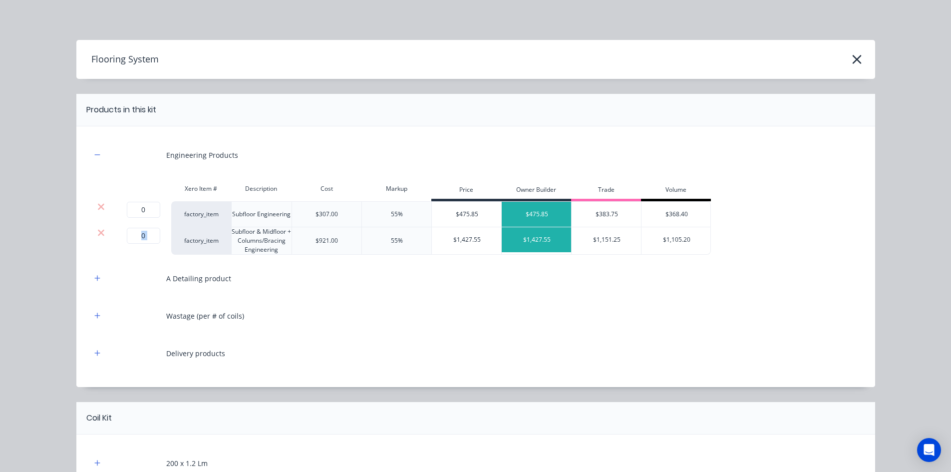
click at [98, 234] on icon at bounding box center [101, 232] width 6 height 6
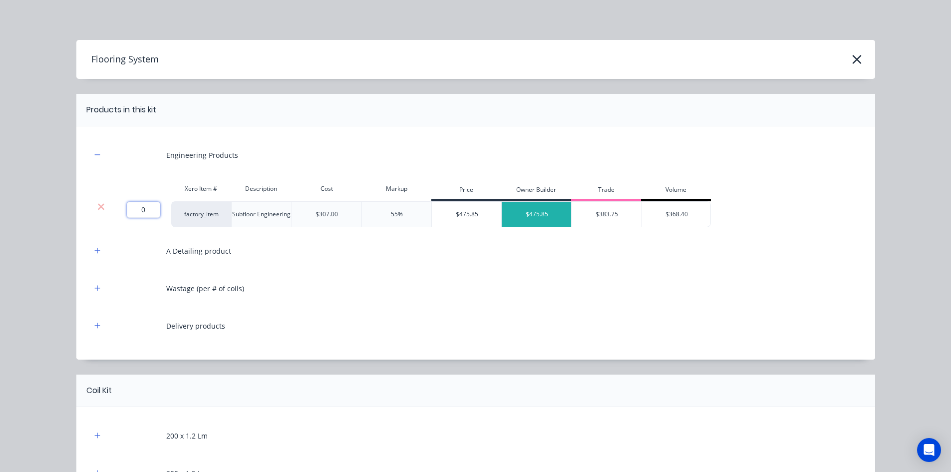
click at [135, 215] on input "0" at bounding box center [143, 210] width 33 height 16
type input "1"
click at [96, 255] on button "button" at bounding box center [97, 251] width 12 height 12
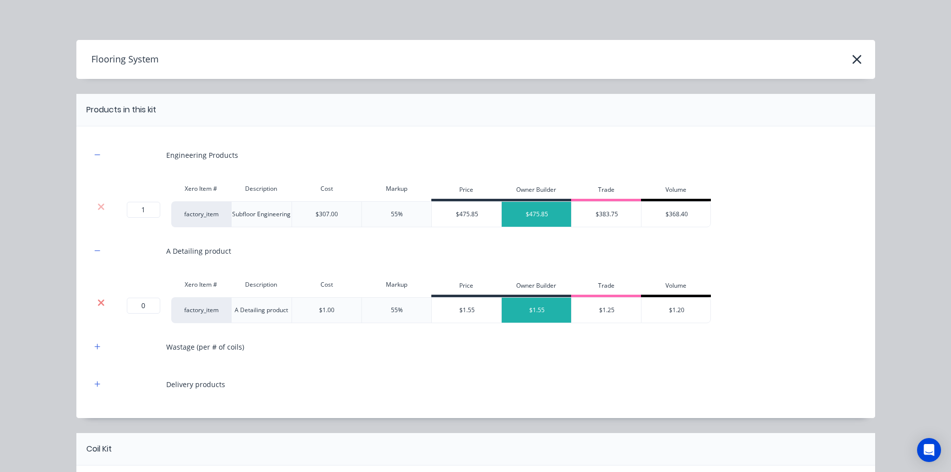
click at [99, 302] on icon at bounding box center [100, 303] width 7 height 10
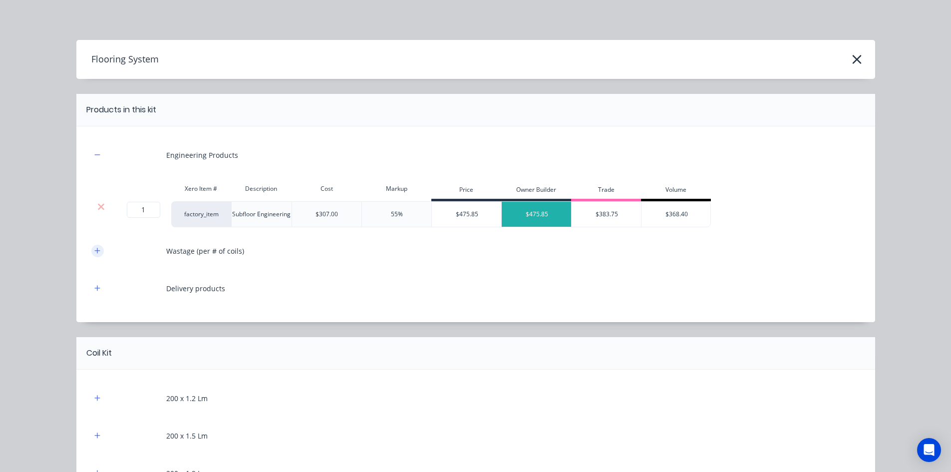
click at [91, 250] on button "button" at bounding box center [97, 251] width 12 height 12
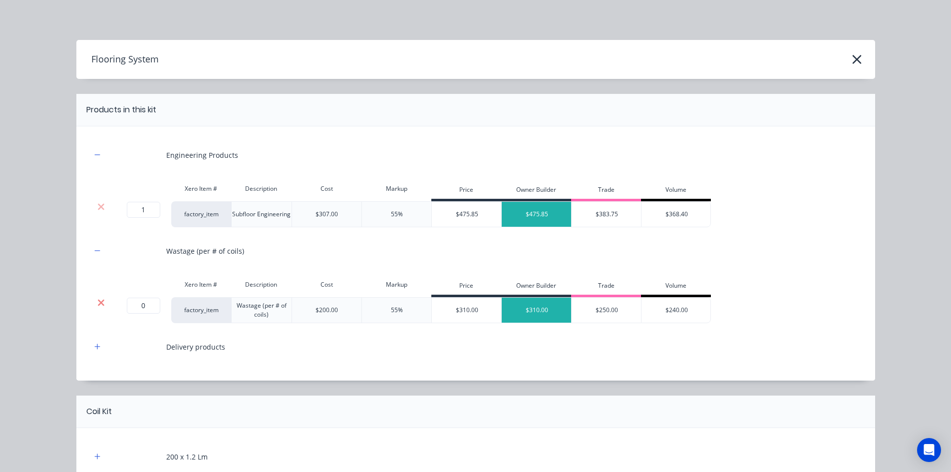
click at [97, 302] on icon at bounding box center [100, 303] width 7 height 10
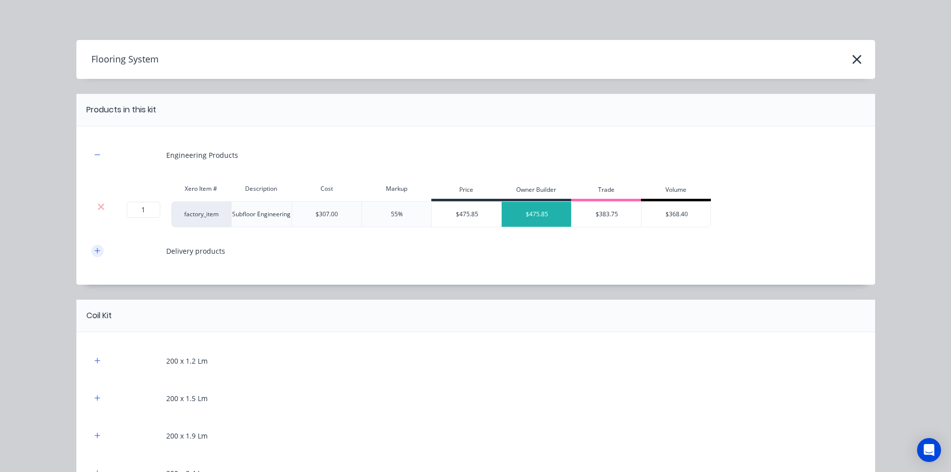
click at [94, 254] on icon "button" at bounding box center [97, 250] width 6 height 7
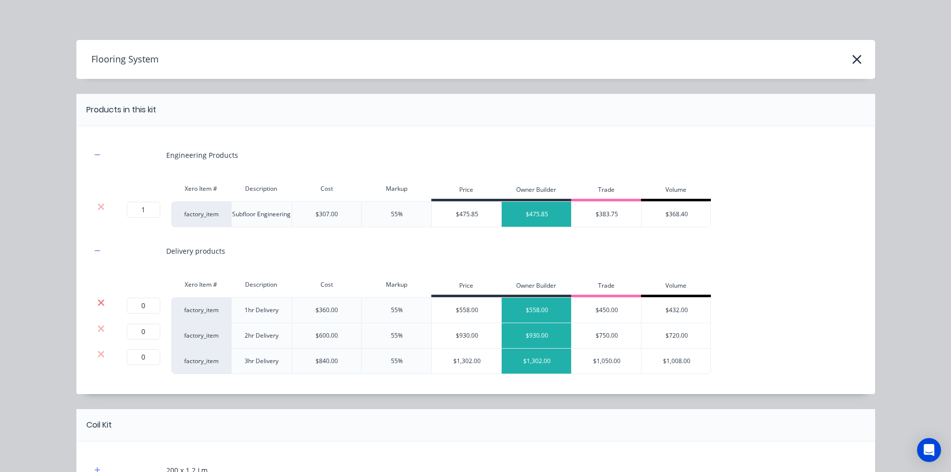
click at [97, 301] on icon at bounding box center [100, 303] width 7 height 10
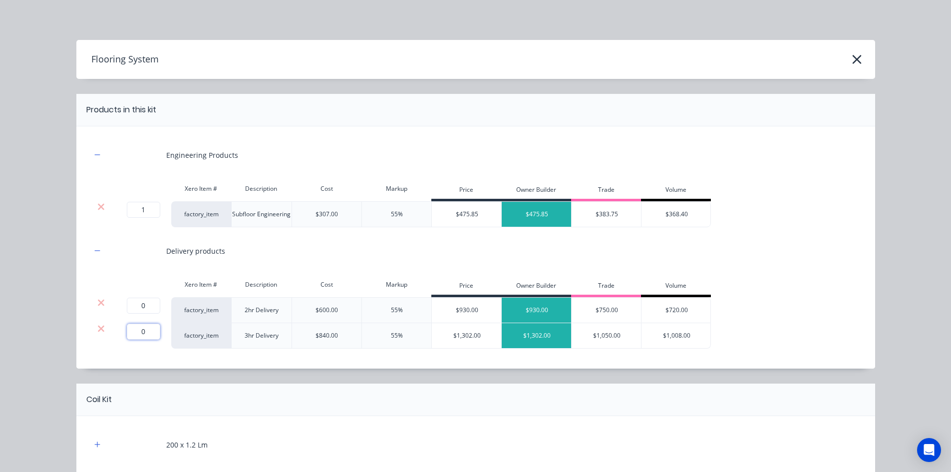
click at [144, 329] on input "0" at bounding box center [143, 332] width 33 height 16
type input "1"
click at [99, 303] on icon at bounding box center [101, 302] width 6 height 6
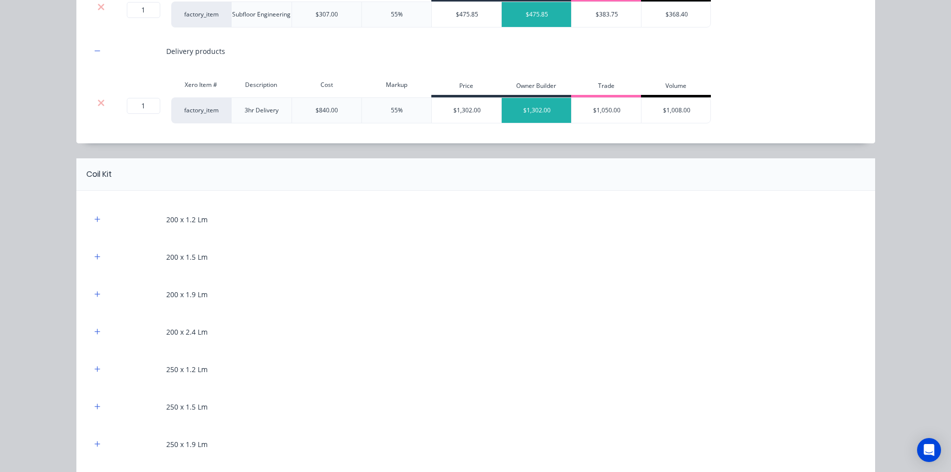
scroll to position [250, 0]
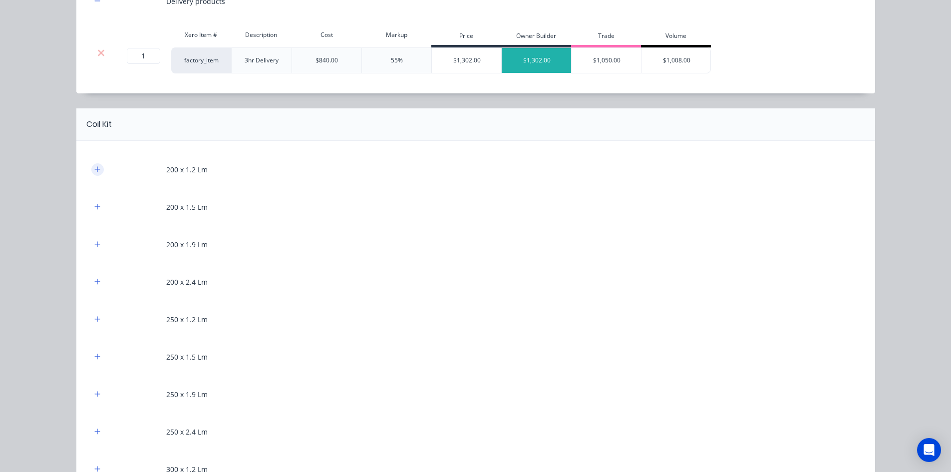
click at [99, 167] on button "button" at bounding box center [97, 169] width 12 height 12
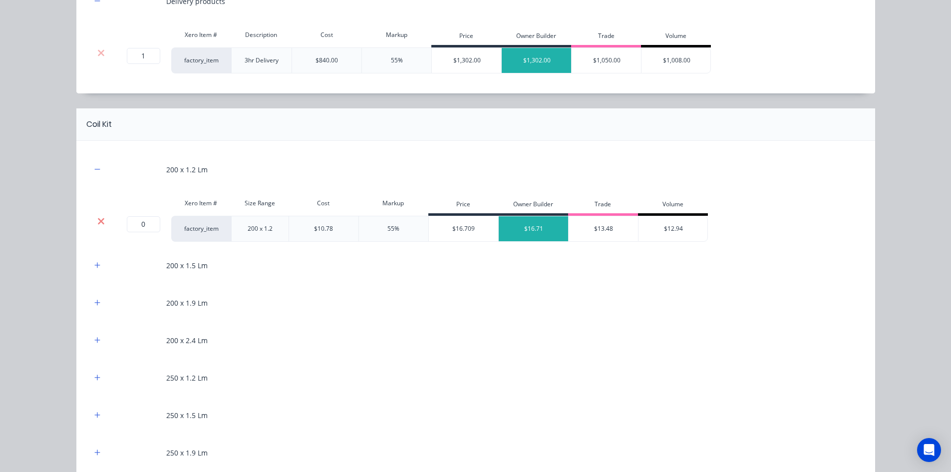
click at [98, 219] on icon at bounding box center [101, 221] width 6 height 6
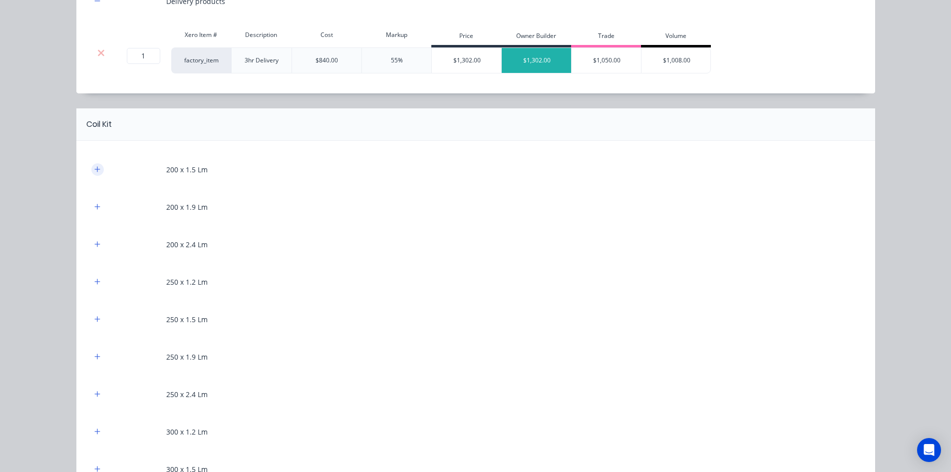
click at [94, 170] on icon "button" at bounding box center [96, 168] width 5 height 5
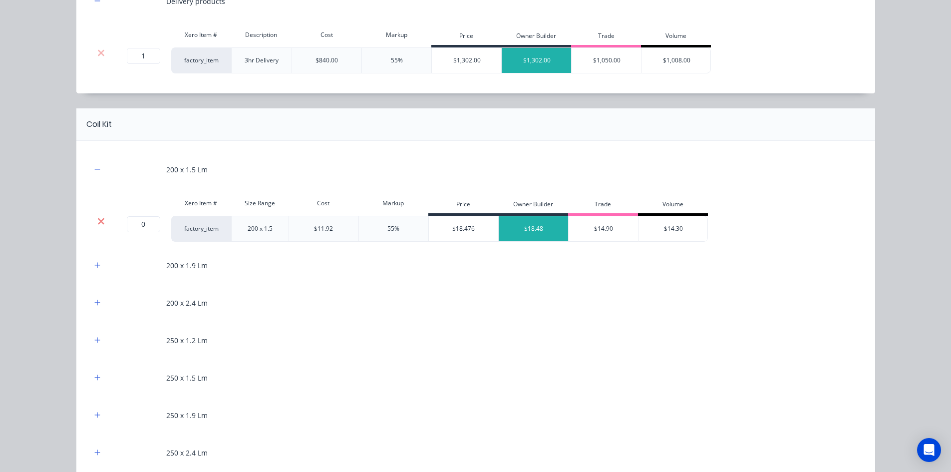
click at [98, 219] on icon at bounding box center [101, 221] width 6 height 6
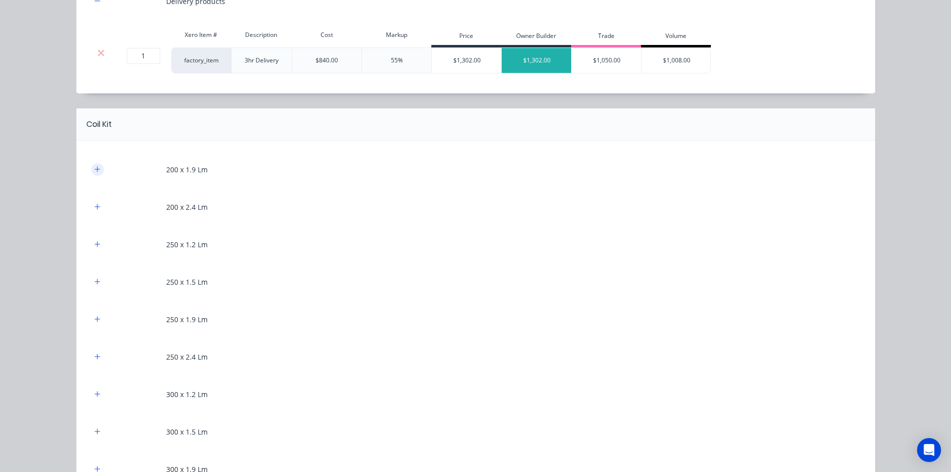
click at [94, 172] on icon "button" at bounding box center [97, 169] width 6 height 7
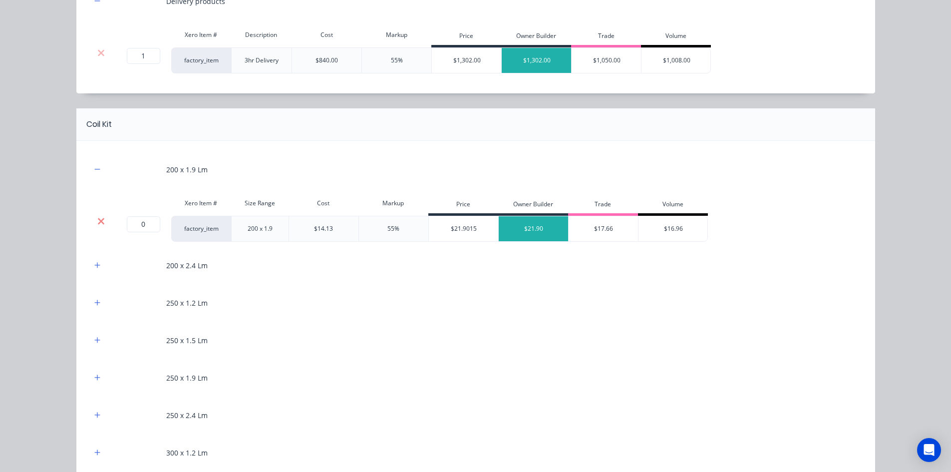
click at [97, 217] on icon at bounding box center [100, 221] width 7 height 10
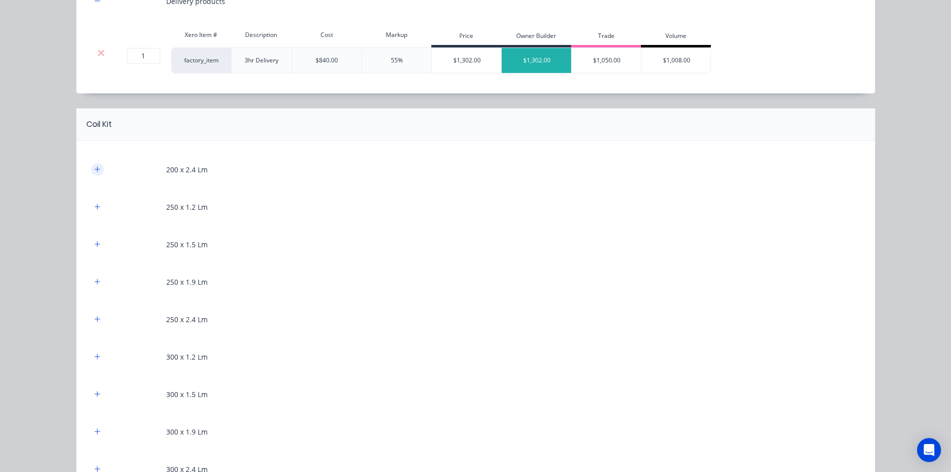
click at [94, 170] on icon "button" at bounding box center [96, 168] width 5 height 5
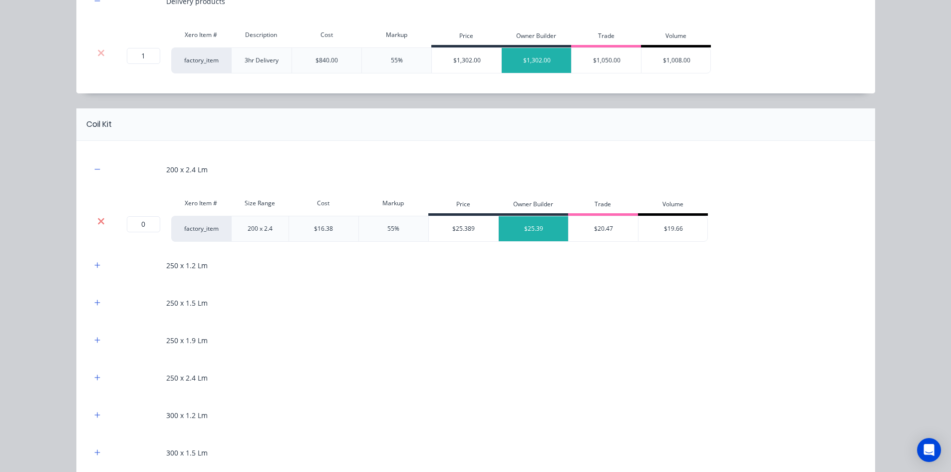
click at [98, 219] on icon at bounding box center [100, 221] width 7 height 10
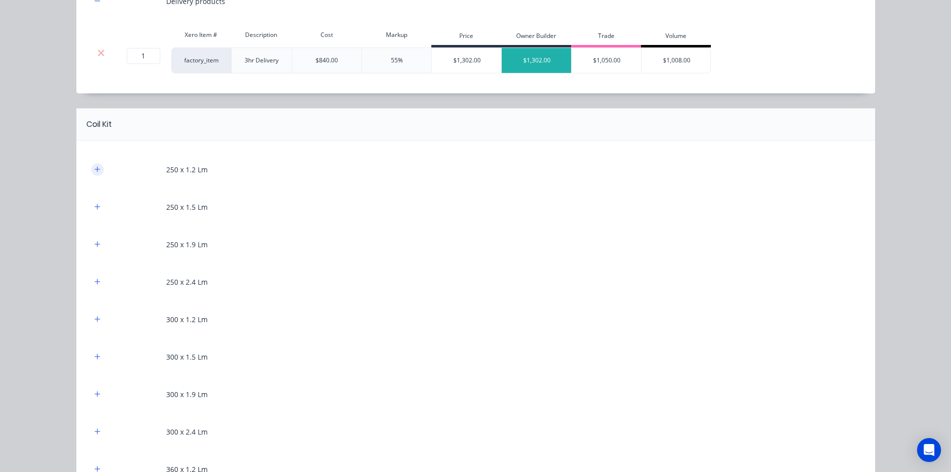
click at [92, 175] on button "button" at bounding box center [97, 169] width 12 height 12
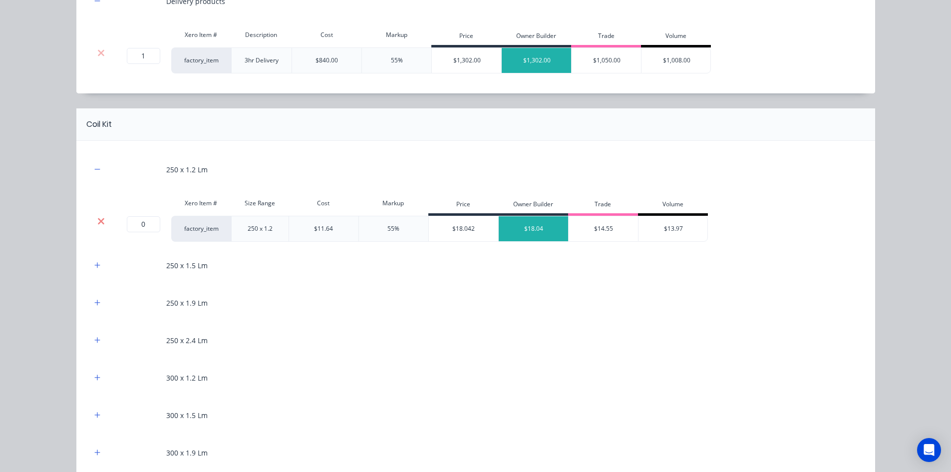
click at [99, 218] on icon at bounding box center [100, 221] width 7 height 10
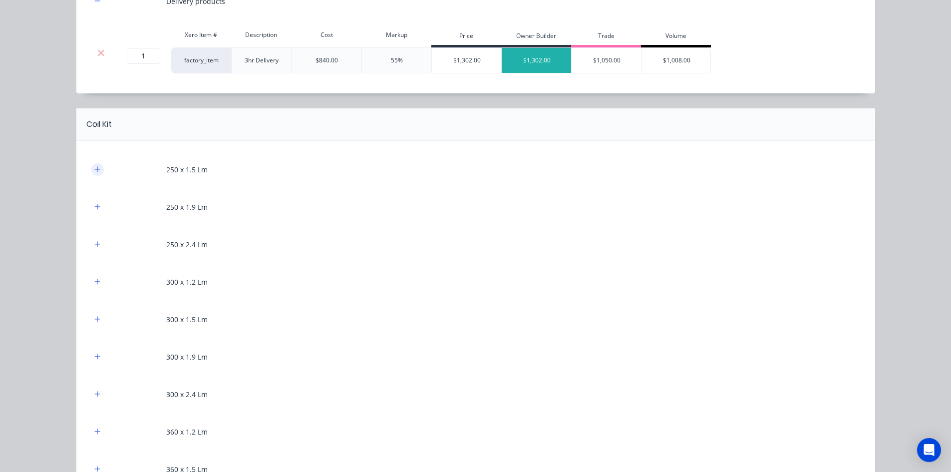
click at [97, 168] on button "button" at bounding box center [97, 169] width 12 height 12
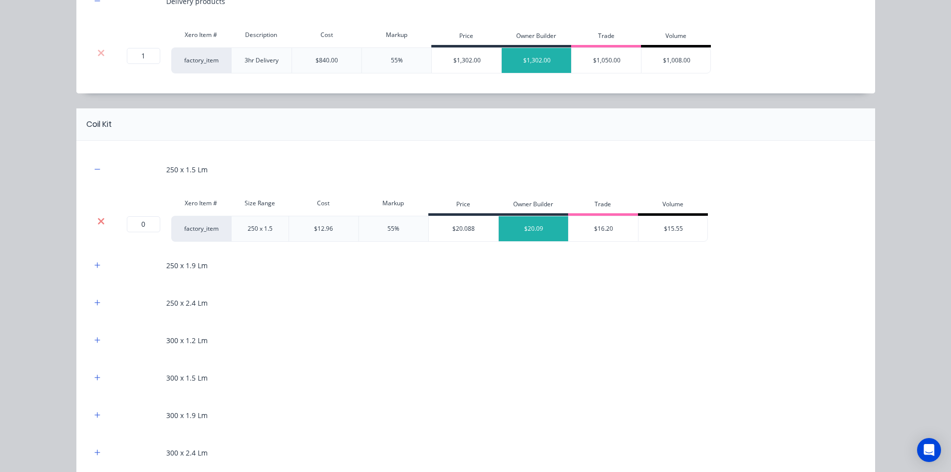
click at [97, 225] on icon at bounding box center [100, 221] width 7 height 10
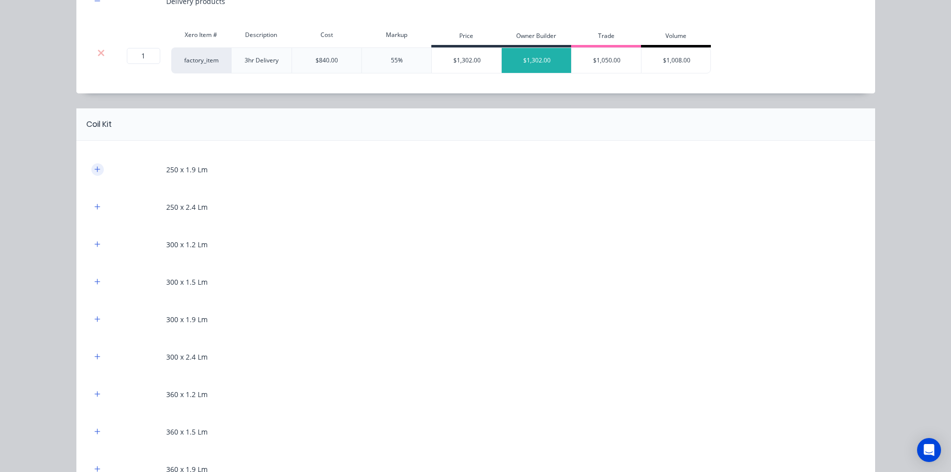
click at [94, 174] on button "button" at bounding box center [97, 169] width 12 height 12
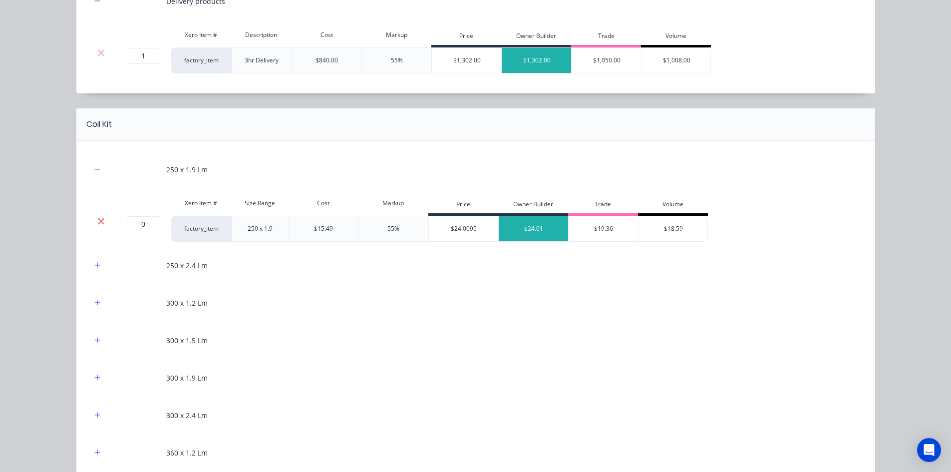
click at [98, 220] on icon at bounding box center [101, 221] width 6 height 6
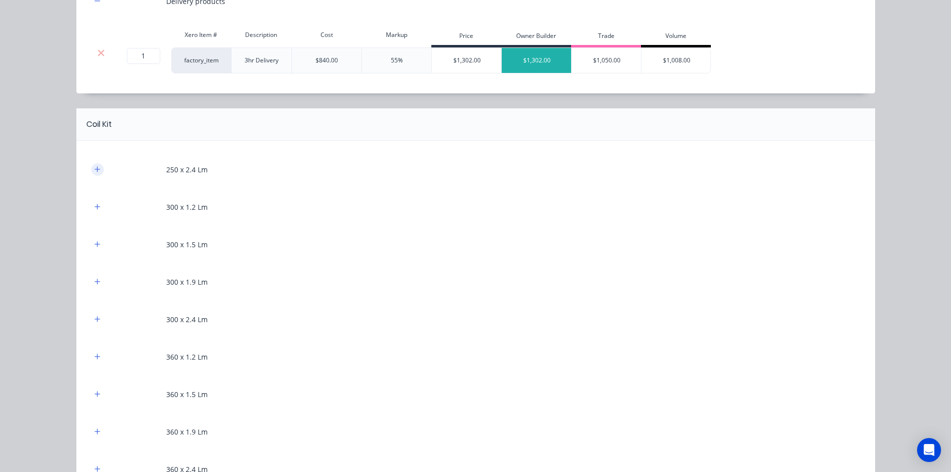
click at [94, 171] on icon "button" at bounding box center [97, 169] width 6 height 7
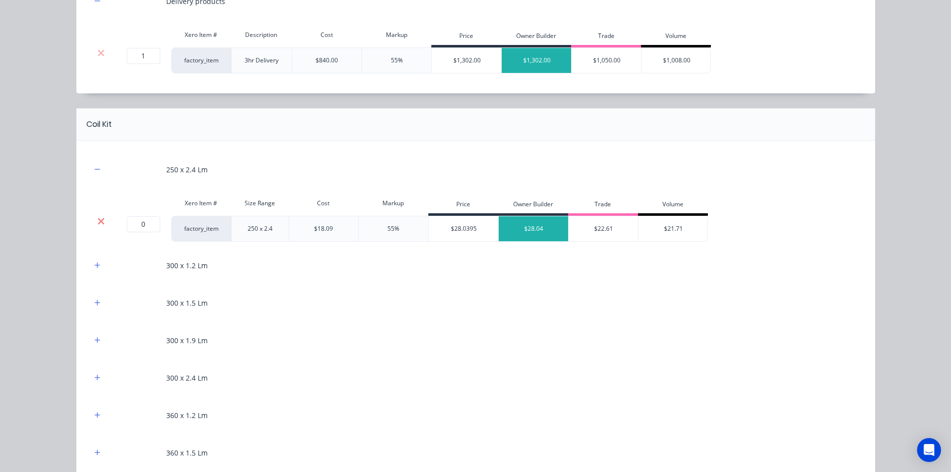
click at [100, 221] on icon at bounding box center [100, 221] width 7 height 10
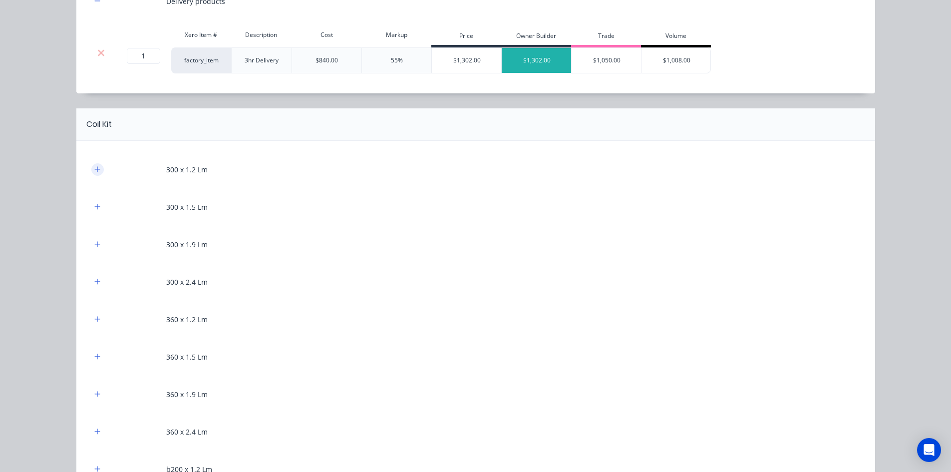
click at [94, 167] on icon "button" at bounding box center [97, 169] width 6 height 7
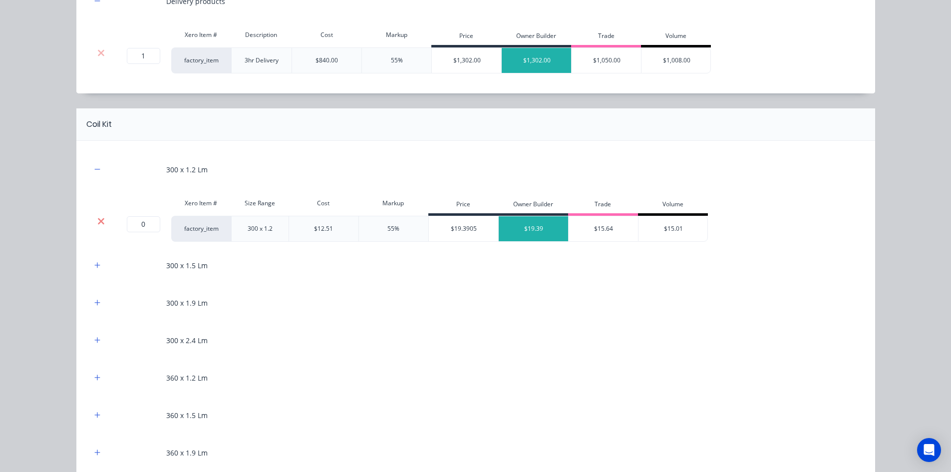
click at [99, 220] on icon at bounding box center [101, 221] width 6 height 6
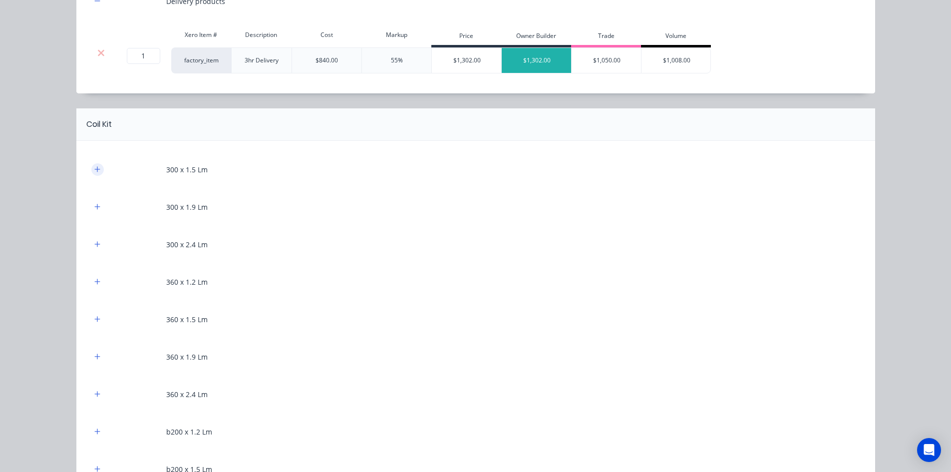
click at [95, 167] on icon "button" at bounding box center [97, 169] width 6 height 7
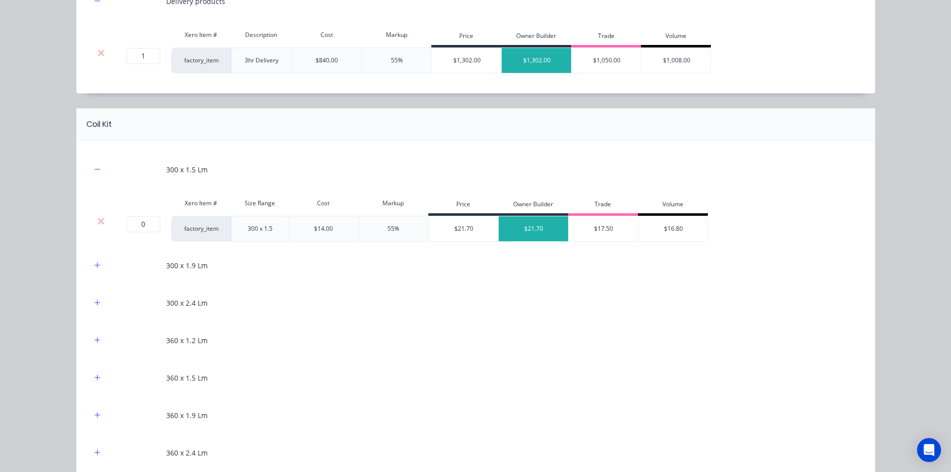
drag, startPoint x: 100, startPoint y: 224, endPoint x: 95, endPoint y: 186, distance: 38.2
click at [100, 223] on icon at bounding box center [101, 221] width 6 height 6
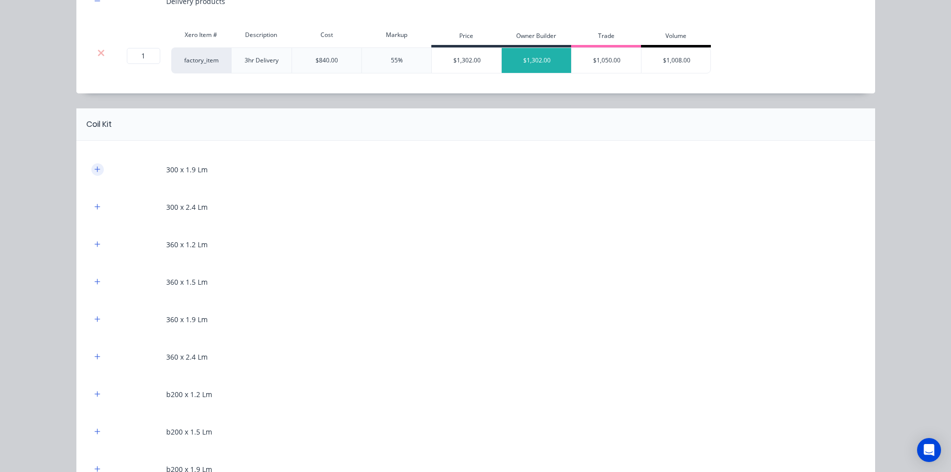
click at [92, 174] on button "button" at bounding box center [97, 169] width 12 height 12
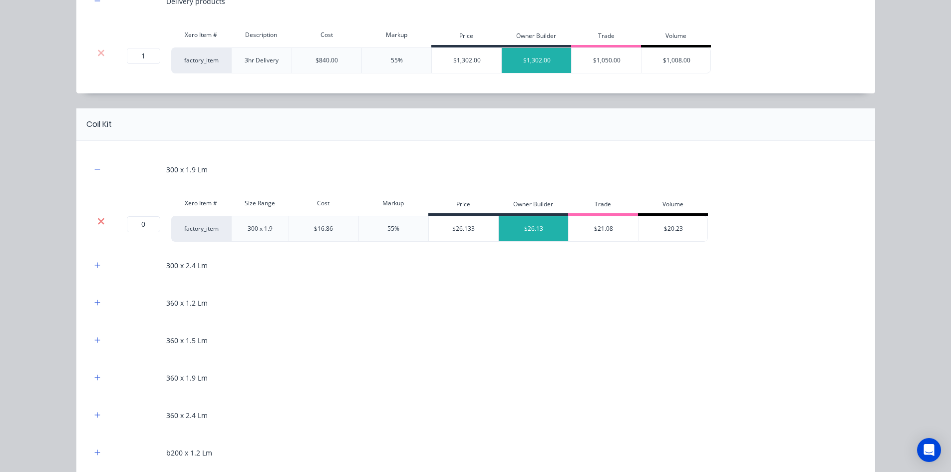
click at [98, 216] on icon at bounding box center [100, 221] width 7 height 10
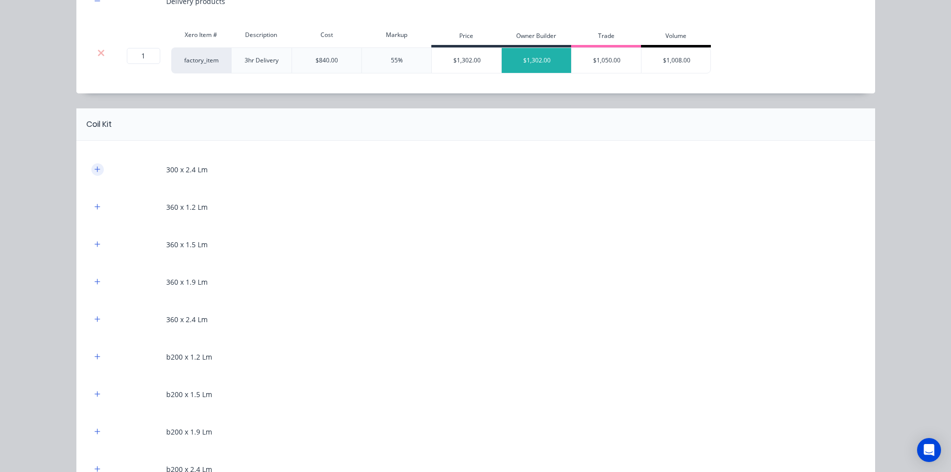
click at [94, 171] on icon "button" at bounding box center [97, 169] width 6 height 7
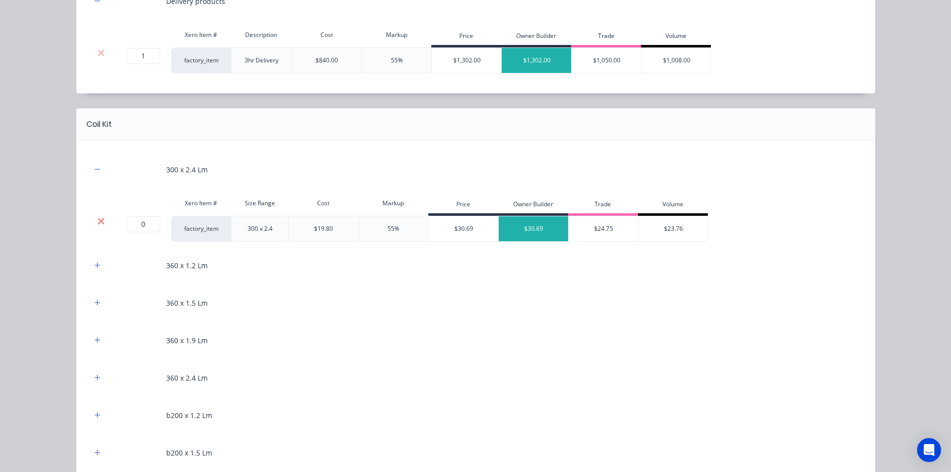
click at [100, 223] on icon at bounding box center [101, 221] width 6 height 6
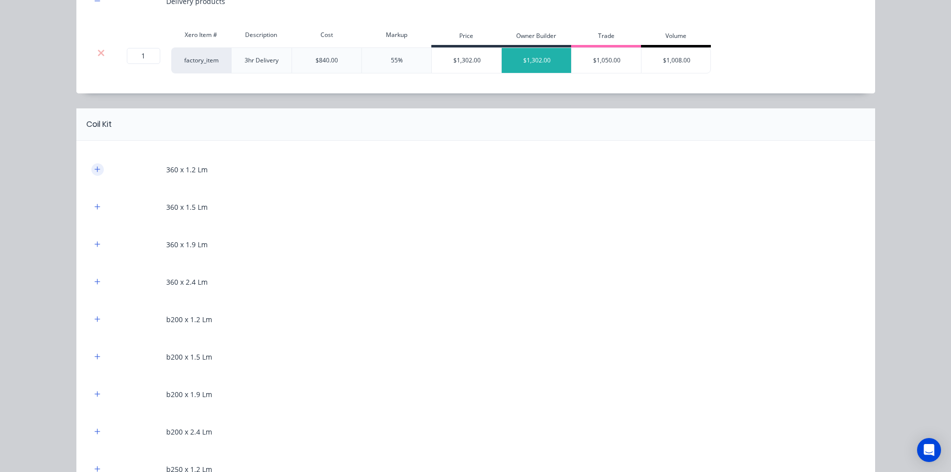
click at [94, 169] on icon "button" at bounding box center [96, 168] width 5 height 5
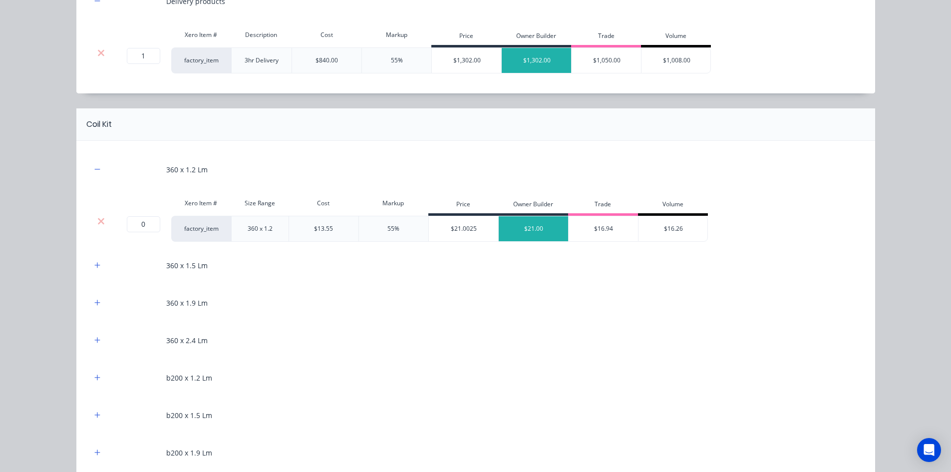
click at [101, 221] on div at bounding box center [101, 221] width 19 height 10
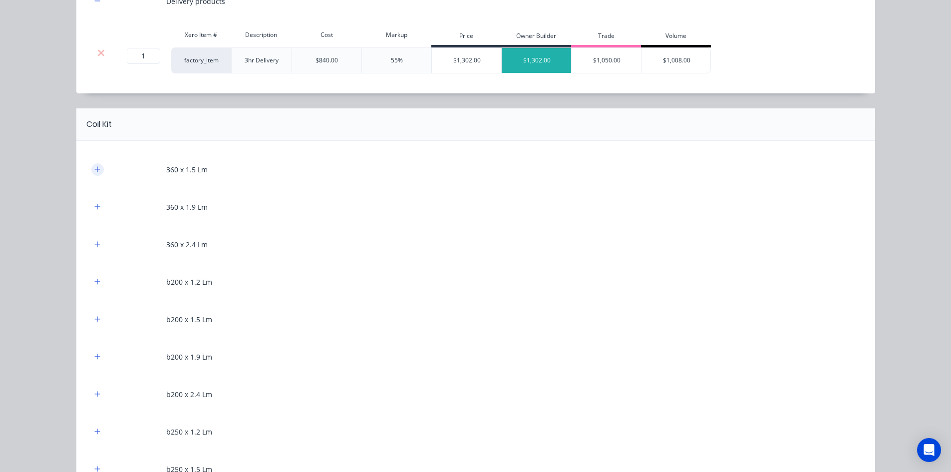
click at [94, 173] on icon "button" at bounding box center [97, 169] width 6 height 7
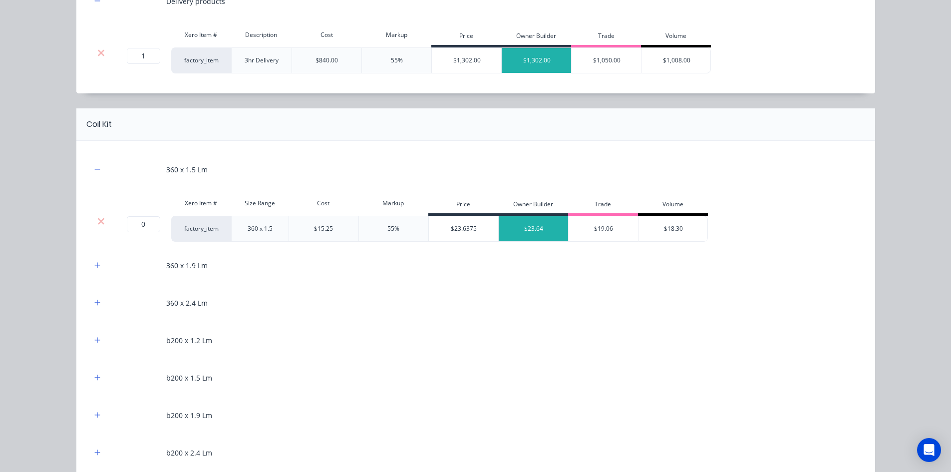
click at [102, 221] on div at bounding box center [101, 221] width 19 height 10
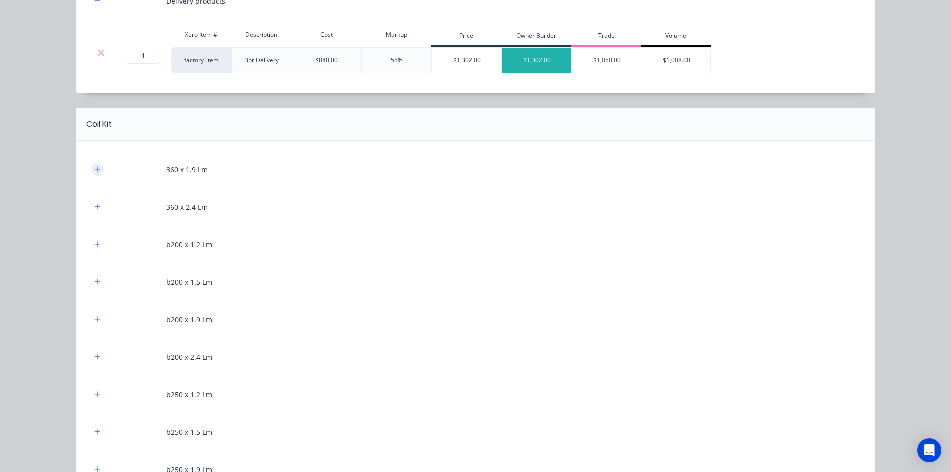
click at [99, 171] on button "button" at bounding box center [97, 169] width 12 height 12
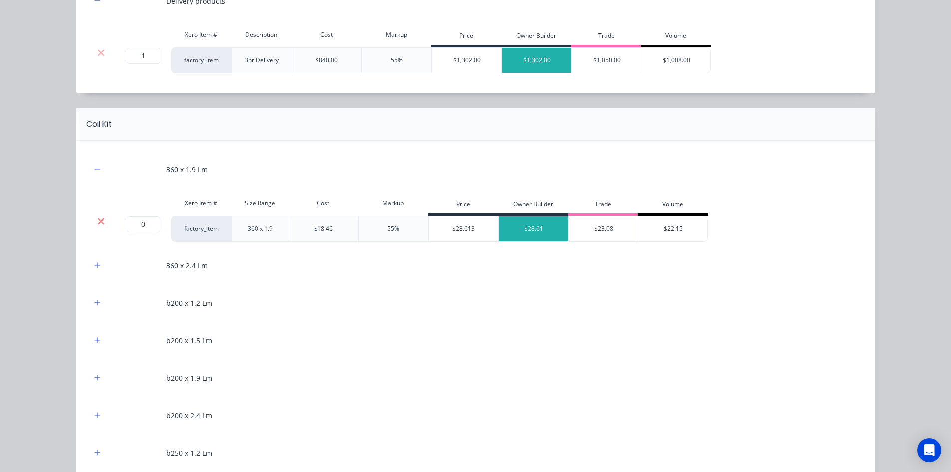
click at [101, 220] on icon at bounding box center [100, 221] width 7 height 10
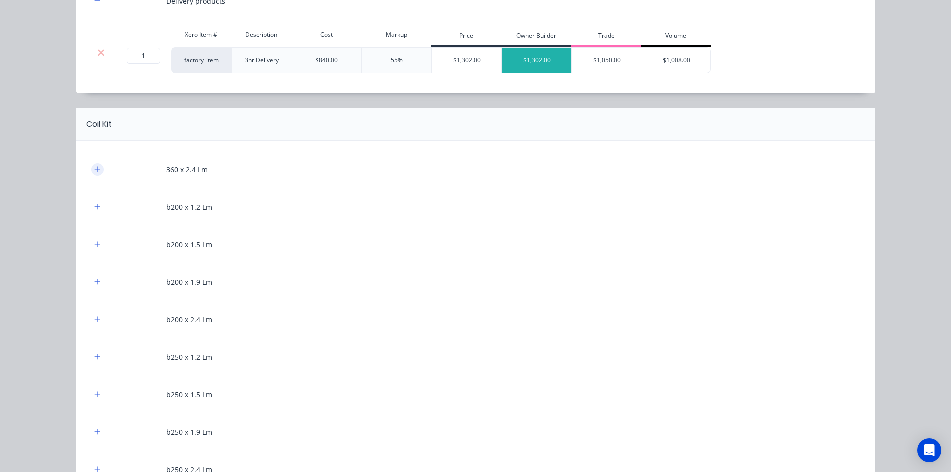
click at [98, 172] on button "button" at bounding box center [97, 169] width 12 height 12
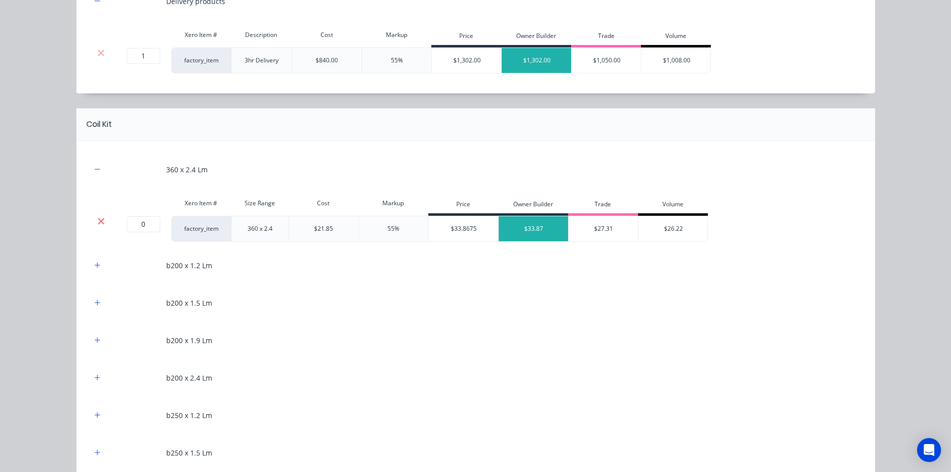
click at [98, 220] on icon at bounding box center [101, 221] width 6 height 6
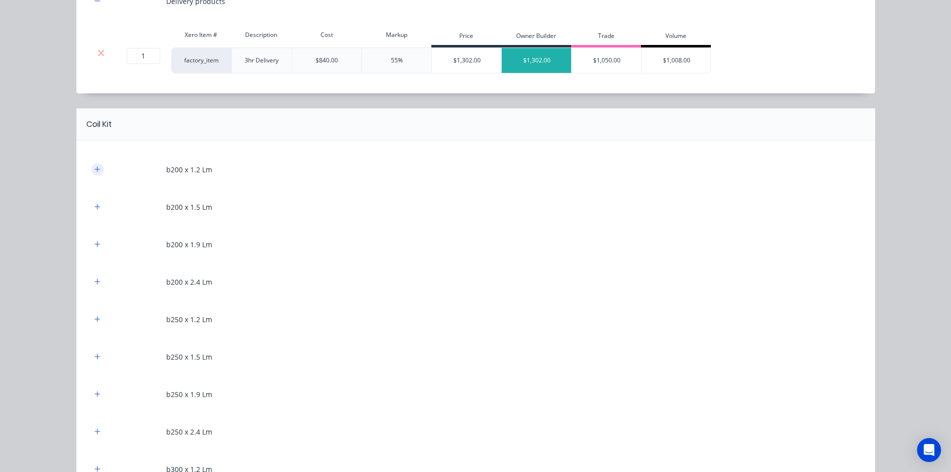
click at [91, 173] on button "button" at bounding box center [97, 169] width 12 height 12
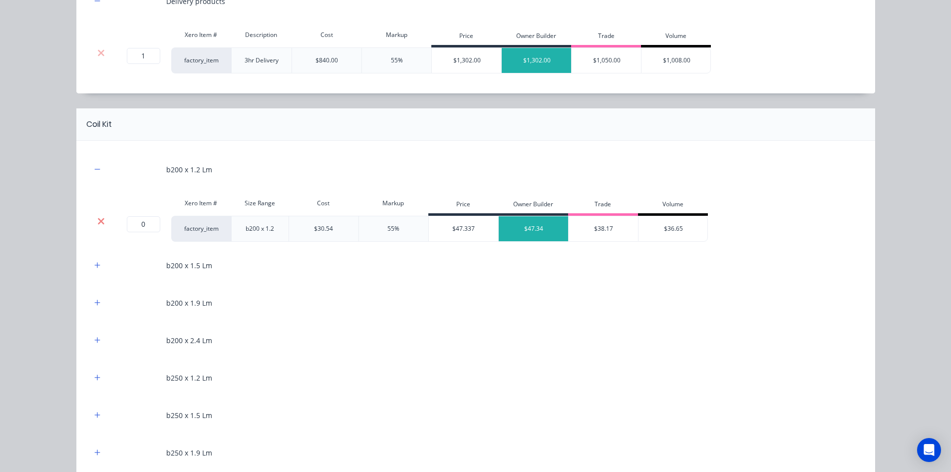
click at [98, 220] on icon at bounding box center [101, 221] width 6 height 6
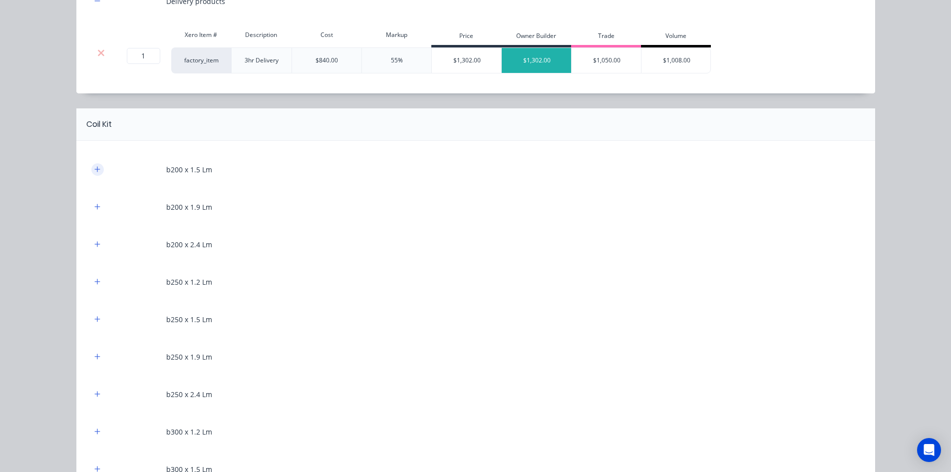
click at [94, 169] on icon "button" at bounding box center [96, 168] width 5 height 5
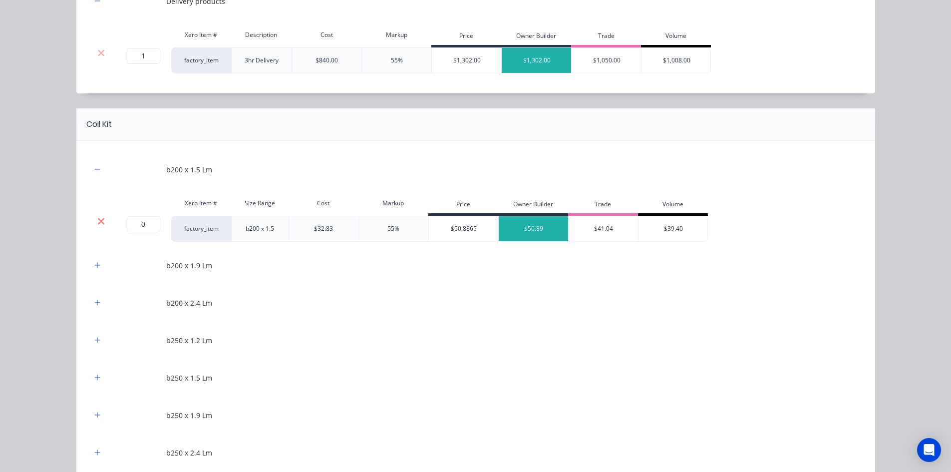
click at [99, 221] on icon at bounding box center [100, 221] width 7 height 10
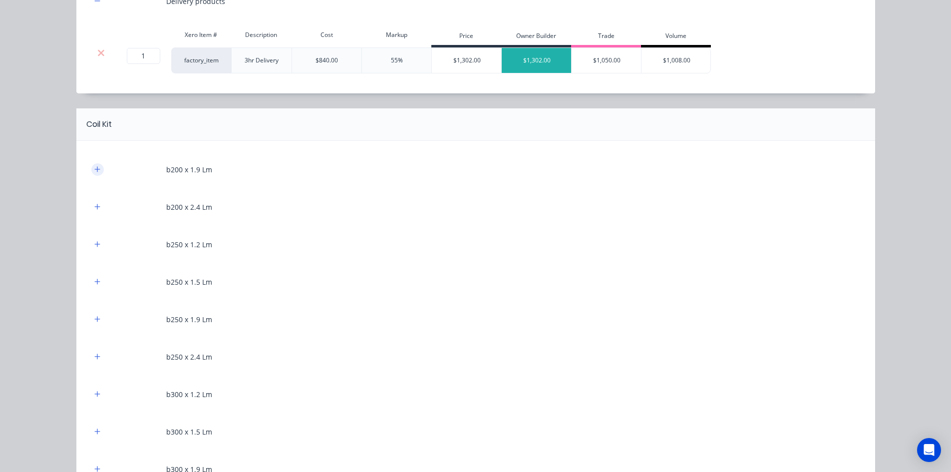
click at [95, 164] on button "button" at bounding box center [97, 169] width 12 height 12
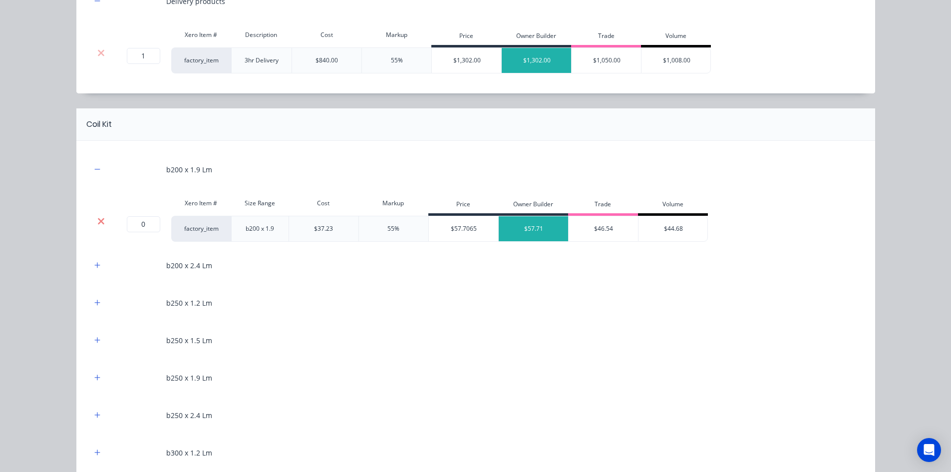
click at [100, 219] on icon at bounding box center [100, 221] width 7 height 10
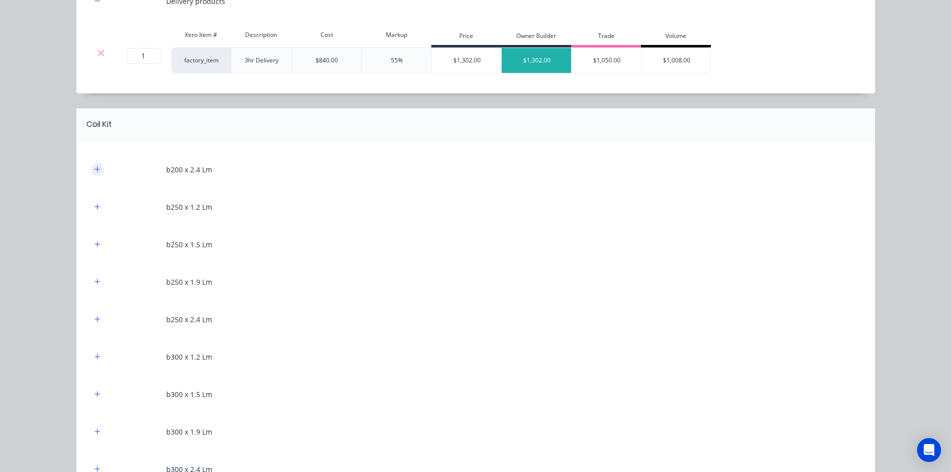
click at [94, 173] on icon "button" at bounding box center [97, 169] width 6 height 7
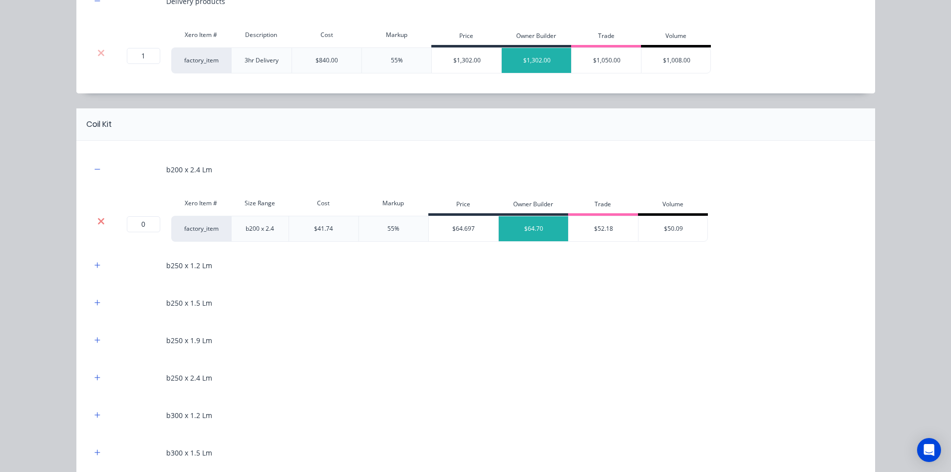
click at [97, 224] on icon at bounding box center [100, 221] width 7 height 10
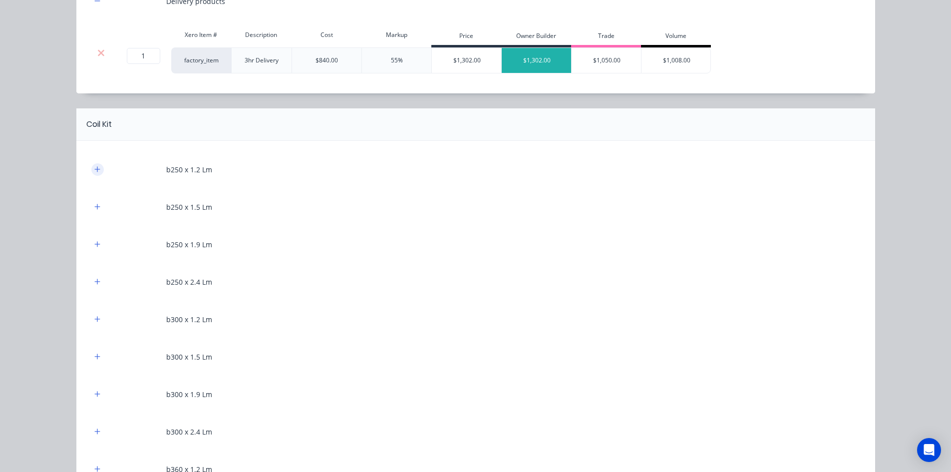
click at [95, 174] on button "button" at bounding box center [97, 169] width 12 height 12
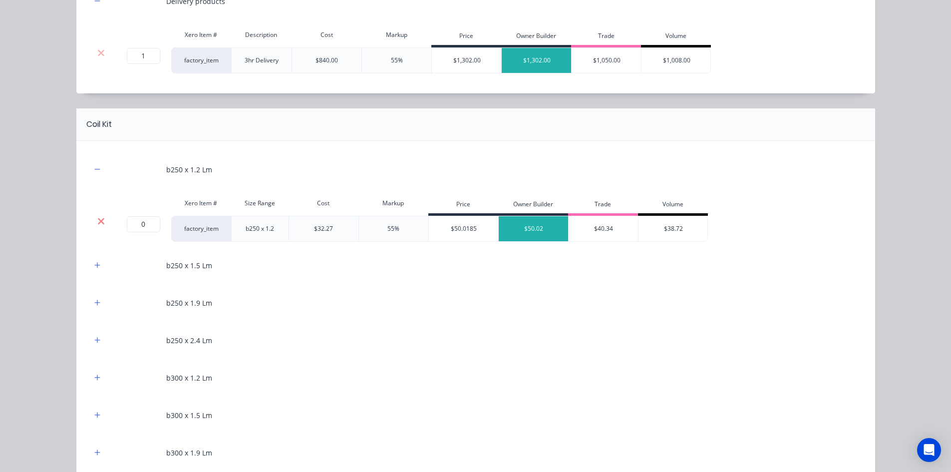
click at [98, 219] on icon at bounding box center [101, 221] width 6 height 6
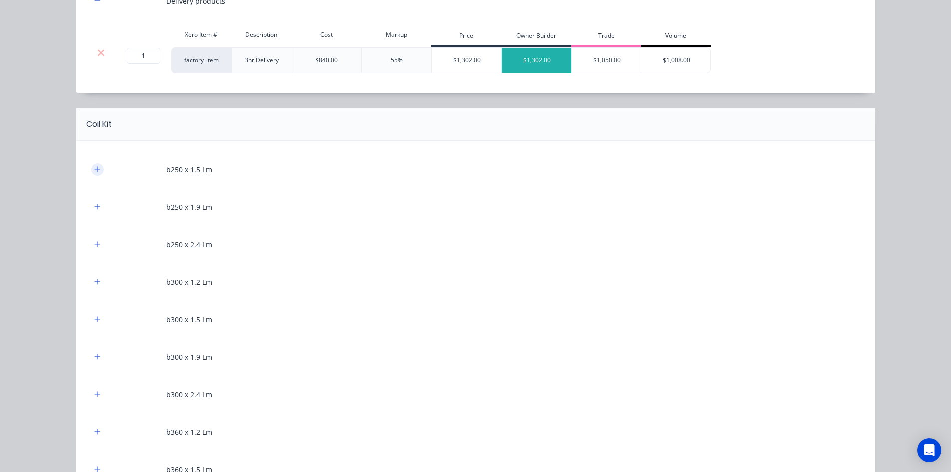
click at [96, 173] on icon "button" at bounding box center [97, 169] width 6 height 7
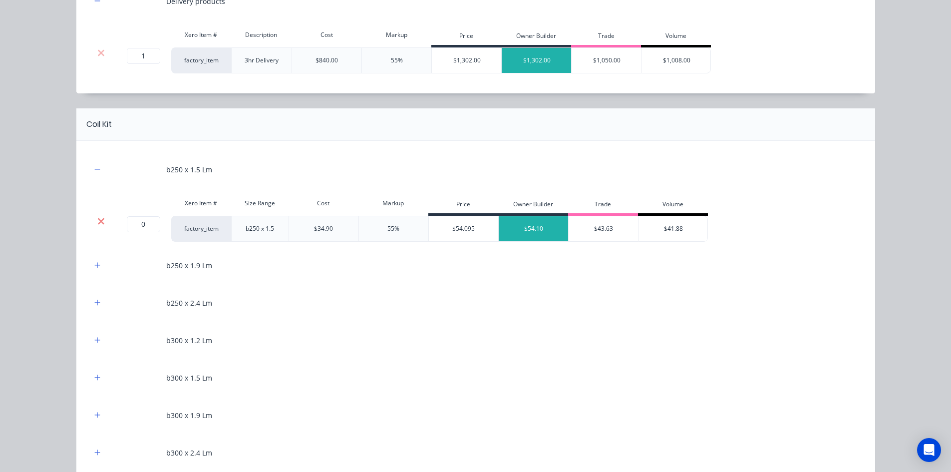
click at [100, 225] on icon at bounding box center [100, 221] width 7 height 10
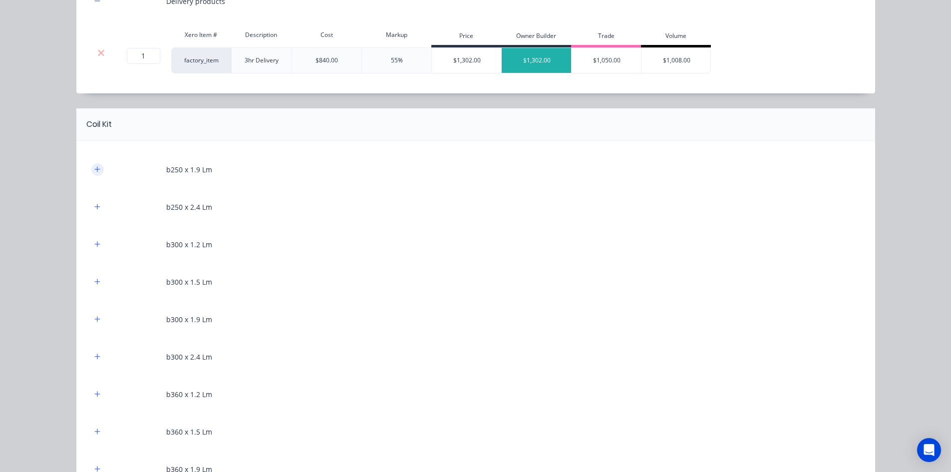
click at [97, 168] on button "button" at bounding box center [97, 169] width 12 height 12
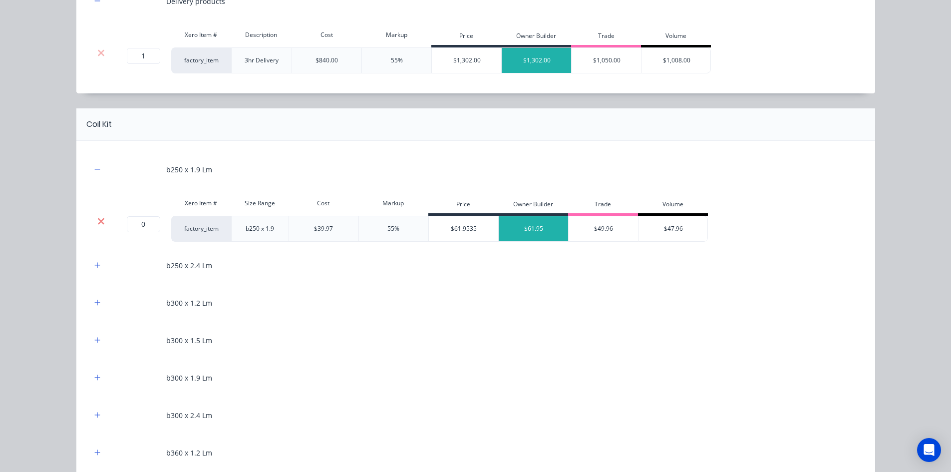
click at [98, 220] on icon at bounding box center [101, 221] width 6 height 6
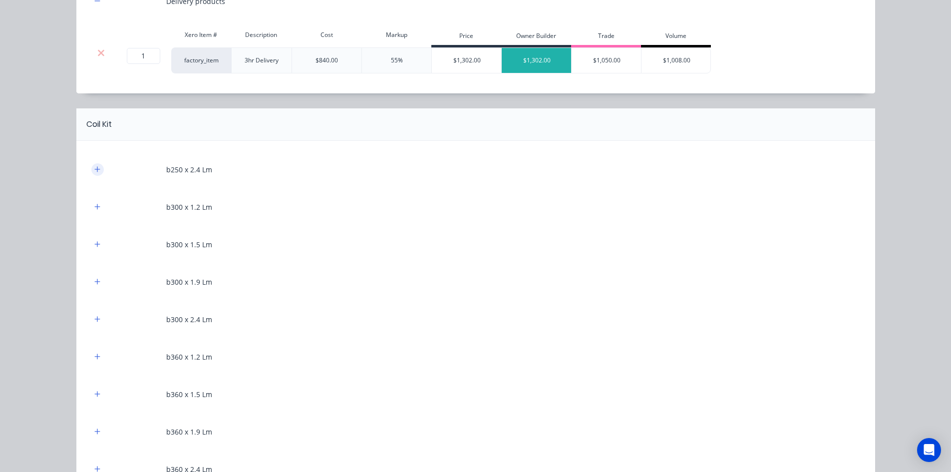
click at [94, 170] on icon "button" at bounding box center [97, 169] width 6 height 7
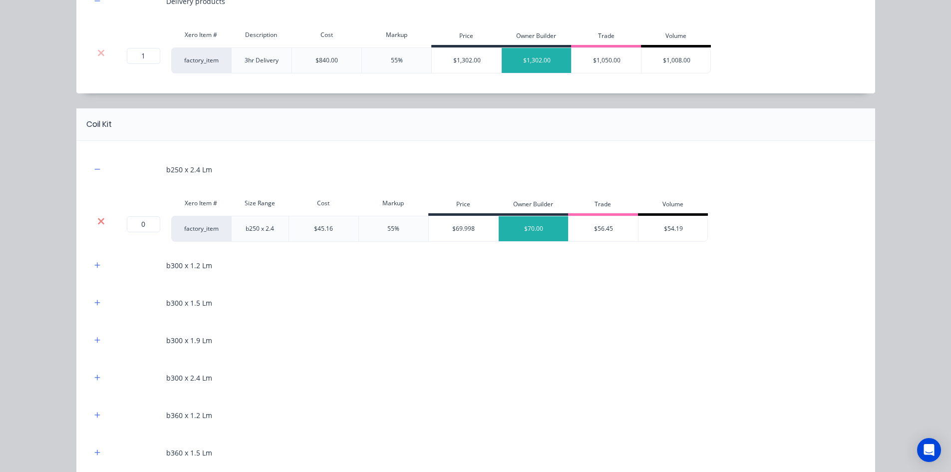
click at [97, 216] on icon at bounding box center [100, 221] width 7 height 10
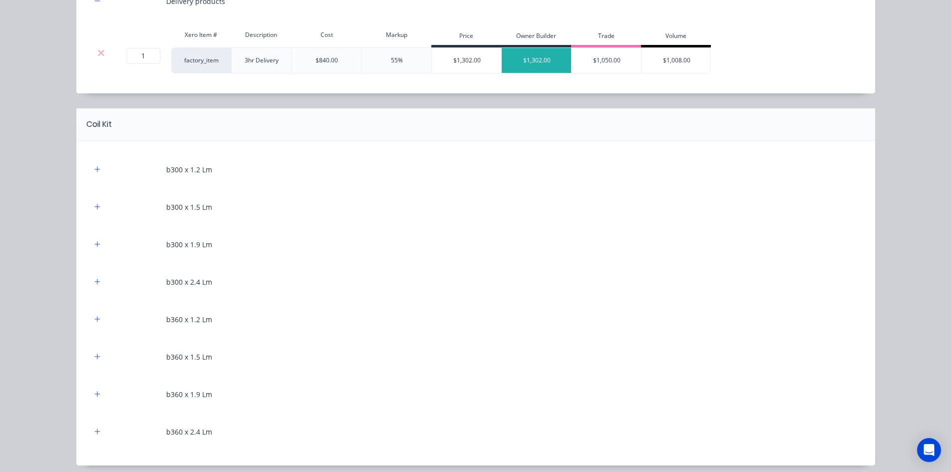
click at [97, 162] on div "b300 x 1.2 Lm" at bounding box center [475, 169] width 769 height 27
click at [97, 168] on button "button" at bounding box center [97, 169] width 12 height 12
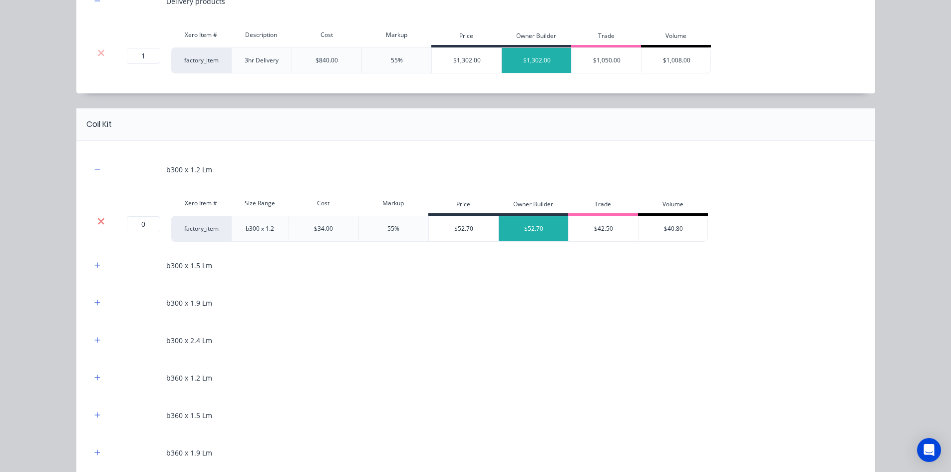
click at [98, 219] on icon at bounding box center [101, 221] width 6 height 6
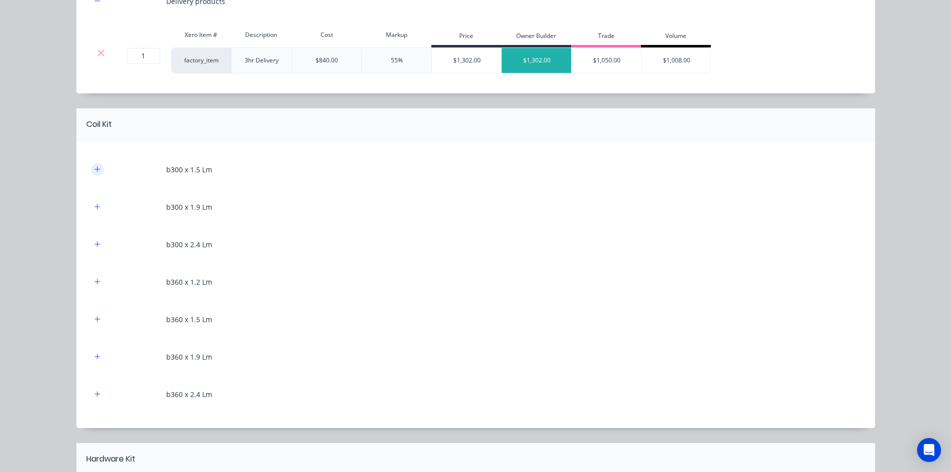
click at [91, 174] on button "button" at bounding box center [97, 169] width 12 height 12
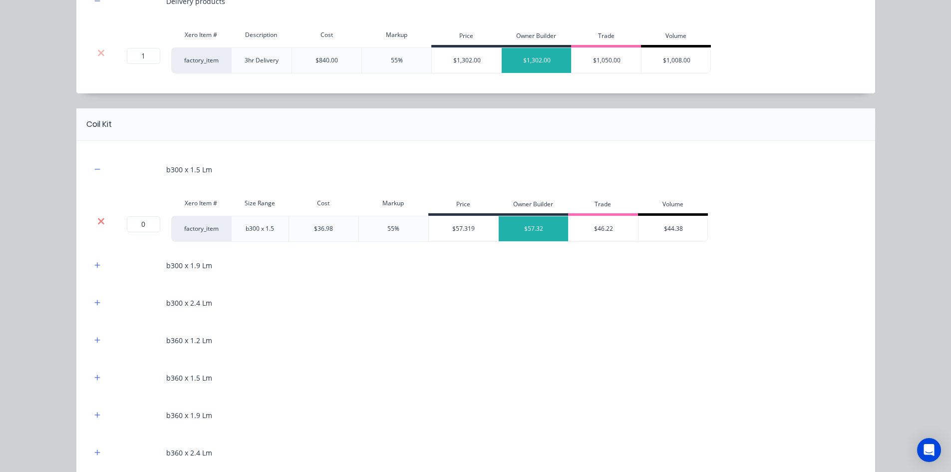
click at [98, 220] on icon at bounding box center [101, 221] width 6 height 6
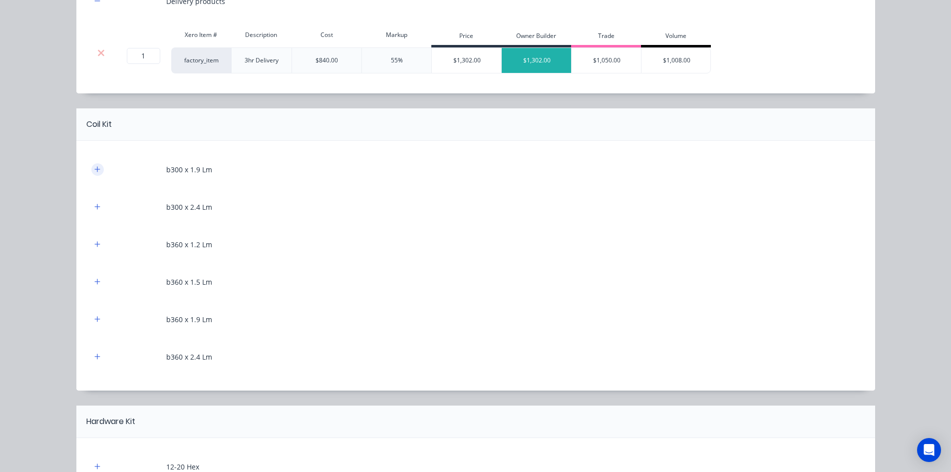
click at [94, 169] on icon "button" at bounding box center [96, 168] width 5 height 5
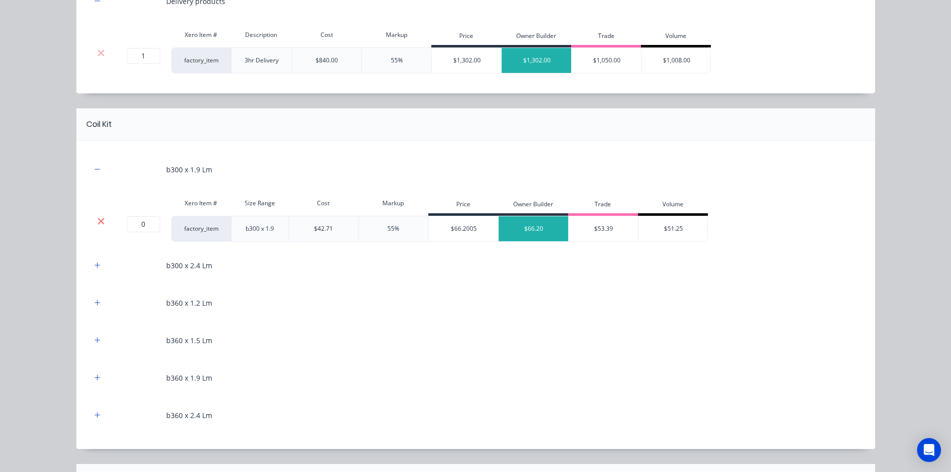
click at [98, 222] on icon at bounding box center [101, 221] width 6 height 6
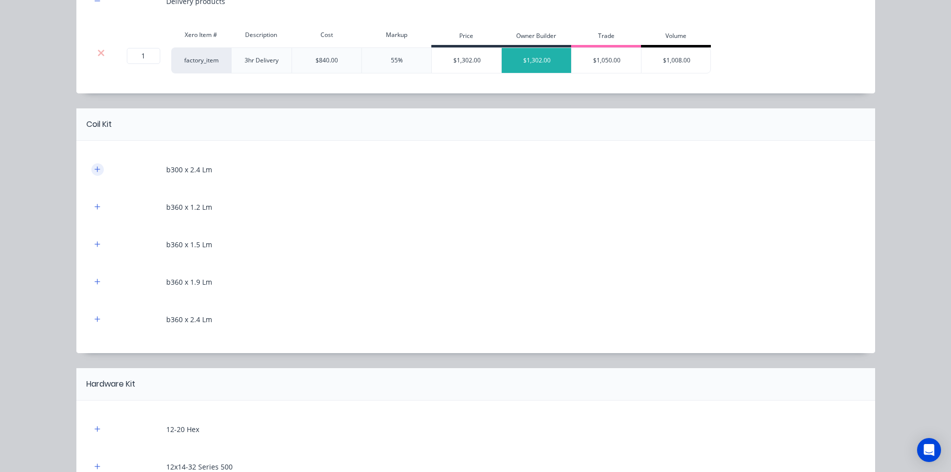
click at [94, 169] on icon "button" at bounding box center [96, 168] width 5 height 5
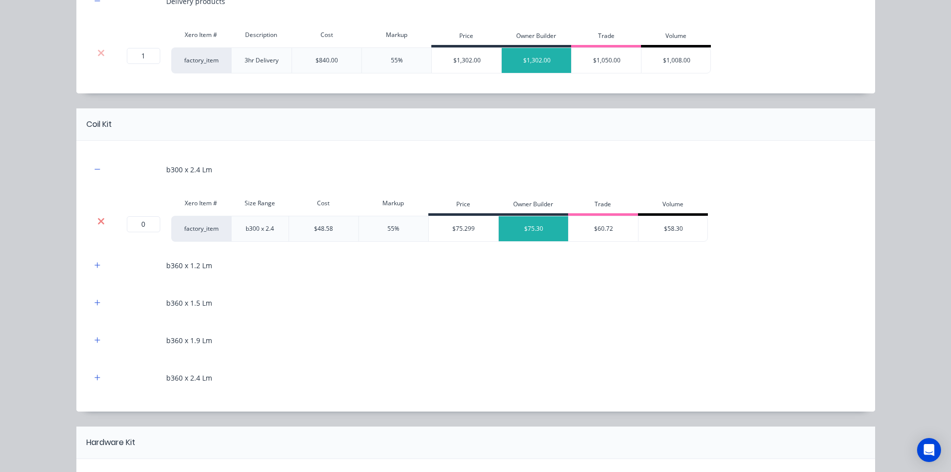
click at [97, 220] on icon at bounding box center [100, 221] width 7 height 10
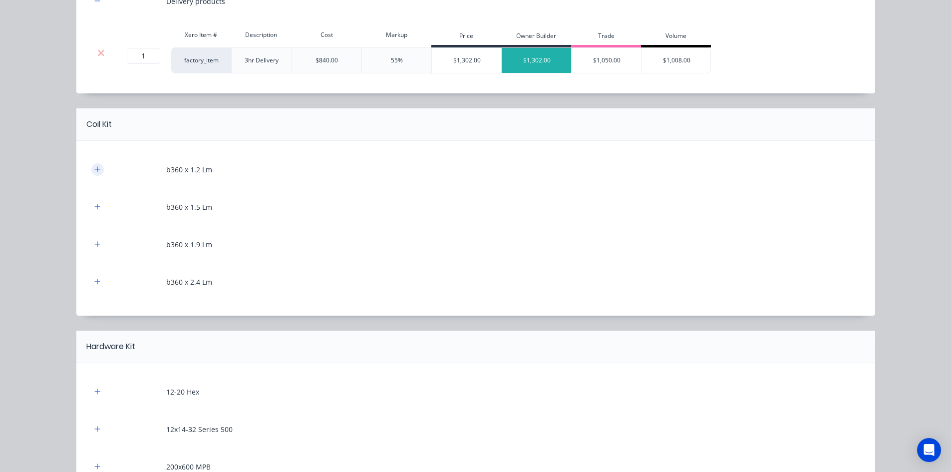
click at [94, 173] on icon "button" at bounding box center [97, 169] width 6 height 7
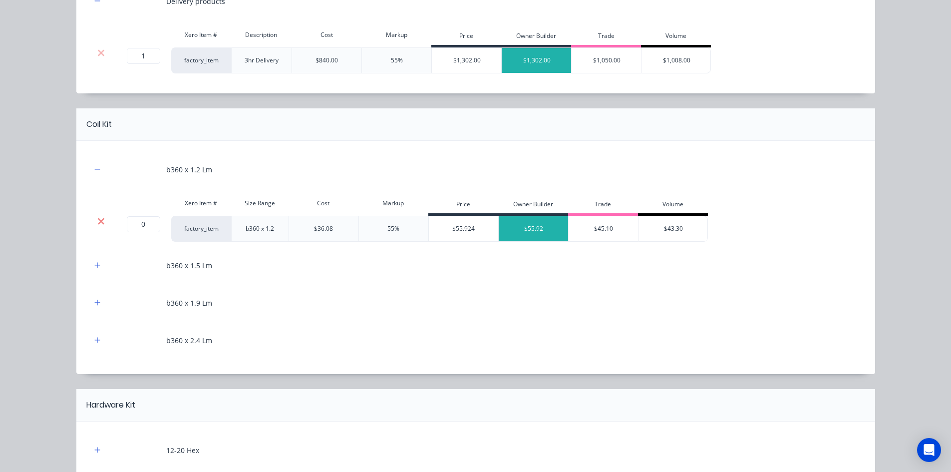
click at [97, 220] on icon at bounding box center [100, 221] width 7 height 10
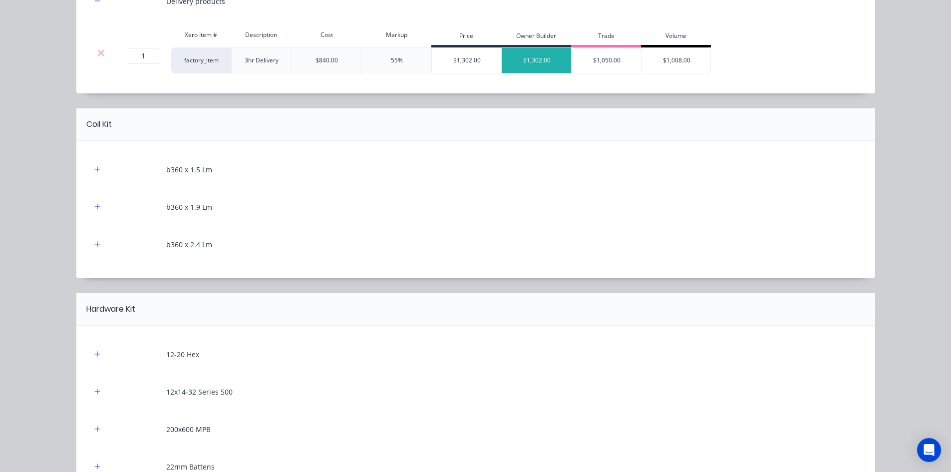
click at [94, 177] on div "b360 x 1.5 Lm" at bounding box center [475, 169] width 769 height 27
click at [95, 171] on icon "button" at bounding box center [97, 169] width 6 height 7
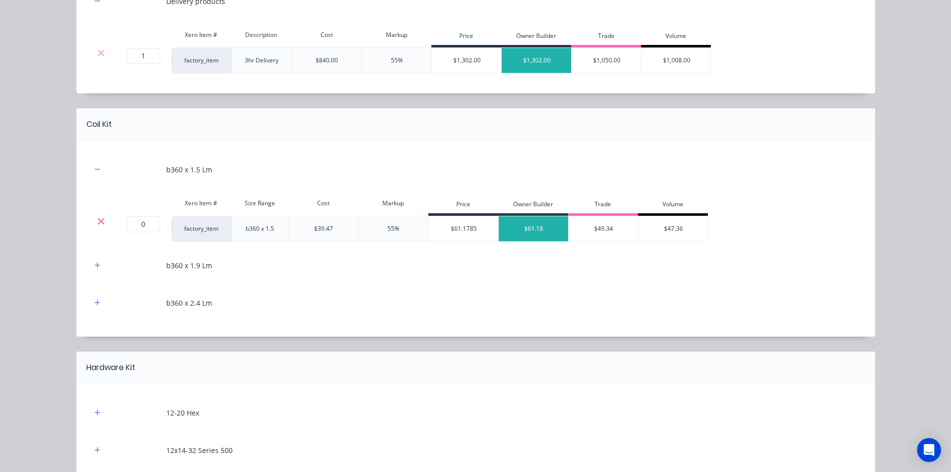
click at [99, 220] on icon at bounding box center [101, 221] width 6 height 6
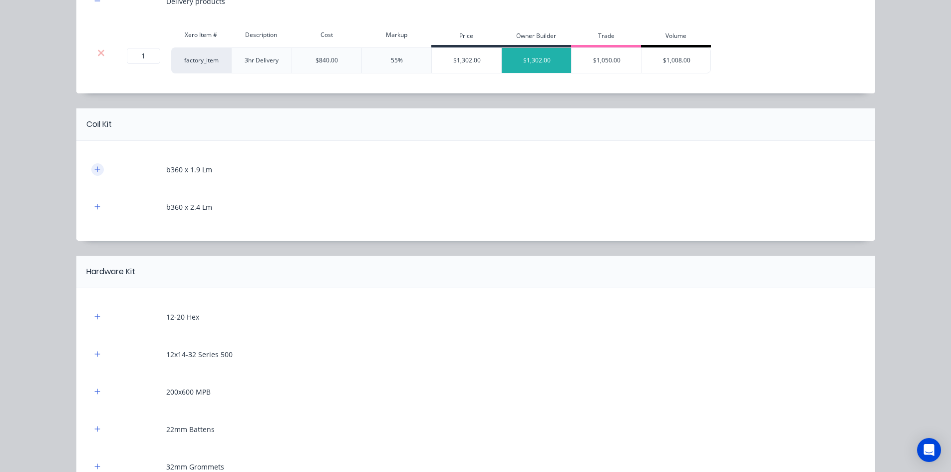
drag, startPoint x: 96, startPoint y: 170, endPoint x: 96, endPoint y: 188, distance: 18.0
click at [96, 170] on icon "button" at bounding box center [97, 169] width 6 height 7
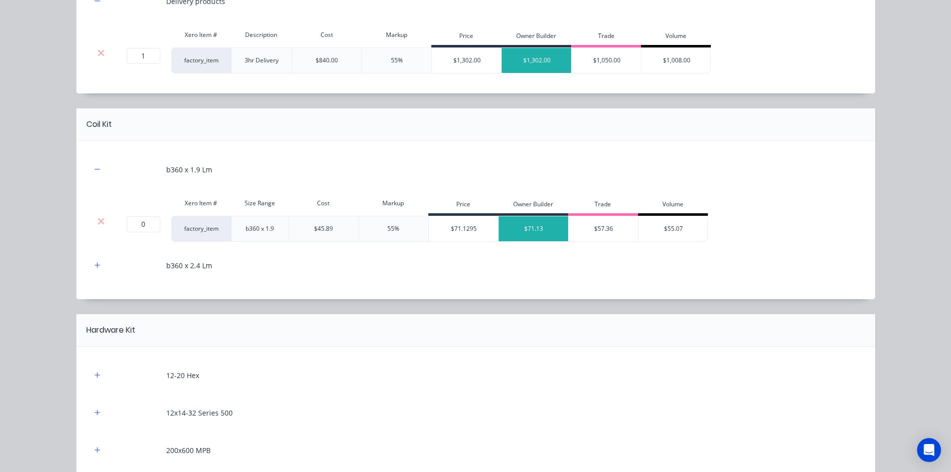
click at [101, 216] on div at bounding box center [101, 229] width 20 height 26
click at [99, 219] on icon at bounding box center [101, 221] width 6 height 6
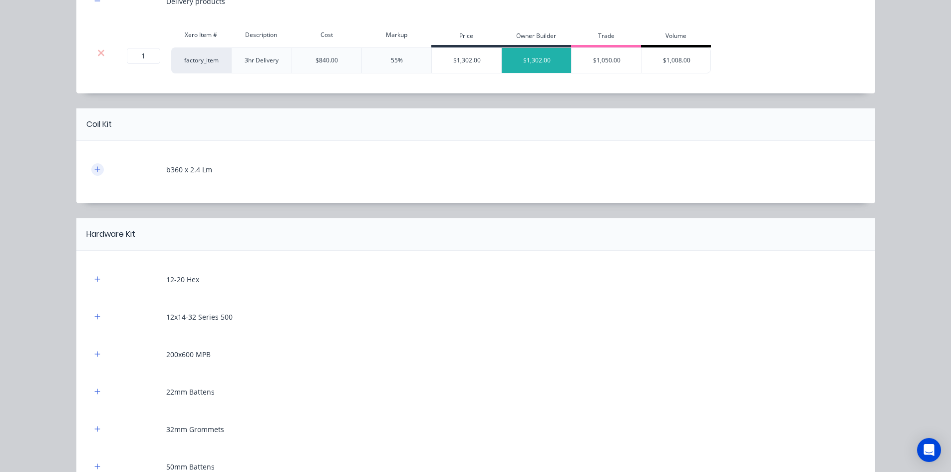
click at [96, 168] on icon "button" at bounding box center [97, 169] width 6 height 7
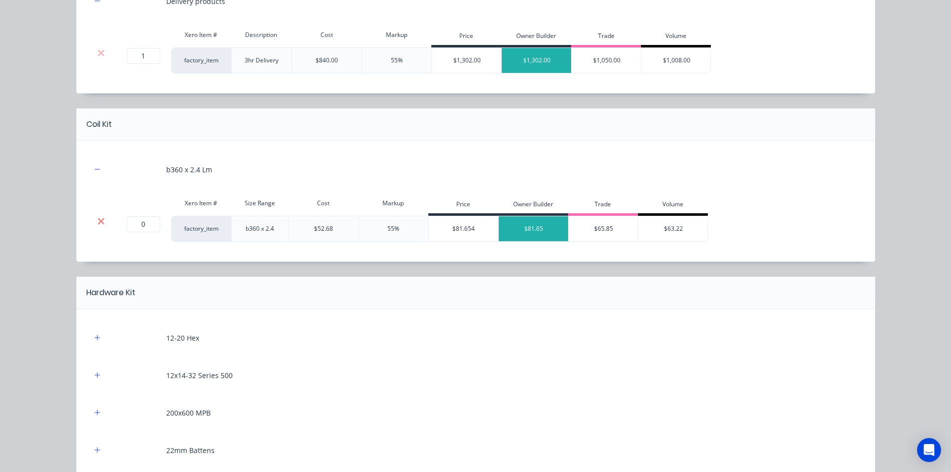
click at [99, 223] on icon at bounding box center [101, 221] width 6 height 6
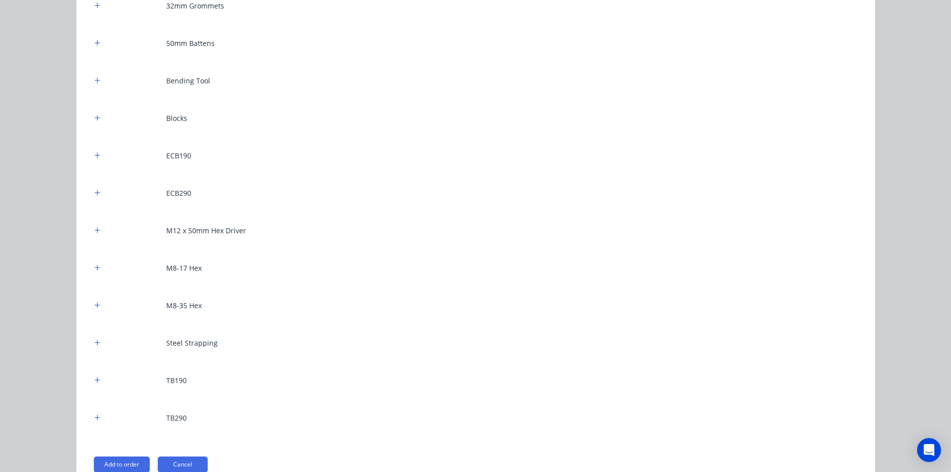
scroll to position [649, 0]
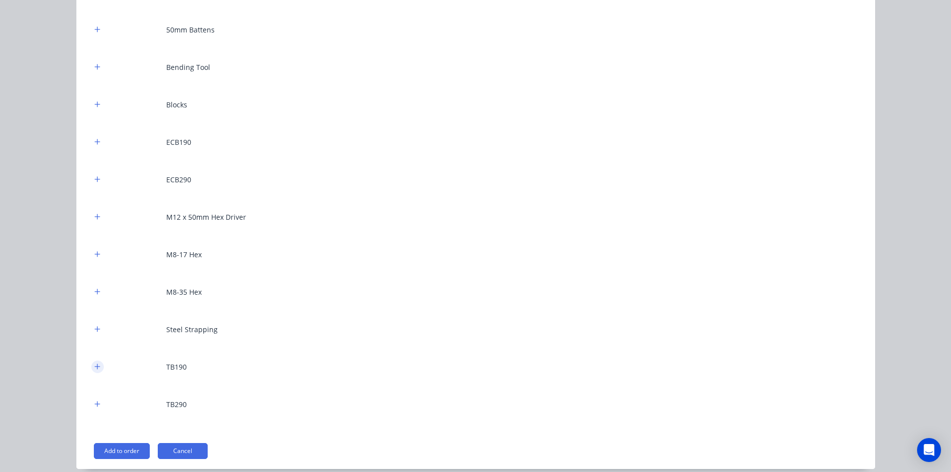
click at [94, 369] on icon "button" at bounding box center [97, 366] width 6 height 7
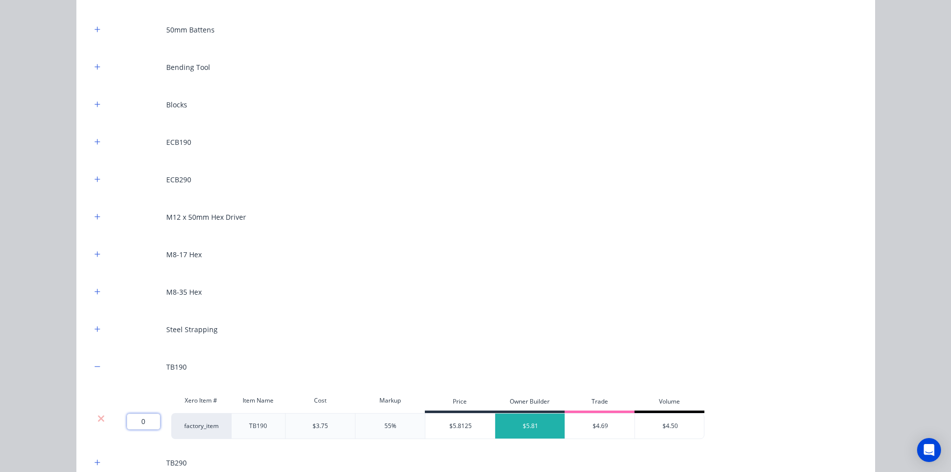
click at [136, 423] on input "0" at bounding box center [143, 421] width 33 height 16
type input "1"
click at [96, 459] on icon "button" at bounding box center [97, 462] width 6 height 7
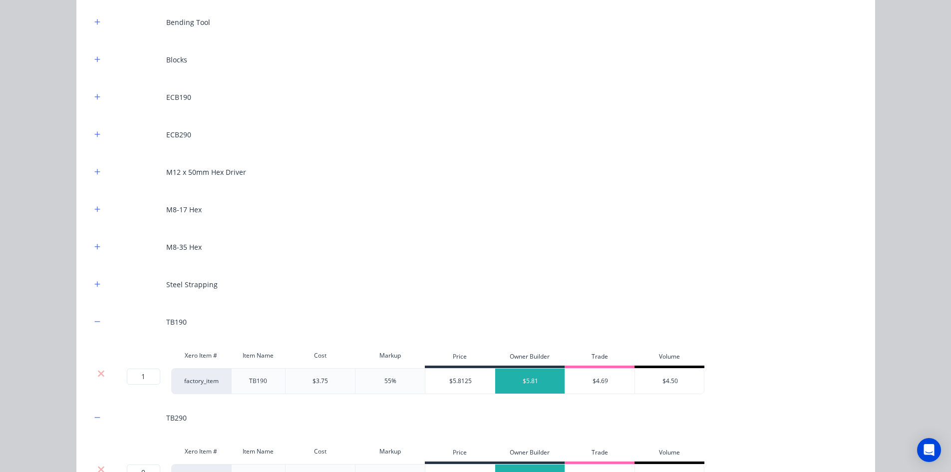
scroll to position [799, 0]
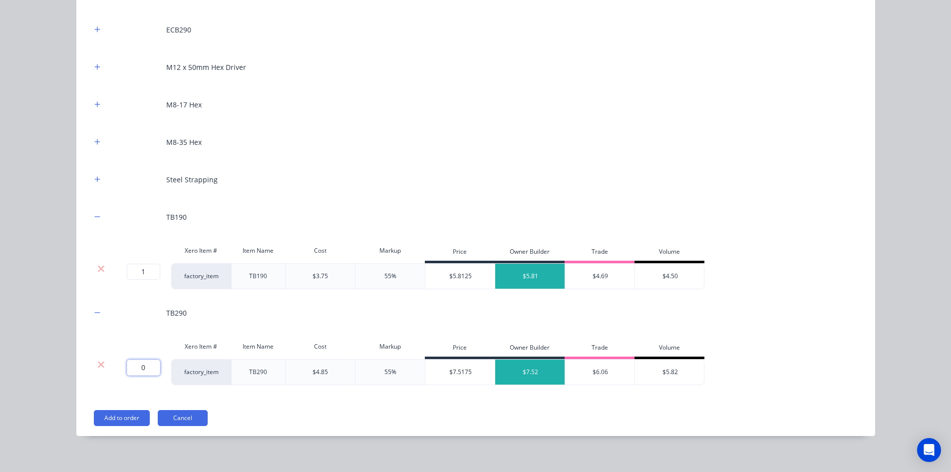
click at [146, 366] on input "0" at bounding box center [143, 368] width 33 height 16
type input "1"
click at [41, 325] on div "Flooring System Products in this kit Engineering Products Xero Item # Descripti…" at bounding box center [475, 236] width 951 height 472
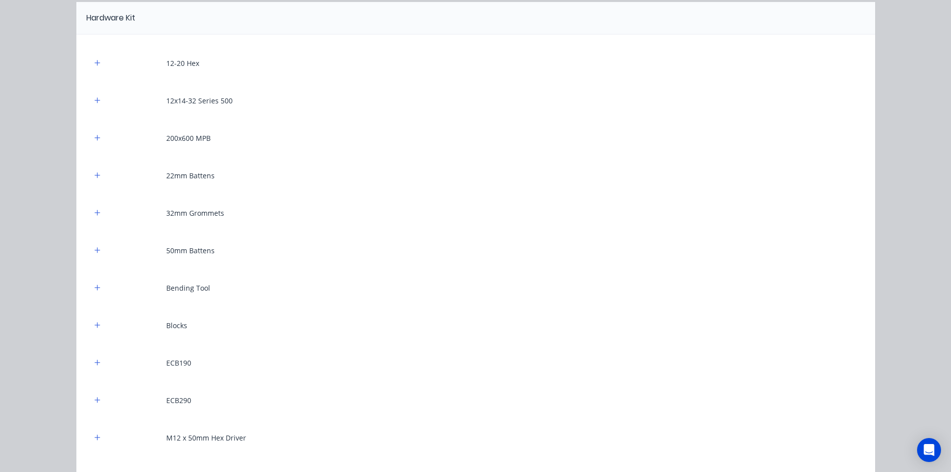
scroll to position [399, 0]
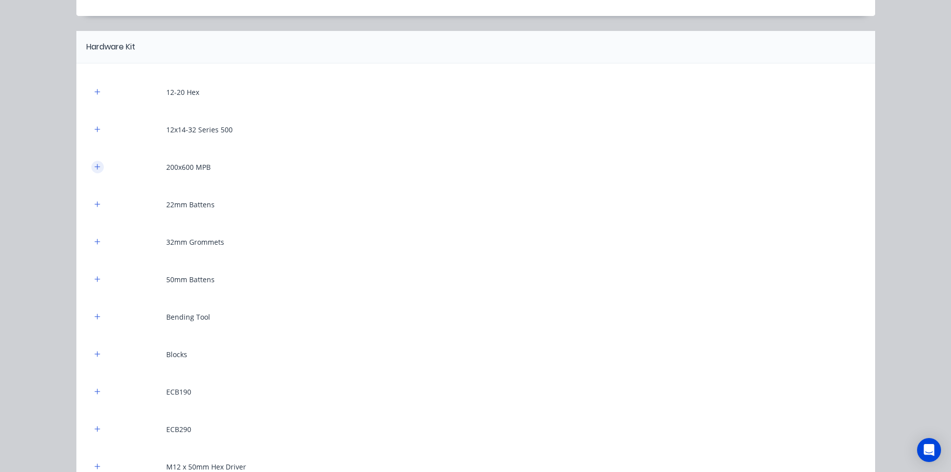
click at [94, 166] on icon "button" at bounding box center [97, 166] width 6 height 7
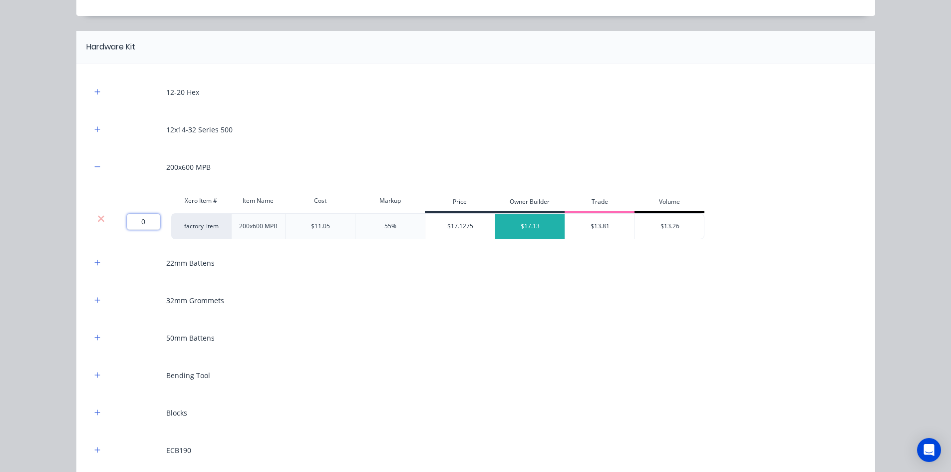
click at [145, 222] on input "0" at bounding box center [143, 222] width 33 height 16
type input "1"
click at [71, 200] on div "Flooring System Products in this kit Engineering Products Xero Item # Descripti…" at bounding box center [475, 236] width 951 height 472
click at [94, 413] on icon "button" at bounding box center [97, 412] width 6 height 7
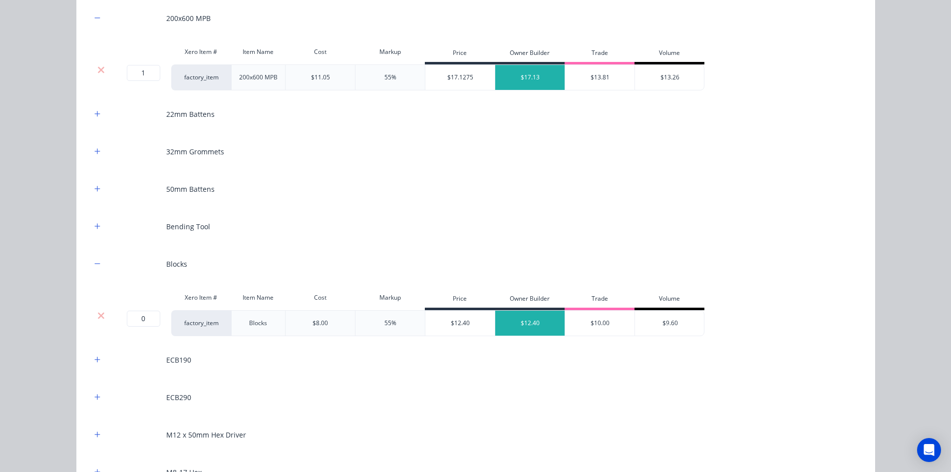
scroll to position [549, 0]
click at [148, 314] on input "0" at bounding box center [143, 318] width 33 height 16
type input "10"
click at [94, 225] on icon "button" at bounding box center [96, 224] width 5 height 5
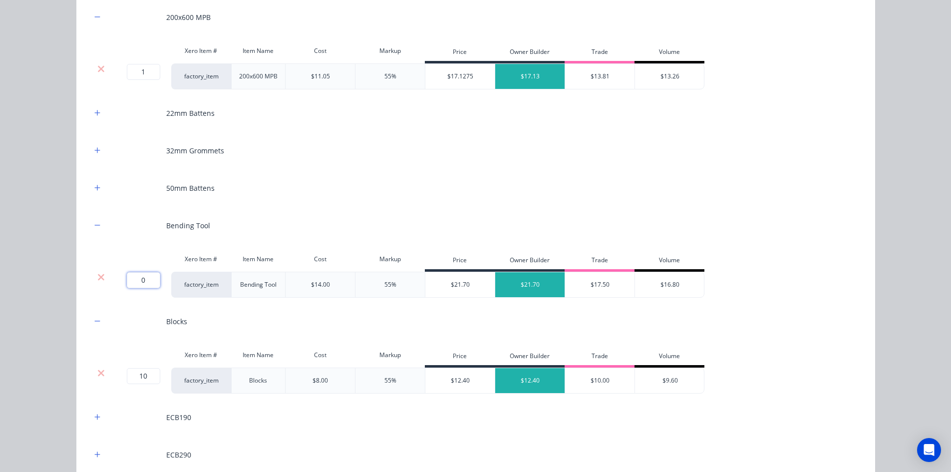
click at [149, 279] on input "0" at bounding box center [143, 280] width 33 height 16
type input "2"
click at [47, 244] on div "Flooring System Products in this kit Engineering Products Xero Item # Descripti…" at bounding box center [475, 236] width 951 height 472
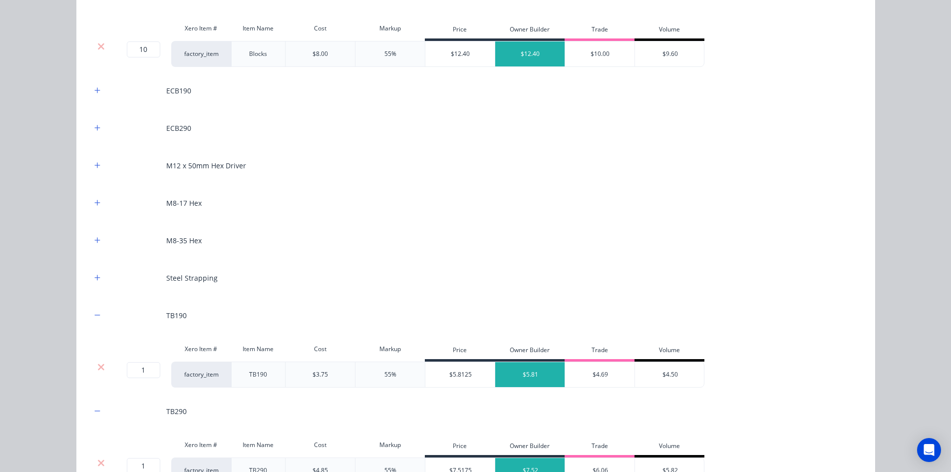
scroll to position [899, 0]
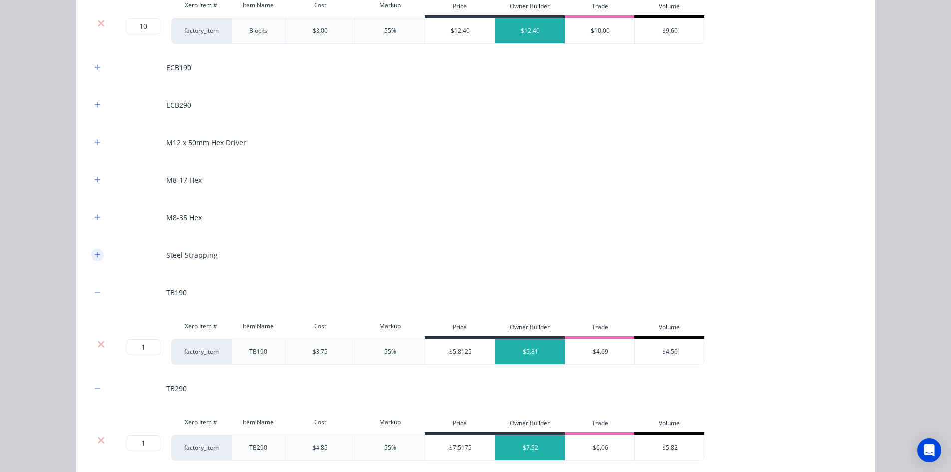
click at [94, 252] on icon "button" at bounding box center [97, 254] width 6 height 7
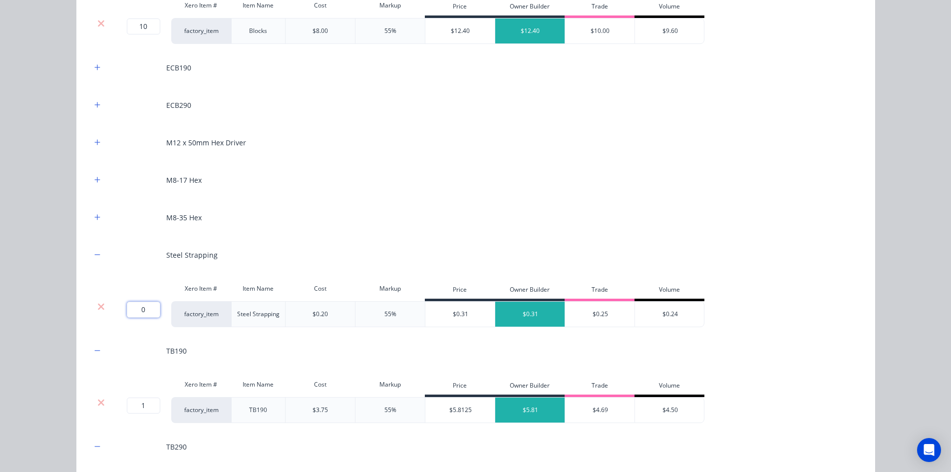
click at [138, 305] on input "0" at bounding box center [143, 310] width 33 height 16
type input "50"
click at [94, 141] on icon "button" at bounding box center [97, 142] width 6 height 7
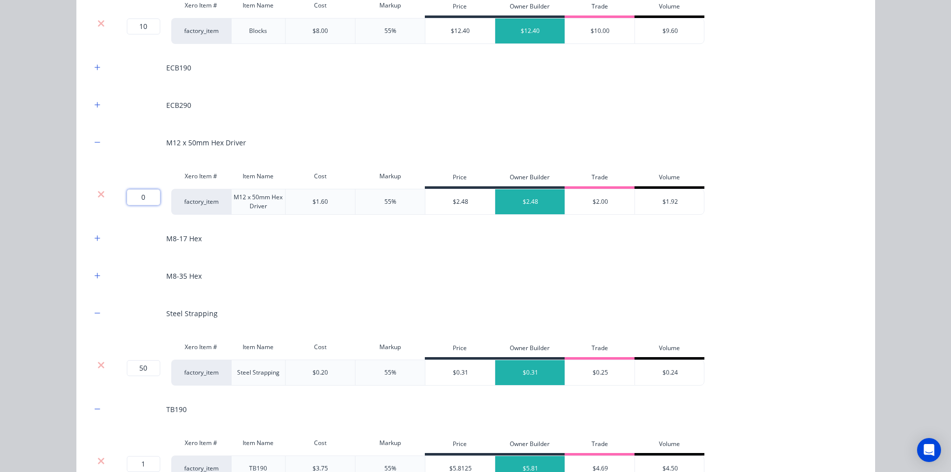
click at [142, 196] on input "0" at bounding box center [143, 197] width 33 height 16
type input "2"
click at [30, 175] on div "Flooring System Products in this kit Engineering Products Xero Item # Descripti…" at bounding box center [475, 236] width 951 height 472
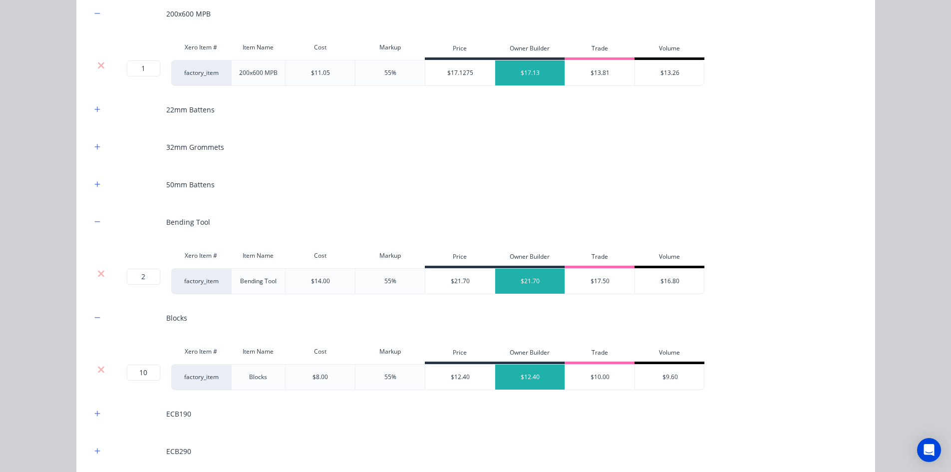
scroll to position [549, 0]
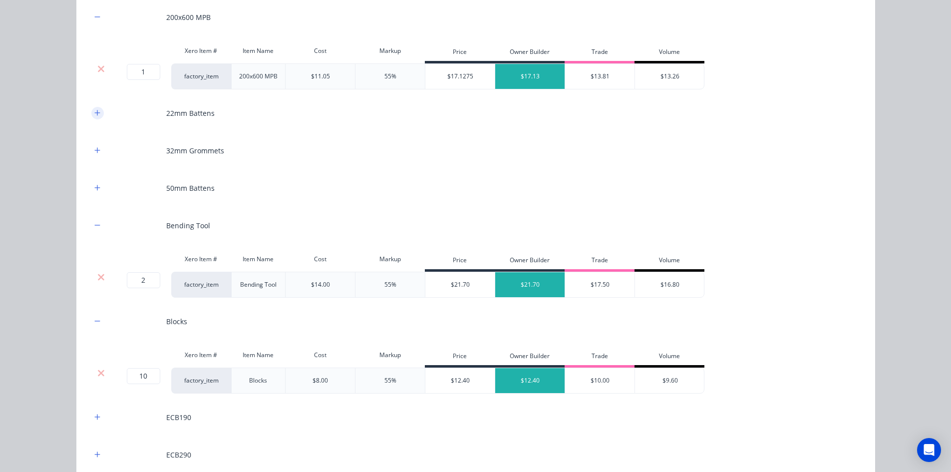
click at [94, 115] on icon "button" at bounding box center [96, 112] width 5 height 5
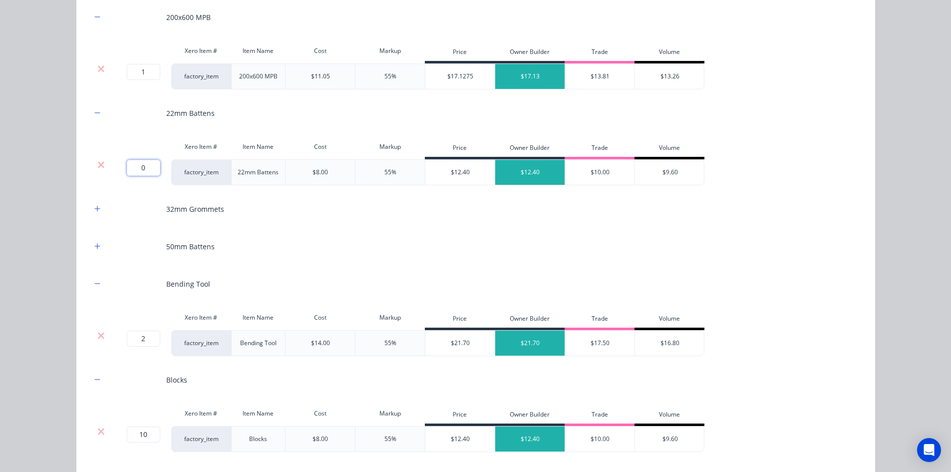
click at [147, 167] on input "0" at bounding box center [143, 168] width 33 height 16
type input "14"
click at [53, 164] on div "Flooring System Products in this kit Engineering Products Xero Item # Descripti…" at bounding box center [475, 236] width 951 height 472
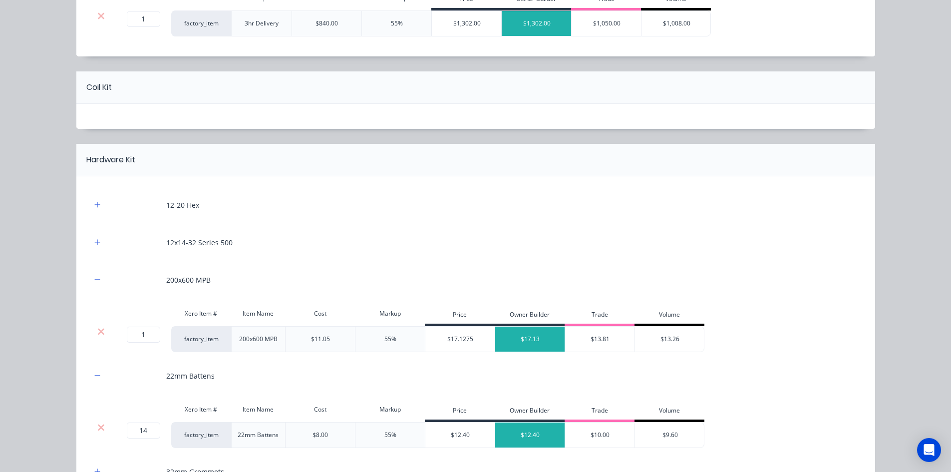
scroll to position [300, 0]
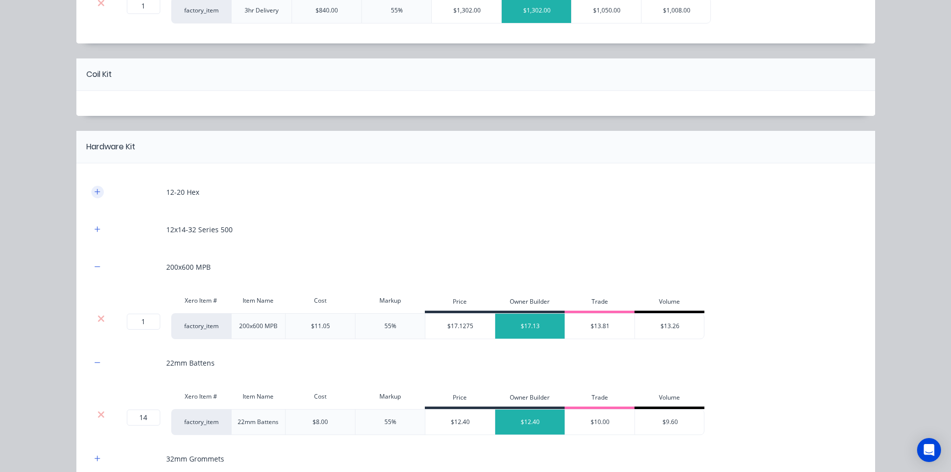
click at [95, 190] on icon "button" at bounding box center [97, 191] width 6 height 7
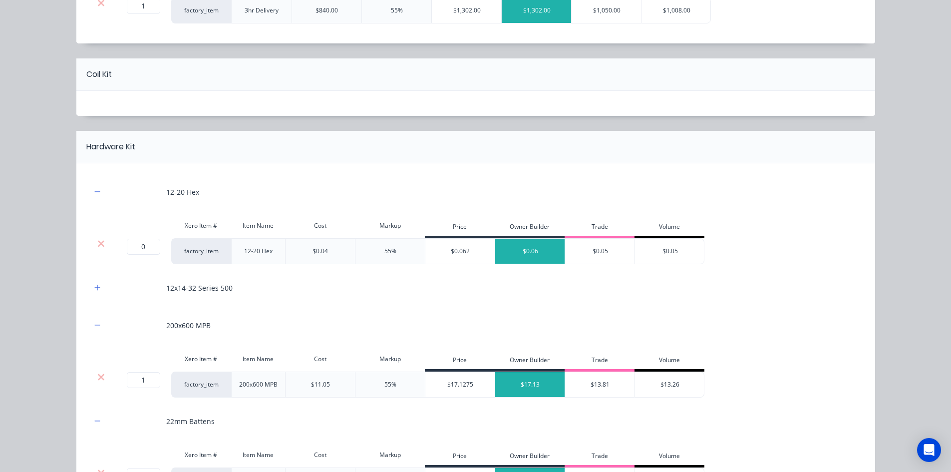
click at [101, 247] on div at bounding box center [101, 244] width 19 height 10
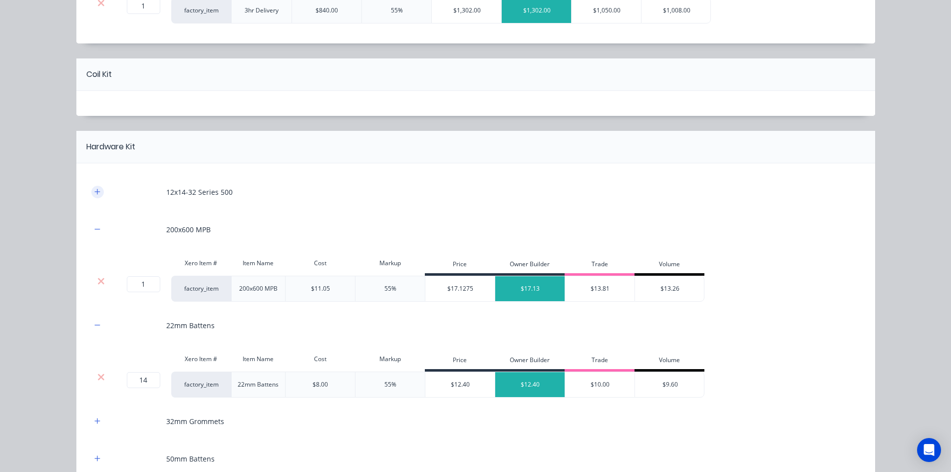
click at [94, 191] on icon "button" at bounding box center [97, 191] width 6 height 7
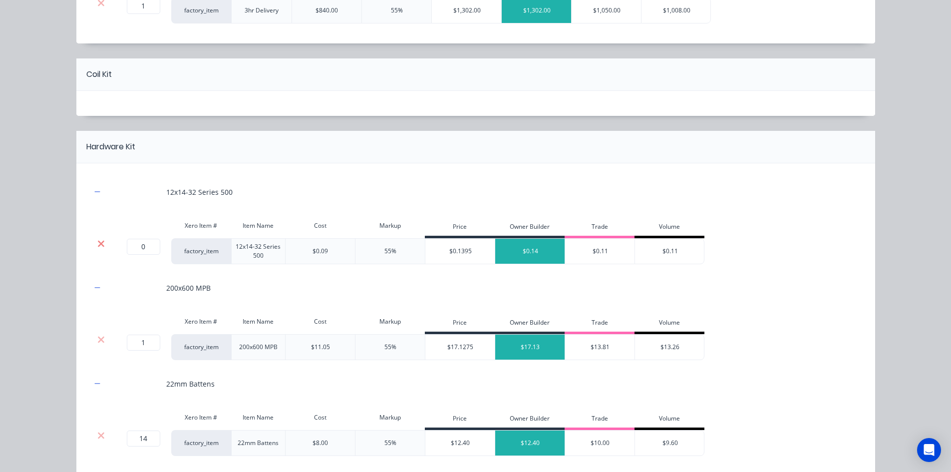
click at [98, 240] on icon at bounding box center [100, 244] width 7 height 10
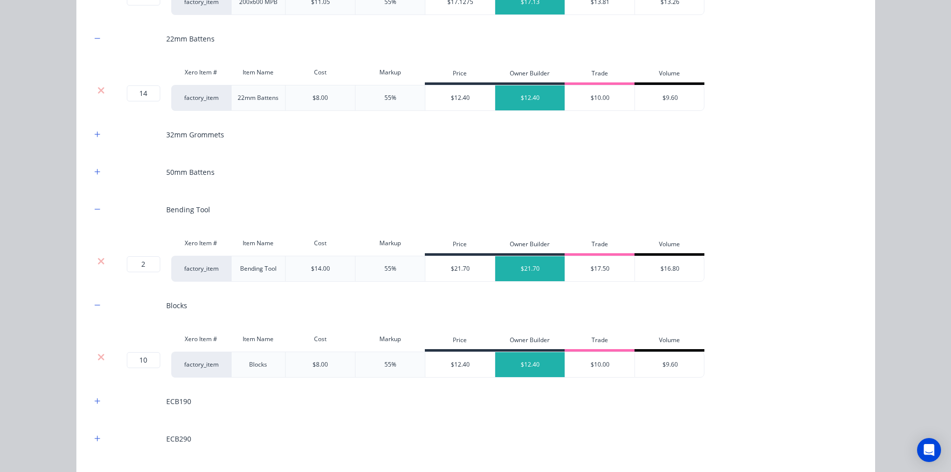
scroll to position [549, 0]
click at [94, 139] on button "button" at bounding box center [97, 134] width 12 height 12
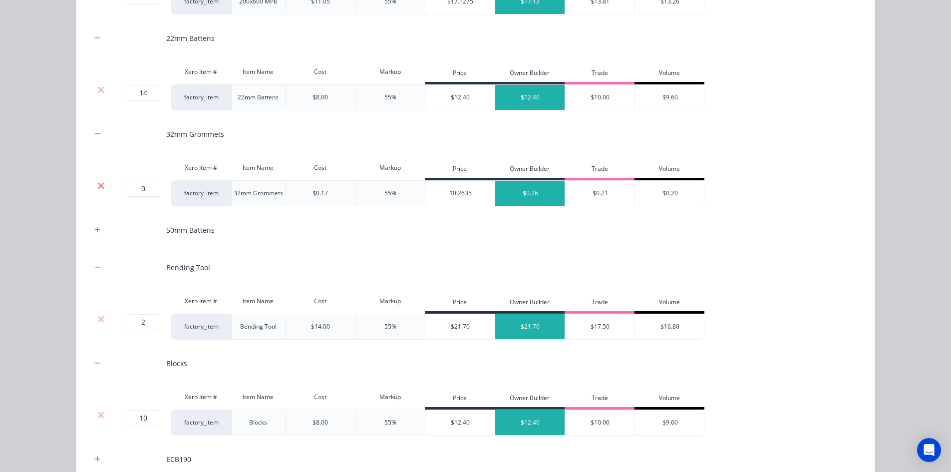
click at [100, 184] on icon at bounding box center [100, 186] width 7 height 10
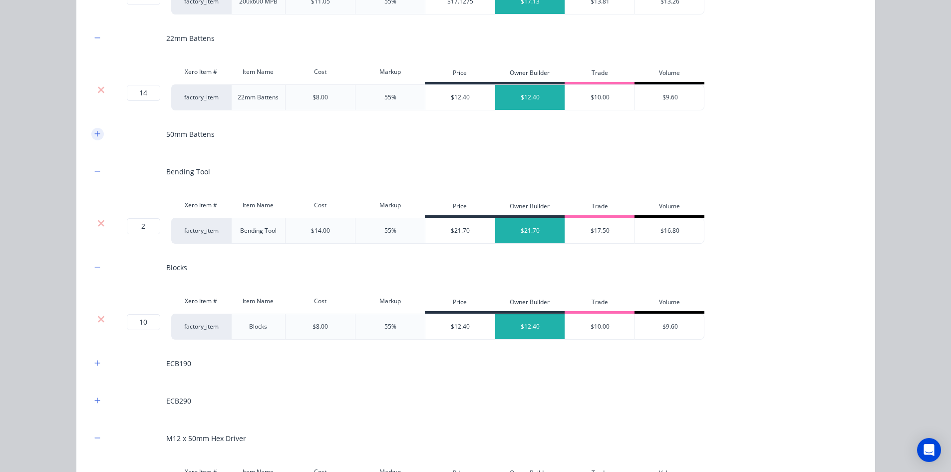
click at [94, 136] on icon "button" at bounding box center [97, 133] width 6 height 7
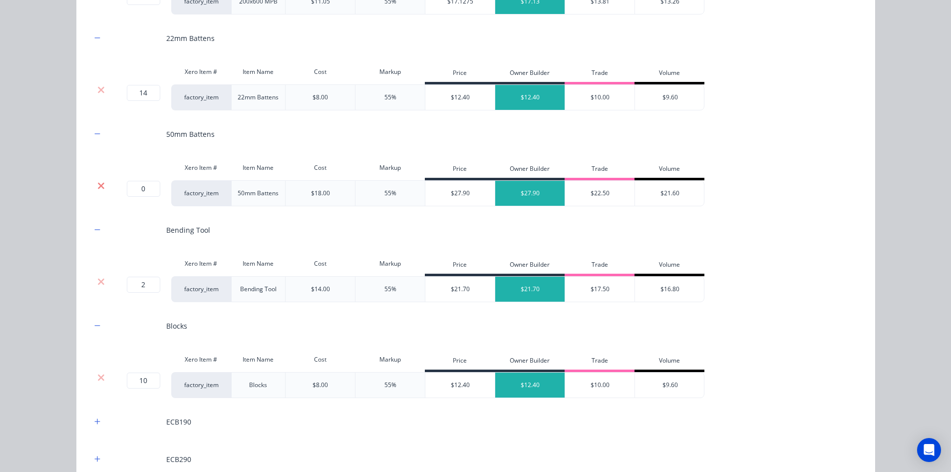
click at [98, 186] on icon at bounding box center [101, 185] width 6 height 6
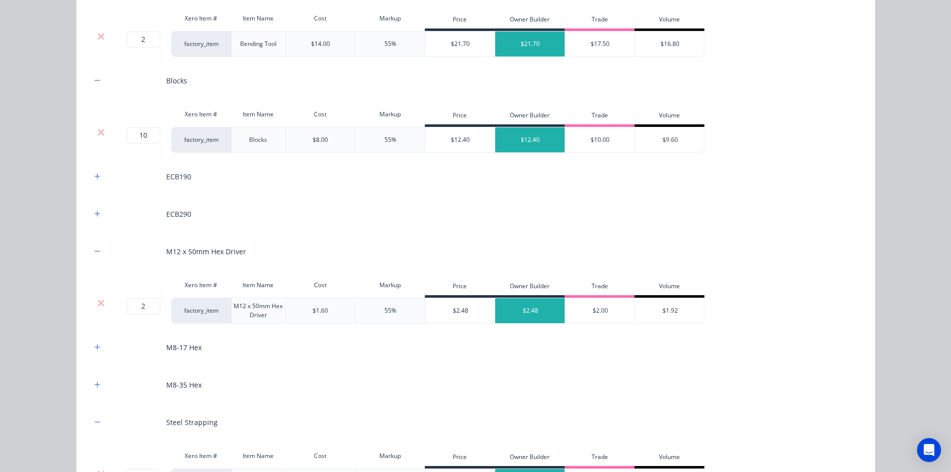
scroll to position [699, 0]
click at [99, 174] on button "button" at bounding box center [97, 176] width 12 height 12
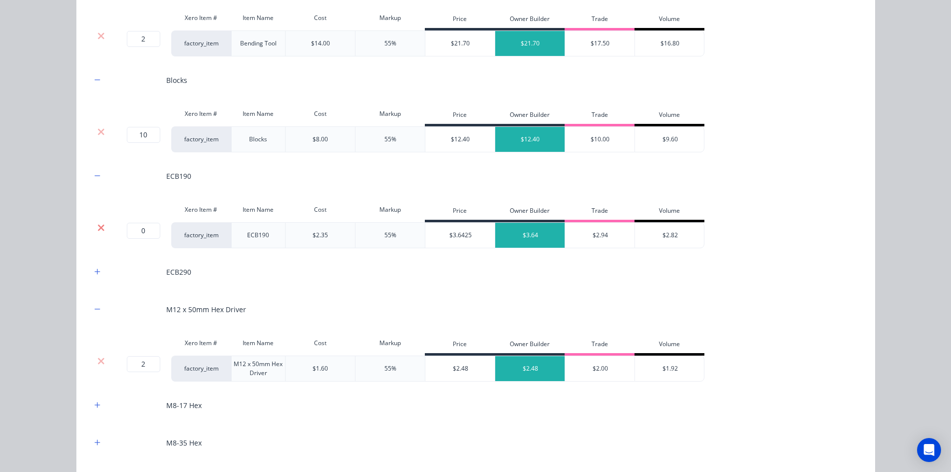
click at [98, 228] on icon at bounding box center [101, 227] width 6 height 6
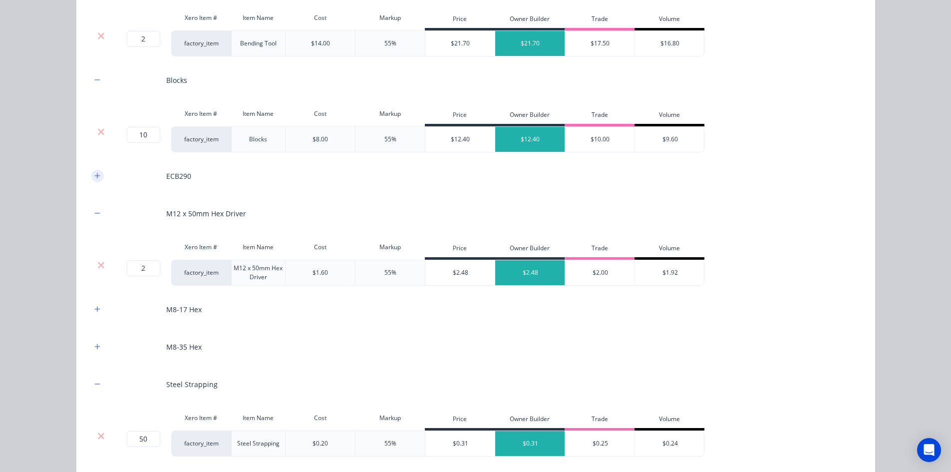
click at [94, 178] on icon "button" at bounding box center [96, 175] width 5 height 5
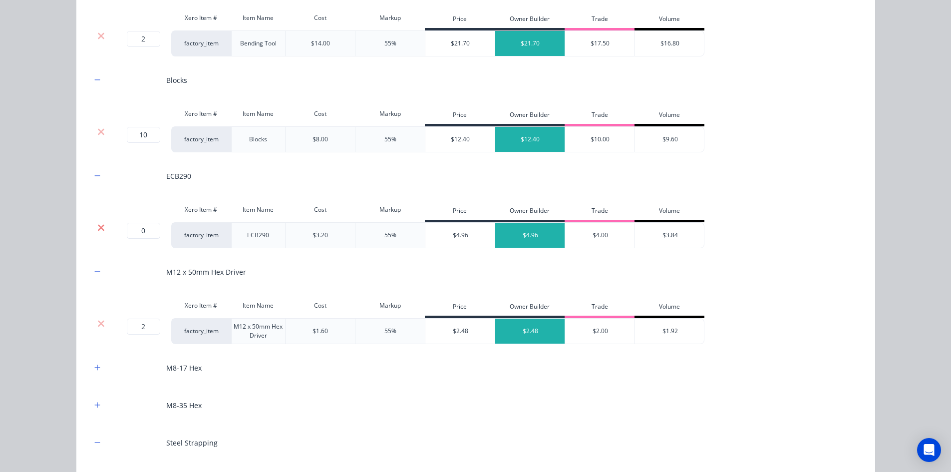
click at [98, 230] on icon at bounding box center [100, 228] width 7 height 10
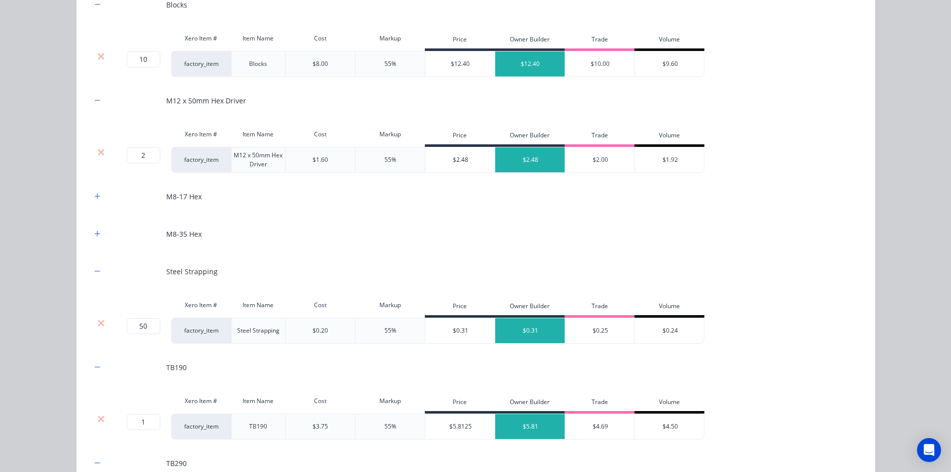
scroll to position [799, 0]
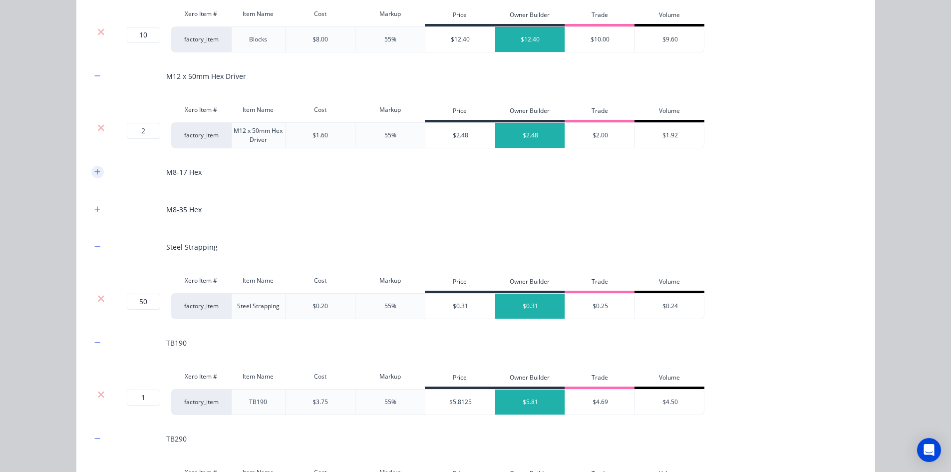
click at [95, 173] on icon "button" at bounding box center [97, 171] width 6 height 7
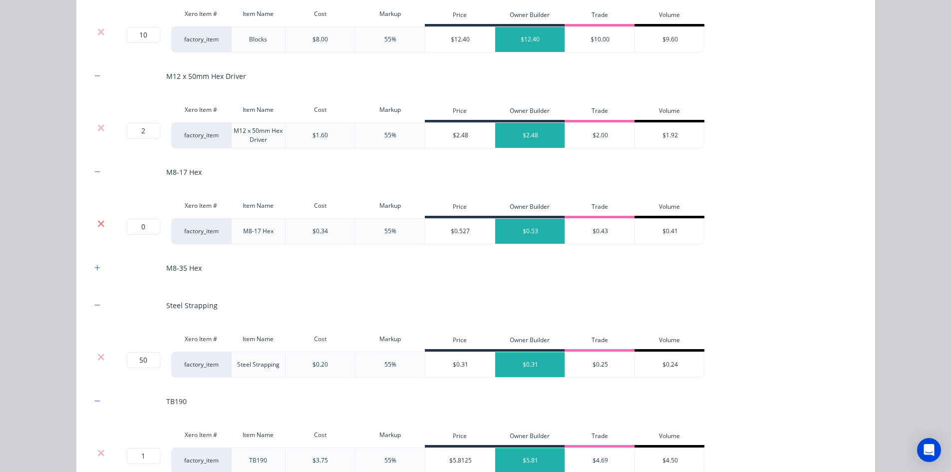
click at [99, 226] on icon at bounding box center [101, 223] width 6 height 6
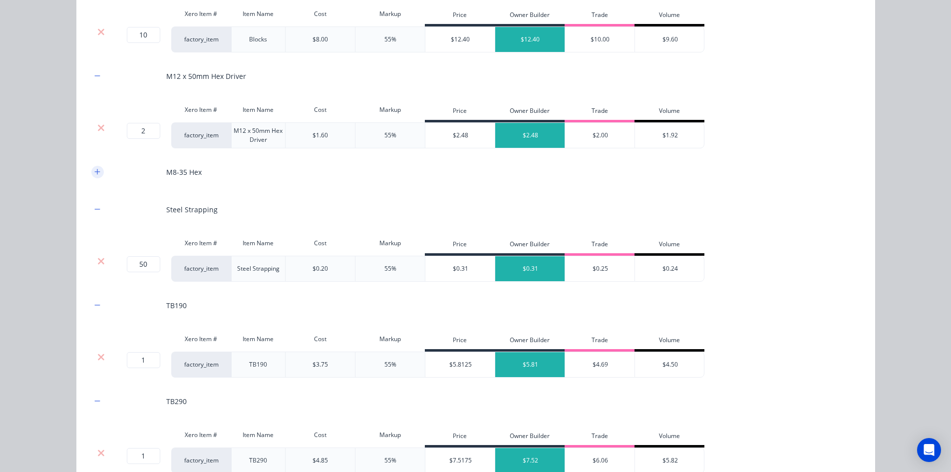
click at [93, 176] on button "button" at bounding box center [97, 172] width 12 height 12
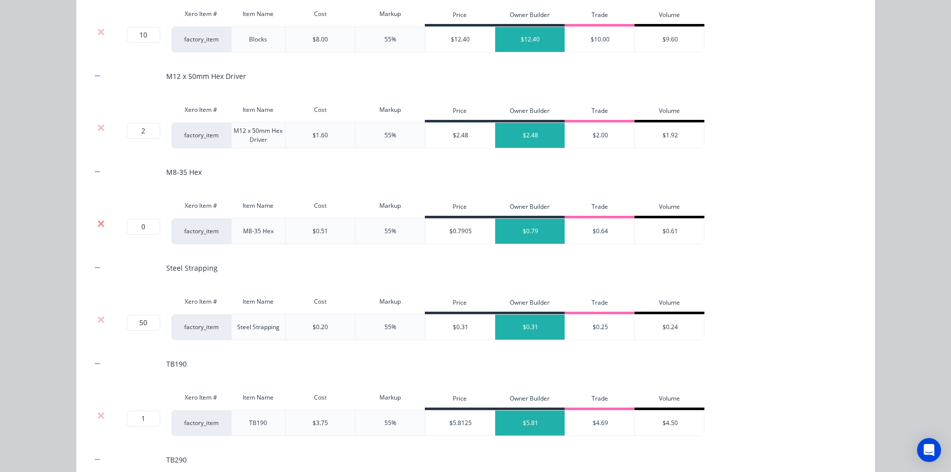
click at [97, 220] on icon at bounding box center [100, 224] width 7 height 10
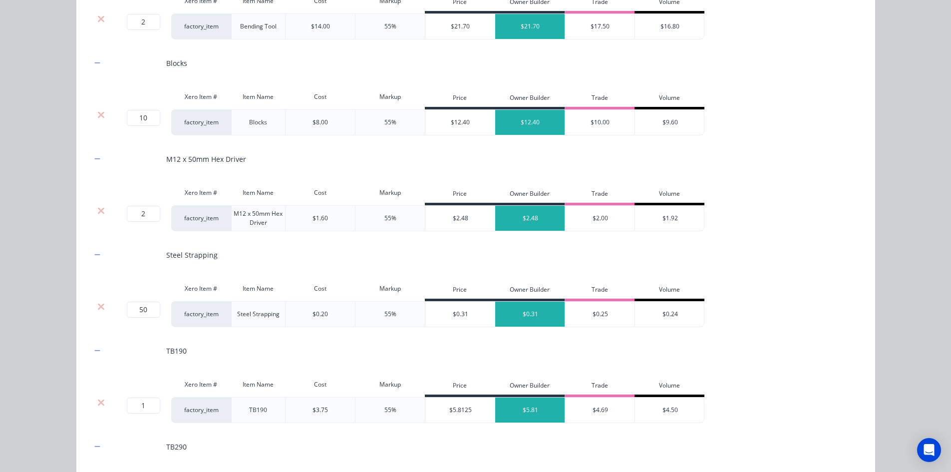
scroll to position [858, 0]
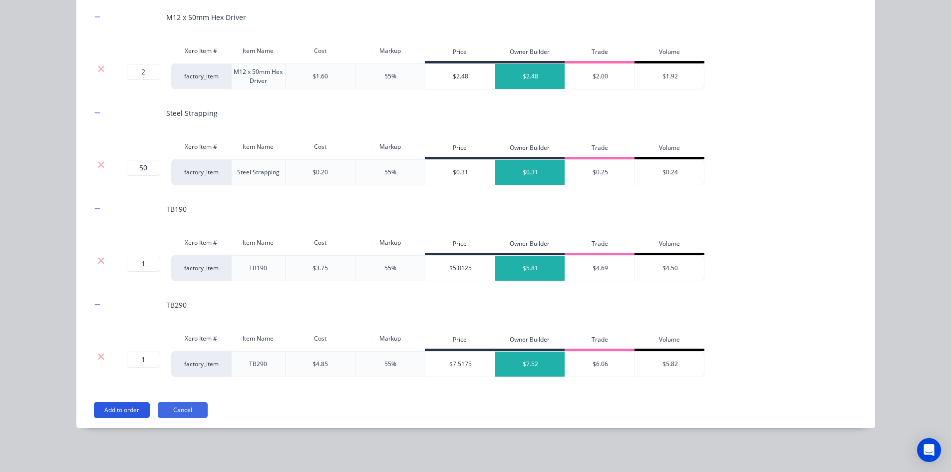
click at [103, 411] on button "Add to order" at bounding box center [122, 410] width 56 height 16
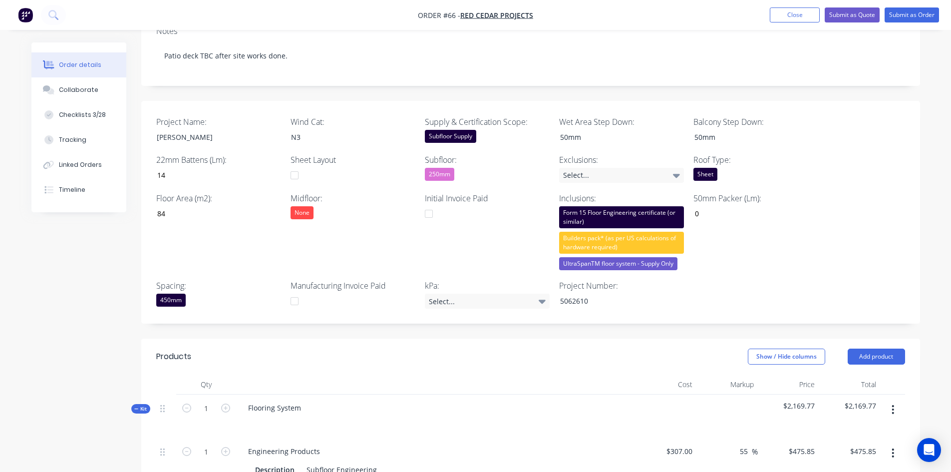
scroll to position [0, 0]
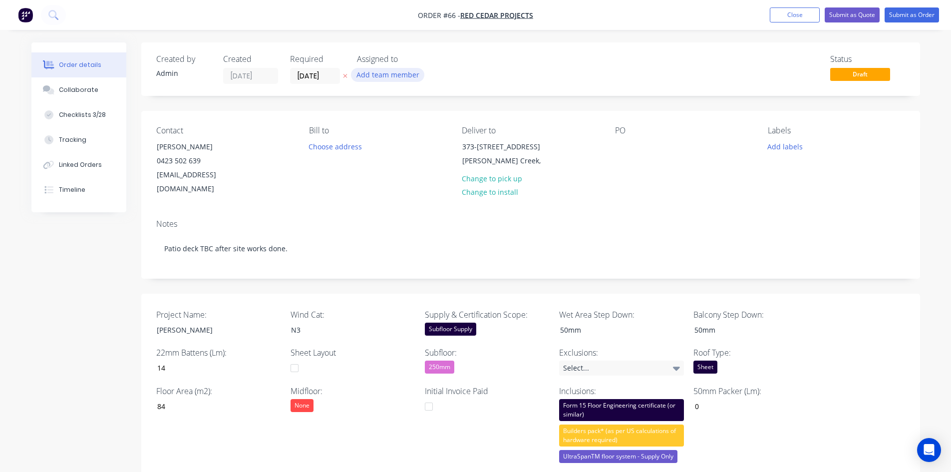
click at [374, 76] on button "Add team member" at bounding box center [387, 74] width 73 height 13
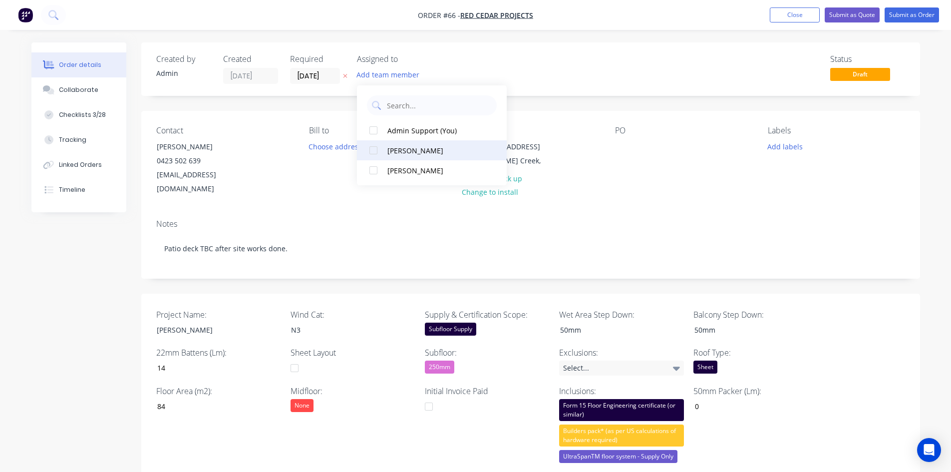
click at [385, 147] on button "[PERSON_NAME]" at bounding box center [432, 150] width 150 height 20
click at [372, 144] on div at bounding box center [374, 150] width 20 height 20
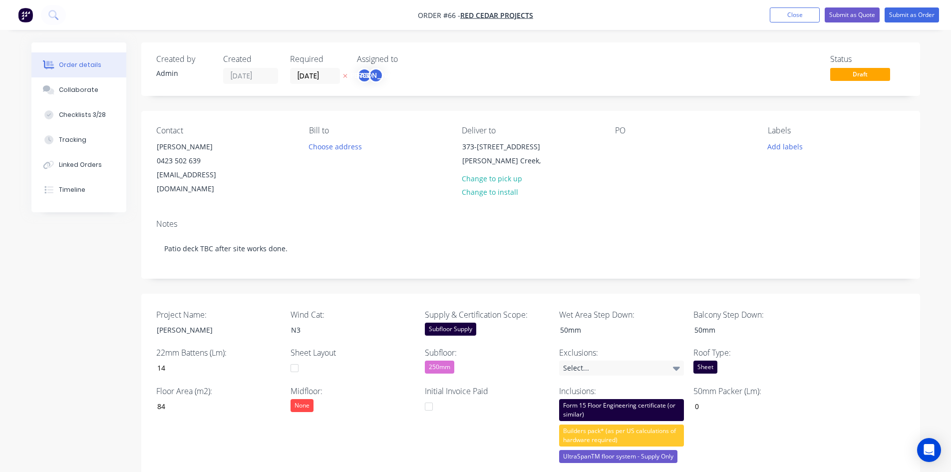
click at [771, 190] on div "Contact Stuart McGregor 0423 502 639 stu.a.mcg@gmail.com Bill to Choose address…" at bounding box center [530, 161] width 779 height 100
click at [909, 13] on button "Submit as Order" at bounding box center [912, 14] width 54 height 15
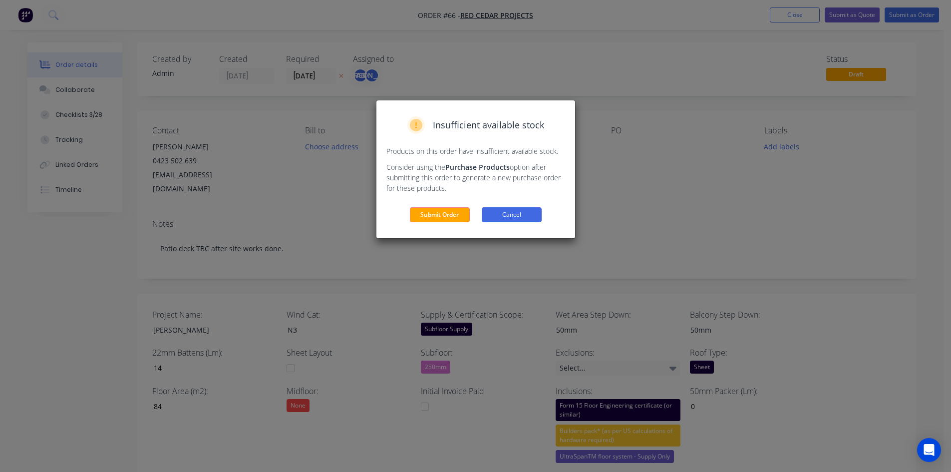
click at [529, 218] on button "Cancel" at bounding box center [512, 214] width 60 height 15
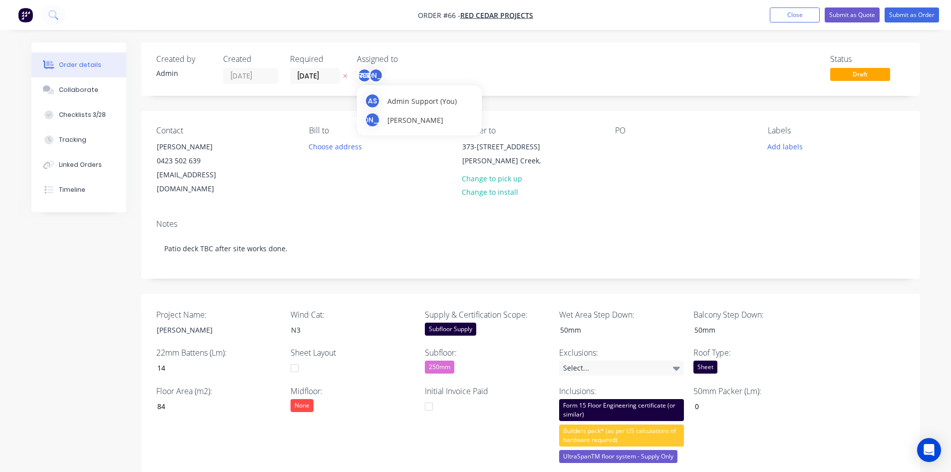
click at [379, 77] on div "[PERSON_NAME]" at bounding box center [375, 75] width 15 height 15
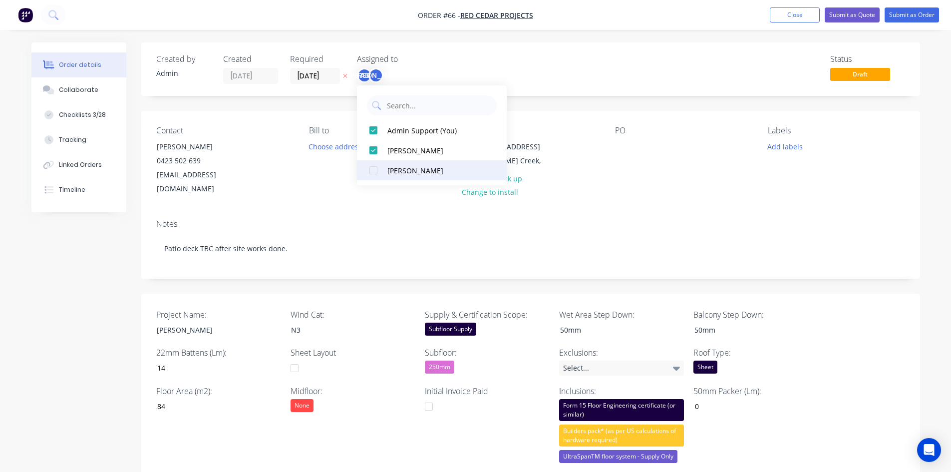
click at [386, 170] on button "[PERSON_NAME]" at bounding box center [432, 170] width 150 height 20
click at [388, 170] on div "[PERSON_NAME]" at bounding box center [437, 170] width 100 height 10
click at [924, 16] on button "Submit as Order" at bounding box center [912, 14] width 54 height 15
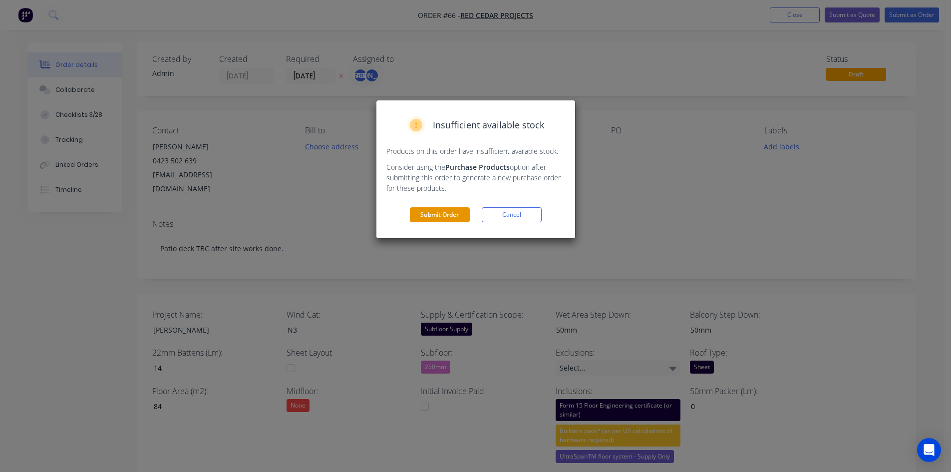
click at [447, 220] on button "Submit Order" at bounding box center [440, 214] width 60 height 15
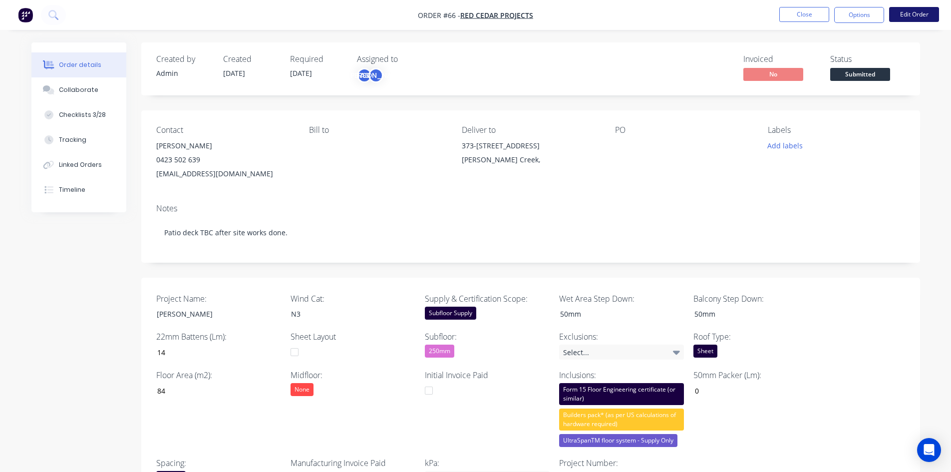
click at [908, 14] on button "Edit Order" at bounding box center [914, 14] width 50 height 15
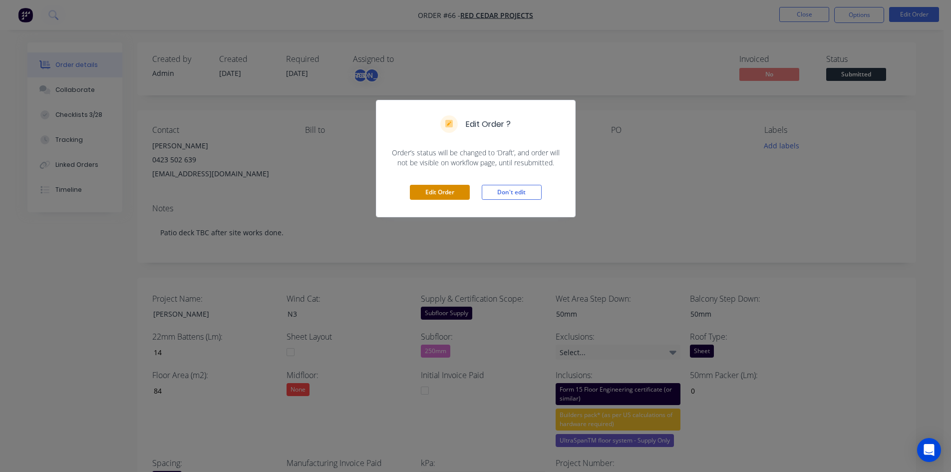
click at [434, 194] on button "Edit Order" at bounding box center [440, 192] width 60 height 15
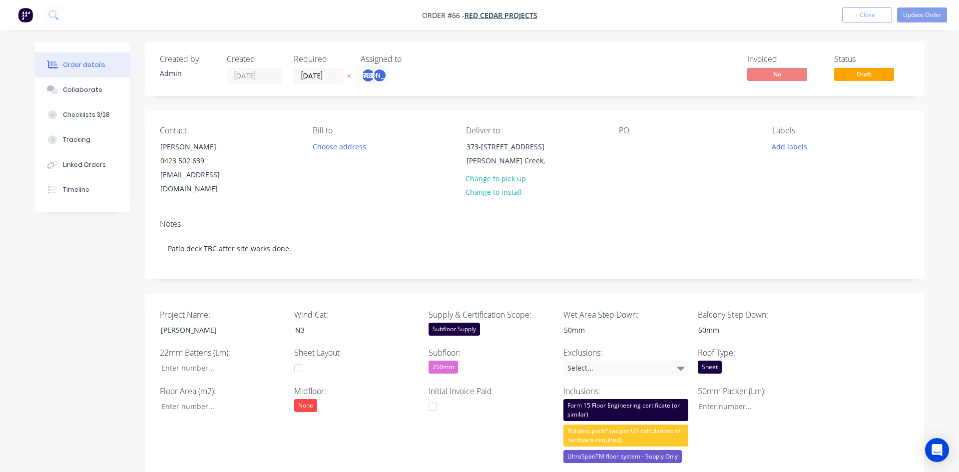
type input "14"
type input "84"
type input "0"
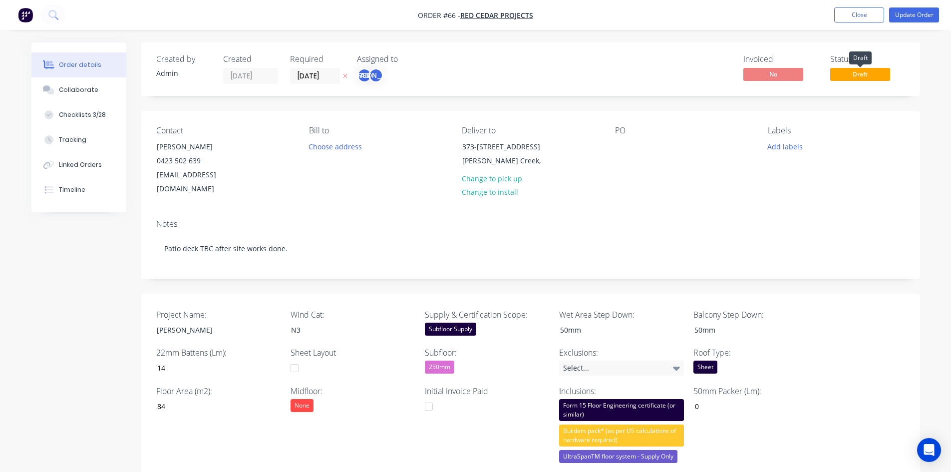
click at [875, 79] on span "Draft" at bounding box center [860, 74] width 60 height 12
click at [858, 76] on span "Draft" at bounding box center [860, 74] width 60 height 12
click at [910, 14] on button "Update Order" at bounding box center [914, 14] width 50 height 15
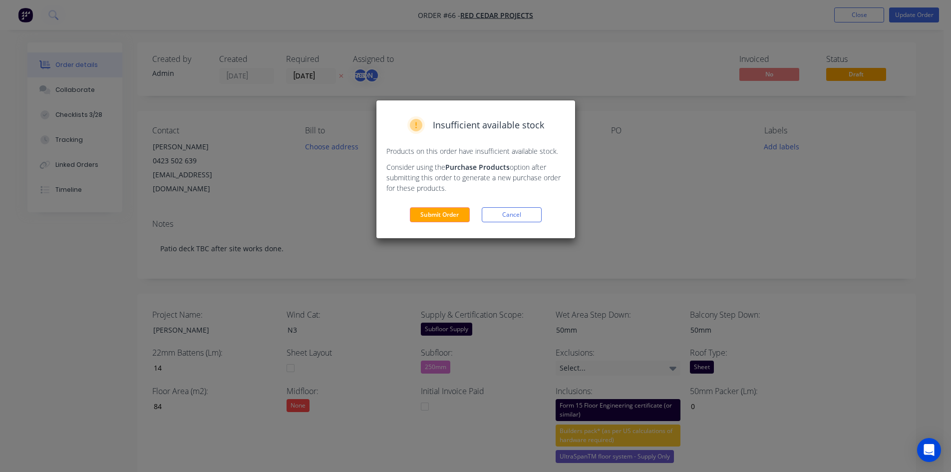
click at [436, 223] on div "Insufficient available stock Products on this order have insufficient available…" at bounding box center [475, 169] width 199 height 138
click at [451, 217] on button "Submit Order" at bounding box center [440, 214] width 60 height 15
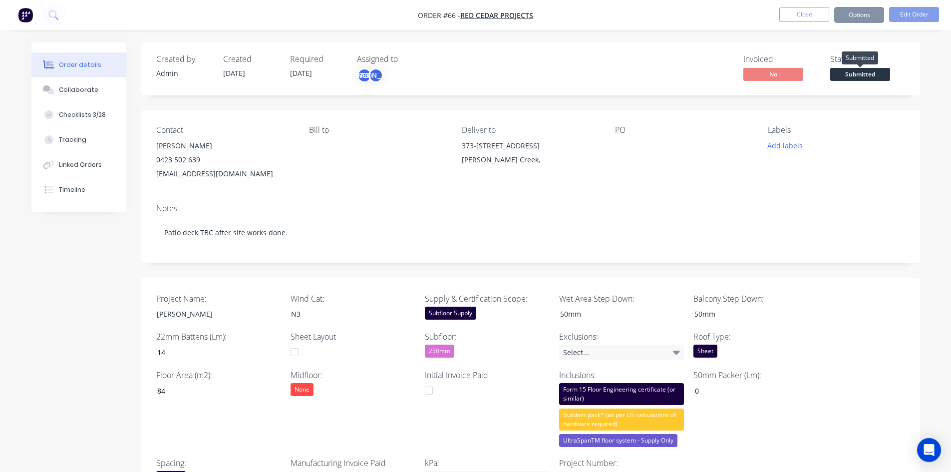
click at [848, 71] on span "Submitted" at bounding box center [860, 74] width 60 height 12
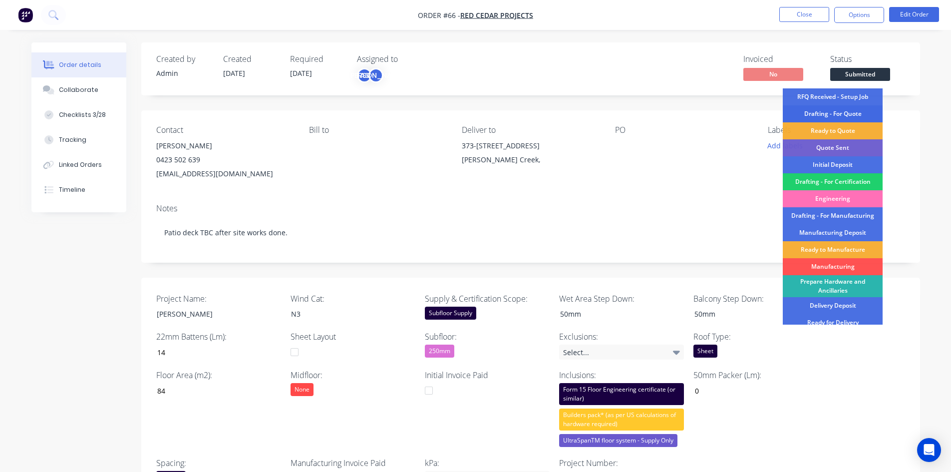
click at [830, 116] on div "Drafting - For Quote" at bounding box center [833, 113] width 100 height 17
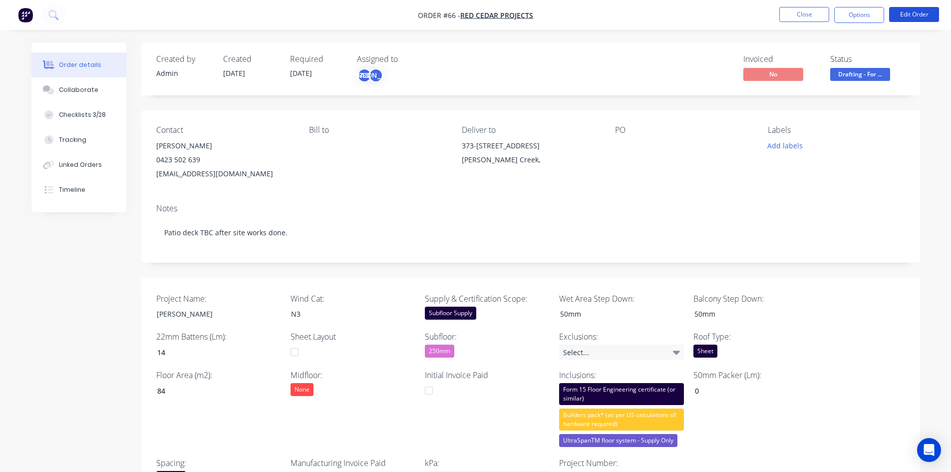
drag, startPoint x: 907, startPoint y: 13, endPoint x: 908, endPoint y: 56, distance: 42.9
click at [805, 13] on button "Close" at bounding box center [804, 14] width 50 height 15
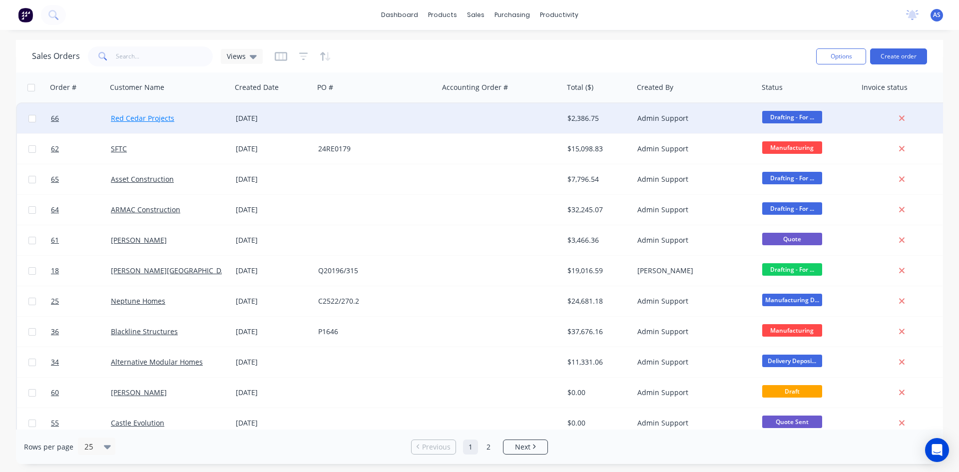
click at [163, 121] on link "Red Cedar Projects" at bounding box center [142, 117] width 63 height 9
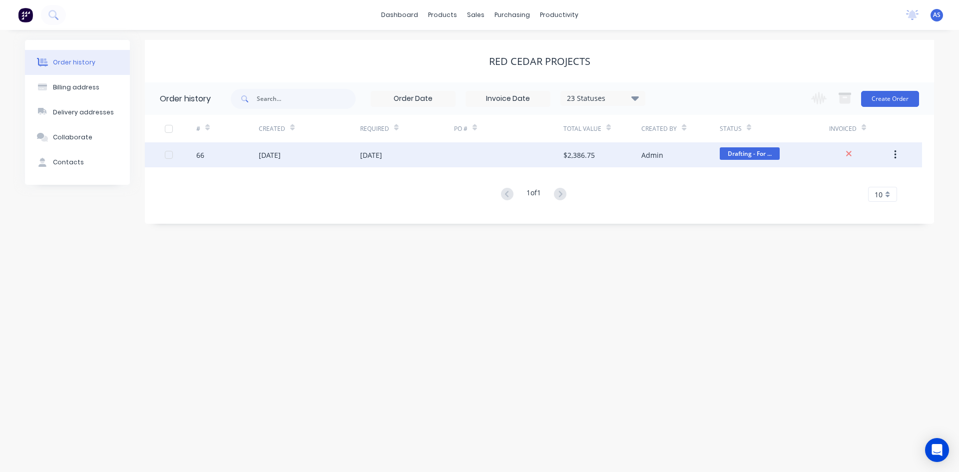
click at [302, 160] on div "25 Aug 2025" at bounding box center [309, 154] width 101 height 25
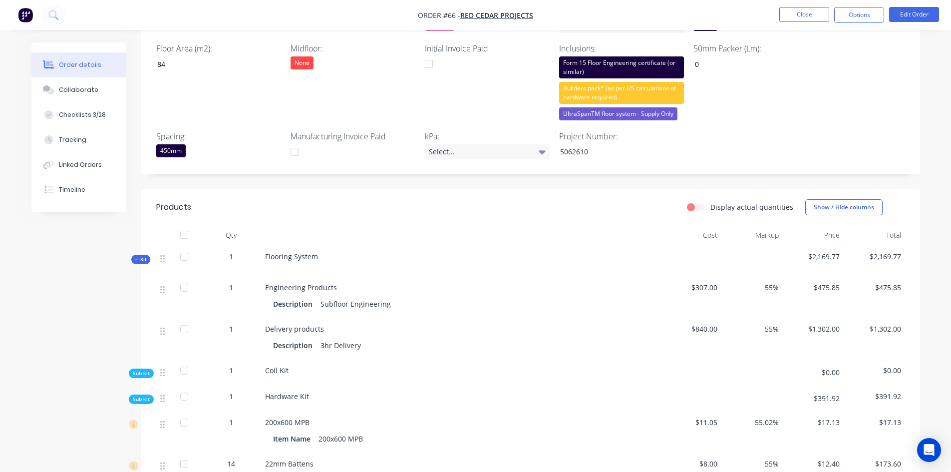
scroll to position [350, 0]
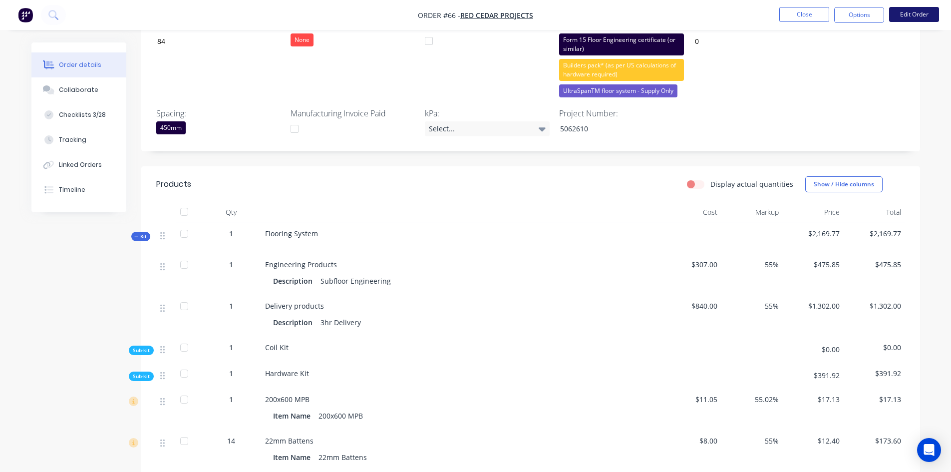
click at [913, 11] on button "Edit Order" at bounding box center [914, 14] width 50 height 15
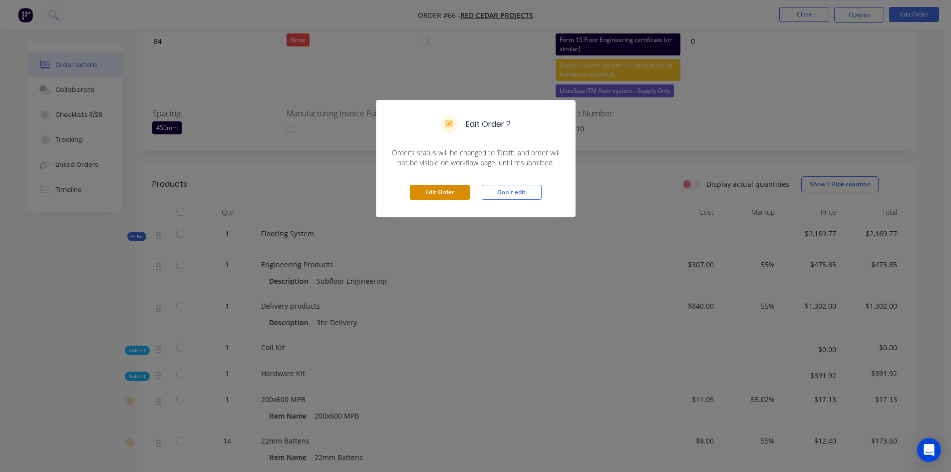
click at [428, 192] on button "Edit Order" at bounding box center [440, 192] width 60 height 15
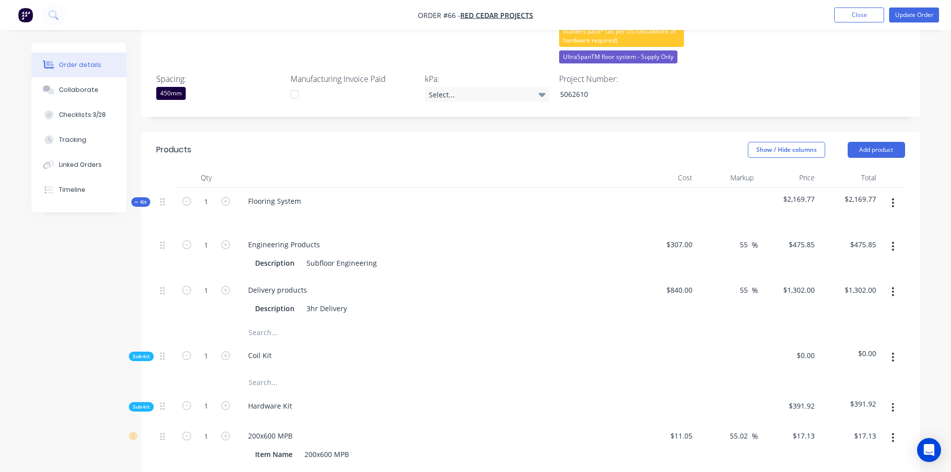
scroll to position [449, 0]
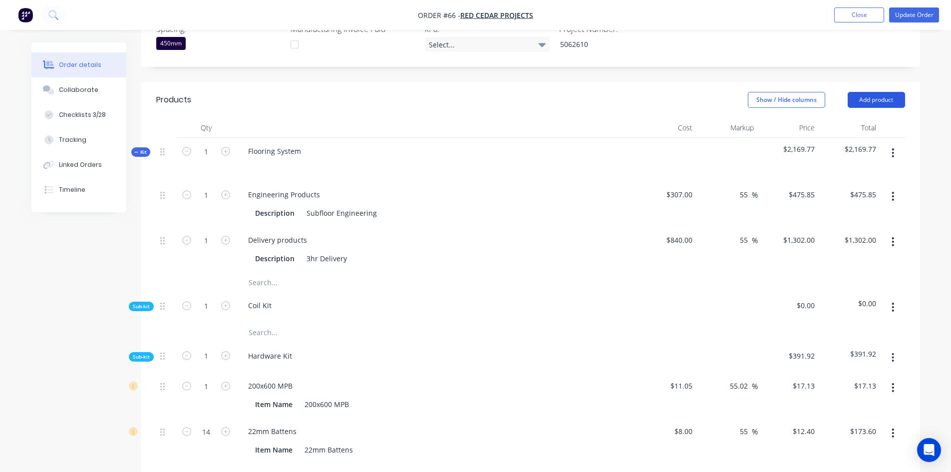
click at [857, 92] on button "Add product" at bounding box center [876, 100] width 57 height 16
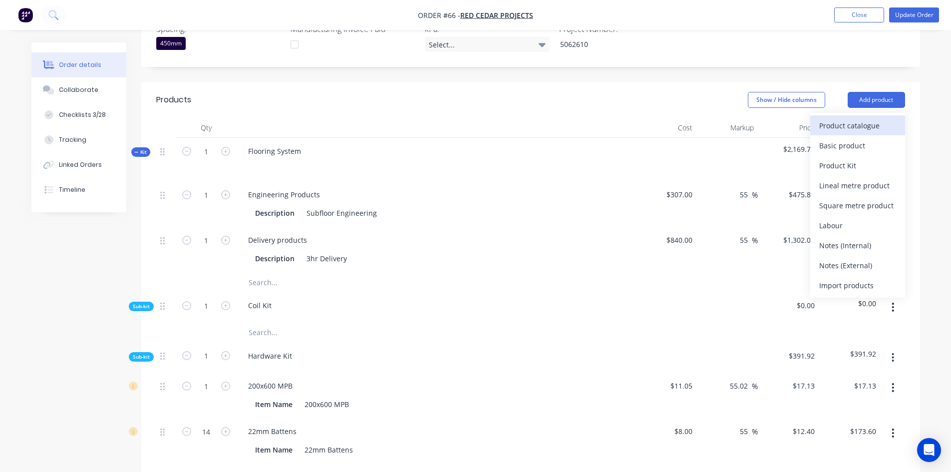
click at [844, 118] on div "Product catalogue" at bounding box center [857, 125] width 77 height 14
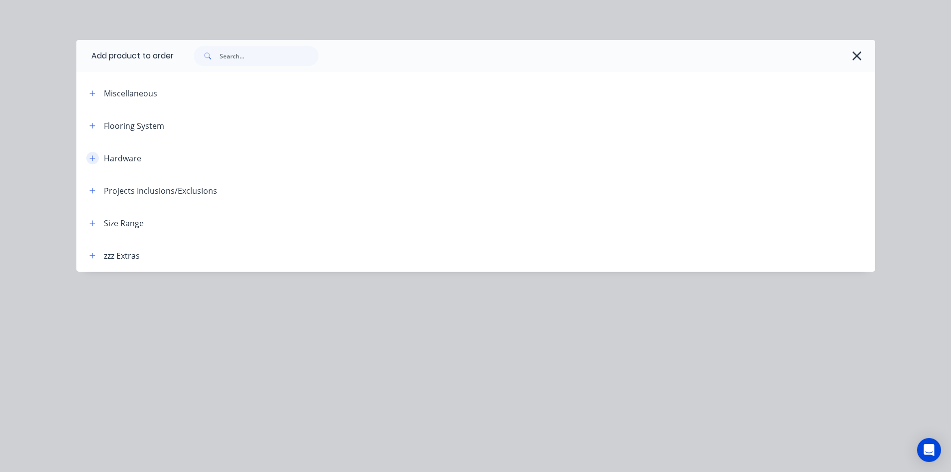
click at [91, 159] on icon "button" at bounding box center [92, 158] width 6 height 7
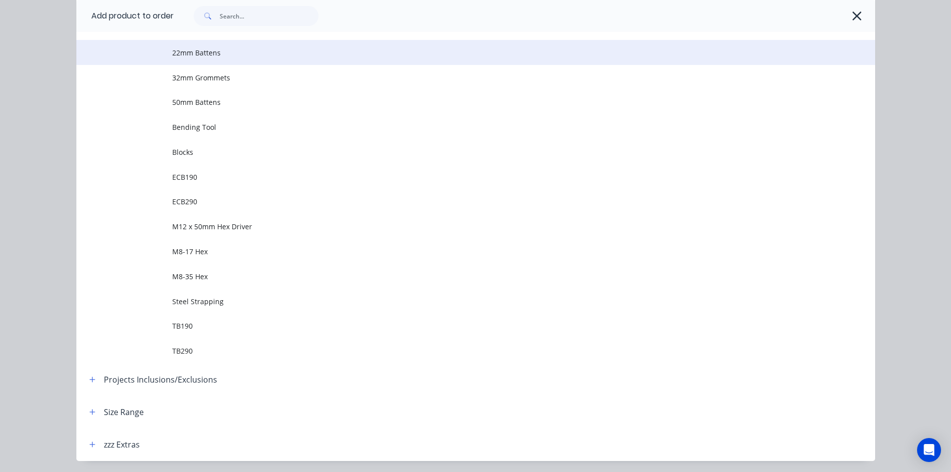
scroll to position [192, 0]
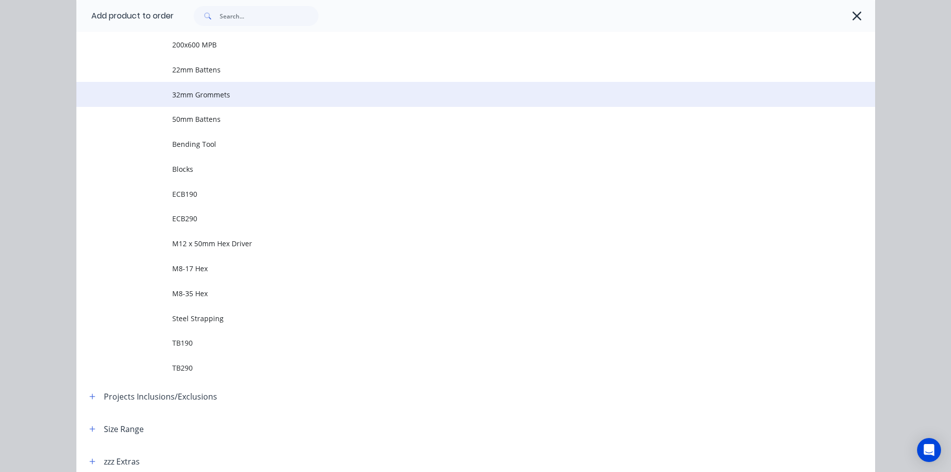
click at [182, 93] on span "32mm Grommets" at bounding box center [453, 94] width 562 height 10
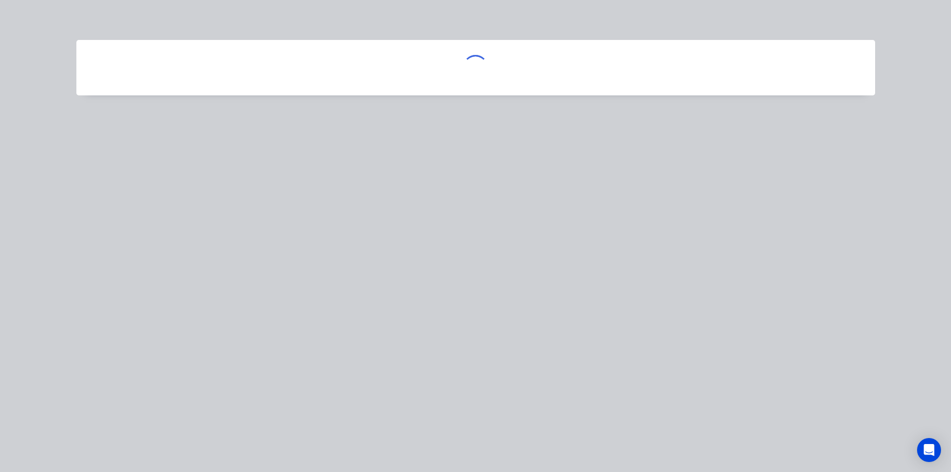
scroll to position [0, 0]
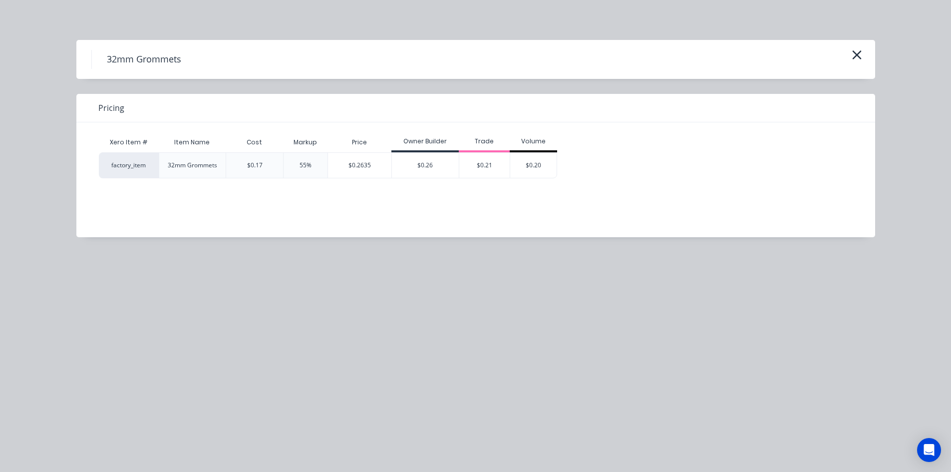
click at [141, 162] on div "factory_item" at bounding box center [129, 165] width 60 height 26
click at [211, 163] on div "32mm Grommets" at bounding box center [192, 165] width 49 height 9
click at [857, 55] on icon "button" at bounding box center [856, 54] width 9 height 9
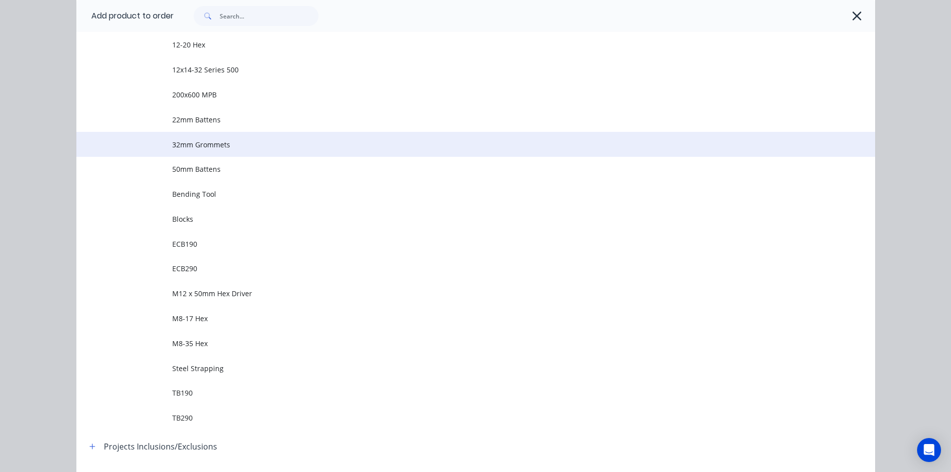
click at [142, 146] on td at bounding box center [124, 144] width 96 height 25
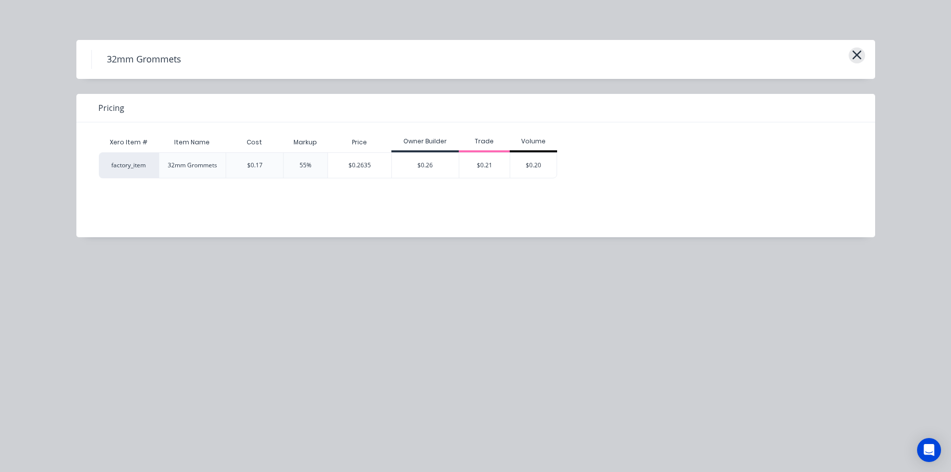
click at [859, 59] on icon "button" at bounding box center [857, 55] width 10 height 14
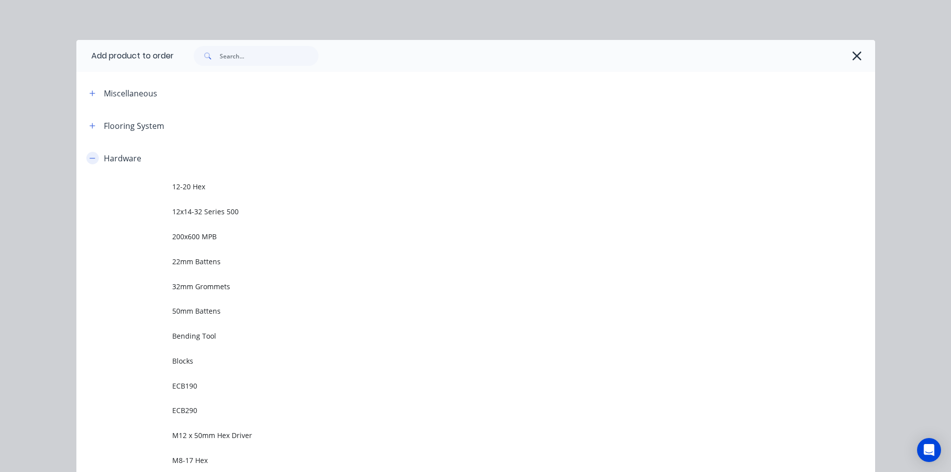
click at [86, 159] on button "button" at bounding box center [92, 158] width 12 height 12
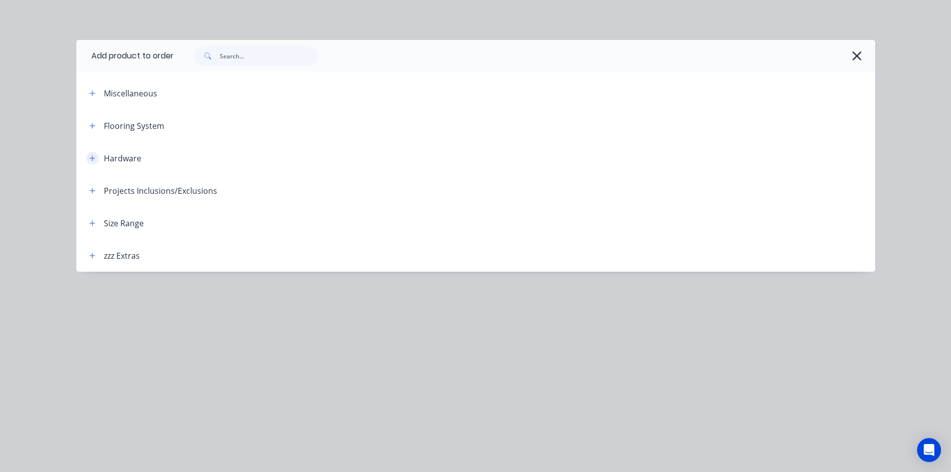
click at [94, 157] on icon "button" at bounding box center [92, 158] width 6 height 7
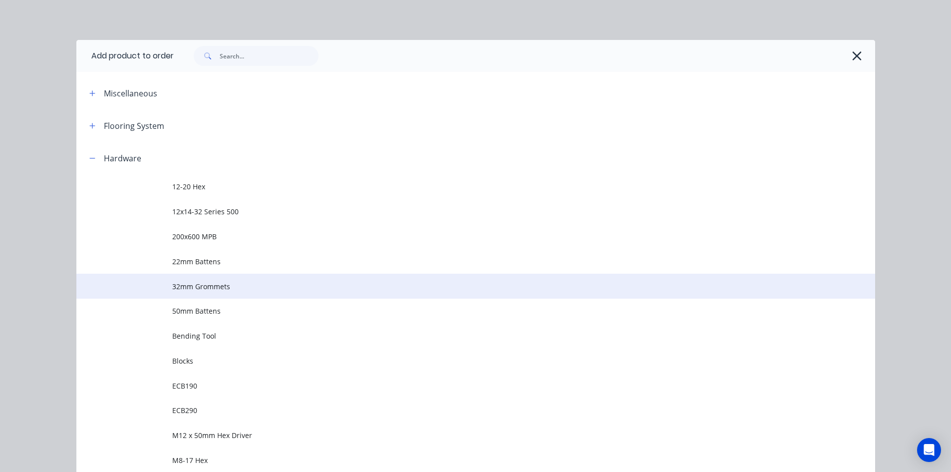
click at [119, 283] on td at bounding box center [124, 286] width 96 height 25
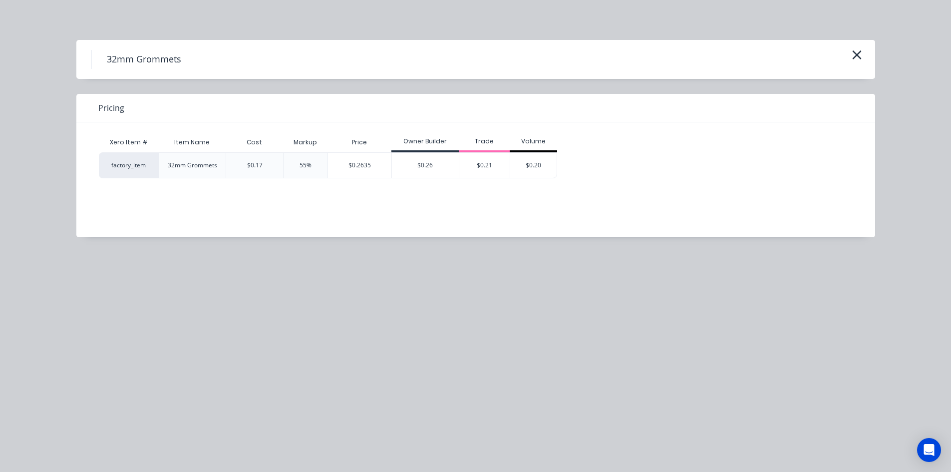
click at [260, 169] on div "$0.17" at bounding box center [254, 165] width 15 height 9
click at [169, 176] on div "32mm Grommets" at bounding box center [192, 165] width 65 height 25
click at [129, 164] on div "factory_item" at bounding box center [129, 165] width 60 height 26
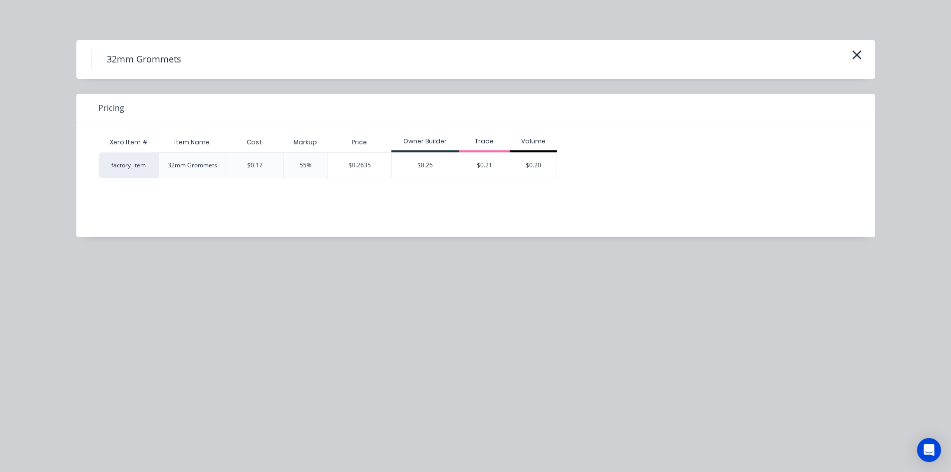
click at [844, 54] on div "32mm Grommets" at bounding box center [475, 59] width 769 height 19
click at [848, 54] on div "32mm Grommets" at bounding box center [475, 59] width 769 height 19
click at [854, 54] on icon "button" at bounding box center [857, 55] width 10 height 14
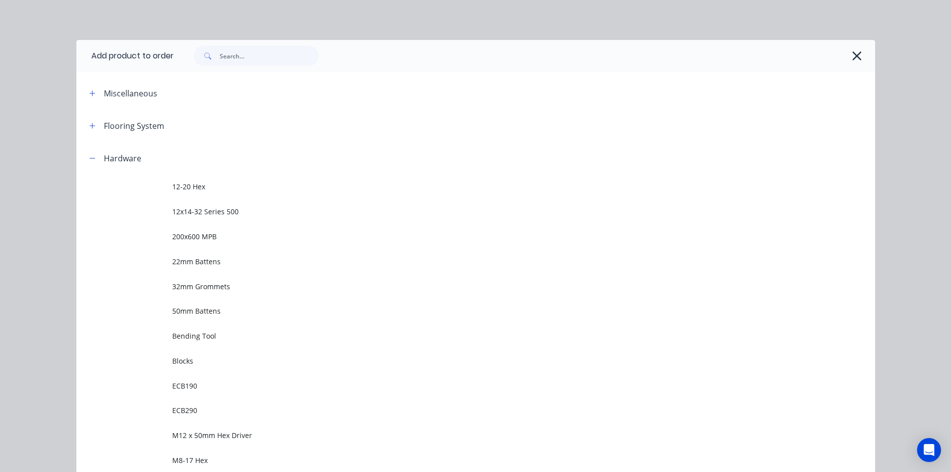
click at [852, 58] on icon "button" at bounding box center [857, 56] width 10 height 14
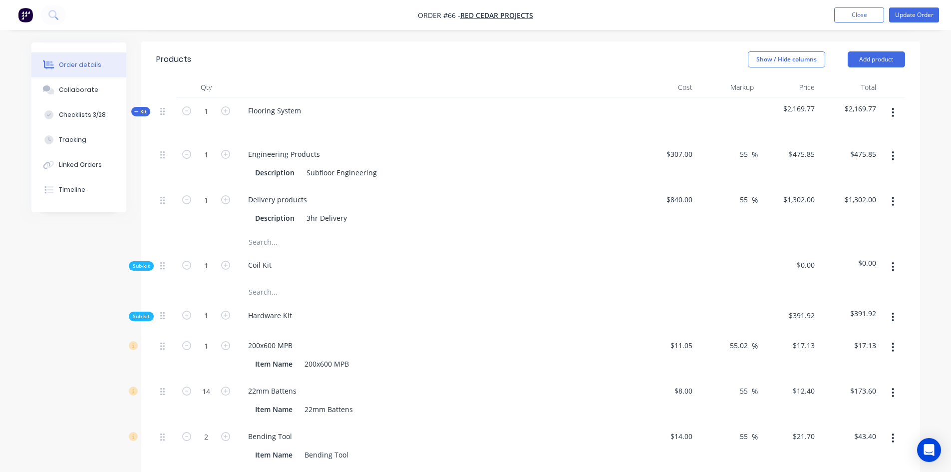
scroll to position [350, 0]
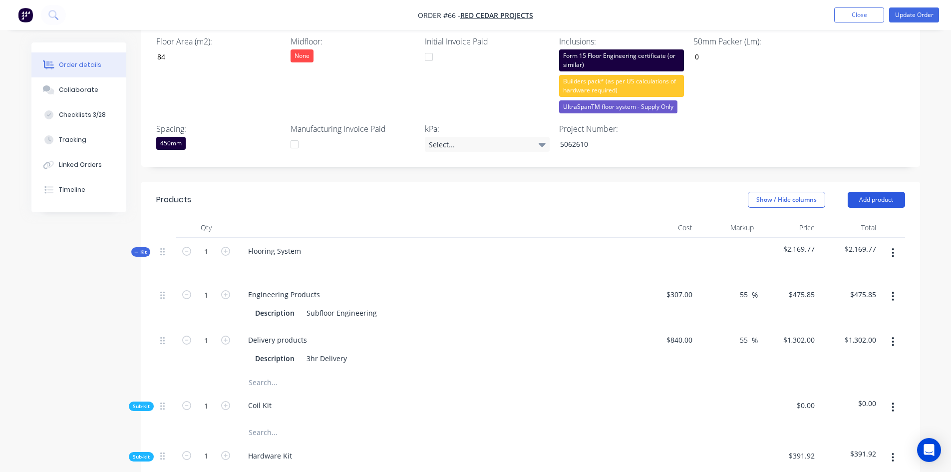
click at [863, 192] on button "Add product" at bounding box center [876, 200] width 57 height 16
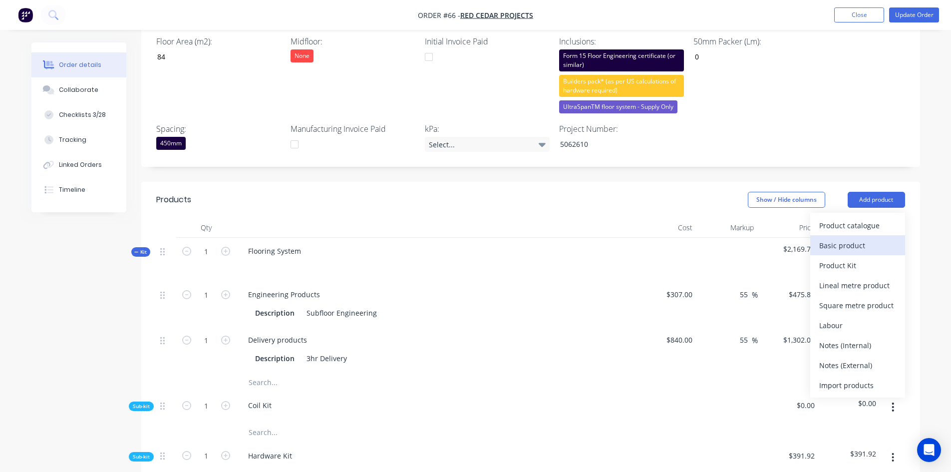
click at [828, 238] on div "Basic product" at bounding box center [857, 245] width 77 height 14
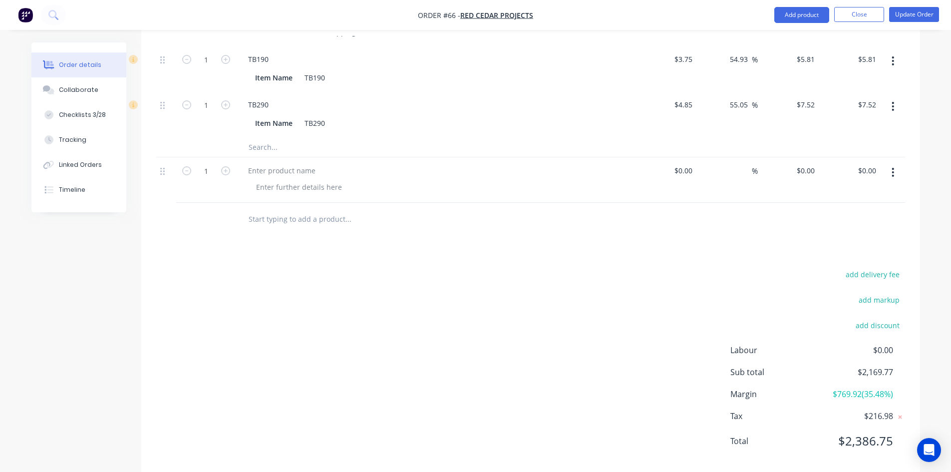
scroll to position [999, 0]
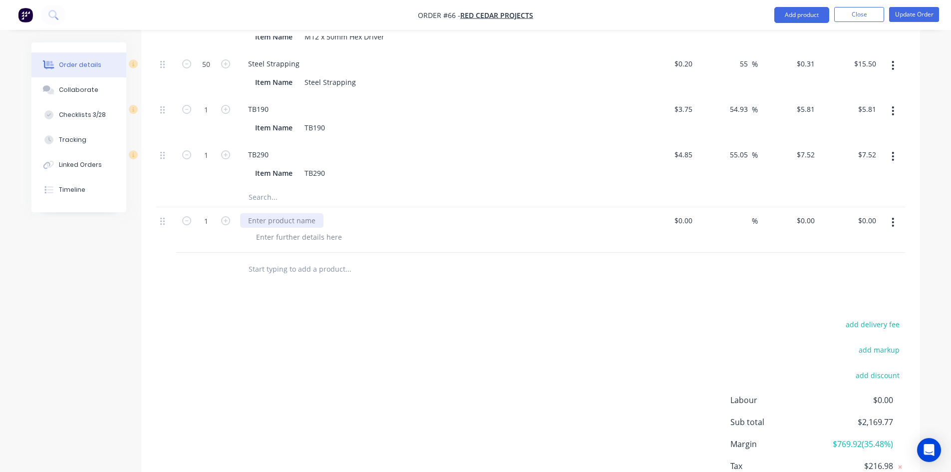
click at [266, 213] on div at bounding box center [281, 220] width 83 height 14
click at [261, 213] on div at bounding box center [281, 220] width 83 height 14
paste div
click at [286, 230] on div at bounding box center [299, 237] width 102 height 14
drag, startPoint x: 280, startPoint y: 206, endPoint x: 214, endPoint y: 209, distance: 65.5
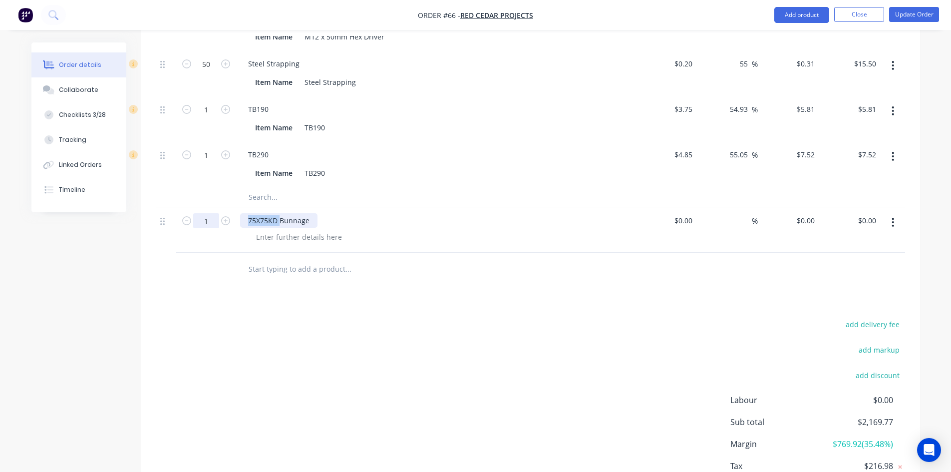
click at [214, 209] on div "1 75X75KD Bunnage $0.00 $0.00 % $0.00 $0.00 $0.00 $0.00" at bounding box center [530, 229] width 749 height 45
click at [311, 230] on div at bounding box center [299, 237] width 102 height 14
click at [293, 230] on div at bounding box center [299, 237] width 102 height 14
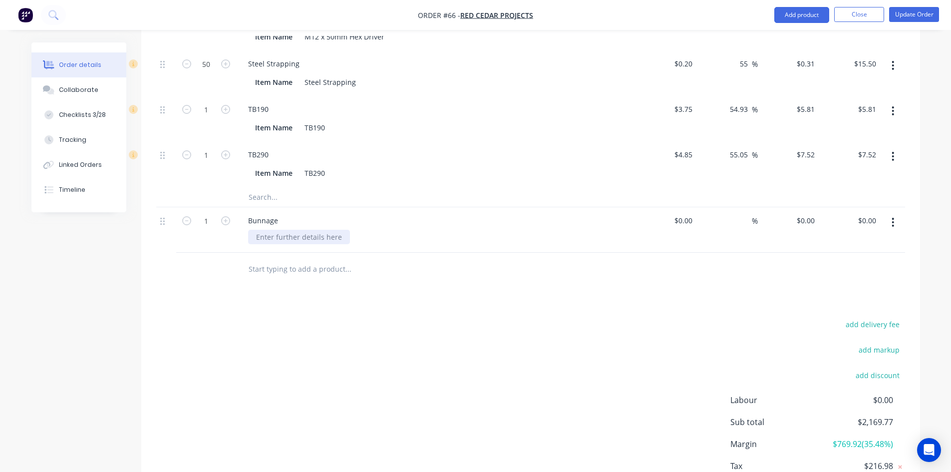
paste div
click at [675, 209] on div "$0.00" at bounding box center [666, 229] width 61 height 45
type input "$41.60"
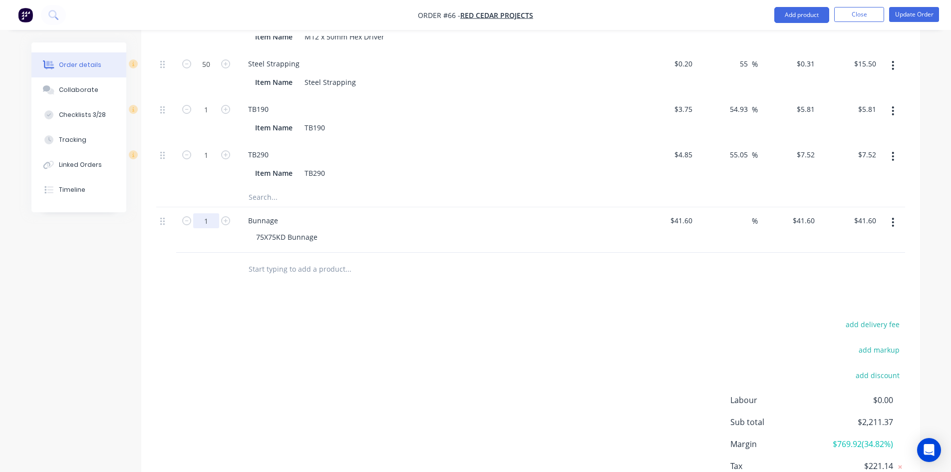
type input "8"
type input "$332.80"
click at [608, 279] on div "Products Show / Hide columns Add product Qty Cost Markup Price Total Kit 1 Floo…" at bounding box center [530, 29] width 779 height 992
click at [745, 213] on input at bounding box center [745, 220] width 11 height 14
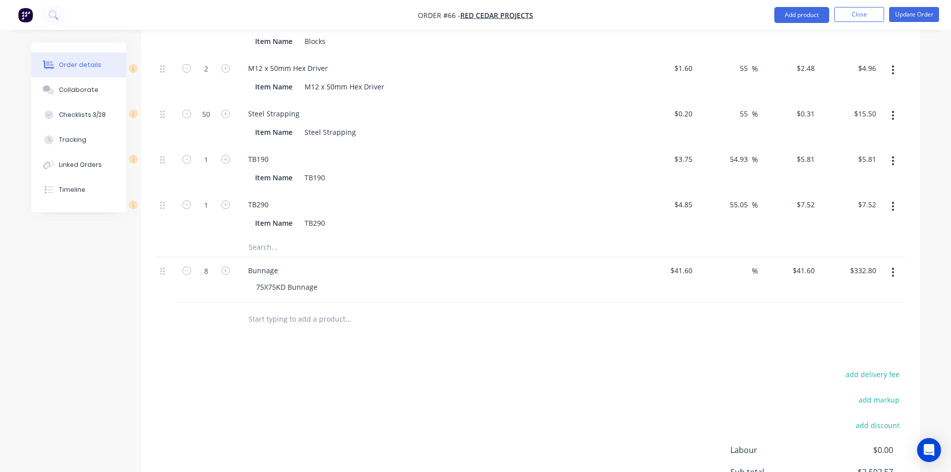
scroll to position [899, 0]
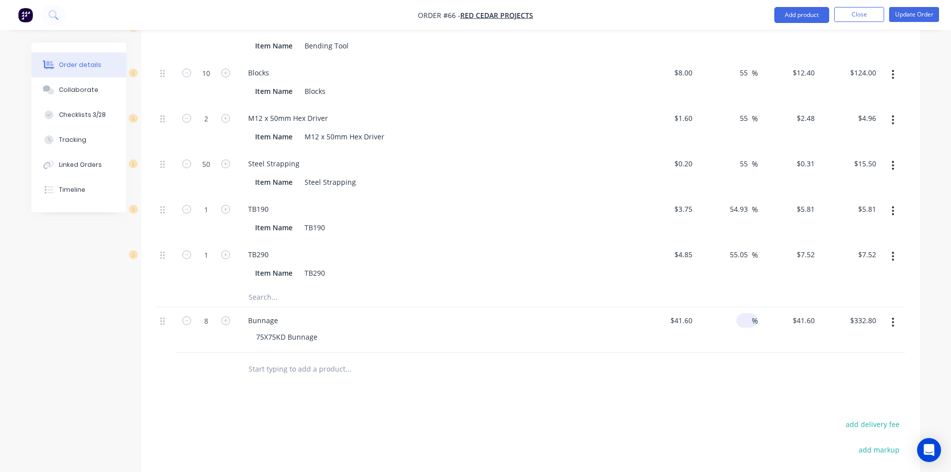
click at [745, 313] on input at bounding box center [745, 320] width 11 height 14
type input "55"
type input "$64.48"
type input "$515.84"
click at [731, 353] on div at bounding box center [530, 369] width 749 height 32
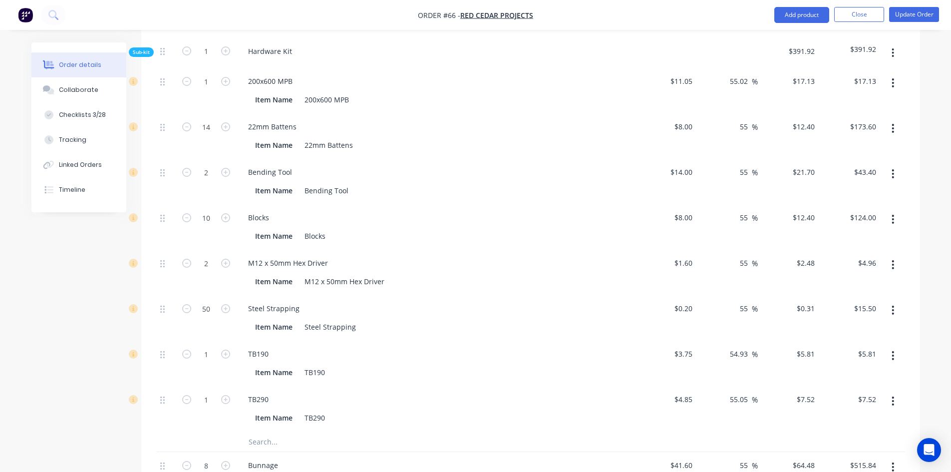
scroll to position [753, 0]
click at [905, 15] on button "Update Order" at bounding box center [914, 14] width 50 height 15
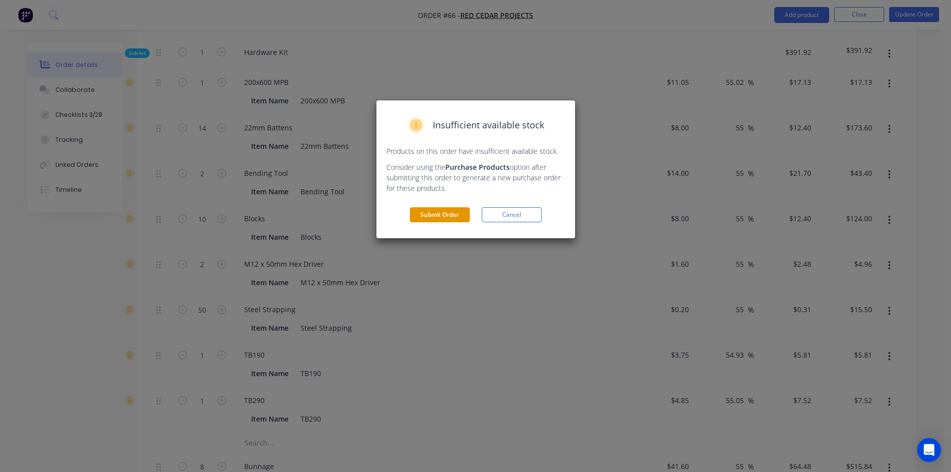
click at [435, 209] on button "Submit Order" at bounding box center [440, 214] width 60 height 15
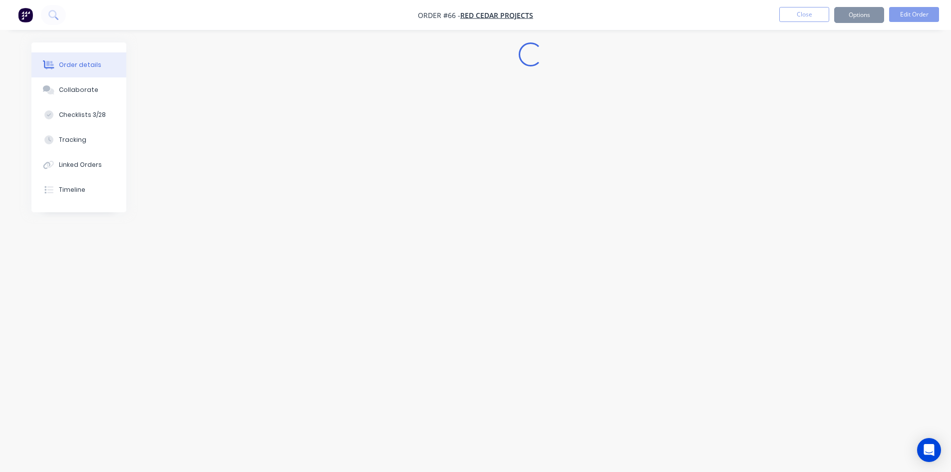
scroll to position [0, 0]
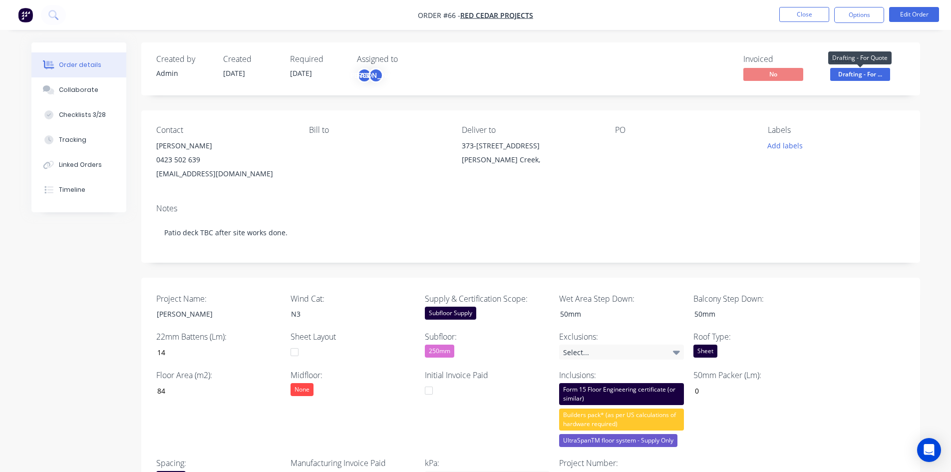
click at [874, 72] on span "Drafting - For ..." at bounding box center [860, 74] width 60 height 12
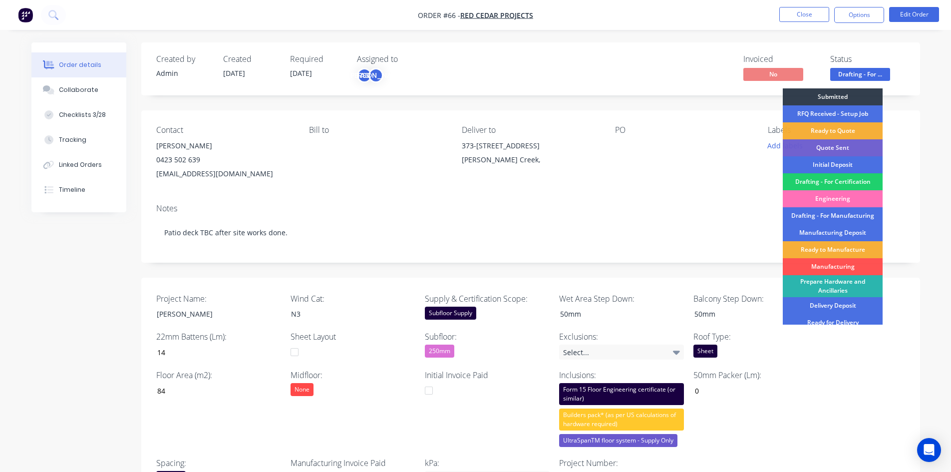
click at [631, 81] on div "Invoiced No Status Drafting - For ... Submitted RFQ Received - Setup Job Ready …" at bounding box center [681, 68] width 448 height 29
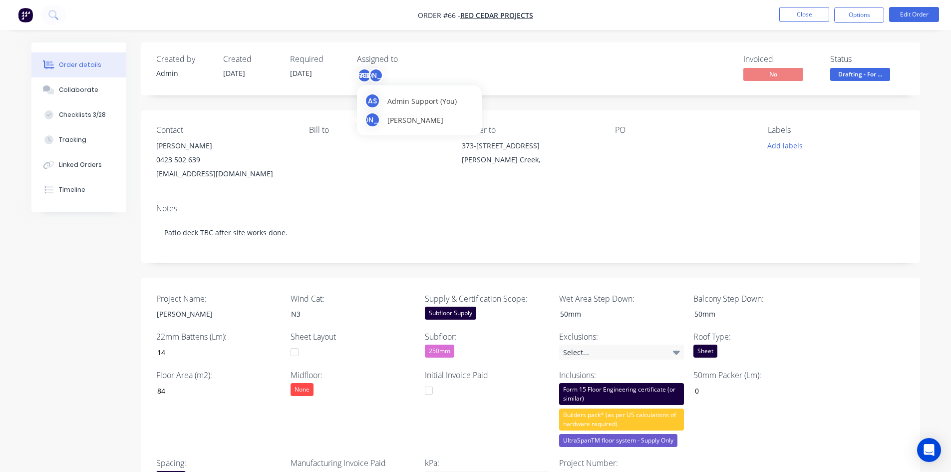
click at [373, 70] on div "[PERSON_NAME]" at bounding box center [375, 75] width 15 height 15
click at [580, 183] on div "Contact Stuart McGregor 0423 502 639 stu.a.mcg@gmail.com Bill to Deliver to 373…" at bounding box center [530, 152] width 779 height 85
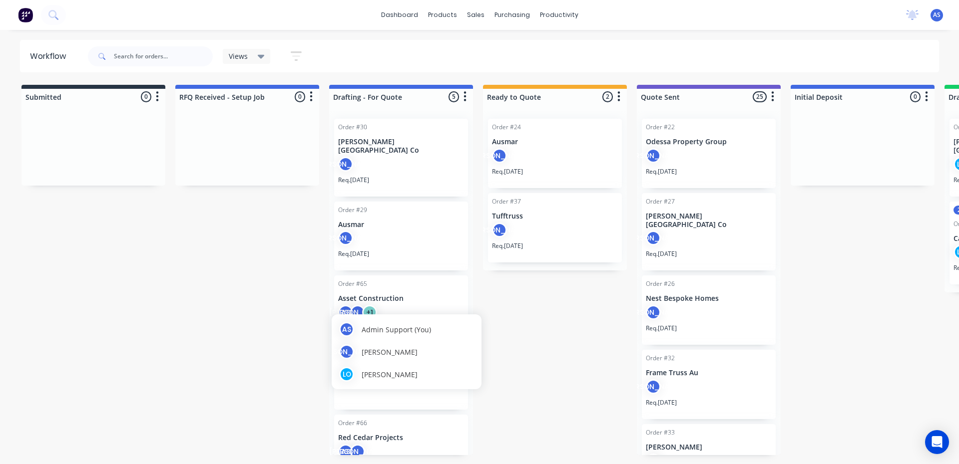
click at [374, 305] on div "AS JO + 1" at bounding box center [357, 312] width 39 height 15
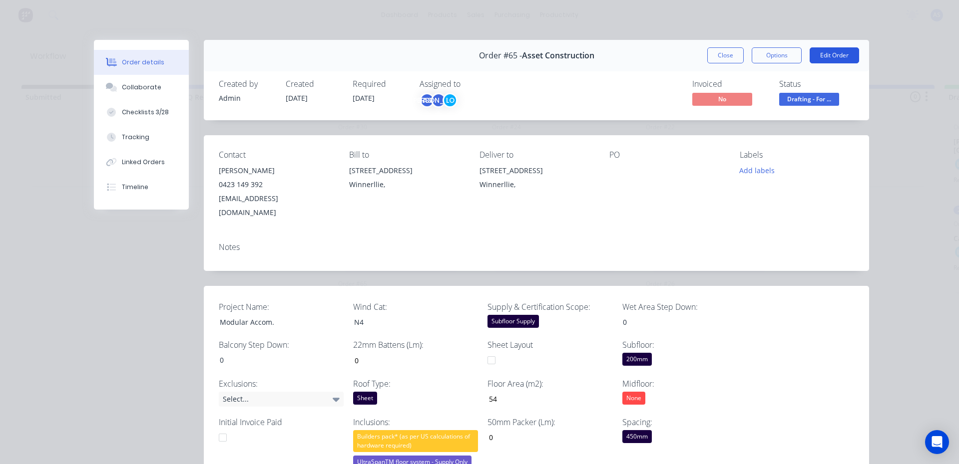
click at [839, 56] on button "Edit Order" at bounding box center [833, 55] width 49 height 16
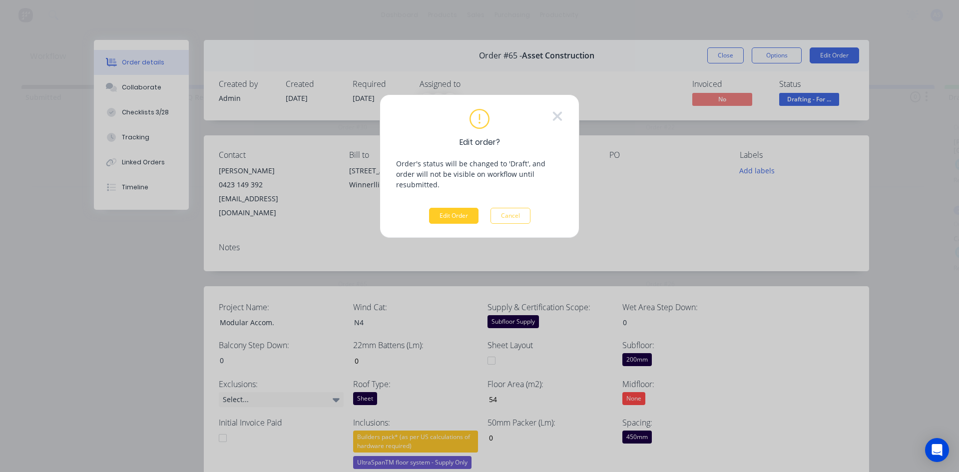
click at [444, 208] on button "Edit Order" at bounding box center [453, 216] width 49 height 16
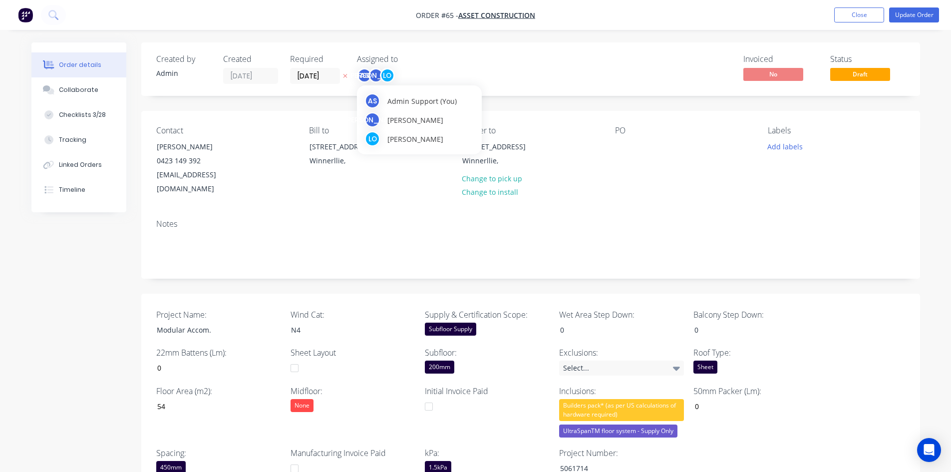
click at [379, 80] on div "[PERSON_NAME]" at bounding box center [375, 75] width 15 height 15
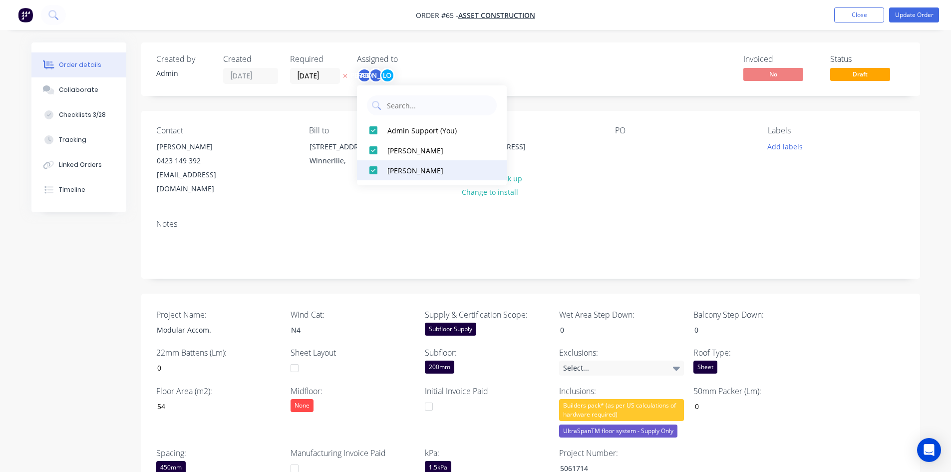
click at [370, 168] on div at bounding box center [374, 170] width 20 height 20
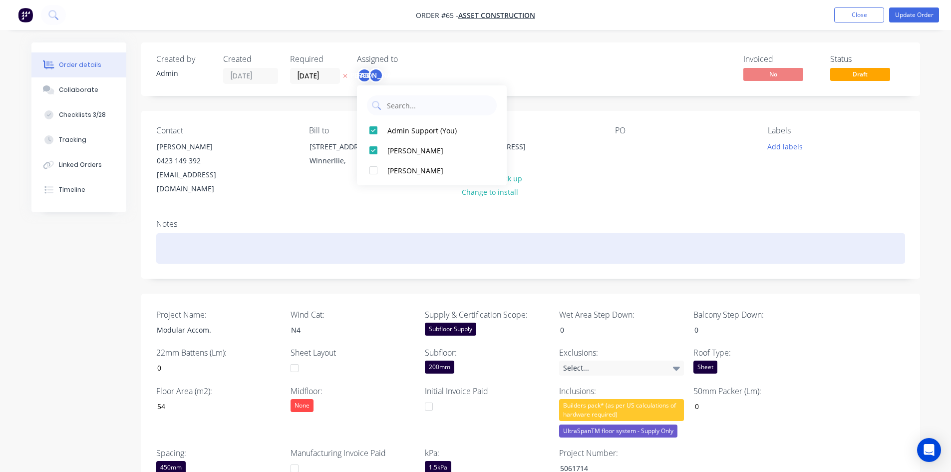
click at [326, 233] on div at bounding box center [530, 248] width 749 height 30
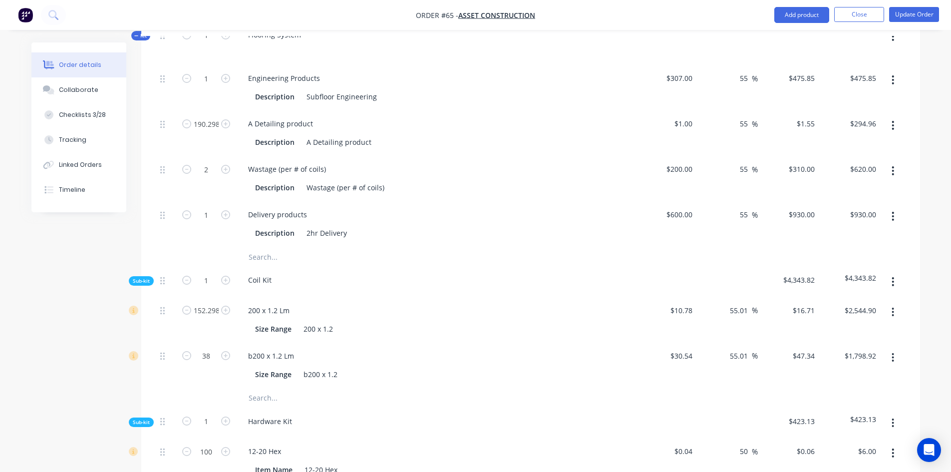
scroll to position [399, 0]
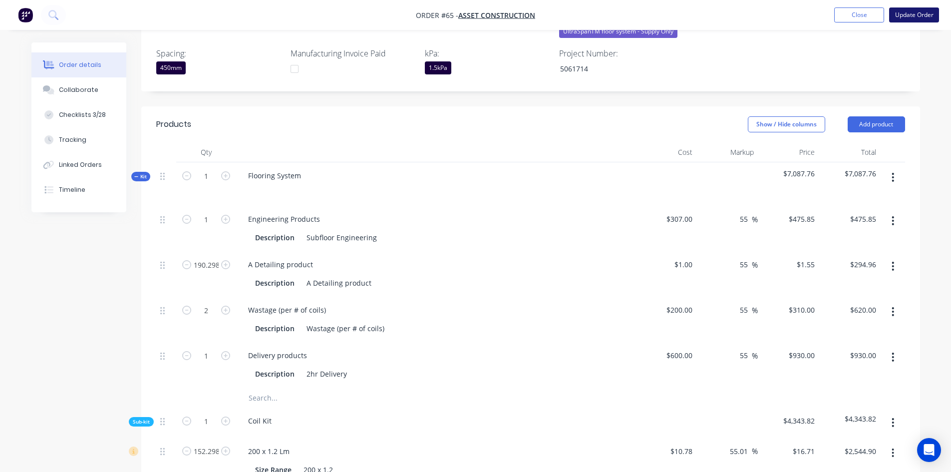
click at [911, 11] on button "Update Order" at bounding box center [914, 14] width 50 height 15
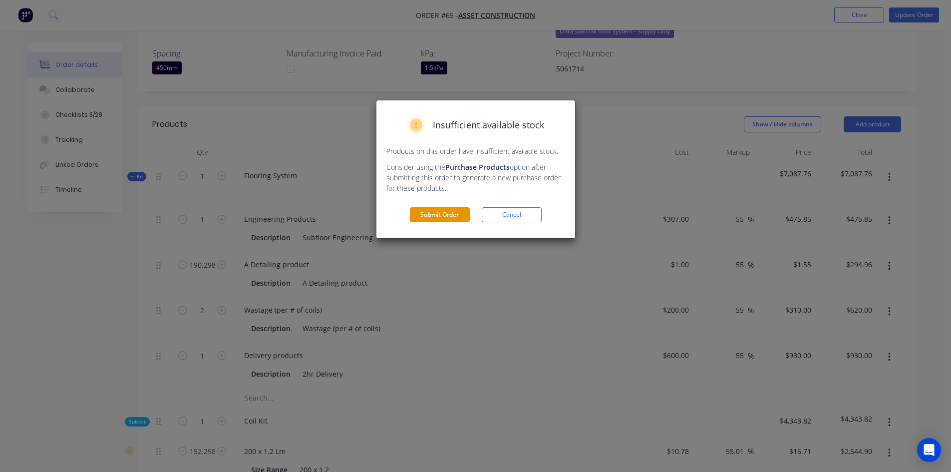
click at [429, 217] on button "Submit Order" at bounding box center [440, 214] width 60 height 15
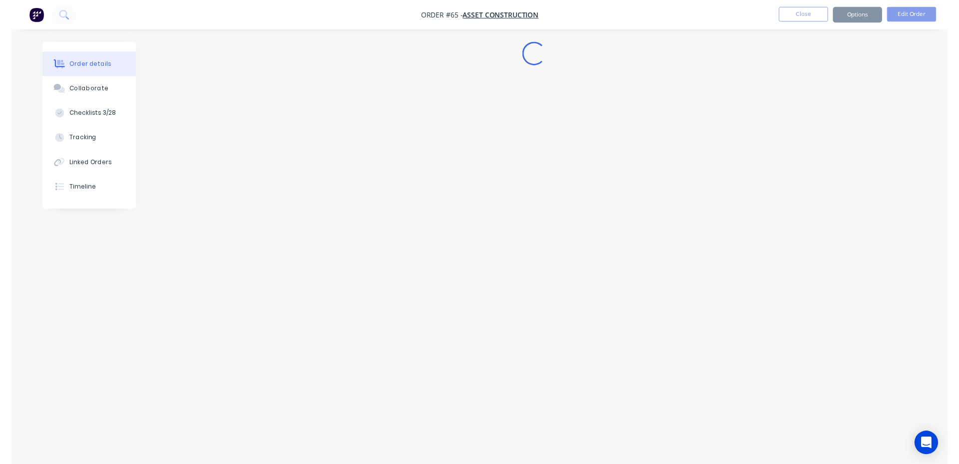
scroll to position [0, 0]
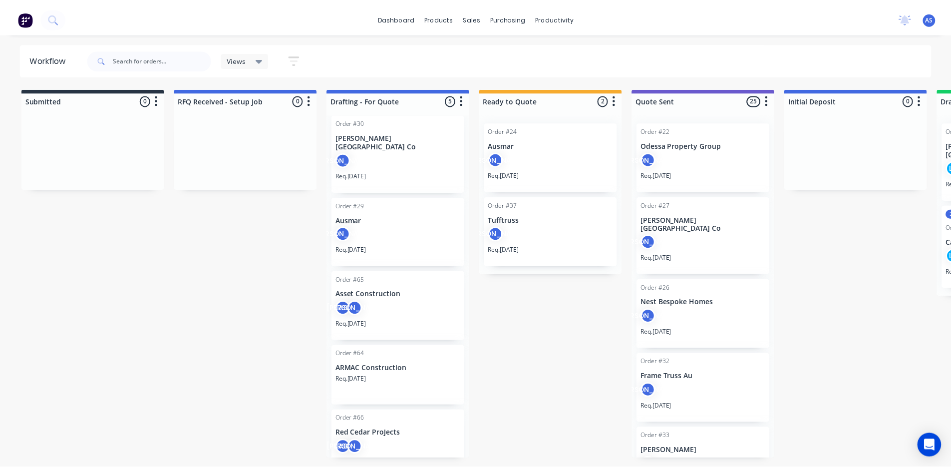
scroll to position [21, 0]
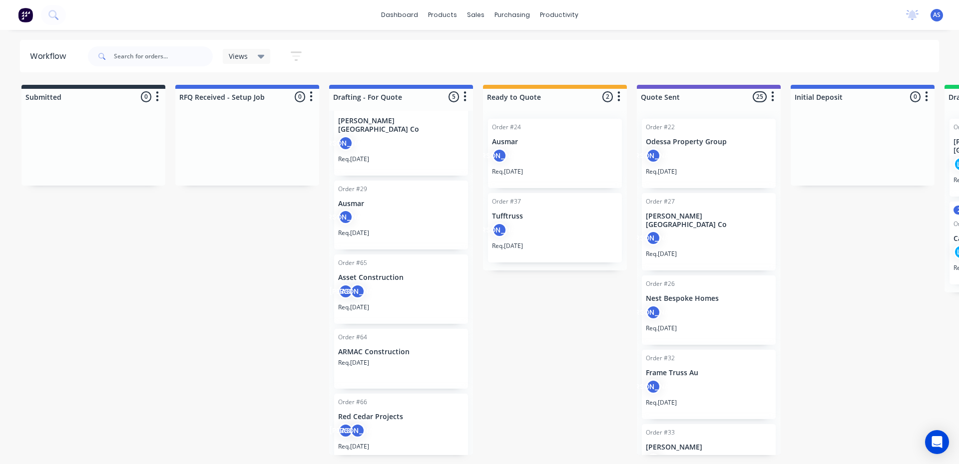
click at [378, 284] on div "AS [PERSON_NAME]" at bounding box center [401, 293] width 126 height 19
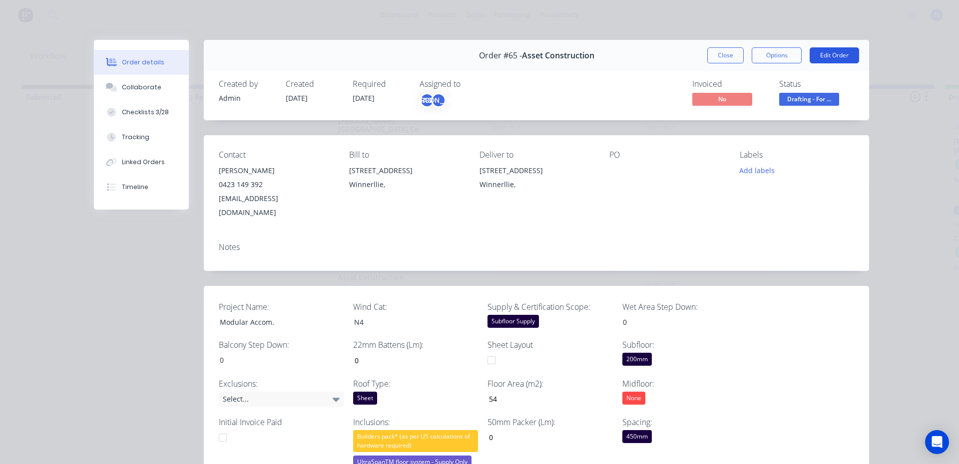
click at [829, 54] on button "Edit Order" at bounding box center [833, 55] width 49 height 16
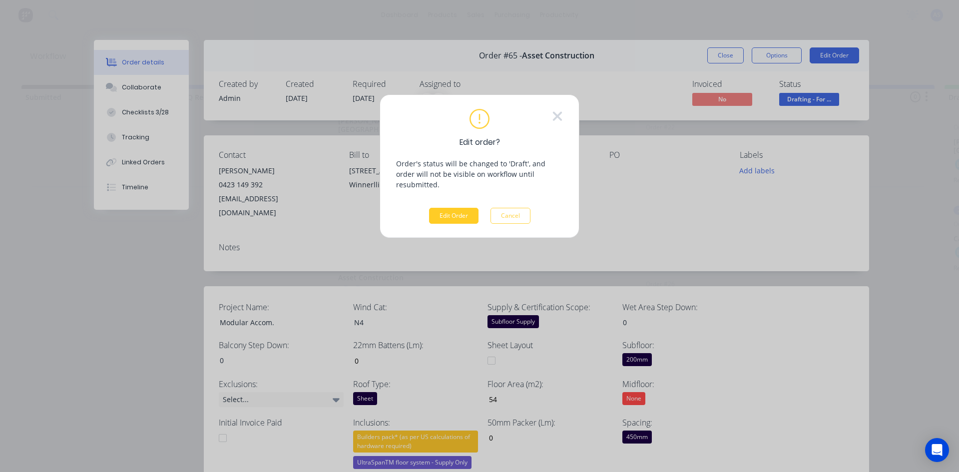
click at [462, 208] on button "Edit Order" at bounding box center [453, 216] width 49 height 16
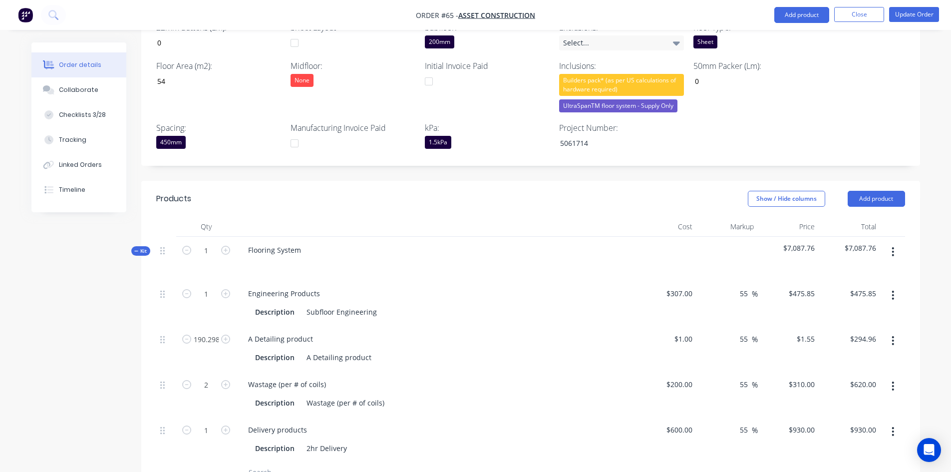
scroll to position [300, 0]
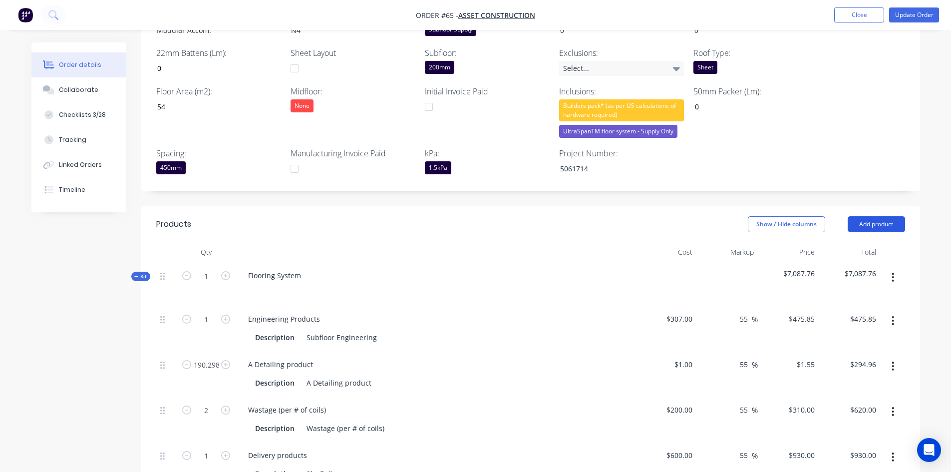
click at [885, 216] on button "Add product" at bounding box center [876, 224] width 57 height 16
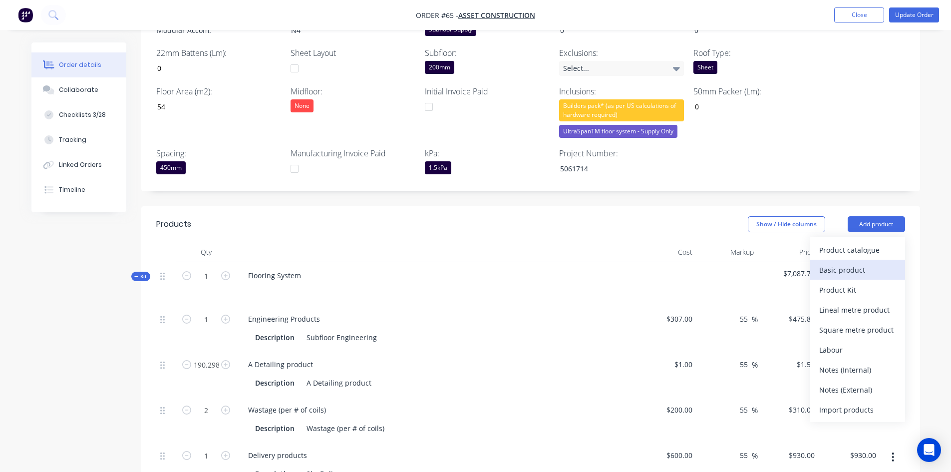
click at [852, 263] on div "Basic product" at bounding box center [857, 270] width 77 height 14
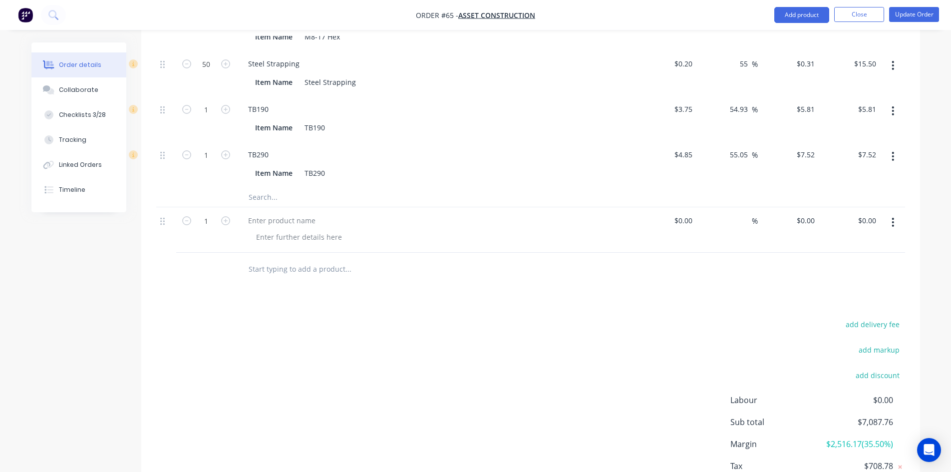
scroll to position [1248, 0]
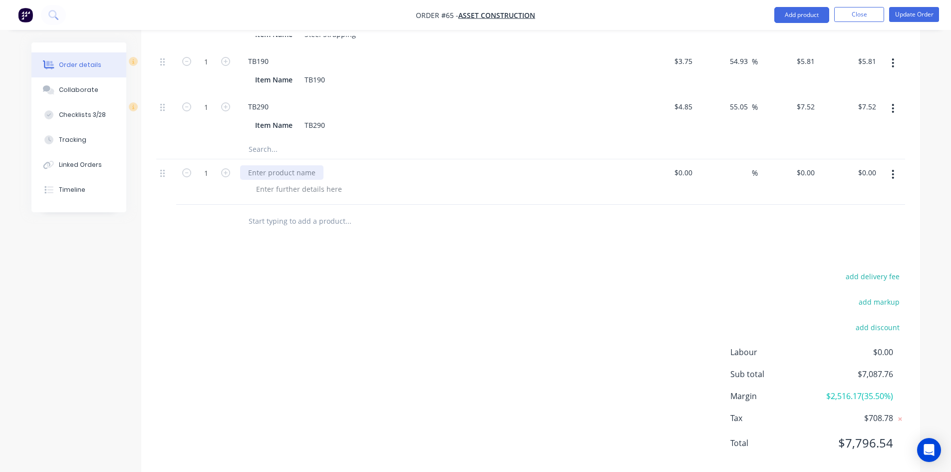
click at [280, 165] on div at bounding box center [281, 172] width 83 height 14
paste div
drag, startPoint x: 281, startPoint y: 159, endPoint x: 187, endPoint y: 165, distance: 94.6
click at [187, 165] on div "1 75X75KD Bunnage $0.00 $0.00 % $0.00 $0.00 $0.00 $0.00" at bounding box center [530, 181] width 749 height 45
click at [336, 182] on div at bounding box center [299, 189] width 102 height 14
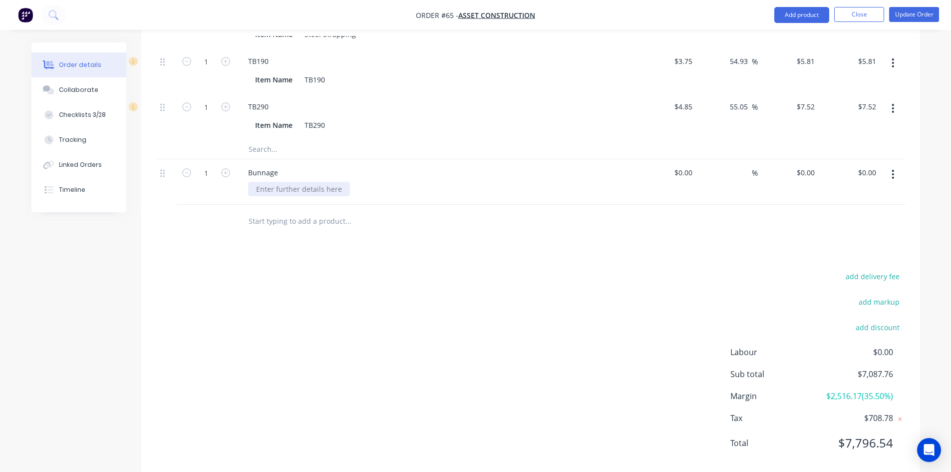
click at [331, 182] on div at bounding box center [299, 189] width 102 height 14
paste div
click at [224, 168] on icon "button" at bounding box center [225, 172] width 9 height 9
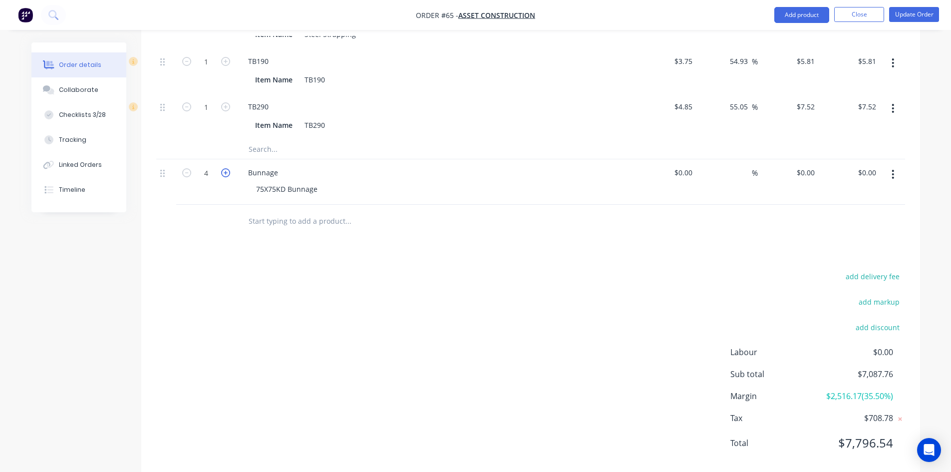
click at [224, 168] on icon "button" at bounding box center [225, 172] width 9 height 9
type input "8"
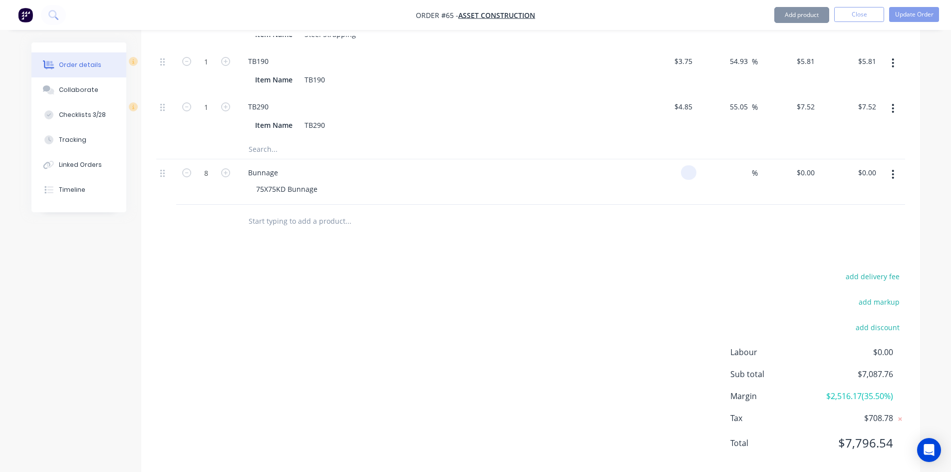
click at [680, 160] on div at bounding box center [666, 181] width 61 height 45
type input "$32.00"
type input "$256.00"
click at [740, 165] on input at bounding box center [745, 172] width 11 height 14
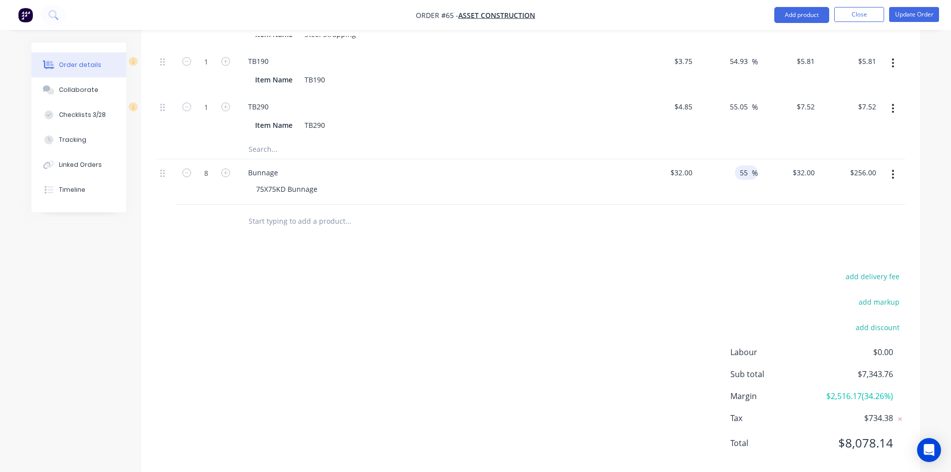
type input "55"
type input "$49.60"
type input "$396.80"
click at [683, 205] on div at bounding box center [530, 221] width 749 height 32
click at [908, 17] on button "Update Order" at bounding box center [914, 14] width 50 height 15
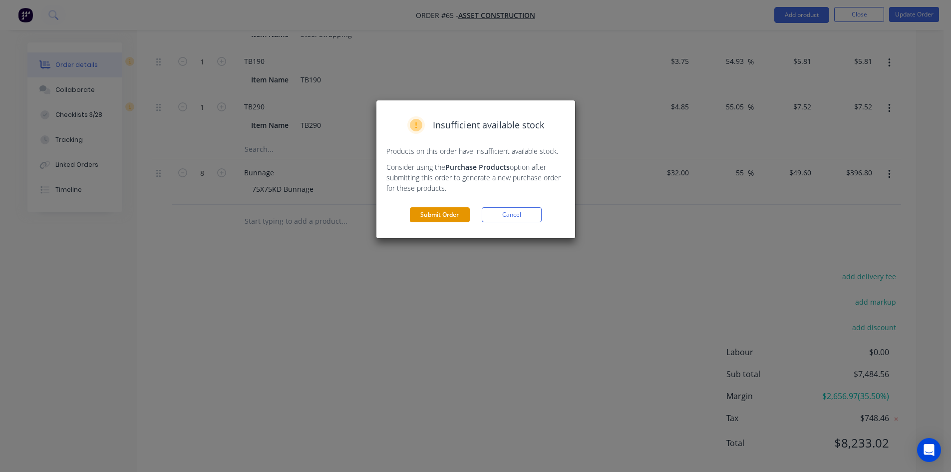
click at [454, 213] on button "Submit Order" at bounding box center [440, 214] width 60 height 15
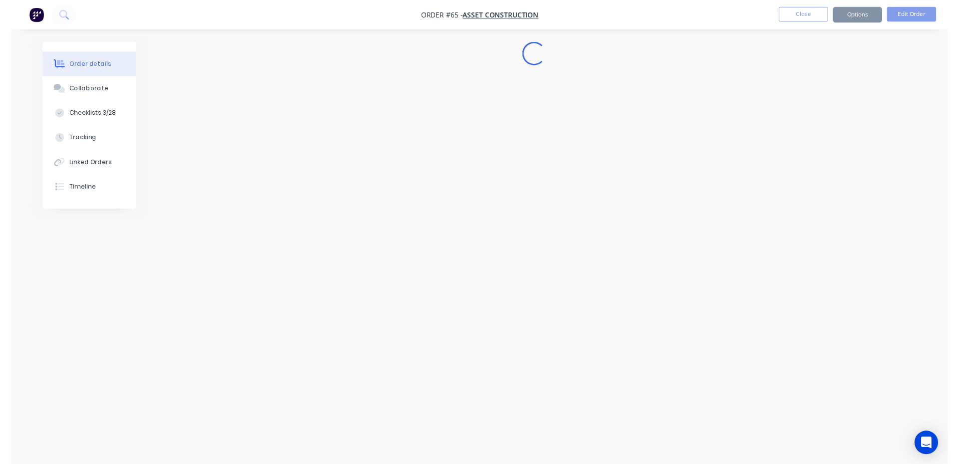
scroll to position [0, 0]
